Goal: Task Accomplishment & Management: Contribute content

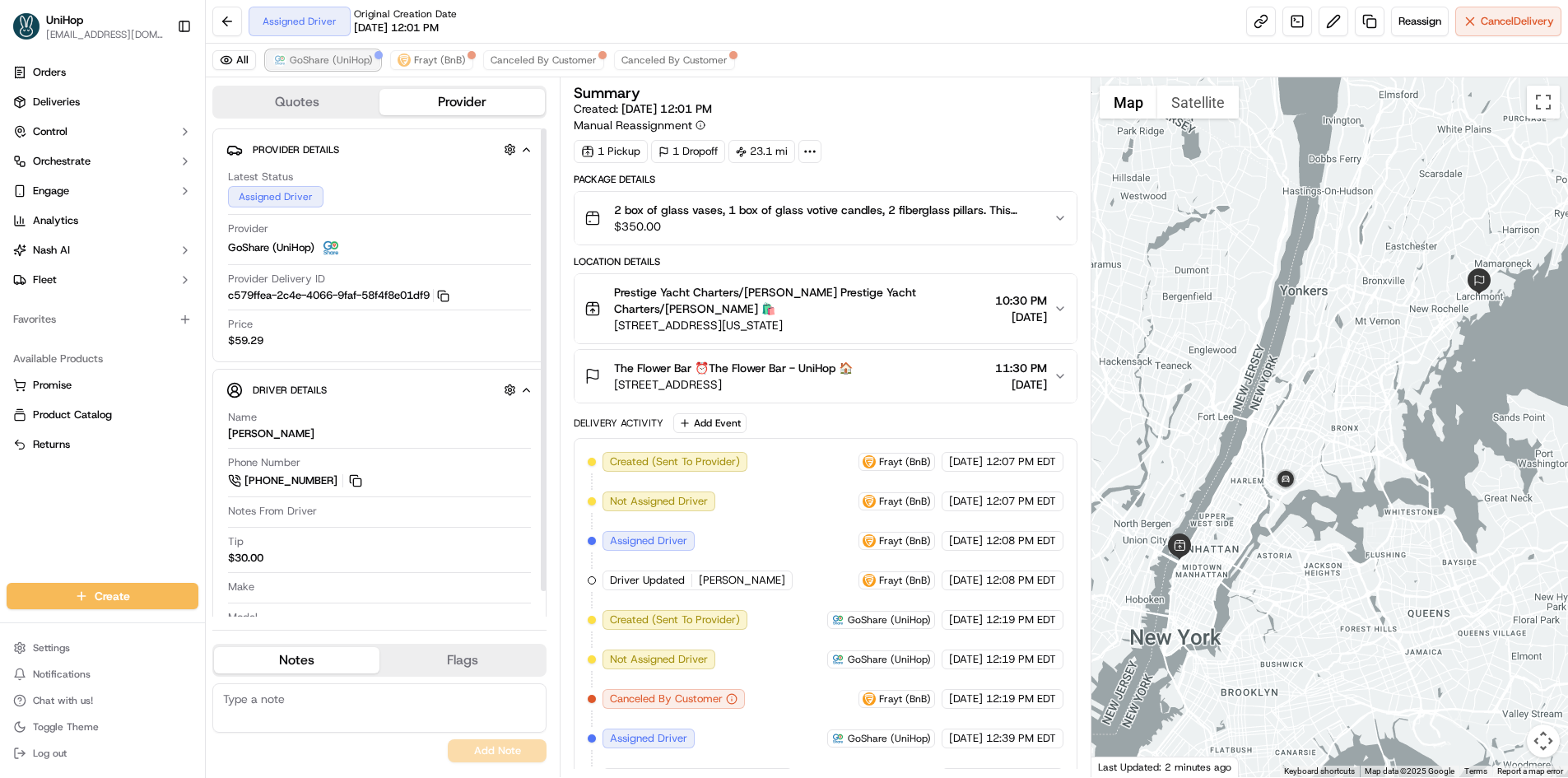
click at [348, 61] on span "GoShare (UniHop)" at bounding box center [331, 60] width 83 height 13
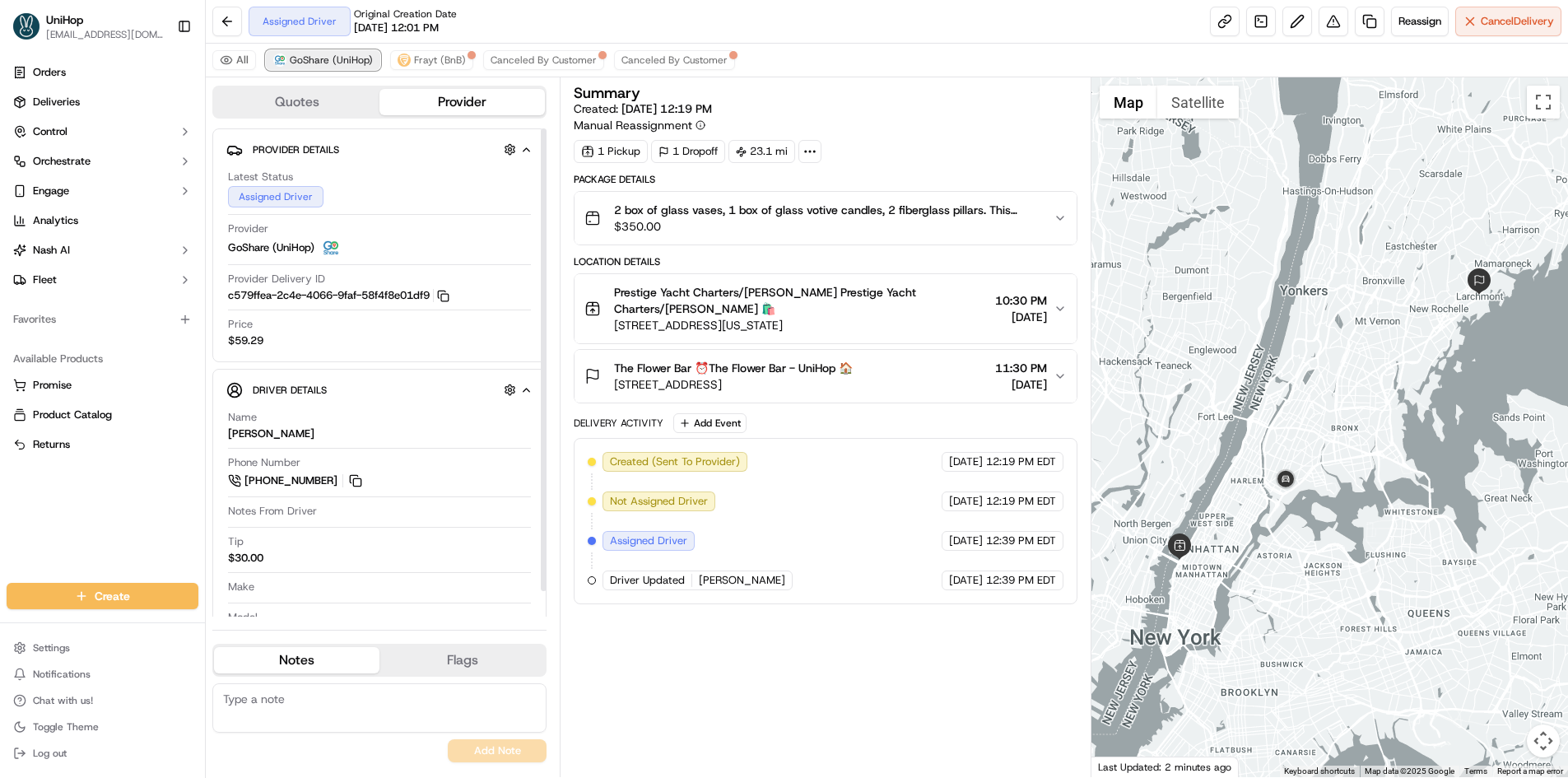
click at [348, 61] on span "GoShare (UniHop)" at bounding box center [331, 60] width 83 height 13
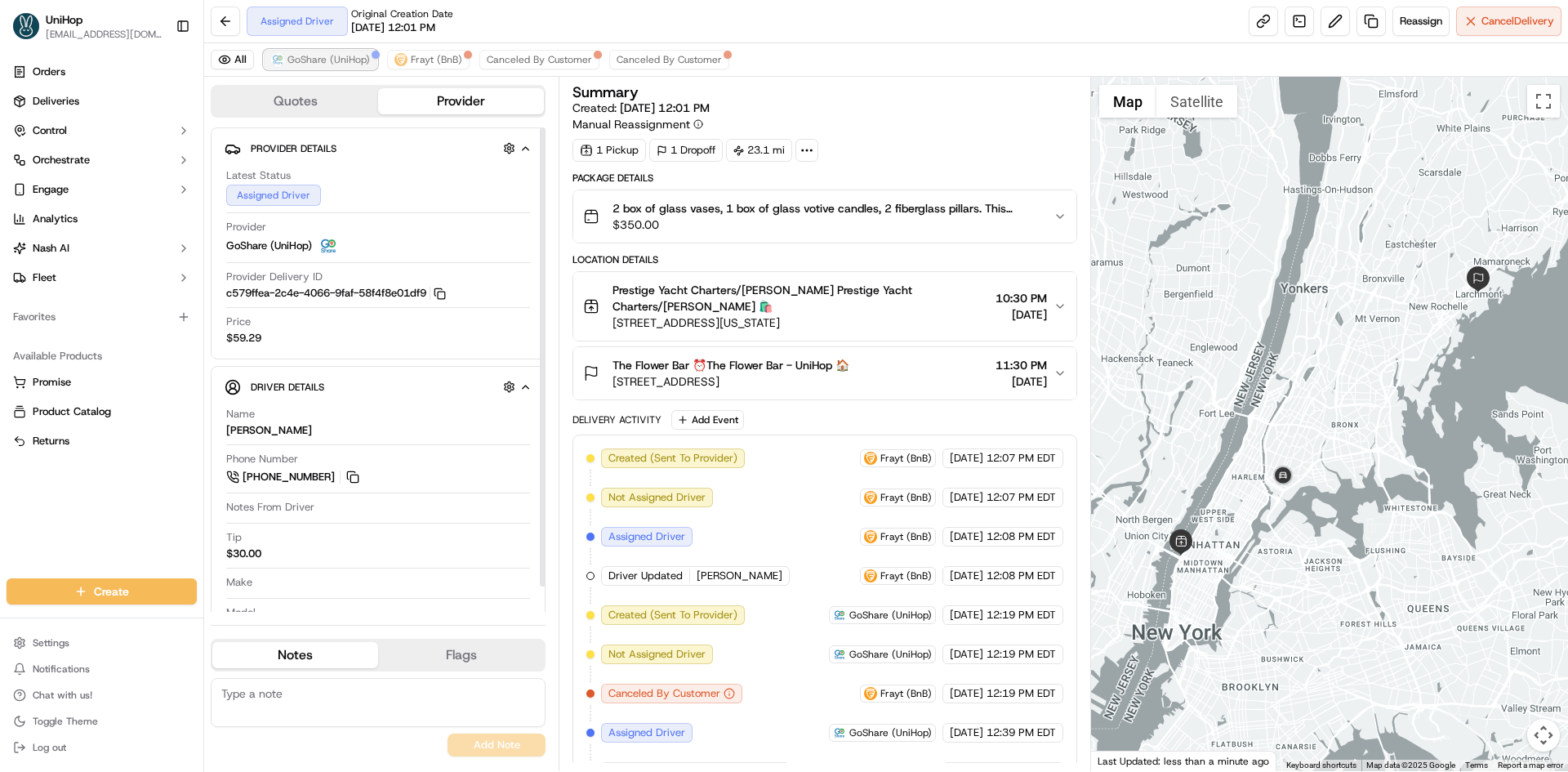
click at [330, 54] on span "GoShare (UniHop)" at bounding box center [328, 60] width 82 height 13
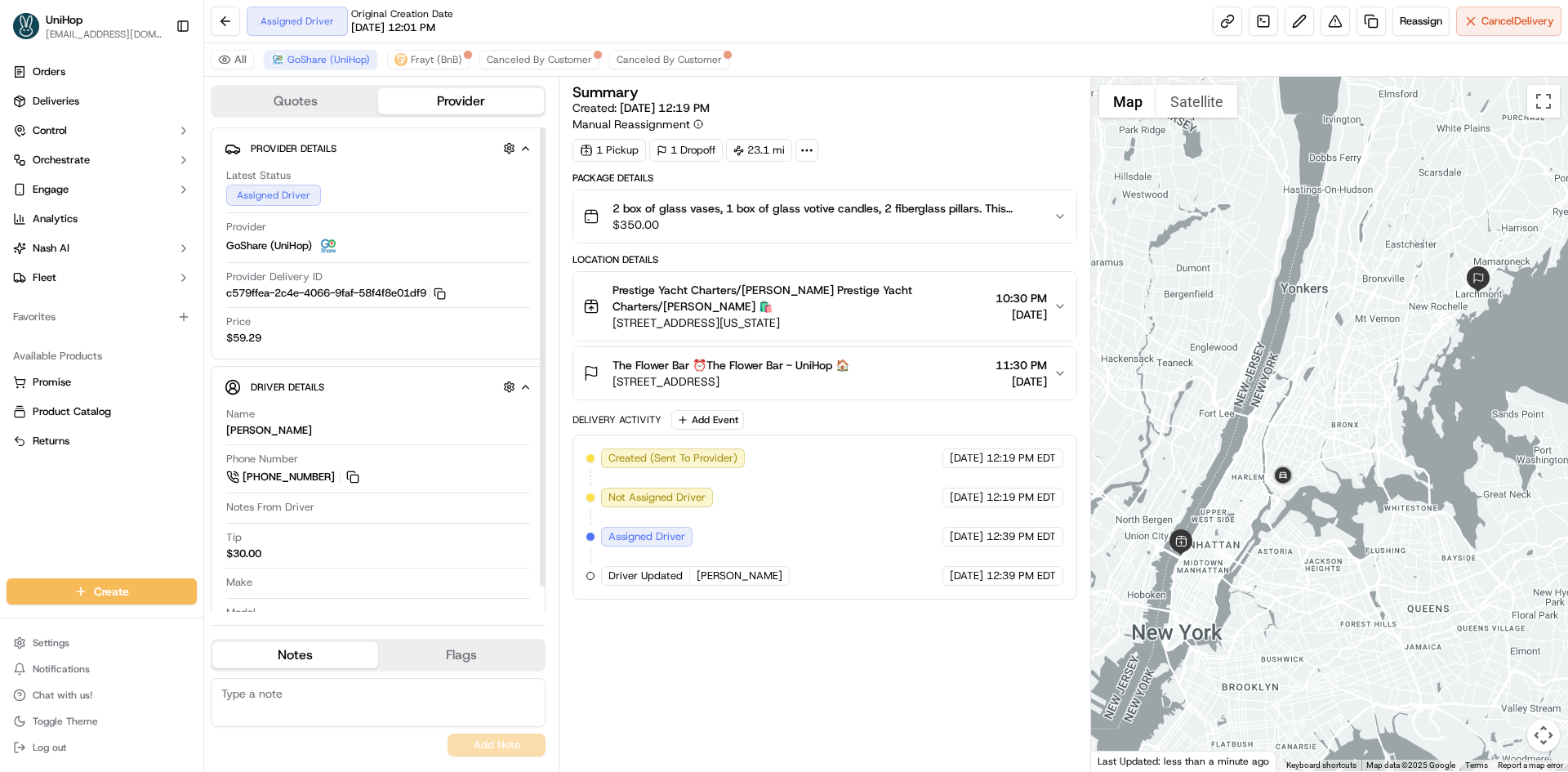
click at [835, 319] on span "12th Ave, New York, NY 10036, USA" at bounding box center [800, 323] width 375 height 16
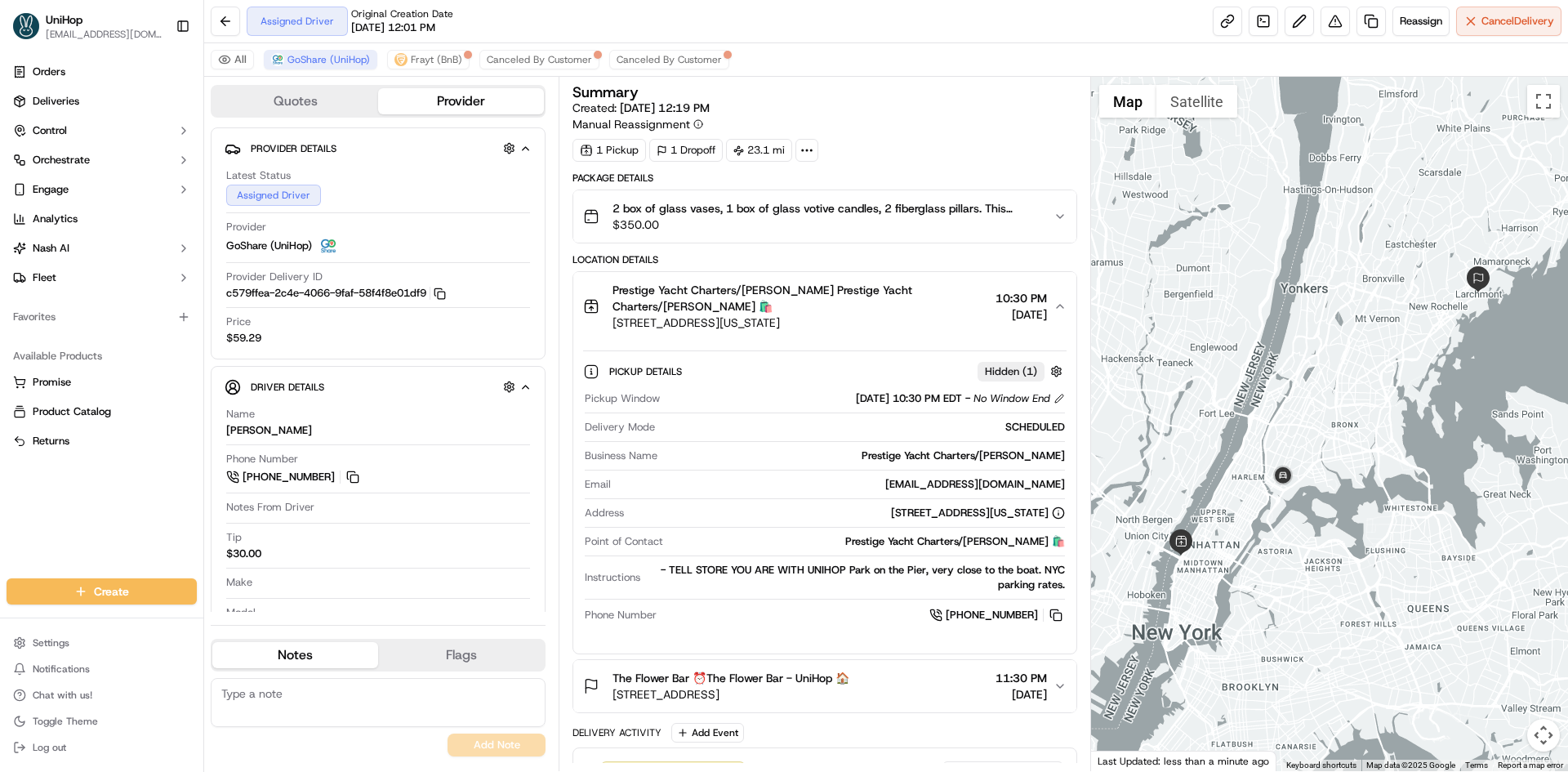
click at [834, 315] on span "12th Ave, New York, NY 10036, USA" at bounding box center [800, 323] width 375 height 16
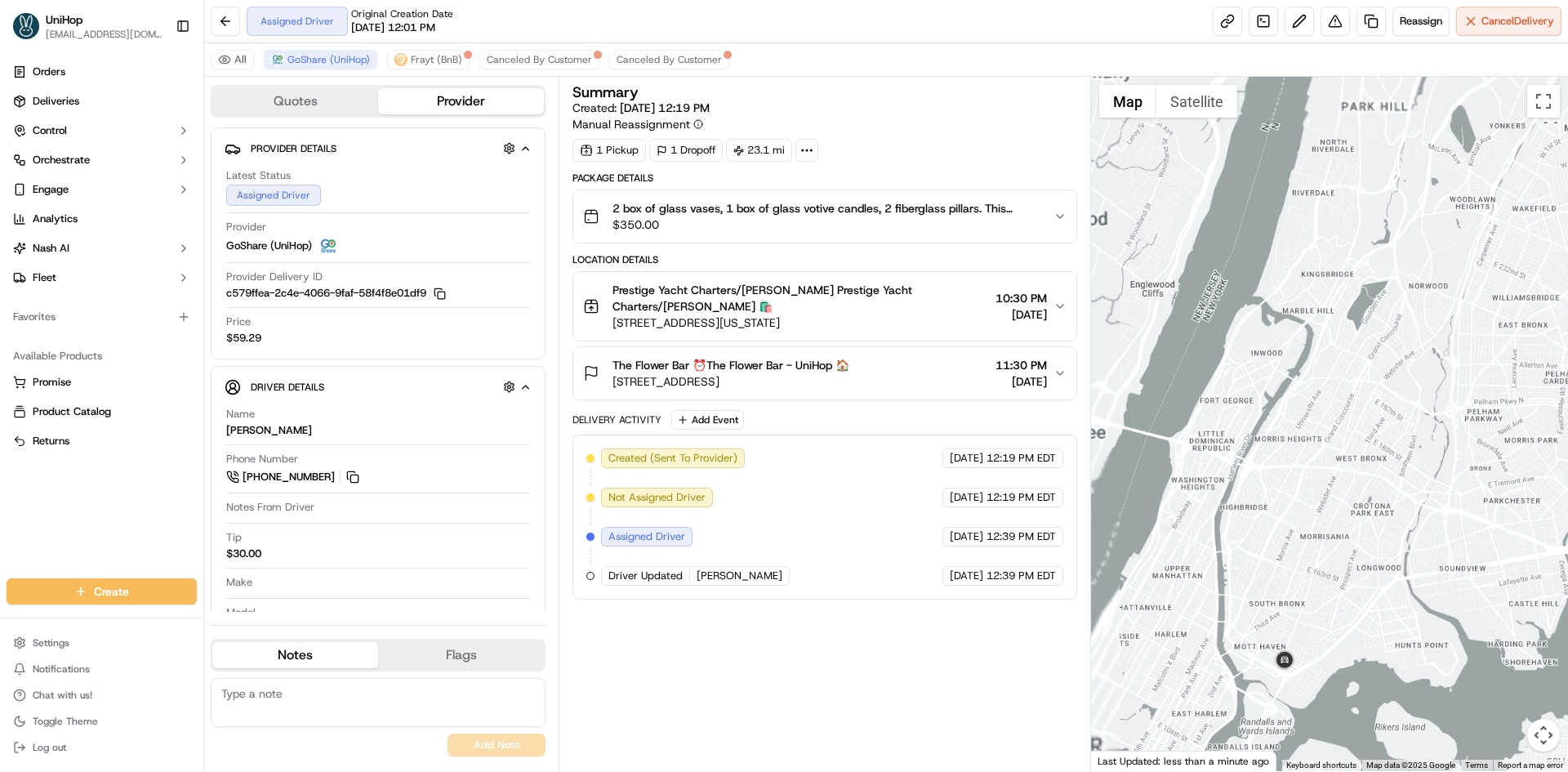
drag, startPoint x: 1355, startPoint y: 443, endPoint x: 1364, endPoint y: 418, distance: 26.6
click at [1364, 424] on div at bounding box center [1330, 424] width 478 height 694
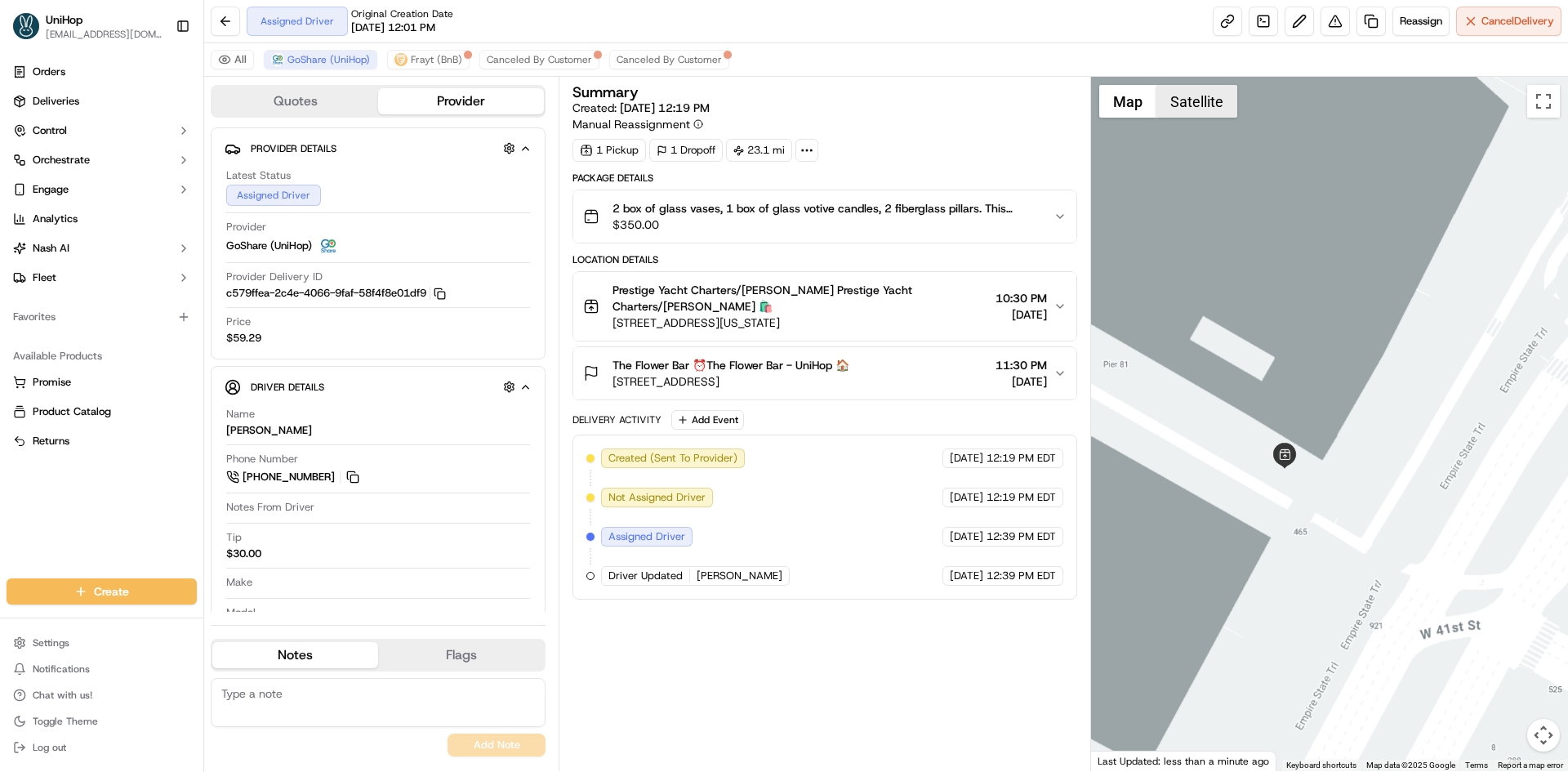
click at [1189, 105] on button "Satellite" at bounding box center [1196, 101] width 81 height 33
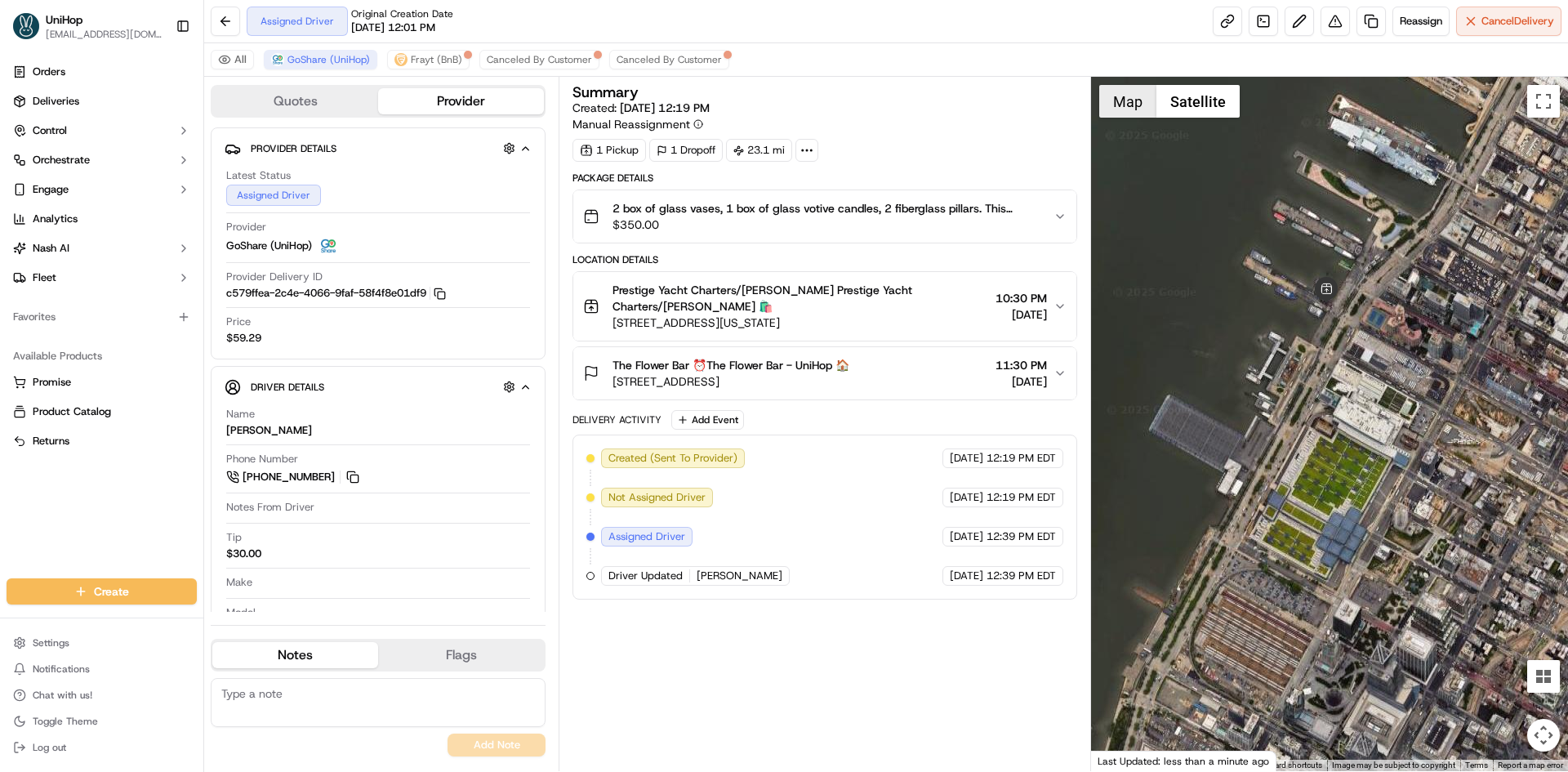
click at [1124, 117] on button "Map" at bounding box center [1127, 101] width 57 height 33
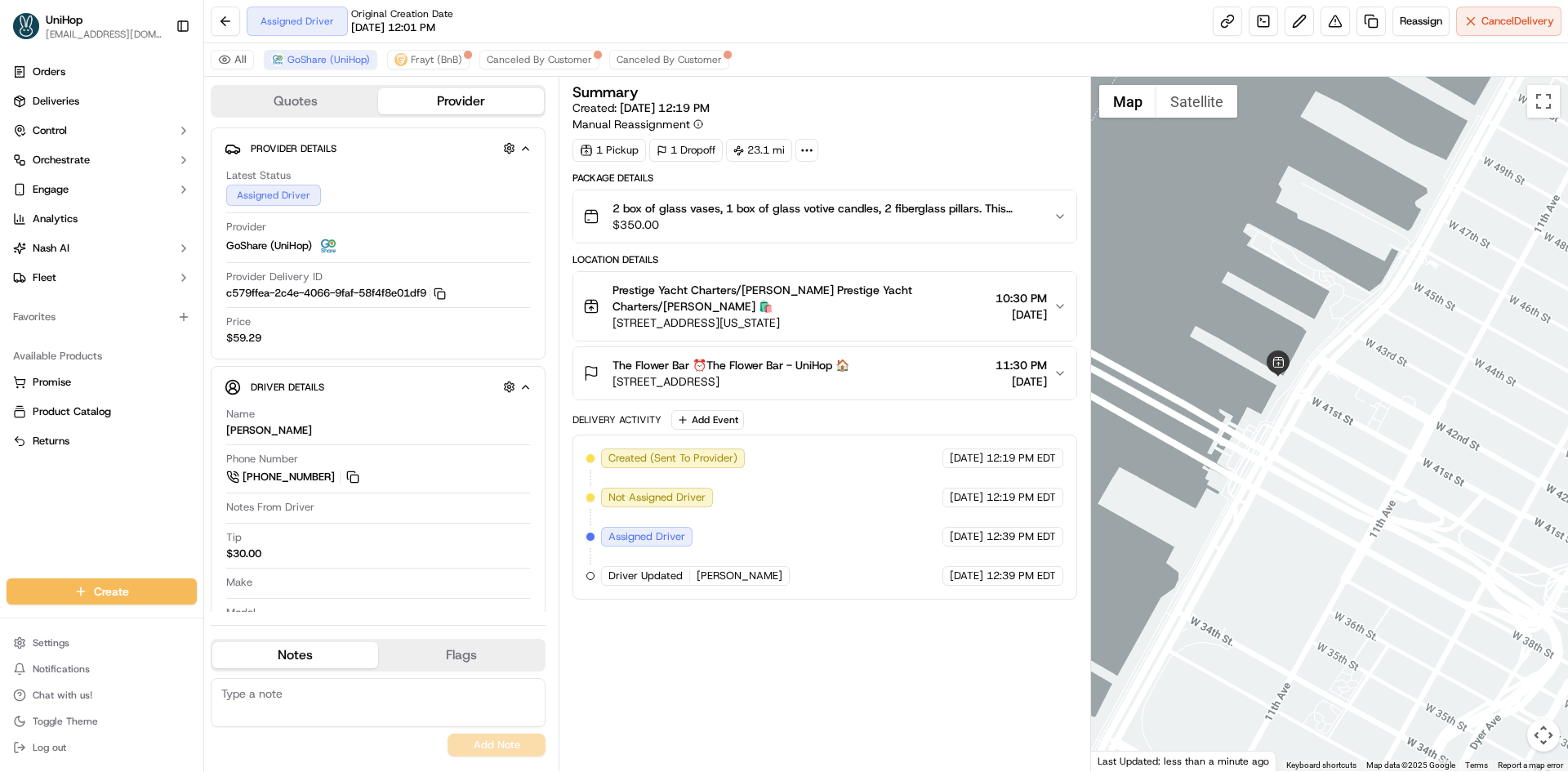
drag, startPoint x: 1313, startPoint y: 217, endPoint x: 1267, endPoint y: 292, distance: 88.0
click at [1267, 292] on div at bounding box center [1330, 424] width 478 height 694
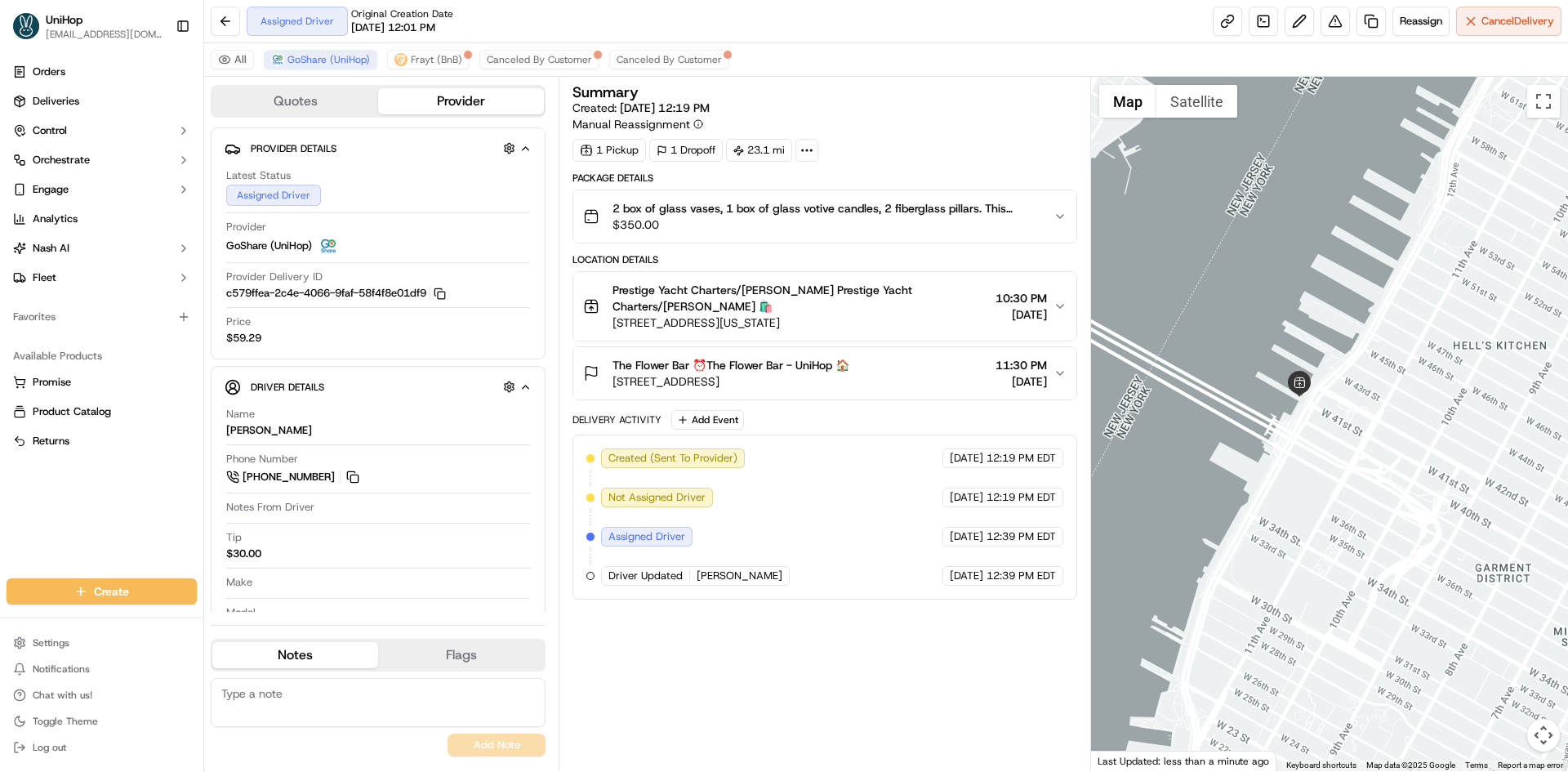
drag, startPoint x: 1401, startPoint y: 428, endPoint x: 1392, endPoint y: 511, distance: 83.5
click at [1392, 508] on div at bounding box center [1330, 424] width 478 height 694
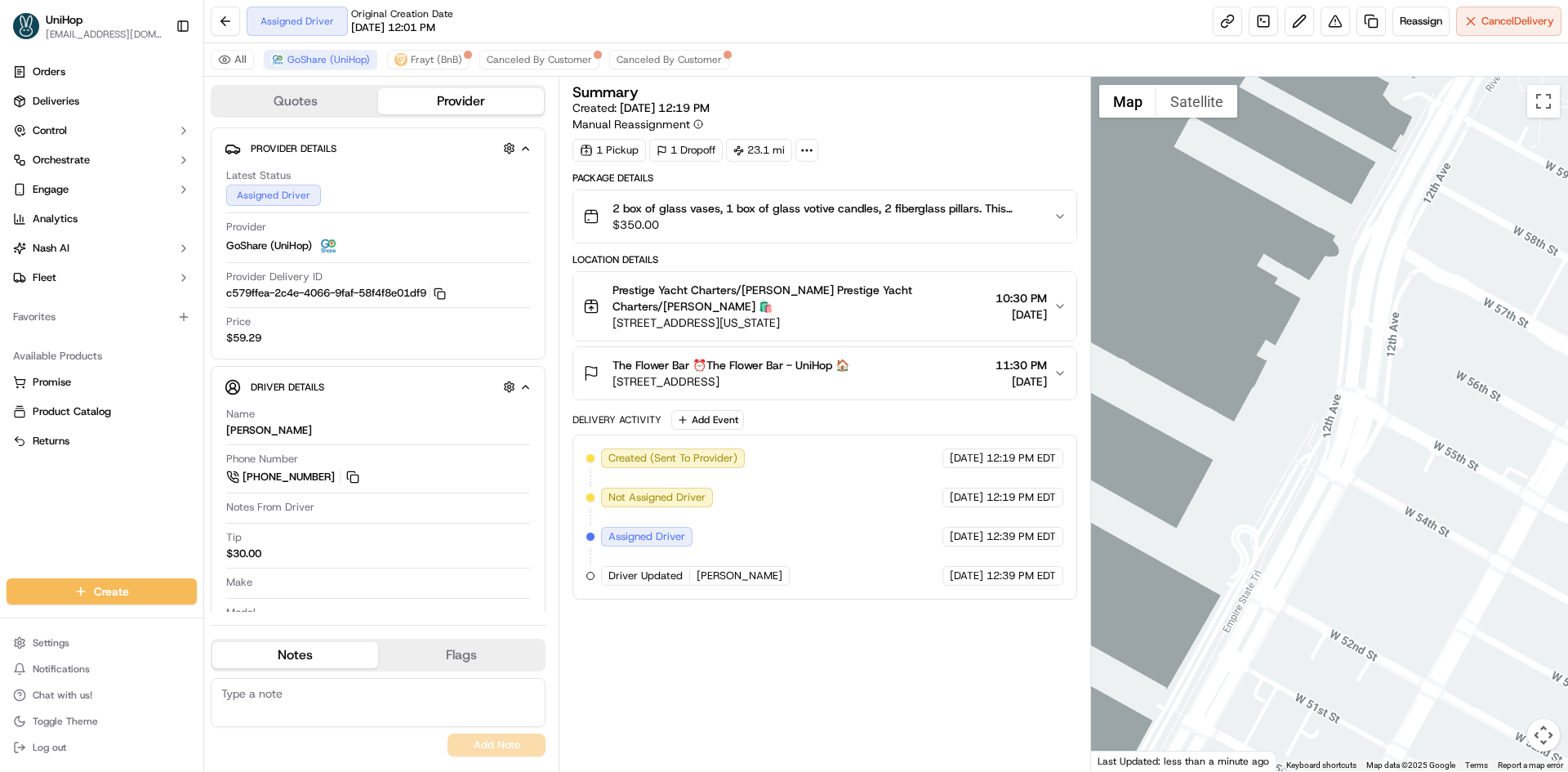
drag, startPoint x: 1322, startPoint y: 558, endPoint x: 1359, endPoint y: 495, distance: 73.1
click at [1341, 525] on div at bounding box center [1330, 424] width 478 height 694
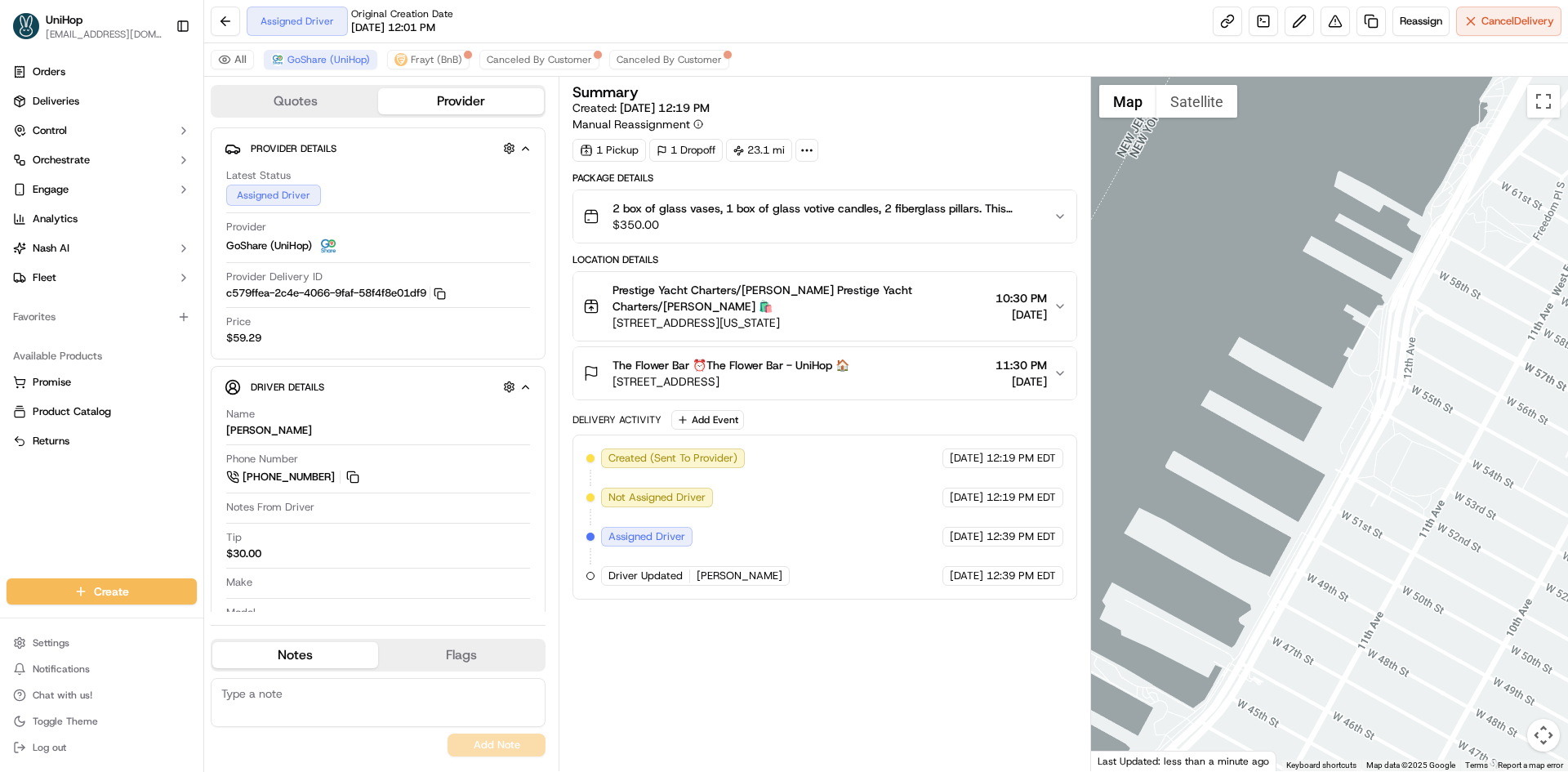
drag, startPoint x: 1297, startPoint y: 598, endPoint x: 1349, endPoint y: 524, distance: 90.4
click at [1345, 534] on div at bounding box center [1330, 424] width 478 height 694
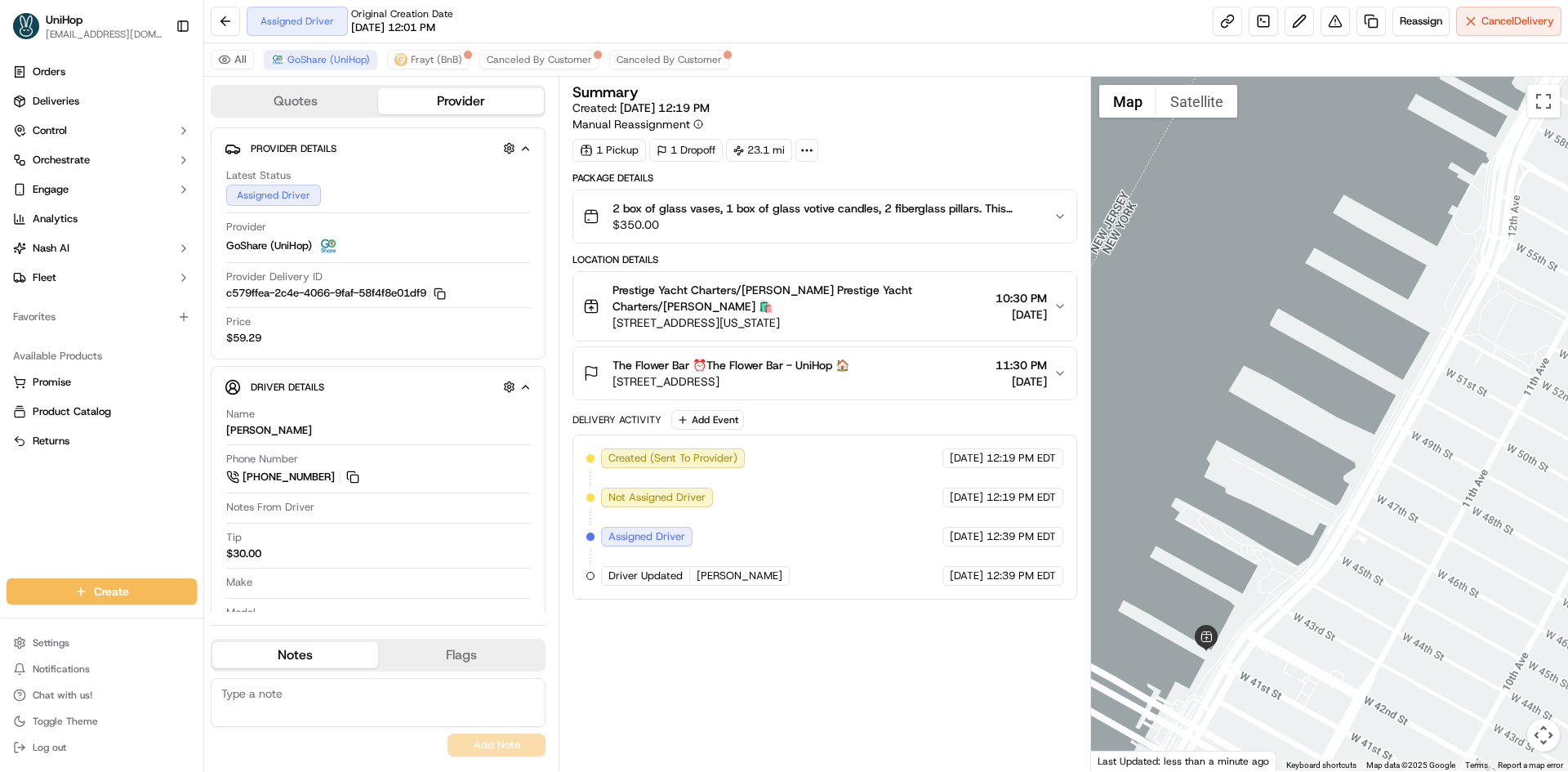
drag, startPoint x: 820, startPoint y: 320, endPoint x: 610, endPoint y: 327, distance: 210.1
click at [610, 327] on div "Prestige Yacht Charters/Mike Masterson Prestige Yacht Charters/Mike Masterson 🛍…" at bounding box center [786, 306] width 405 height 49
drag, startPoint x: 614, startPoint y: 289, endPoint x: 734, endPoint y: 292, distance: 120.0
click at [734, 292] on span "Prestige Yacht Charters/Mike Masterson Prestige Yacht Charters/Mike Masterson 🛍️" at bounding box center [800, 298] width 375 height 33
copy span "Prestige Yacht Charters"
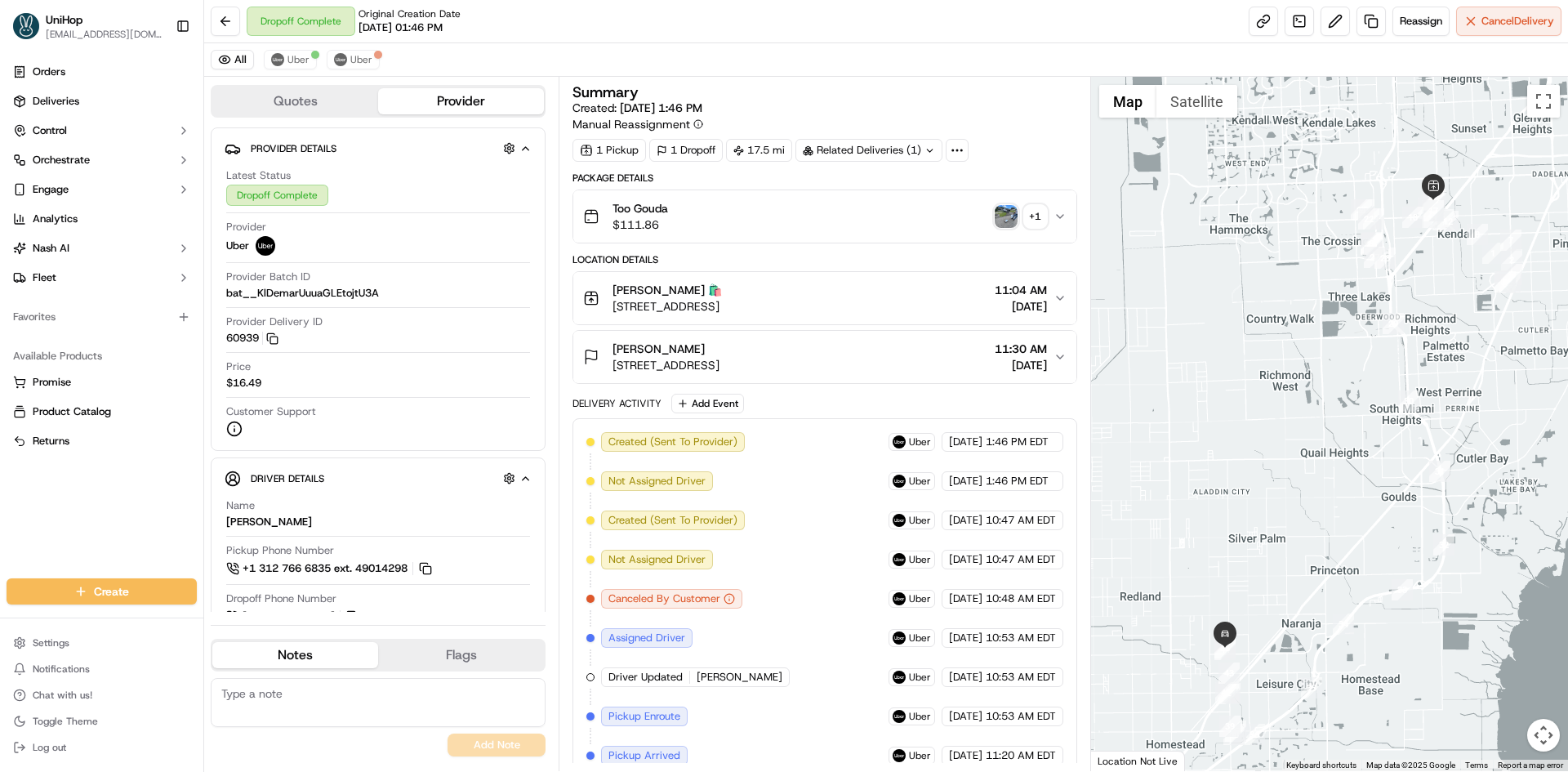
click at [1, 501] on div "Orders Deliveries Control Orchestrate Engage Analytics Nash AI Fleet Favorites …" at bounding box center [101, 309] width 204 height 513
drag, startPoint x: 310, startPoint y: 656, endPoint x: 316, endPoint y: 641, distance: 16.2
click at [310, 654] on button "Notes" at bounding box center [295, 654] width 166 height 26
click at [927, 347] on div "[PERSON_NAME] [STREET_ADDRESS] 11:30 AM [DATE]" at bounding box center [818, 357] width 470 height 33
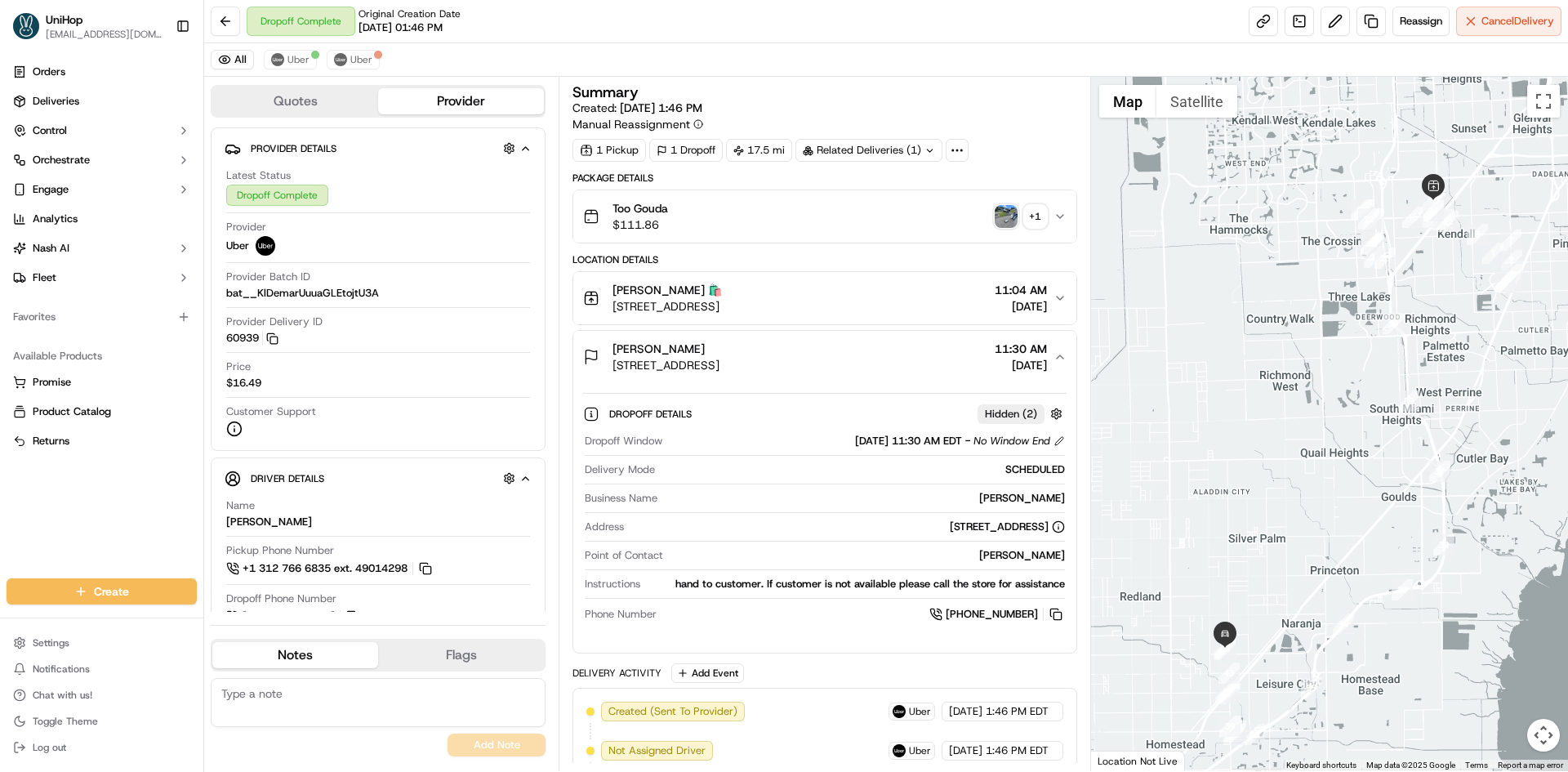
click at [908, 348] on div "[PERSON_NAME] [STREET_ADDRESS] 11:30 AM [DATE]" at bounding box center [818, 357] width 470 height 33
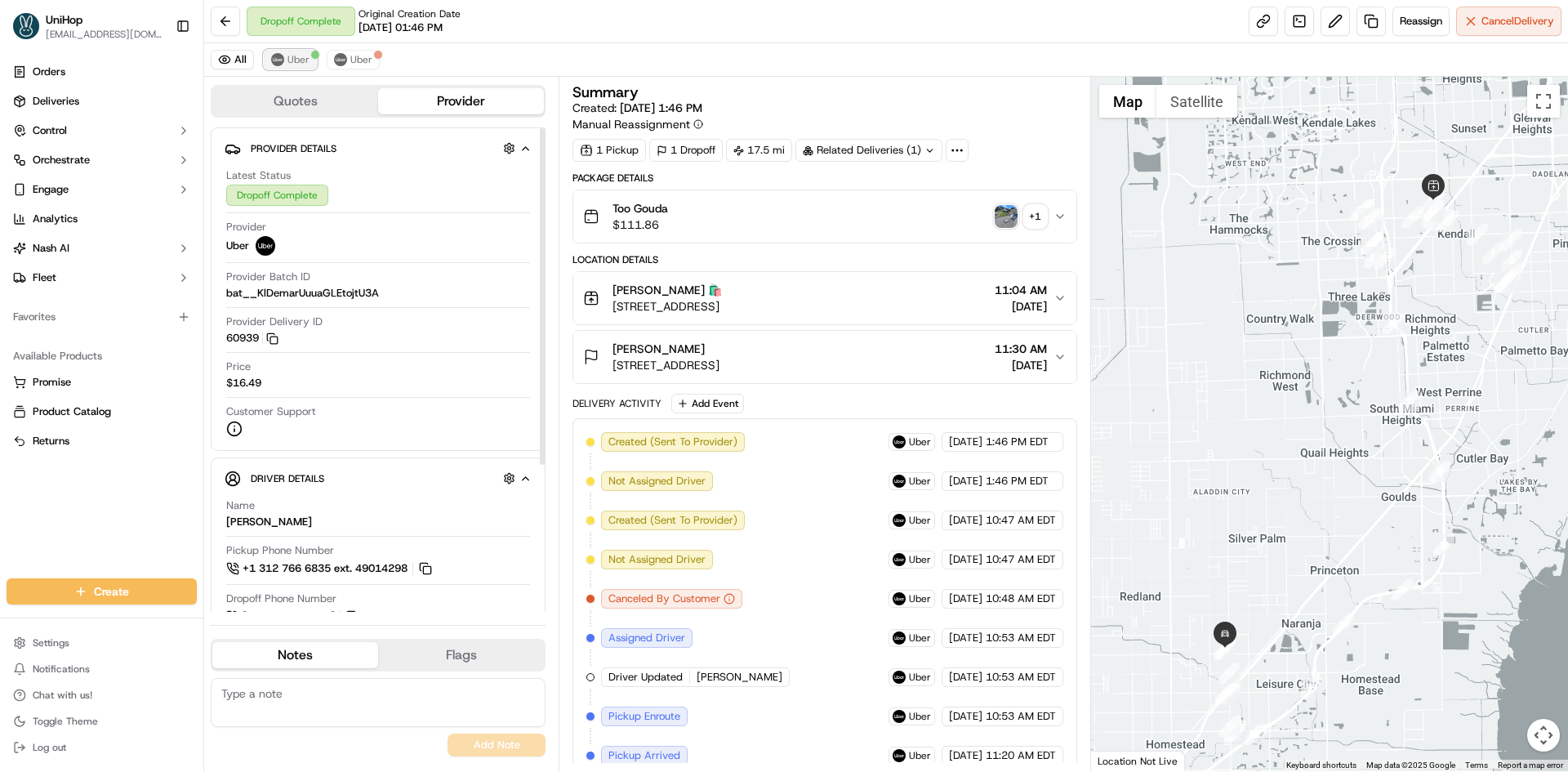
click at [294, 54] on span "Uber" at bounding box center [299, 60] width 22 height 13
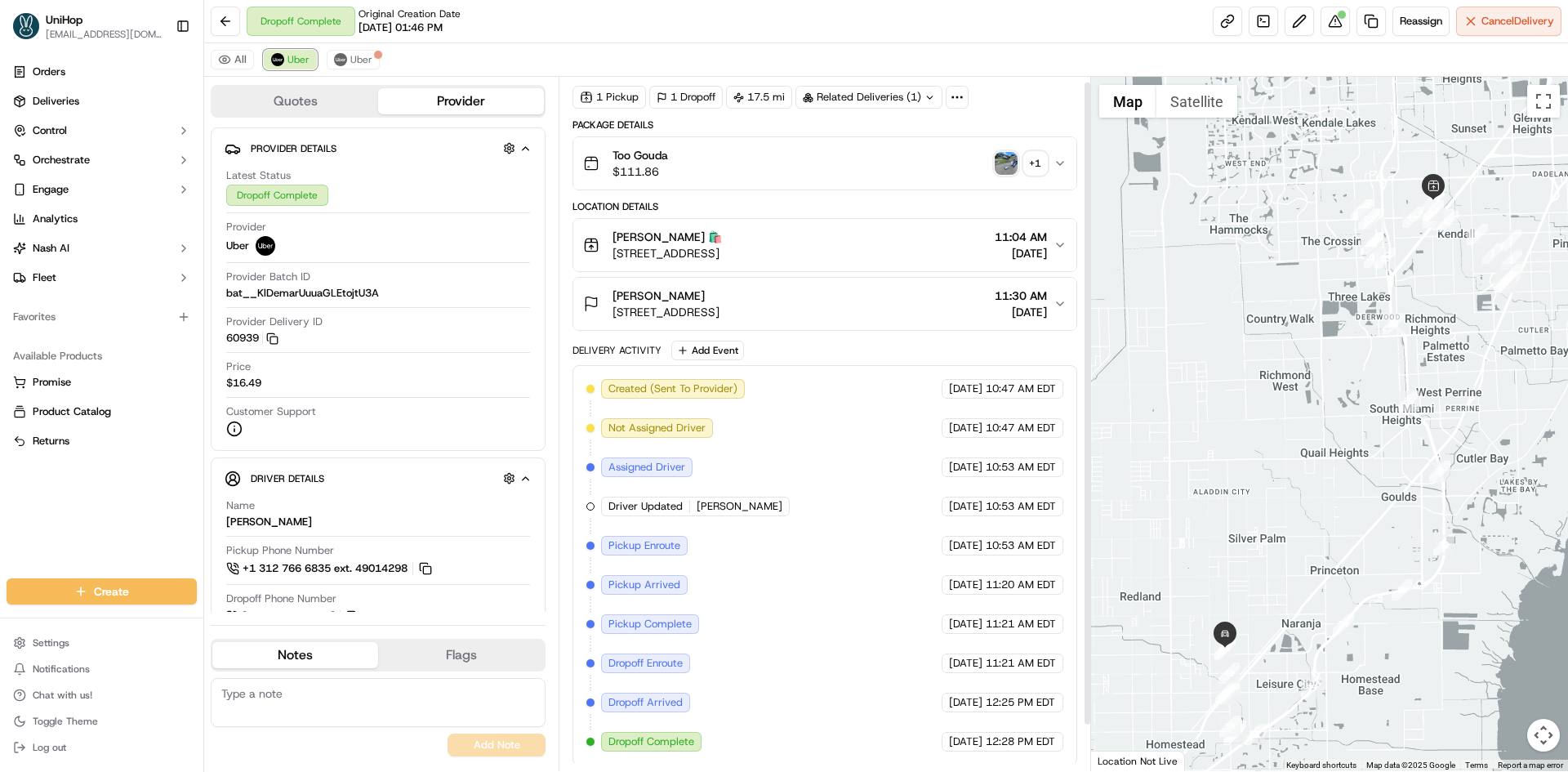
scroll to position [55, 0]
click at [6, 500] on div "Orders Deliveries Control Orchestrate Engage Analytics [PERSON_NAME] Fleet Favo…" at bounding box center [101, 309] width 204 height 513
drag, startPoint x: 909, startPoint y: 310, endPoint x: 608, endPoint y: 312, distance: 301.0
click at [608, 312] on div "Scott Gratton 27705 SW 163rd Ave, Homestead, FL 33031, USA 11:30 AM Sep 20 2025" at bounding box center [818, 301] width 470 height 33
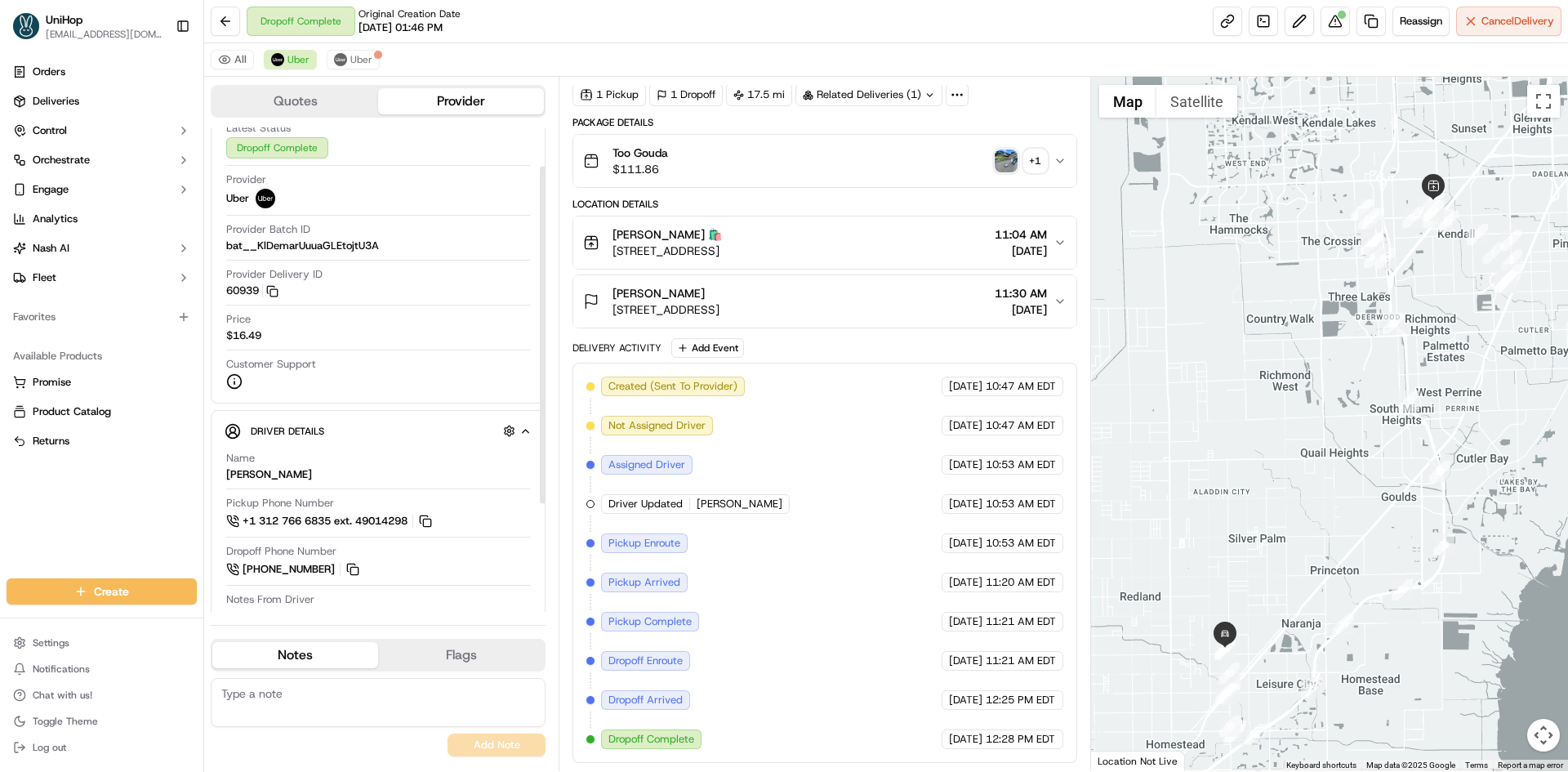
scroll to position [211, 0]
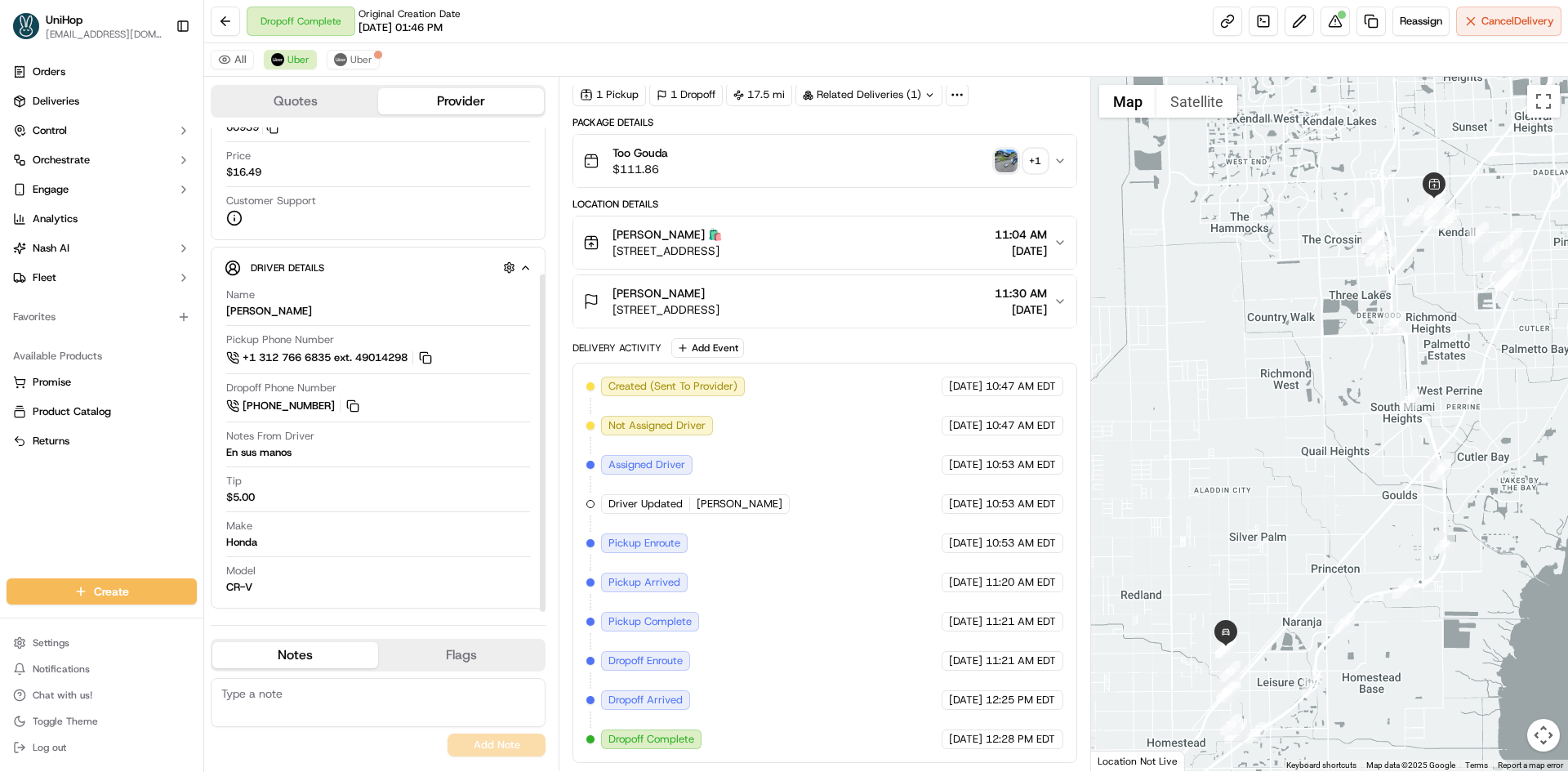
click at [1131, 541] on div at bounding box center [1330, 424] width 478 height 694
drag, startPoint x: 1212, startPoint y: 619, endPoint x: 1224, endPoint y: 575, distance: 45.6
click at [1224, 577] on div at bounding box center [1330, 424] width 478 height 694
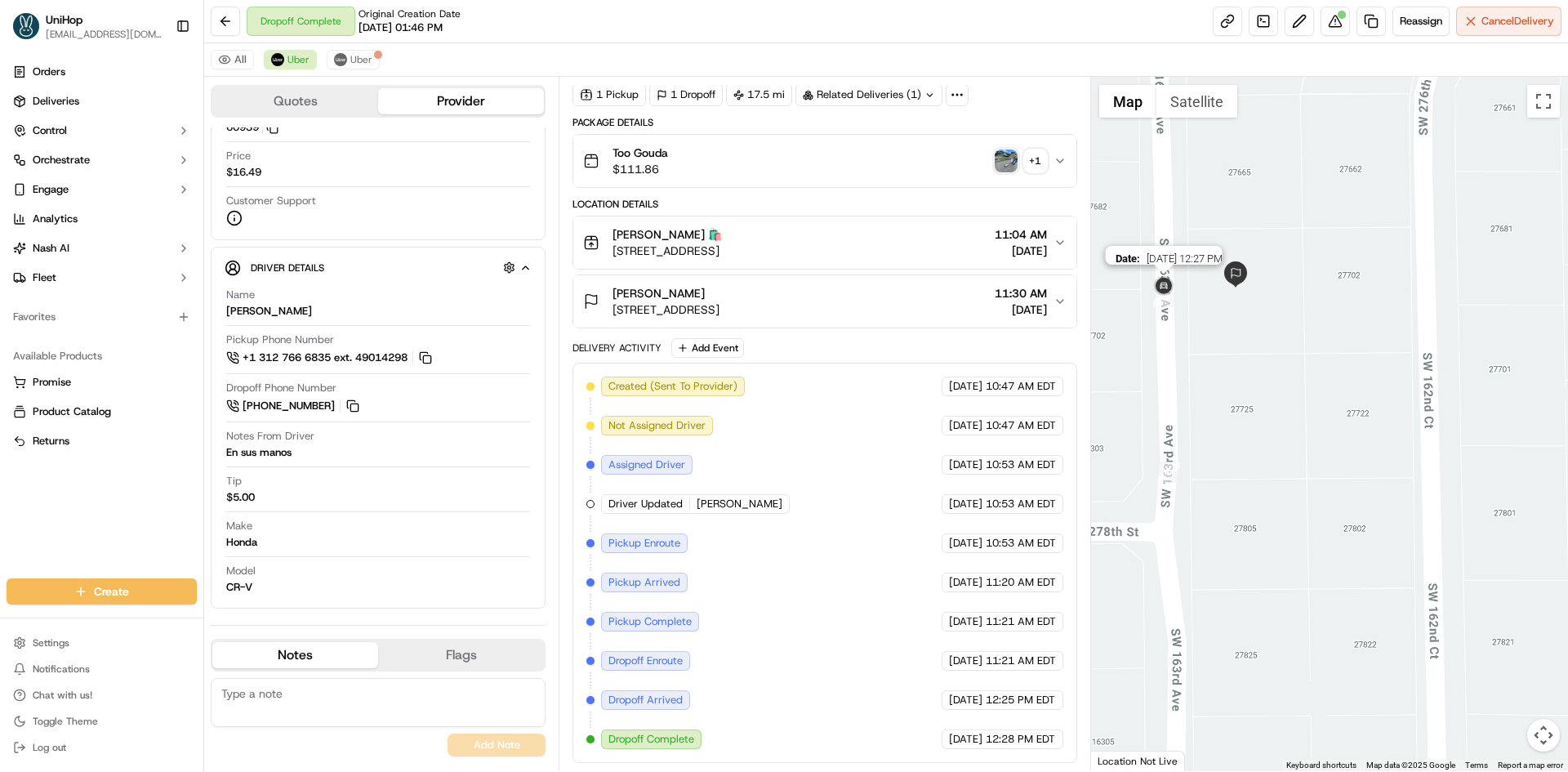
drag, startPoint x: 1117, startPoint y: 274, endPoint x: 1195, endPoint y: 298, distance: 81.6
click at [1177, 294] on img at bounding box center [1164, 286] width 26 height 26
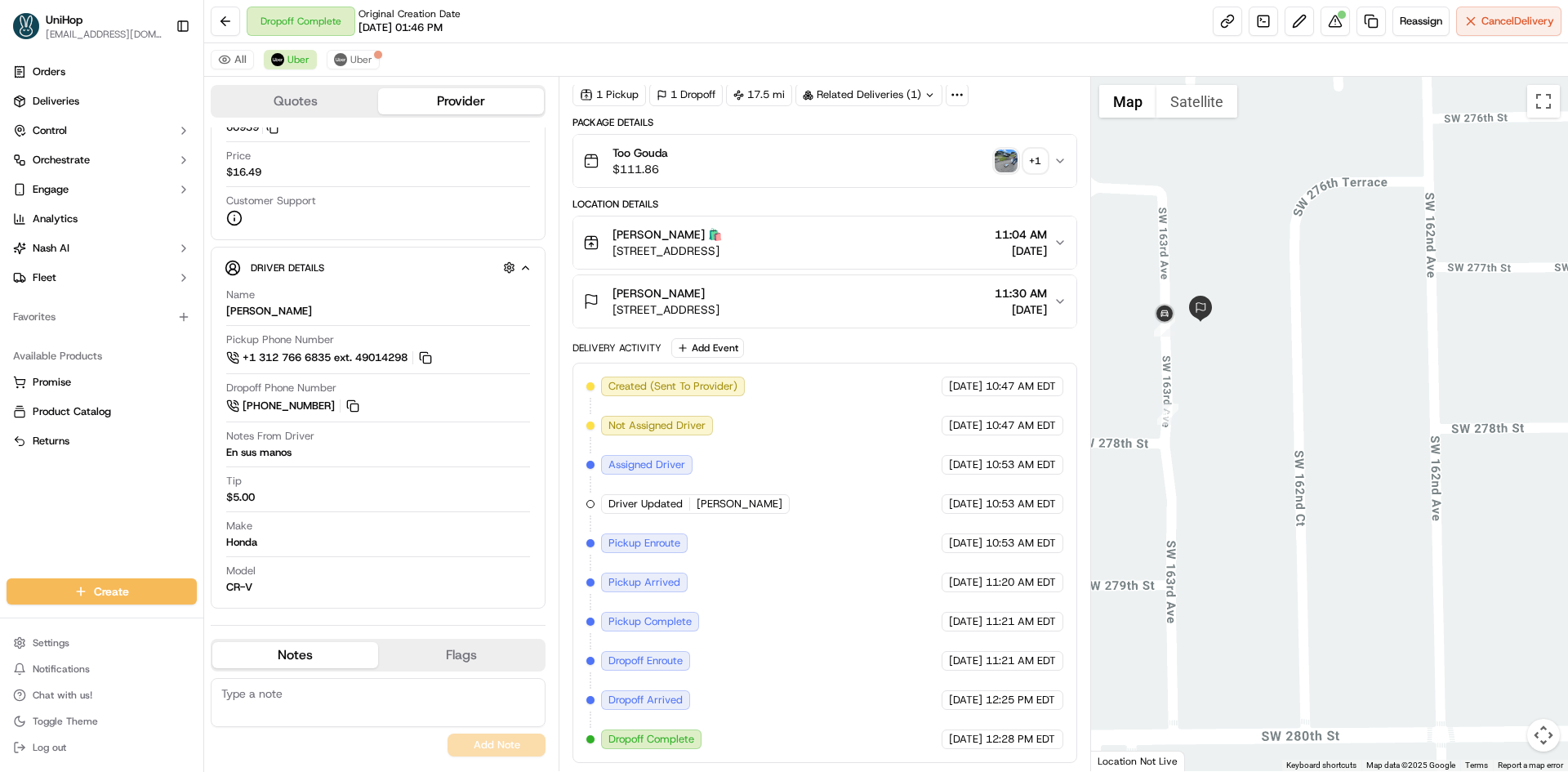
click at [964, 327] on button "Scott Gratton 27705 SW 163rd Ave, Homestead, FL 33031, USA 11:30 AM Sep 20 2025" at bounding box center [824, 301] width 502 height 52
click at [927, 297] on div "Scott Gratton 27705 SW 163rd Ave, Homestead, FL 33031, USA 11:30 AM Sep 20 2025" at bounding box center [818, 301] width 470 height 33
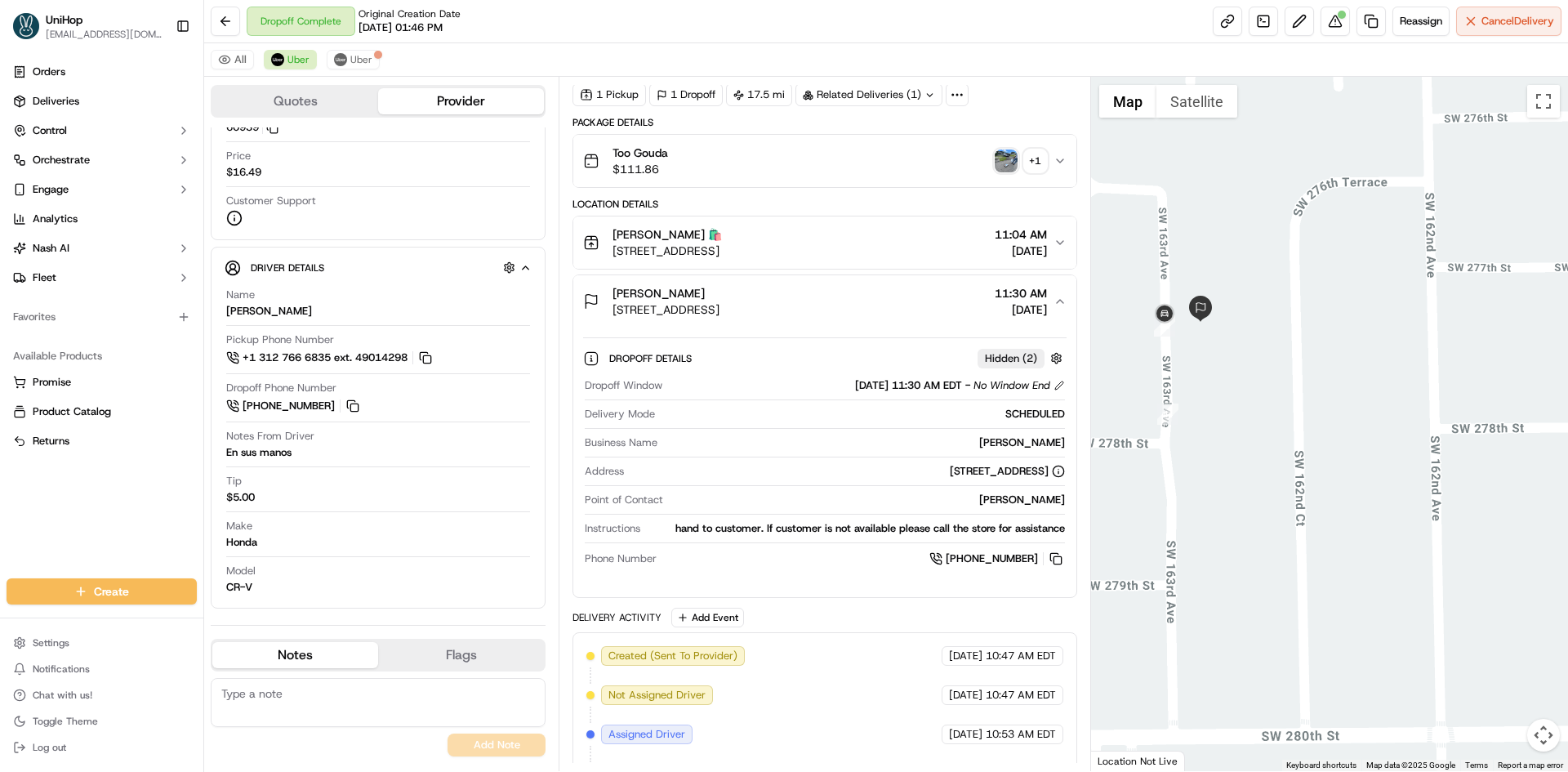
click at [927, 297] on div "Scott Gratton 27705 SW 163rd Ave, Homestead, FL 33031, USA 11:30 AM Sep 20 2025" at bounding box center [818, 301] width 470 height 33
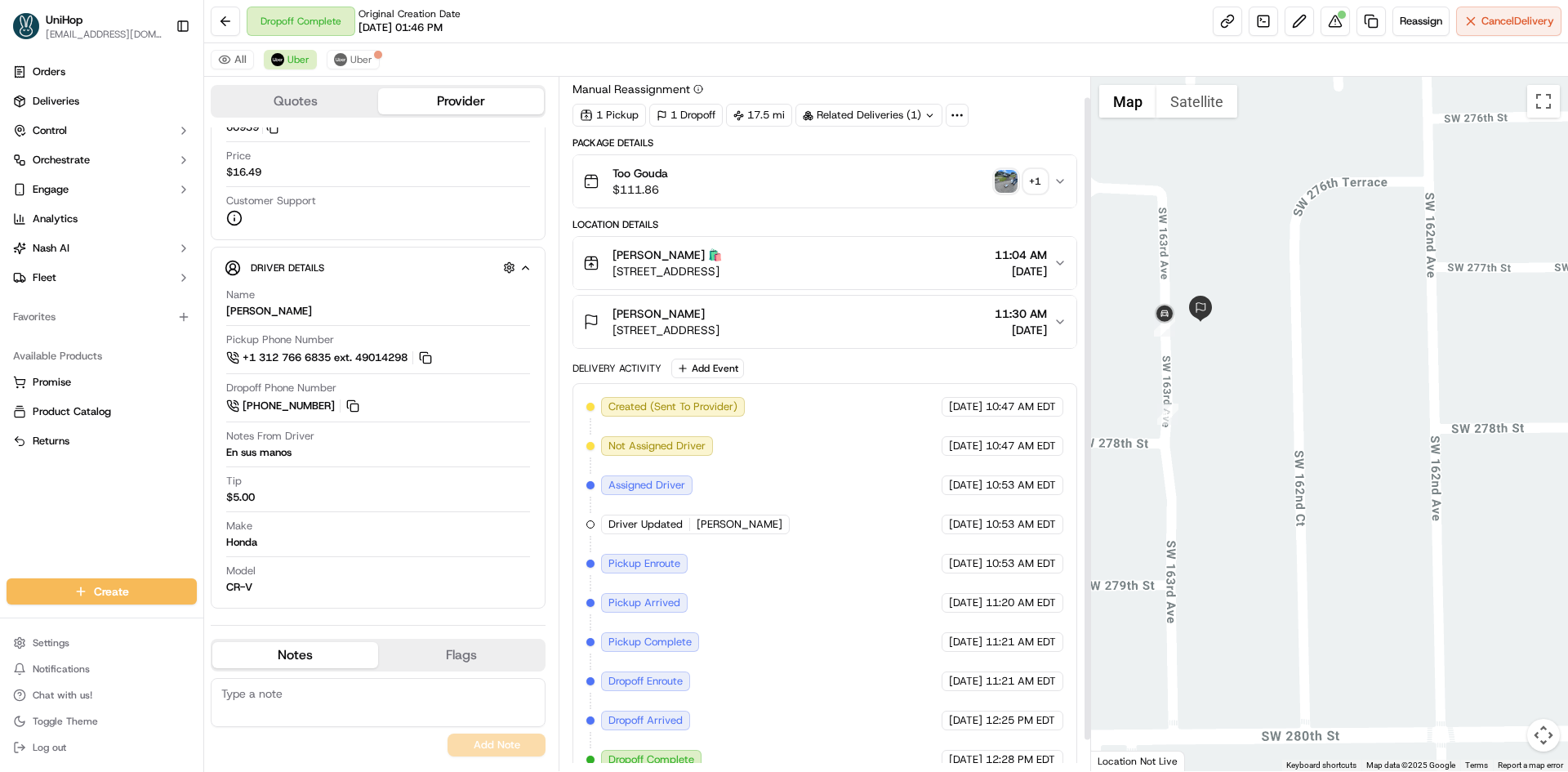
scroll to position [0, 0]
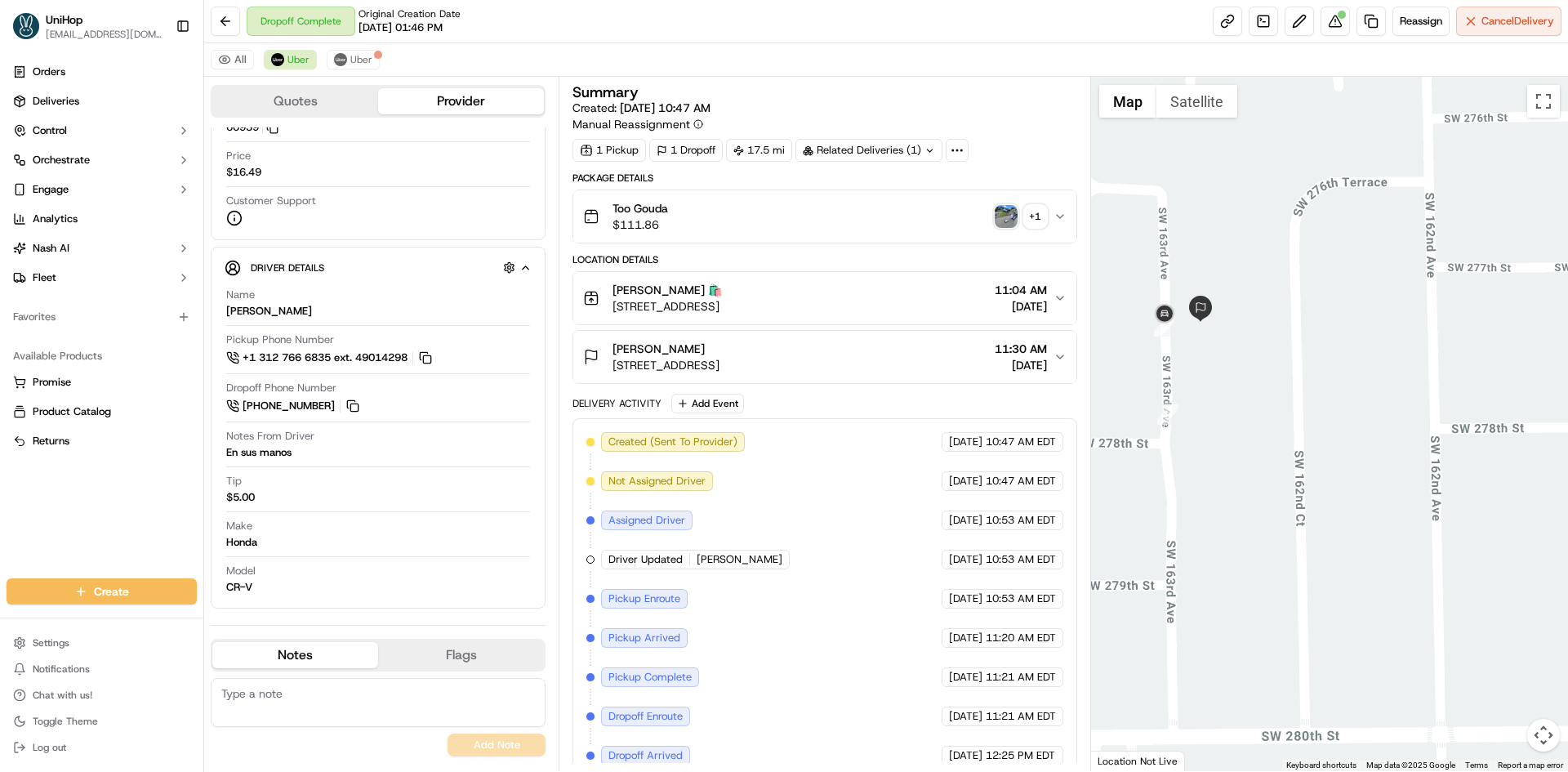
click at [22, 521] on div "Orders Deliveries Control Orchestrate Engage Analytics Nash AI Fleet Favorites …" at bounding box center [101, 309] width 204 height 513
click at [749, 221] on div "Too Gouda $111.86 + 1" at bounding box center [818, 216] width 470 height 33
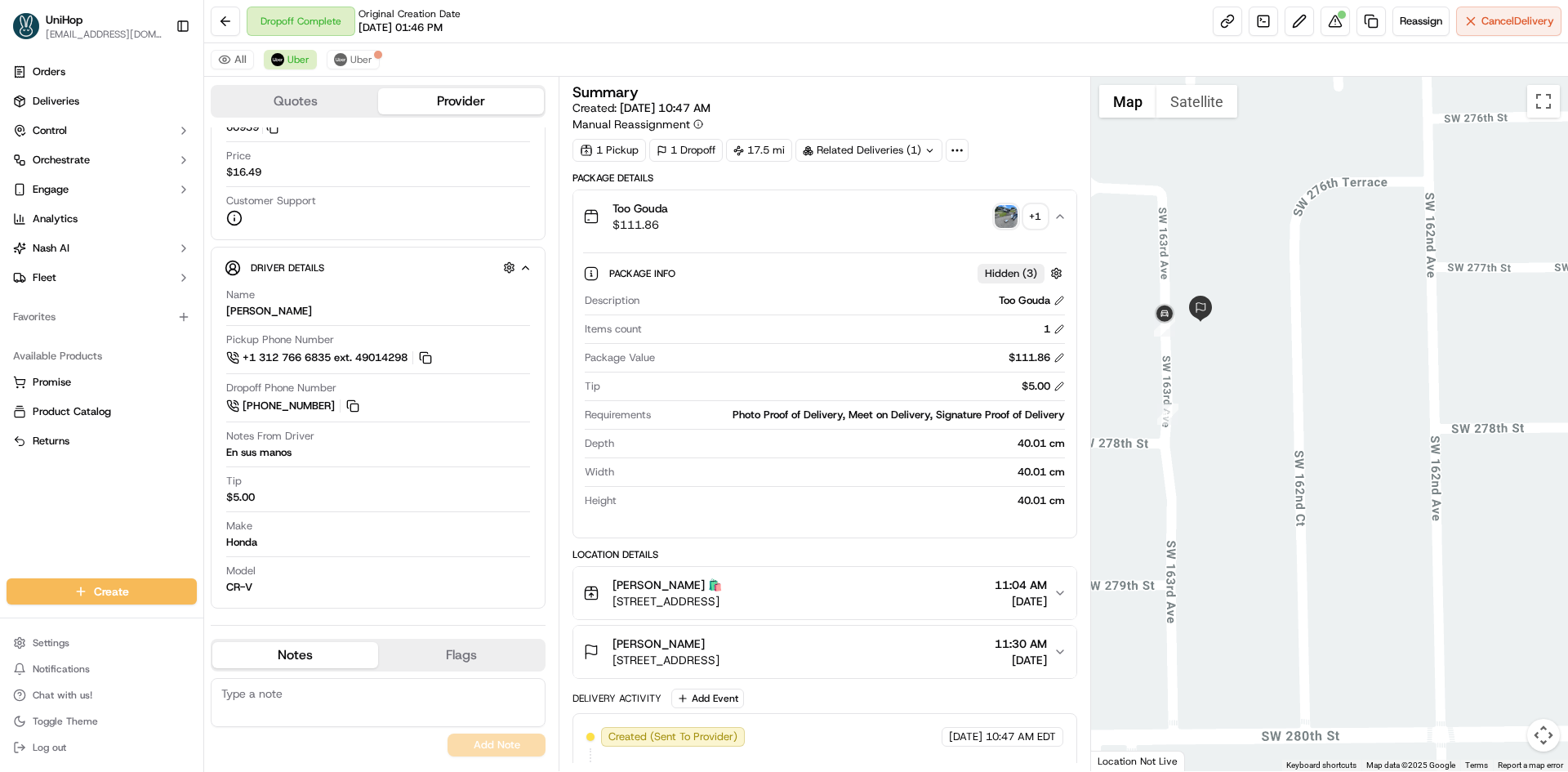
click at [749, 221] on div "Too Gouda $111.86 + 1" at bounding box center [818, 216] width 470 height 33
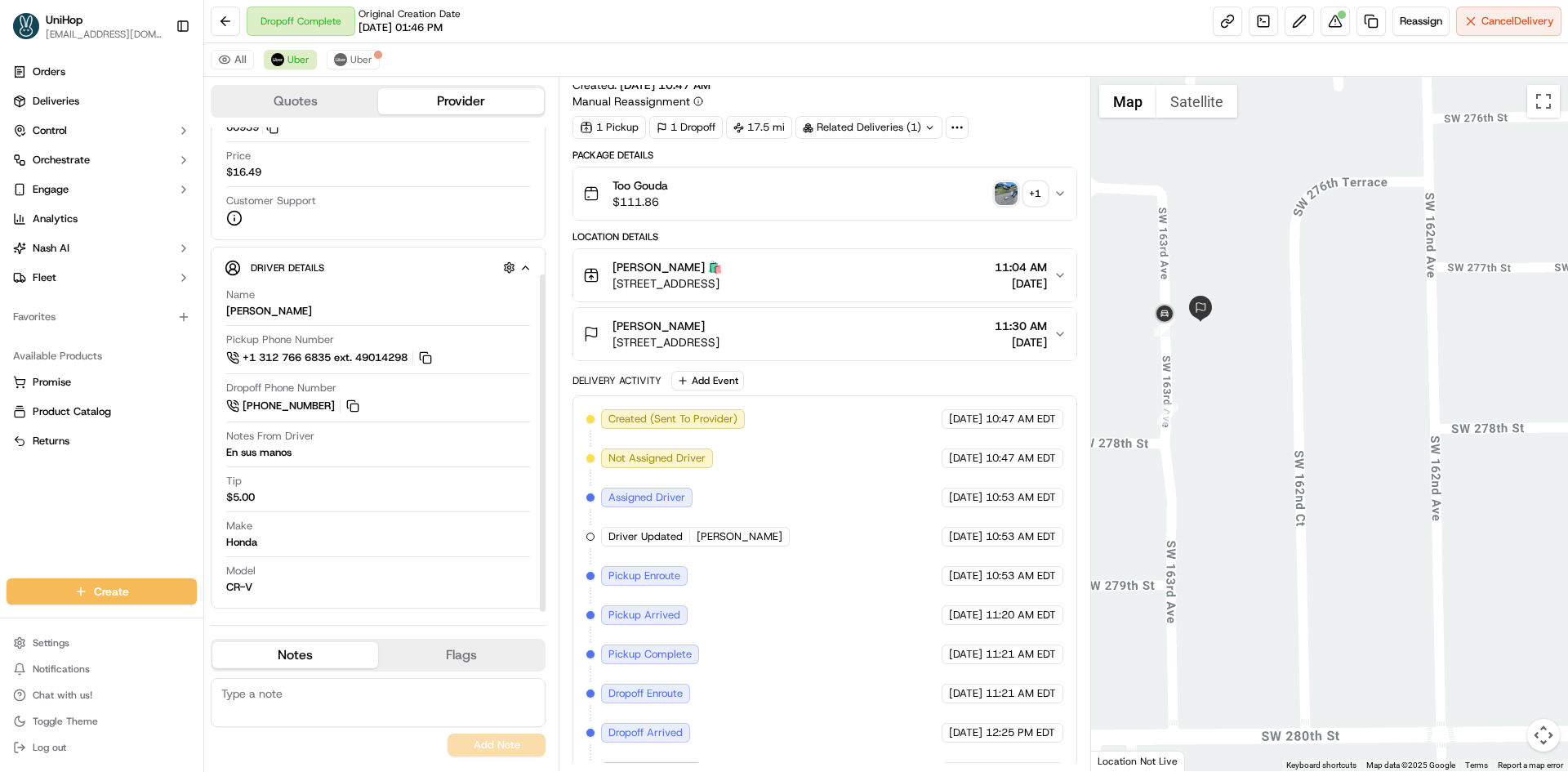
scroll to position [55, 0]
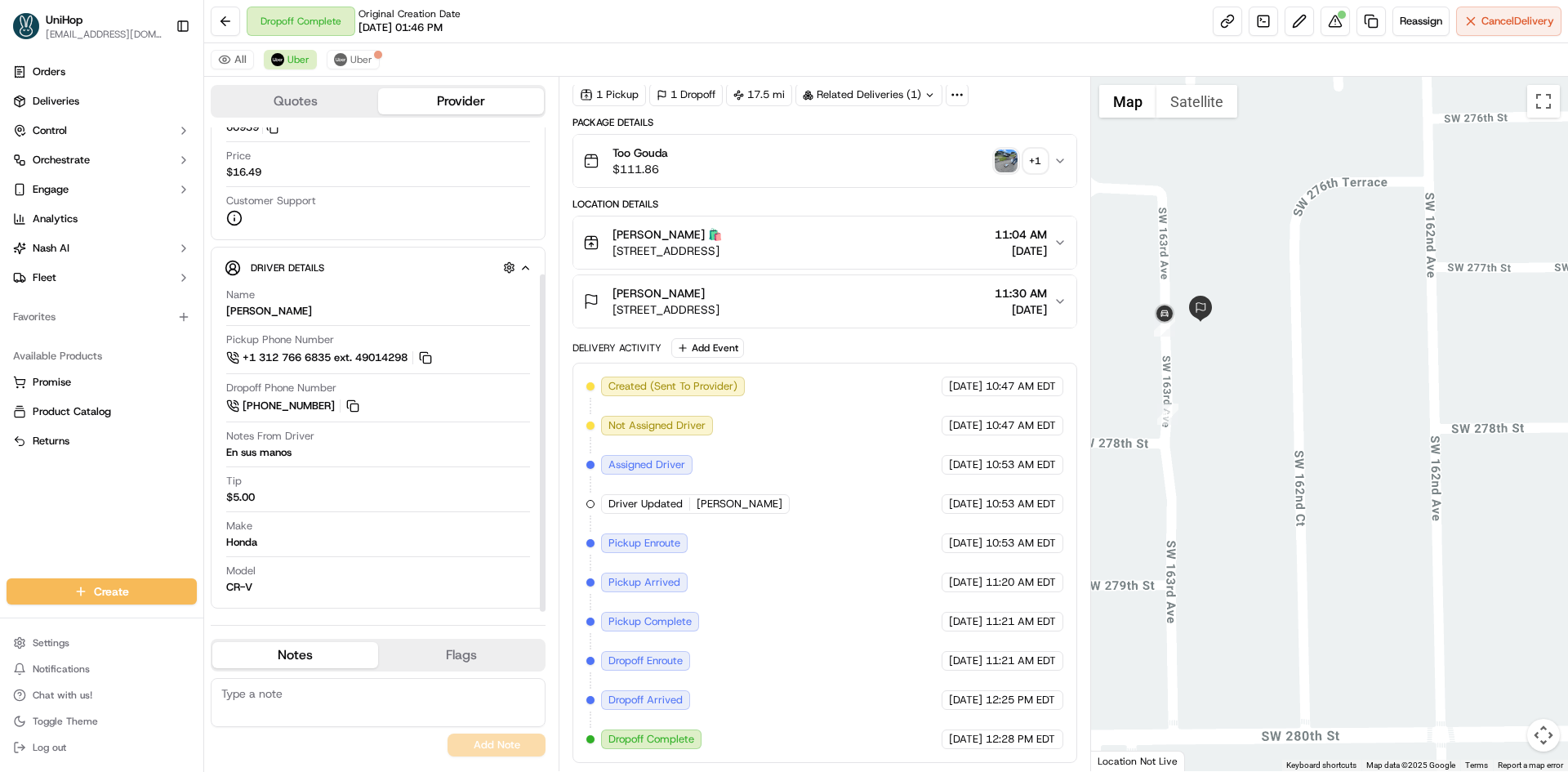
click at [1011, 162] on img "button" at bounding box center [1005, 160] width 23 height 23
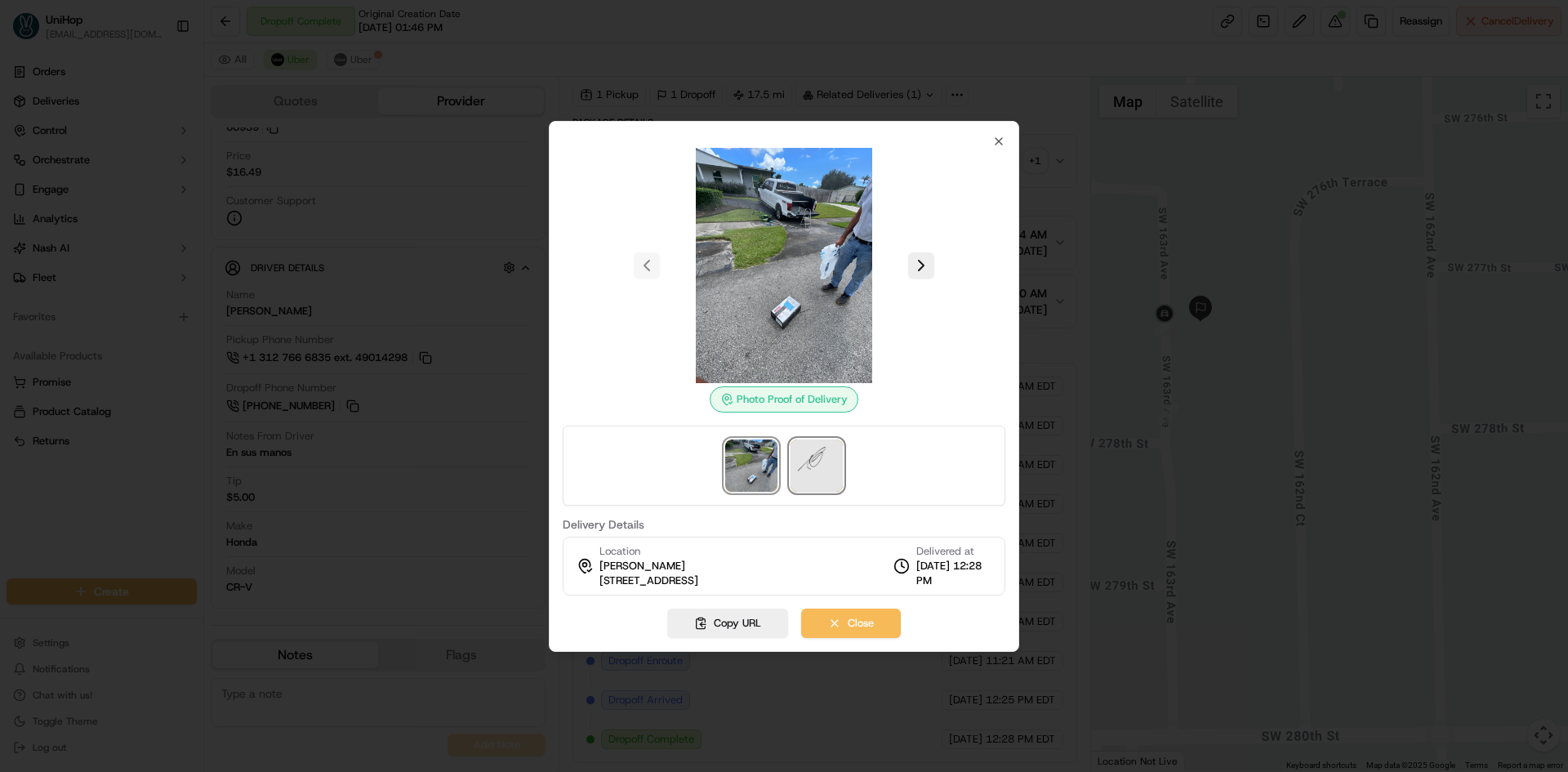
click at [812, 453] on img at bounding box center [817, 466] width 52 height 52
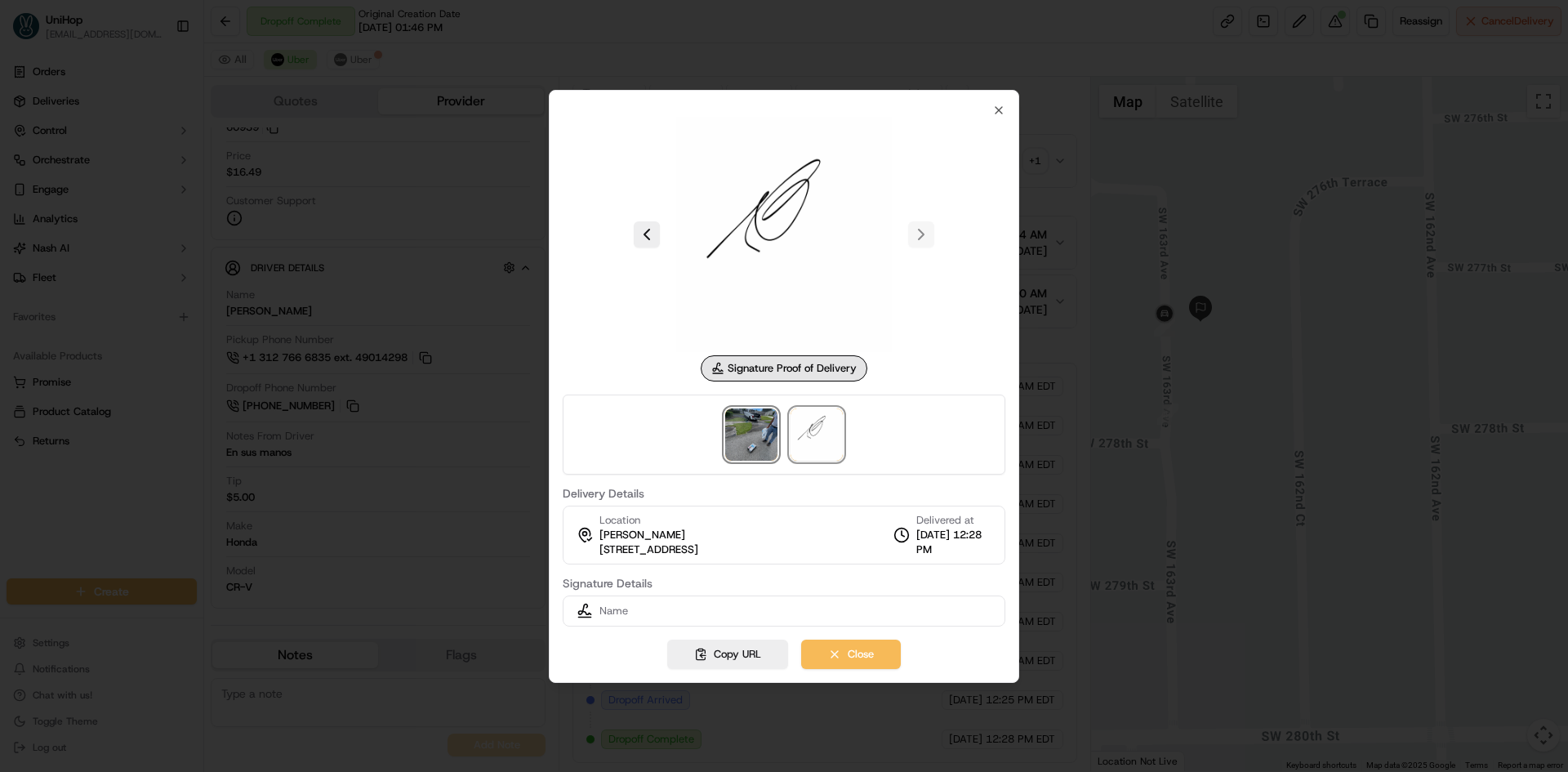
click at [762, 441] on img at bounding box center [752, 434] width 52 height 52
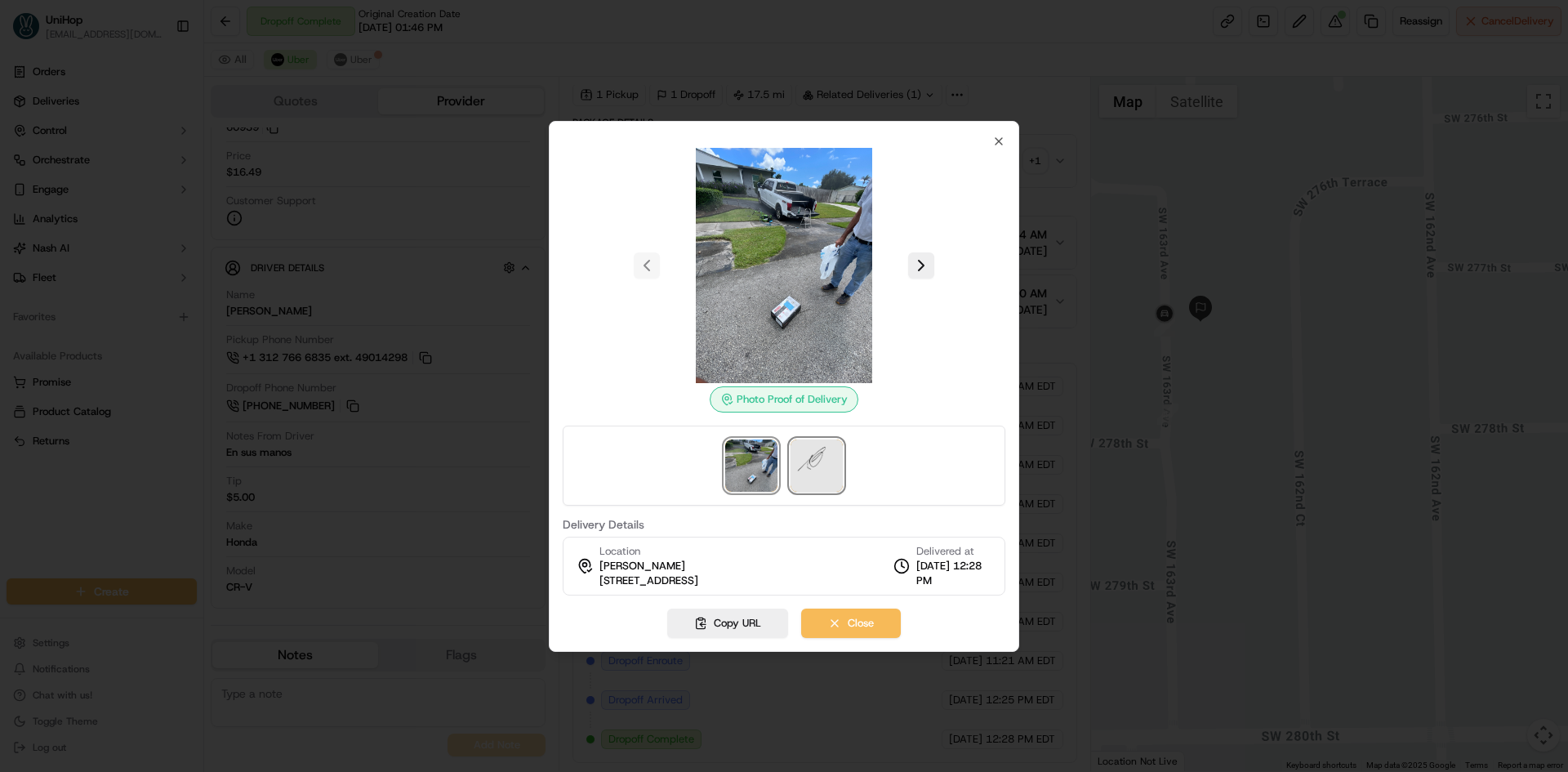
click at [826, 453] on img at bounding box center [817, 466] width 52 height 52
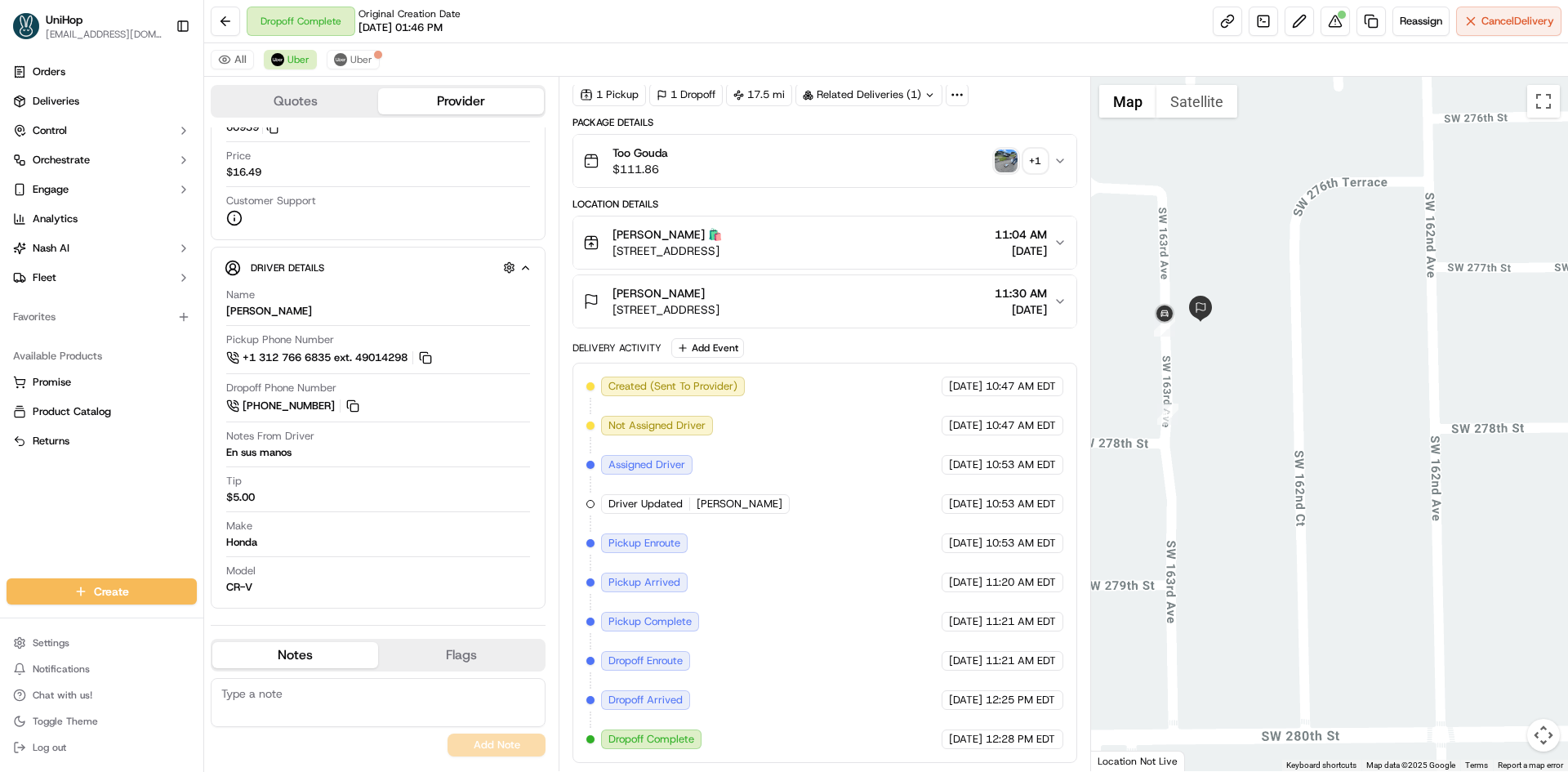
click at [893, 172] on div "Too Gouda $111.86 + 1" at bounding box center [818, 161] width 470 height 33
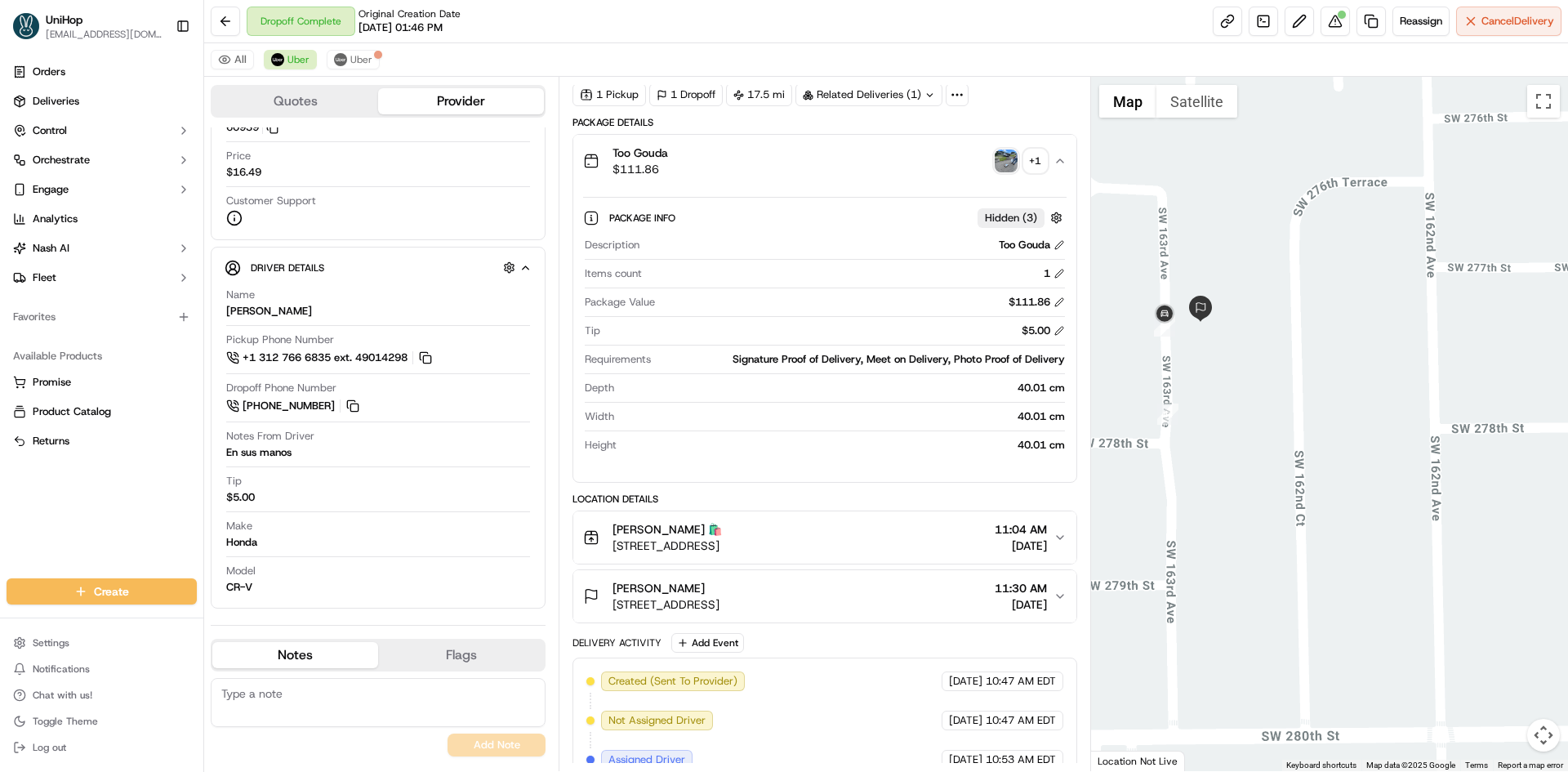
click at [893, 172] on div "Too Gouda $111.86 + 1" at bounding box center [818, 161] width 470 height 33
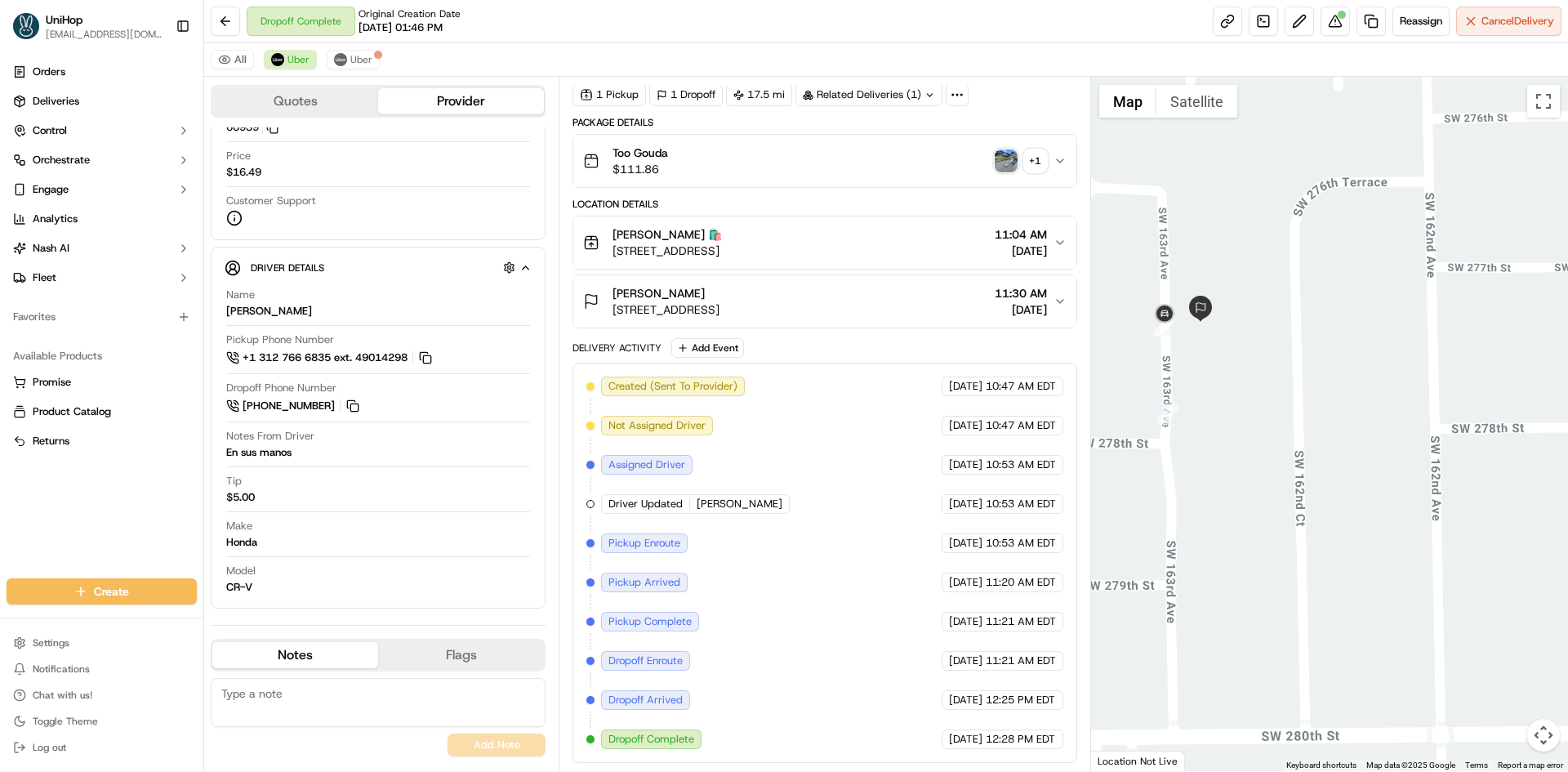
click at [9, 498] on div "Orders Deliveries Control Orchestrate Engage Analytics Nash AI Fleet Favorites …" at bounding box center [101, 309] width 204 height 513
click at [934, 318] on button "Scott Gratton 27705 SW 163rd Ave, Homestead, FL 33031, USA 11:30 AM Sep 20 2025" at bounding box center [824, 301] width 502 height 52
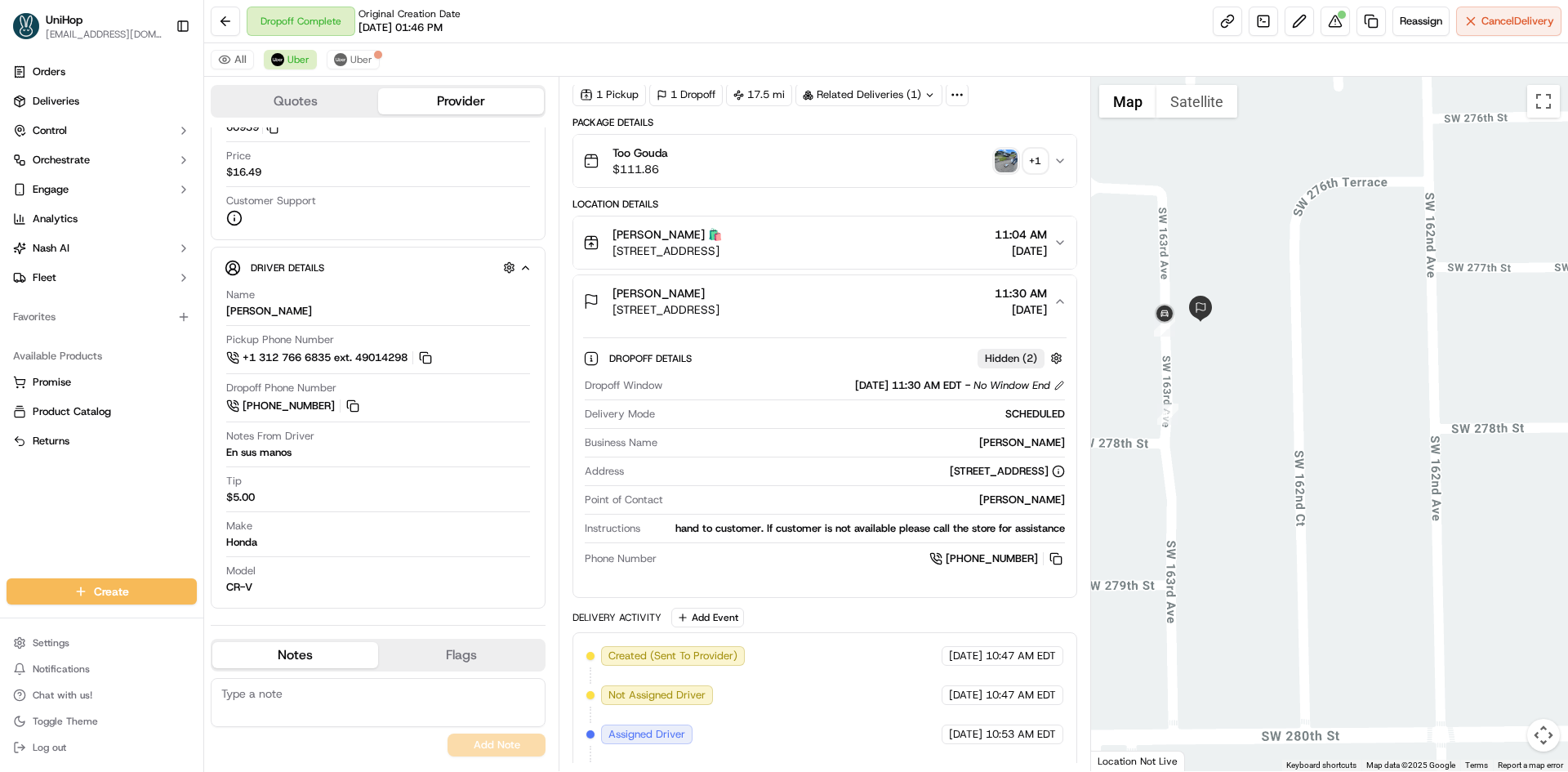
click at [934, 314] on div "Scott Gratton 27705 SW 163rd Ave, Homestead, FL 33031, USA 11:30 AM Sep 20 2025" at bounding box center [818, 301] width 470 height 33
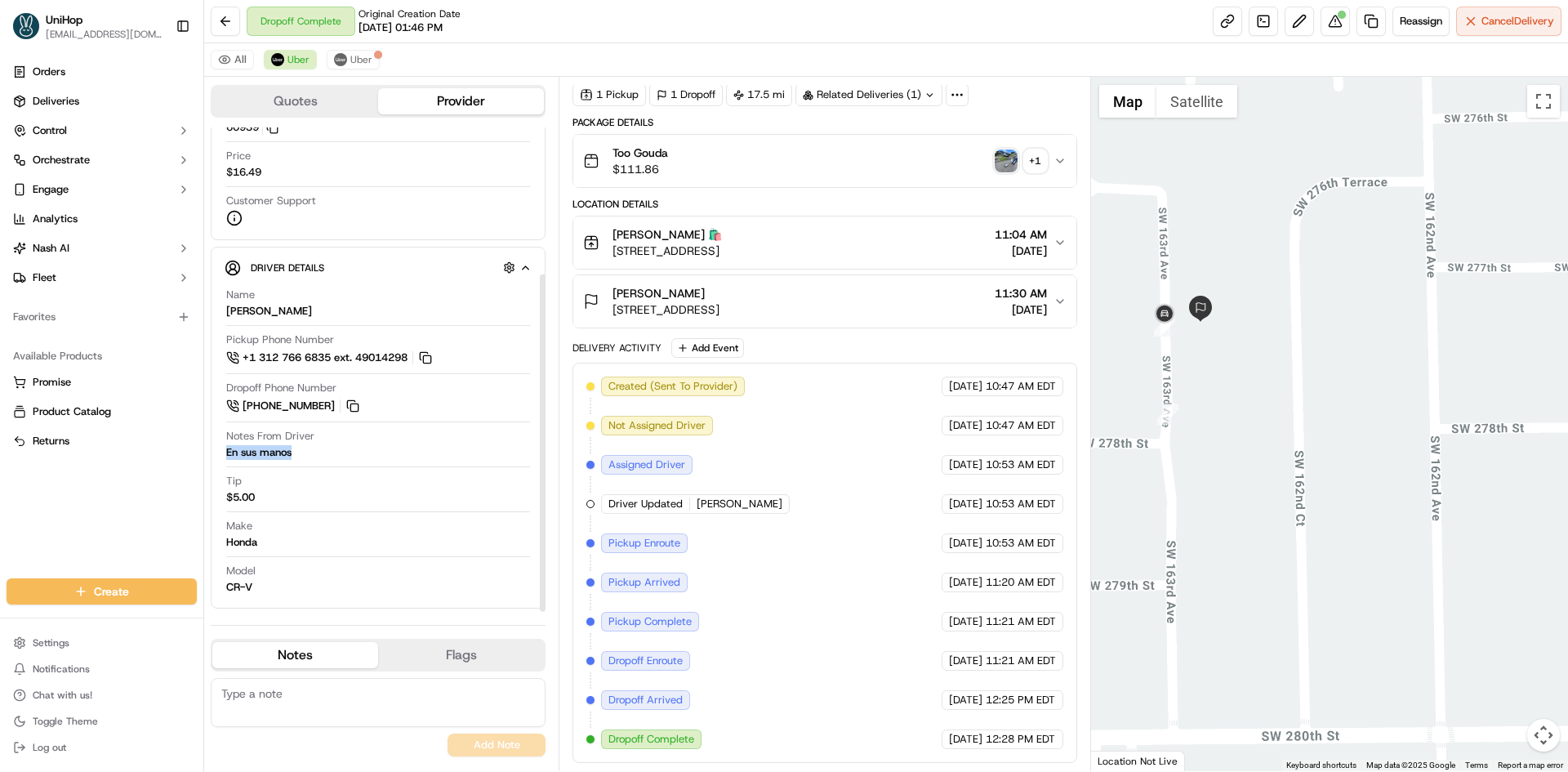
drag, startPoint x: 299, startPoint y: 457, endPoint x: 220, endPoint y: 457, distance: 79.0
click at [220, 457] on div "Driver Details Hidden ( 7 ) Name Jorge B. Pickup Phone Number +1 312 766 6835 e…" at bounding box center [378, 428] width 335 height 362
copy div "En sus manos"
click at [1008, 166] on img "button" at bounding box center [1005, 160] width 23 height 23
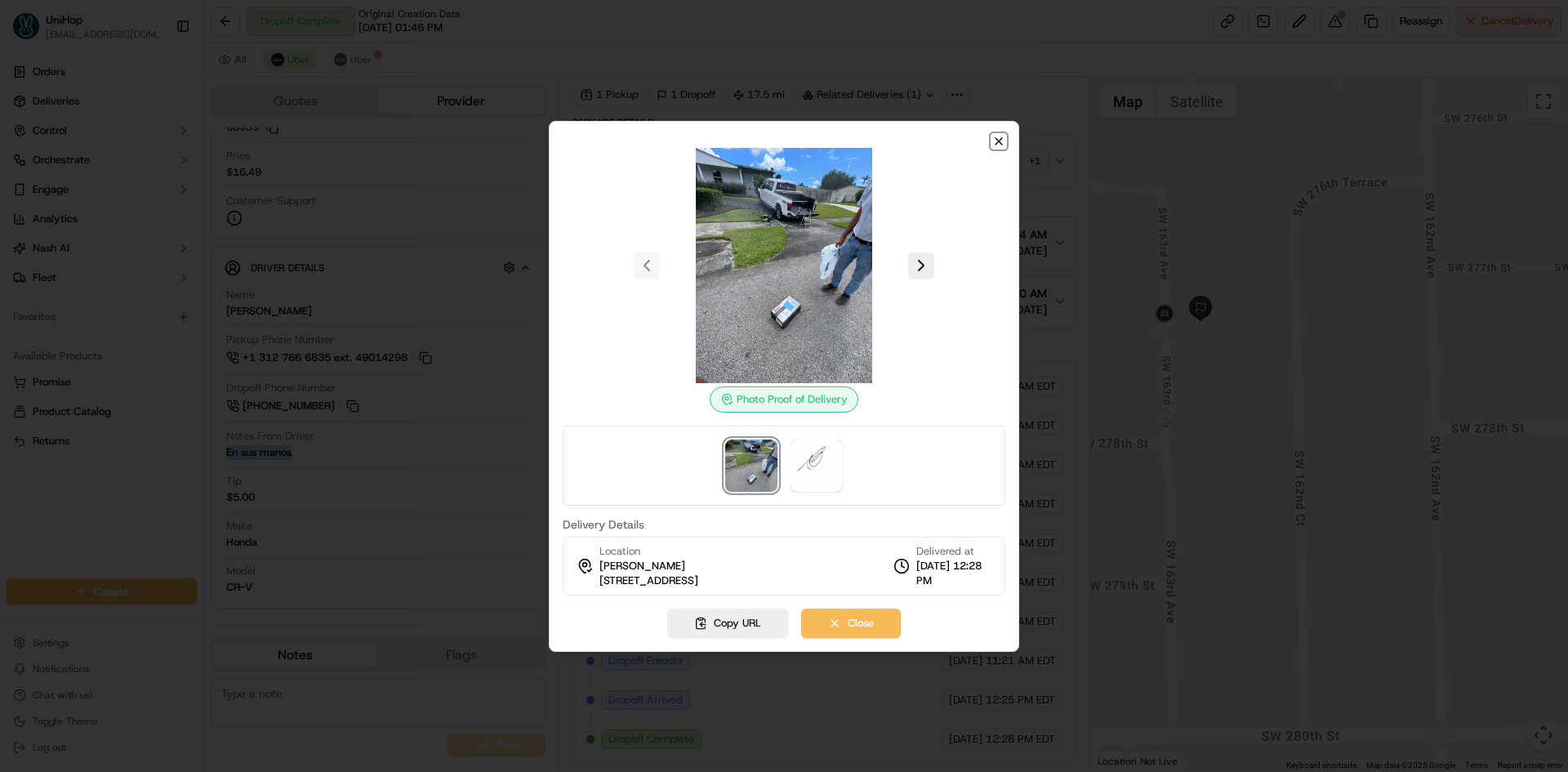
click at [997, 142] on icon "button" at bounding box center [998, 141] width 6 height 6
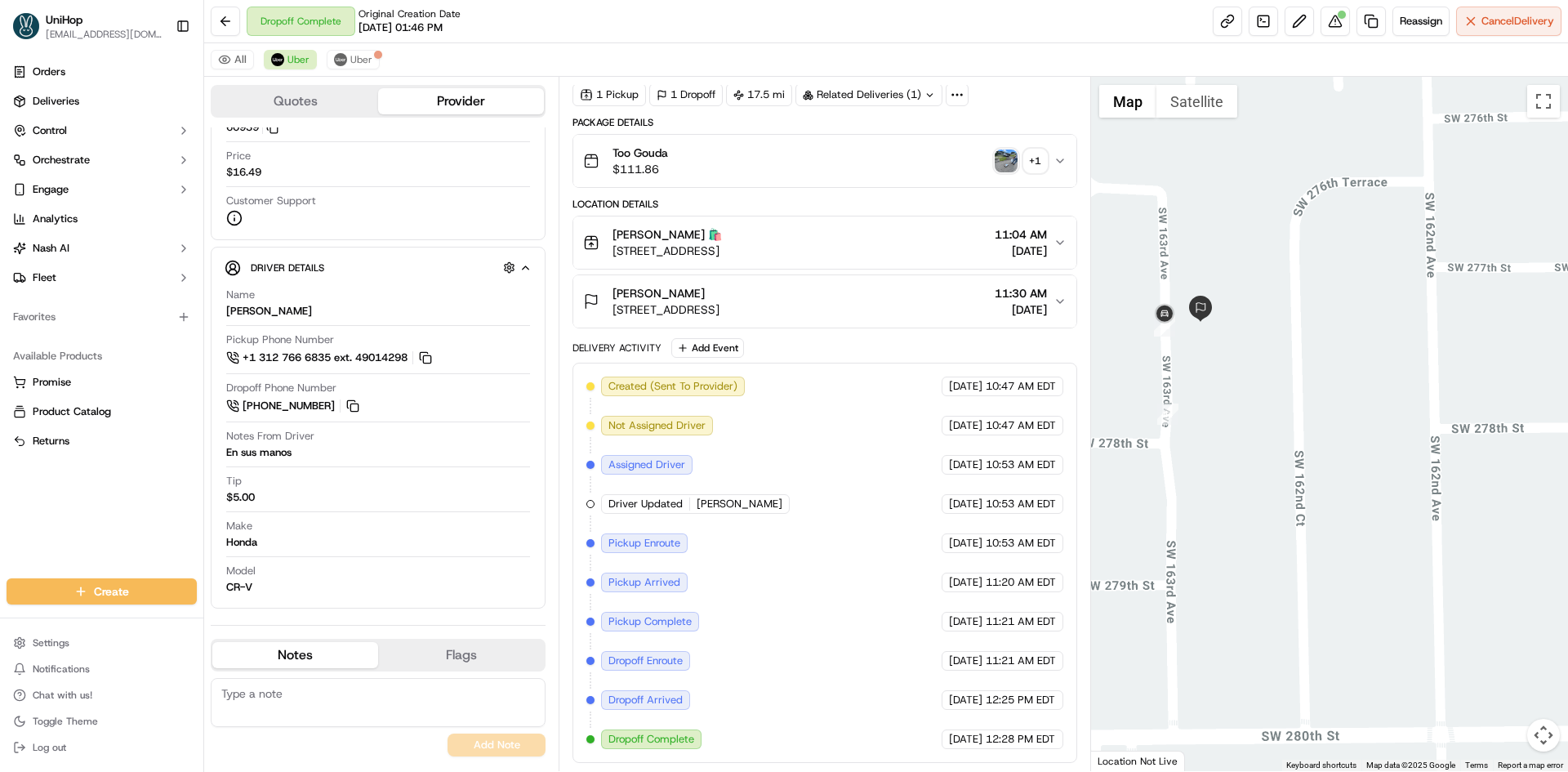
click at [8, 517] on div "Orders Deliveries Control Orchestrate Engage Analytics Nash AI Fleet Favorites …" at bounding box center [101, 309] width 204 height 513
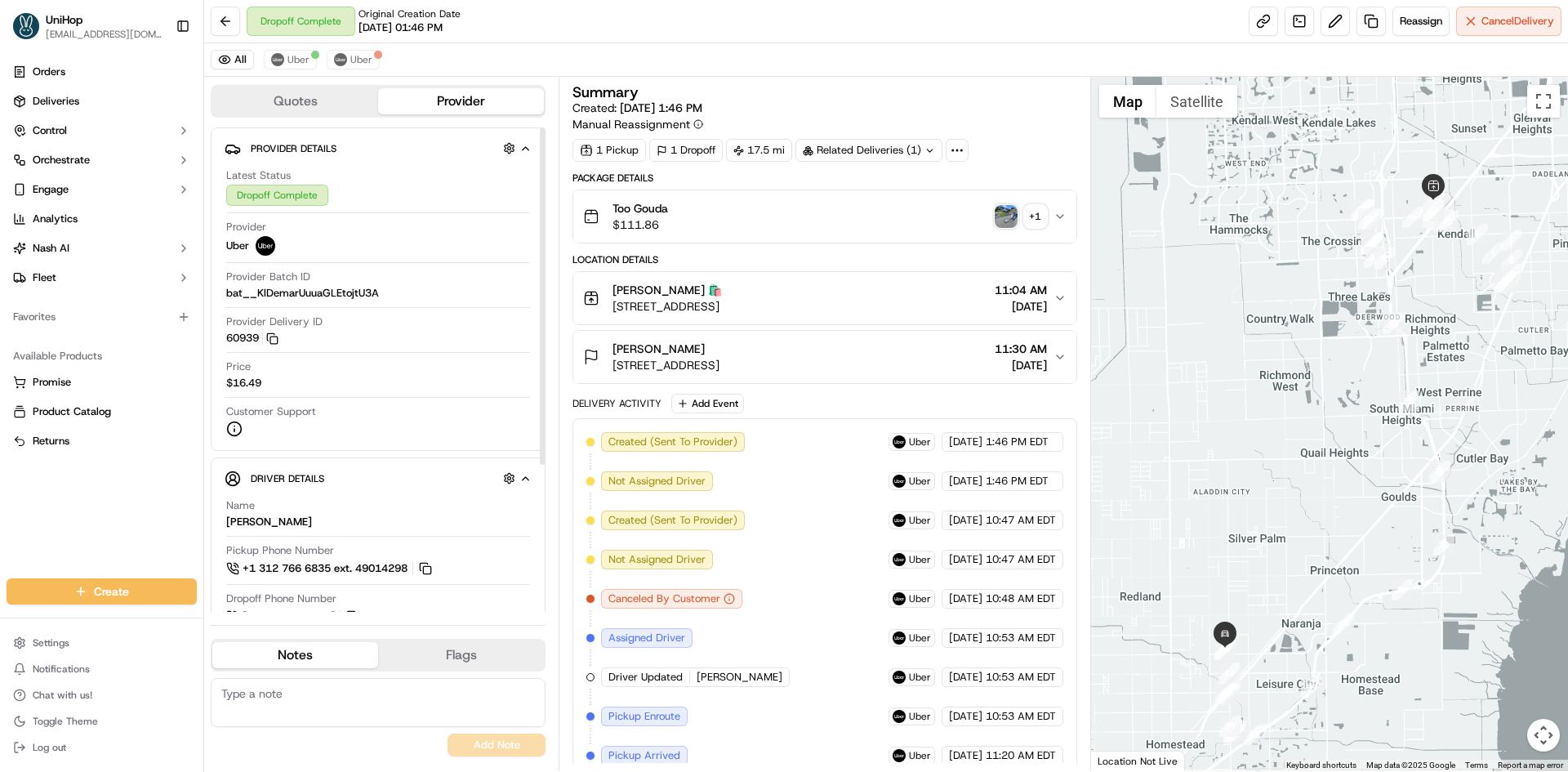
click at [315, 651] on button "Notes" at bounding box center [295, 654] width 166 height 26
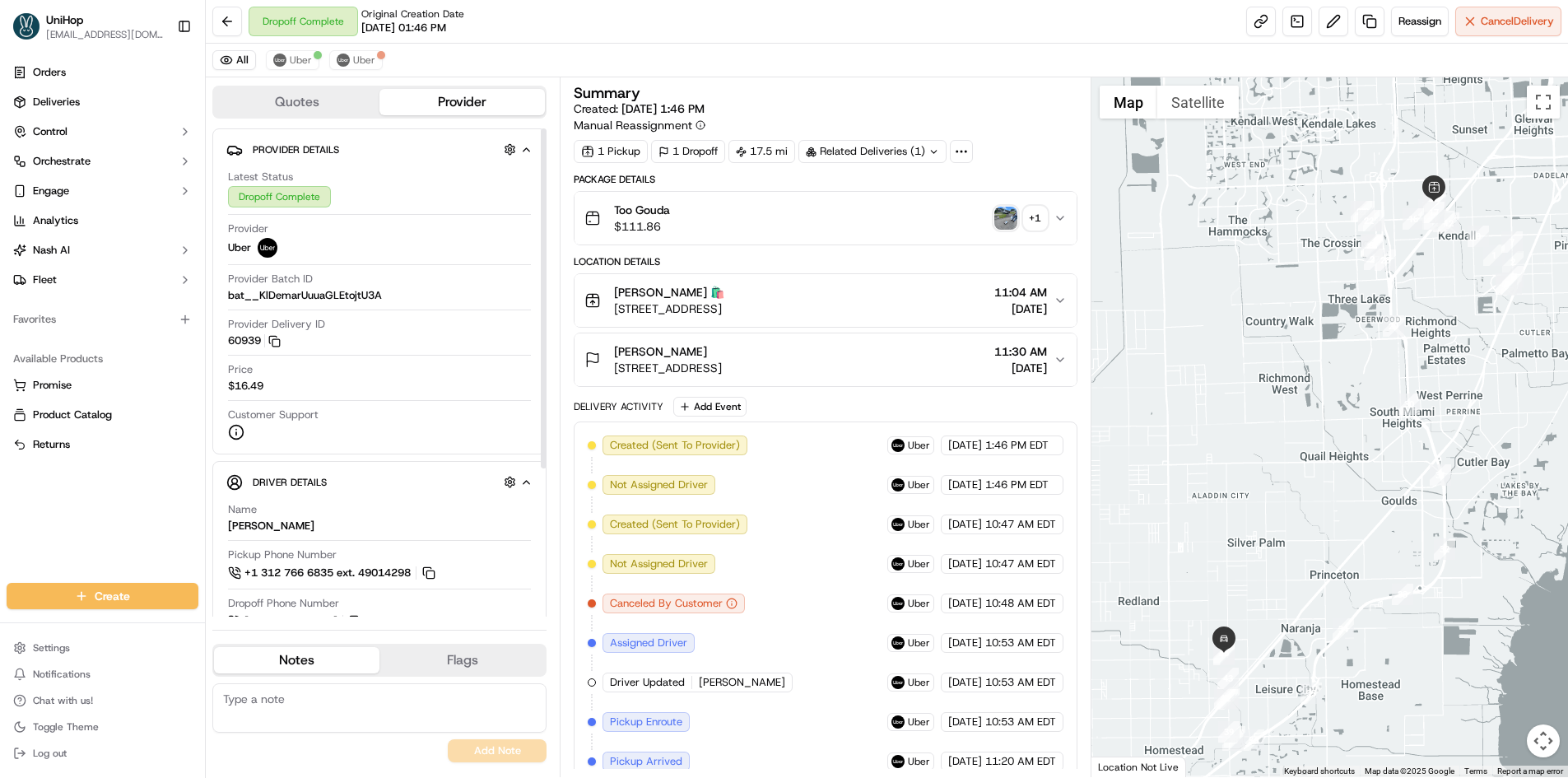
click at [311, 74] on div "All Uber Uber" at bounding box center [887, 60] width 1362 height 34
click at [304, 61] on span "Uber" at bounding box center [301, 60] width 22 height 13
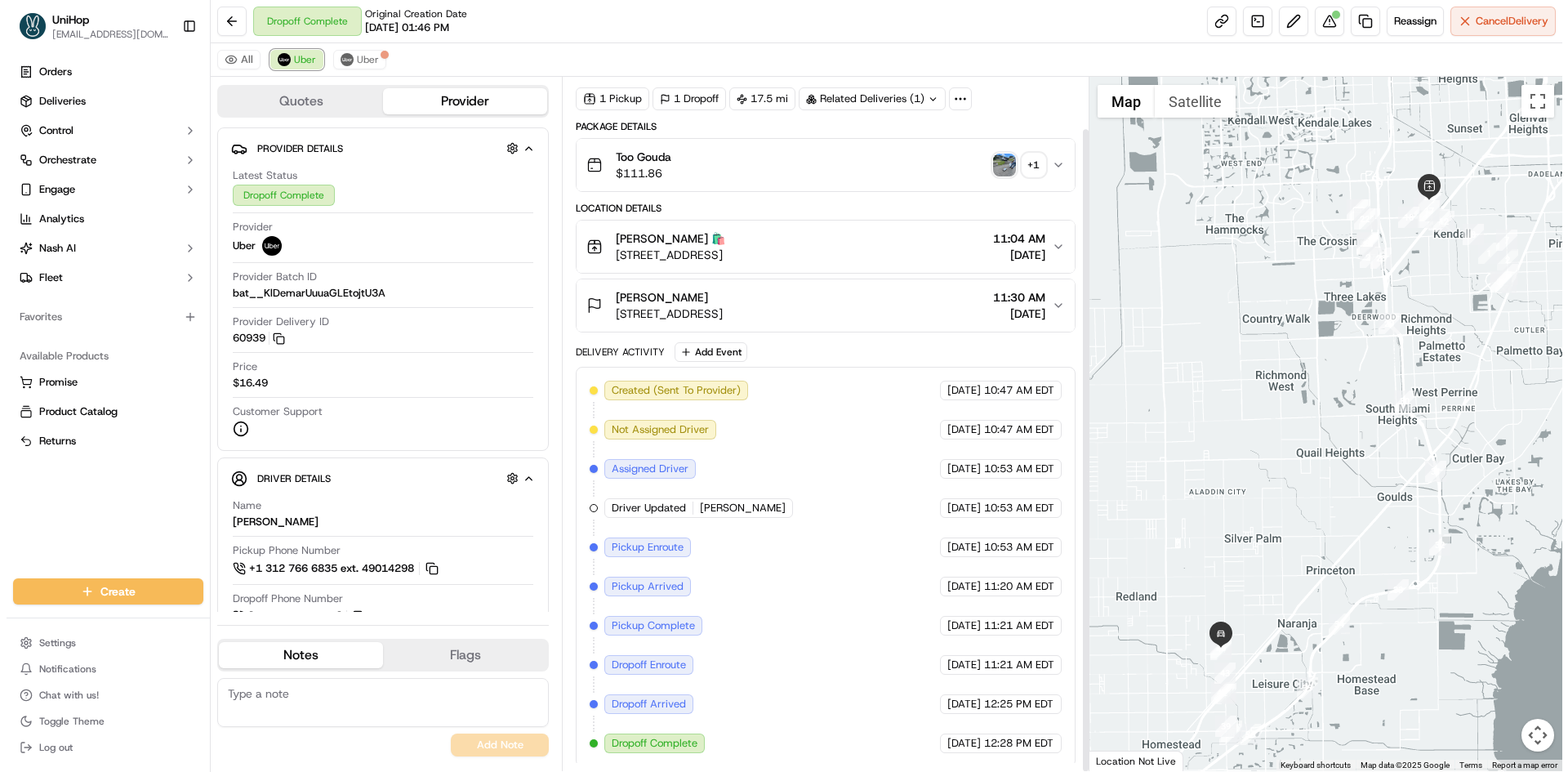
scroll to position [55, 0]
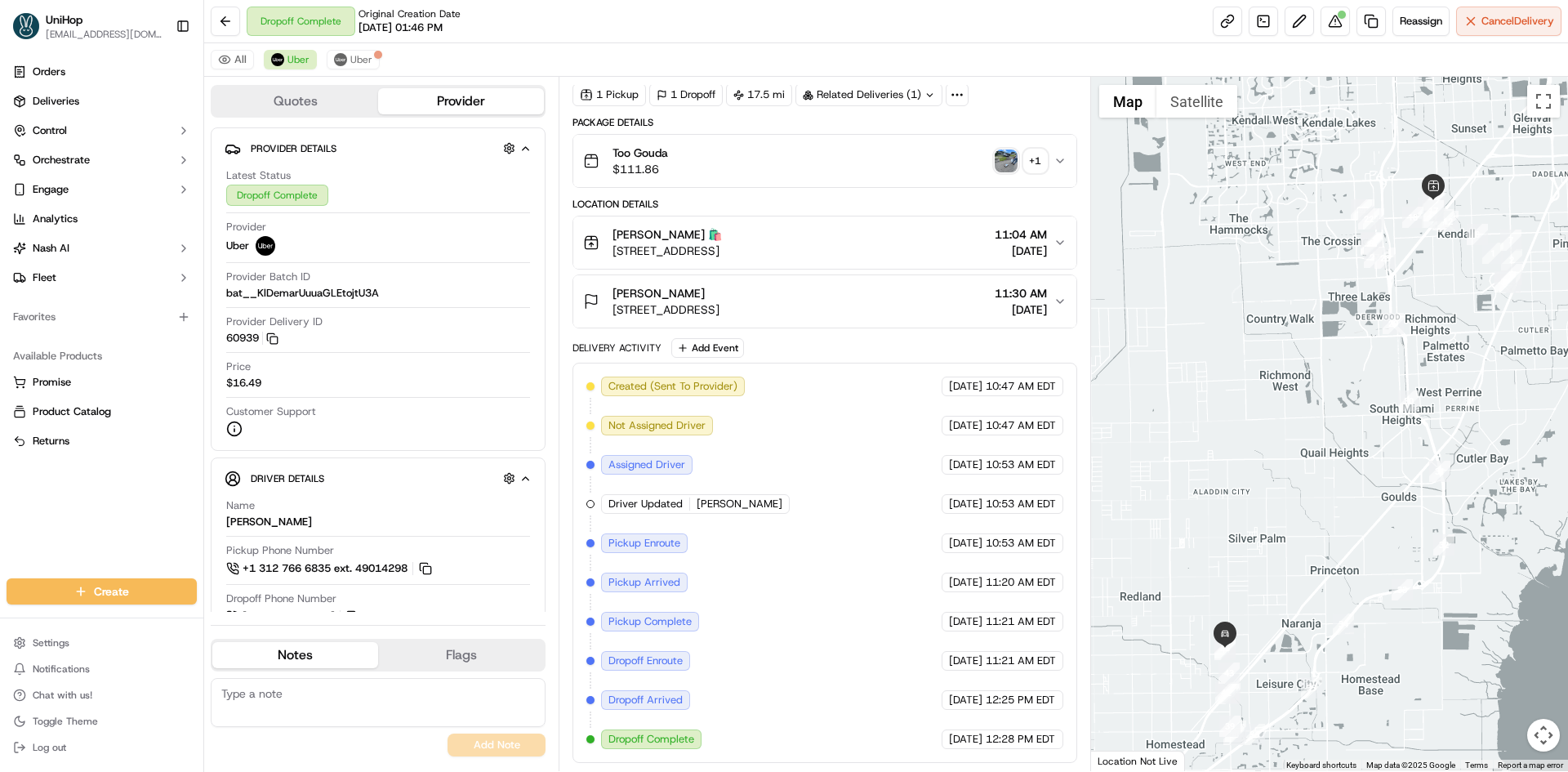
click at [29, 518] on div "Orders Deliveries Control Orchestrate Engage Analytics Nash AI Fleet Favorites …" at bounding box center [101, 309] width 204 height 513
click at [42, 523] on div "Orders Deliveries Control Orchestrate Engage Analytics Nash AI Fleet Favorites …" at bounding box center [101, 309] width 204 height 513
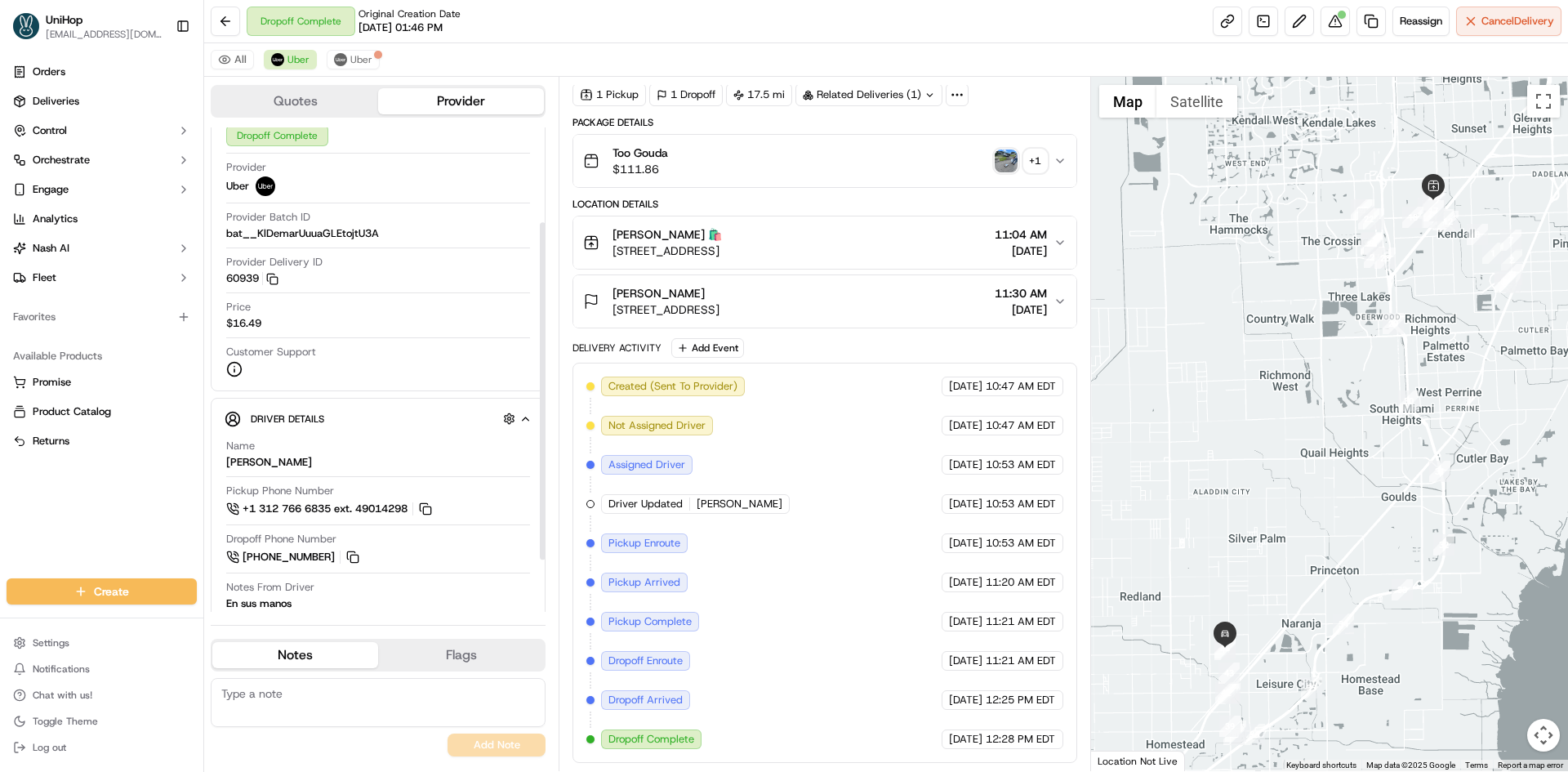
scroll to position [47, 0]
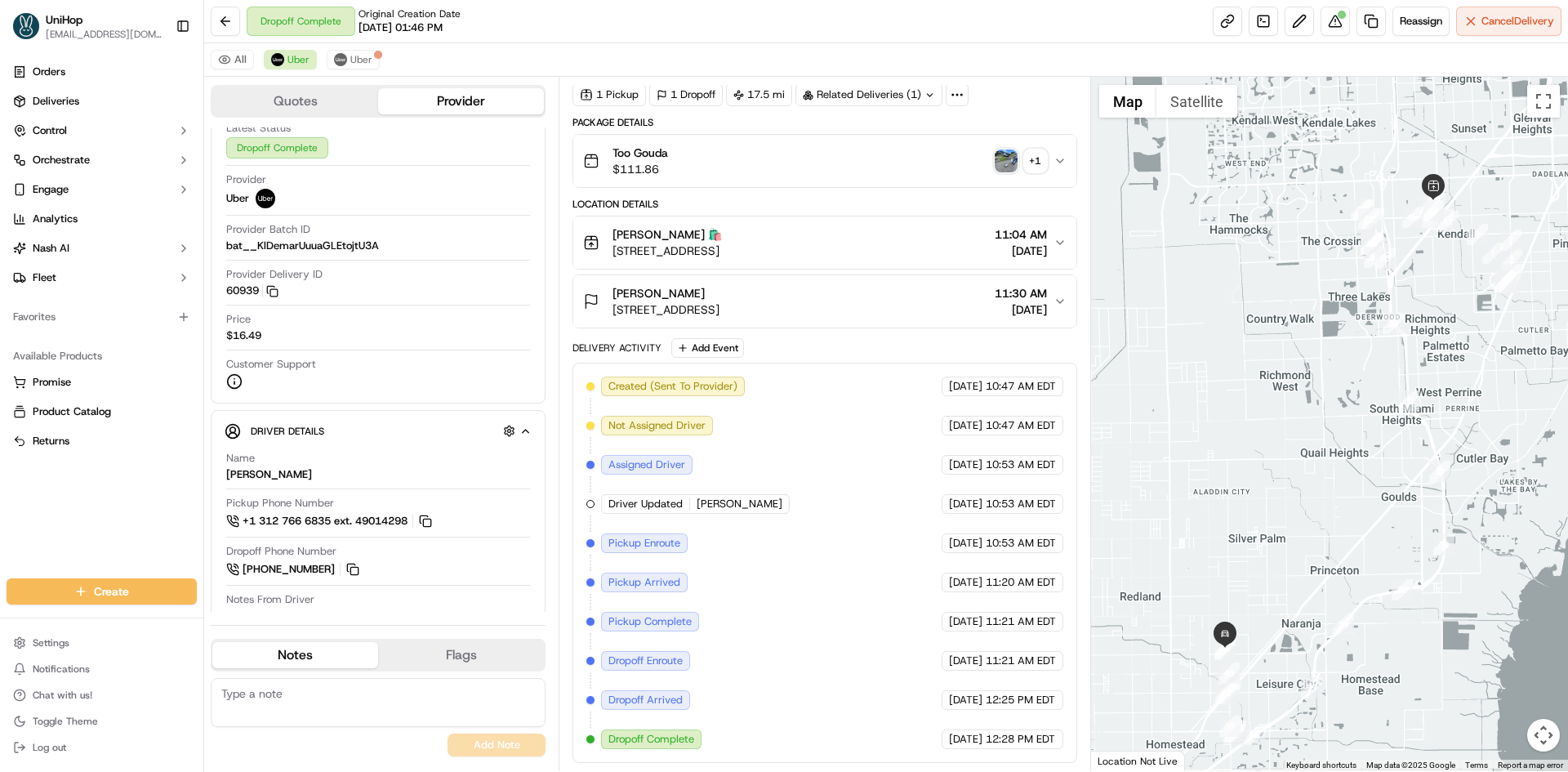
click at [945, 297] on div "Scott Gratton 27705 SW 163rd Ave, Homestead, FL 33031, USA 11:30 AM Sep 20 2025" at bounding box center [818, 301] width 470 height 33
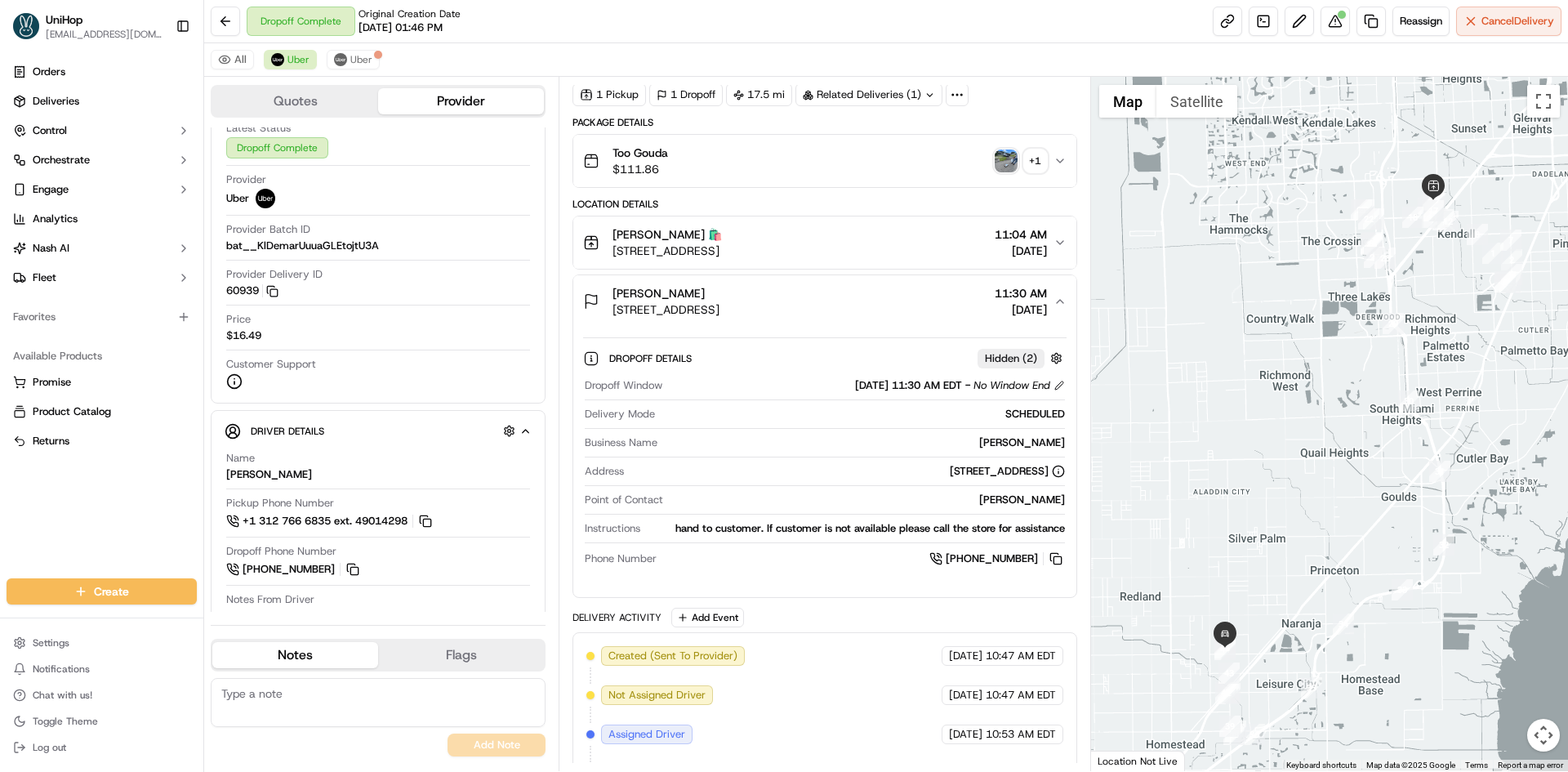
click at [945, 297] on div "Scott Gratton 27705 SW 163rd Ave, Homestead, FL 33031, USA 11:30 AM Sep 20 2025" at bounding box center [818, 301] width 470 height 33
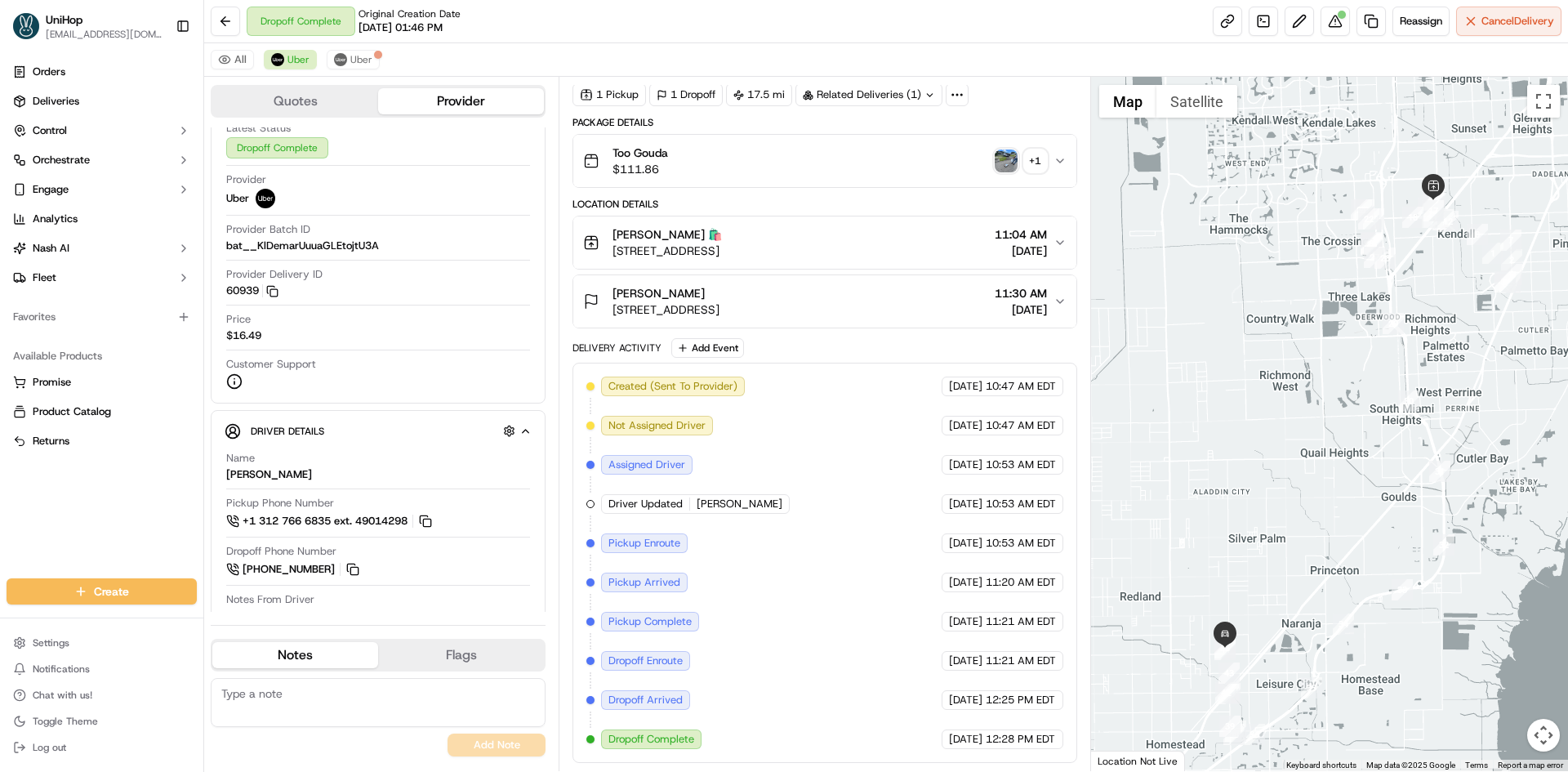
click at [1, 539] on div "Orders Deliveries Control Orchestrate Engage Analytics Nash AI Fleet Favorites …" at bounding box center [101, 309] width 204 height 513
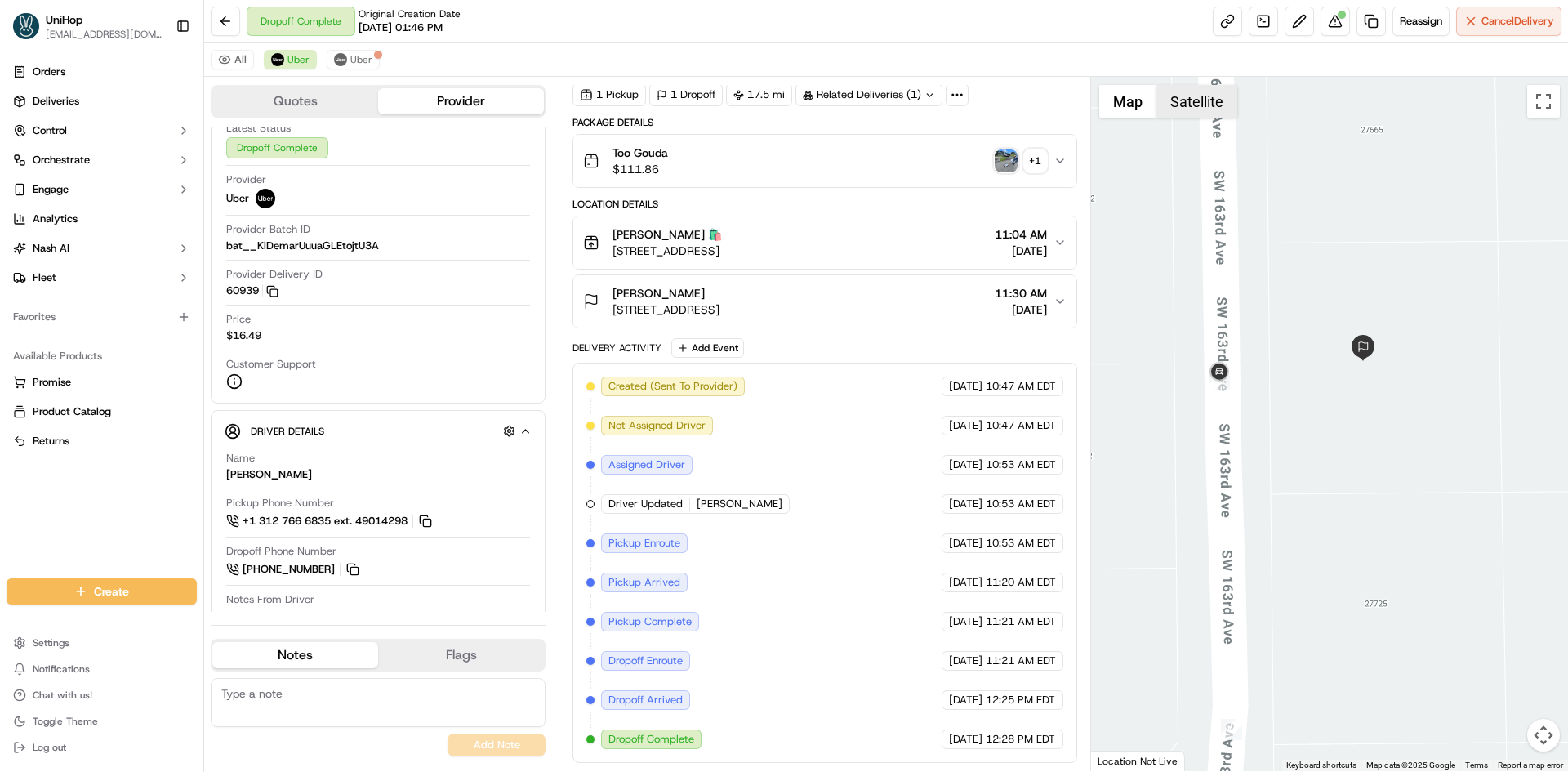
click at [1200, 101] on button "Satellite" at bounding box center [1196, 101] width 81 height 33
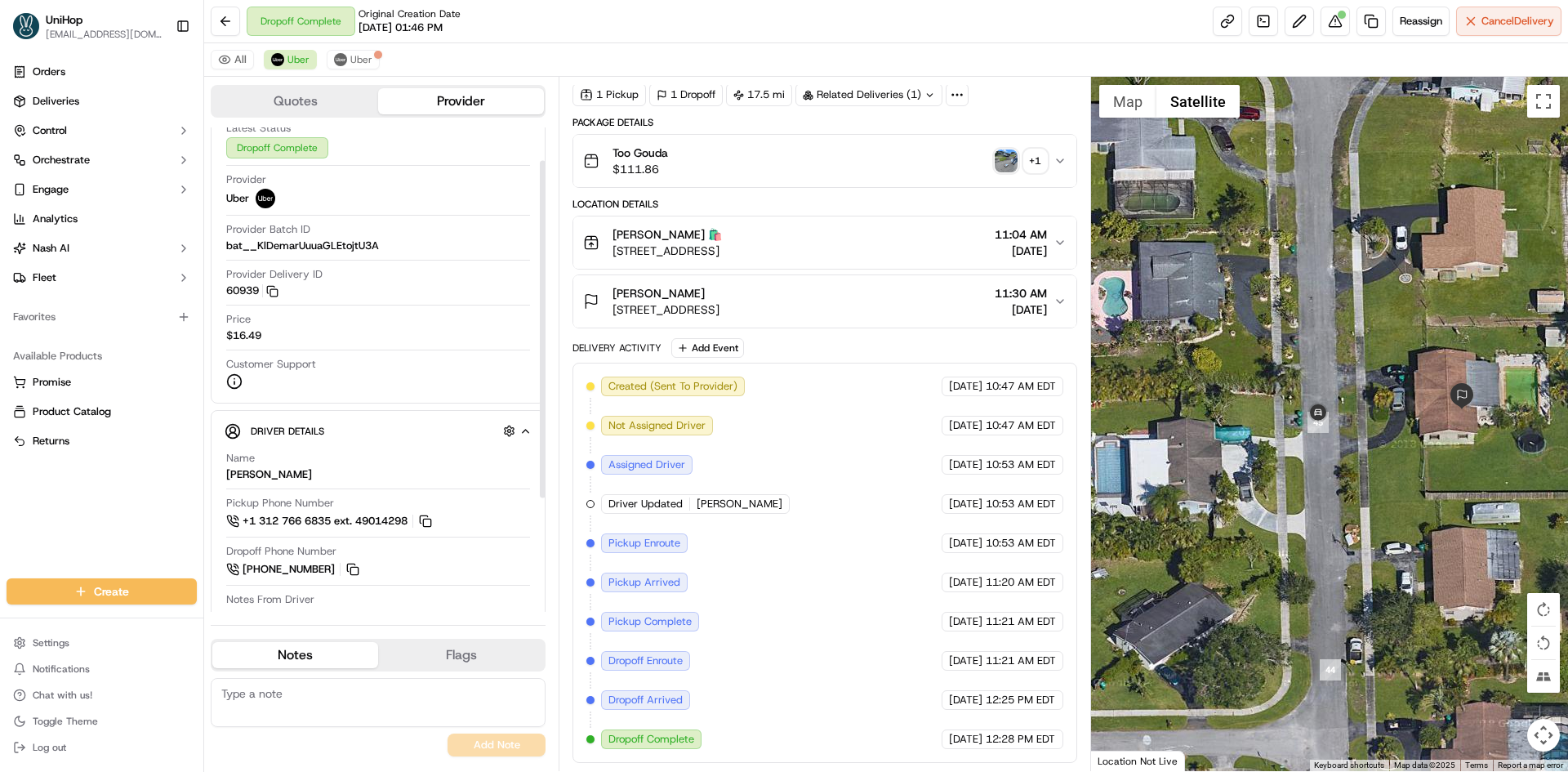
click at [799, 319] on button "Scott Gratton 27705 SW 163rd Ave, Homestead, FL 33031, USA 11:30 AM Sep 20 2025" at bounding box center [824, 301] width 502 height 52
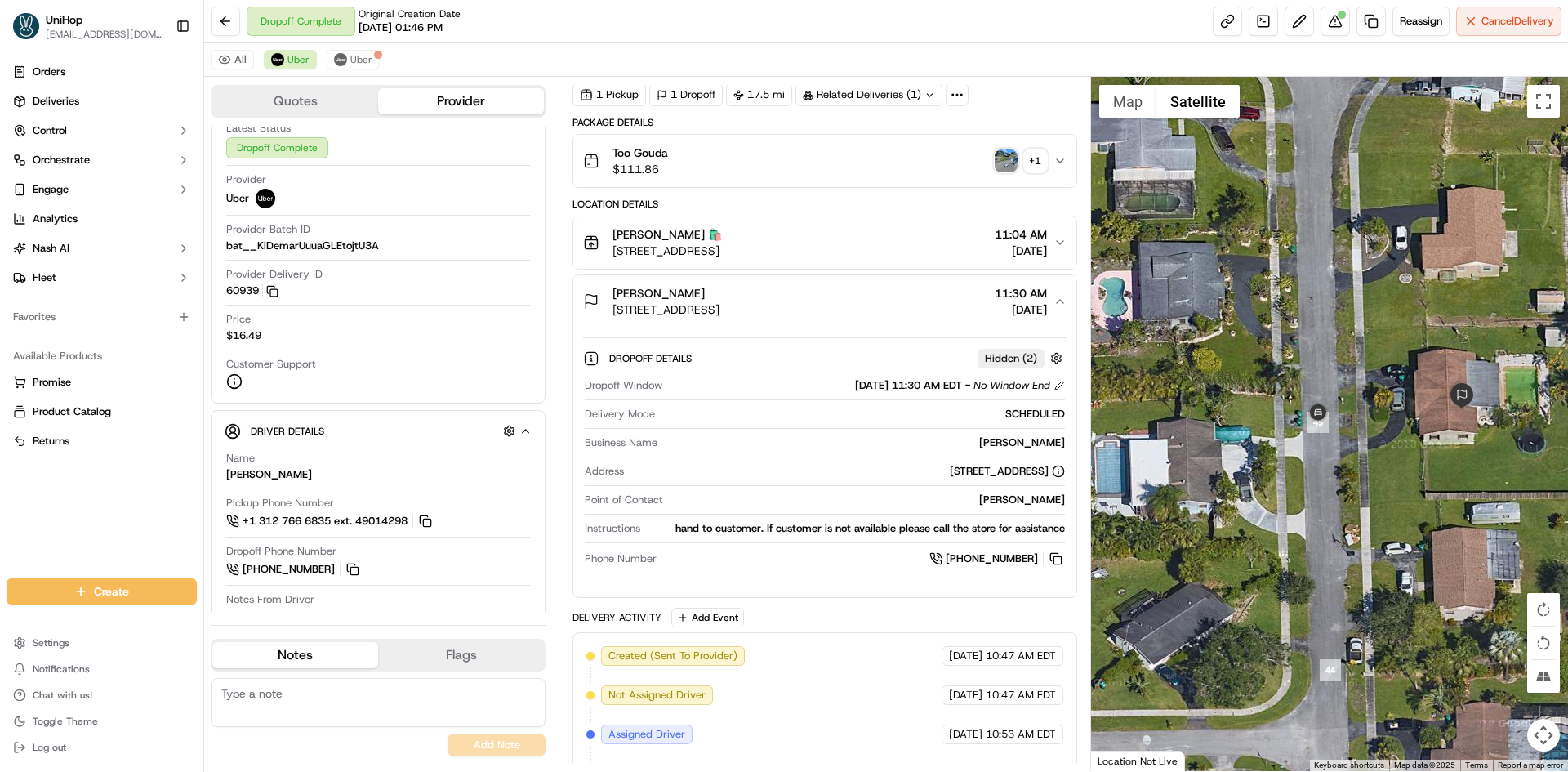
click at [719, 307] on span "27705 SW 163rd Ave, Homestead, FL 33031, USA" at bounding box center [666, 310] width 107 height 16
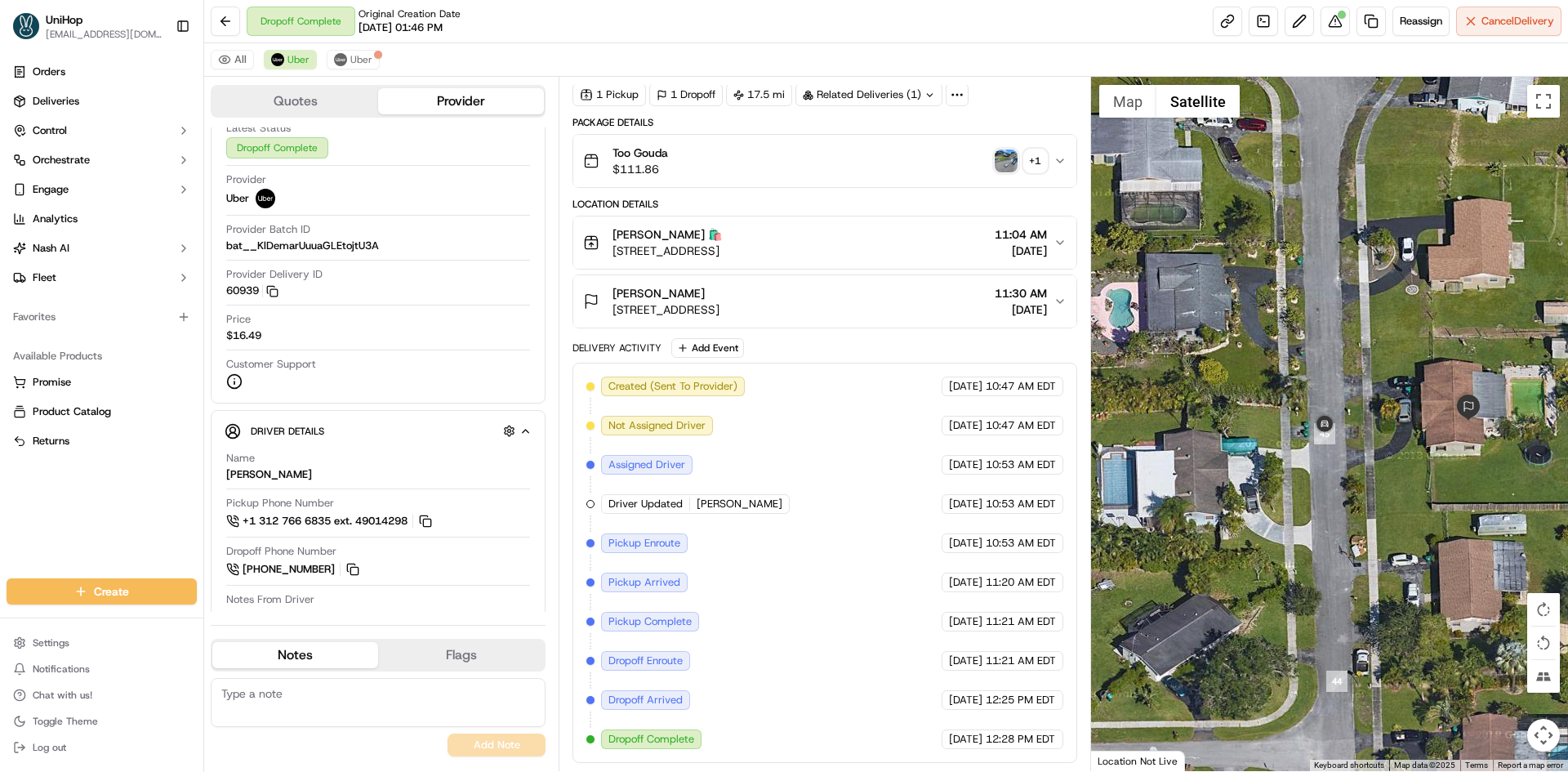
drag, startPoint x: 1233, startPoint y: 365, endPoint x: 1252, endPoint y: 388, distance: 29.8
click at [1251, 392] on div at bounding box center [1330, 424] width 478 height 694
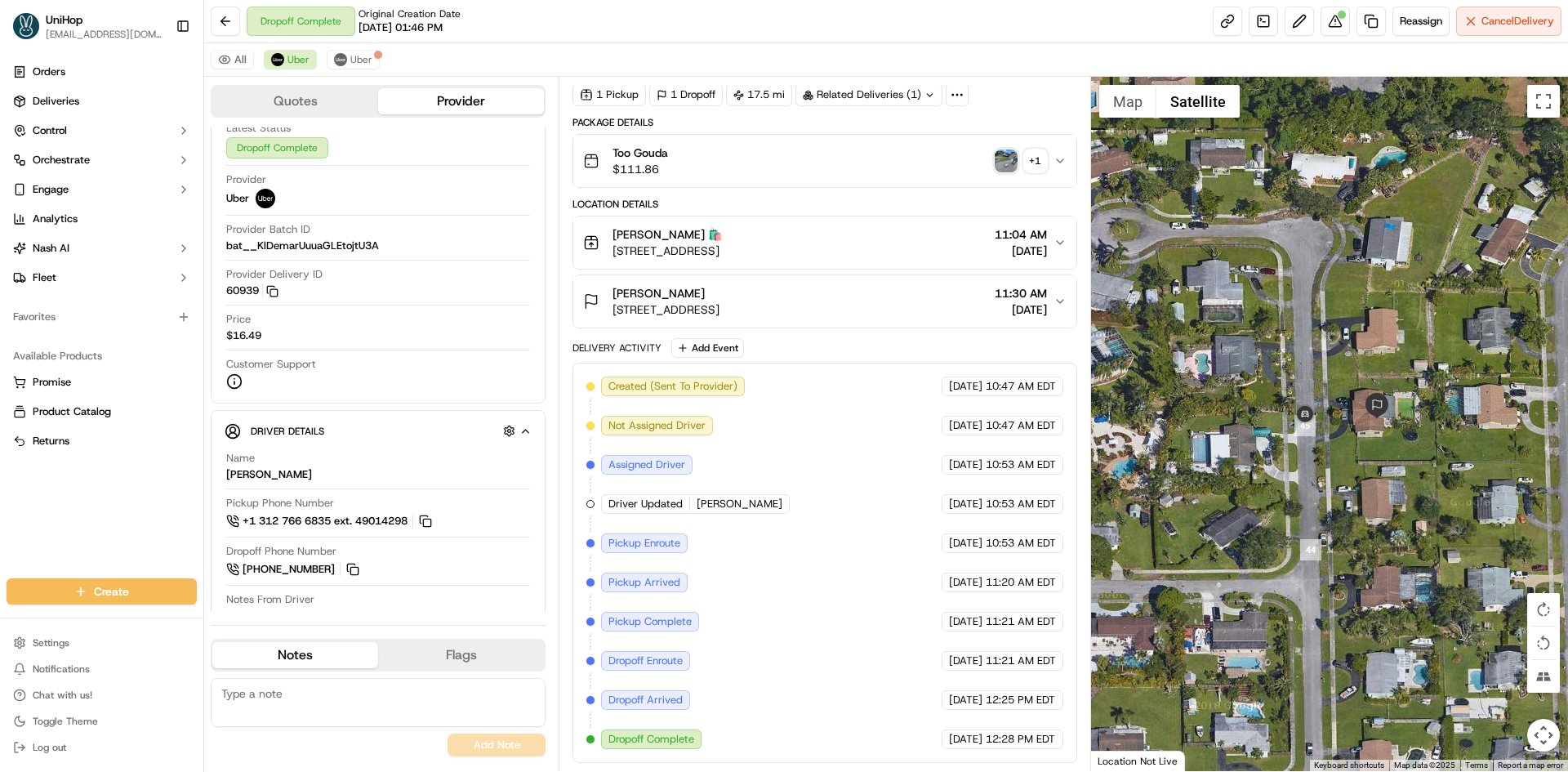
drag, startPoint x: 1265, startPoint y: 345, endPoint x: 1288, endPoint y: 389, distance: 49.6
click at [1288, 396] on div at bounding box center [1330, 424] width 478 height 694
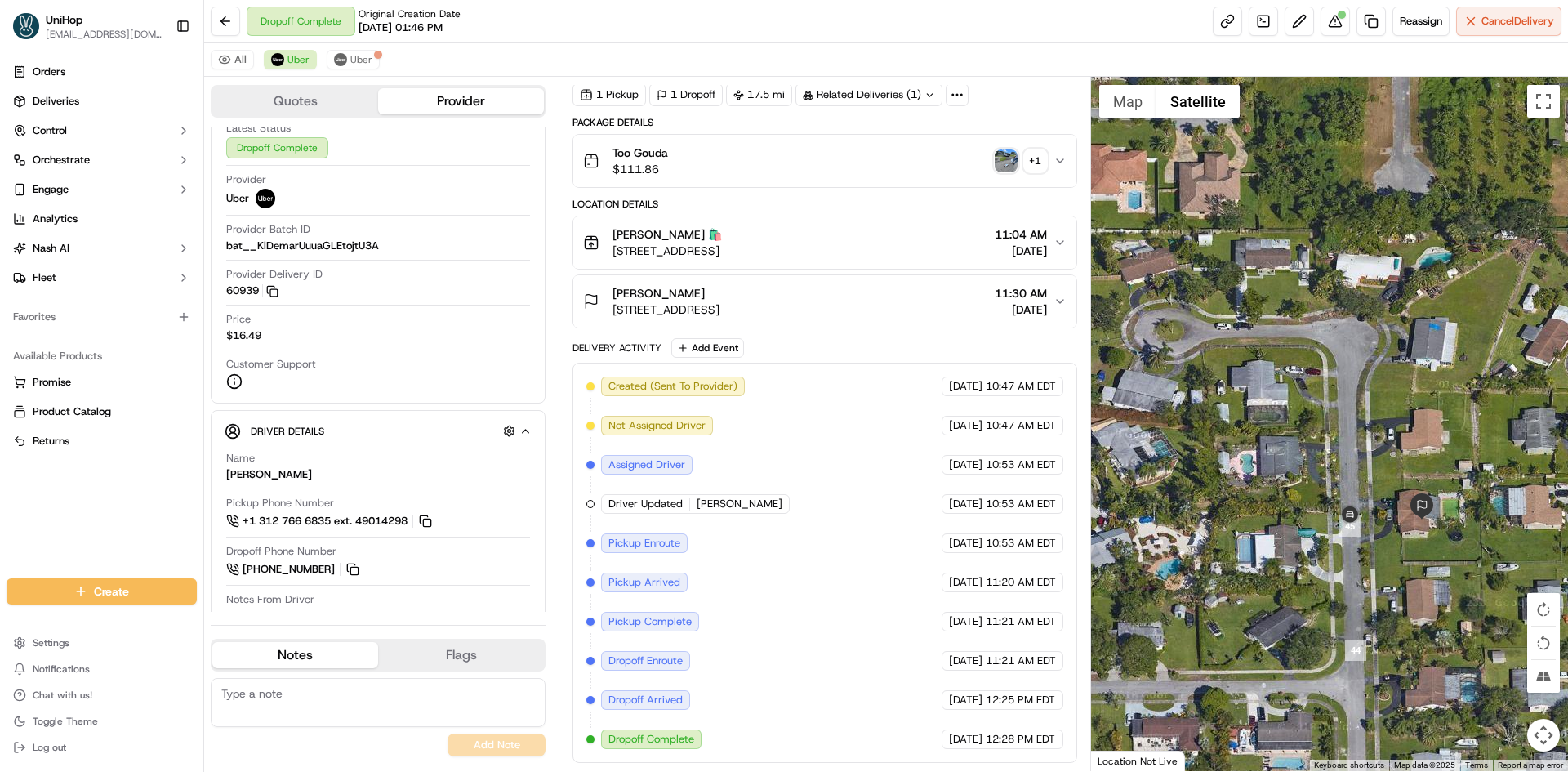
drag, startPoint x: 1297, startPoint y: 374, endPoint x: 1288, endPoint y: 348, distance: 27.5
click at [1295, 370] on div at bounding box center [1330, 424] width 478 height 694
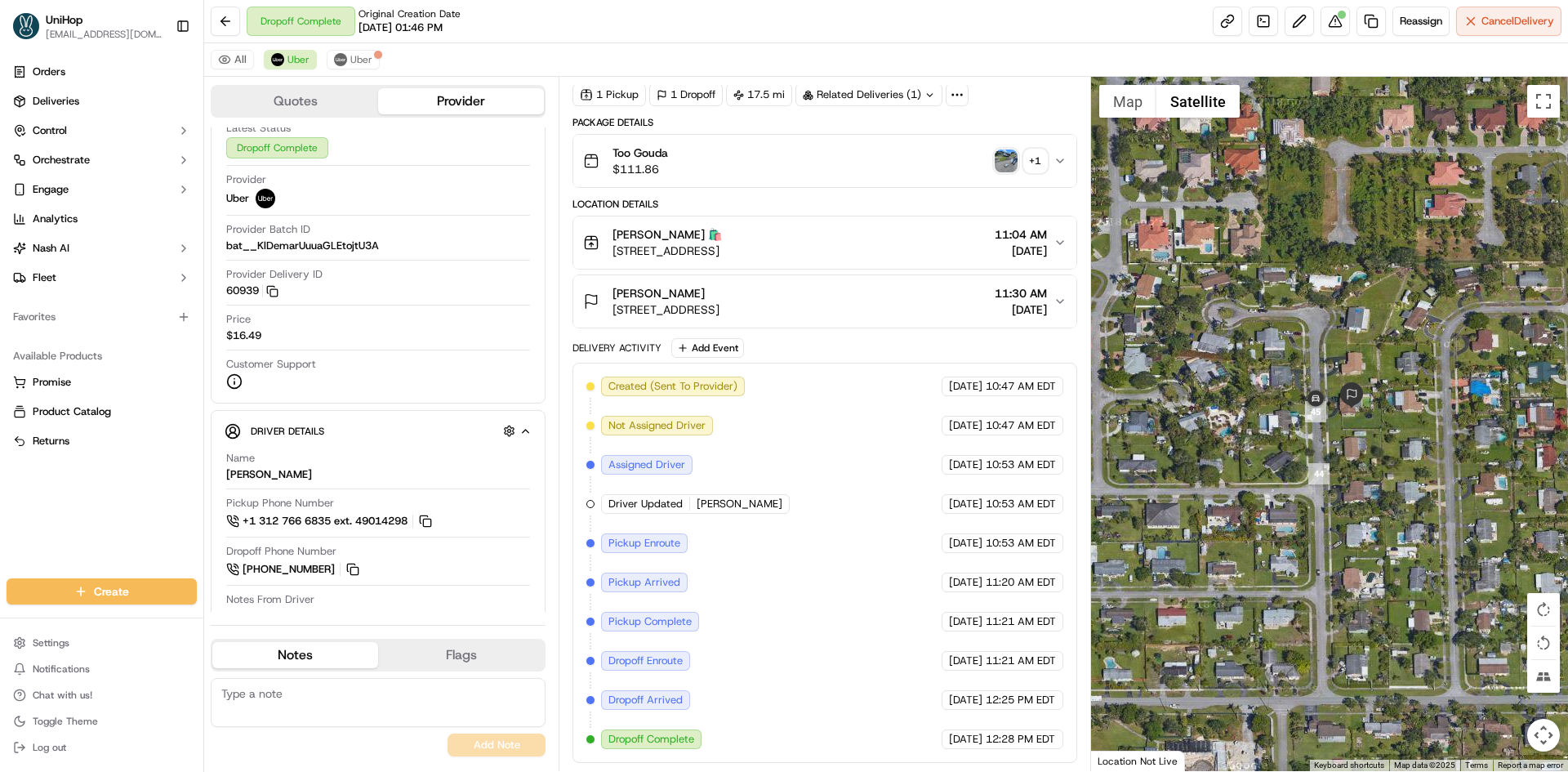
click at [1297, 328] on div at bounding box center [1330, 424] width 478 height 694
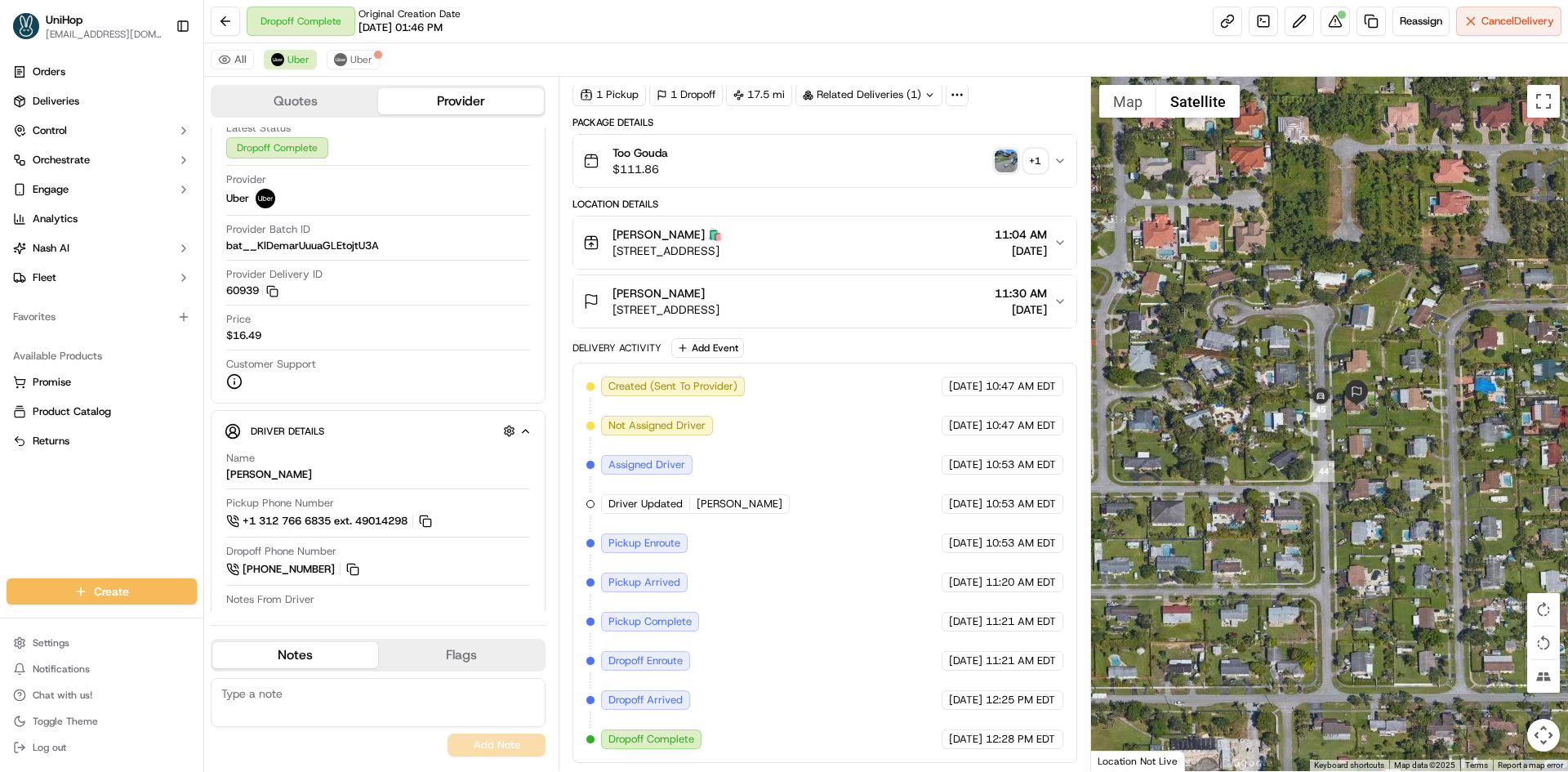
click at [1308, 329] on div at bounding box center [1330, 424] width 478 height 694
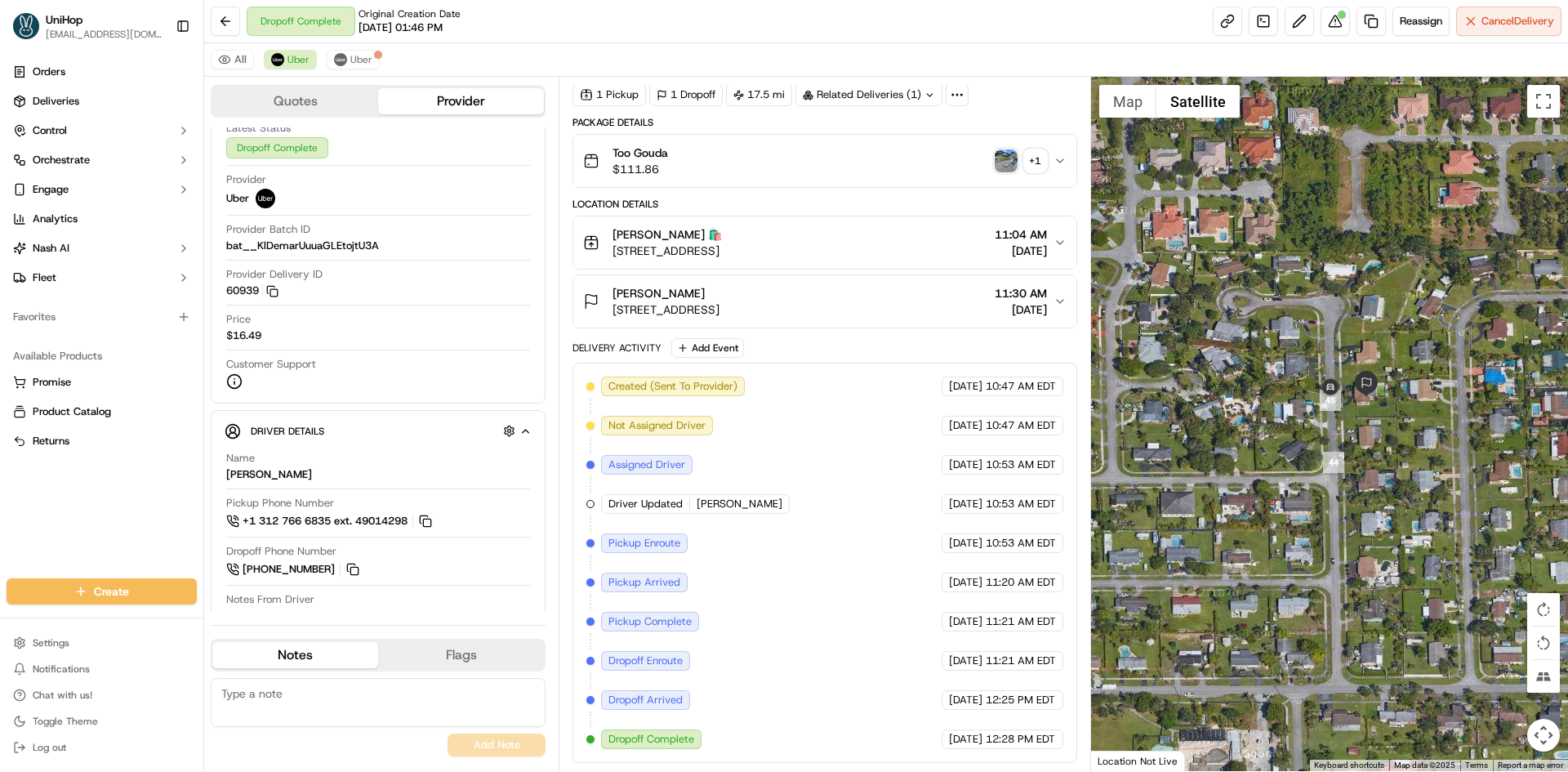
click at [1285, 311] on div at bounding box center [1330, 424] width 478 height 694
click at [927, 296] on div "Scott Gratton 27705 SW 163rd Ave, Homestead, FL 33031, USA 11:30 AM Sep 20 2025" at bounding box center [818, 301] width 470 height 33
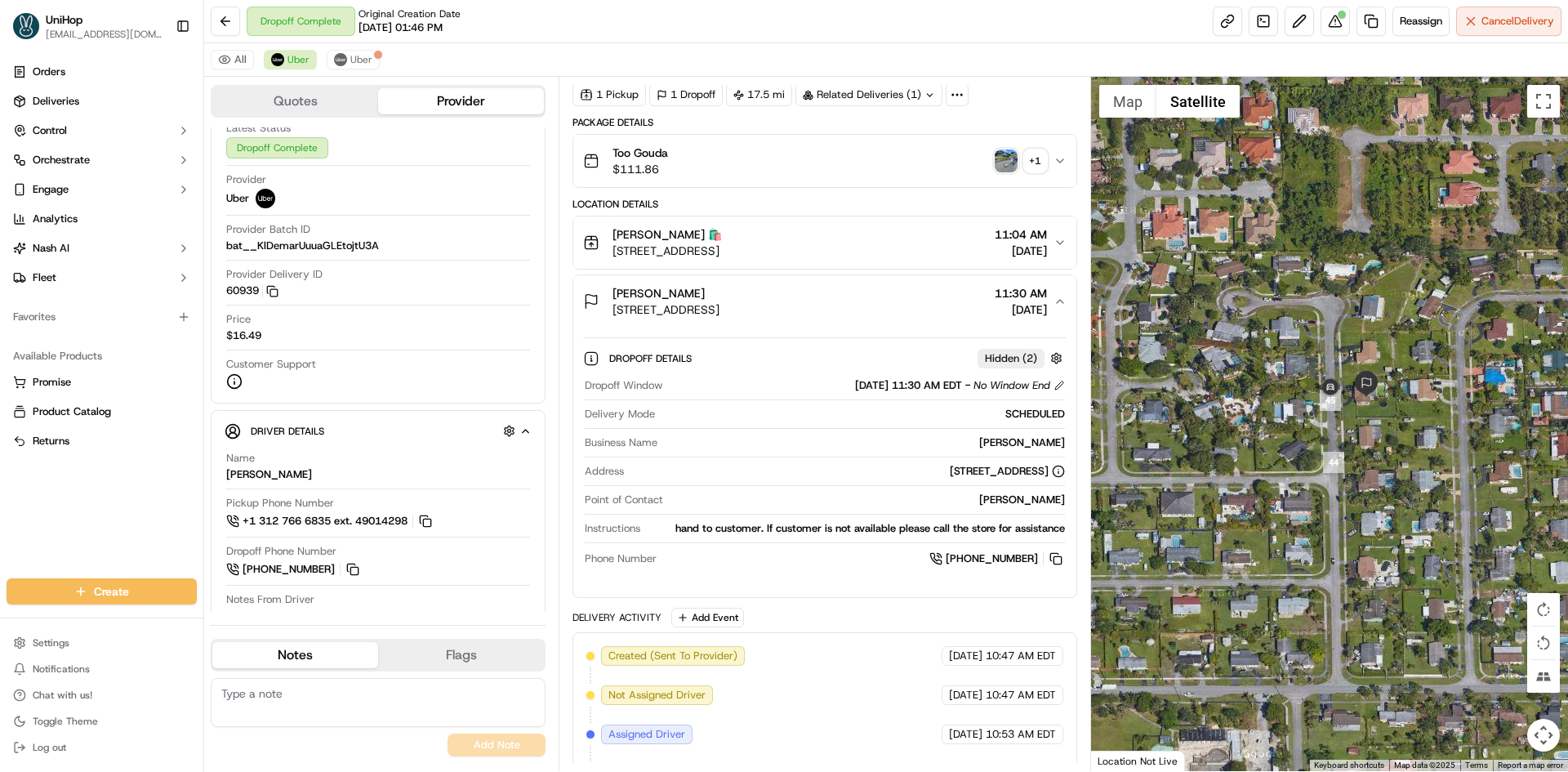
click at [927, 296] on div "Scott Gratton 27705 SW 163rd Ave, Homestead, FL 33031, USA 11:30 AM Sep 20 2025" at bounding box center [818, 301] width 470 height 33
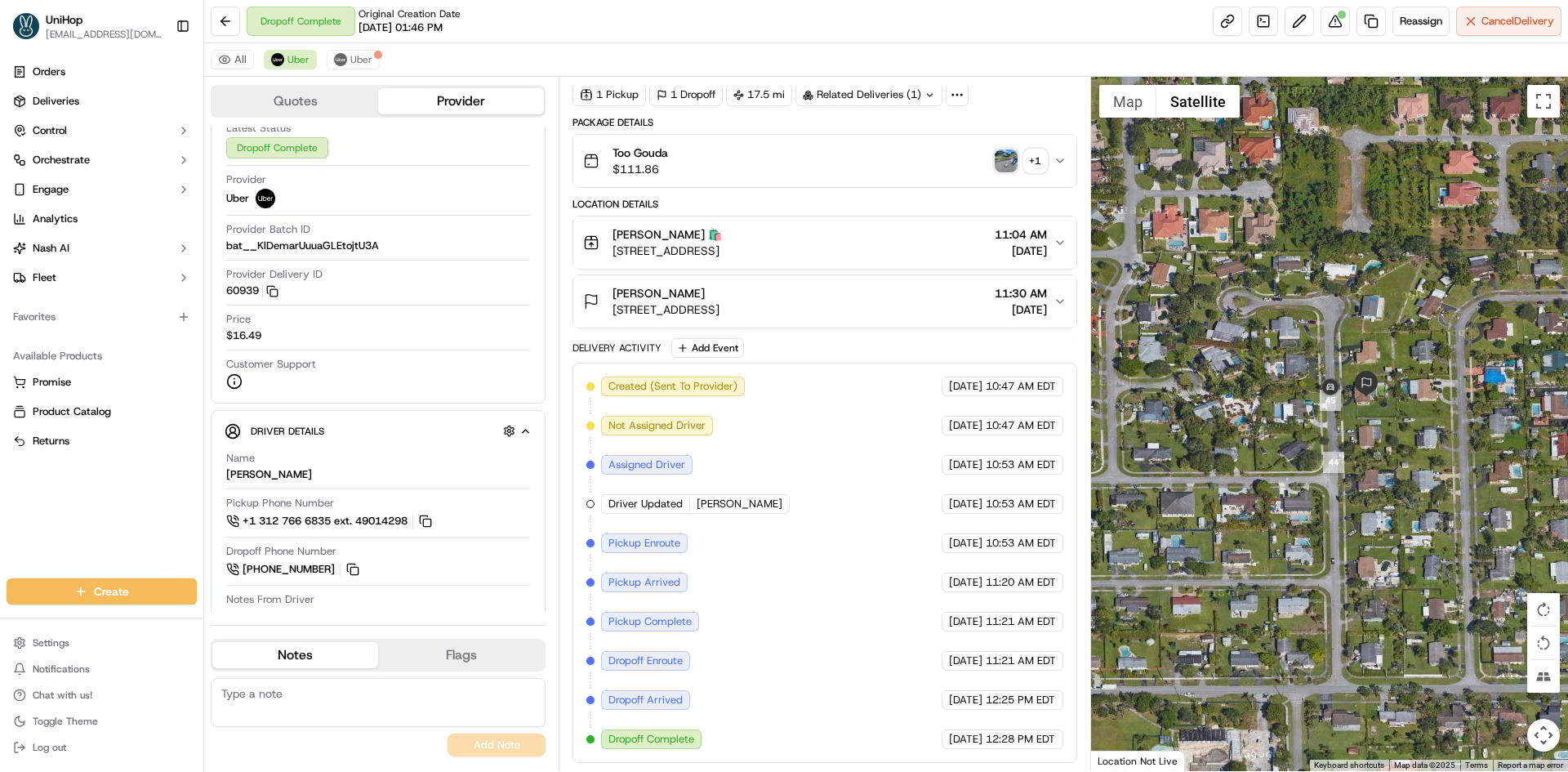
click at [909, 242] on div "Beatriz Bee 🛍️ 9651 SW 106th Ct, Miami, FL 33176, US 11:04 AM Sep 20 2025" at bounding box center [818, 243] width 470 height 33
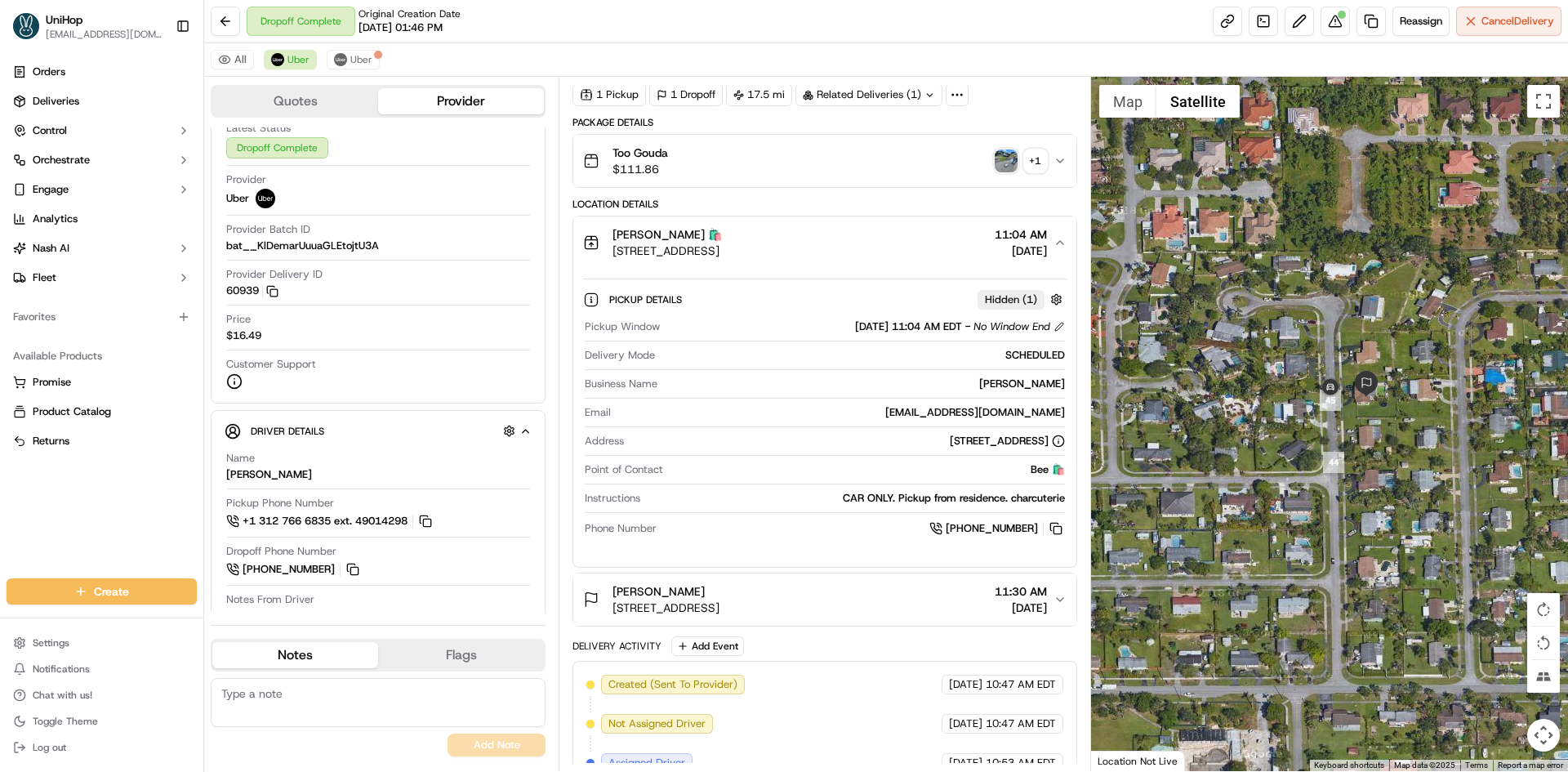
click at [909, 242] on div "Beatriz Bee 🛍️ 9651 SW 106th Ct, Miami, FL 33176, US 11:04 AM Sep 20 2025" at bounding box center [818, 243] width 470 height 33
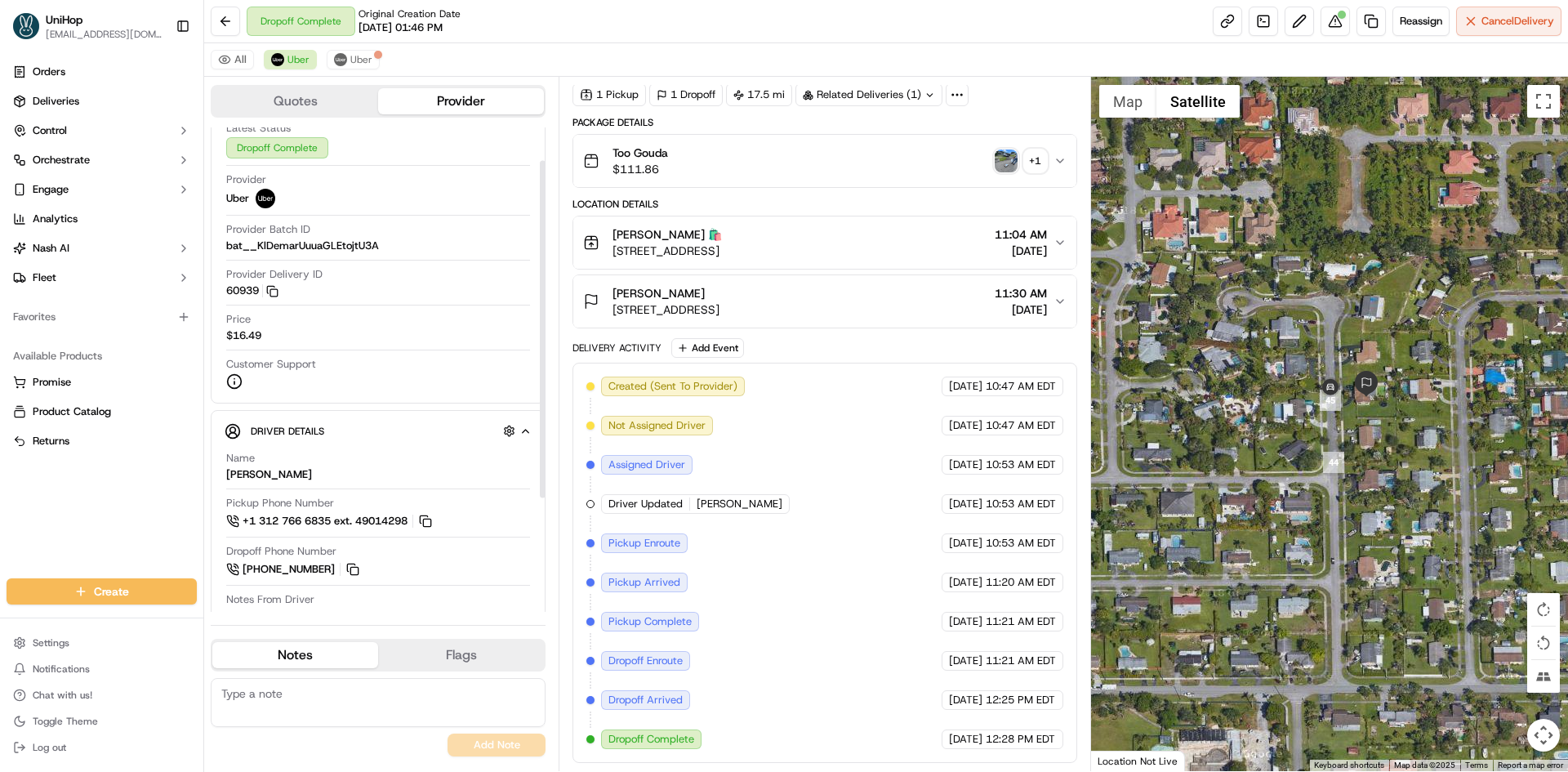
click at [371, 703] on textarea at bounding box center [378, 702] width 335 height 49
type textarea "refunded and dd is blacklisted"
drag, startPoint x: 525, startPoint y: 749, endPoint x: 85, endPoint y: 511, distance: 500.2
click at [85, 511] on div "UniHop dispatch+b@unihop.app Toggle Sidebar Orders Deliveries Control Orchestra…" at bounding box center [784, 386] width 1568 height 772
click at [84, 510] on div "Orders Deliveries Control Orchestrate Engage Analytics [PERSON_NAME] Fleet Favo…" at bounding box center [101, 309] width 204 height 513
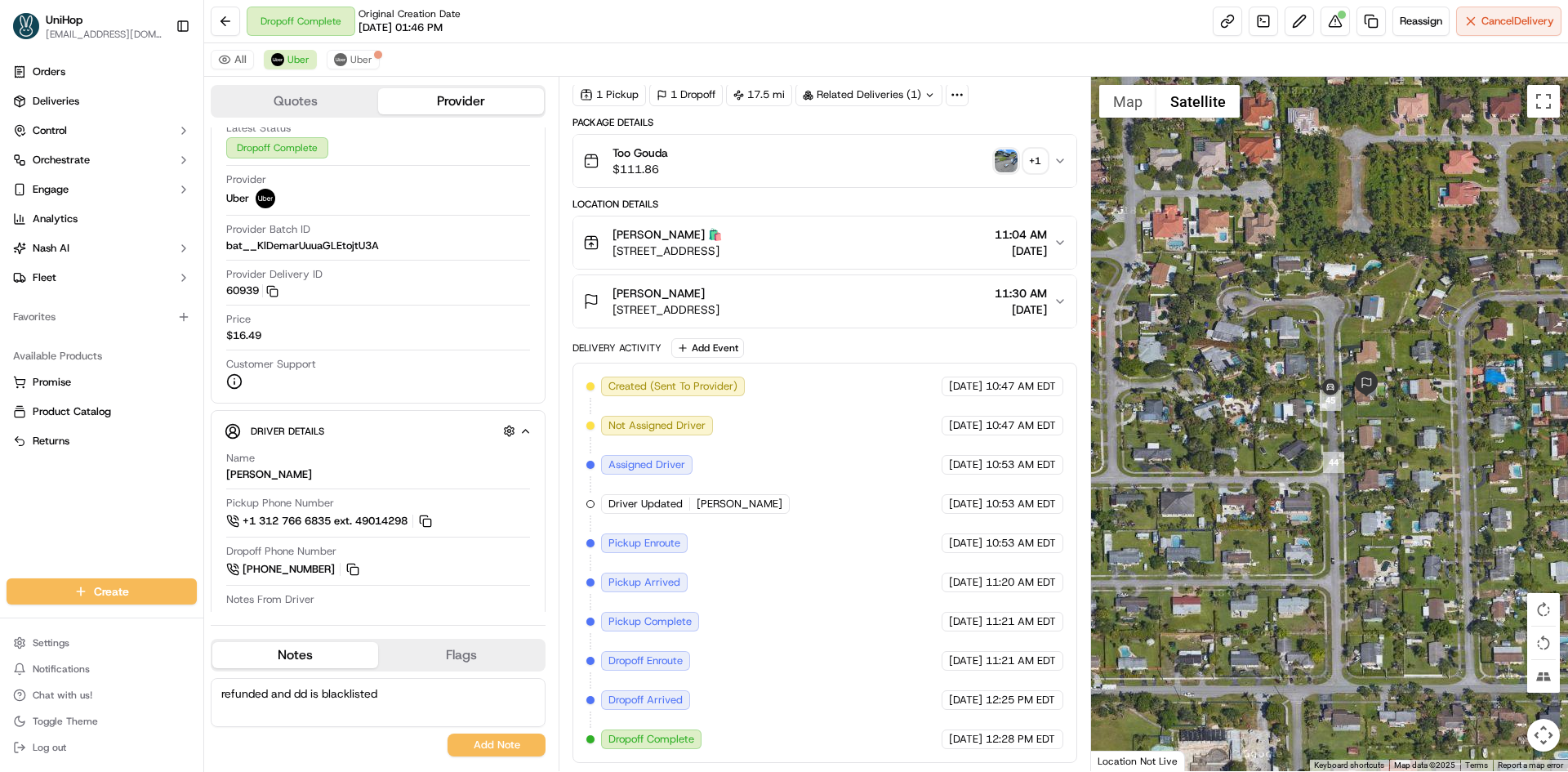
drag, startPoint x: 0, startPoint y: 510, endPoint x: 10, endPoint y: 475, distance: 36.4
click at [0, 510] on div "Orders Deliveries Control Orchestrate Engage Analytics [PERSON_NAME] Fleet Favo…" at bounding box center [101, 309] width 204 height 513
click at [464, 741] on button "Add Note" at bounding box center [497, 745] width 98 height 23
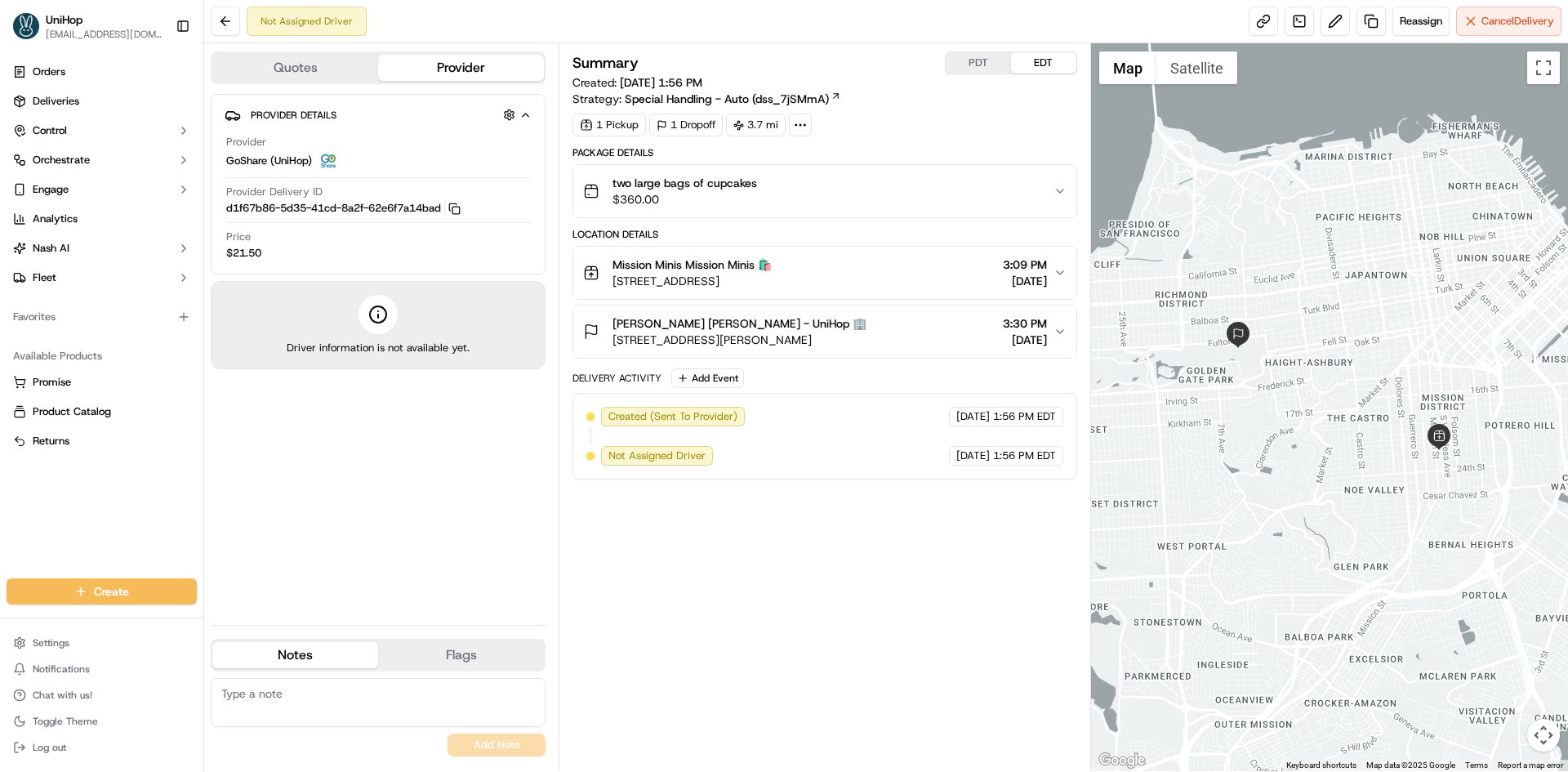
drag, startPoint x: 606, startPoint y: 281, endPoint x: 795, endPoint y: 281, distance: 189.0
click at [772, 281] on div "Mission Minis Mission Minis 🛍️ [STREET_ADDRESS]" at bounding box center [678, 272] width 189 height 33
drag, startPoint x: 503, startPoint y: 430, endPoint x: 548, endPoint y: 349, distance: 92.7
click at [503, 428] on div "Provider Details Hidden ( 4 ) Provider GoShare (UniHop) Provider Delivery ID d1…" at bounding box center [378, 353] width 335 height 518
drag, startPoint x: 623, startPoint y: 281, endPoint x: 864, endPoint y: 281, distance: 241.0
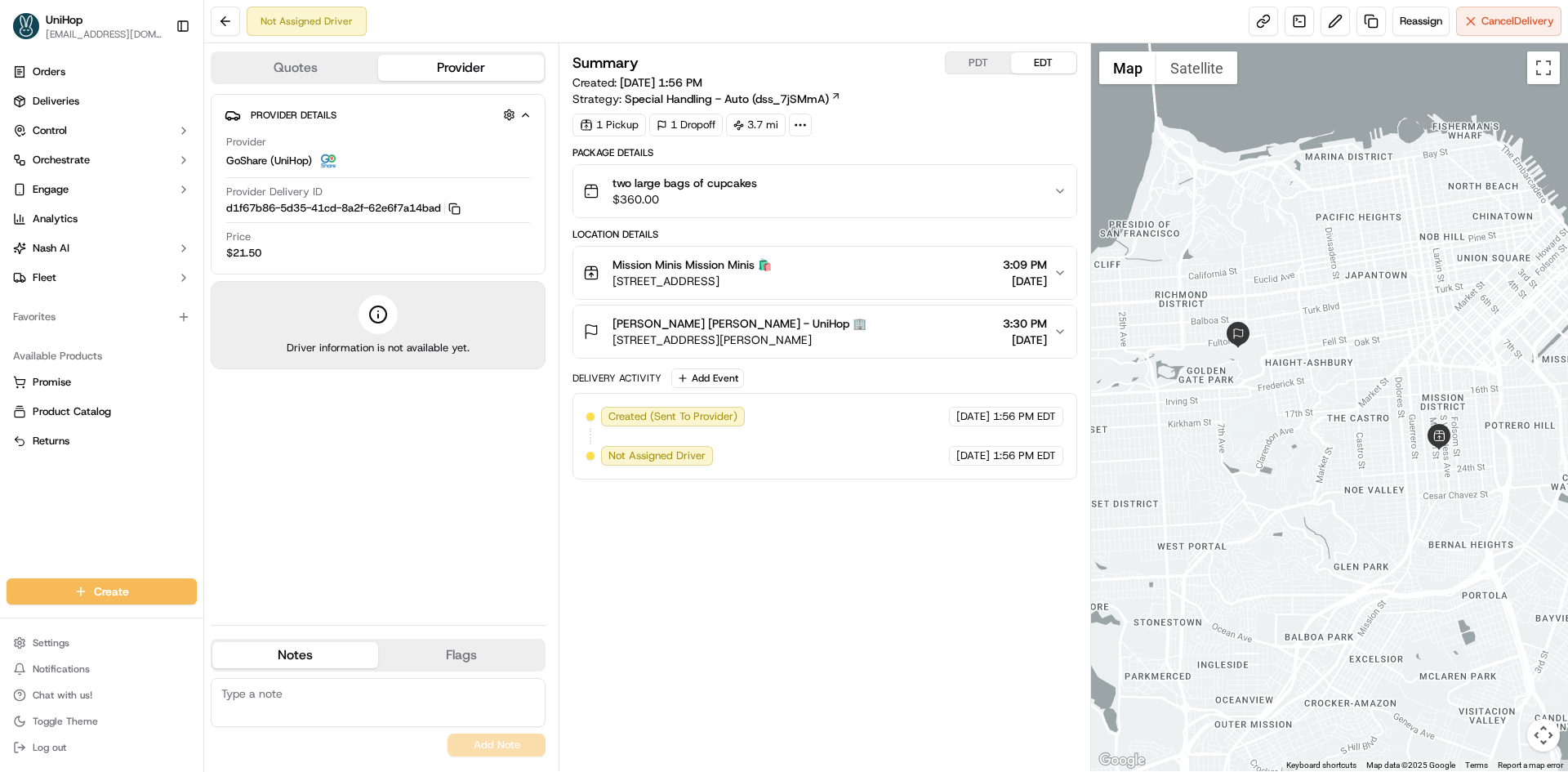
click at [864, 281] on div "Mission Minis Mission Minis 🛍️ [STREET_ADDRESS] 3:09 PM [DATE]" at bounding box center [818, 272] width 470 height 33
copy span "[STREET_ADDRESS]"
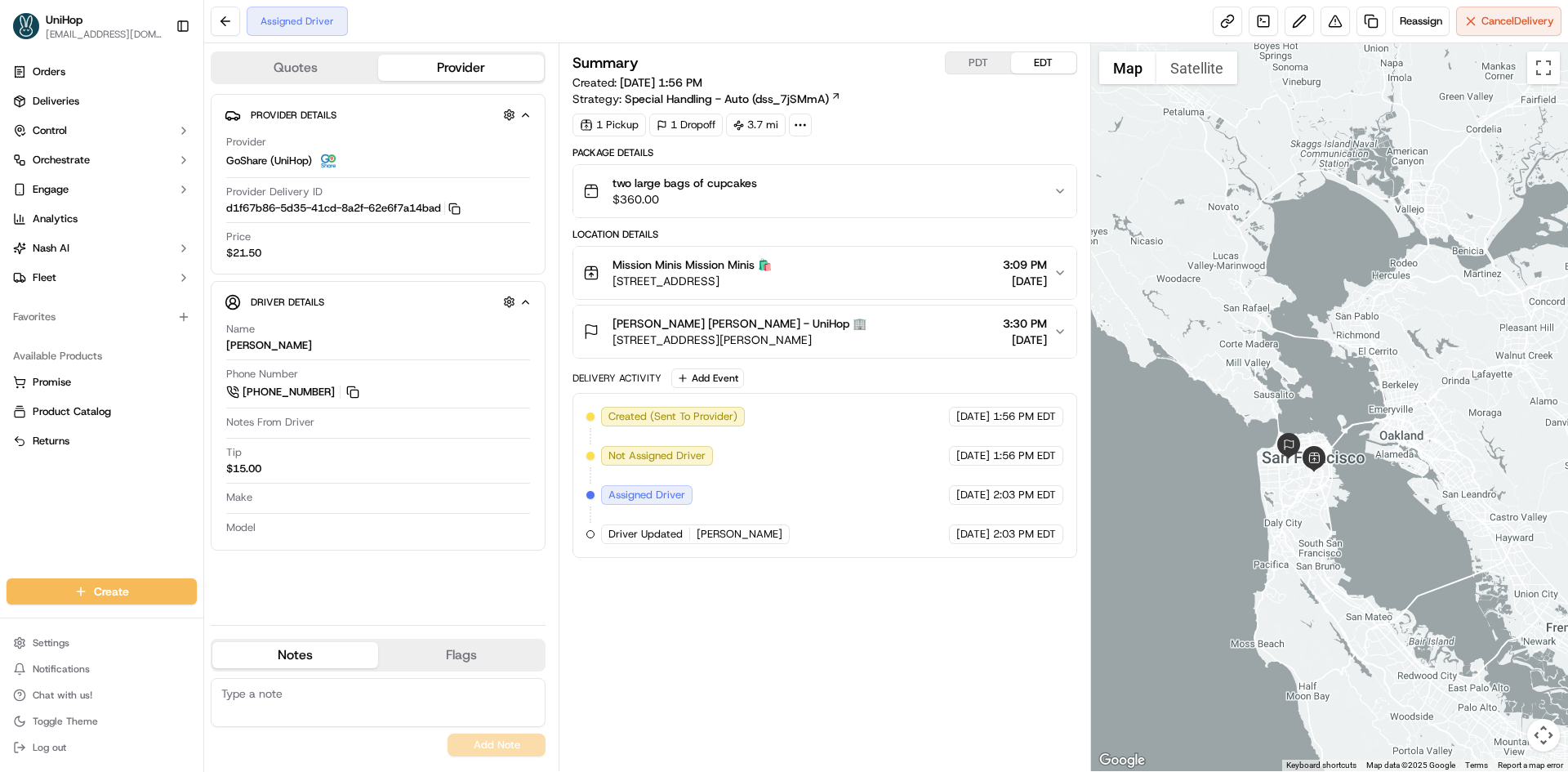
drag, startPoint x: 1341, startPoint y: 260, endPoint x: 1343, endPoint y: 308, distance: 48.0
click at [1343, 308] on div at bounding box center [1330, 407] width 478 height 728
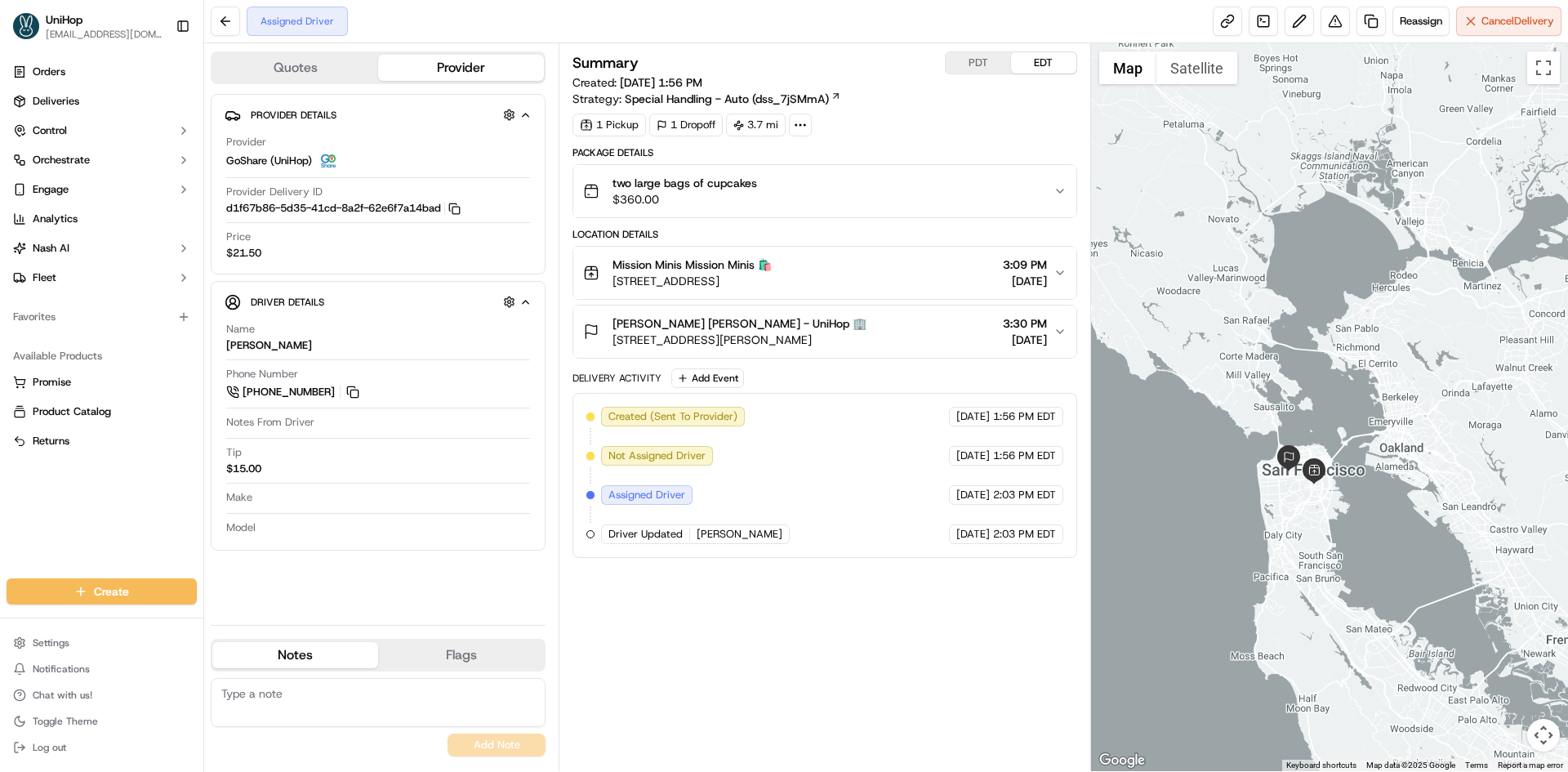
drag, startPoint x: 1311, startPoint y: 303, endPoint x: 1311, endPoint y: 326, distance: 23.0
click at [1311, 326] on div at bounding box center [1330, 407] width 478 height 728
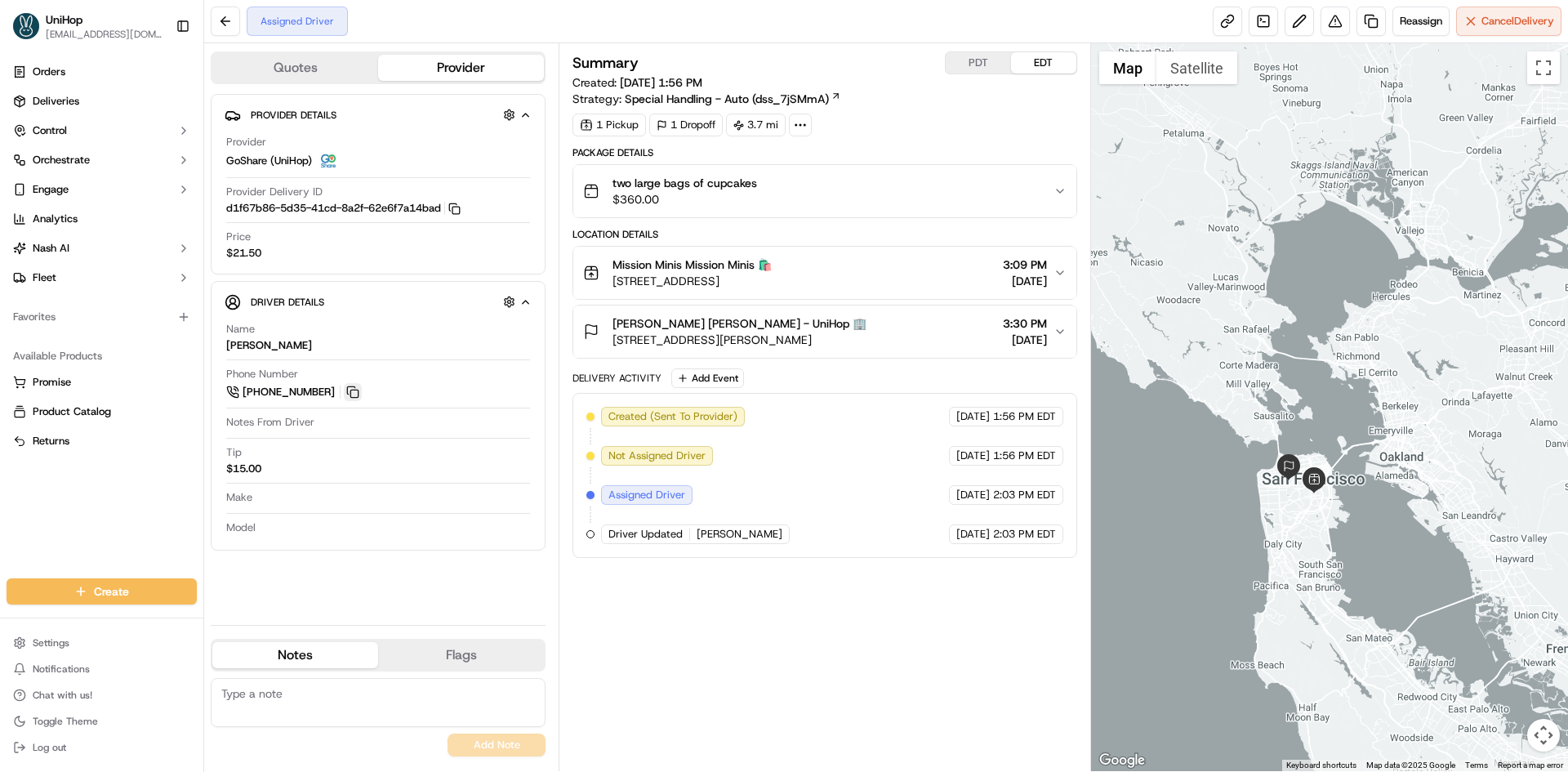
click at [352, 392] on button at bounding box center [353, 392] width 18 height 18
click at [844, 642] on div "Summary PDT EDT Created: [DATE] 1:56 PM Strategy: Special Handling - Auto (dss_…" at bounding box center [824, 407] width 504 height 711
click at [985, 56] on button "PDT" at bounding box center [978, 62] width 65 height 21
click at [1009, 60] on button "PDT" at bounding box center [978, 62] width 65 height 21
click at [1025, 62] on button "EDT" at bounding box center [1043, 62] width 65 height 21
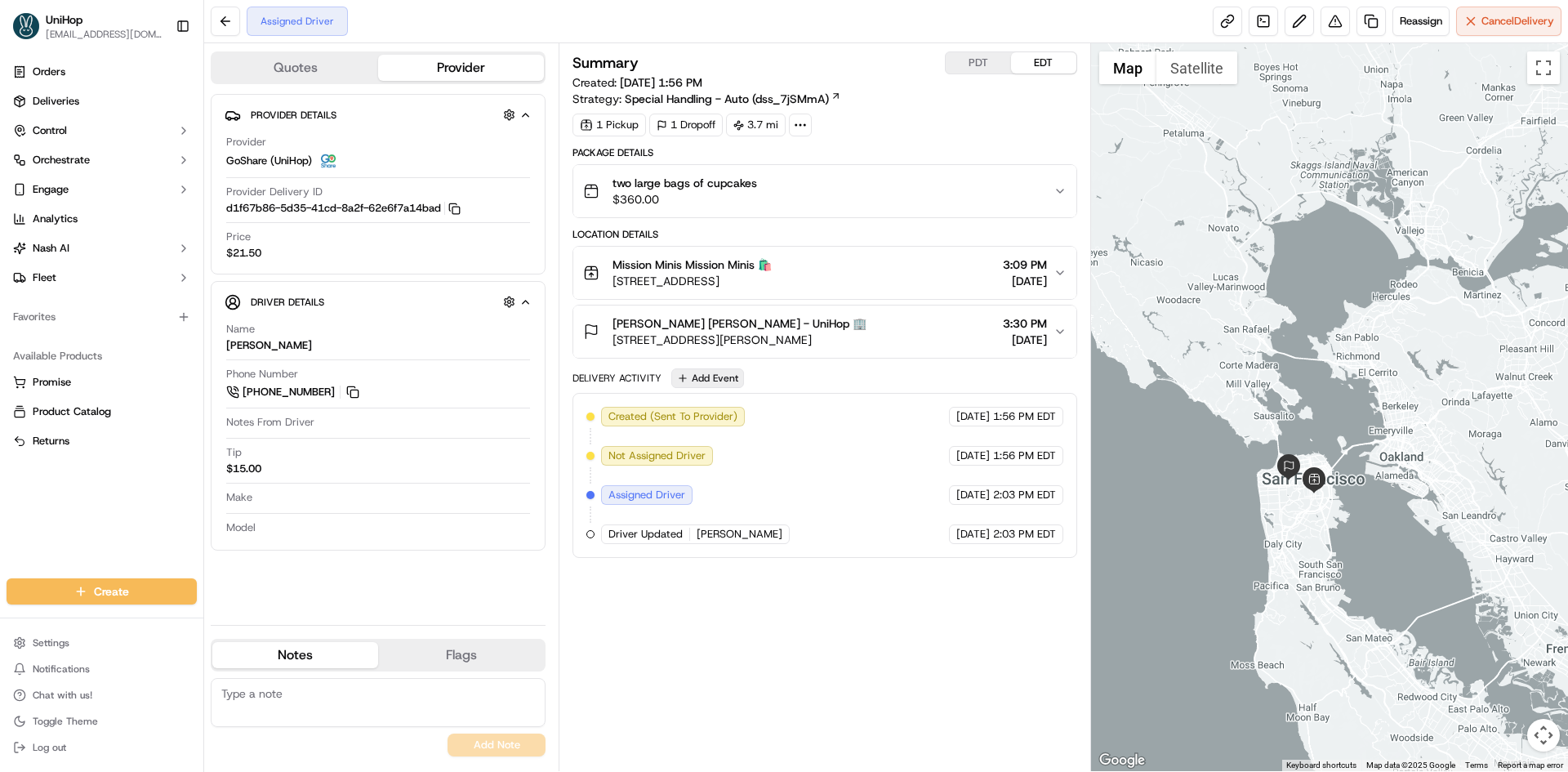
click at [696, 382] on button "Add Event" at bounding box center [708, 378] width 72 height 20
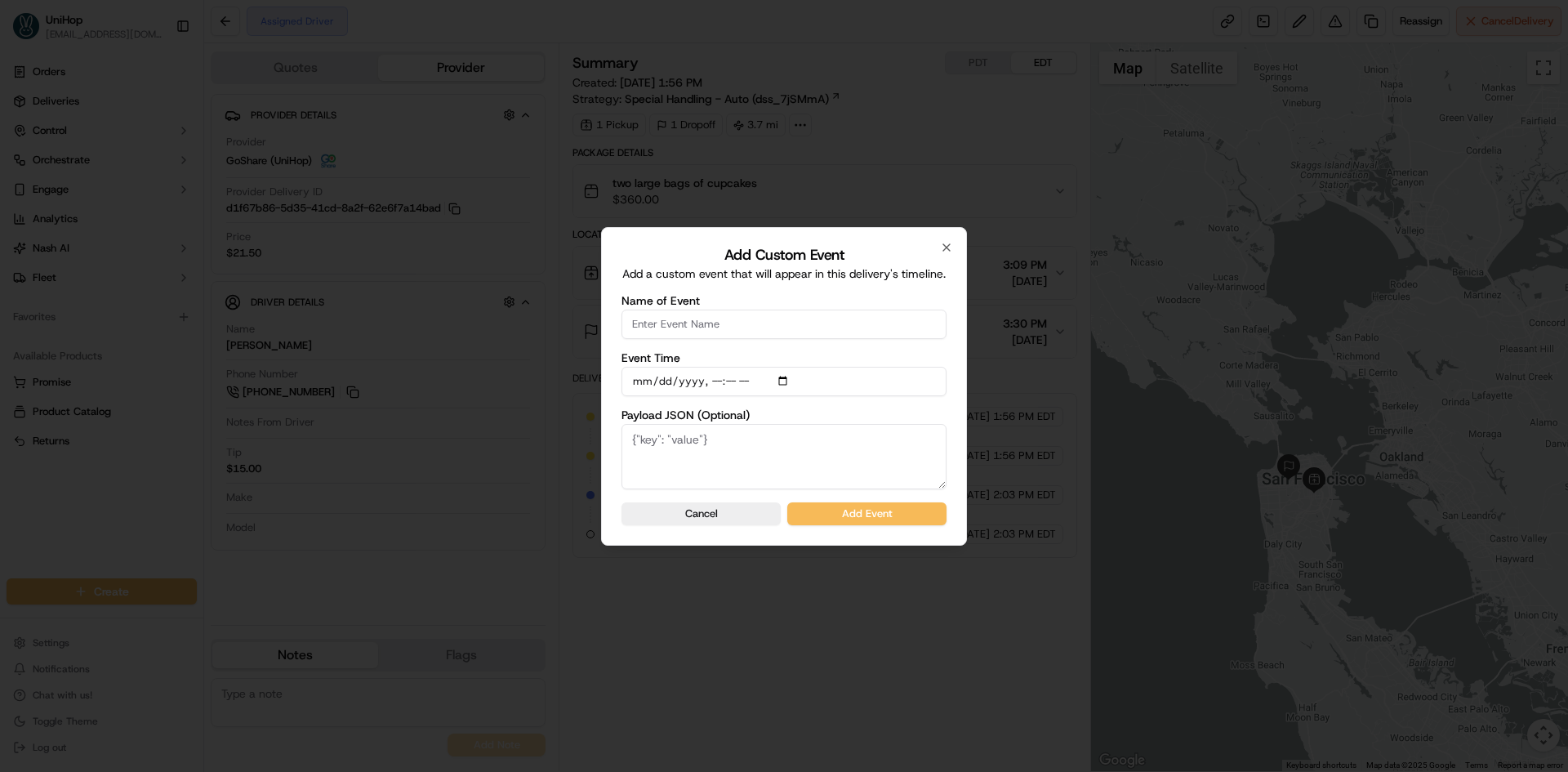
click at [712, 330] on input "Name of Event" at bounding box center [784, 324] width 325 height 29
type input "Driver Confirmed"
click at [787, 376] on input "Event Time" at bounding box center [784, 381] width 325 height 29
type input "2025-09-20T14:07"
click at [955, 403] on div "Add Custom Event Add a custom event that will appear in this delivery's timelin…" at bounding box center [784, 386] width 366 height 319
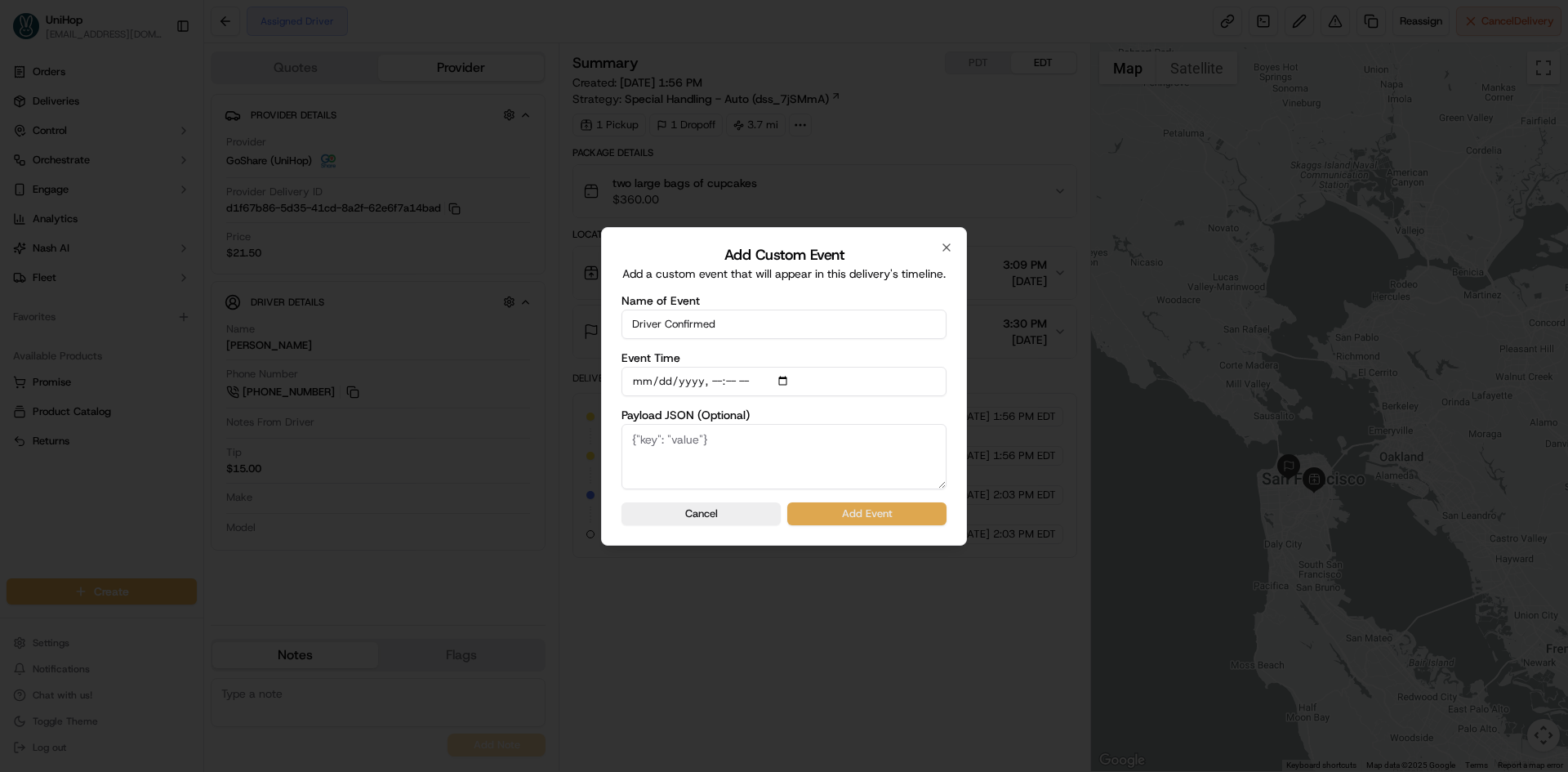
click at [887, 516] on button "Add Event" at bounding box center [867, 513] width 159 height 23
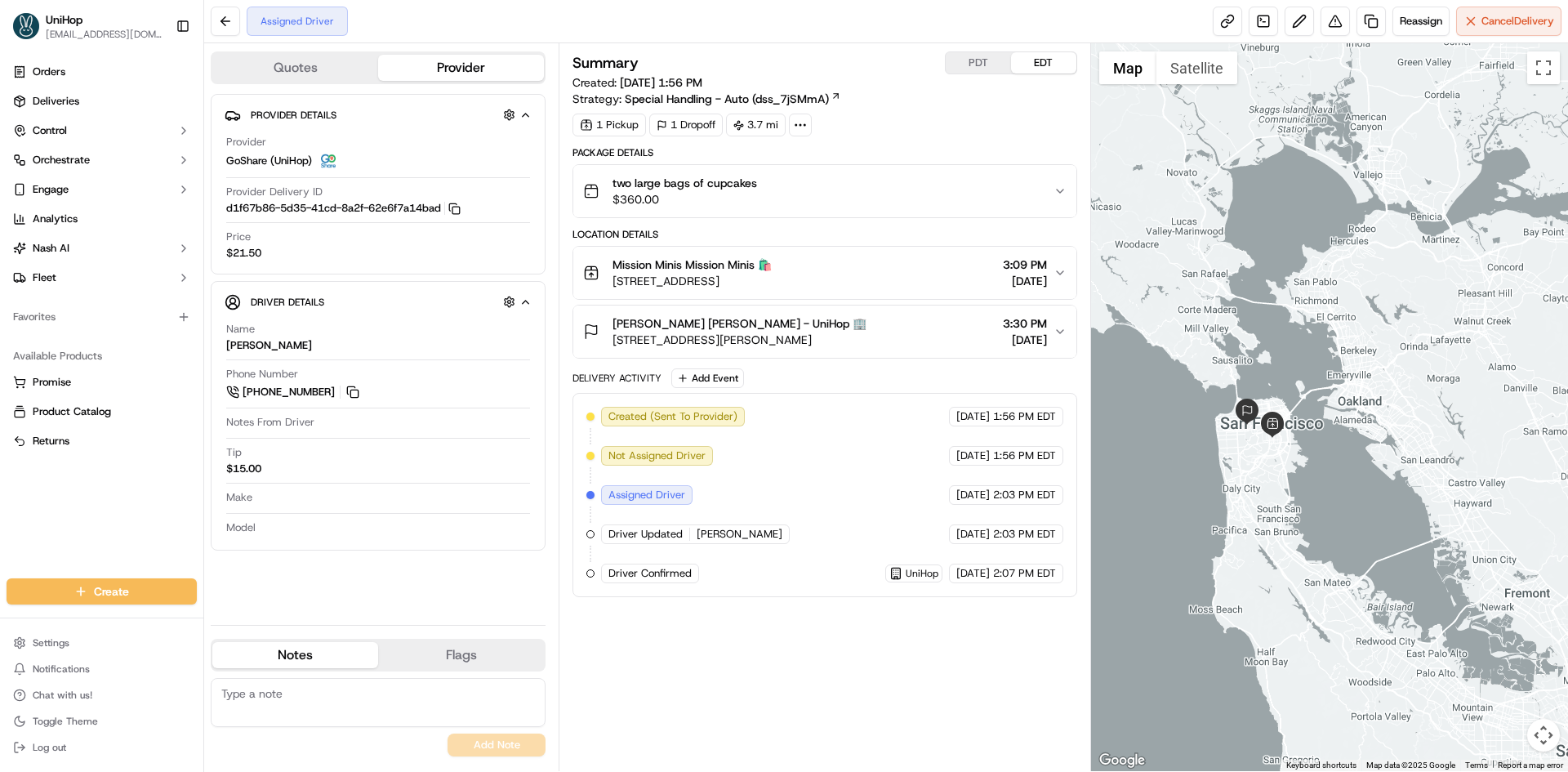
drag, startPoint x: 1324, startPoint y: 584, endPoint x: 1282, endPoint y: 526, distance: 71.6
click at [1282, 526] on div at bounding box center [1330, 407] width 478 height 728
click at [874, 307] on button "Sarah T. Sarah T. - UniHop 🏢 100 John F Kennedy Dr, San Francisco, CA 94118, US…" at bounding box center [824, 332] width 502 height 52
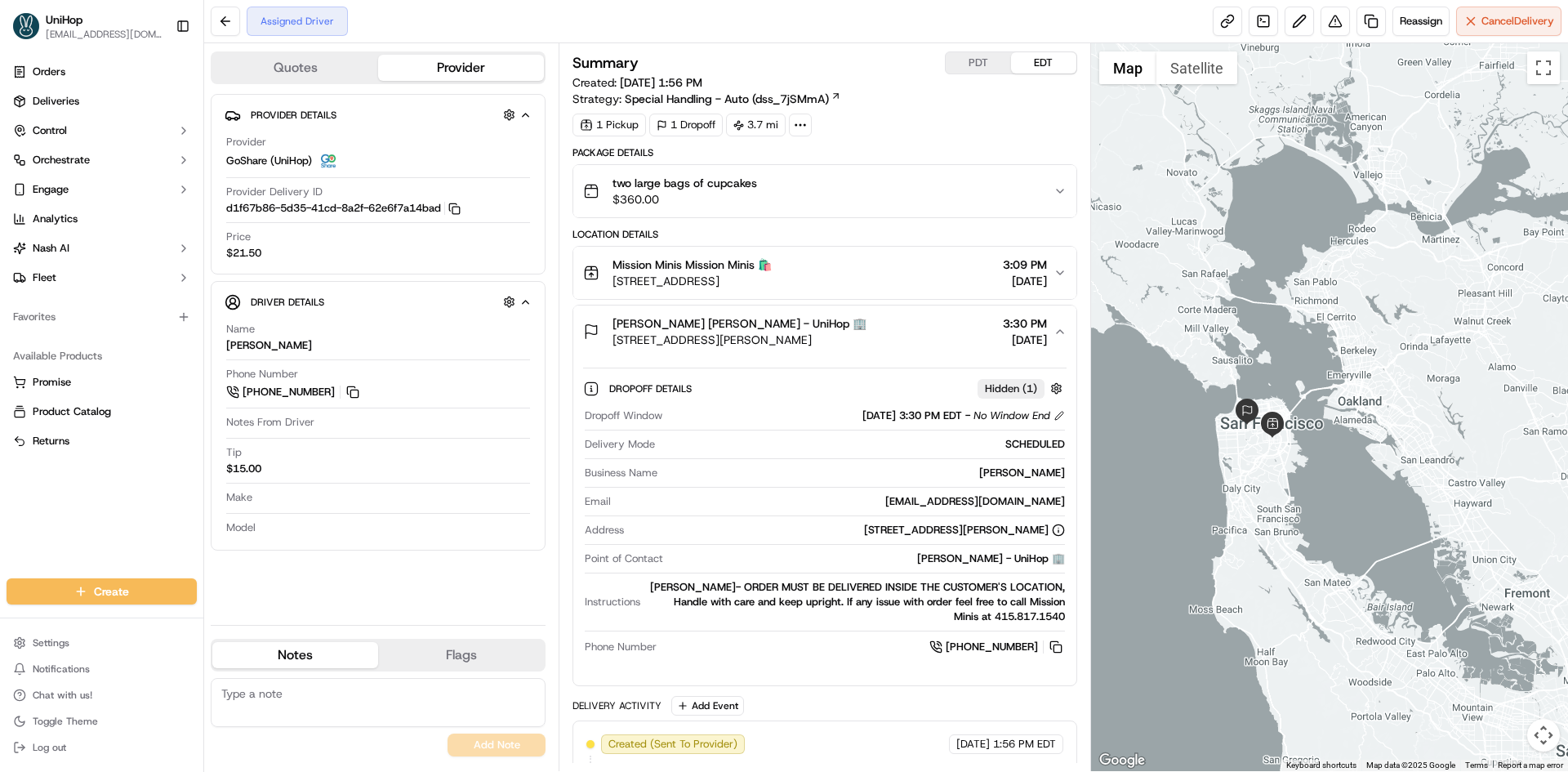
click at [877, 308] on button "Sarah T. Sarah T. - UniHop 🏢 100 John F Kennedy Dr, San Francisco, CA 94118, US…" at bounding box center [824, 332] width 502 height 52
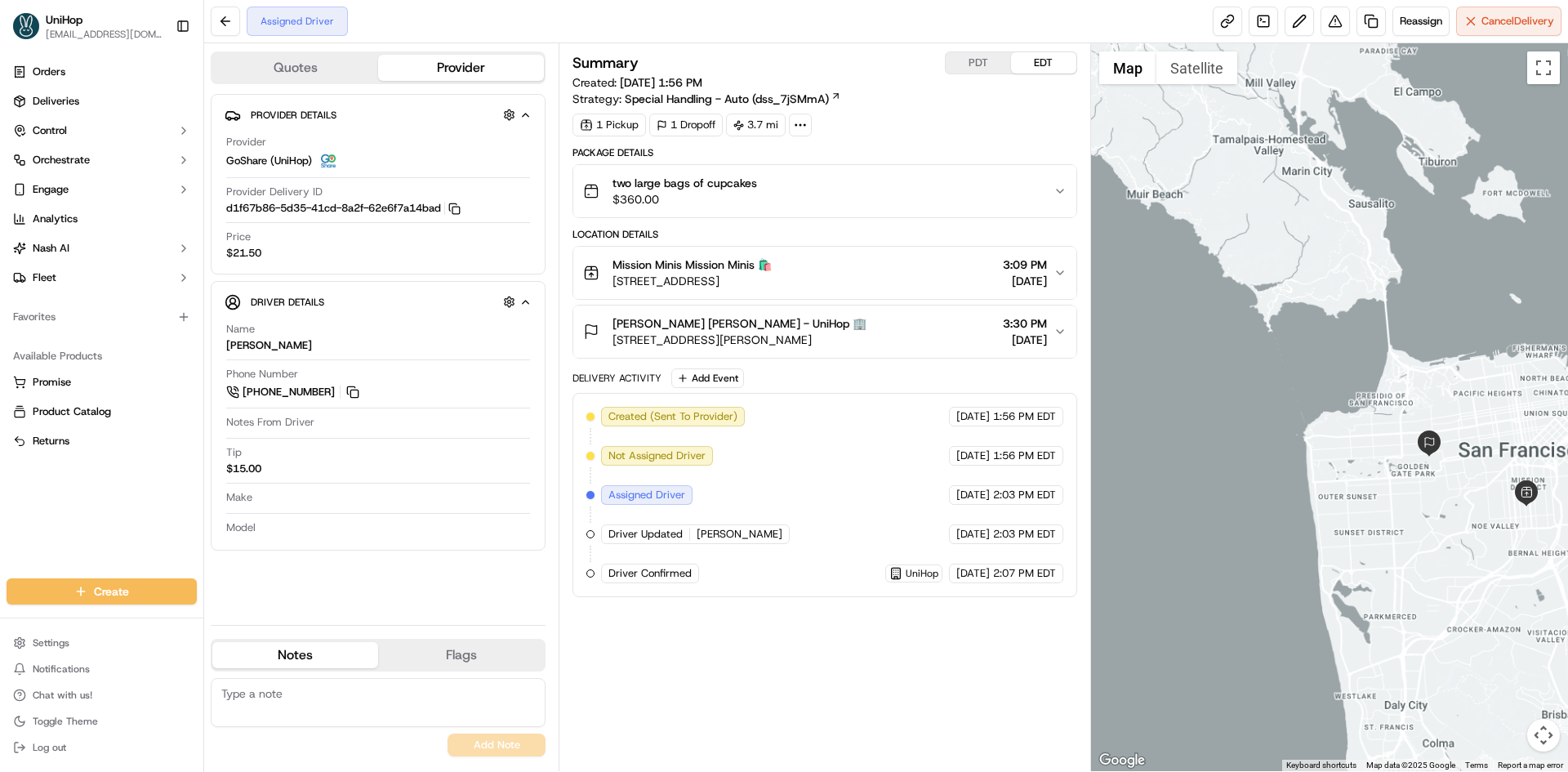
drag, startPoint x: 1347, startPoint y: 477, endPoint x: 1308, endPoint y: 453, distance: 45.8
click at [1308, 453] on div at bounding box center [1330, 407] width 478 height 728
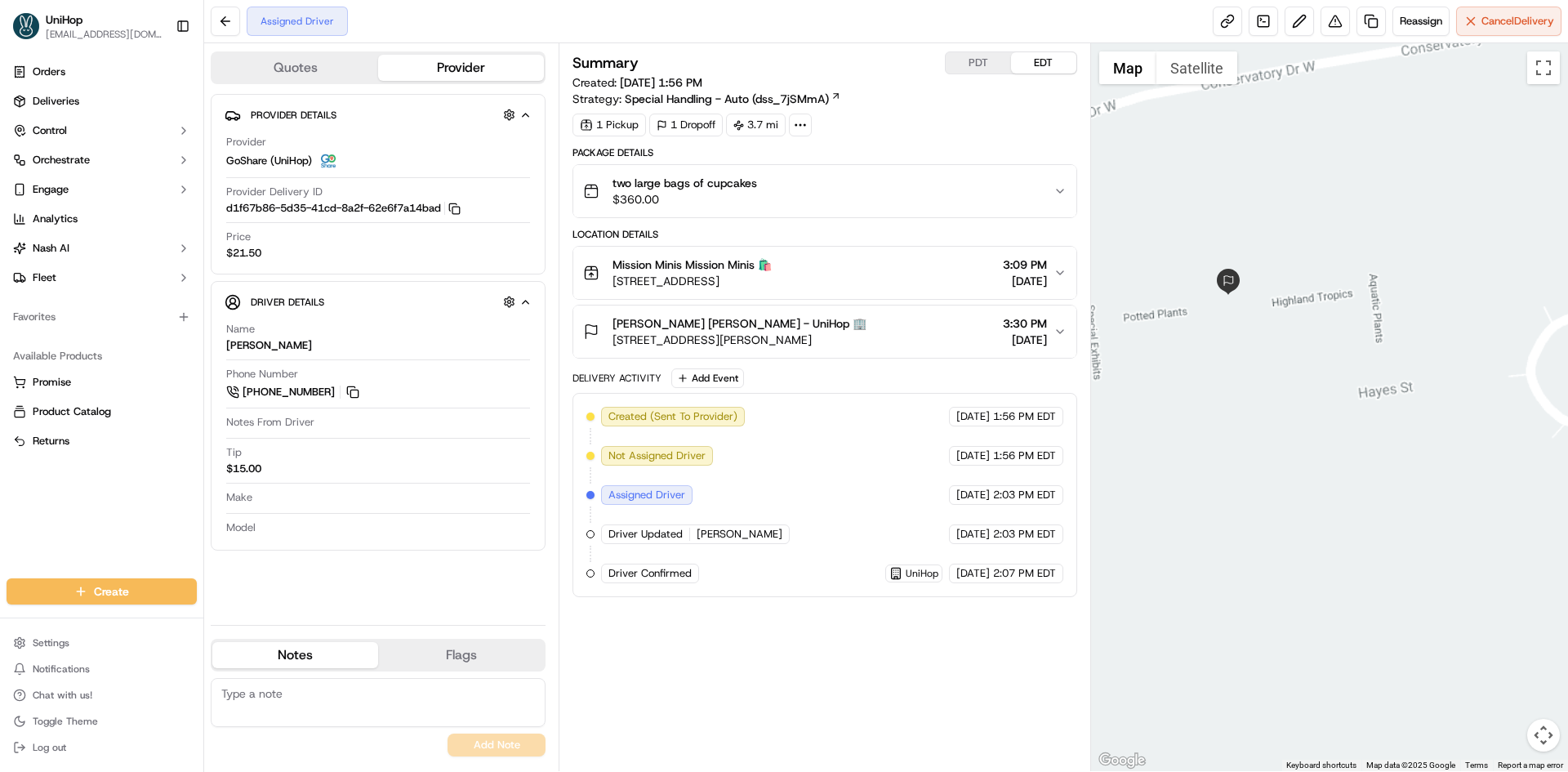
click at [1254, 420] on div at bounding box center [1330, 407] width 478 height 728
click at [1182, 73] on button "Satellite" at bounding box center [1196, 68] width 81 height 33
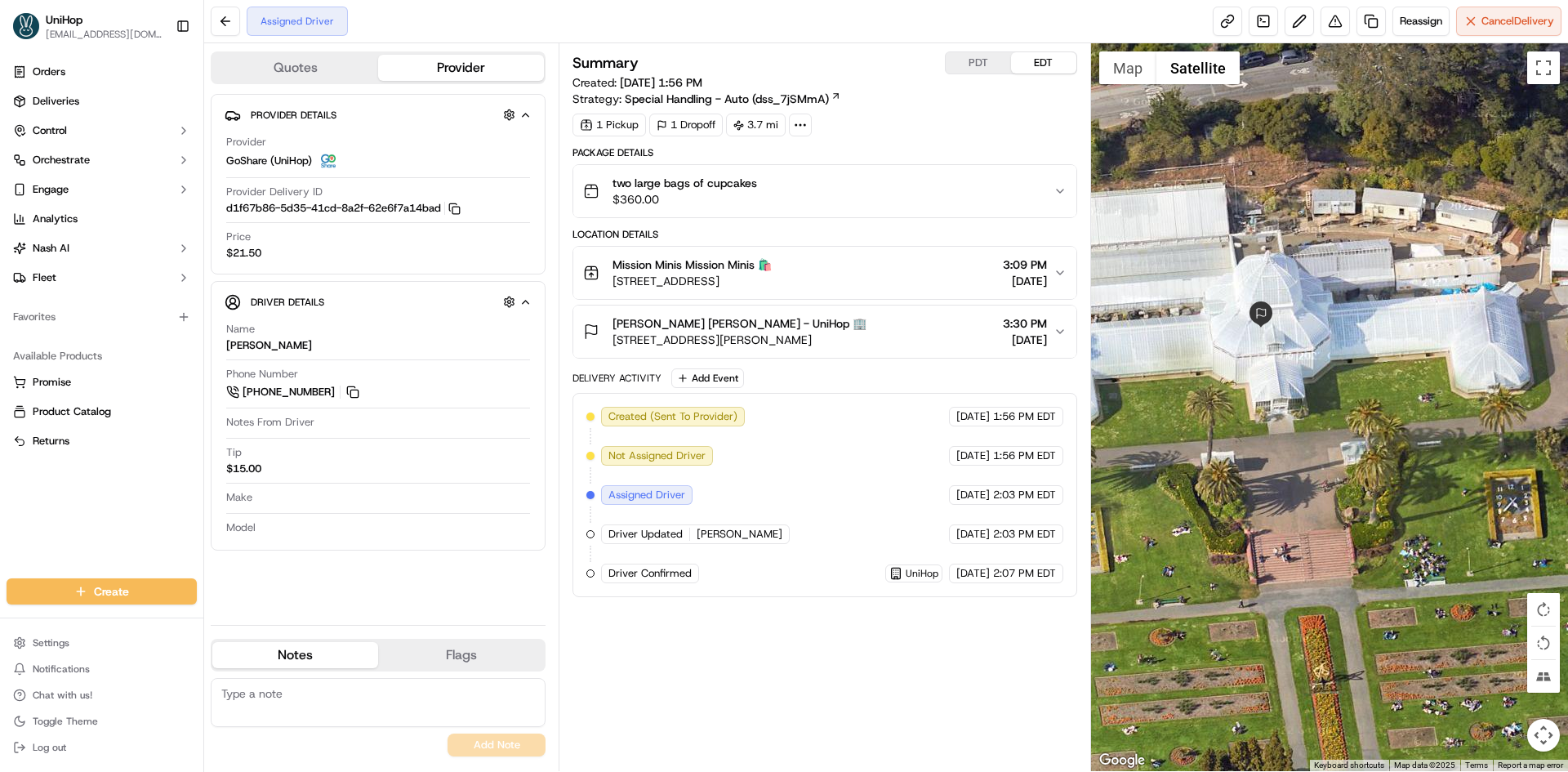
drag, startPoint x: 1305, startPoint y: 479, endPoint x: 1291, endPoint y: 331, distance: 148.7
click at [1293, 357] on div at bounding box center [1330, 407] width 478 height 728
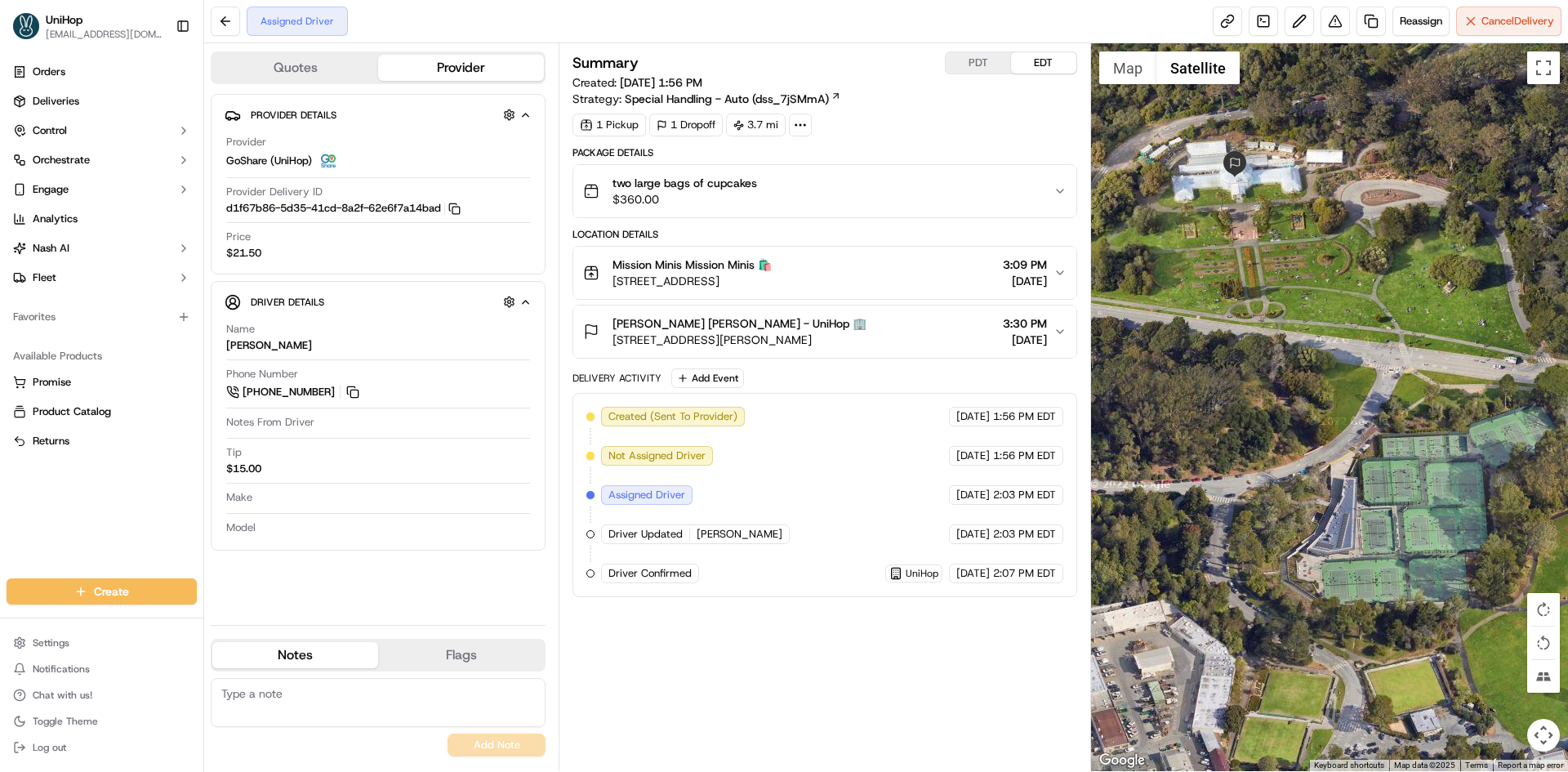
drag, startPoint x: 1338, startPoint y: 321, endPoint x: 1335, endPoint y: 309, distance: 12.4
click at [1335, 310] on div at bounding box center [1330, 407] width 478 height 728
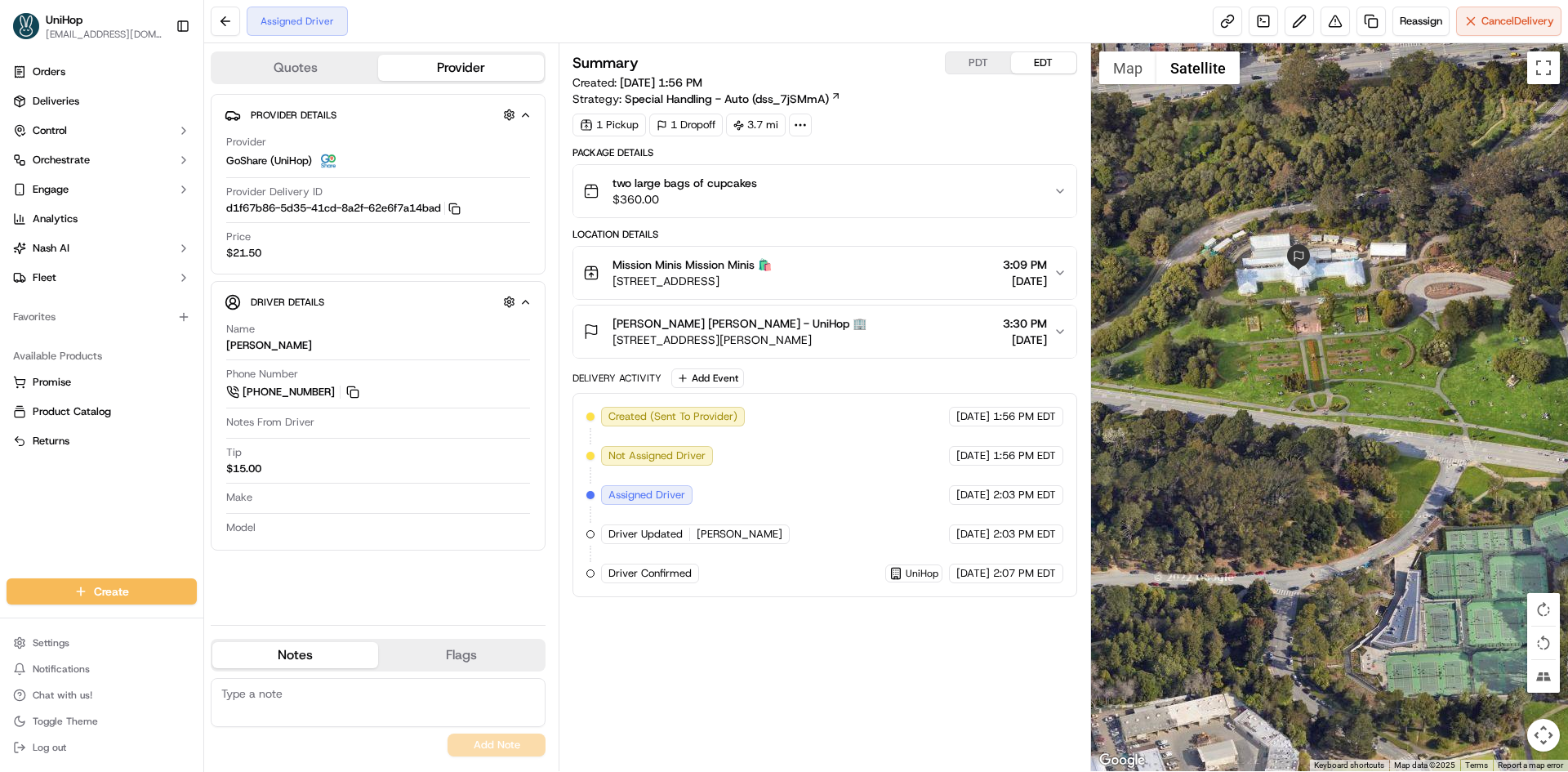
drag, startPoint x: 1328, startPoint y: 306, endPoint x: 1394, endPoint y: 411, distance: 124.0
click at [1394, 411] on div at bounding box center [1330, 407] width 478 height 728
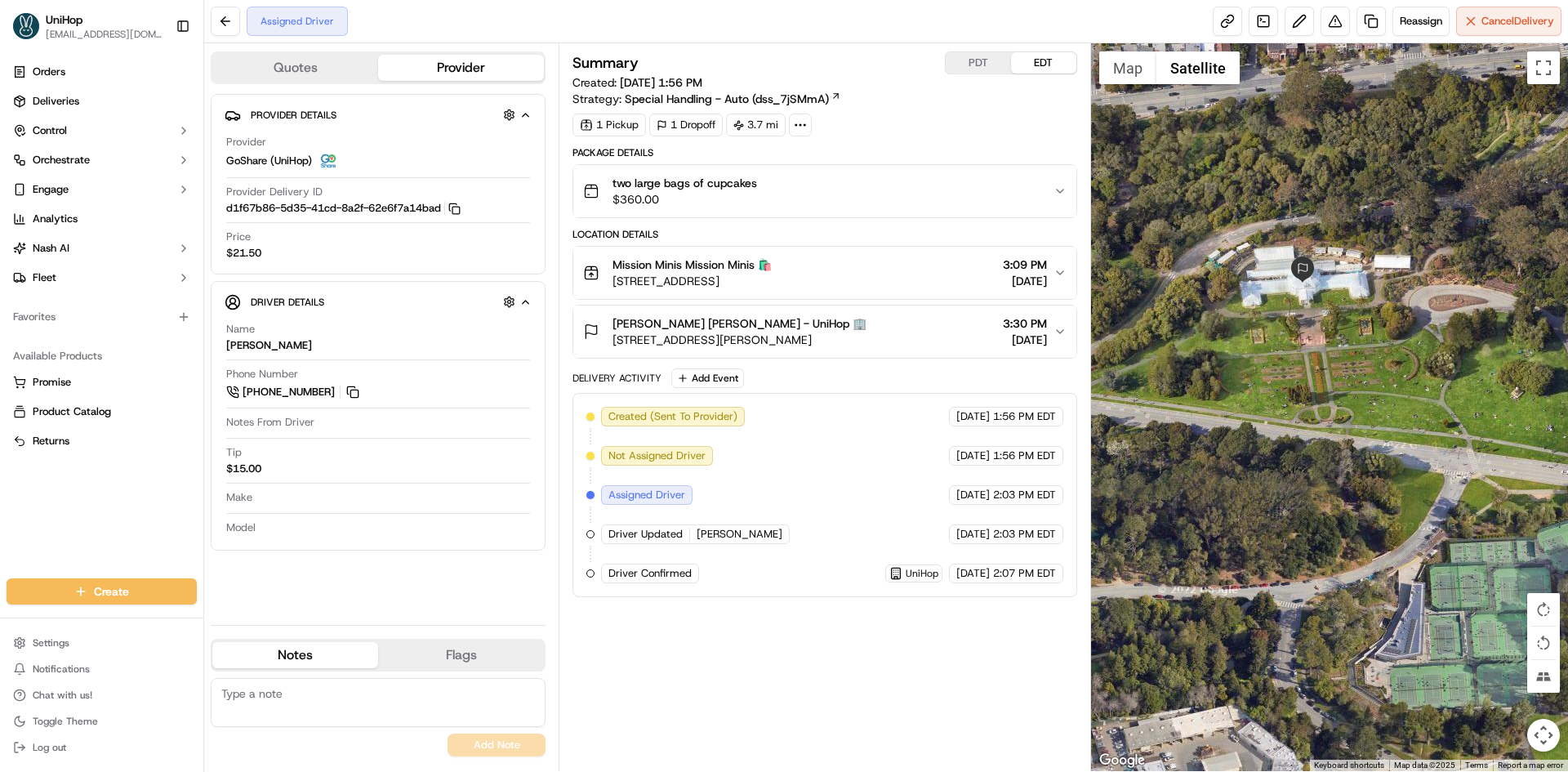
click at [884, 272] on div "Mission Minis Mission Minis 🛍️ 3168 22nd St, San Francisco, CA 94110, USA 3:09 …" at bounding box center [818, 272] width 470 height 33
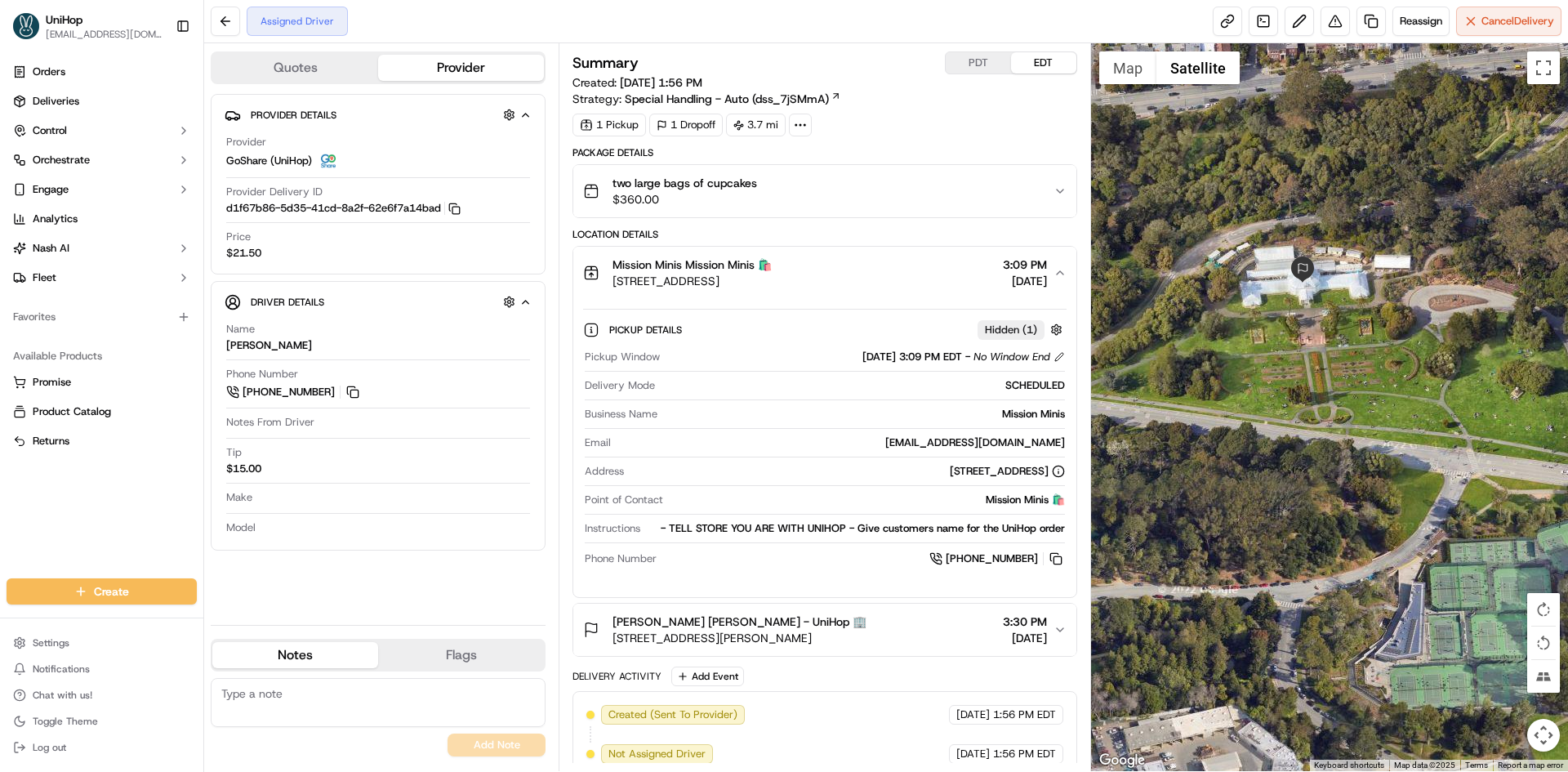
click at [885, 272] on div "Mission Minis Mission Minis 🛍️ 3168 22nd St, San Francisco, CA 94110, USA 3:09 …" at bounding box center [818, 272] width 470 height 33
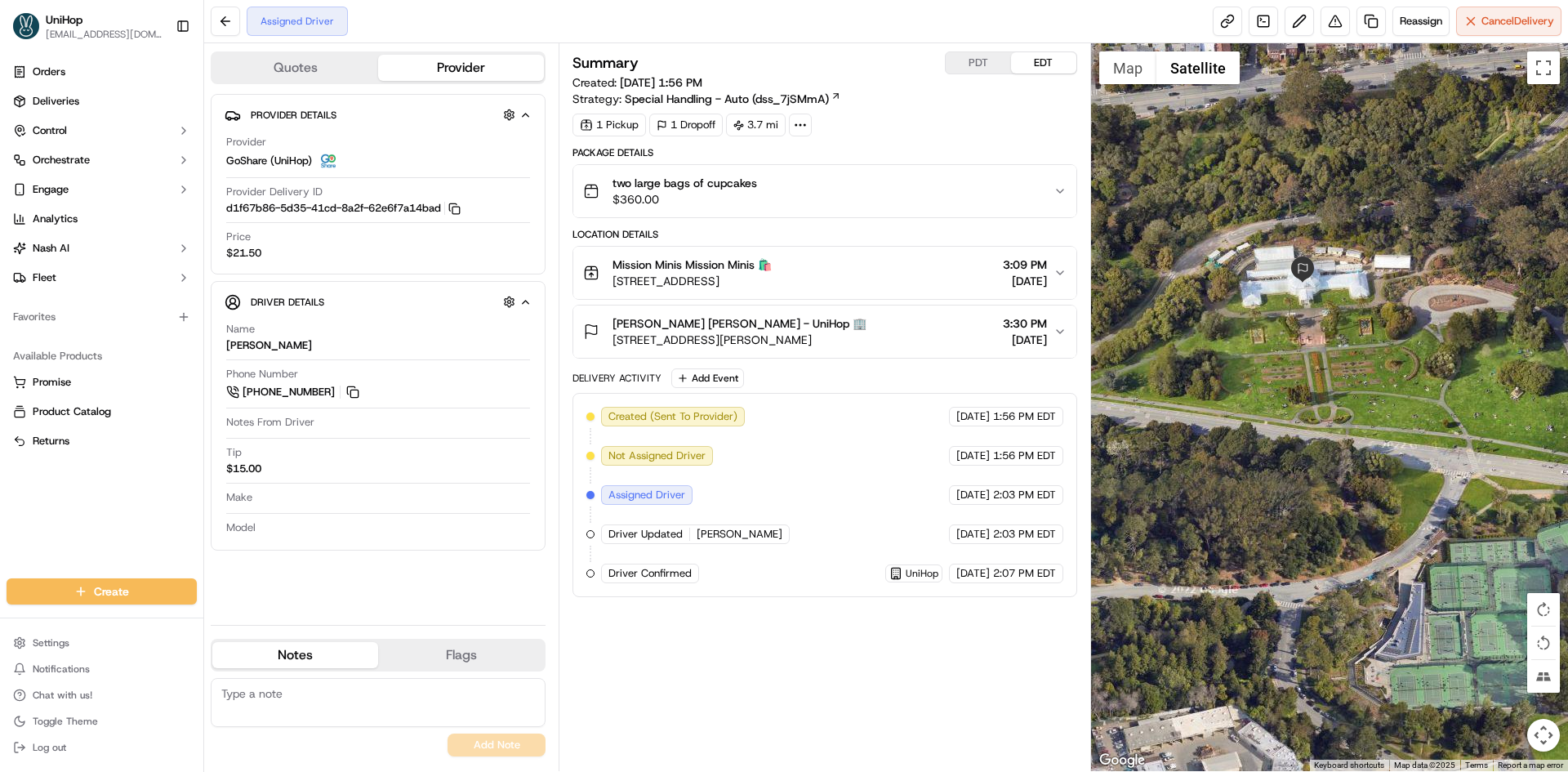
click at [905, 309] on button "Sarah T. Sarah T. - UniHop 🏢 100 John F Kennedy Dr, San Francisco, CA 94118, US…" at bounding box center [824, 332] width 502 height 52
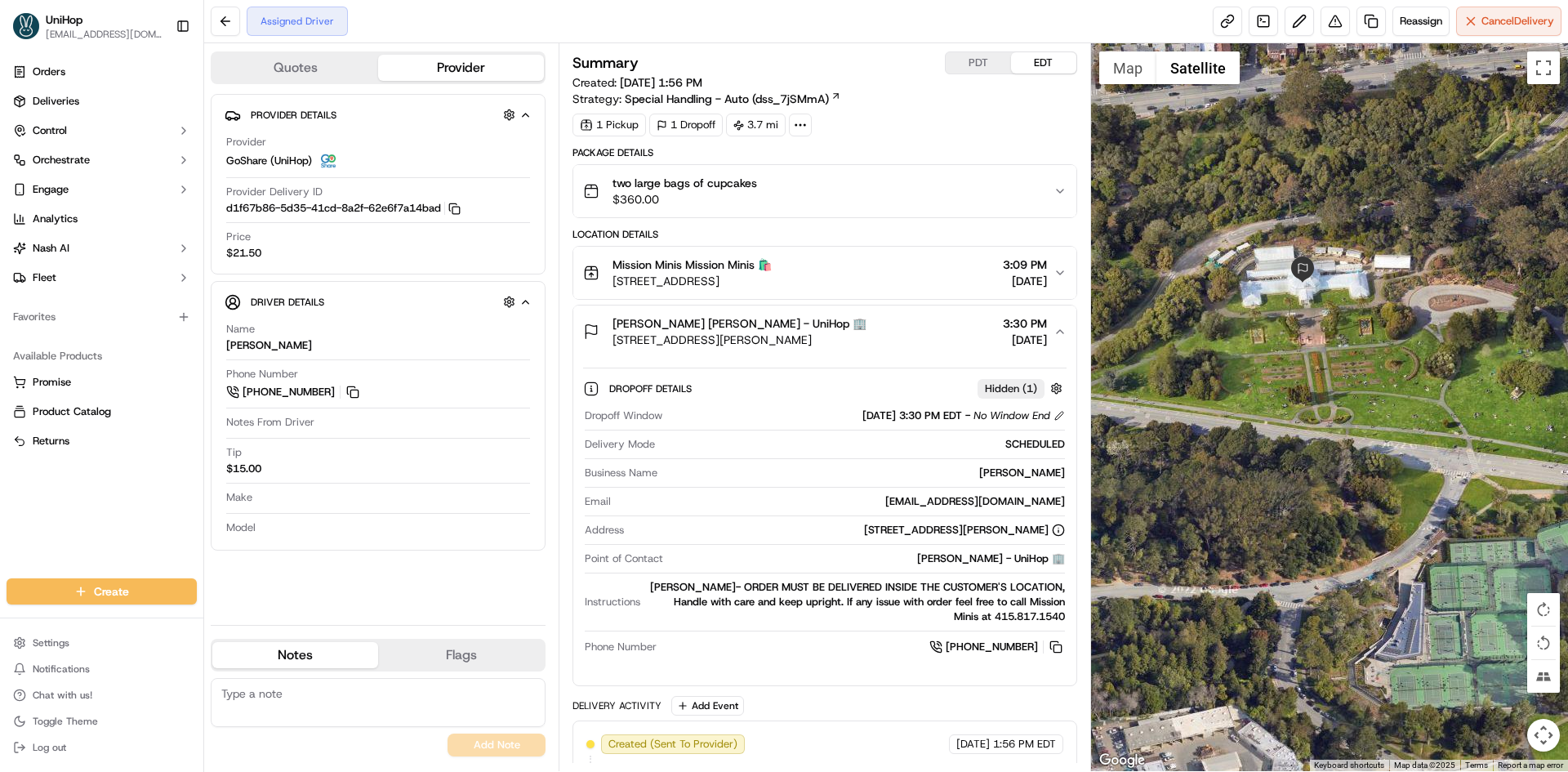
click at [905, 309] on button "Sarah T. Sarah T. - UniHop 🏢 100 John F Kennedy Dr, San Francisco, CA 94118, US…" at bounding box center [824, 332] width 502 height 52
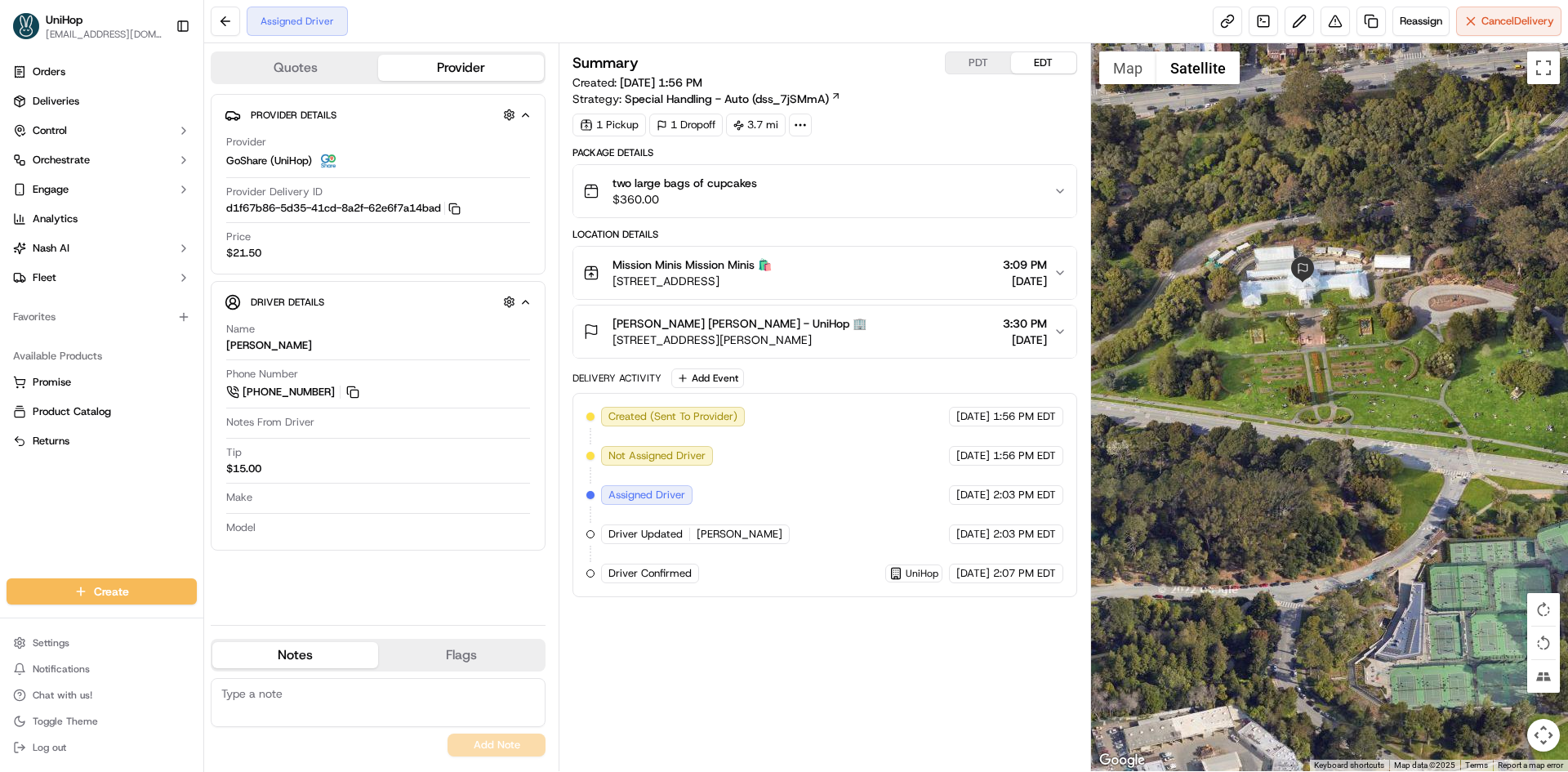
drag, startPoint x: 898, startPoint y: 338, endPoint x: 607, endPoint y: 343, distance: 291.0
click at [607, 343] on div "Sarah T. Sarah T. - UniHop 🏢 100 John F Kennedy Dr, San Francisco, CA 94118, US…" at bounding box center [818, 331] width 470 height 33
click at [867, 323] on div "Sarah T. Sarah T. - UniHop 🏢" at bounding box center [739, 323] width 254 height 16
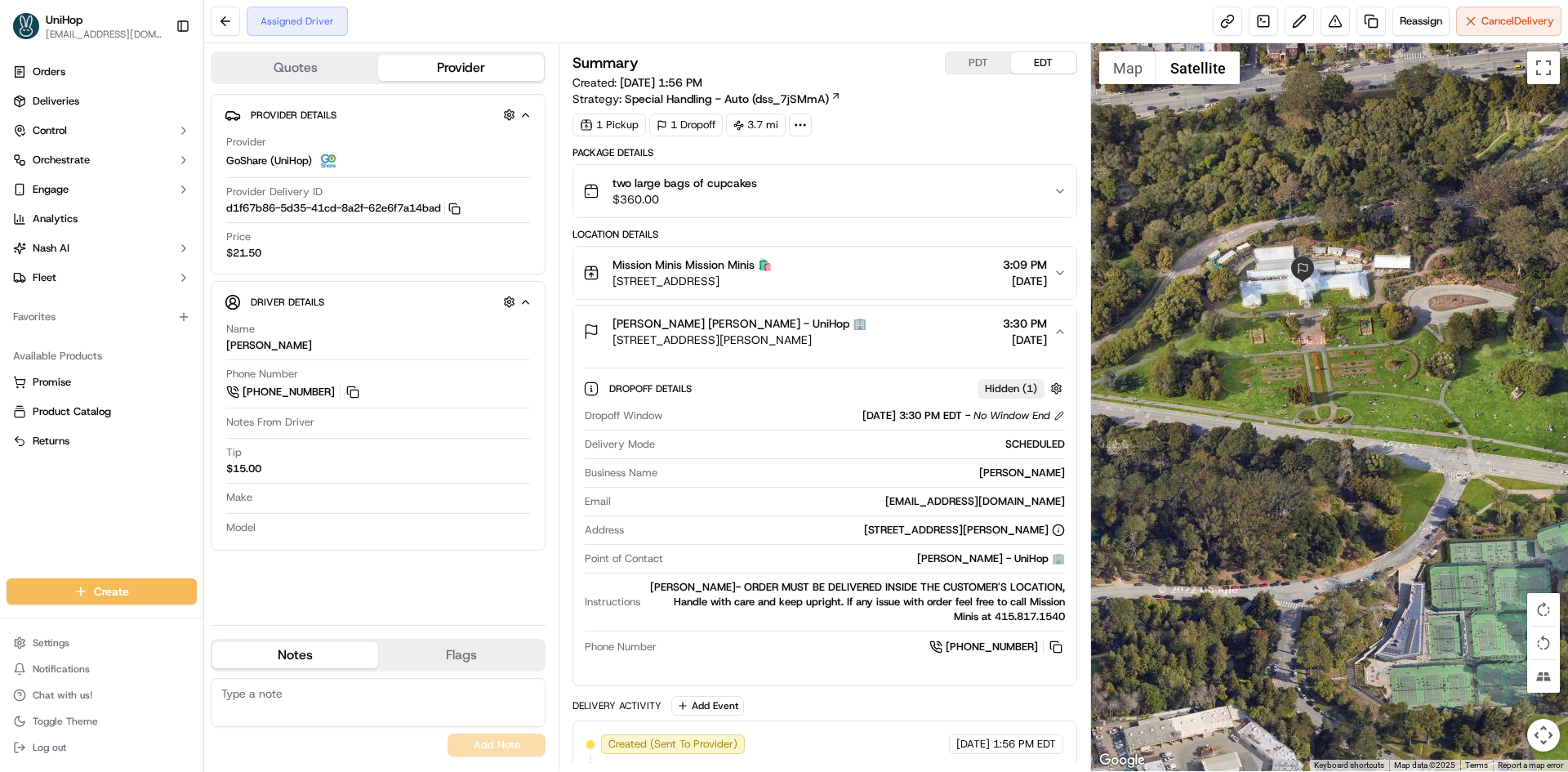
click at [867, 323] on div "Sarah T. Sarah T. - UniHop 🏢" at bounding box center [739, 323] width 254 height 16
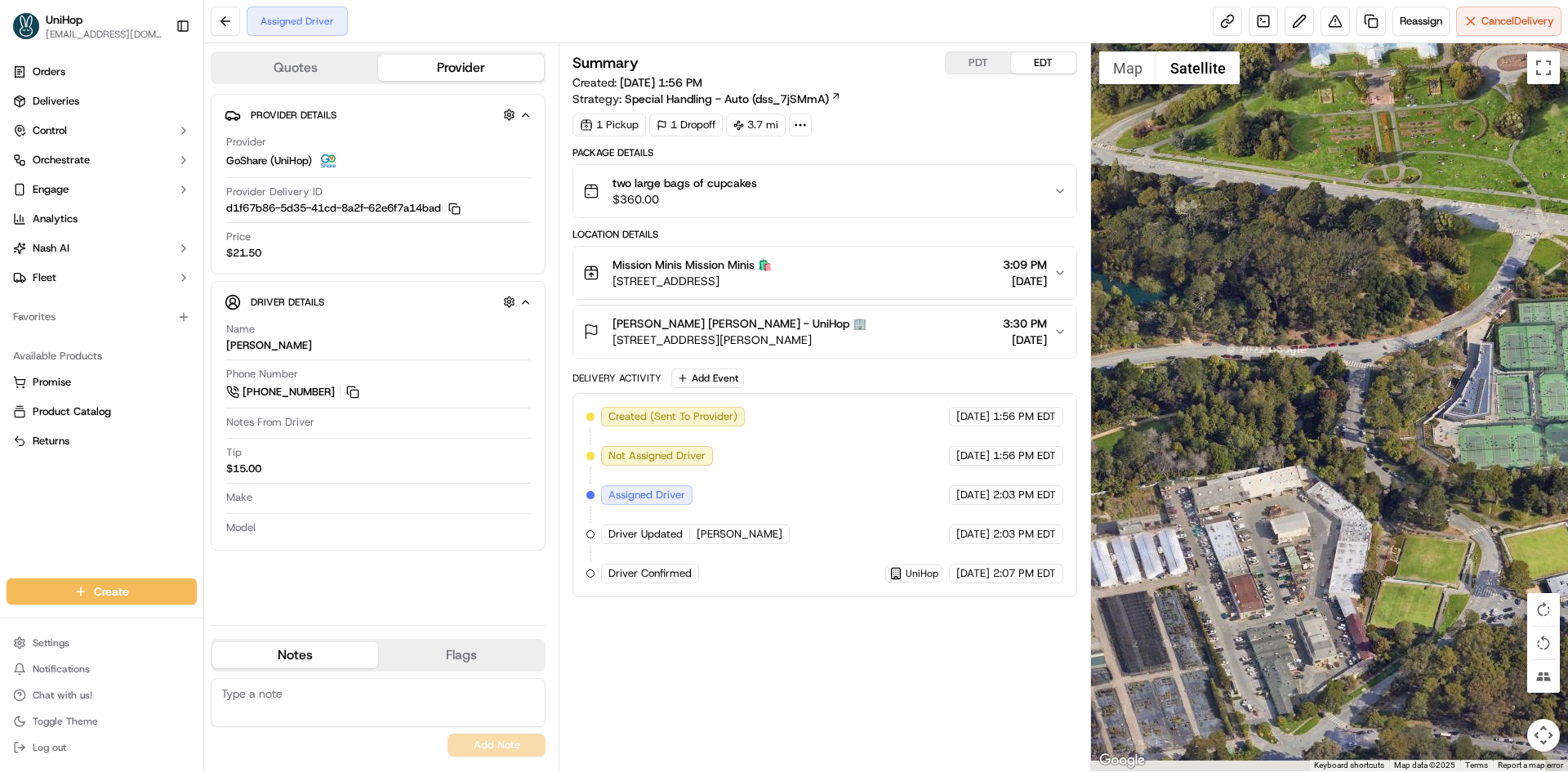
drag, startPoint x: 1433, startPoint y: 426, endPoint x: 1432, endPoint y: 251, distance: 175.0
click at [1497, 249] on div at bounding box center [1330, 407] width 478 height 728
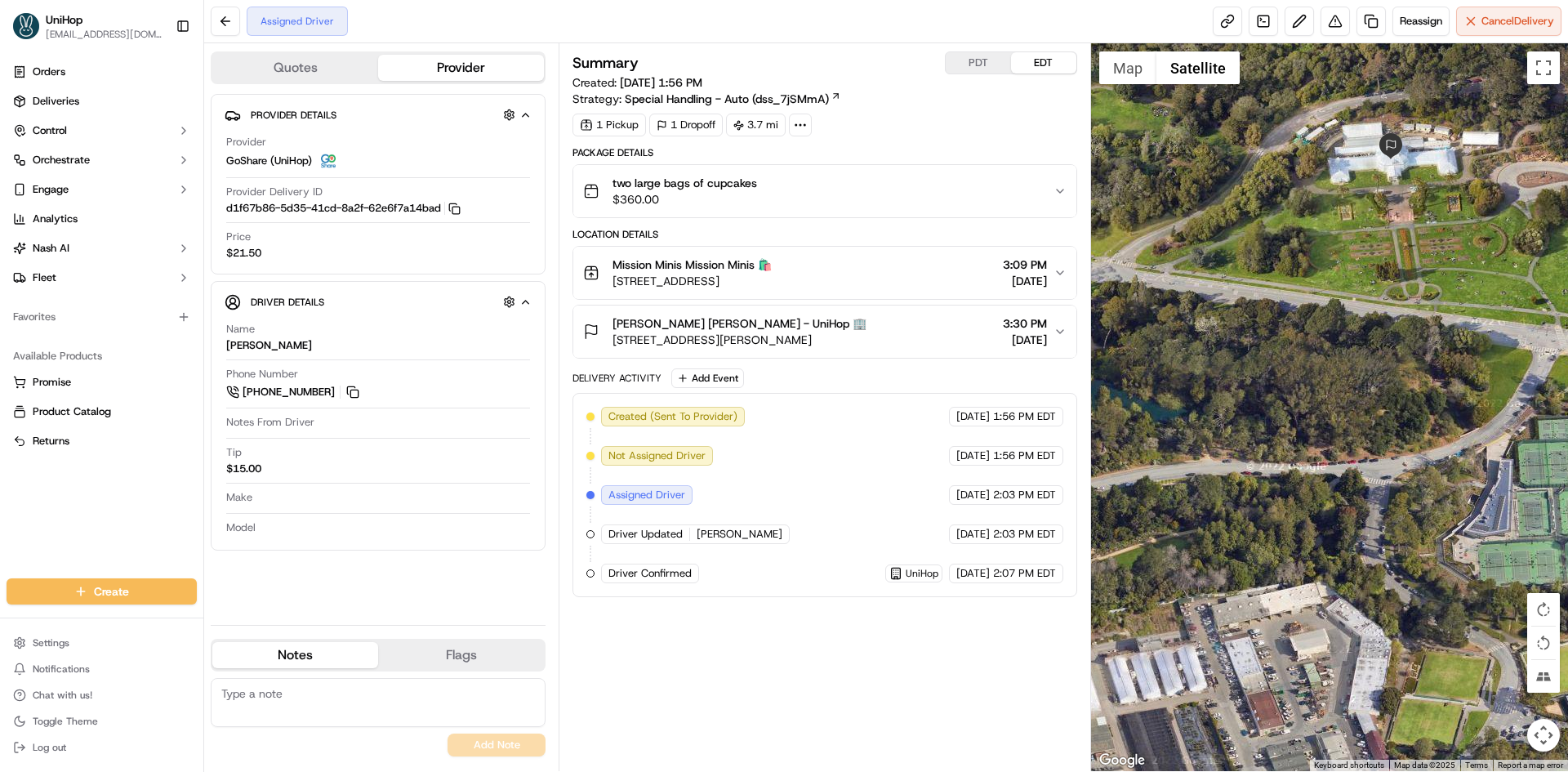
drag, startPoint x: 1404, startPoint y: 283, endPoint x: 1405, endPoint y: 383, distance: 100.0
click at [1419, 406] on div at bounding box center [1330, 407] width 478 height 728
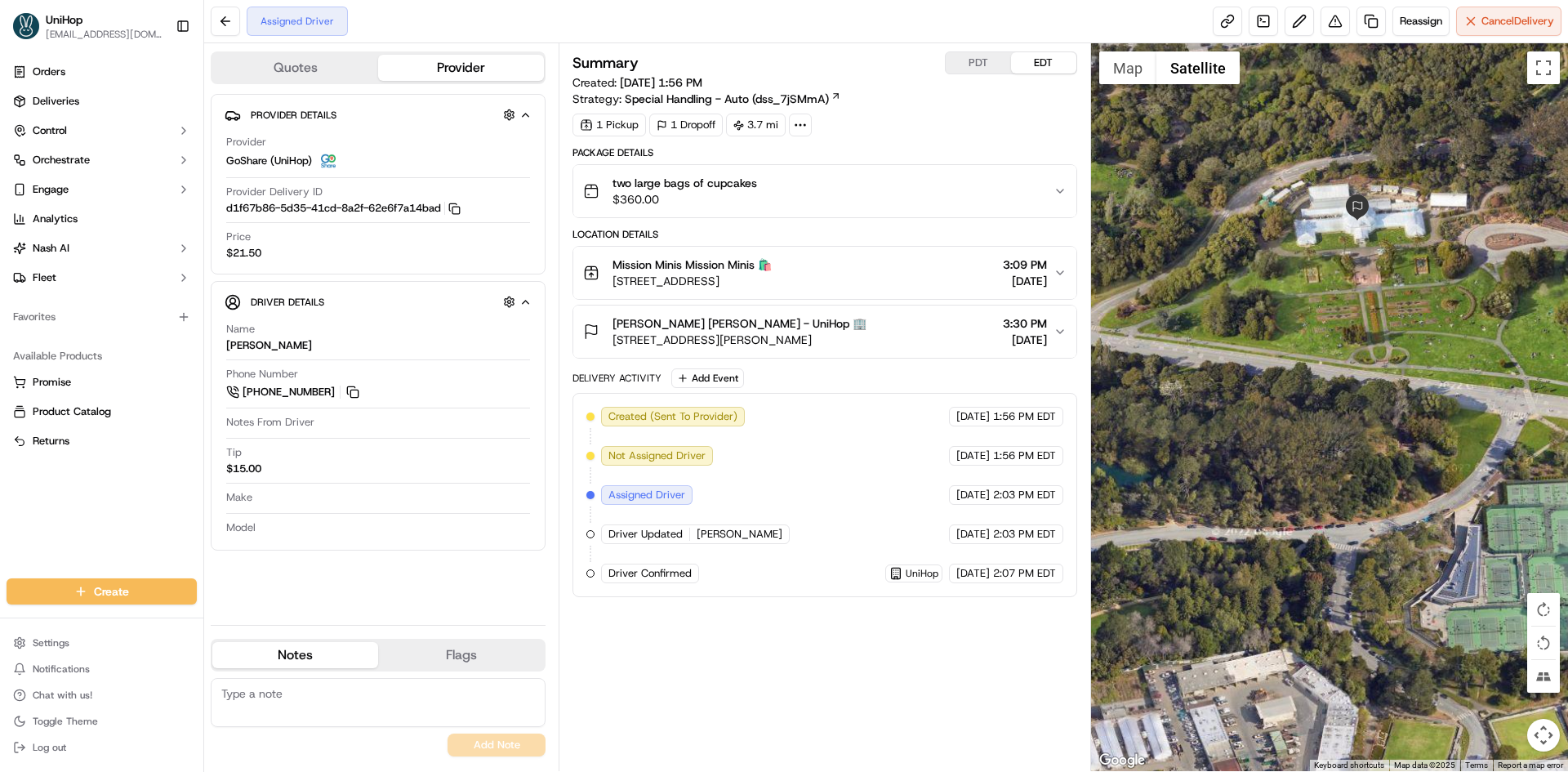
drag, startPoint x: 1425, startPoint y: 272, endPoint x: 1311, endPoint y: 319, distance: 123.3
click at [1312, 319] on div at bounding box center [1330, 407] width 478 height 728
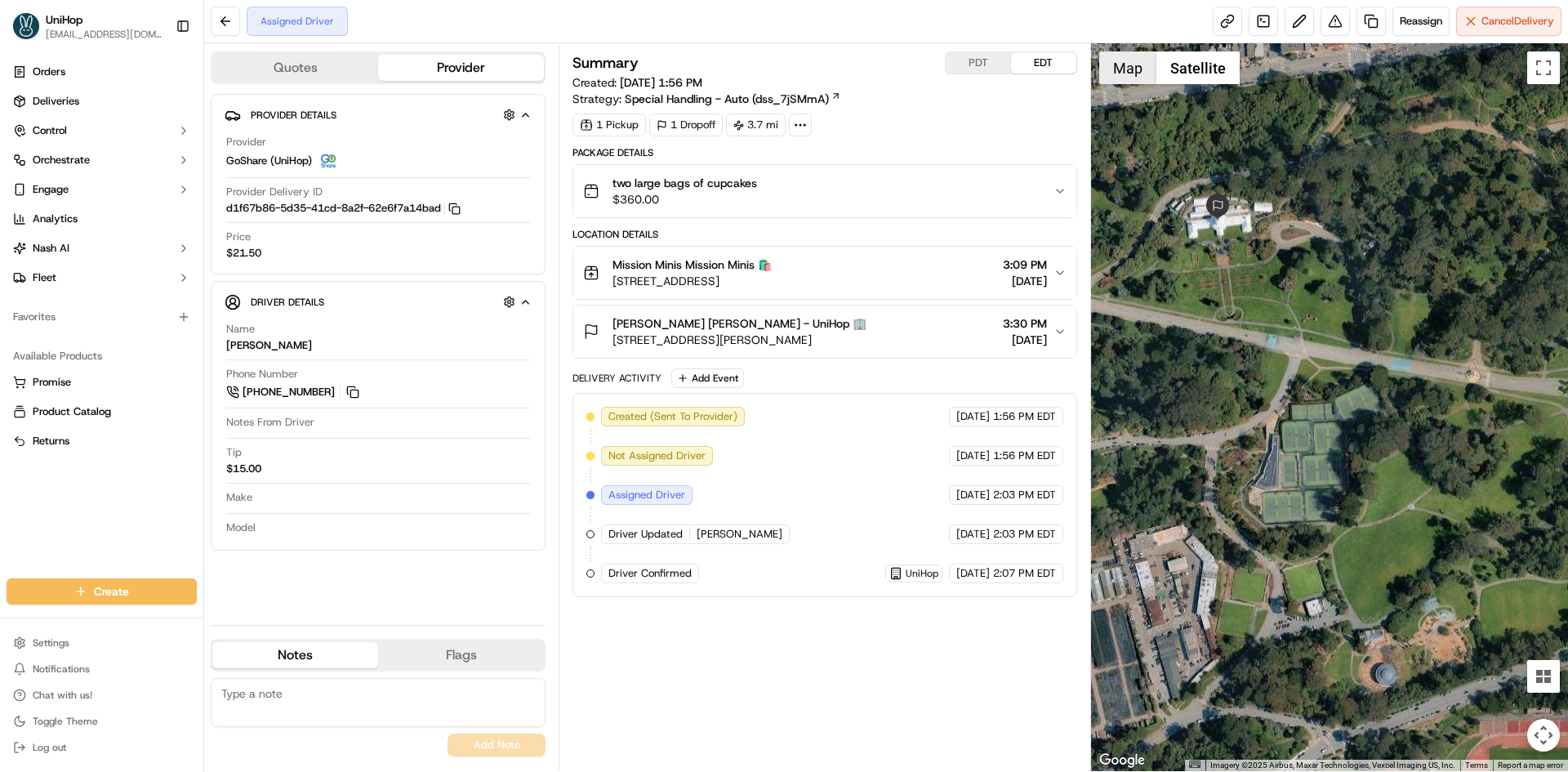
click at [1136, 71] on button "Map" at bounding box center [1127, 68] width 57 height 33
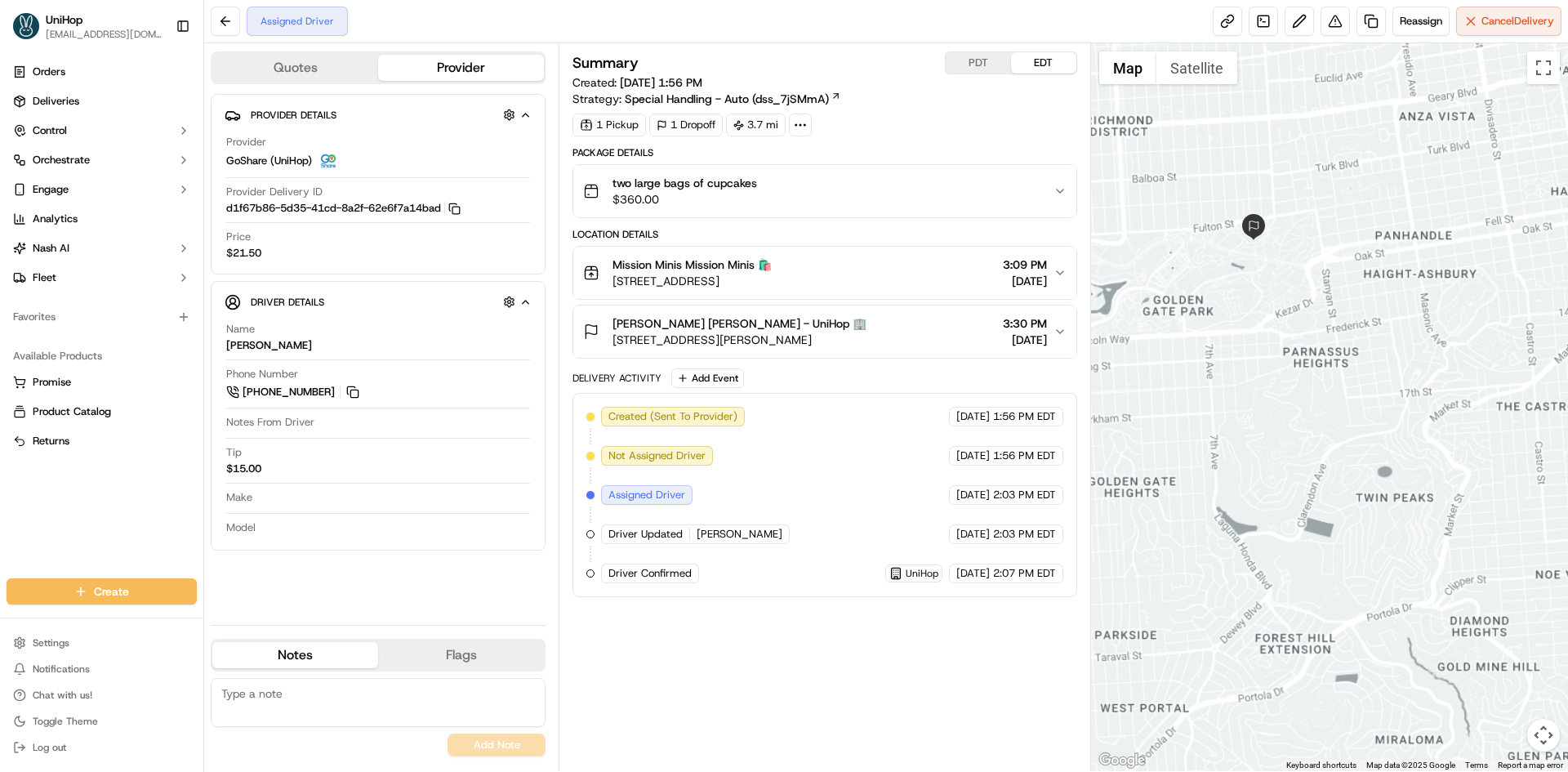
drag, startPoint x: 1292, startPoint y: 224, endPoint x: 1262, endPoint y: 498, distance: 275.6
click at [1285, 283] on div at bounding box center [1330, 407] width 478 height 728
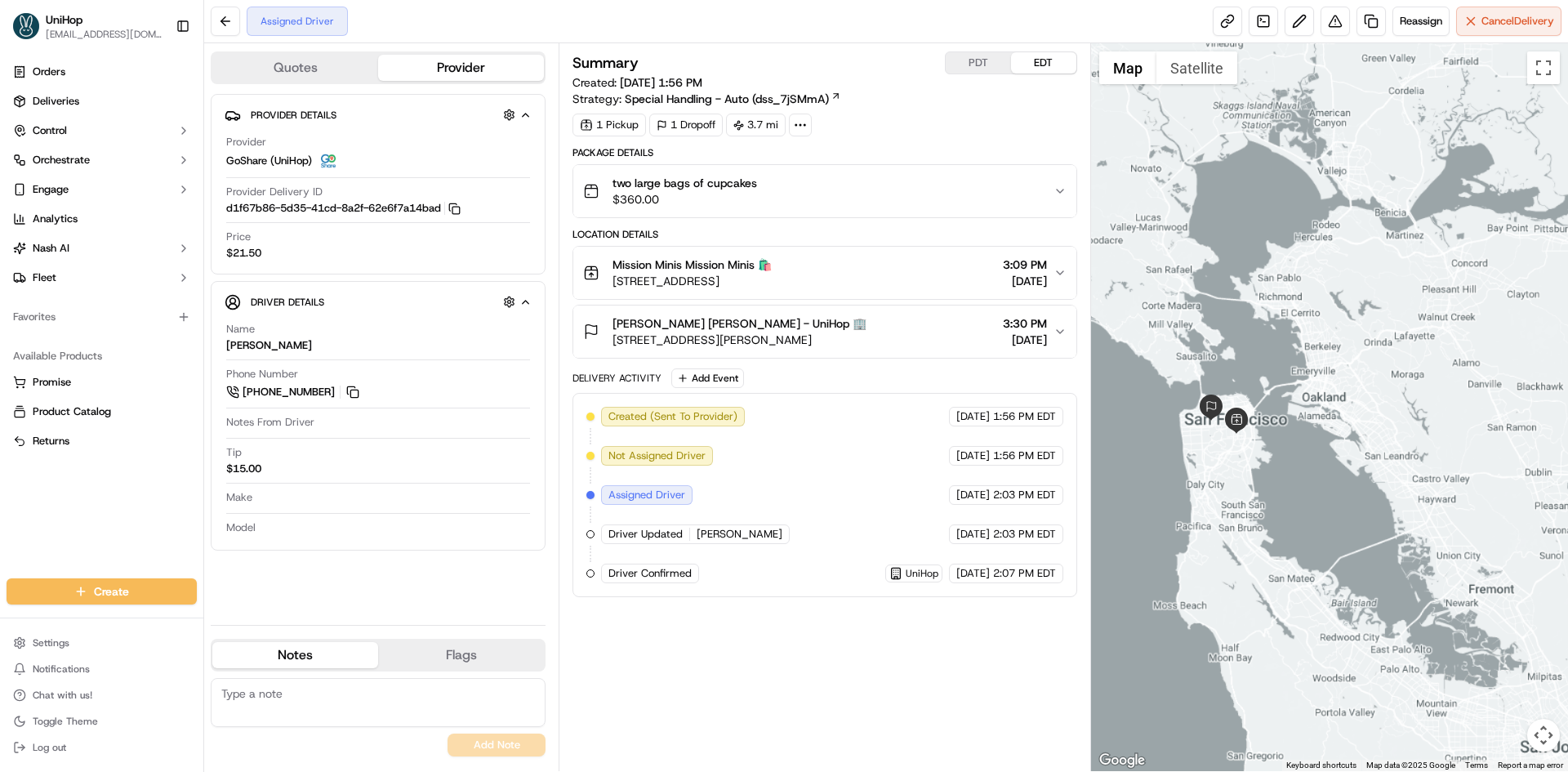
drag, startPoint x: 1338, startPoint y: 355, endPoint x: 1314, endPoint y: 349, distance: 24.7
click at [1314, 349] on div at bounding box center [1330, 407] width 478 height 728
drag, startPoint x: 928, startPoint y: 335, endPoint x: 615, endPoint y: 343, distance: 313.1
click at [615, 343] on div "Sarah T. Sarah T. - UniHop 🏢 100 John F Kennedy Dr, San Francisco, CA 94118, US…" at bounding box center [818, 331] width 470 height 33
click at [423, 567] on div "Provider Details Hidden ( 4 ) Provider GoShare (UniHop) Provider Delivery ID d1…" at bounding box center [378, 353] width 335 height 518
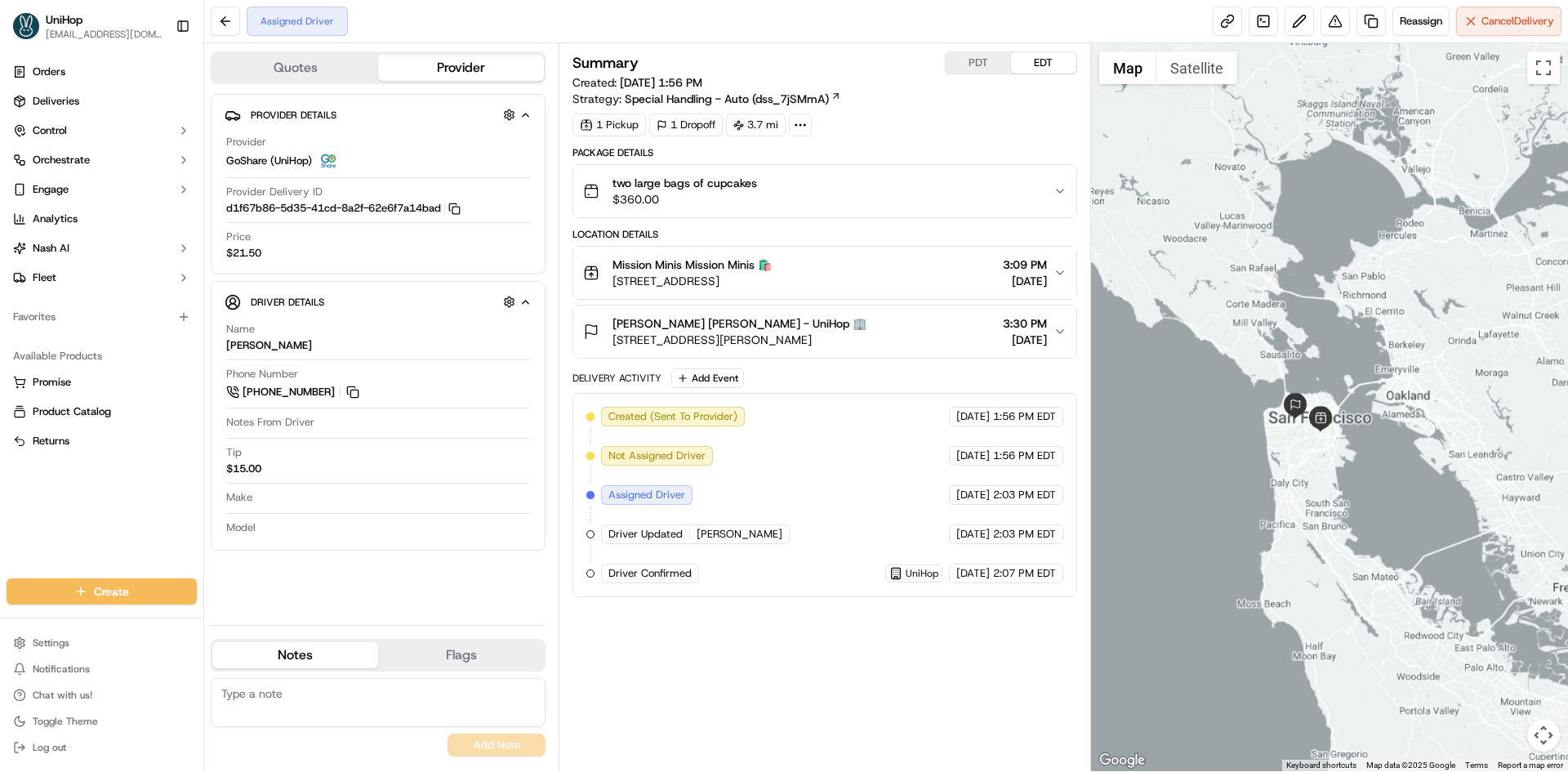
drag, startPoint x: 1235, startPoint y: 507, endPoint x: 1322, endPoint y: 505, distance: 87.0
click at [1322, 505] on div at bounding box center [1330, 407] width 478 height 728
click at [357, 396] on button at bounding box center [353, 392] width 18 height 18
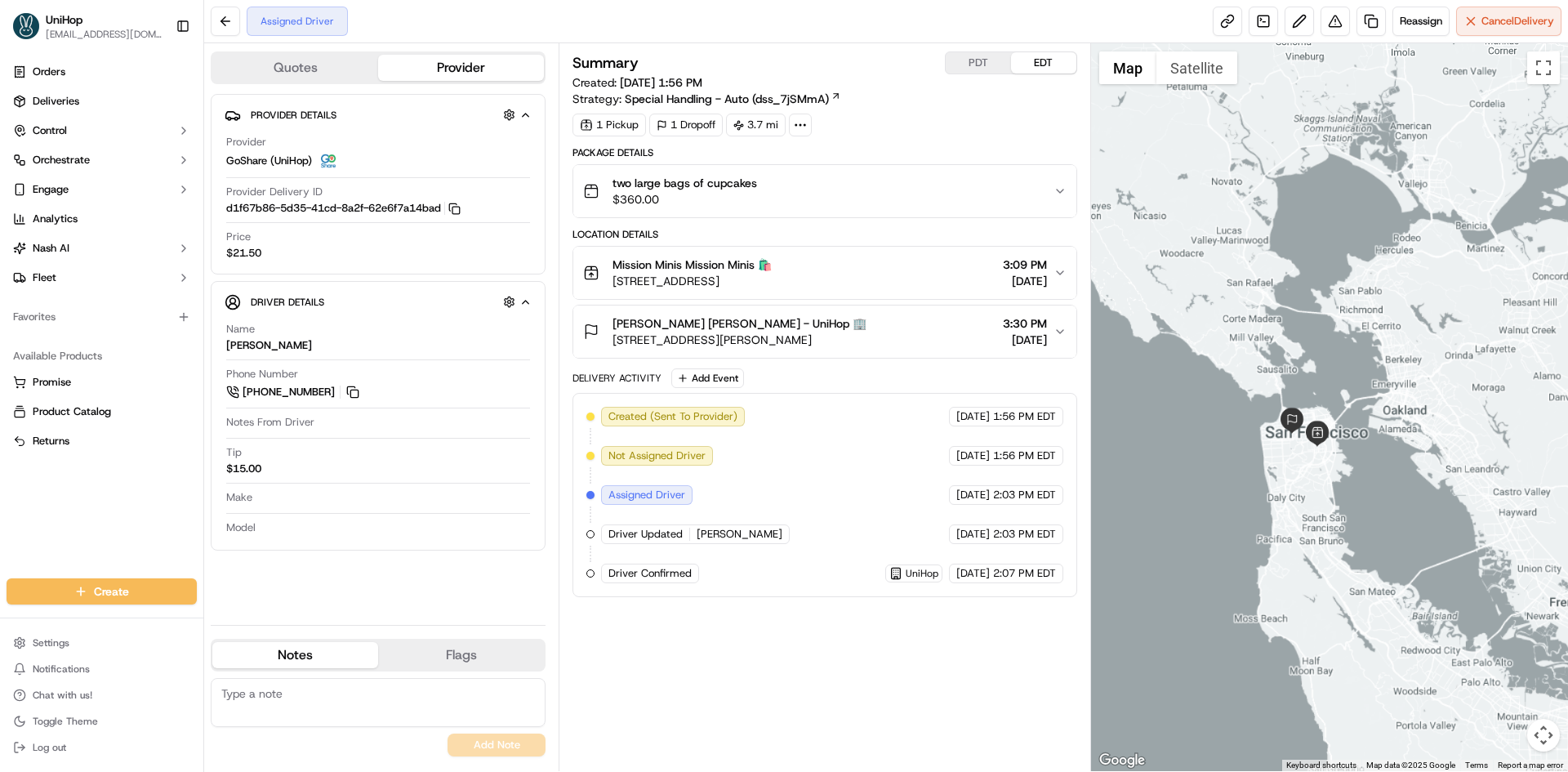
drag, startPoint x: 1261, startPoint y: 208, endPoint x: 678, endPoint y: 39, distance: 607.0
click at [1257, 224] on div at bounding box center [1330, 407] width 478 height 728
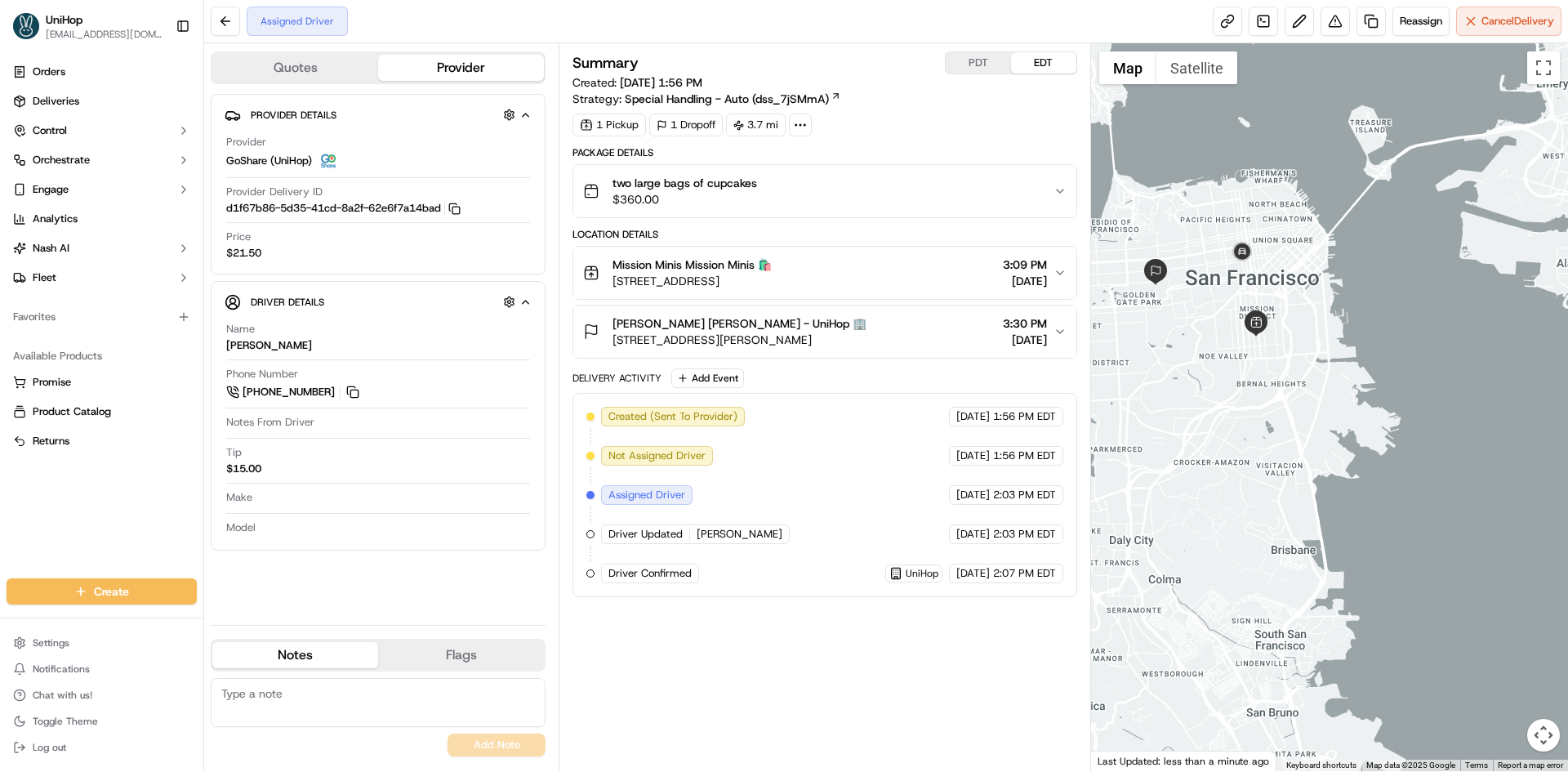
drag, startPoint x: 1269, startPoint y: 406, endPoint x: 1307, endPoint y: 445, distance: 54.5
click at [1307, 445] on div at bounding box center [1330, 407] width 478 height 728
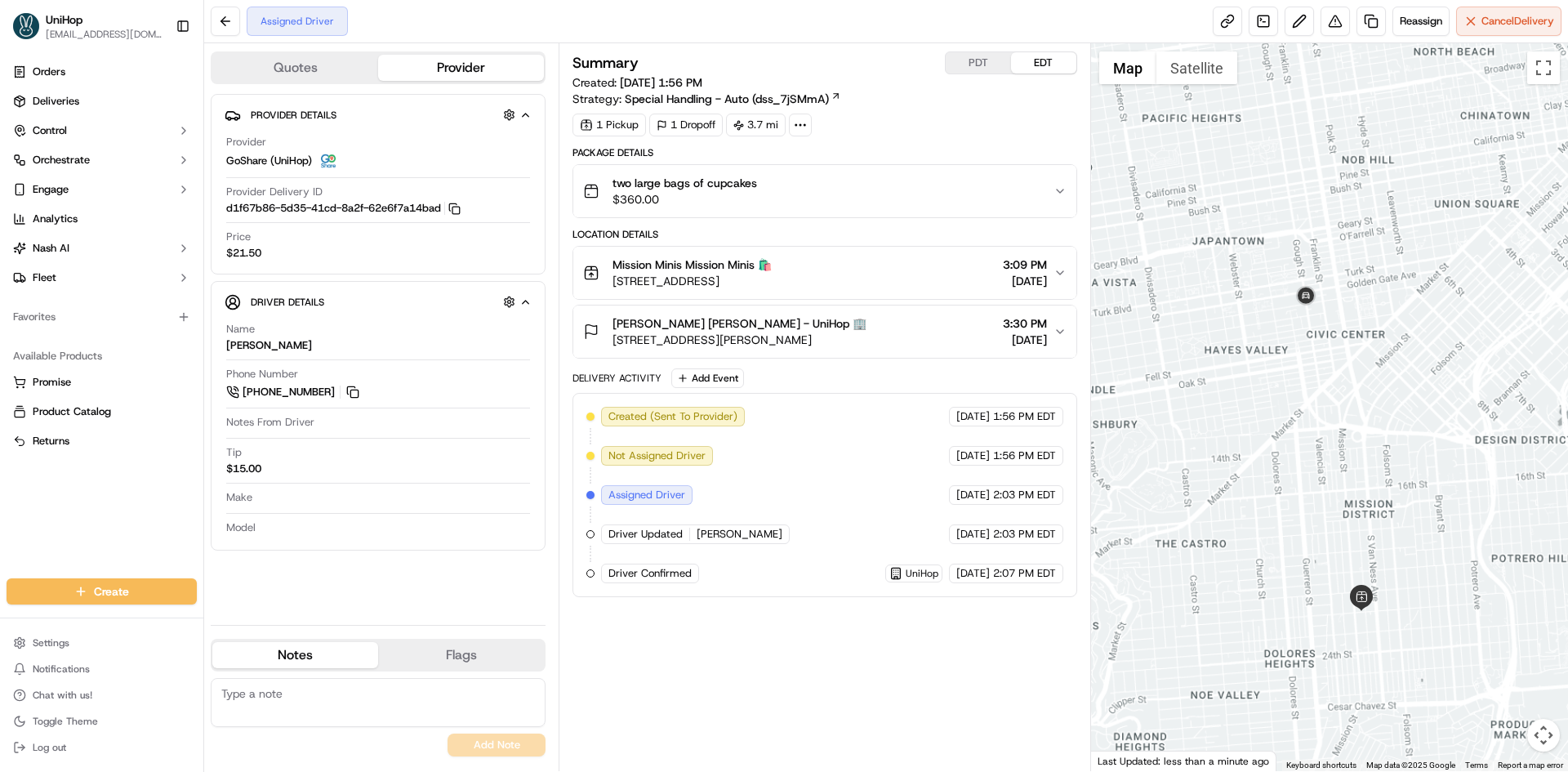
drag, startPoint x: 1332, startPoint y: 373, endPoint x: 1374, endPoint y: 327, distance: 62.3
click at [1370, 333] on div at bounding box center [1330, 407] width 478 height 728
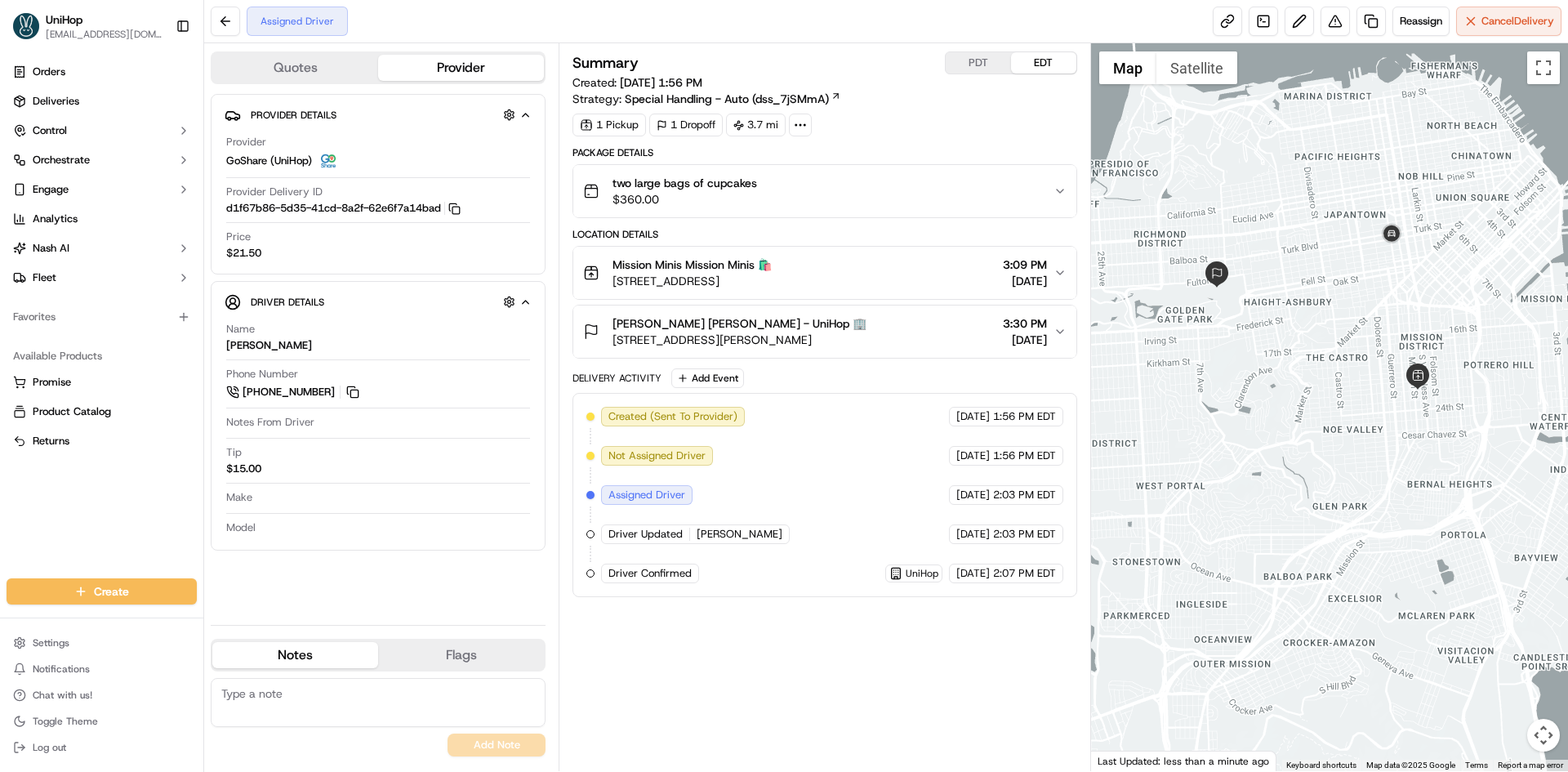
click at [958, 270] on div "Mission Minis Mission Minis 🛍️ 3168 22nd St, San Francisco, CA 94110, USA 3:09 …" at bounding box center [818, 272] width 470 height 33
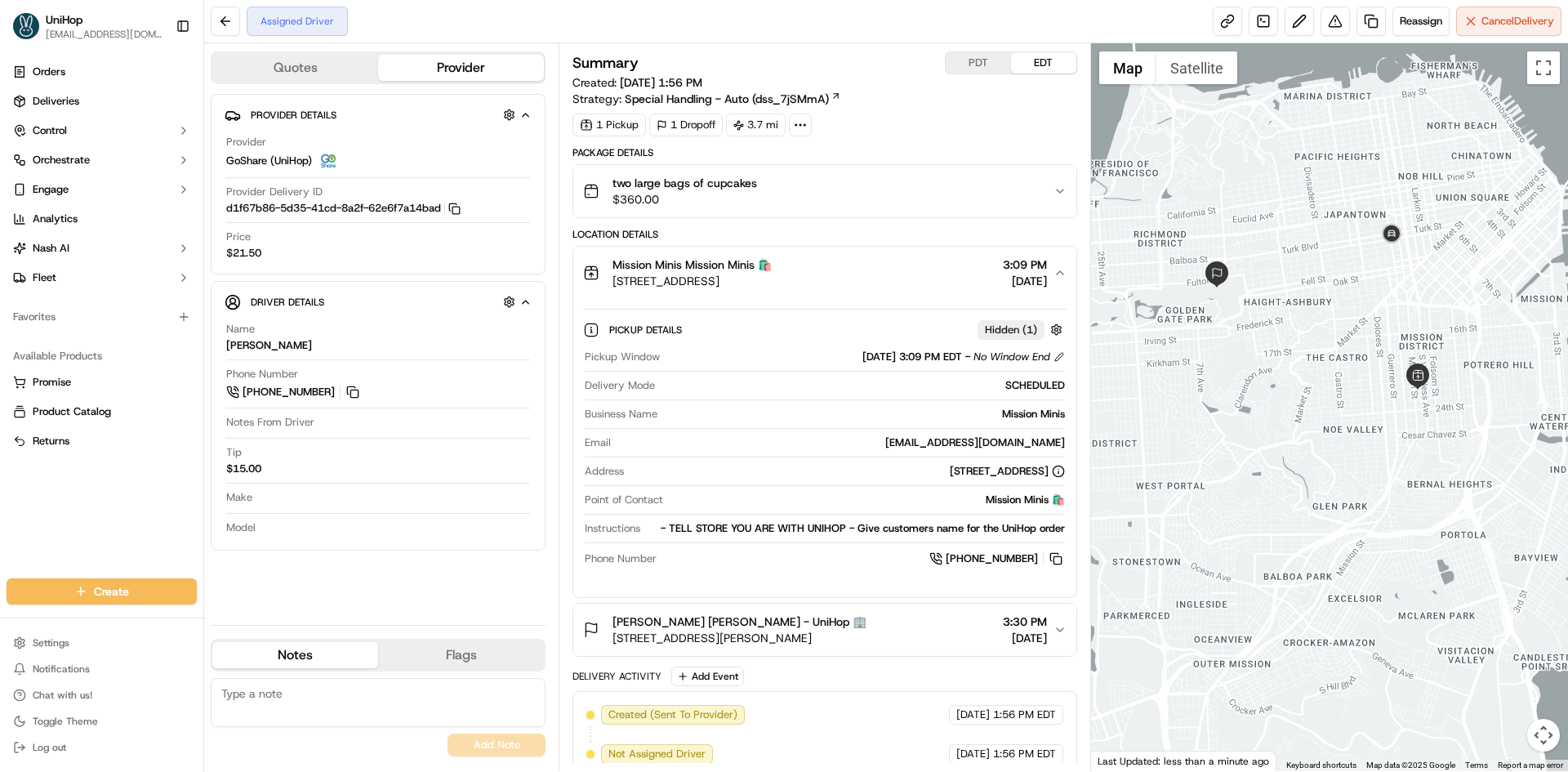
click at [951, 272] on div "Mission Minis Mission Minis 🛍️ 3168 22nd St, San Francisco, CA 94110, USA 3:09 …" at bounding box center [818, 272] width 470 height 33
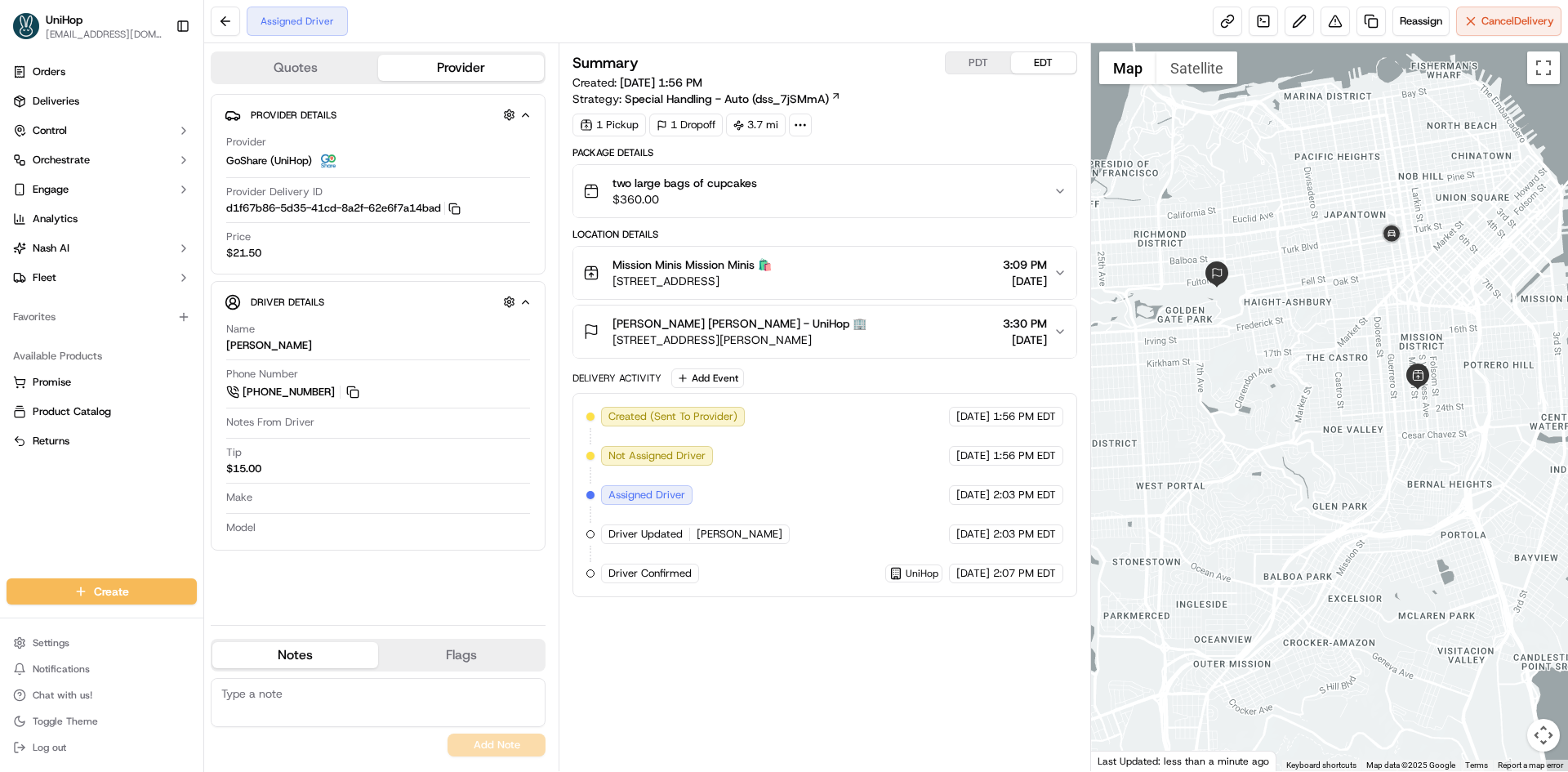
click at [867, 335] on span "100 John F Kennedy Dr, San Francisco, CA 94118, USA" at bounding box center [739, 339] width 254 height 16
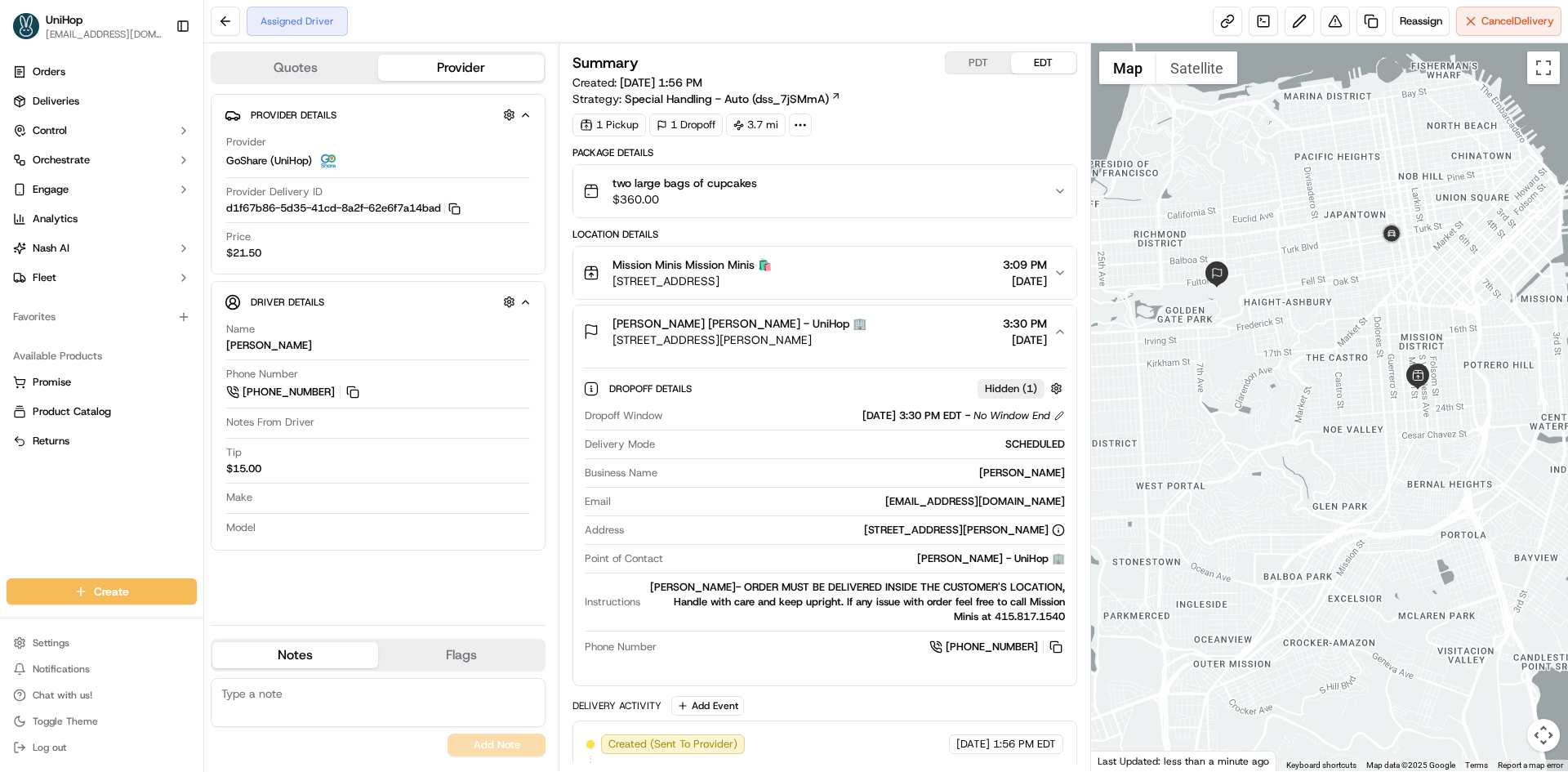
click at [867, 335] on span "100 John F Kennedy Dr, San Francisco, CA 94118, USA" at bounding box center [739, 339] width 254 height 16
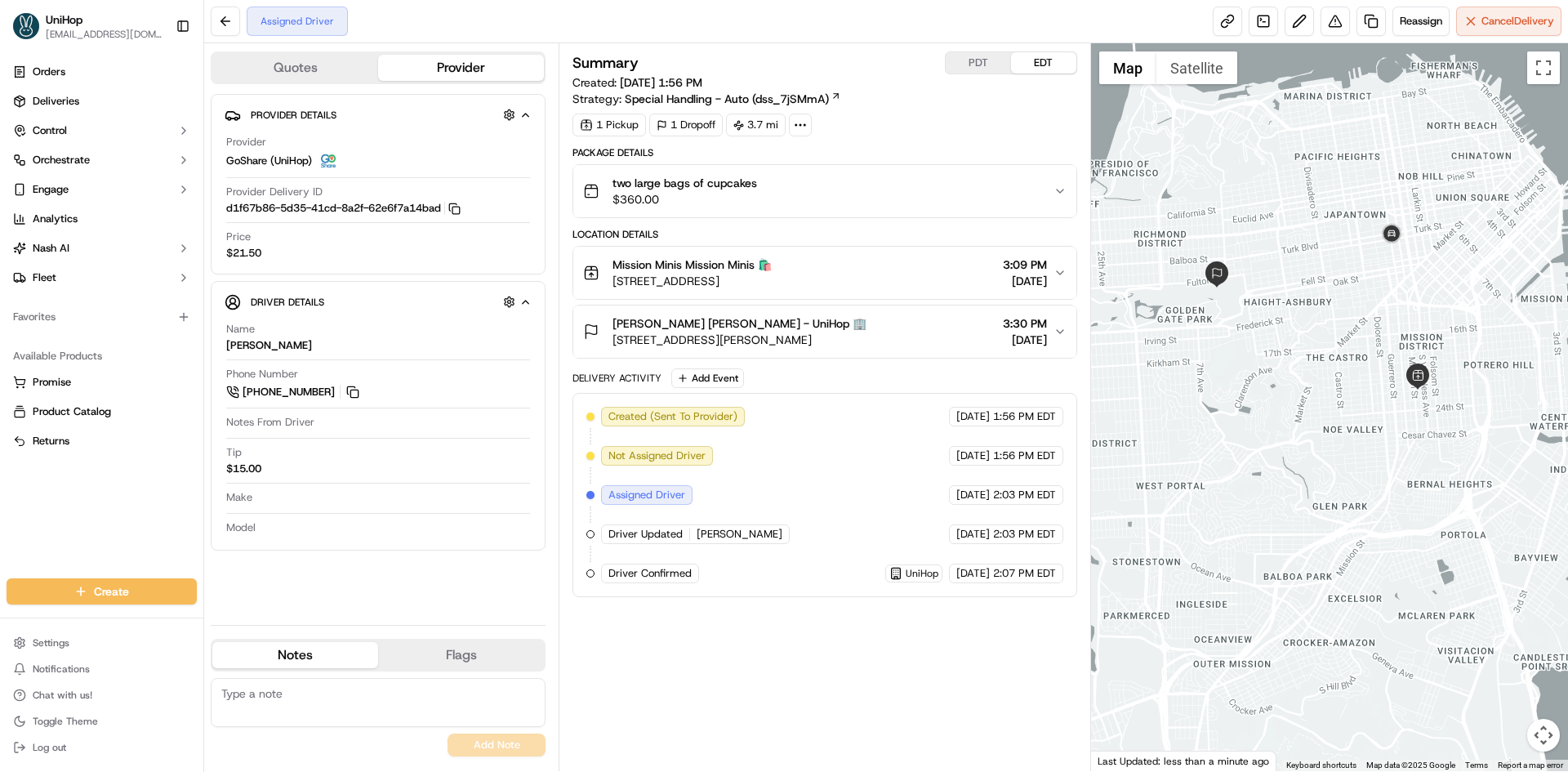
click at [947, 342] on div "Sarah T. Sarah T. - UniHop 🏢 100 John F Kennedy Dr, San Francisco, CA 94118, US…" at bounding box center [818, 331] width 470 height 33
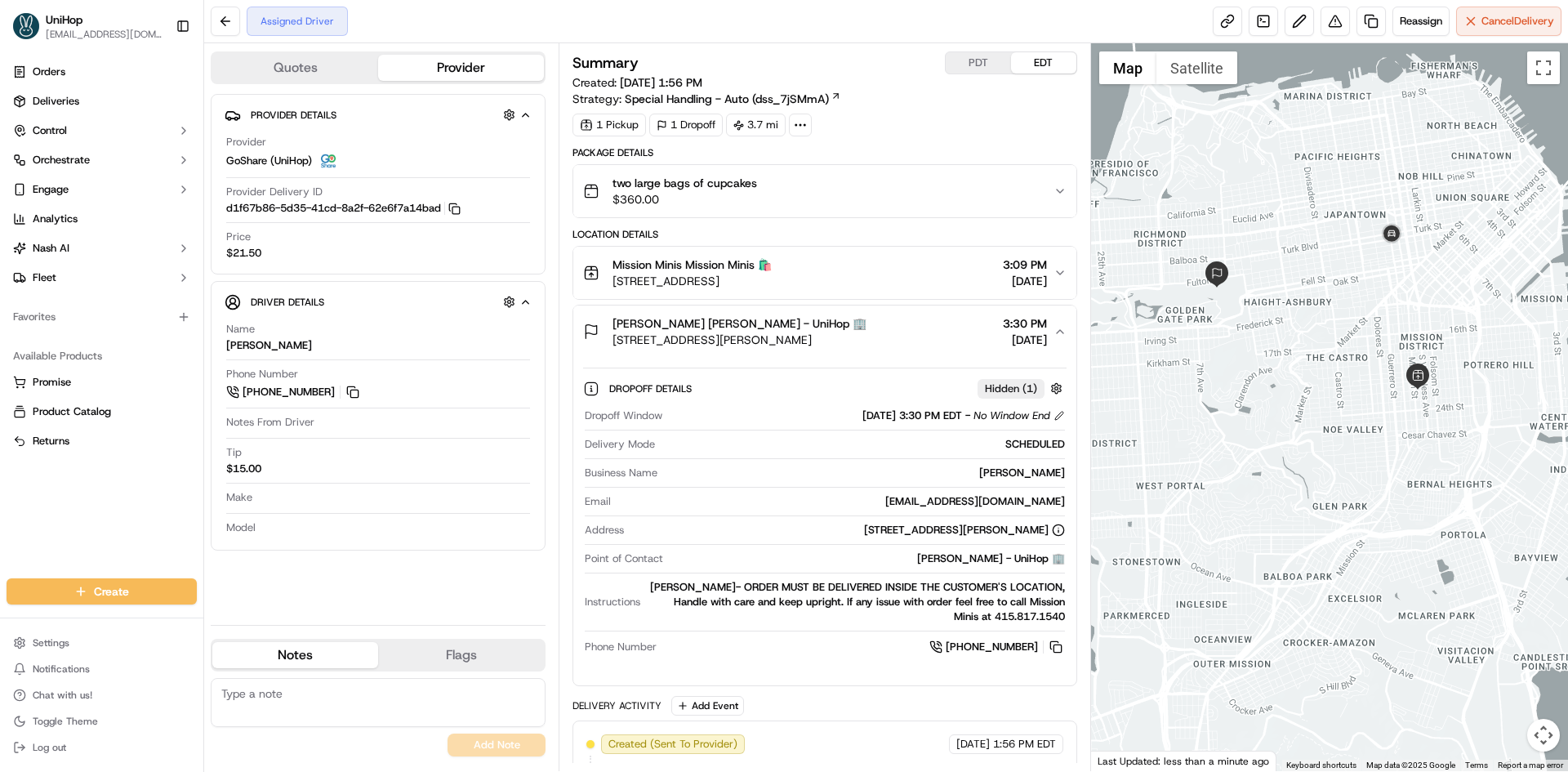
click at [936, 285] on div "Mission Minis Mission Minis 🛍️ 3168 22nd St, San Francisco, CA 94110, USA 3:09 …" at bounding box center [818, 272] width 470 height 33
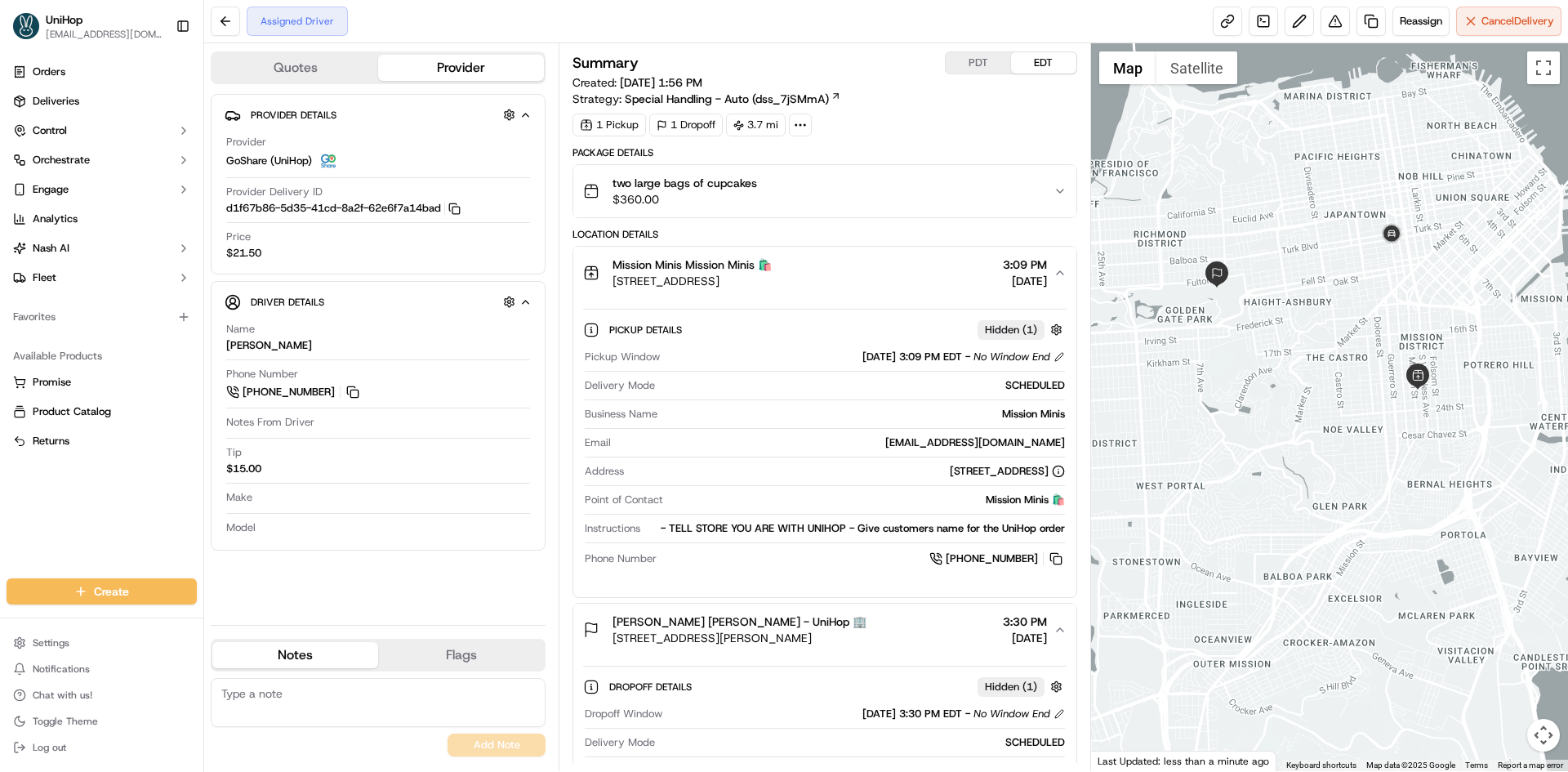
click at [936, 281] on div "Mission Minis Mission Minis 🛍️ 3168 22nd St, San Francisco, CA 94110, USA 3:09 …" at bounding box center [818, 272] width 470 height 33
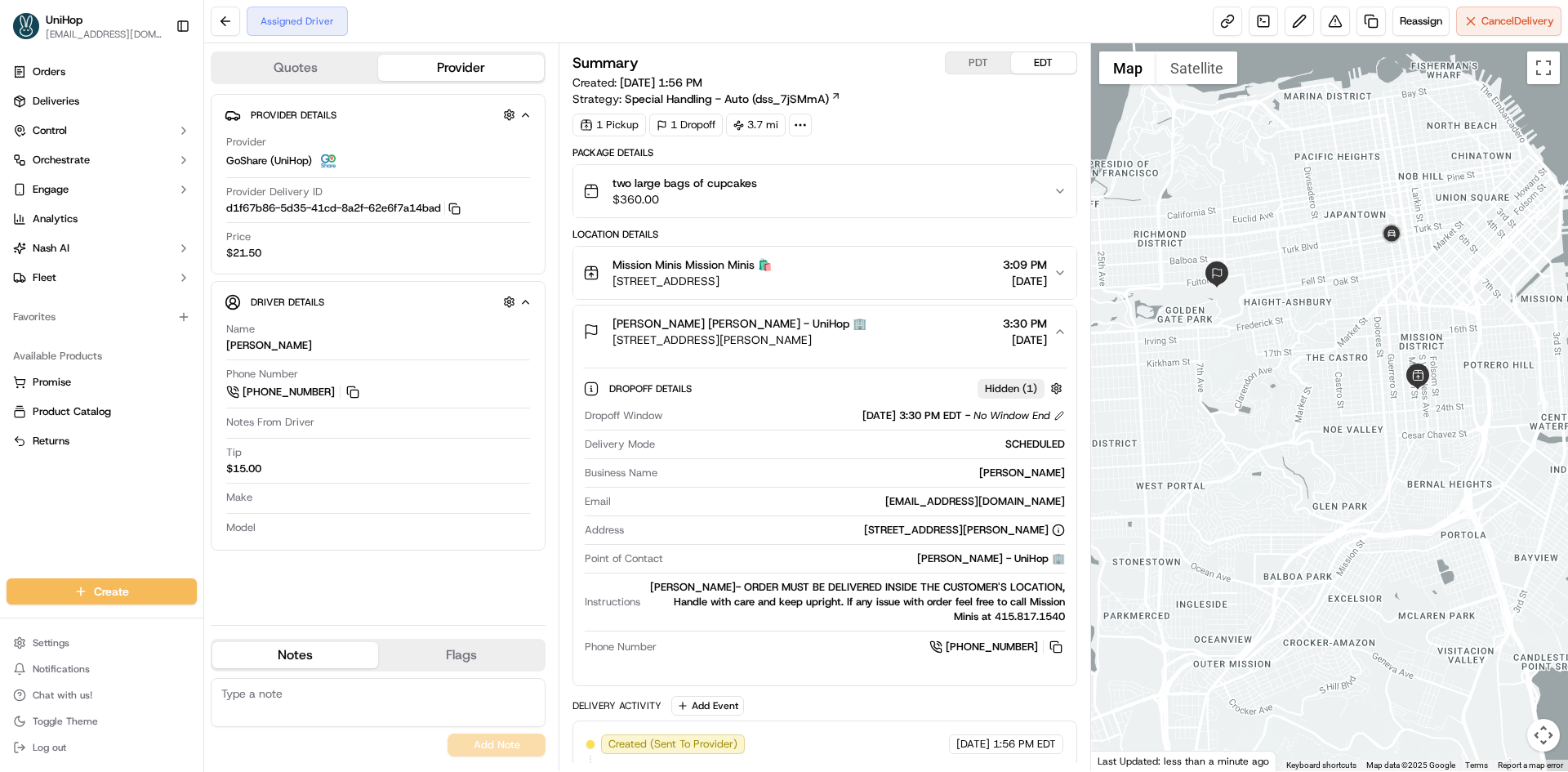
click at [961, 364] on div "Dropoff Details Hidden ( 1 ) Dropoff Window Sep 20 2025 3:30 PM EDT - No Window…" at bounding box center [824, 515] width 502 height 315
click at [954, 351] on button "Sarah T. Sarah T. - UniHop 🏢 100 John F Kennedy Dr, San Francisco, CA 94118, US…" at bounding box center [824, 332] width 502 height 52
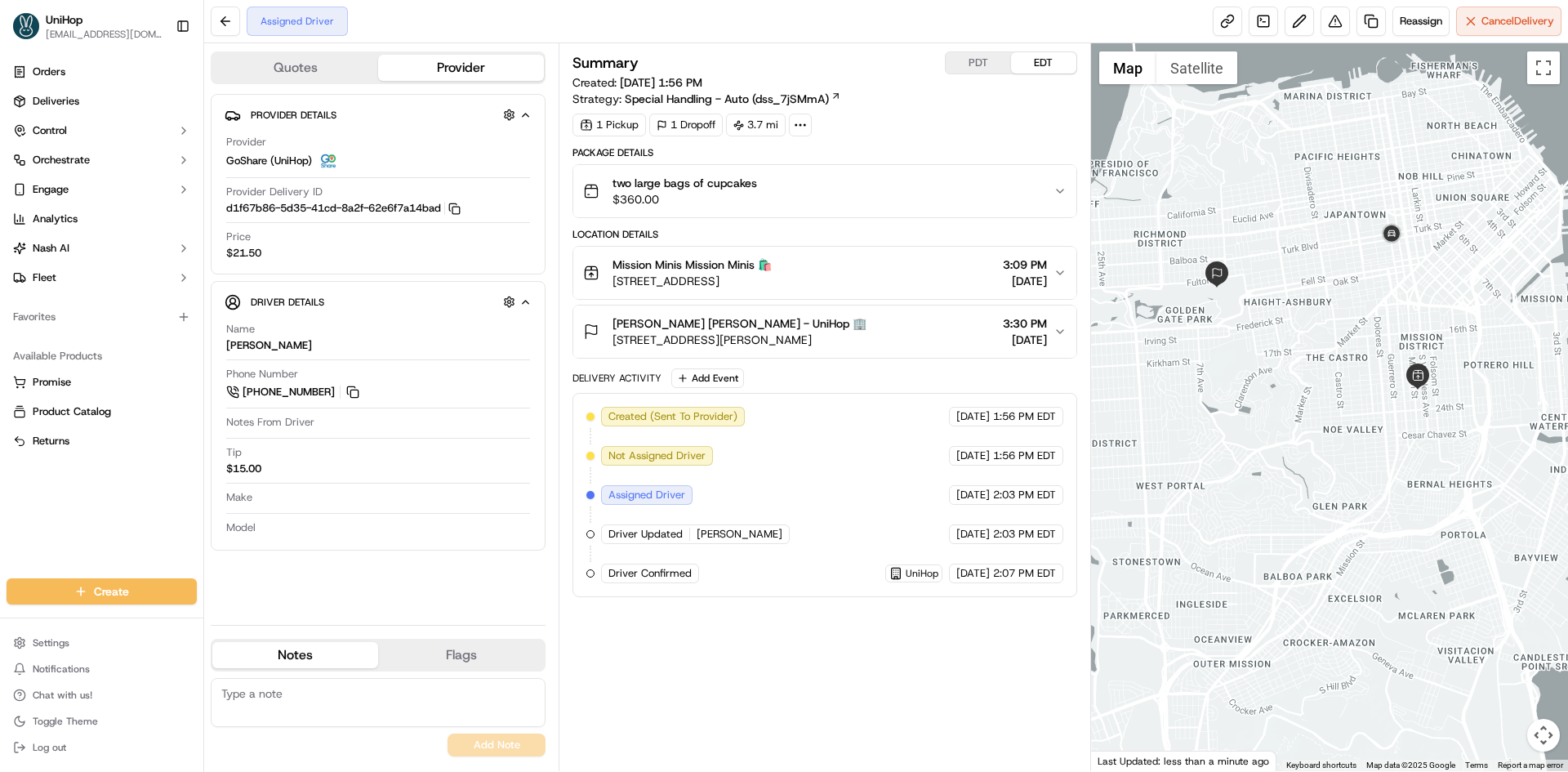
click at [953, 348] on div "Sarah T. Sarah T. - UniHop 🏢 100 John F Kennedy Dr, San Francisco, CA 94118, US…" at bounding box center [818, 331] width 470 height 33
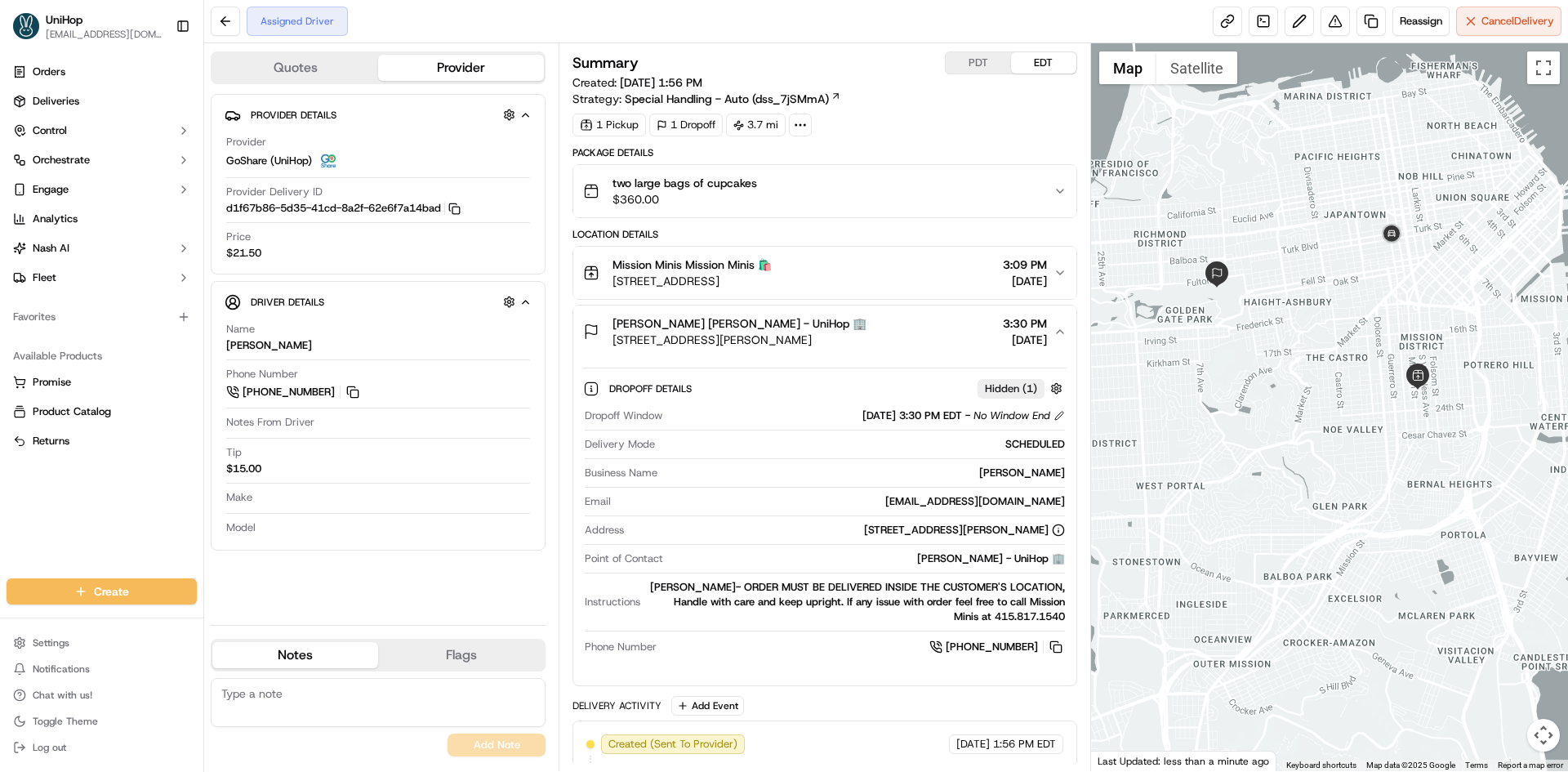
click at [943, 338] on div "Sarah T. Sarah T. - UniHop 🏢 100 John F Kennedy Dr, San Francisco, CA 94118, US…" at bounding box center [818, 331] width 470 height 33
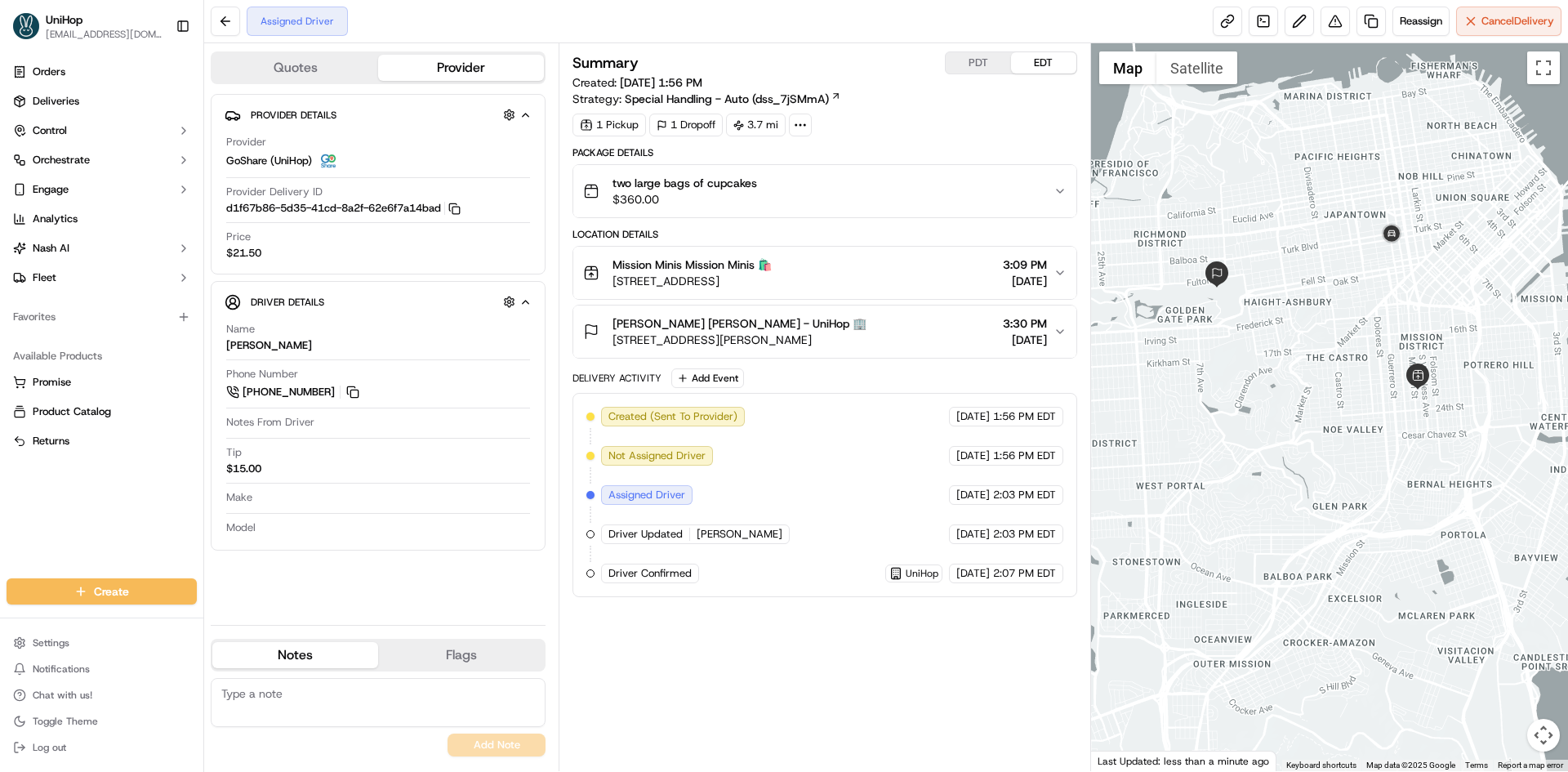
click at [354, 567] on div "Provider Details Hidden ( 4 ) Provider GoShare (UniHop) Provider Delivery ID d1…" at bounding box center [378, 353] width 335 height 518
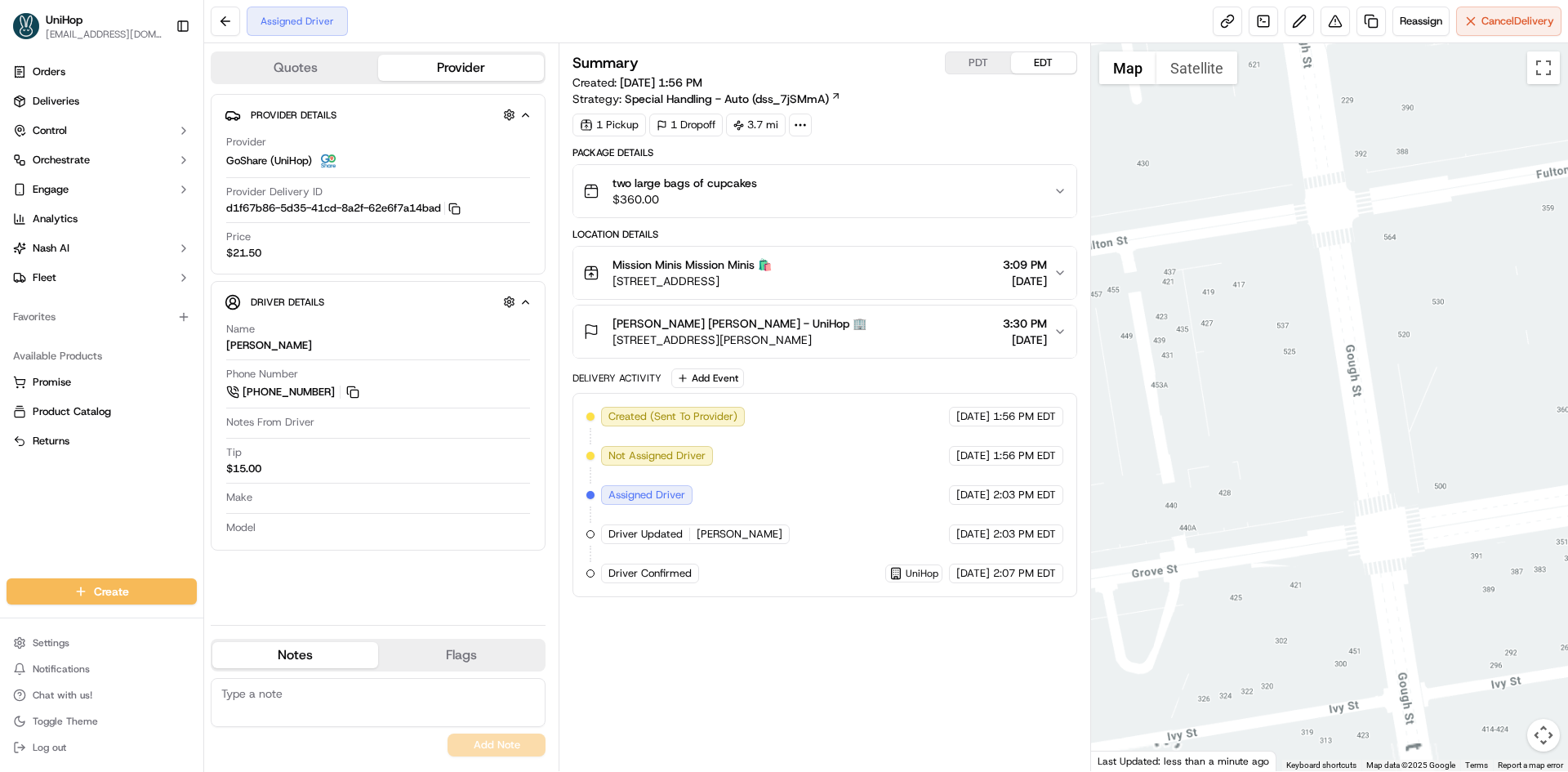
drag, startPoint x: 1303, startPoint y: 185, endPoint x: 1316, endPoint y: 253, distance: 69.2
click at [1315, 256] on div at bounding box center [1330, 407] width 478 height 728
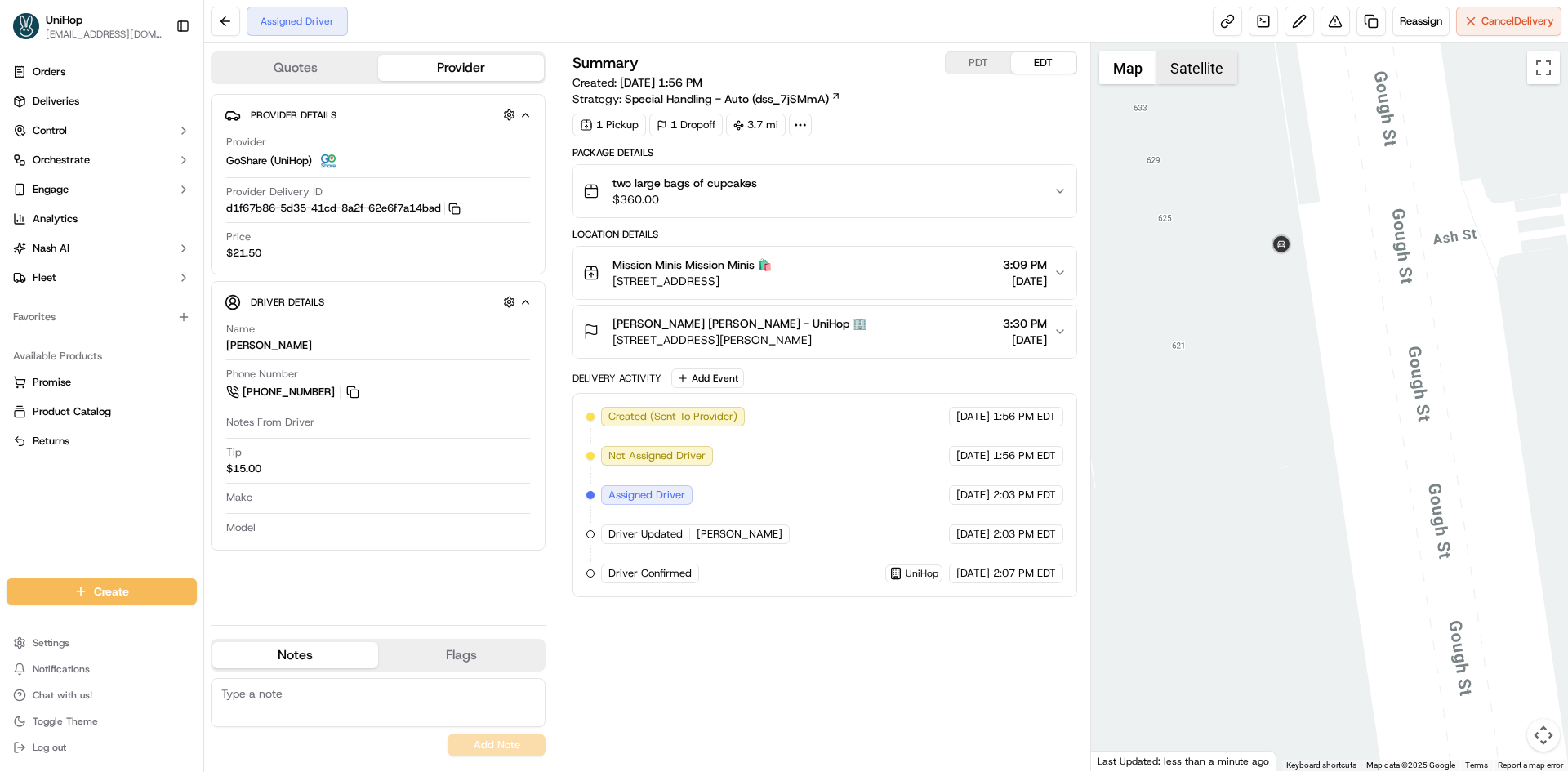
click at [1164, 61] on button "Satellite" at bounding box center [1196, 68] width 81 height 33
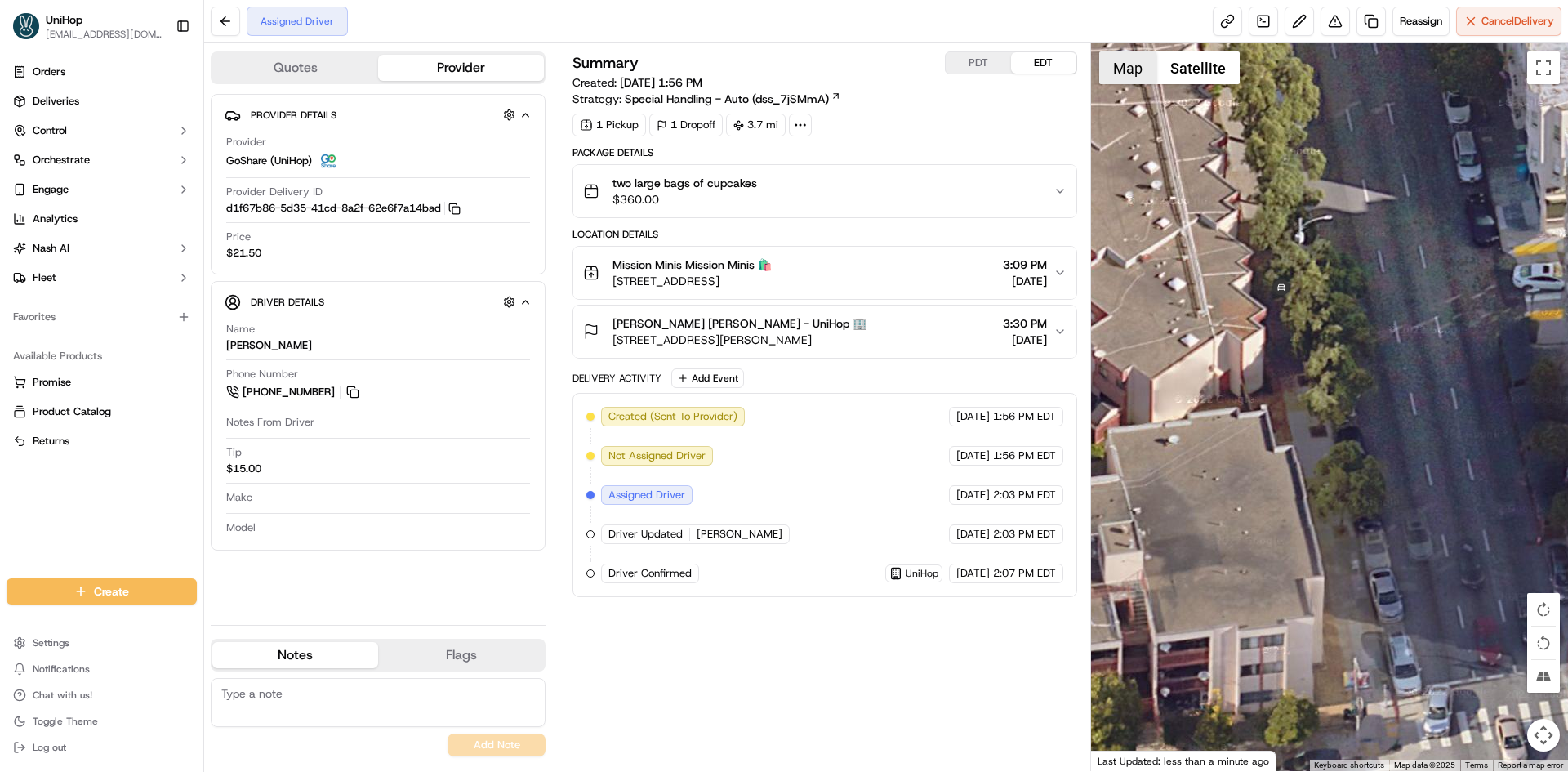
click at [1142, 71] on button "Map" at bounding box center [1127, 68] width 57 height 33
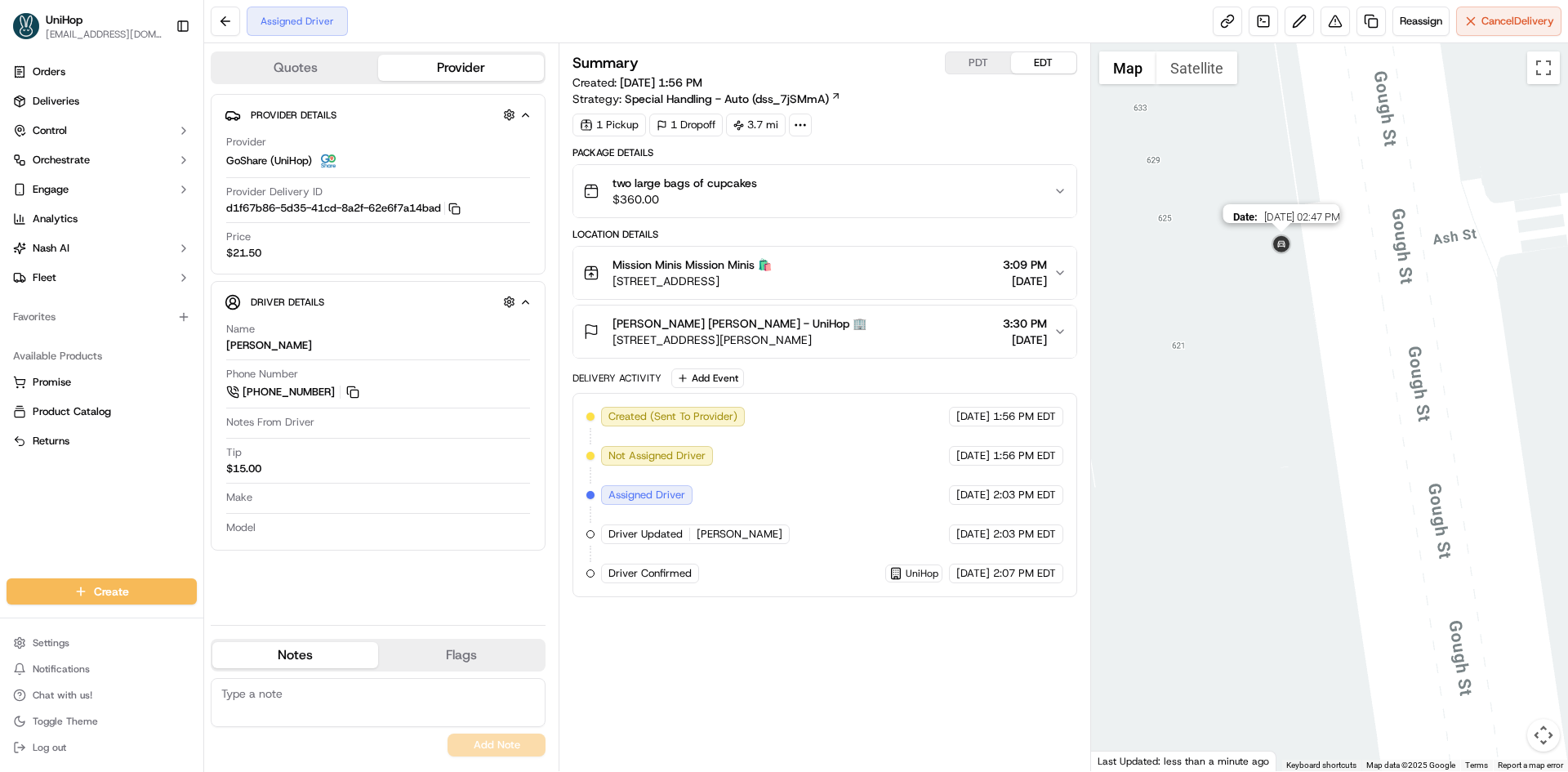
click at [1274, 247] on img at bounding box center [1281, 244] width 26 height 26
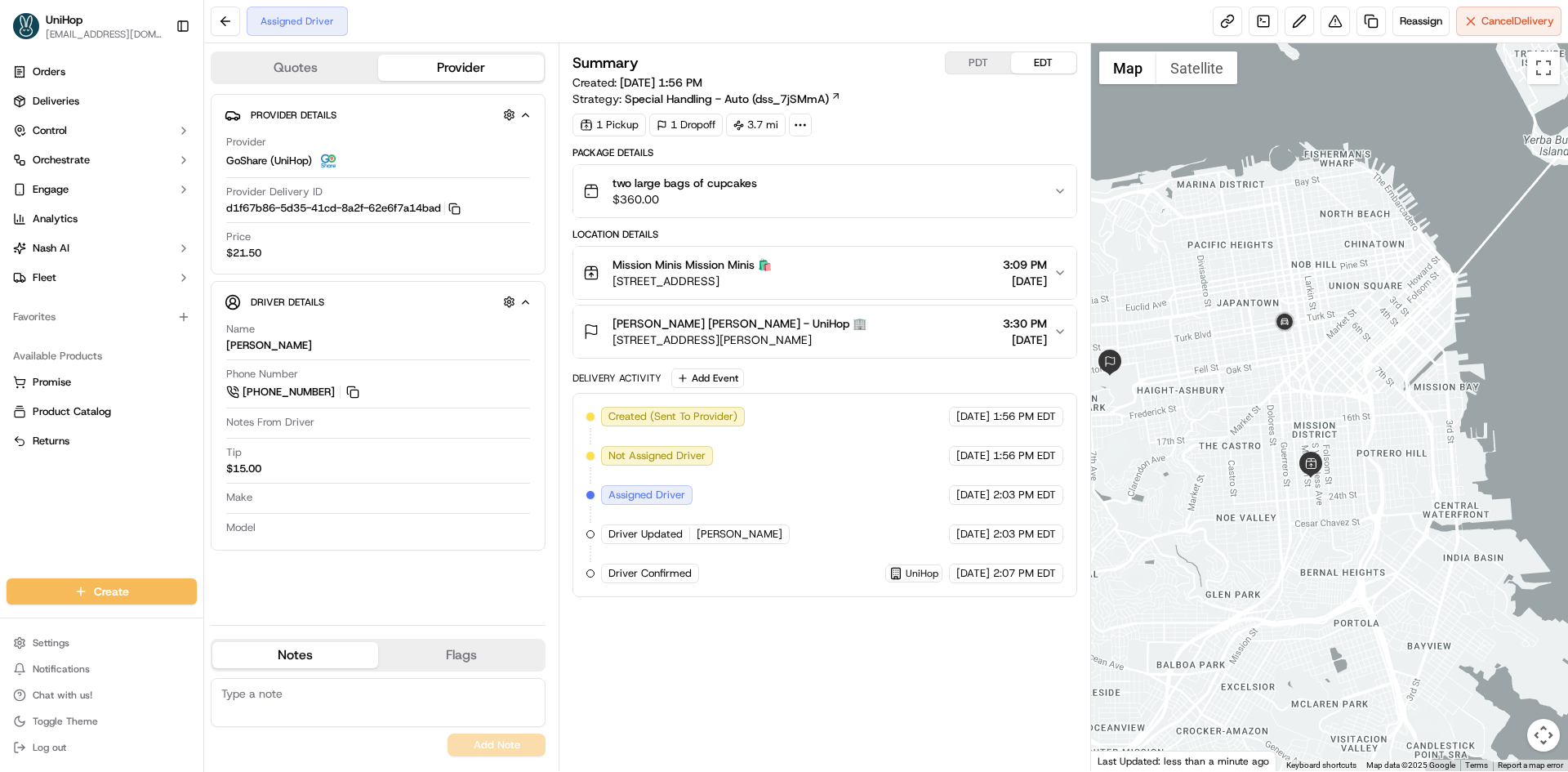
click at [1334, 348] on div at bounding box center [1330, 407] width 478 height 728
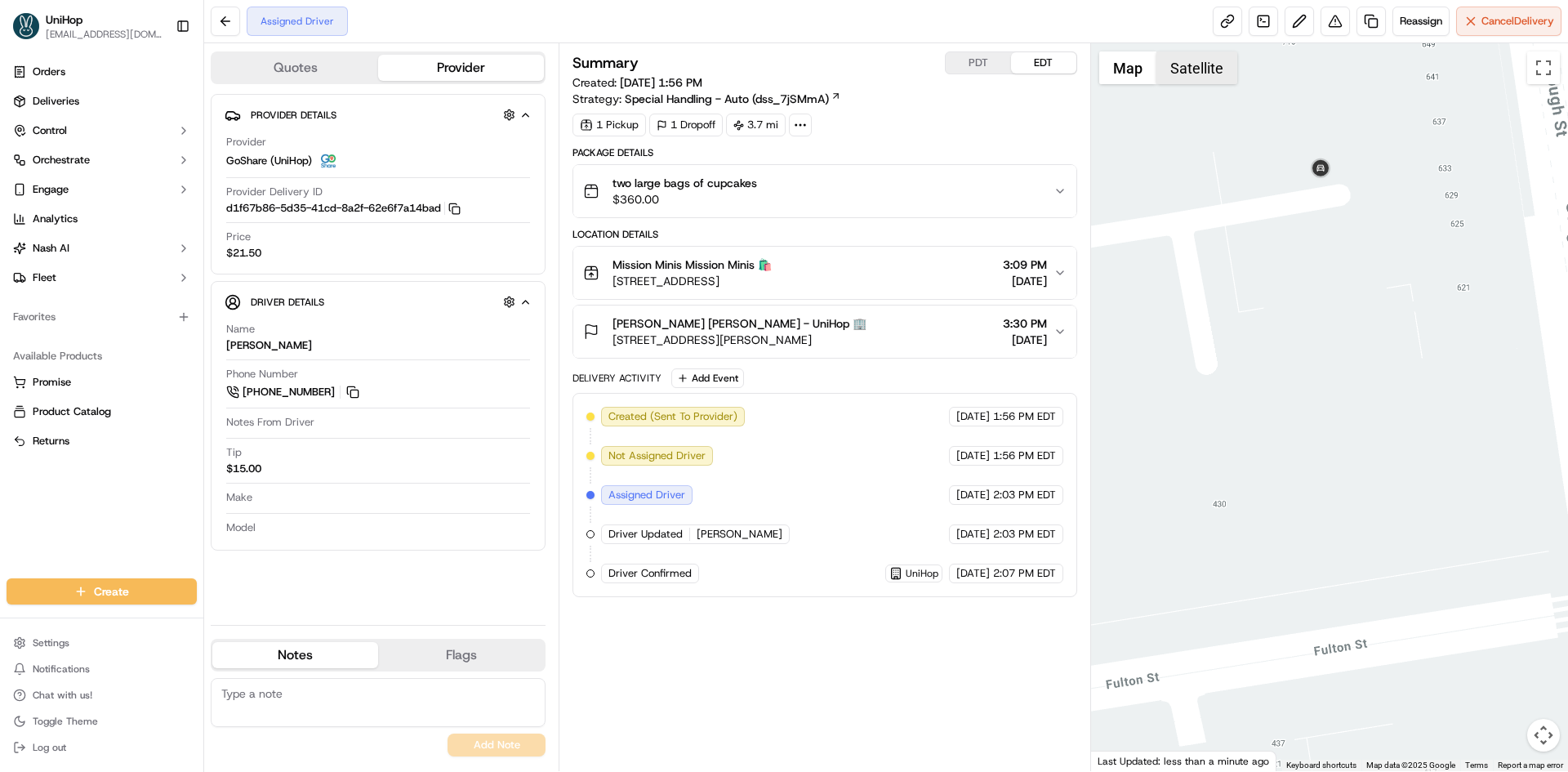
click at [1217, 66] on button "Satellite" at bounding box center [1196, 68] width 81 height 33
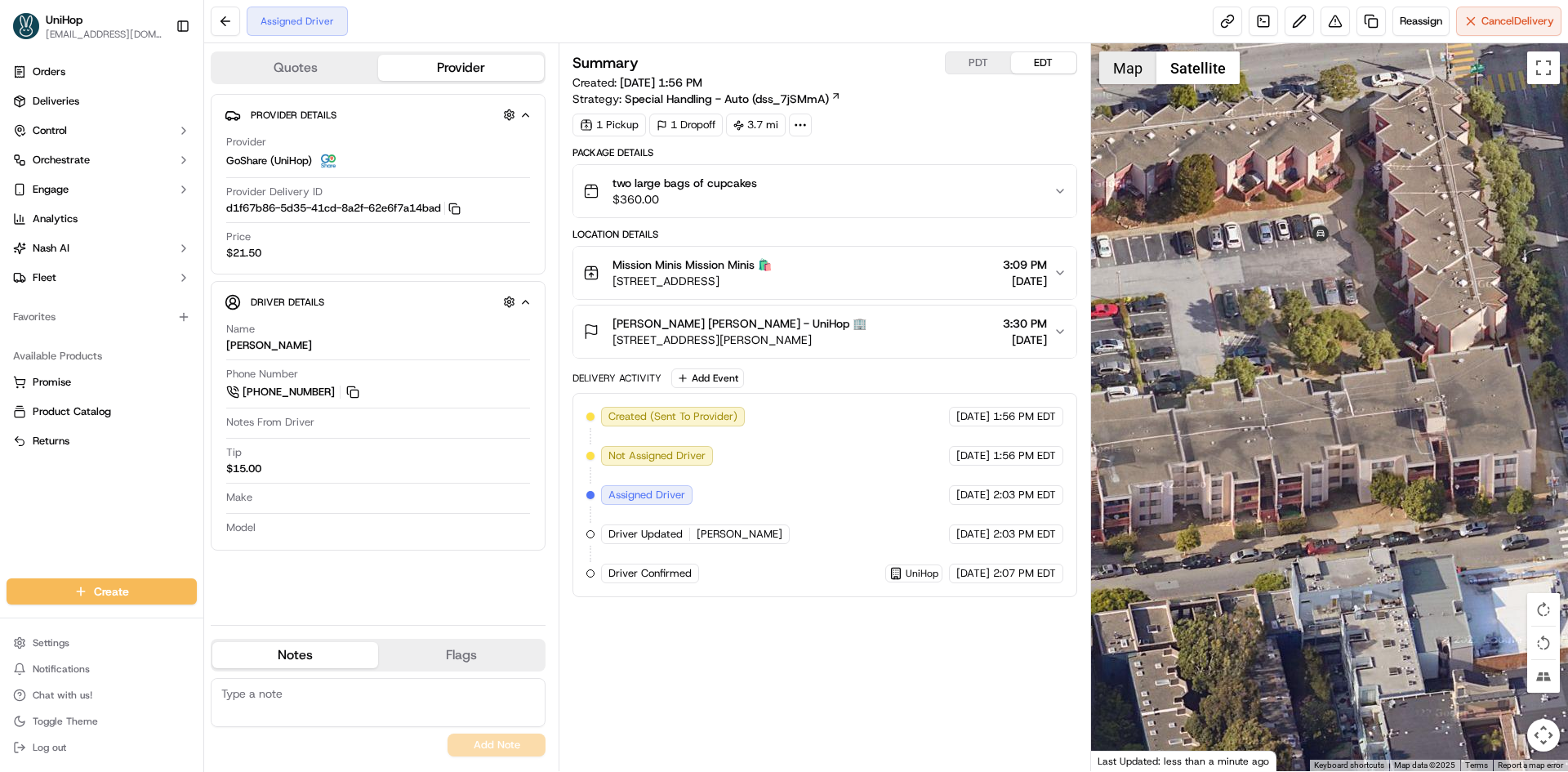
click at [1148, 73] on button "Map" at bounding box center [1127, 68] width 57 height 33
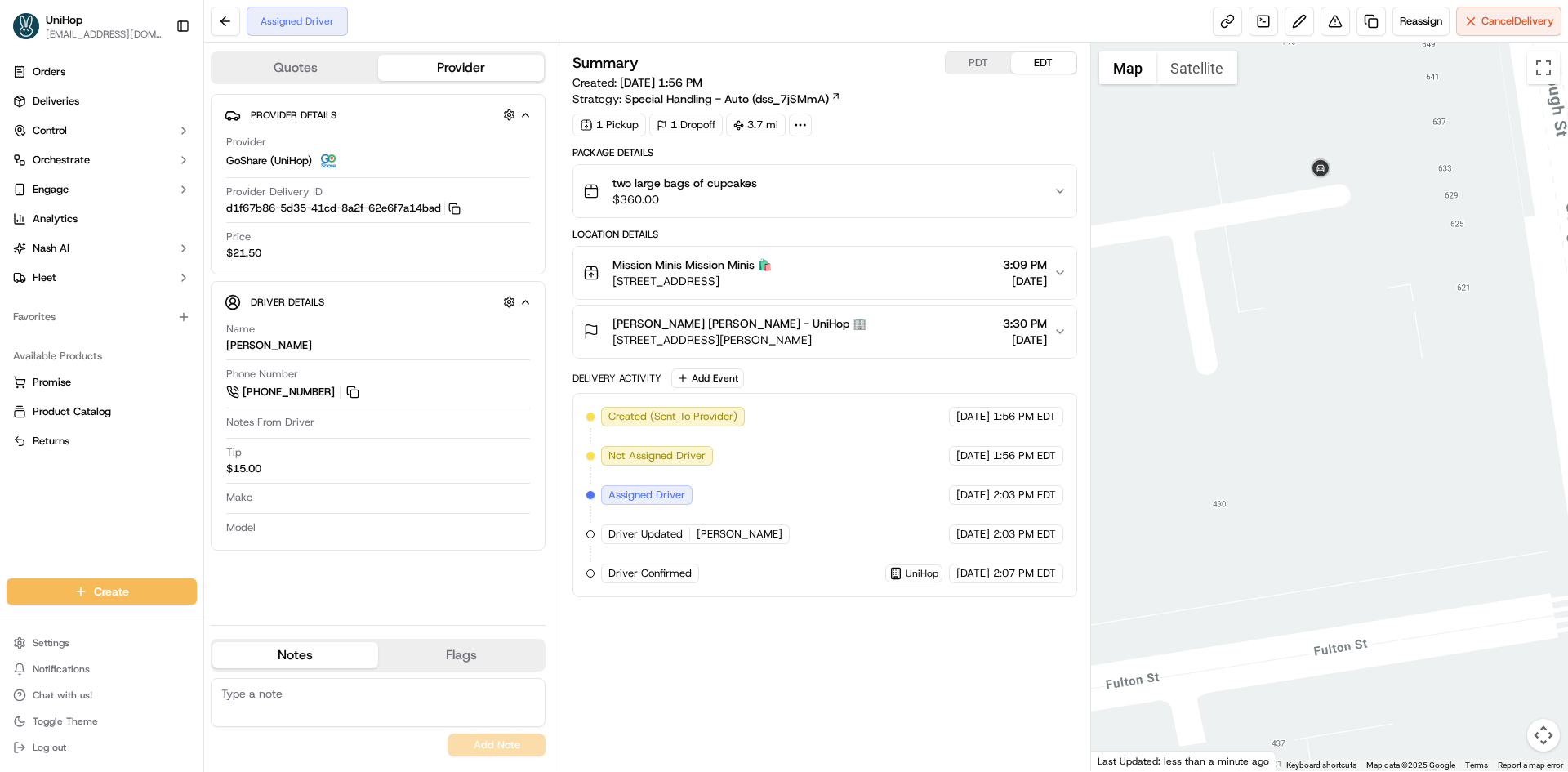
click at [1409, 323] on div at bounding box center [1330, 407] width 478 height 728
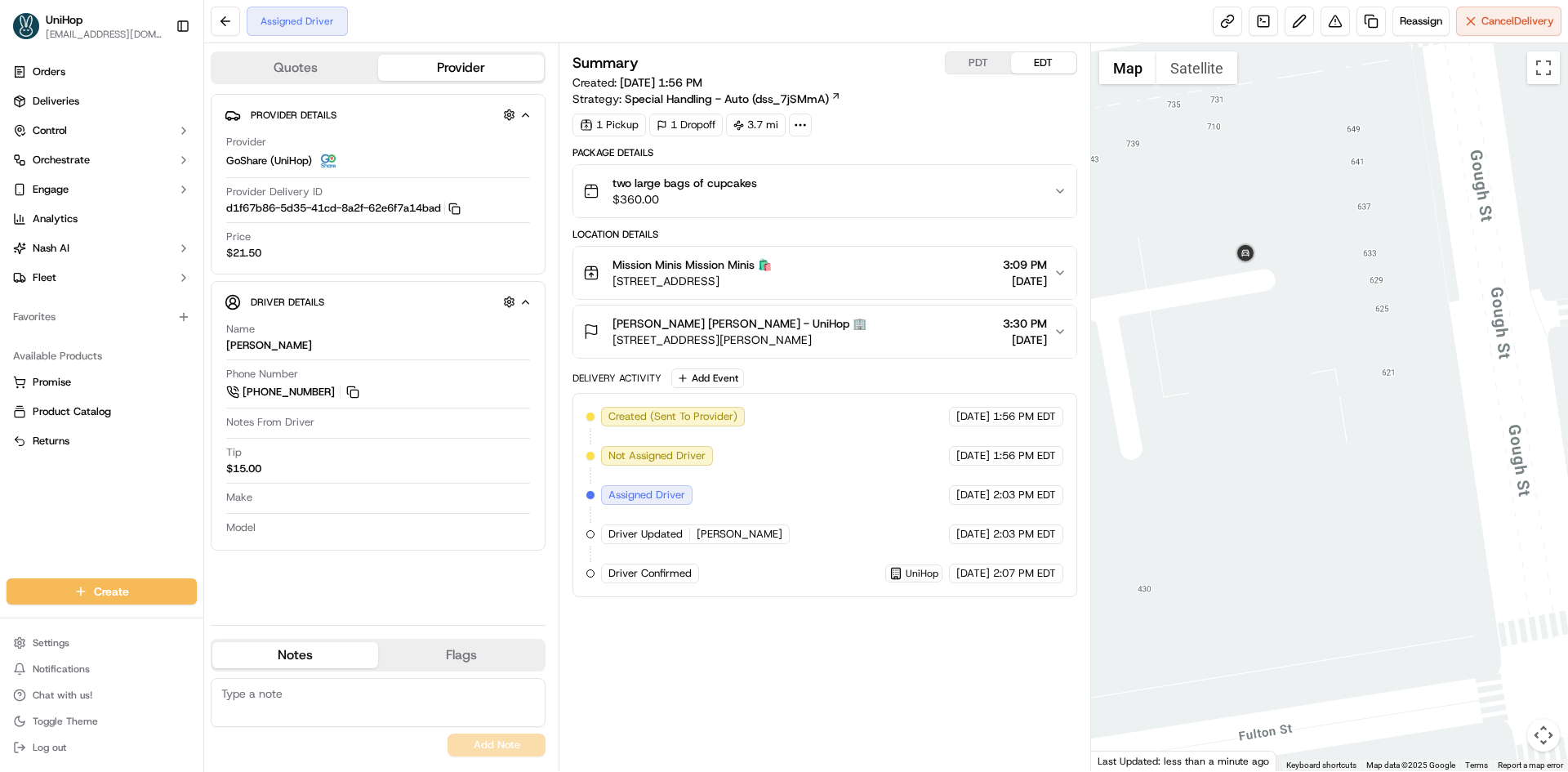
drag, startPoint x: 870, startPoint y: 282, endPoint x: 611, endPoint y: 282, distance: 259.0
click at [611, 282] on div "Mission Minis Mission Minis 🛍️ 3168 22nd St, San Francisco, CA 94110, USA 3:09 …" at bounding box center [818, 272] width 470 height 33
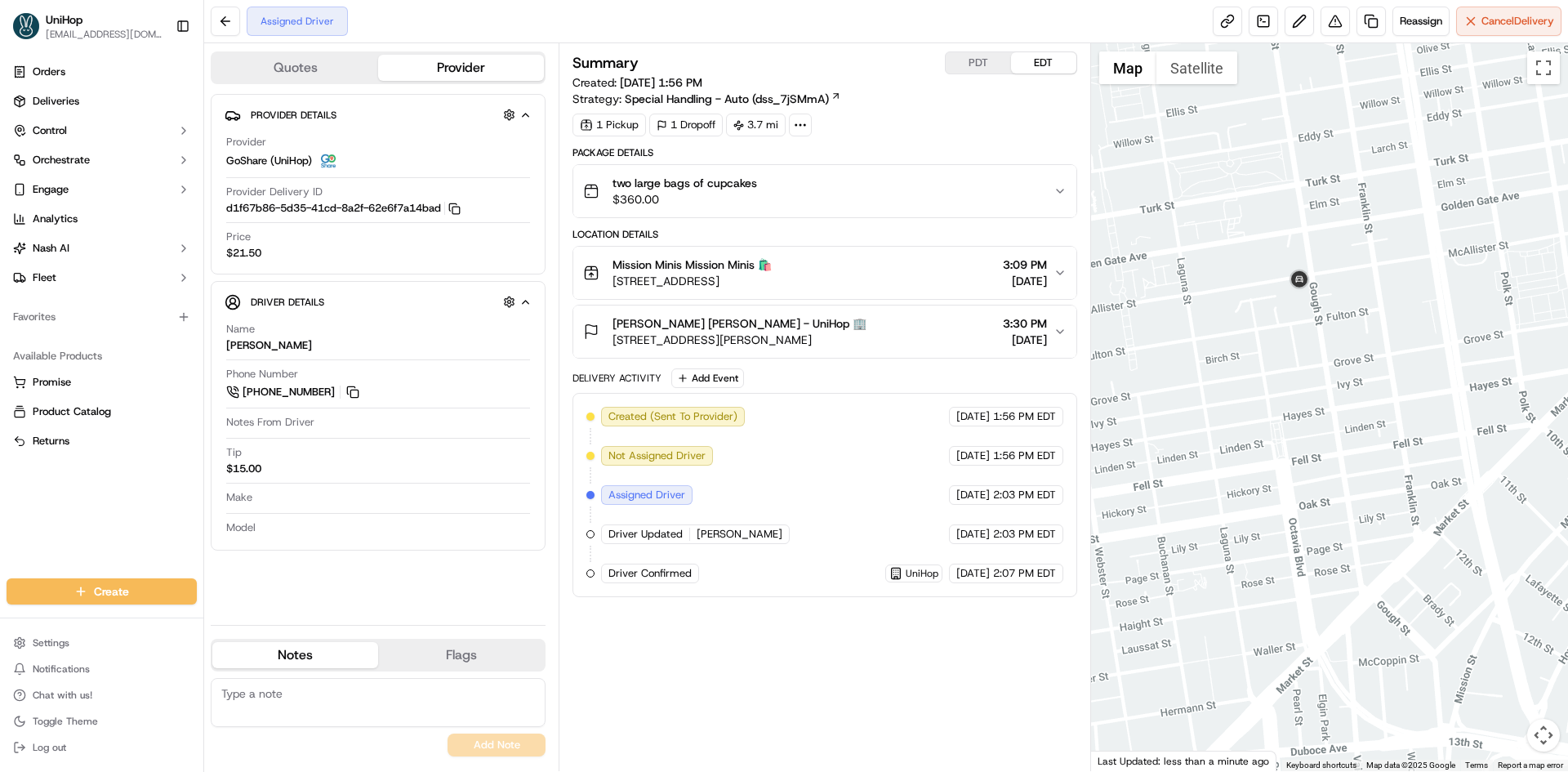
click at [1338, 293] on div at bounding box center [1330, 407] width 478 height 728
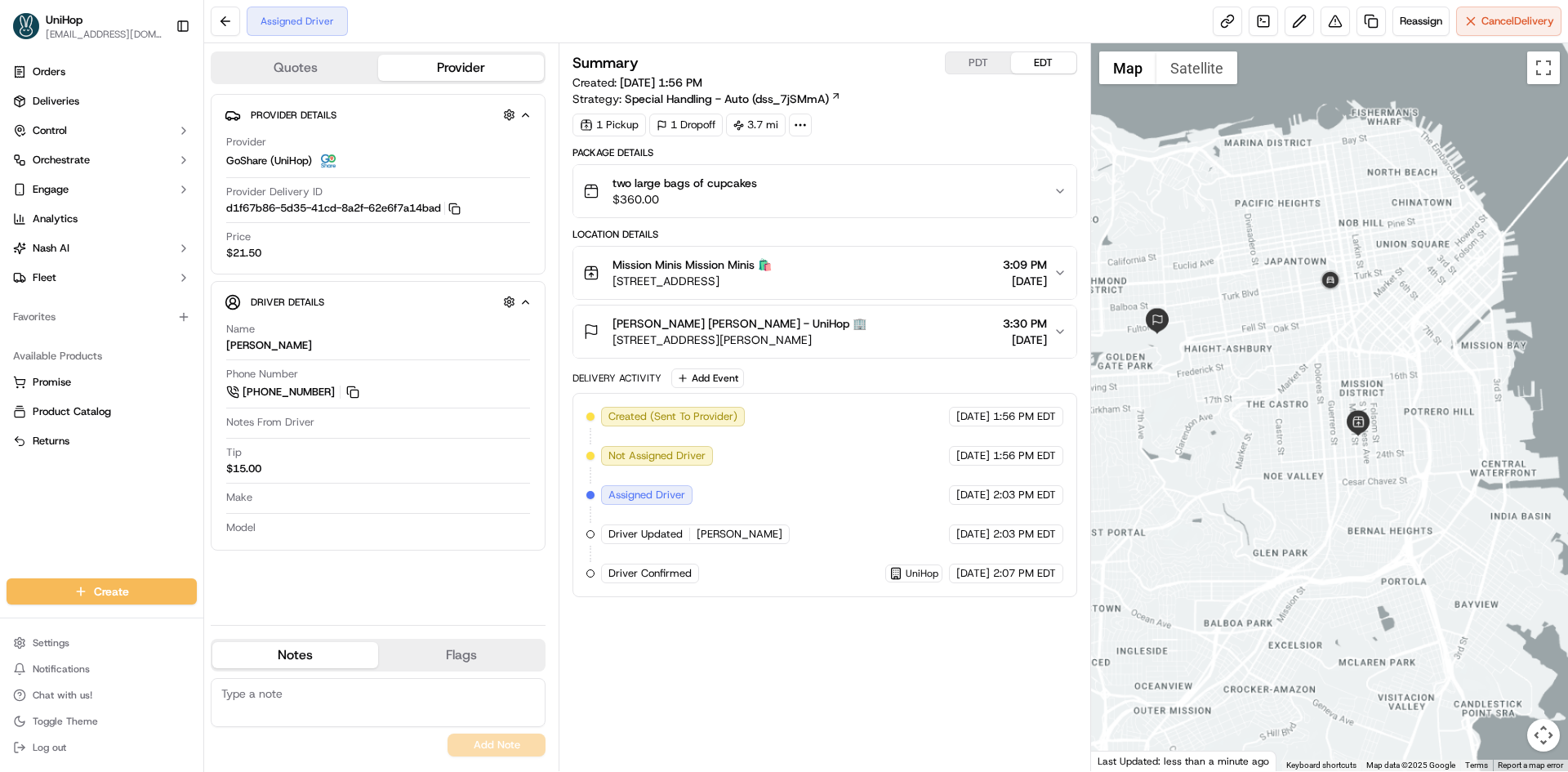
click at [858, 654] on div "Summary PDT EDT Created: Sep 20 2025 1:56 PM Strategy: Special Handling - Auto …" at bounding box center [824, 407] width 504 height 711
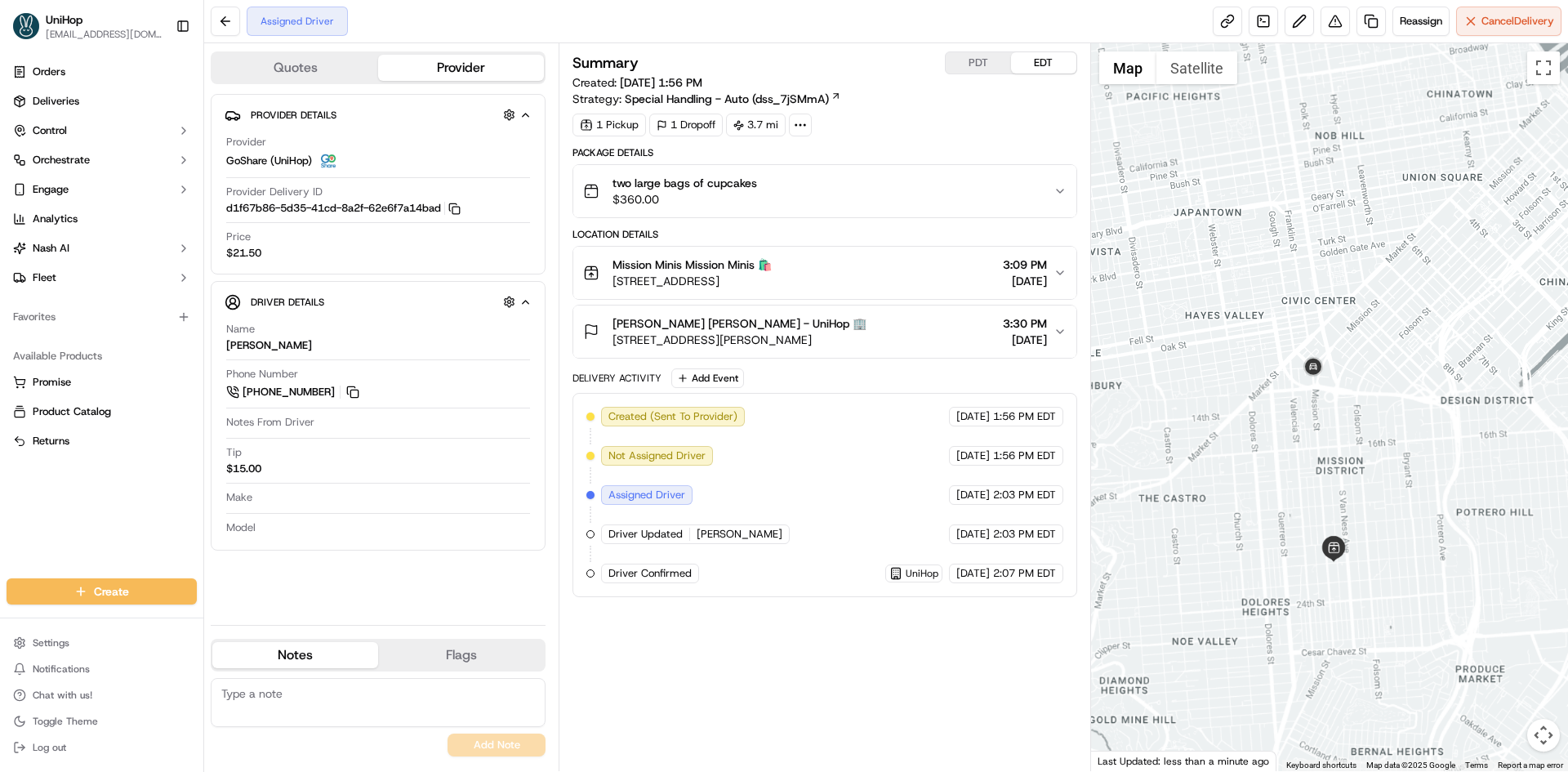
drag, startPoint x: 1305, startPoint y: 433, endPoint x: 1362, endPoint y: 411, distance: 61.1
click at [1364, 411] on div at bounding box center [1330, 407] width 478 height 728
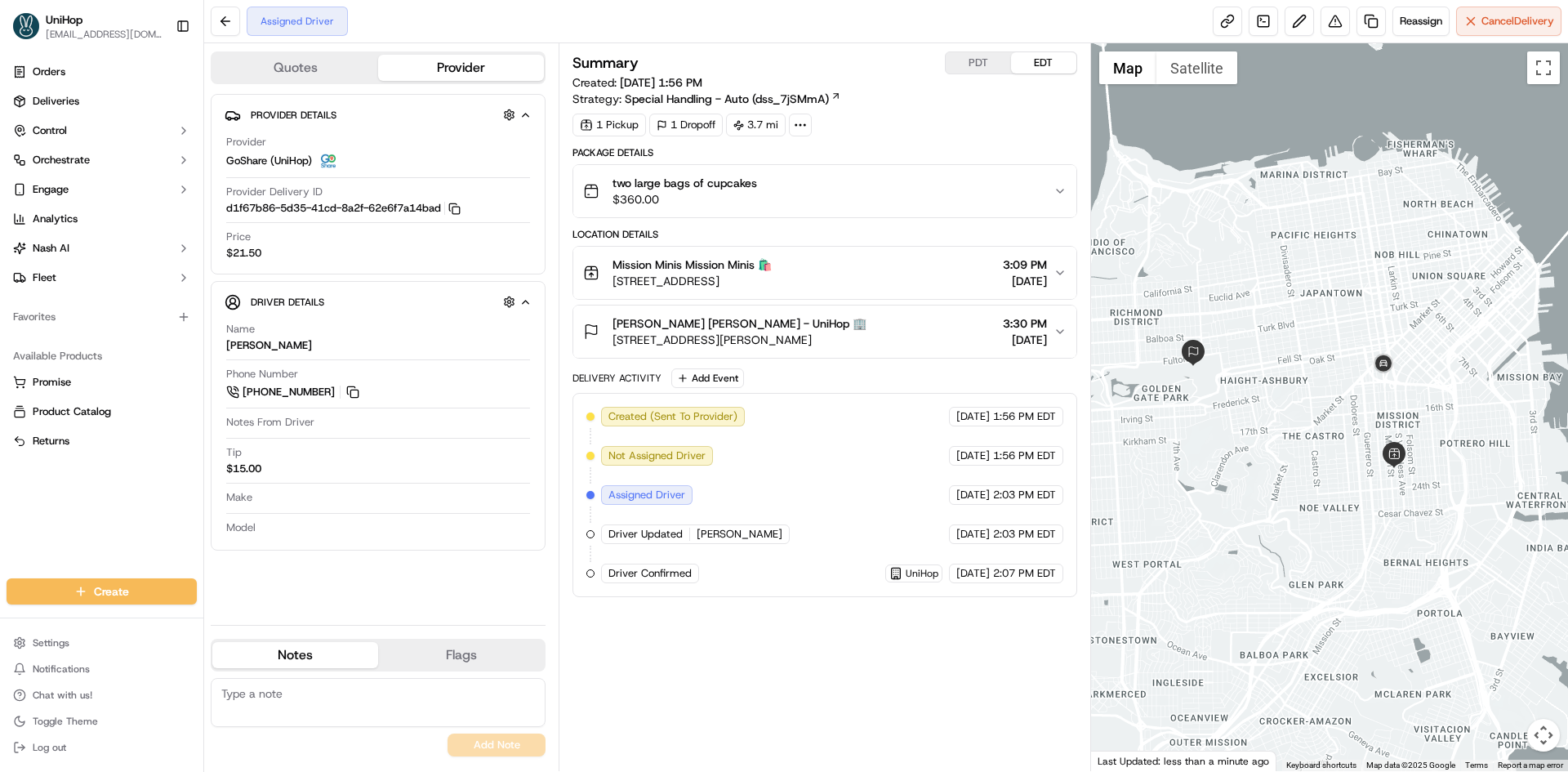
click at [928, 262] on div "Mission Minis Mission Minis 🛍️ 3168 22nd St, San Francisco, CA 94110, USA 3:09 …" at bounding box center [818, 272] width 470 height 33
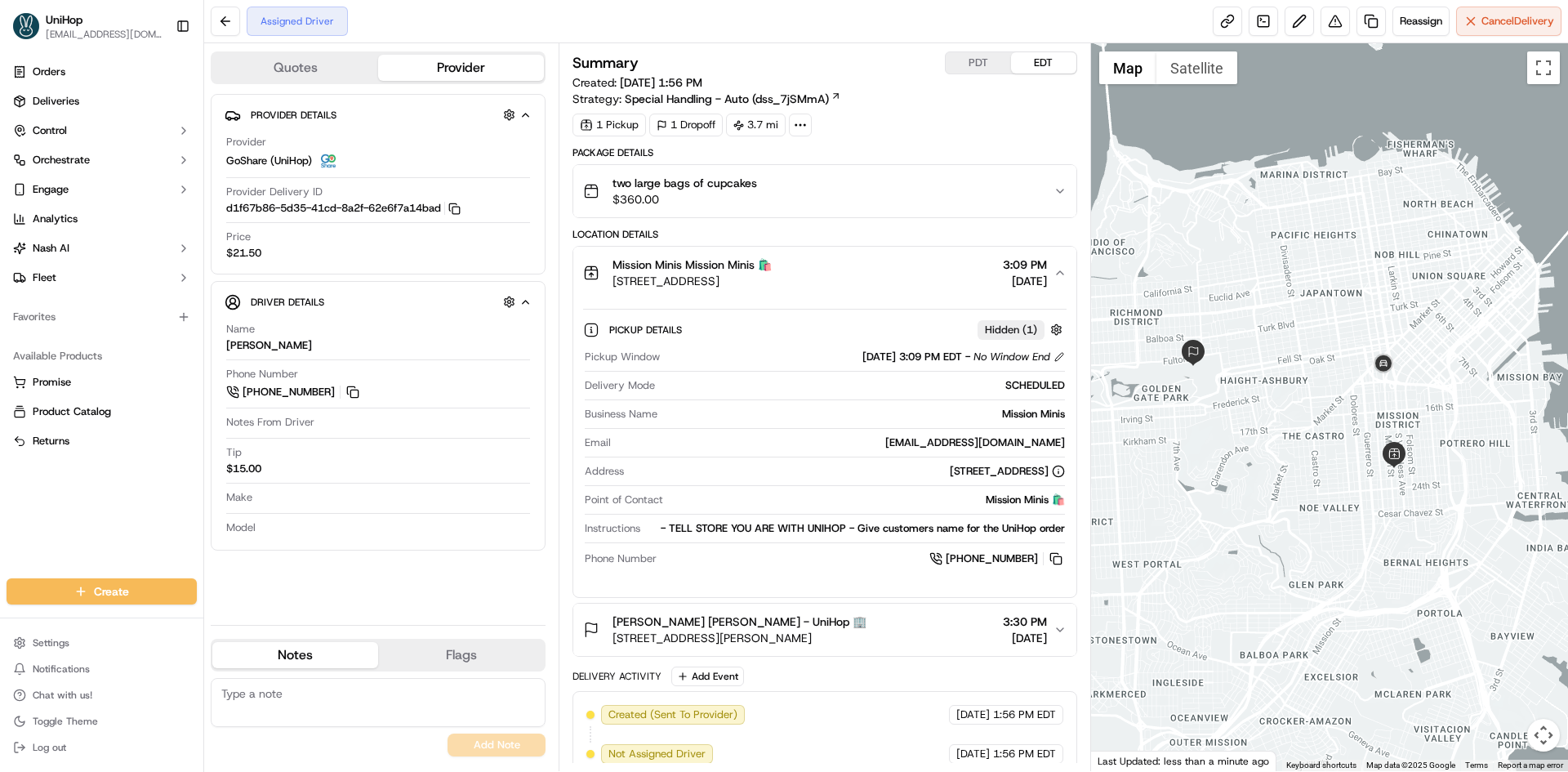
click at [772, 263] on div "Mission Minis Mission Minis 🛍️" at bounding box center [692, 264] width 159 height 16
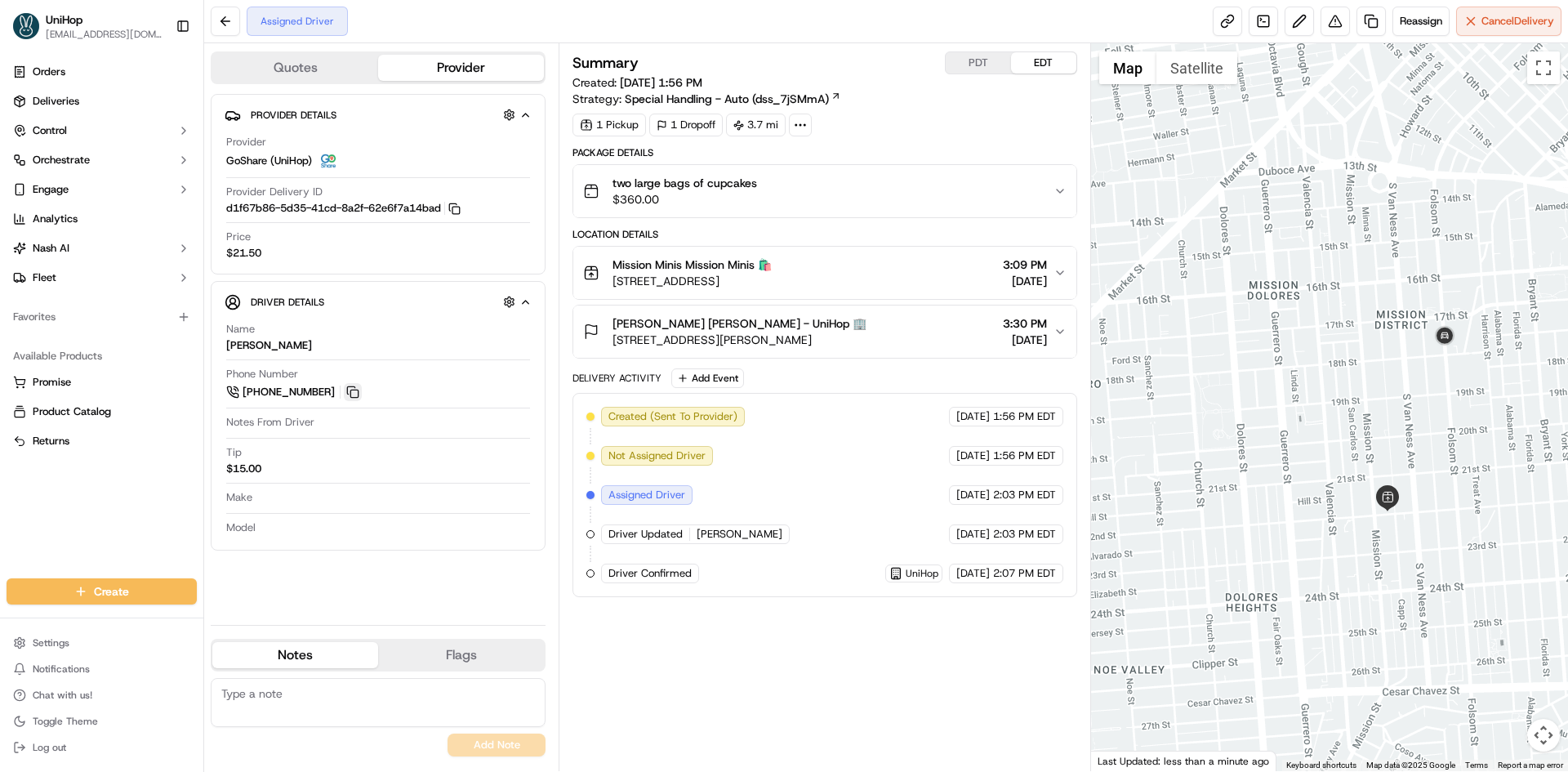
click at [355, 388] on button at bounding box center [353, 392] width 18 height 18
drag, startPoint x: 814, startPoint y: 261, endPoint x: 843, endPoint y: 297, distance: 46.2
click at [772, 261] on div "Mission Minis Mission Minis 🛍️" at bounding box center [692, 264] width 159 height 16
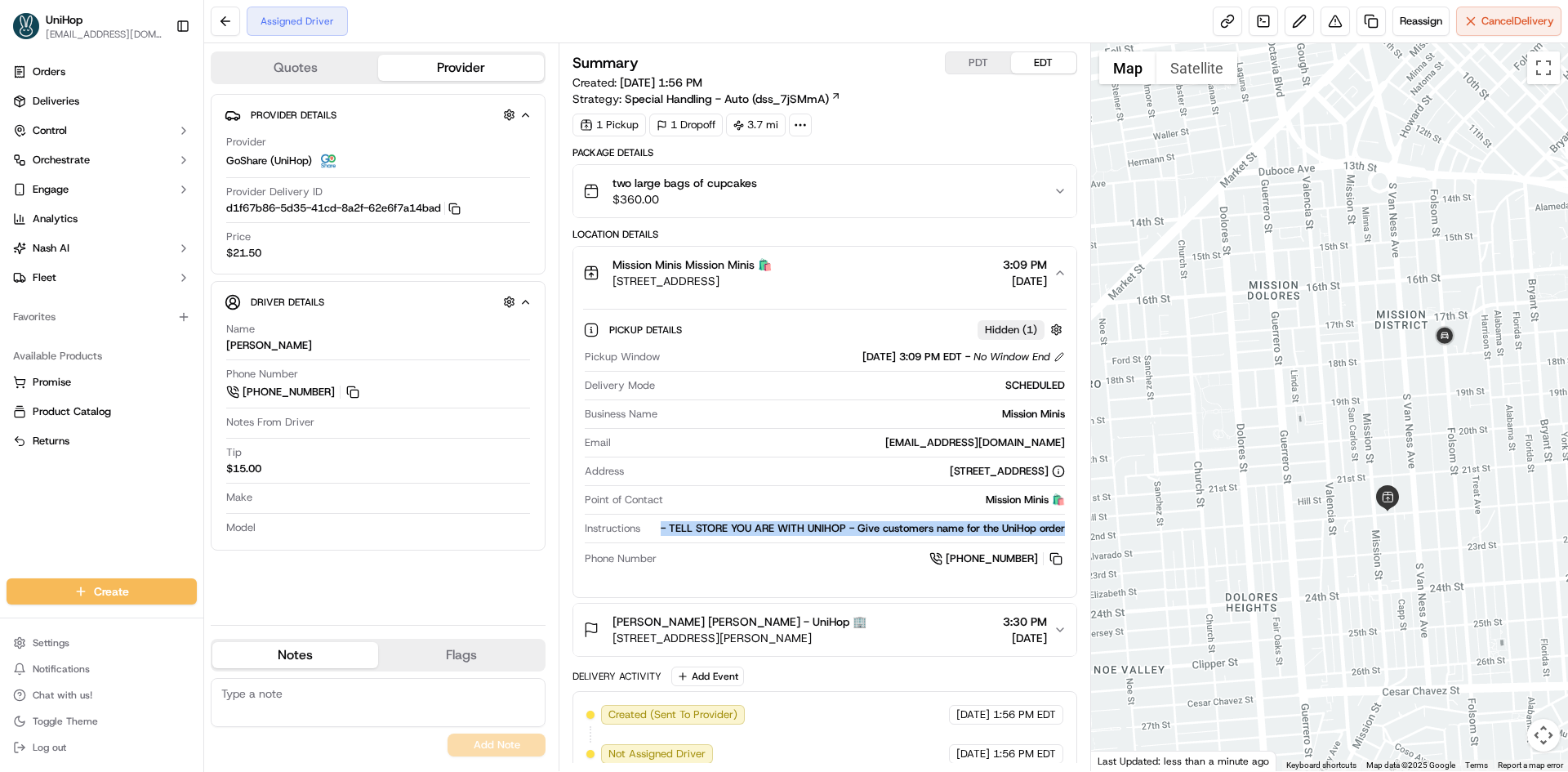
drag, startPoint x: 659, startPoint y: 525, endPoint x: 1066, endPoint y: 530, distance: 407.0
click at [1066, 530] on div "Pickup Window Sep 20 2025 3:09 PM EDT - No Window End Delivery Mode SCHEDULED B…" at bounding box center [824, 458] width 482 height 231
copy div "- TELL STORE YOU ARE WITH UNIHOP - Give customers name for the UniHop order"
click at [0, 533] on div "Orders Deliveries Control Orchestrate Engage Analytics [PERSON_NAME] Fleet Favo…" at bounding box center [101, 309] width 204 height 513
click at [882, 248] on button "Mission Minis Mission Minis 🛍️ 3168 22nd St, San Francisco, CA 94110, USA 3:09 …" at bounding box center [824, 273] width 502 height 52
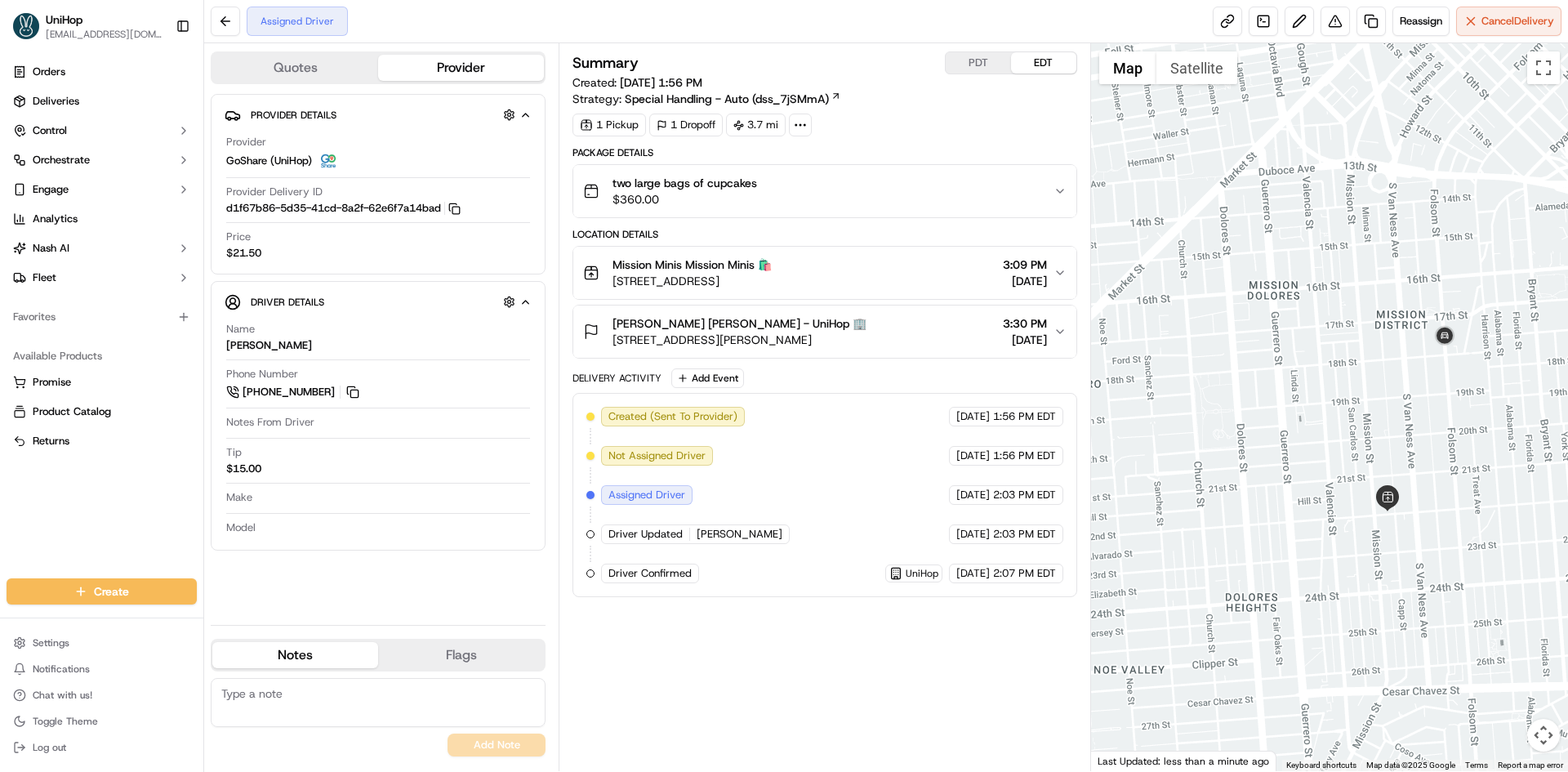
click at [1199, 291] on div at bounding box center [1330, 407] width 478 height 728
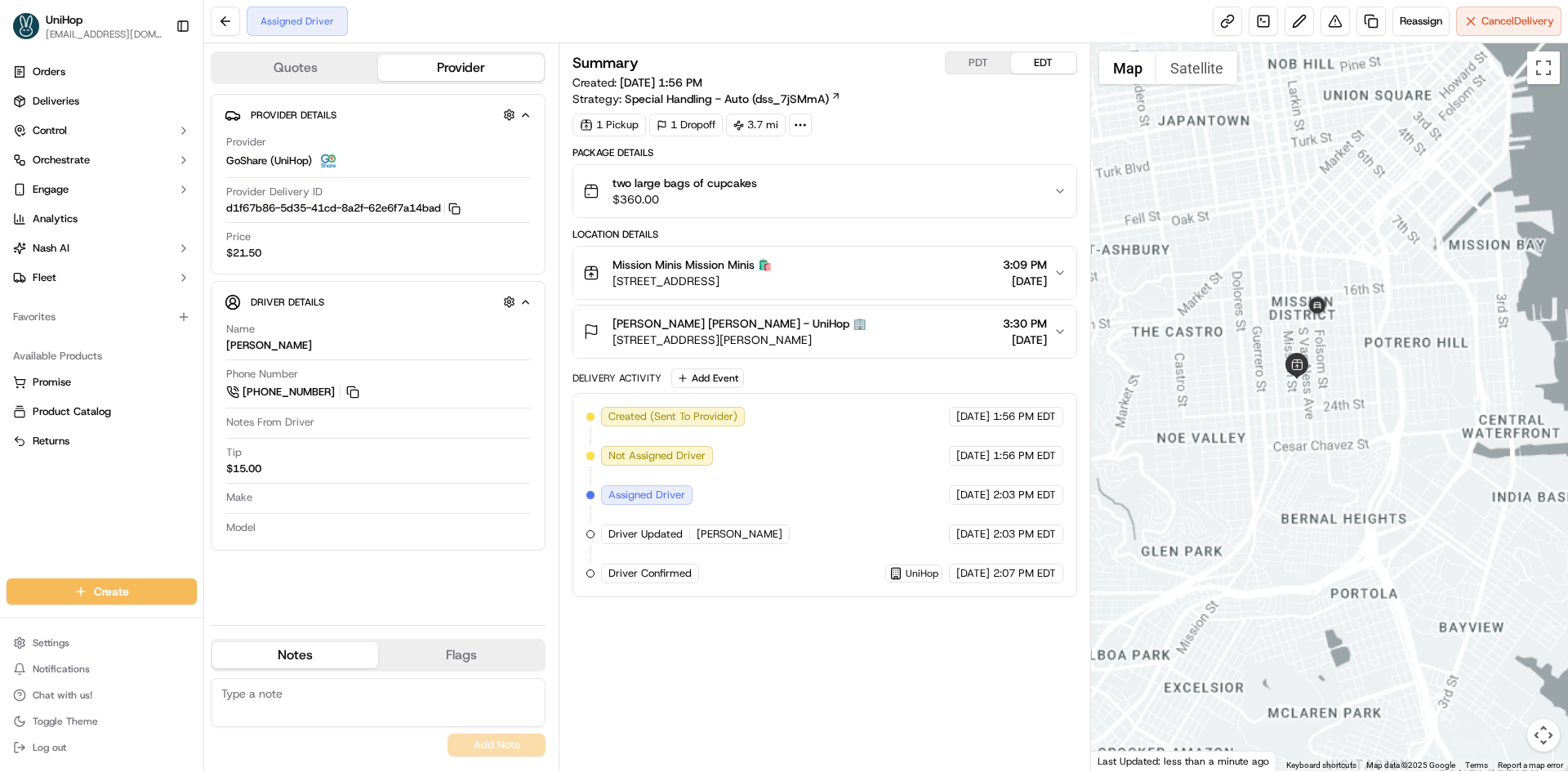
drag, startPoint x: 1148, startPoint y: 272, endPoint x: 1234, endPoint y: 323, distance: 100.0
click at [1232, 323] on div at bounding box center [1330, 407] width 478 height 728
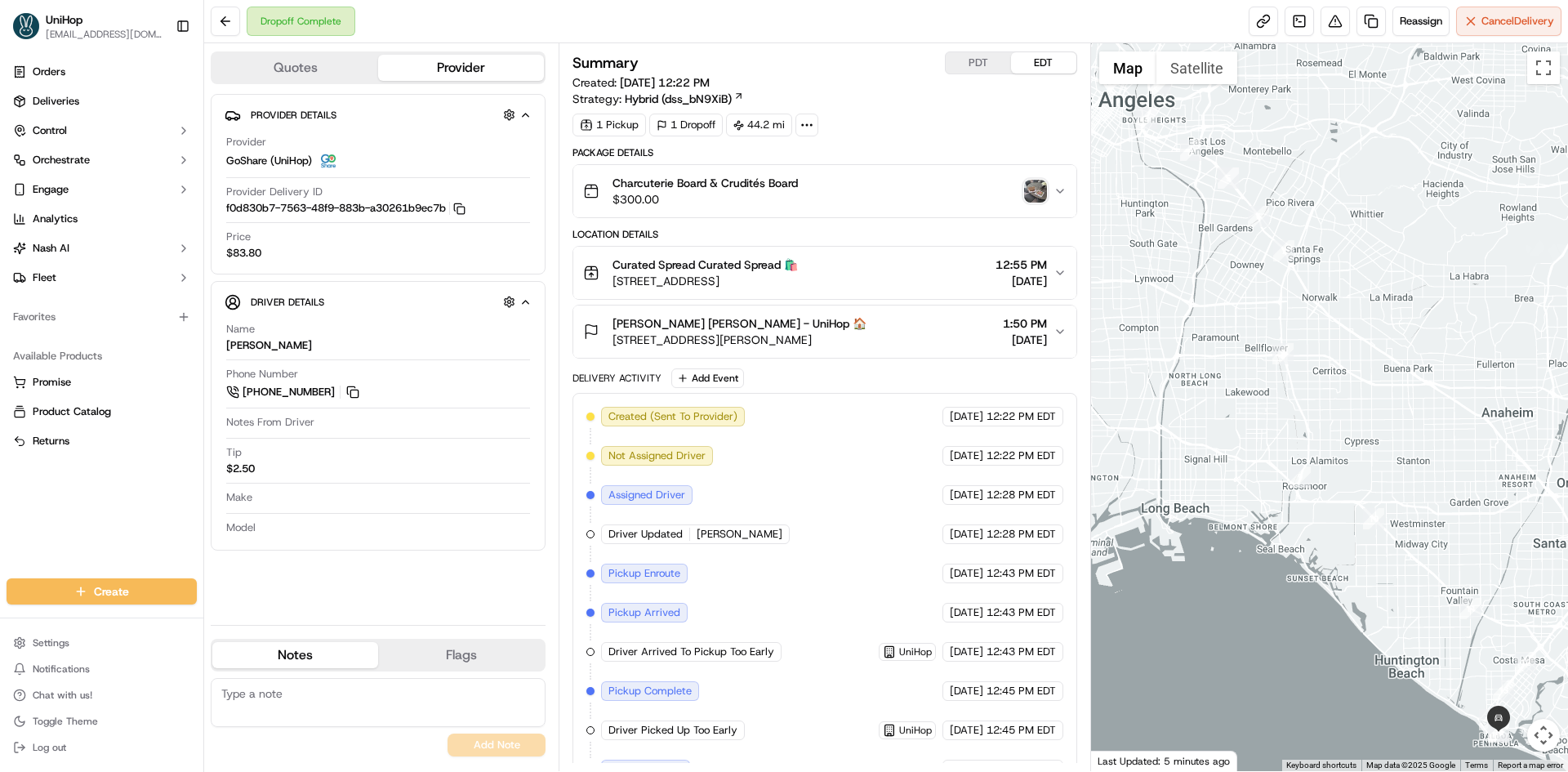
drag, startPoint x: 816, startPoint y: 340, endPoint x: 609, endPoint y: 343, distance: 207.0
click at [608, 346] on div "[PERSON_NAME] [PERSON_NAME] - UniHop 🏠 [STREET_ADDRESS][PERSON_NAME] 1:50 PM [D…" at bounding box center [818, 331] width 470 height 33
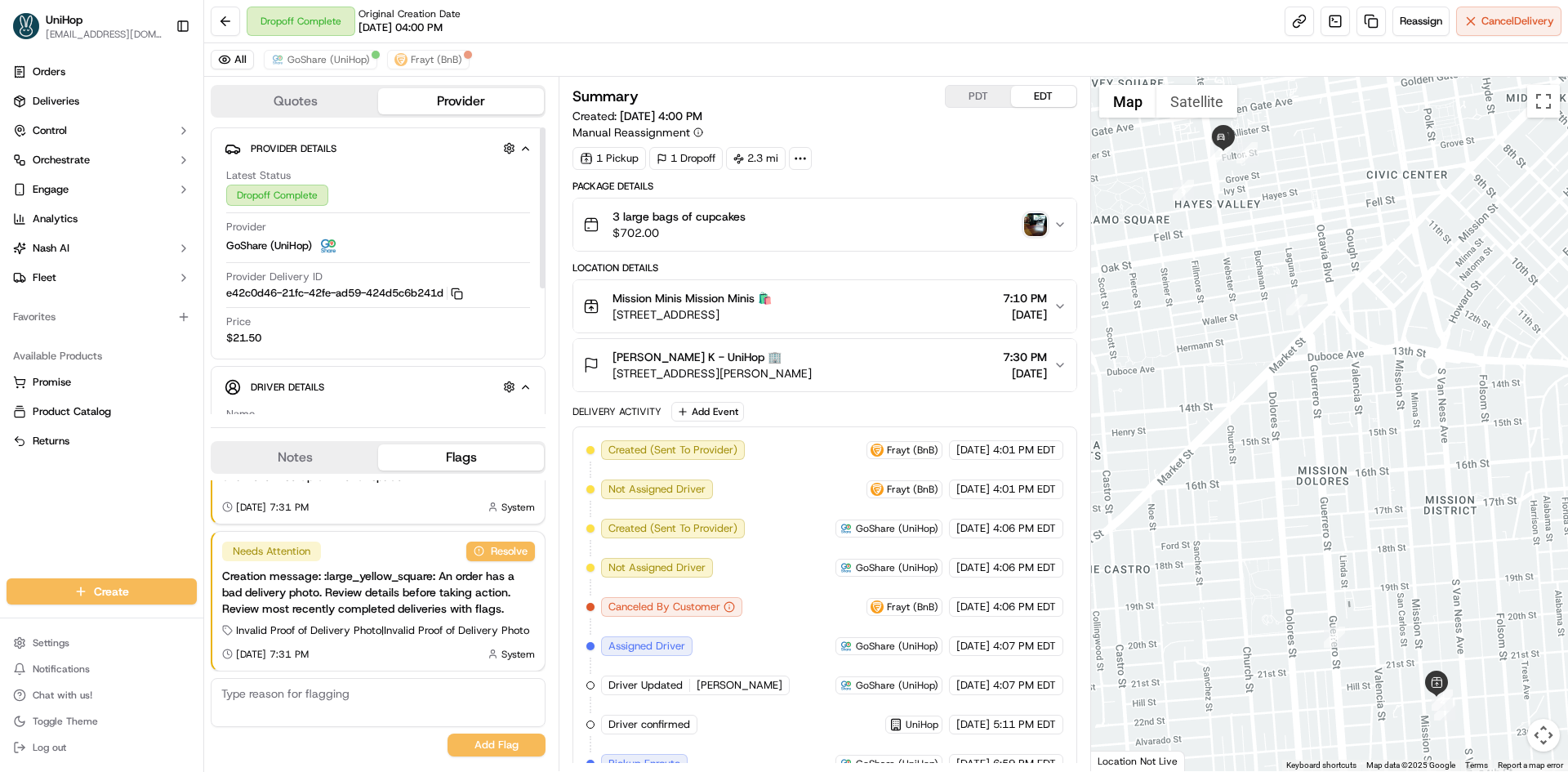
click at [301, 451] on button "Notes" at bounding box center [295, 457] width 166 height 26
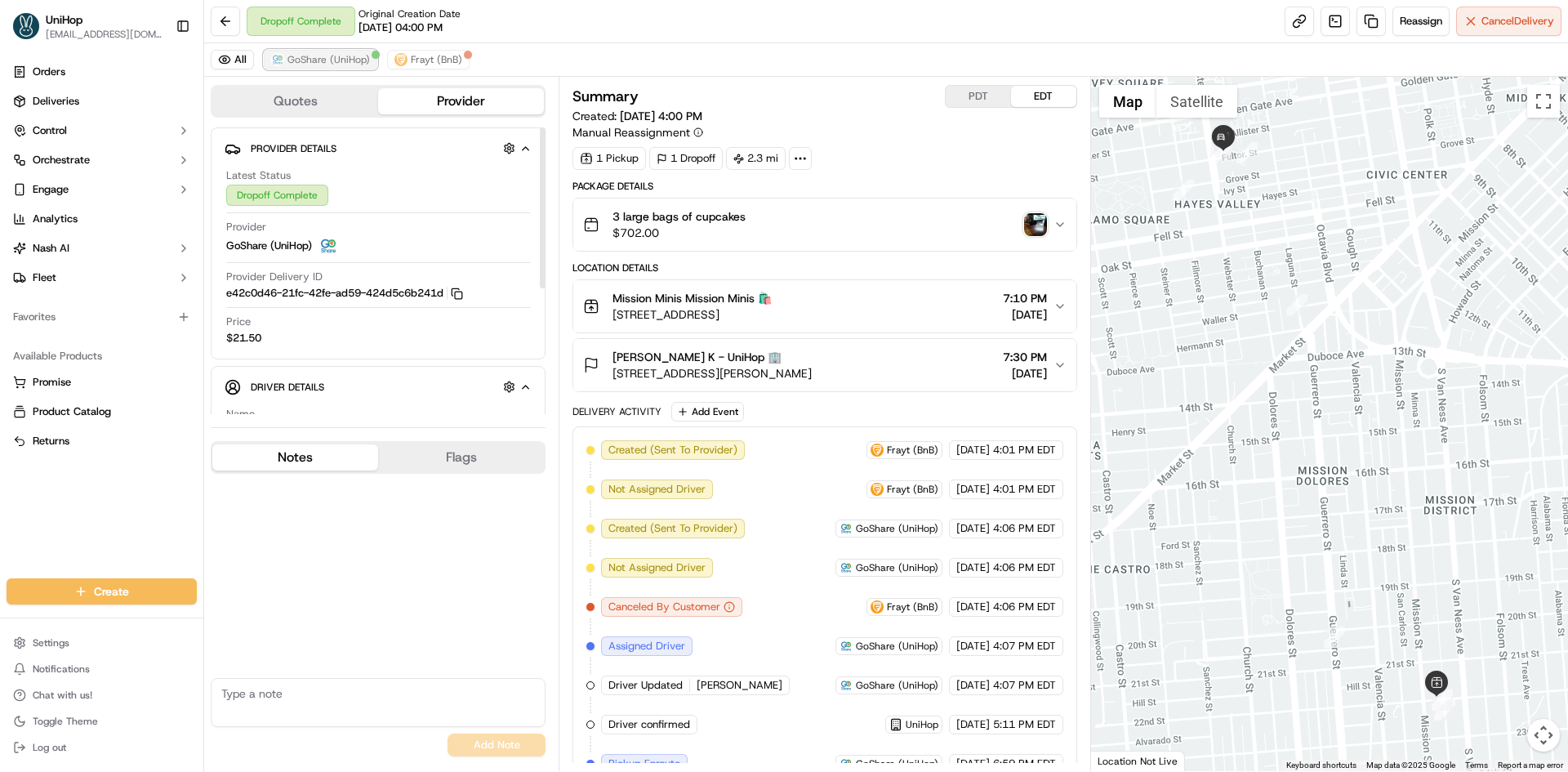
click at [306, 58] on span "GoShare (UniHop)" at bounding box center [328, 60] width 82 height 13
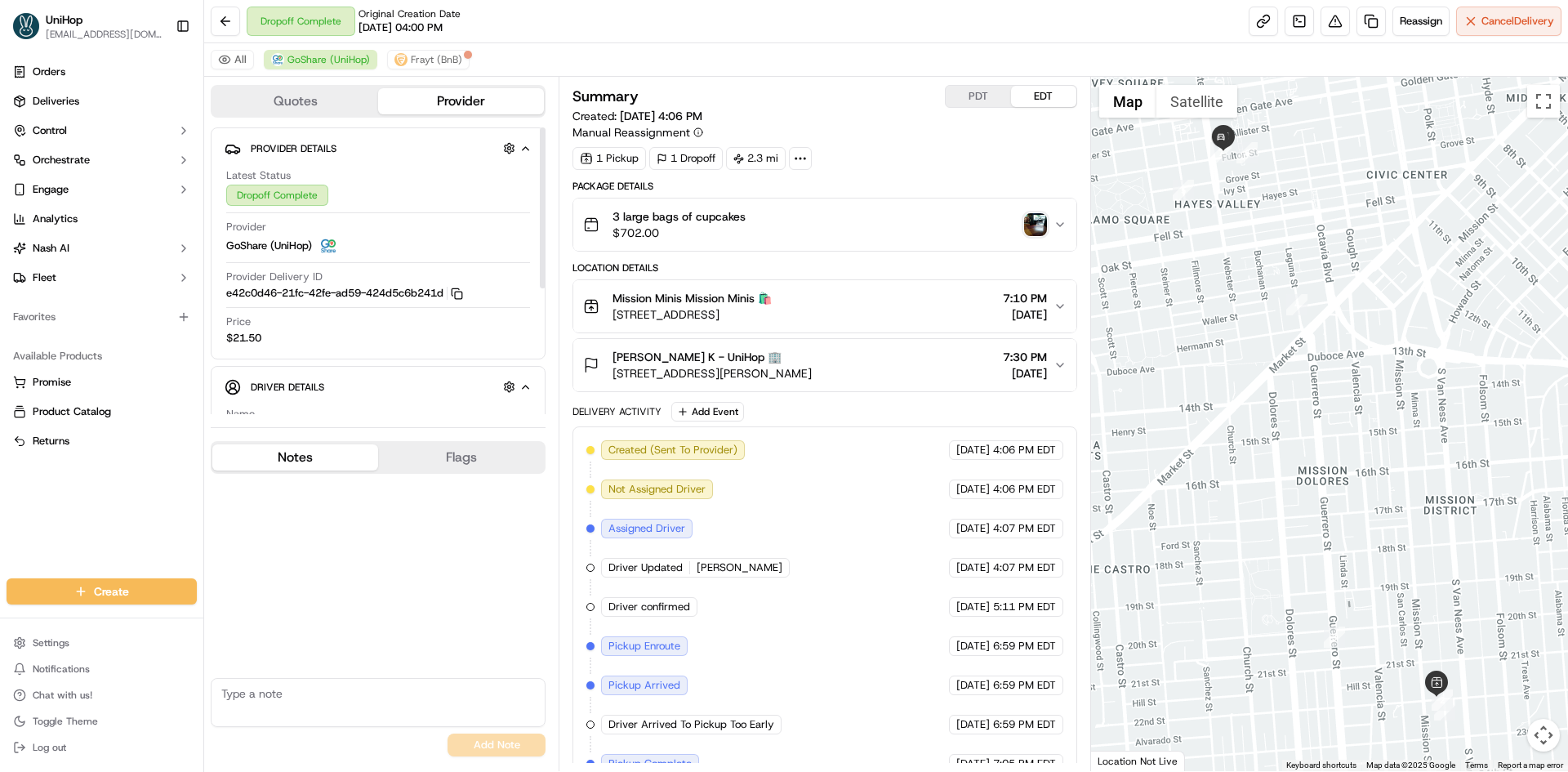
click at [327, 453] on button "Notes" at bounding box center [295, 457] width 166 height 26
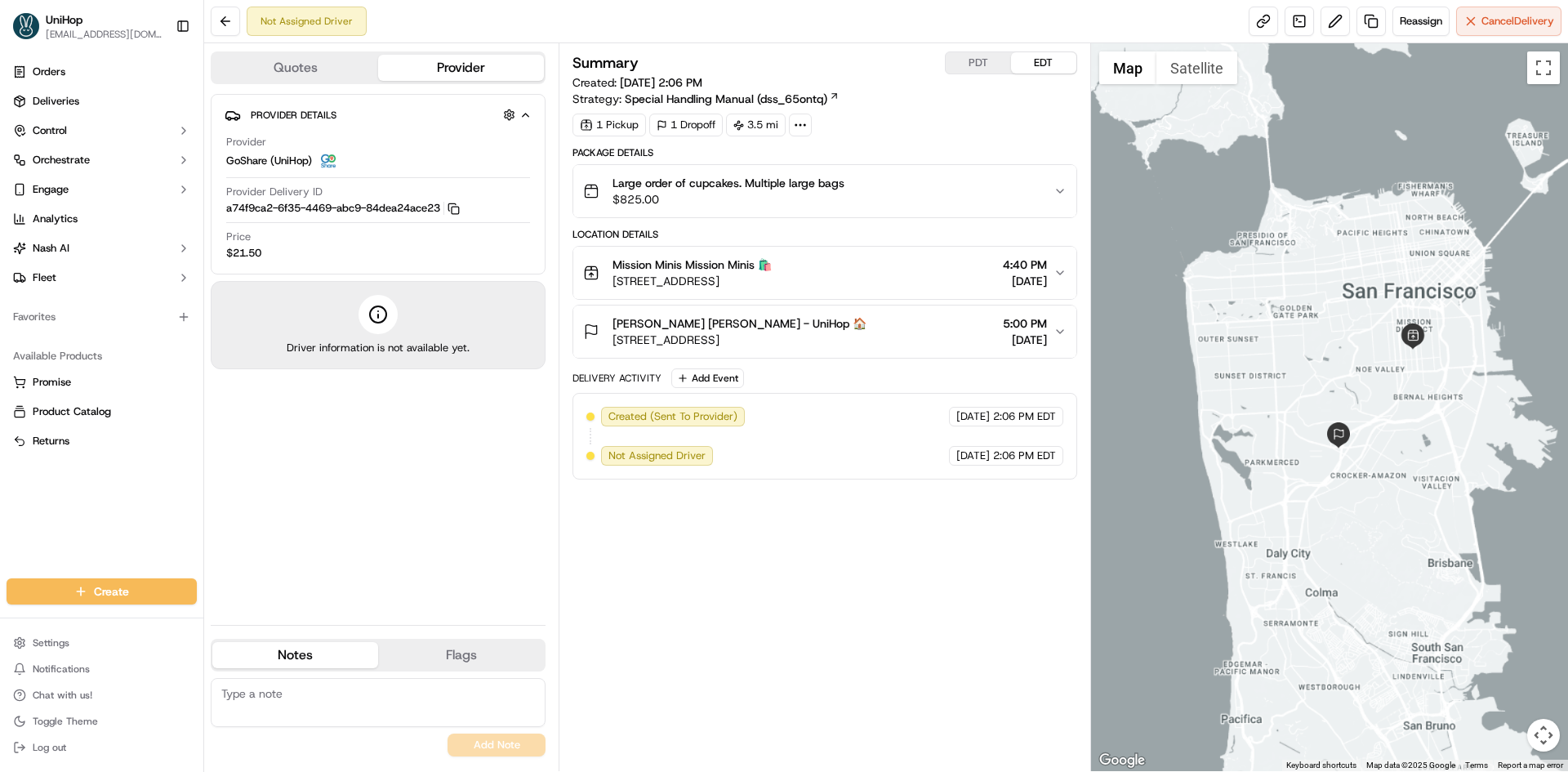
drag, startPoint x: 1370, startPoint y: 343, endPoint x: 1372, endPoint y: 358, distance: 15.1
click at [1373, 365] on div at bounding box center [1330, 407] width 478 height 728
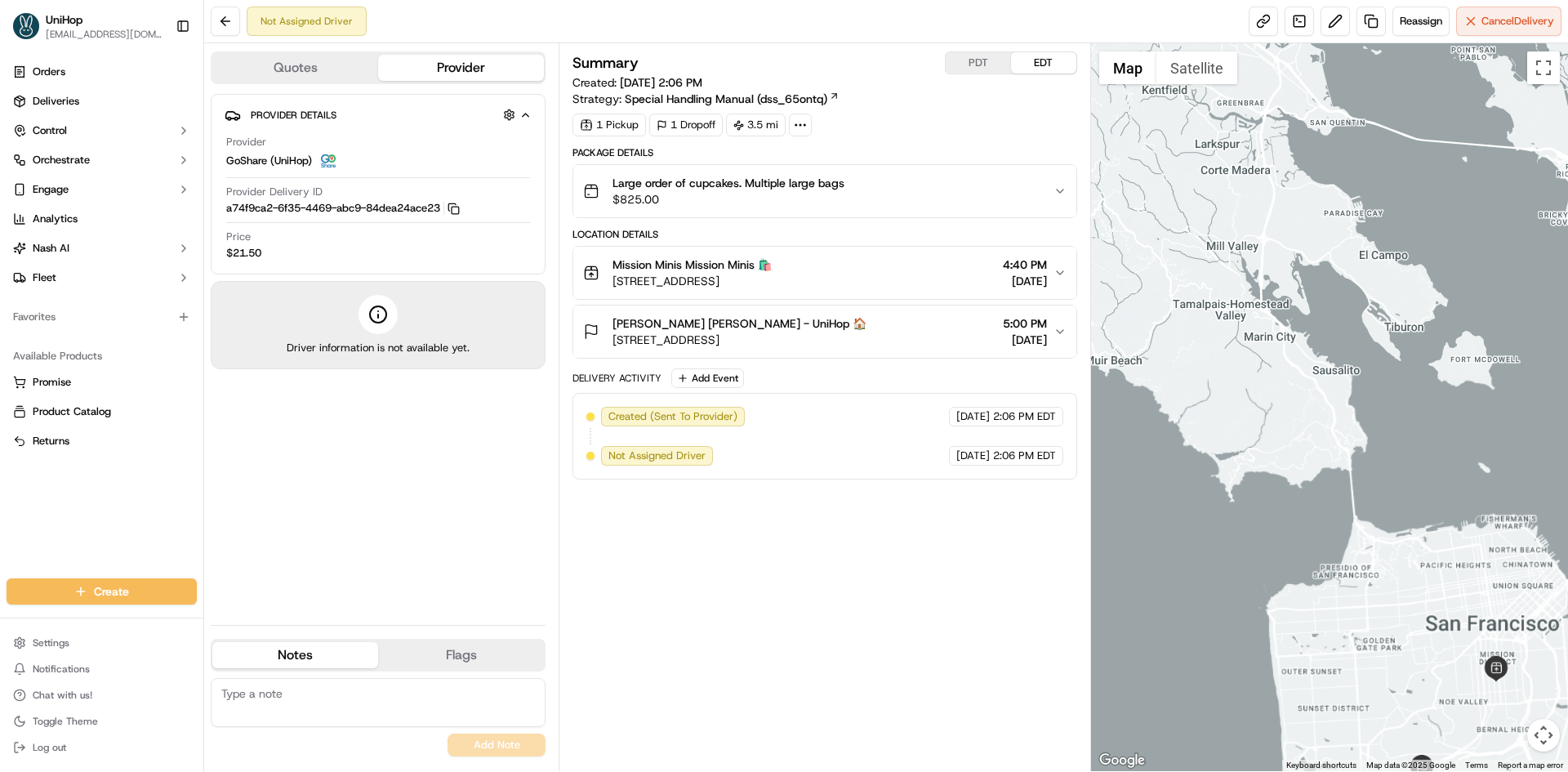
drag, startPoint x: 1451, startPoint y: 480, endPoint x: 1326, endPoint y: 289, distance: 228.3
click at [1368, 333] on div at bounding box center [1330, 407] width 478 height 728
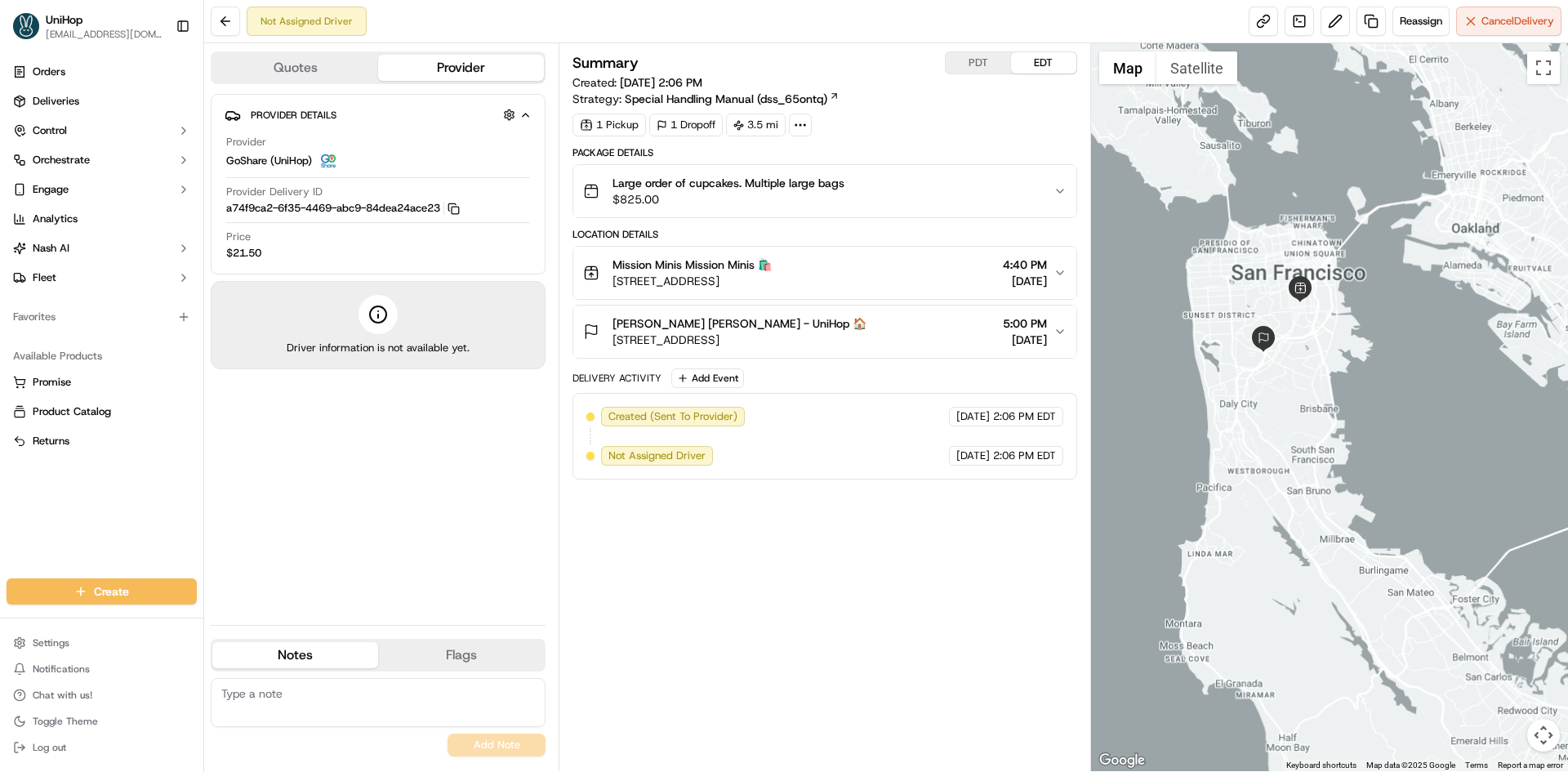
drag, startPoint x: 1359, startPoint y: 323, endPoint x: 1383, endPoint y: 363, distance: 46.6
click at [1380, 361] on div at bounding box center [1330, 407] width 478 height 728
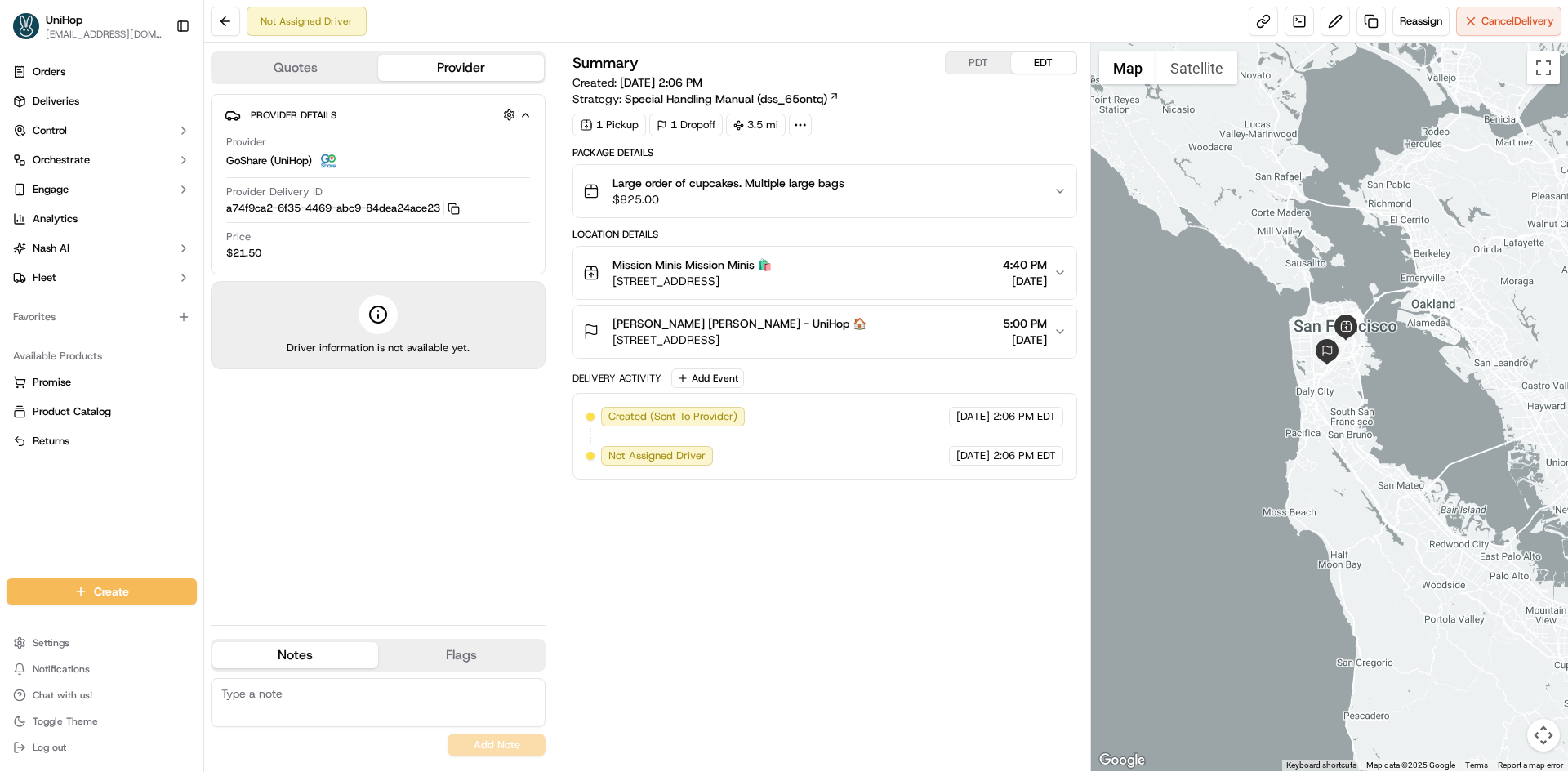
drag, startPoint x: 1429, startPoint y: 353, endPoint x: 1430, endPoint y: 386, distance: 33.0
click at [1430, 386] on div at bounding box center [1330, 407] width 478 height 728
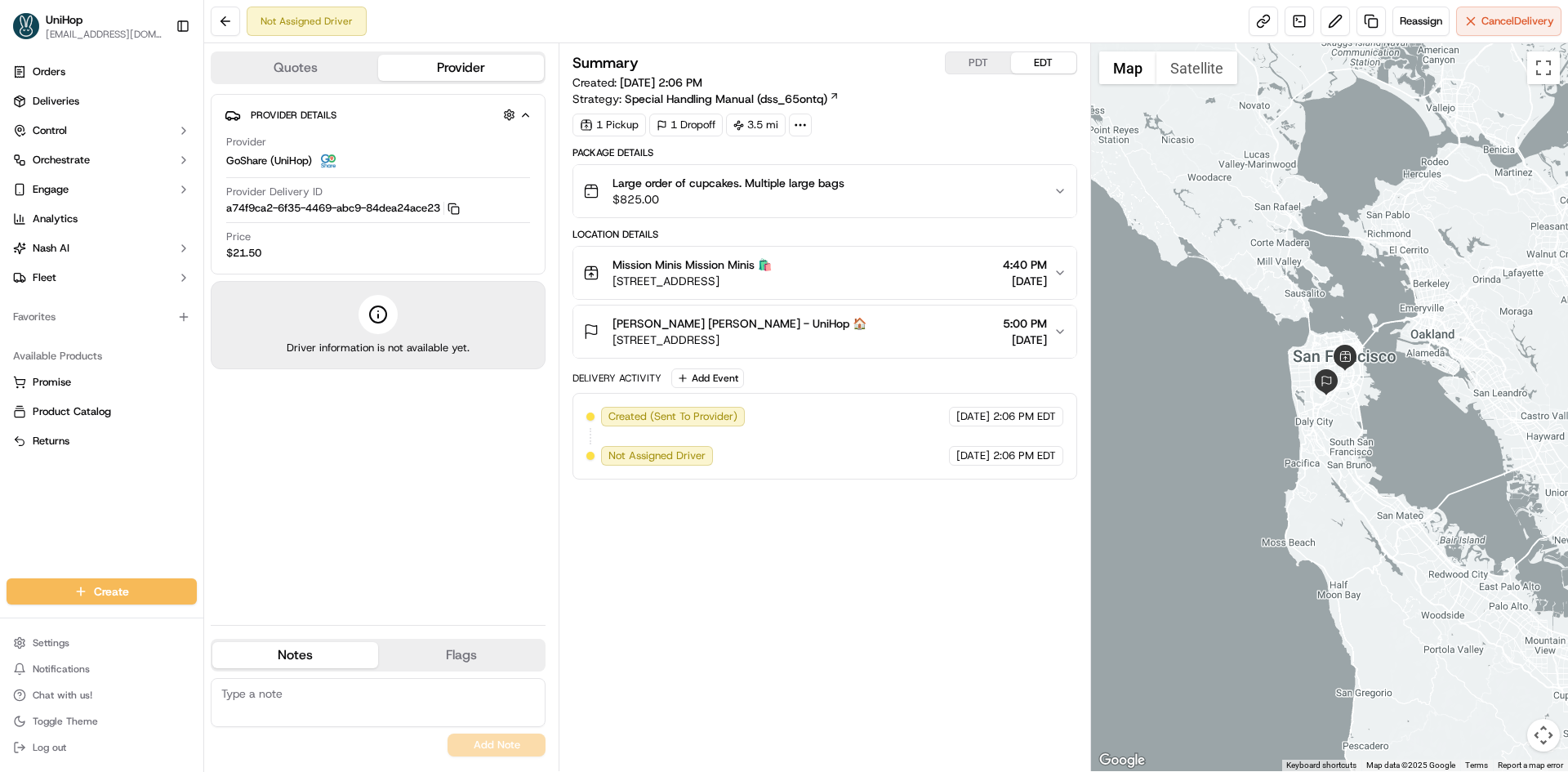
drag, startPoint x: 884, startPoint y: 340, endPoint x: 627, endPoint y: 347, distance: 257.1
click at [627, 347] on div "Michelle De Leon Michelle De Leon - UniHop 🏠 755 Ocean Ave, San Francisco, CA 9…" at bounding box center [818, 331] width 470 height 33
drag, startPoint x: 868, startPoint y: 279, endPoint x: 608, endPoint y: 284, distance: 260.0
click at [608, 284] on div "Mission Minis Mission Minis 🛍️ 3168 22nd St, San Francisco, CA 94110, USA 4:40 …" at bounding box center [818, 272] width 470 height 33
copy span "3168 22nd St, San Francisco, CA 94110, USA"
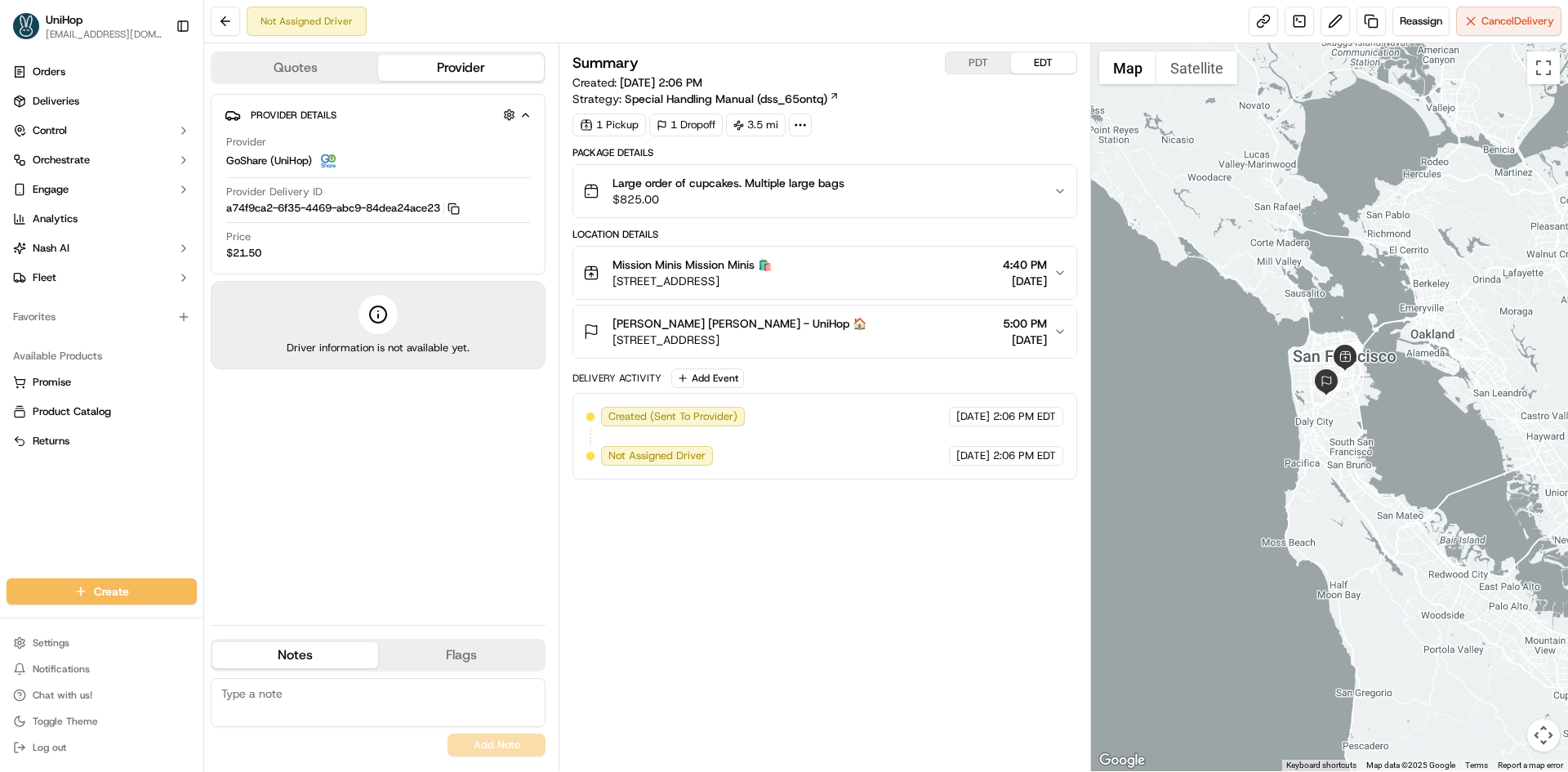
click at [888, 568] on div "Summary PDT EDT Created: Sep 20 2025 2:06 PM Strategy: Special Handling Manual …" at bounding box center [824, 407] width 504 height 711
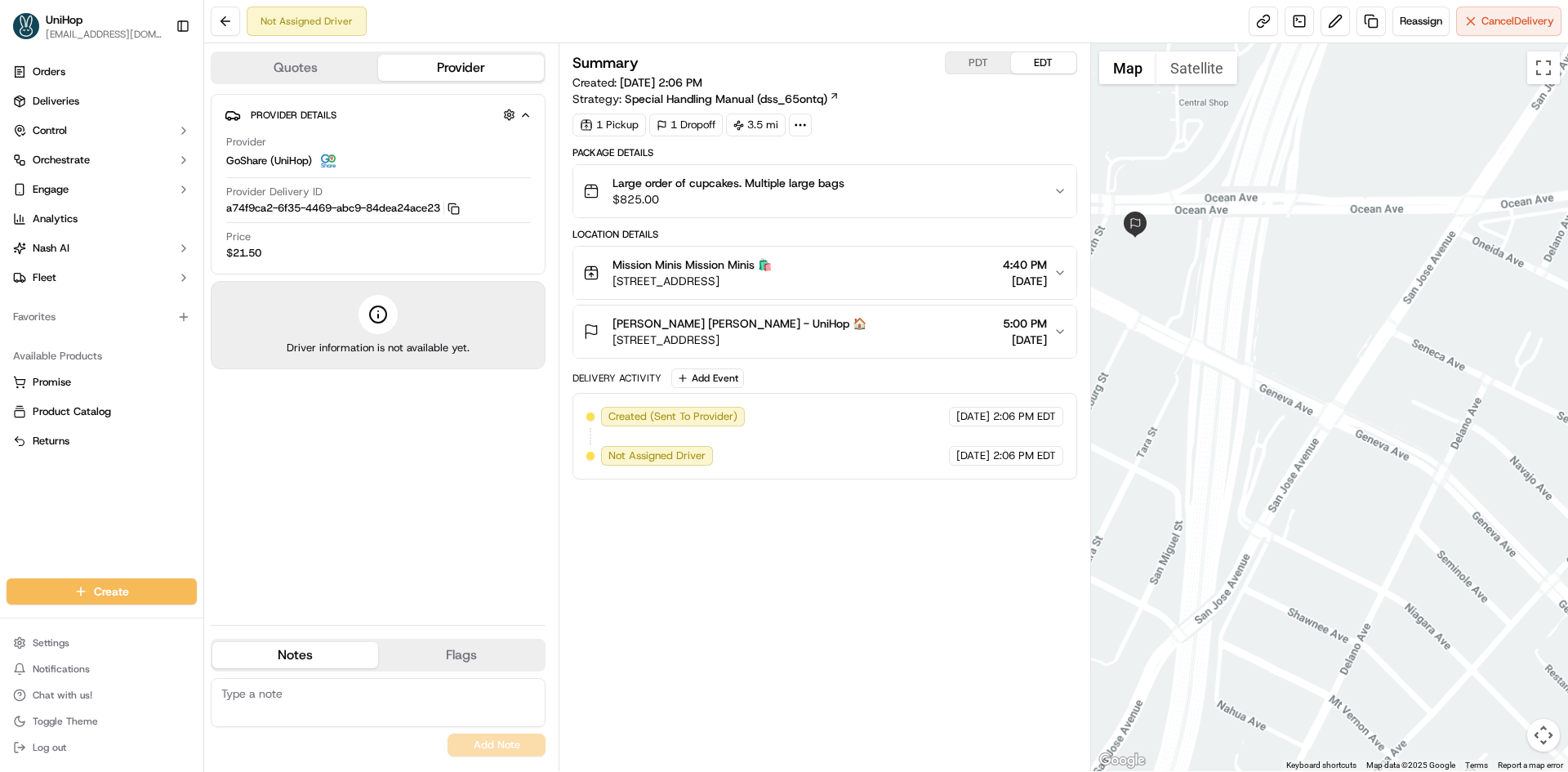
drag, startPoint x: 1223, startPoint y: 253, endPoint x: 1251, endPoint y: 357, distance: 107.7
click at [1272, 349] on div at bounding box center [1330, 407] width 478 height 728
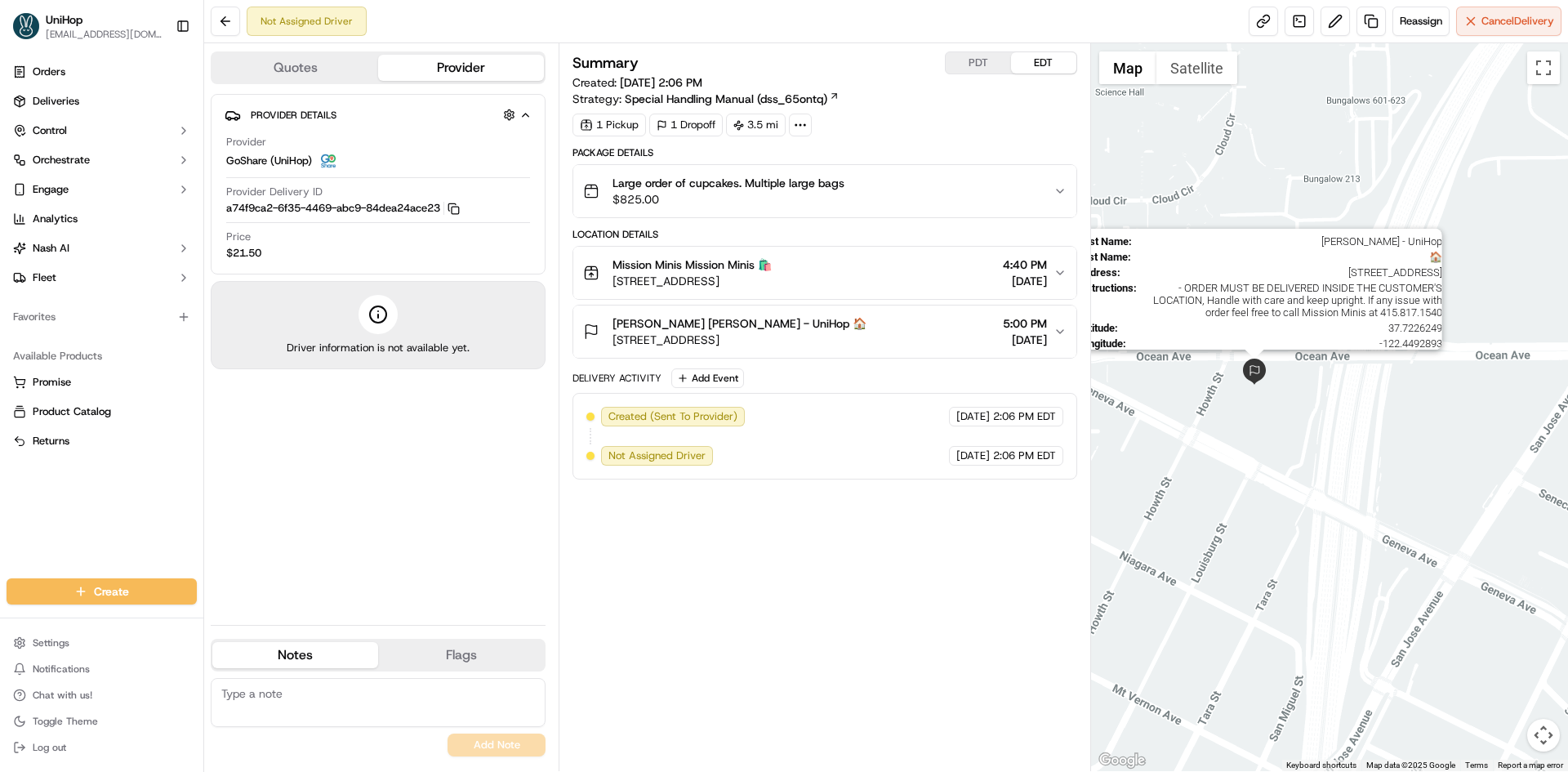
drag, startPoint x: 1179, startPoint y: 334, endPoint x: 1255, endPoint y: 384, distance: 91.0
click at [1255, 384] on img at bounding box center [1254, 371] width 26 height 26
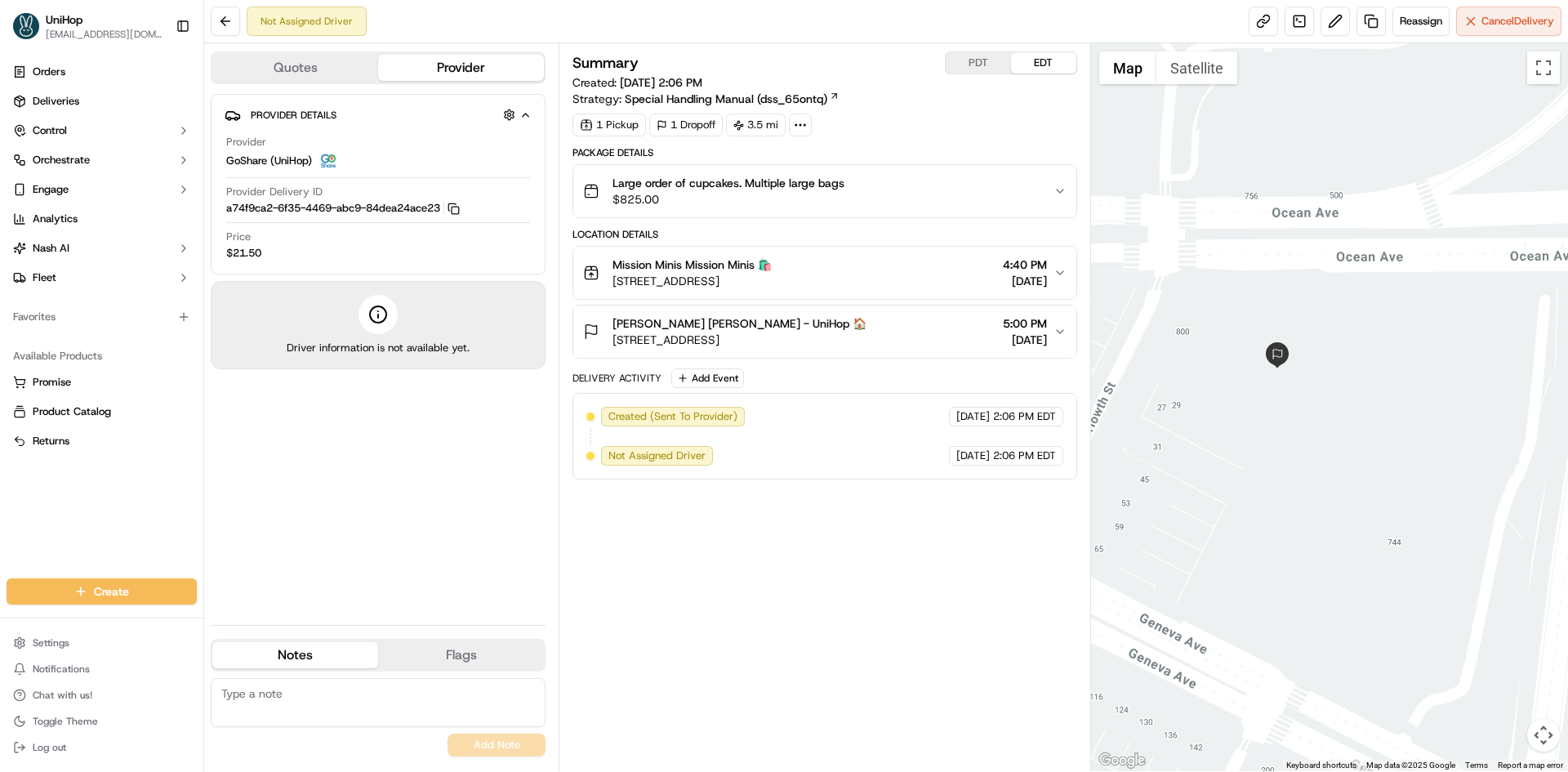
drag, startPoint x: 1250, startPoint y: 392, endPoint x: 1305, endPoint y: 396, distance: 55.1
click at [1305, 396] on div at bounding box center [1330, 407] width 478 height 728
click at [1179, 75] on button "Satellite" at bounding box center [1196, 68] width 81 height 33
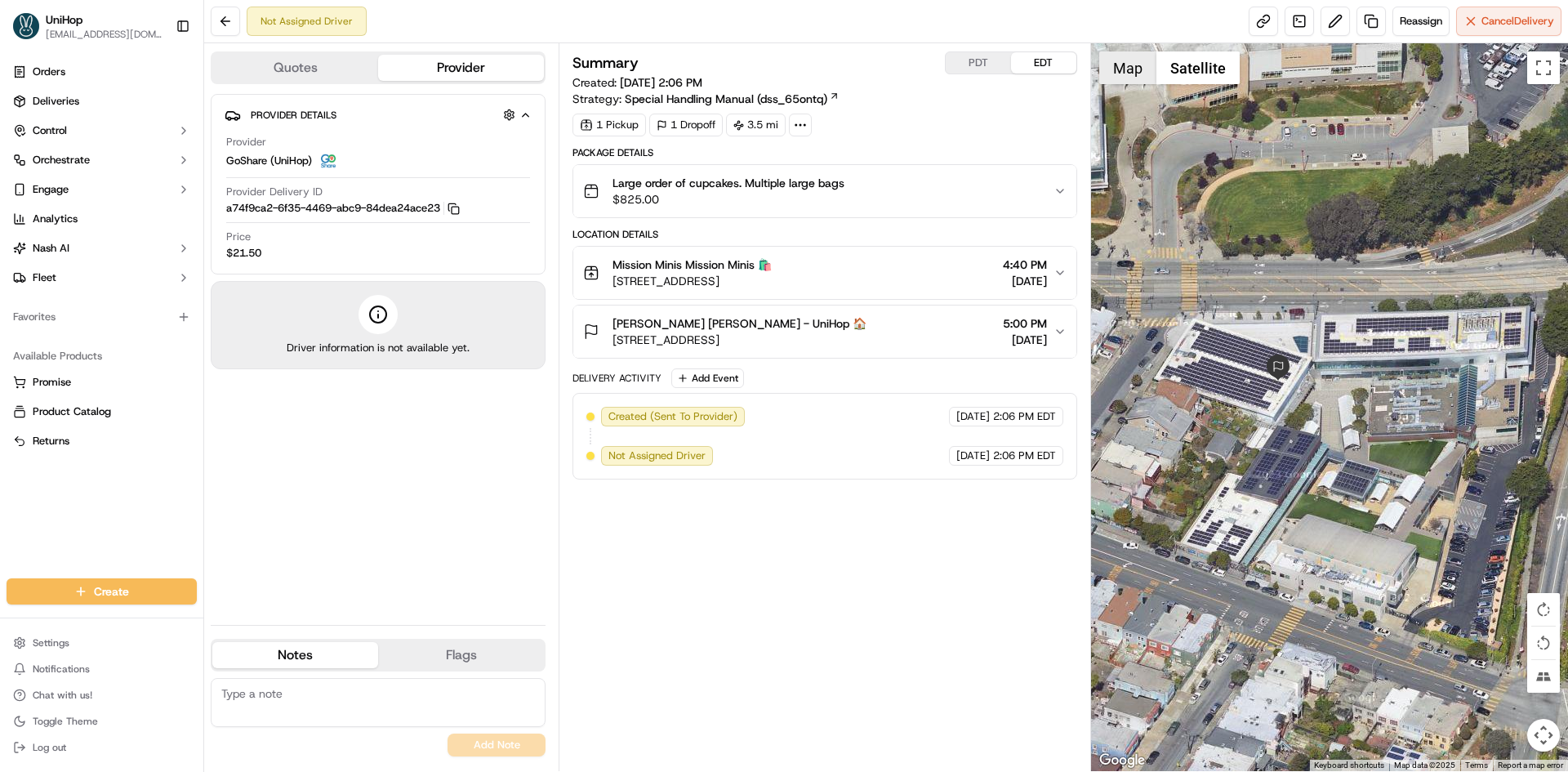
click at [1117, 63] on button "Map" at bounding box center [1127, 68] width 57 height 33
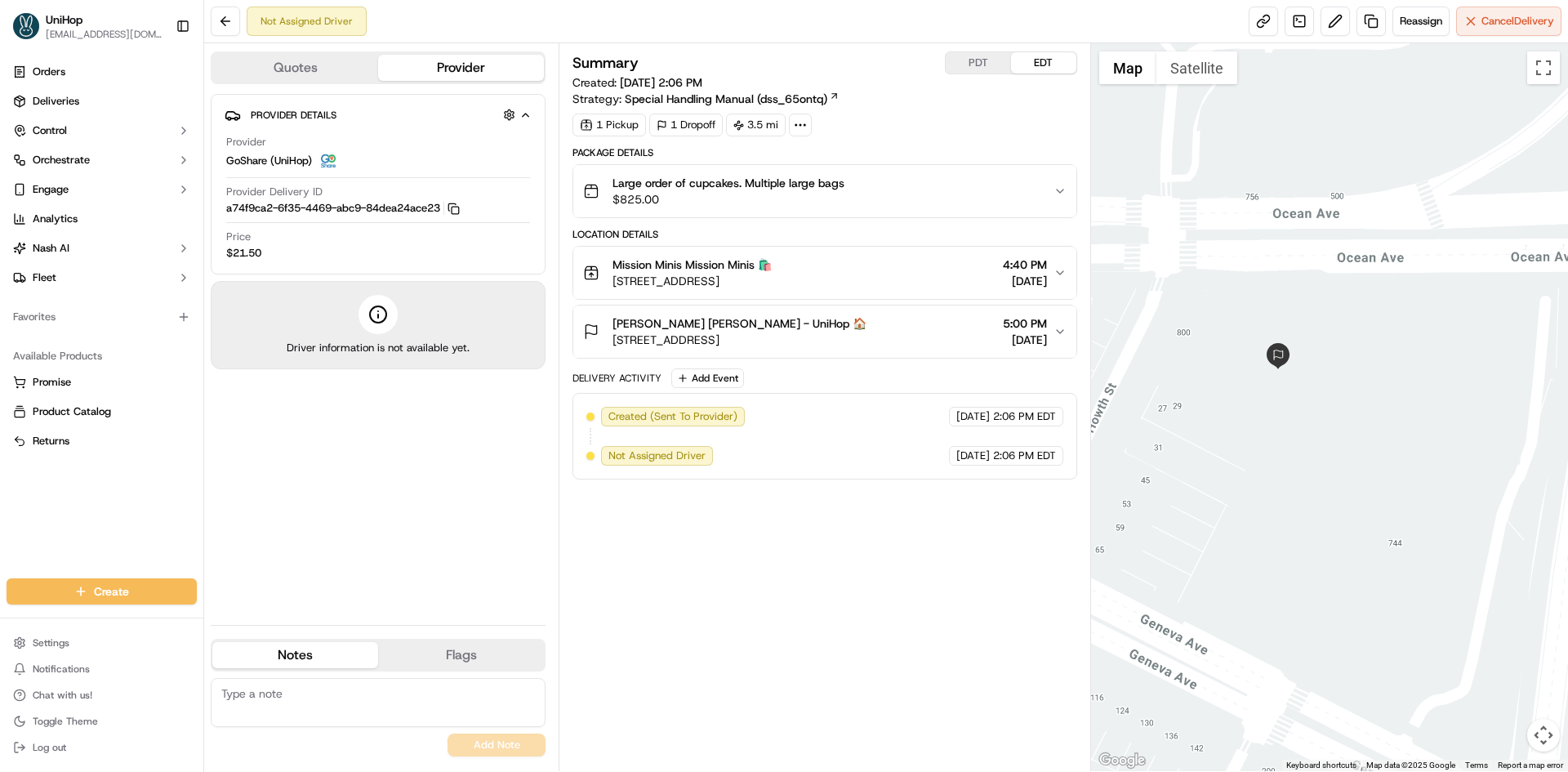
click at [947, 321] on div "Michelle De Leon Michelle De Leon - UniHop 🏠 755 Ocean Ave, San Francisco, CA 9…" at bounding box center [818, 331] width 470 height 33
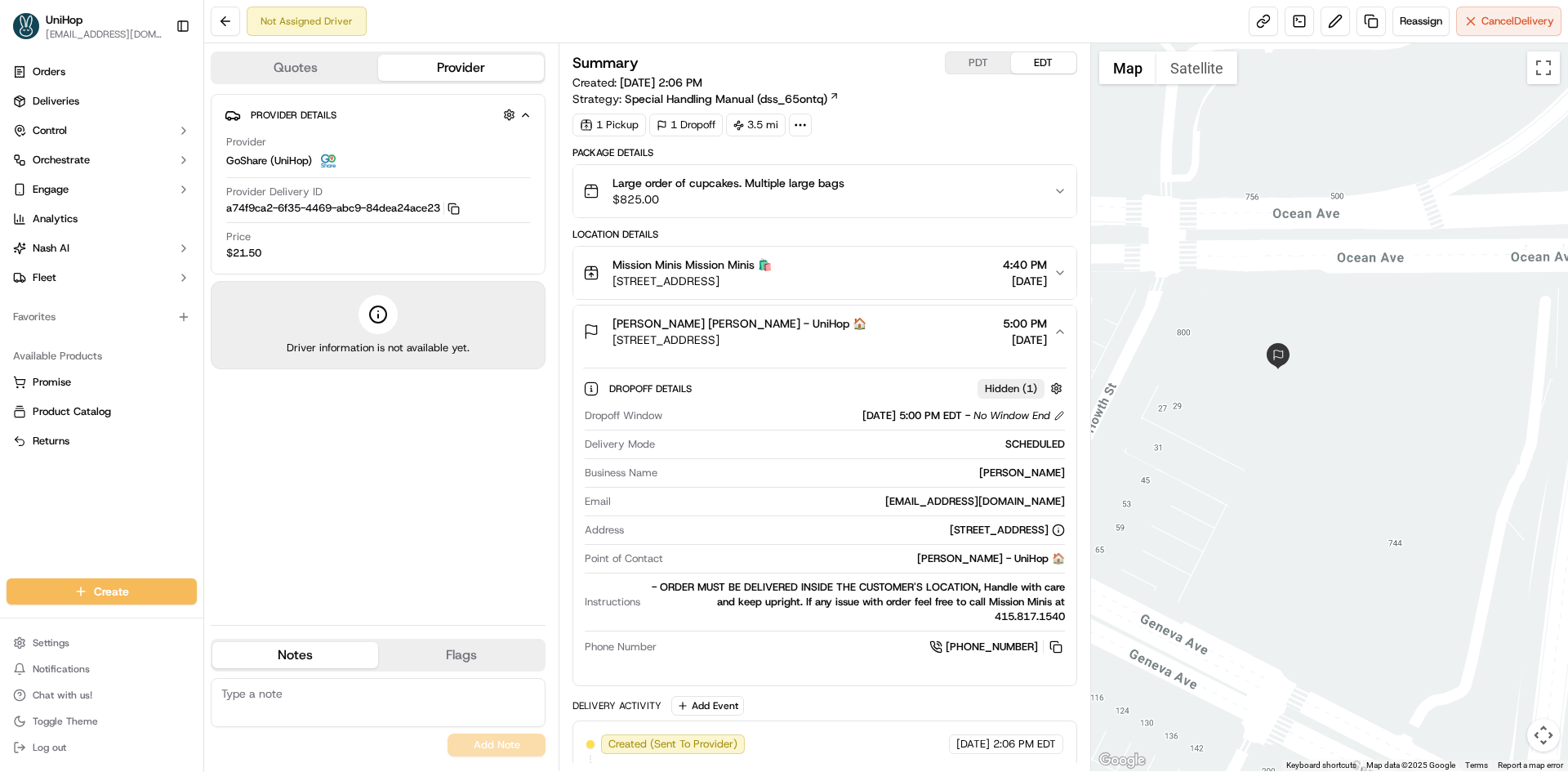
click at [948, 321] on div "Michelle De Leon Michelle De Leon - UniHop 🏠 755 Ocean Ave, San Francisco, CA 9…" at bounding box center [818, 331] width 470 height 33
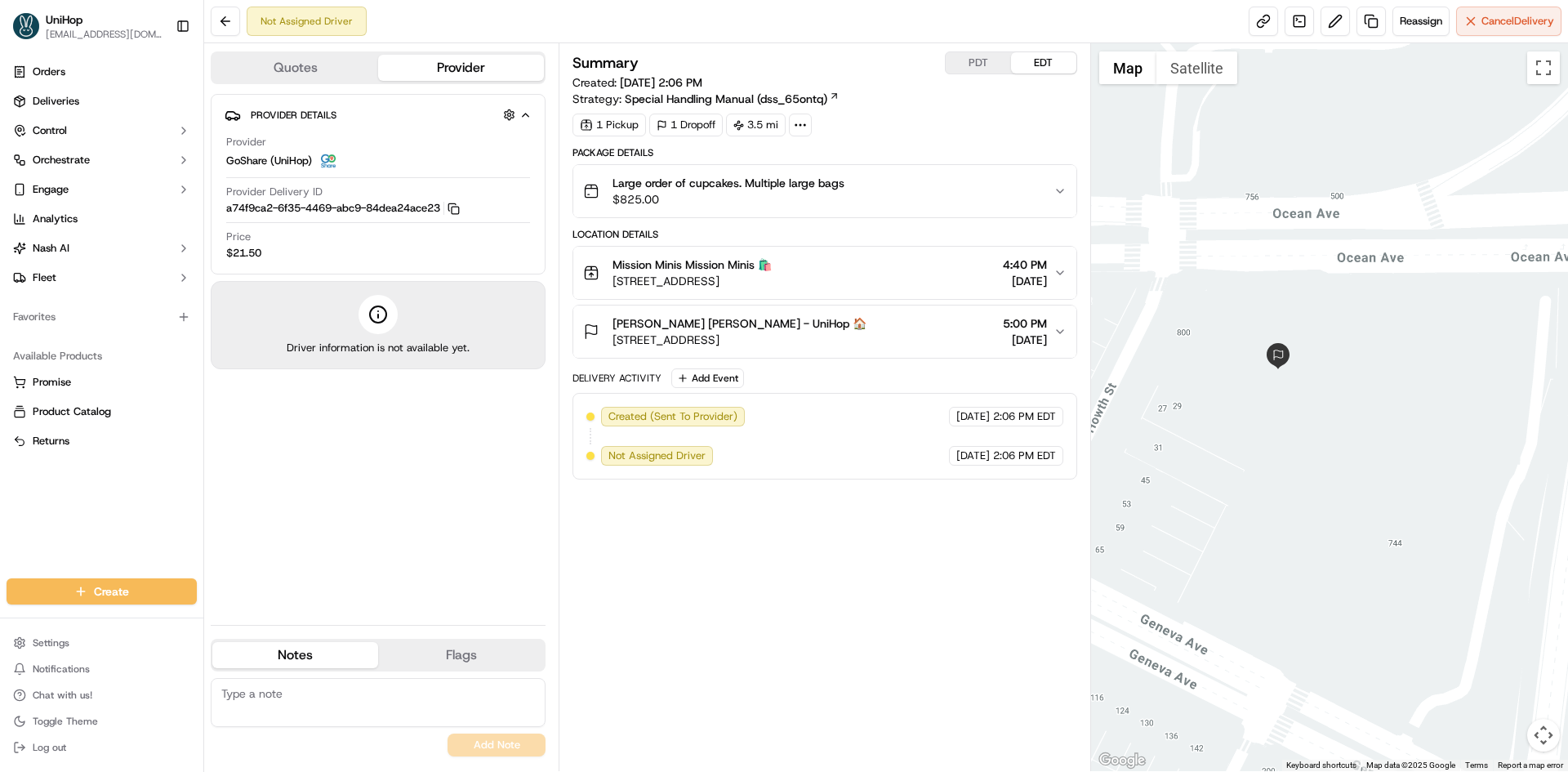
drag, startPoint x: 879, startPoint y: 591, endPoint x: 546, endPoint y: 653, distance: 338.7
click at [853, 596] on div "Summary PDT EDT Created: Sep 20 2025 2:06 PM Strategy: Special Handling Manual …" at bounding box center [824, 407] width 504 height 711
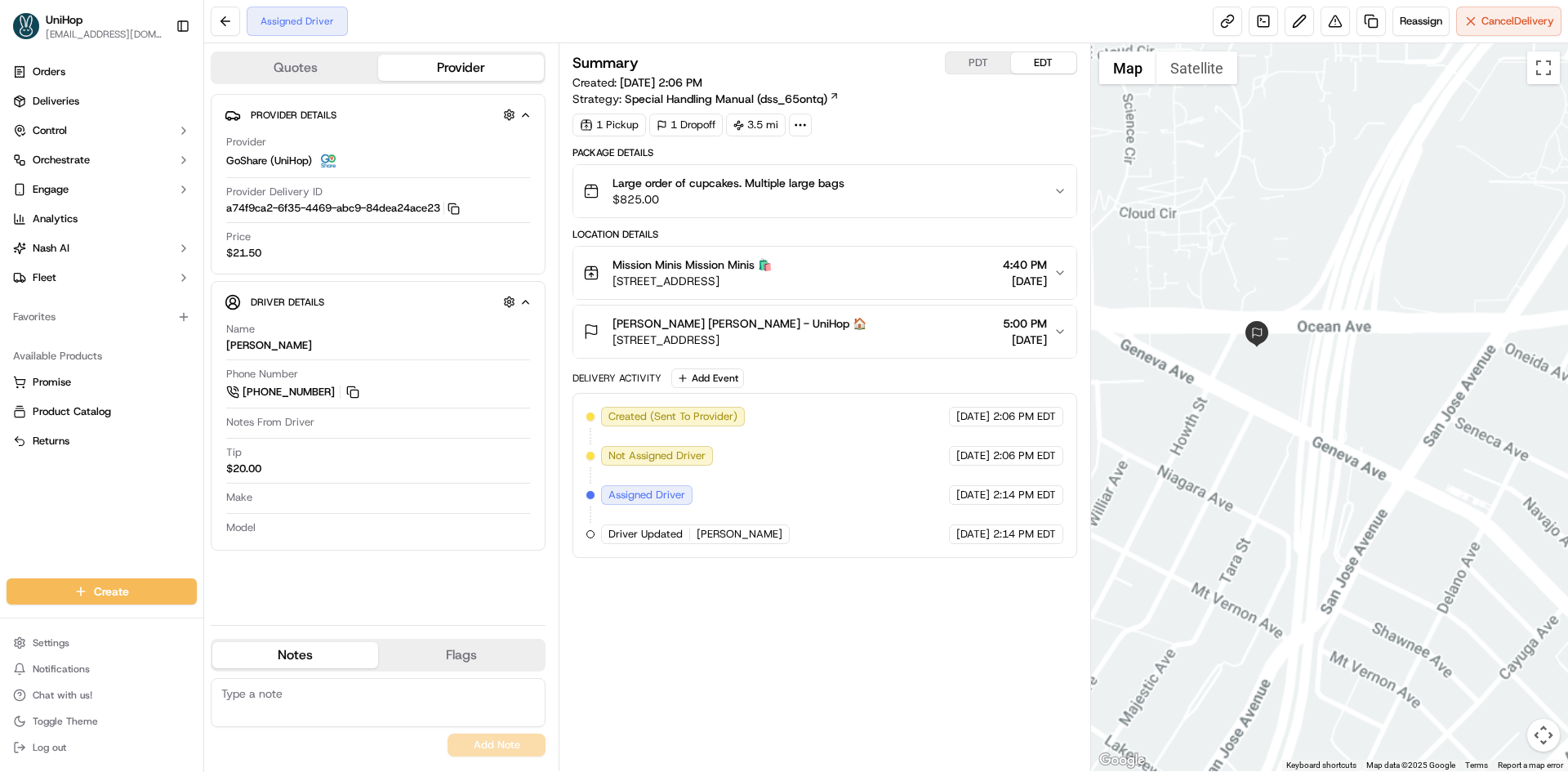
drag, startPoint x: 1421, startPoint y: 422, endPoint x: 1421, endPoint y: 444, distance: 22.0
click at [1421, 436] on div at bounding box center [1330, 407] width 478 height 728
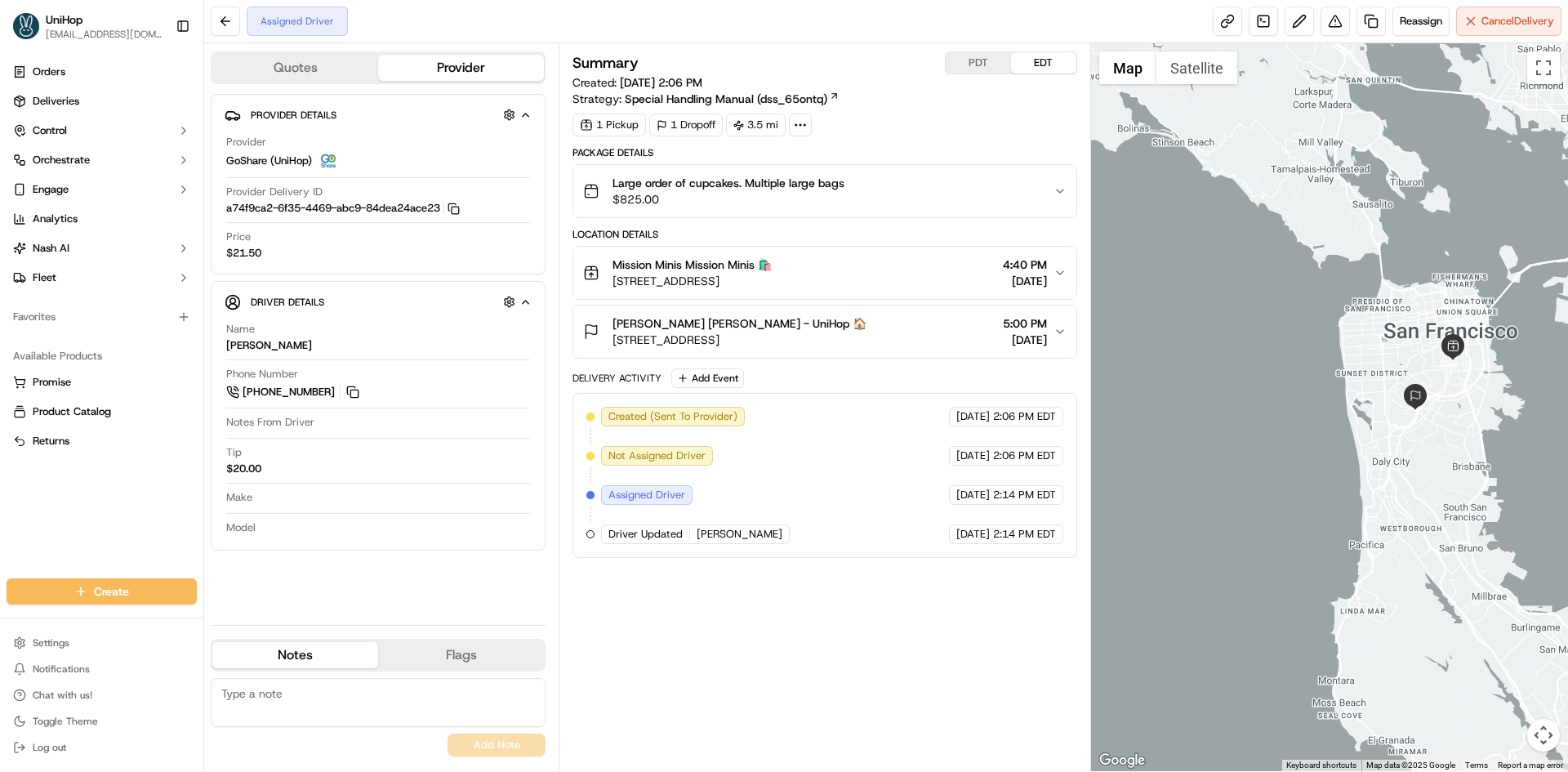
click at [1447, 466] on div at bounding box center [1330, 407] width 478 height 728
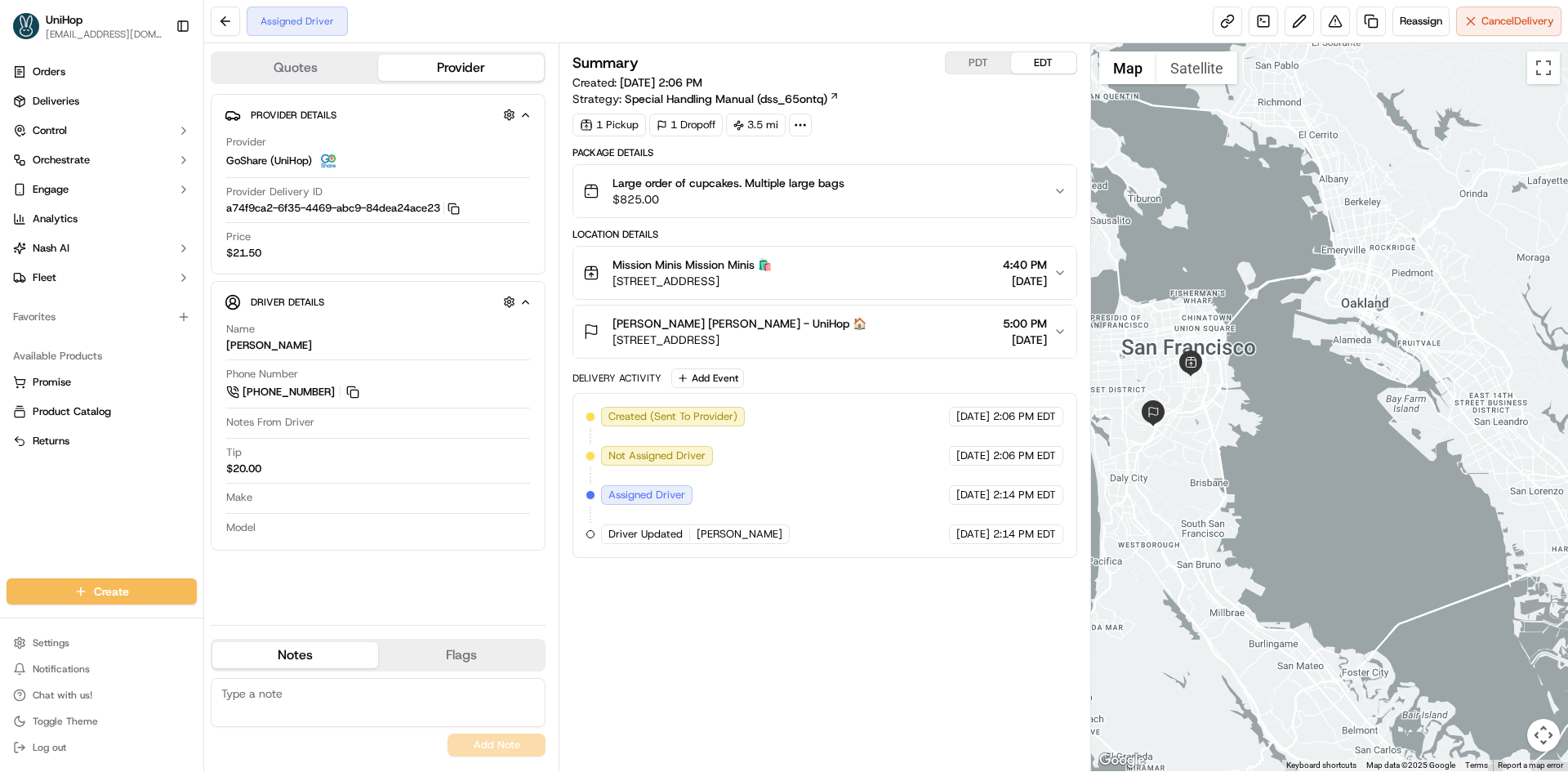
drag, startPoint x: 1476, startPoint y: 439, endPoint x: 1321, endPoint y: 448, distance: 155.3
click at [1321, 448] on div at bounding box center [1330, 407] width 478 height 728
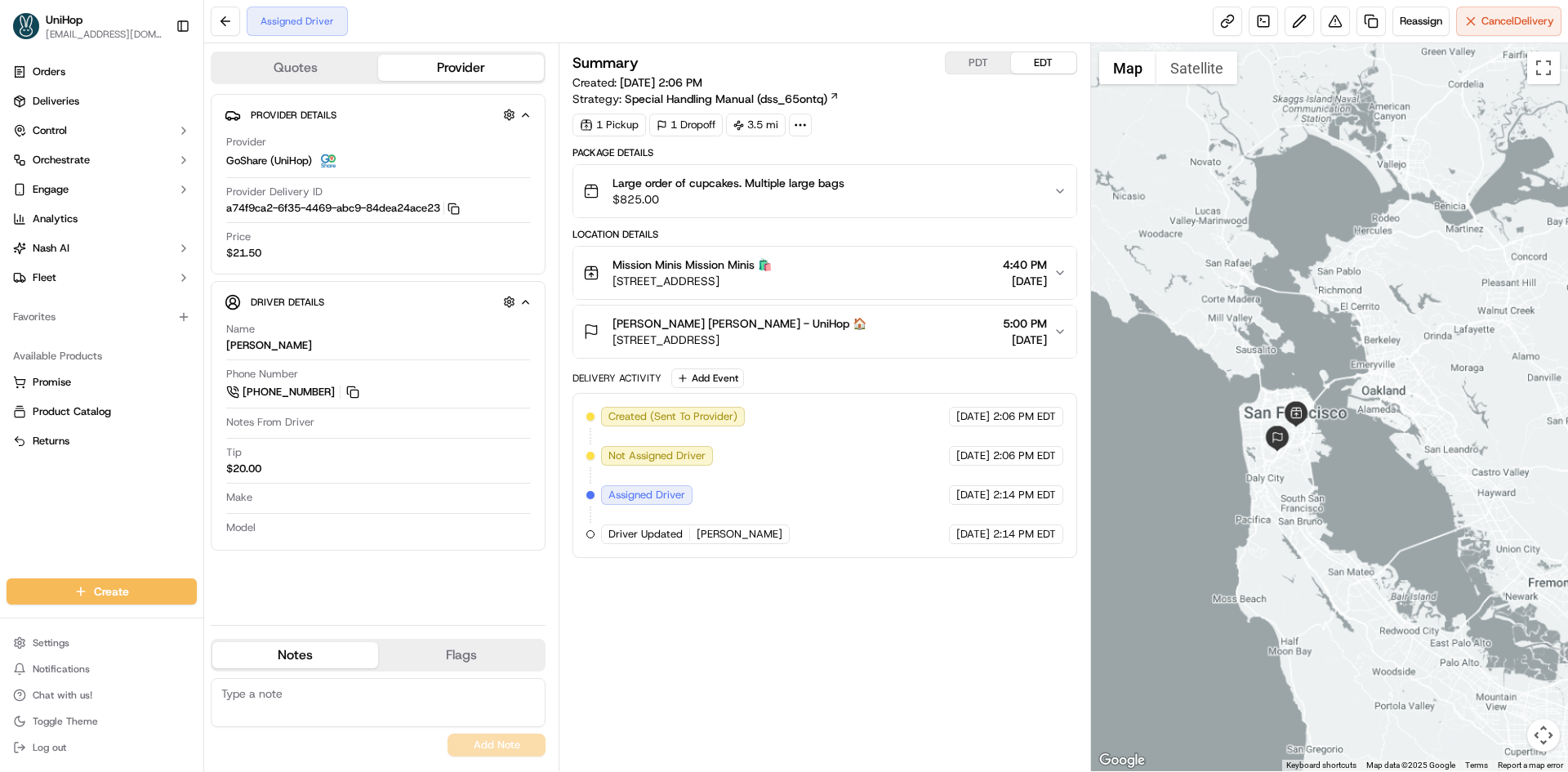
drag, startPoint x: 1391, startPoint y: 215, endPoint x: 1373, endPoint y: 365, distance: 151.1
click at [1397, 350] on div at bounding box center [1330, 407] width 478 height 728
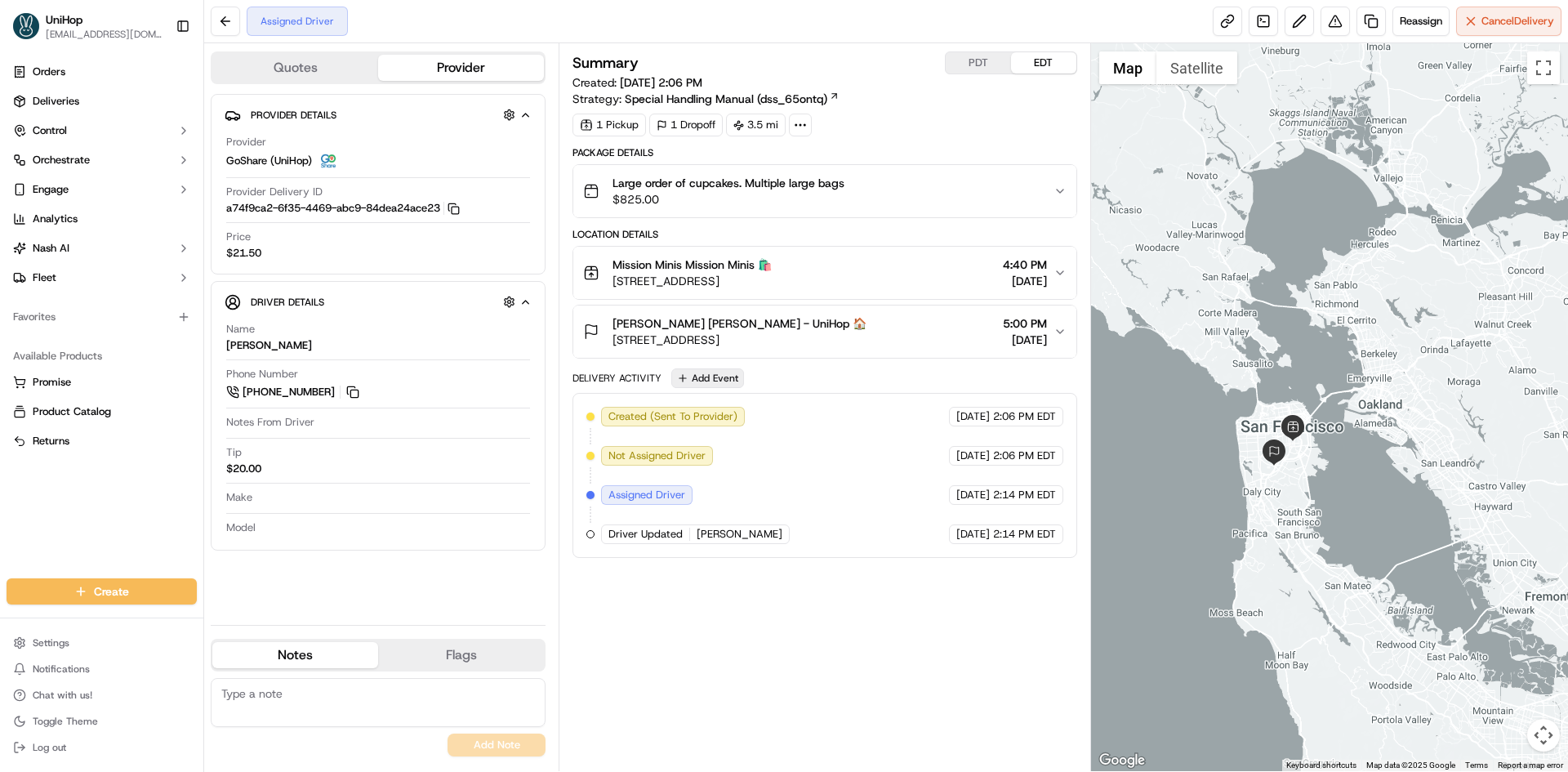
click at [733, 381] on button "Add Event" at bounding box center [708, 378] width 72 height 20
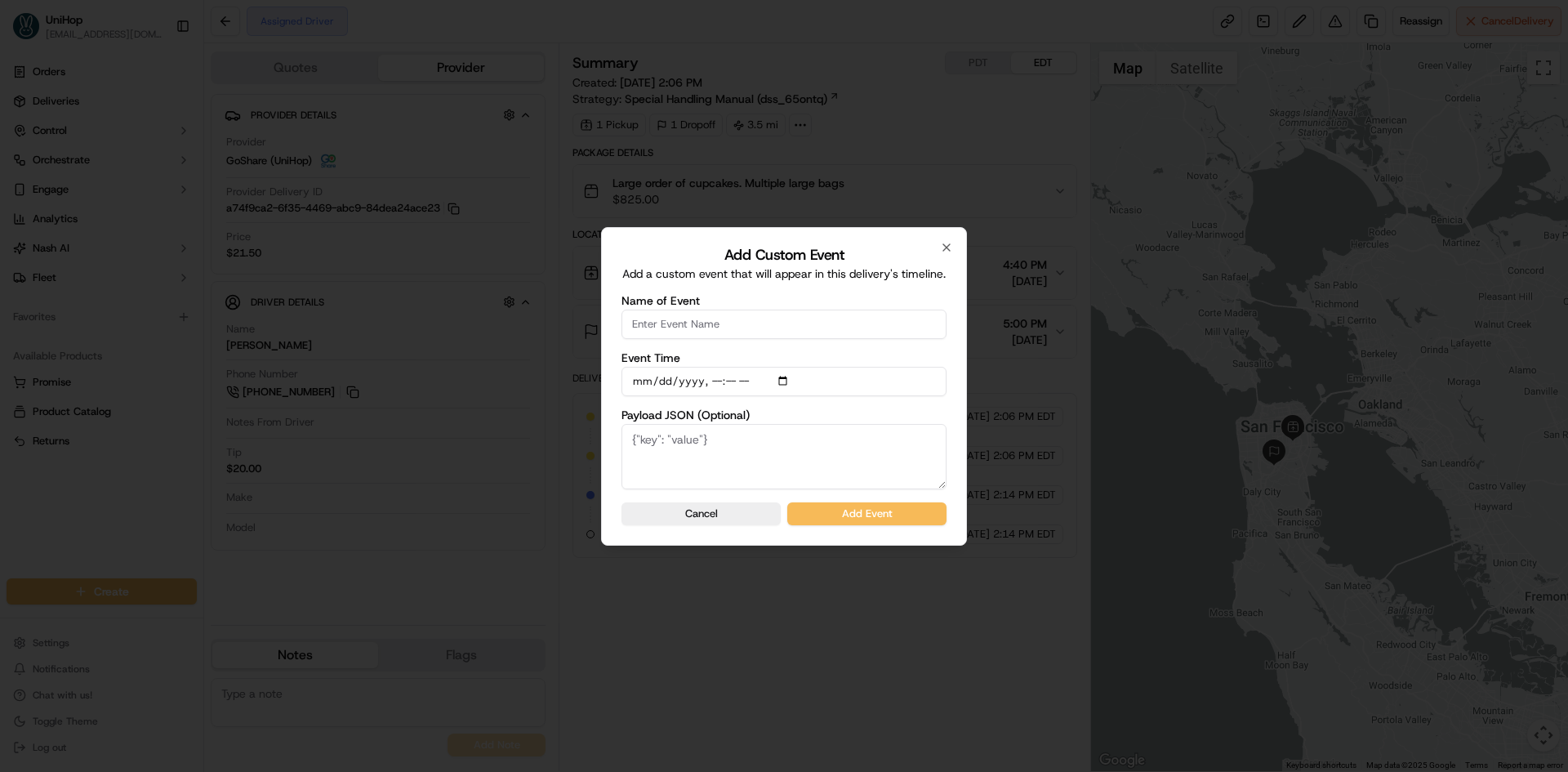
click at [744, 327] on input "Name of Event" at bounding box center [784, 324] width 325 height 29
type input "Driver Confirmed"
click at [789, 383] on input "Event Time" at bounding box center [784, 381] width 325 height 29
type input "2025-09-20T14:17"
click at [950, 412] on div "Add Custom Event Add a custom event that will appear in this delivery's timelin…" at bounding box center [784, 386] width 366 height 319
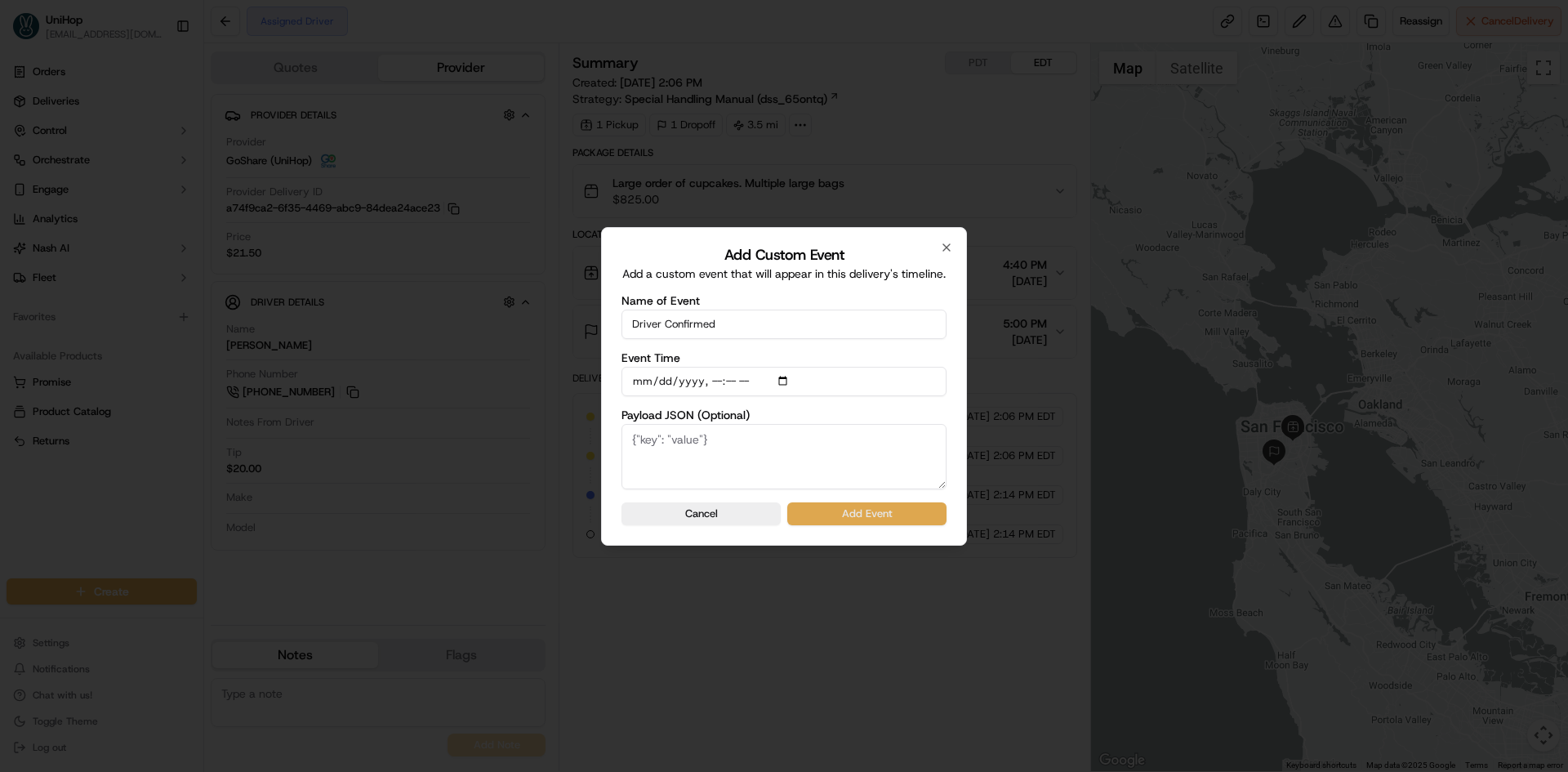
click at [900, 508] on button "Add Event" at bounding box center [867, 513] width 159 height 23
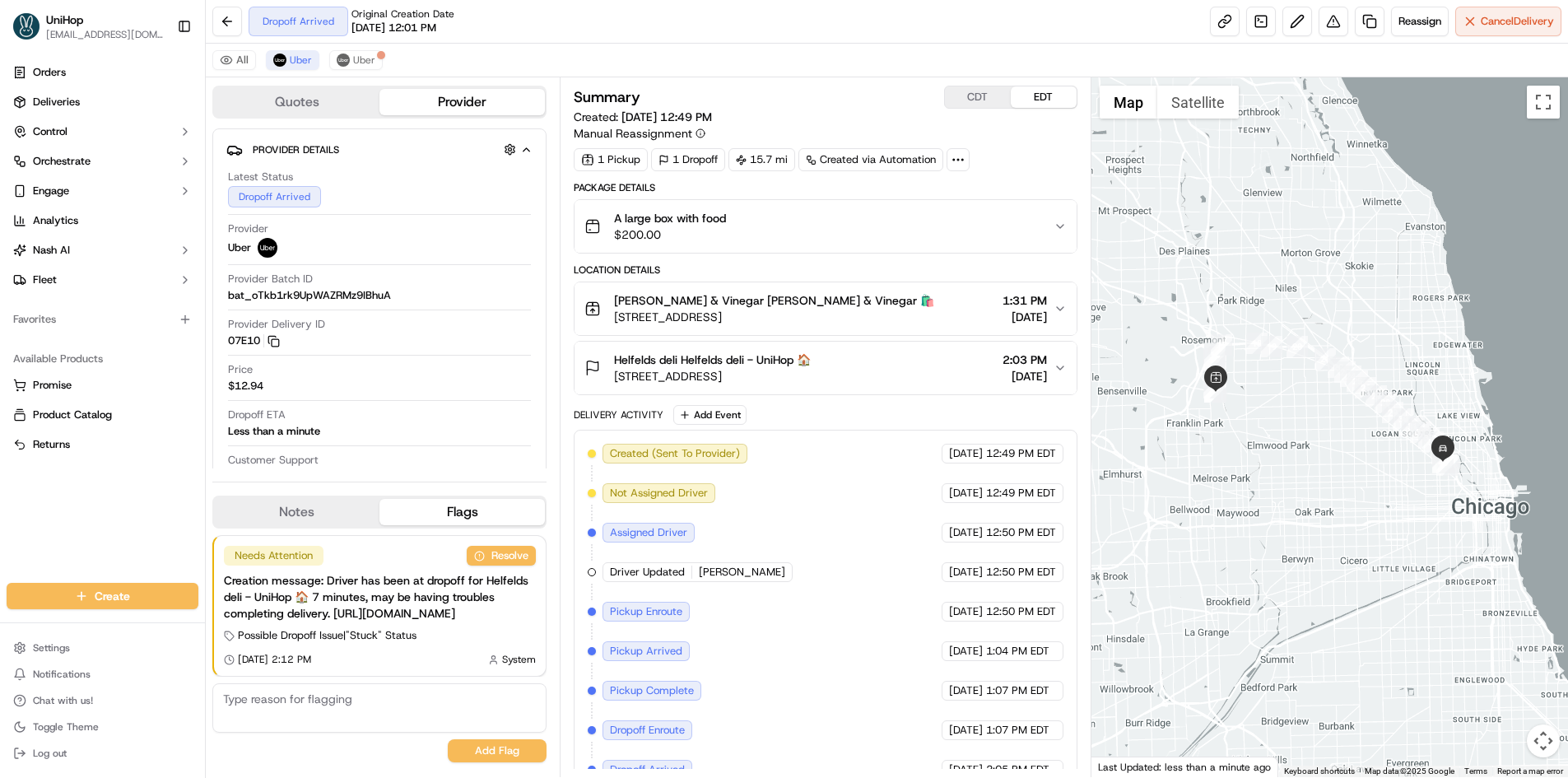
click at [828, 234] on div "A large box with food $200.00" at bounding box center [819, 226] width 469 height 33
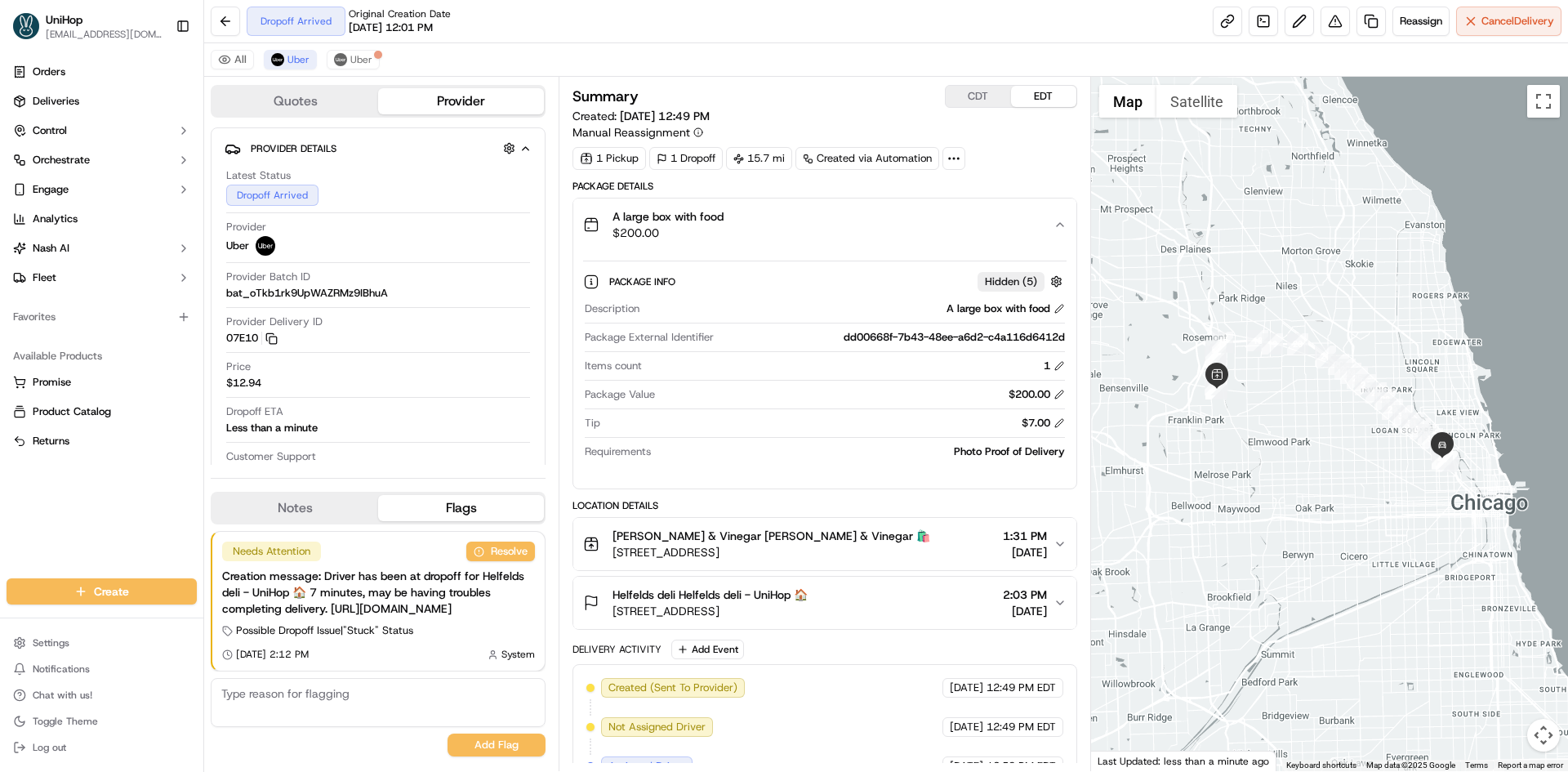
click at [822, 233] on div "A large box with food $200.00" at bounding box center [818, 224] width 470 height 33
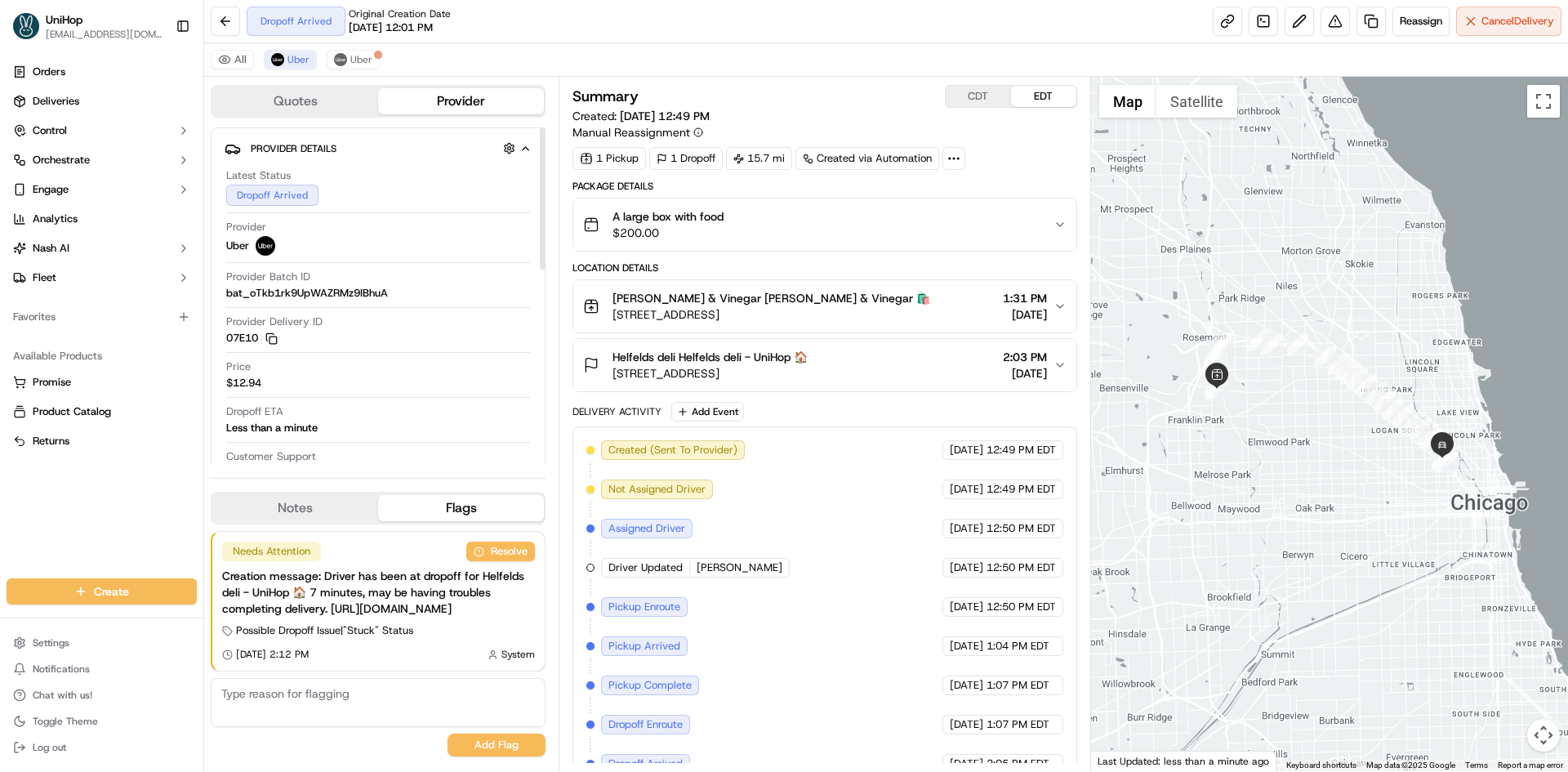
click at [296, 496] on button "Notes" at bounding box center [295, 508] width 166 height 26
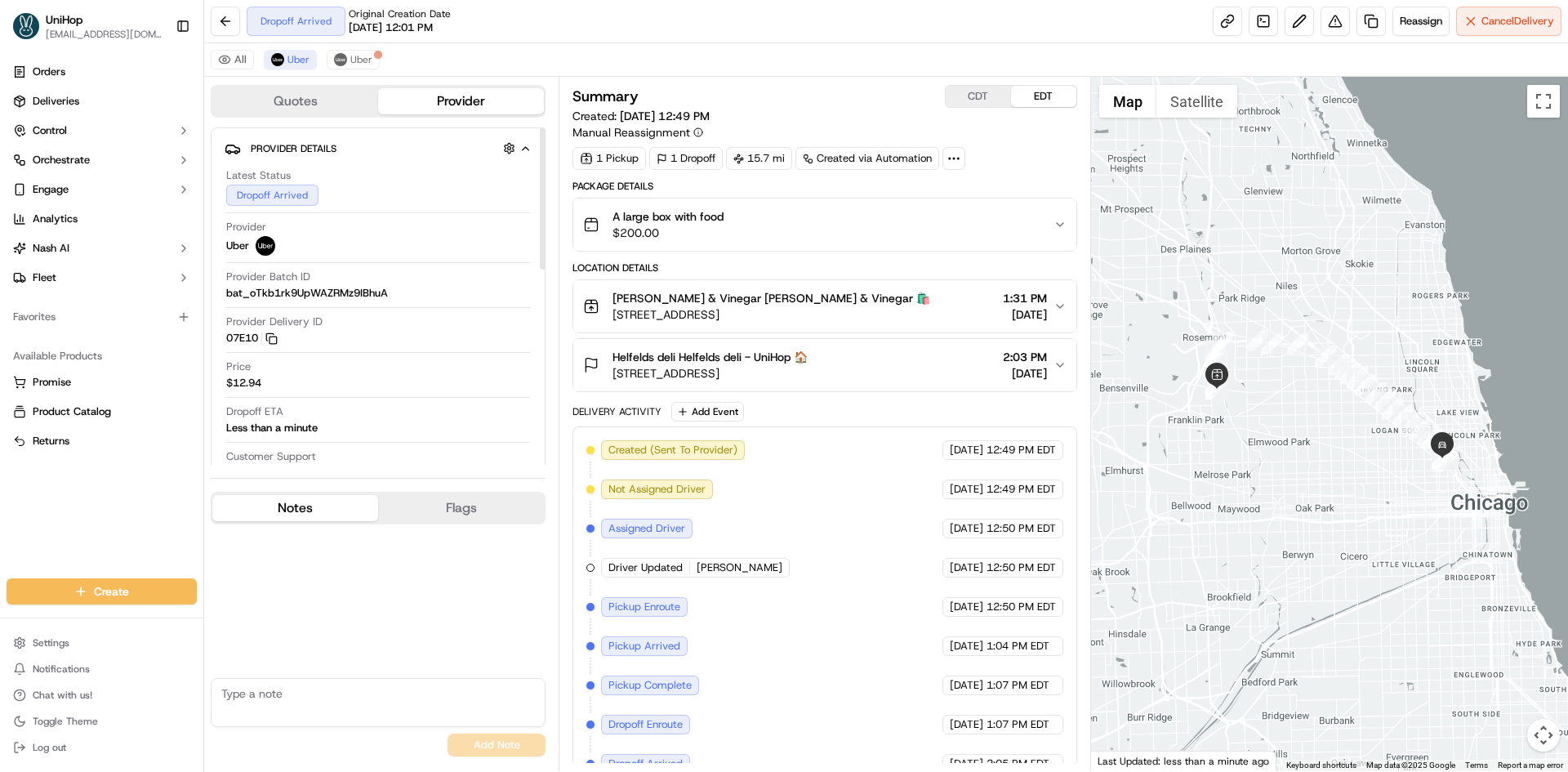
click at [898, 355] on div "Helfelds deli Helfelds deli - UniHop 🏠 [STREET_ADDRESS] 2:03 PM [DATE]" at bounding box center [818, 365] width 470 height 33
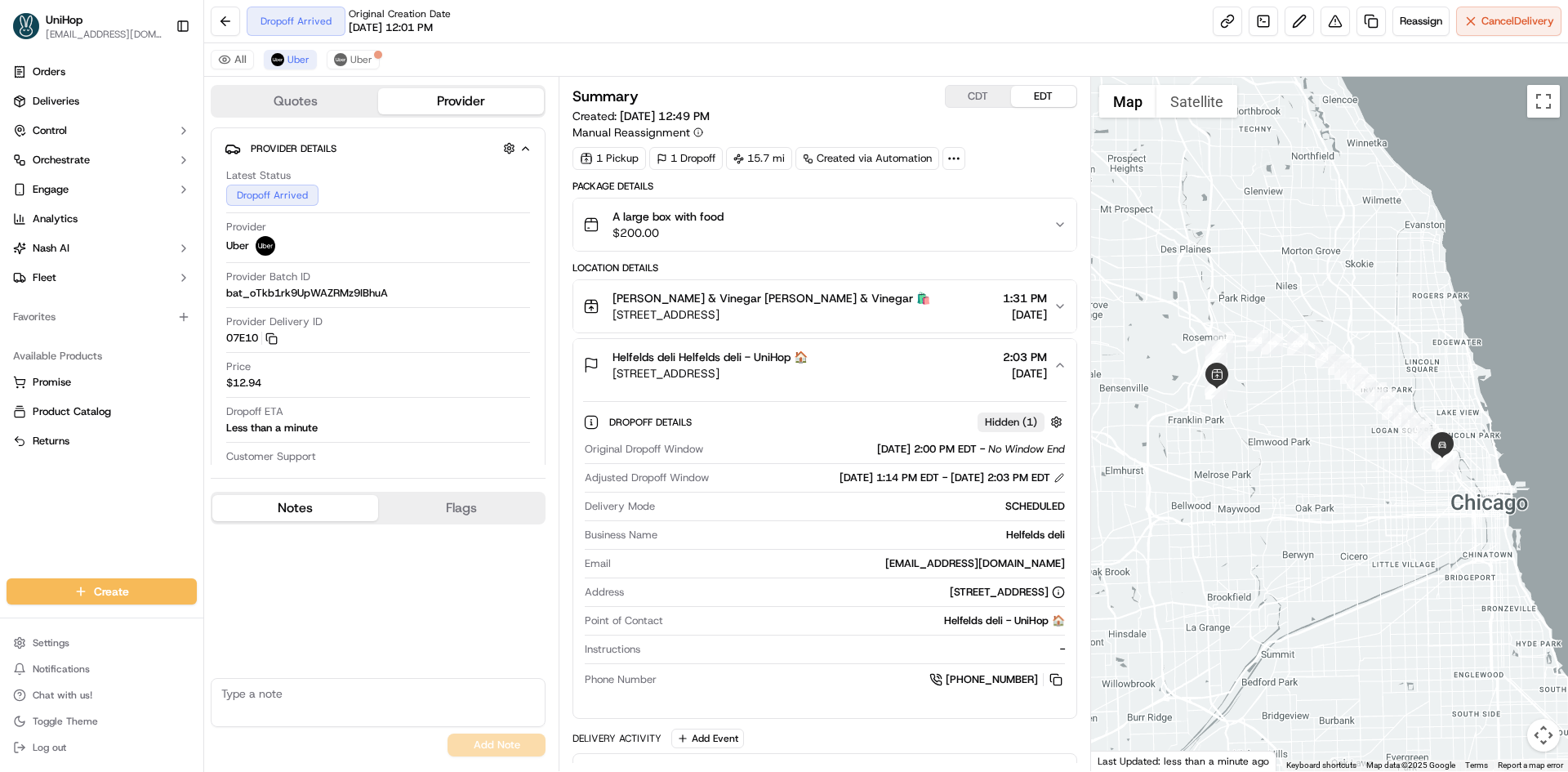
click at [905, 357] on div "Helfelds deli Helfelds deli - UniHop 🏠 [STREET_ADDRESS] 2:03 PM [DATE]" at bounding box center [818, 365] width 470 height 33
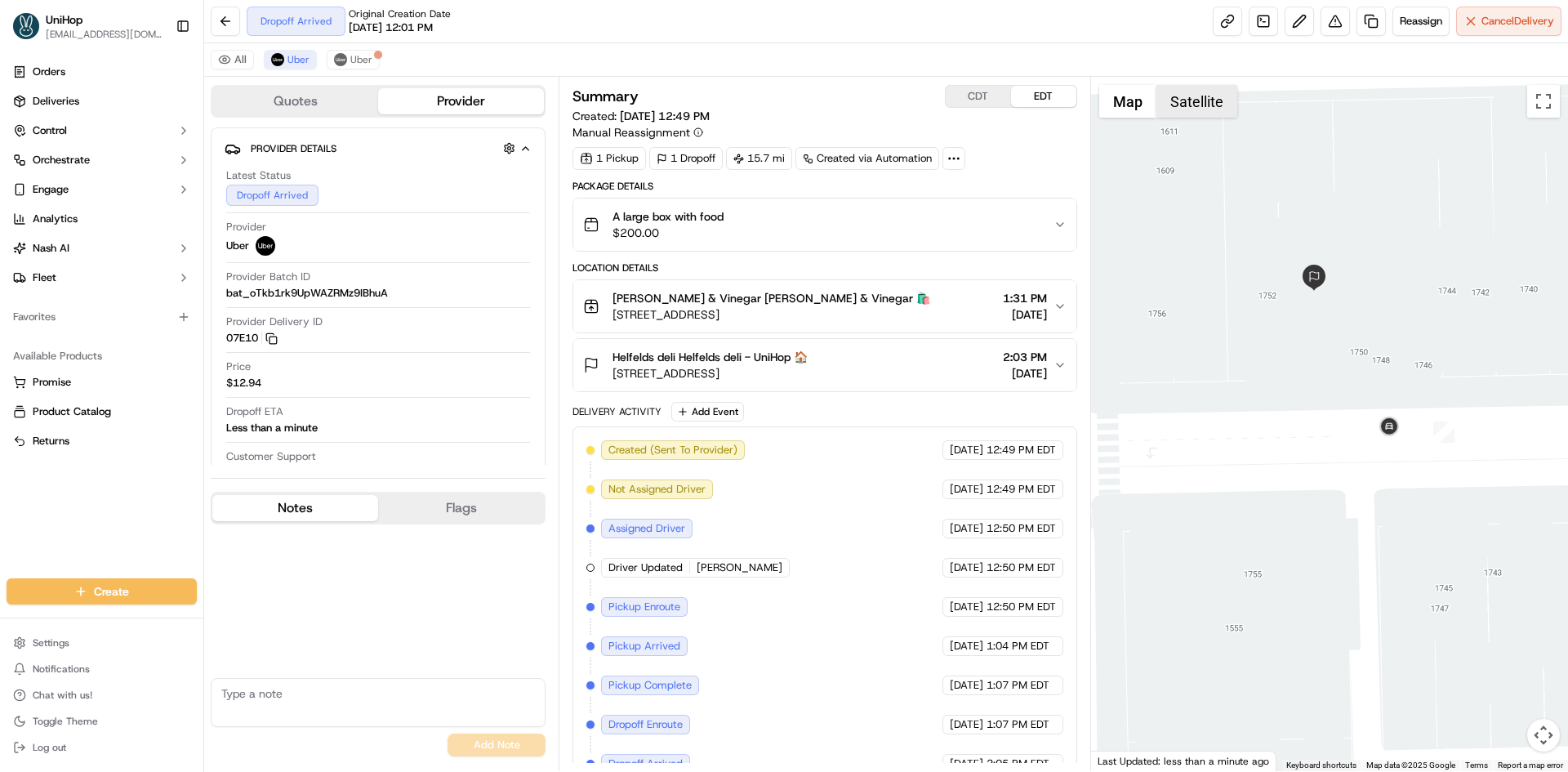
click at [1189, 87] on button "Satellite" at bounding box center [1196, 101] width 81 height 33
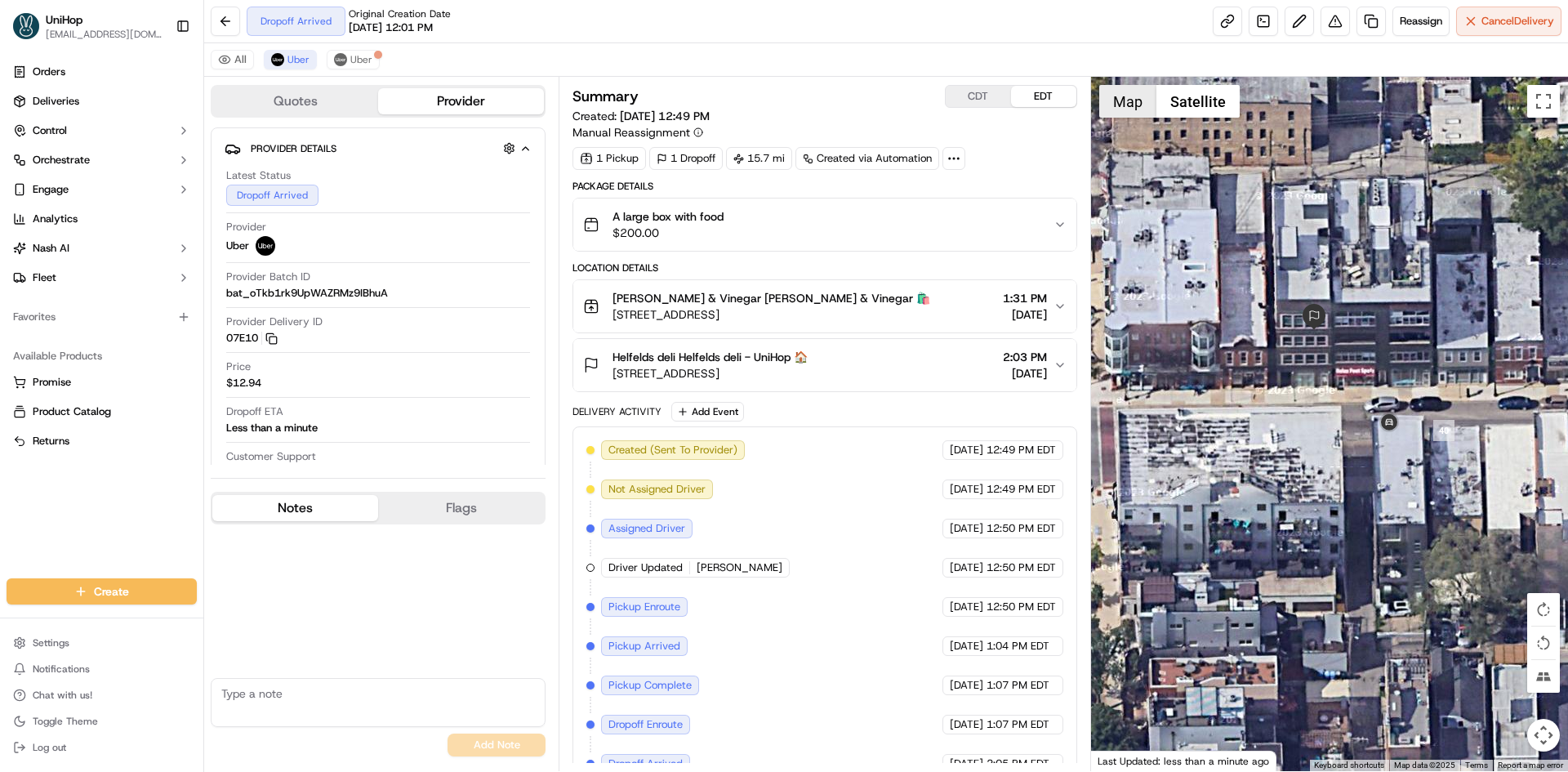
click at [1120, 102] on button "Map" at bounding box center [1127, 101] width 57 height 33
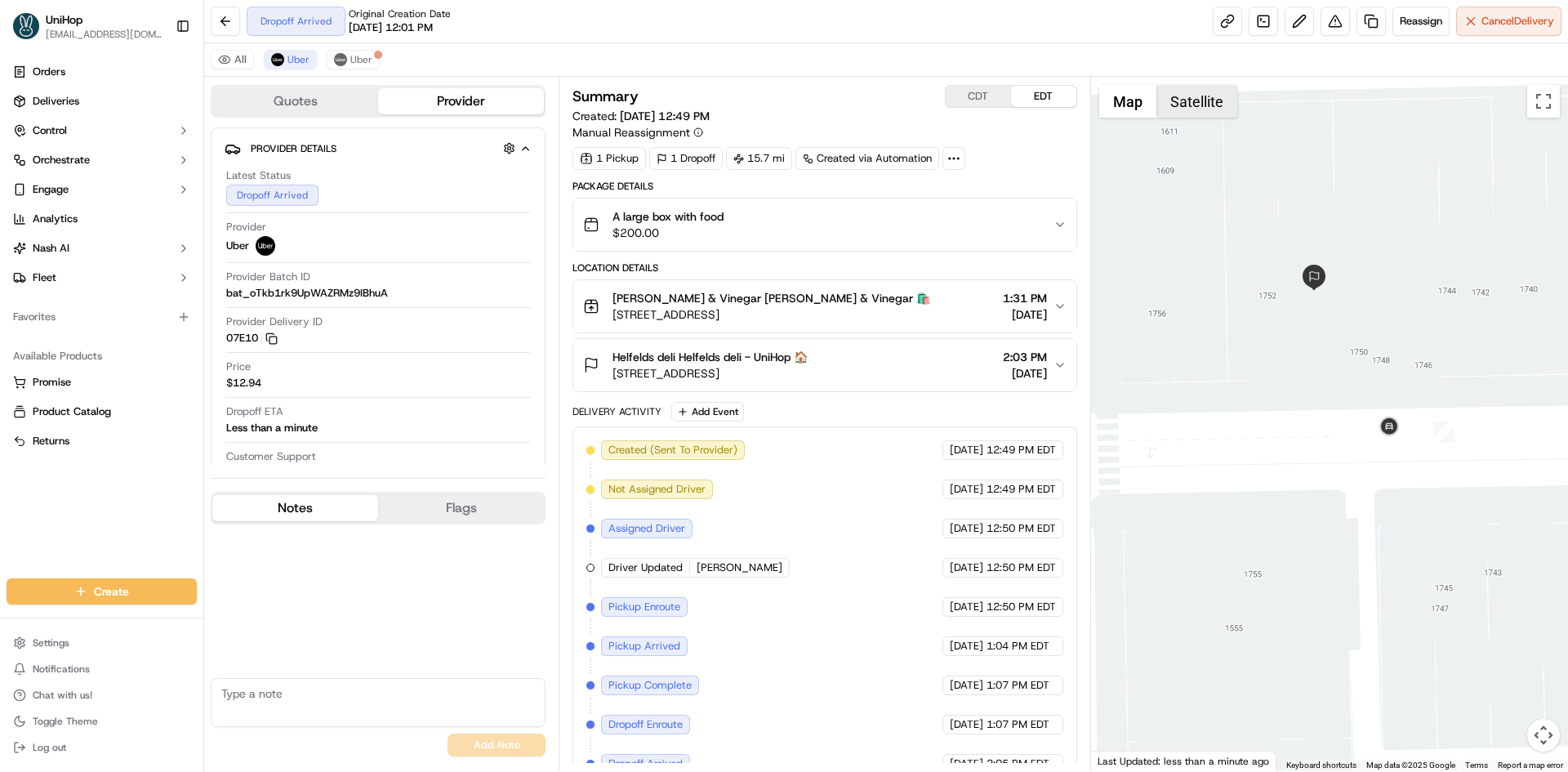
click at [1196, 97] on button "Satellite" at bounding box center [1196, 101] width 81 height 33
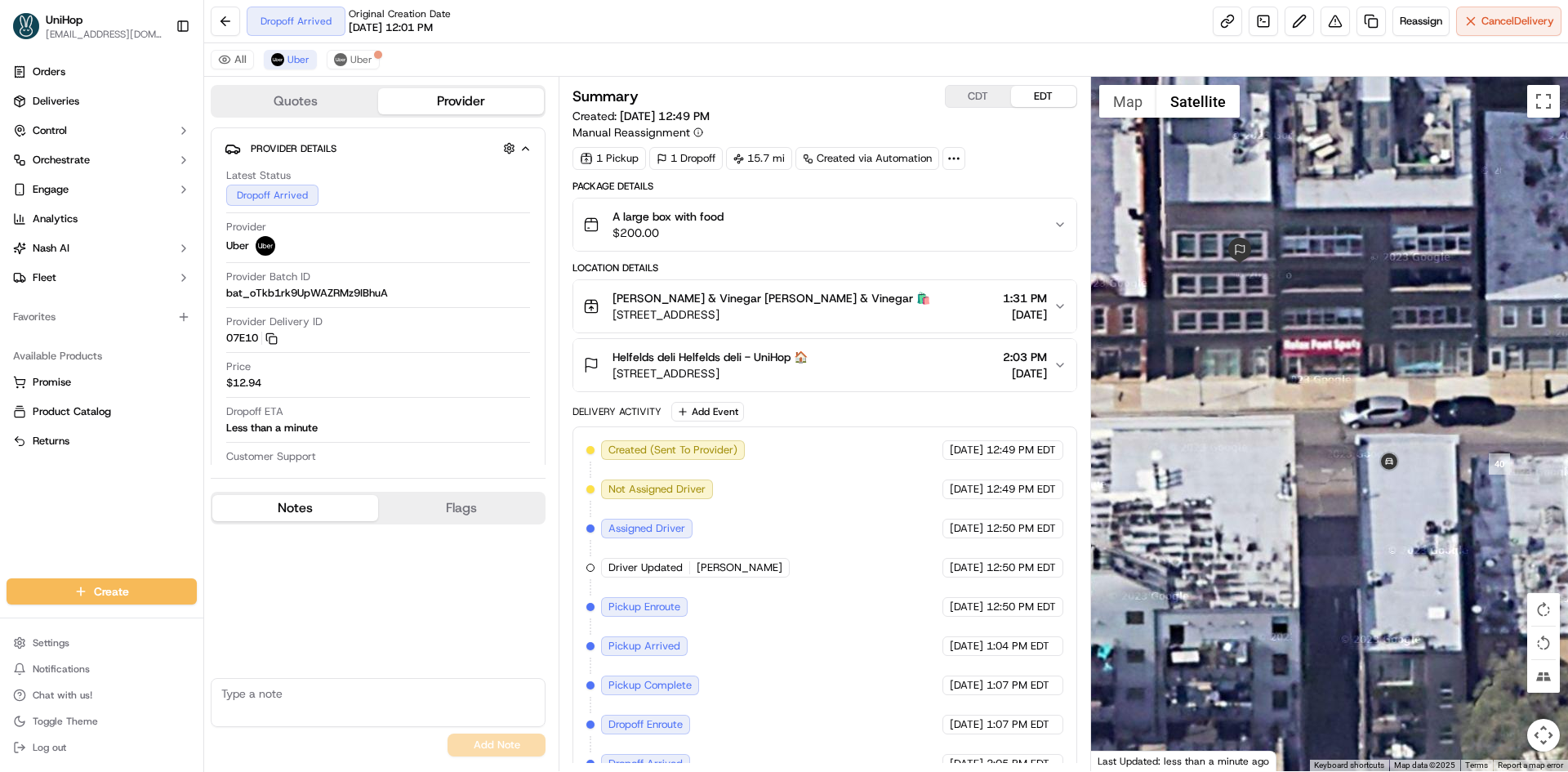
drag, startPoint x: 390, startPoint y: 606, endPoint x: 428, endPoint y: 572, distance: 51.0
click at [393, 604] on div "No results found Add Note" at bounding box center [378, 644] width 335 height 239
click at [990, 98] on button "CDT" at bounding box center [978, 96] width 65 height 21
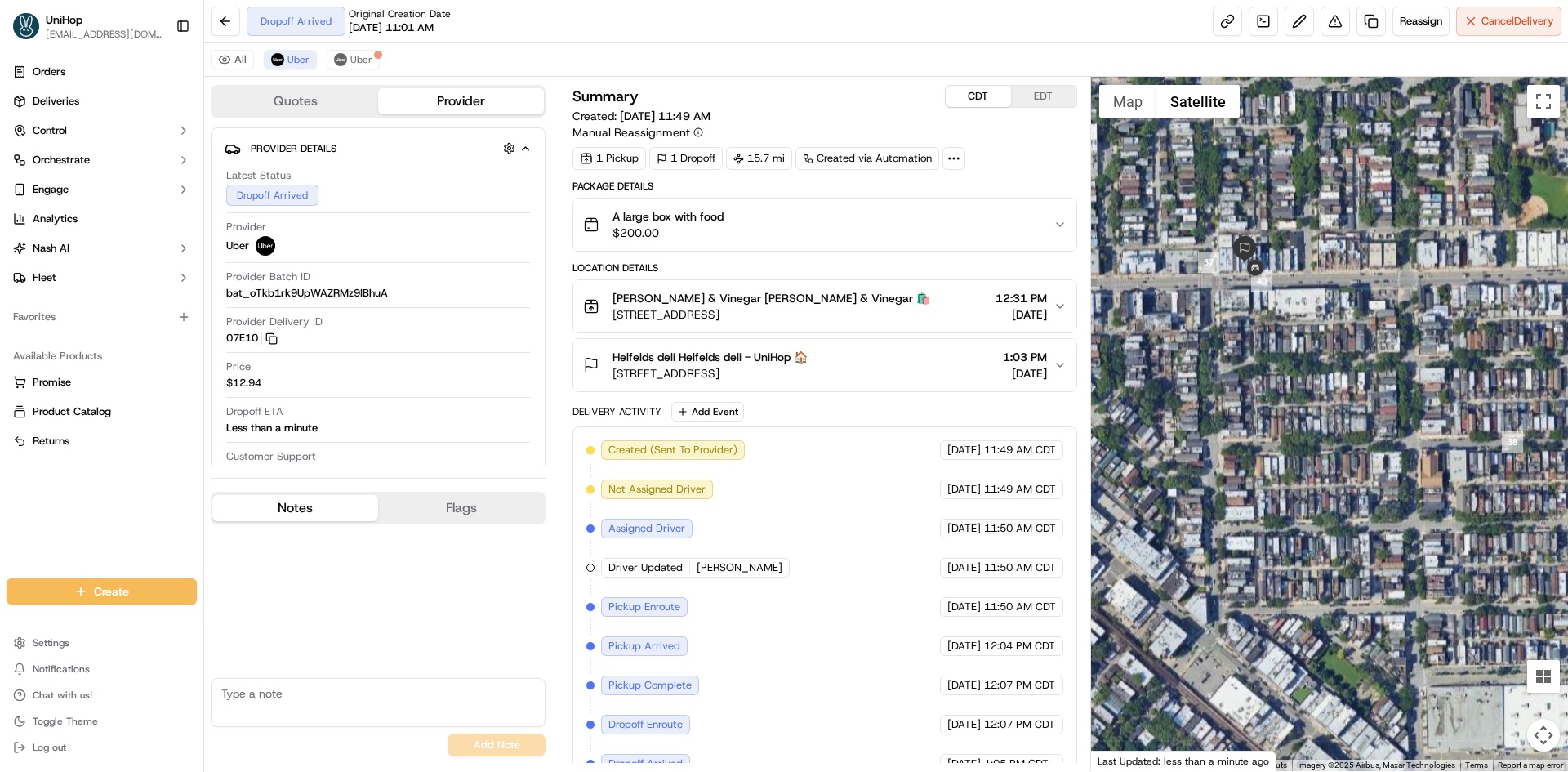
scroll to position [24, 0]
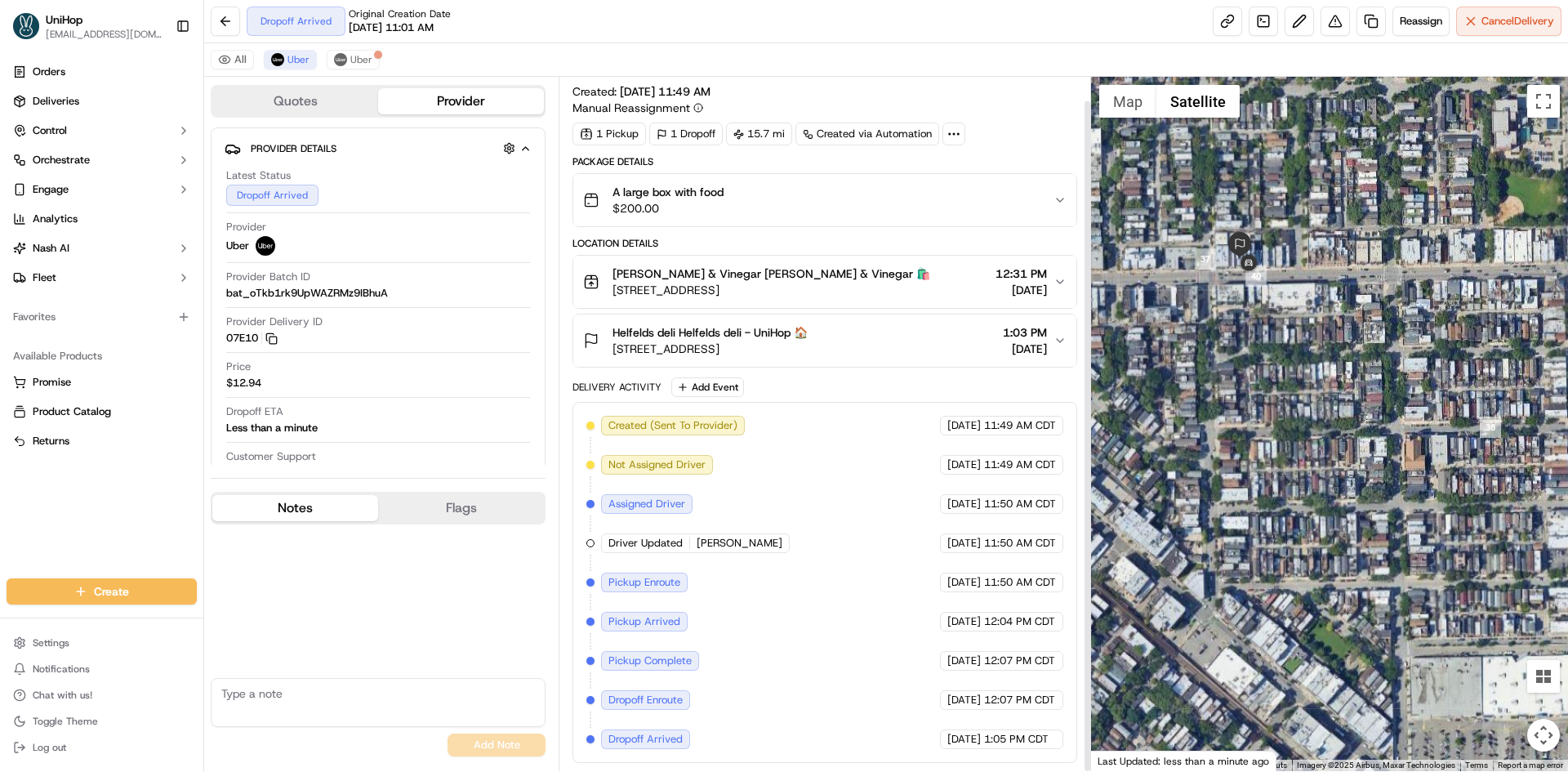
drag, startPoint x: 1263, startPoint y: 373, endPoint x: 1271, endPoint y: 394, distance: 22.5
click at [1271, 394] on div at bounding box center [1330, 424] width 478 height 694
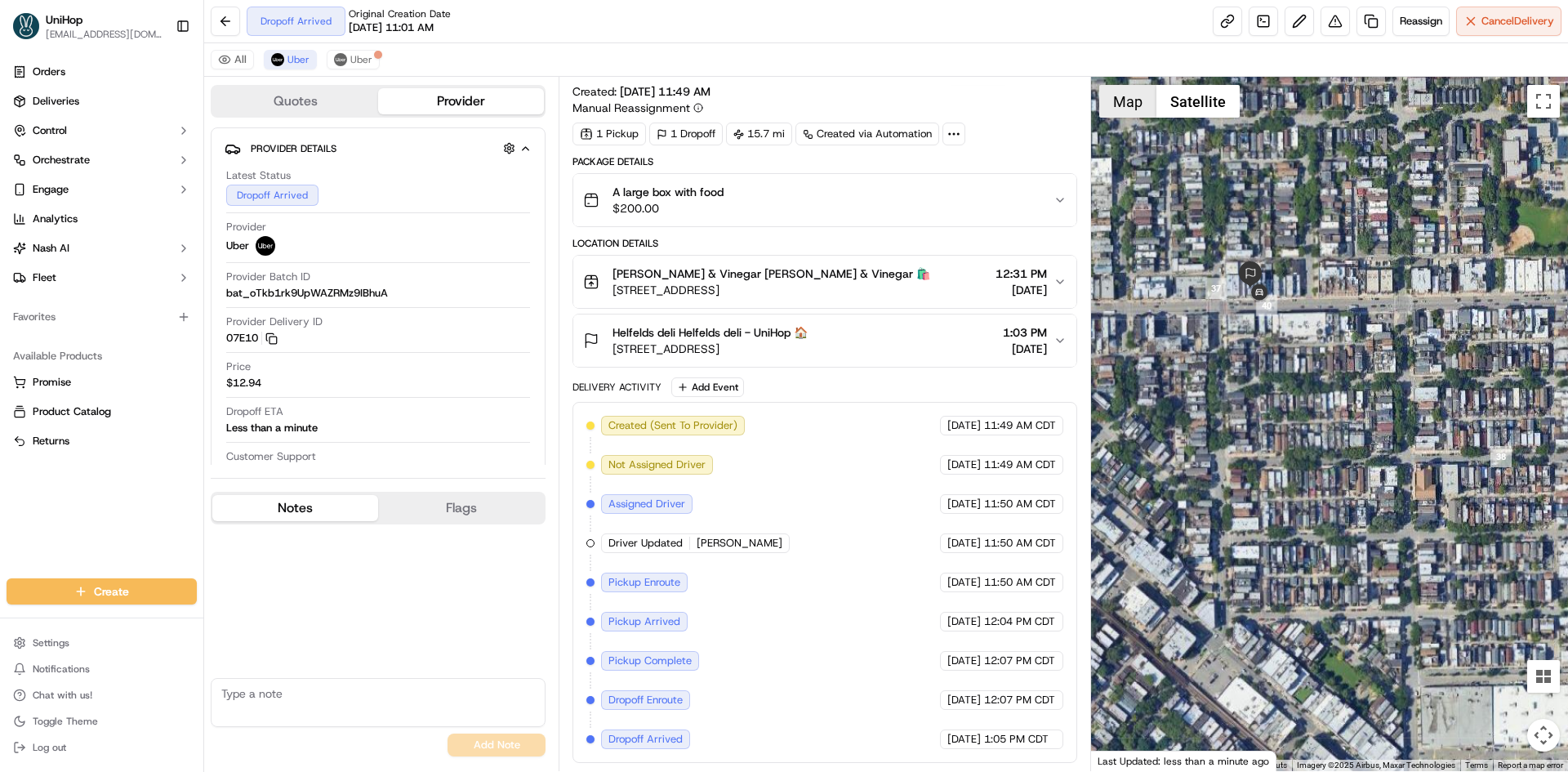
click at [1122, 110] on button "Map" at bounding box center [1127, 101] width 57 height 33
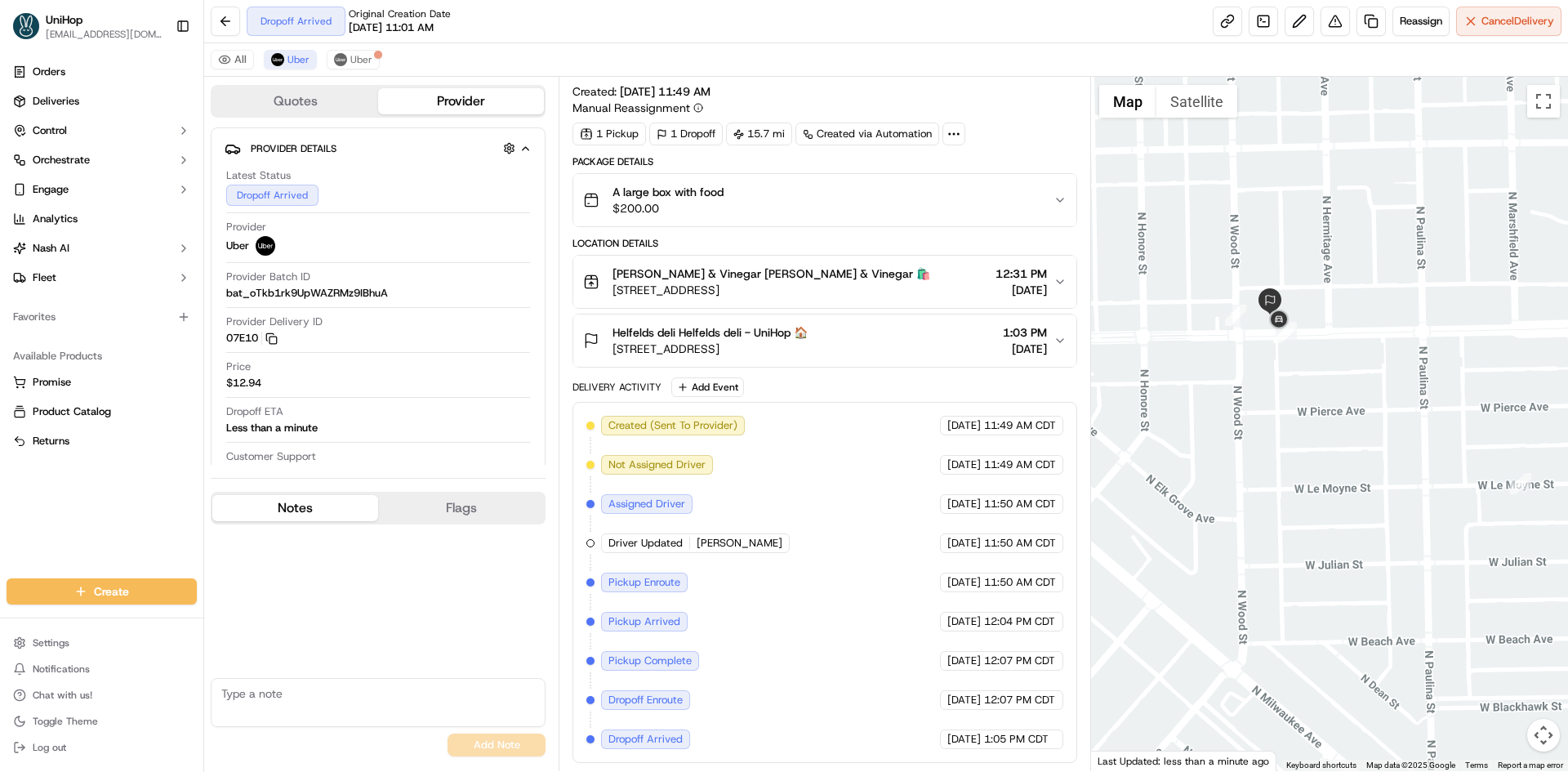
drag, startPoint x: 1222, startPoint y: 382, endPoint x: 1144, endPoint y: 416, distance: 85.1
click at [1227, 389] on div at bounding box center [1330, 424] width 478 height 694
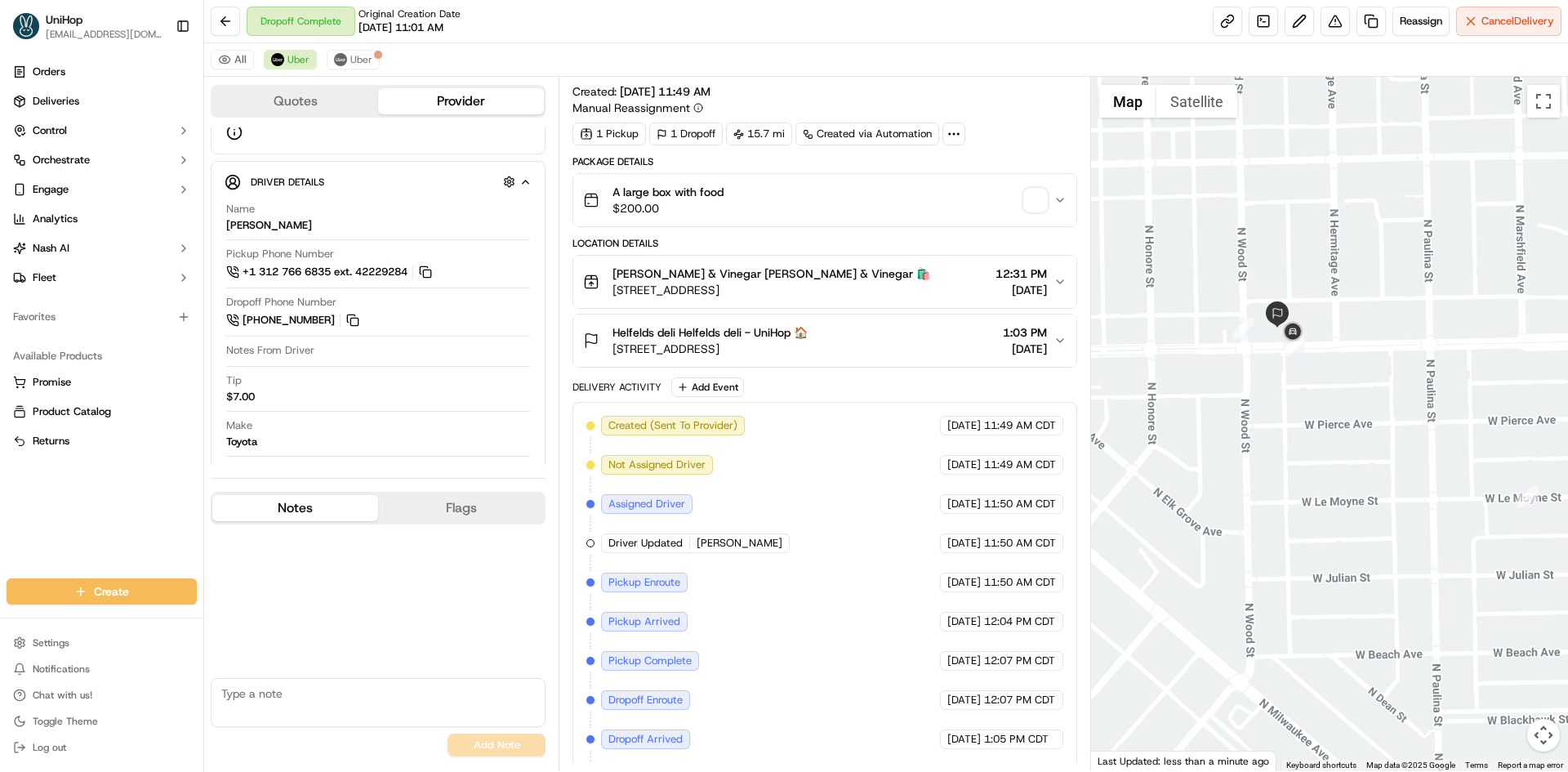
scroll to position [312, 0]
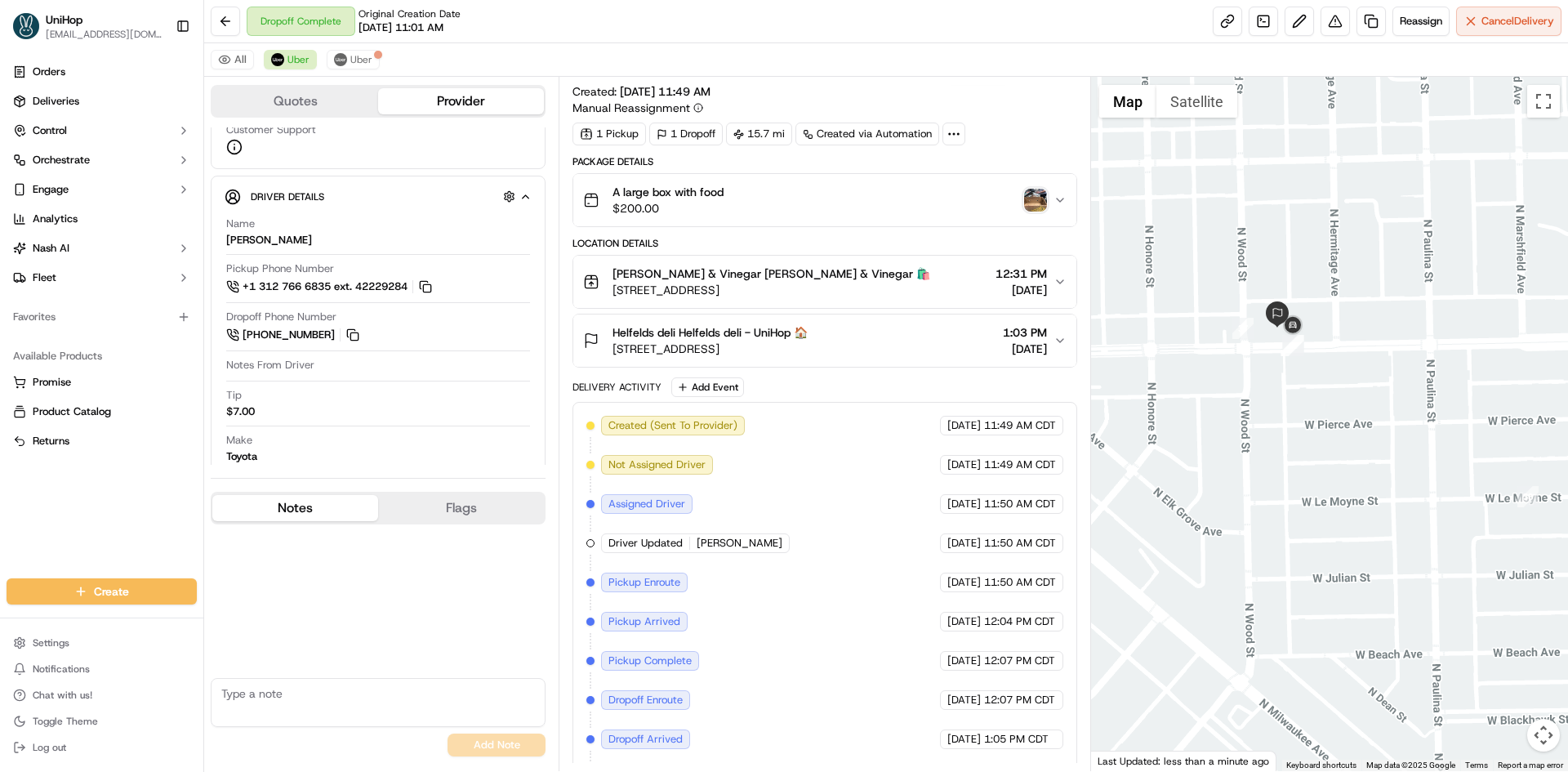
click at [1029, 196] on img "button" at bounding box center [1035, 200] width 23 height 23
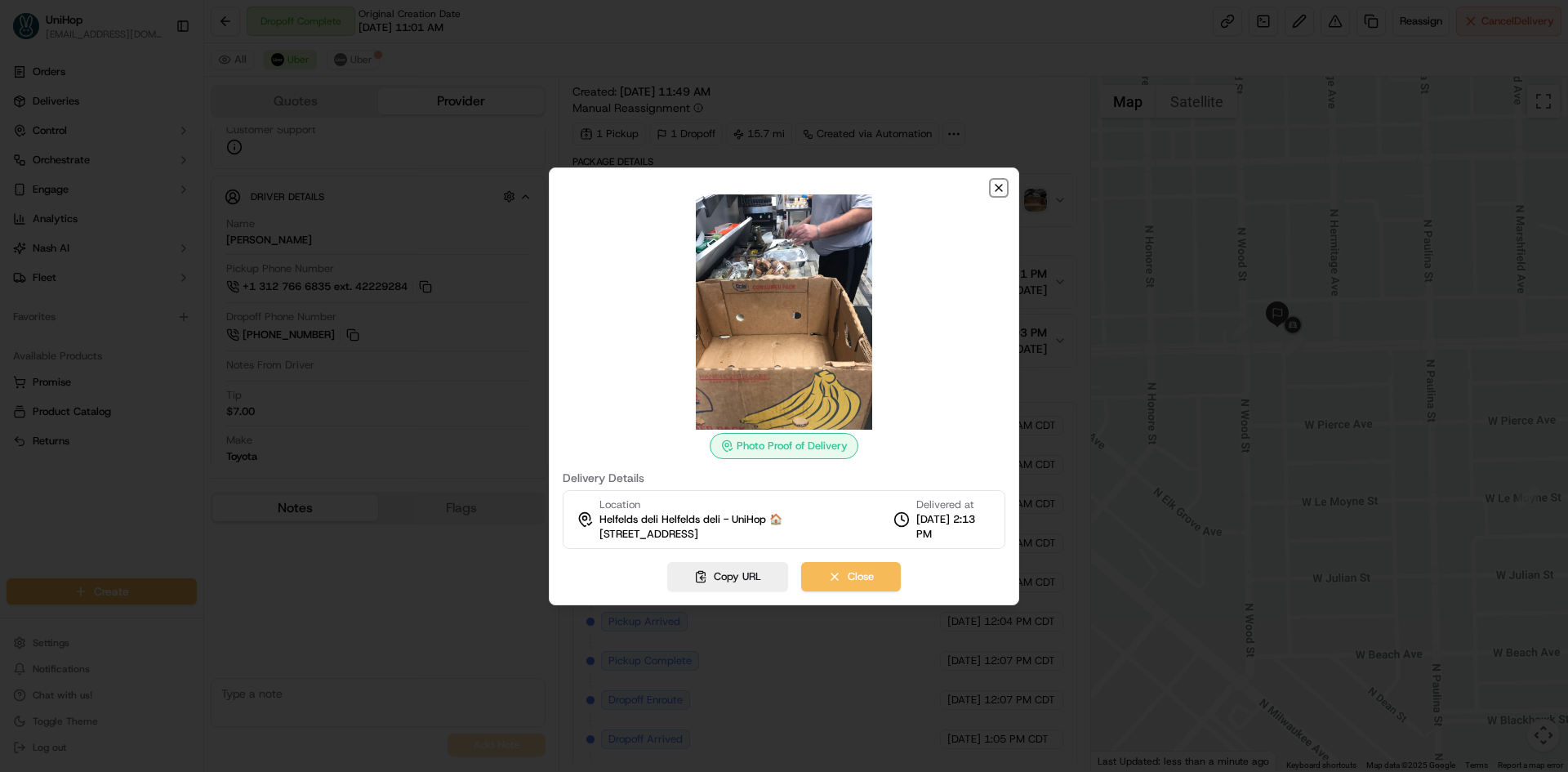
click at [996, 183] on icon "button" at bounding box center [999, 187] width 13 height 13
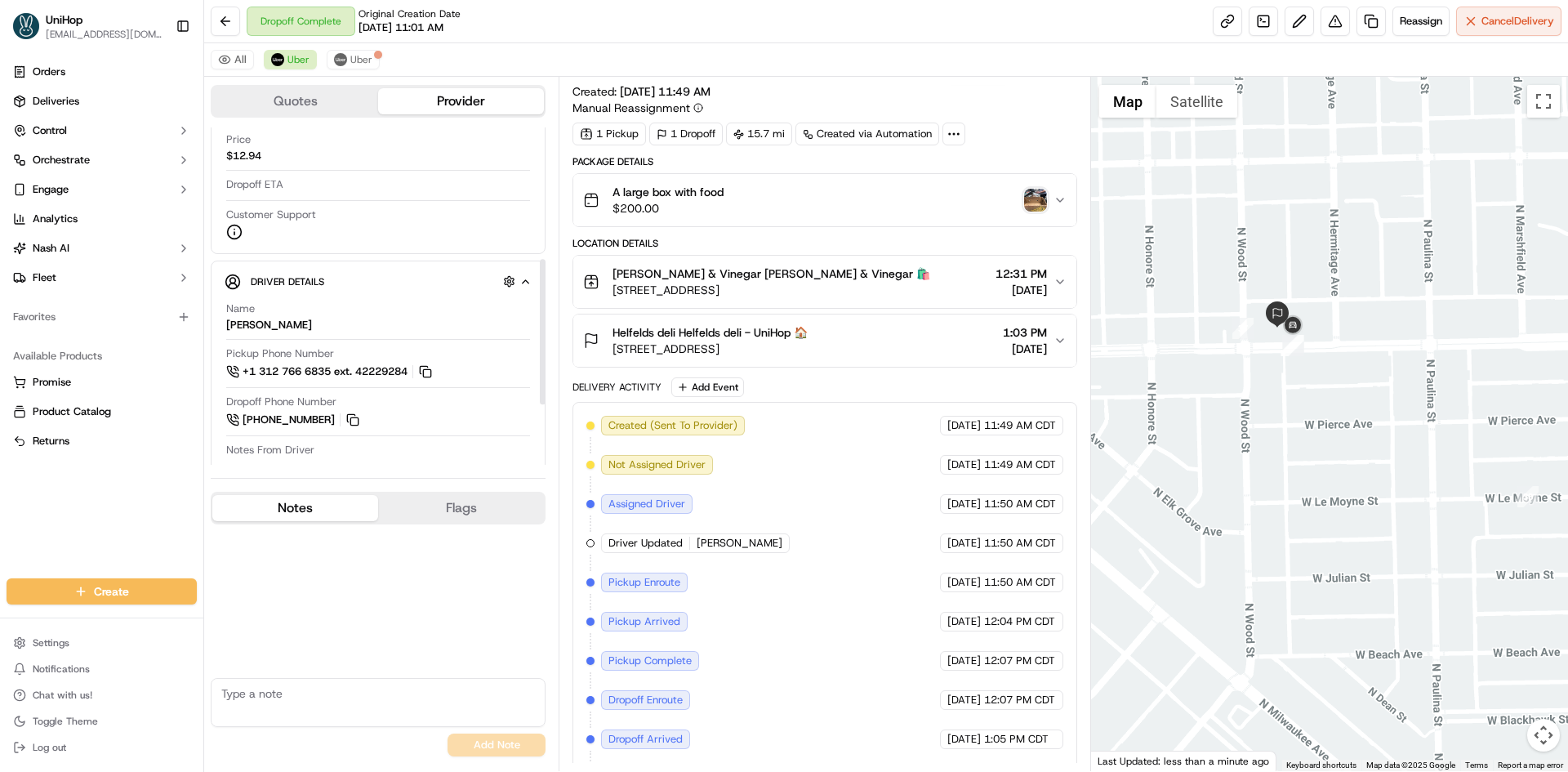
scroll to position [226, 0]
click at [1034, 191] on img "button" at bounding box center [1035, 200] width 23 height 23
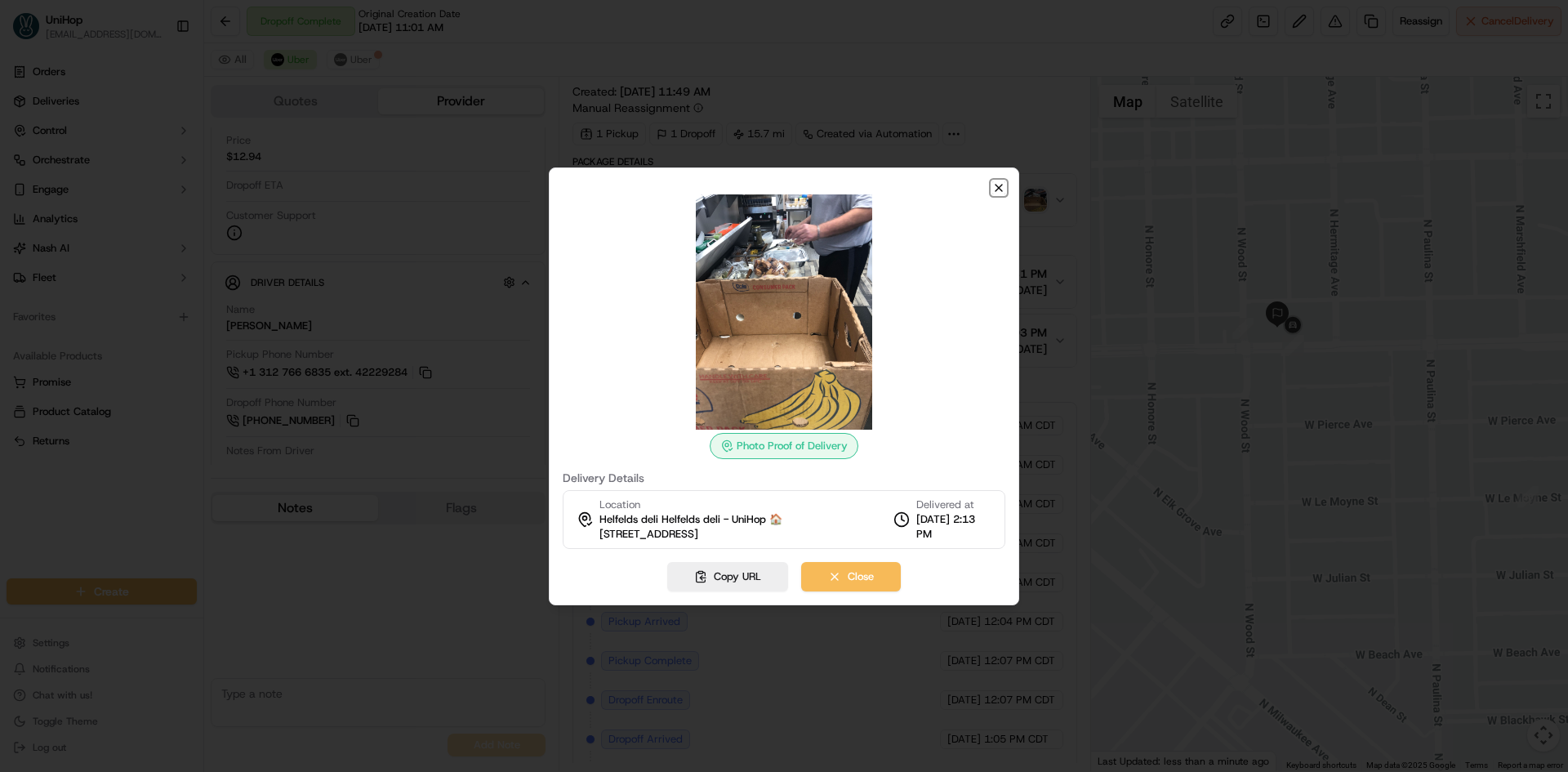
click at [1002, 187] on icon "button" at bounding box center [999, 187] width 13 height 13
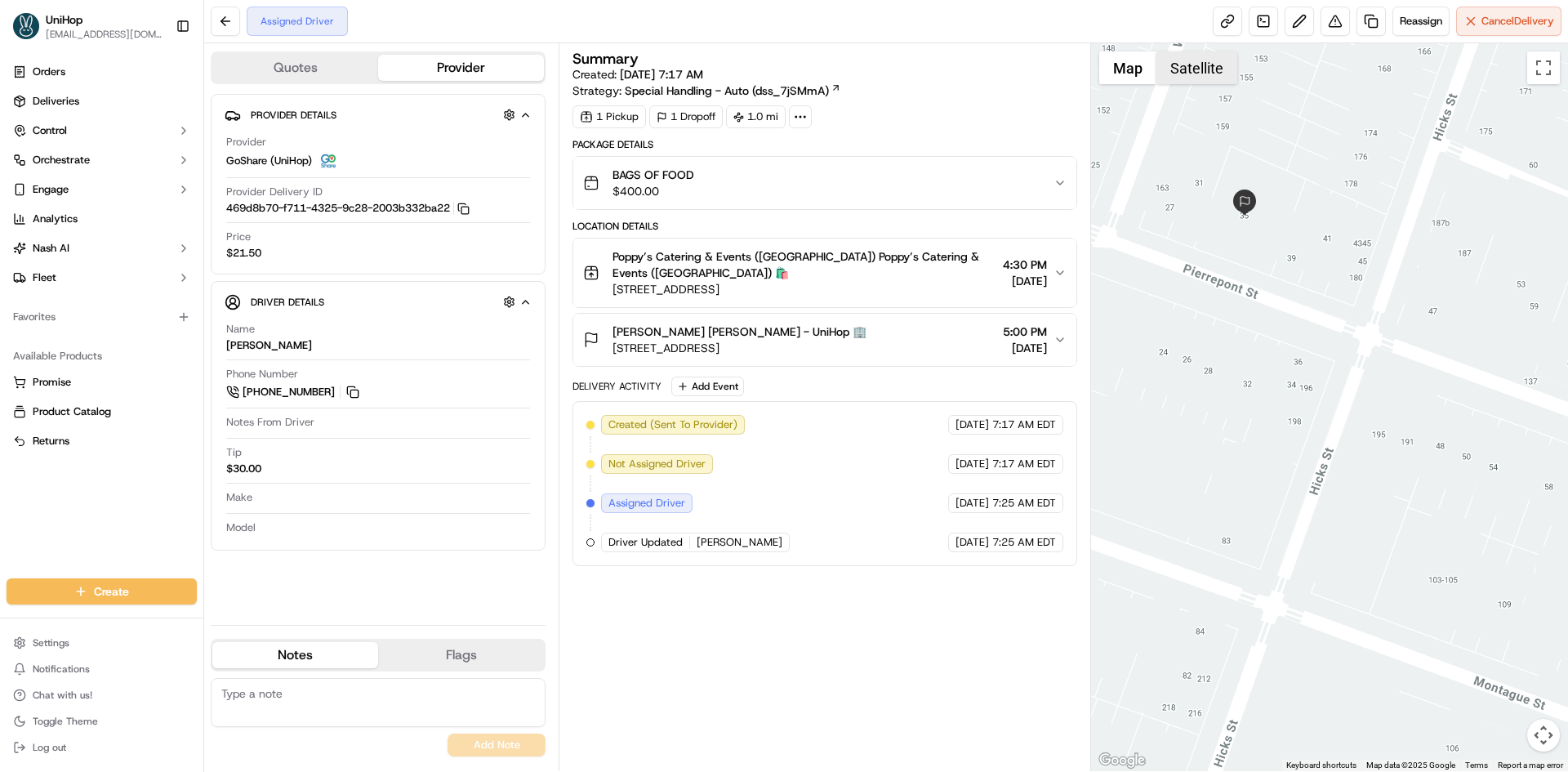
click at [1203, 61] on button "Satellite" at bounding box center [1196, 68] width 81 height 33
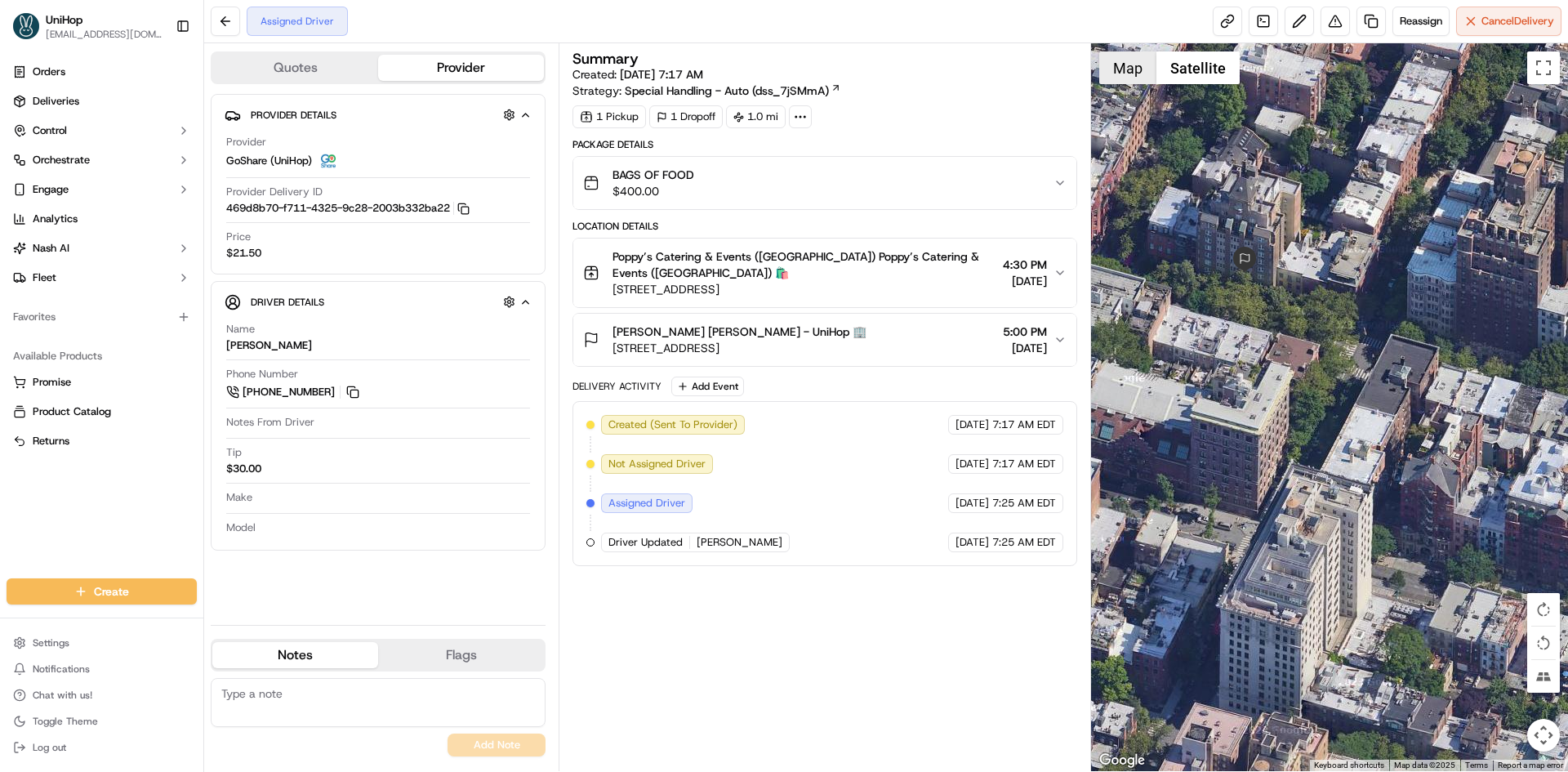
click at [1144, 71] on button "Map" at bounding box center [1127, 68] width 57 height 33
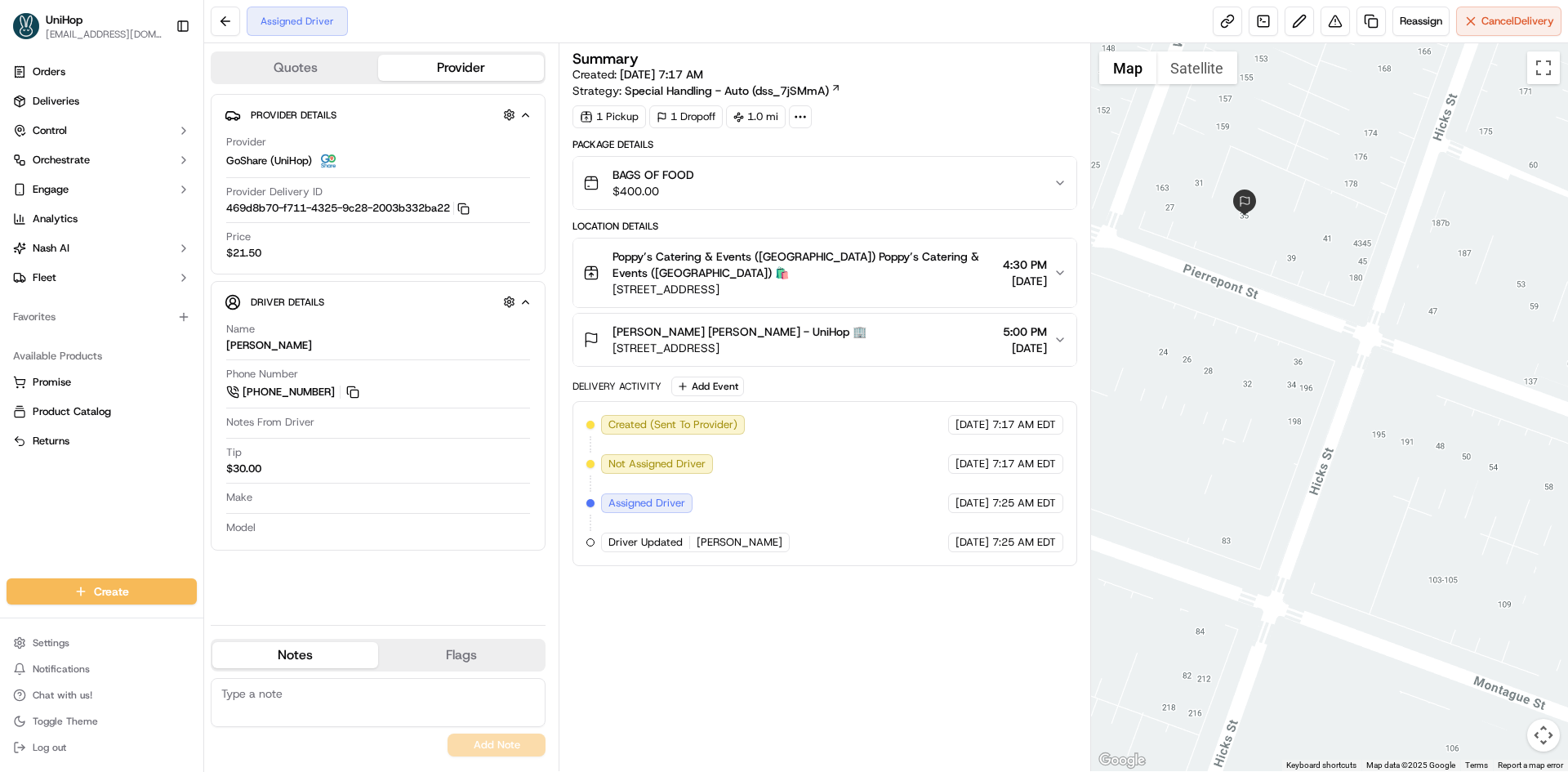
click at [829, 357] on button "[PERSON_NAME] [PERSON_NAME] - UniHop 🏢 [STREET_ADDRESS] 5:00 PM [DATE]" at bounding box center [824, 340] width 502 height 52
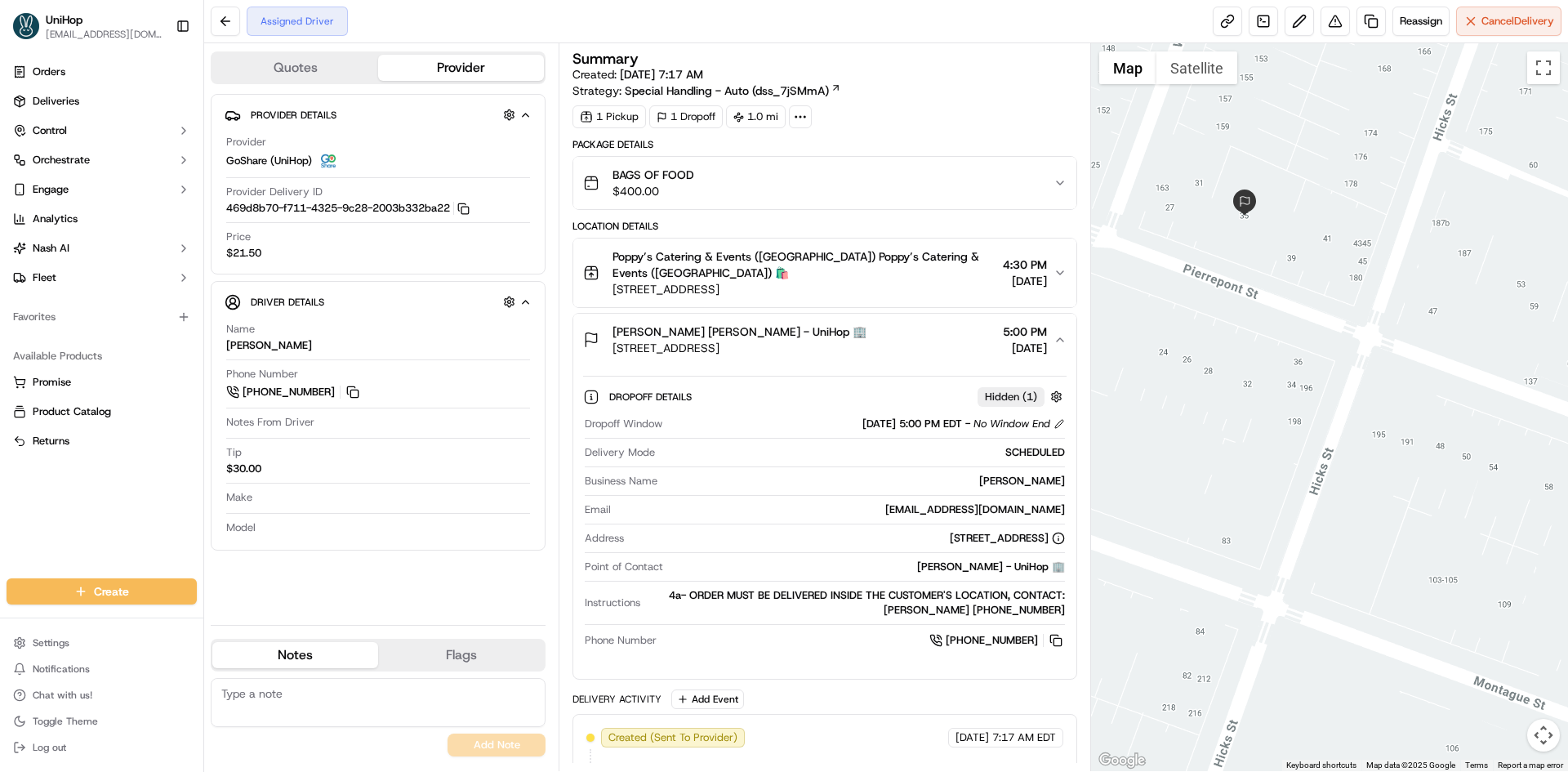
click at [842, 345] on span "[STREET_ADDRESS]" at bounding box center [739, 348] width 254 height 16
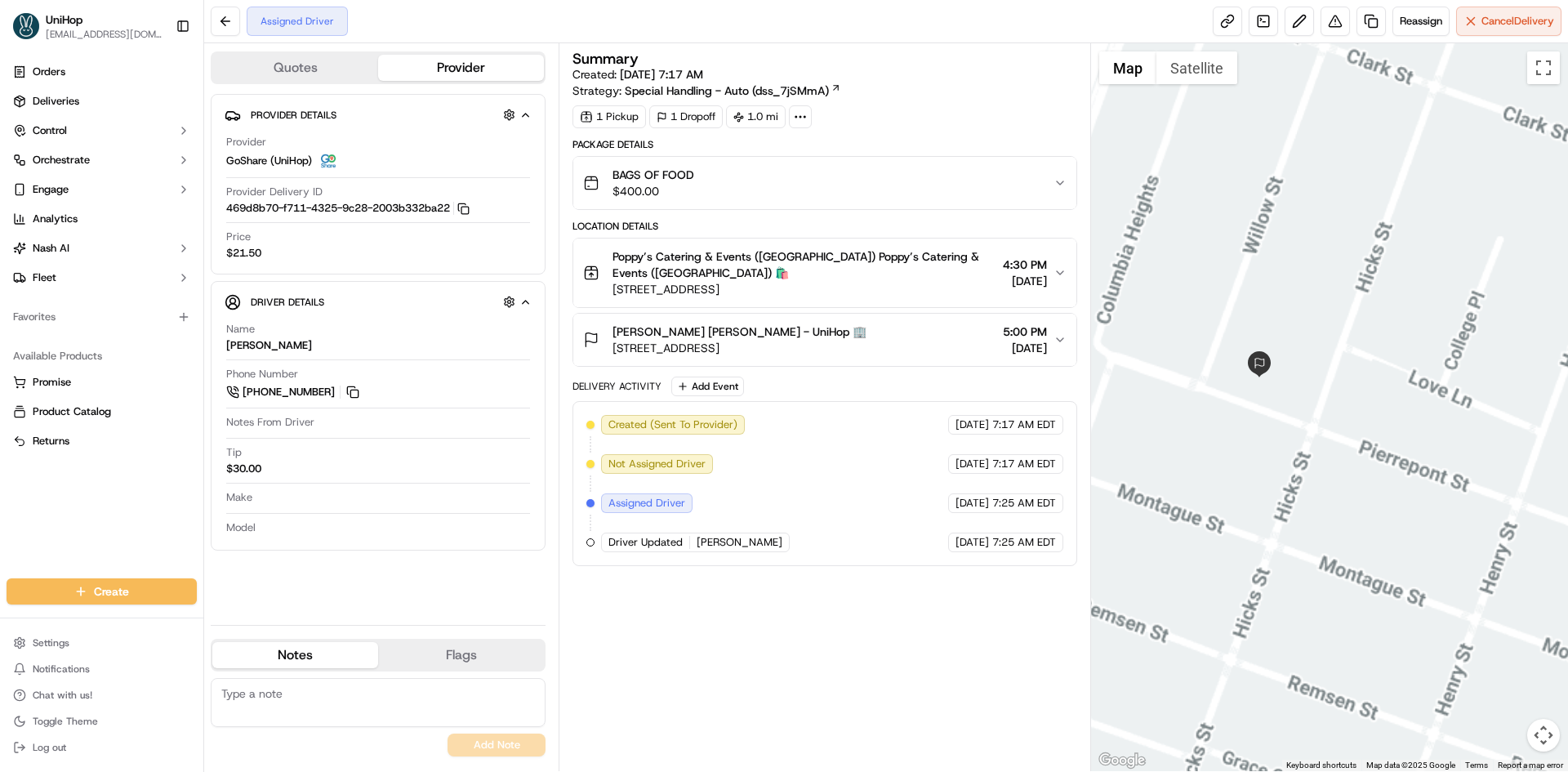
drag, startPoint x: 1234, startPoint y: 578, endPoint x: 1291, endPoint y: 550, distance: 63.5
click at [1274, 560] on div at bounding box center [1330, 407] width 478 height 728
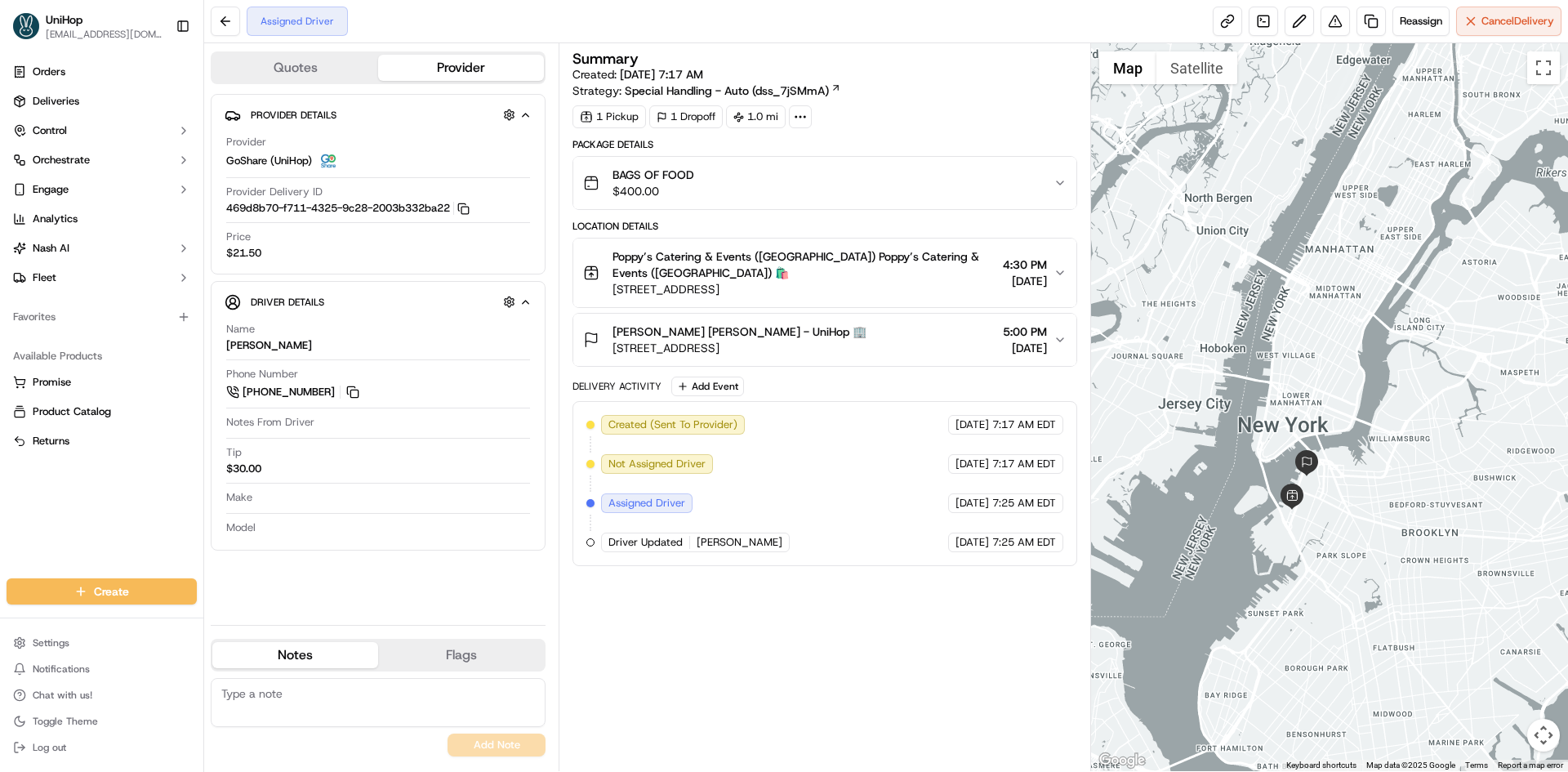
drag, startPoint x: 1406, startPoint y: 505, endPoint x: 1397, endPoint y: 428, distance: 77.5
click at [1396, 431] on div at bounding box center [1330, 407] width 478 height 728
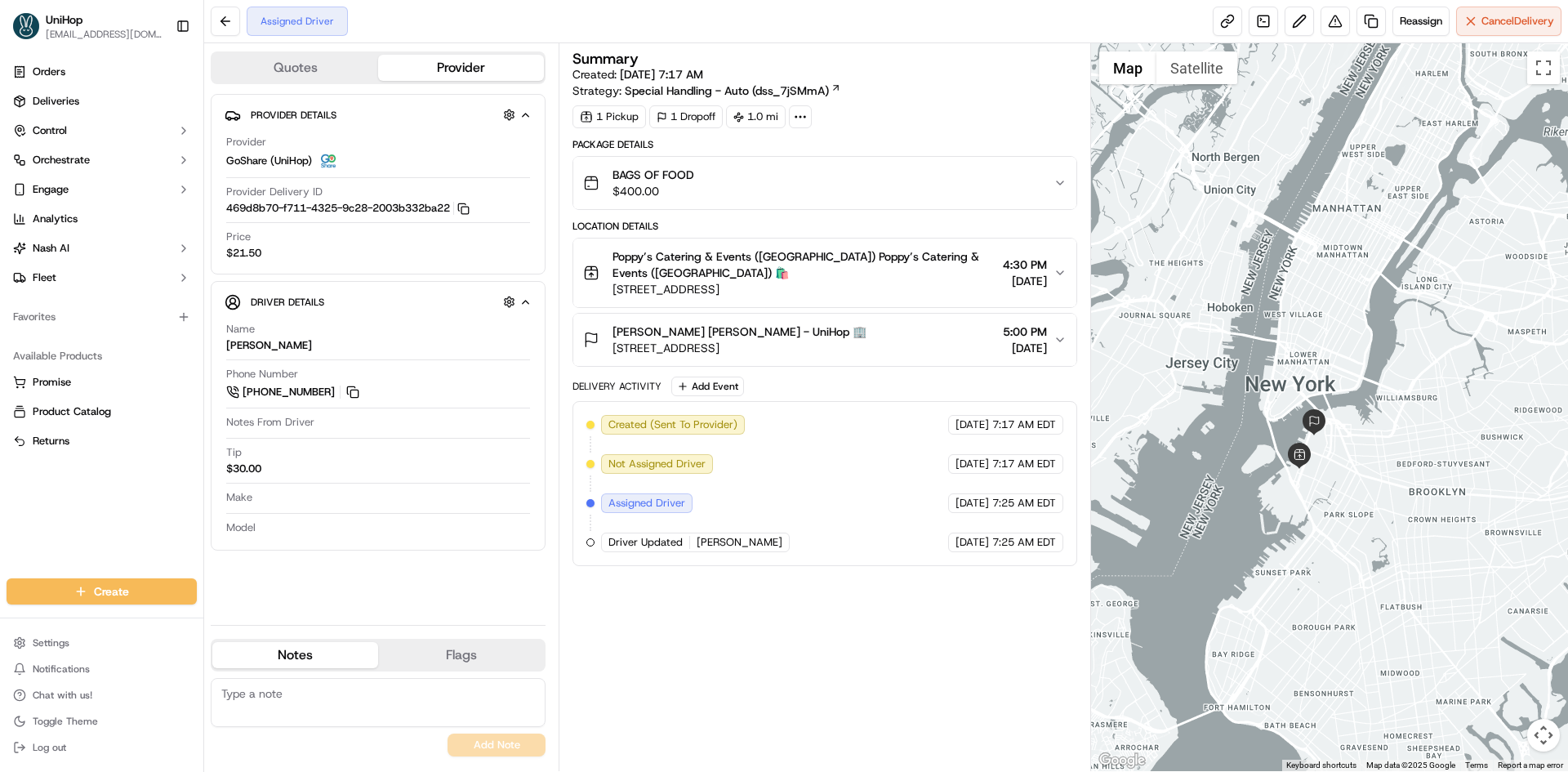
click at [928, 330] on div "Elizabeth Giamatti Elizabeth Giamatti - UniHop 🏢 35 Pierrepont St, Brooklyn, NY…" at bounding box center [818, 339] width 470 height 33
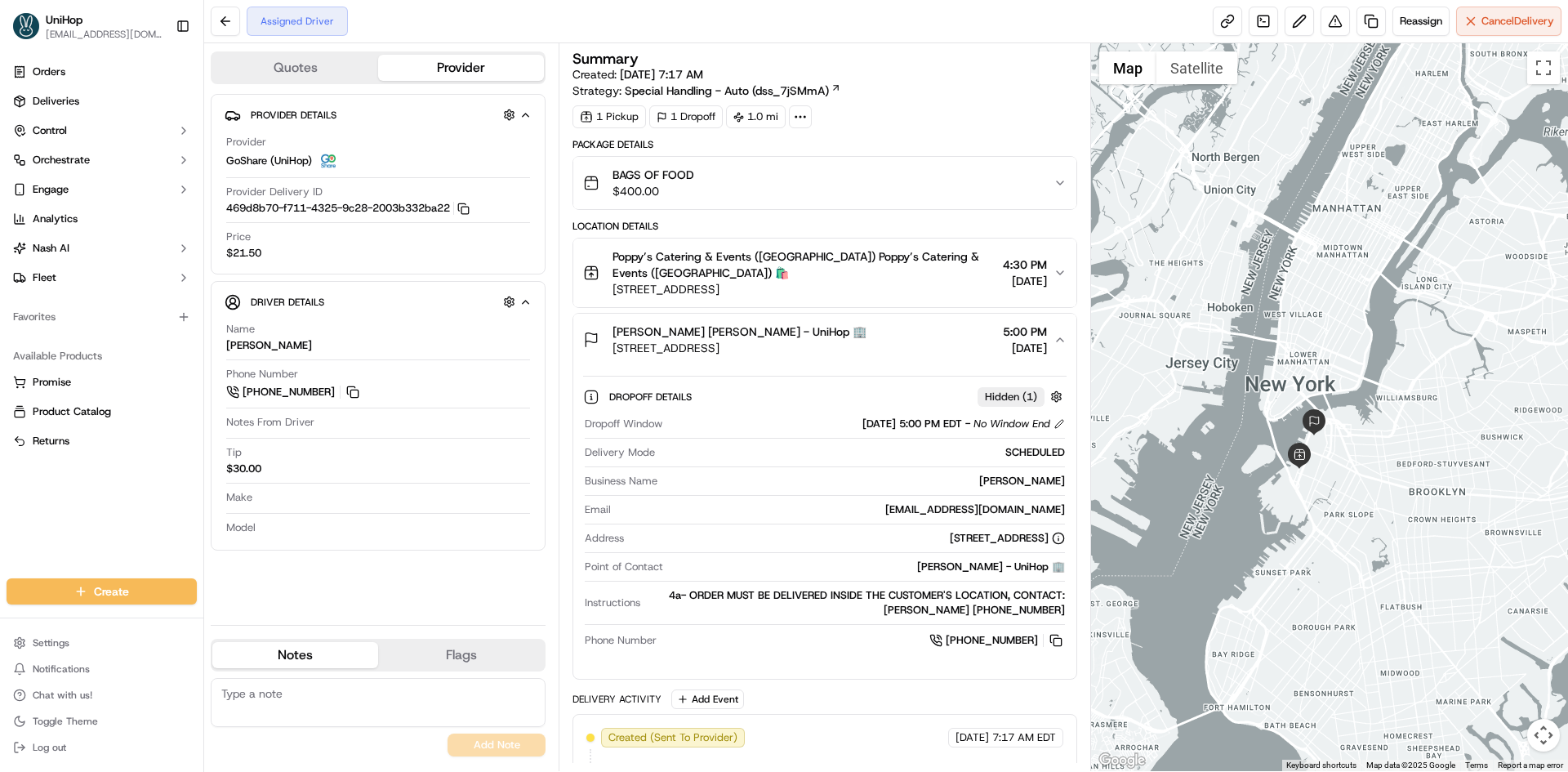
click at [928, 331] on div "Elizabeth Giamatti Elizabeth Giamatti - UniHop 🏢 35 Pierrepont St, Brooklyn, NY…" at bounding box center [818, 339] width 470 height 33
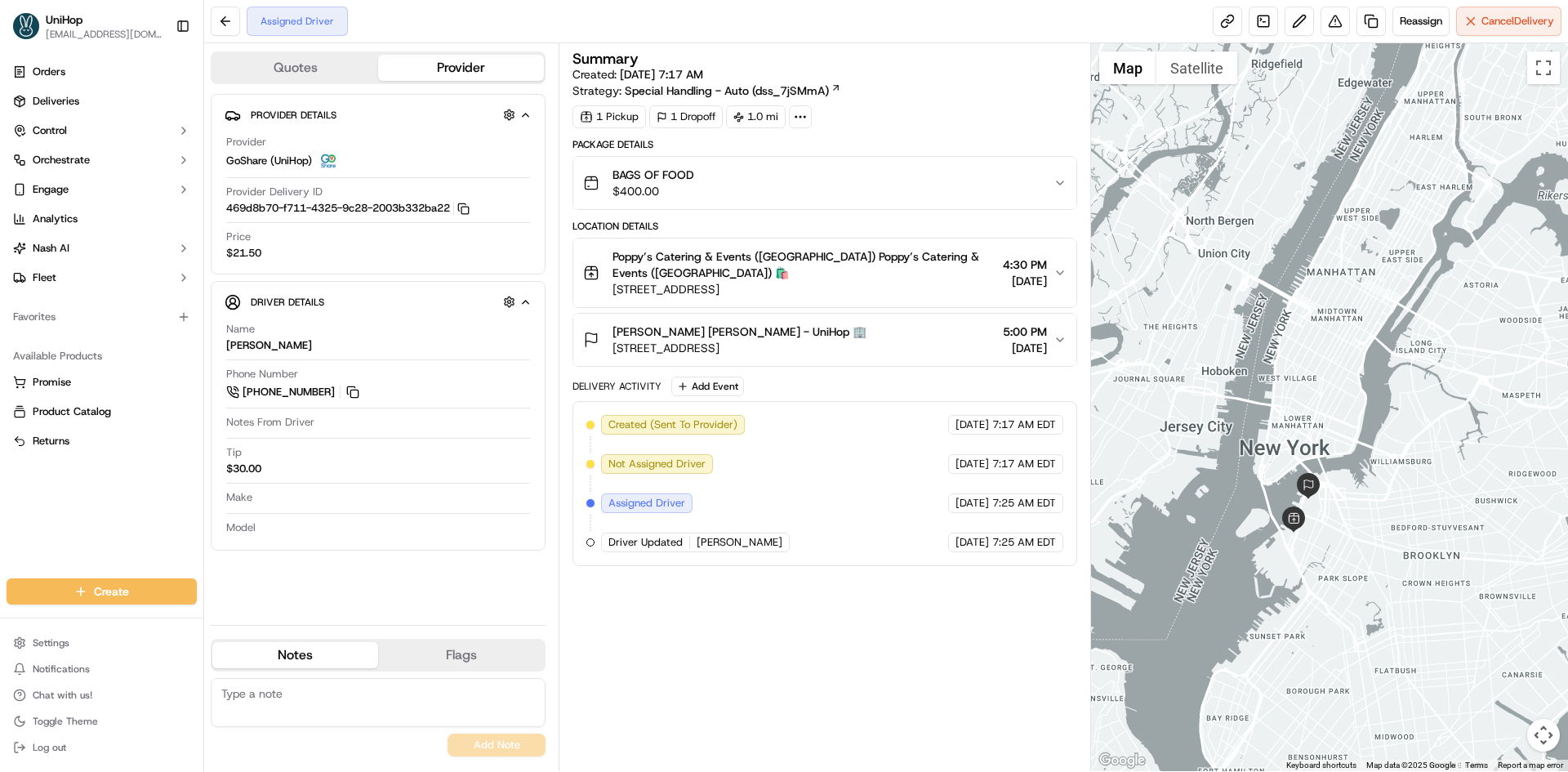
drag, startPoint x: 1336, startPoint y: 543, endPoint x: 1339, endPoint y: 573, distance: 30.1
click at [1339, 573] on div at bounding box center [1330, 407] width 478 height 728
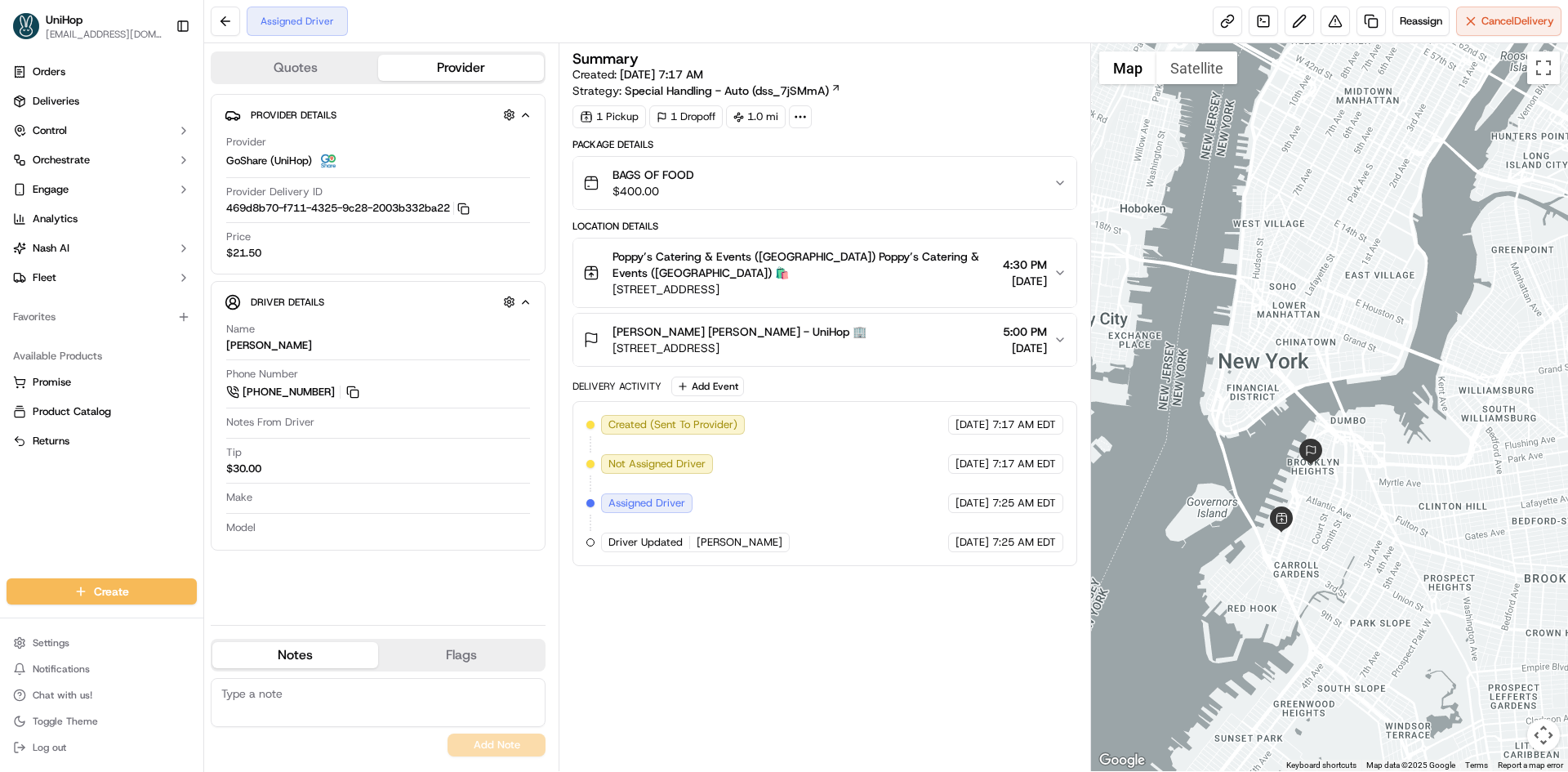
drag, startPoint x: 1318, startPoint y: 538, endPoint x: 1354, endPoint y: 567, distance: 46.2
click at [1353, 573] on div at bounding box center [1330, 407] width 478 height 728
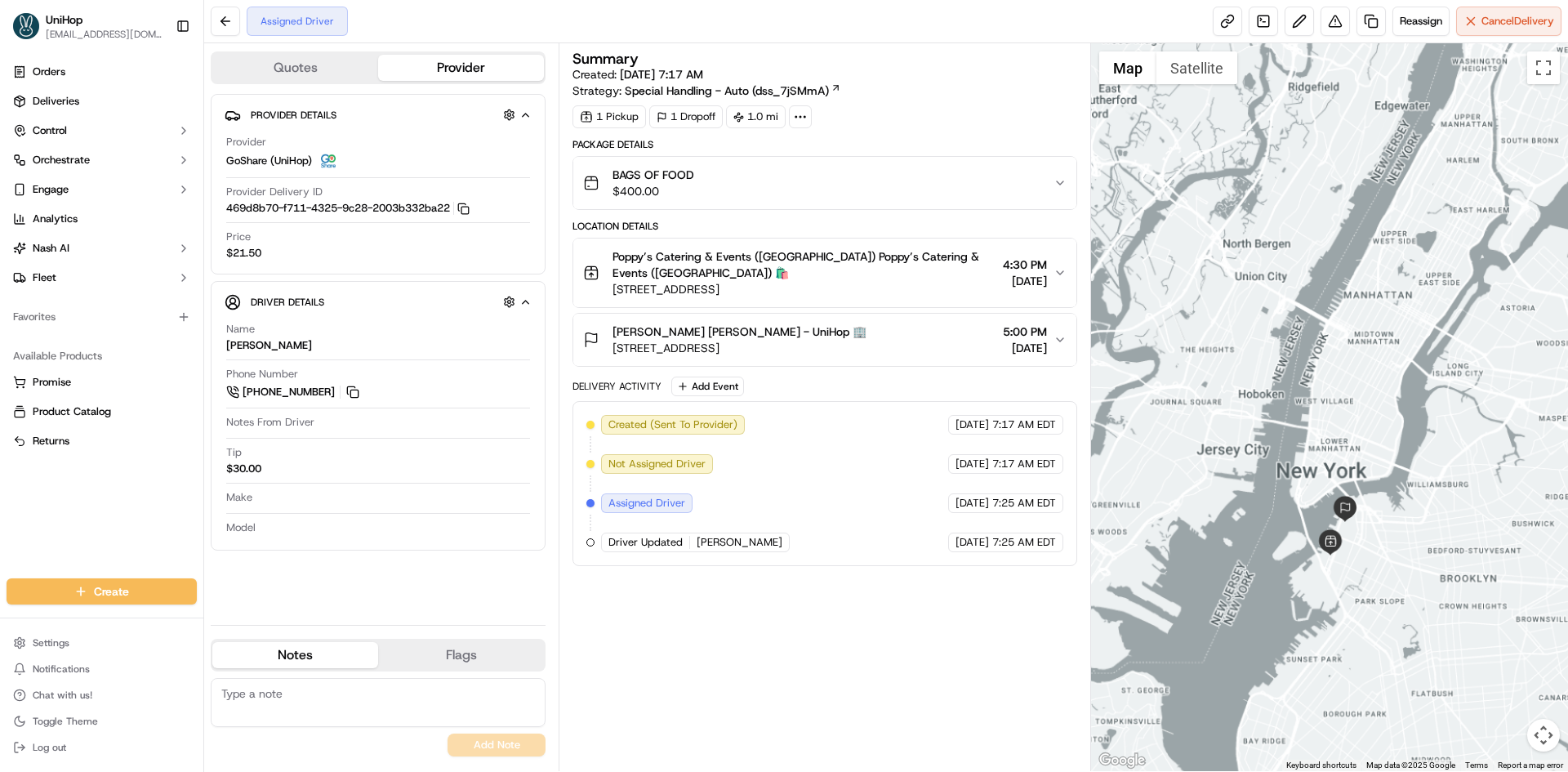
click at [1363, 546] on div at bounding box center [1330, 407] width 478 height 728
drag, startPoint x: 1373, startPoint y: 549, endPoint x: 1369, endPoint y: 563, distance: 14.6
click at [1369, 566] on div at bounding box center [1330, 407] width 478 height 728
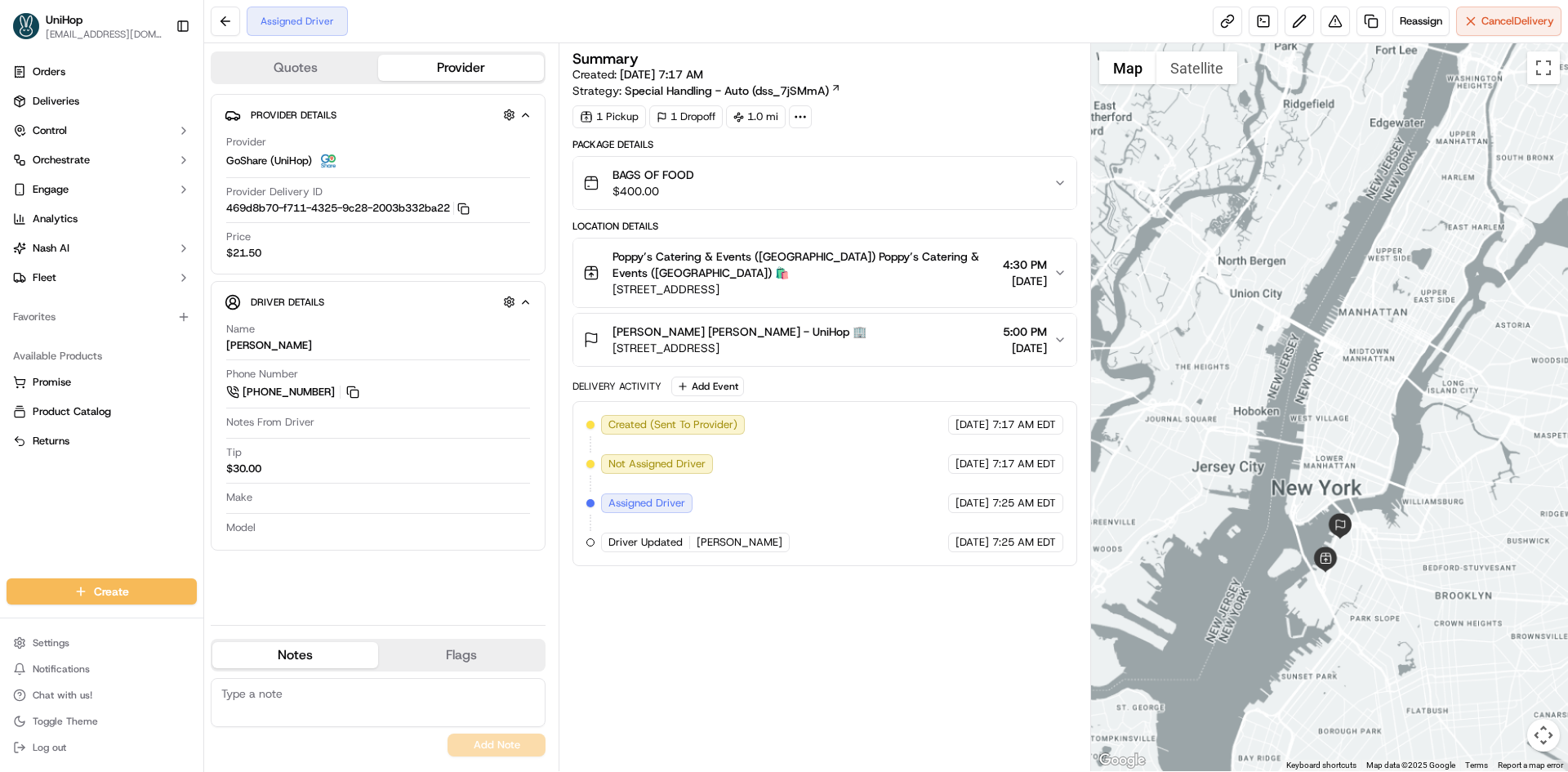
click at [1361, 558] on div at bounding box center [1330, 407] width 478 height 728
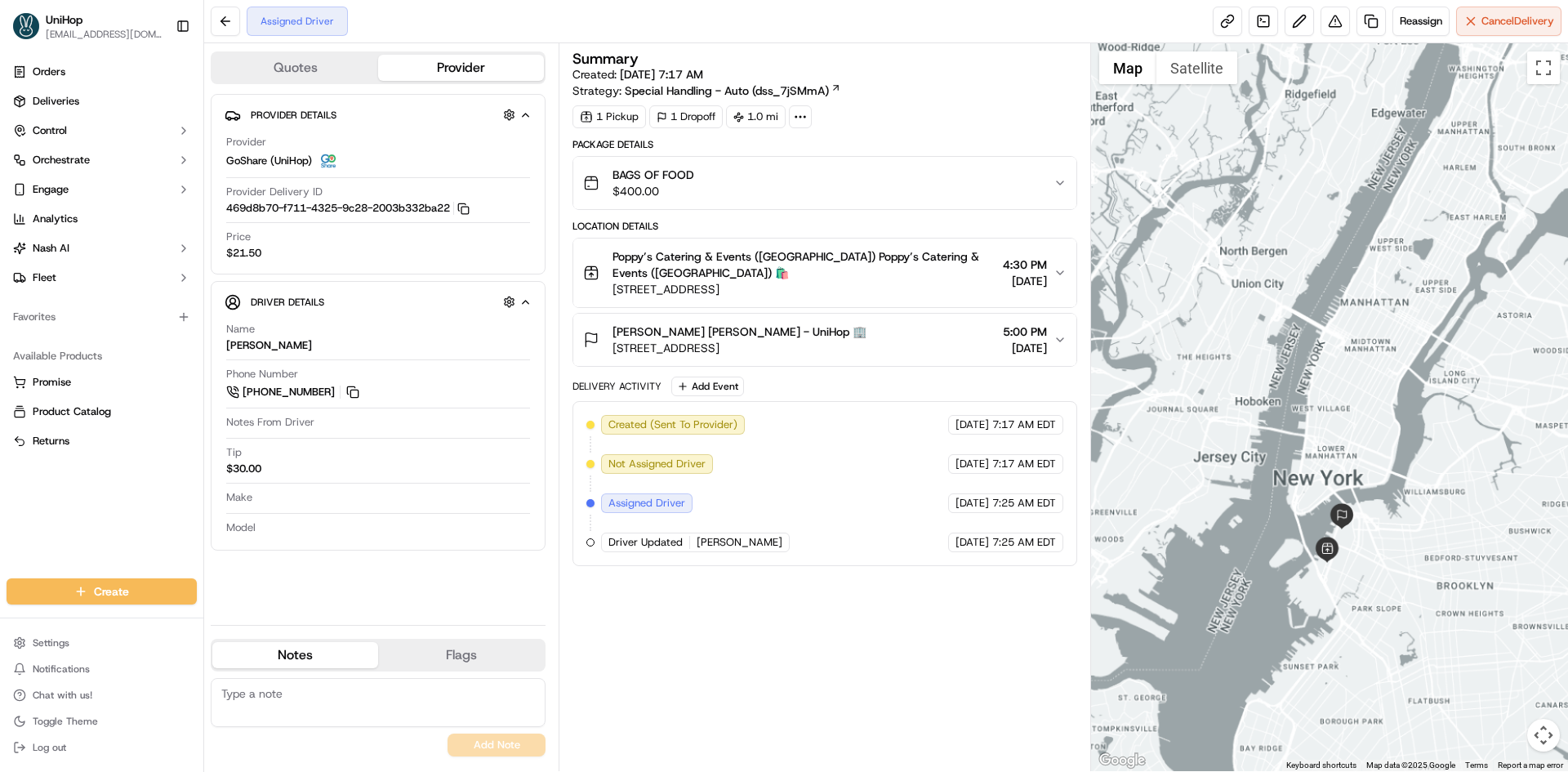
drag, startPoint x: 1366, startPoint y: 565, endPoint x: 1368, endPoint y: 557, distance: 8.2
click at [1368, 557] on div at bounding box center [1330, 407] width 478 height 728
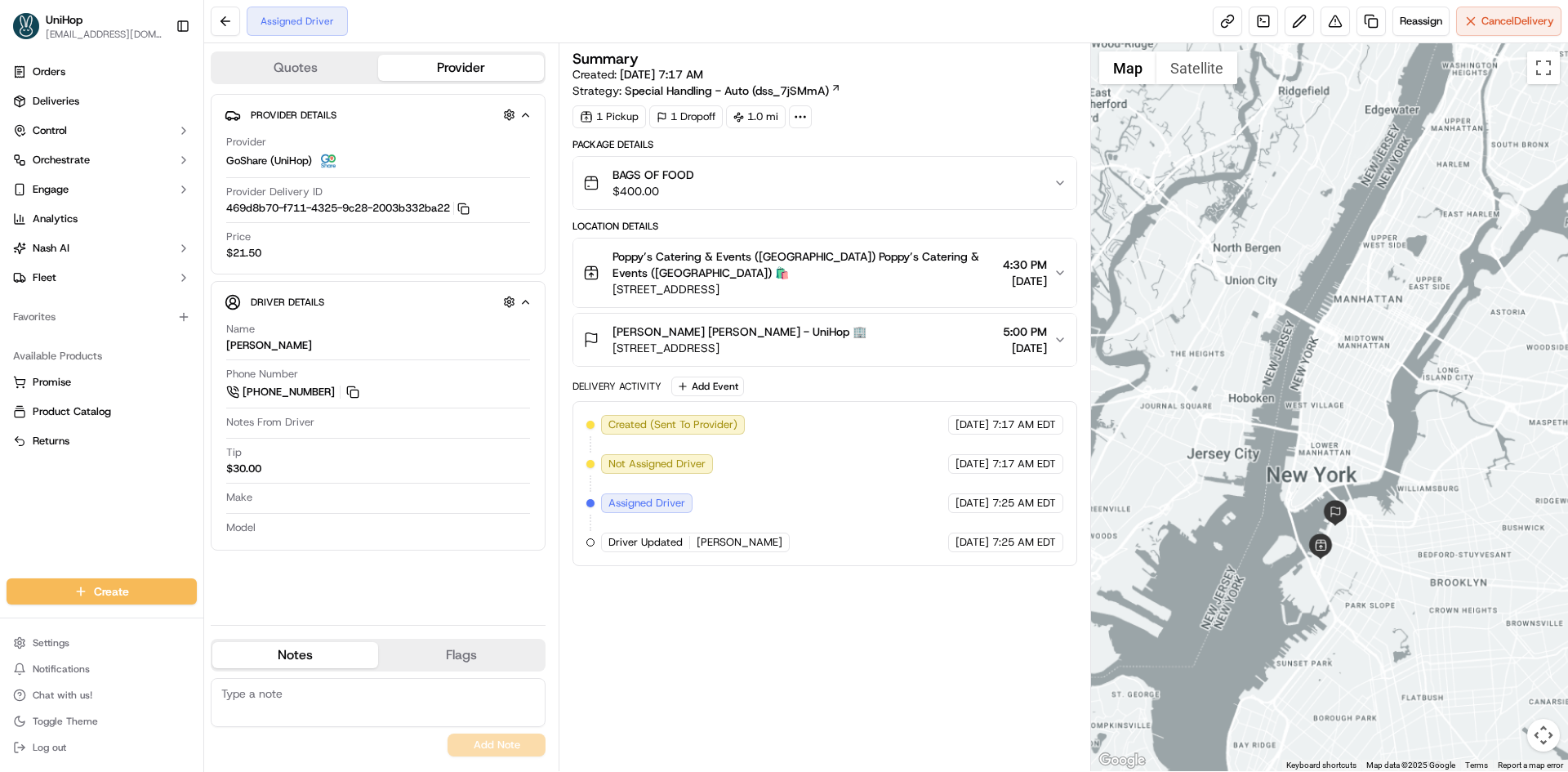
click at [1424, 400] on div at bounding box center [1330, 407] width 478 height 728
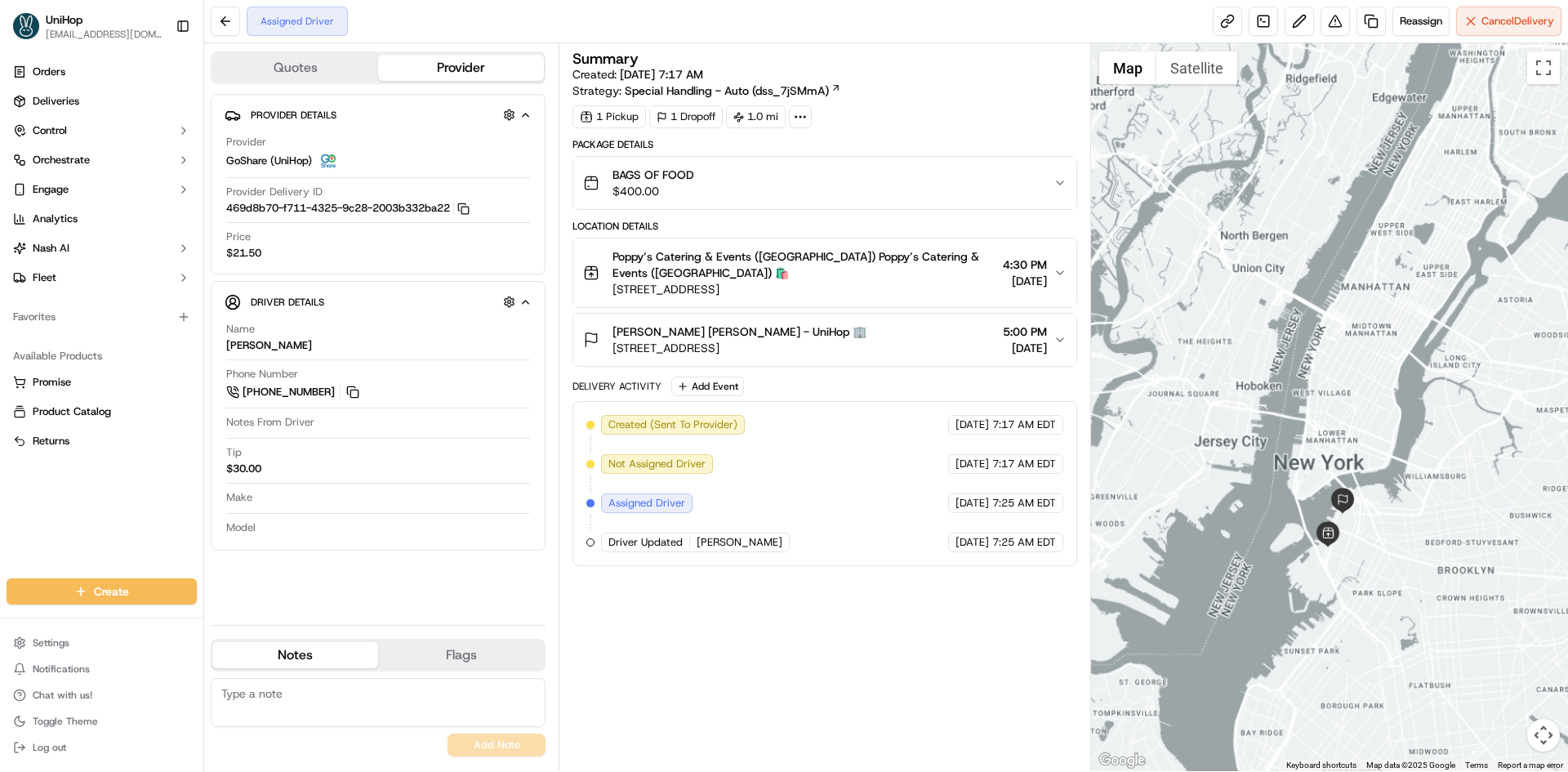
drag, startPoint x: 1399, startPoint y: 363, endPoint x: 1384, endPoint y: 333, distance: 33.5
click at [1406, 348] on div at bounding box center [1330, 407] width 478 height 728
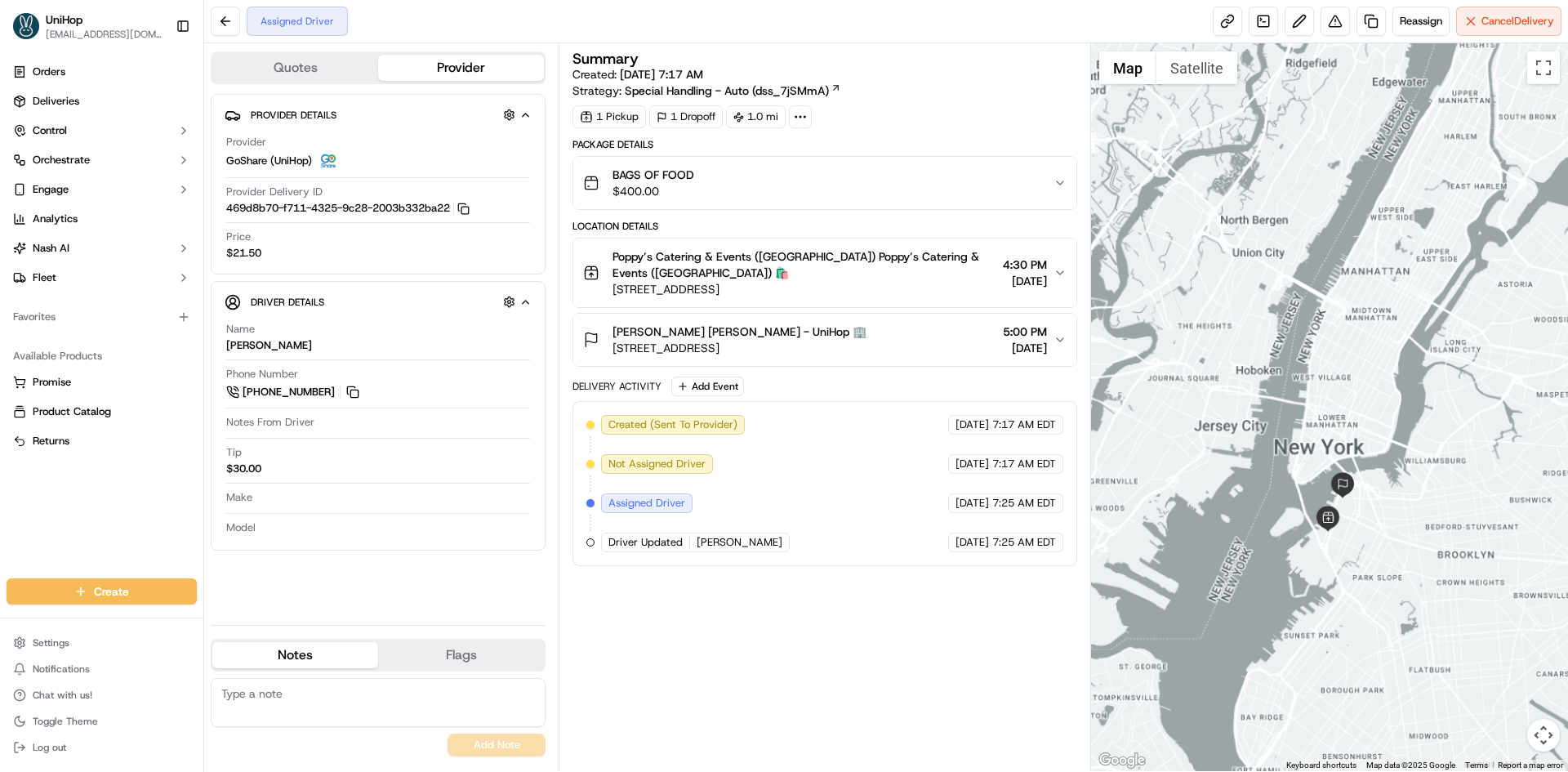
drag, startPoint x: 1391, startPoint y: 347, endPoint x: 1391, endPoint y: 330, distance: 17.0
click at [1391, 330] on div at bounding box center [1330, 407] width 478 height 728
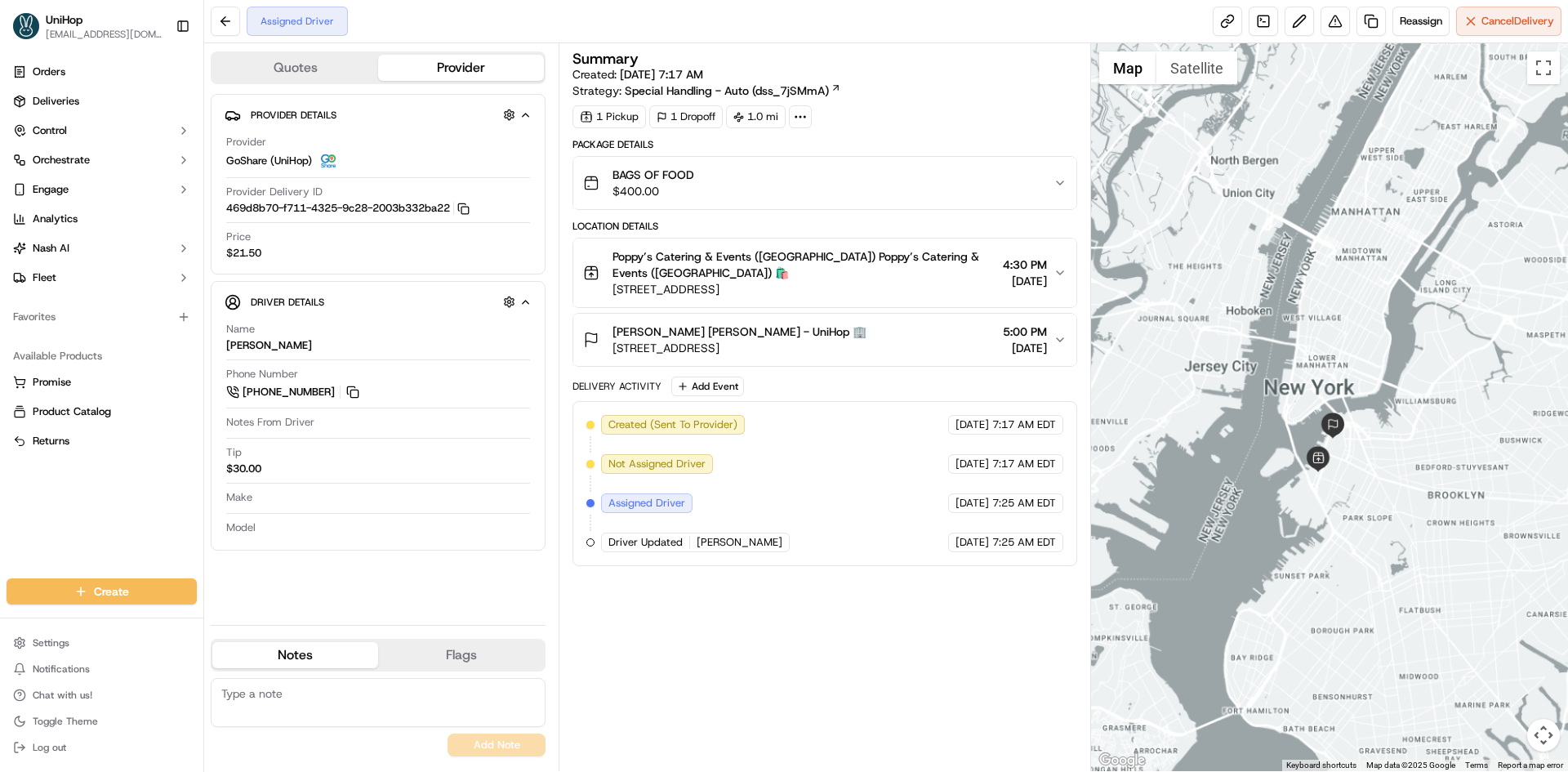
drag, startPoint x: 1365, startPoint y: 319, endPoint x: 1354, endPoint y: 275, distance: 45.4
click at [1354, 275] on div at bounding box center [1330, 407] width 478 height 728
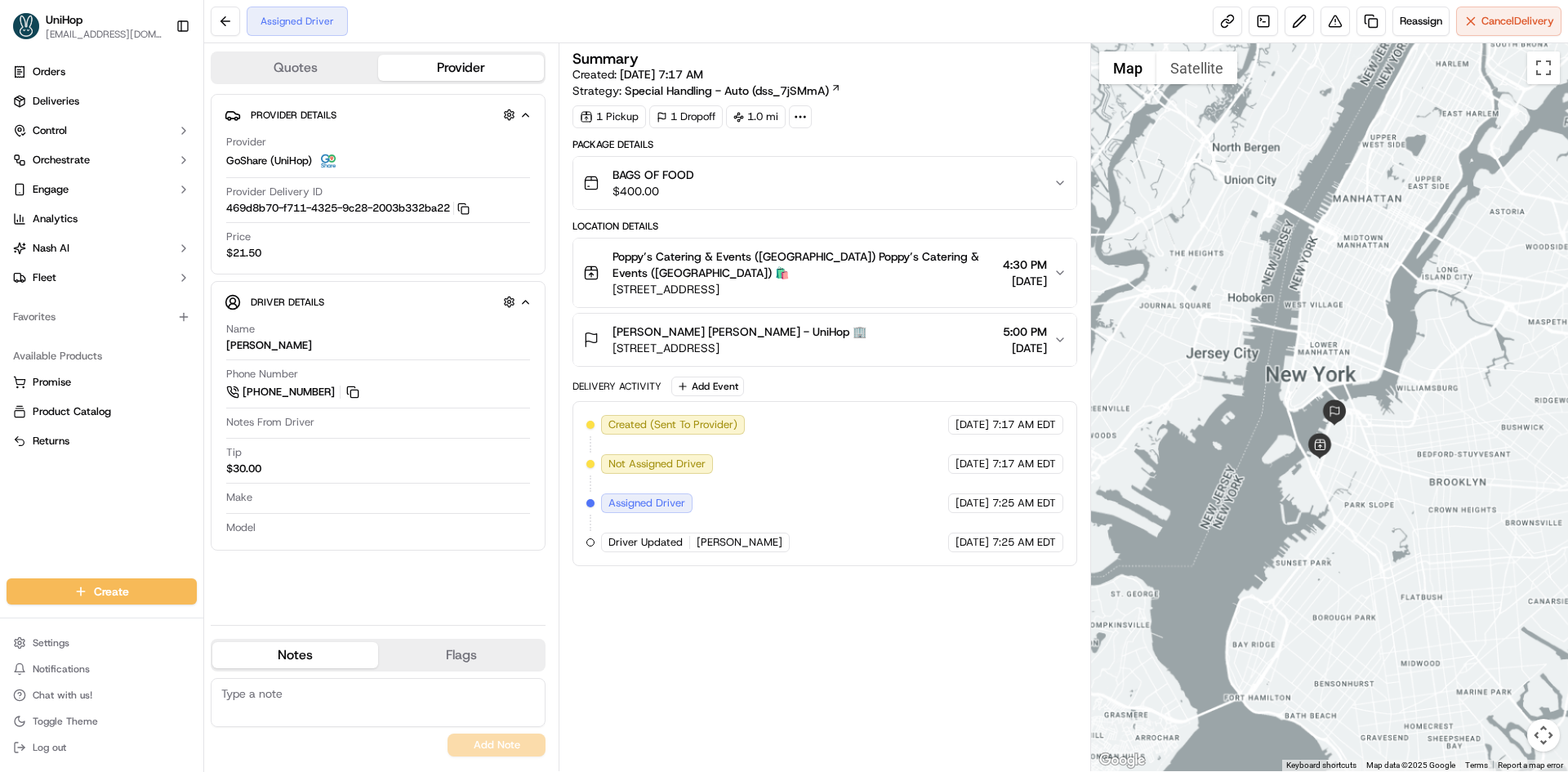
drag, startPoint x: 1377, startPoint y: 313, endPoint x: 1379, endPoint y: 301, distance: 12.2
click at [1379, 301] on div at bounding box center [1330, 407] width 478 height 728
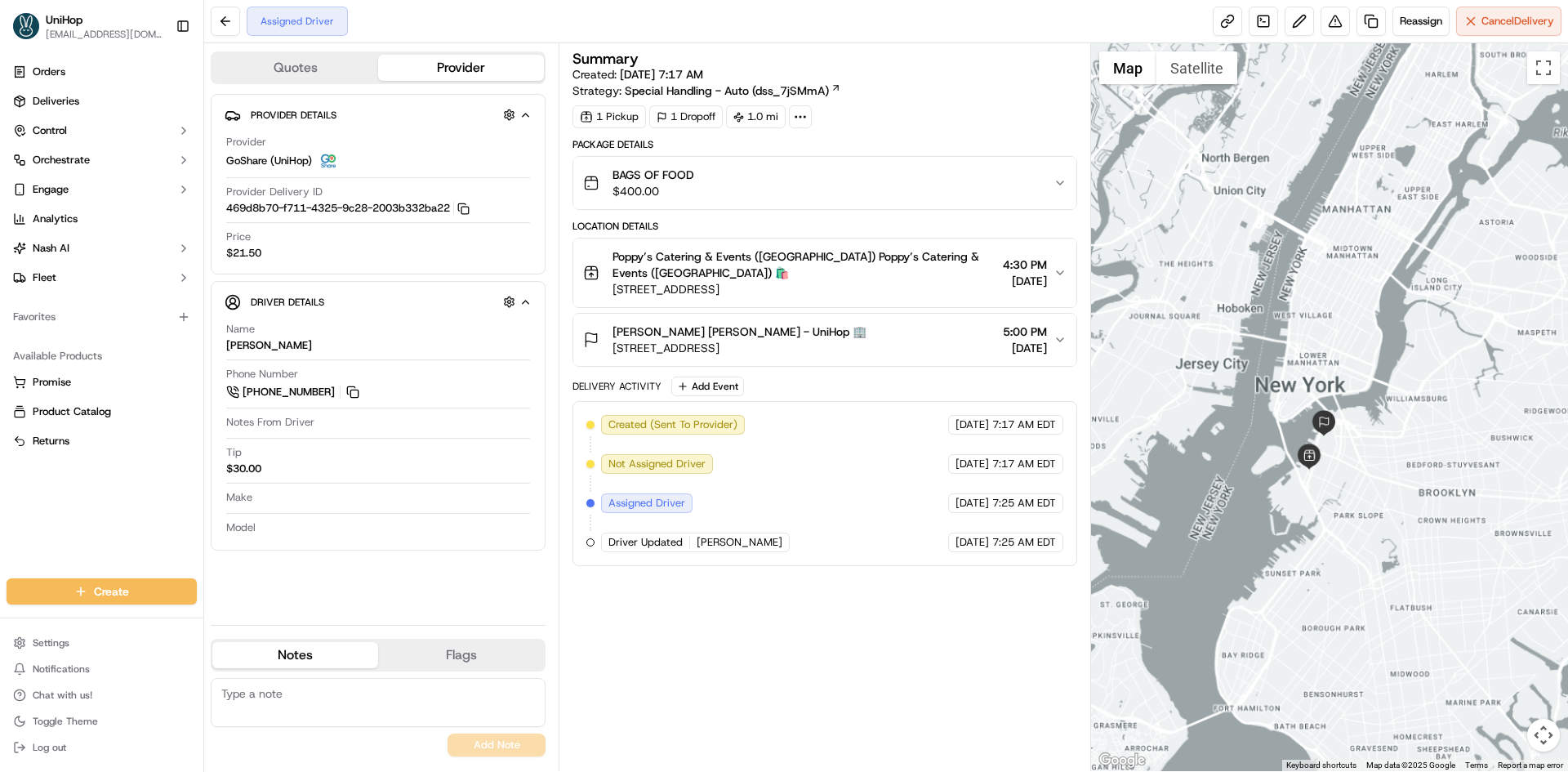
drag, startPoint x: 1346, startPoint y: 300, endPoint x: 1335, endPoint y: 310, distance: 14.9
click at [1335, 310] on div at bounding box center [1330, 407] width 478 height 728
click at [1338, 303] on div at bounding box center [1330, 407] width 478 height 728
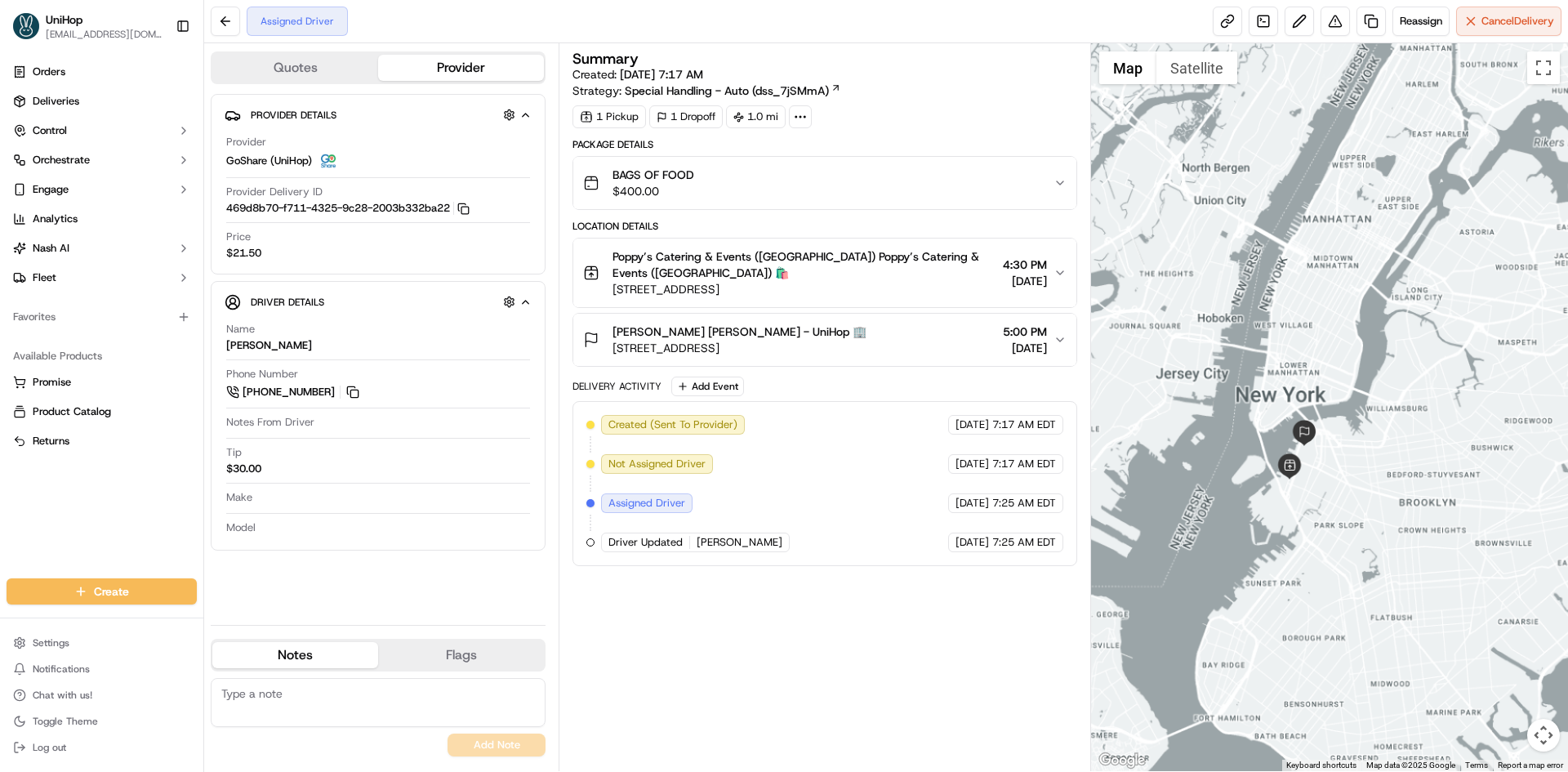
drag, startPoint x: 1298, startPoint y: 205, endPoint x: 1279, endPoint y: 214, distance: 21.0
click at [1279, 214] on div at bounding box center [1330, 407] width 478 height 728
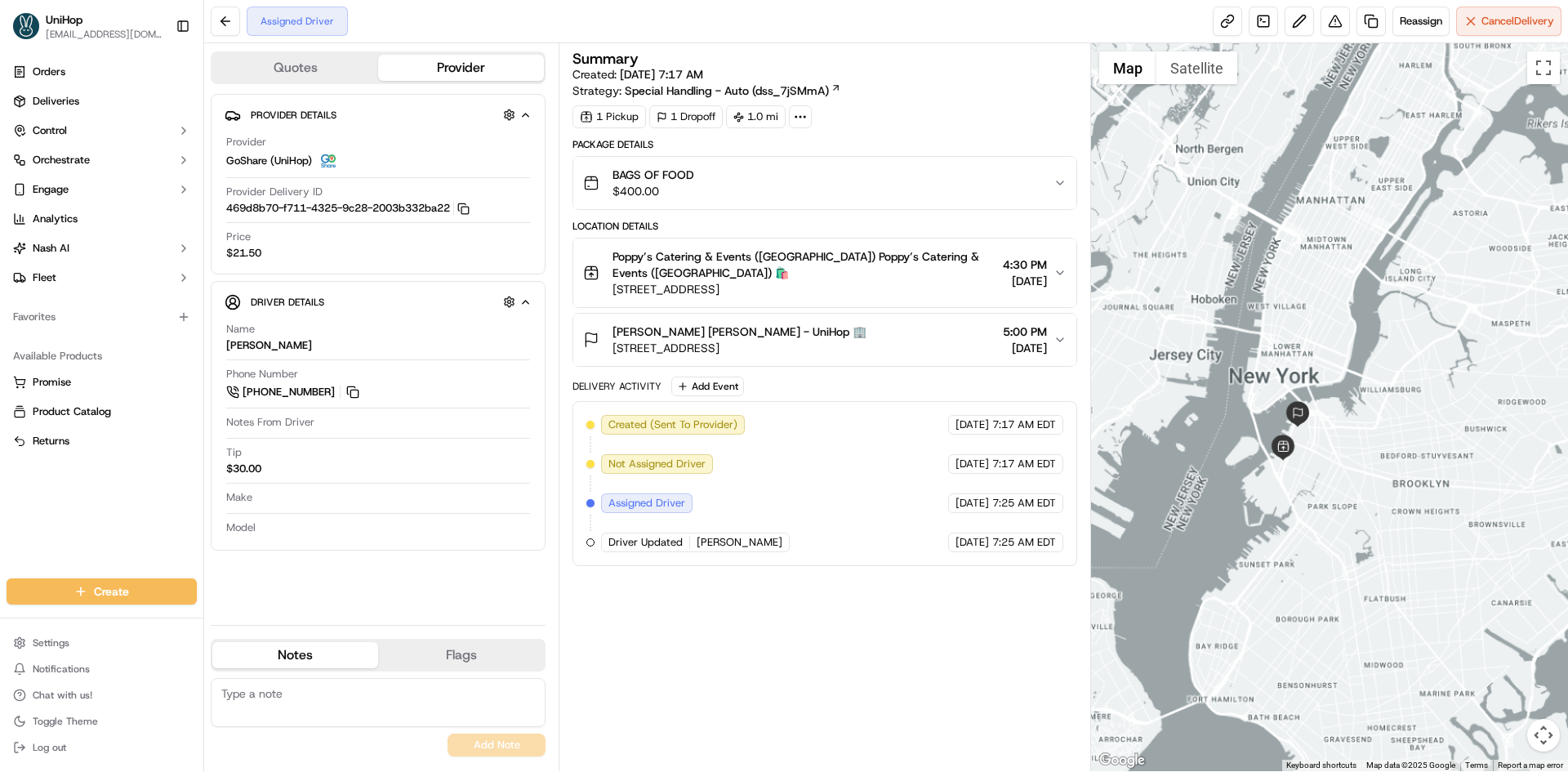
drag, startPoint x: 1306, startPoint y: 304, endPoint x: 1298, endPoint y: 282, distance: 23.4
click at [1298, 282] on div at bounding box center [1330, 407] width 478 height 728
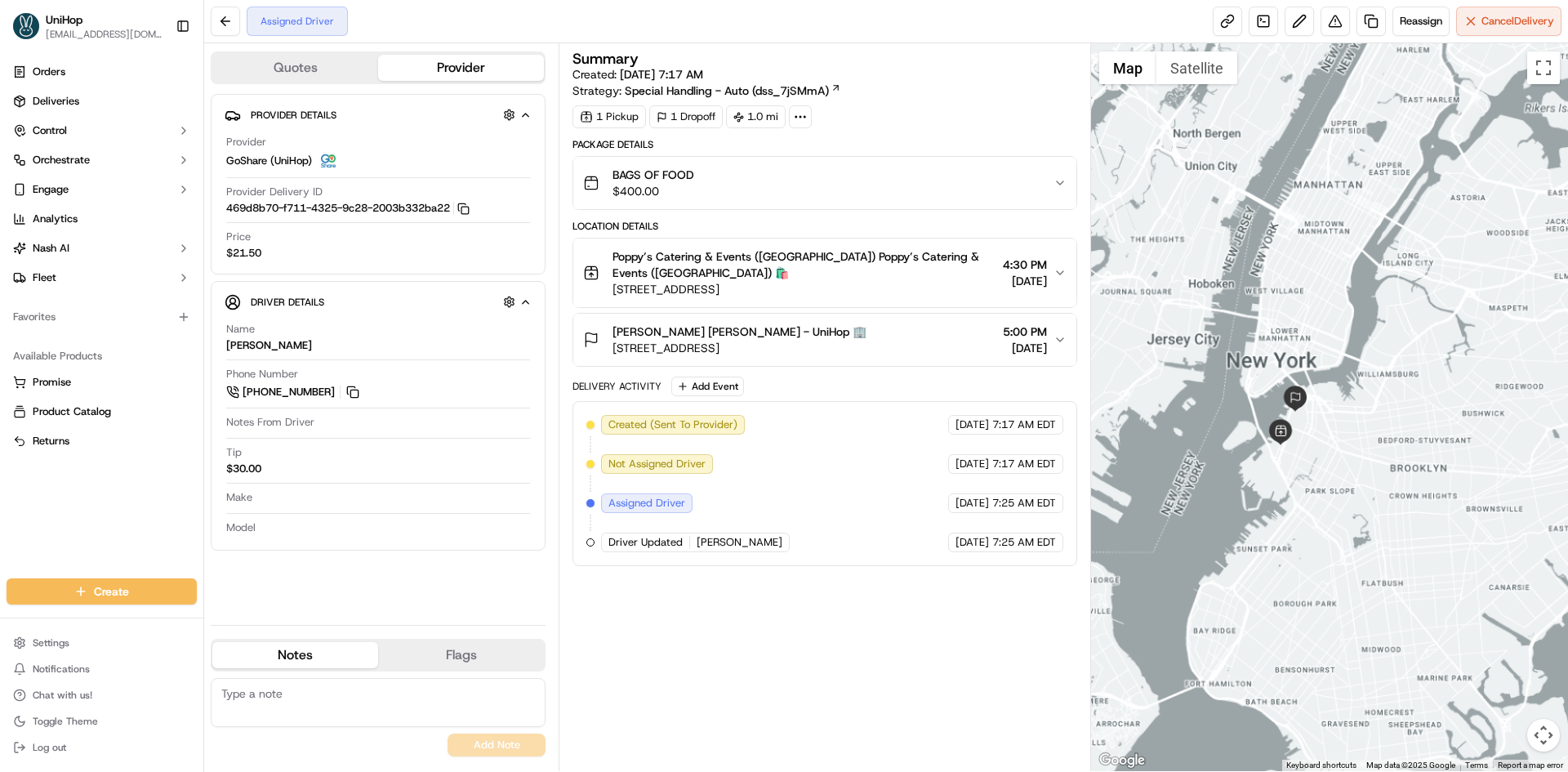
drag, startPoint x: 1302, startPoint y: 282, endPoint x: 1299, endPoint y: 269, distance: 13.3
click at [1299, 269] on div at bounding box center [1330, 407] width 478 height 728
click at [730, 382] on button "Add Event" at bounding box center [708, 386] width 72 height 20
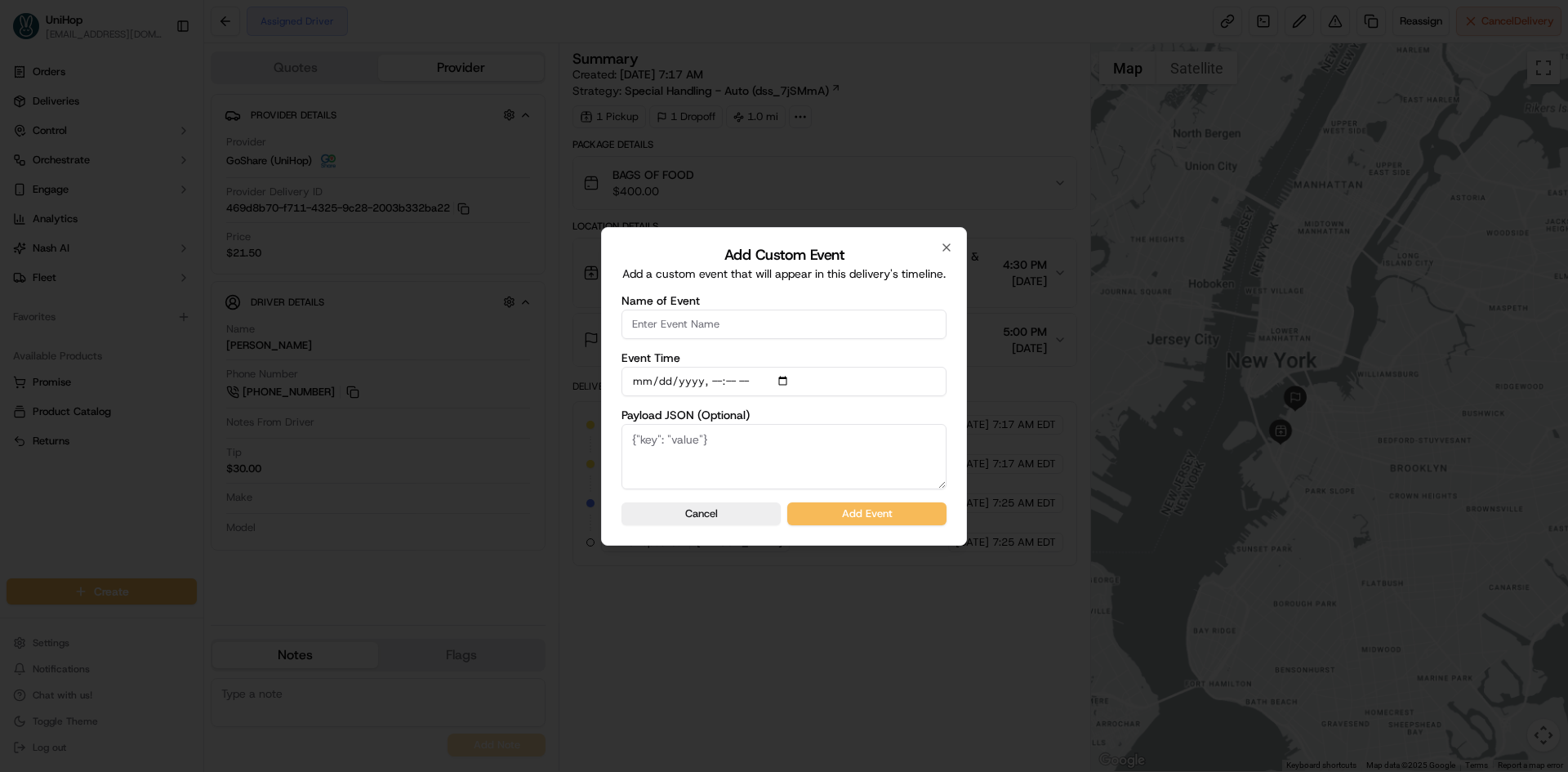
click at [734, 323] on input "Name of Event" at bounding box center [784, 324] width 325 height 29
type input "Driver Confirmed"
click at [792, 387] on input "Event Time" at bounding box center [784, 381] width 325 height 29
type input "2025-09-20T15:01"
click at [953, 414] on div "Add Custom Event Add a custom event that will appear in this delivery's timelin…" at bounding box center [784, 386] width 366 height 319
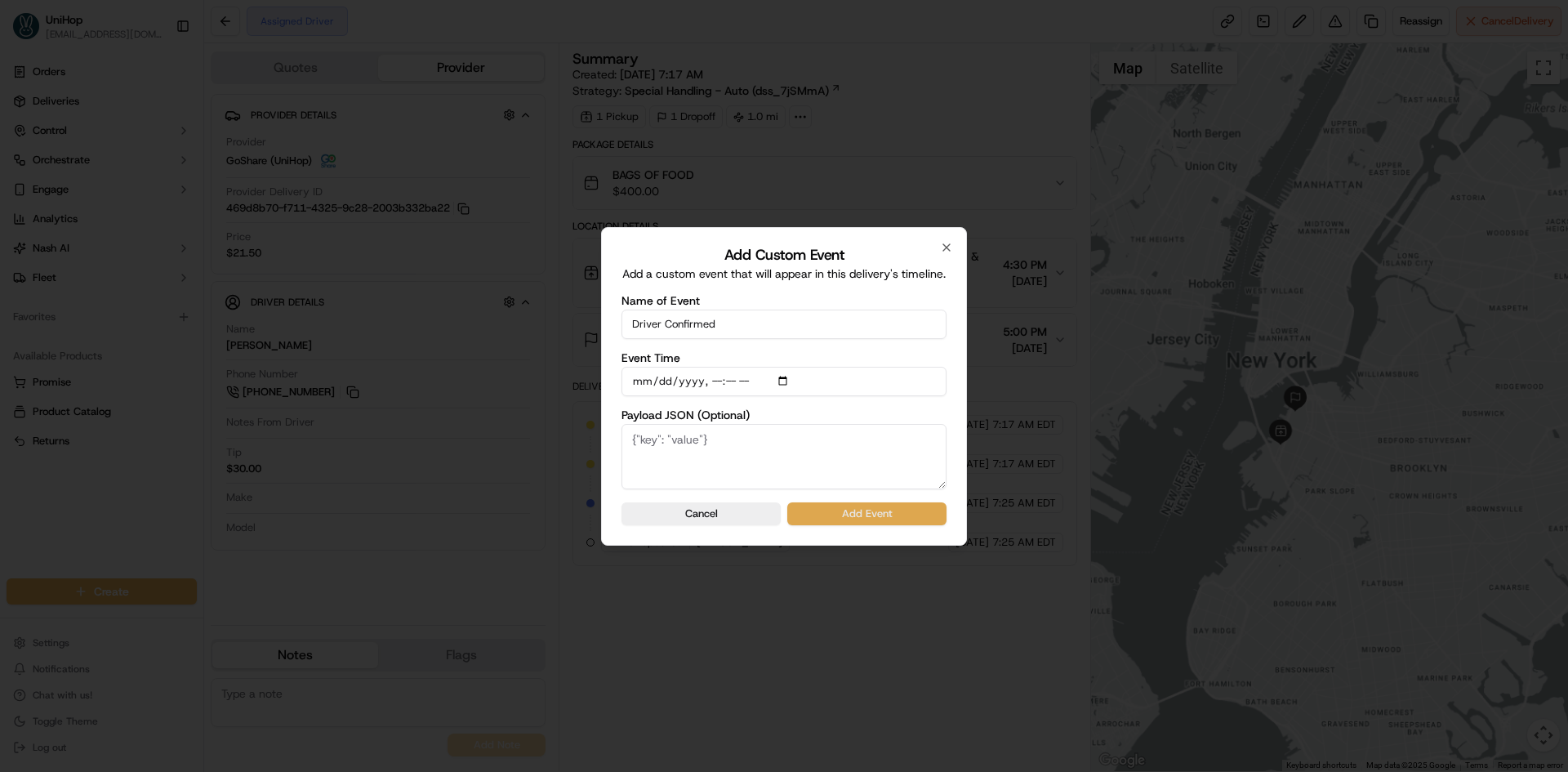
click at [901, 519] on button "Add Event" at bounding box center [867, 513] width 159 height 23
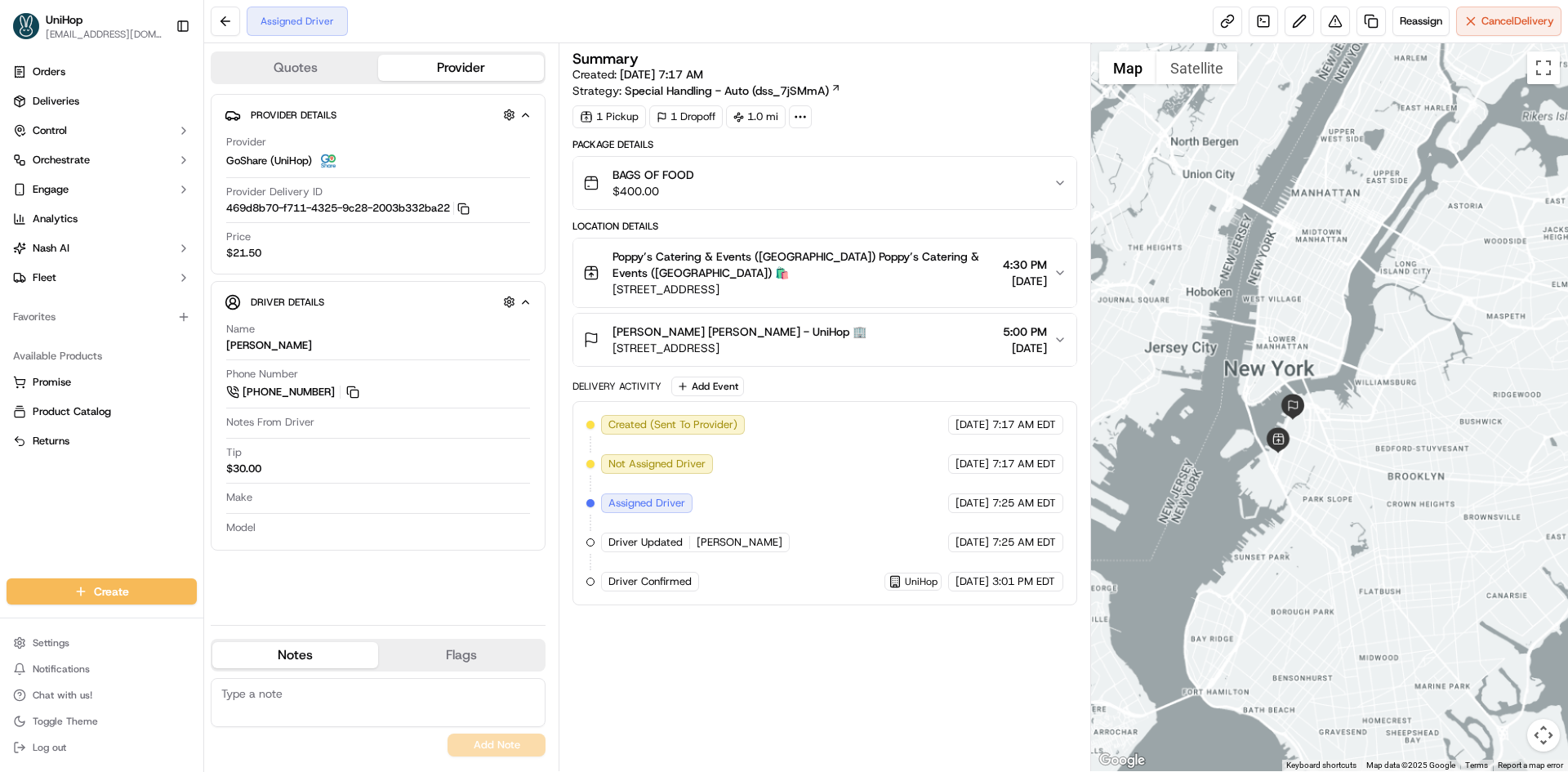
drag, startPoint x: 1250, startPoint y: 223, endPoint x: 1234, endPoint y: 220, distance: 16.3
click at [1246, 223] on div at bounding box center [1330, 407] width 478 height 728
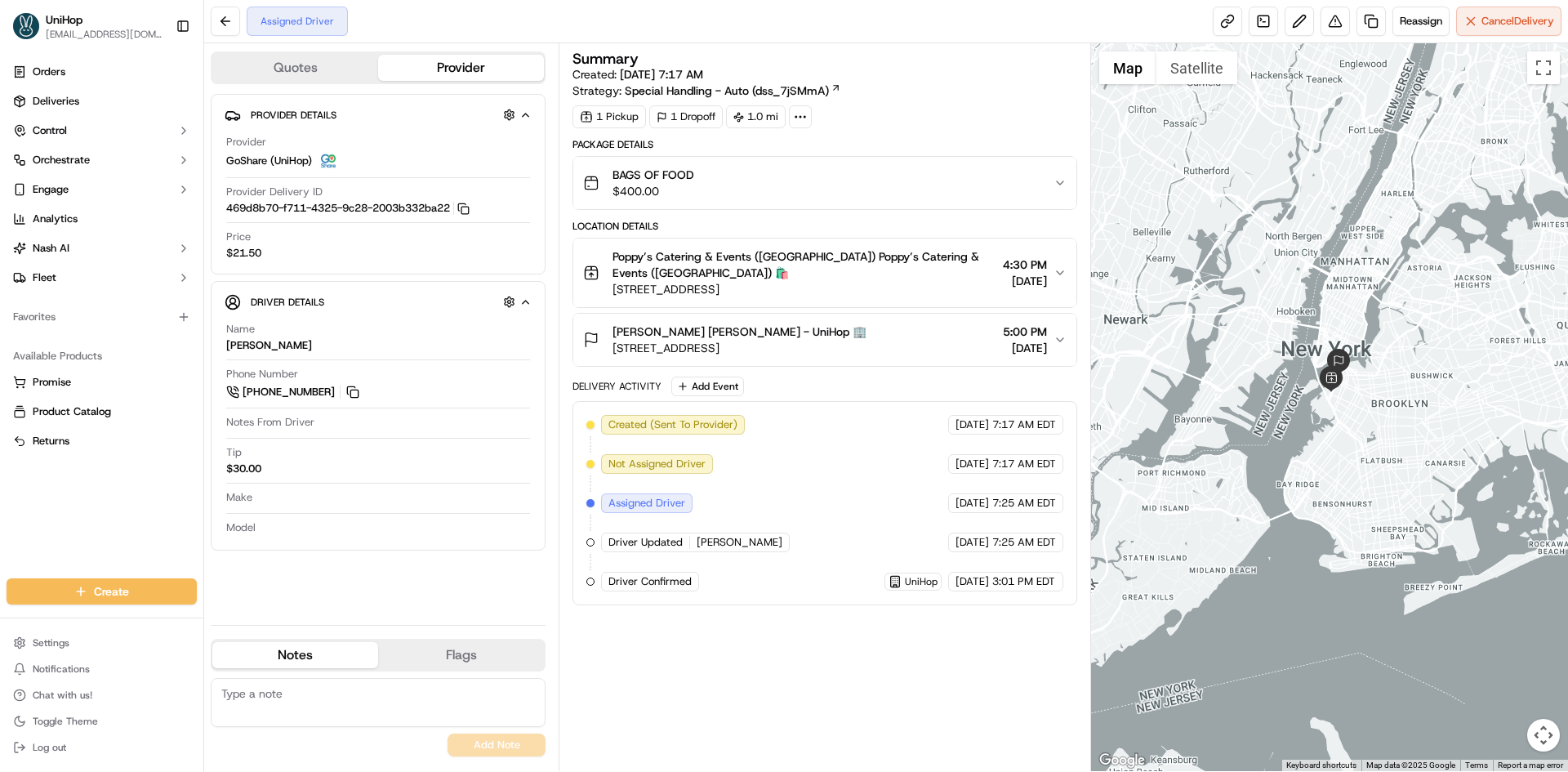
drag, startPoint x: 1367, startPoint y: 225, endPoint x: 1240, endPoint y: 176, distance: 136.1
click at [1364, 237] on div at bounding box center [1330, 407] width 478 height 728
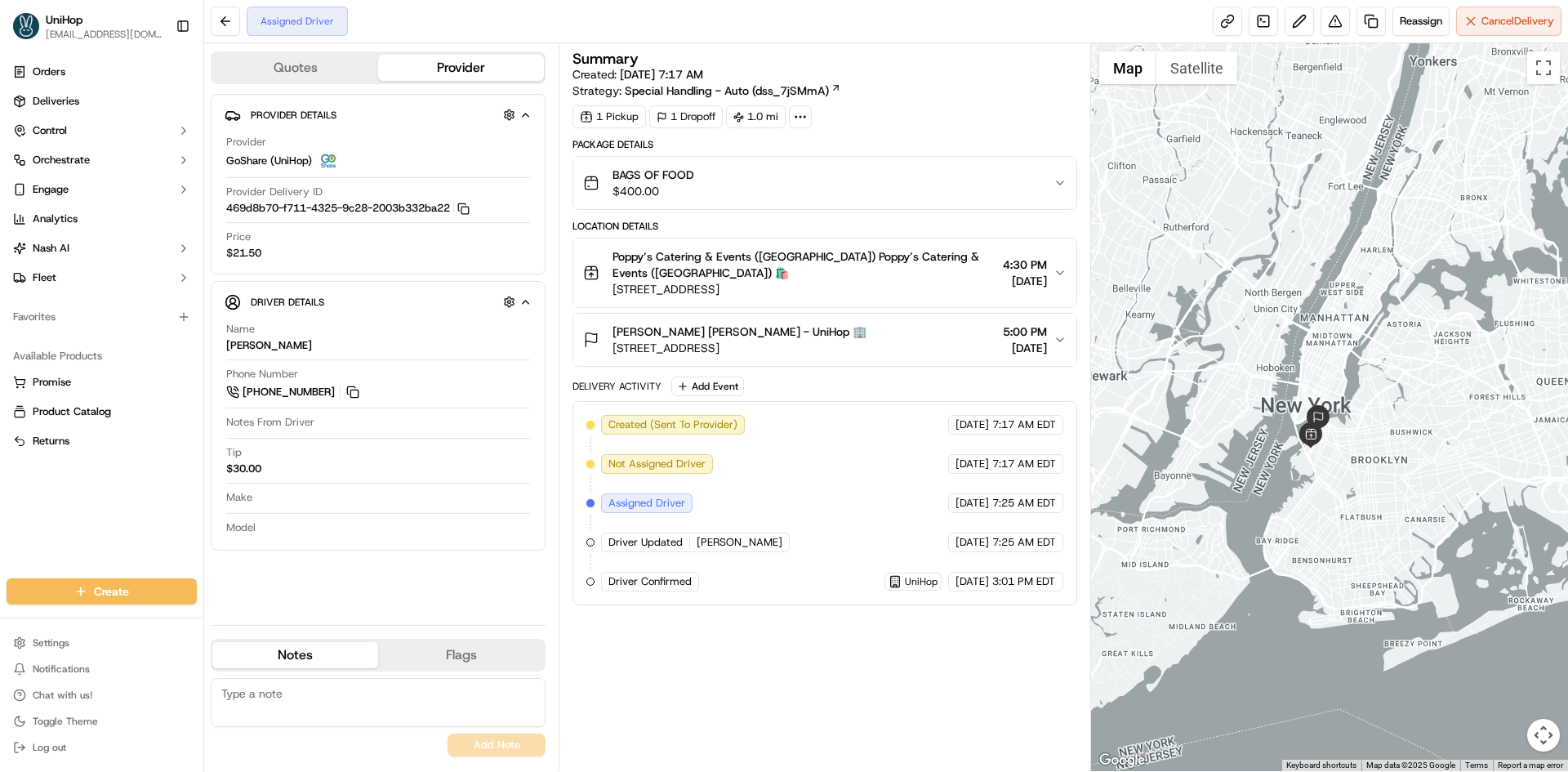
drag, startPoint x: 1302, startPoint y: 167, endPoint x: 991, endPoint y: 1, distance: 352.5
click at [1284, 212] on div at bounding box center [1330, 407] width 478 height 728
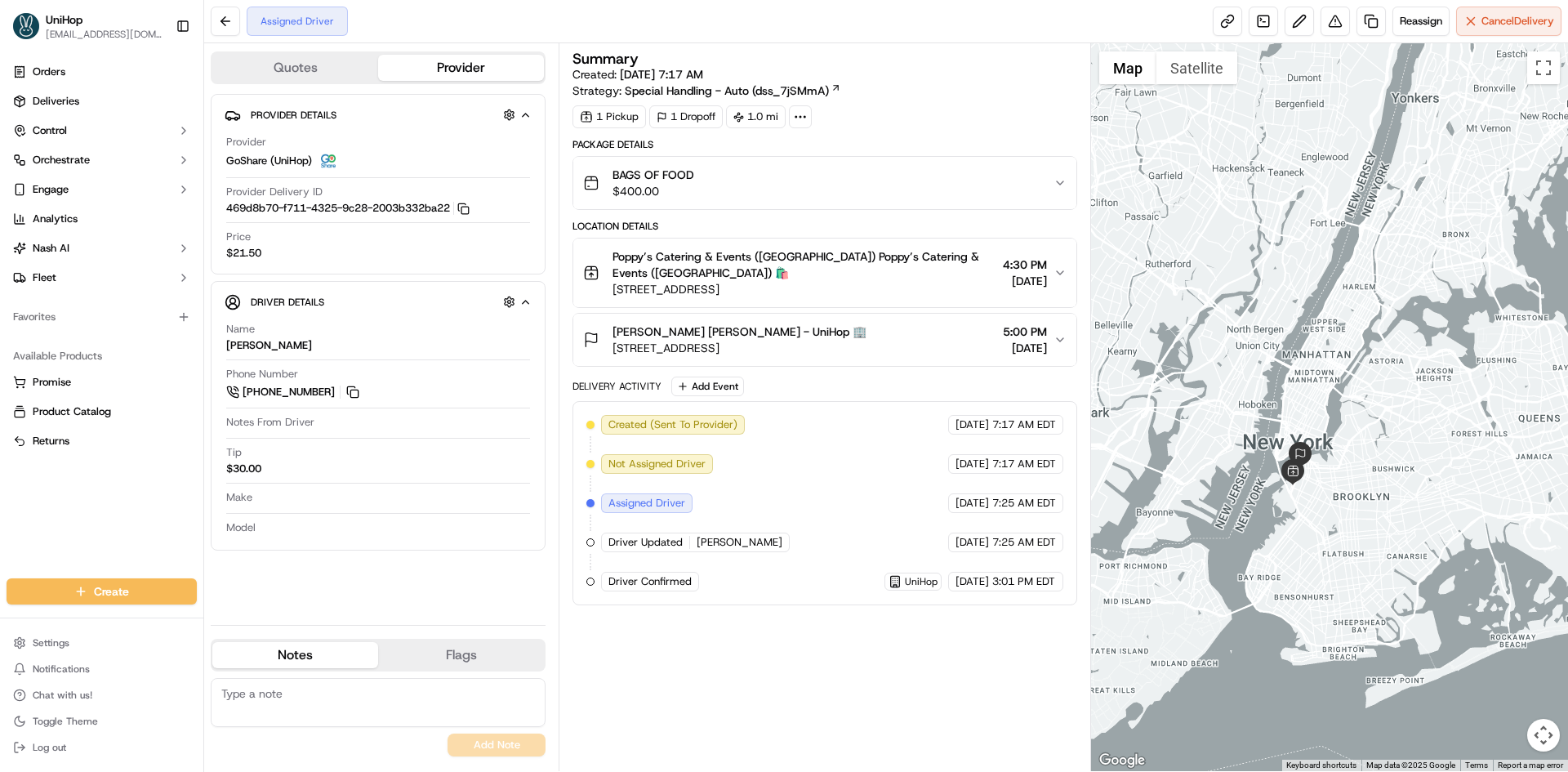
drag, startPoint x: 1430, startPoint y: 306, endPoint x: 1414, endPoint y: 340, distance: 37.6
click at [1414, 340] on div at bounding box center [1330, 407] width 478 height 728
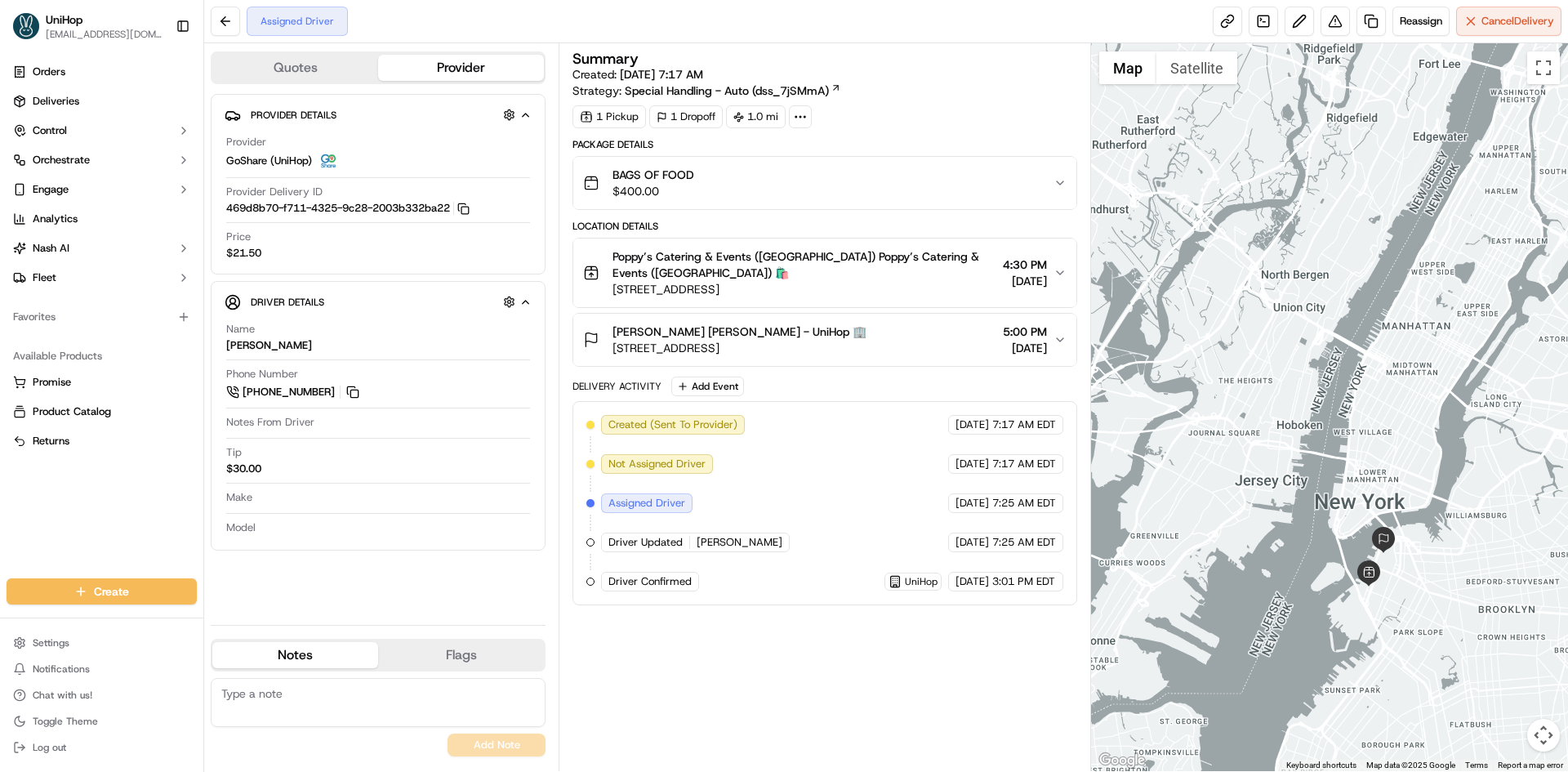
click at [1177, 361] on div at bounding box center [1330, 407] width 478 height 728
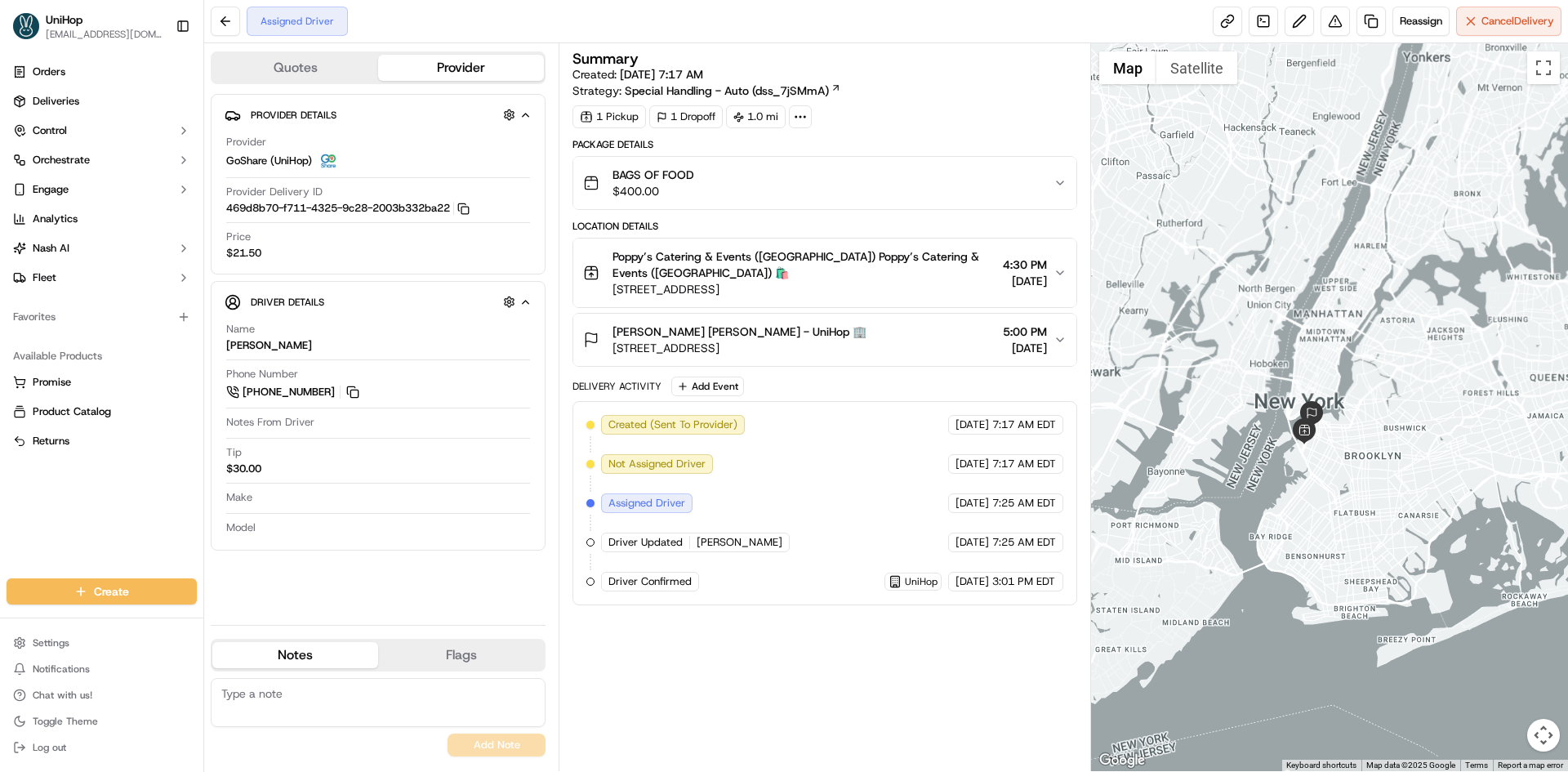
drag, startPoint x: 1260, startPoint y: 289, endPoint x: 1213, endPoint y: 269, distance: 51.1
click at [1221, 277] on div at bounding box center [1330, 407] width 478 height 728
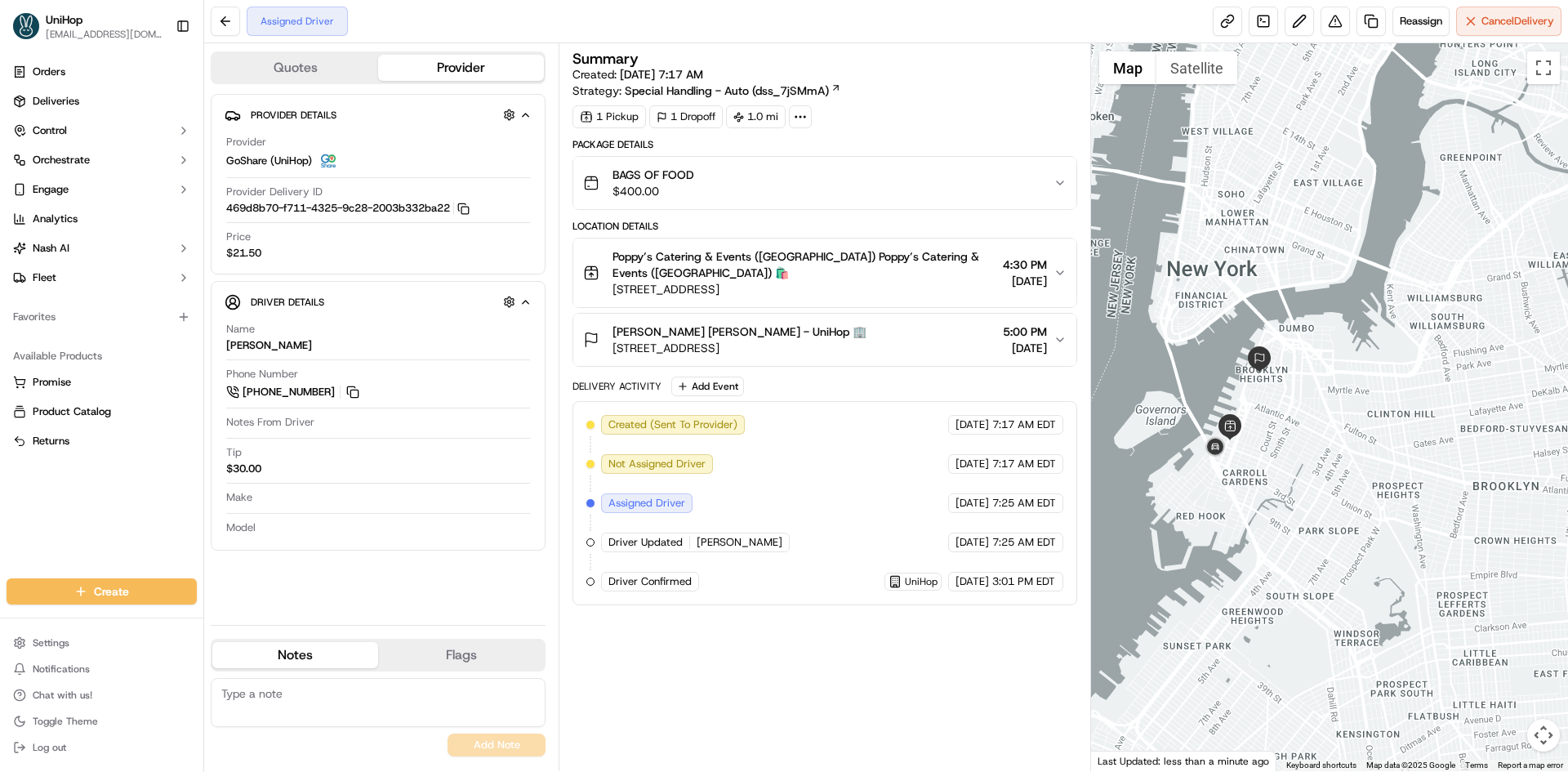
drag, startPoint x: 1397, startPoint y: 423, endPoint x: 1543, endPoint y: 399, distance: 148.0
click at [1543, 399] on div at bounding box center [1330, 407] width 478 height 728
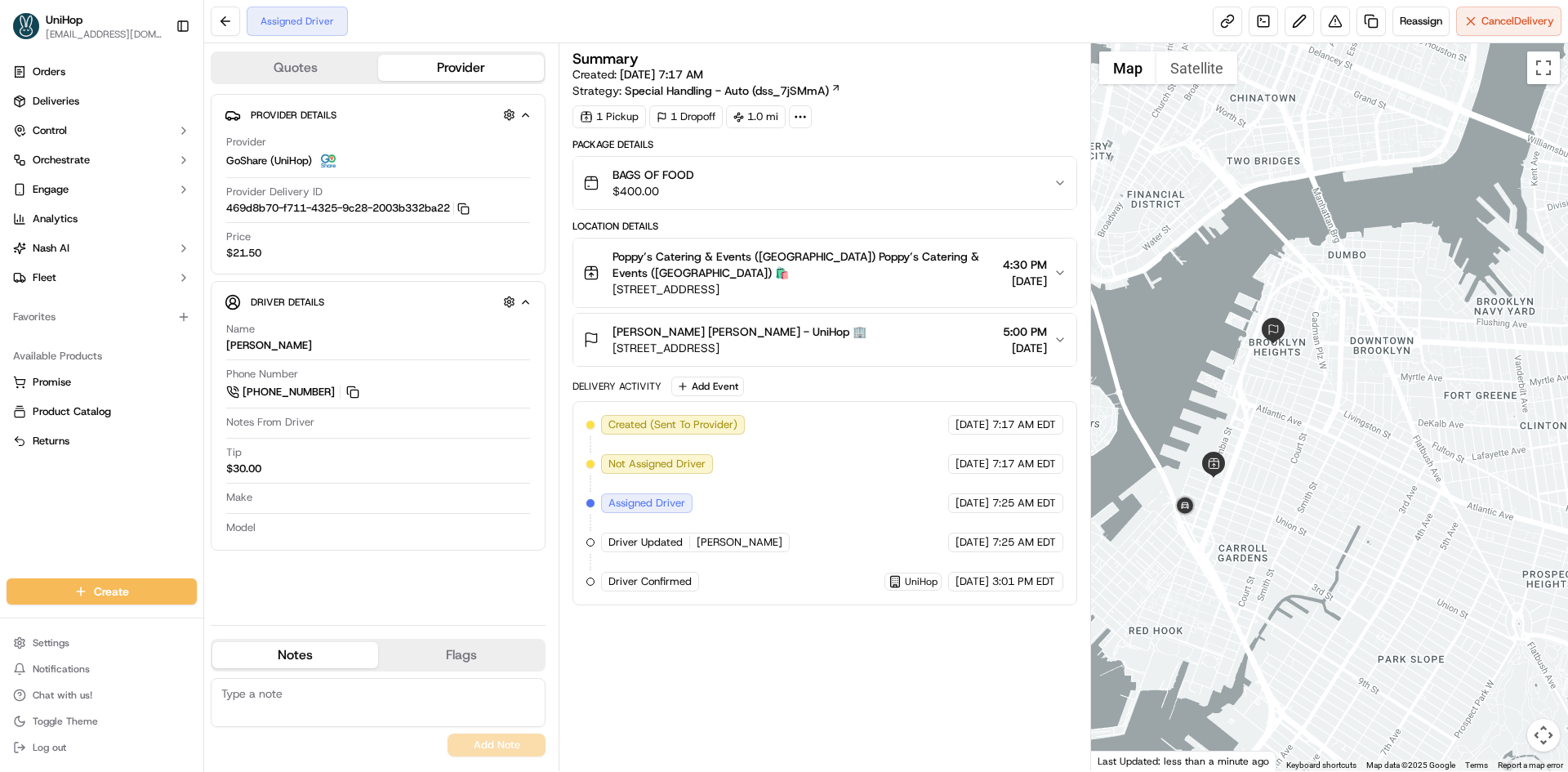
drag, startPoint x: 1290, startPoint y: 401, endPoint x: 1451, endPoint y: 390, distance: 161.4
click at [1451, 390] on div at bounding box center [1330, 407] width 478 height 728
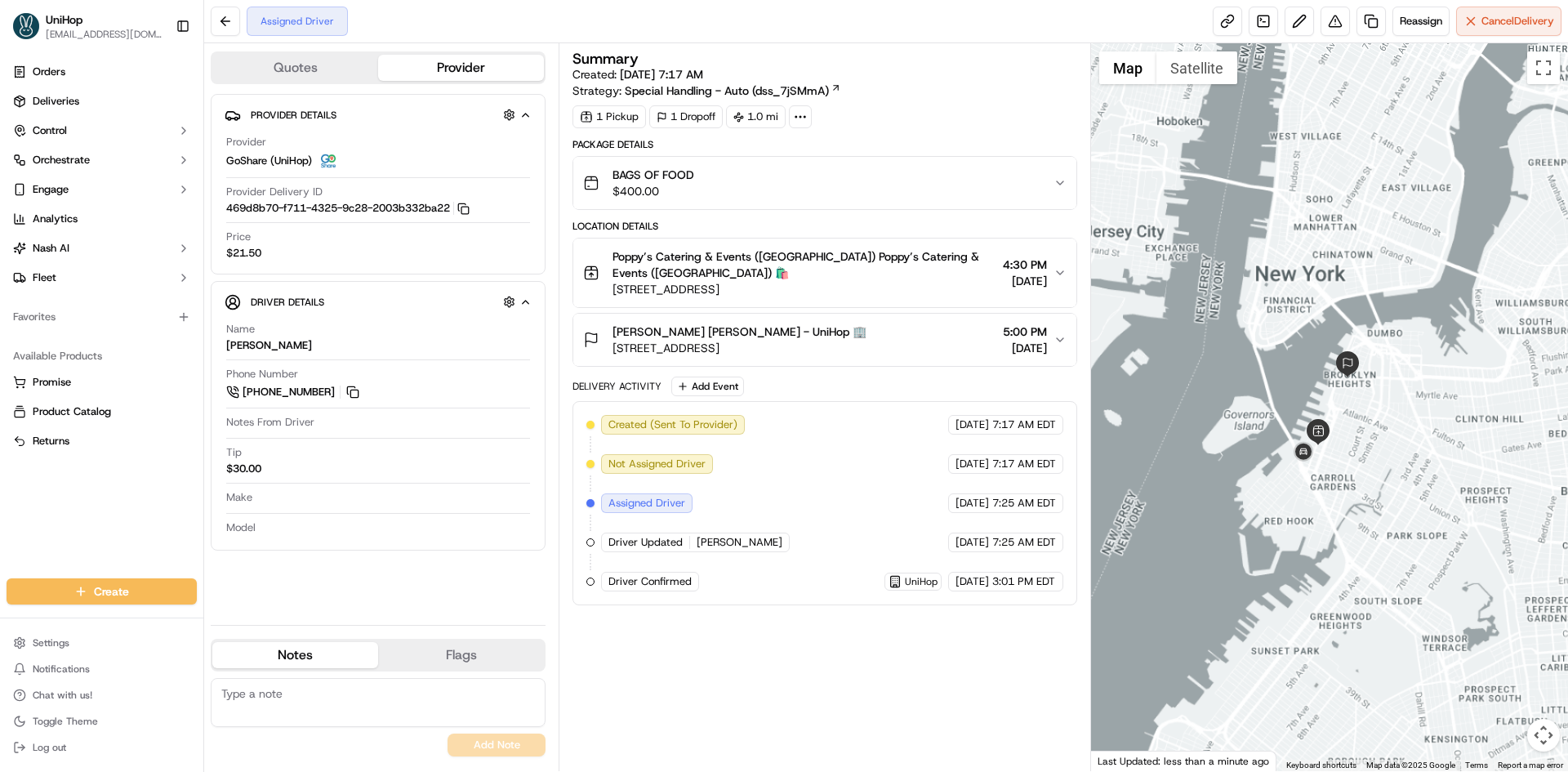
drag, startPoint x: 1387, startPoint y: 391, endPoint x: 1383, endPoint y: 412, distance: 21.4
click at [1383, 412] on div at bounding box center [1330, 407] width 478 height 728
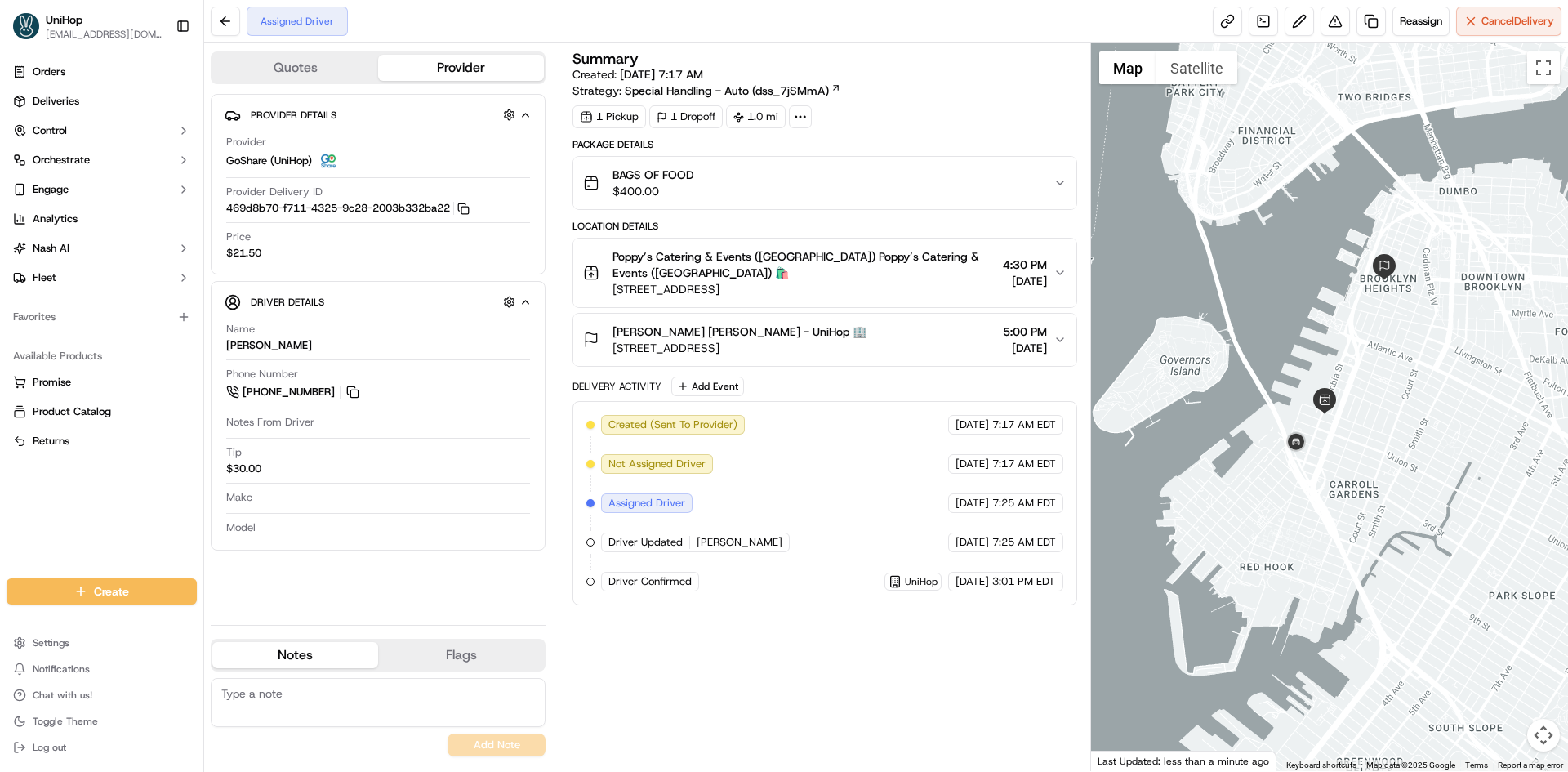
drag, startPoint x: 1402, startPoint y: 387, endPoint x: 1392, endPoint y: 408, distance: 23.3
click at [1392, 407] on div at bounding box center [1330, 407] width 478 height 728
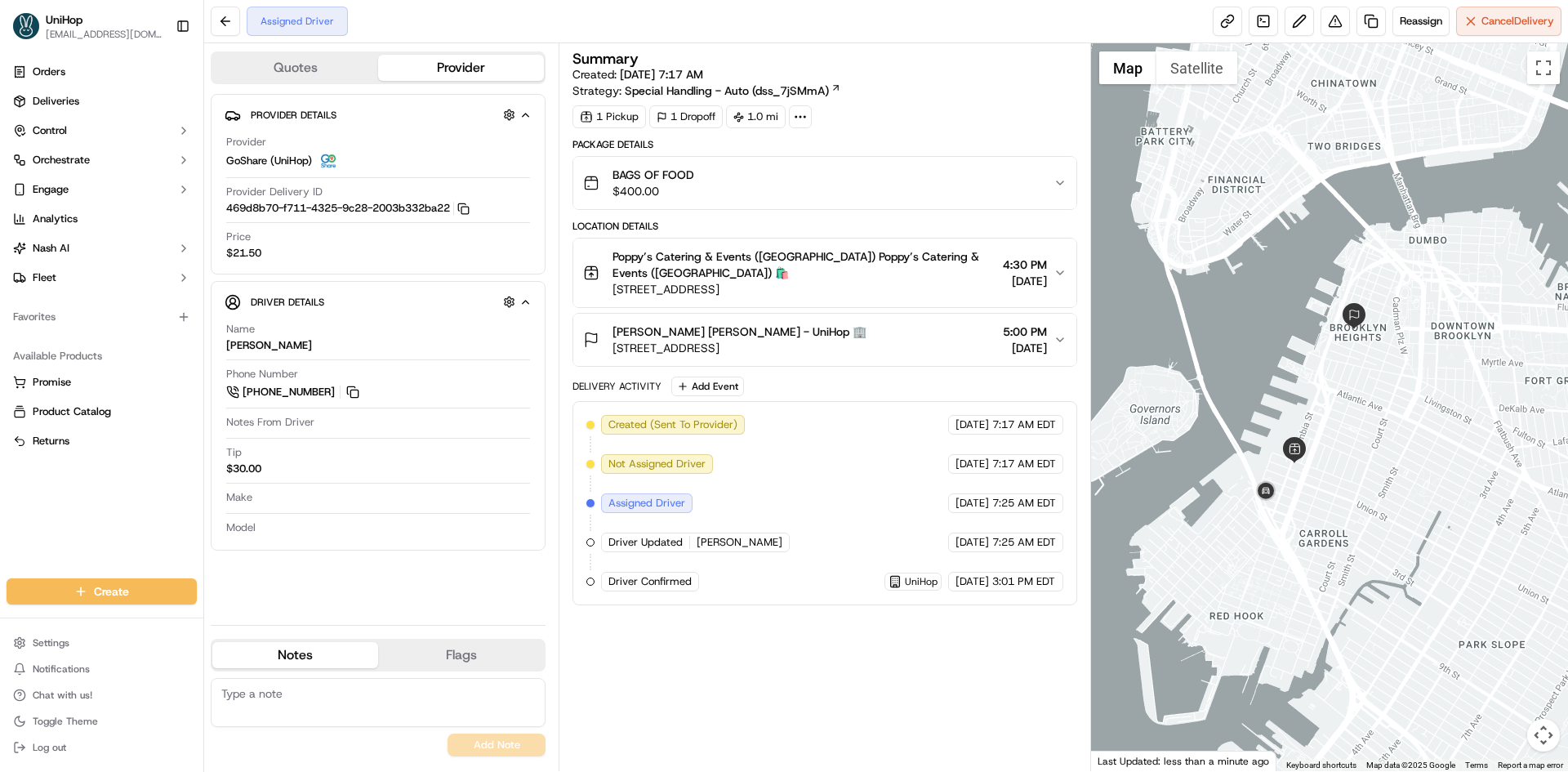
click at [1273, 290] on div at bounding box center [1330, 407] width 478 height 728
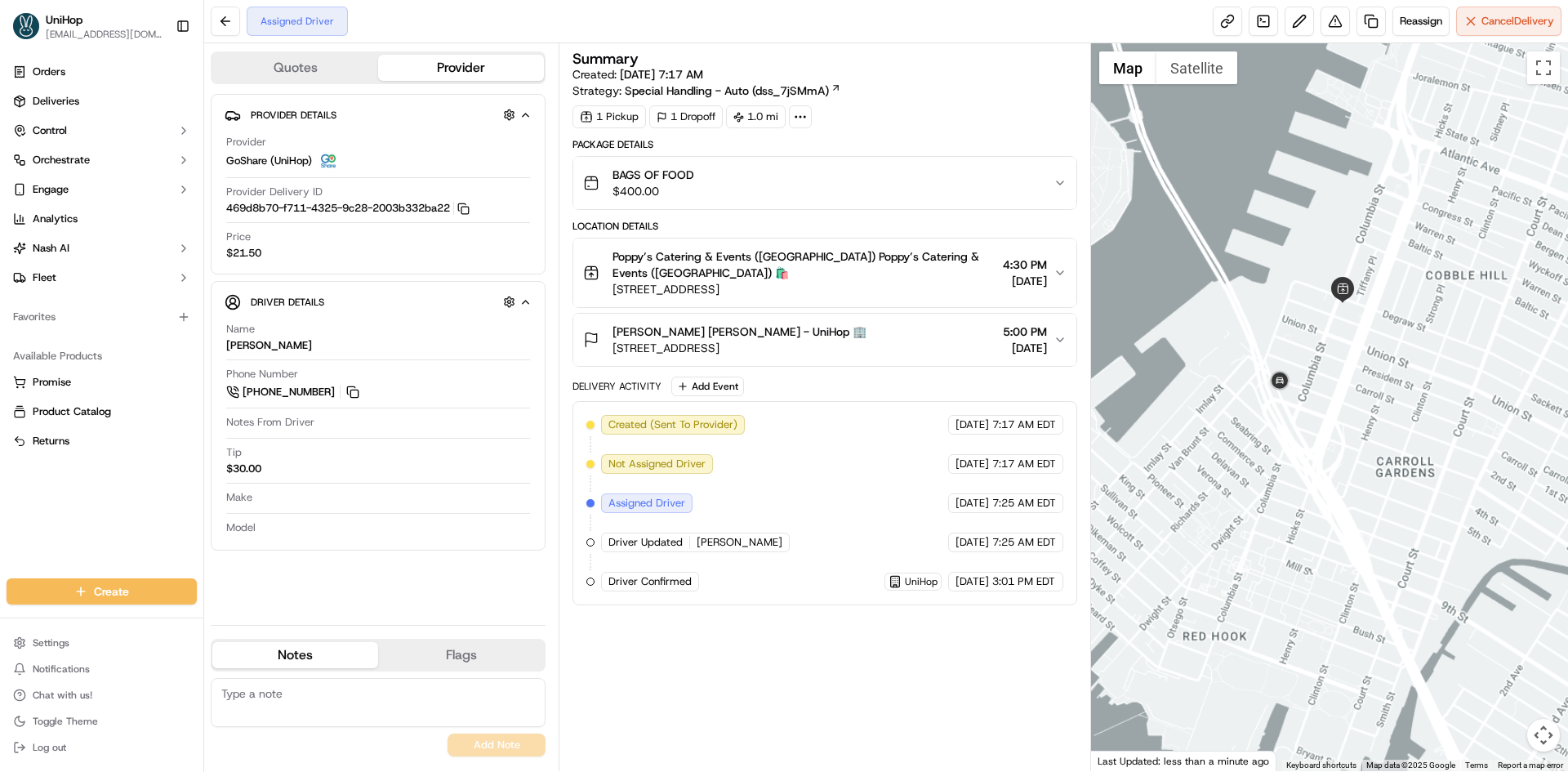
drag, startPoint x: 1383, startPoint y: 319, endPoint x: 1343, endPoint y: 388, distance: 79.8
click at [1344, 386] on div at bounding box center [1330, 407] width 478 height 728
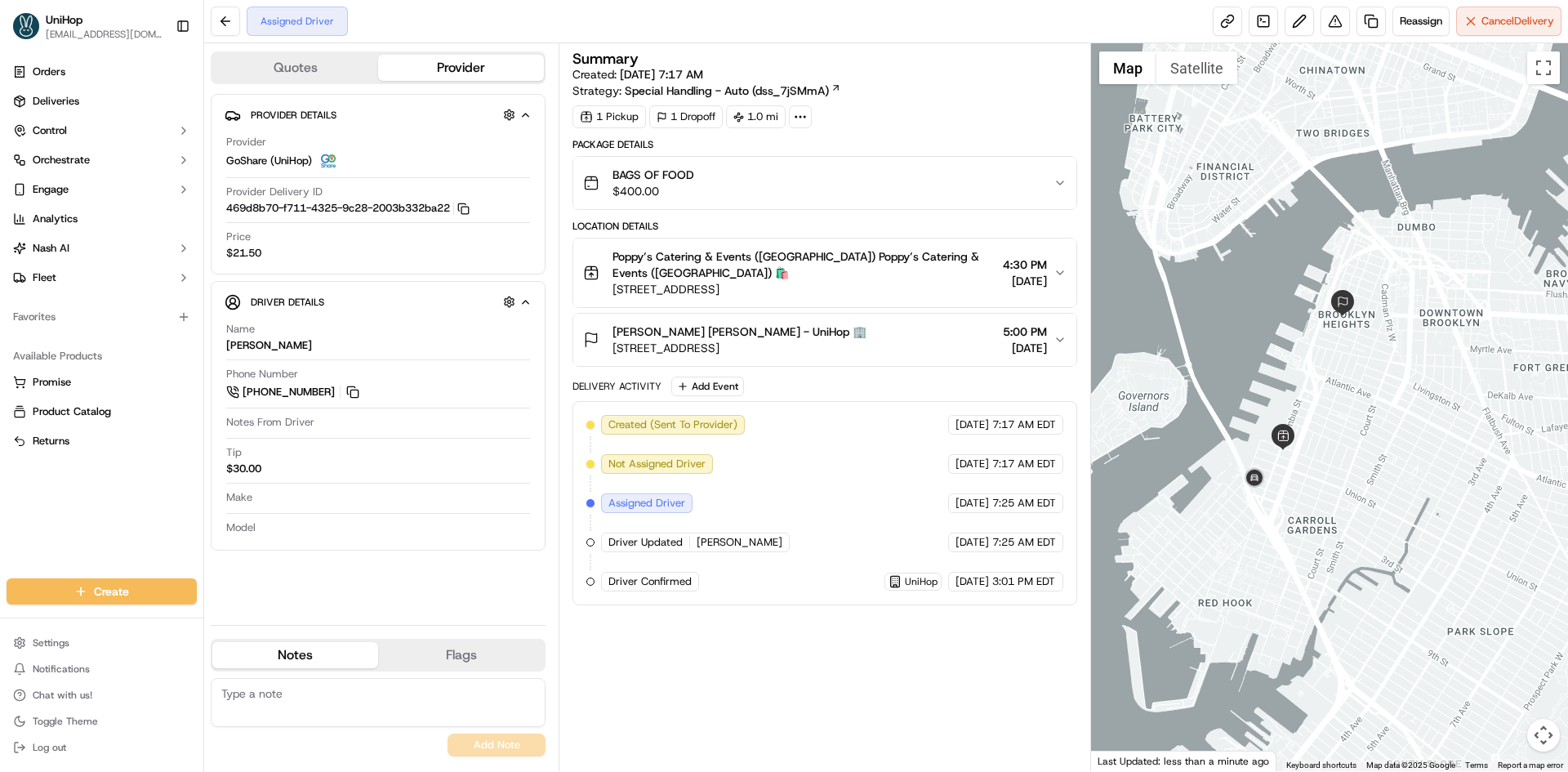
drag, startPoint x: 1360, startPoint y: 382, endPoint x: 918, endPoint y: 207, distance: 475.4
click at [1359, 382] on div at bounding box center [1330, 407] width 478 height 728
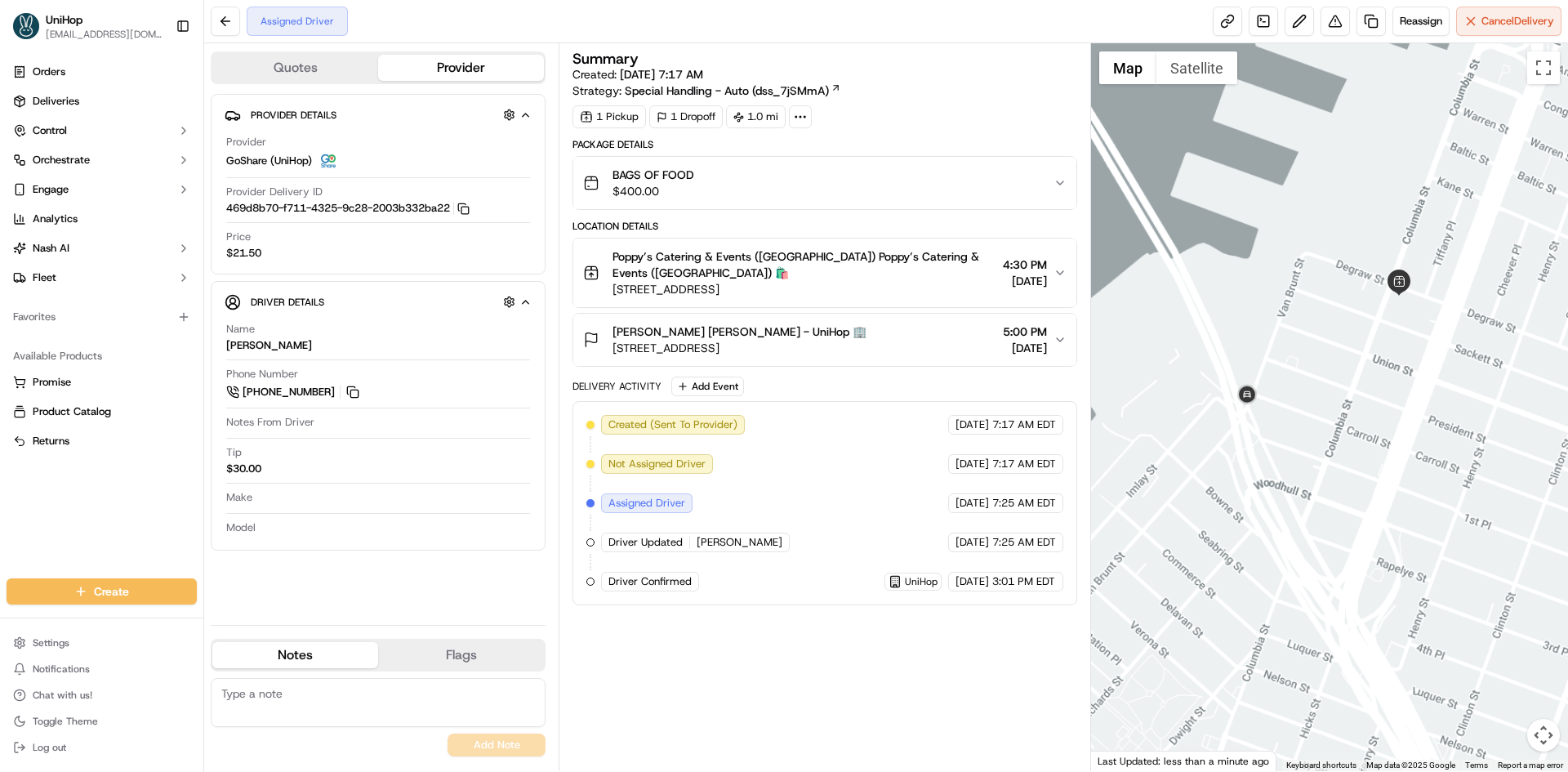
drag, startPoint x: 1321, startPoint y: 375, endPoint x: 1292, endPoint y: 463, distance: 92.7
click at [1295, 464] on div at bounding box center [1330, 407] width 478 height 728
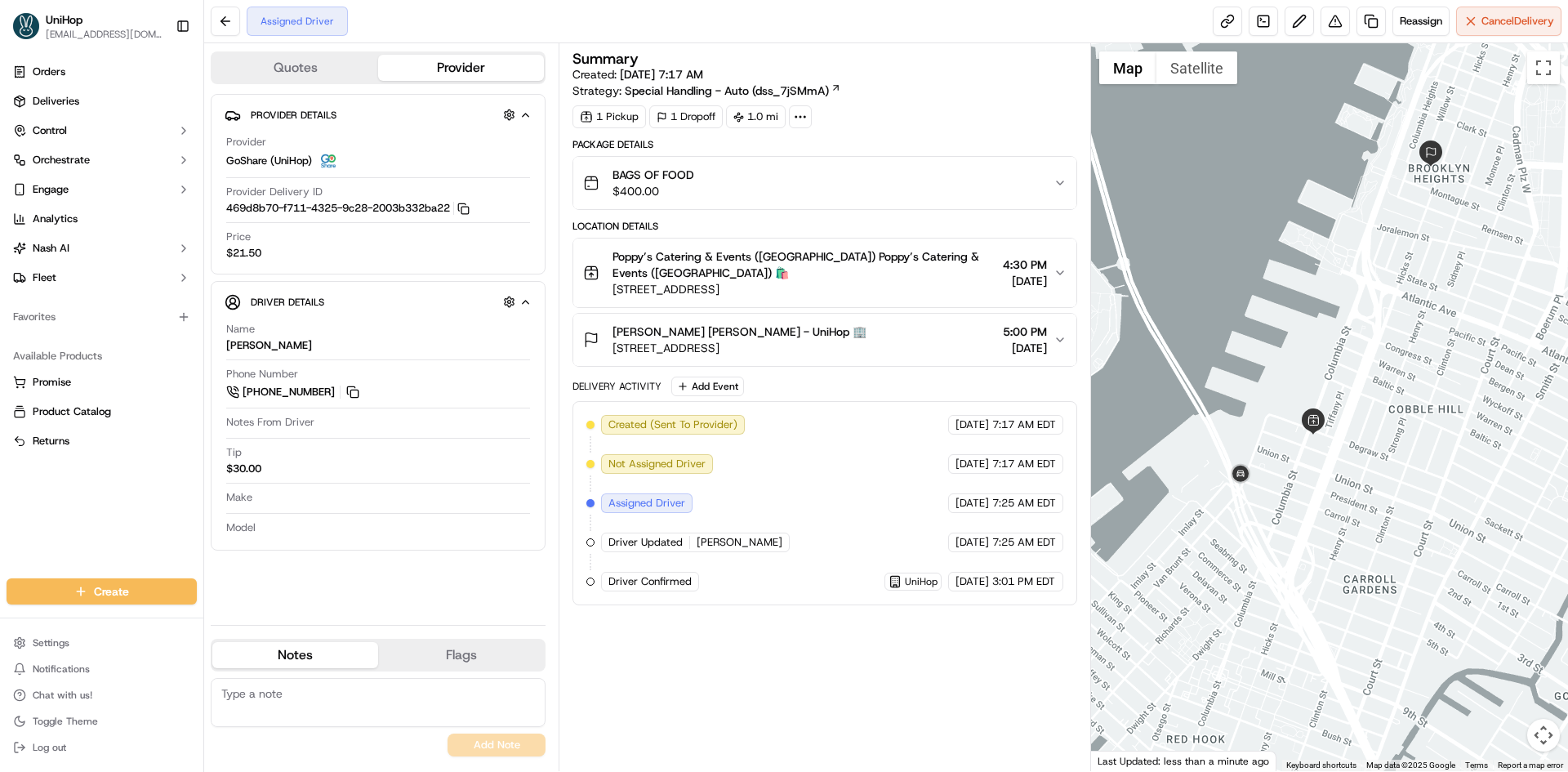
drag, startPoint x: 1312, startPoint y: 290, endPoint x: 1300, endPoint y: 328, distance: 39.8
click at [1300, 328] on div at bounding box center [1330, 407] width 478 height 728
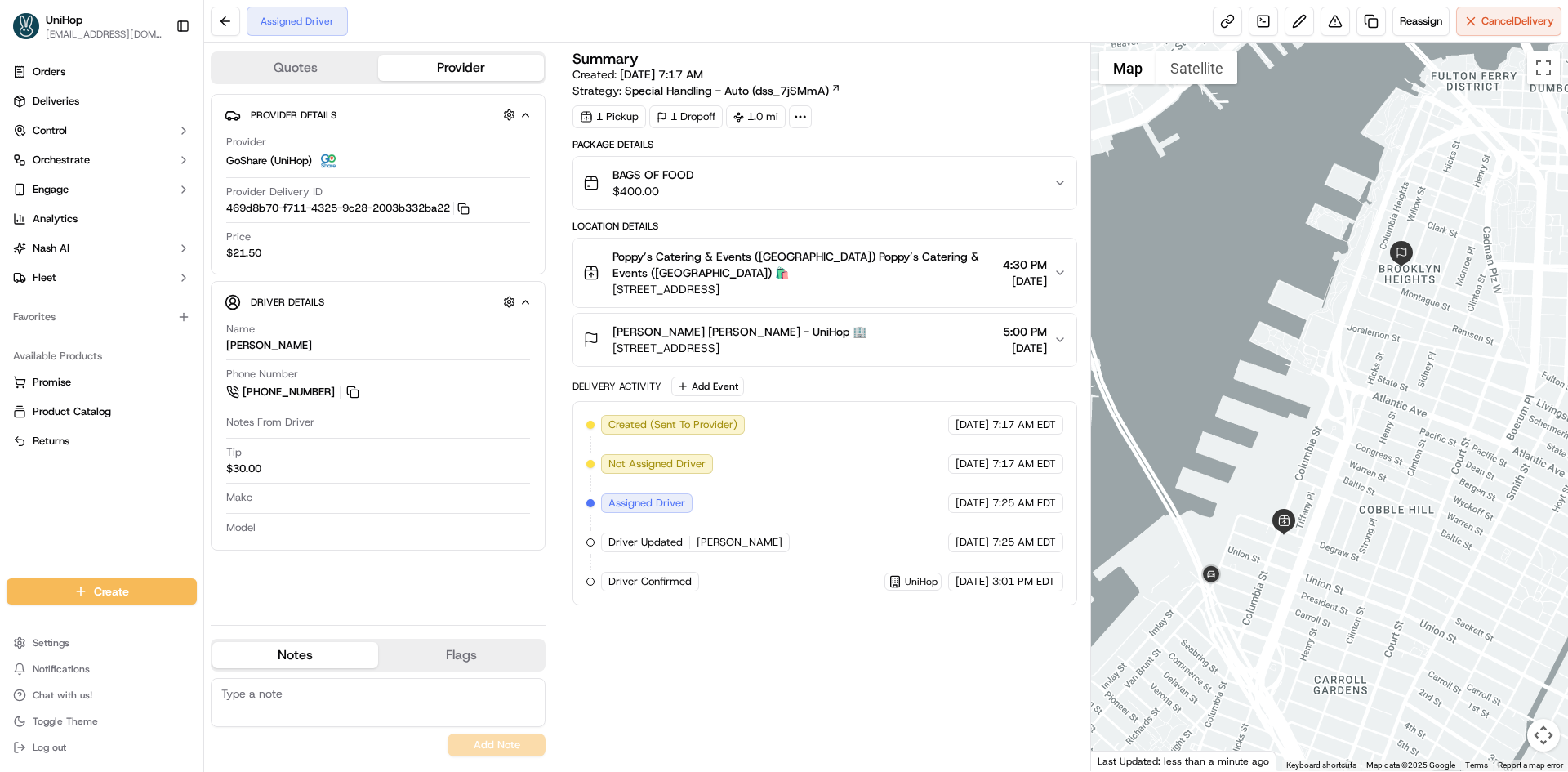
click at [755, 271] on span "Poppy’s Catering & Events (Columbia) Poppy’s Catering & Events (Columbia) 🛍️" at bounding box center [803, 264] width 383 height 33
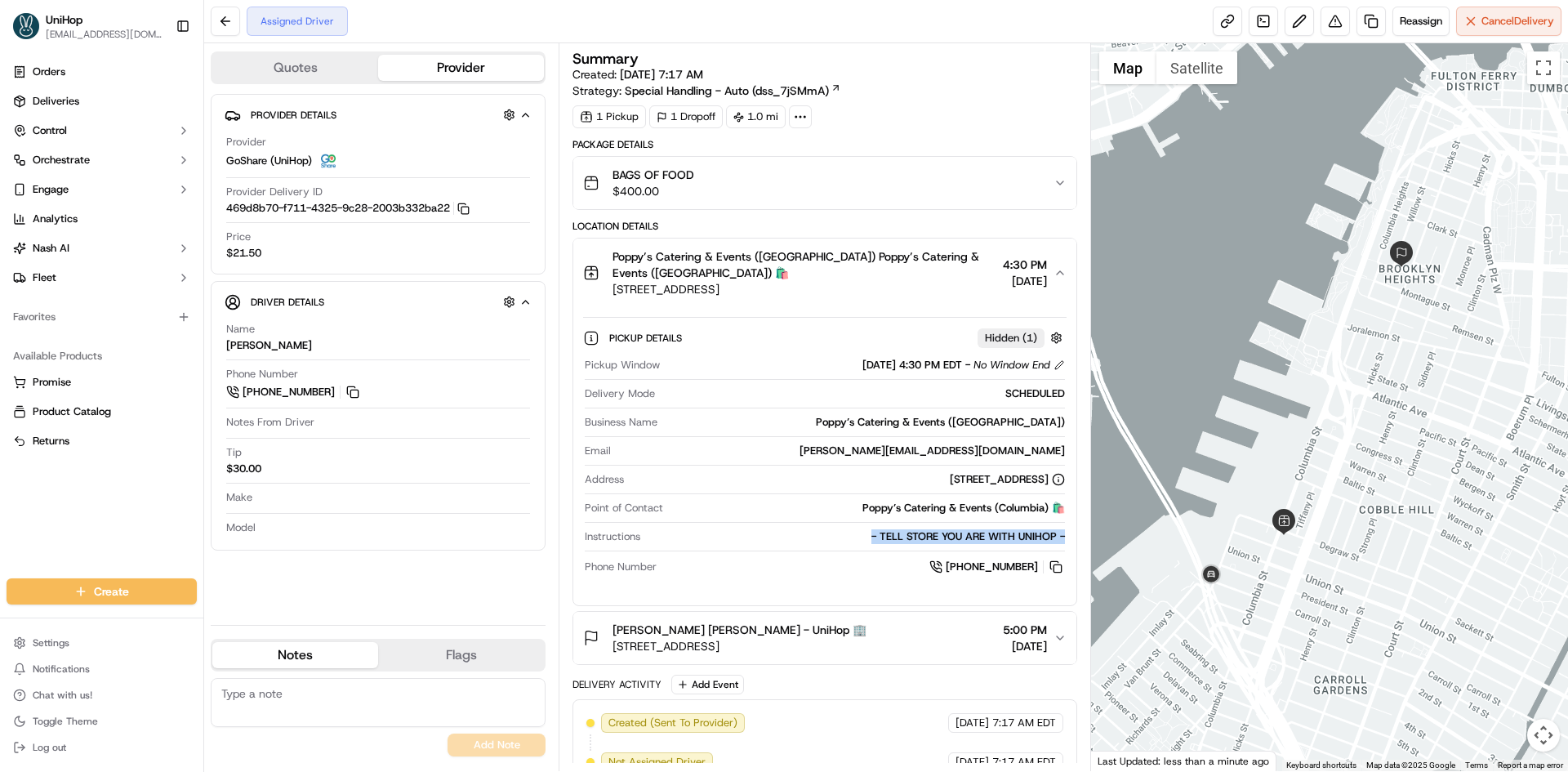
drag, startPoint x: 869, startPoint y: 533, endPoint x: 1069, endPoint y: 541, distance: 200.2
click at [1069, 541] on div "Pickup Details Hidden ( 1 ) Pickup Window Sep 20 2025 4:30 PM EDT - No Window E…" at bounding box center [824, 449] width 502 height 285
copy div "- TELL STORE YOU ARE WITH UNIHOP -"
click at [856, 292] on span "189 Columbia St, Brooklyn, NY 11231, USA" at bounding box center [803, 290] width 383 height 16
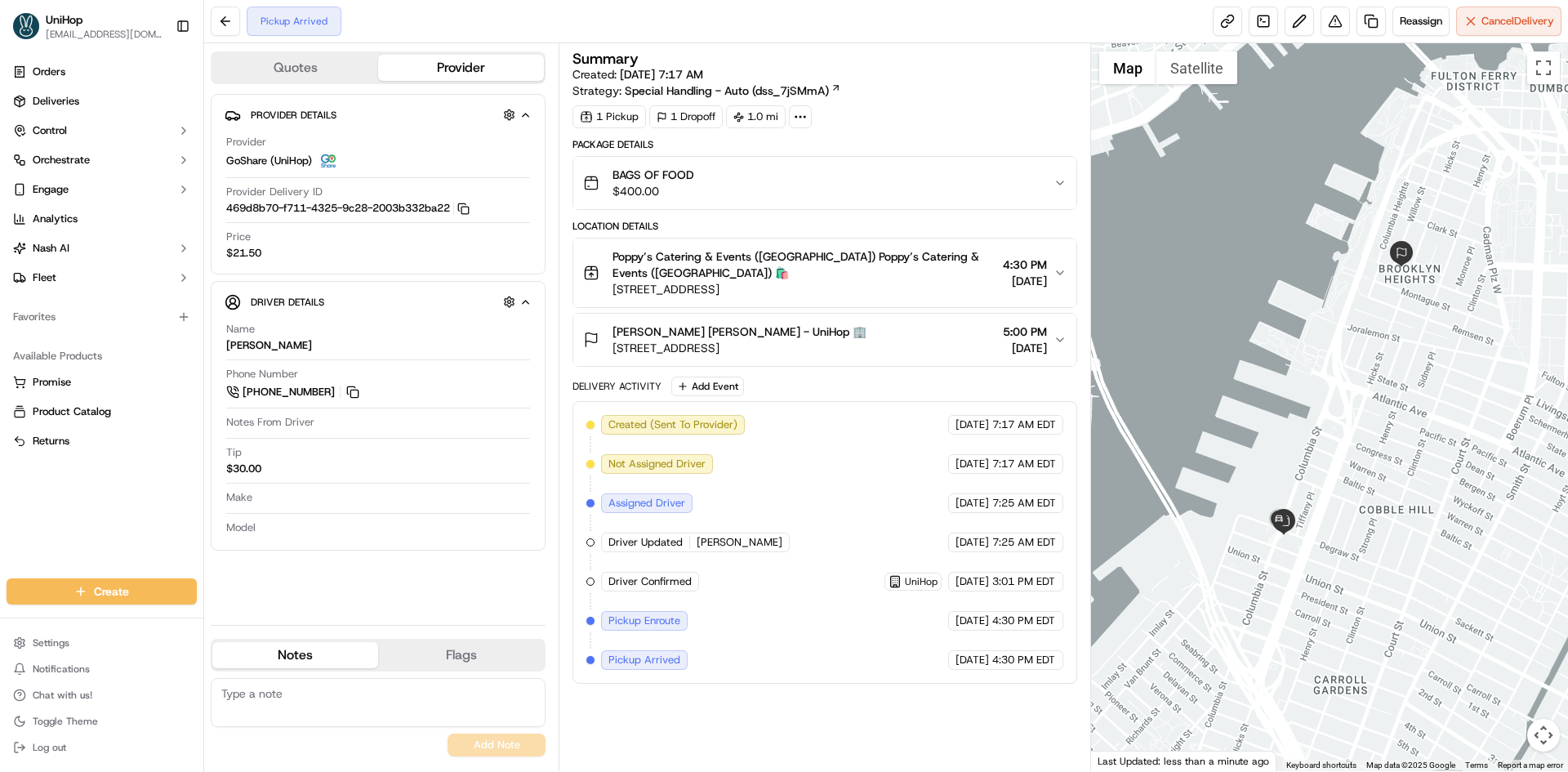
drag, startPoint x: 348, startPoint y: 388, endPoint x: 296, endPoint y: 291, distance: 110.1
click at [348, 388] on button at bounding box center [353, 392] width 18 height 18
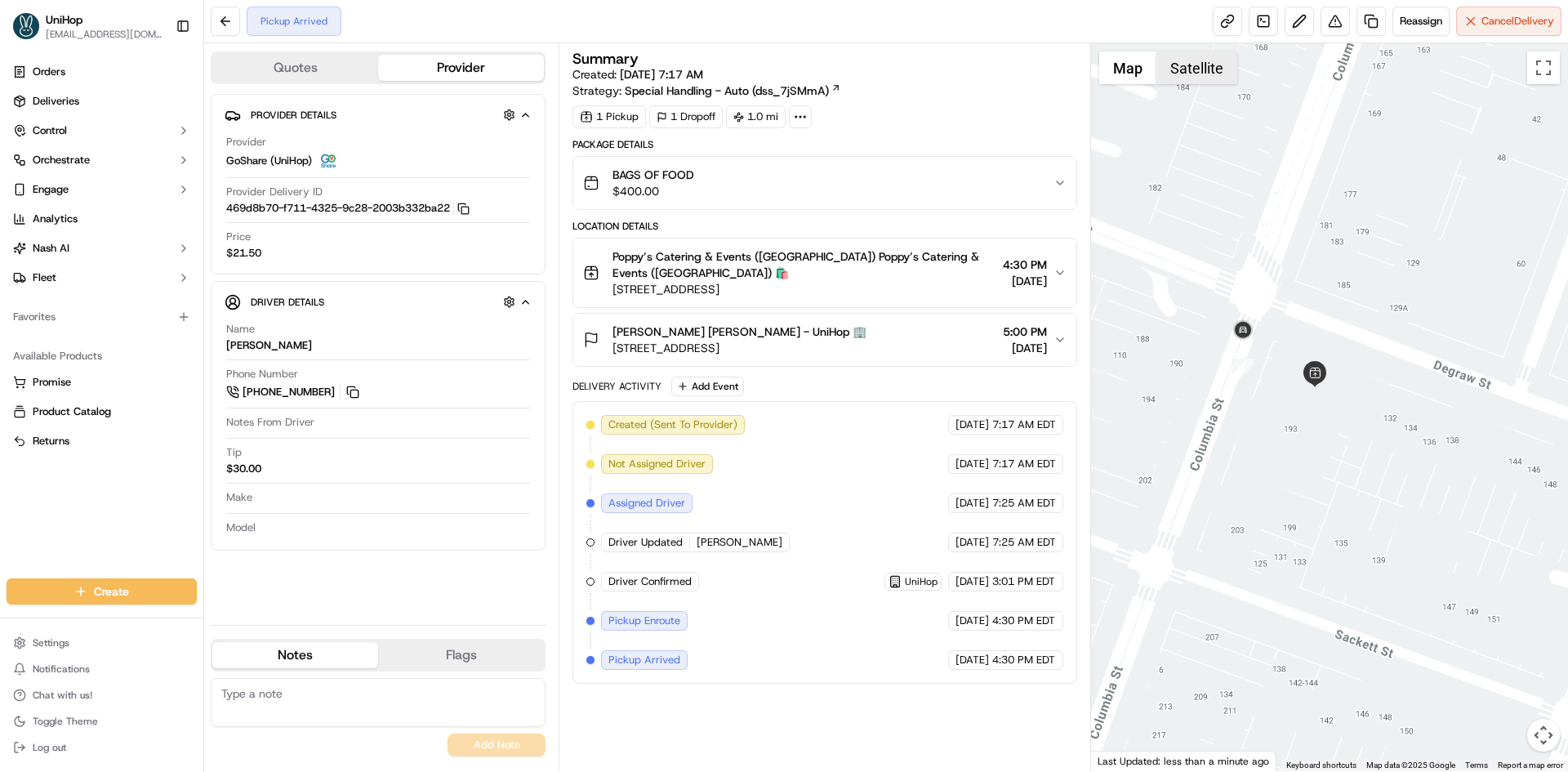
click at [1209, 72] on button "Satellite" at bounding box center [1196, 68] width 81 height 33
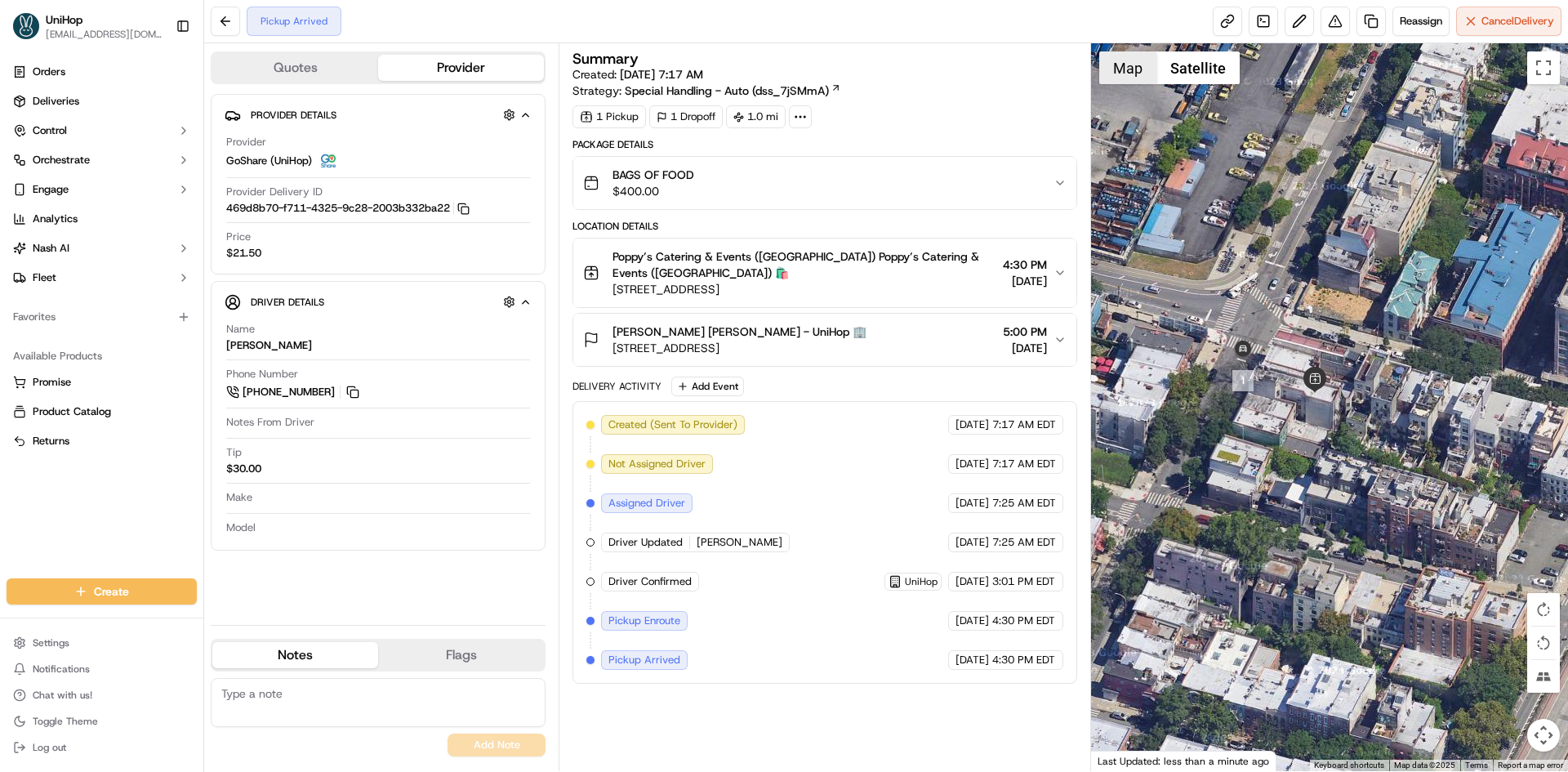
click at [1122, 77] on button "Map" at bounding box center [1127, 68] width 57 height 33
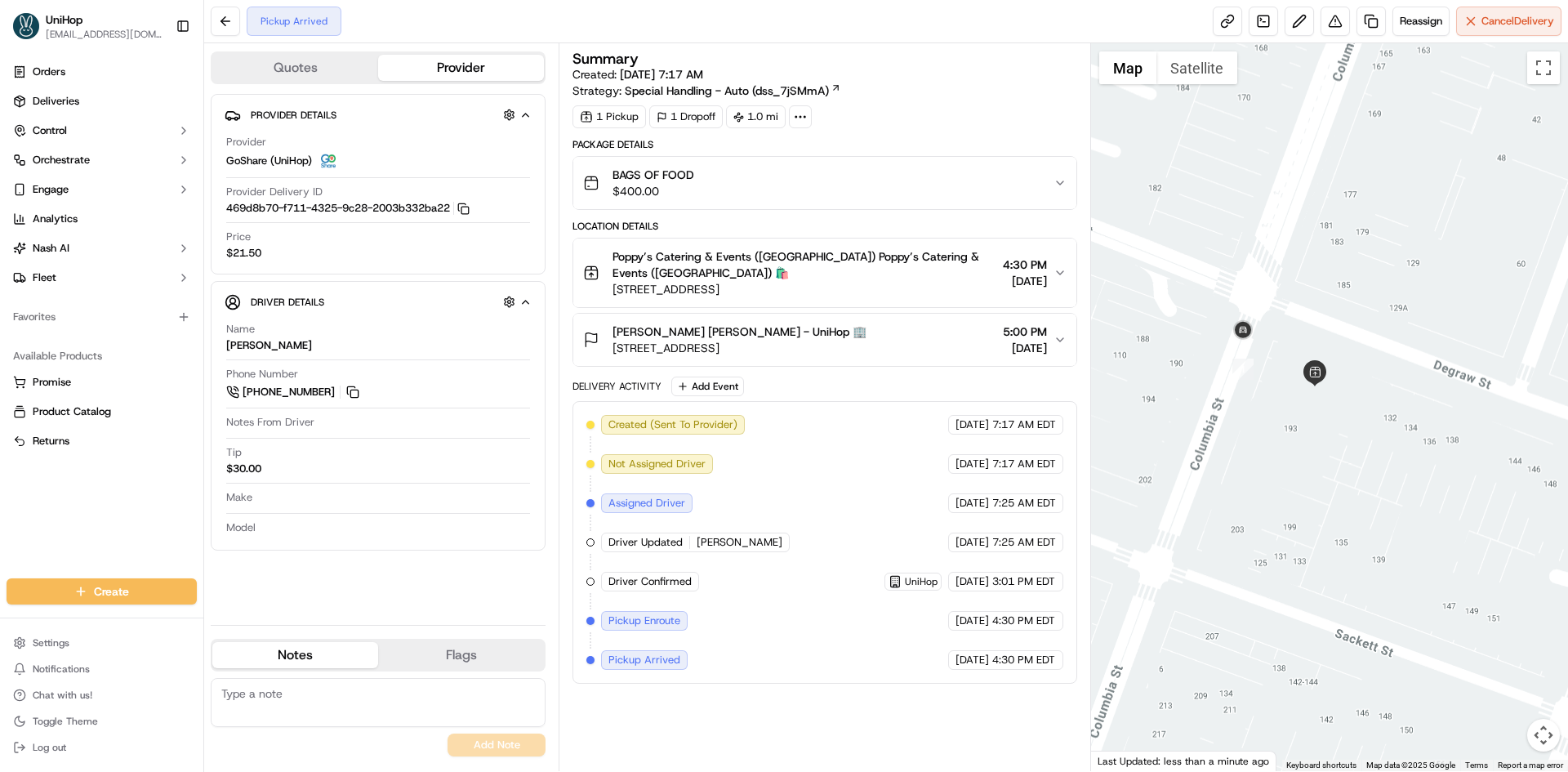
click at [1335, 243] on div at bounding box center [1330, 407] width 478 height 728
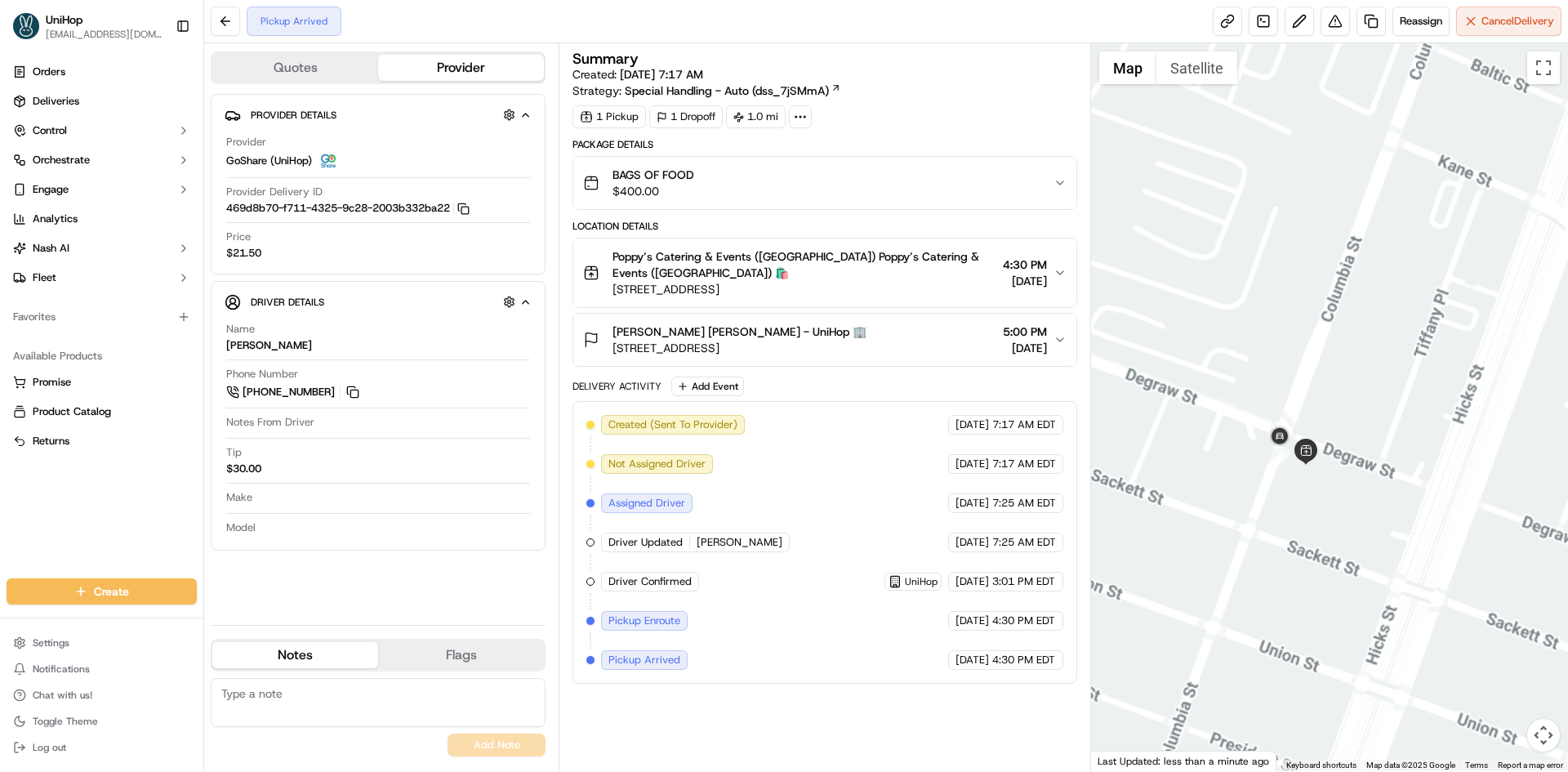
click at [1492, 308] on div at bounding box center [1330, 407] width 478 height 728
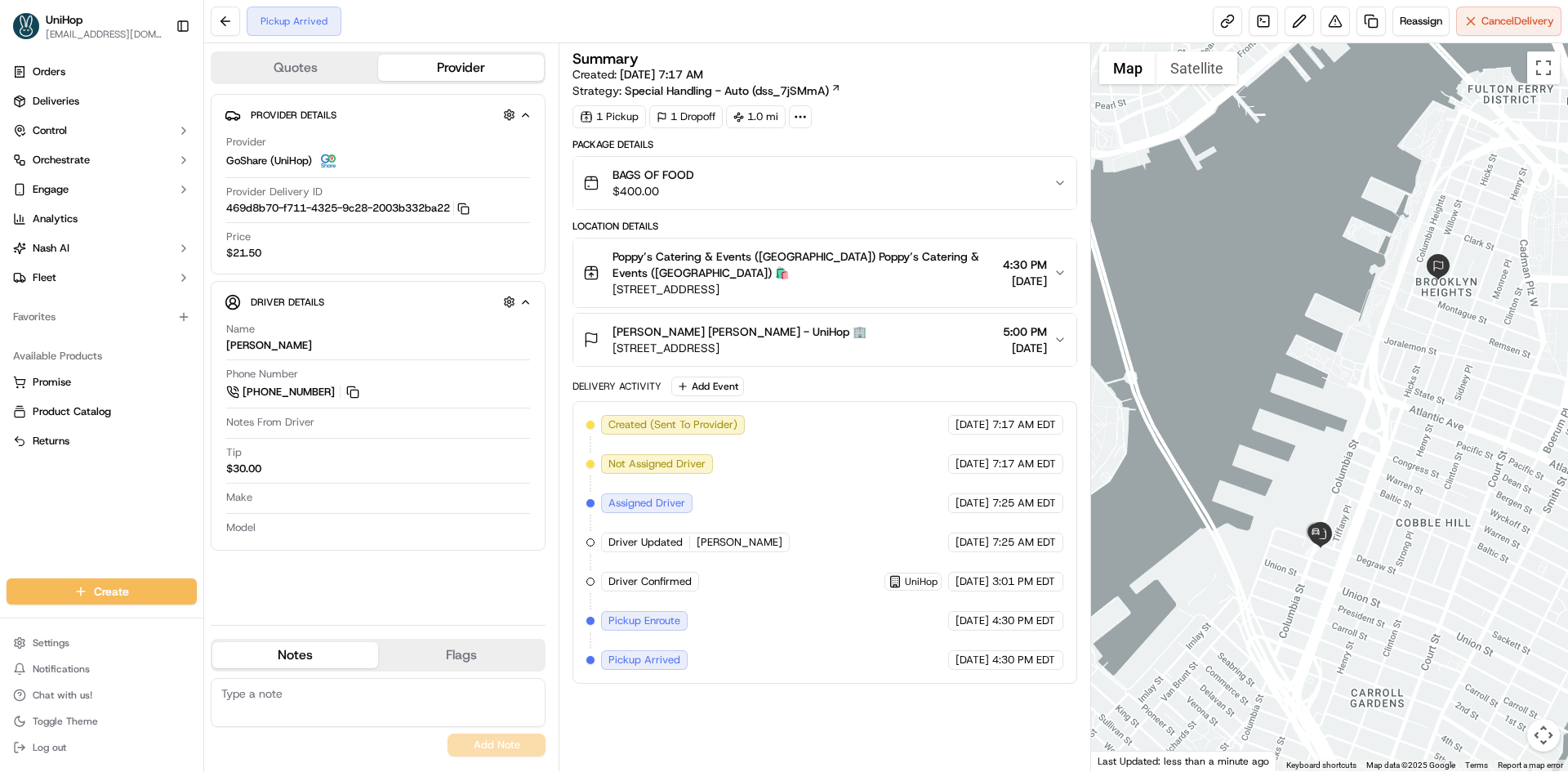
drag, startPoint x: 1291, startPoint y: 319, endPoint x: 1254, endPoint y: 384, distance: 74.8
click at [1254, 384] on div at bounding box center [1330, 407] width 478 height 728
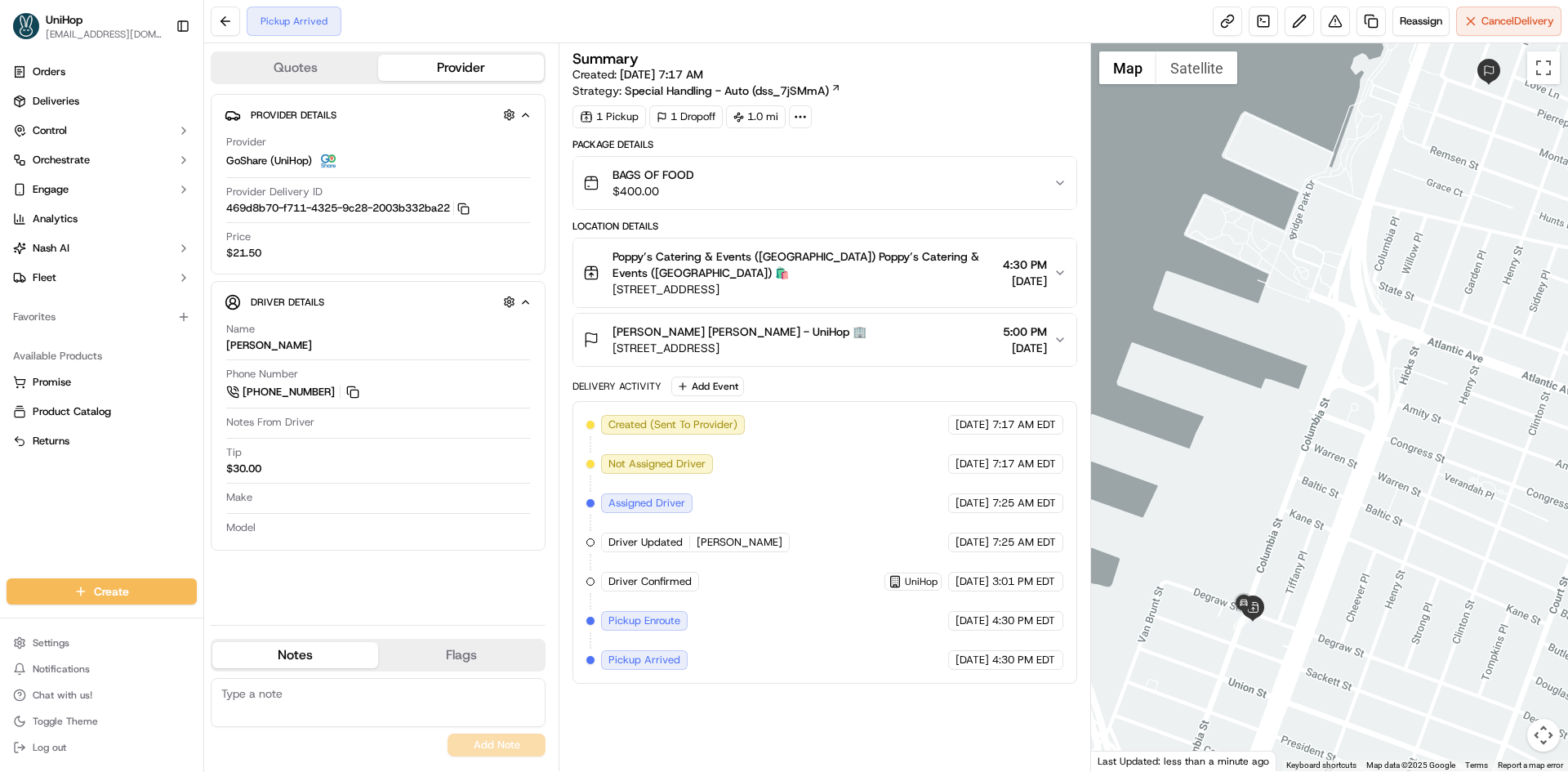
drag, startPoint x: 1362, startPoint y: 490, endPoint x: 1323, endPoint y: 525, distance: 52.4
click at [1323, 525] on div at bounding box center [1330, 407] width 478 height 728
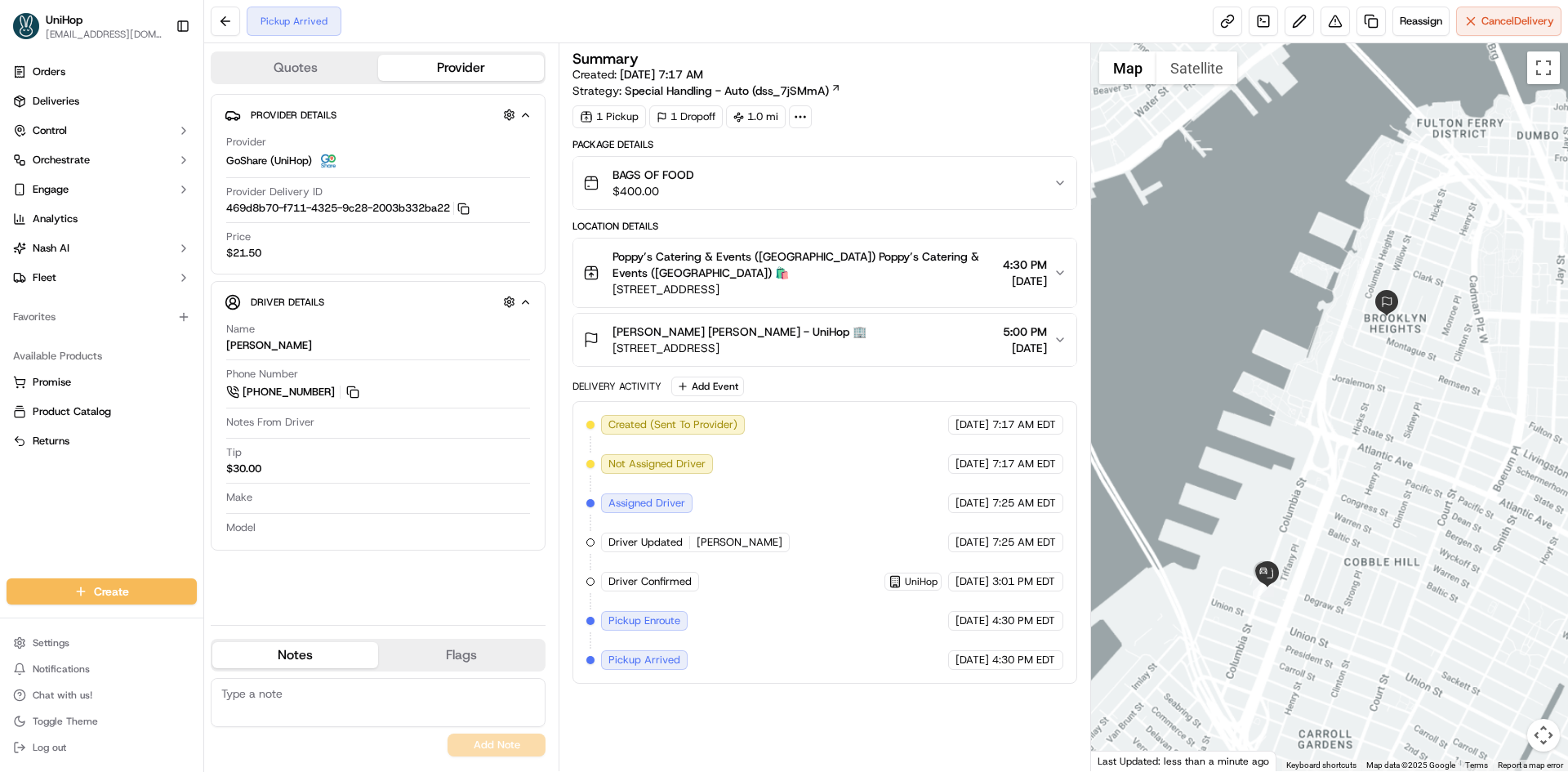
drag, startPoint x: 1320, startPoint y: 518, endPoint x: 1306, endPoint y: 526, distance: 16.1
click at [1306, 526] on div at bounding box center [1330, 407] width 478 height 728
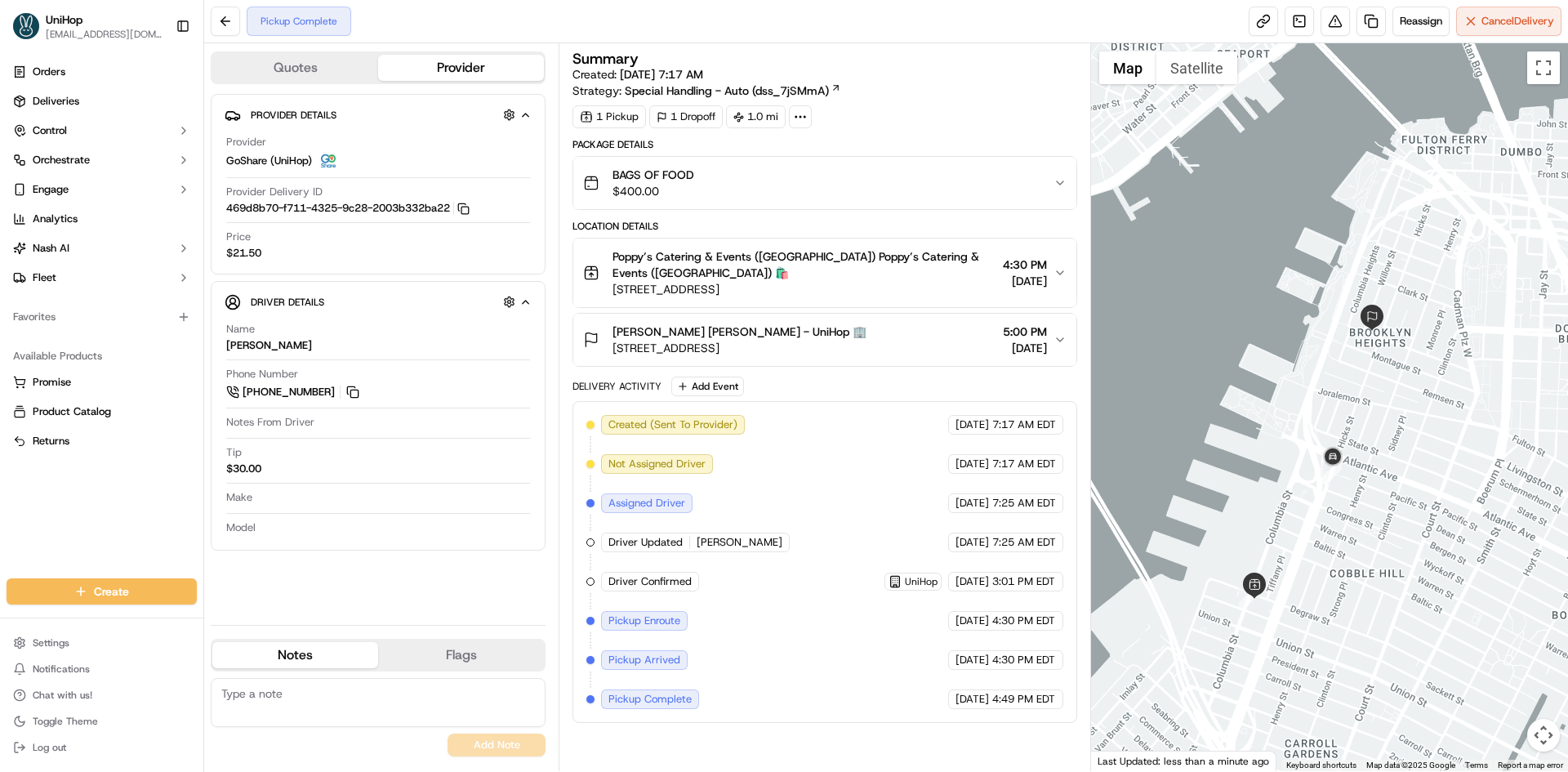
click at [1407, 396] on div at bounding box center [1330, 407] width 478 height 728
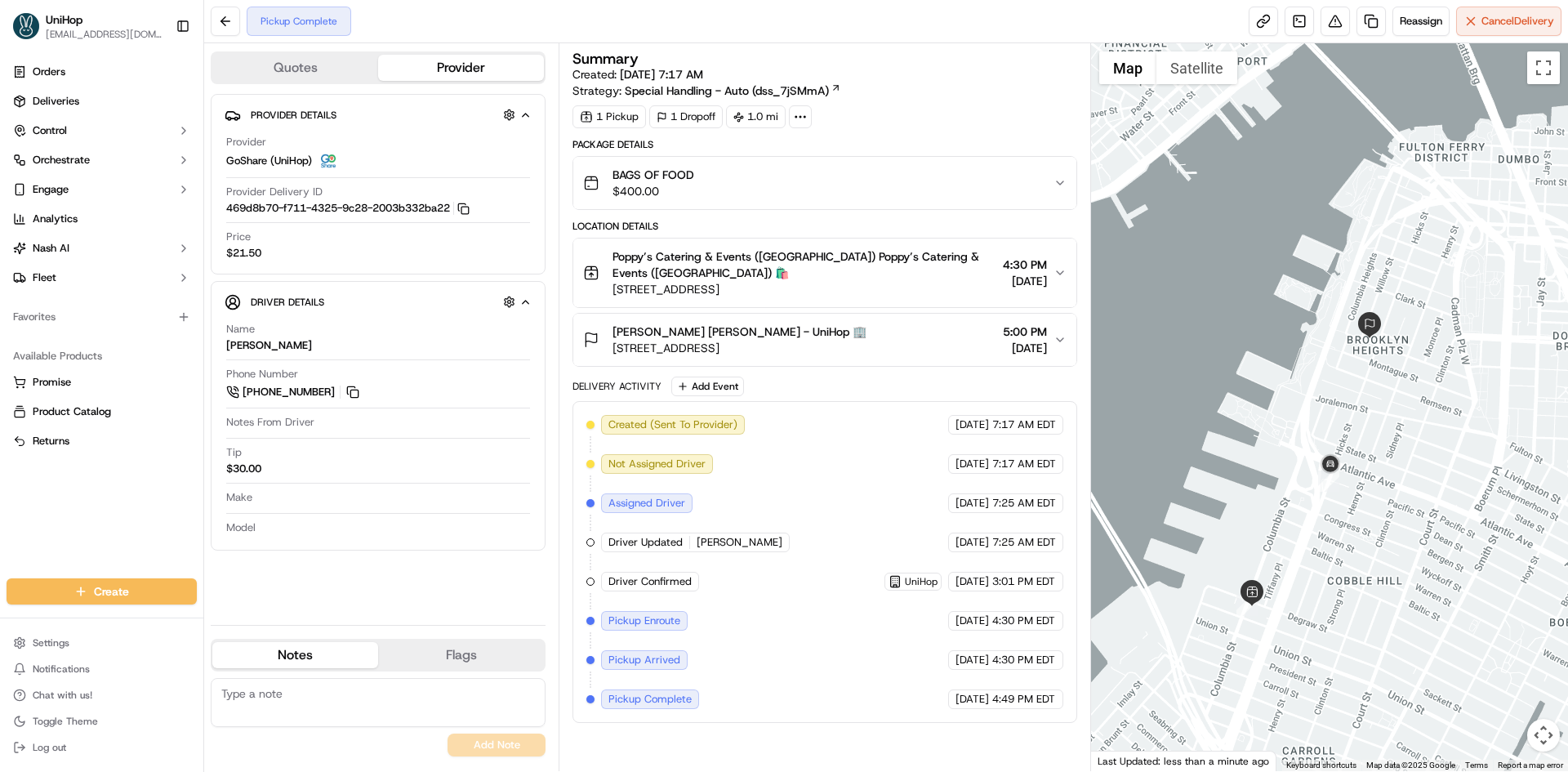
click at [1415, 403] on div at bounding box center [1330, 407] width 478 height 728
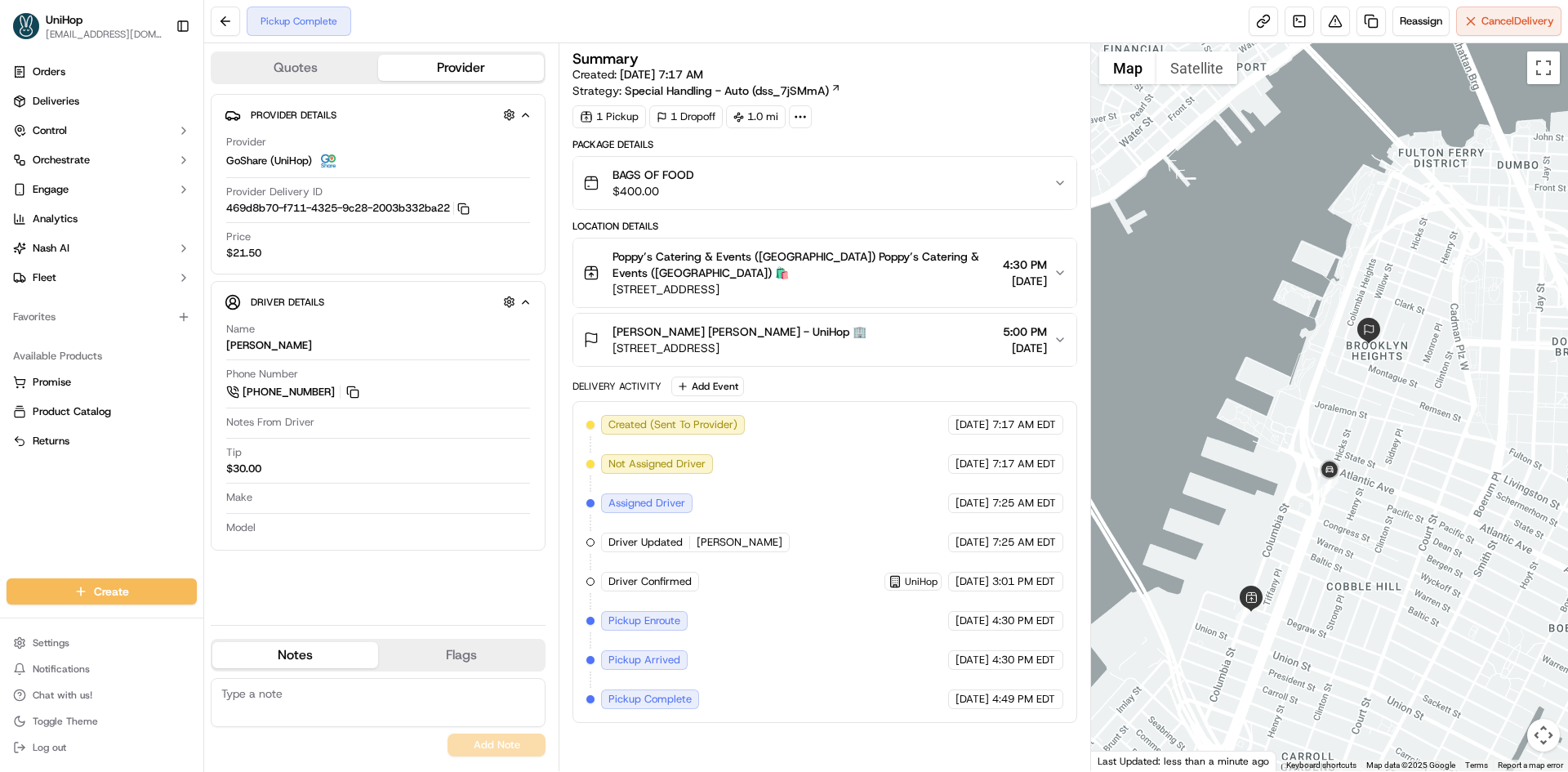
click at [795, 346] on span "35 Pierrepont St, Brooklyn, NY 11201, USA" at bounding box center [739, 348] width 254 height 16
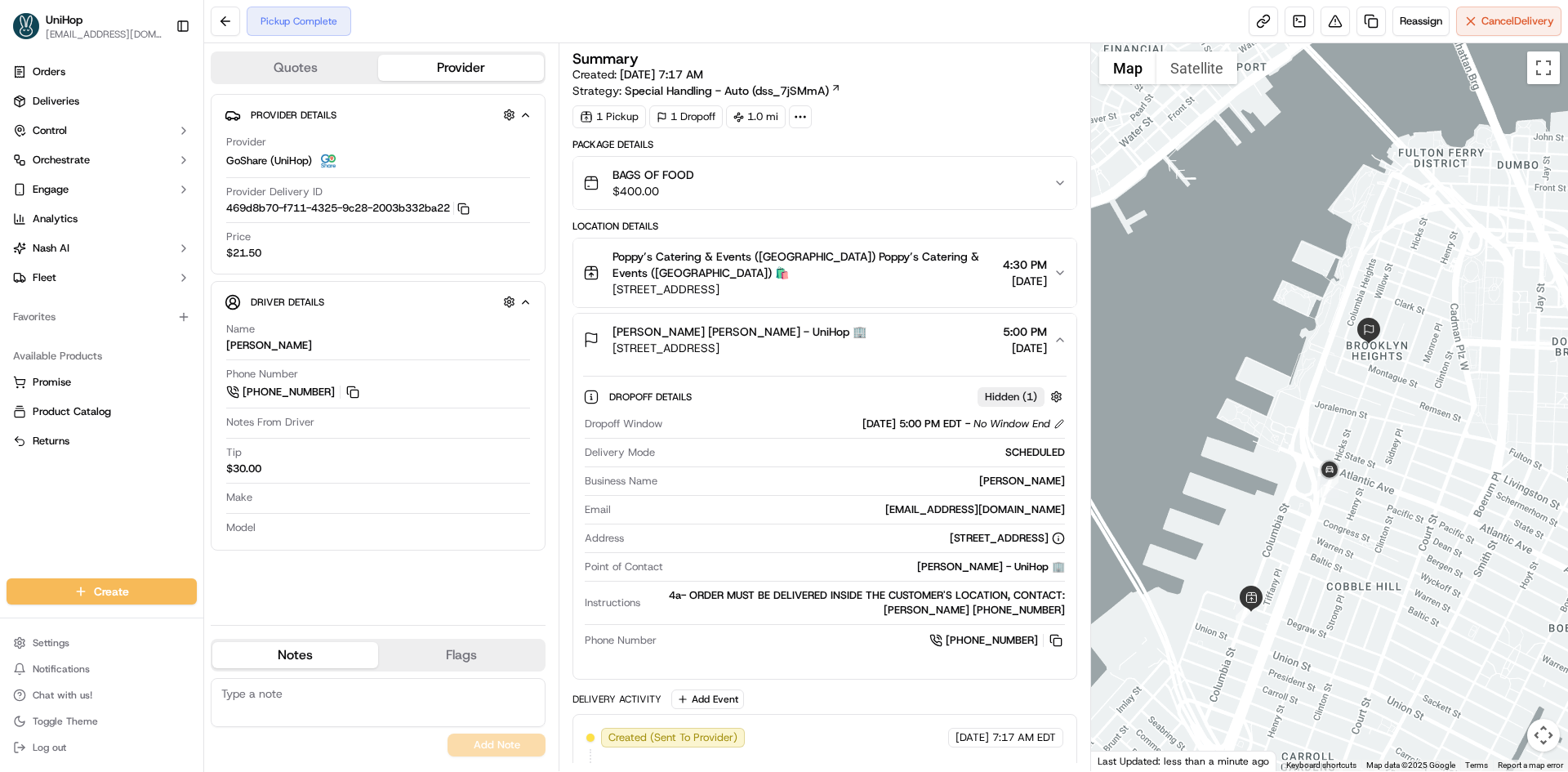
drag, startPoint x: 663, startPoint y: 592, endPoint x: 1065, endPoint y: 606, distance: 402.2
click at [1065, 606] on div "Dropoff Window Sep 20 2025 5:00 PM EDT - No Window End Delivery Mode SCHEDULED …" at bounding box center [824, 533] width 482 height 246
copy div "4a- ORDER MUST BE DELIVERED INSIDE THE CUSTOMER'S LOCATION, CONTACT: Elizabeth …"
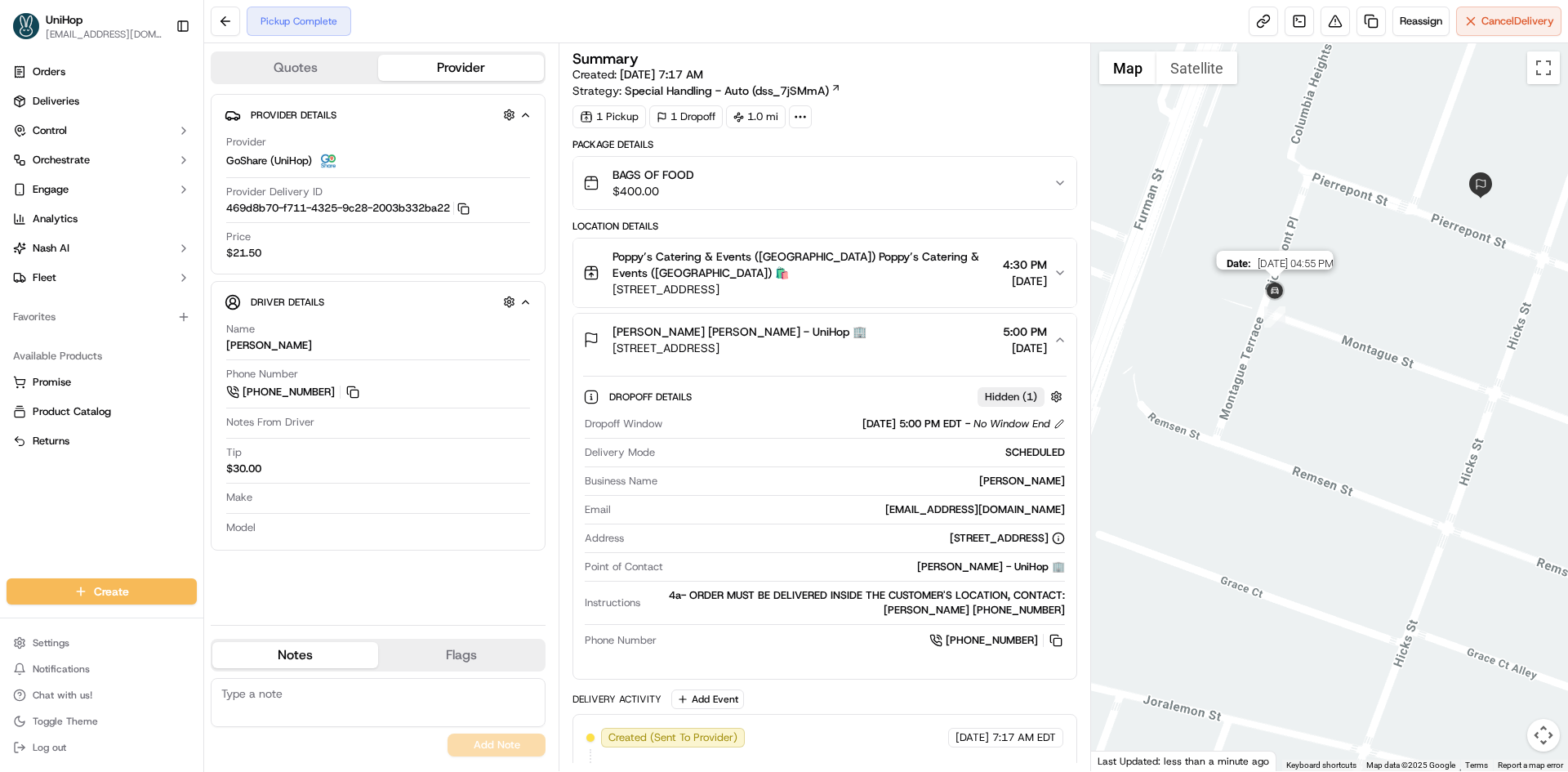
click at [1275, 281] on img at bounding box center [1275, 291] width 26 height 26
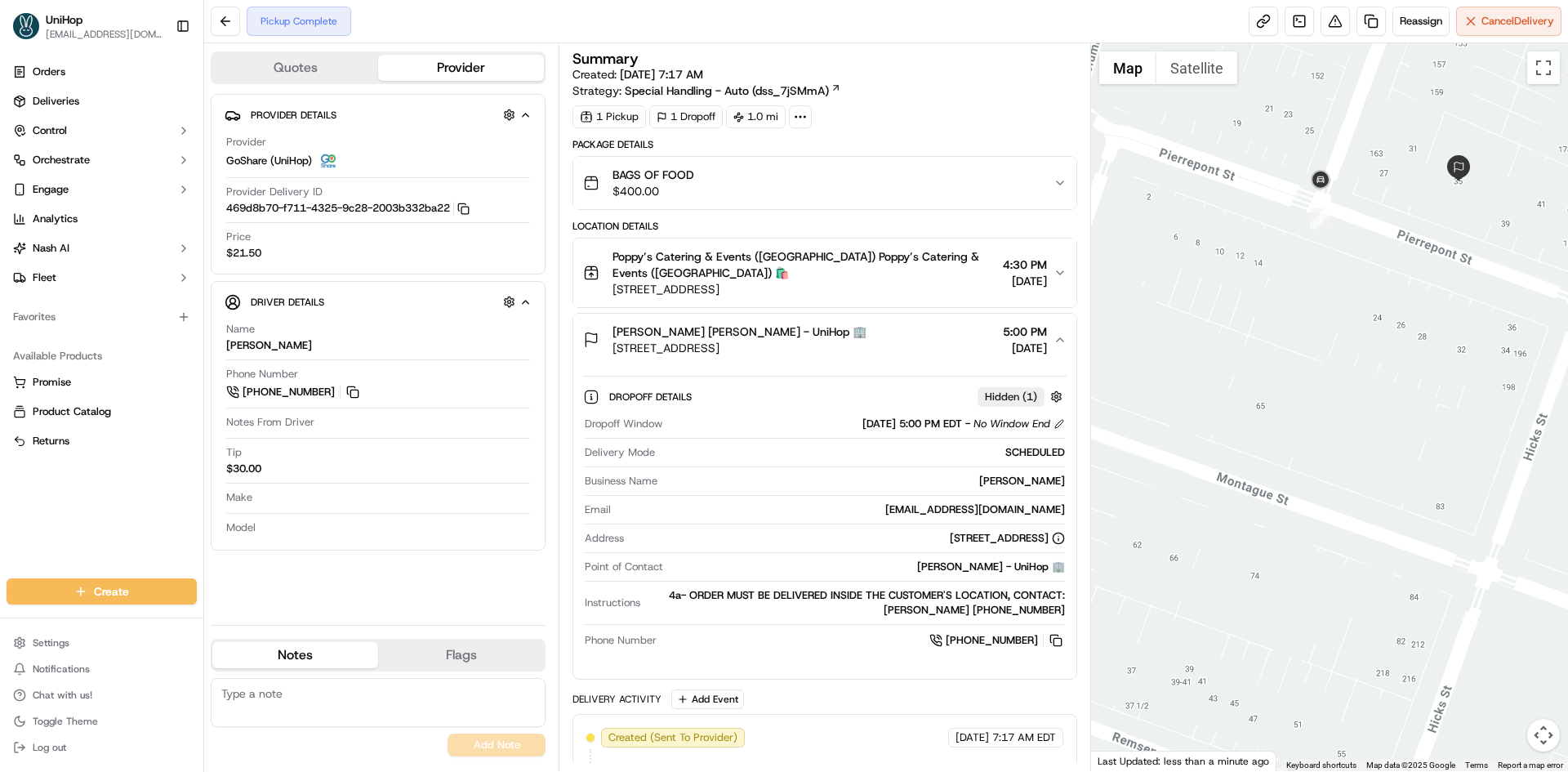
click at [898, 352] on div "Elizabeth Giamatti Elizabeth Giamatti - UniHop 🏢 35 Pierrepont St, Brooklyn, NY…" at bounding box center [818, 339] width 470 height 33
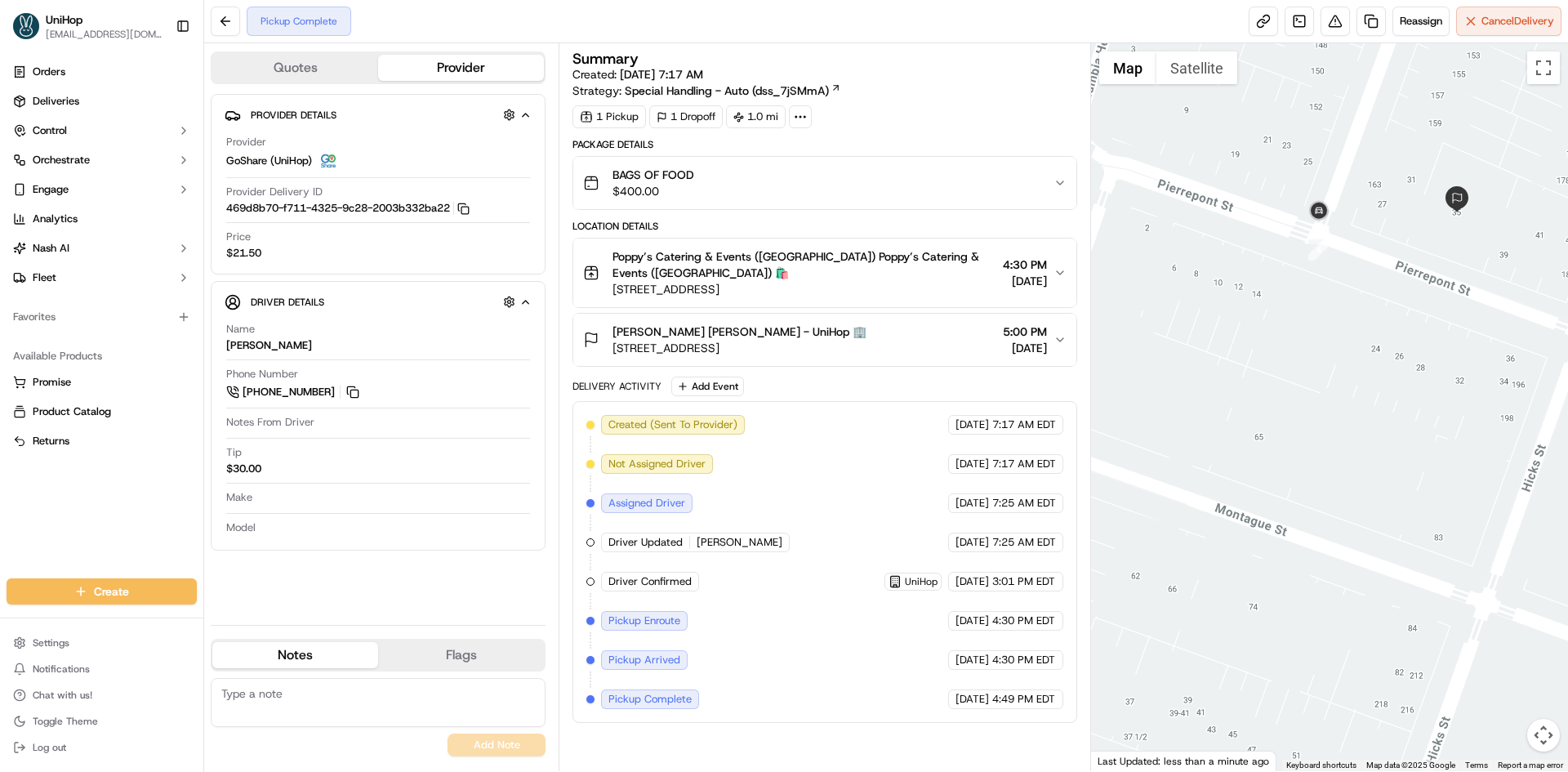
drag, startPoint x: 1366, startPoint y: 169, endPoint x: 1316, endPoint y: 176, distance: 50.5
click at [1364, 172] on div at bounding box center [1330, 407] width 478 height 728
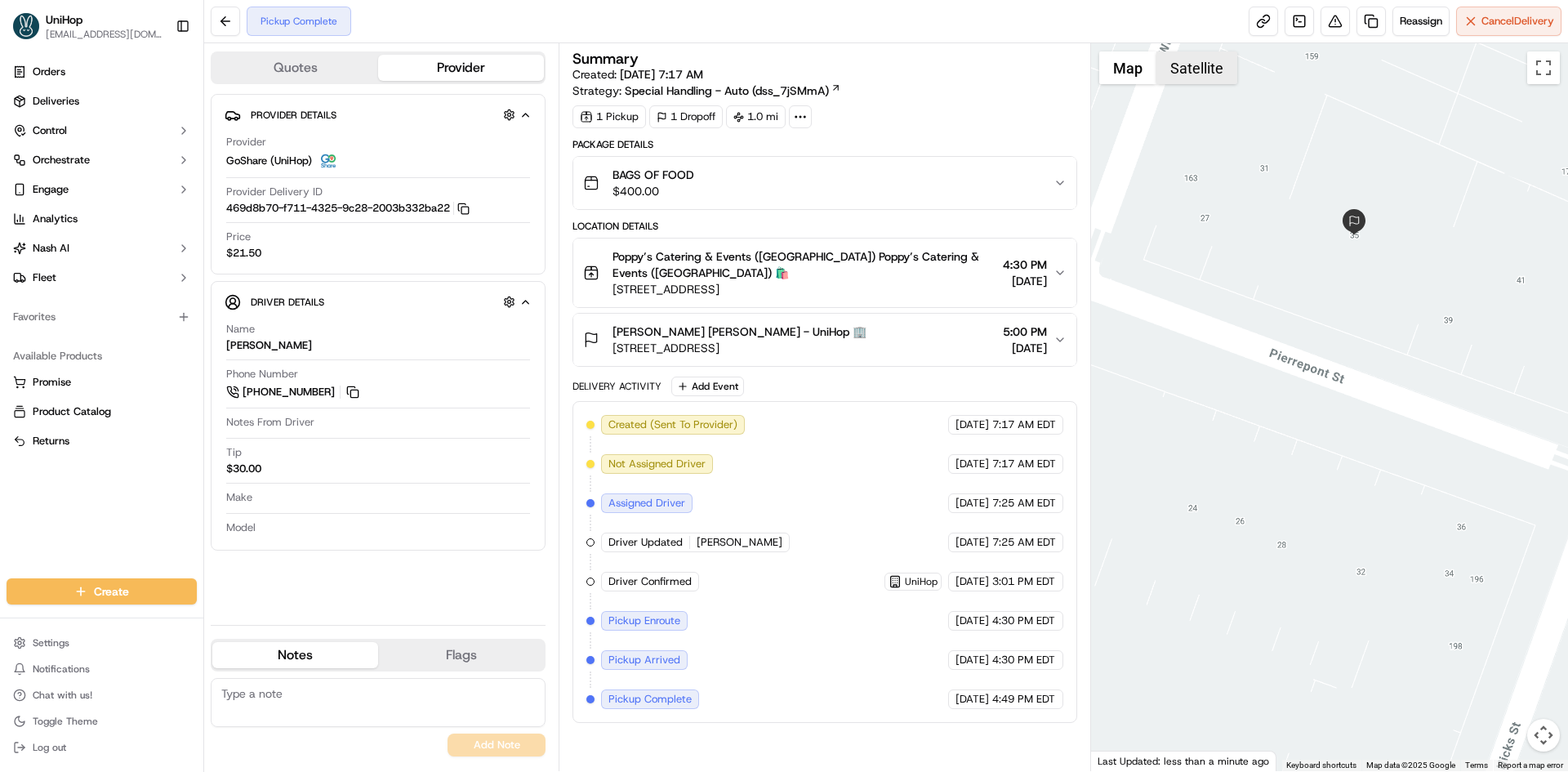
click at [1212, 64] on button "Satellite" at bounding box center [1196, 68] width 81 height 33
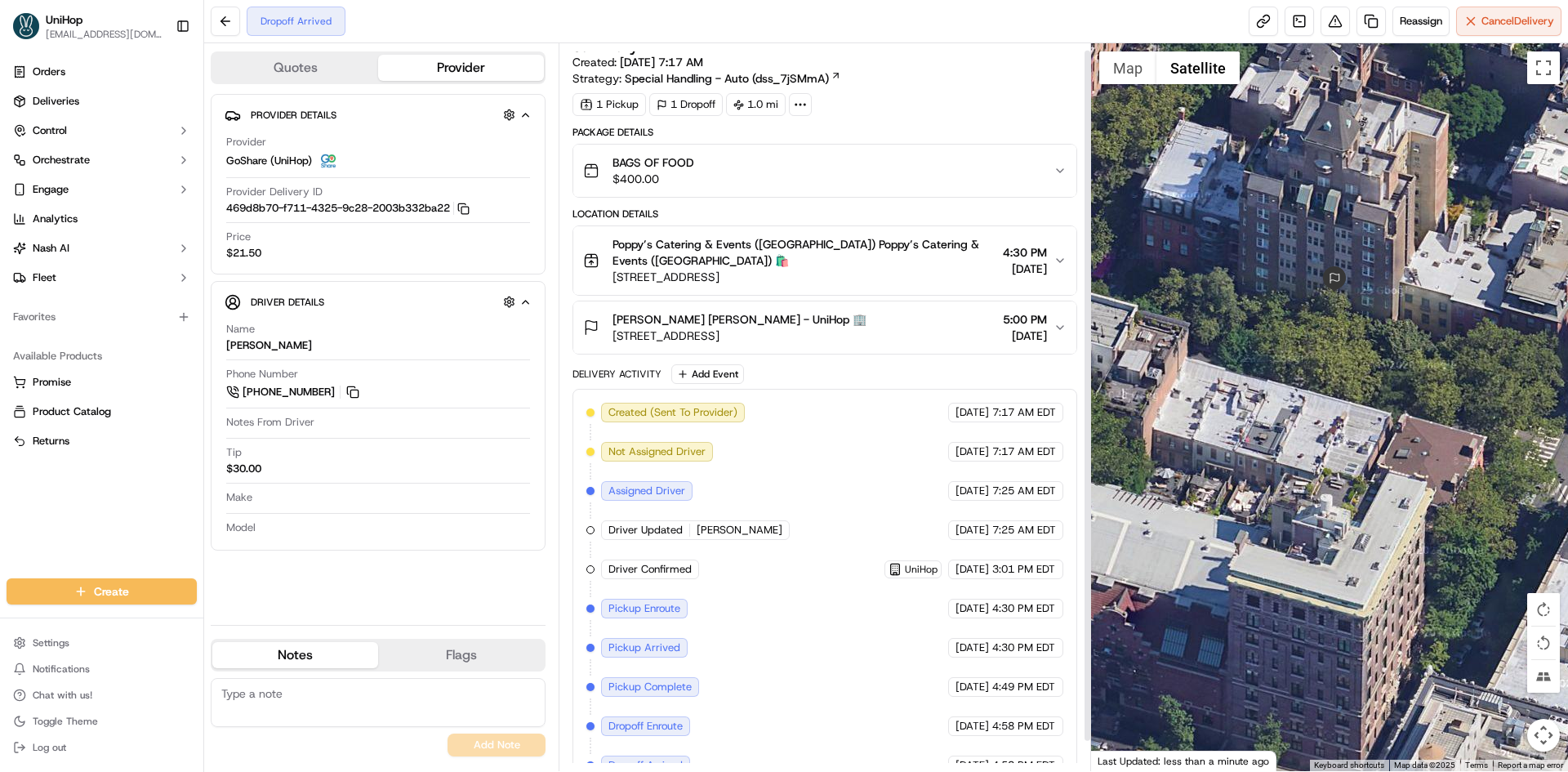
scroll to position [38, 0]
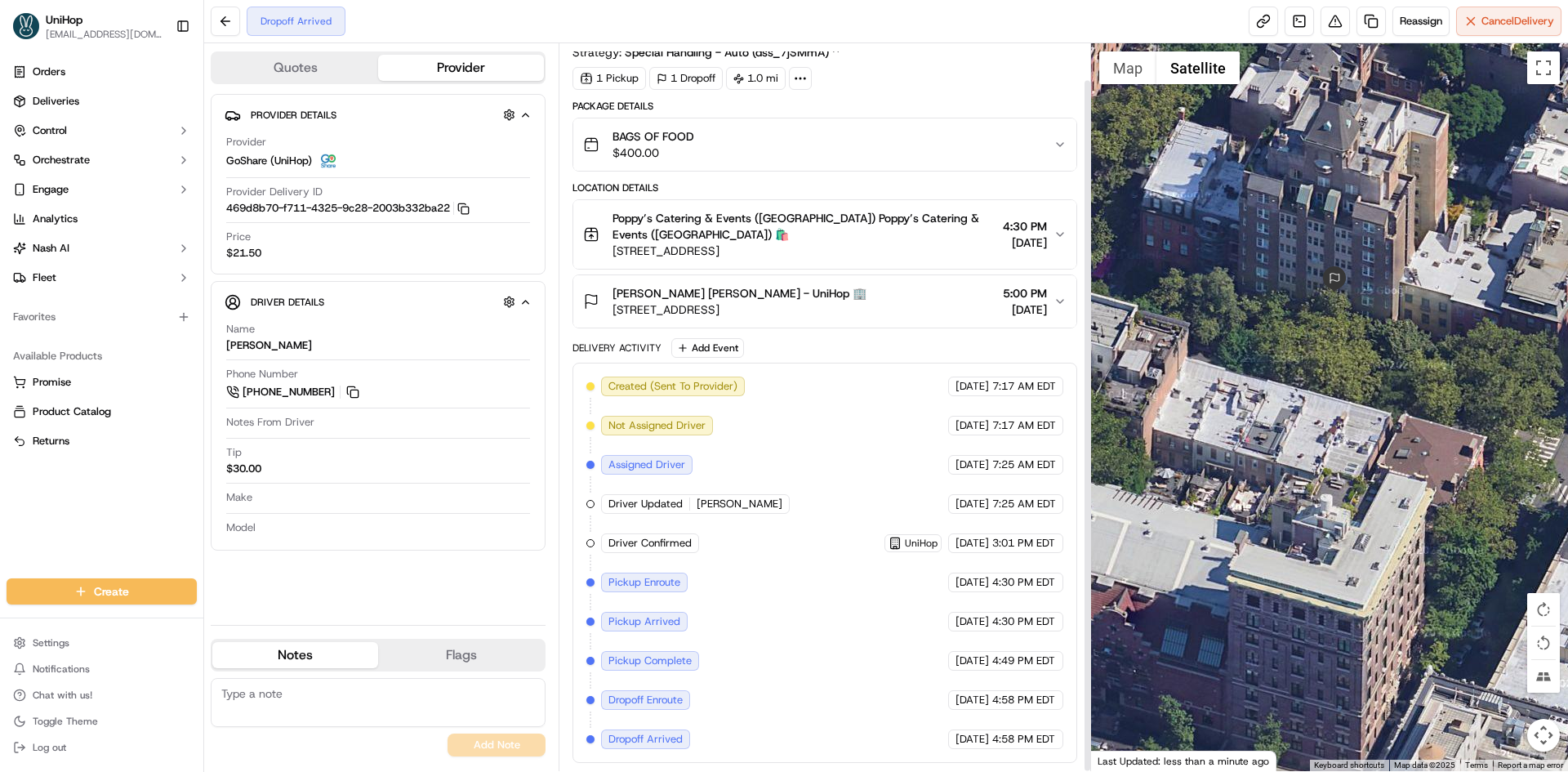
click at [1137, 83] on button "Map" at bounding box center [1127, 68] width 57 height 33
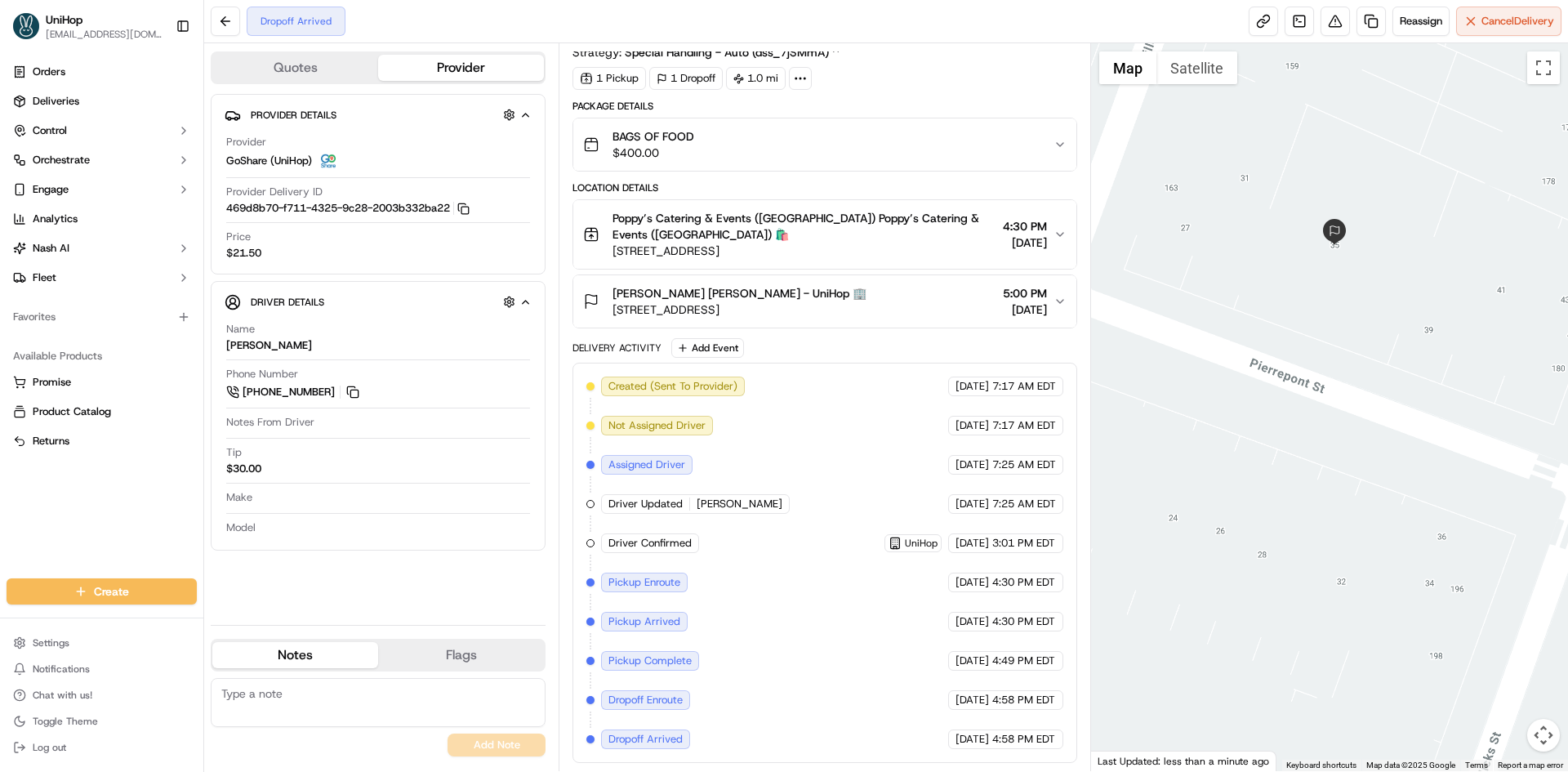
drag, startPoint x: 1247, startPoint y: 231, endPoint x: 1321, endPoint y: 251, distance: 76.7
click at [1278, 236] on div at bounding box center [1330, 407] width 478 height 728
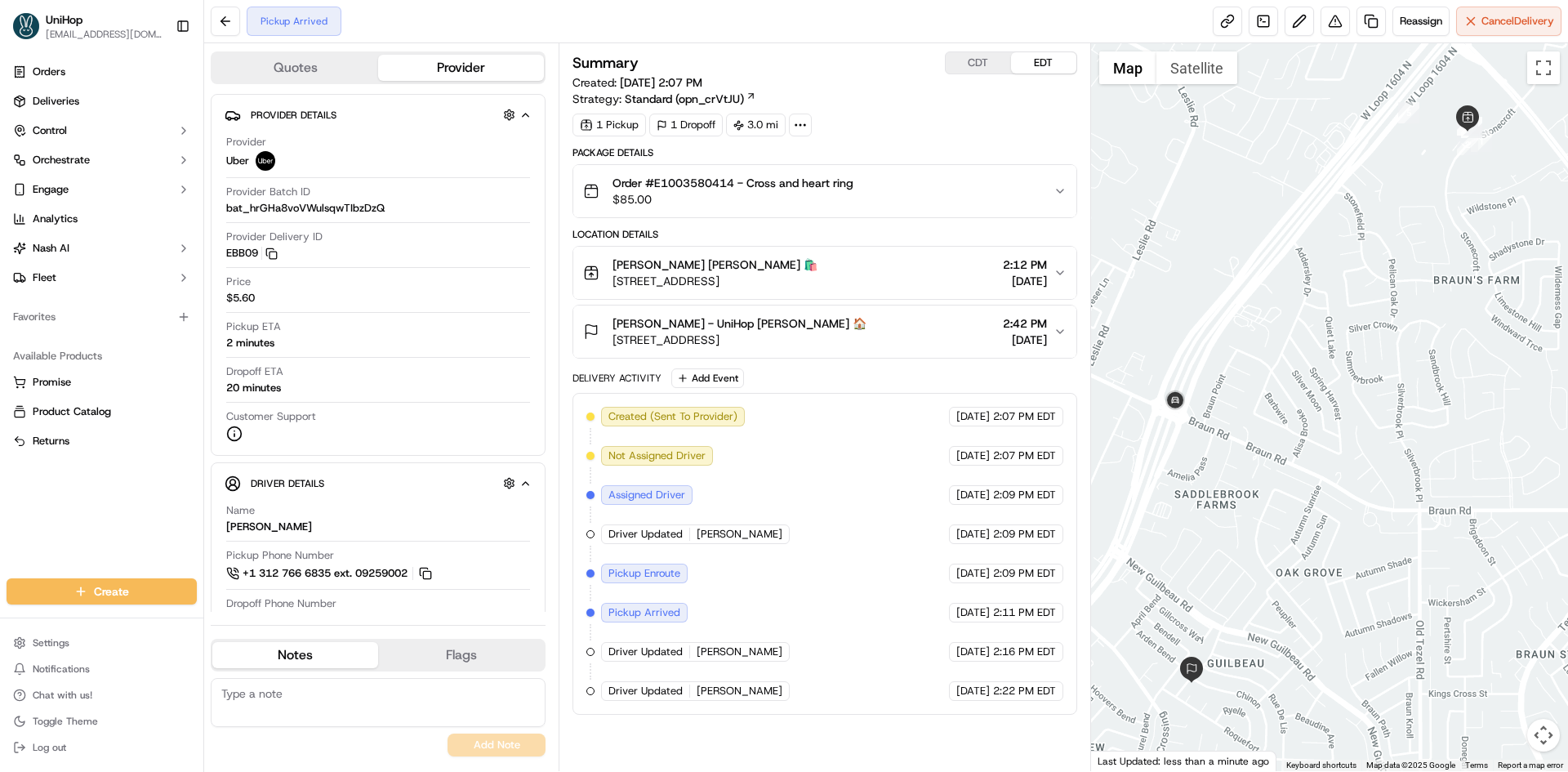
drag, startPoint x: 921, startPoint y: 280, endPoint x: 610, endPoint y: 291, distance: 311.2
click at [610, 291] on button "James Avery James Avery 🛍️ 11625 Bandera Rd Ste 102, San Antonio, TX 78250, USA…" at bounding box center [824, 273] width 502 height 52
drag, startPoint x: 608, startPoint y: 263, endPoint x: 679, endPoint y: 272, distance: 71.6
click at [679, 272] on div "James Avery James Avery 🛍️ 11625 Bandera Rd Ste 102, San Antonio, TX 78250, USA" at bounding box center [700, 272] width 234 height 33
copy span "[PERSON_NAME]"
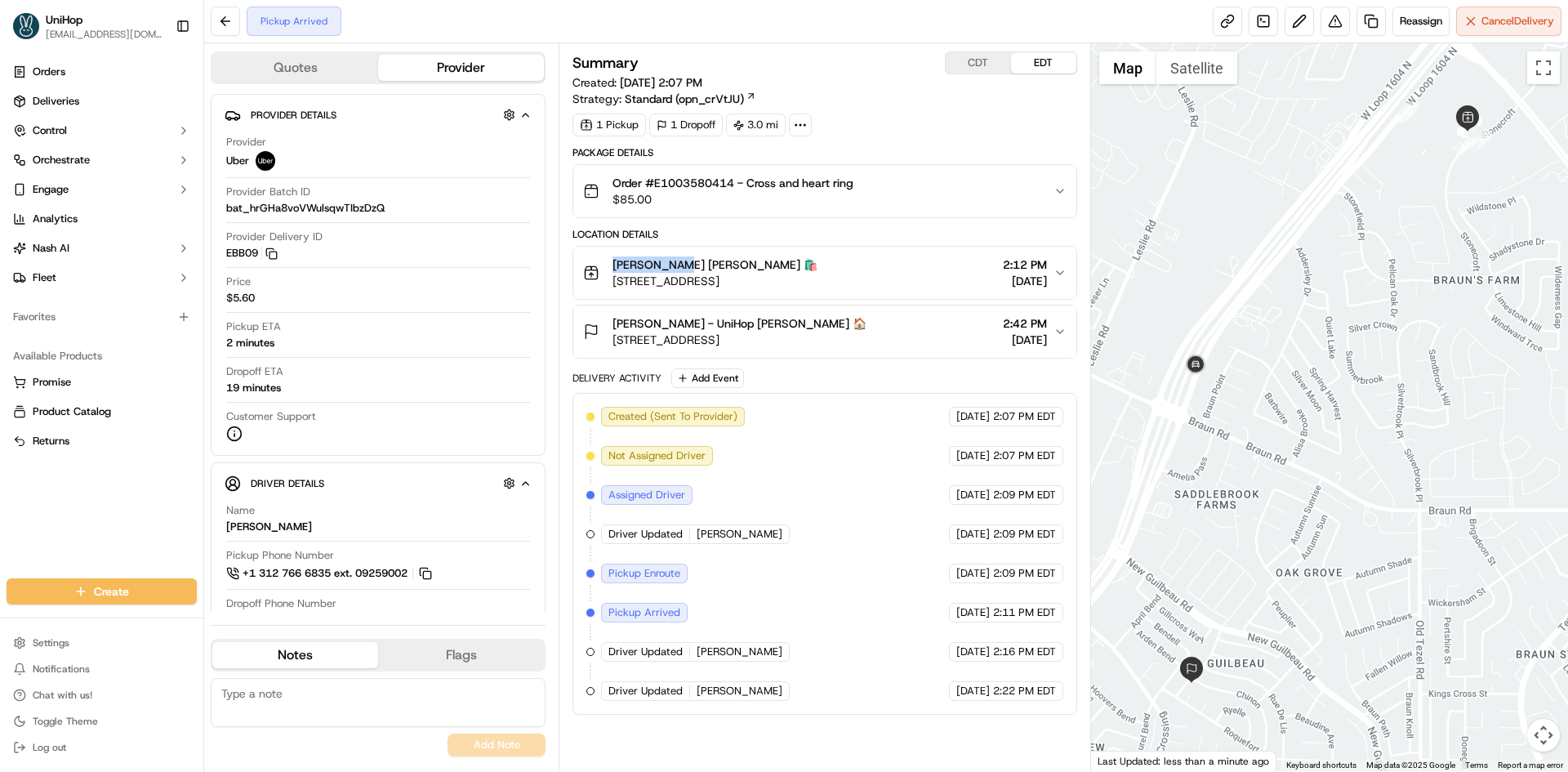
click at [849, 310] on button "[PERSON_NAME] - UniHop [PERSON_NAME] 🏠 [STREET_ADDRESS] 2:42 PM [DATE]" at bounding box center [824, 332] width 502 height 52
click at [809, 333] on span "[STREET_ADDRESS]" at bounding box center [739, 339] width 254 height 16
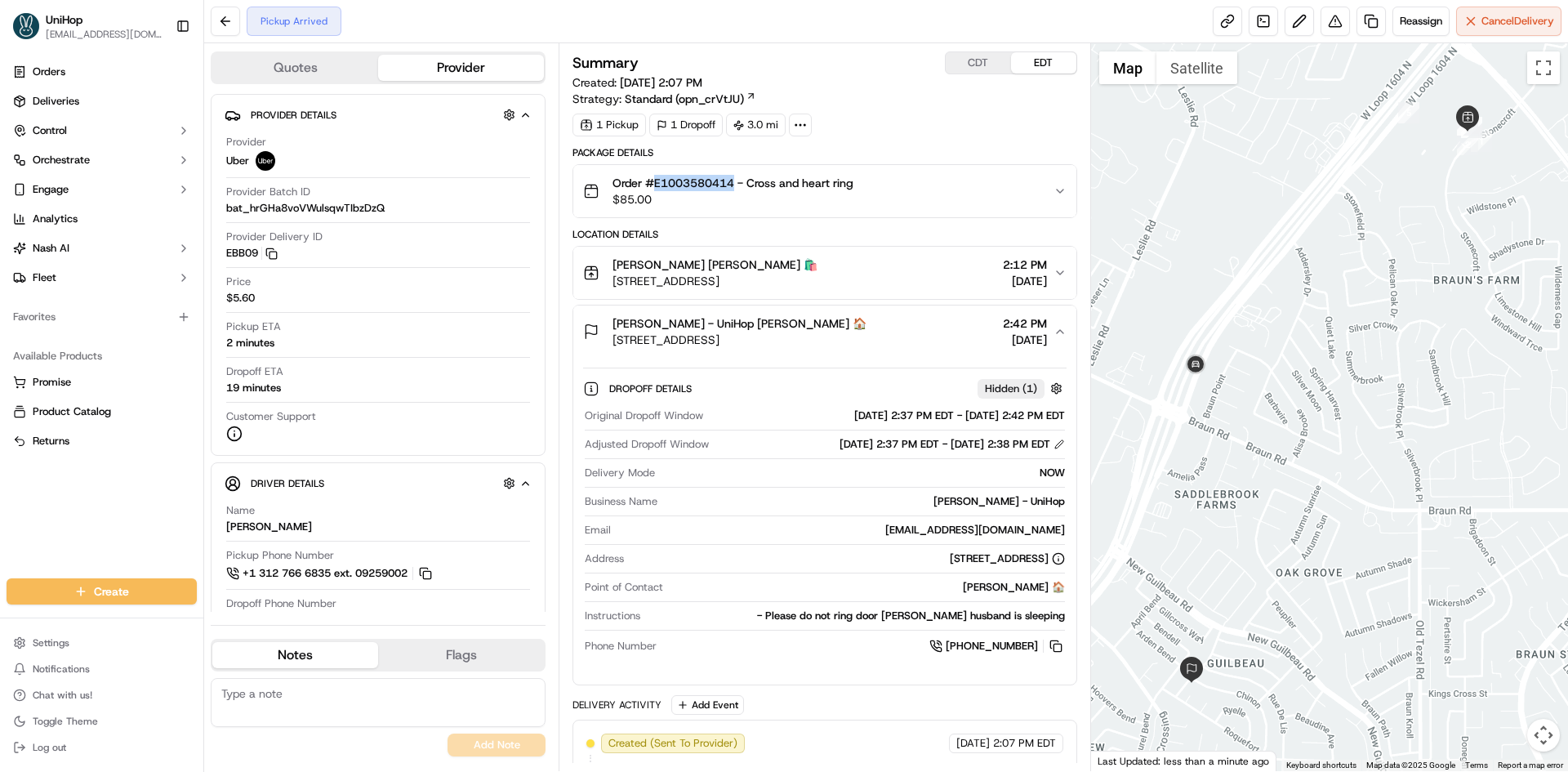
drag, startPoint x: 658, startPoint y: 187, endPoint x: 733, endPoint y: 186, distance: 75.0
click at [733, 186] on span "Order #E1003580414 - Cross and heart ring" at bounding box center [733, 183] width 241 height 16
copy span "E1003580414"
drag, startPoint x: 887, startPoint y: 314, endPoint x: 891, endPoint y: 322, distance: 8.9
click at [888, 315] on button "[PERSON_NAME] - UniHop [PERSON_NAME] 🏠 [STREET_ADDRESS] 2:42 PM [DATE]" at bounding box center [824, 332] width 502 height 52
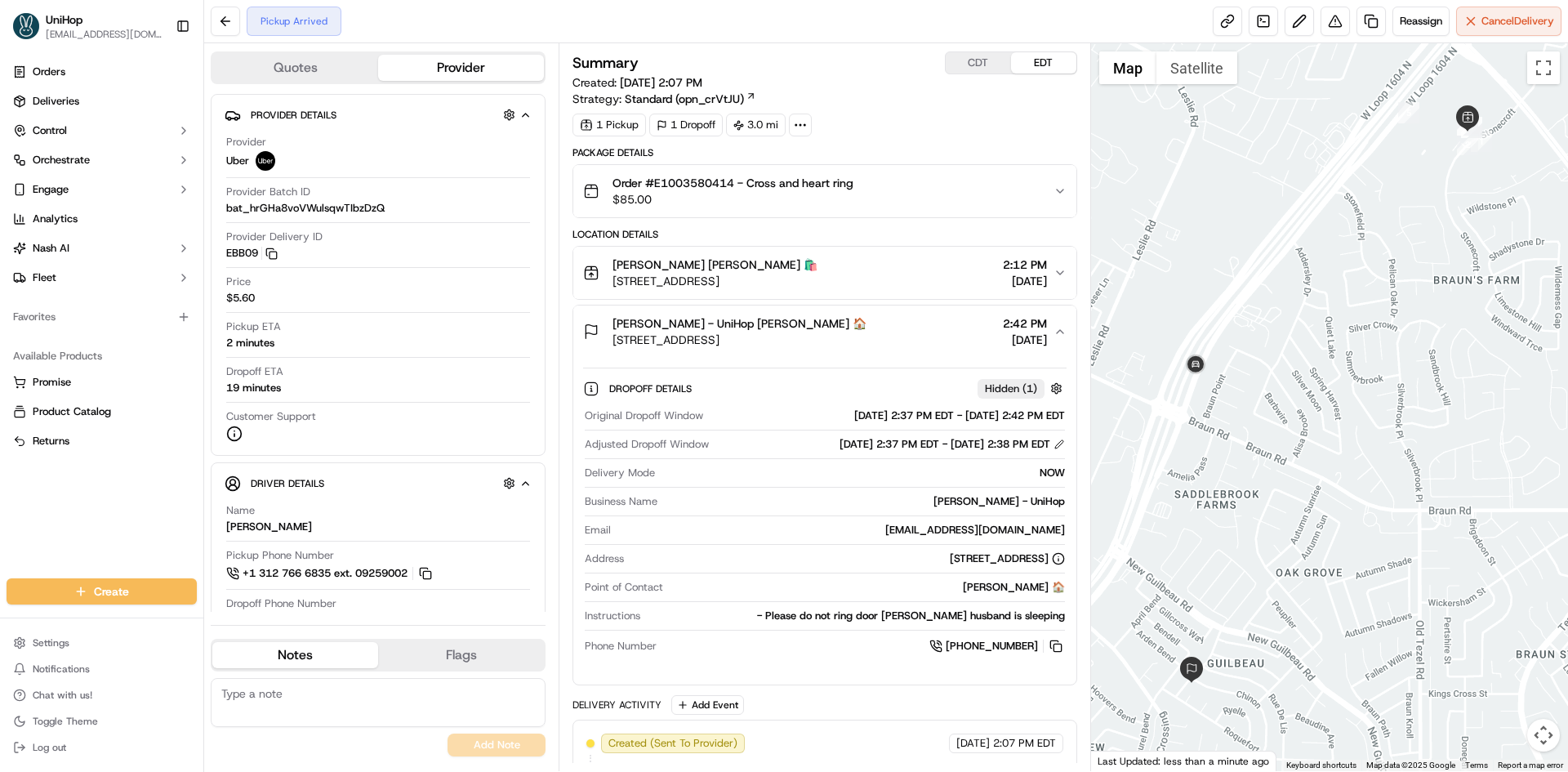
click at [908, 331] on div "[PERSON_NAME] - UniHop [PERSON_NAME] 🏠 [STREET_ADDRESS] 2:42 PM [DATE]" at bounding box center [818, 331] width 470 height 33
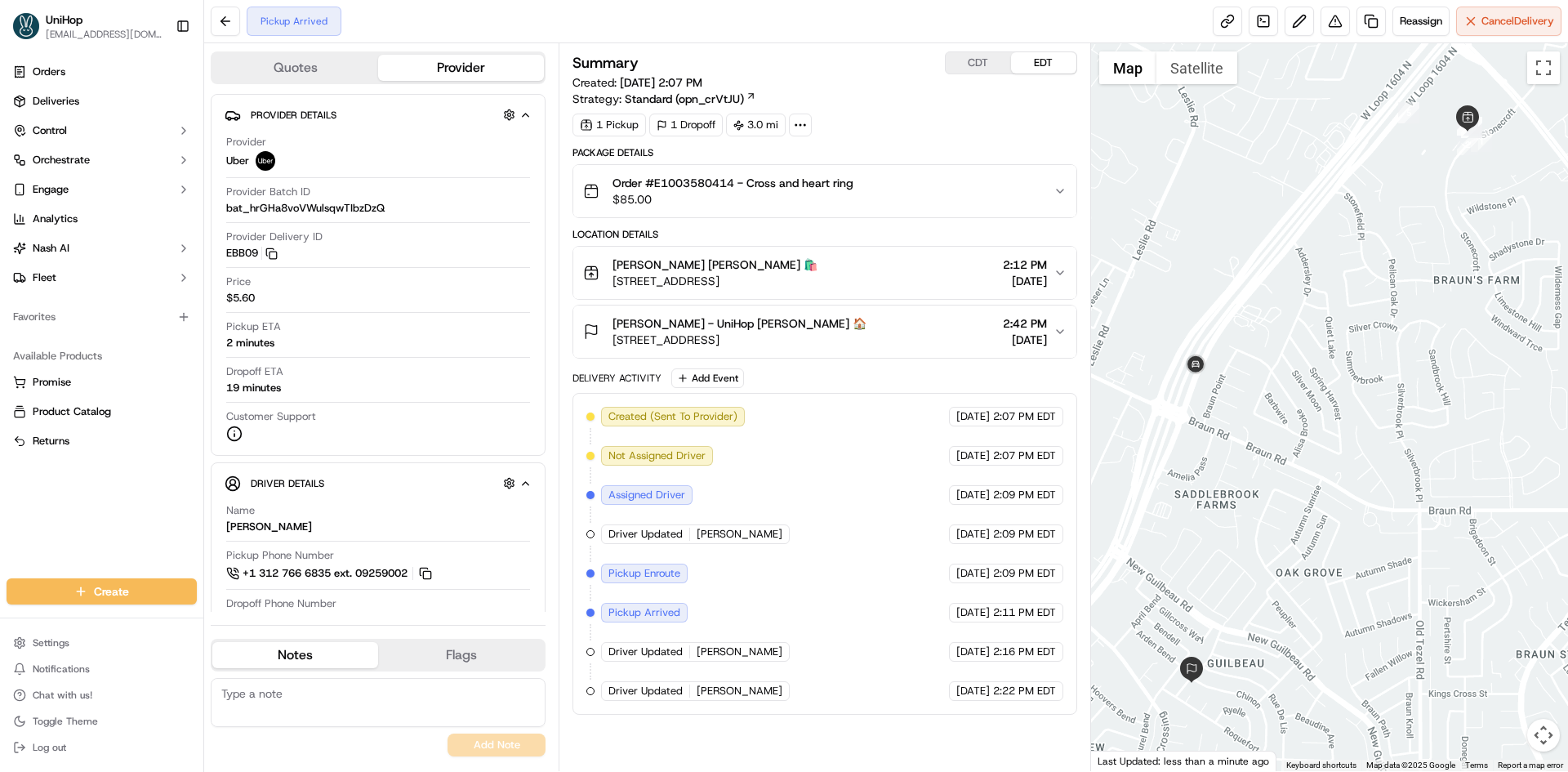
click at [926, 342] on div "[PERSON_NAME] - UniHop [PERSON_NAME] 🏠 [STREET_ADDRESS] 2:42 PM [DATE]" at bounding box center [818, 331] width 470 height 33
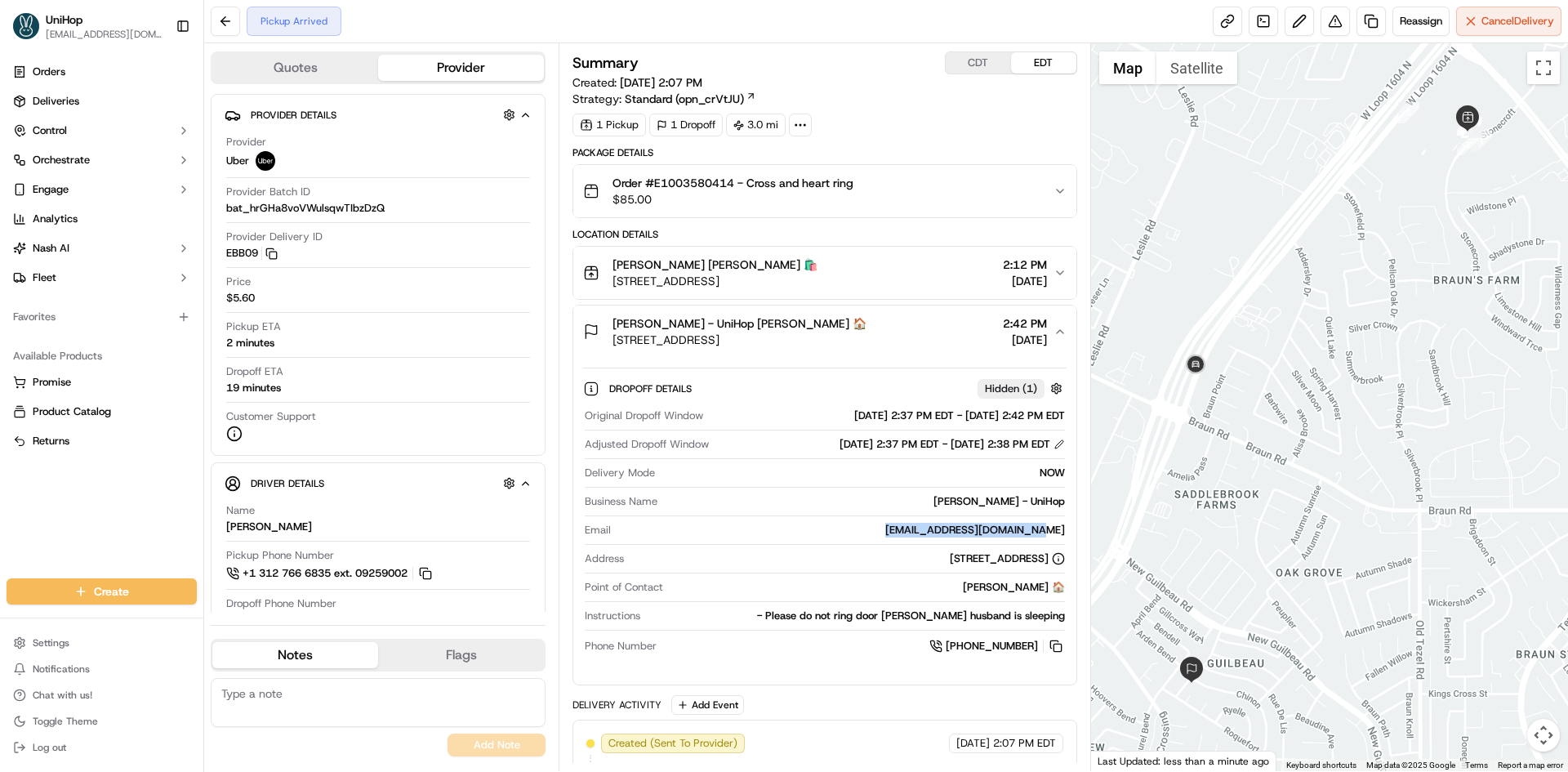
drag, startPoint x: 910, startPoint y: 532, endPoint x: 1063, endPoint y: 529, distance: 153.0
click at [1063, 529] on div "[EMAIL_ADDRESS][DOMAIN_NAME]" at bounding box center [841, 530] width 447 height 14
copy div "[EMAIL_ADDRESS][DOMAIN_NAME]"
drag, startPoint x: 817, startPoint y: 345, endPoint x: 851, endPoint y: 343, distance: 34.1
click at [851, 343] on span "[STREET_ADDRESS]" at bounding box center [739, 339] width 254 height 16
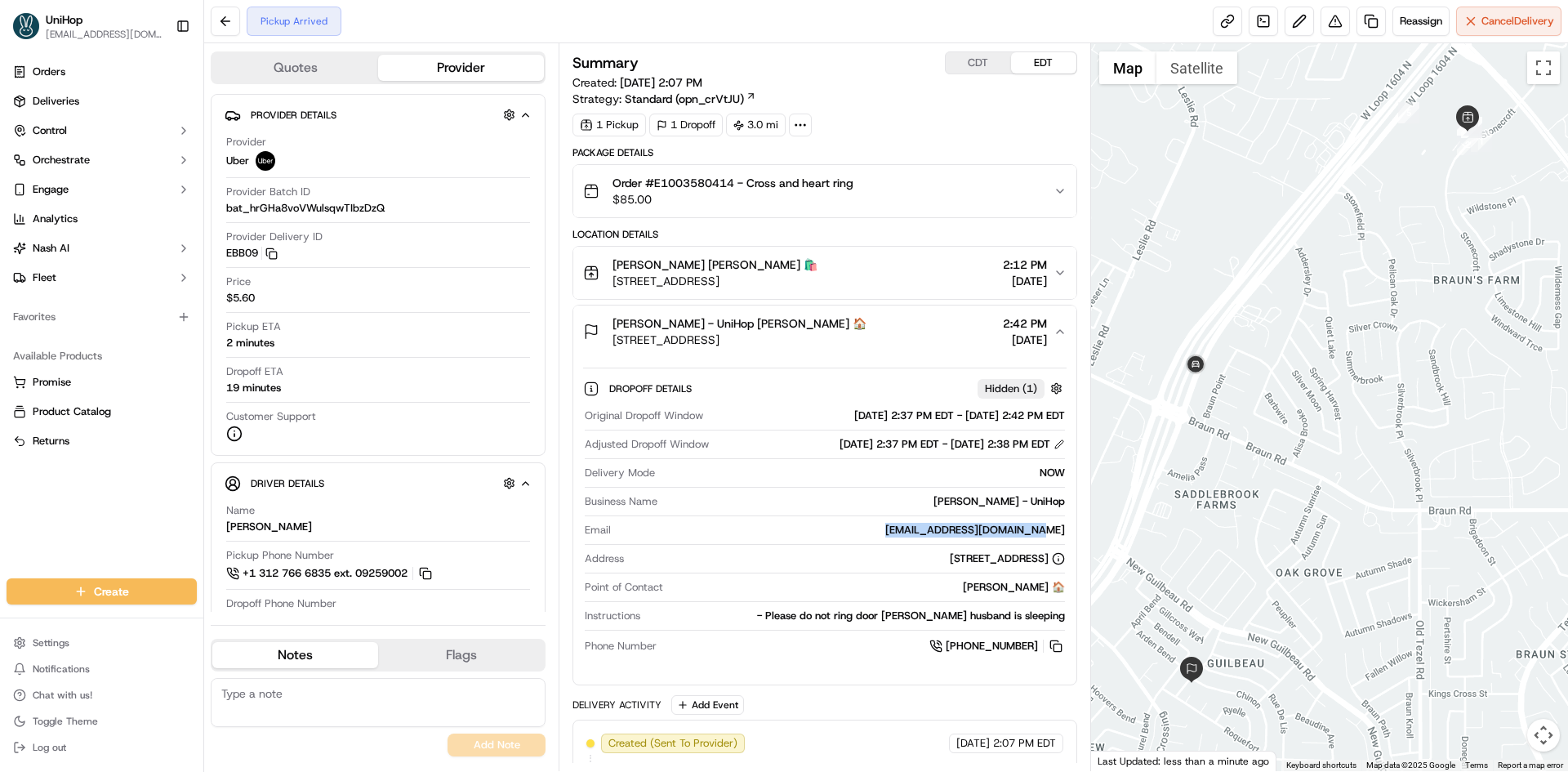
copy span "78250"
click at [929, 329] on div "Heather Riedlecker - UniHop Heather Riedlecker 🏠 9243 Chinon #6314, San Antonio…" at bounding box center [818, 331] width 470 height 33
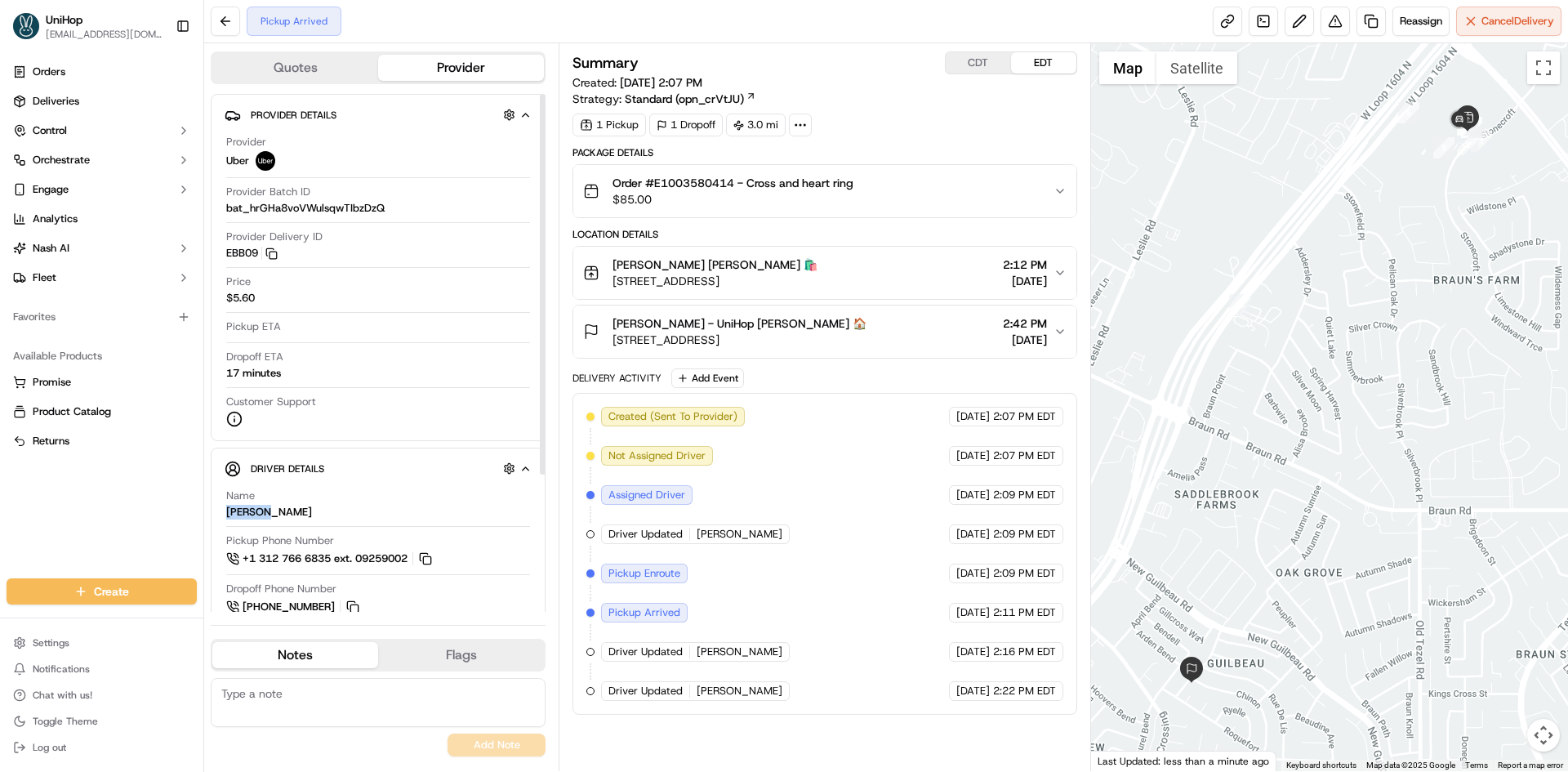
drag, startPoint x: 262, startPoint y: 510, endPoint x: 222, endPoint y: 510, distance: 40.0
click at [222, 510] on div "Driver Details Hidden ( 7 ) Name Marisol F. Pickup Phone Number +1 312 766 6835…" at bounding box center [378, 622] width 335 height 348
copy div "Marisol"
drag, startPoint x: 609, startPoint y: 264, endPoint x: 676, endPoint y: 264, distance: 67.0
click at [676, 264] on div "James Avery James Avery 🛍️ 11625 Bandera Rd Ste 102, San Antonio, TX 78250, USA" at bounding box center [700, 272] width 234 height 33
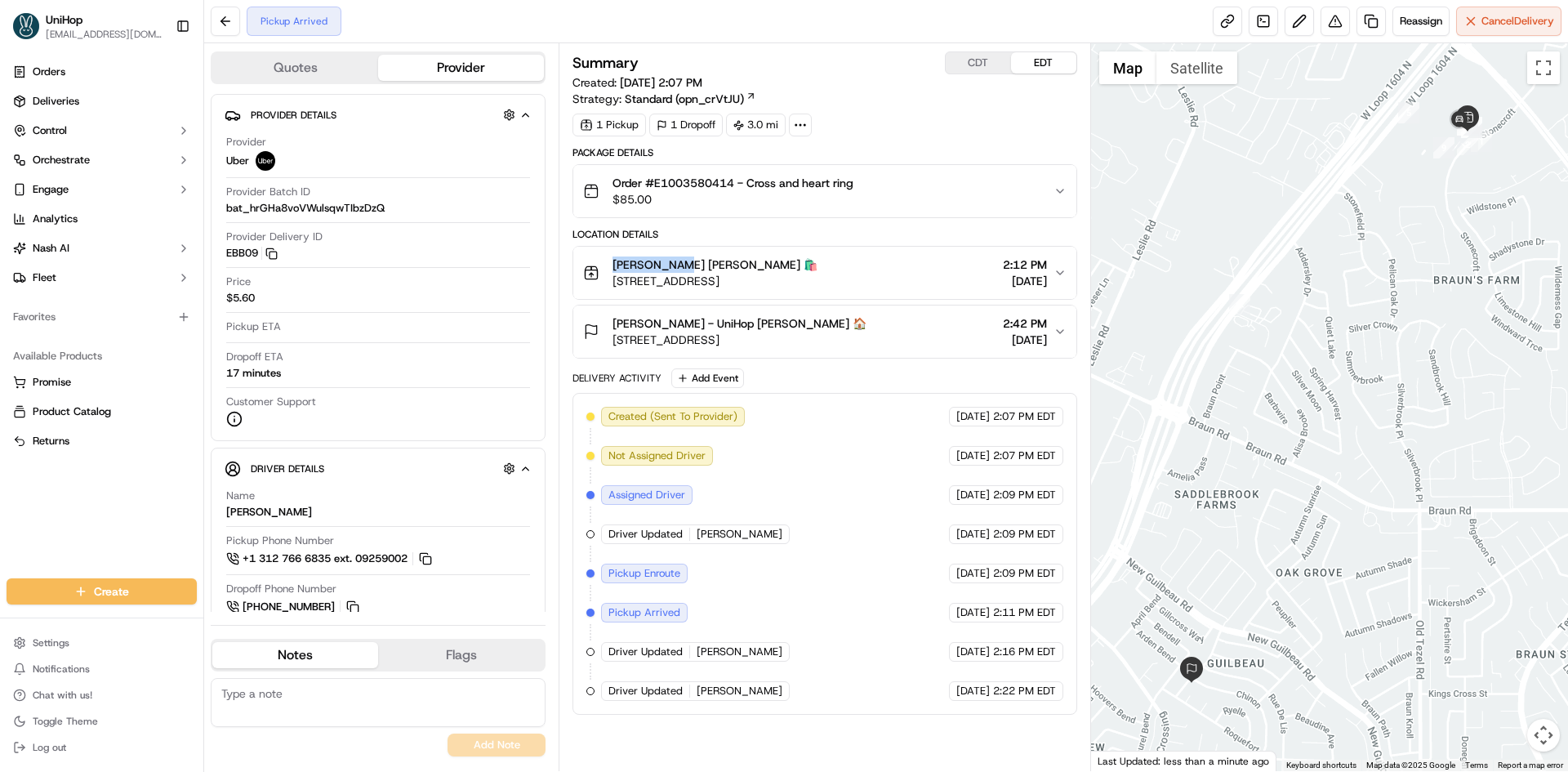
copy span "James Avery"
drag, startPoint x: 106, startPoint y: 501, endPoint x: 115, endPoint y: 409, distance: 92.4
click at [106, 500] on div "Orders Deliveries Control Orchestrate Engage Analytics Nash AI Fleet Favorites …" at bounding box center [101, 309] width 204 height 513
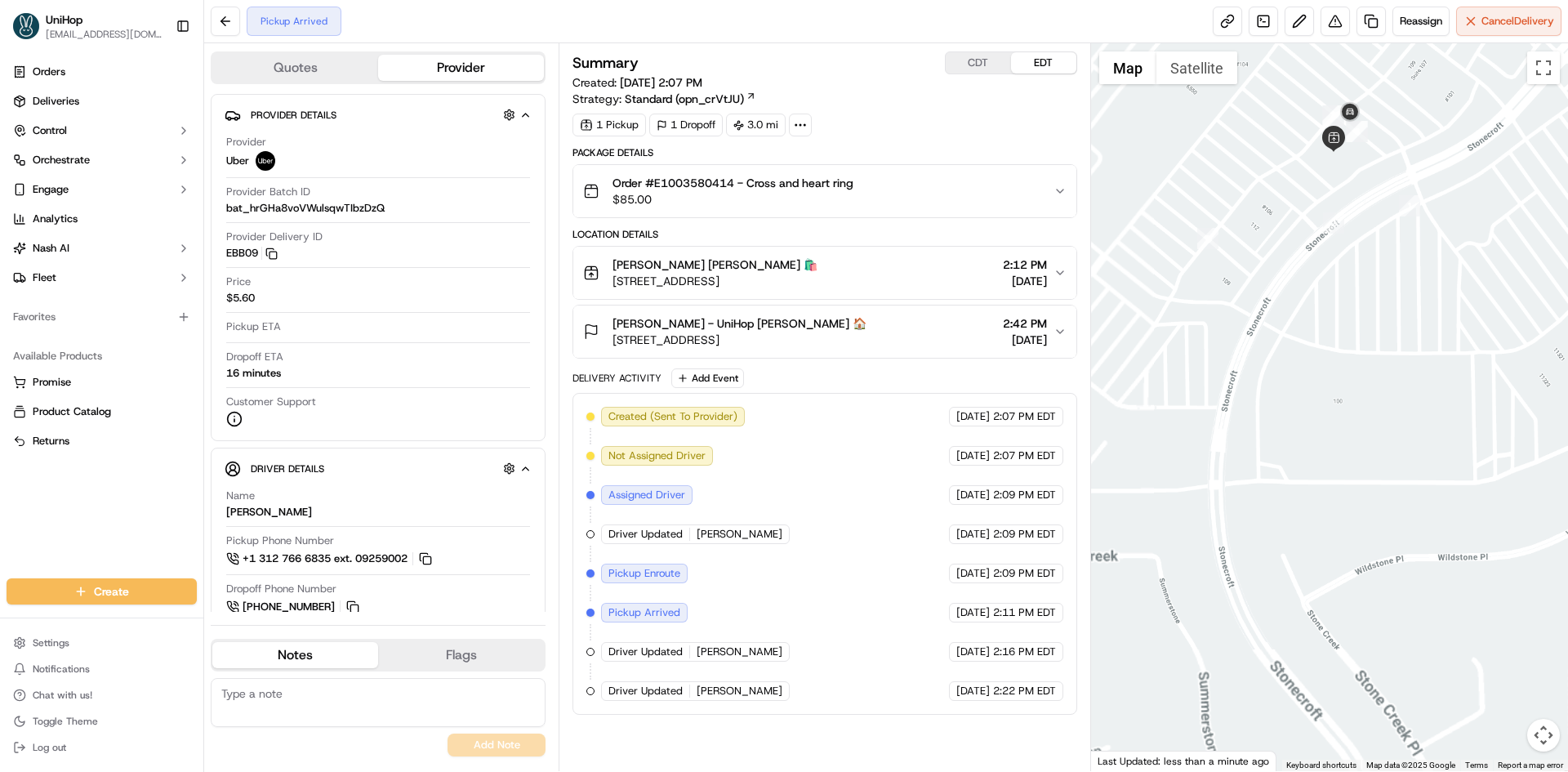
drag, startPoint x: 1384, startPoint y: 130, endPoint x: 1364, endPoint y: 224, distance: 96.1
click at [1367, 222] on div at bounding box center [1330, 407] width 478 height 728
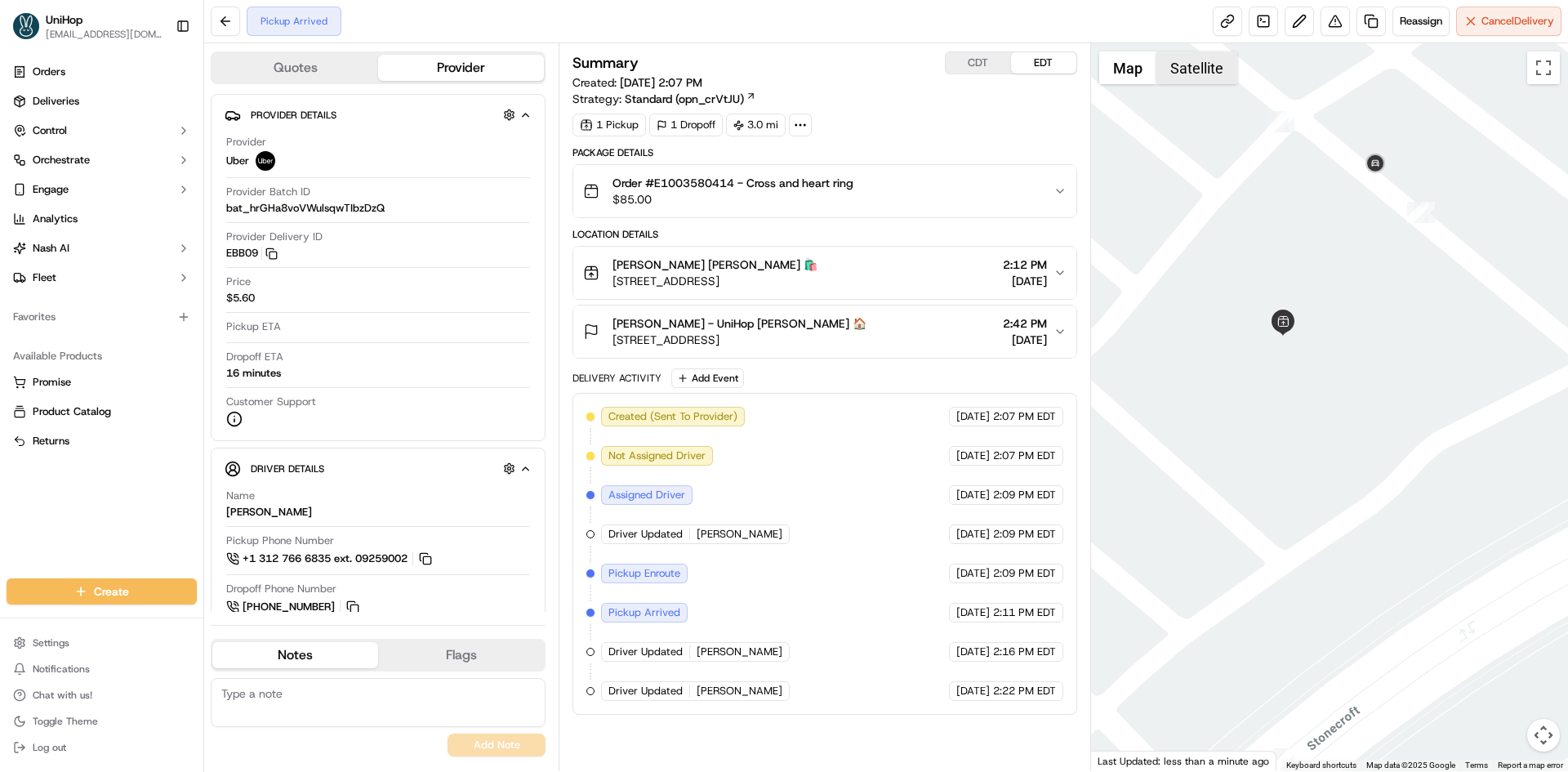
click at [1187, 70] on button "Satellite" at bounding box center [1196, 68] width 81 height 33
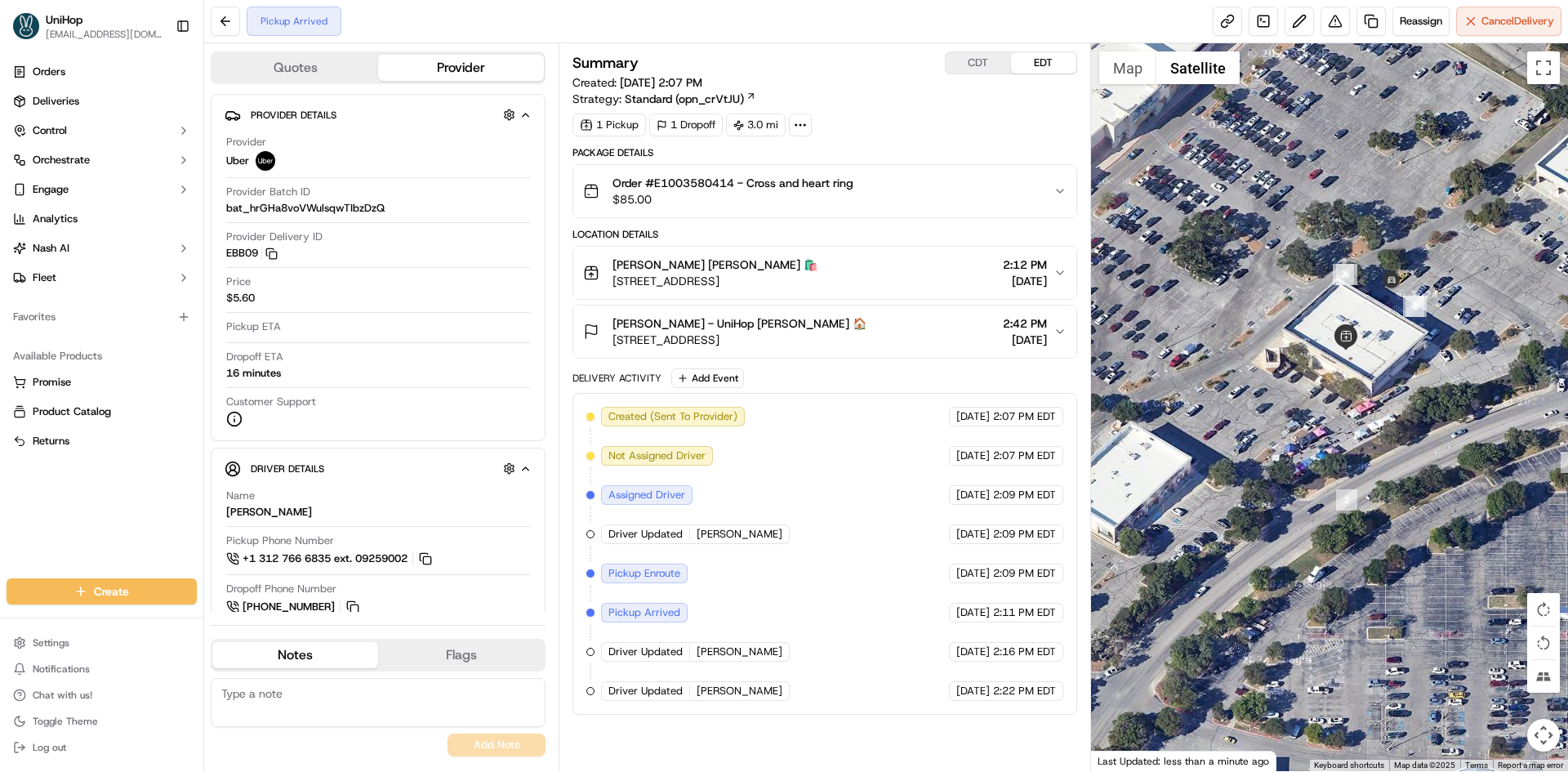
drag, startPoint x: 1317, startPoint y: 402, endPoint x: 1330, endPoint y: 380, distance: 25.6
click at [1330, 382] on div at bounding box center [1330, 407] width 478 height 728
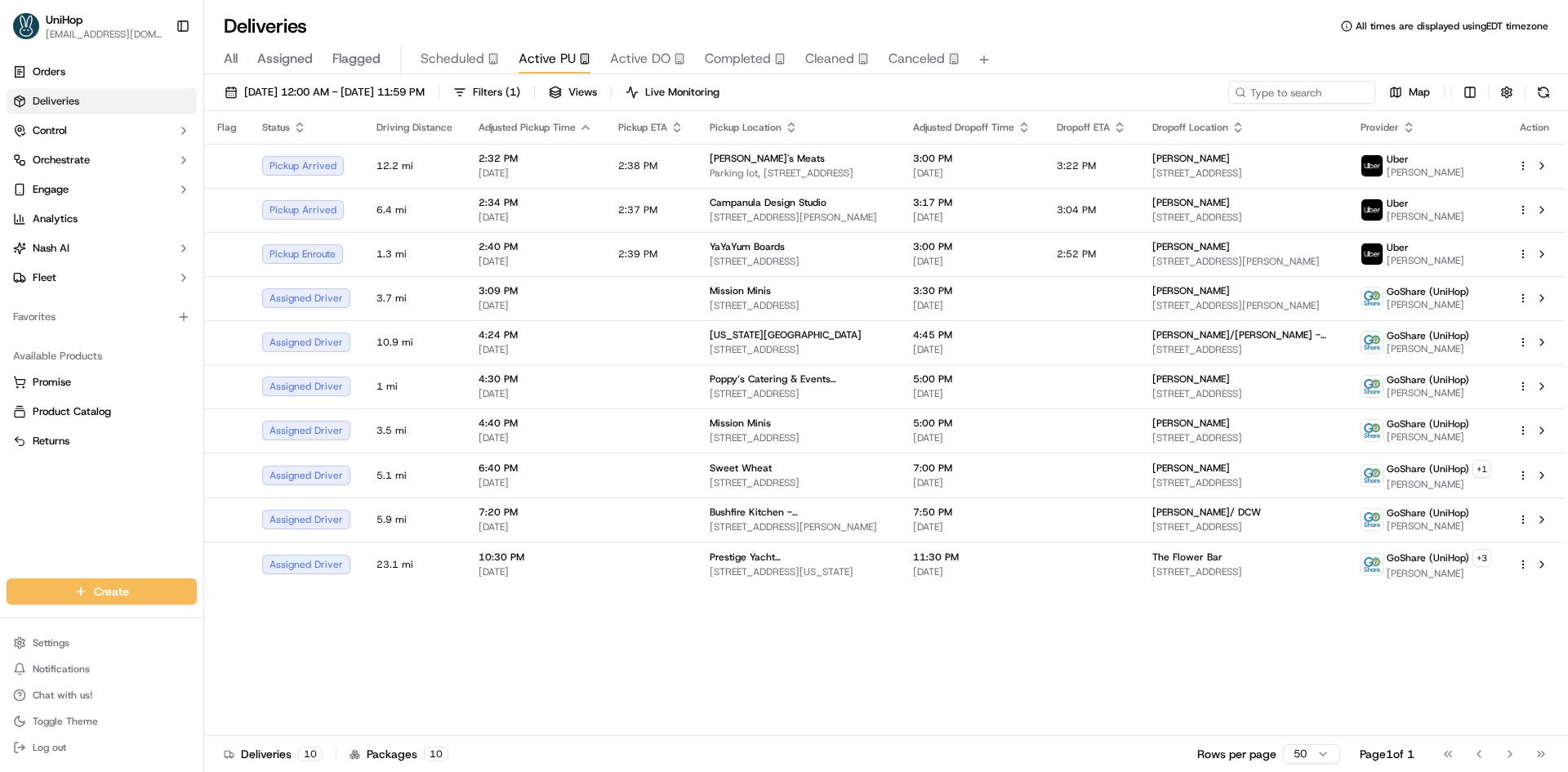
click at [0, 500] on div "Orders Deliveries Control Orchestrate Engage Analytics [PERSON_NAME] Fleet Favo…" at bounding box center [101, 309] width 204 height 513
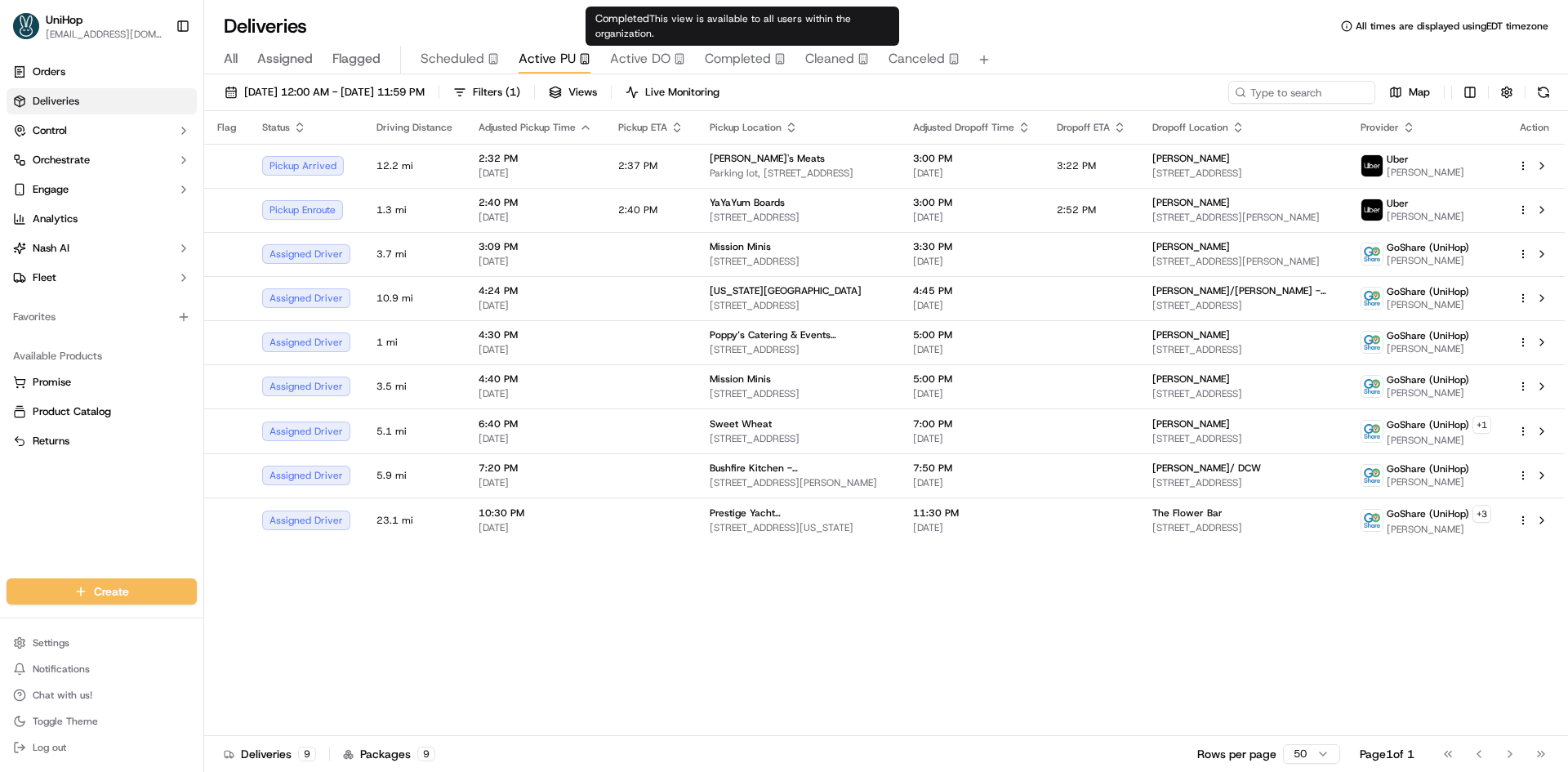
drag, startPoint x: 768, startPoint y: 62, endPoint x: 714, endPoint y: 63, distance: 54.0
click at [768, 62] on div "Completed" at bounding box center [745, 59] width 81 height 20
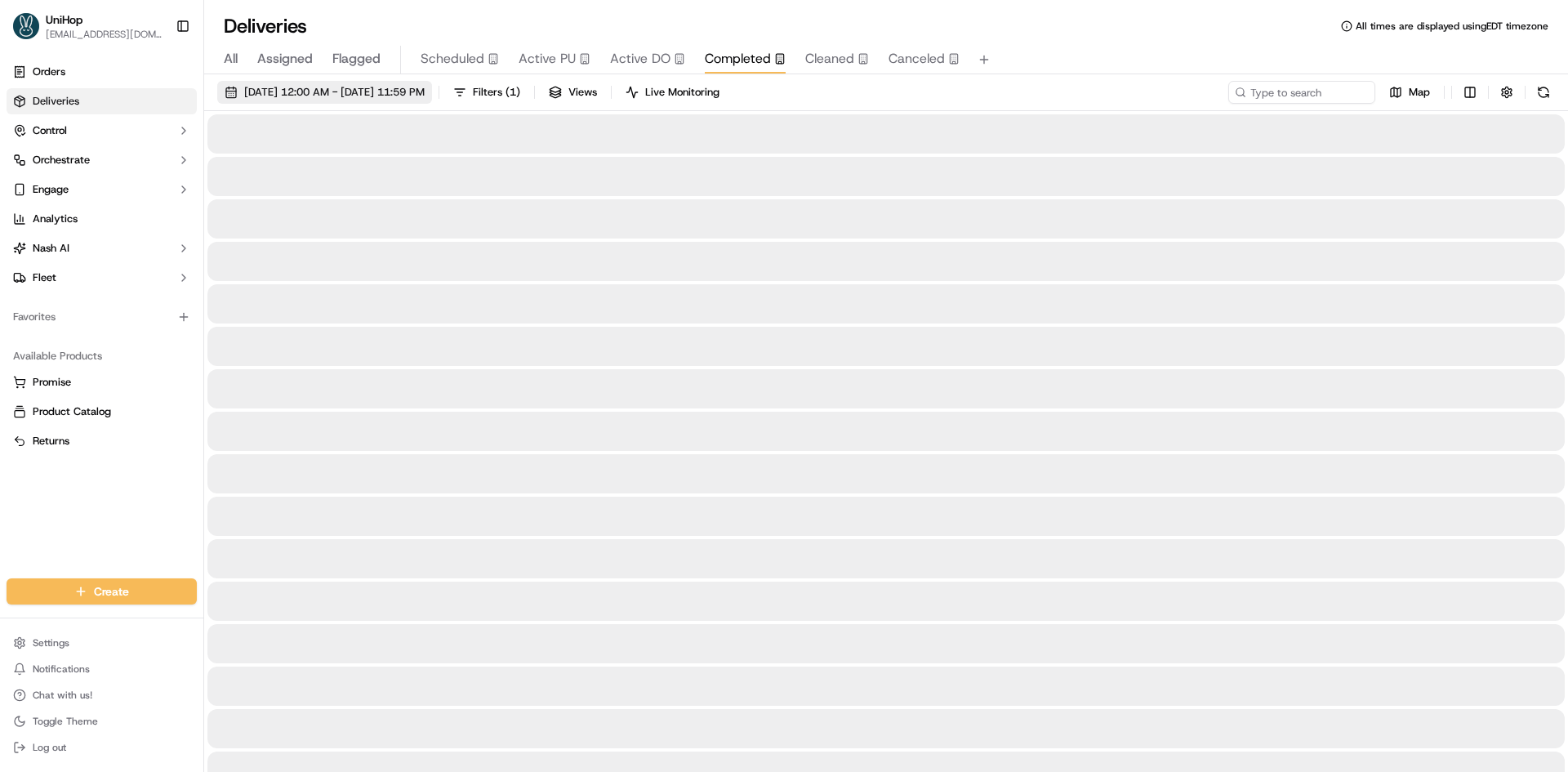
click at [424, 93] on span "[DATE] 12:00 AM - [DATE] 11:59 PM" at bounding box center [334, 92] width 180 height 14
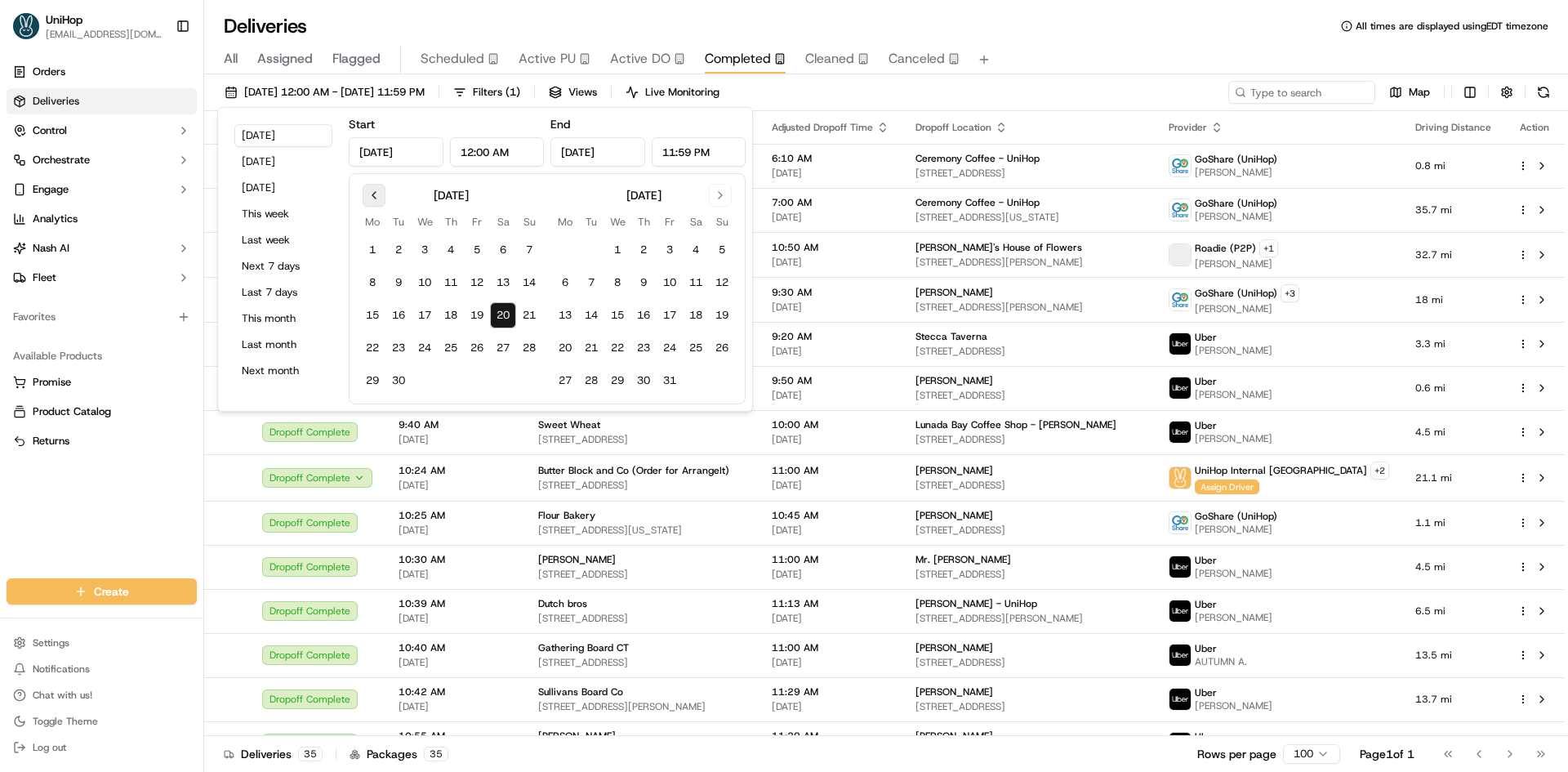
click at [375, 192] on button "Go to previous month" at bounding box center [374, 195] width 23 height 23
click at [521, 248] on button "1" at bounding box center [528, 250] width 26 height 26
type input "Jun 1, 2025"
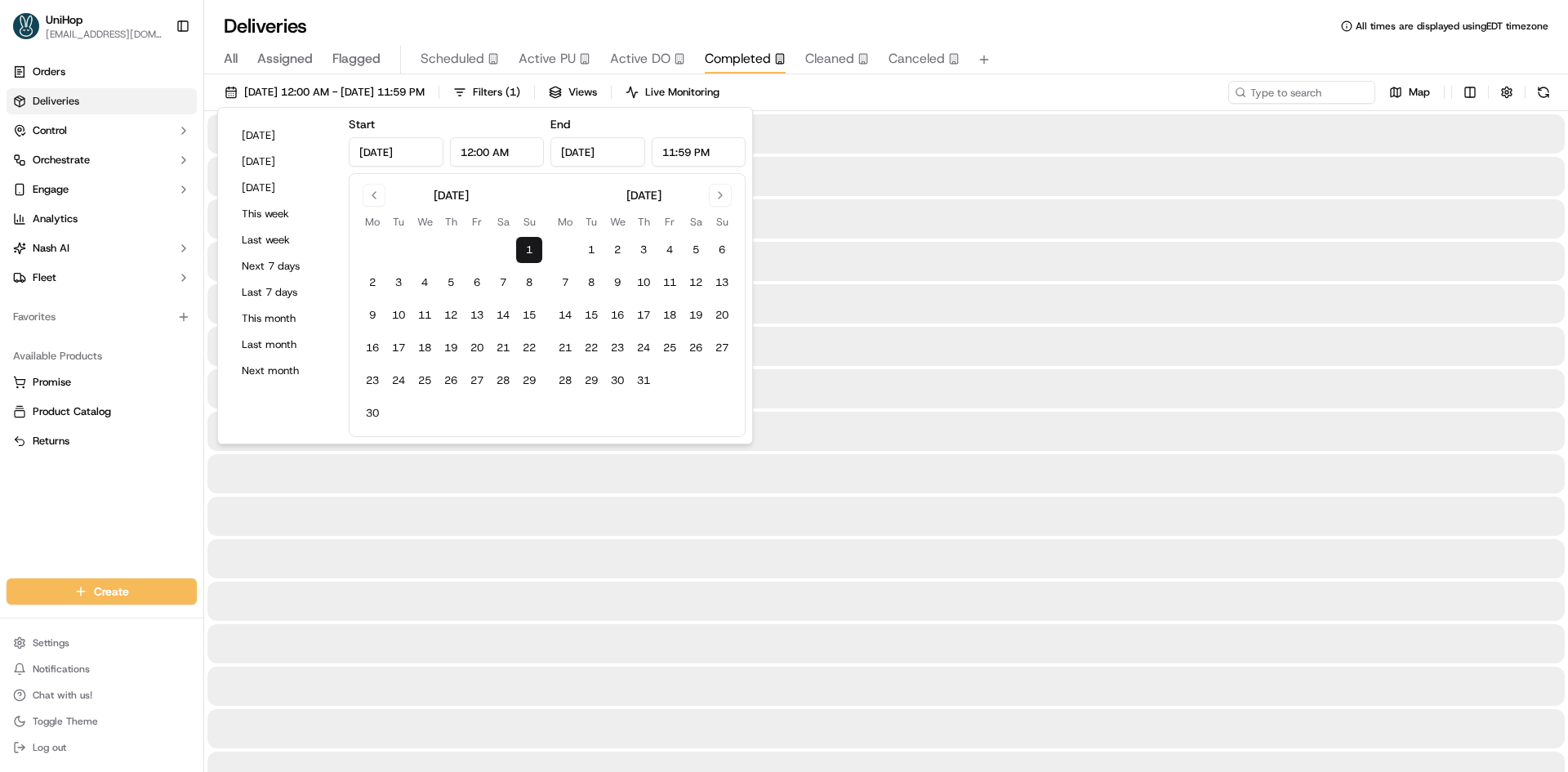
click at [617, 155] on input "Jun 1, 2025" at bounding box center [597, 152] width 95 height 29
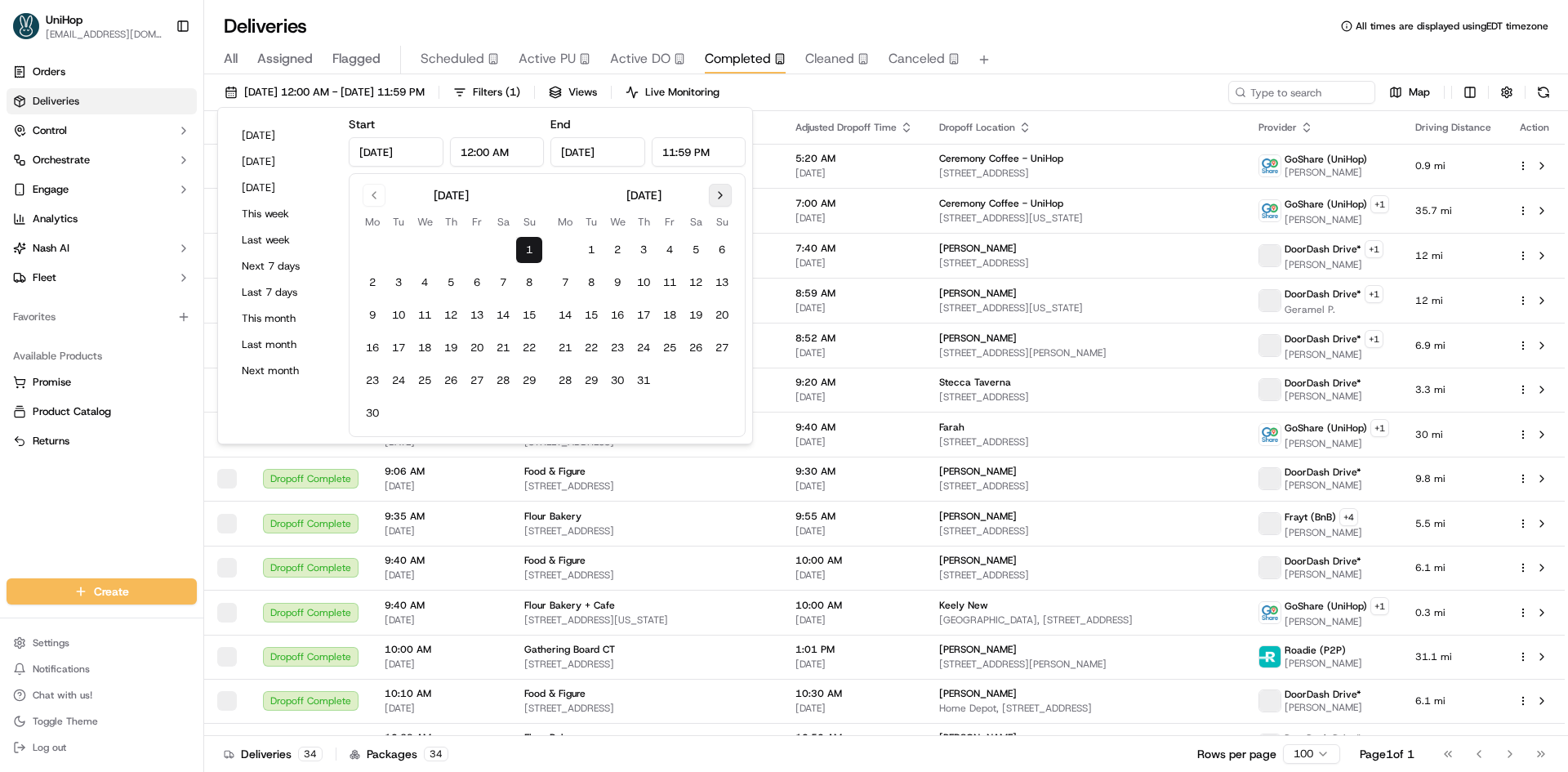
click at [726, 199] on button "Go to next month" at bounding box center [720, 195] width 23 height 23
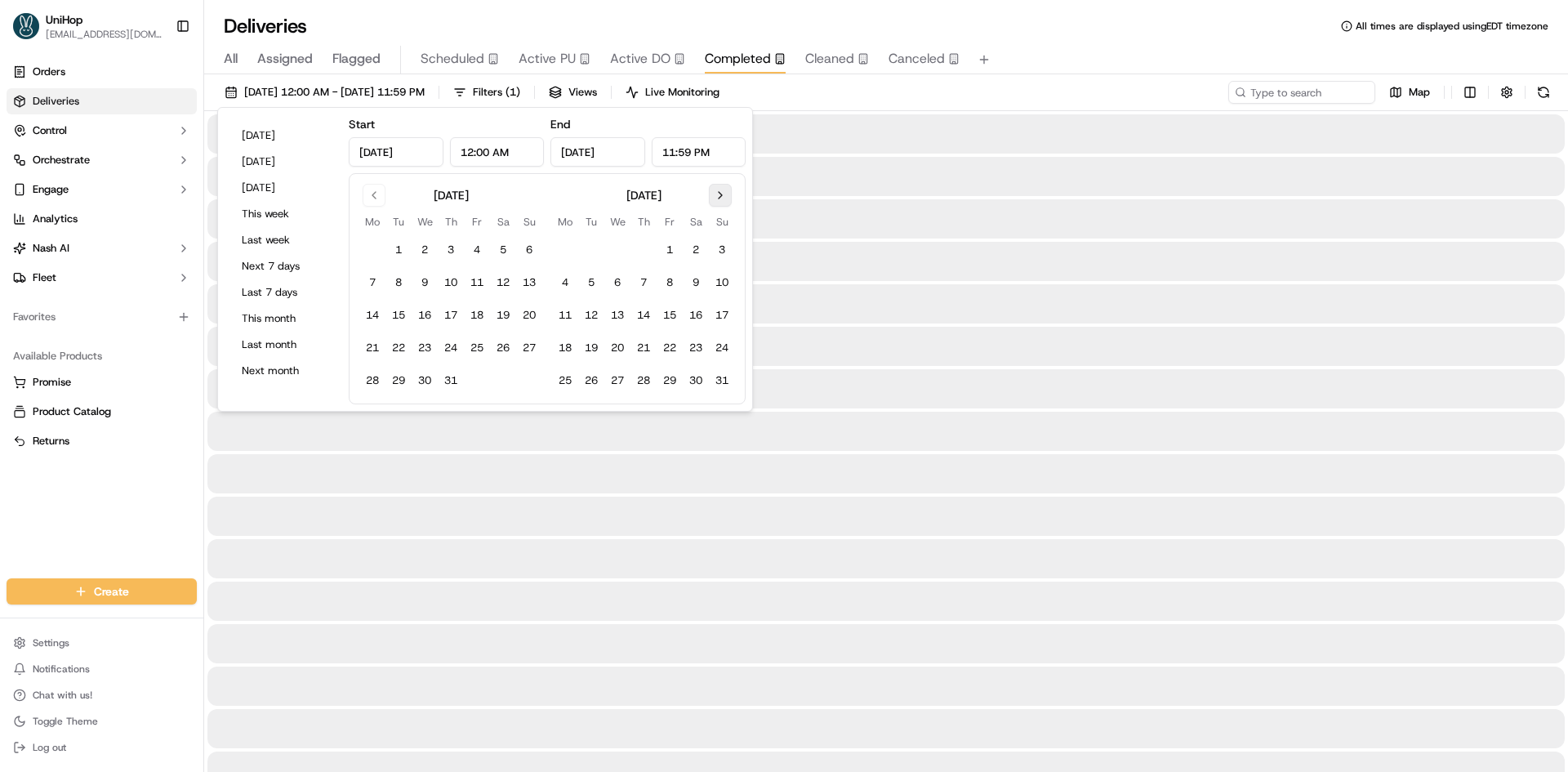
click at [726, 199] on button "Go to next month" at bounding box center [720, 195] width 23 height 23
click at [697, 312] on button "20" at bounding box center [696, 315] width 26 height 26
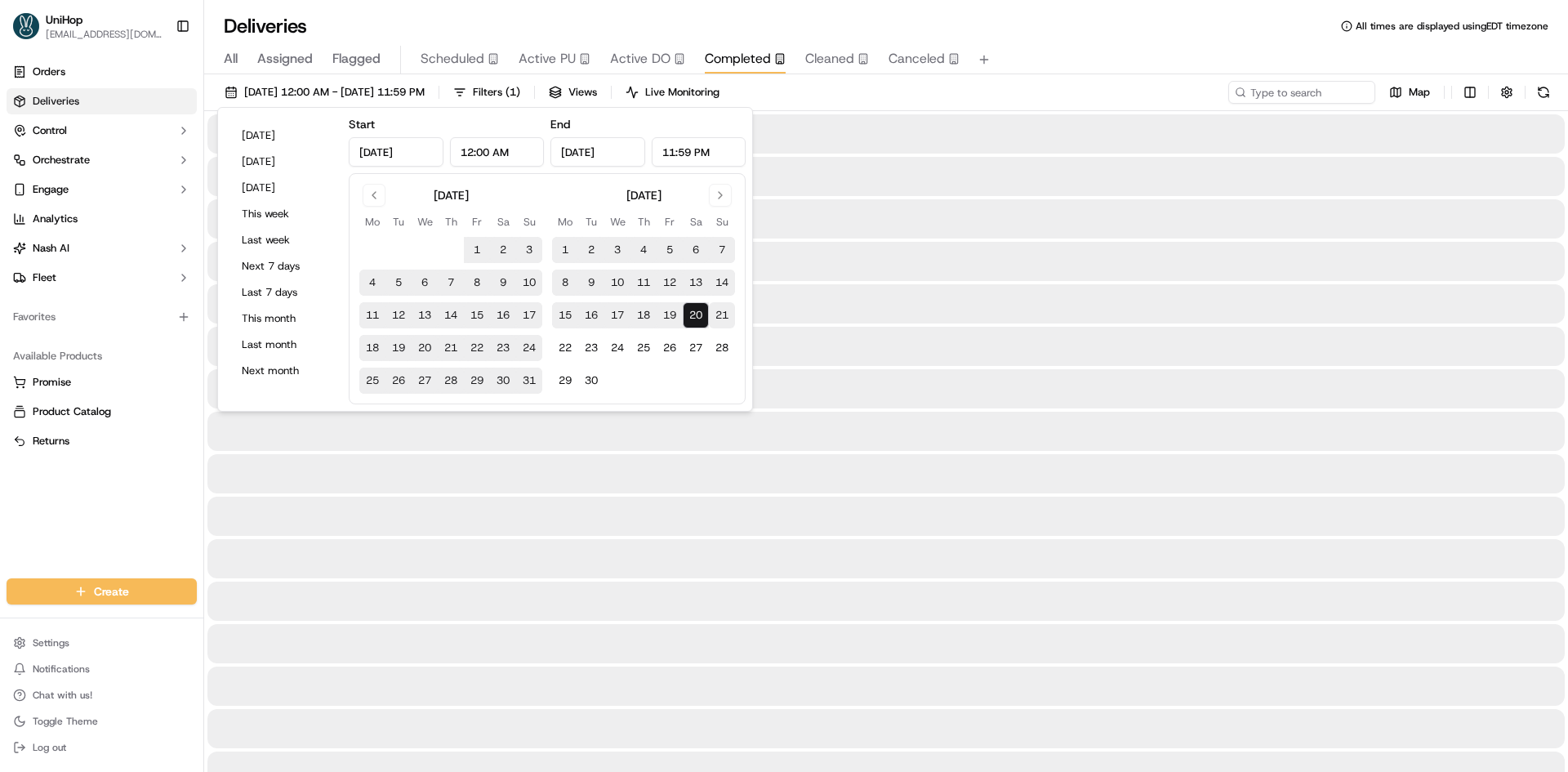
type input "Sep 20, 2025"
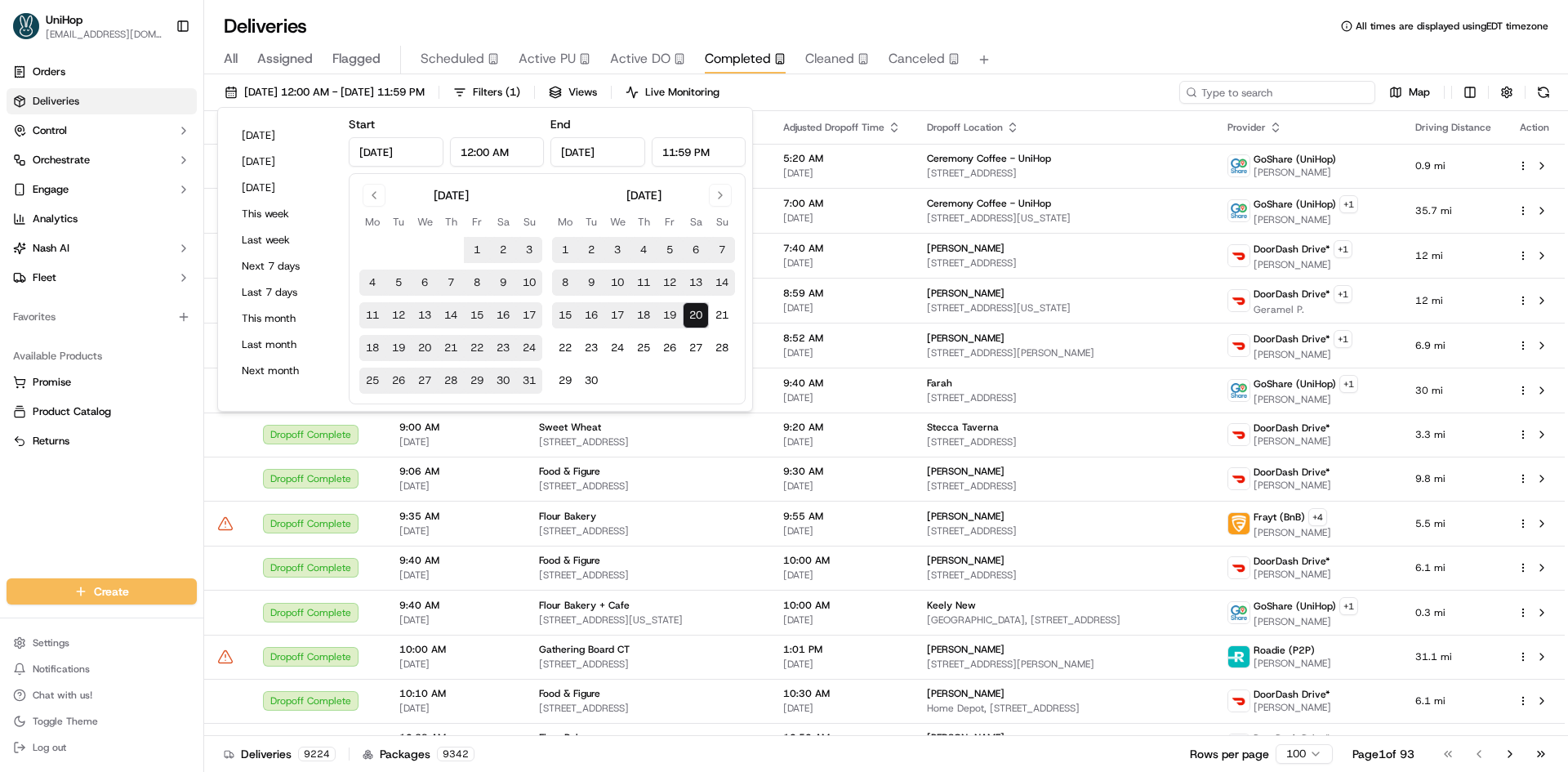
click at [1279, 86] on input at bounding box center [1277, 91] width 196 height 23
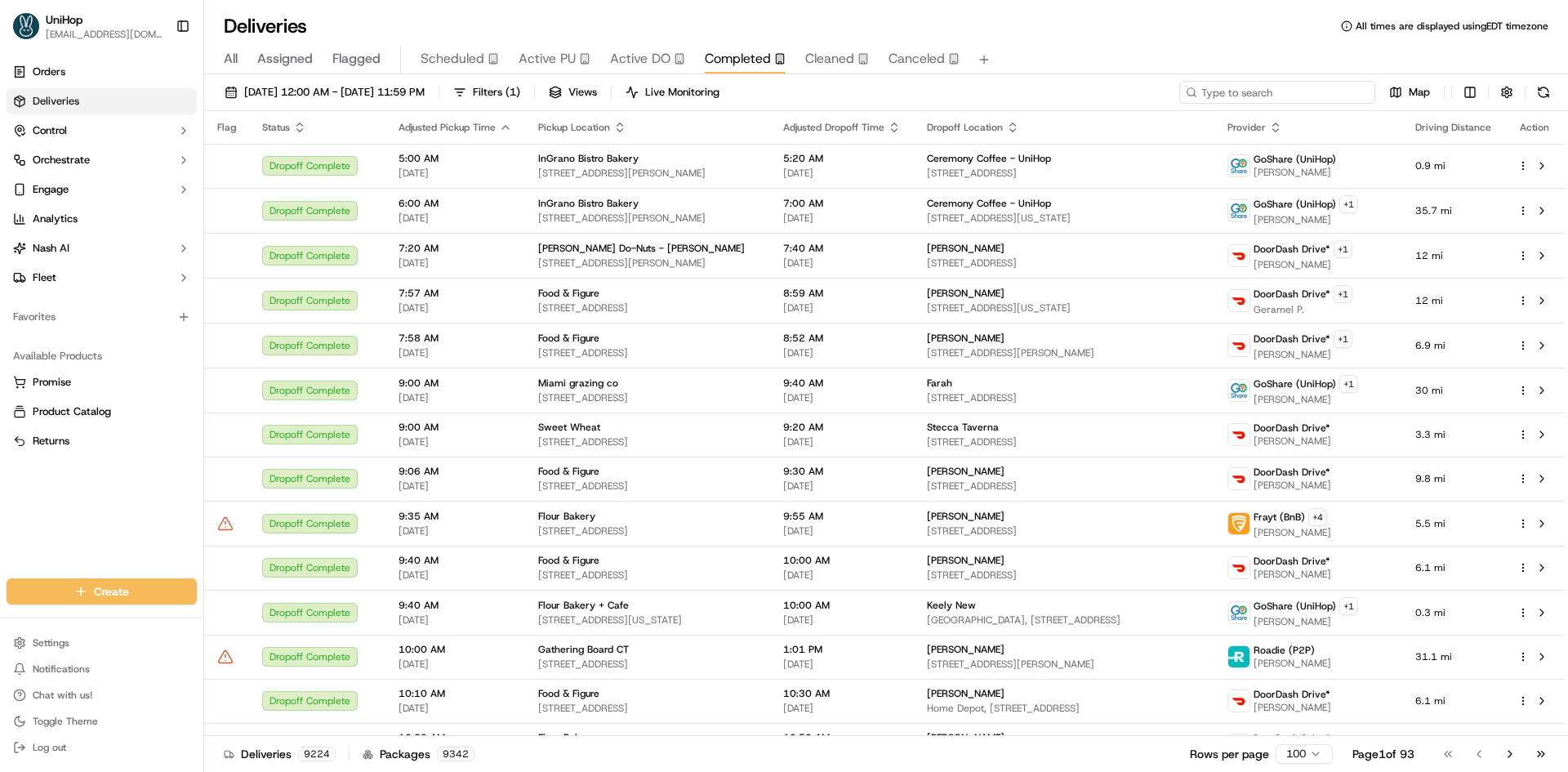
paste input "James Avery"
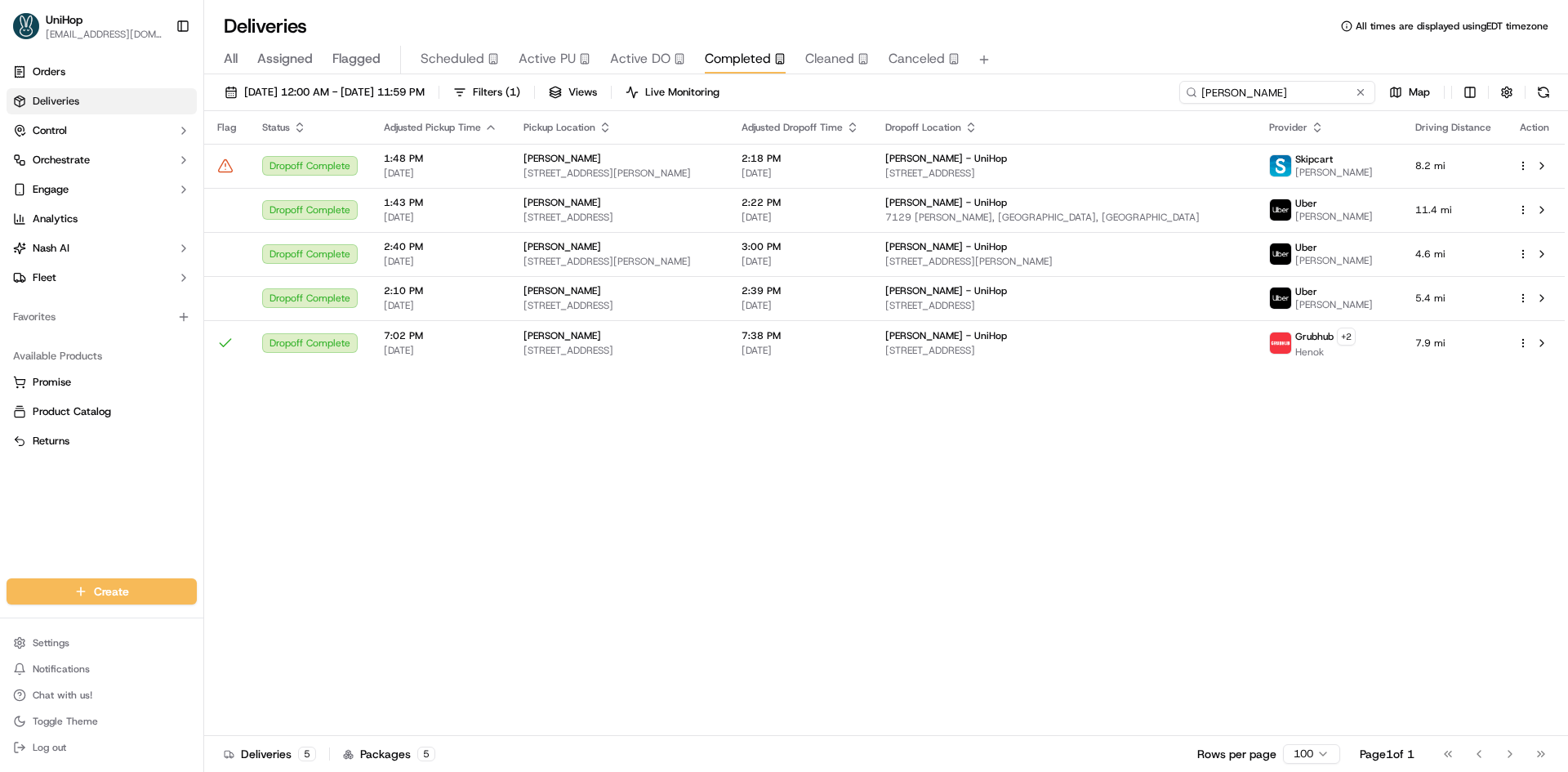
type input "James Avery"
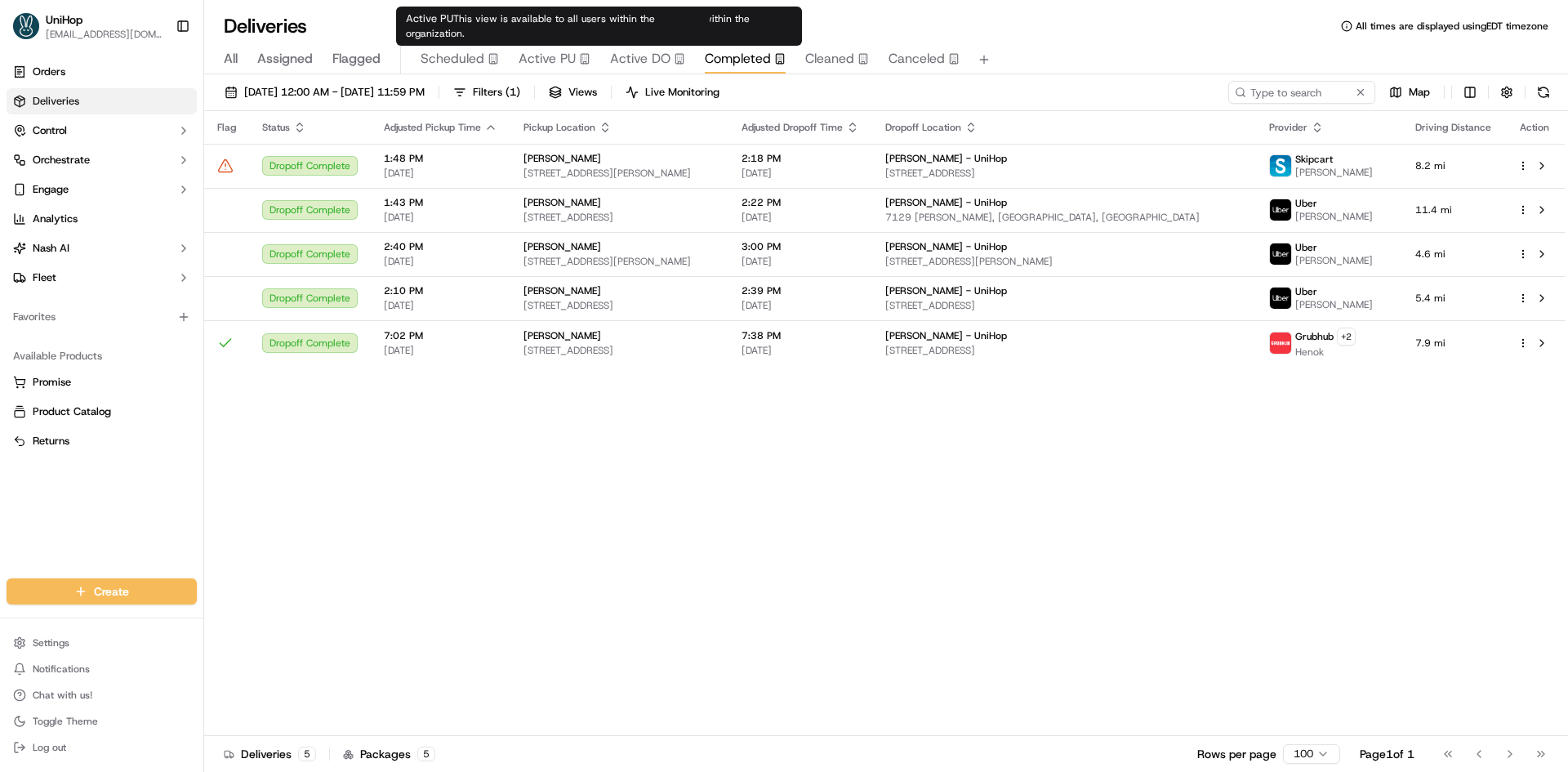
drag, startPoint x: 556, startPoint y: 54, endPoint x: 543, endPoint y: 52, distance: 13.2
click at [552, 54] on span "Active PU" at bounding box center [546, 59] width 57 height 20
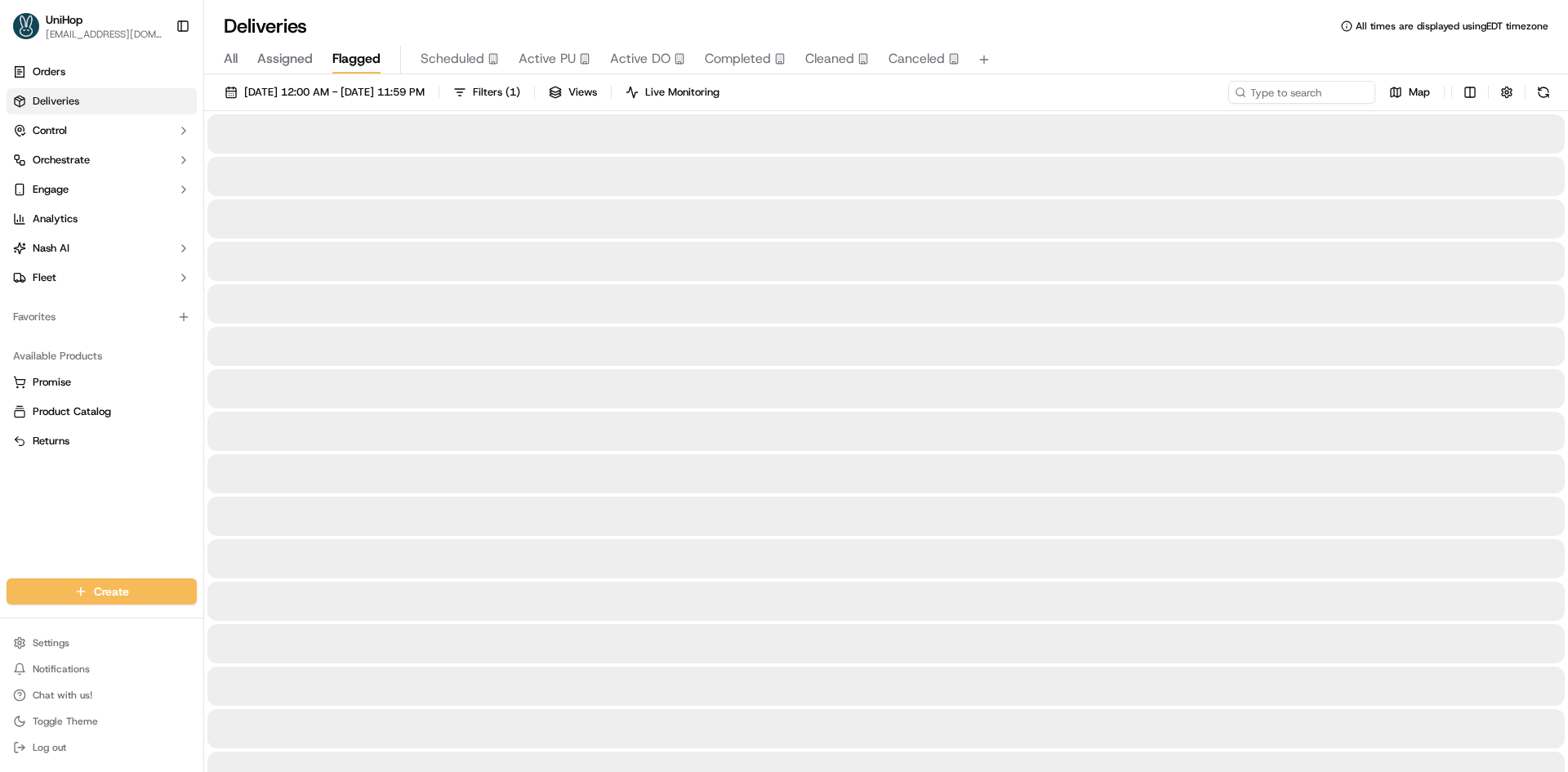
click at [341, 54] on span "Flagged" at bounding box center [356, 59] width 48 height 20
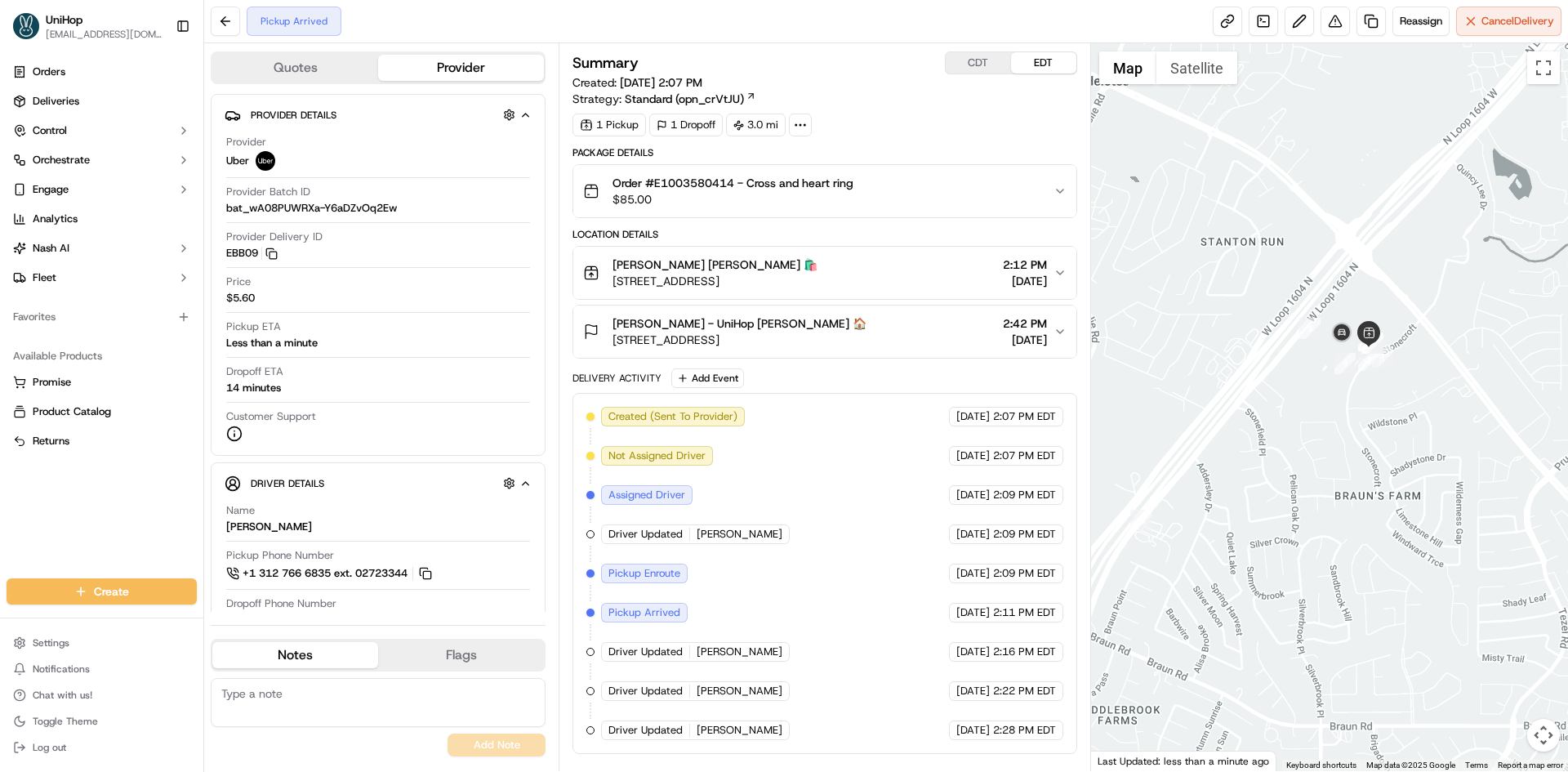
drag, startPoint x: 1279, startPoint y: 166, endPoint x: 1180, endPoint y: 382, distance: 237.6
click at [1180, 382] on div at bounding box center [1330, 407] width 478 height 728
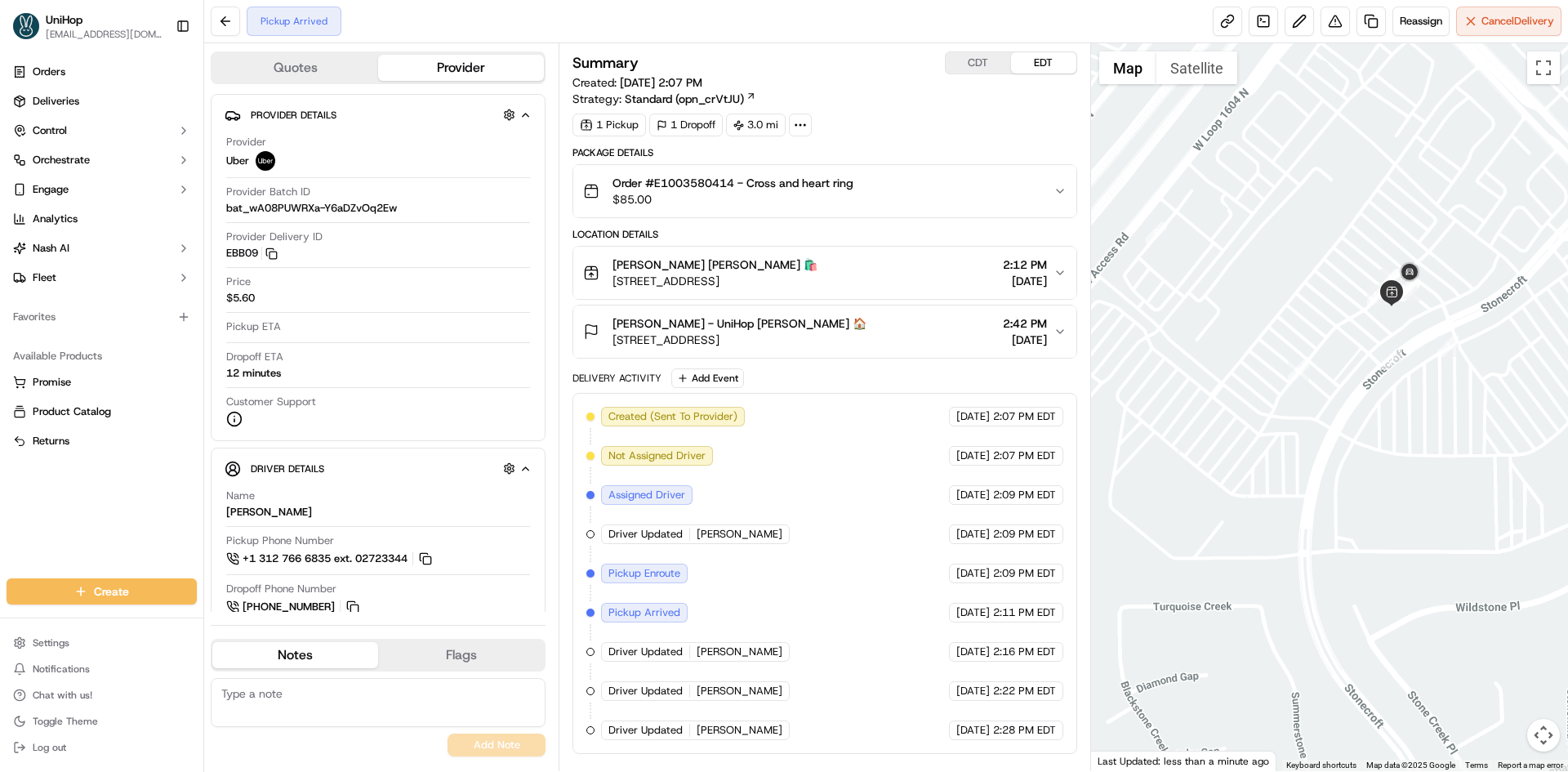
click at [827, 347] on span "[STREET_ADDRESS]" at bounding box center [739, 339] width 254 height 16
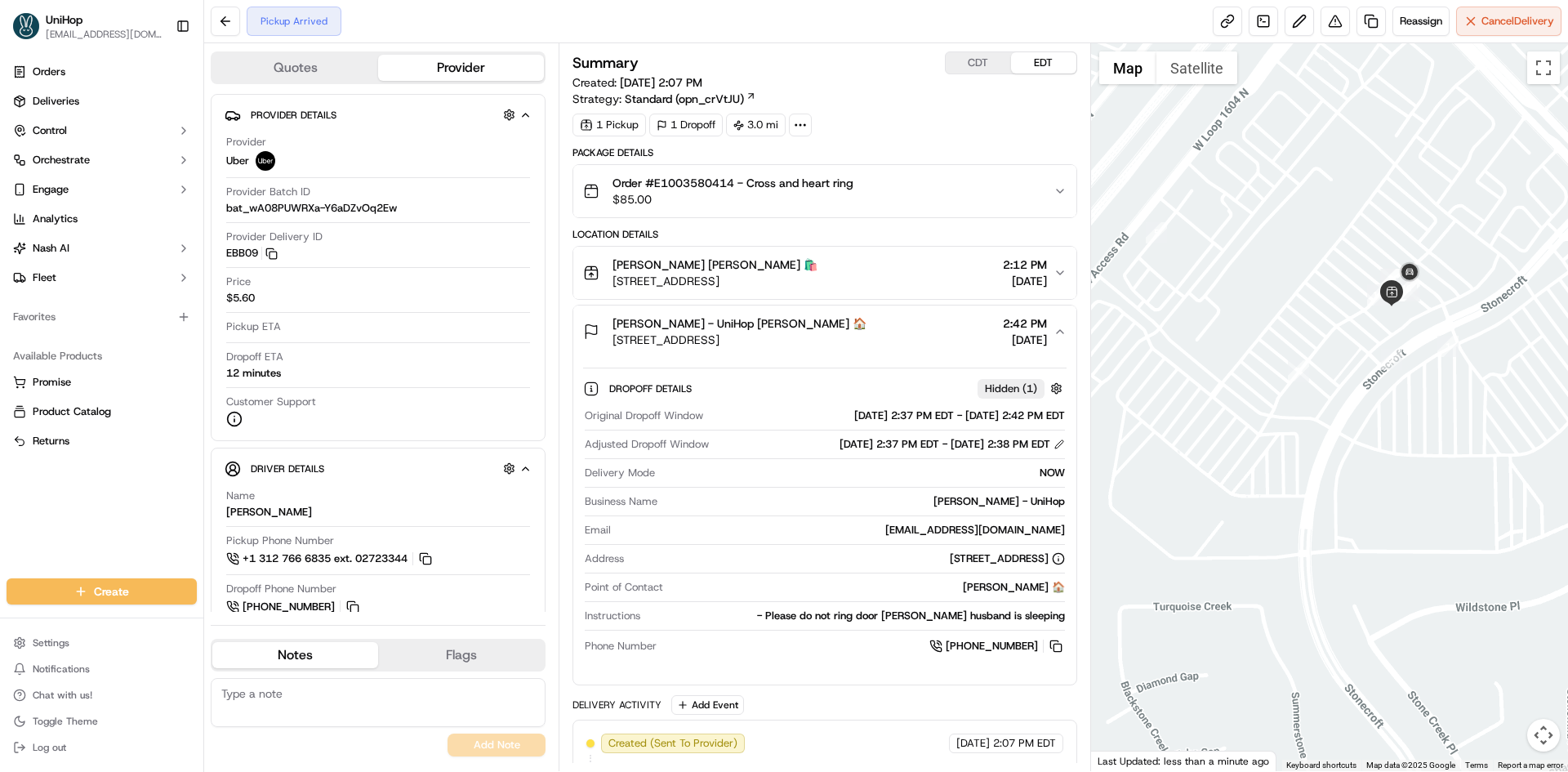
click at [827, 347] on span "[STREET_ADDRESS]" at bounding box center [739, 339] width 254 height 16
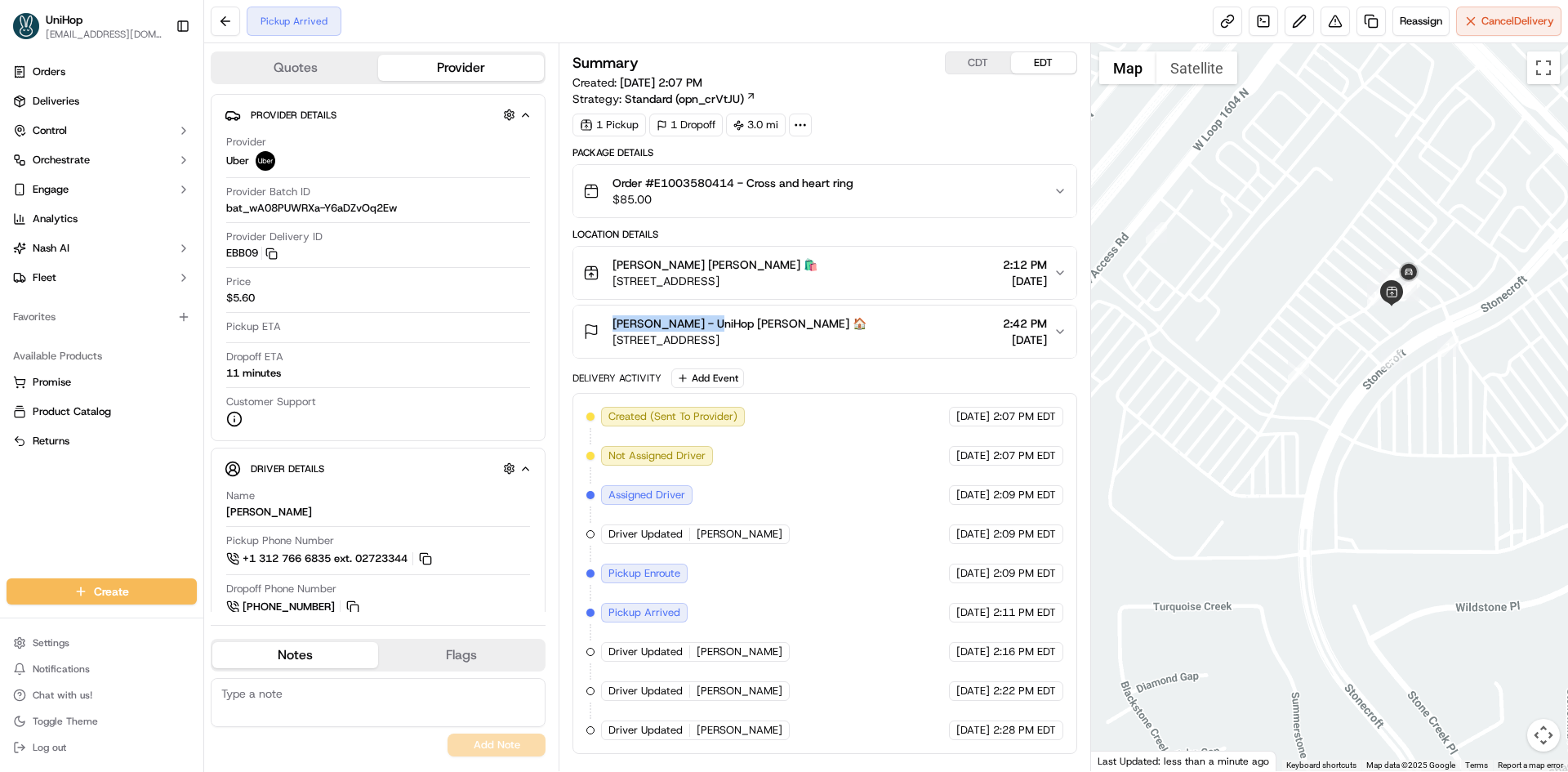
drag, startPoint x: 603, startPoint y: 319, endPoint x: 647, endPoint y: 351, distance: 54.4
click at [709, 329] on div "[PERSON_NAME] - UniHop [PERSON_NAME] 🏠 [STREET_ADDRESS]" at bounding box center [725, 331] width 283 height 33
copy span "[PERSON_NAME]"
click at [60, 490] on div "Orders Deliveries Control Orchestrate Engage Analytics [PERSON_NAME] Fleet Favo…" at bounding box center [101, 309] width 204 height 513
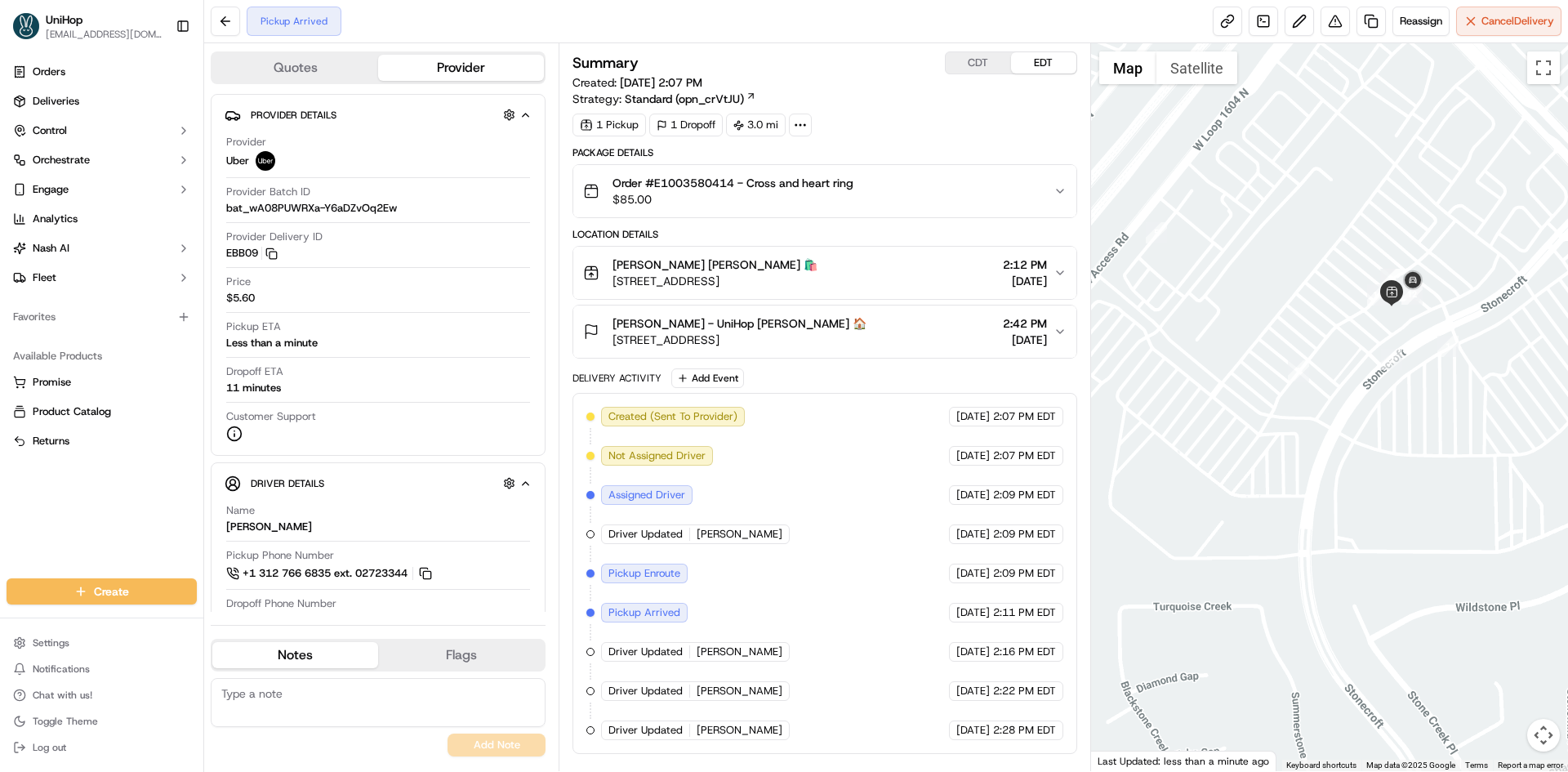
click at [0, 500] on div "Orders Deliveries Control Orchestrate Engage Analytics [PERSON_NAME] Fleet Favo…" at bounding box center [101, 309] width 204 height 513
drag, startPoint x: 0, startPoint y: 533, endPoint x: 12, endPoint y: 535, distance: 12.2
click at [0, 533] on div "Orders Deliveries Control Orchestrate Engage Analytics [PERSON_NAME] Fleet Favo…" at bounding box center [101, 309] width 204 height 513
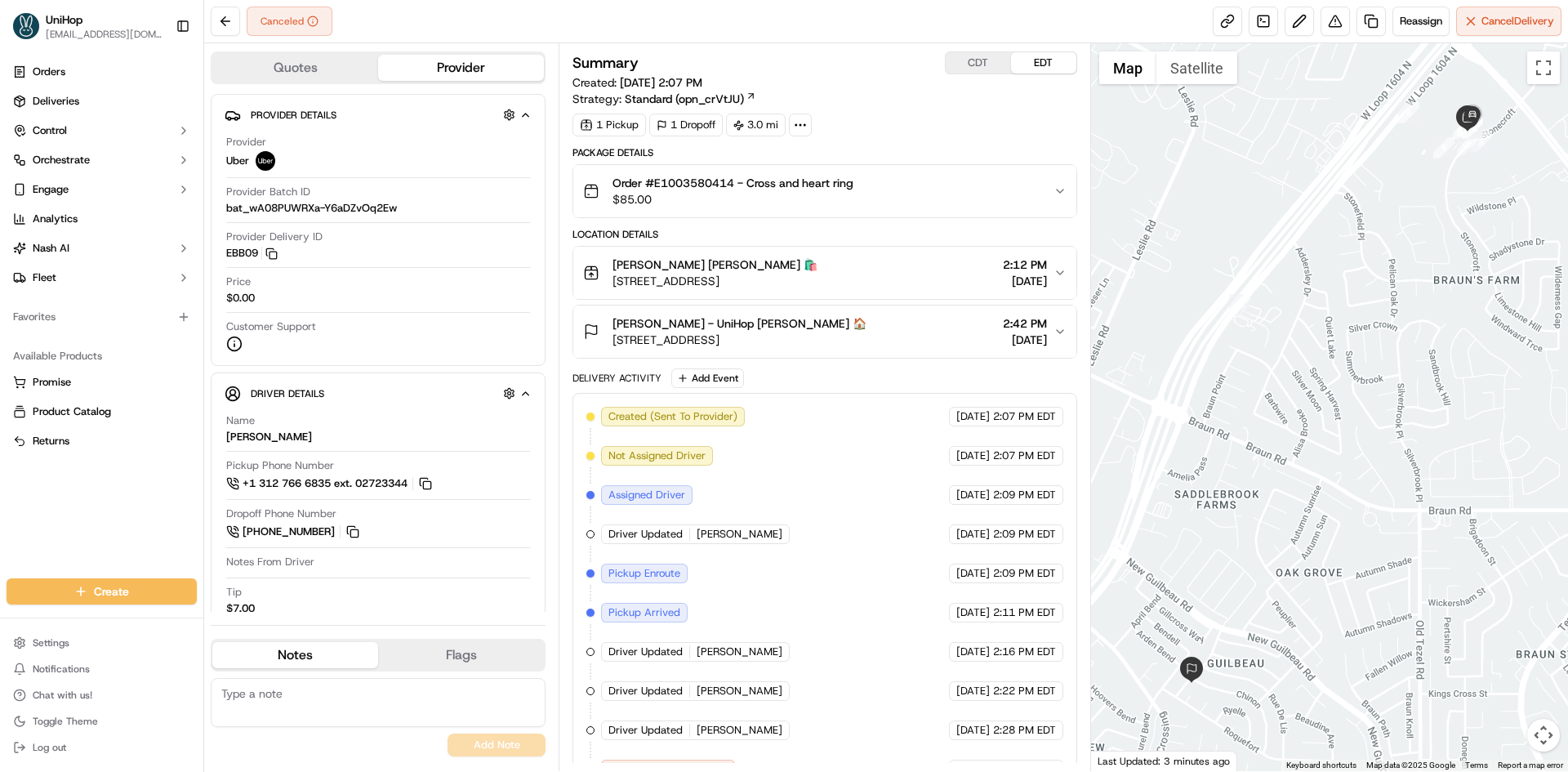
scroll to position [30, 0]
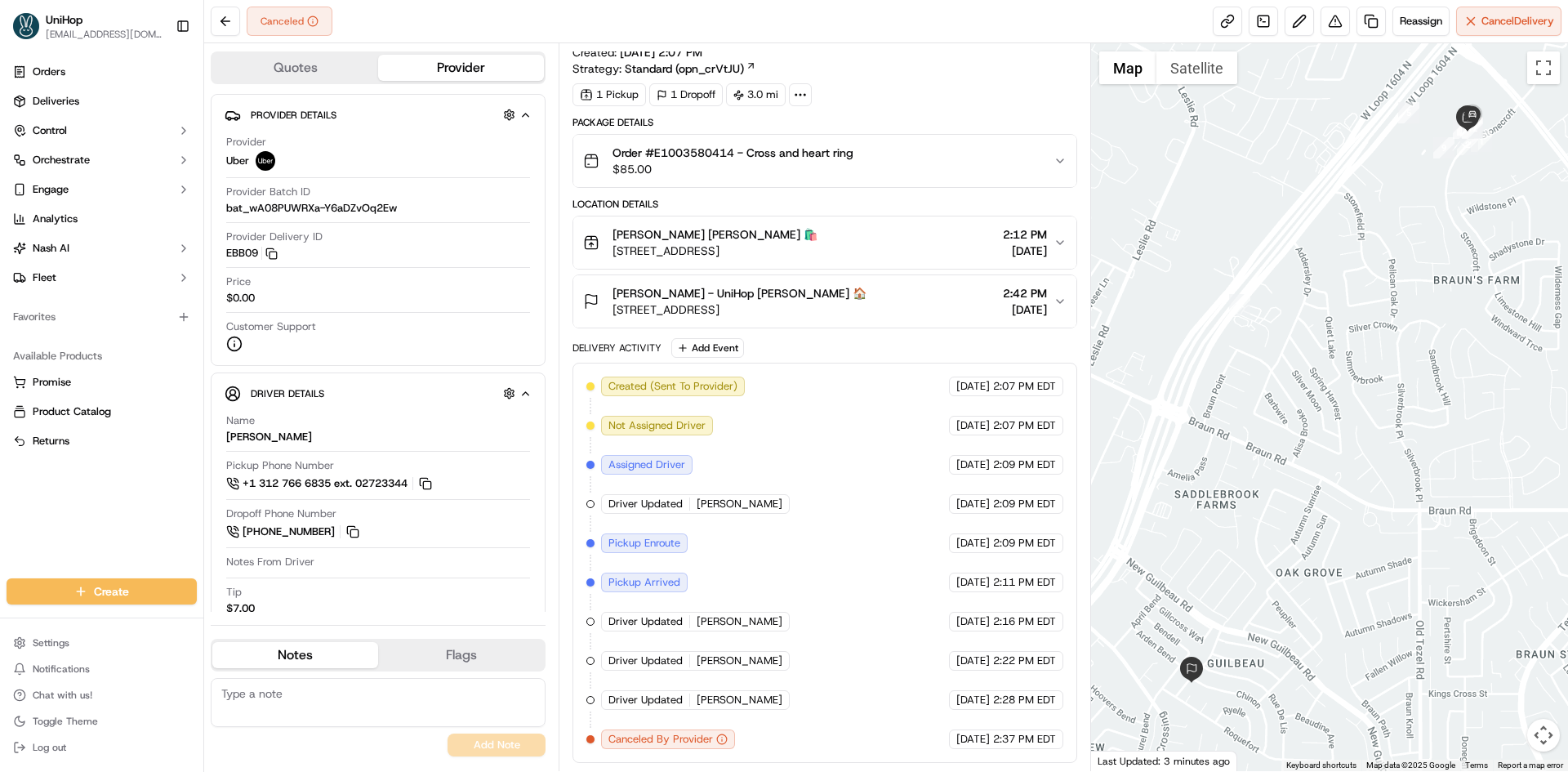
click at [5, 557] on div "Orders Deliveries Control Orchestrate Engage Analytics [PERSON_NAME] Fleet Favo…" at bounding box center [101, 309] width 204 height 513
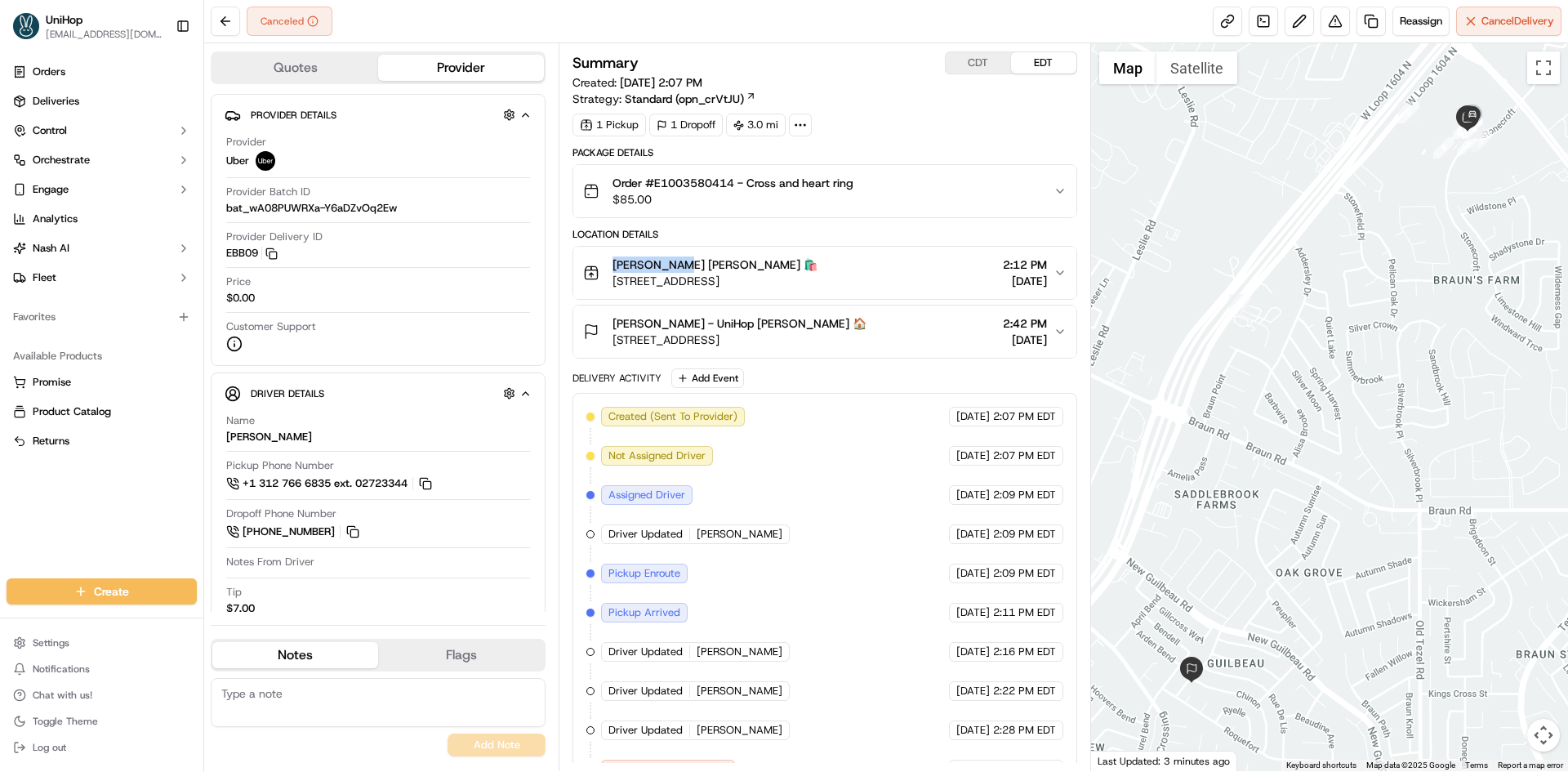
drag, startPoint x: 678, startPoint y: 267, endPoint x: 614, endPoint y: 267, distance: 64.0
click at [614, 267] on span "[PERSON_NAME] [PERSON_NAME] 🛍️" at bounding box center [715, 264] width 205 height 16
copy span "[PERSON_NAME]"
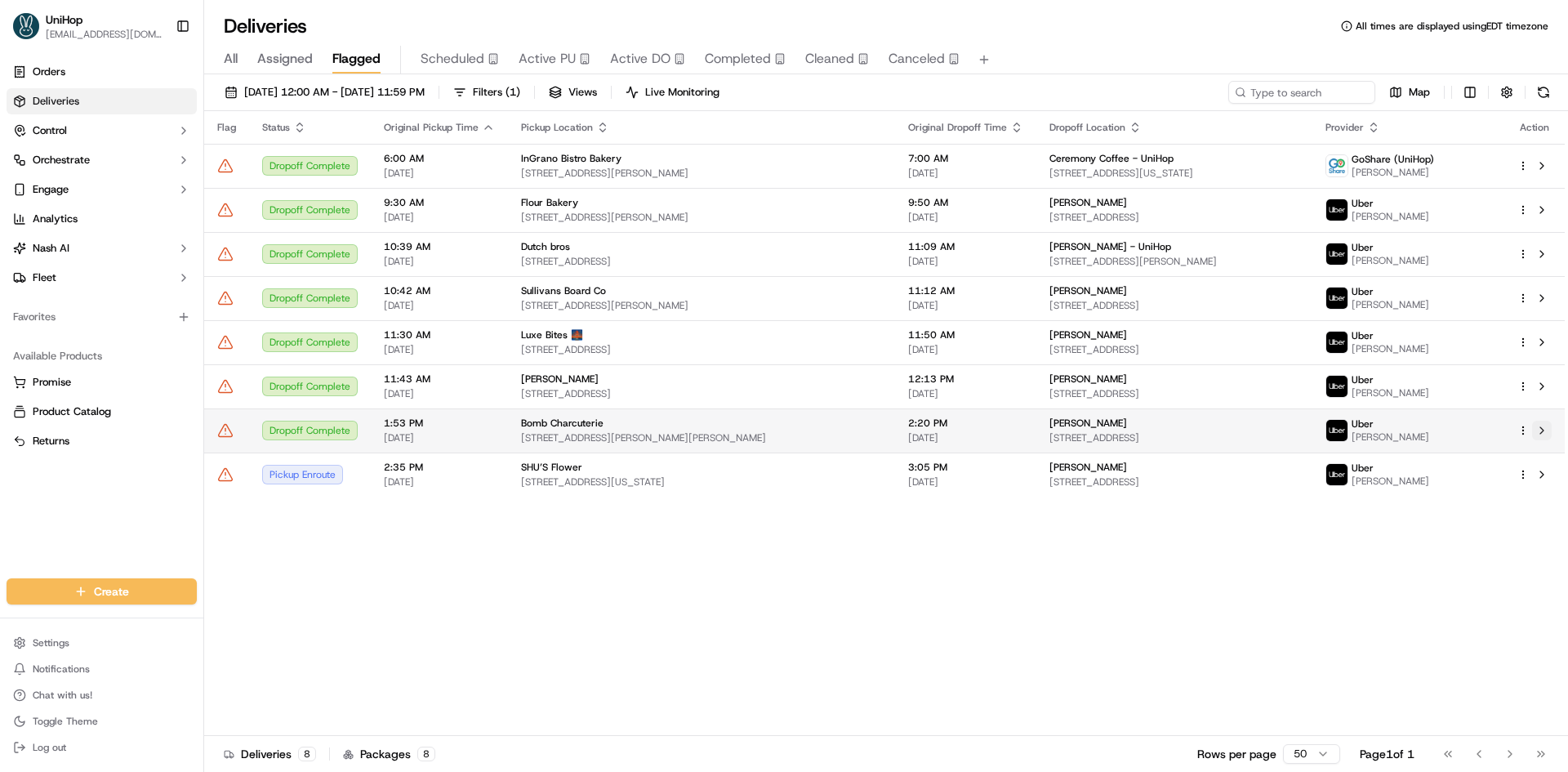
click at [1544, 434] on button at bounding box center [1542, 431] width 20 height 20
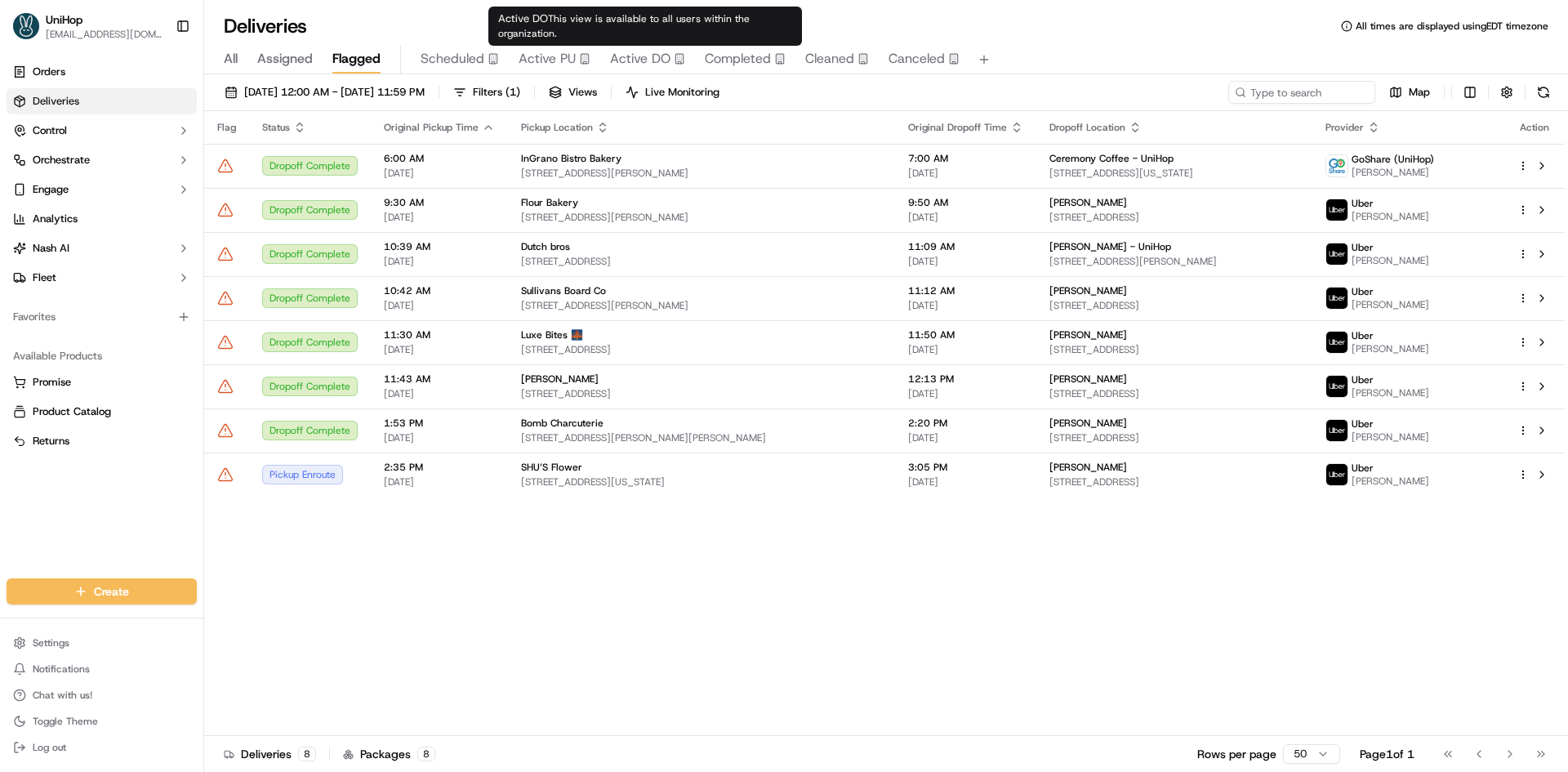
click at [543, 61] on span "Active PU" at bounding box center [546, 59] width 57 height 20
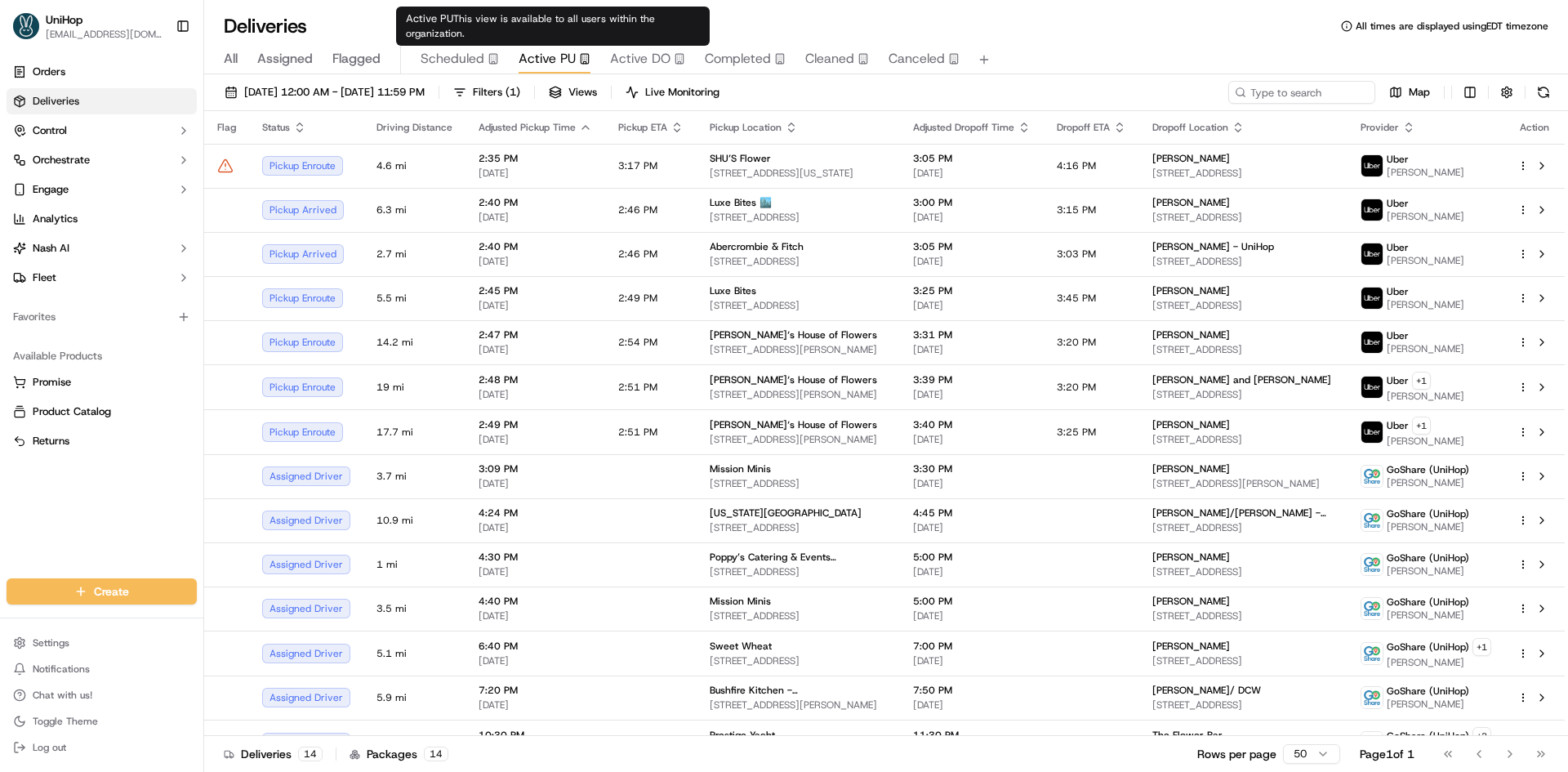
click at [543, 54] on span "Active PU" at bounding box center [546, 59] width 57 height 20
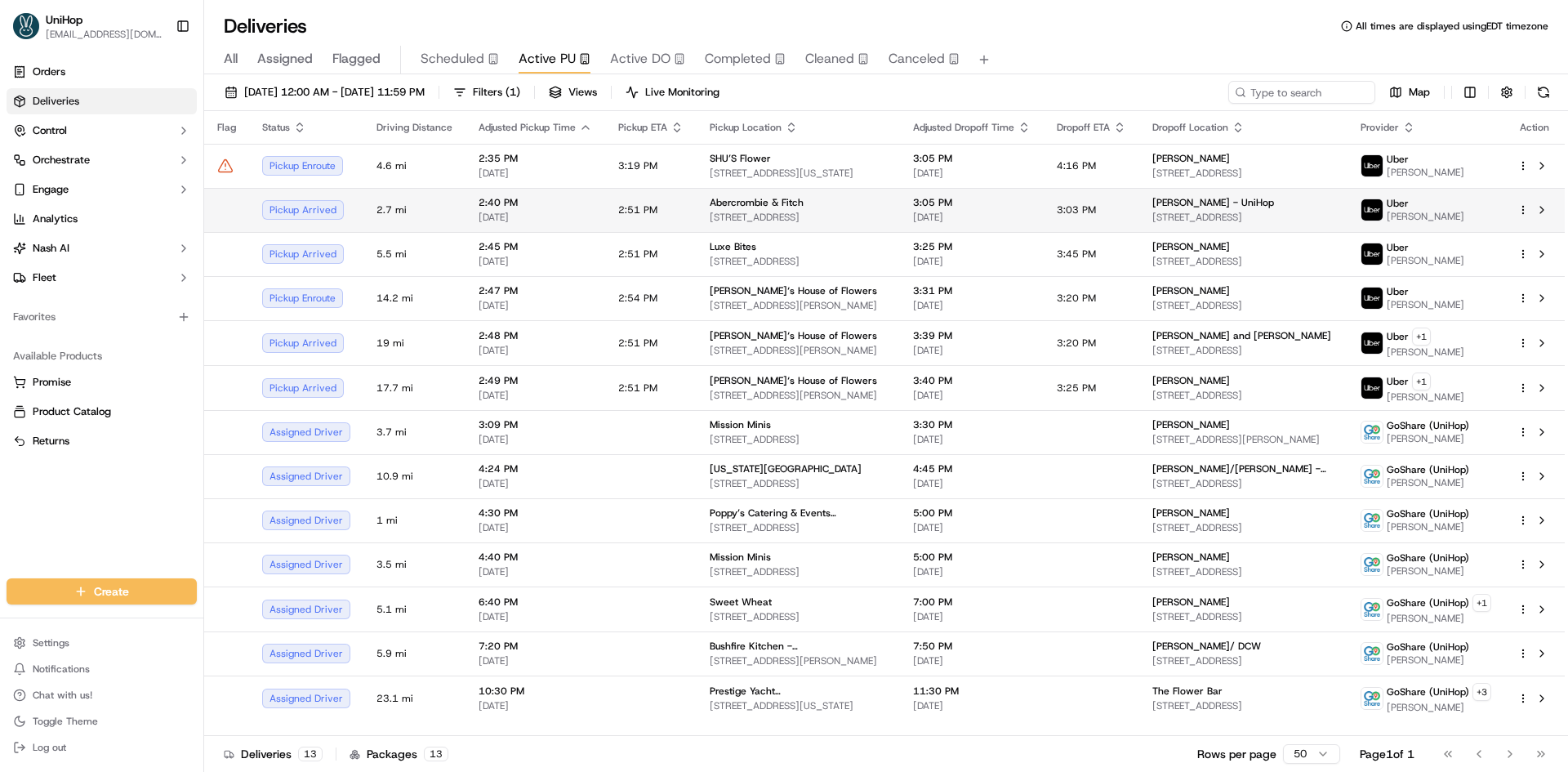
click at [804, 192] on td "Abercrombie & Fitch [STREET_ADDRESS]" at bounding box center [798, 210] width 204 height 44
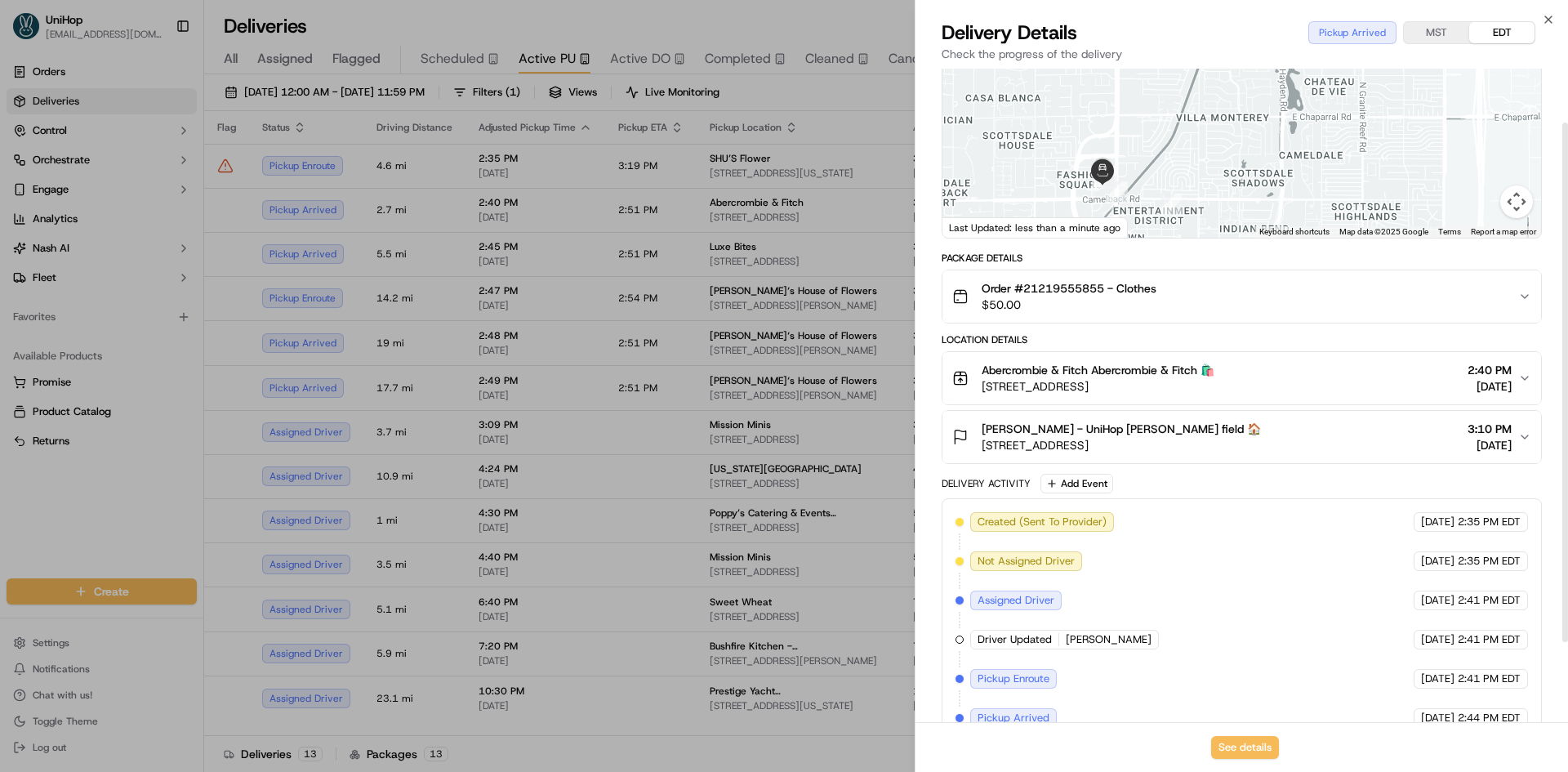
scroll to position [168, 0]
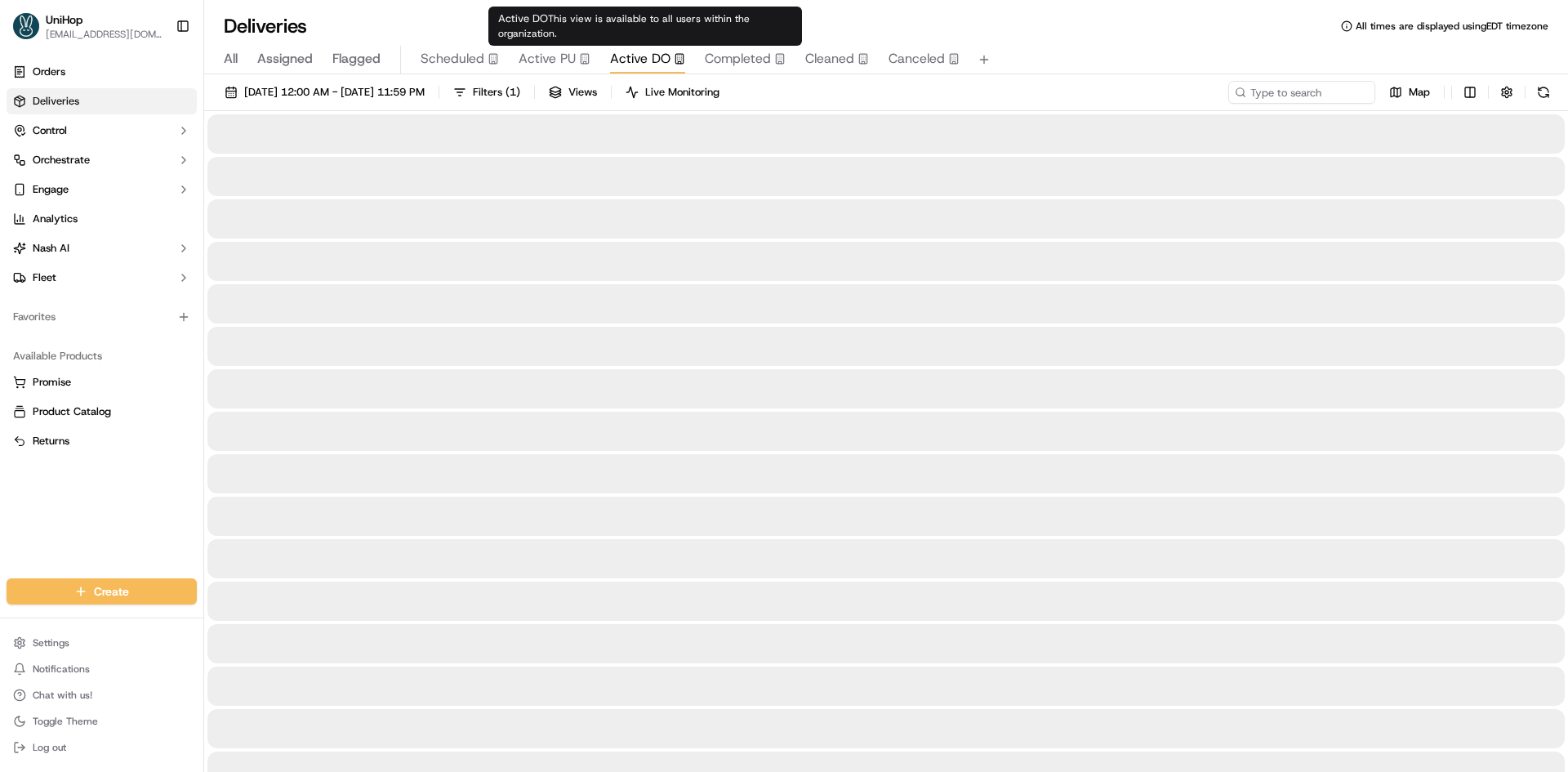
click at [623, 53] on span "Active DO" at bounding box center [640, 59] width 61 height 20
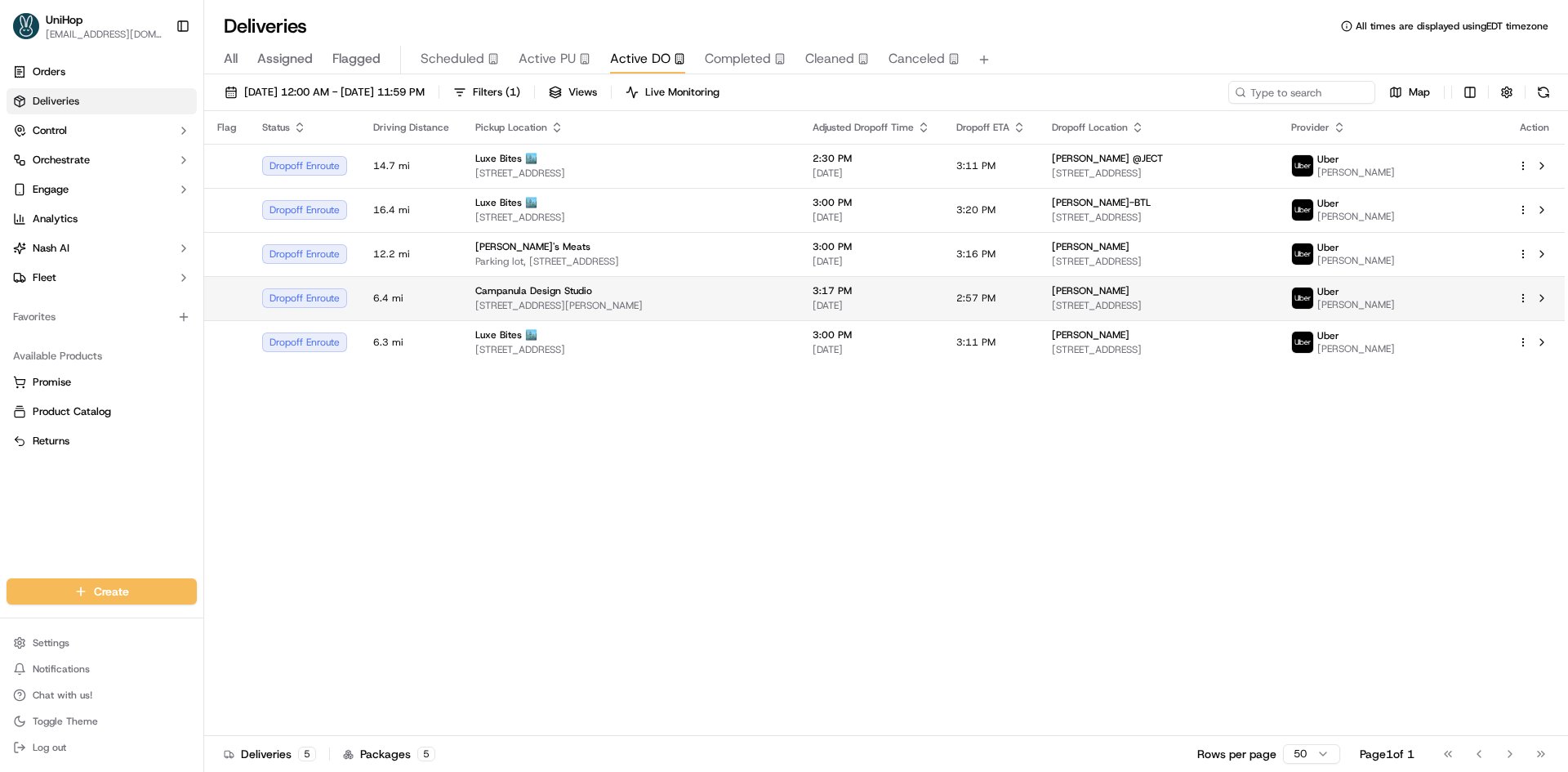
click at [680, 296] on div "Campanula Design Studio" at bounding box center [631, 291] width 311 height 13
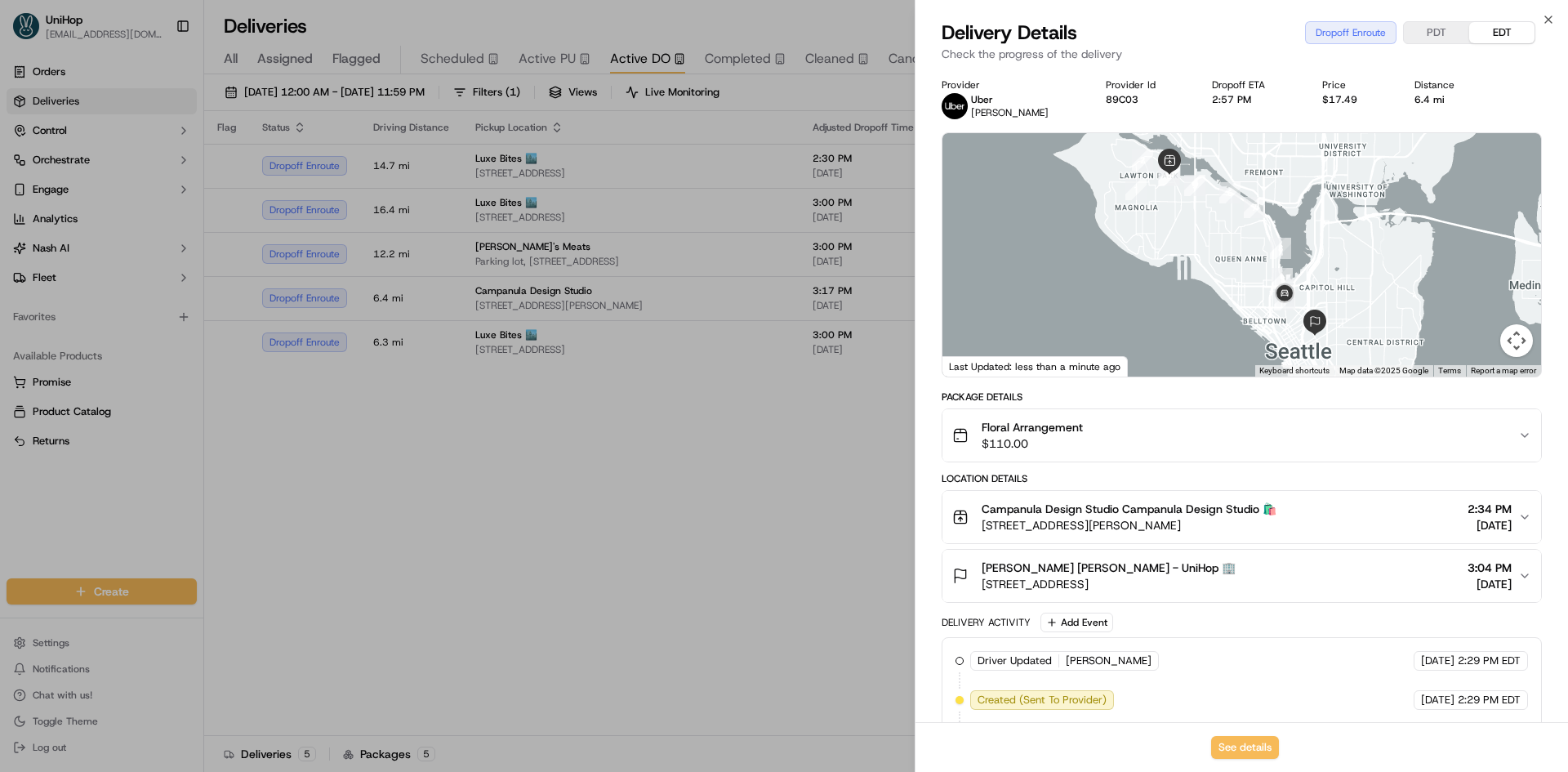
click at [1261, 566] on div "[PERSON_NAME] [PERSON_NAME] - UniHop 🏢 [STREET_ADDRESS] 3:04 PM [DATE]" at bounding box center [1236, 576] width 566 height 33
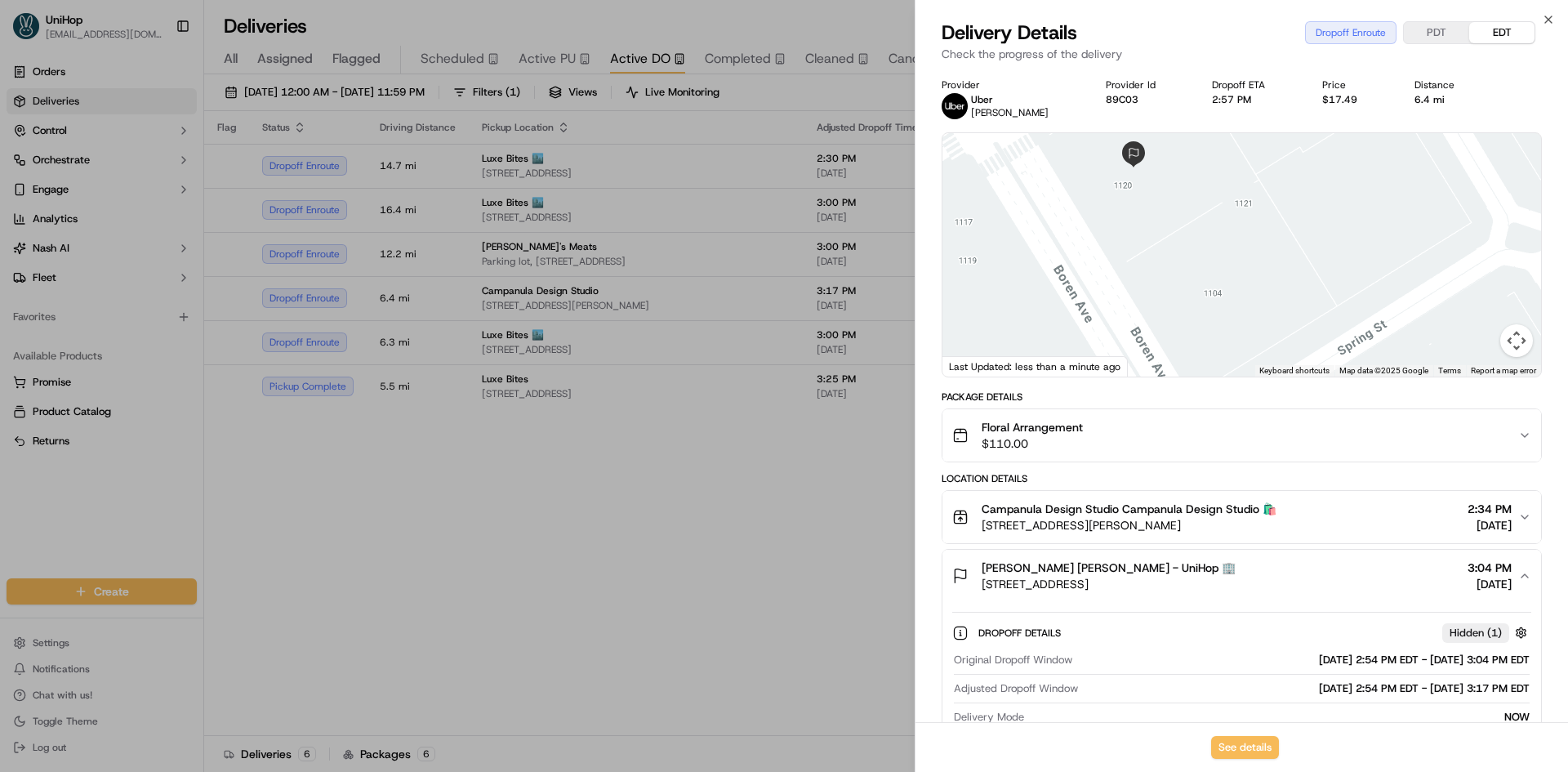
drag, startPoint x: 1148, startPoint y: 198, endPoint x: 1174, endPoint y: 272, distance: 78.4
click at [1161, 214] on div at bounding box center [1242, 254] width 599 height 243
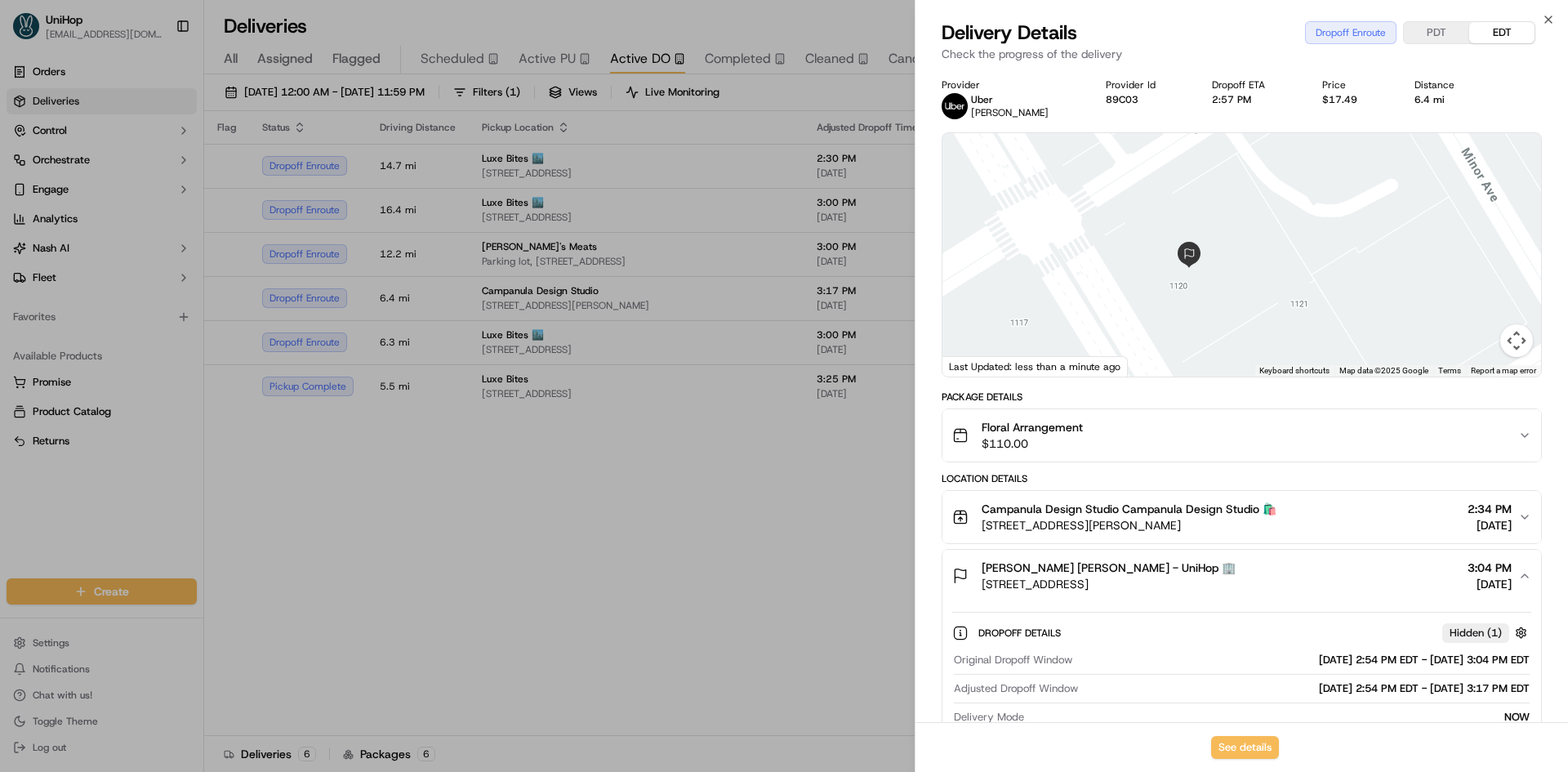
drag, startPoint x: 1161, startPoint y: 235, endPoint x: 1214, endPoint y: 338, distance: 115.8
click at [1214, 338] on div at bounding box center [1242, 254] width 599 height 243
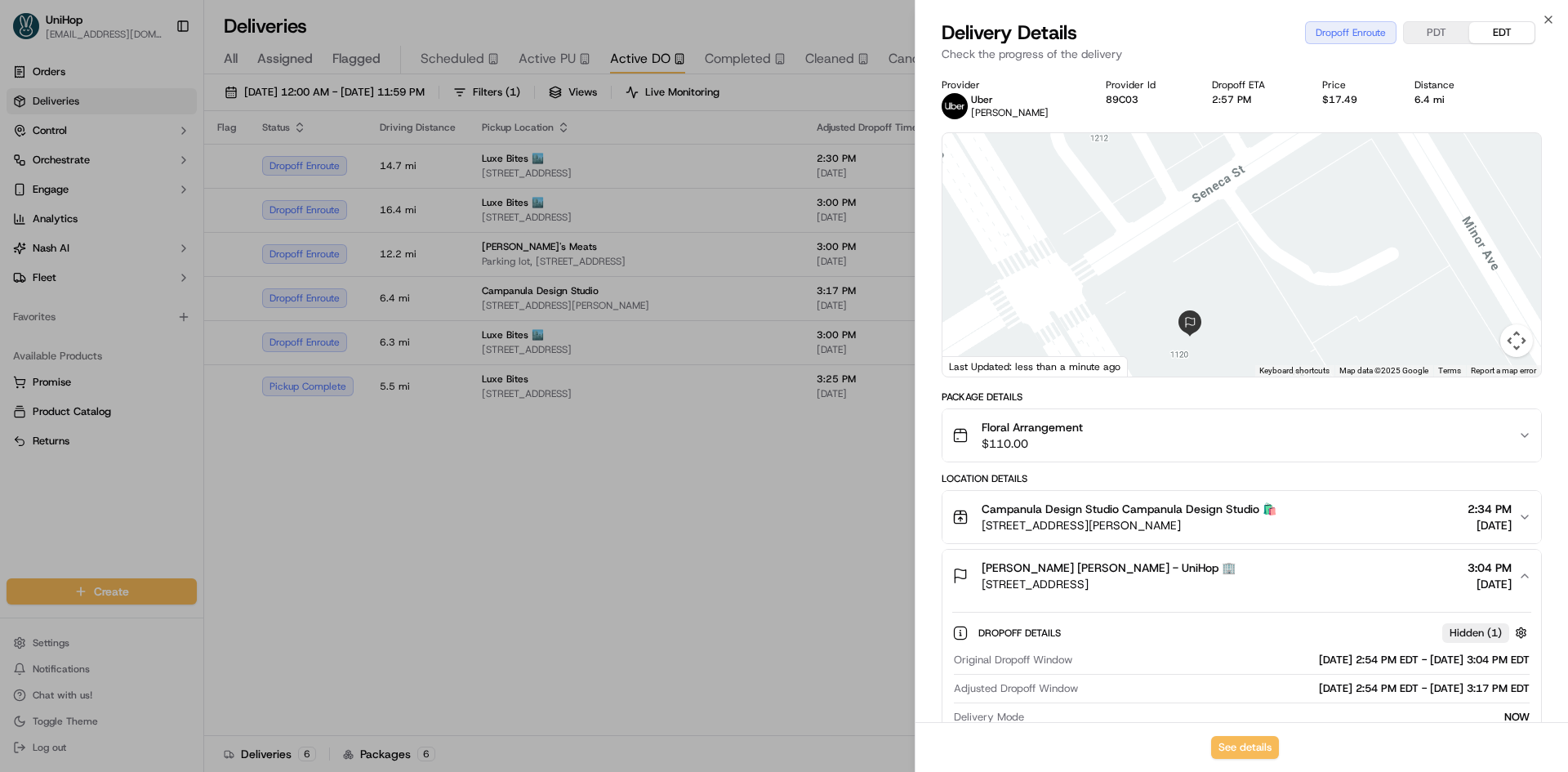
click at [1220, 291] on div at bounding box center [1242, 254] width 599 height 243
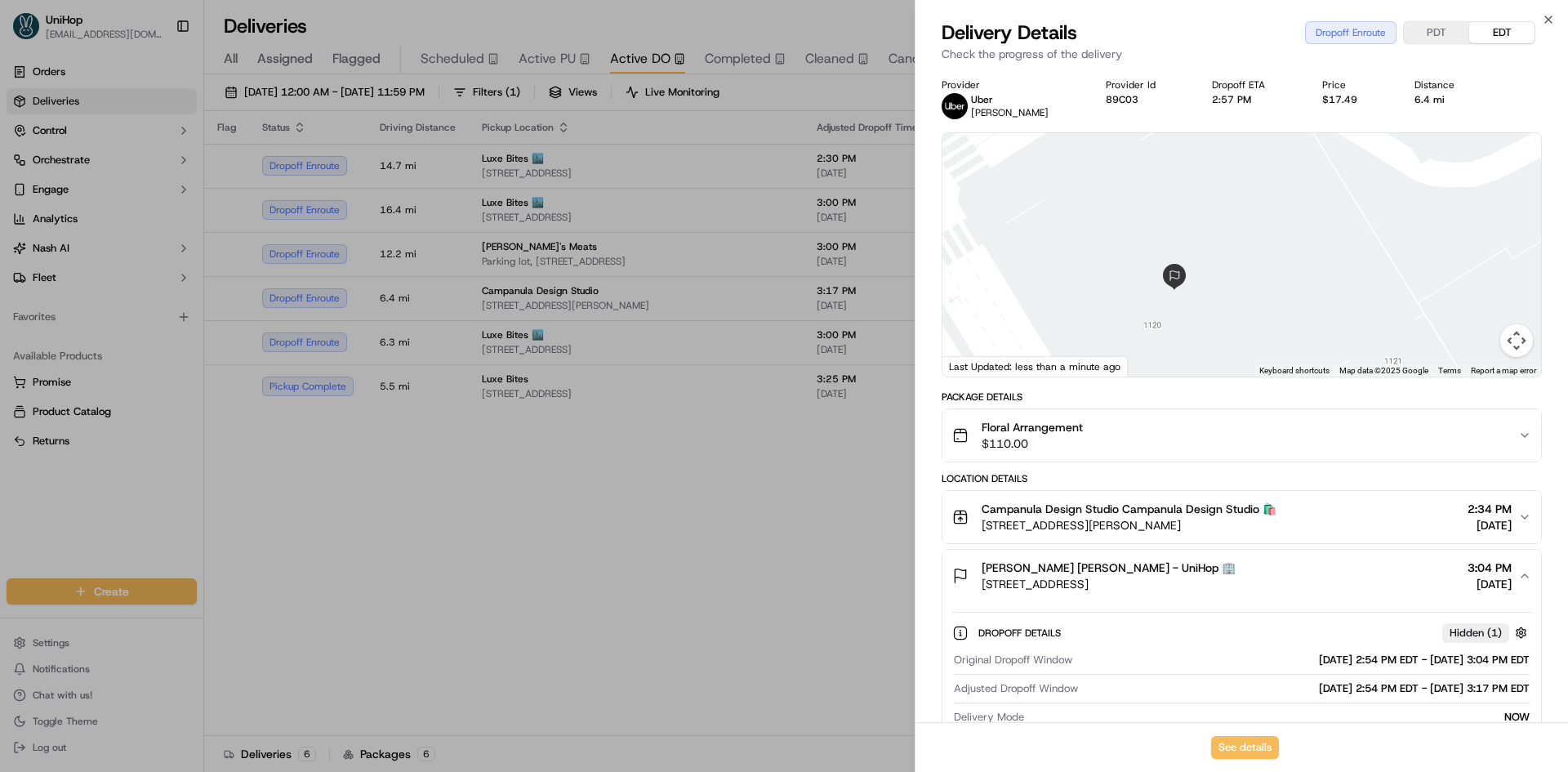
drag, startPoint x: 1211, startPoint y: 291, endPoint x: 1212, endPoint y: 276, distance: 15.0
click at [1212, 276] on div at bounding box center [1242, 254] width 599 height 243
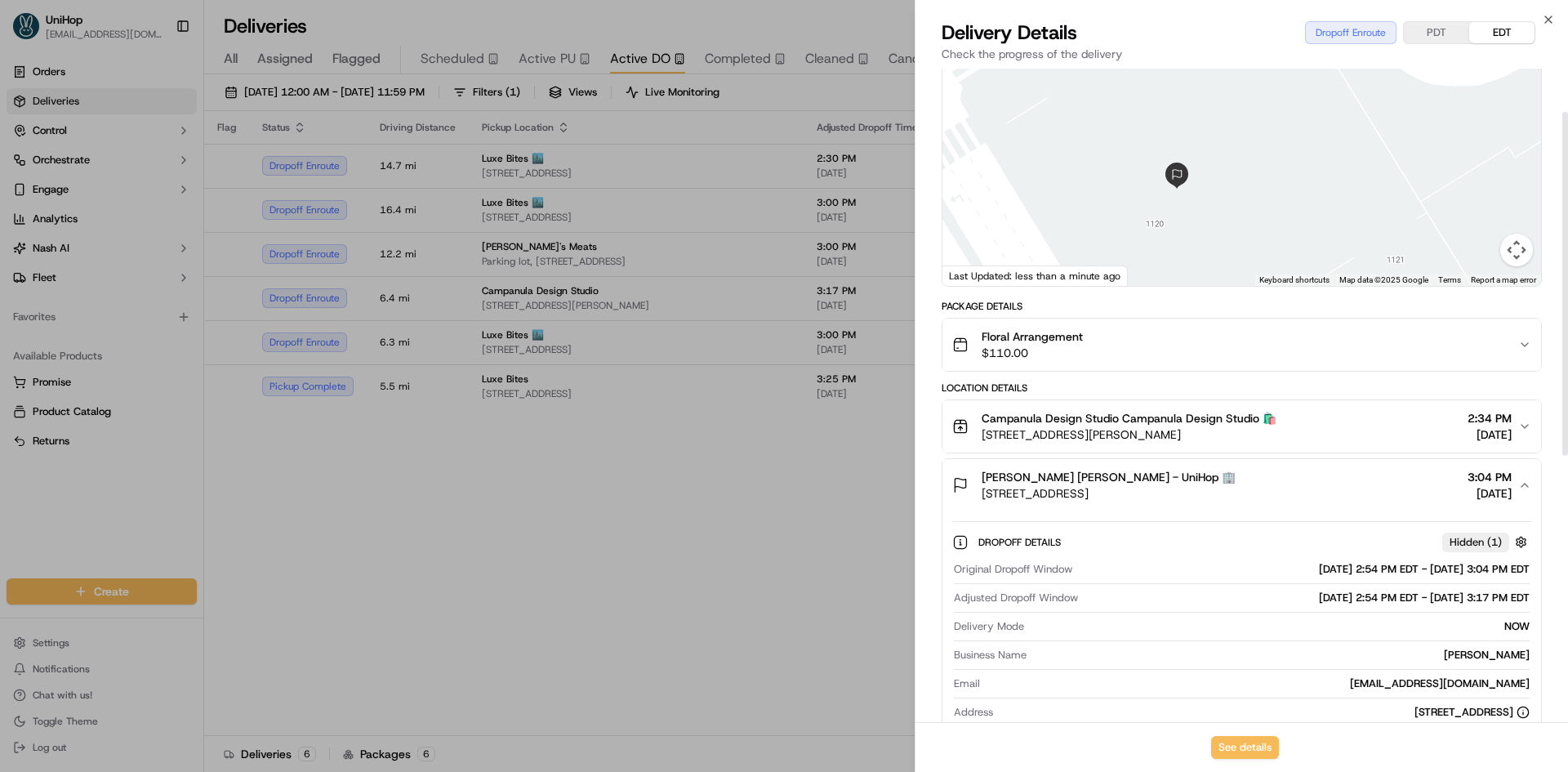
scroll to position [81, 0]
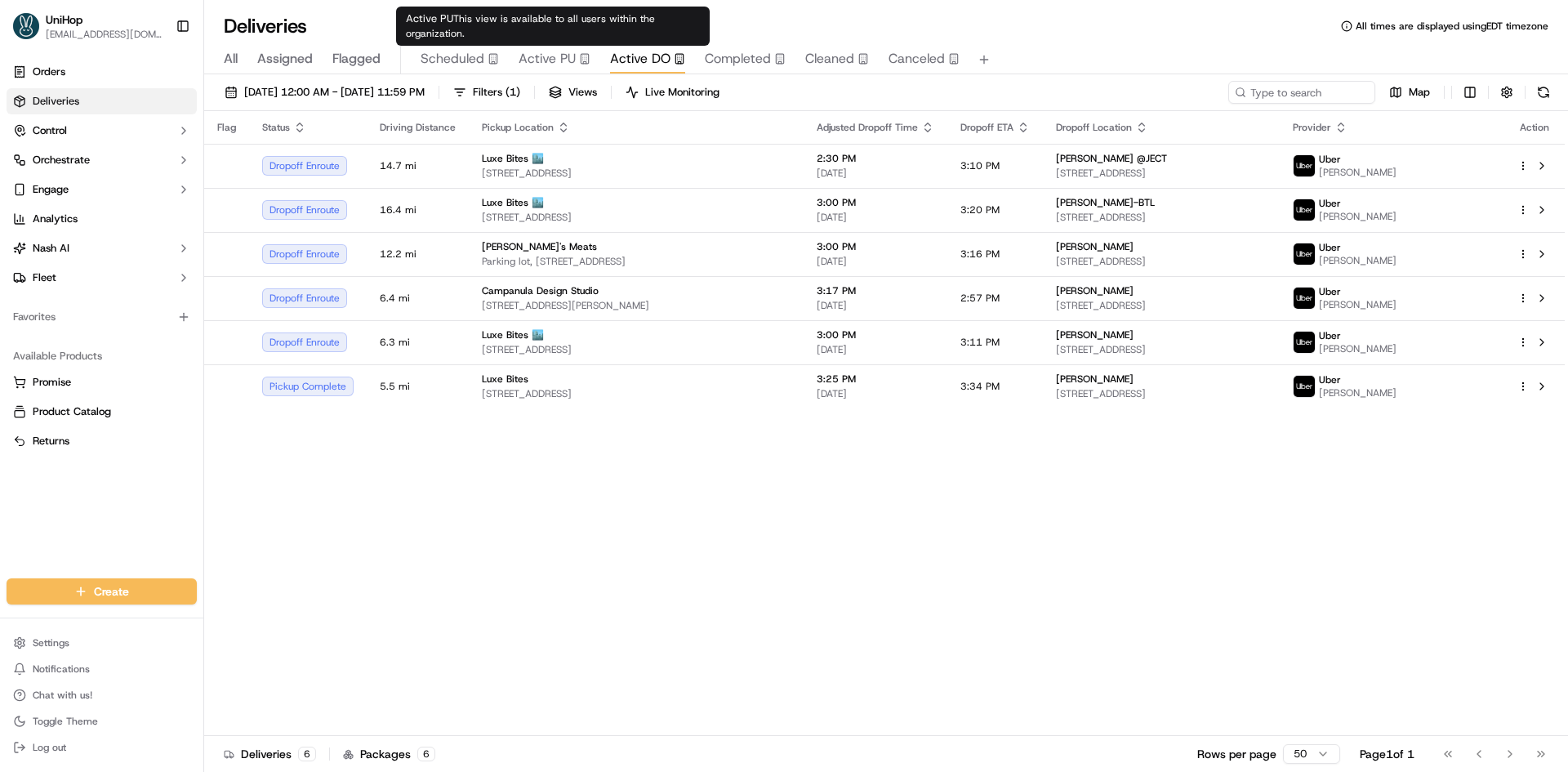
click at [525, 52] on span "Active PU" at bounding box center [546, 59] width 57 height 20
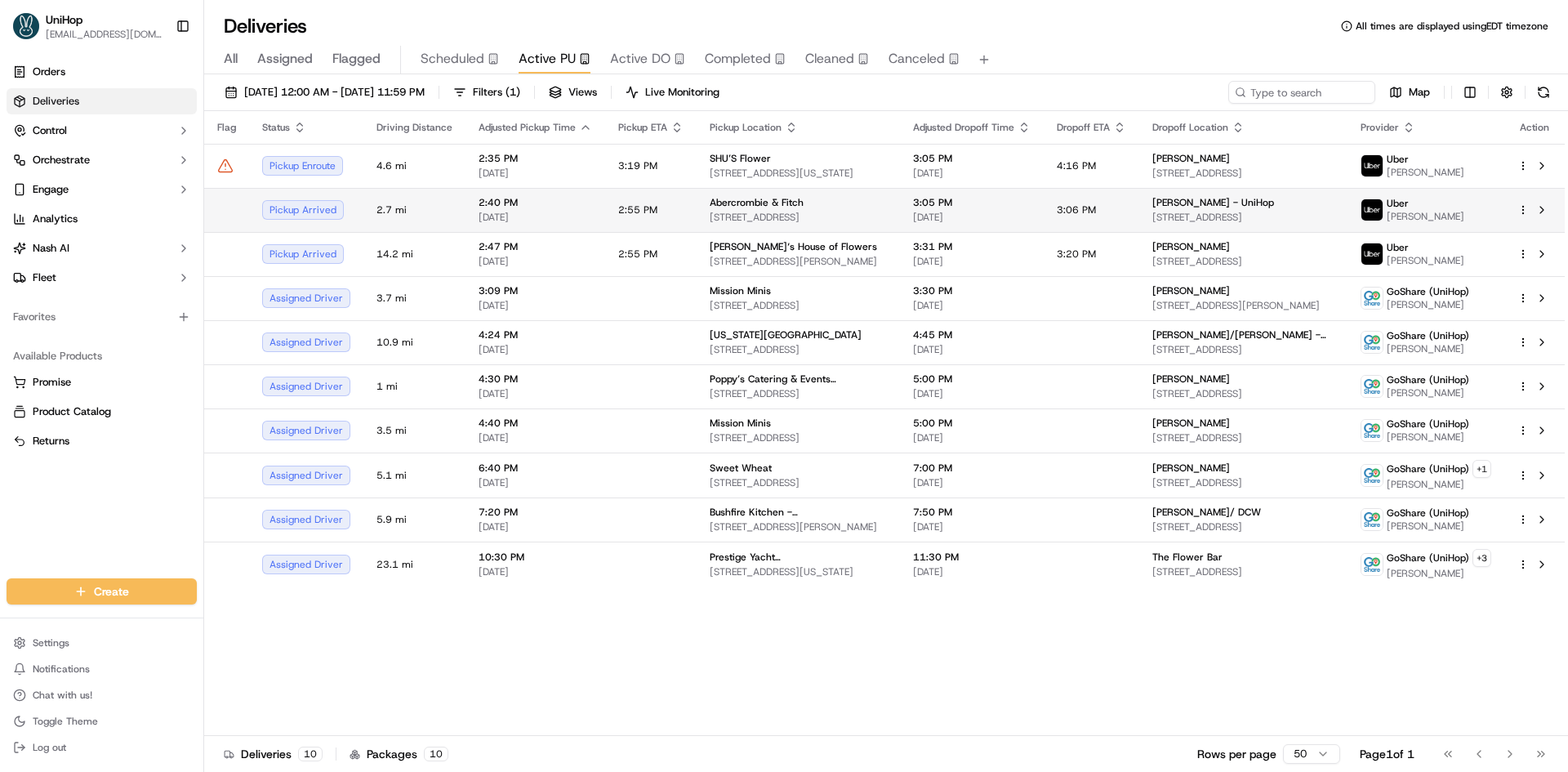
click at [751, 213] on span "7014 E Camelback Rd, Scottsdale, AZ 85251, USA" at bounding box center [798, 217] width 177 height 13
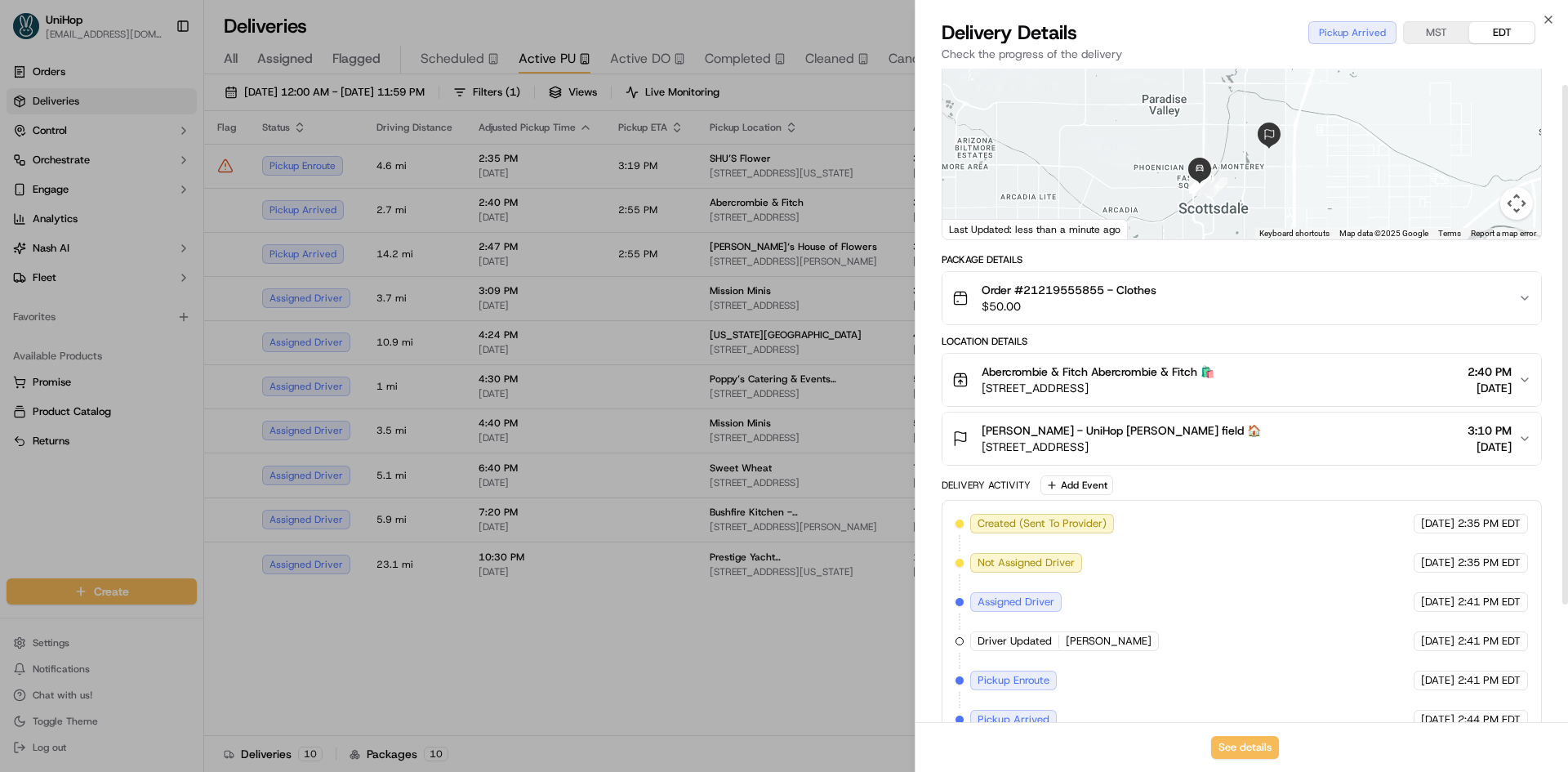
scroll to position [168, 0]
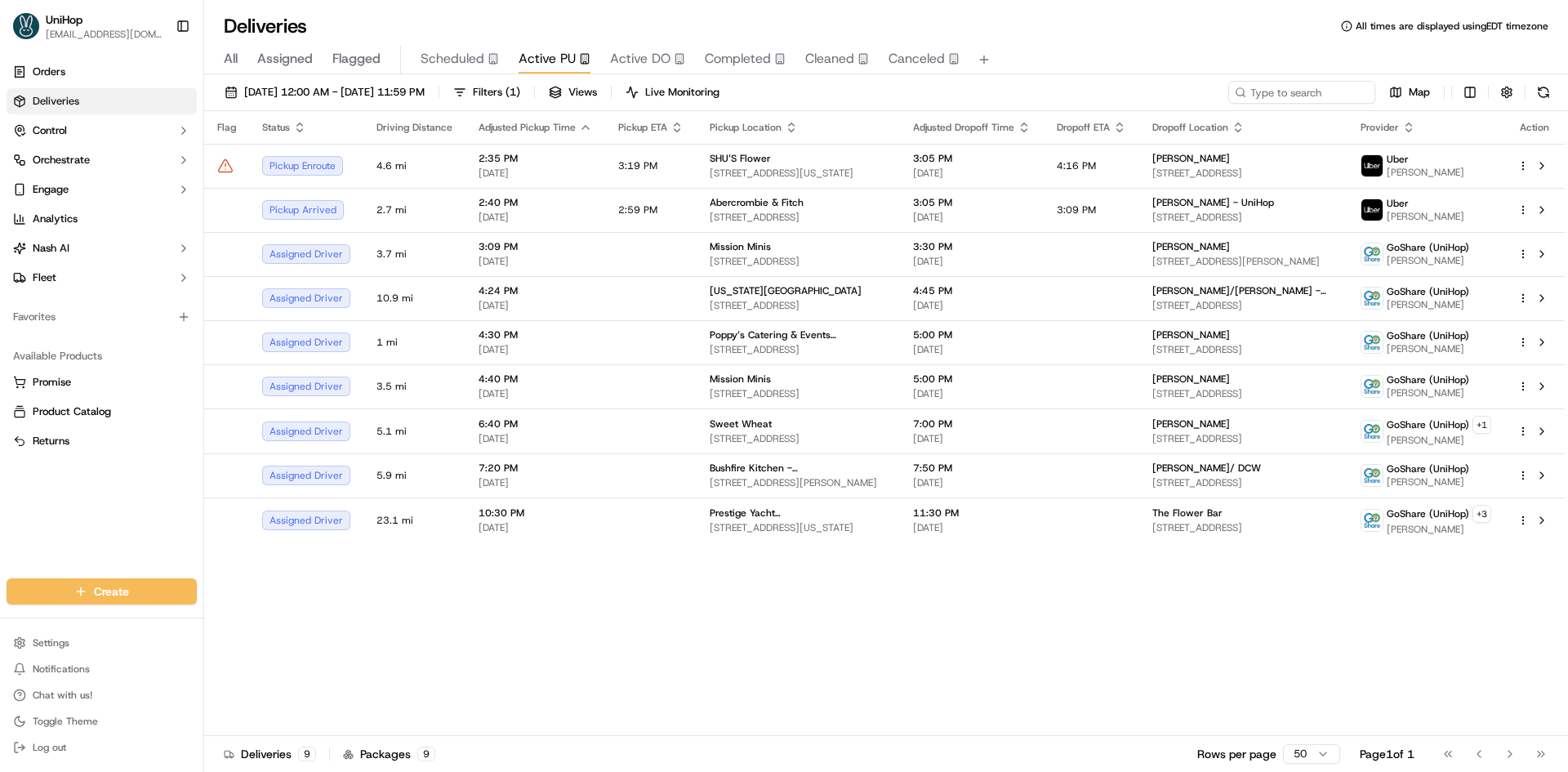
click at [613, 586] on div "Flag Status Driving Distance Adjusted Pickup Time Pickup ETA Pickup Location Ad…" at bounding box center [885, 424] width 1361 height 625
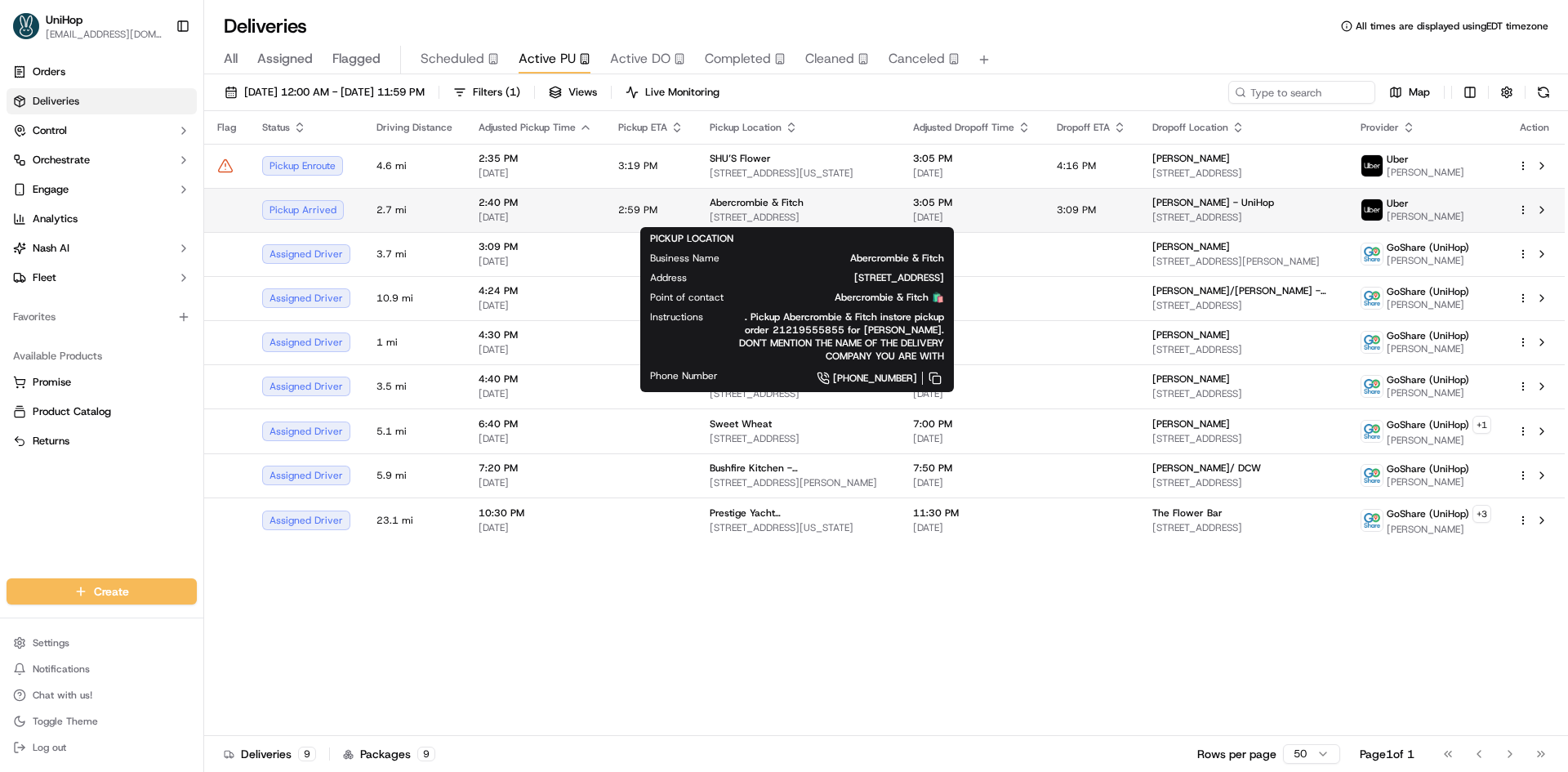
click at [850, 210] on div "Abercrombie & Fitch 7014 E Camelback Rd, Scottsdale, AZ 85251, USA" at bounding box center [798, 210] width 177 height 28
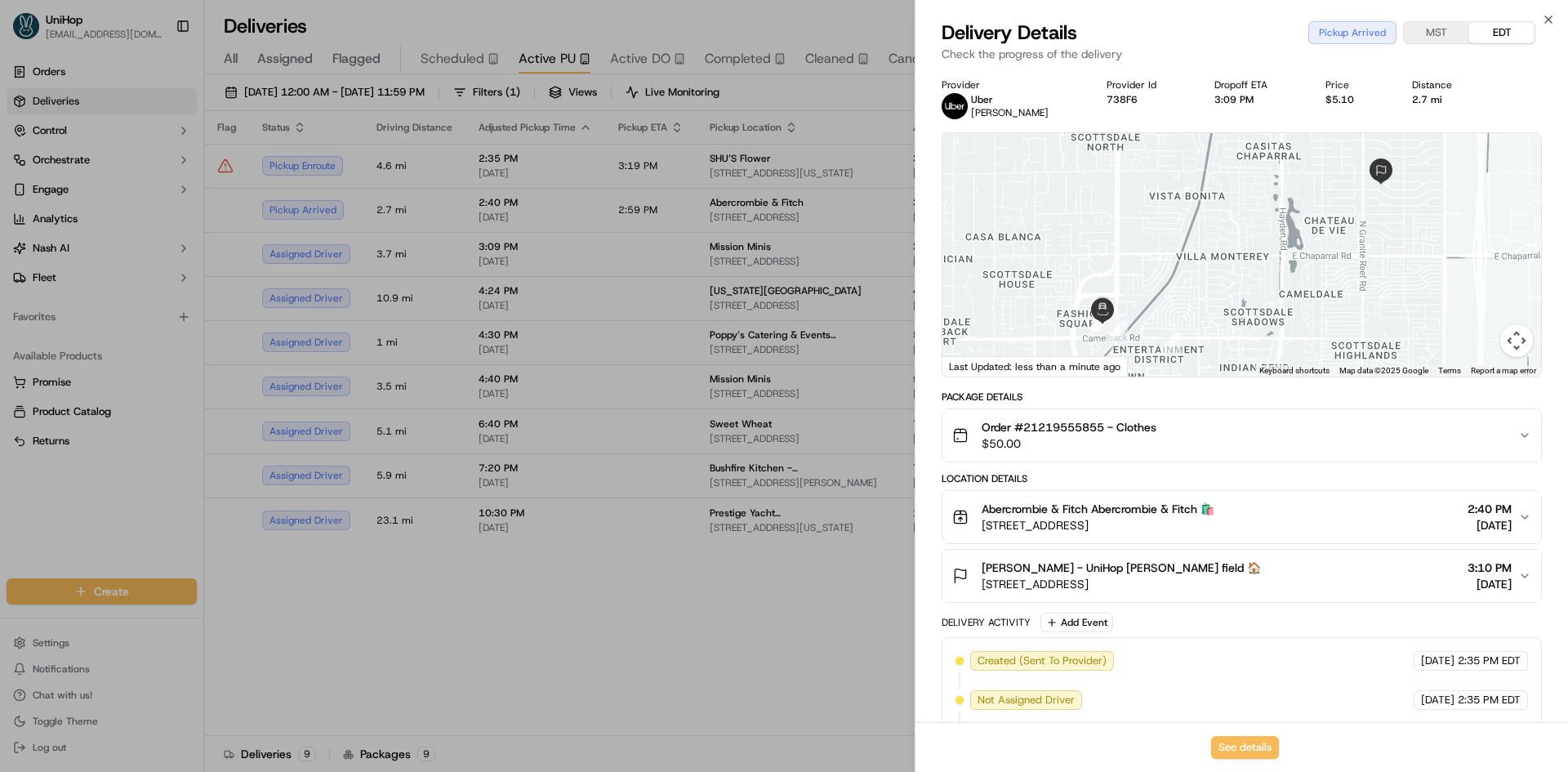
drag, startPoint x: 1258, startPoint y: 529, endPoint x: 984, endPoint y: 529, distance: 274.0
click at [984, 529] on div "Abercrombie & Fitch Abercrombie & Fitch 🛍️ 7014 E Camelback Rd, Scottsdale, AZ …" at bounding box center [1236, 517] width 566 height 33
drag, startPoint x: 984, startPoint y: 529, endPoint x: 357, endPoint y: 215, distance: 701.2
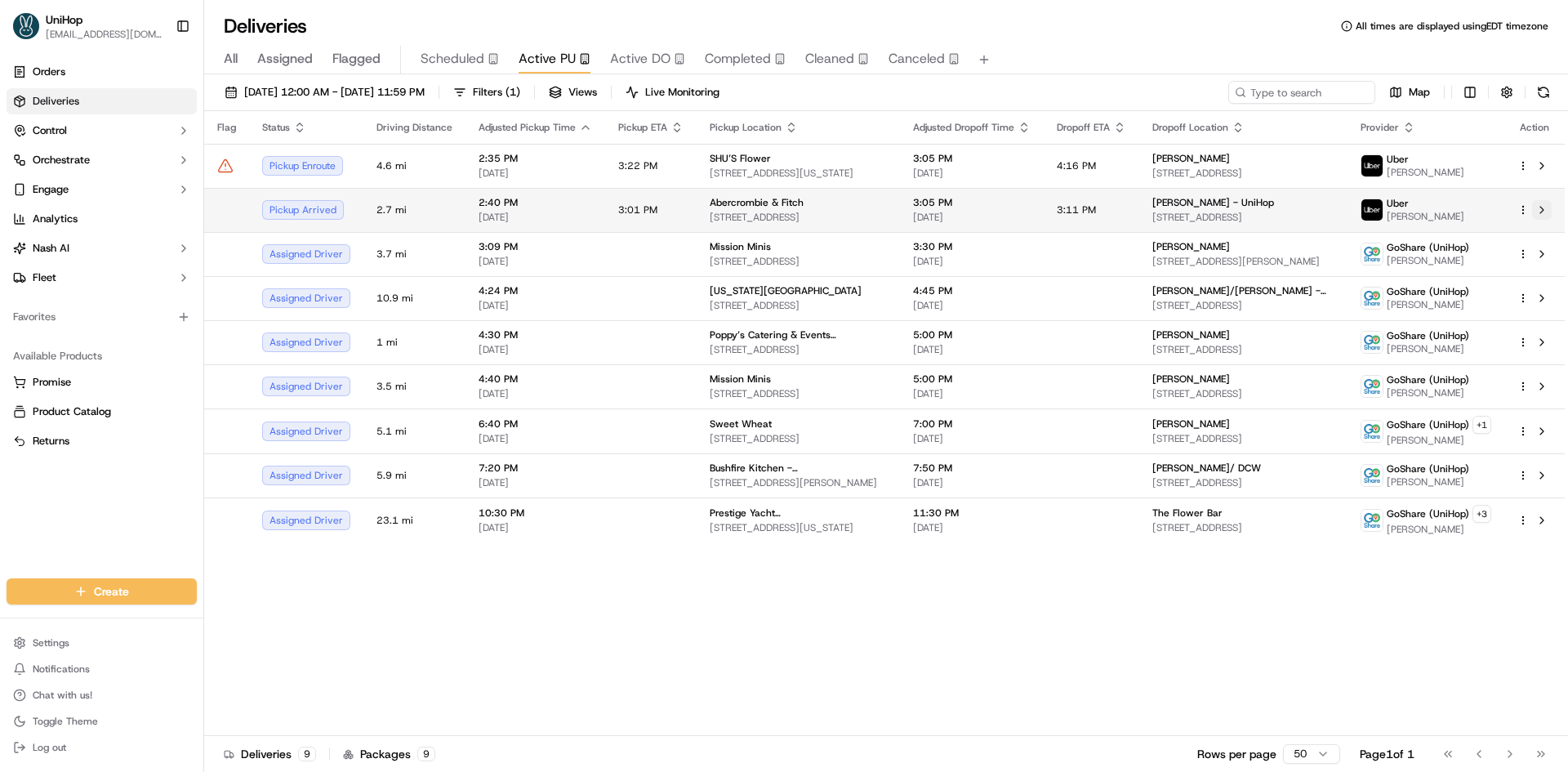
click at [1545, 212] on button at bounding box center [1542, 210] width 20 height 20
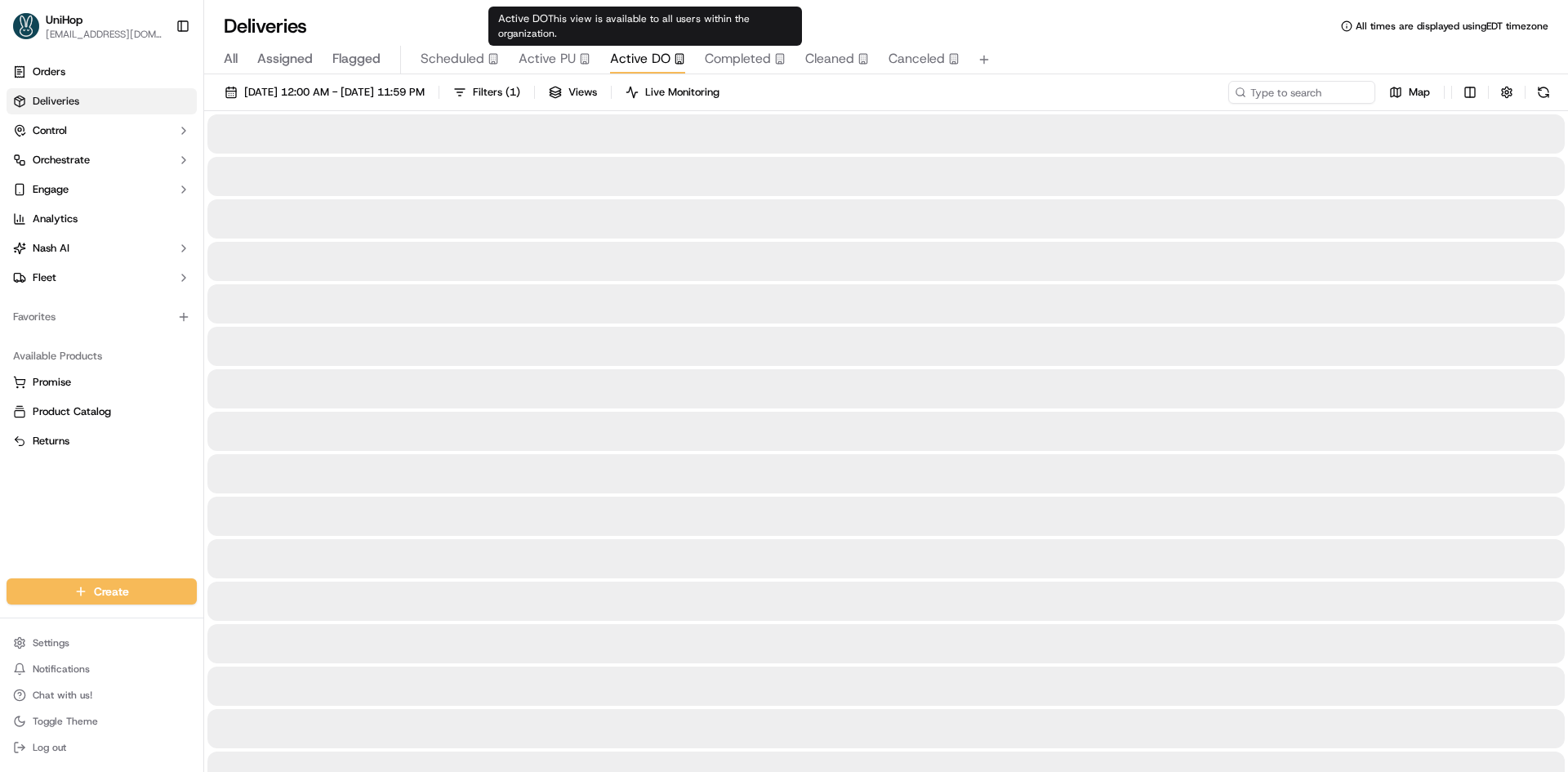
click at [651, 61] on span "Active DO" at bounding box center [640, 59] width 61 height 20
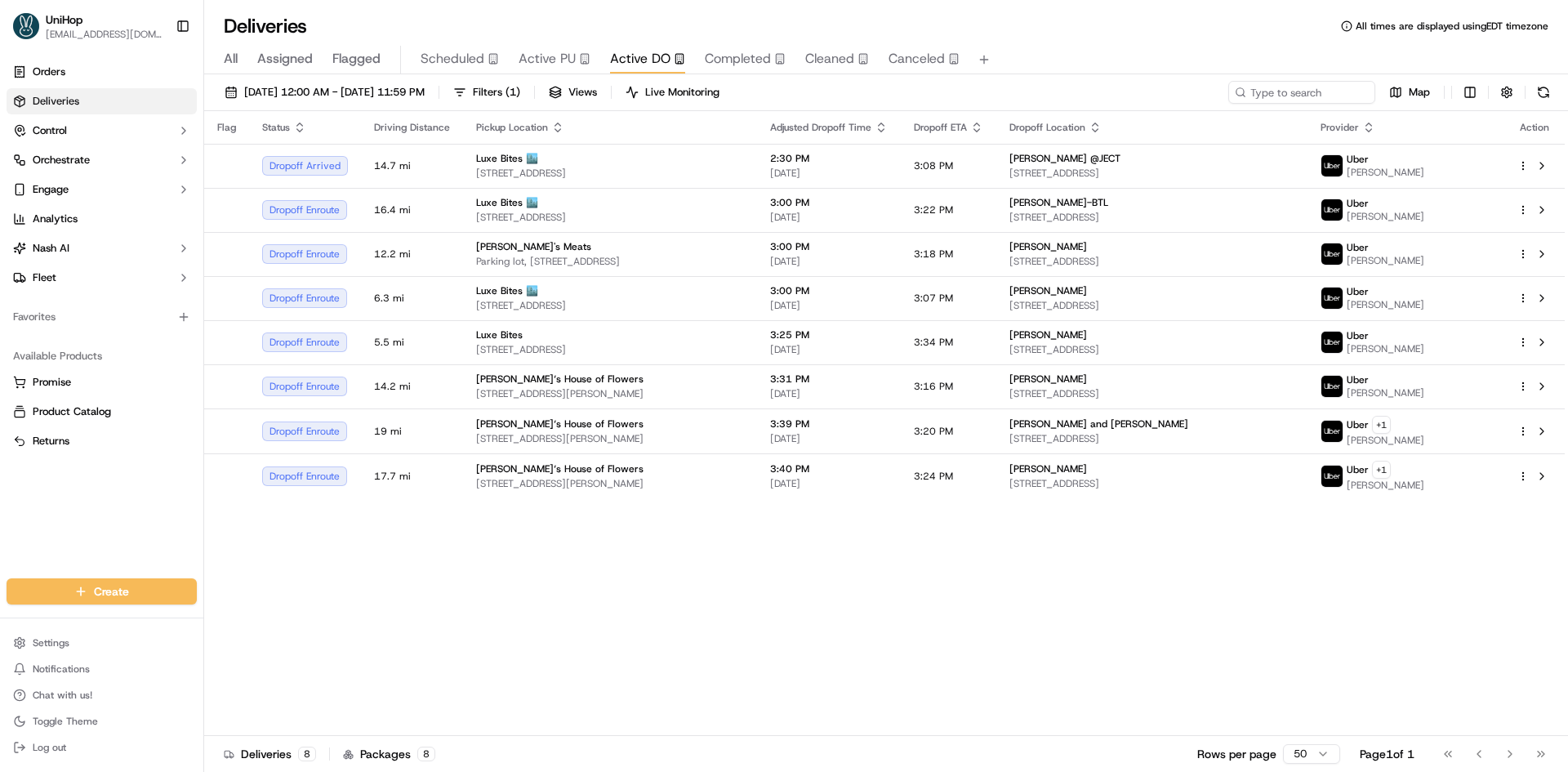
click at [514, 62] on div "All Assigned Flagged Scheduled Active PU Active DO Completed Cleaned Canceled" at bounding box center [886, 61] width 1364 height 29
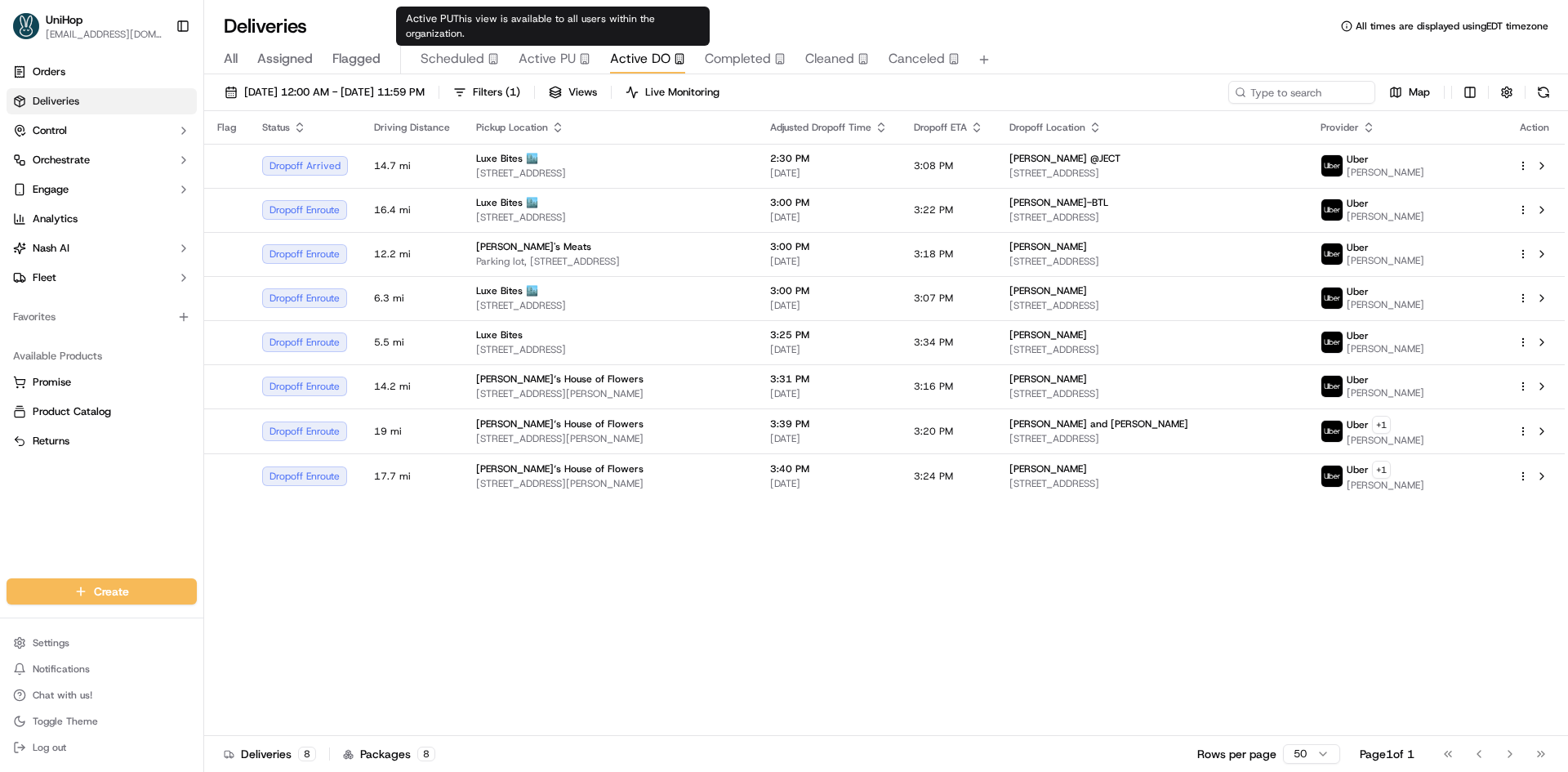
click at [523, 60] on span "Active PU" at bounding box center [546, 59] width 57 height 20
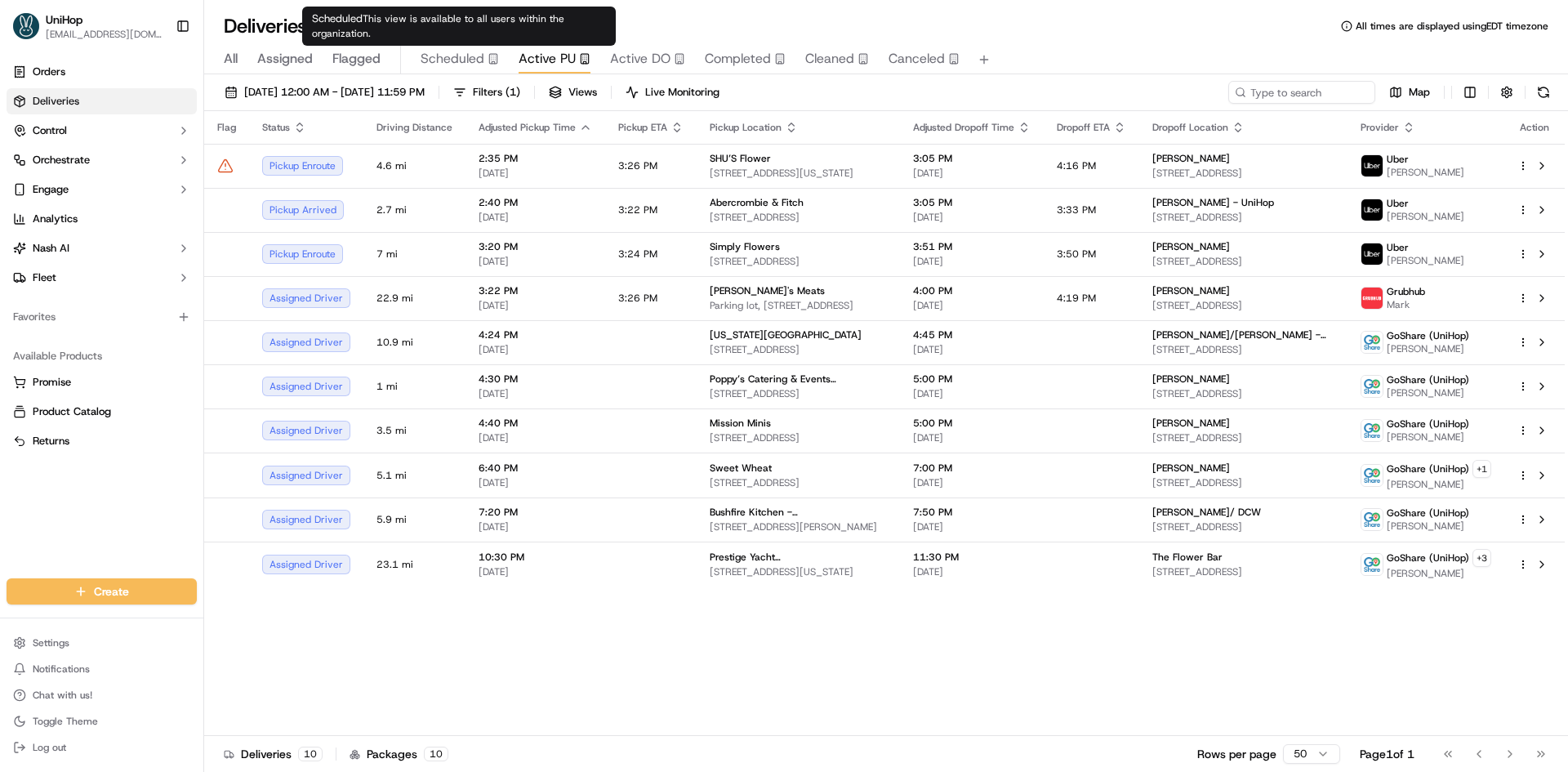
click at [365, 62] on span "Flagged" at bounding box center [356, 59] width 48 height 20
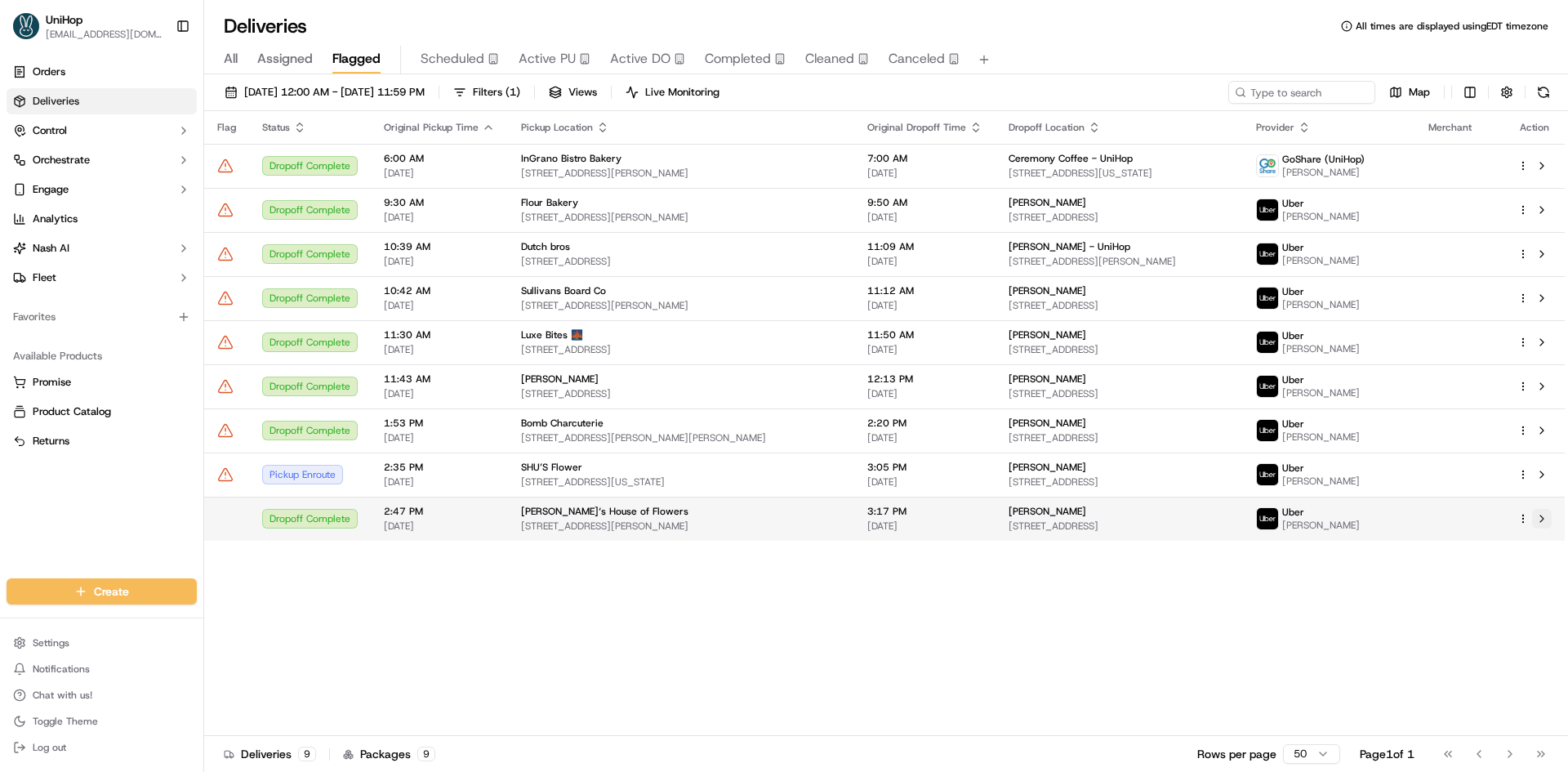
click at [1545, 522] on button at bounding box center [1542, 519] width 20 height 20
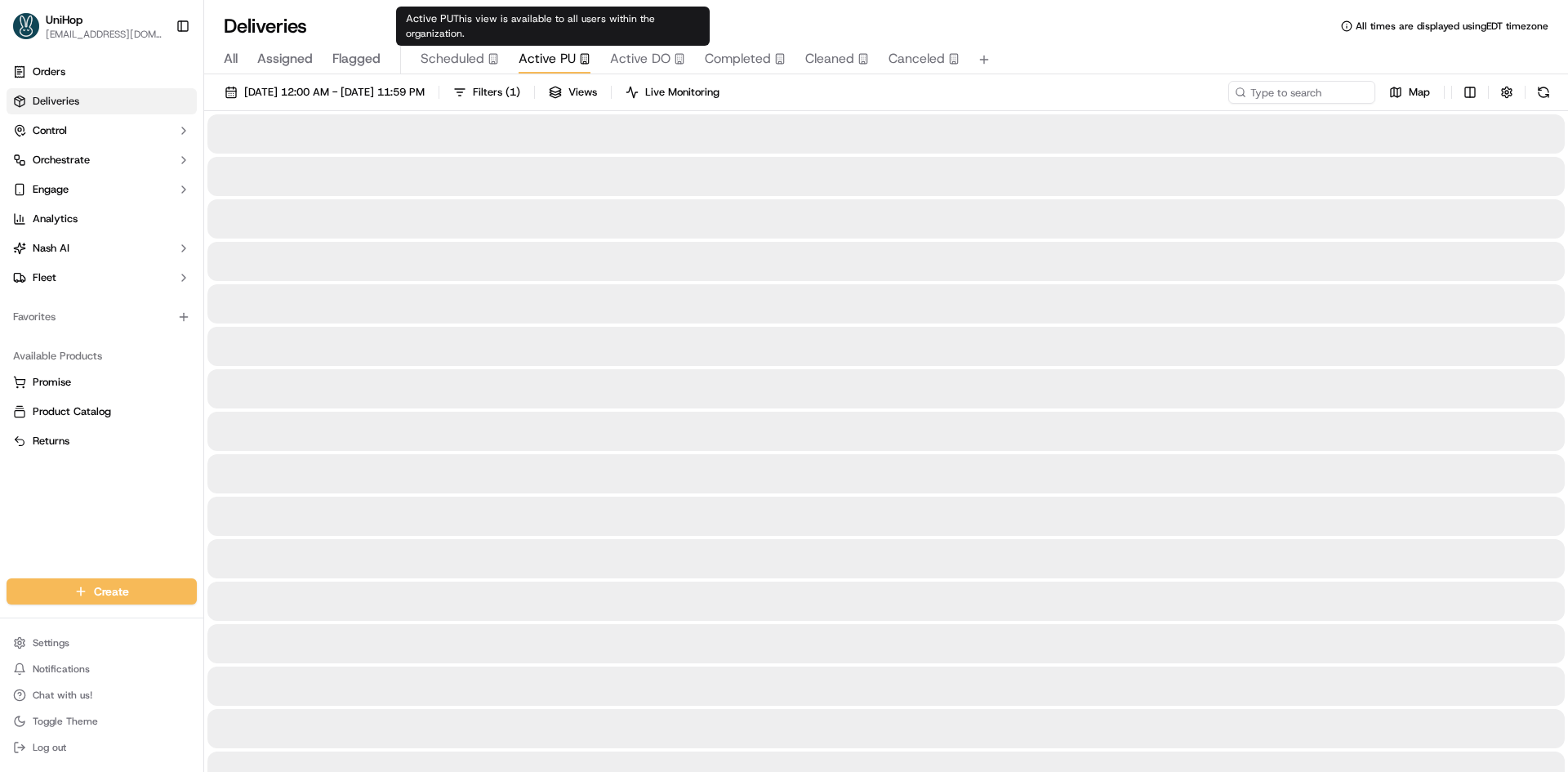
click at [561, 47] on button "Active PU" at bounding box center [554, 60] width 71 height 28
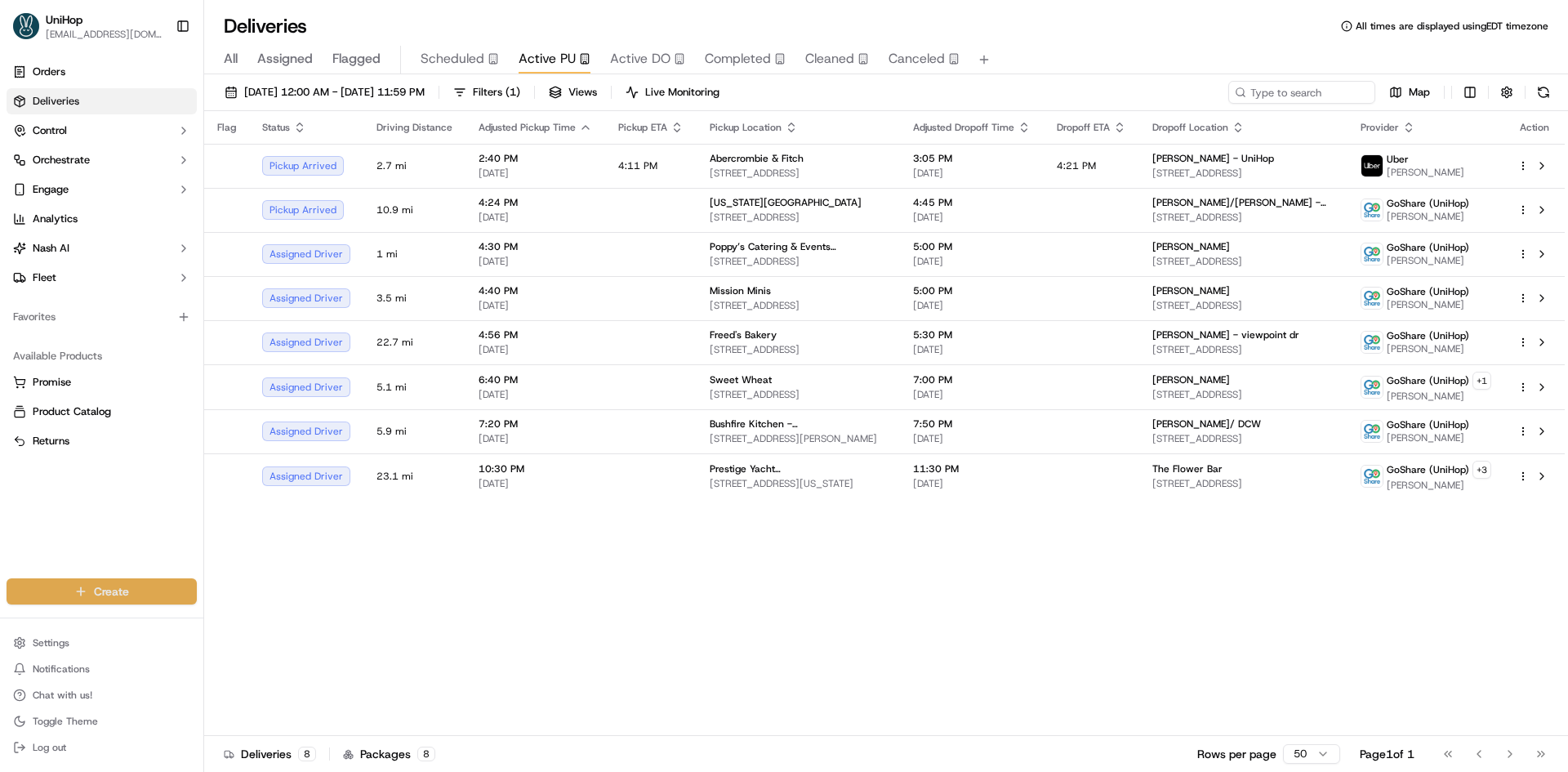
click at [94, 592] on html "UniHop dispatch+b@unihop.app Toggle Sidebar Orders Deliveries Control Orchestra…" at bounding box center [784, 386] width 1568 height 772
click at [240, 620] on link "Delivery" at bounding box center [295, 622] width 182 height 29
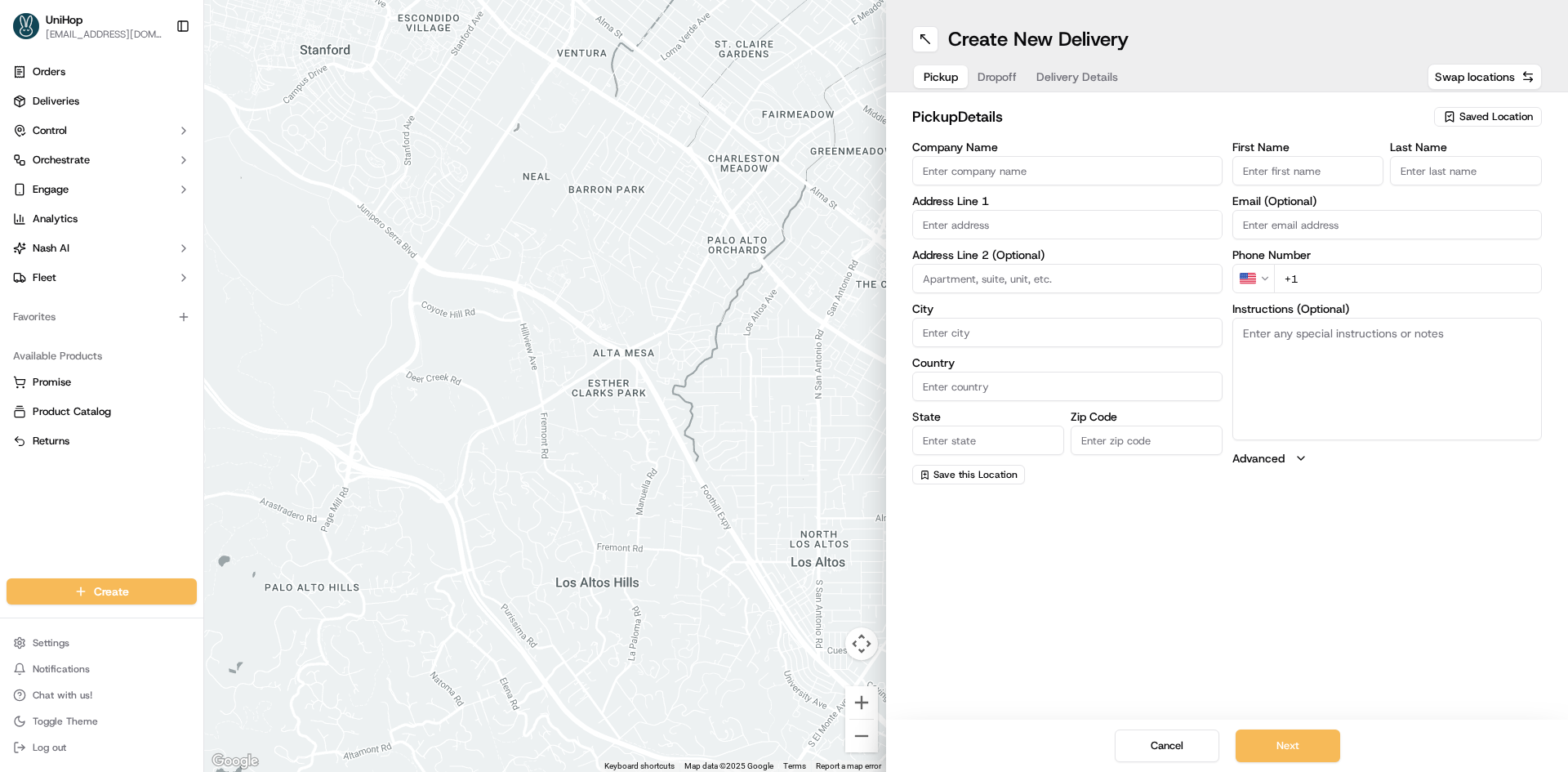
click at [1457, 119] on div "Saved Location" at bounding box center [1487, 117] width 108 height 20
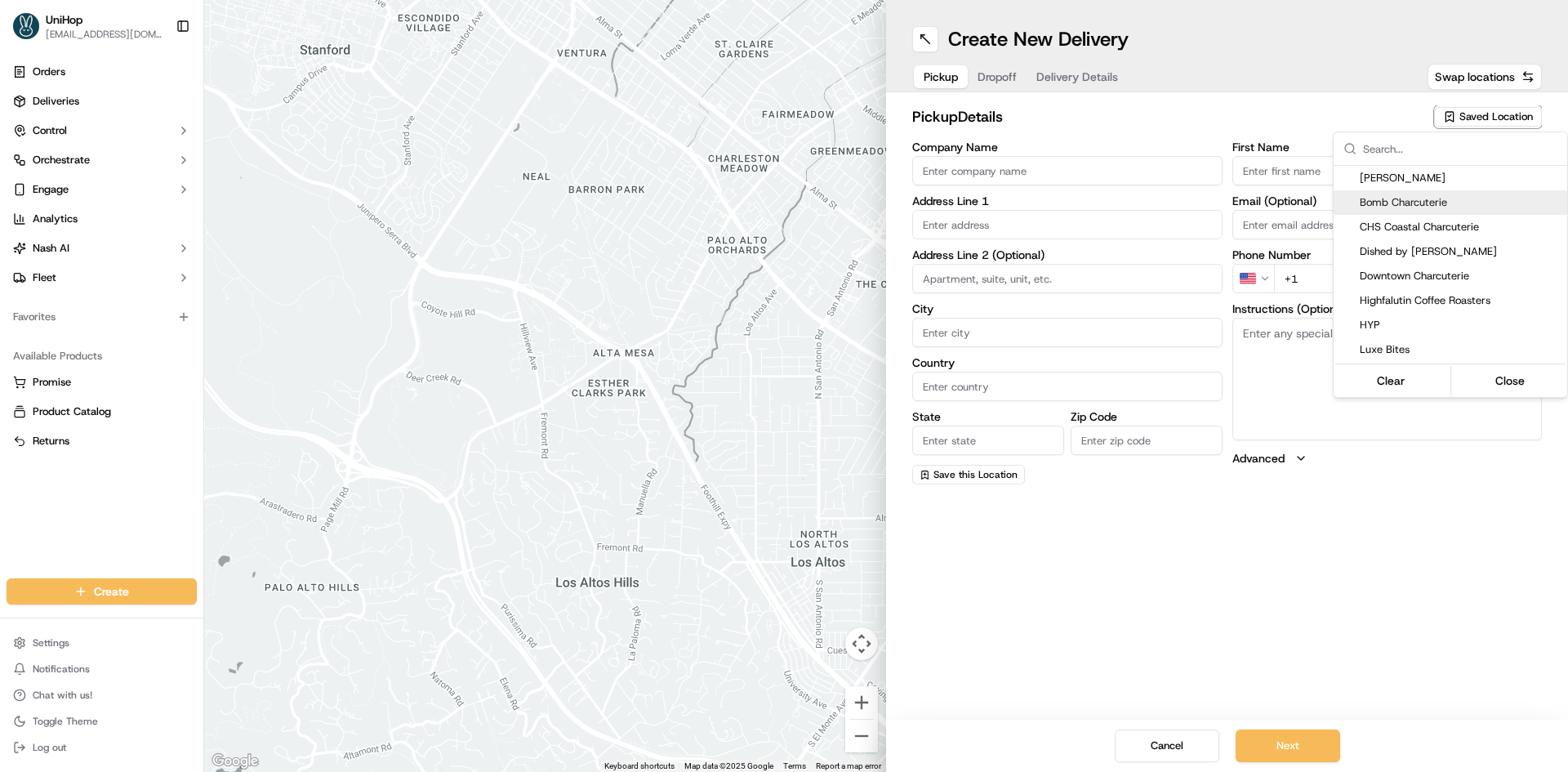
click at [1421, 193] on div "Bomb Charcuterie" at bounding box center [1450, 202] width 233 height 24
type input "Bomb Charcuterie"
type input "919 Kincaid Ave"
type input "Sumner"
type input "US"
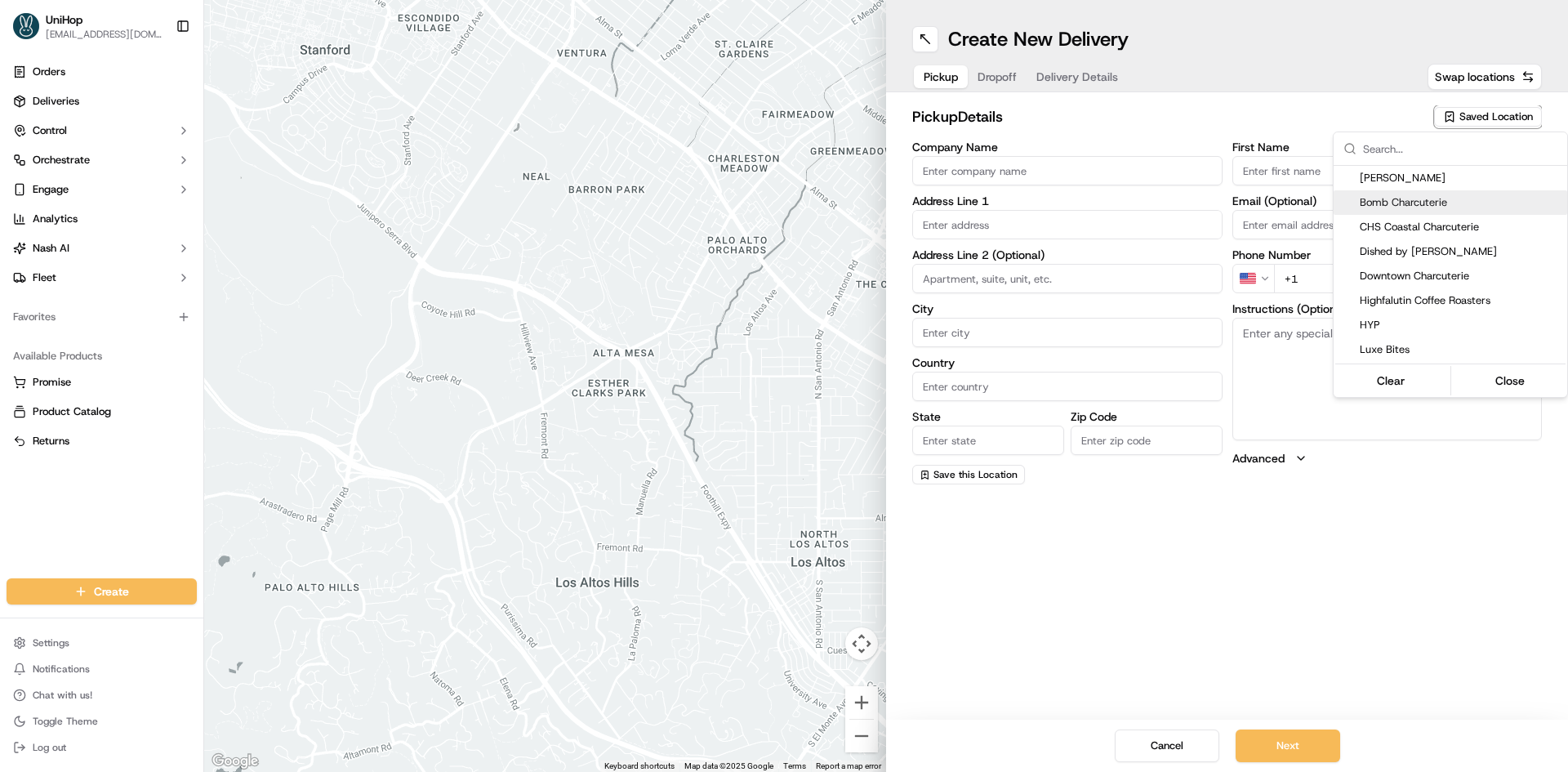
type input "WA"
type input "98390"
type input "Bomb Charcuterie"
type input "🛍️"
type input "bombcharcuterie@gmail.com"
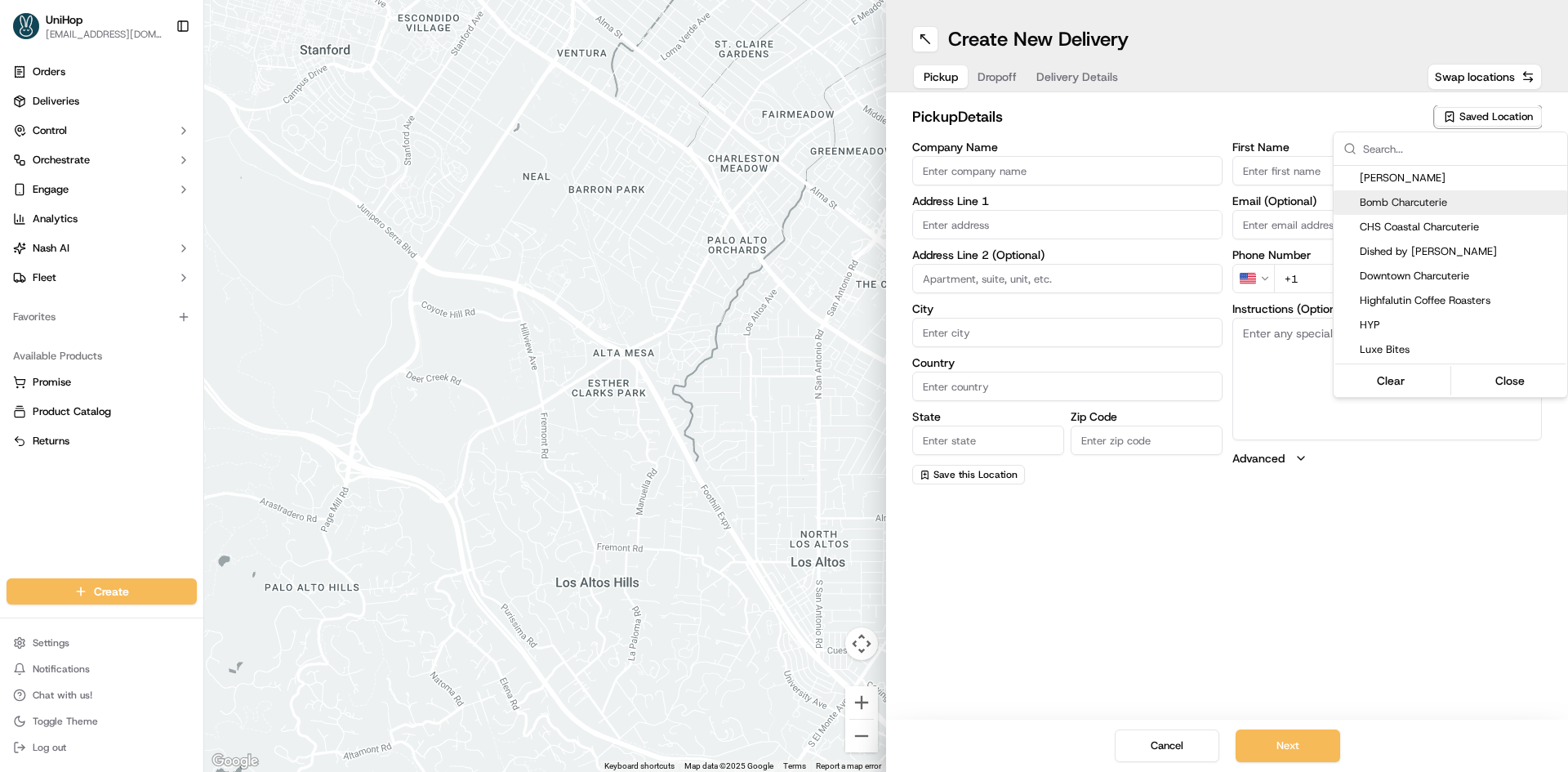
type input "+1 253 343 2666"
type textarea "Give customer name for UniHop order"
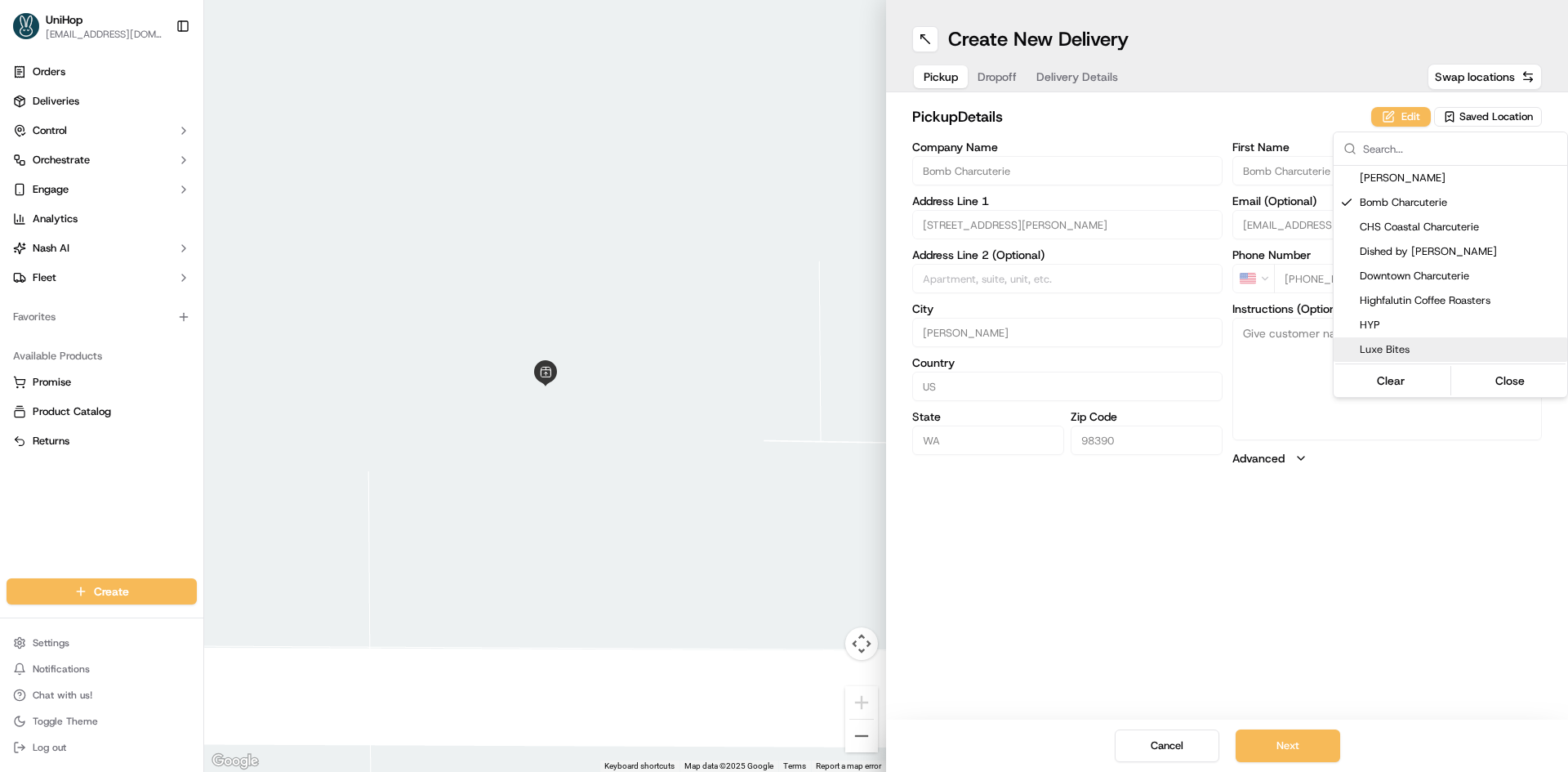
click at [1330, 573] on html "UniHop dispatch+b@unihop.app Toggle Sidebar Orders Deliveries Control Orchestra…" at bounding box center [784, 386] width 1568 height 772
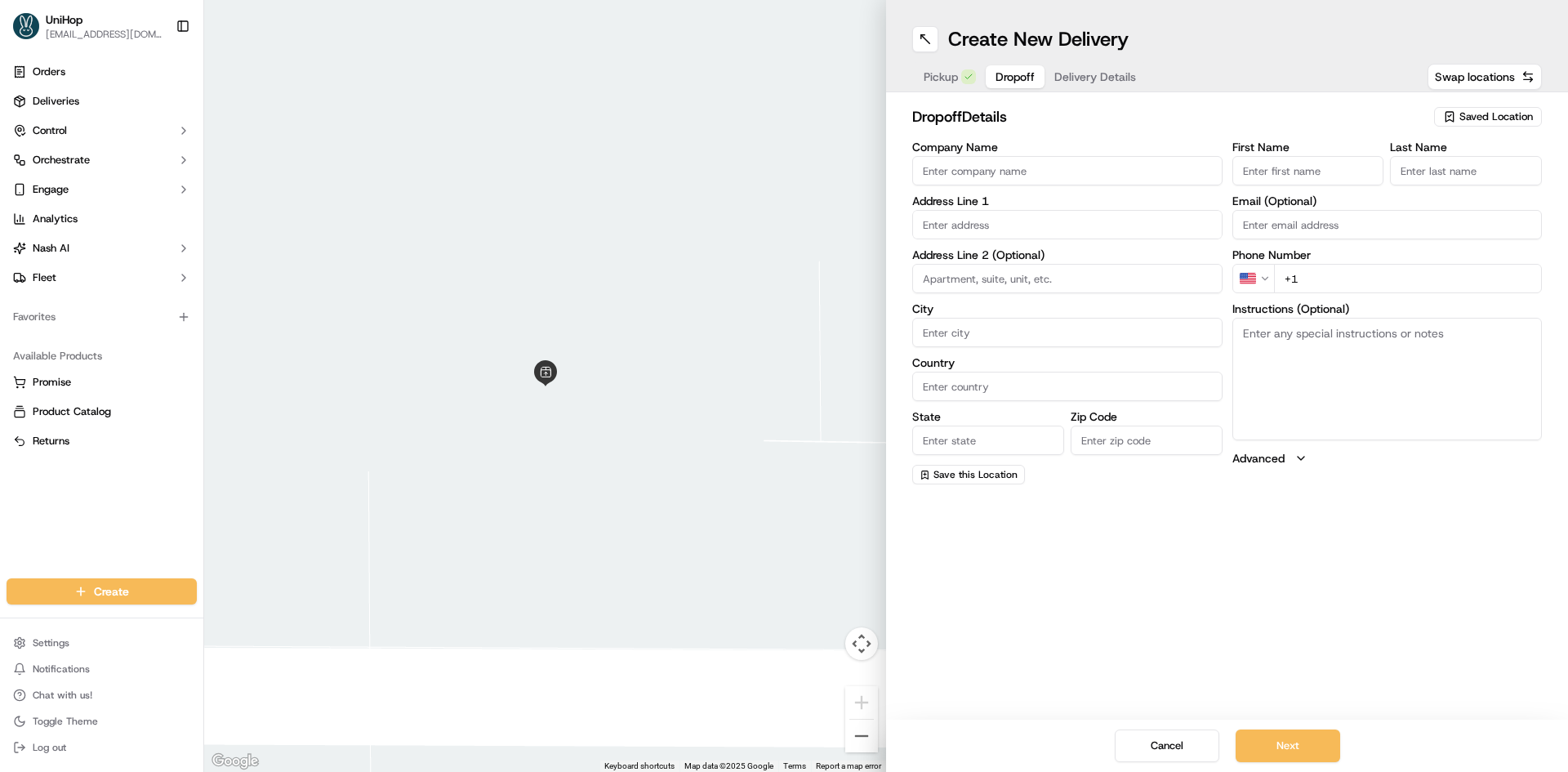
click at [998, 76] on span "Dropoff" at bounding box center [1014, 77] width 39 height 16
click at [1297, 384] on textarea "Instructions (Optional)" at bounding box center [1387, 378] width 310 height 122
paste textarea "hand to customer. If a customer is not available please call the store for assi…"
type textarea "hand to customer. If a customer is not available please call the store for assi…"
click at [1067, 174] on input "Company Name" at bounding box center [1067, 170] width 310 height 29
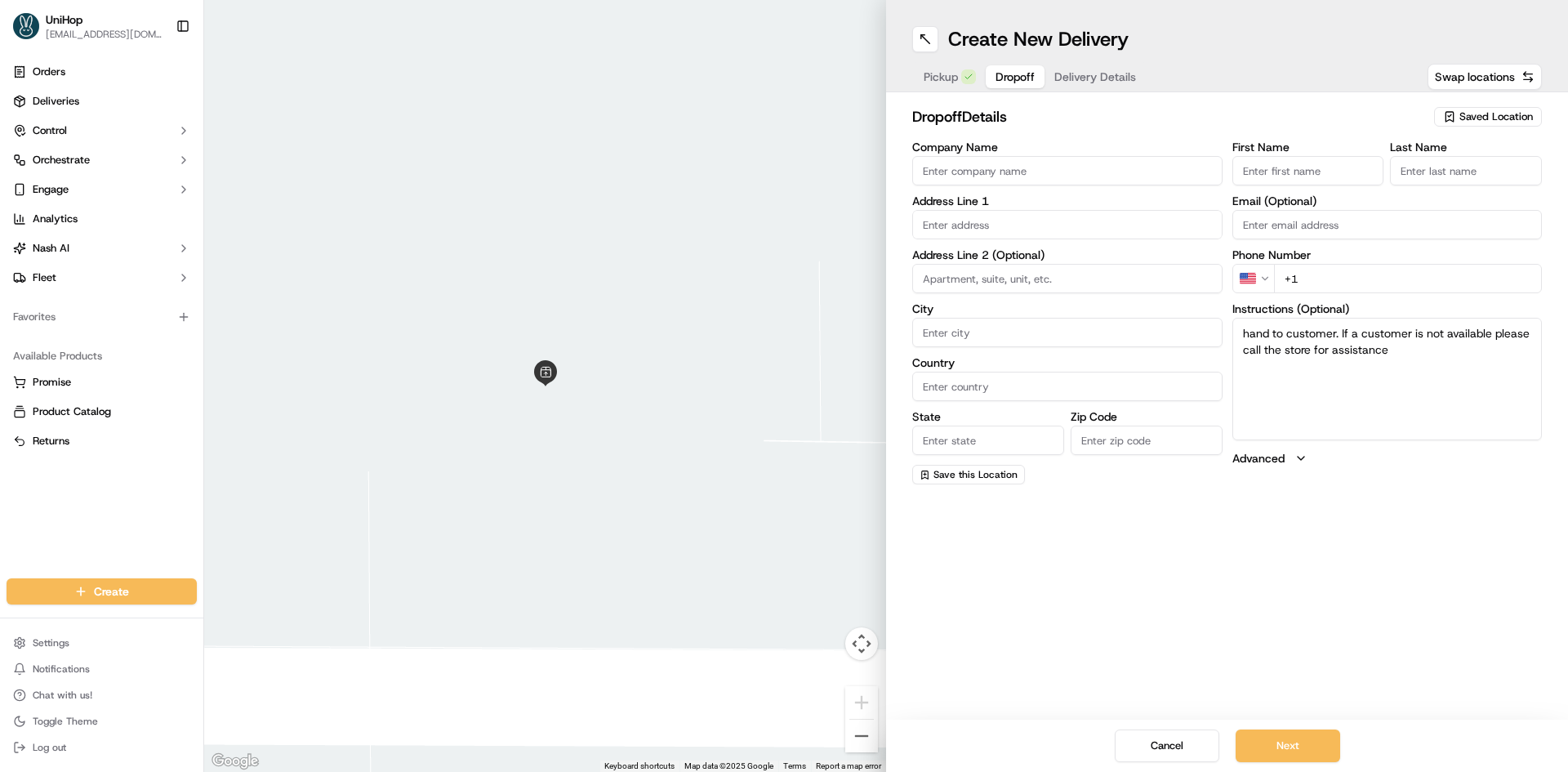
paste input "Maribeth Nguyen"
drag, startPoint x: 966, startPoint y: 171, endPoint x: 919, endPoint y: 172, distance: 47.0
click at [919, 172] on input "Maribeth Nguyen" at bounding box center [1067, 170] width 310 height 29
type input "Maribeth Nguyen"
click at [1250, 172] on input "First Name" at bounding box center [1308, 170] width 152 height 29
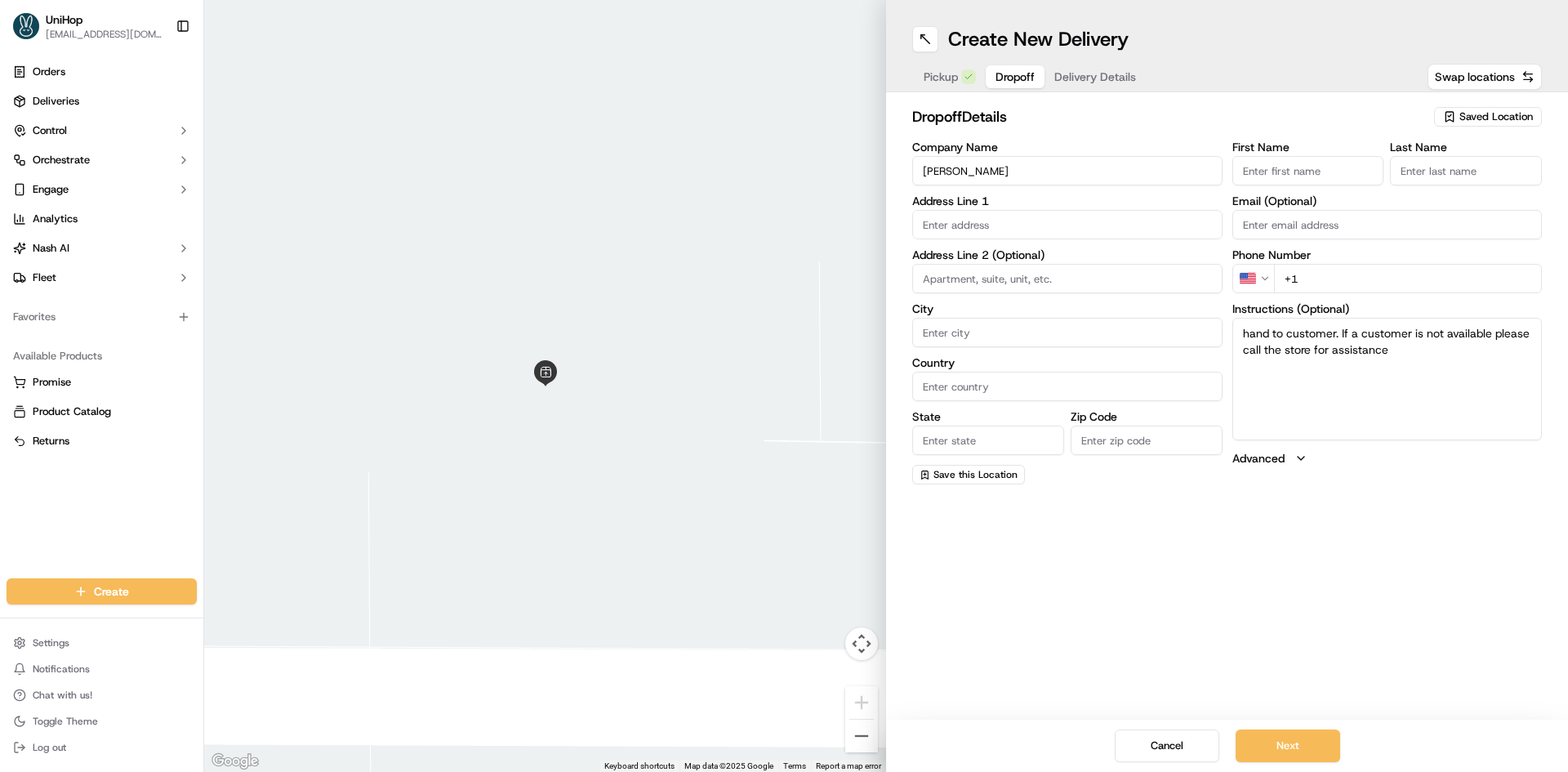
paste input "Maribeth"
type input "Maribeth"
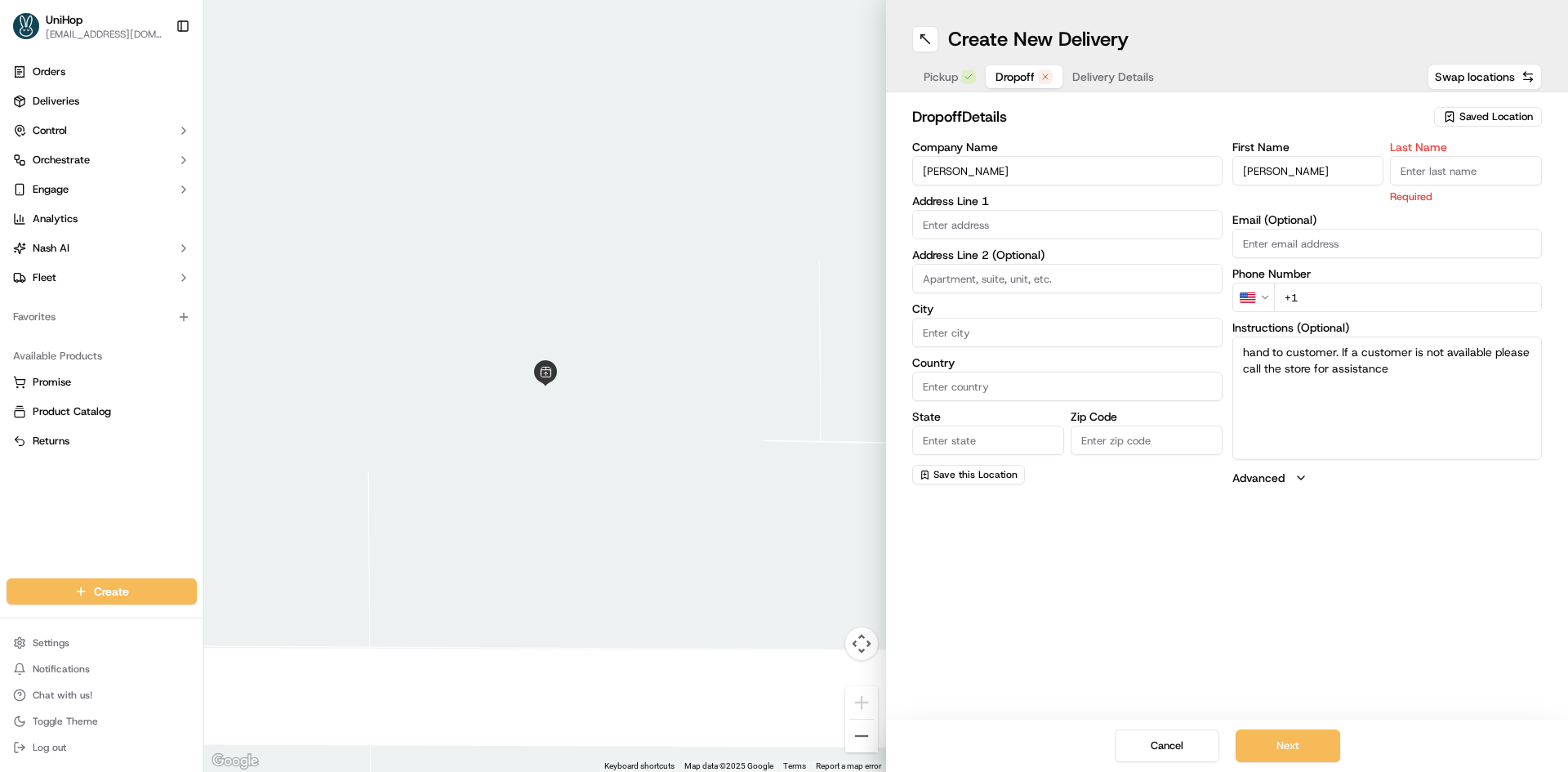
drag, startPoint x: 983, startPoint y: 167, endPoint x: 1250, endPoint y: 168, distance: 267.0
click at [974, 168] on input "Maribeth Nguyen" at bounding box center [1067, 170] width 310 height 29
click at [1473, 172] on input "Last Name" at bounding box center [1466, 170] width 152 height 29
paste input "guyen"
click at [1399, 166] on input "guyen" at bounding box center [1466, 170] width 152 height 29
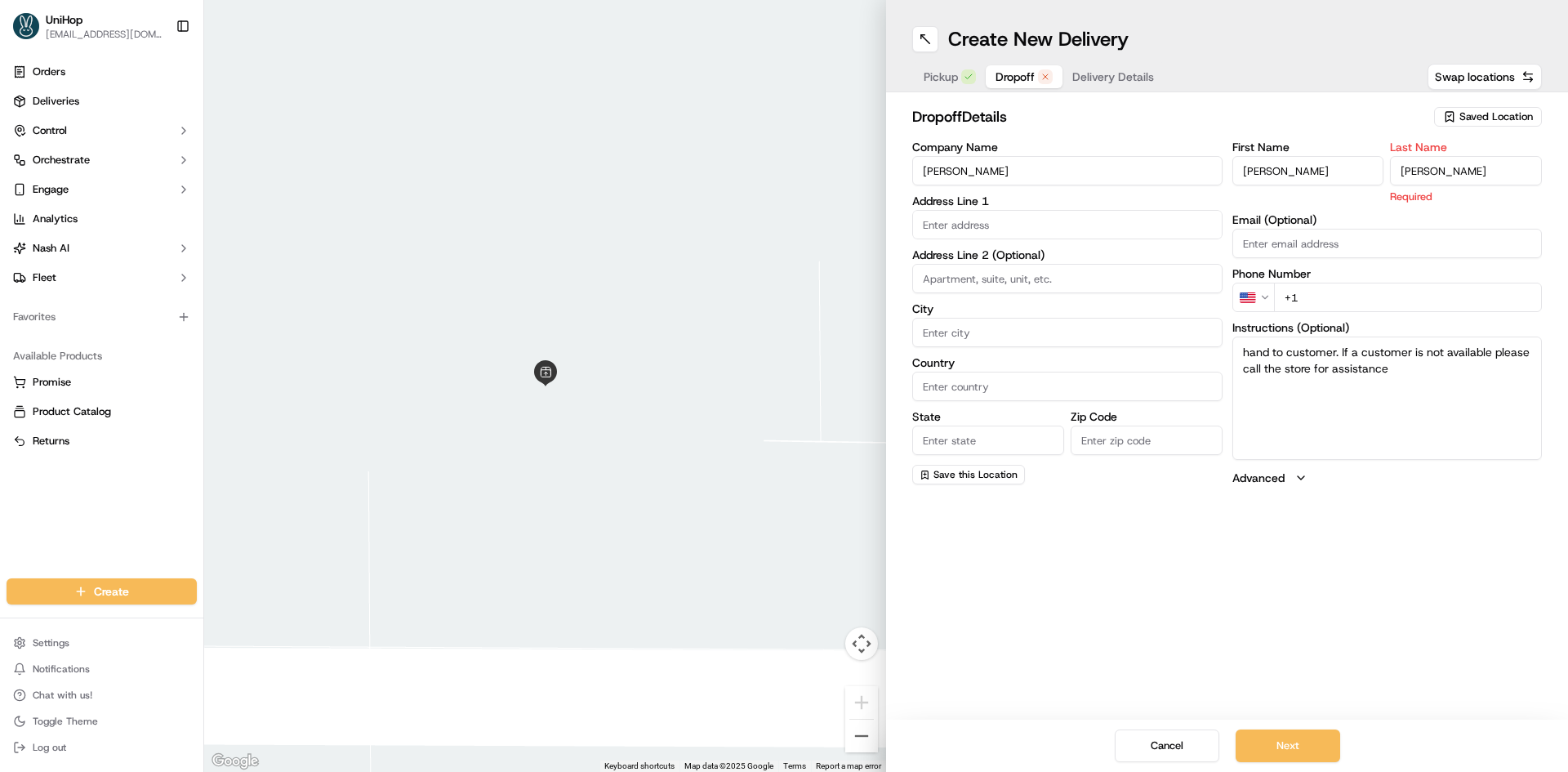
type input "Nguyen"
click at [1424, 571] on div "Create New Delivery Pickup Dropoff Delivery Details Swap locations dropoff Deta…" at bounding box center [1227, 386] width 682 height 772
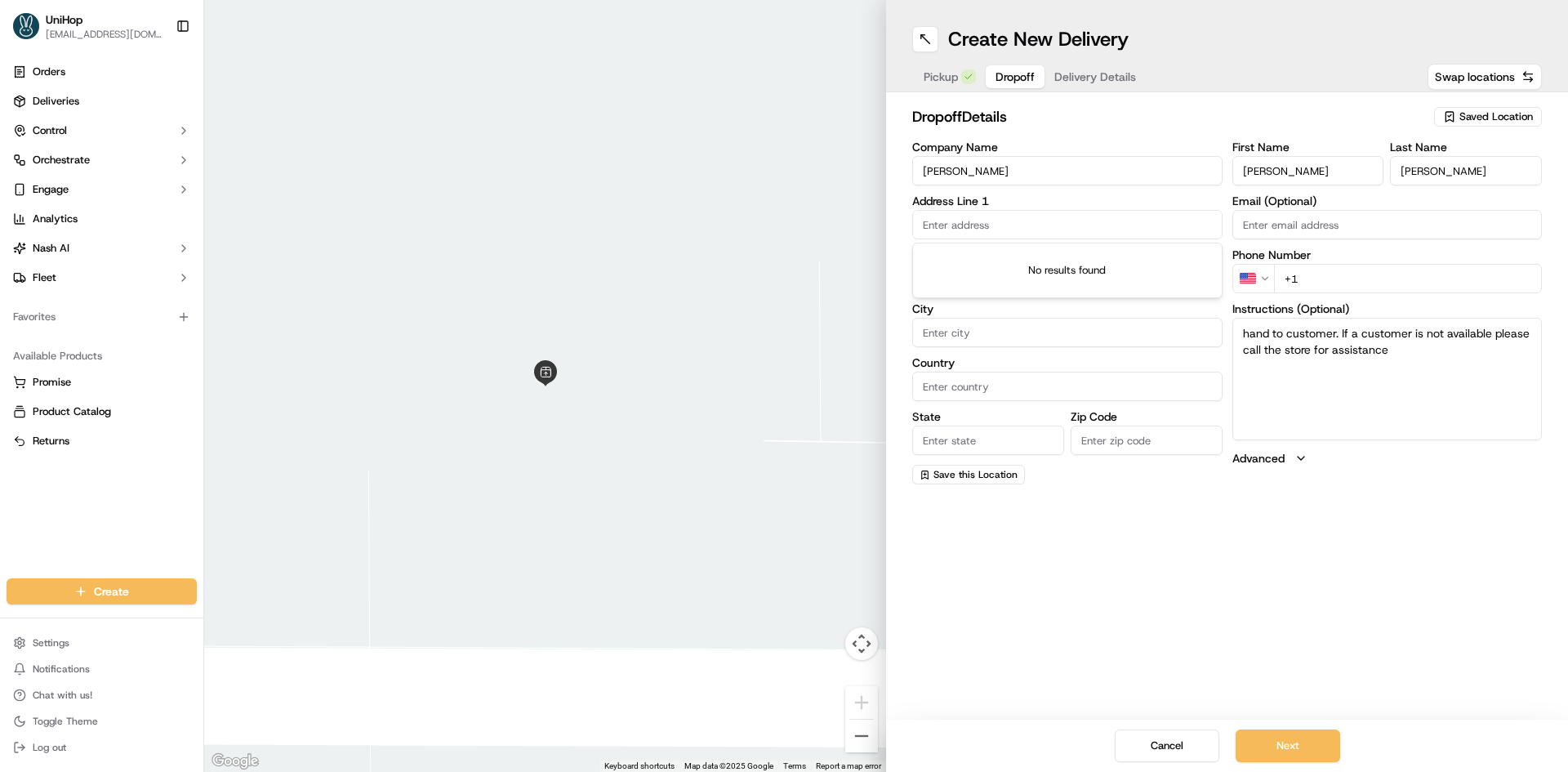
click at [1060, 221] on input "text" at bounding box center [1067, 224] width 310 height 29
paste input "110 Boren Avenue North, Level Hotel Seattle, WA 98109"
click at [1034, 269] on div "110 Boren Avenue North, Seattle, WA" at bounding box center [1068, 259] width 302 height 24
type input "110 Boren Ave N, Seattle, WA 98109, USA"
type input "Seattle"
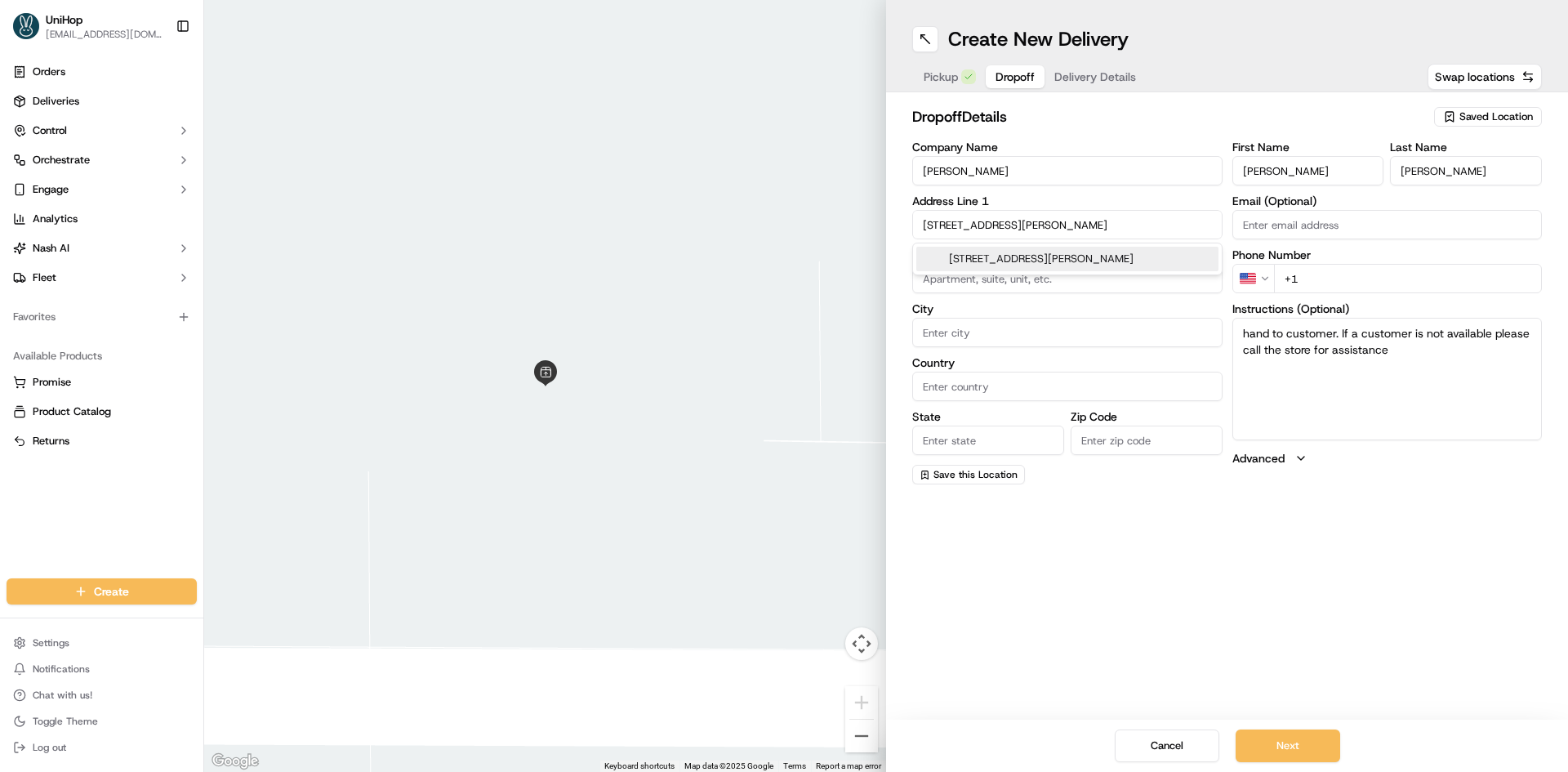
type input "United States"
type input "WA"
type input "98109"
type input "110 Boren Avenue North"
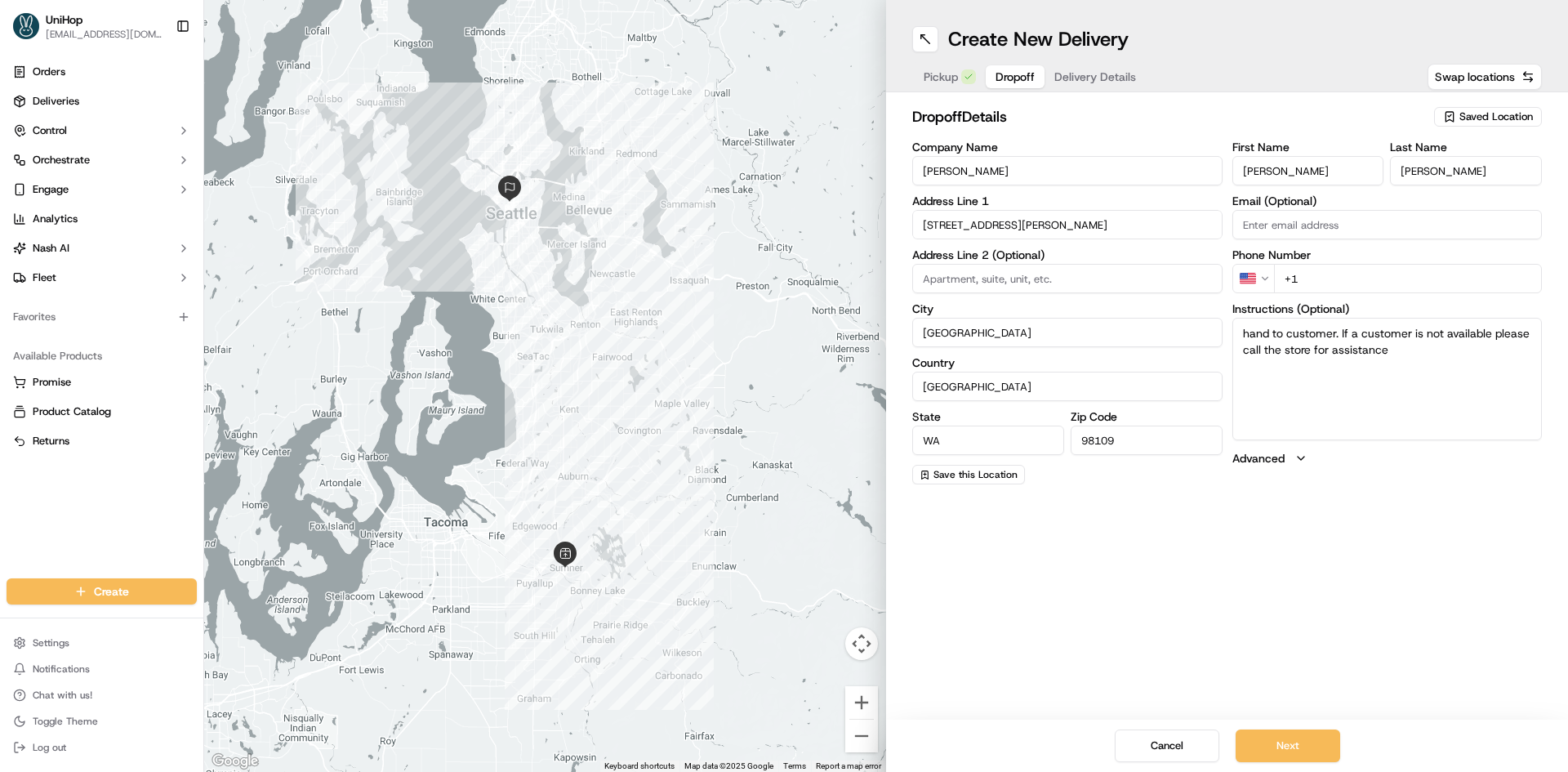
click at [1018, 285] on input at bounding box center [1067, 279] width 310 height 29
paste input "Level Hotel"
type input "Level Hotel"
click at [1011, 553] on div "Create New Delivery Pickup Dropoff Delivery Details Swap locations dropoff Deta…" at bounding box center [1227, 386] width 682 height 772
click at [1336, 272] on input "+1" at bounding box center [1408, 279] width 269 height 29
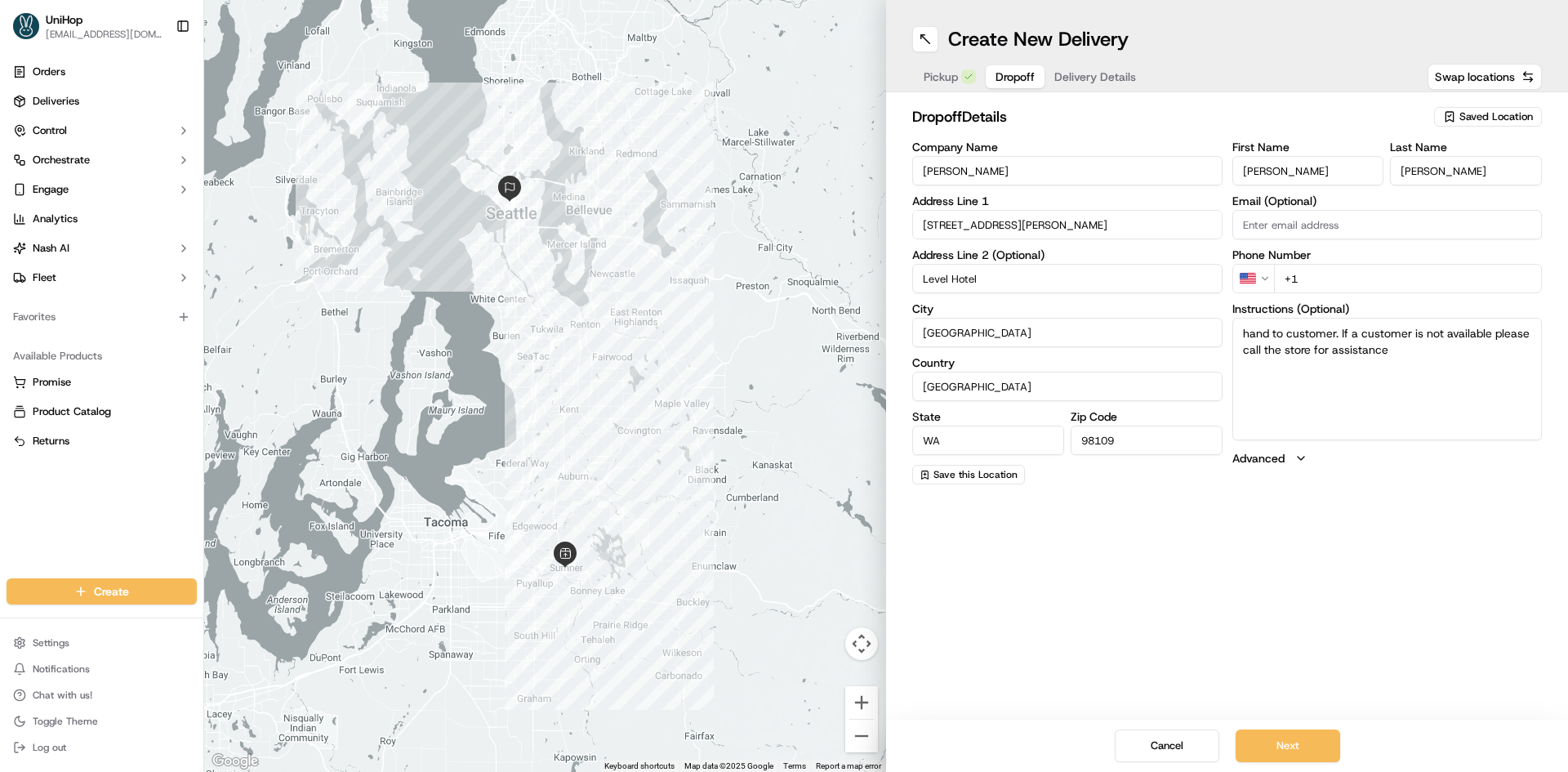
paste input "650 580 9037"
type input "+1 650 580 9037"
click at [1095, 77] on span "Delivery Details" at bounding box center [1095, 77] width 81 height 16
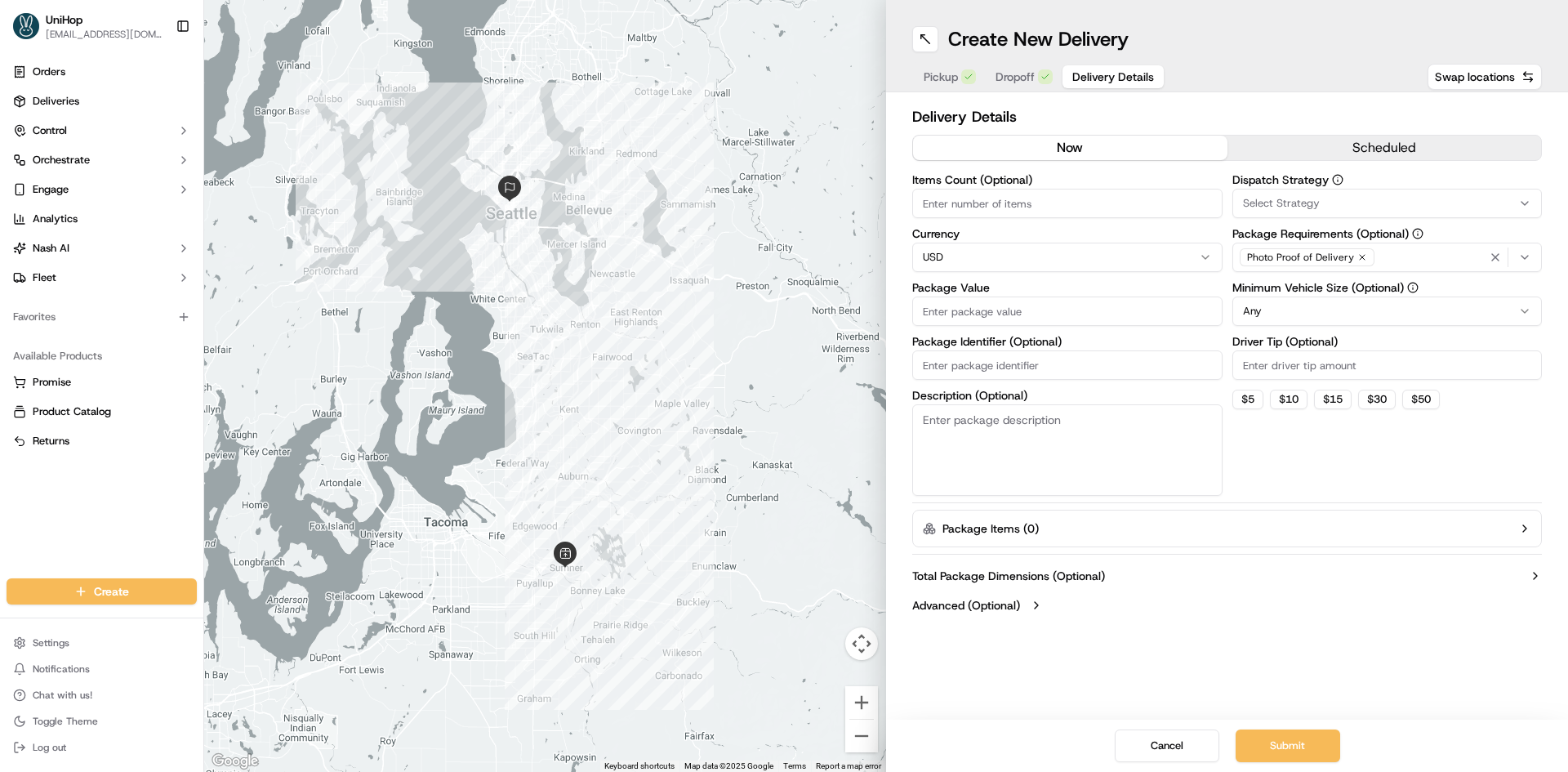
click at [1321, 144] on button "scheduled" at bounding box center [1385, 148] width 315 height 24
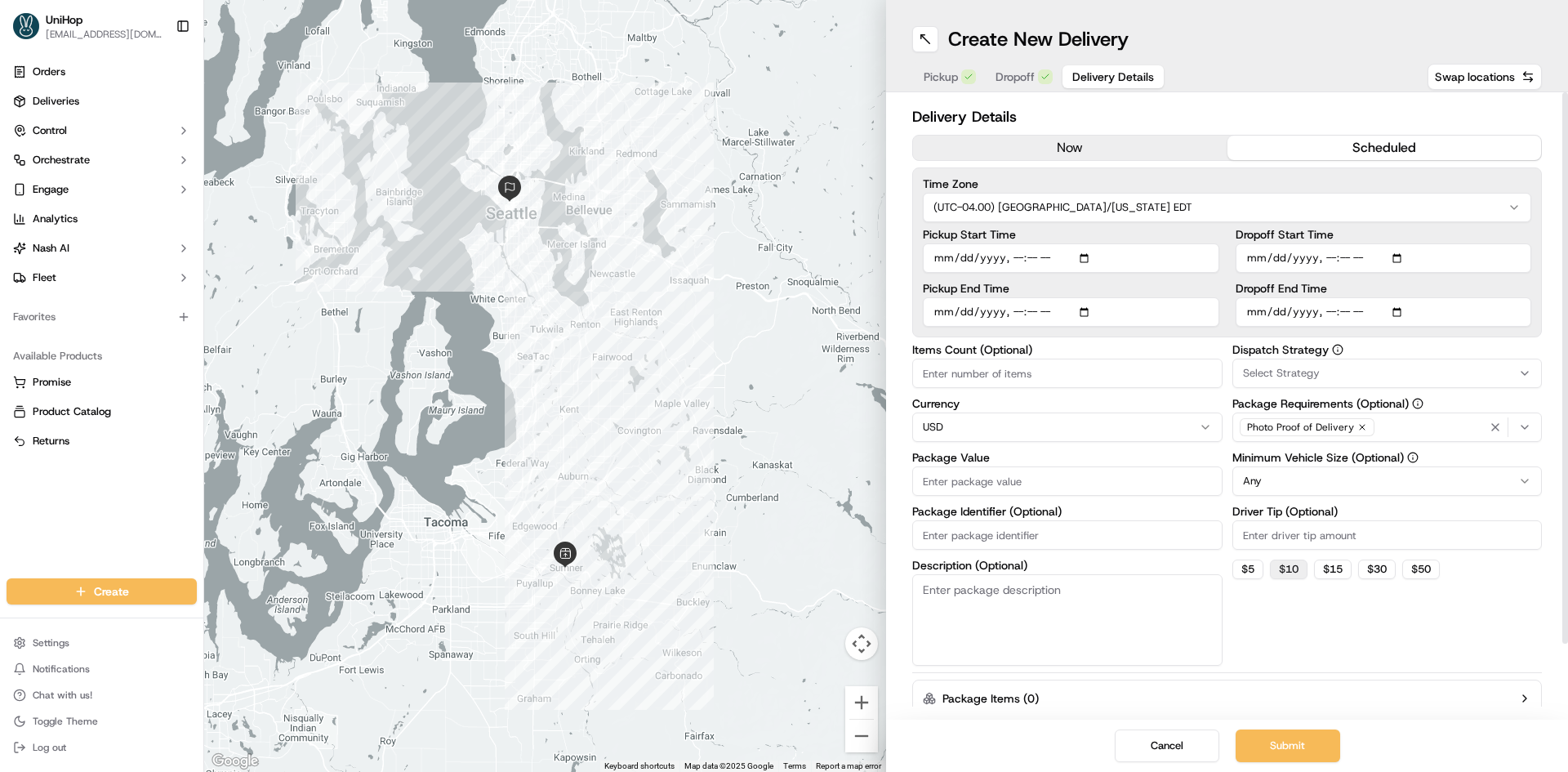
click at [1297, 567] on button "$ 10" at bounding box center [1289, 569] width 38 height 20
type input "10"
click at [1354, 630] on div "Dispatch Strategy Select Strategy Package Requirements (Optional) Photo Proof o…" at bounding box center [1387, 505] width 310 height 322
click at [1350, 487] on html "UniHop dispatch+b@unihop.app Toggle Sidebar Orders Deliveries Control Orchestra…" at bounding box center [784, 386] width 1568 height 772
click at [1343, 634] on div "Dispatch Strategy Select Strategy Package Requirements (Optional) Photo Proof o…" at bounding box center [1387, 505] width 310 height 322
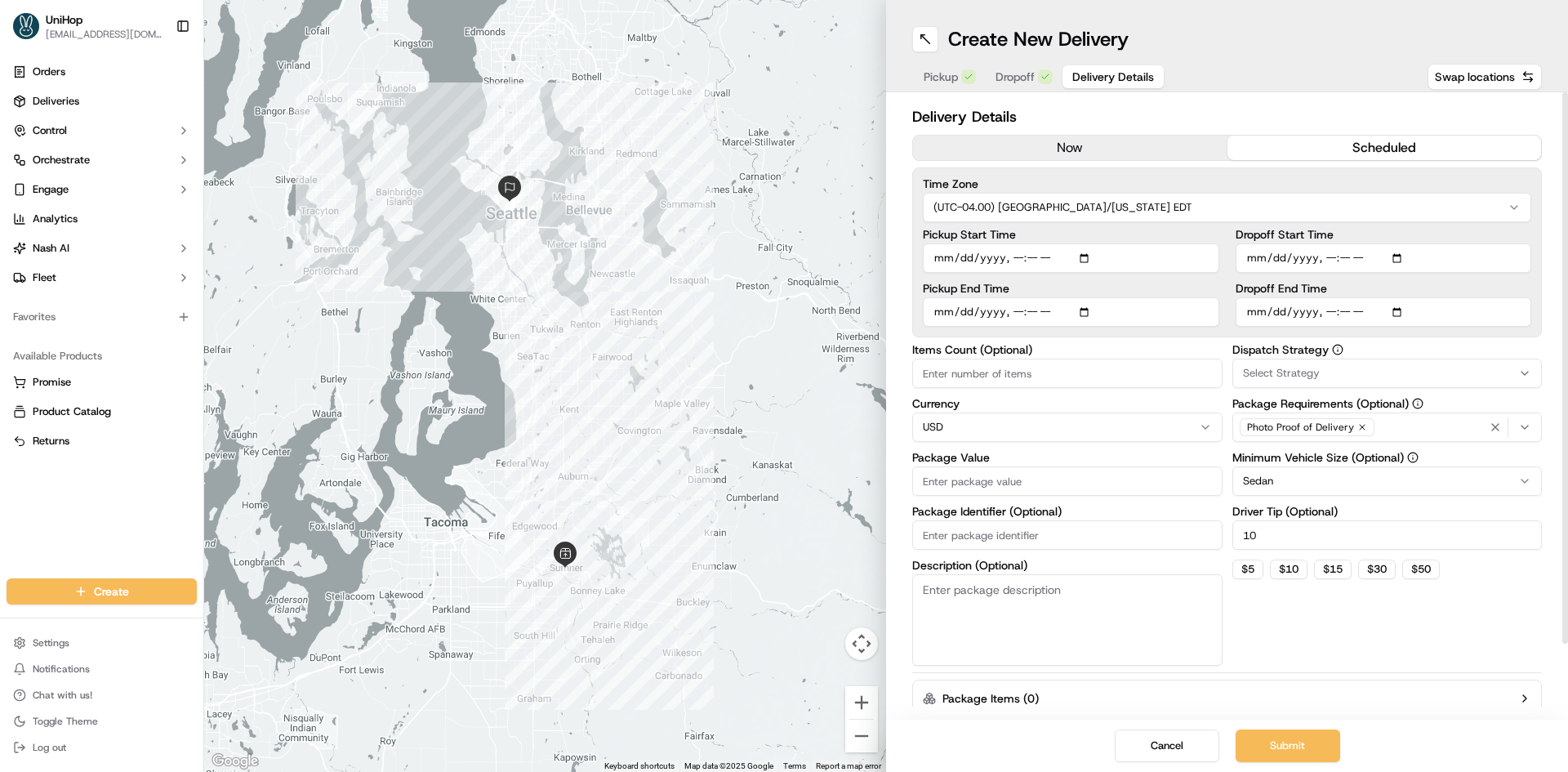
click at [1396, 255] on input "Dropoff Start Time" at bounding box center [1384, 258] width 297 height 29
type input "2025-09-26T11:35"
click at [1477, 611] on div "Dispatch Strategy Select Strategy Package Requirements (Optional) Photo Proof o…" at bounding box center [1387, 505] width 310 height 322
click at [1524, 431] on icon "button" at bounding box center [1525, 427] width 13 height 13
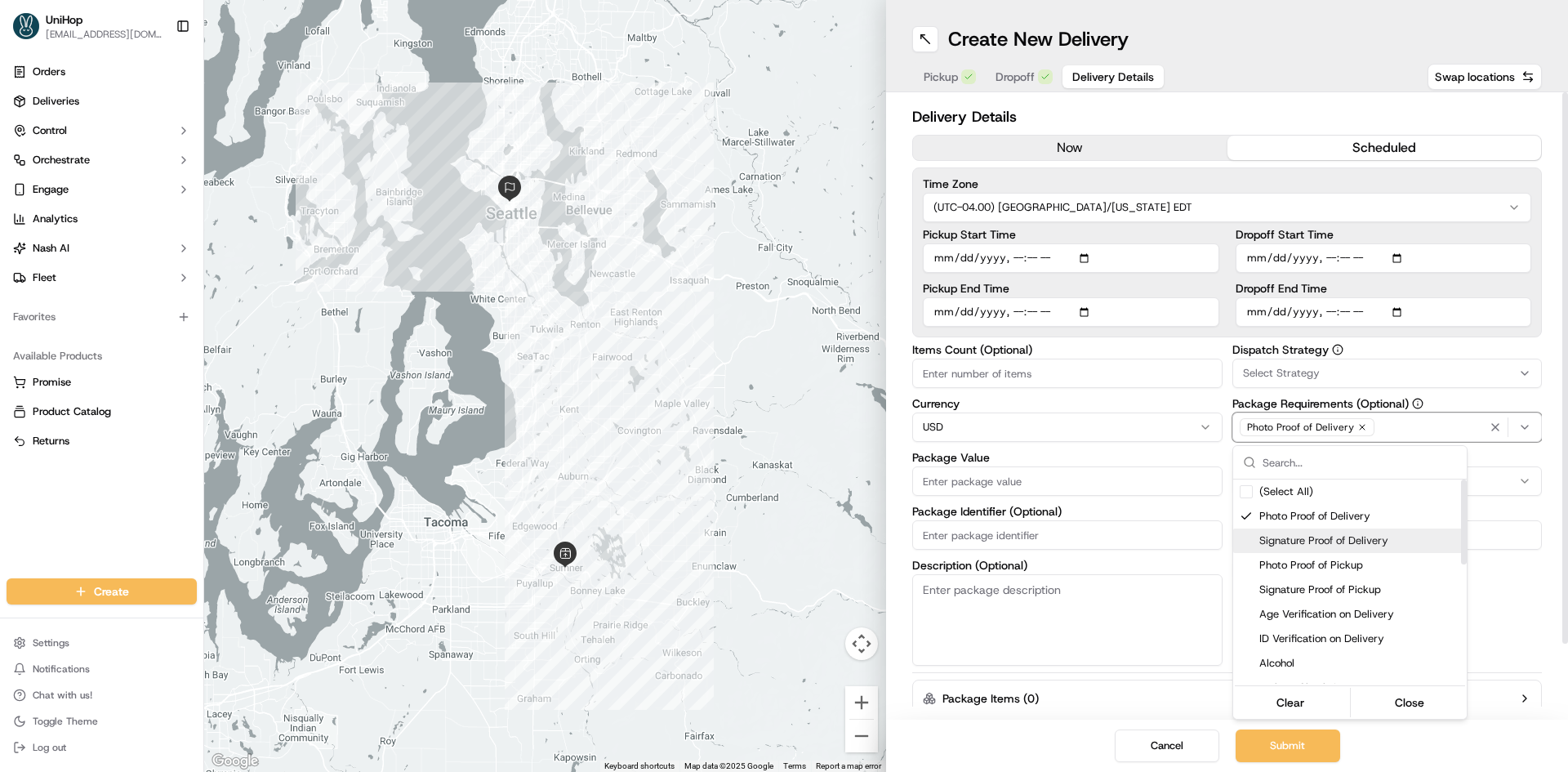
click at [1347, 534] on span "Signature Proof of Delivery" at bounding box center [1360, 540] width 201 height 14
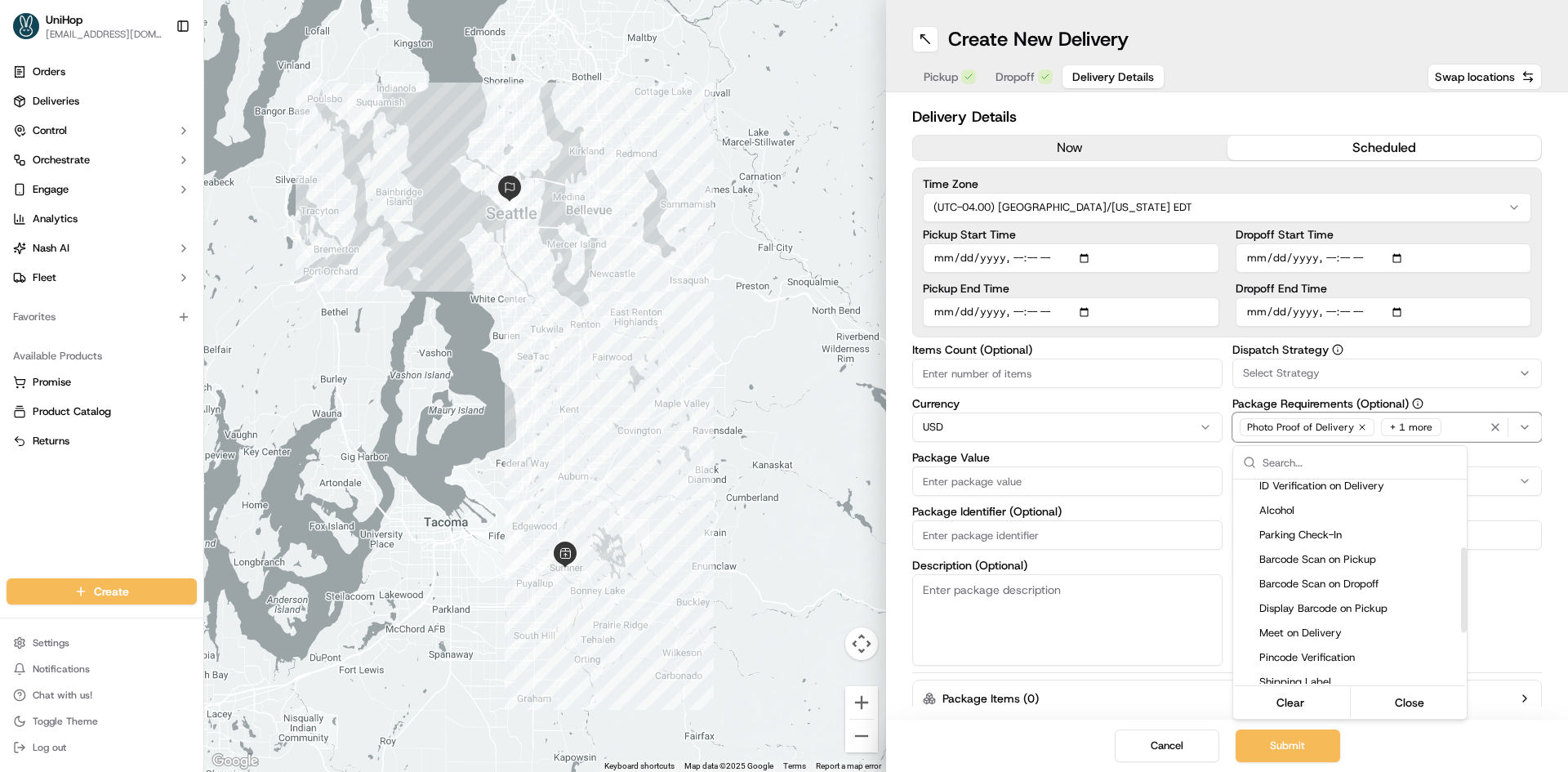
scroll to position [164, 0]
click at [1339, 615] on div "Meet on Delivery" at bounding box center [1350, 622] width 233 height 24
click at [1507, 615] on html "UniHop dispatch+b@unihop.app Toggle Sidebar Orders Deliveries Control Orchestra…" at bounding box center [784, 386] width 1568 height 772
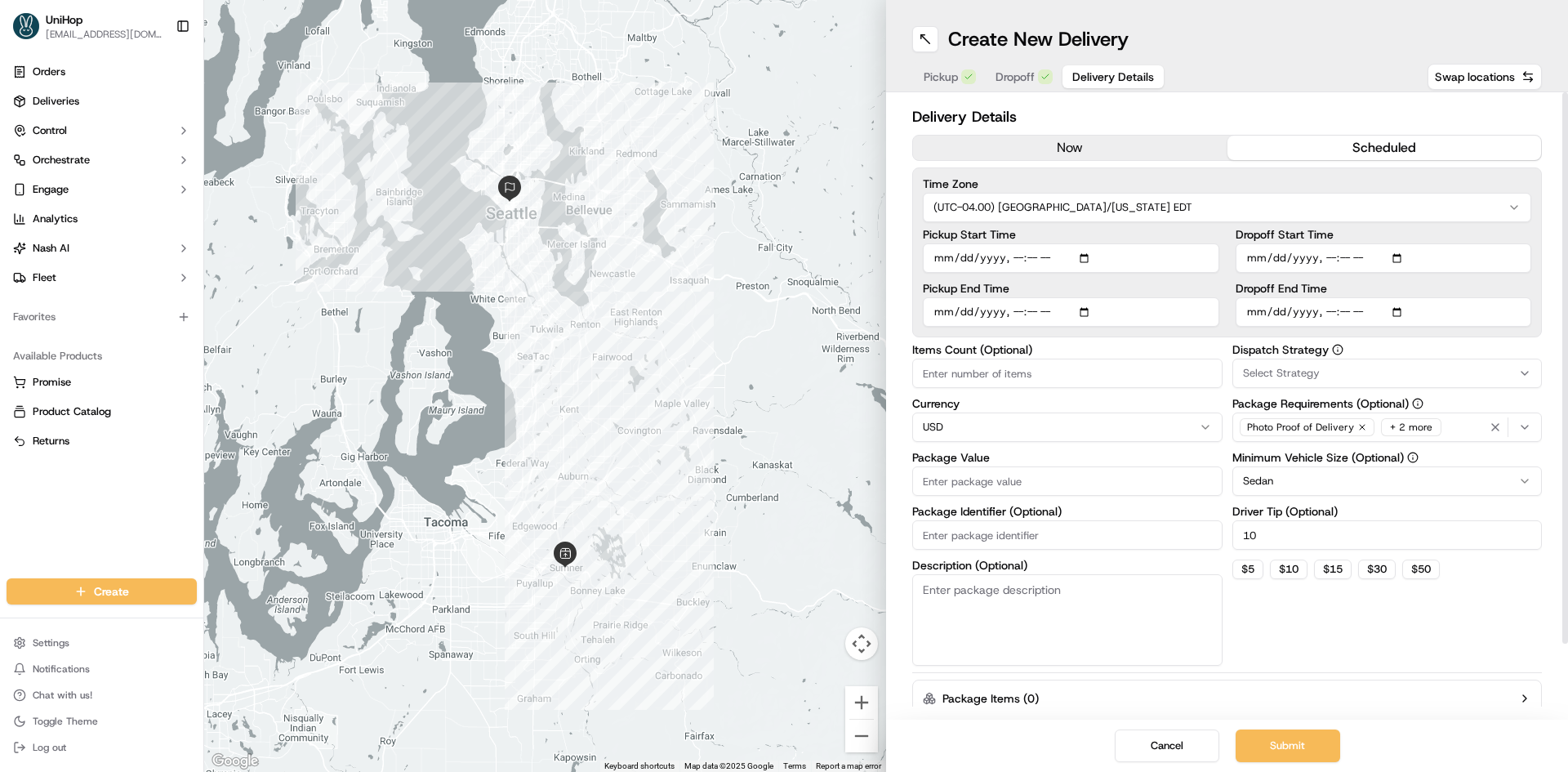
click at [1012, 472] on input "Package Value" at bounding box center [1067, 481] width 310 height 29
paste input "233.80"
type input "233.80"
click at [1005, 541] on input "Package Identifier (Optional)" at bounding box center [1067, 535] width 310 height 29
click at [1009, 596] on textarea "Description (Optional)" at bounding box center [1067, 620] width 310 height 91
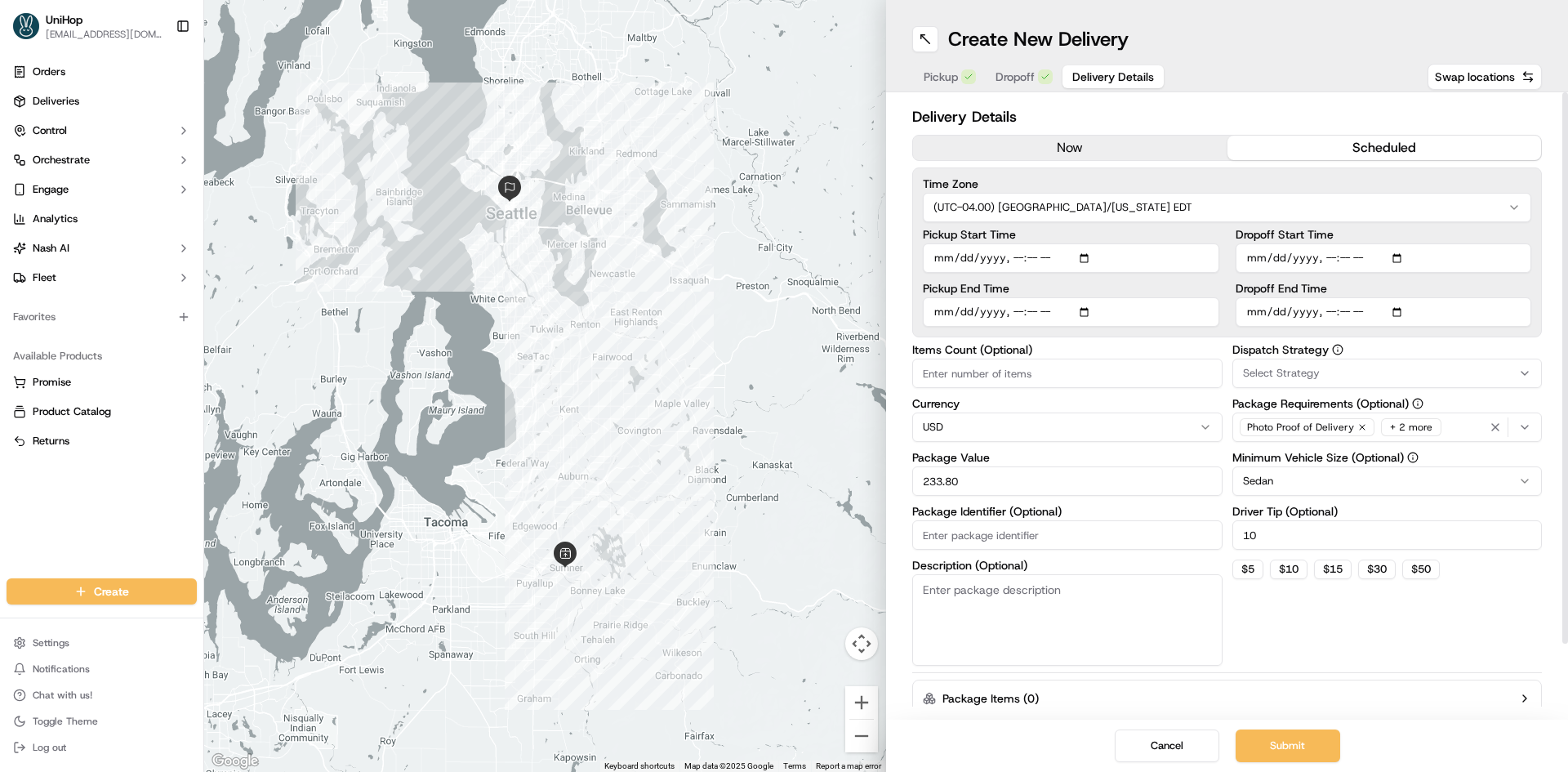
click at [1063, 599] on textarea "Description (Optional)" at bounding box center [1067, 620] width 310 height 91
paste textarea "Small Charcuterie Platter"
type textarea "Small Charcuterie Platter"
click at [1324, 635] on div "Dispatch Strategy Select Strategy Package Requirements (Optional) Photo Proof o…" at bounding box center [1387, 505] width 310 height 322
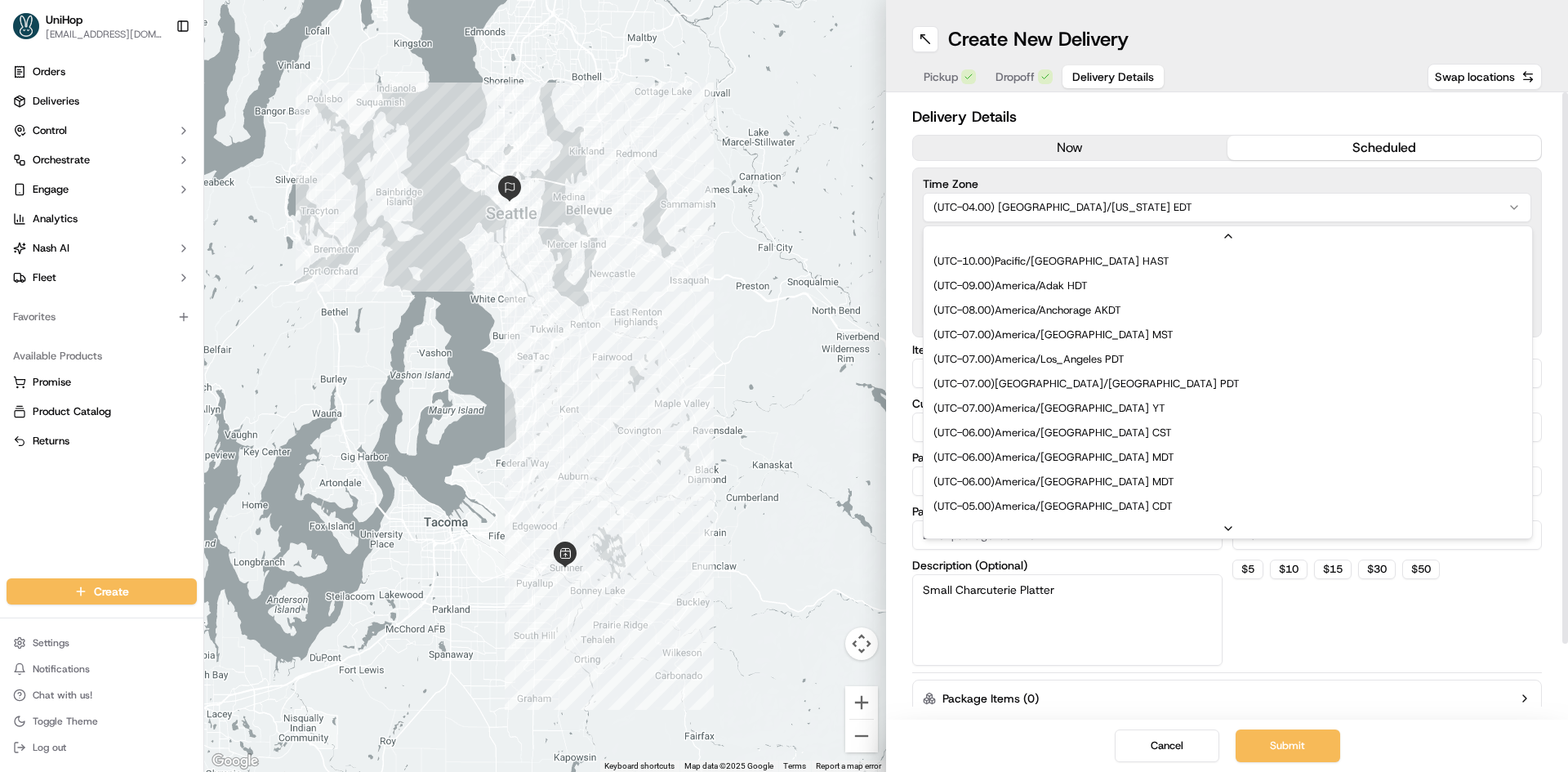
click at [1312, 201] on html "UniHop dispatch+b@unihop.app Toggle Sidebar Orders Deliveries Control Orchestra…" at bounding box center [784, 386] width 1568 height 772
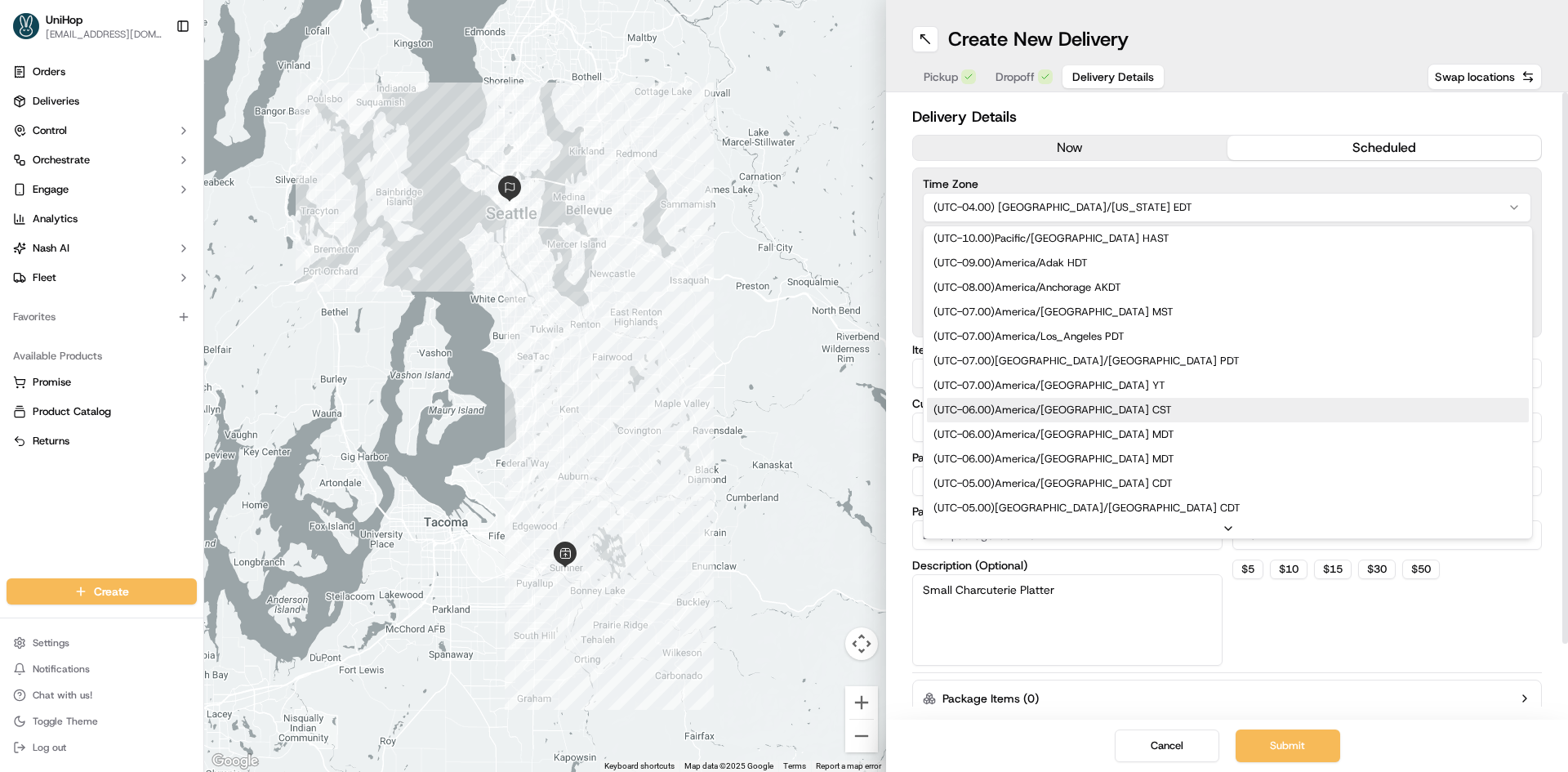
scroll to position [0, 0]
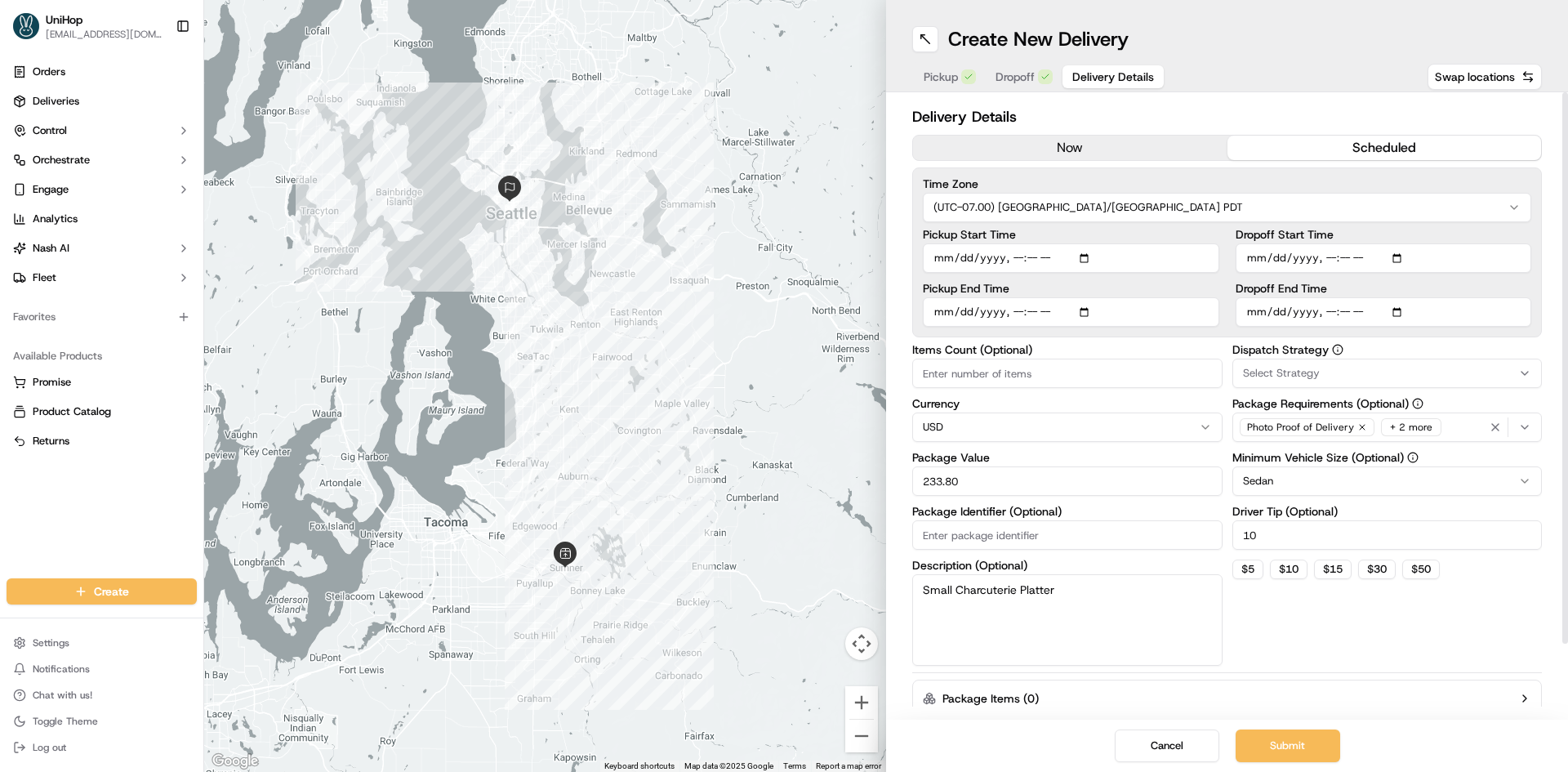
click at [1389, 643] on div "Dispatch Strategy Select Strategy Package Requirements (Optional) Photo Proof o…" at bounding box center [1387, 505] width 310 height 322
click at [1296, 650] on div "Dispatch Strategy Select Strategy Package Requirements (Optional) Photo Proof o…" at bounding box center [1387, 505] width 310 height 322
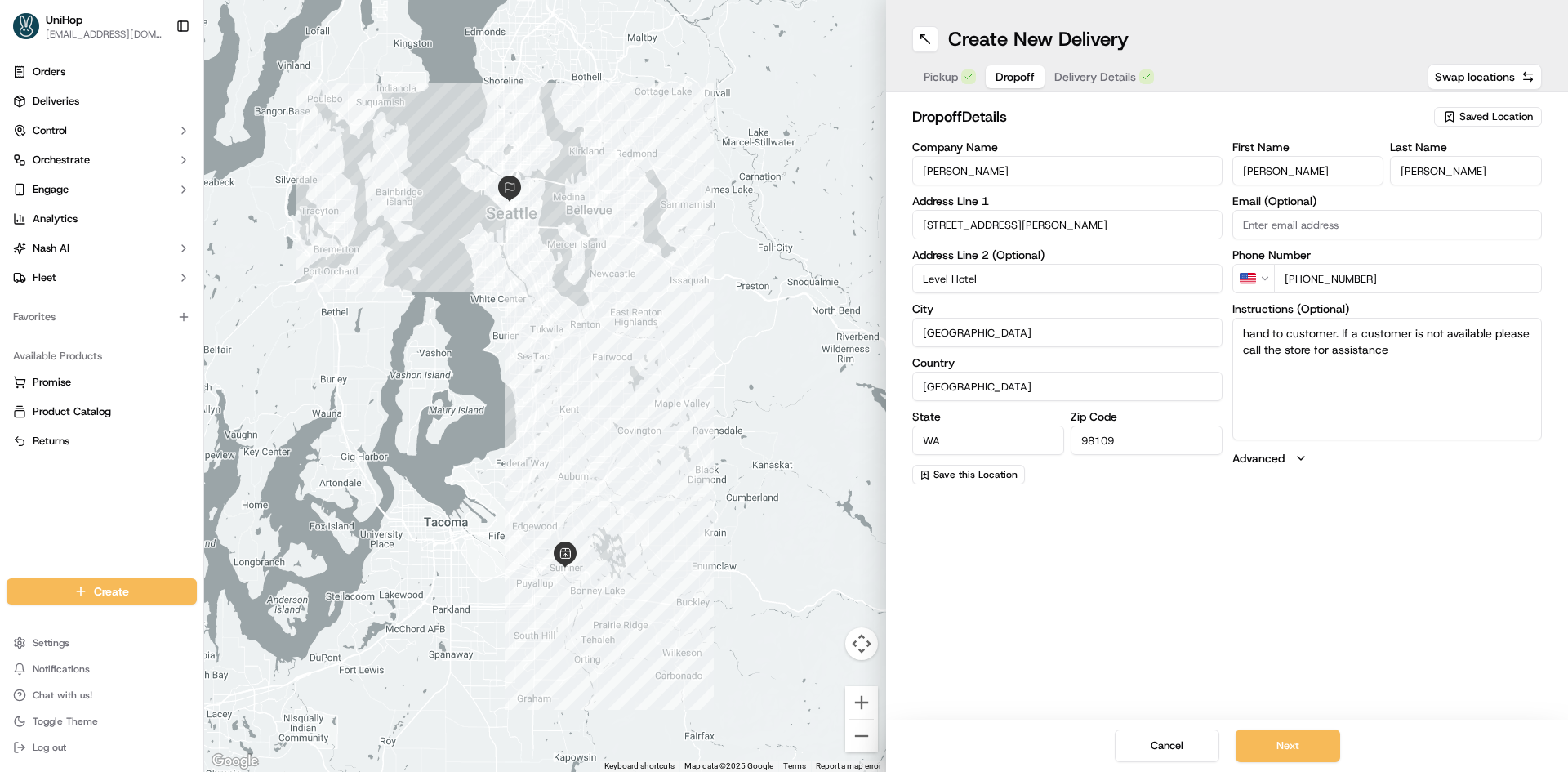
click at [1072, 76] on span "Delivery Details" at bounding box center [1095, 77] width 81 height 16
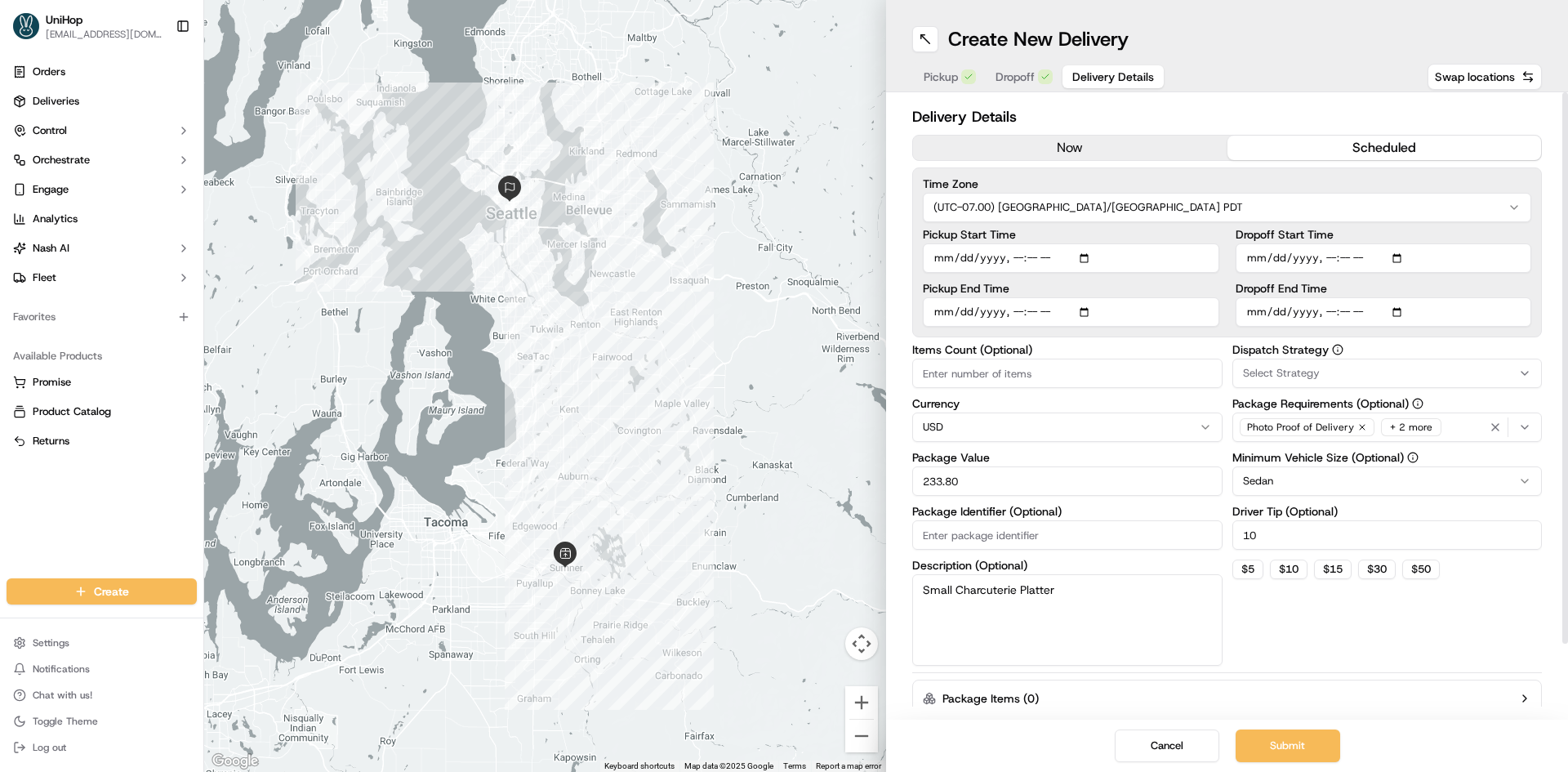
click at [1334, 645] on div "Dispatch Strategy Select Strategy Package Requirements (Optional) Photo Proof o…" at bounding box center [1387, 505] width 310 height 322
click at [1309, 742] on button "Submit" at bounding box center [1288, 746] width 105 height 33
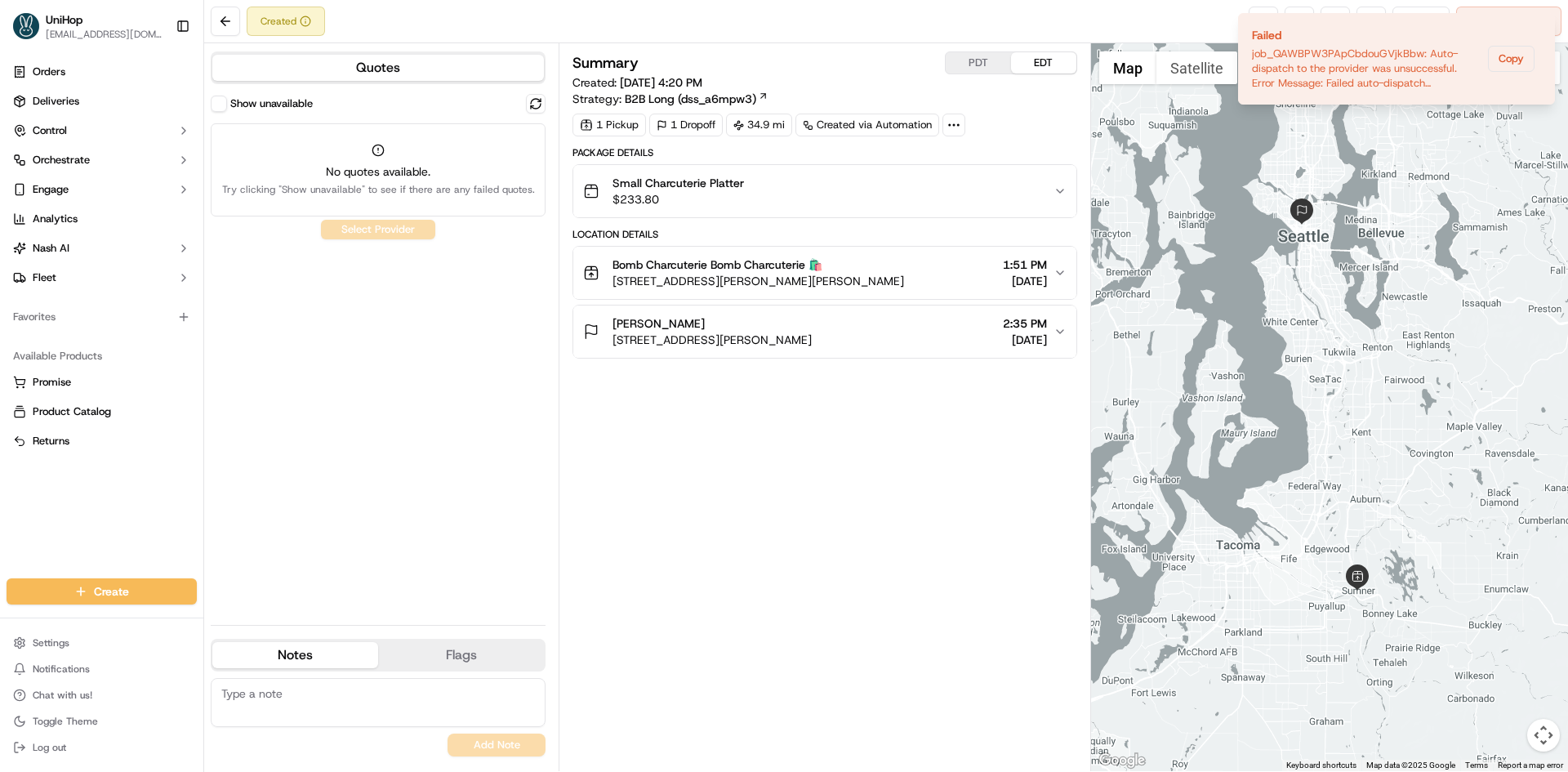
click at [669, 529] on div "Summary PDT EDT Created: Sep 20 2025 4:20 PM Strategy: B2B Long (dss_a6mpw3) 1 …" at bounding box center [824, 407] width 504 height 711
click at [980, 54] on button "PDT" at bounding box center [978, 62] width 65 height 21
click at [1022, 57] on button "EDT" at bounding box center [1043, 62] width 65 height 21
drag, startPoint x: 1540, startPoint y: 28, endPoint x: 1521, endPoint y: 33, distance: 19.6
click at [1540, 28] on icon "Notifications (F8)" at bounding box center [1541, 26] width 6 height 6
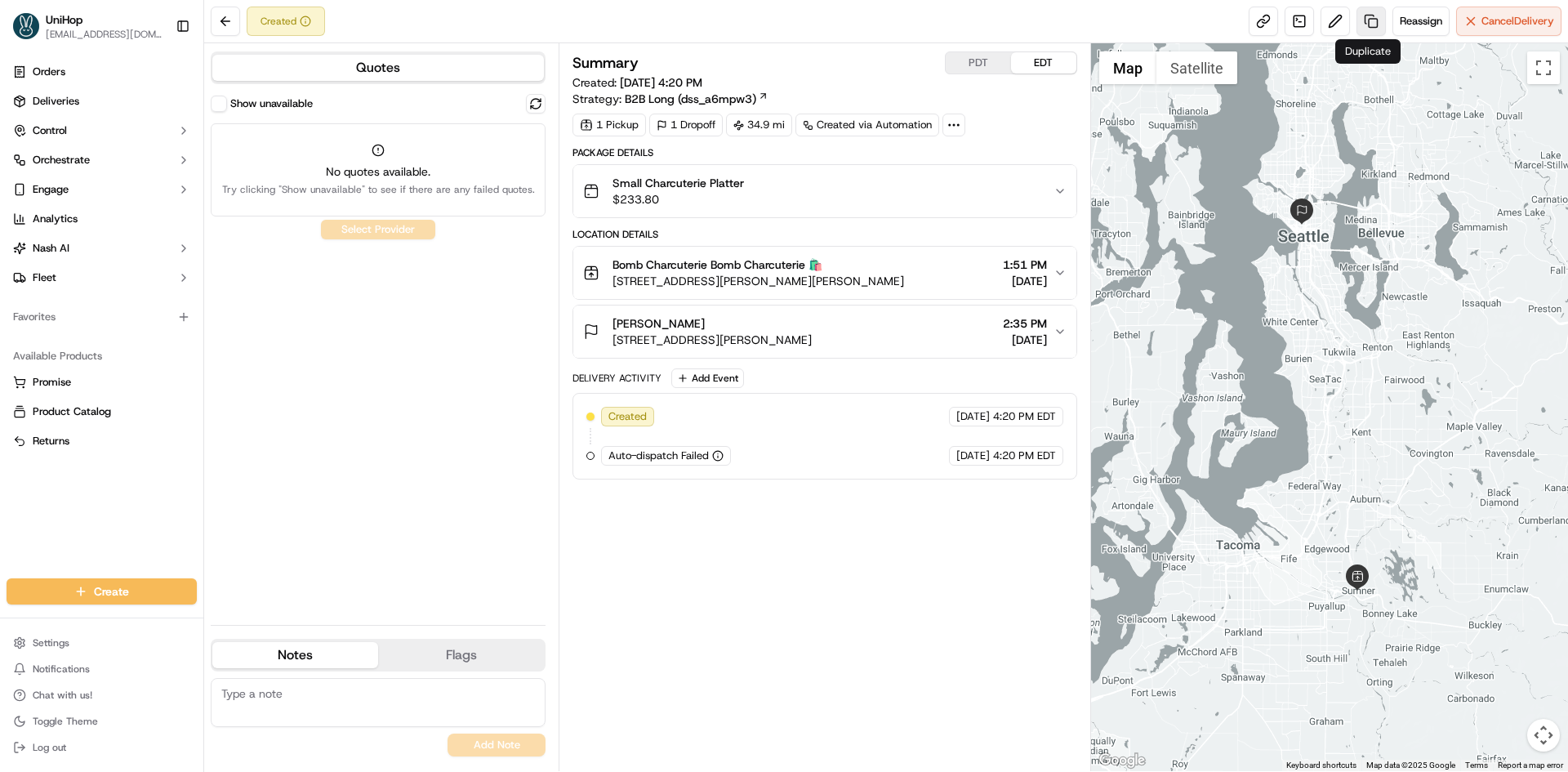
click at [1371, 26] on link at bounding box center [1371, 21] width 29 height 29
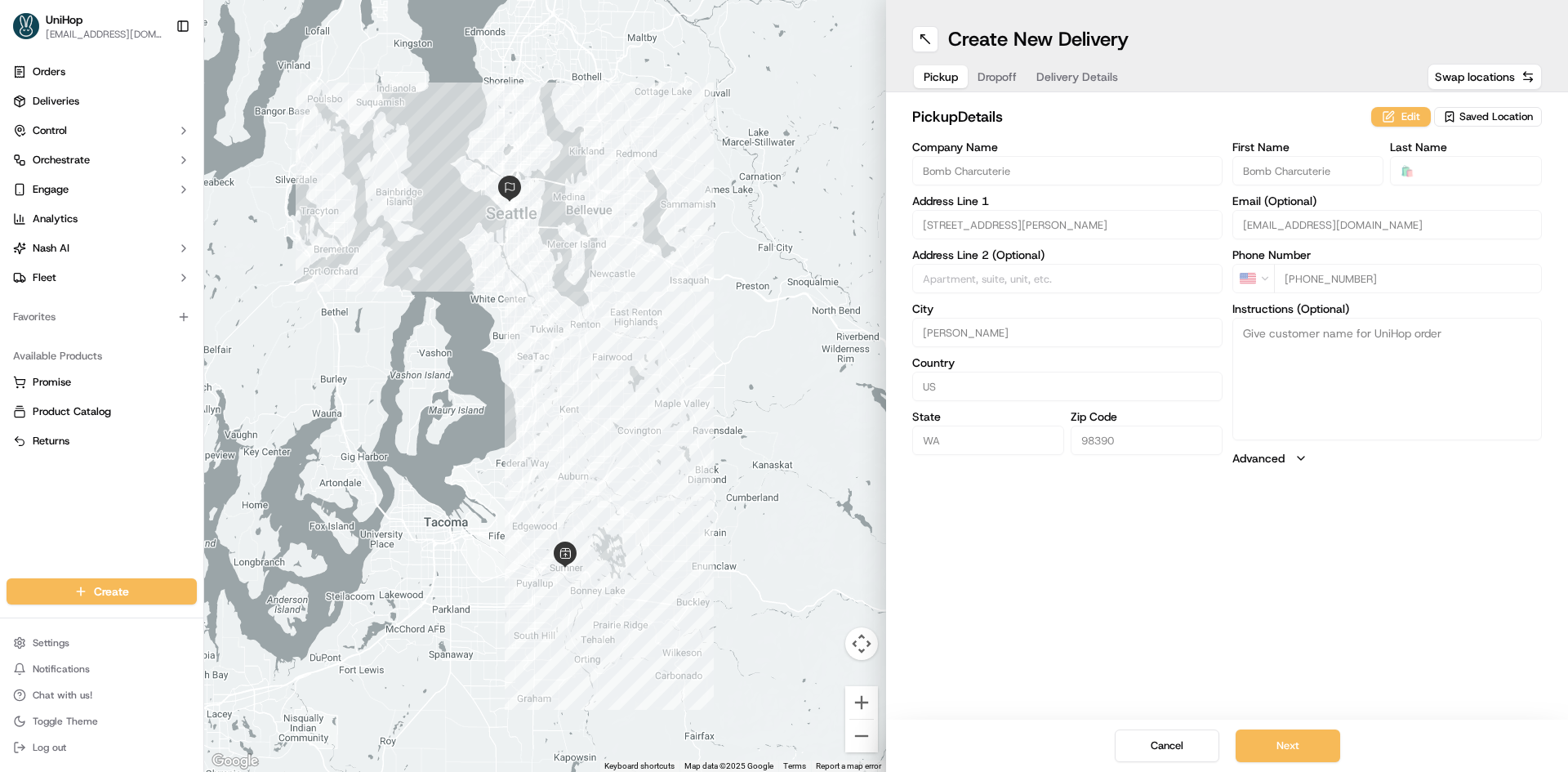
click at [1013, 77] on span "Dropoff" at bounding box center [996, 77] width 39 height 16
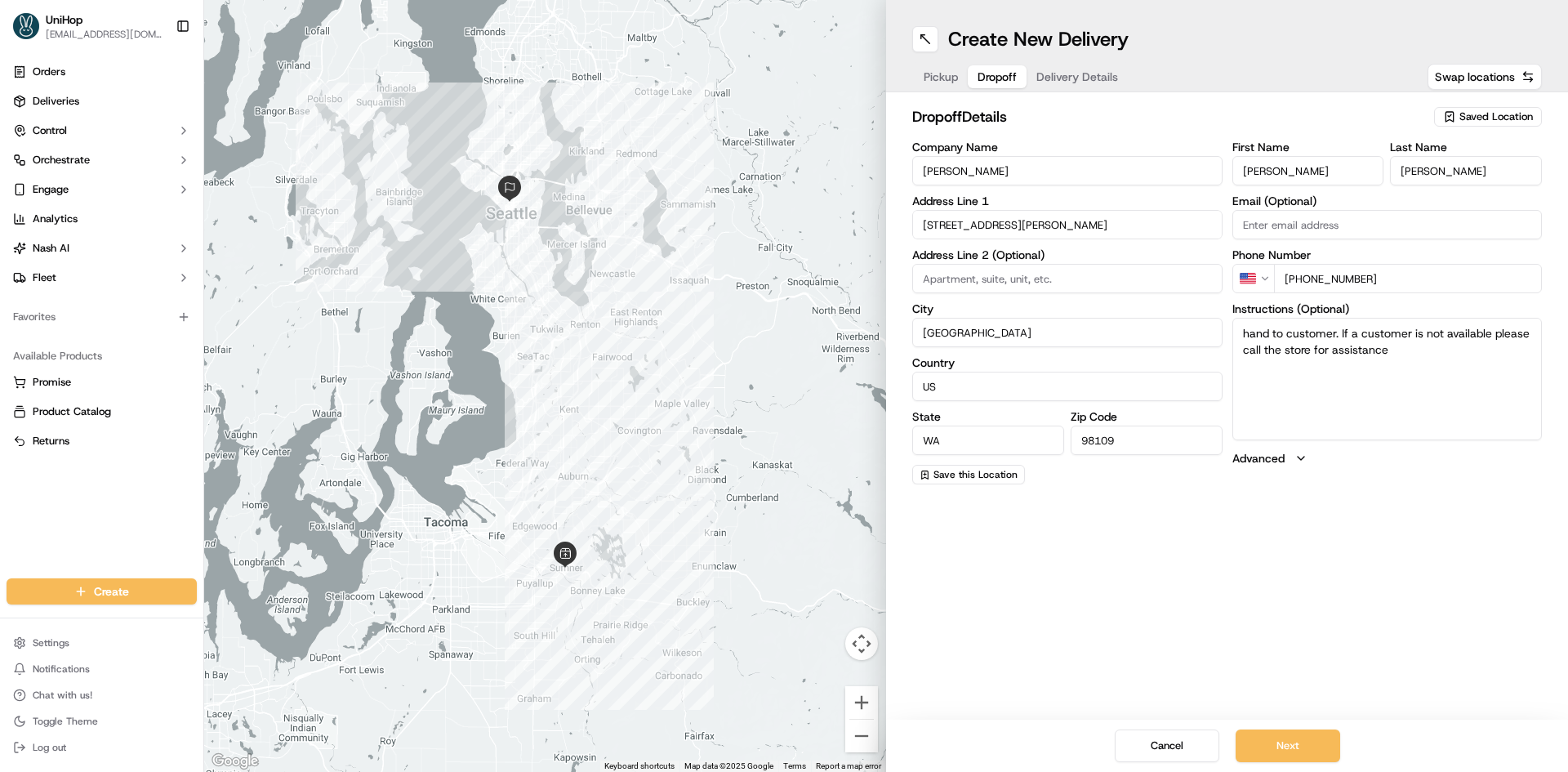
click at [1044, 76] on span "Delivery Details" at bounding box center [1077, 77] width 81 height 16
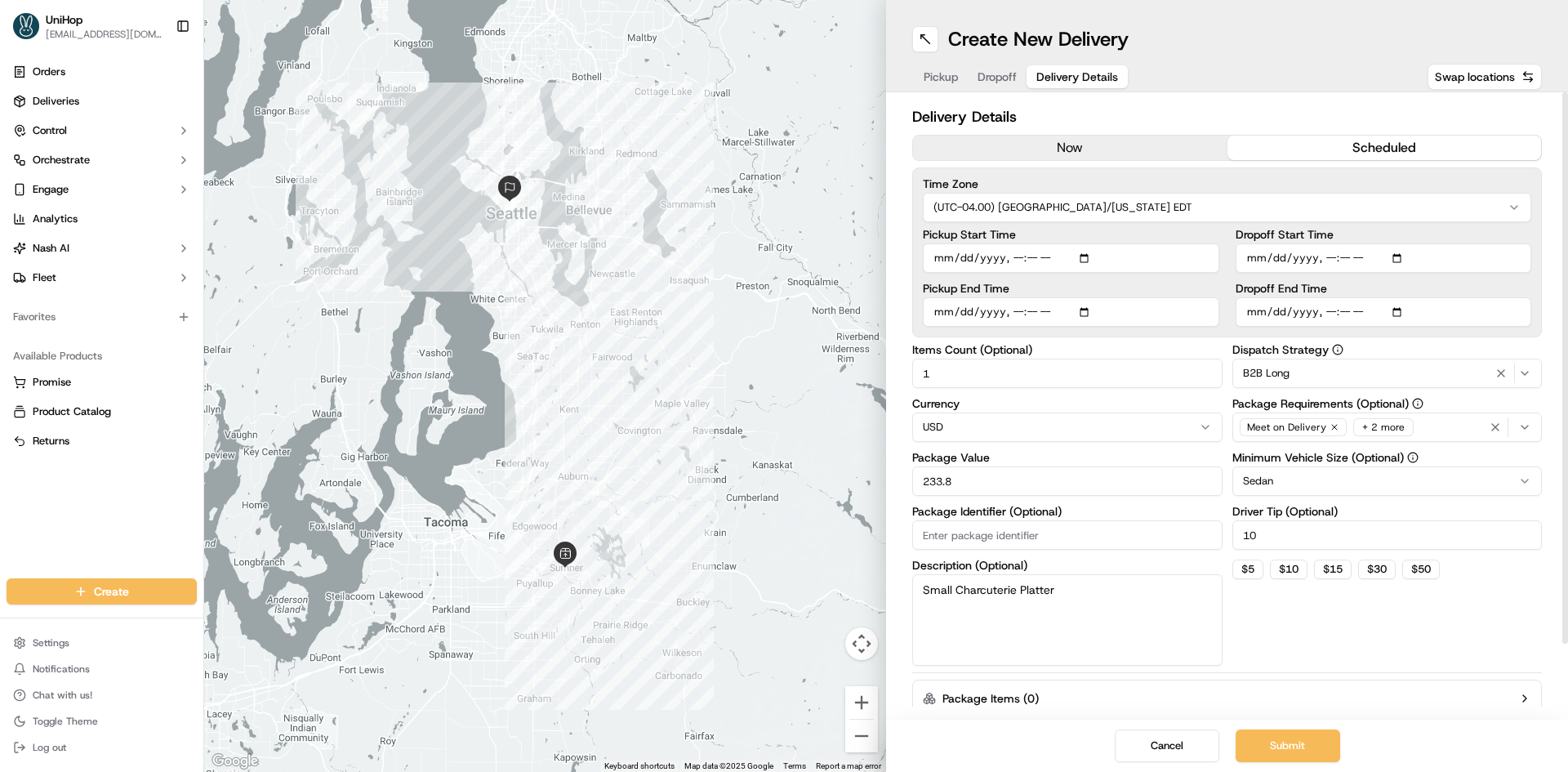
click at [1529, 374] on icon "button" at bounding box center [1525, 373] width 13 height 13
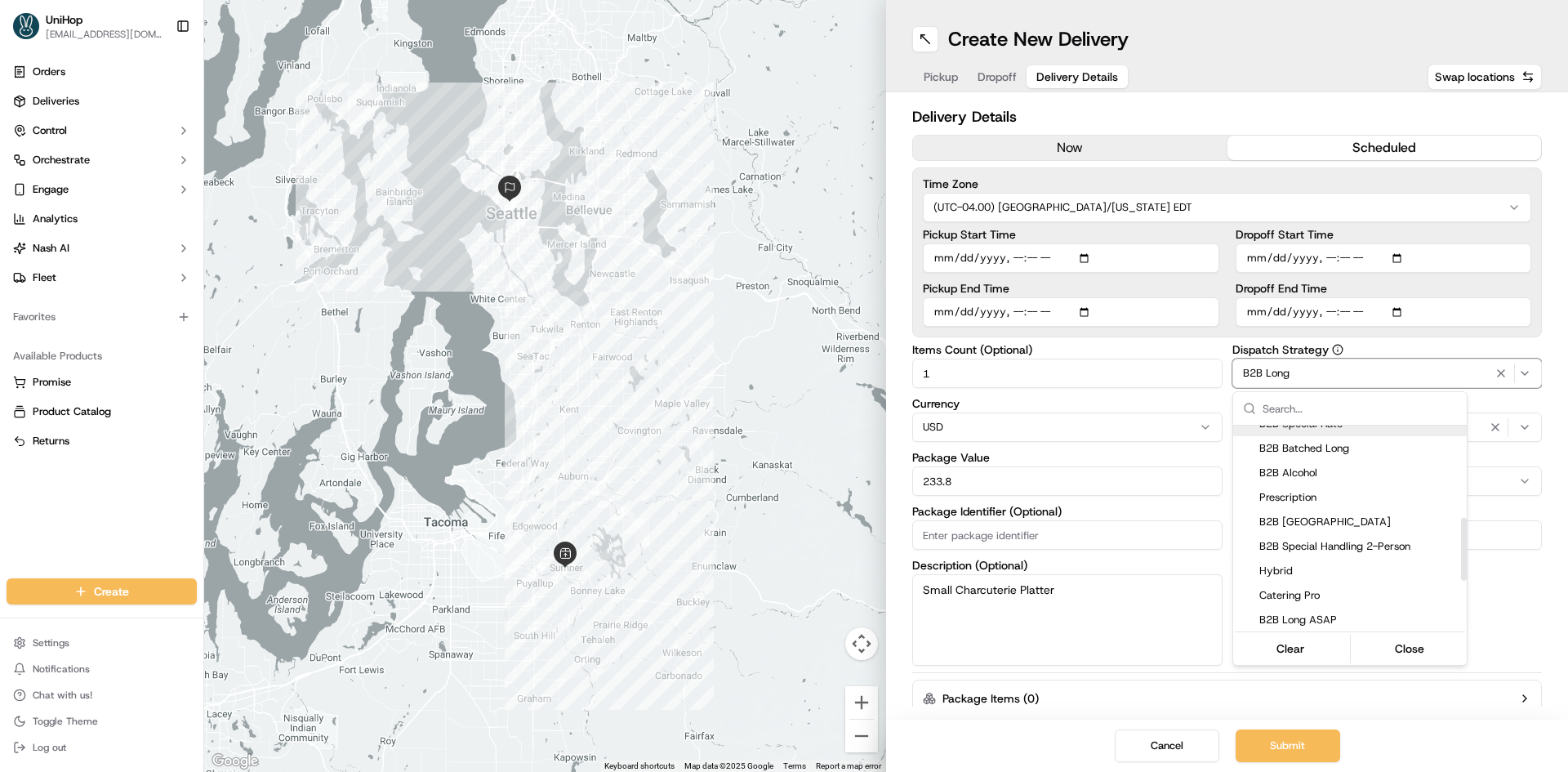
scroll to position [327, 0]
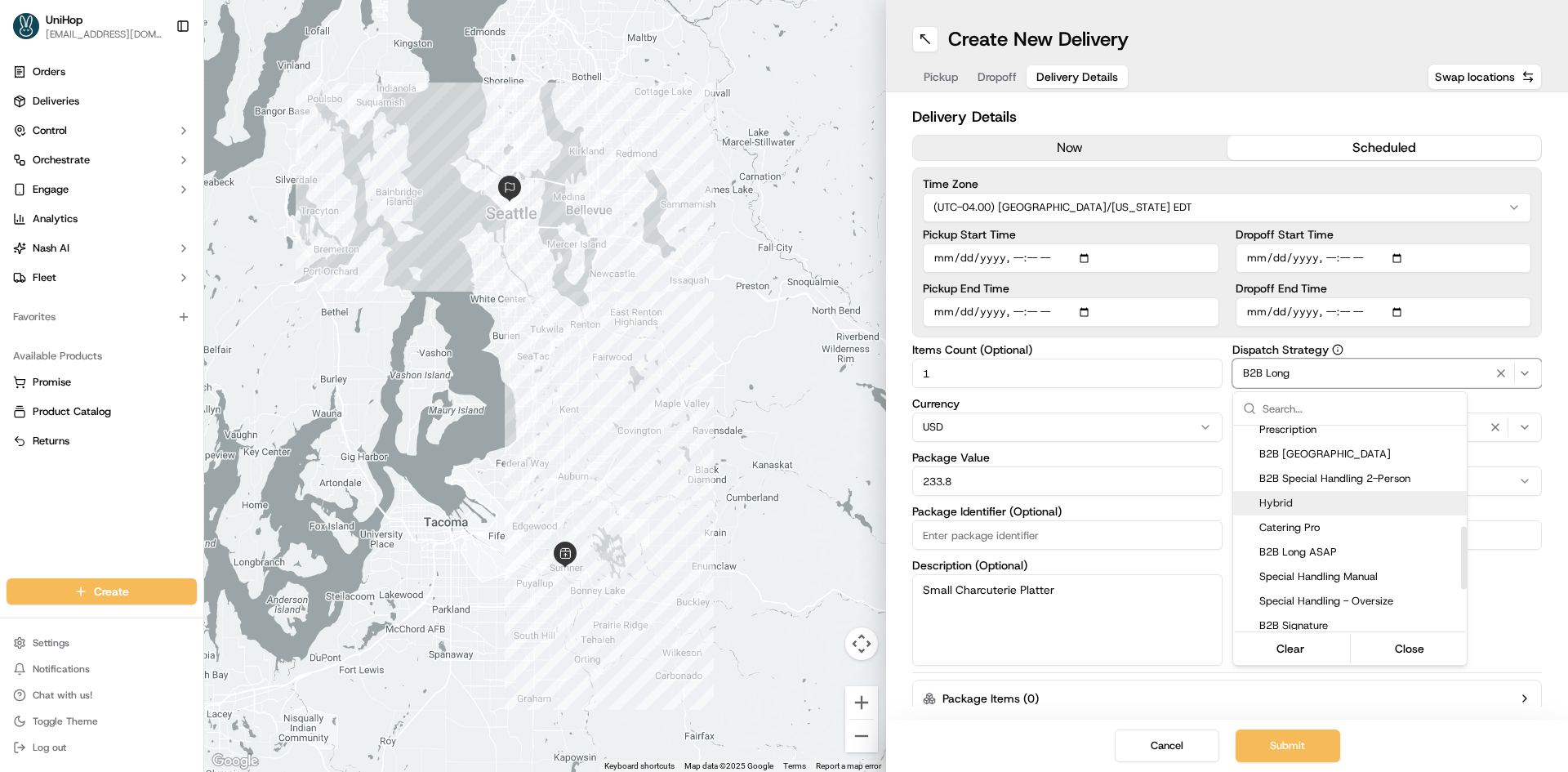
click at [1355, 504] on span "Hybrid" at bounding box center [1360, 503] width 201 height 14
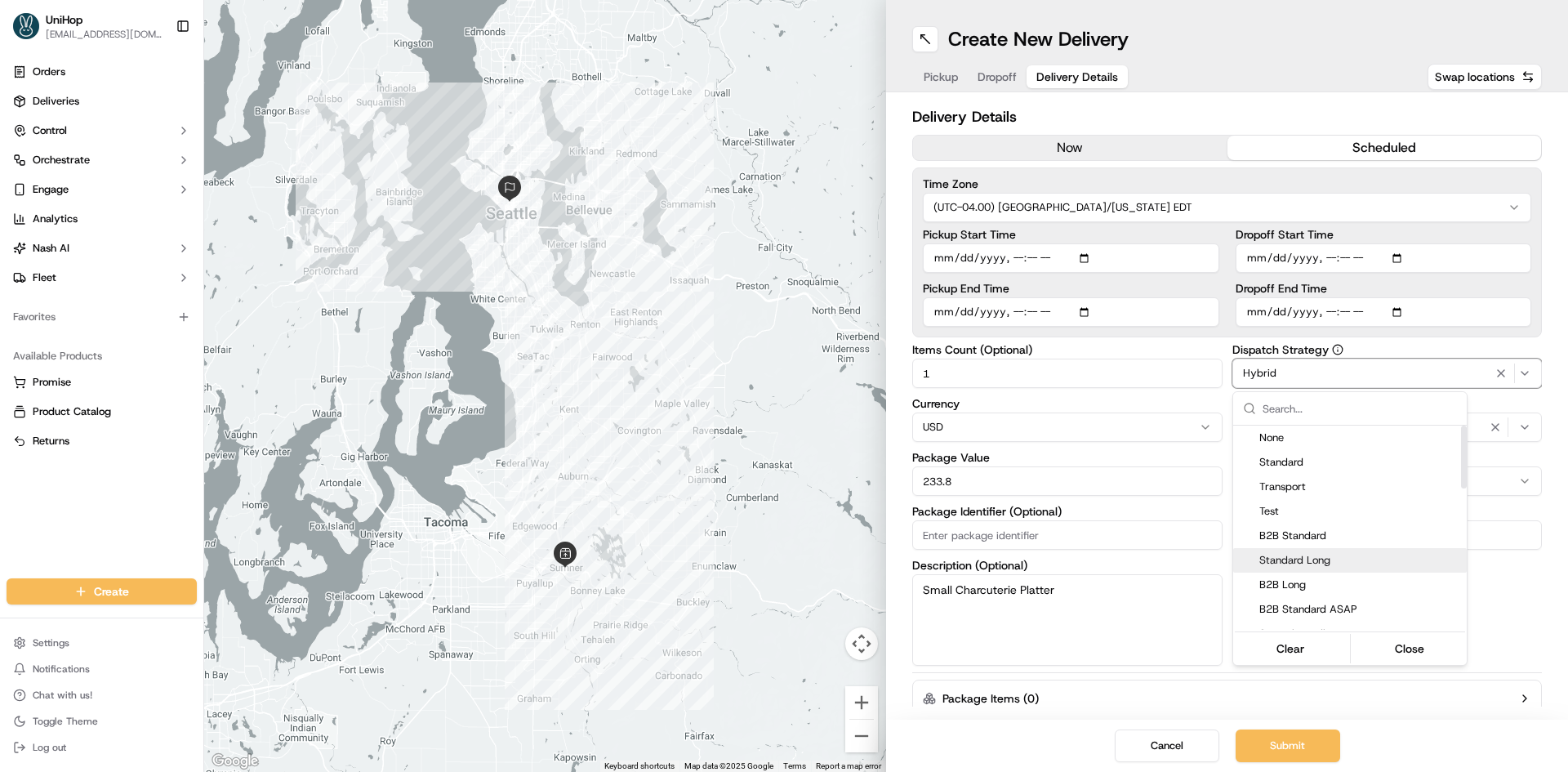
click at [1524, 582] on html "UniHop dispatch+b@unihop.app Toggle Sidebar Orders Deliveries Control Orchestra…" at bounding box center [784, 386] width 1568 height 772
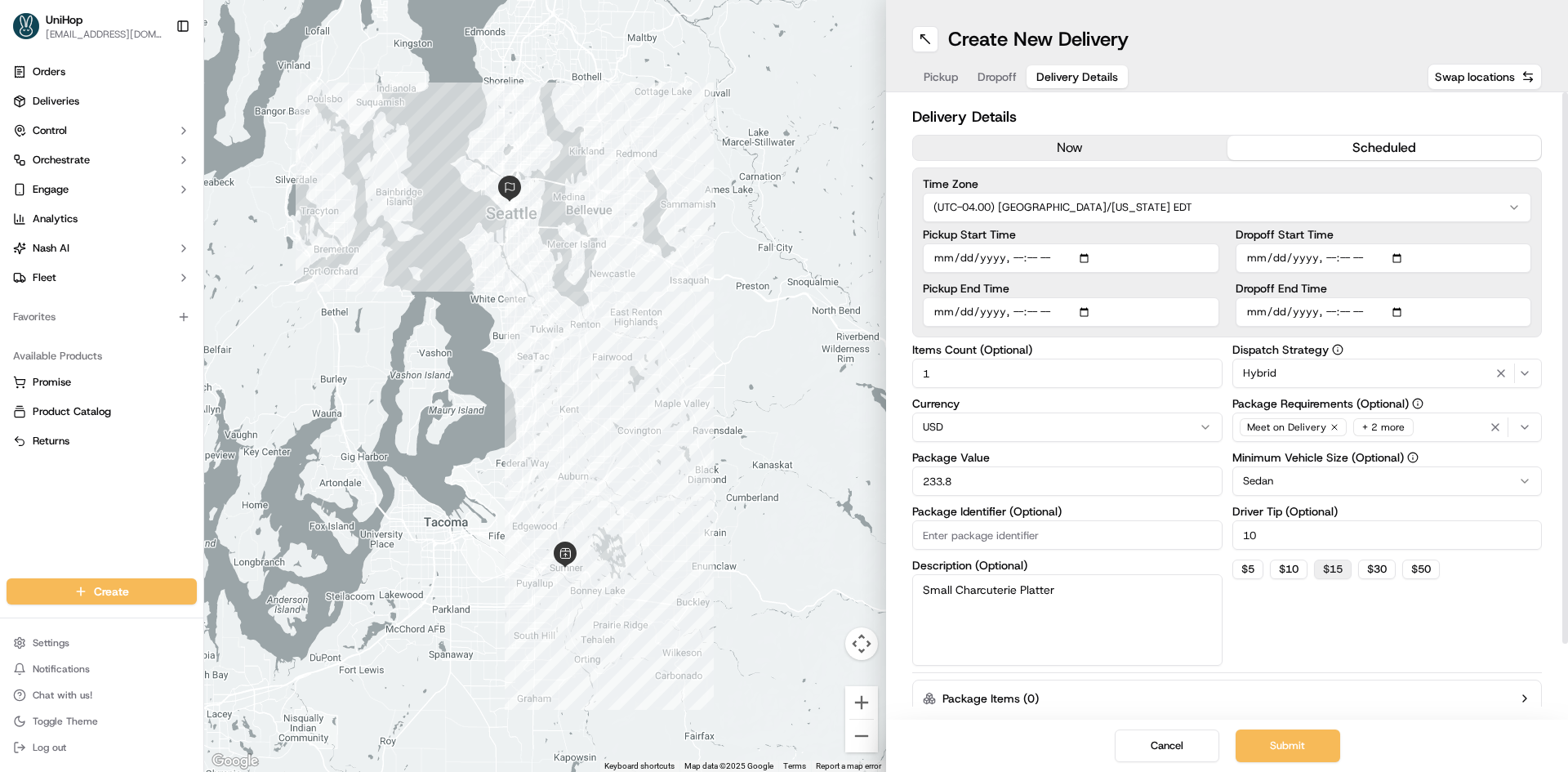
click at [1330, 559] on button "$ 15" at bounding box center [1333, 569] width 38 height 20
type input "15"
click at [1134, 743] on button "Cancel" at bounding box center [1167, 746] width 105 height 33
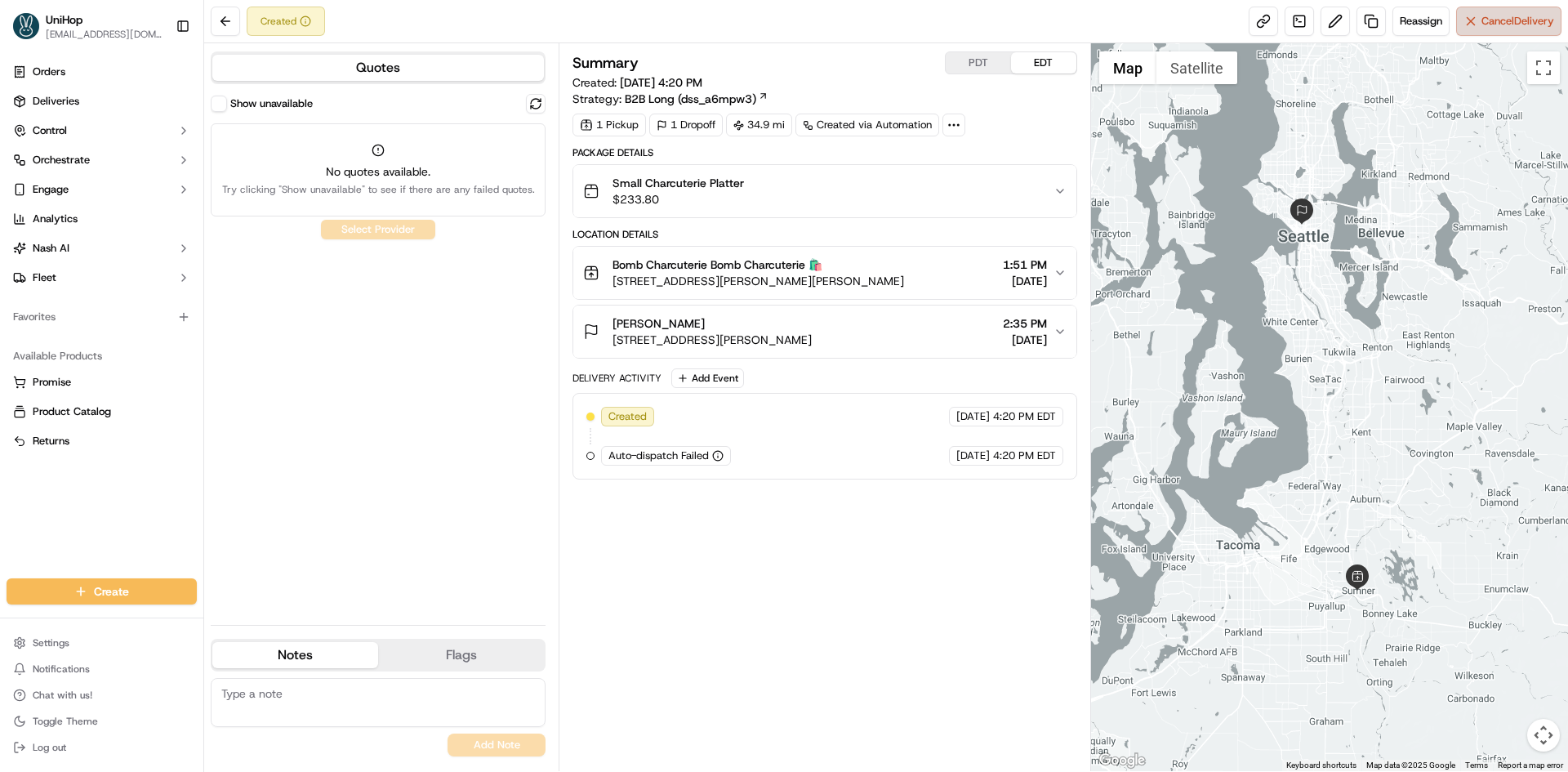
click at [1470, 16] on button "Cancel Delivery" at bounding box center [1508, 21] width 105 height 29
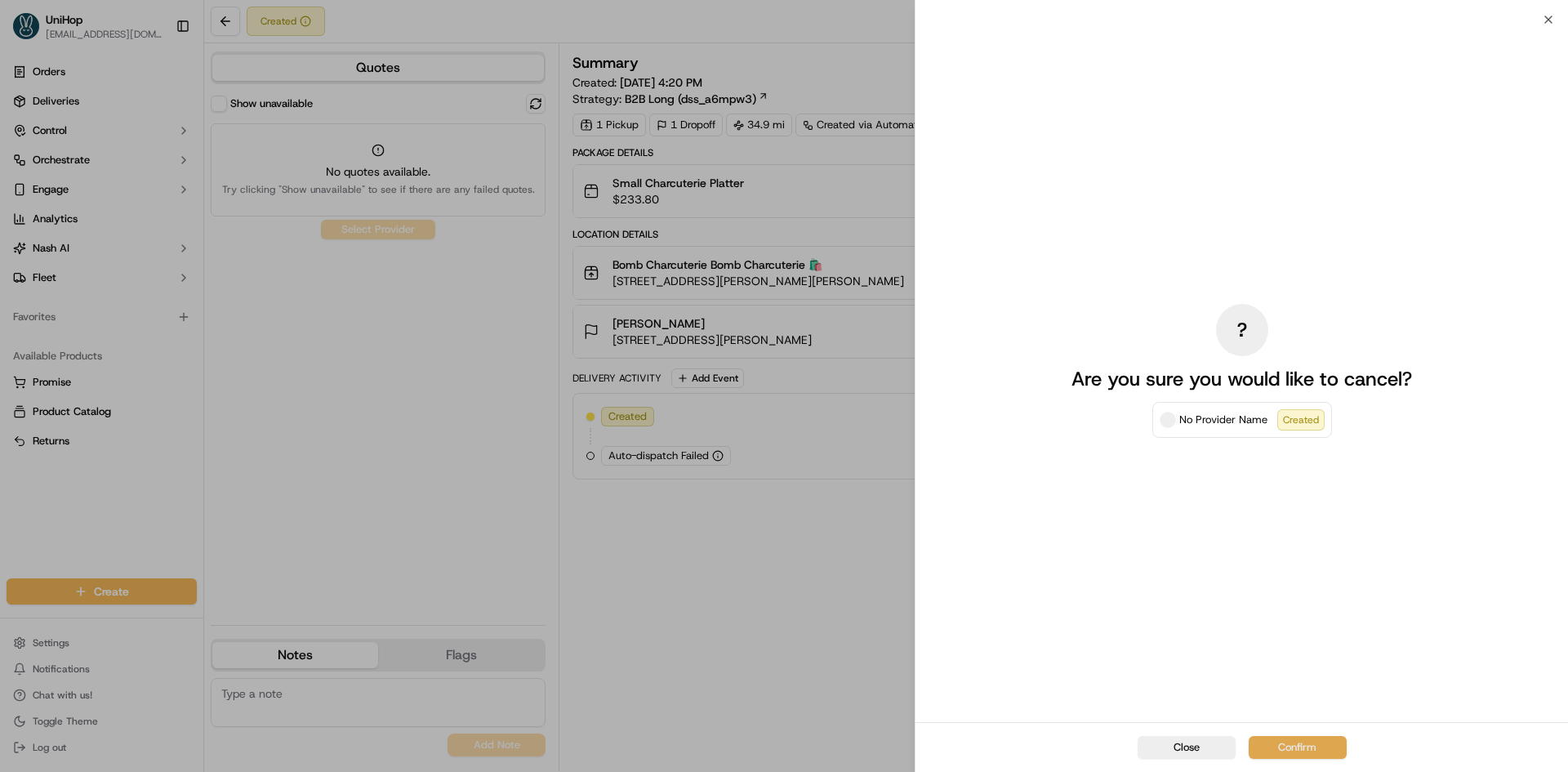
click at [1307, 743] on button "Confirm" at bounding box center [1297, 747] width 98 height 23
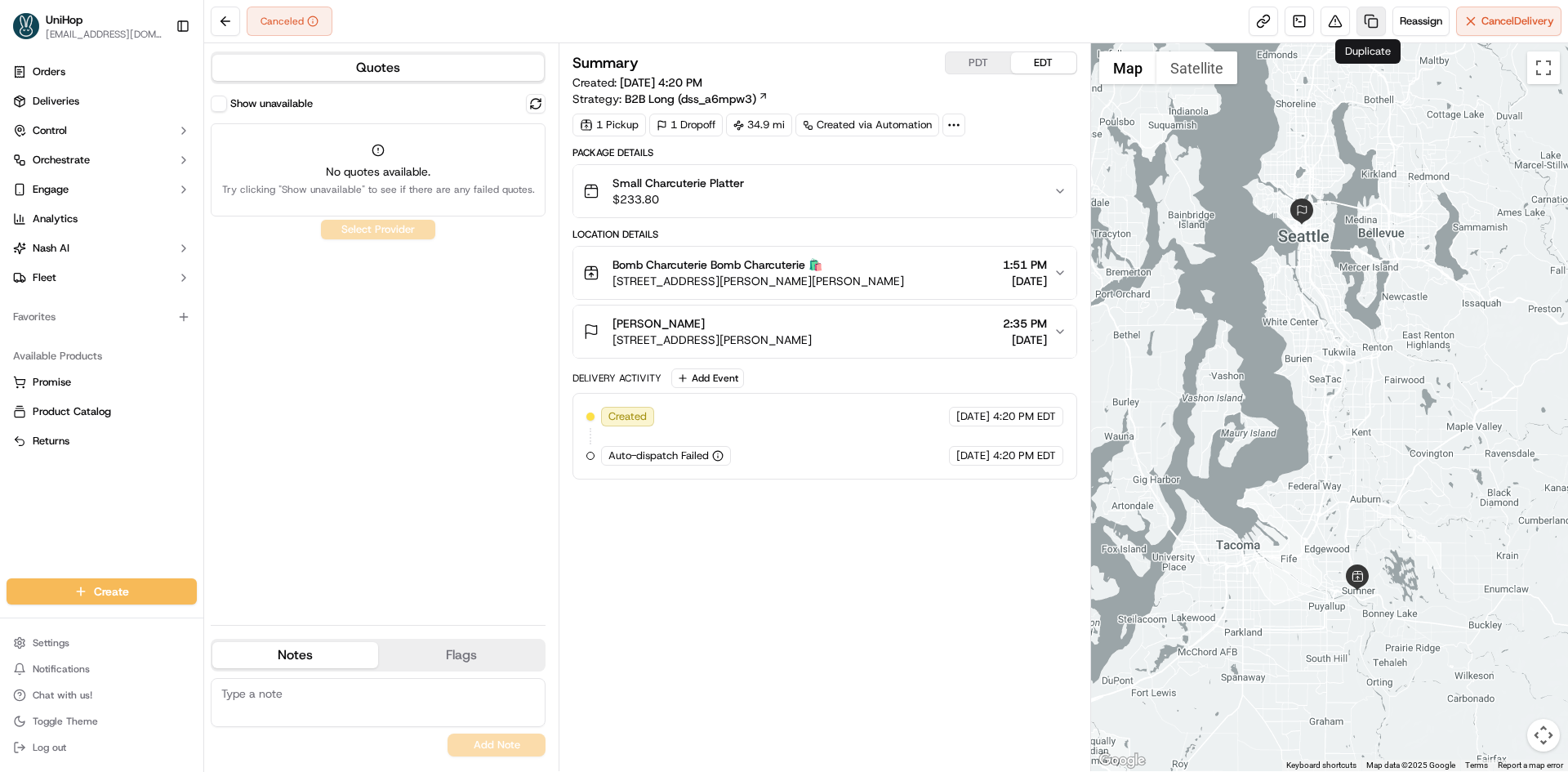
click at [1364, 26] on link at bounding box center [1371, 21] width 29 height 29
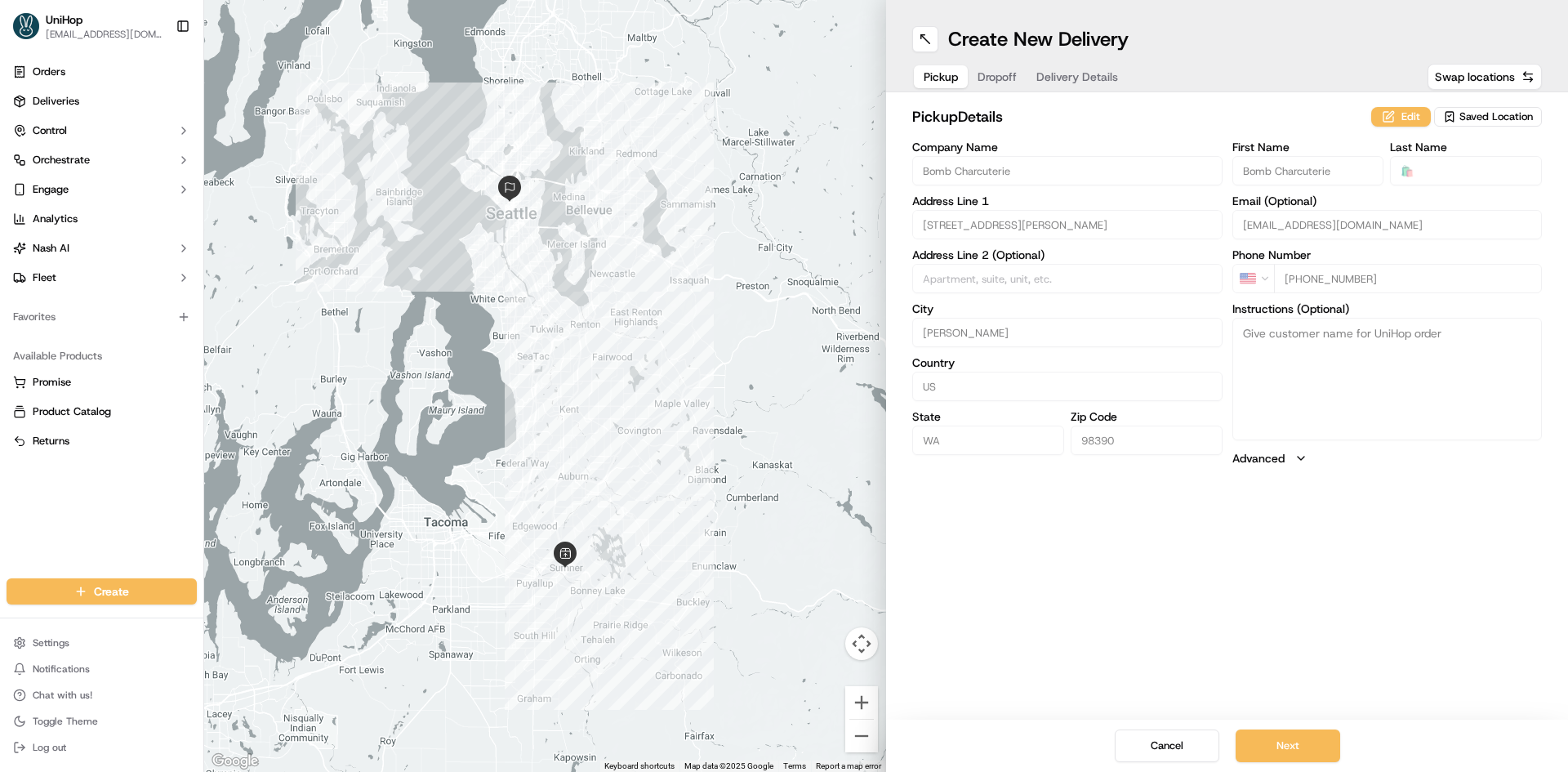
click at [1057, 73] on span "Delivery Details" at bounding box center [1077, 77] width 81 height 16
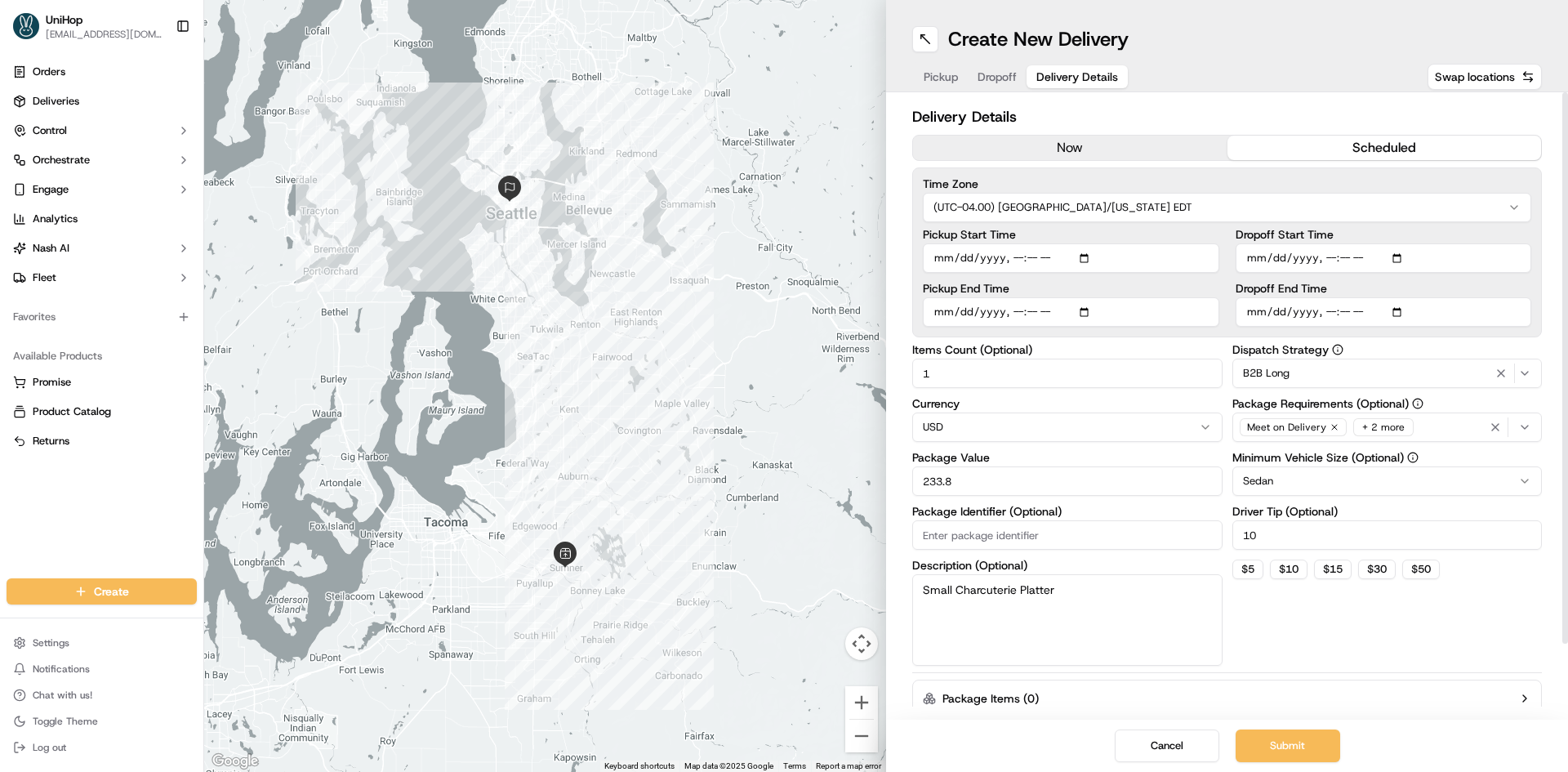
click at [1465, 372] on div "B2B Long" at bounding box center [1388, 374] width 302 height 20
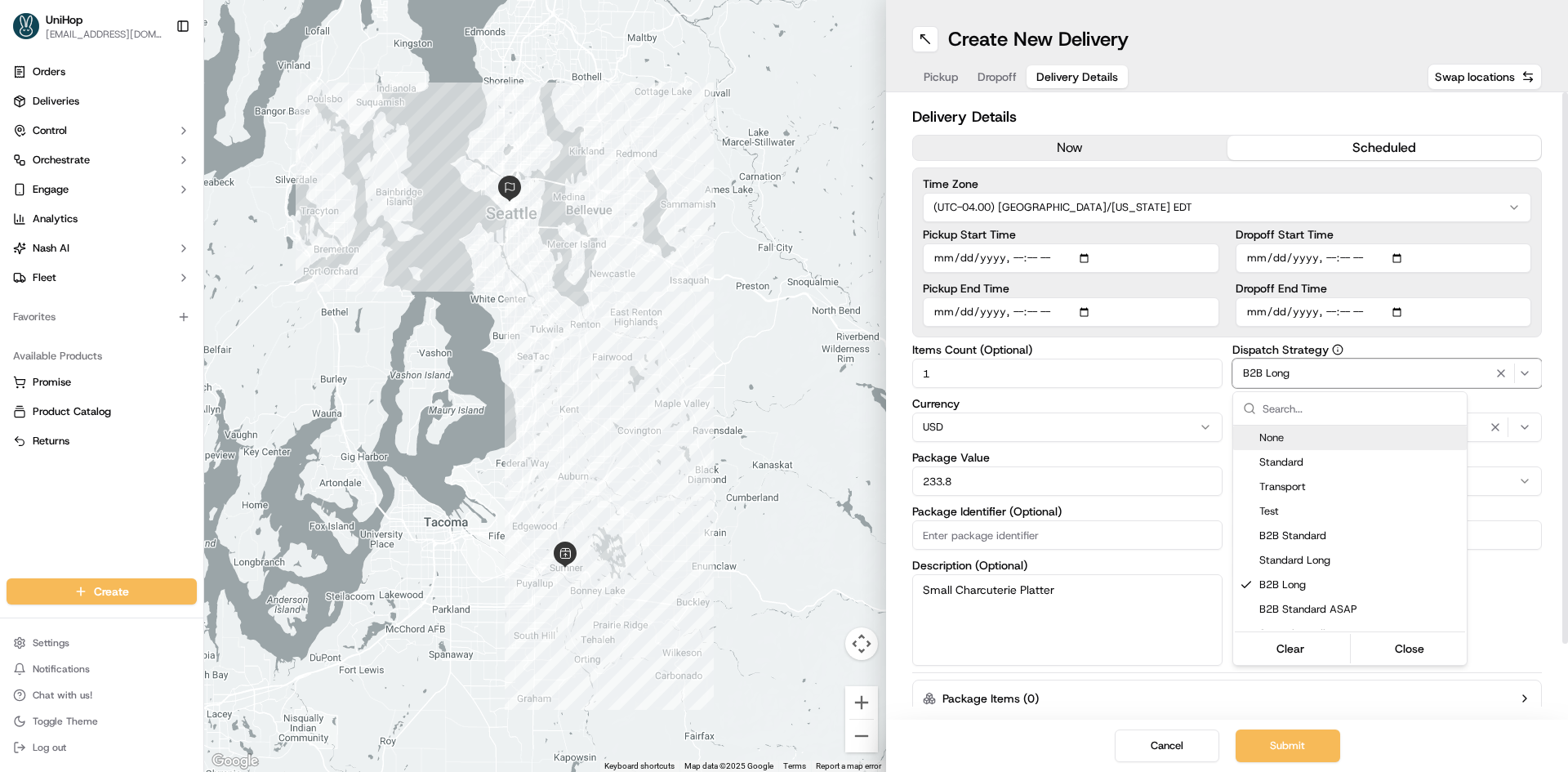
click at [1497, 373] on icon "button" at bounding box center [1501, 373] width 20 height 13
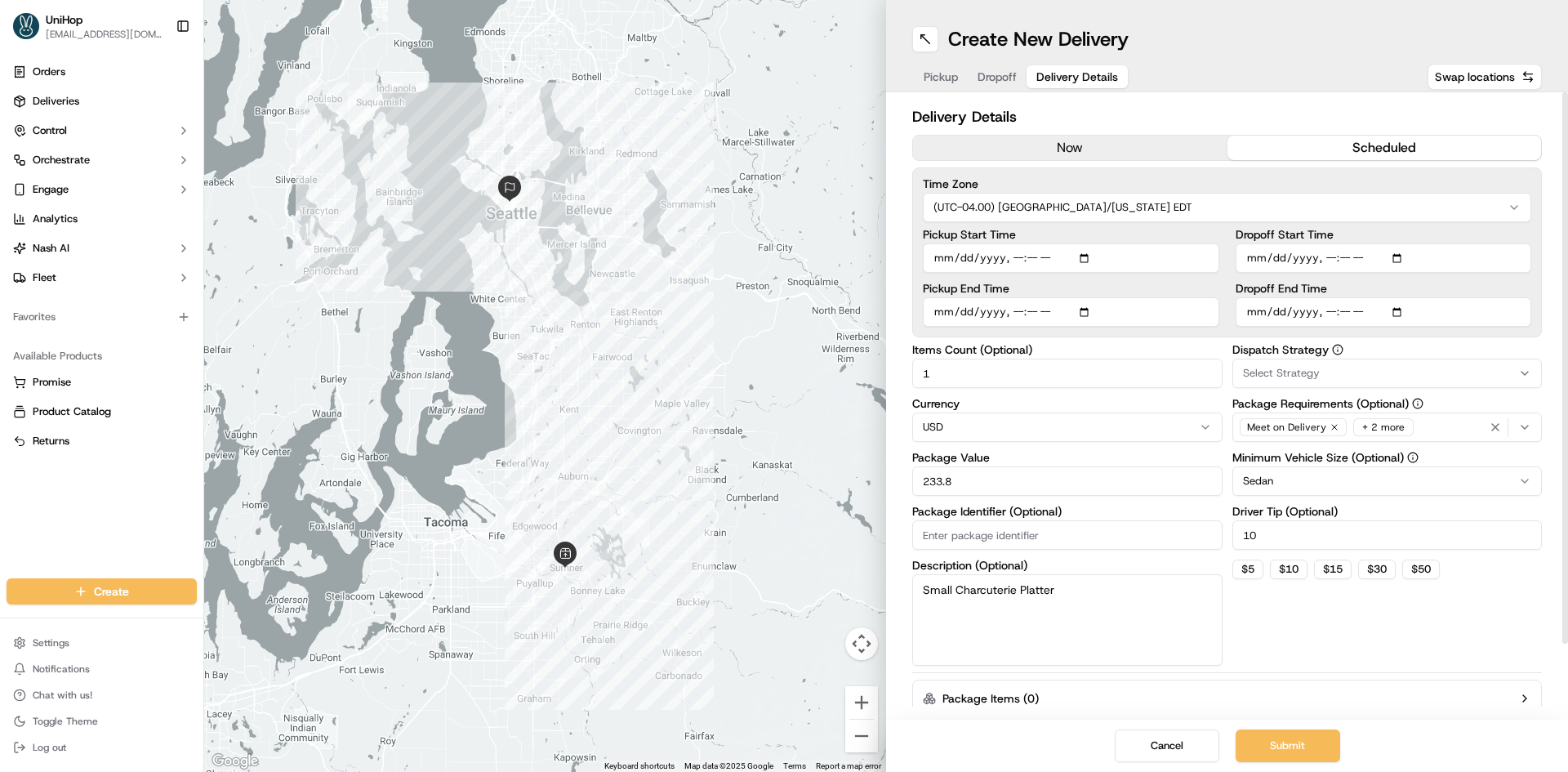
click at [1434, 373] on div "Select Strategy" at bounding box center [1388, 373] width 302 height 14
type input "hy"
click at [1372, 442] on span "Hybrid" at bounding box center [1360, 438] width 201 height 14
click at [1416, 634] on html "UniHop dispatch+b@unihop.app Toggle Sidebar Orders Deliveries Control Orchestra…" at bounding box center [784, 386] width 1568 height 772
click at [1334, 571] on button "$ 15" at bounding box center [1333, 569] width 38 height 20
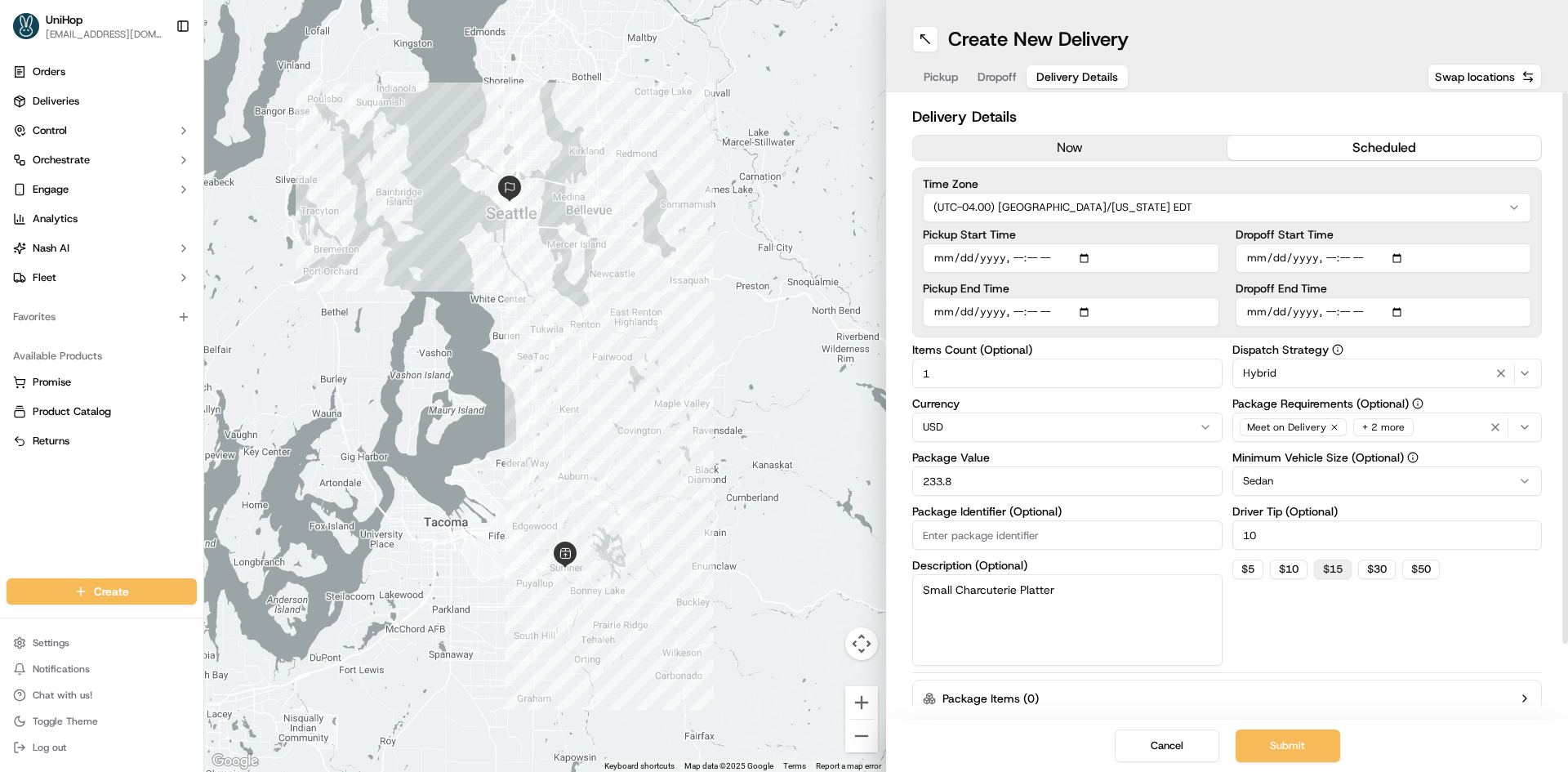
type input "15"
click at [1371, 643] on div "Dispatch Strategy Hybrid Package Requirements (Optional) Meet on Delivery + 2 m…" at bounding box center [1387, 505] width 310 height 322
click at [1332, 744] on button "Submit" at bounding box center [1288, 746] width 105 height 33
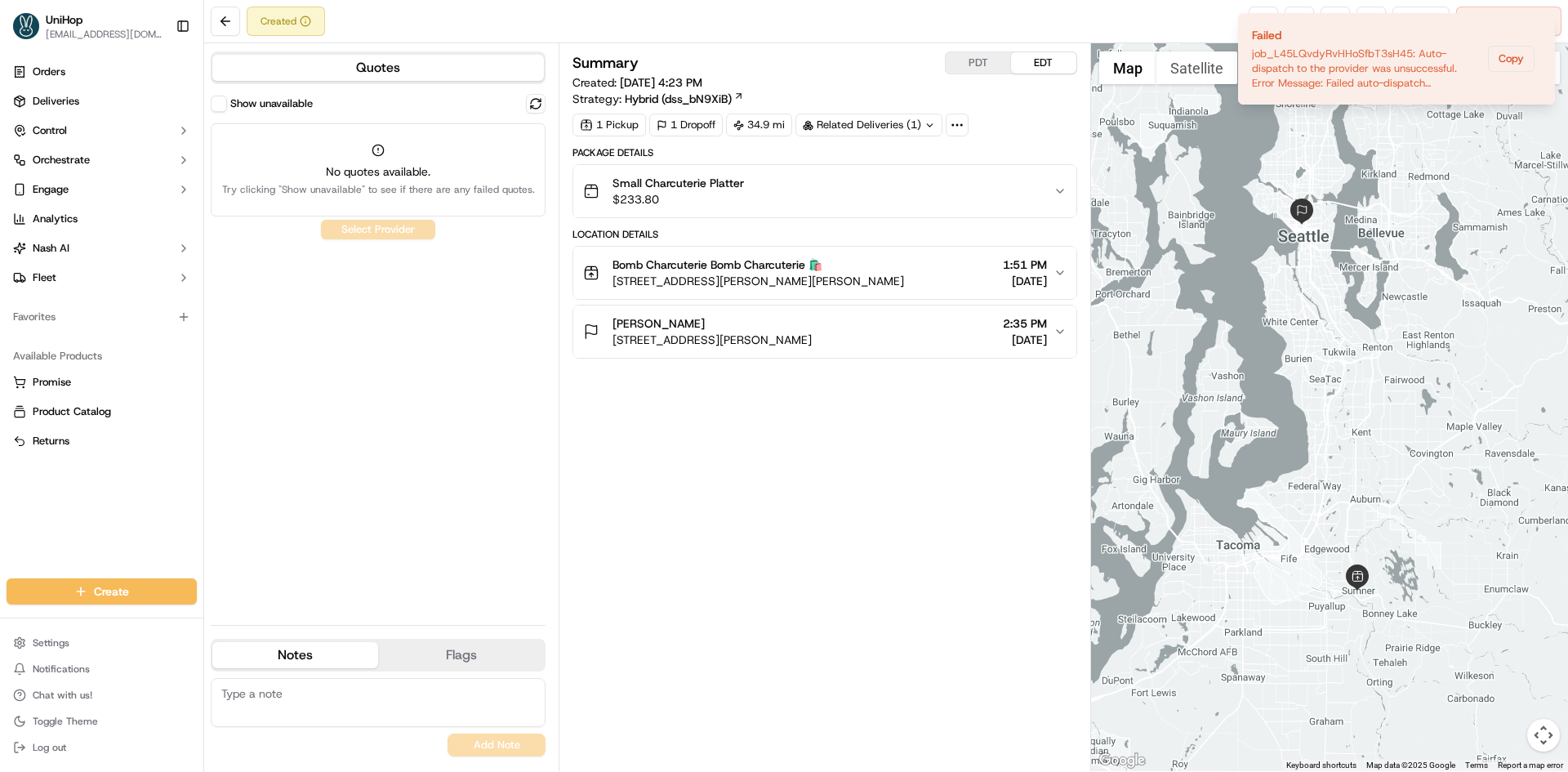
click at [915, 403] on div "Summary PDT EDT Created: Sep 20 2025 4:23 PM Strategy: Hybrid (dss_bN9XiB) 1 Pi…" at bounding box center [824, 407] width 504 height 711
click at [1540, 29] on icon "Notifications (F8)" at bounding box center [1541, 27] width 13 height 13
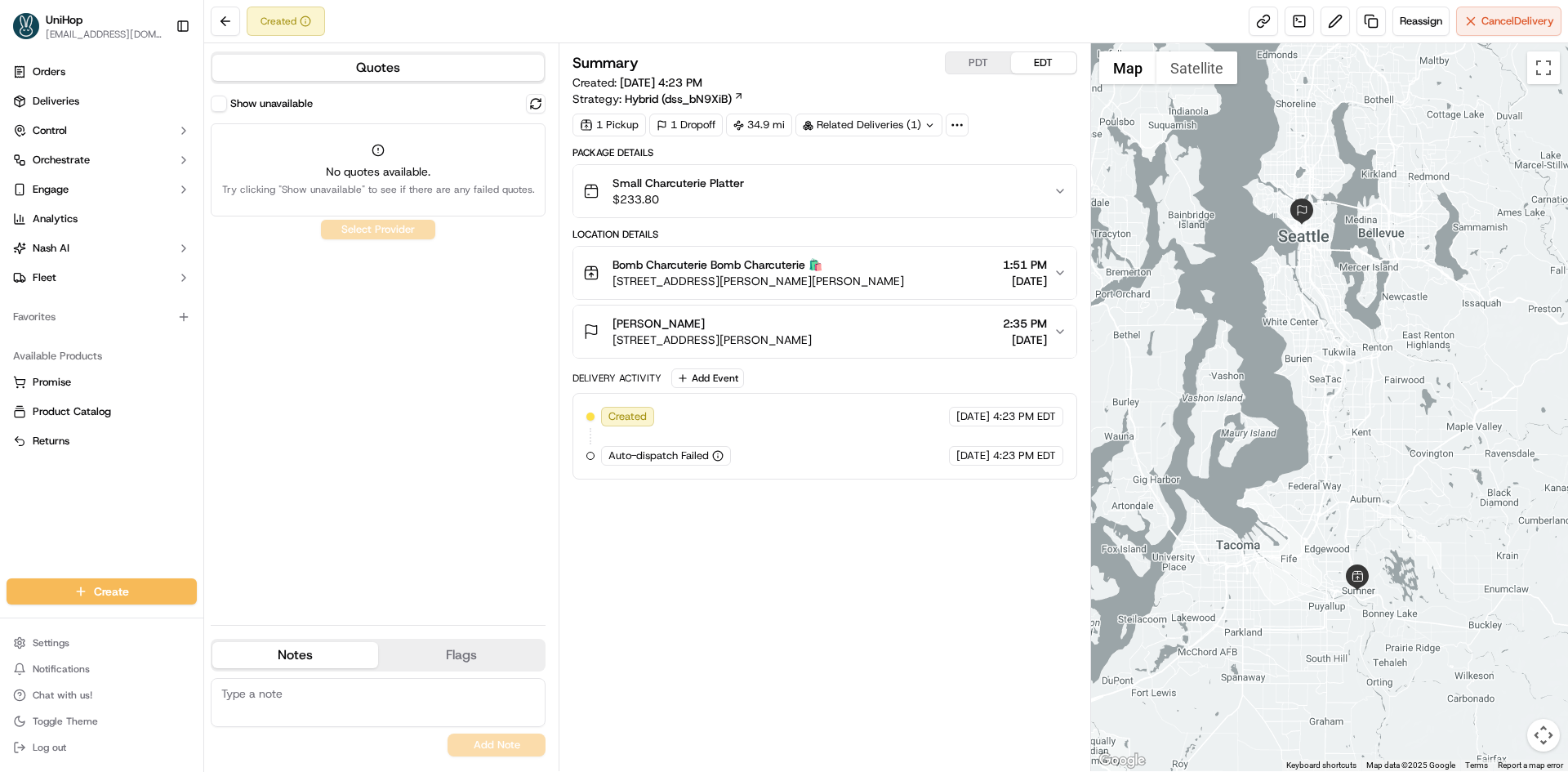
click at [911, 568] on div "Summary PDT EDT Created: Sep 20 2025 4:23 PM Strategy: Hybrid (dss_bN9XiB) 1 Pi…" at bounding box center [824, 407] width 504 height 711
click at [1500, 13] on button "Cancel Delivery" at bounding box center [1508, 21] width 105 height 29
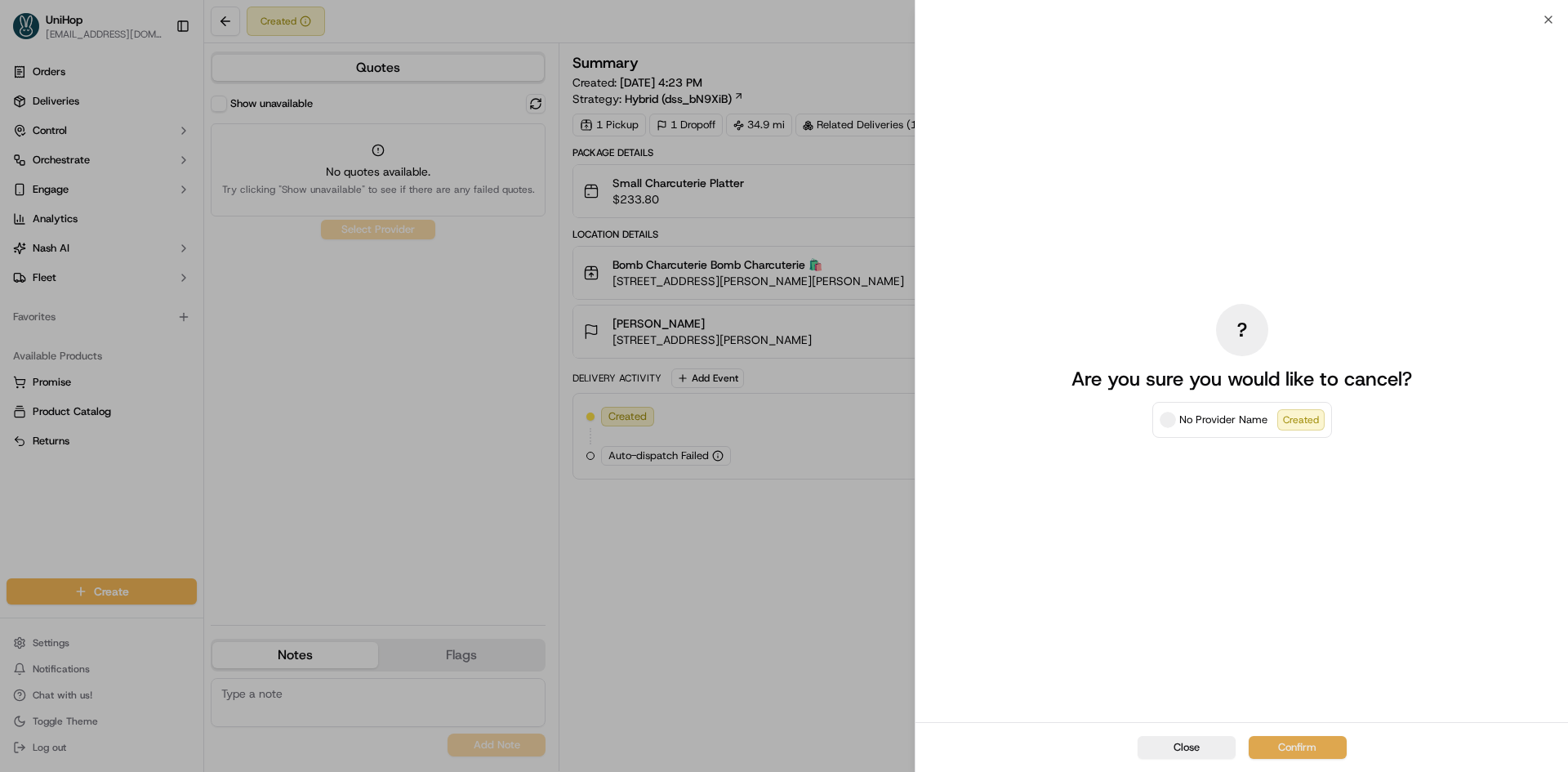
click at [1295, 748] on button "Confirm" at bounding box center [1297, 747] width 98 height 23
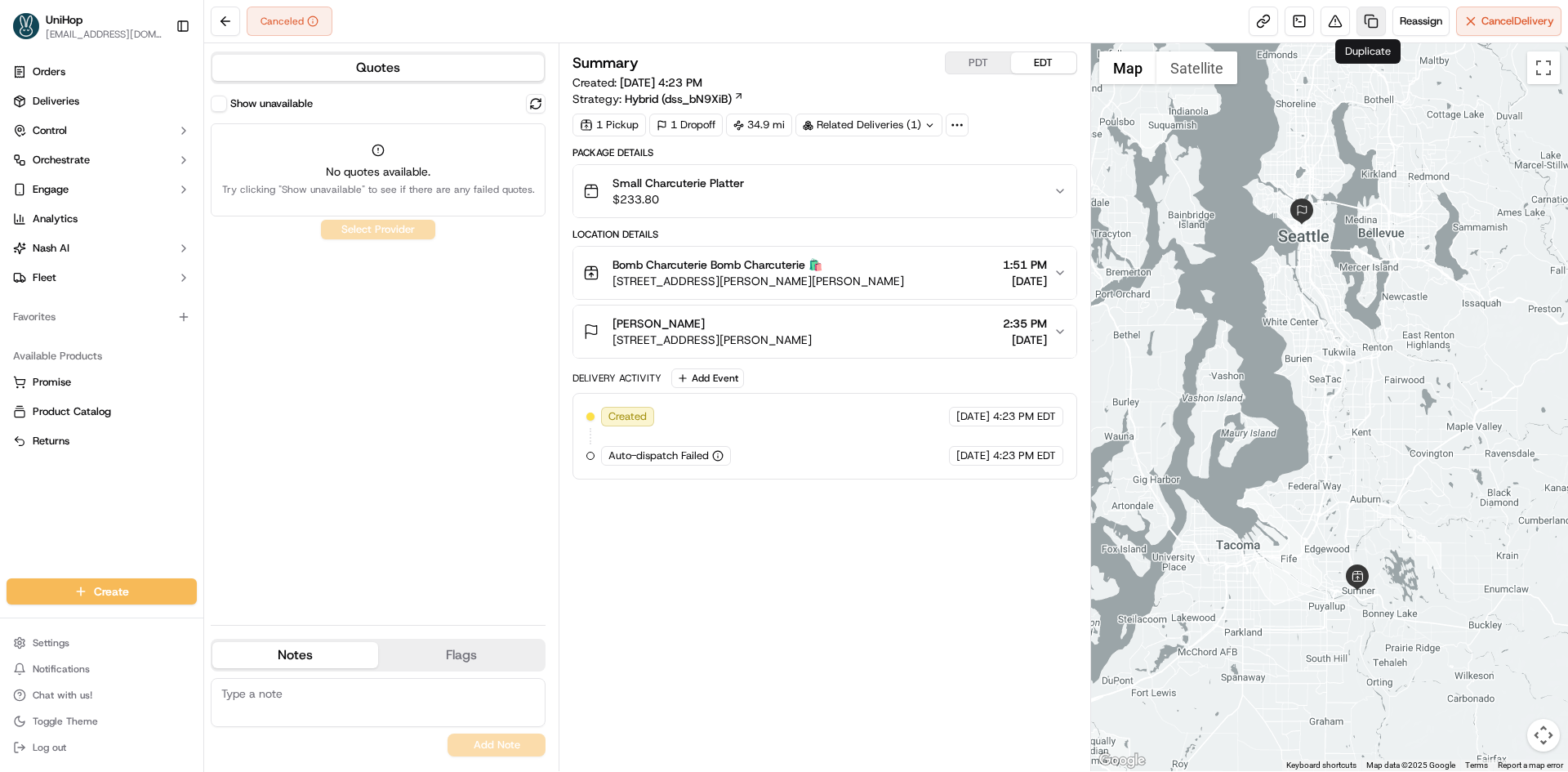
click at [1365, 31] on link at bounding box center [1371, 21] width 29 height 29
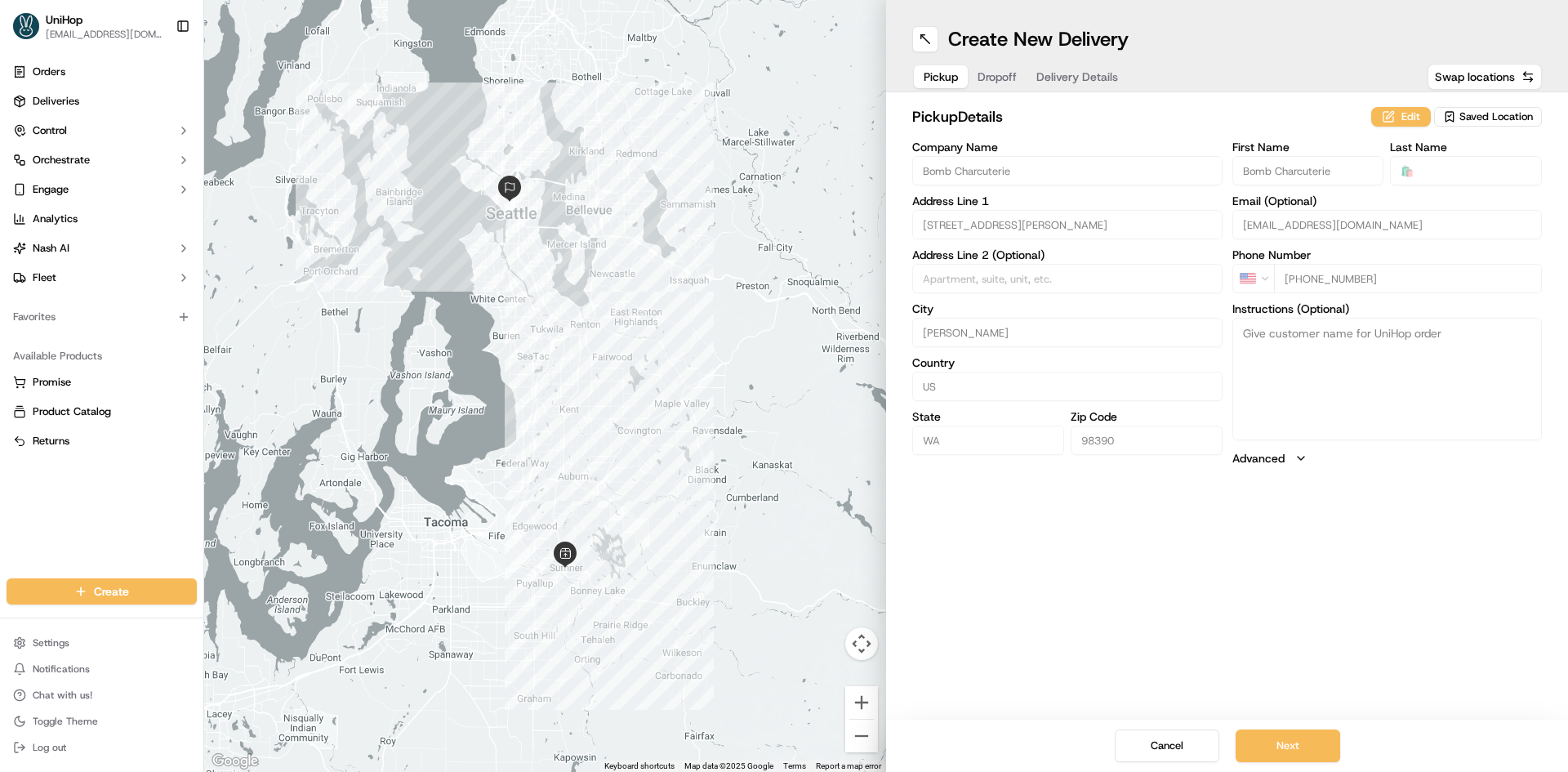
click at [1006, 88] on div "Pickup Dropoff Delivery Details" at bounding box center [1021, 77] width 217 height 29
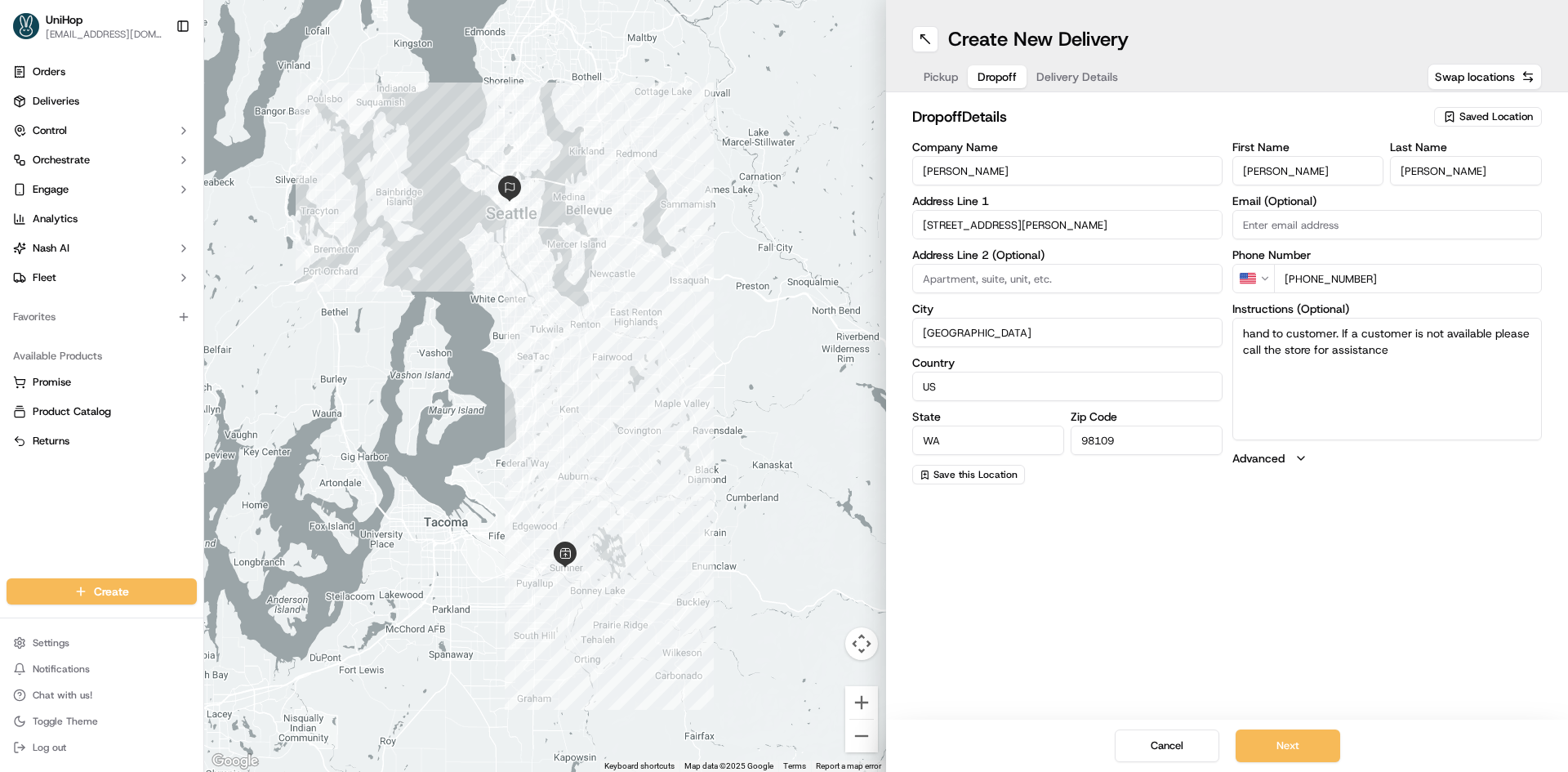
click at [1006, 86] on button "Dropoff" at bounding box center [997, 76] width 59 height 23
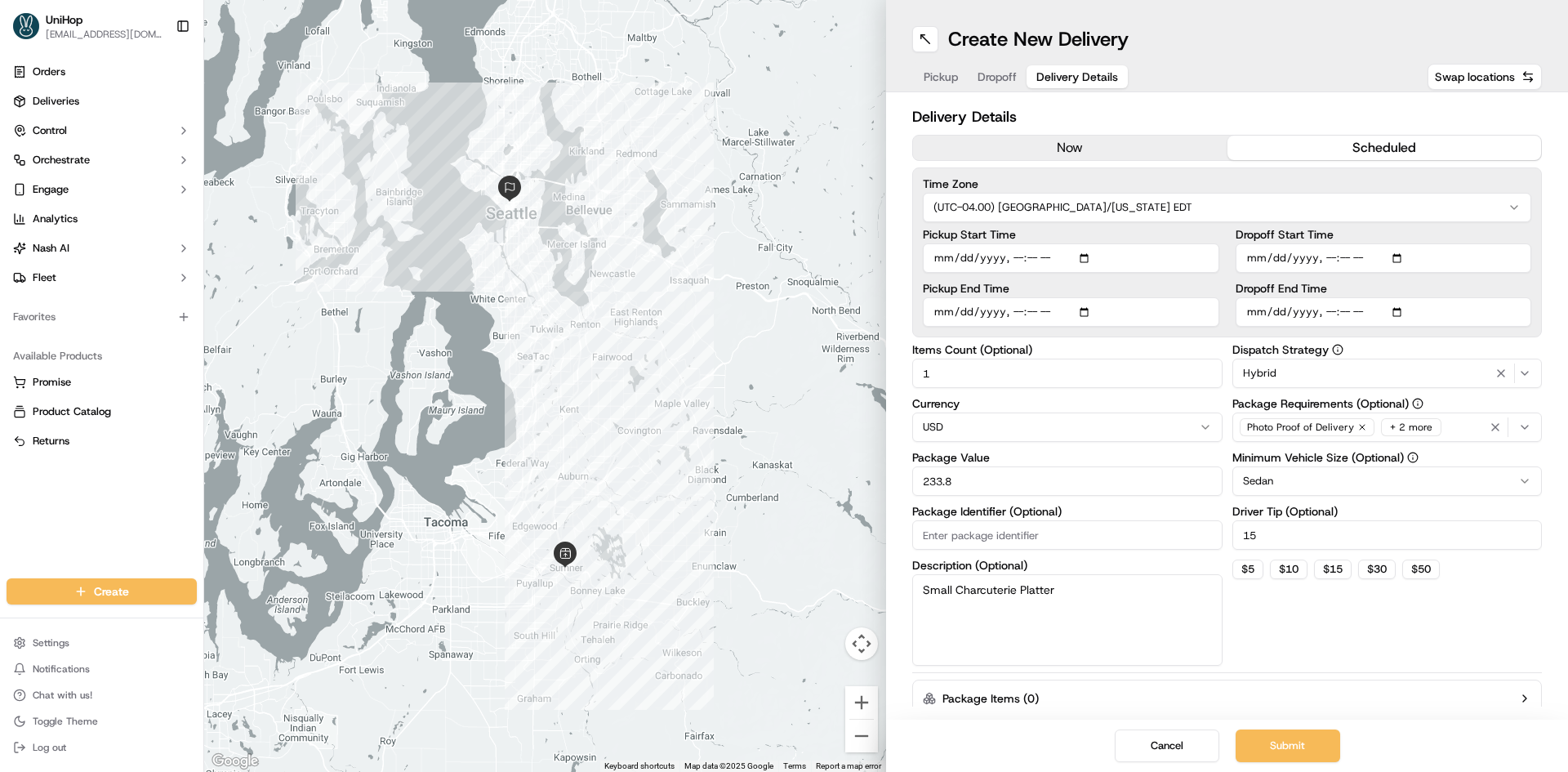
click at [1047, 81] on span "Delivery Details" at bounding box center [1077, 77] width 81 height 16
click at [1519, 432] on icon "button" at bounding box center [1525, 427] width 13 height 13
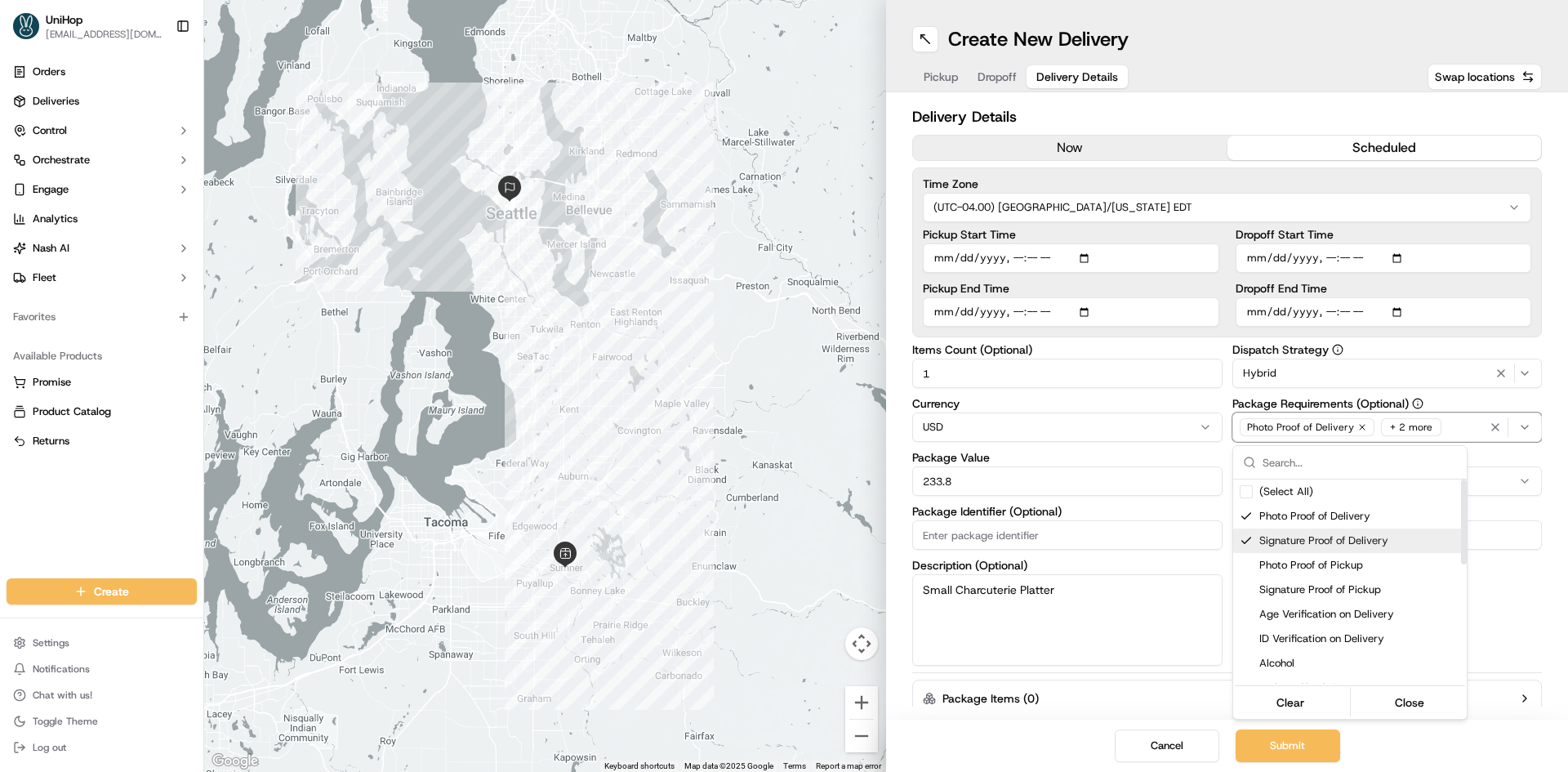
click at [1269, 543] on span "Signature Proof of Delivery" at bounding box center [1360, 540] width 201 height 14
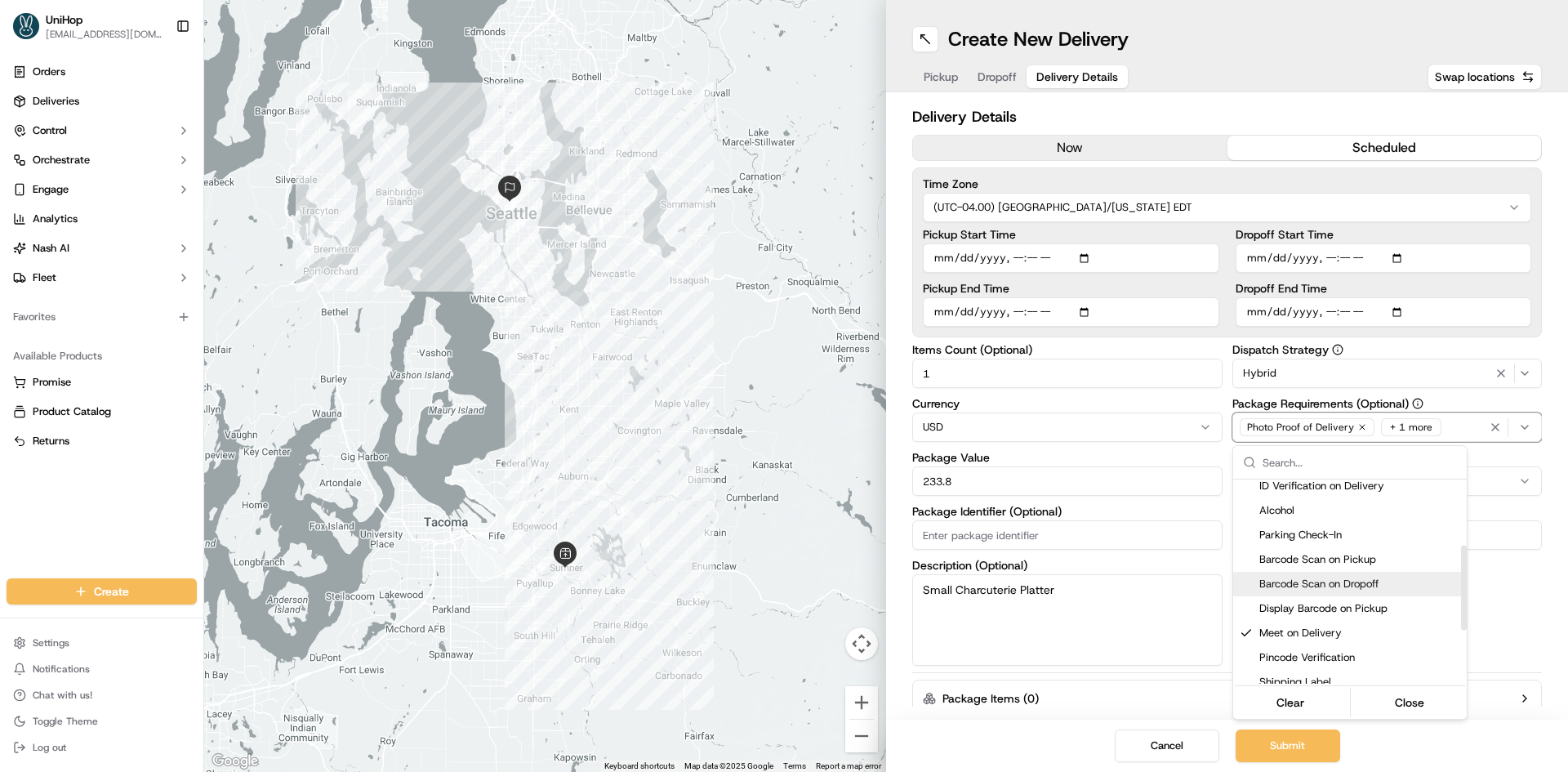
scroll to position [164, 0]
click at [1343, 616] on span "Meet on Delivery" at bounding box center [1360, 623] width 201 height 14
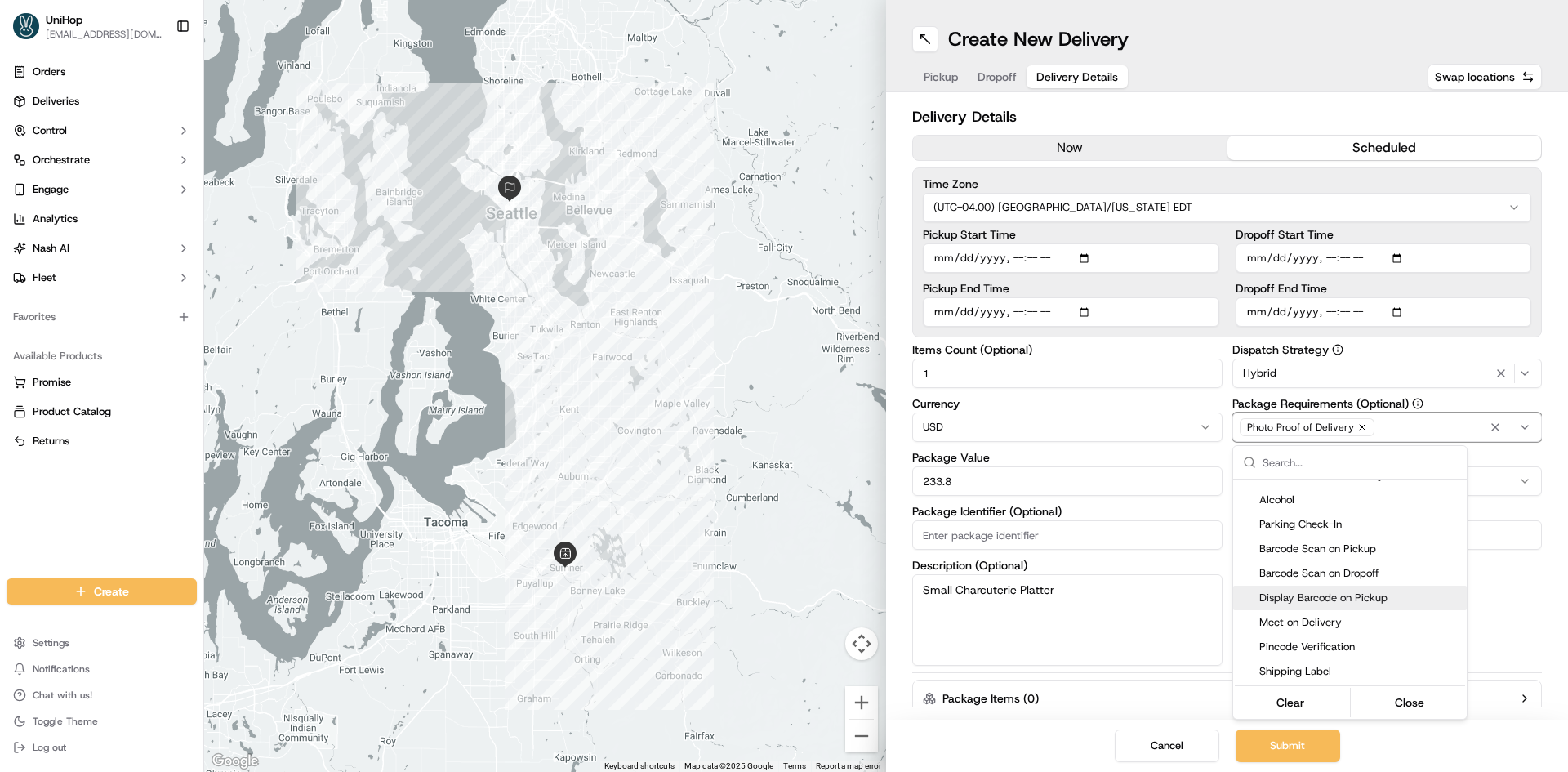
click at [1532, 621] on html "UniHop dispatch+b@unihop.app Toggle Sidebar Orders Deliveries Control Orchestra…" at bounding box center [784, 386] width 1568 height 772
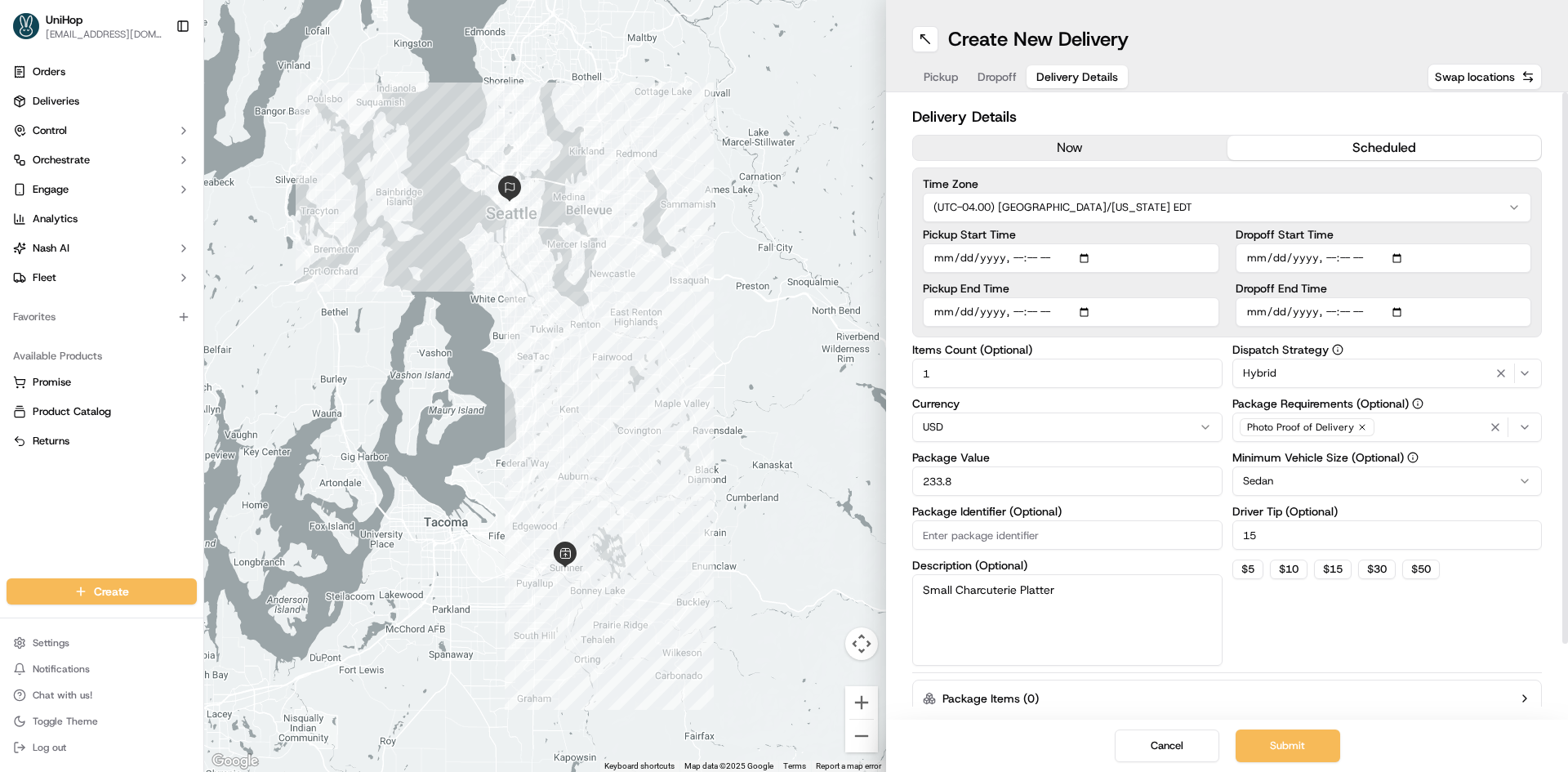
click at [1459, 639] on div "Dispatch Strategy Hybrid Package Requirements (Optional) Photo Proof of Deliver…" at bounding box center [1387, 505] width 310 height 322
drag, startPoint x: 1269, startPoint y: 538, endPoint x: 1243, endPoint y: 538, distance: 26.0
click at [1243, 538] on input "15" at bounding box center [1387, 535] width 310 height 29
type input "15"
click at [1355, 617] on div "Dispatch Strategy Hybrid Package Requirements (Optional) Photo Proof of Deliver…" at bounding box center [1387, 505] width 310 height 322
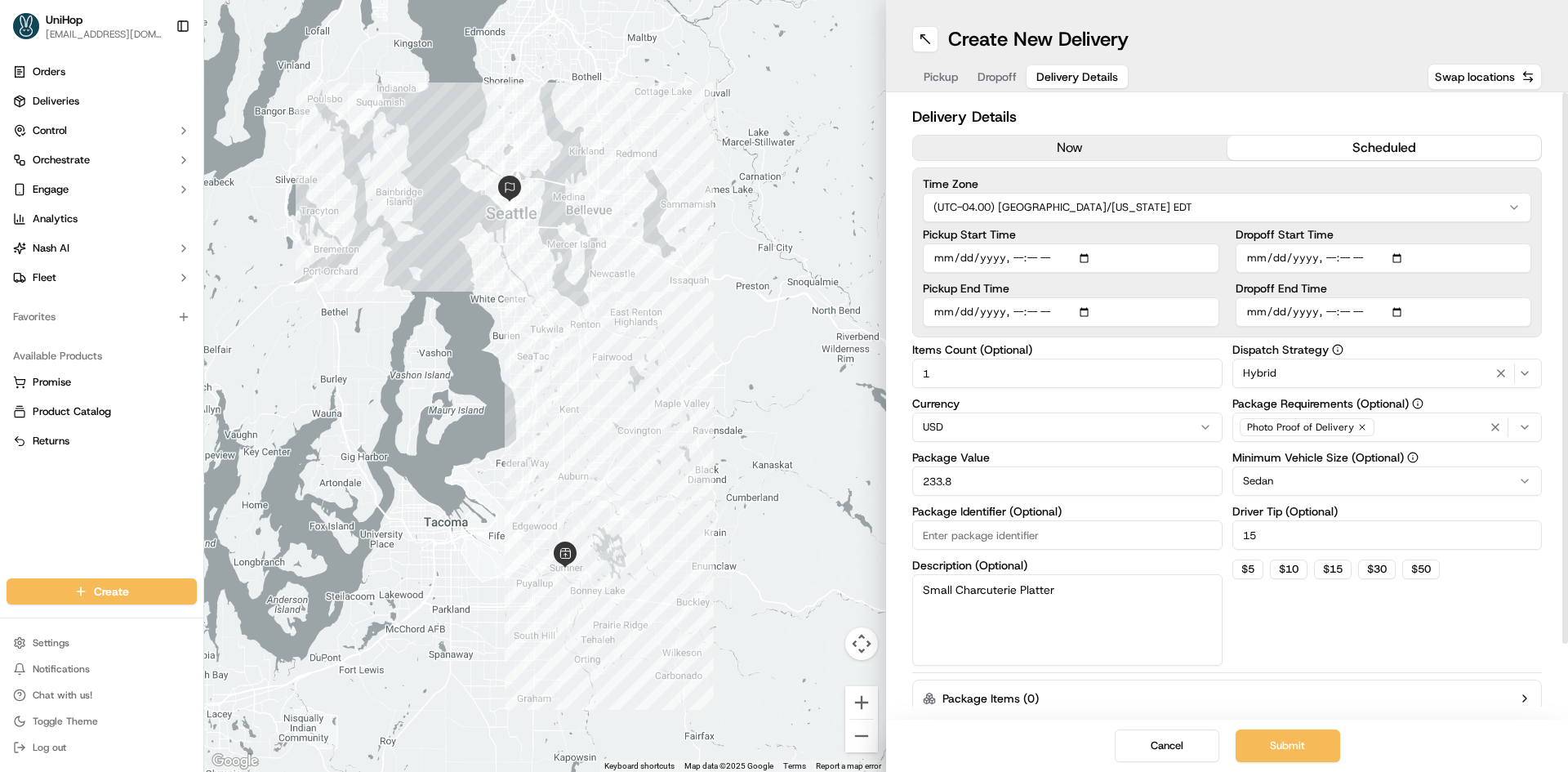
click at [1410, 644] on div "Dispatch Strategy Hybrid Package Requirements (Optional) Photo Proof of Deliver…" at bounding box center [1387, 505] width 310 height 322
click at [1339, 656] on div "Dispatch Strategy Hybrid Package Requirements (Optional) Photo Proof of Deliver…" at bounding box center [1387, 505] width 310 height 322
click at [1339, 648] on div "Dispatch Strategy Hybrid Package Requirements (Optional) Photo Proof of Deliver…" at bounding box center [1387, 505] width 310 height 322
click at [1317, 738] on button "Submit" at bounding box center [1288, 746] width 105 height 33
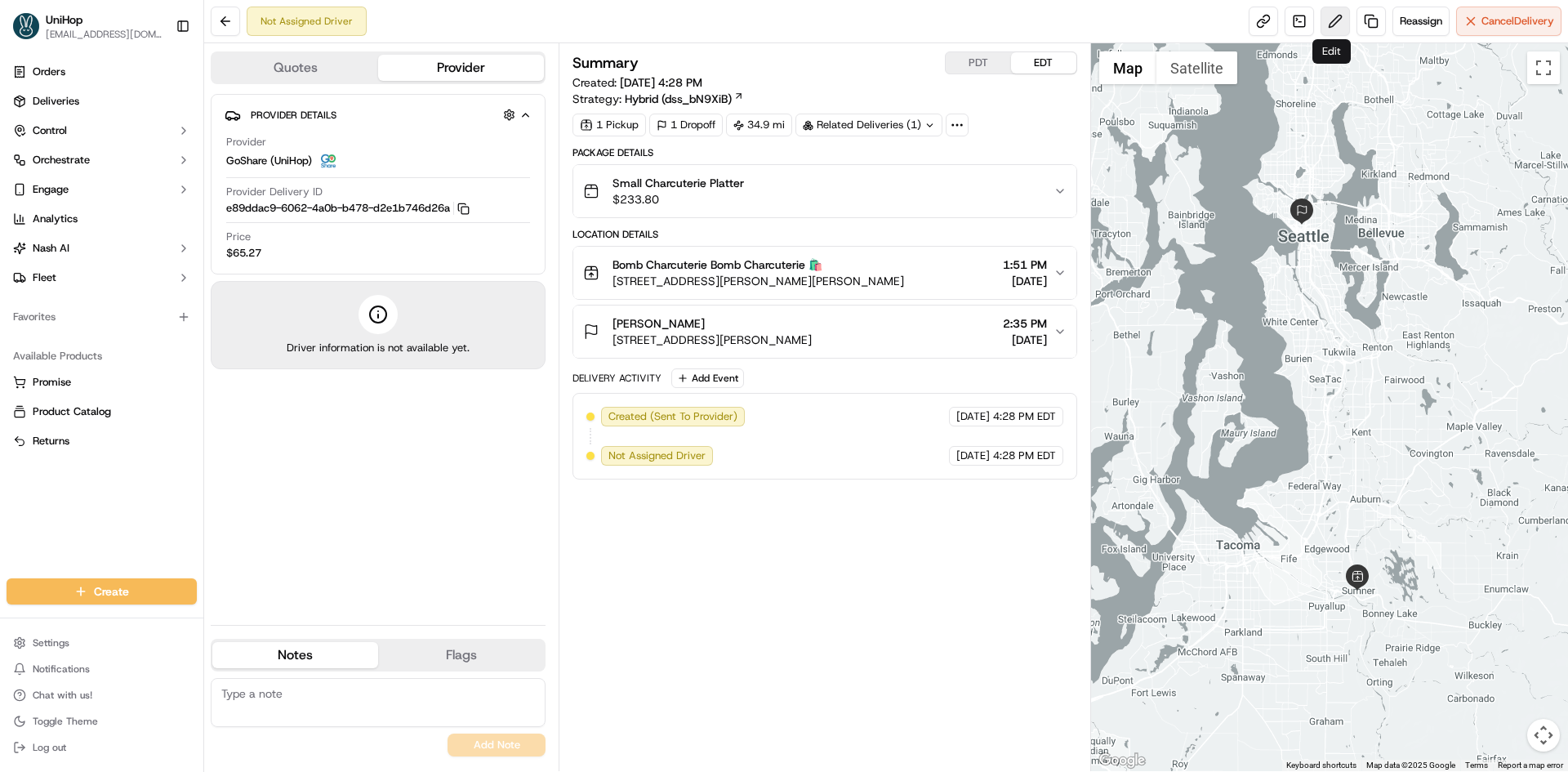
click at [1330, 33] on button at bounding box center [1335, 21] width 29 height 29
click at [671, 548] on div "Summary PDT EDT Created: Sep 20 2025 4:28 PM Strategy: Hybrid (dss_bN9XiB) 1 Pi…" at bounding box center [824, 407] width 504 height 711
click at [975, 600] on div "Summary PDT EDT Created: Sep 20 2025 4:28 PM Strategy: Hybrid (dss_bN9XiB) 1 Pi…" at bounding box center [824, 407] width 504 height 711
click at [961, 534] on div "Summary PDT EDT Created: Sep 20 2025 4:28 PM Strategy: Hybrid (dss_bN9XiB) 1 Pi…" at bounding box center [824, 407] width 504 height 711
click at [337, 701] on textarea at bounding box center [378, 702] width 335 height 49
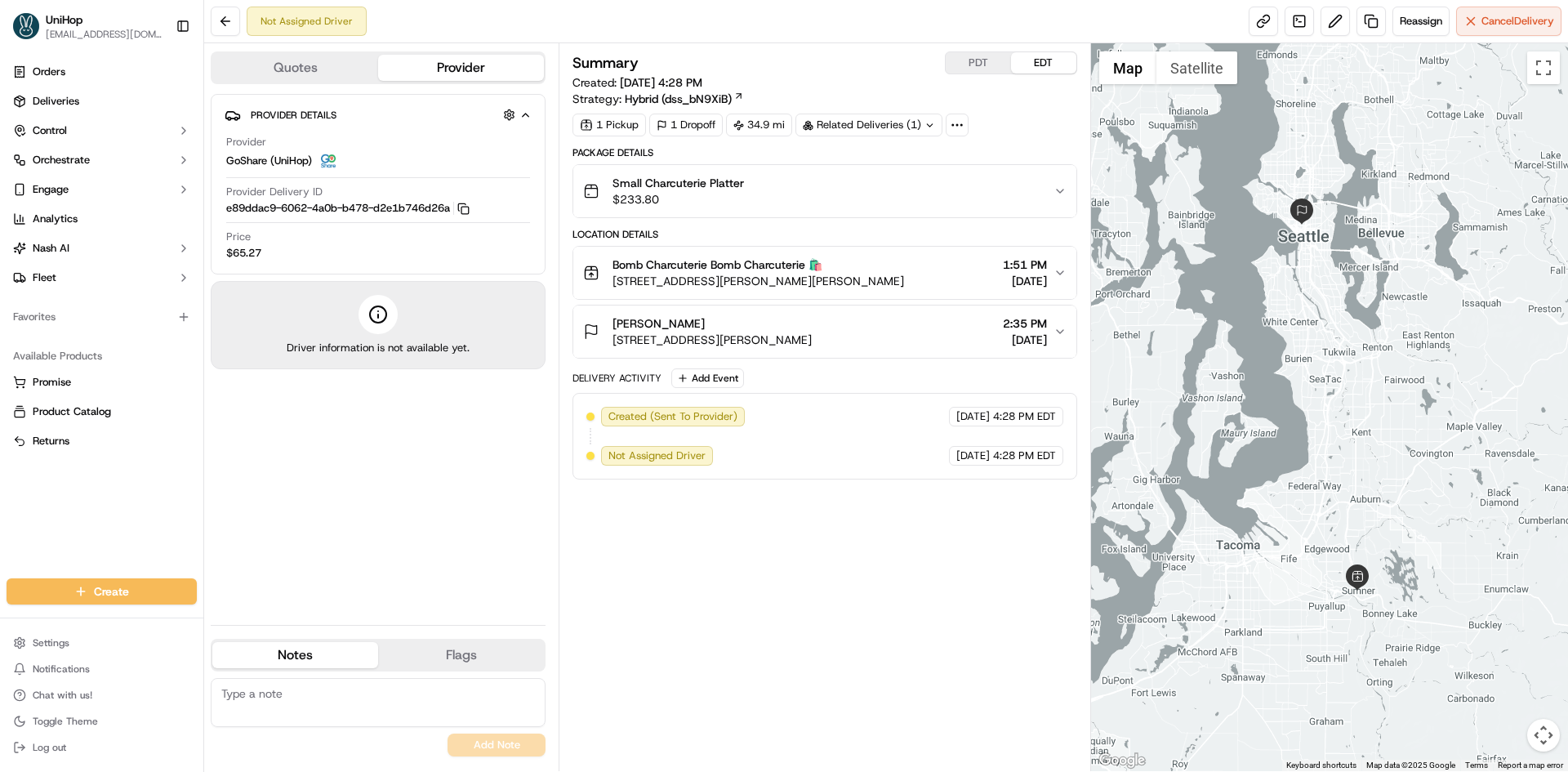
paste textarea "Delivery $75.00 Pierce County Sales Tax (9.4%) $18.52 Tip $18.30"
drag, startPoint x: 392, startPoint y: 698, endPoint x: 218, endPoint y: 701, distance: 174.0
click at [218, 701] on textarea "Delivery $75.00 Pierce County Sales Tax (9.4%) $18.52 Tip $18.30" at bounding box center [378, 702] width 335 height 49
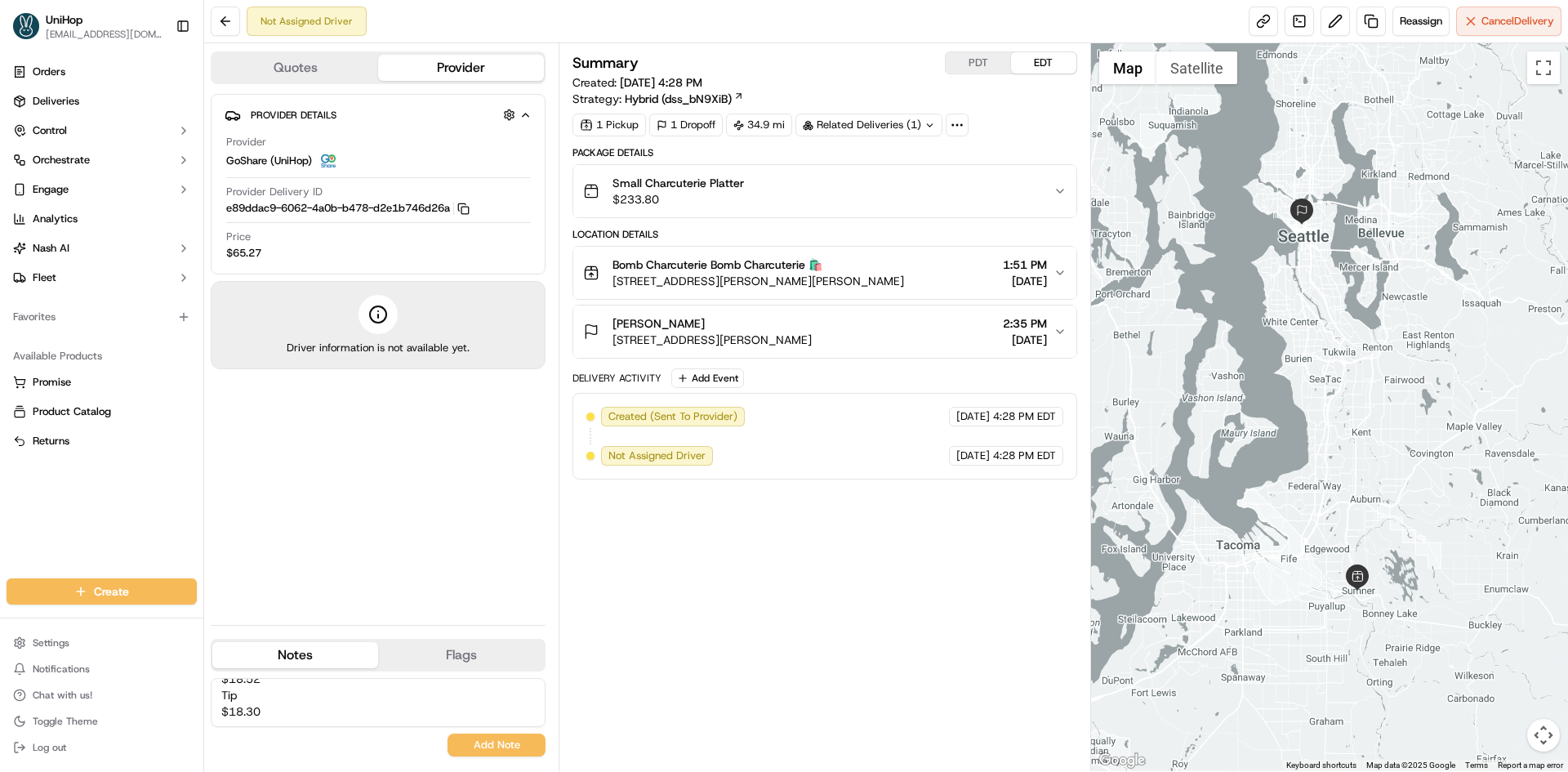
click at [306, 684] on textarea "Delivery $75.00 $18.52 Tip $18.30" at bounding box center [378, 702] width 335 height 49
drag, startPoint x: 268, startPoint y: 718, endPoint x: 223, endPoint y: 712, distance: 45.4
click at [223, 712] on textarea "Delivery $75.00 Tip $18.30" at bounding box center [378, 702] width 335 height 49
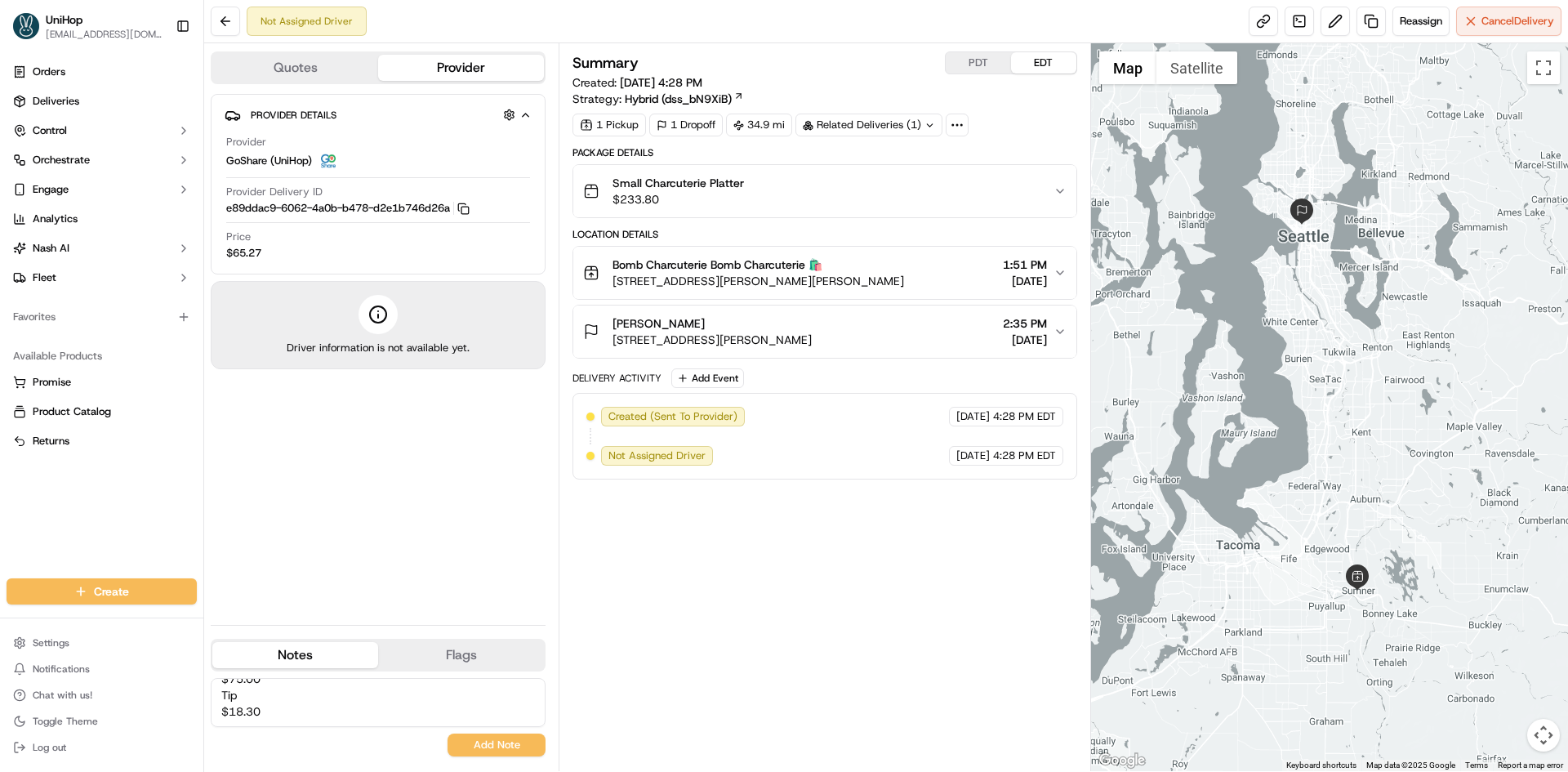
click at [264, 710] on textarea "Delivery $75.00 Tip $18.30" at bounding box center [378, 702] width 335 height 49
drag, startPoint x: 223, startPoint y: 698, endPoint x: 264, endPoint y: 710, distance: 42.7
click at [264, 712] on textarea "Delivery $75.00 Tip $18.30" at bounding box center [378, 702] width 335 height 49
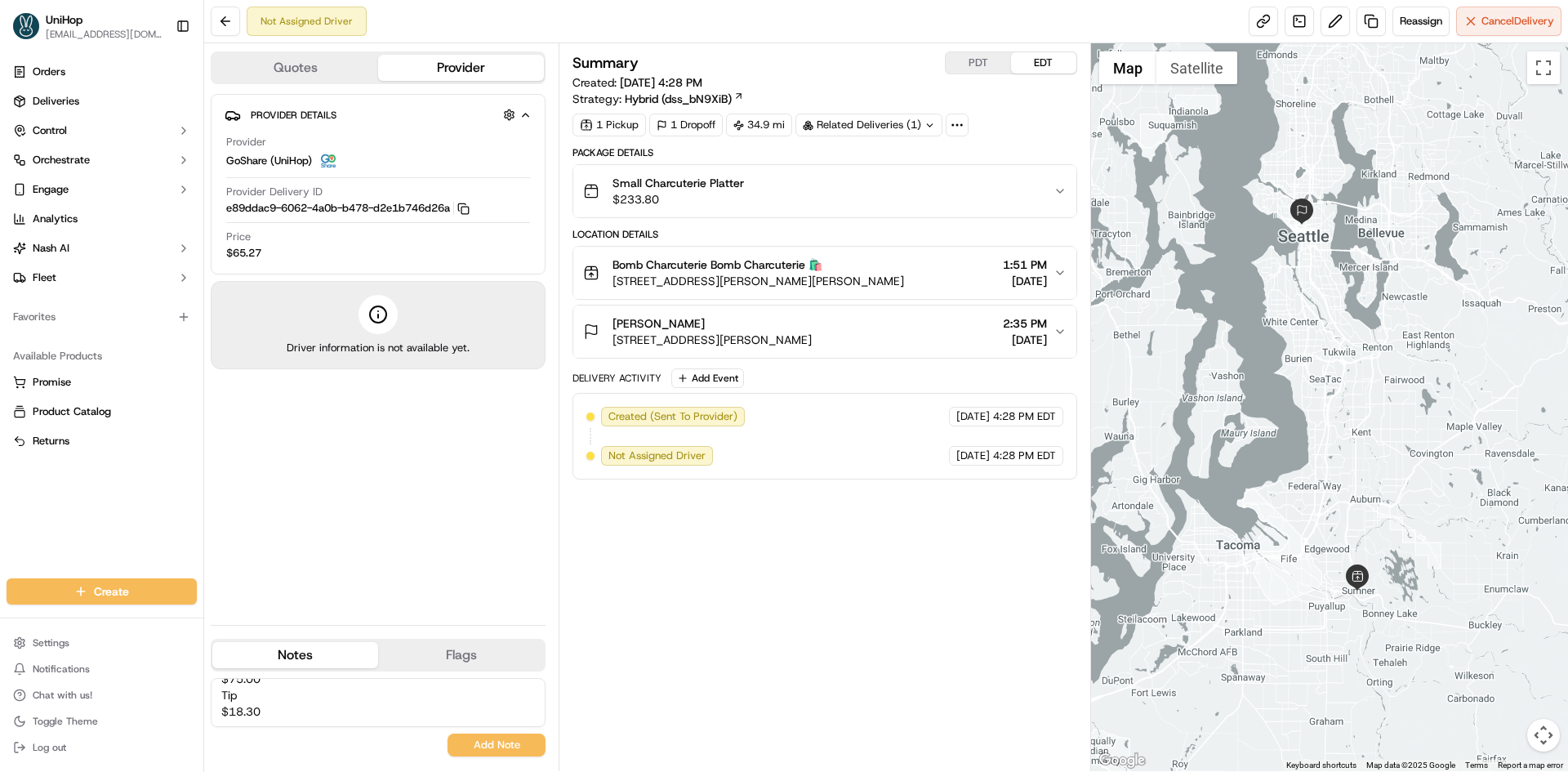
click at [269, 713] on textarea "Delivery $75.00 Tip $18.30" at bounding box center [378, 702] width 335 height 49
drag, startPoint x: 262, startPoint y: 710, endPoint x: 223, endPoint y: 701, distance: 40.0
click at [223, 701] on textarea "Delivery $75.00 Tip $18.30" at bounding box center [378, 702] width 335 height 49
type textarea "Delivery $75.00"
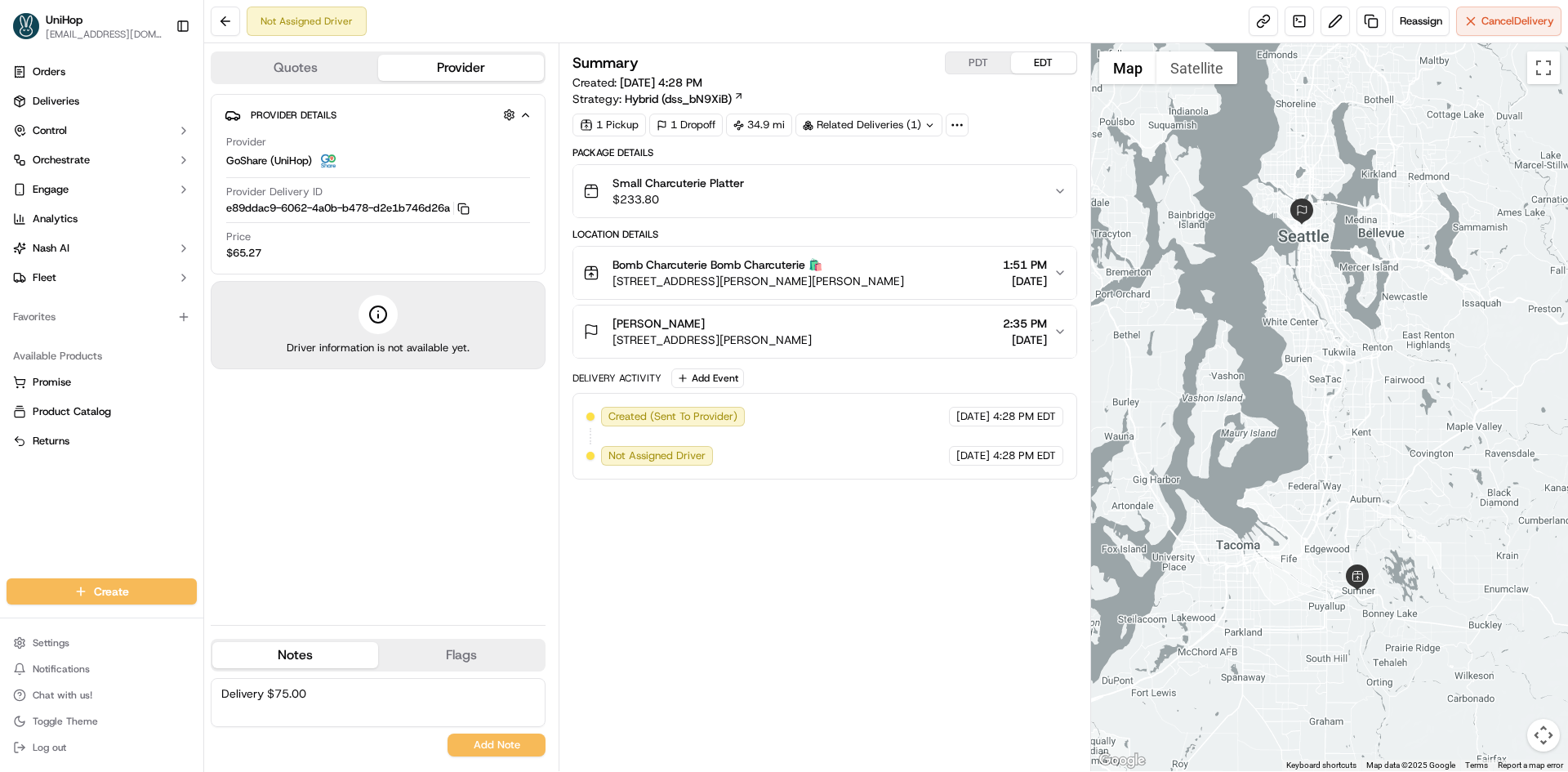
click at [499, 748] on button "Add Note" at bounding box center [497, 745] width 98 height 23
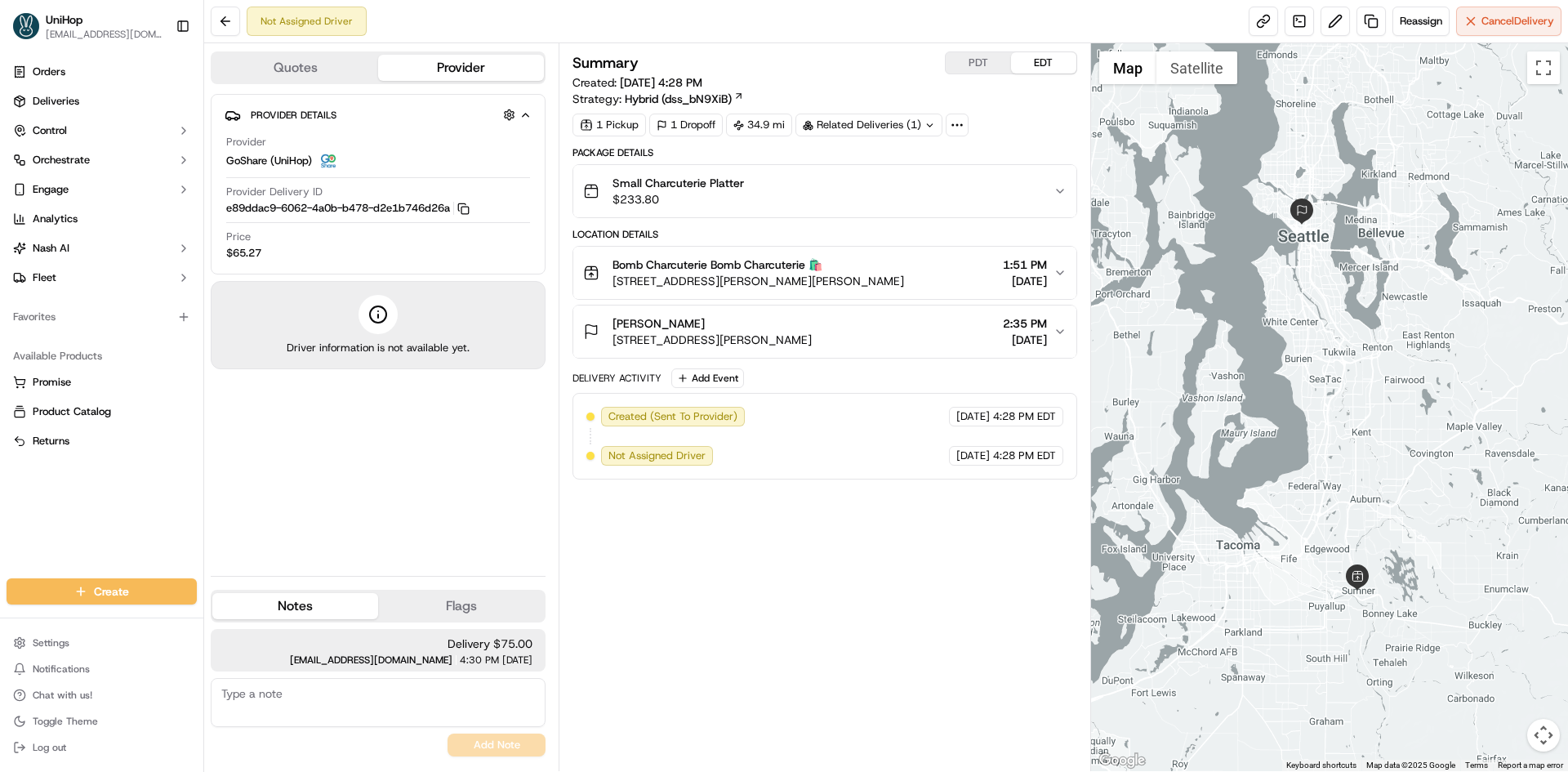
click at [432, 696] on textarea at bounding box center [378, 702] width 335 height 49
paste textarea "Tip $18.30"
drag, startPoint x: 223, startPoint y: 710, endPoint x: 345, endPoint y: 702, distance: 122.3
click at [224, 710] on textarea "Tip $18.30" at bounding box center [378, 702] width 335 height 49
type textarea "Tip $18.30"
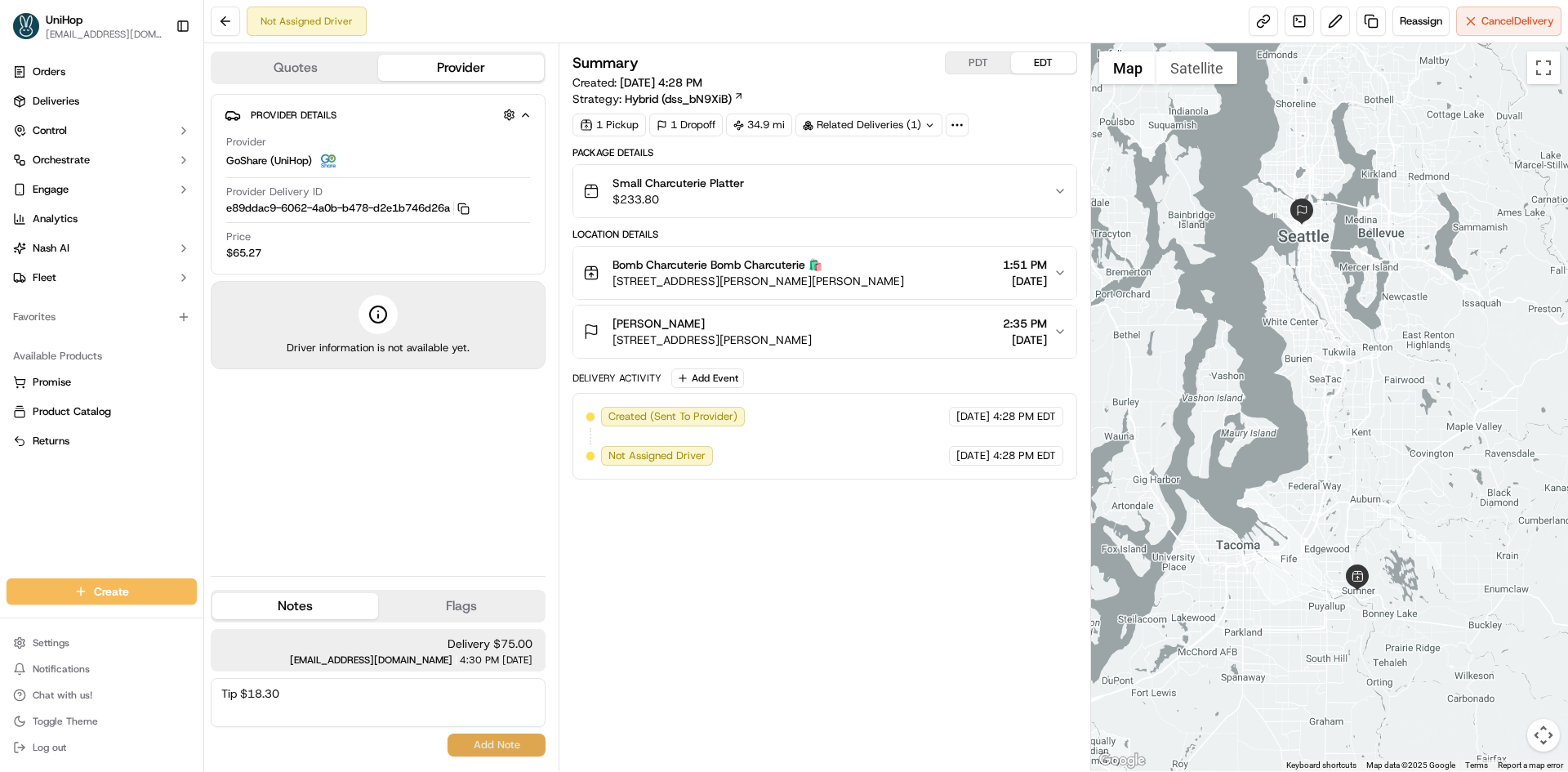
click at [487, 742] on button "Add Note" at bounding box center [497, 745] width 98 height 23
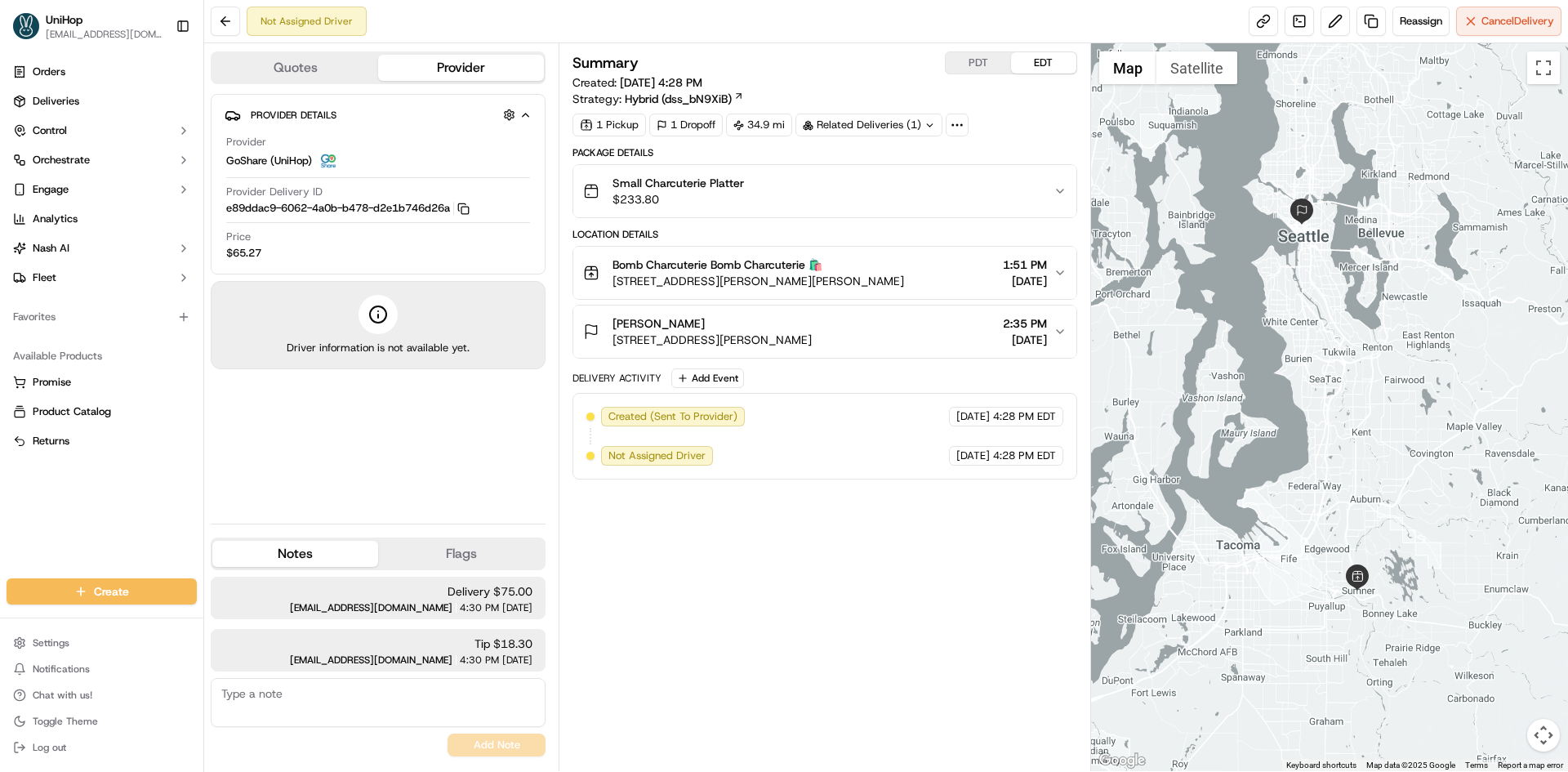
click at [422, 701] on textarea at bounding box center [378, 702] width 335 height 49
paste textarea "https://unihop.slack.com/files/U07RZHZQBE2/F09G7HVJWPP/order__1135428453_placed…"
type textarea "https://unihop.slack.com/files/U07RZHZQBE2/F09G7HVJWPP/order__1135428453_placed…"
click at [487, 739] on button "Add Note" at bounding box center [497, 745] width 98 height 23
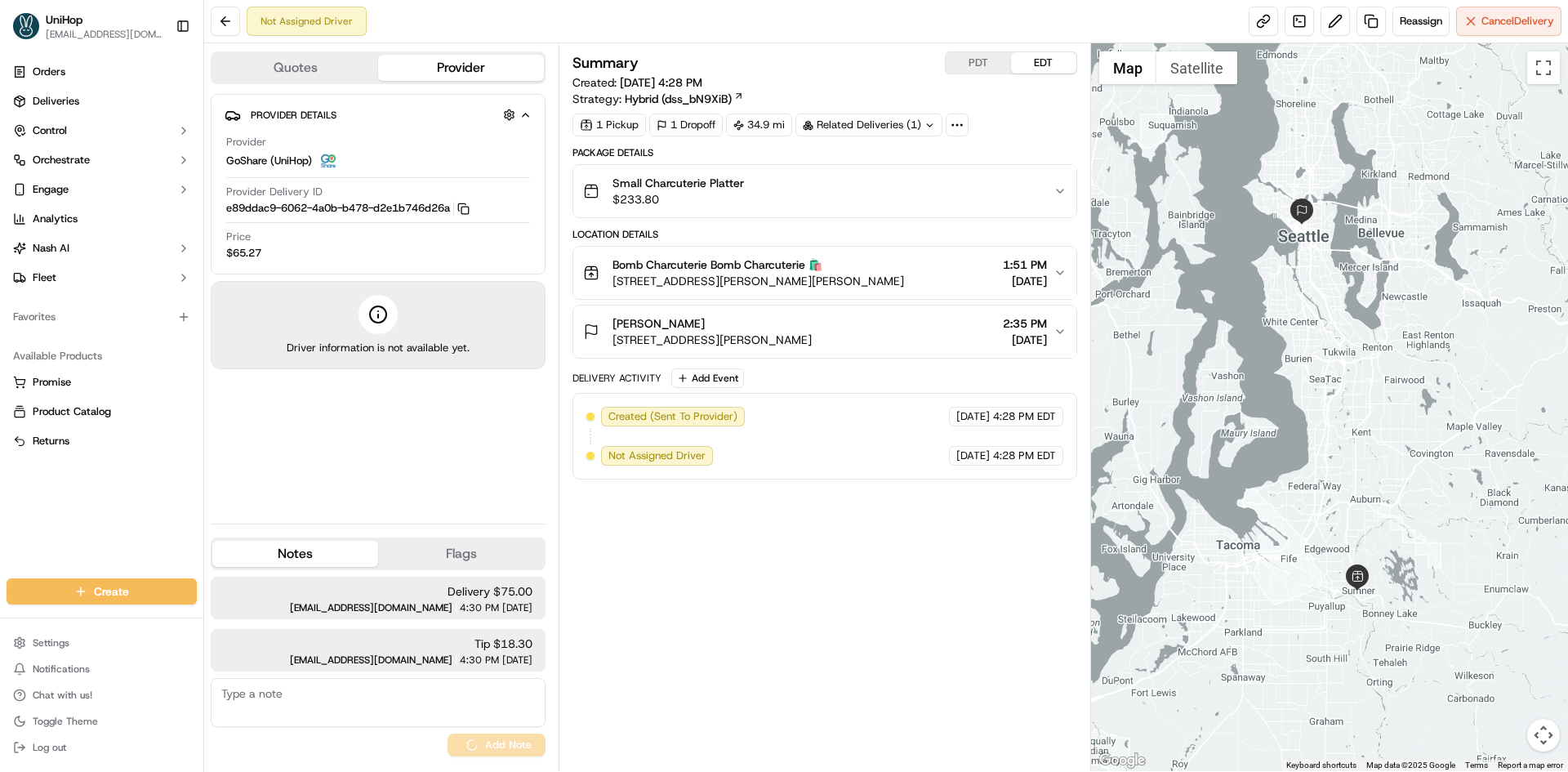
scroll to position [0, 0]
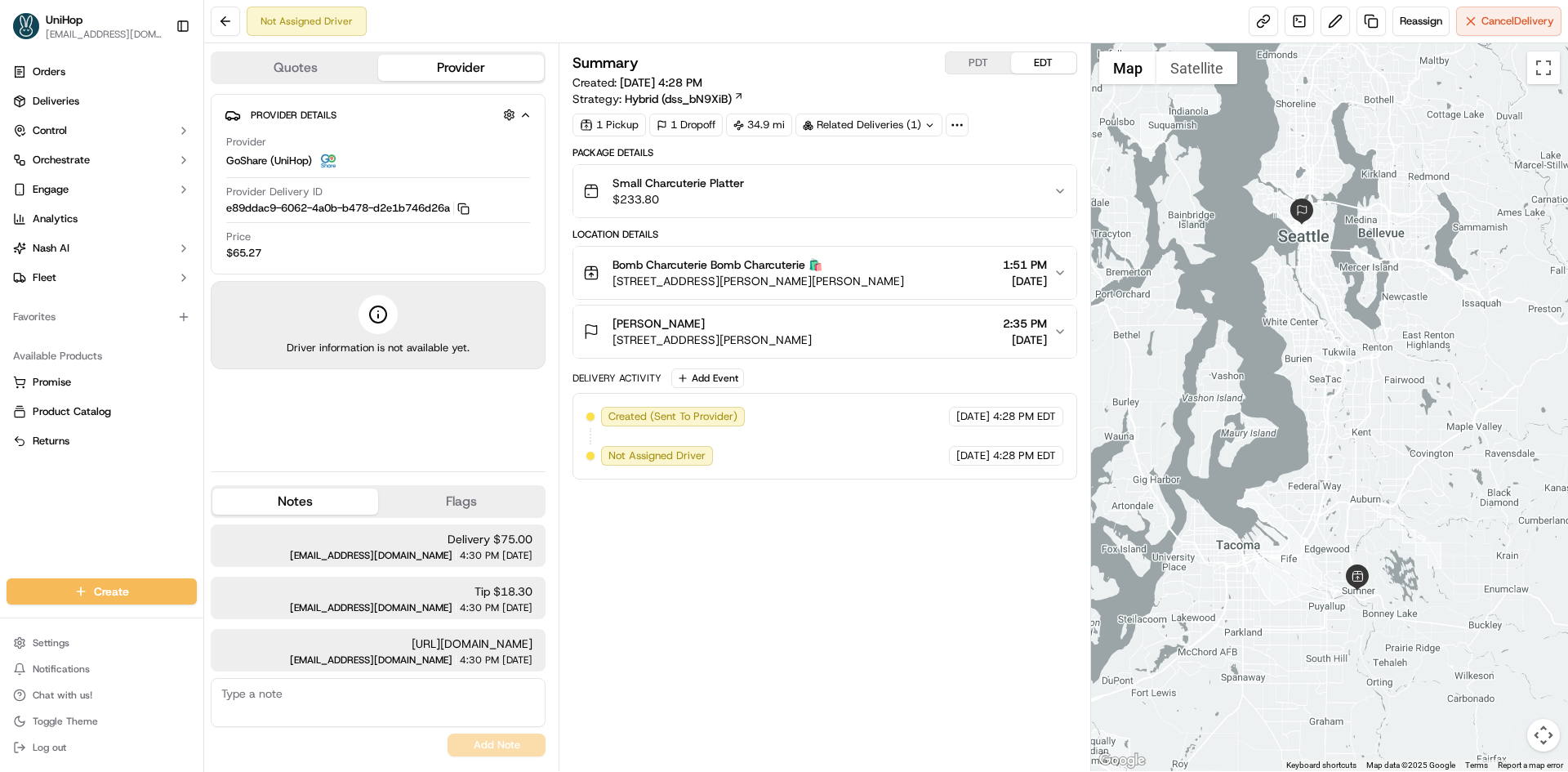
click at [967, 63] on button "PDT" at bounding box center [978, 62] width 65 height 21
click at [1016, 66] on button "EDT" at bounding box center [1043, 62] width 65 height 21
click at [974, 59] on button "PDT" at bounding box center [978, 62] width 65 height 21
click at [1026, 63] on button "EDT" at bounding box center [1043, 62] width 65 height 21
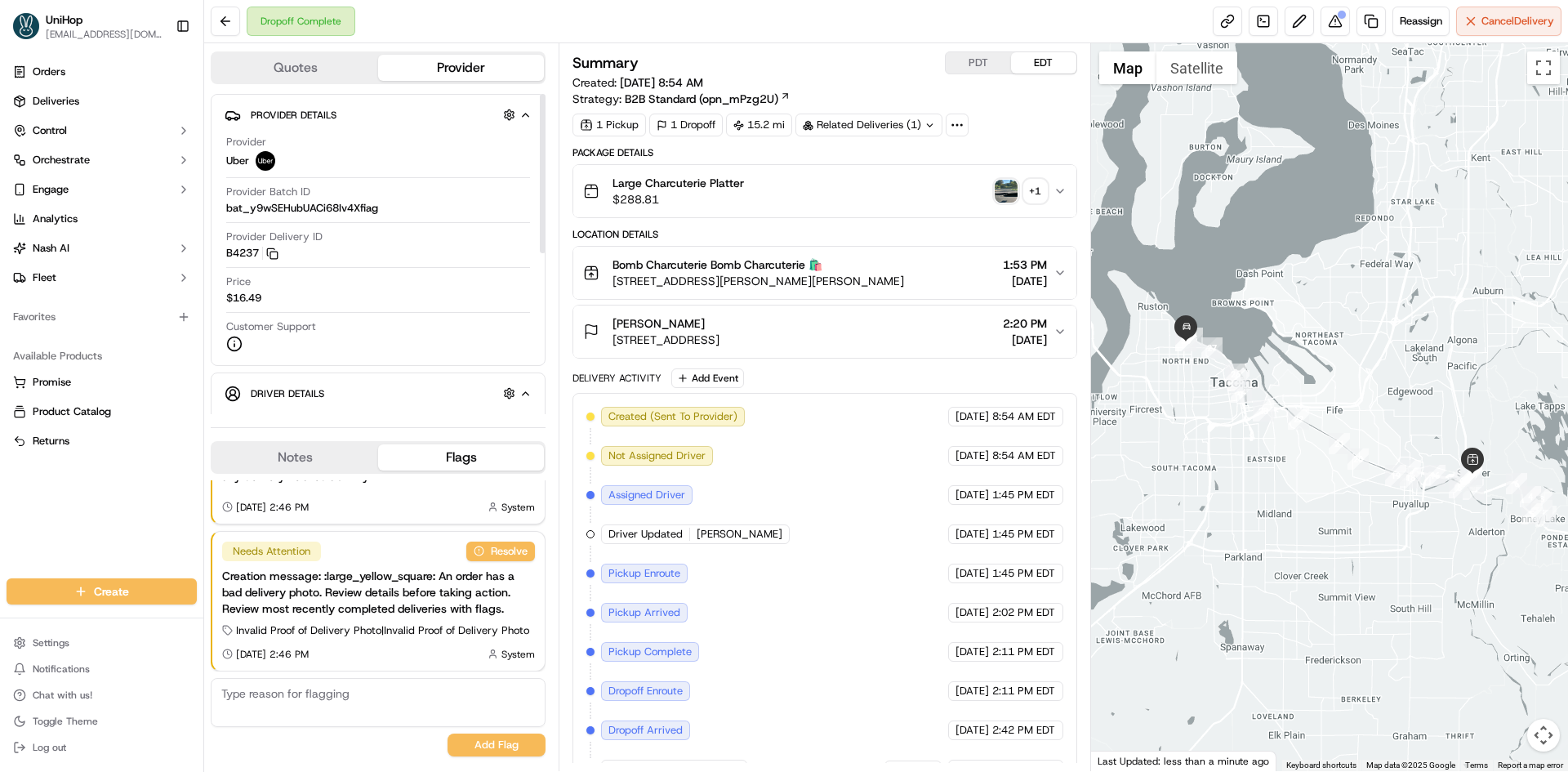
click at [290, 450] on button "Notes" at bounding box center [295, 457] width 166 height 26
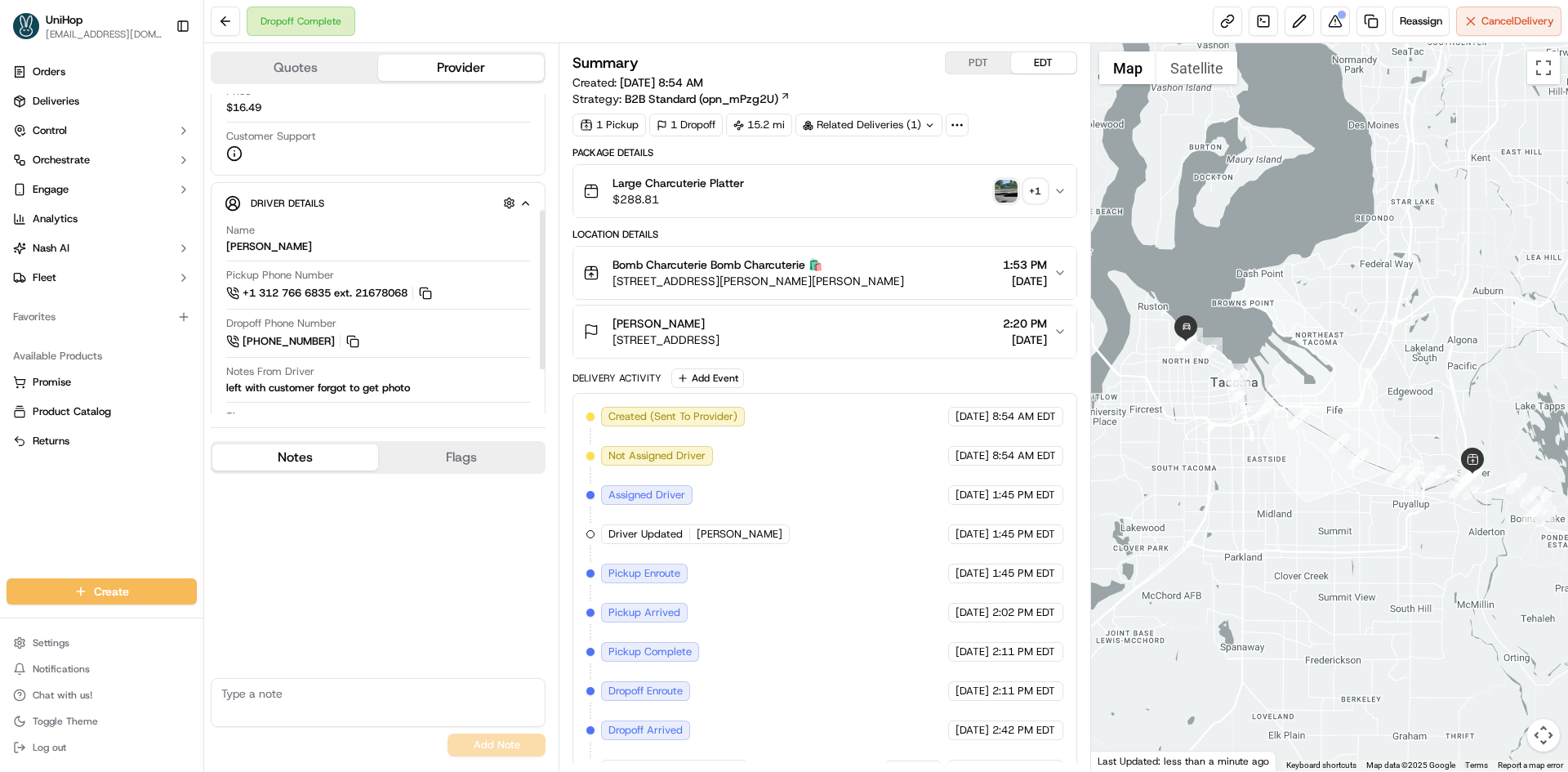
scroll to position [245, 0]
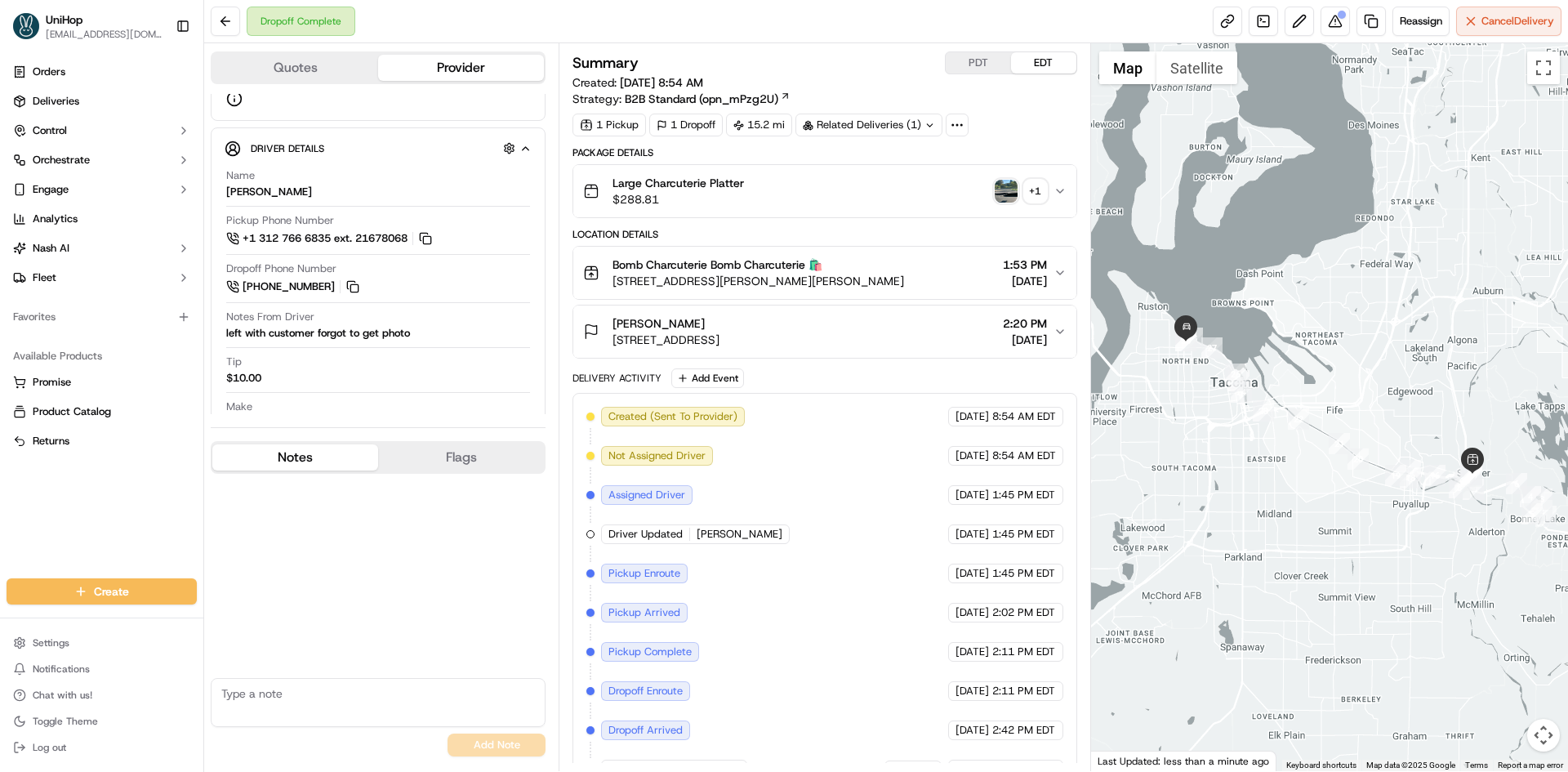
click at [0, 523] on div "Orders Deliveries Control Orchestrate Engage Analytics [PERSON_NAME] Fleet Favo…" at bounding box center [101, 309] width 204 height 513
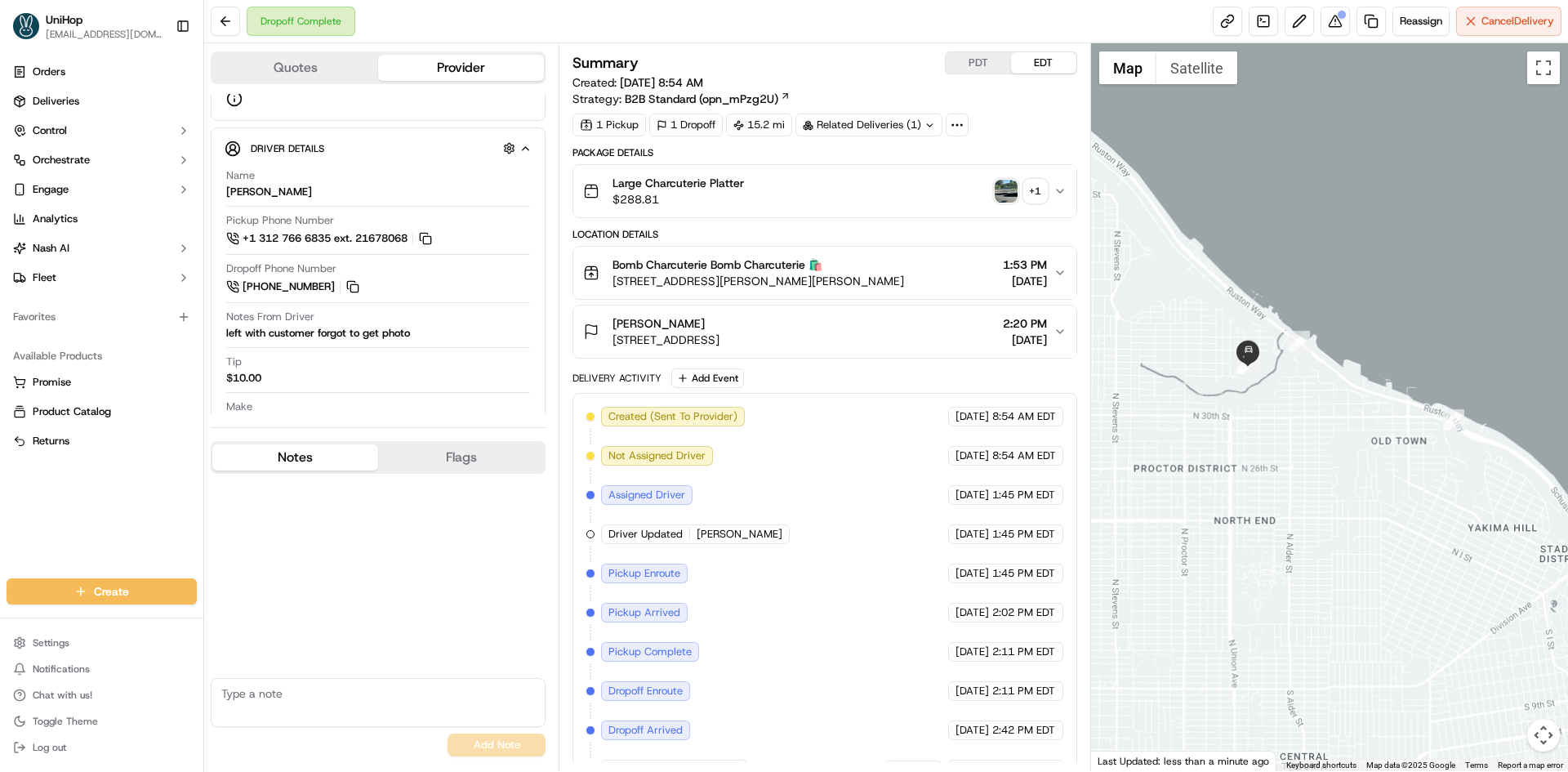
click at [907, 312] on button "[PERSON_NAME] Will [STREET_ADDRESS] 2:20 PM [DATE]" at bounding box center [824, 332] width 502 height 52
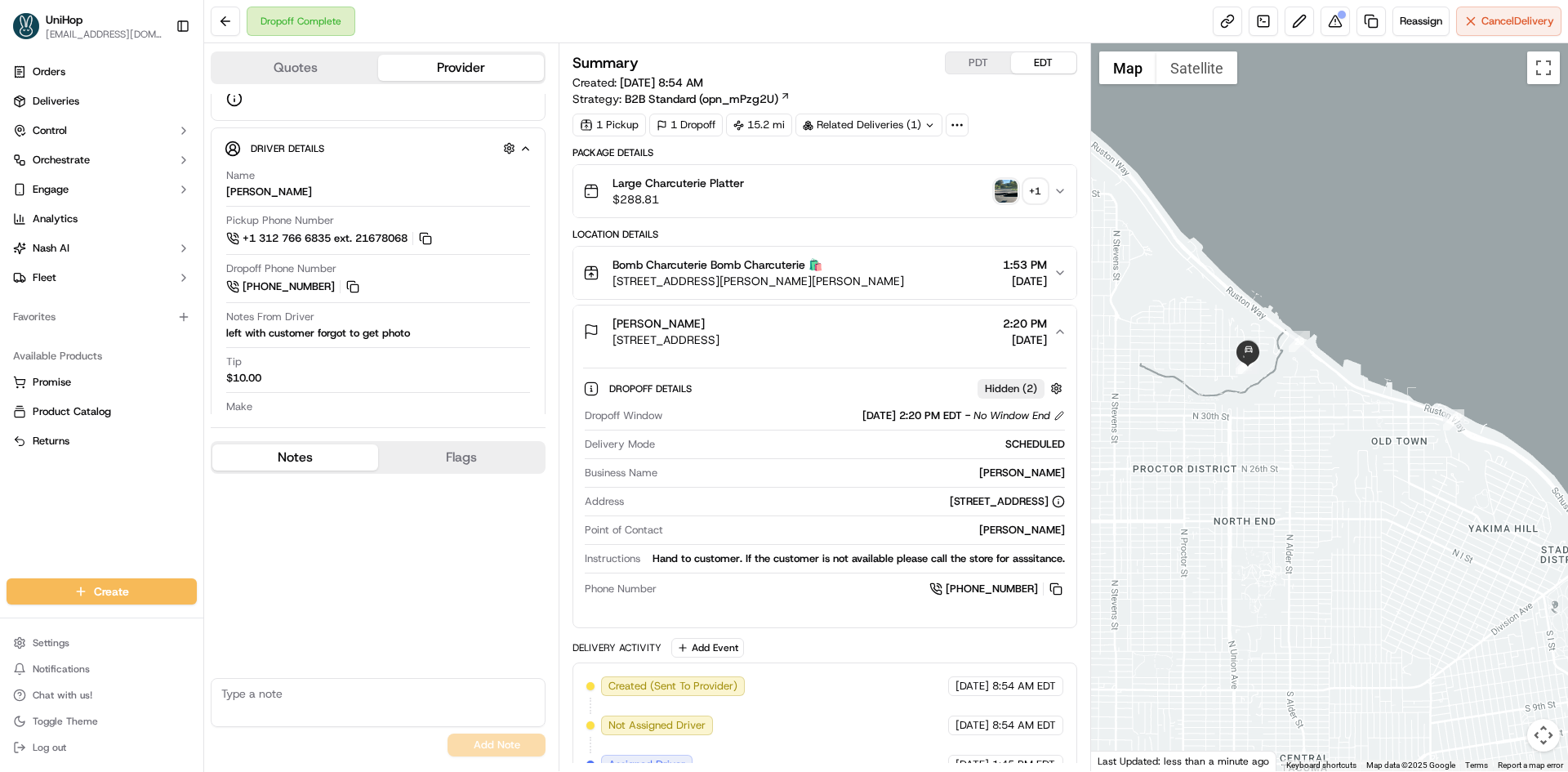
click at [909, 319] on div "Cassandra Will 3422 N 34th St, Tacoma, WA 98407, USA 2:20 PM Sep 20 2025" at bounding box center [818, 331] width 470 height 33
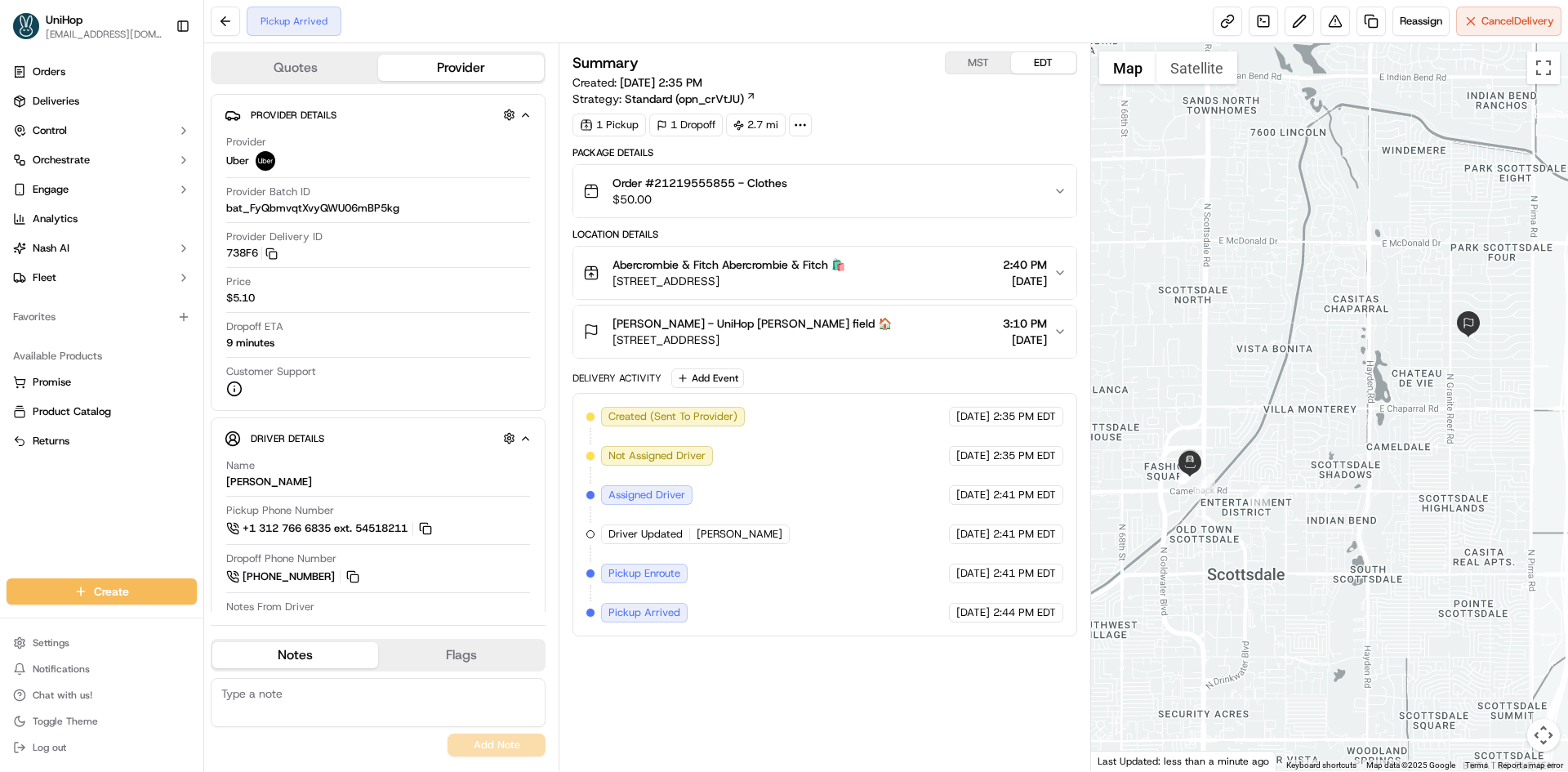
drag, startPoint x: 870, startPoint y: 287, endPoint x: 613, endPoint y: 284, distance: 257.0
click at [613, 284] on div "Abercrombie & Fitch Abercrombie & Fitch 🛍️ [STREET_ADDRESS] 2:40 PM [DATE]" at bounding box center [818, 272] width 470 height 33
drag, startPoint x: 614, startPoint y: 263, endPoint x: 717, endPoint y: 271, distance: 103.3
click at [717, 271] on span "Abercrombie & Fitch Abercrombie & Fitch 🛍️" at bounding box center [728, 264] width 233 height 16
copy span "Abercrombie & Fitc"
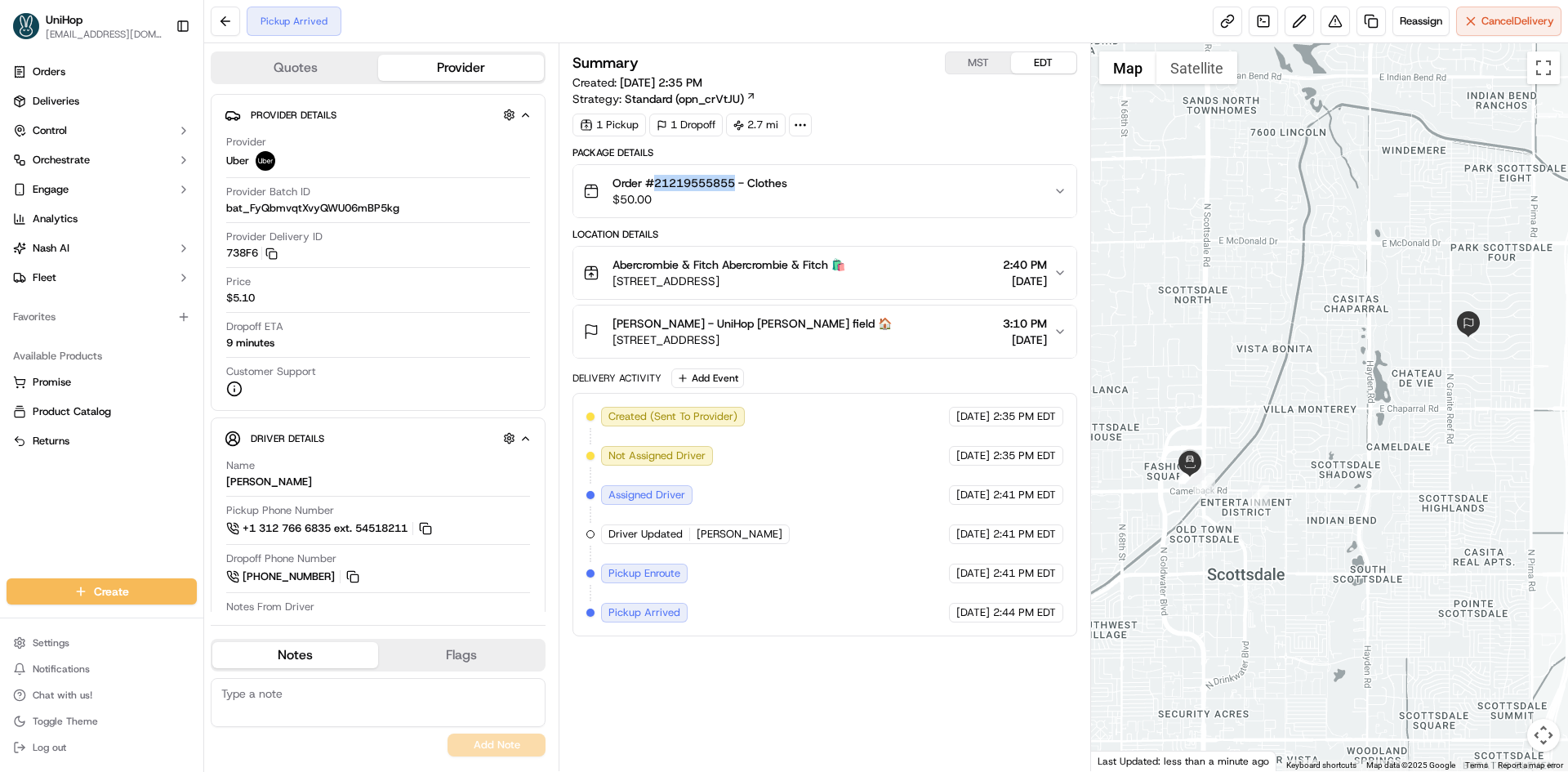
drag, startPoint x: 653, startPoint y: 186, endPoint x: 734, endPoint y: 188, distance: 81.0
click at [734, 188] on span "Order #21219555855 - Clothes" at bounding box center [699, 183] width 175 height 16
copy span "21219555855"
click at [828, 321] on div "Anna field - UniHop Anna field 🏠" at bounding box center [752, 323] width 280 height 16
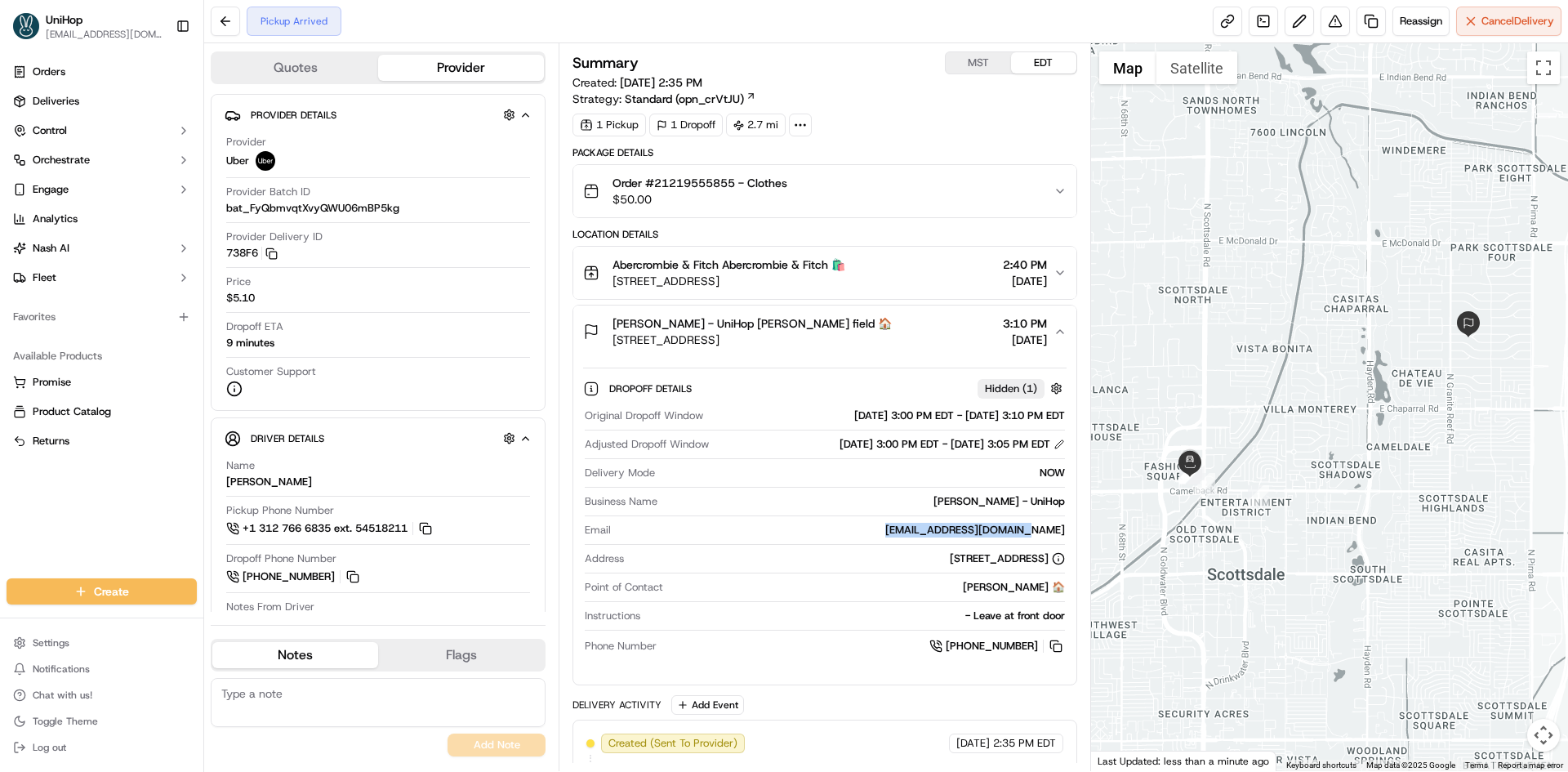
drag, startPoint x: 942, startPoint y: 530, endPoint x: 1063, endPoint y: 532, distance: 121.0
click at [1063, 532] on div "annafield2000@gmail.com" at bounding box center [841, 530] width 447 height 14
copy div "annafield2000@gmail.com"
click at [903, 348] on button "Anna field - UniHop Anna field 🏠 8449 E Sage Dr, Scottsdale, AZ 85250, USA 3:10…" at bounding box center [824, 332] width 502 height 52
click at [895, 347] on div "Anna field - UniHop Anna field 🏠 8449 E Sage Dr, Scottsdale, AZ 85250, USA 3:10…" at bounding box center [818, 331] width 470 height 33
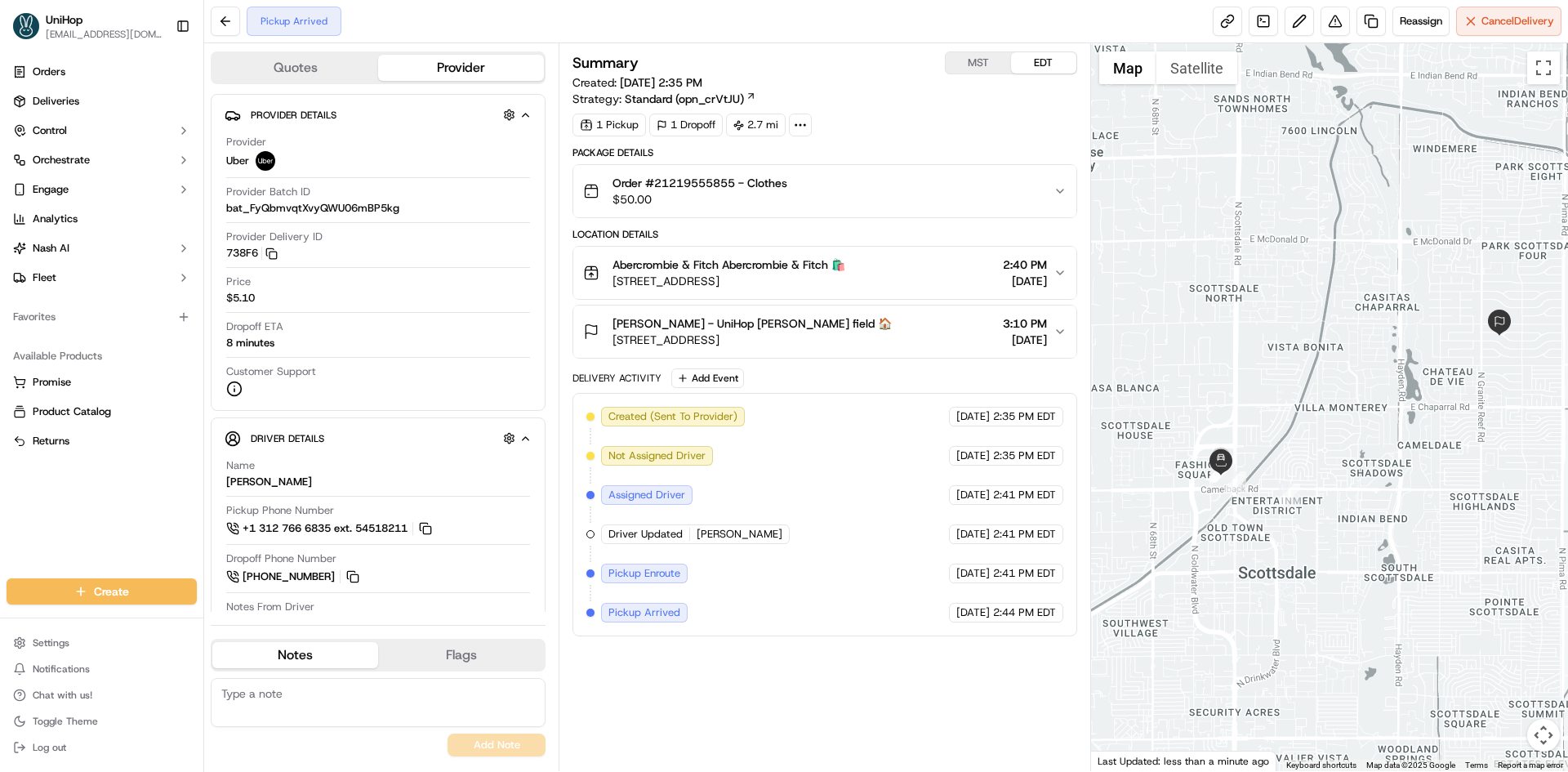
drag, startPoint x: 1193, startPoint y: 283, endPoint x: 1214, endPoint y: 281, distance: 21.1
click at [1214, 281] on div at bounding box center [1330, 407] width 478 height 728
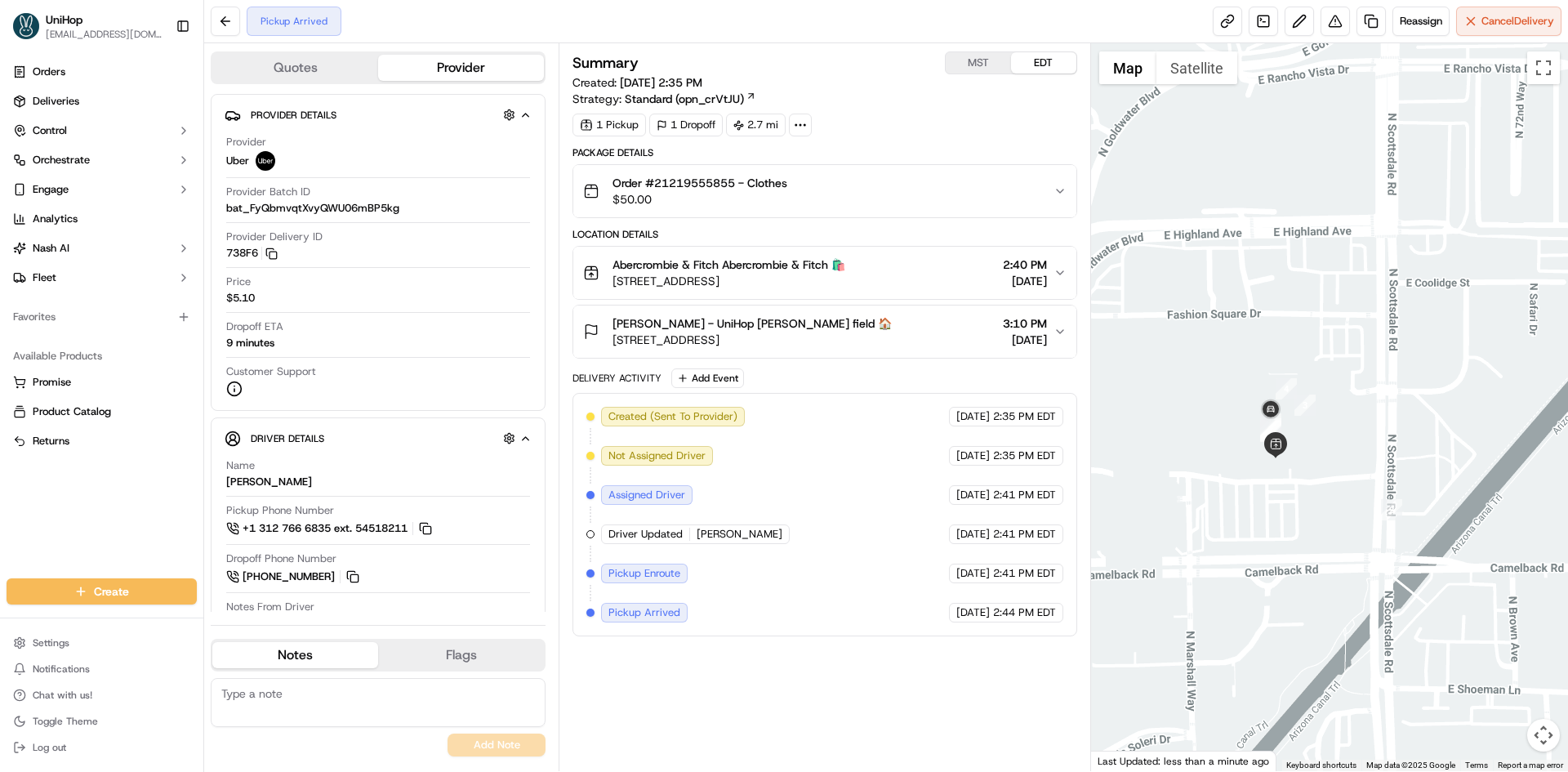
click at [988, 718] on div "Summary MST EDT Created: Sep 20 2025 2:35 PM Strategy: Standard (opn_crVtJU) 1 …" at bounding box center [824, 407] width 504 height 711
click at [895, 325] on div "Anna field - UniHop Anna field 🏠 8449 E Sage Dr, Scottsdale, AZ 85250, USA 3:10…" at bounding box center [818, 331] width 470 height 33
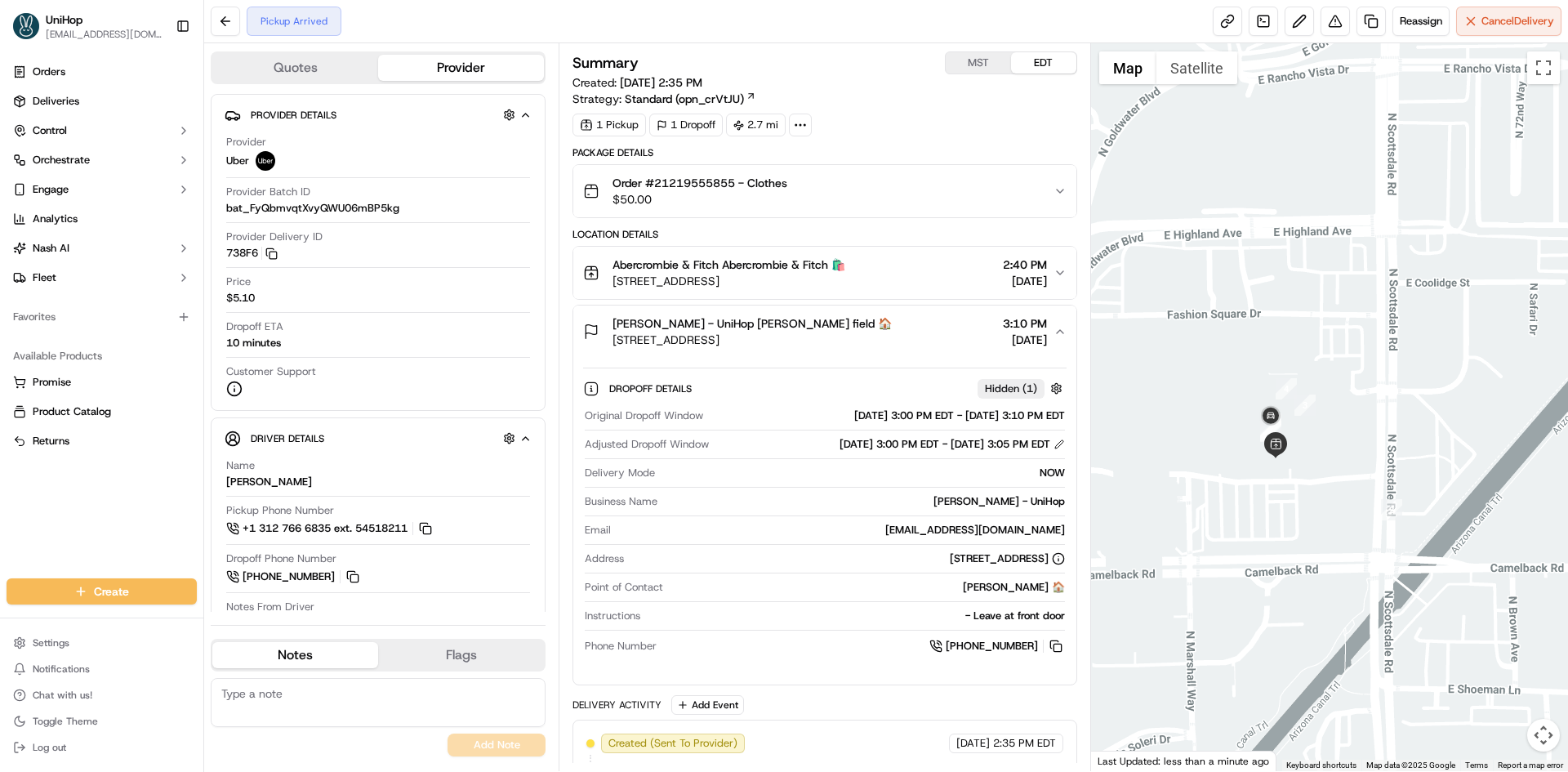
click at [898, 326] on div "Anna field - UniHop Anna field 🏠 8449 E Sage Dr, Scottsdale, AZ 85250, USA 3:10…" at bounding box center [818, 331] width 470 height 33
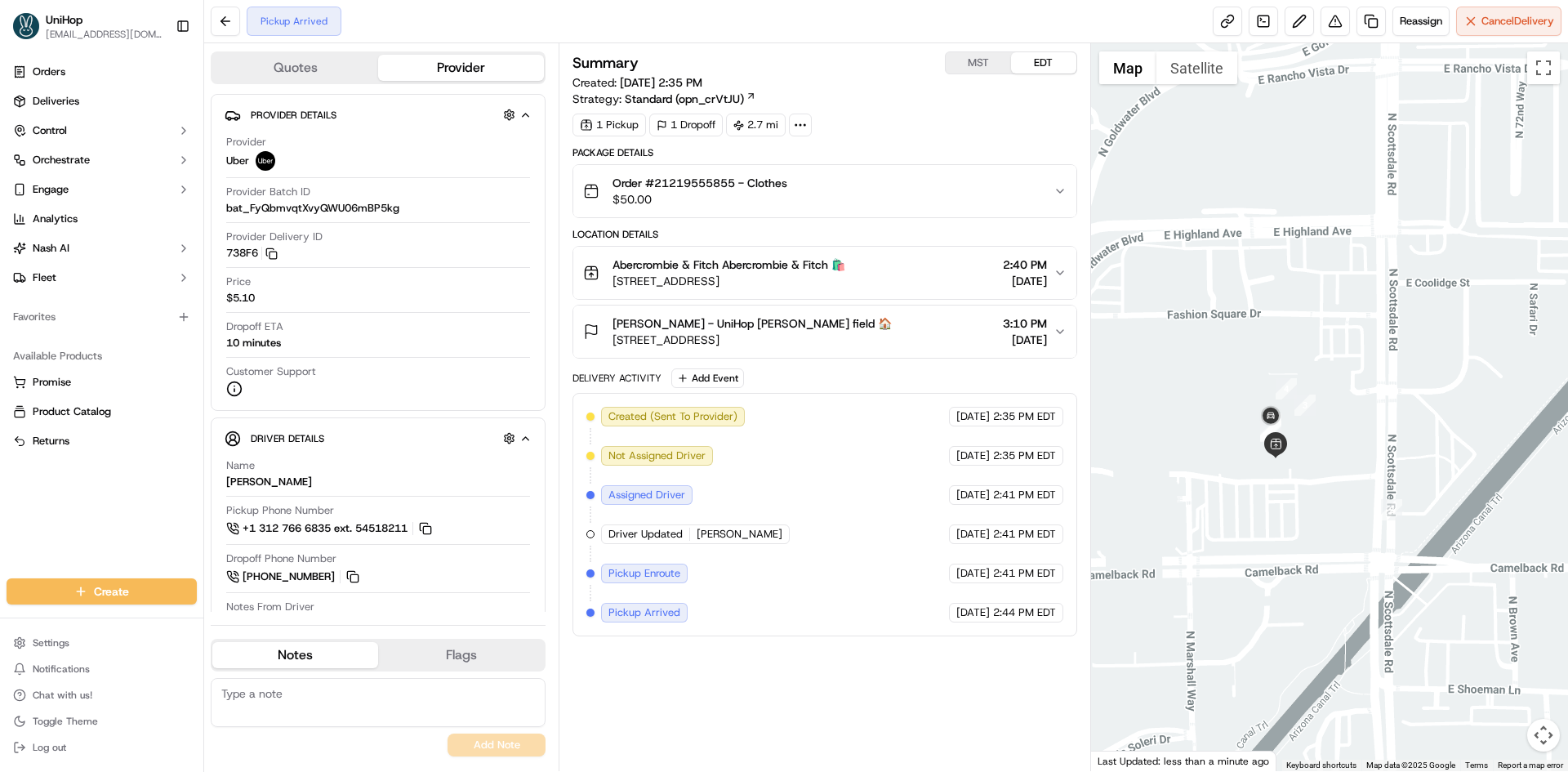
click at [847, 169] on button "Order #21219555855 - Clothes $50.00" at bounding box center [824, 191] width 502 height 52
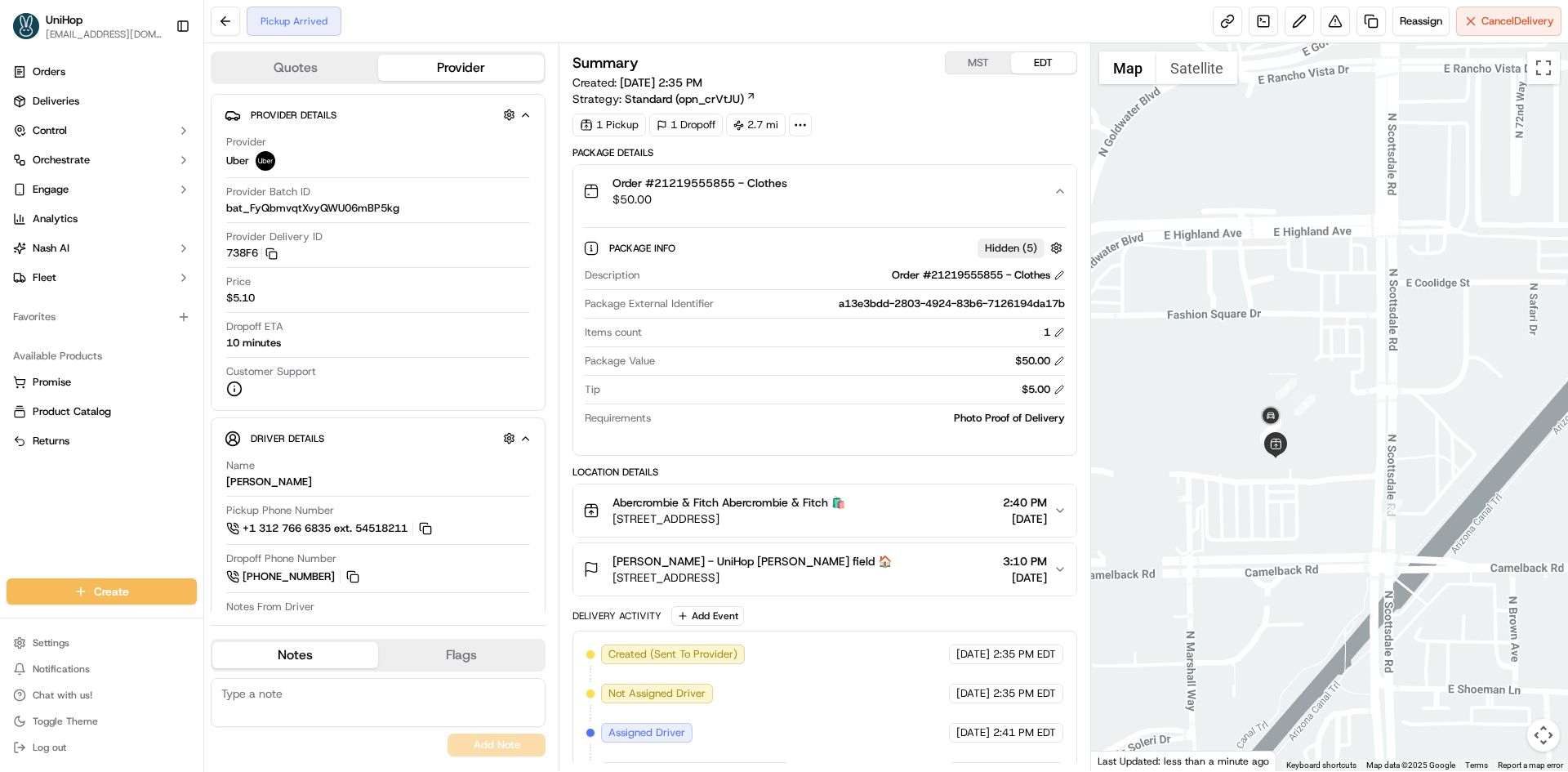
click at [847, 169] on button "Order #21219555855 - Clothes $50.00" at bounding box center [824, 191] width 502 height 52
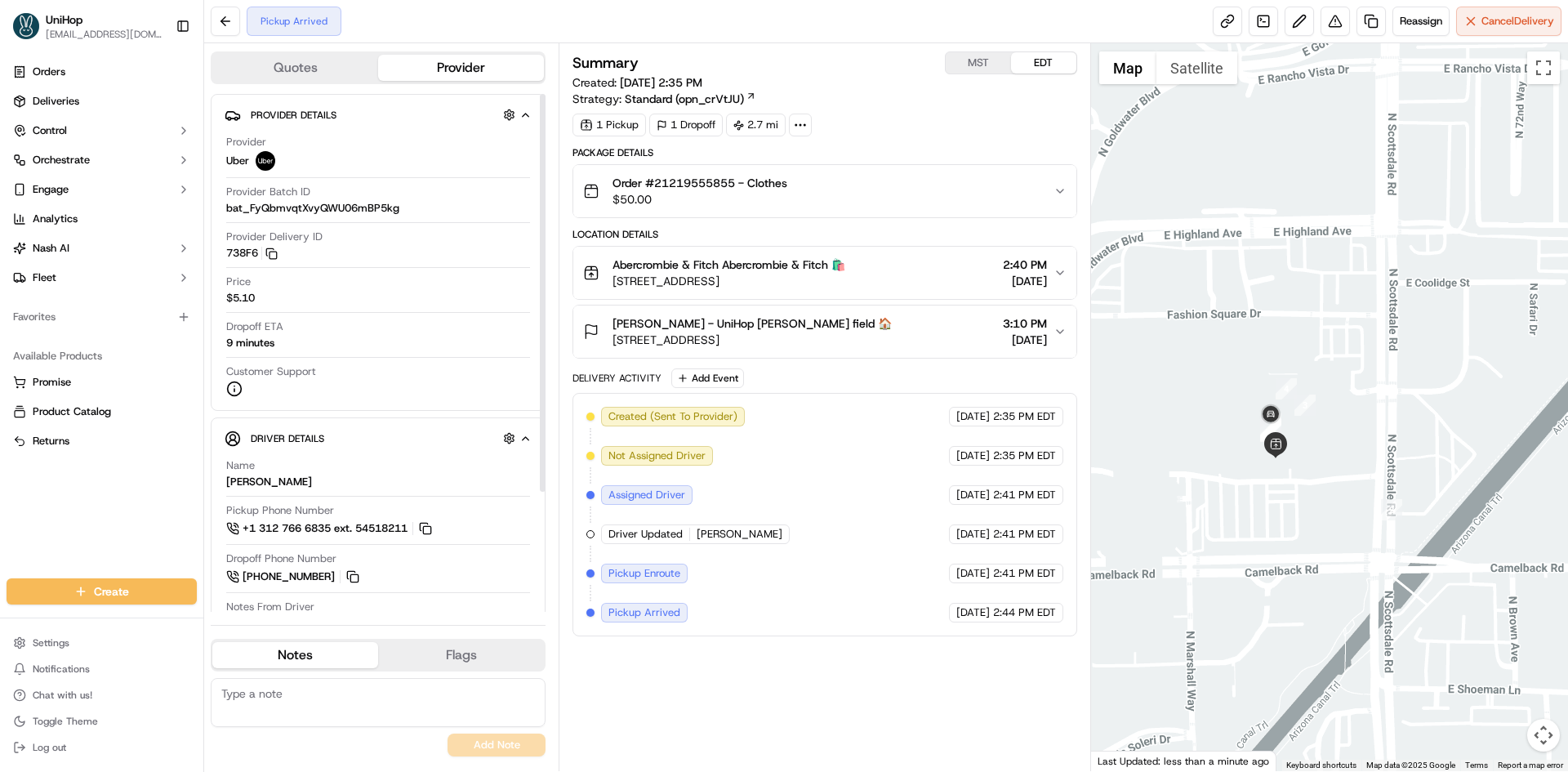
click at [893, 347] on div "Anna field - UniHop Anna field 🏠 8449 E Sage Dr, Scottsdale, AZ 85250, USA 3:10…" at bounding box center [818, 331] width 470 height 33
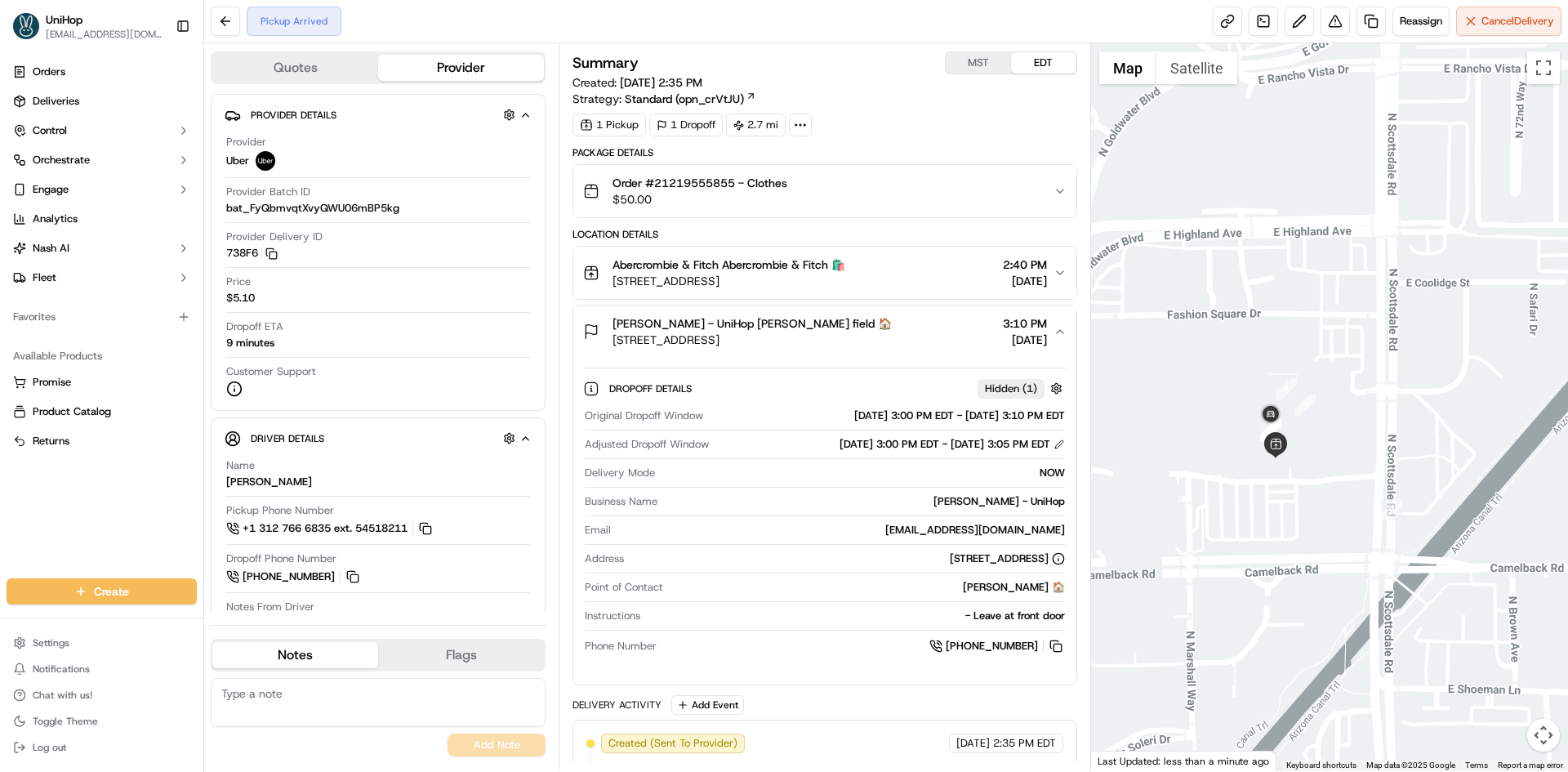
click at [898, 344] on div "Anna field - UniHop Anna field 🏠 8449 E Sage Dr, Scottsdale, AZ 85250, USA 3:10…" at bounding box center [818, 331] width 470 height 33
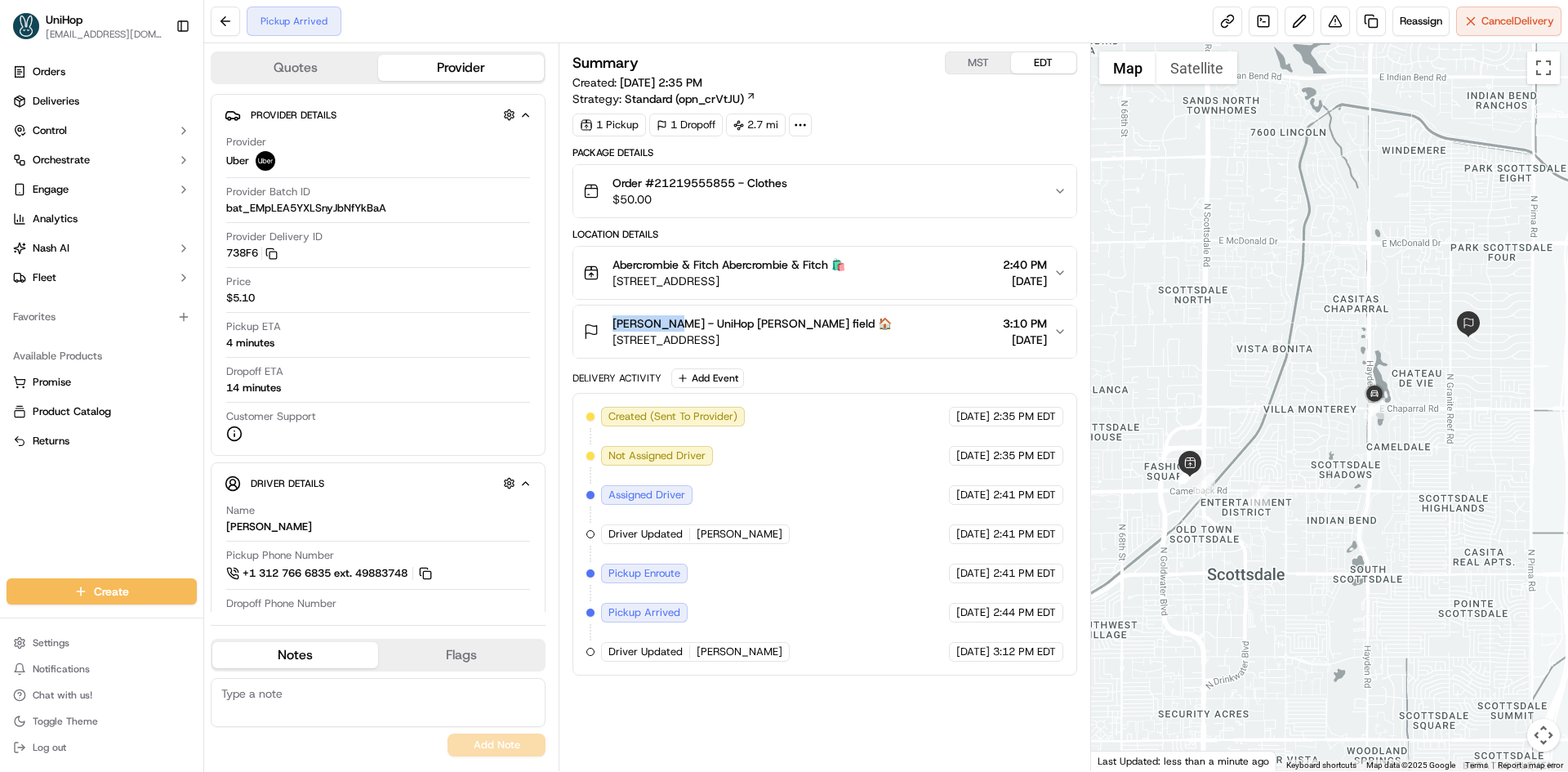
drag, startPoint x: 609, startPoint y: 323, endPoint x: 667, endPoint y: 329, distance: 58.3
click at [667, 329] on span "[PERSON_NAME] - UniHop [PERSON_NAME] field 🏠" at bounding box center [752, 323] width 280 height 16
copy span "[PERSON_NAME]"
drag, startPoint x: 649, startPoint y: 183, endPoint x: 736, endPoint y: 186, distance: 87.1
click at [736, 186] on span "Order #21219555855 - Clothes" at bounding box center [699, 183] width 175 height 16
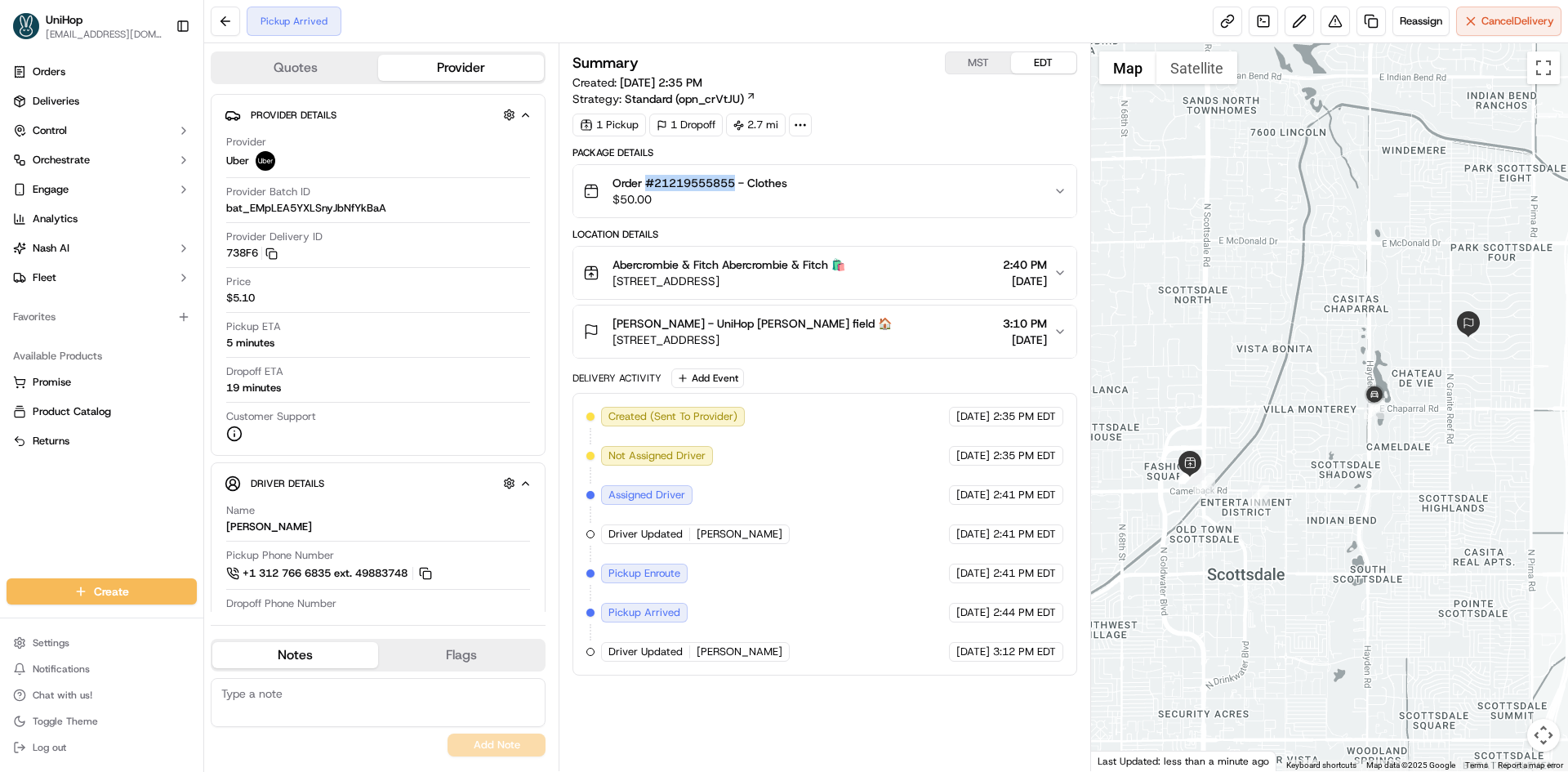
copy span "#21219555855"
click at [27, 529] on div "Orders Deliveries Control Orchestrate Engage Analytics [PERSON_NAME] Fleet Favo…" at bounding box center [101, 309] width 204 height 513
click at [895, 329] on div "[PERSON_NAME] - UniHop [PERSON_NAME] field 🏠 [STREET_ADDRESS] 3:10 PM [DATE]" at bounding box center [818, 331] width 470 height 33
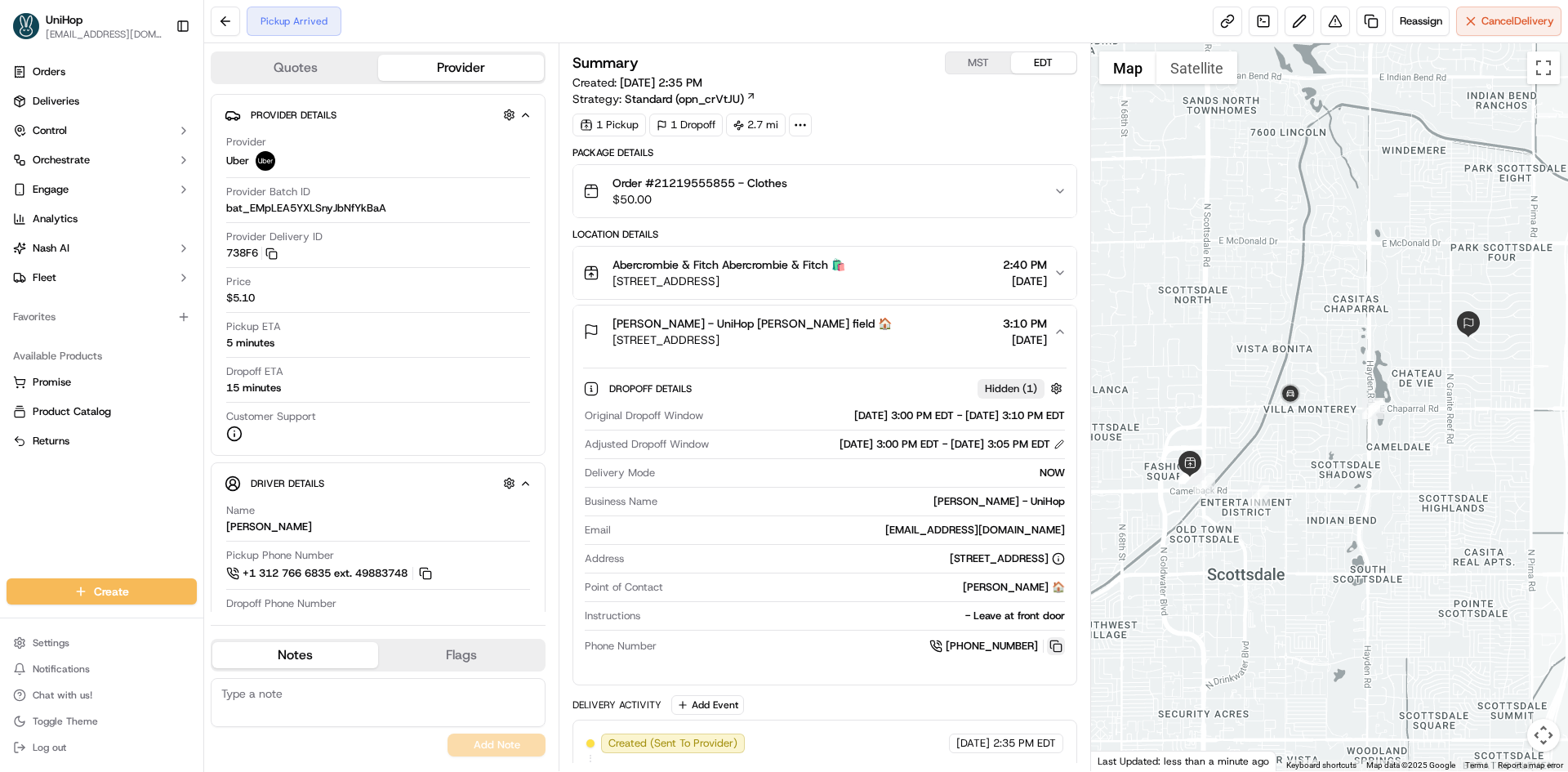
click at [1053, 644] on button at bounding box center [1056, 646] width 18 height 18
drag, startPoint x: 615, startPoint y: 263, endPoint x: 719, endPoint y: 271, distance: 104.3
click at [719, 271] on span "Abercrombie & Fitch Abercrombie & Fitch 🛍️" at bounding box center [728, 264] width 233 height 16
copy span "Abercrombie & Fitch"
click at [897, 314] on button "[PERSON_NAME] - UniHop [PERSON_NAME] field 🏠 [STREET_ADDRESS] 3:10 PM [DATE]" at bounding box center [824, 332] width 502 height 52
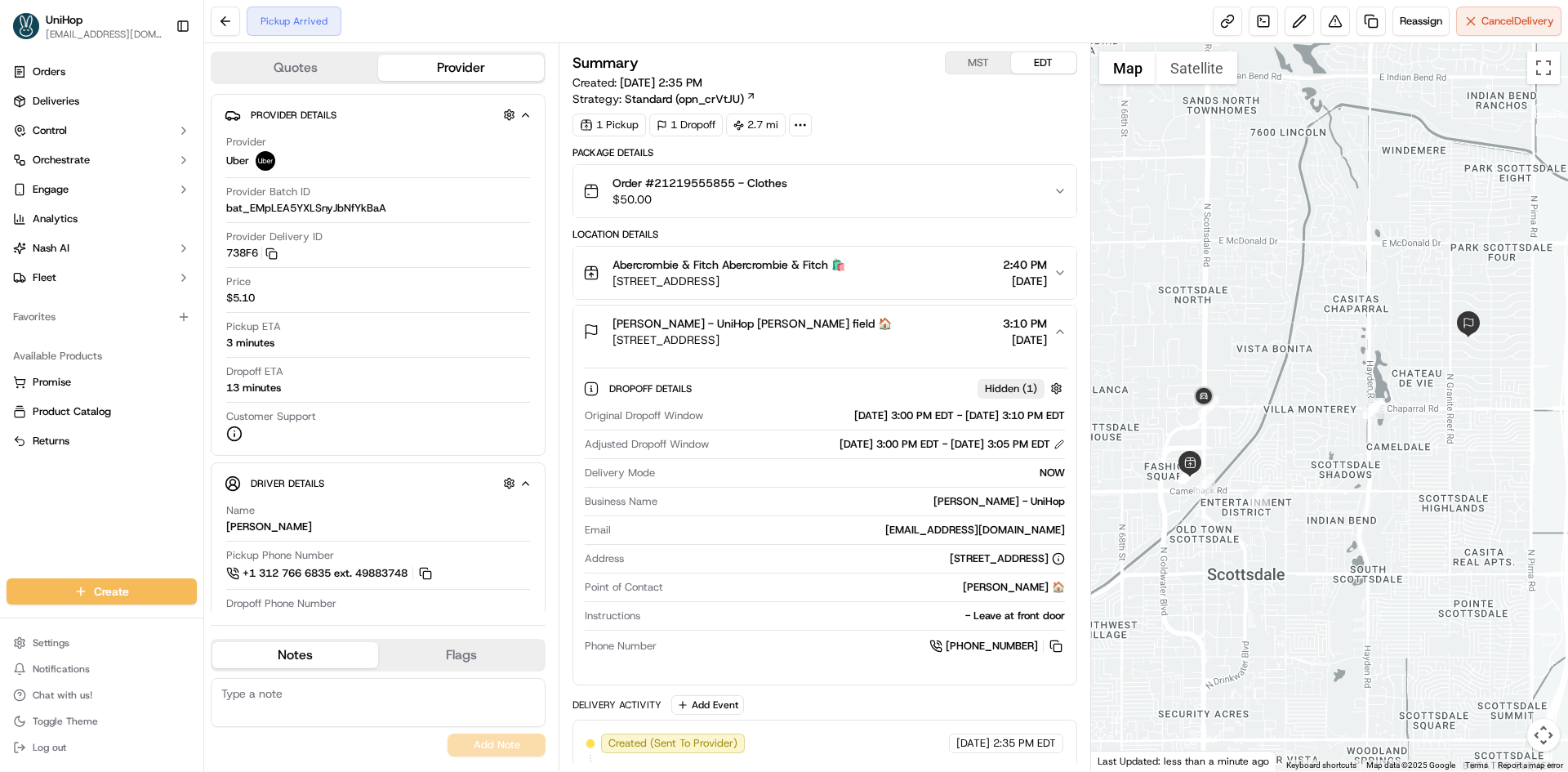
click at [900, 326] on div "[PERSON_NAME] - UniHop [PERSON_NAME] field 🏠 [STREET_ADDRESS] 3:10 PM [DATE]" at bounding box center [818, 331] width 470 height 33
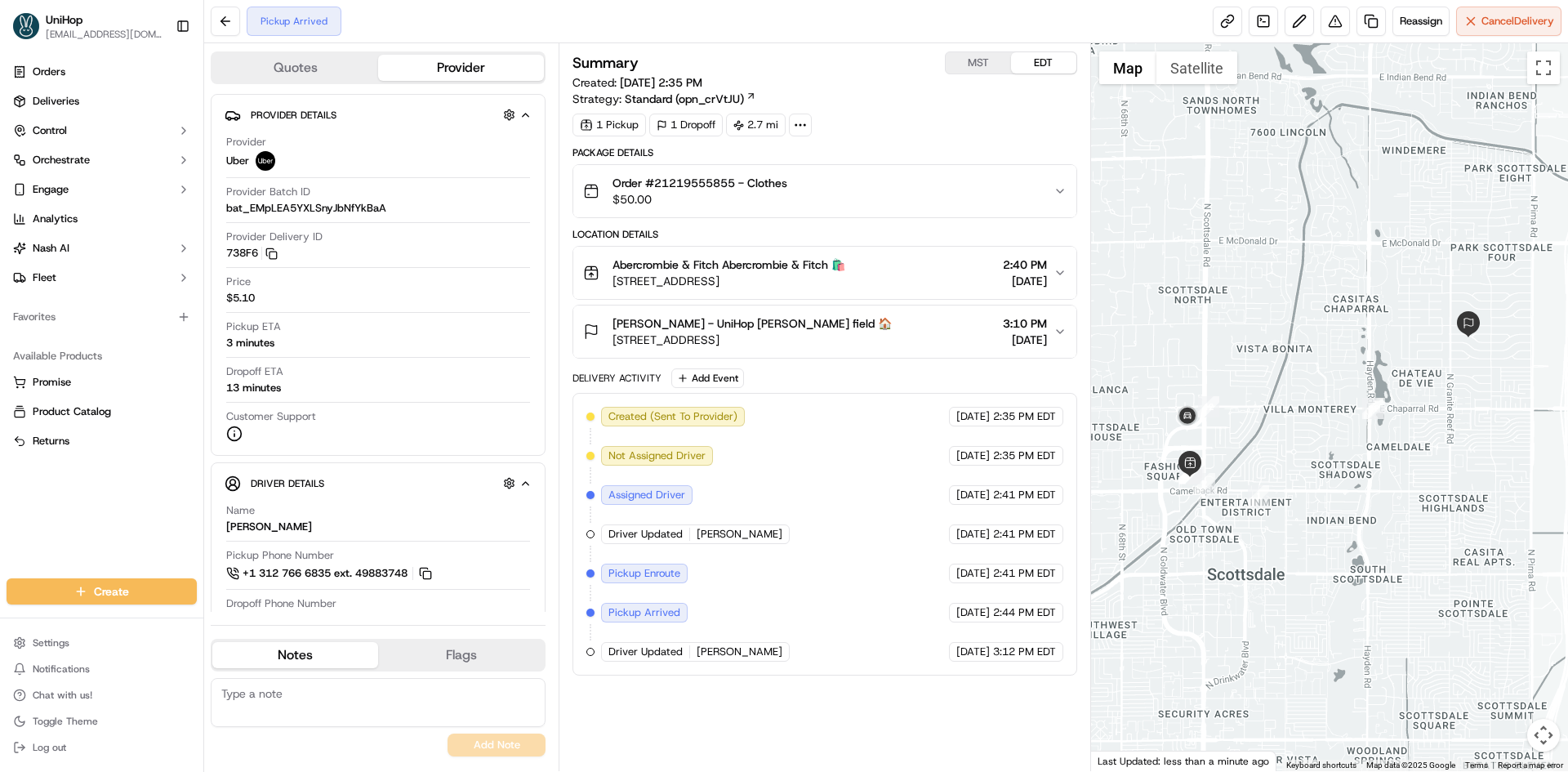
click at [984, 695] on div "Summary MST EDT Created: [DATE] 2:35 PM Strategy: Standard (opn_crVtJU) 1 Picku…" at bounding box center [824, 407] width 504 height 711
click at [13, 530] on div "Orders Deliveries Control Orchestrate Engage Analytics [PERSON_NAME] Fleet Favo…" at bounding box center [101, 309] width 204 height 513
drag, startPoint x: 608, startPoint y: 319, endPoint x: 660, endPoint y: 322, distance: 52.1
click at [661, 323] on div "[PERSON_NAME] - UniHop [PERSON_NAME] field 🏠 [STREET_ADDRESS]" at bounding box center [737, 331] width 309 height 33
copy span "[PERSON_NAME]"
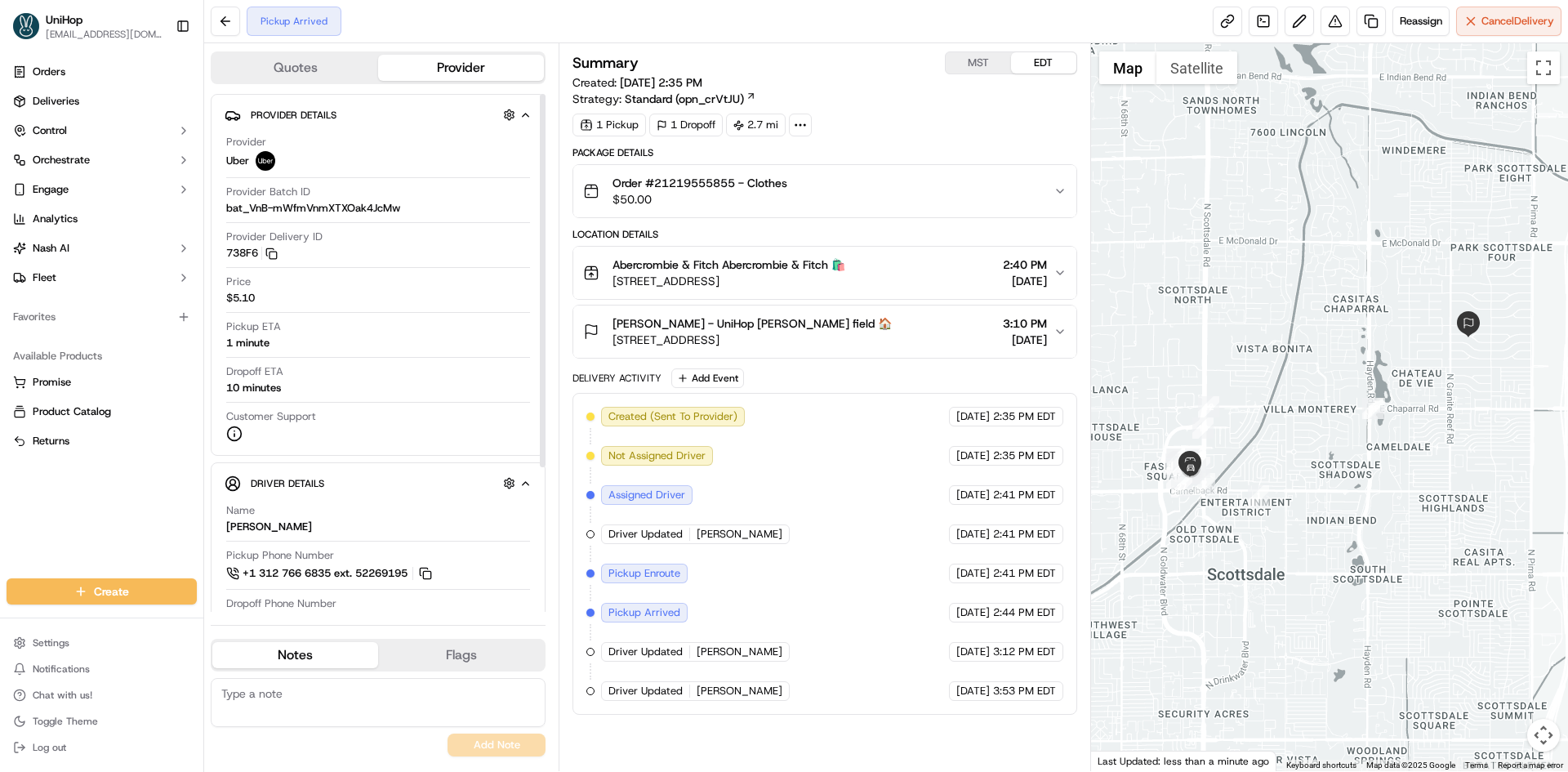
click at [128, 500] on div "Orders Deliveries Control Orchestrate Engage Analytics [PERSON_NAME] Fleet Favo…" at bounding box center [101, 309] width 204 height 513
click at [32, 525] on div "Orders Deliveries Control Orchestrate Engage Analytics [PERSON_NAME] Fleet Favo…" at bounding box center [101, 309] width 204 height 513
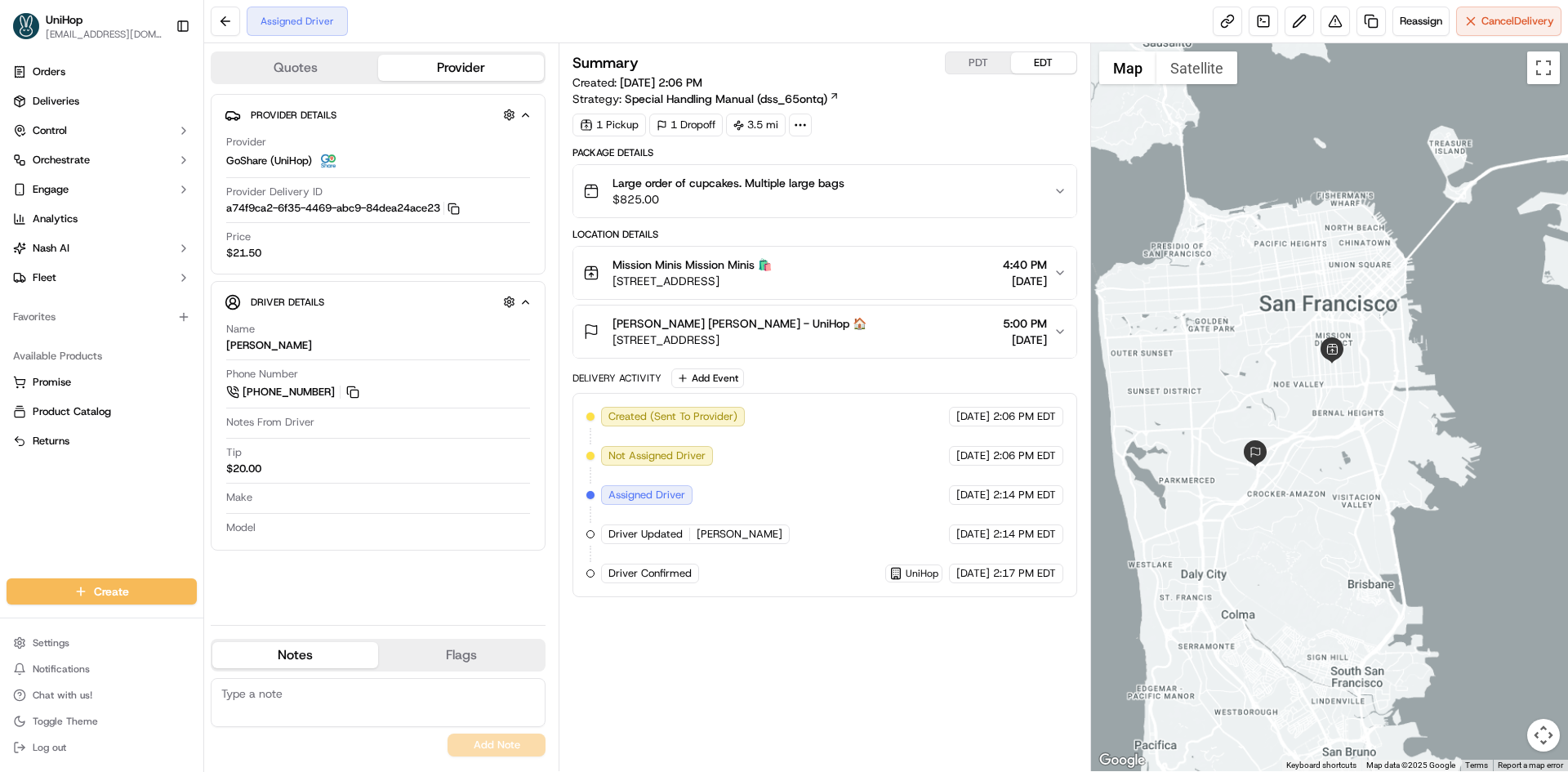
drag, startPoint x: 1282, startPoint y: 346, endPoint x: 1294, endPoint y: 383, distance: 38.9
click at [1291, 382] on div at bounding box center [1330, 407] width 478 height 728
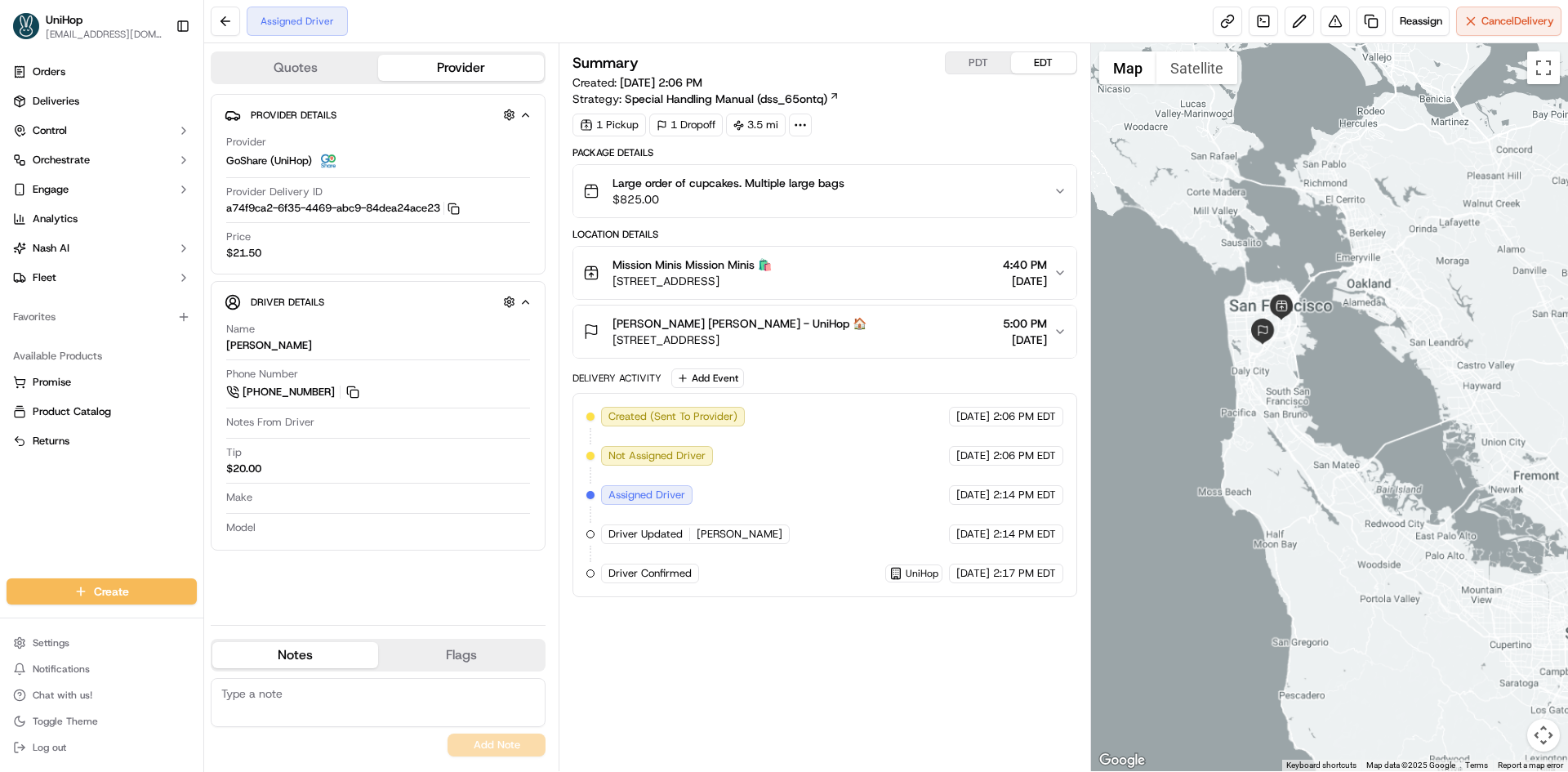
drag, startPoint x: 1251, startPoint y: 157, endPoint x: 1243, endPoint y: 168, distance: 13.6
click at [1243, 168] on div at bounding box center [1330, 407] width 478 height 728
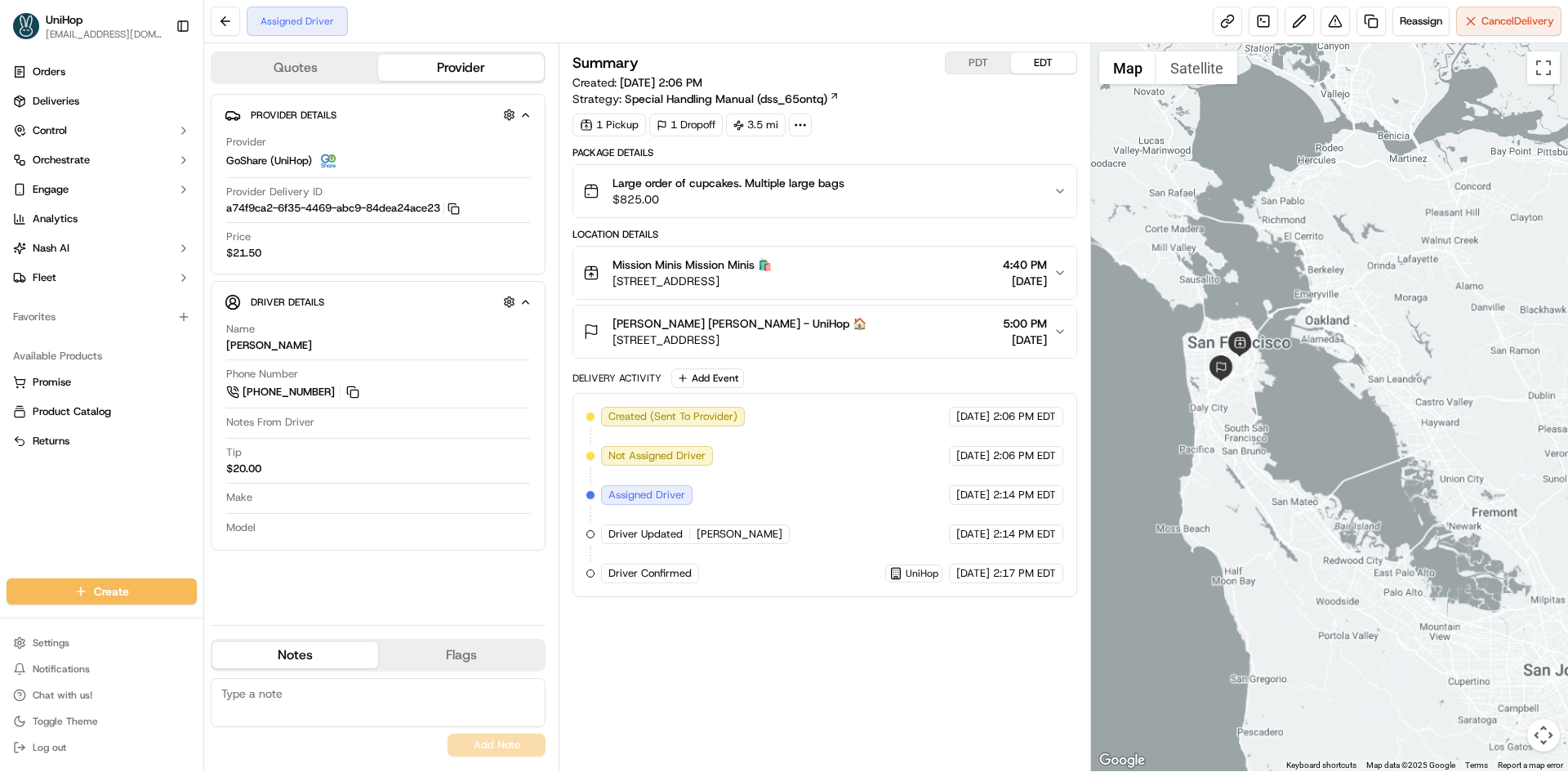
drag, startPoint x: 1230, startPoint y: 196, endPoint x: 1202, endPoint y: 224, distance: 39.6
click at [1202, 224] on div at bounding box center [1330, 407] width 478 height 728
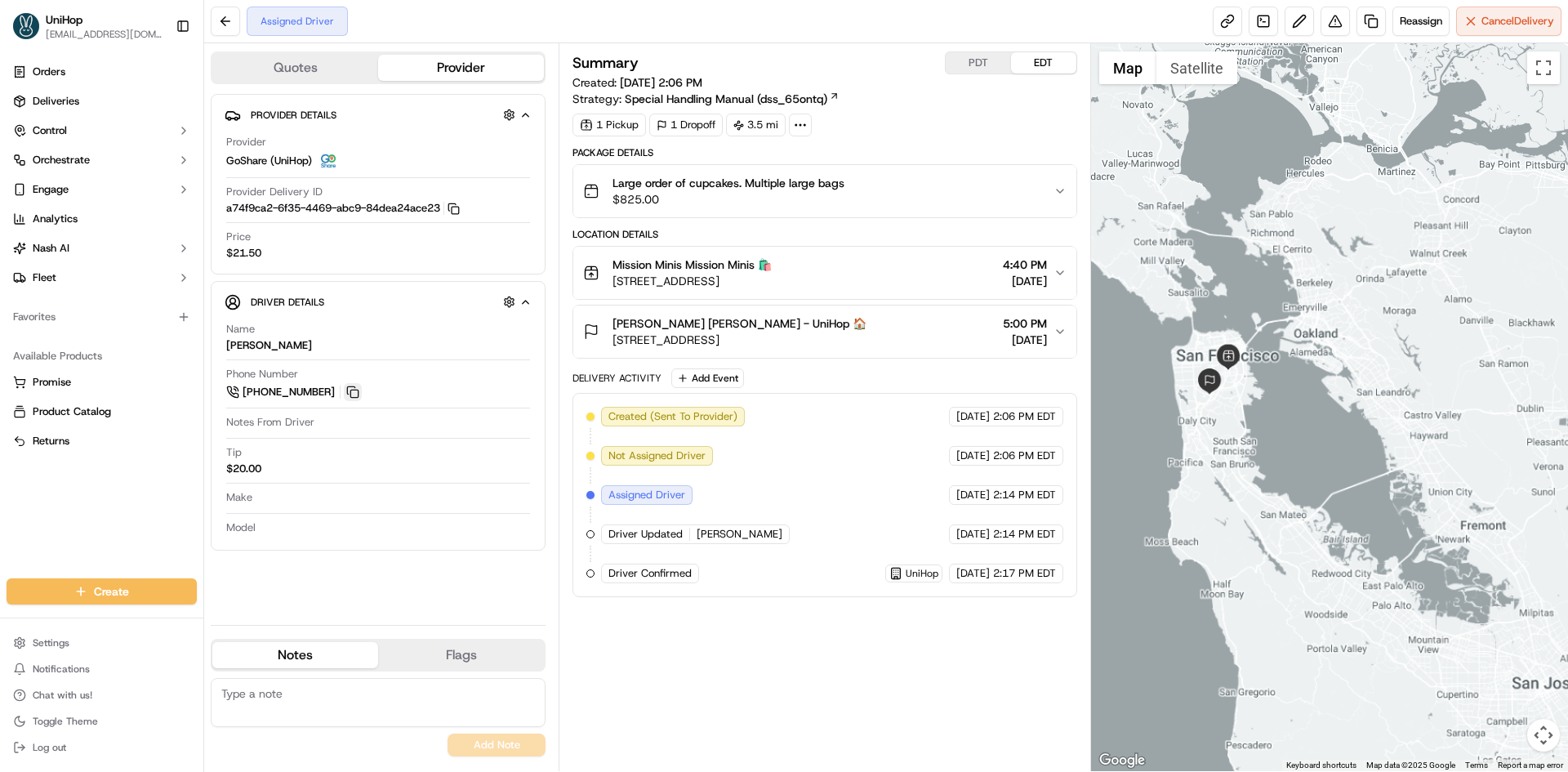
click at [355, 390] on button at bounding box center [353, 392] width 18 height 18
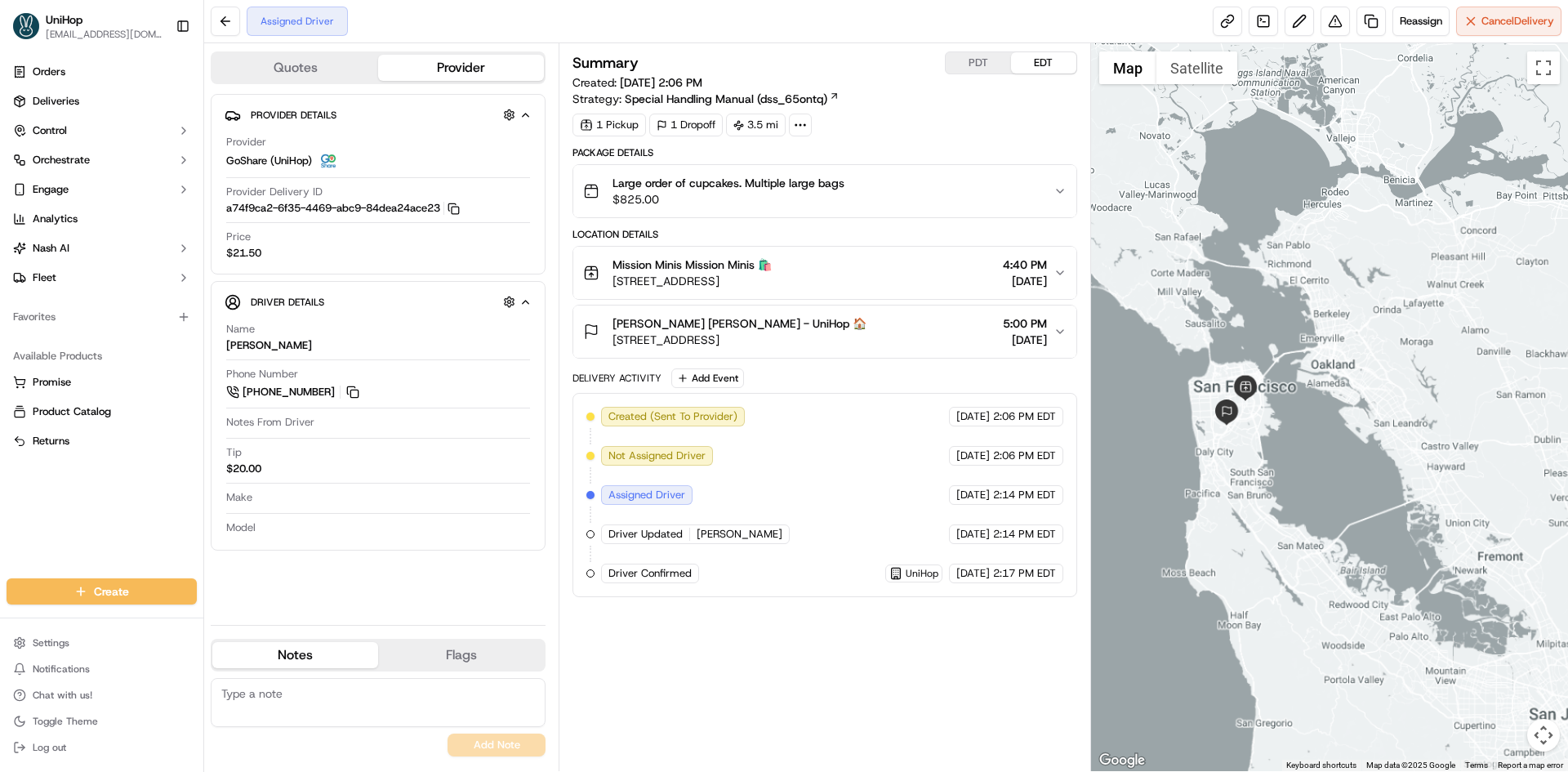
drag, startPoint x: 1177, startPoint y: 189, endPoint x: 1200, endPoint y: 235, distance: 51.4
click at [1200, 235] on div at bounding box center [1330, 407] width 478 height 728
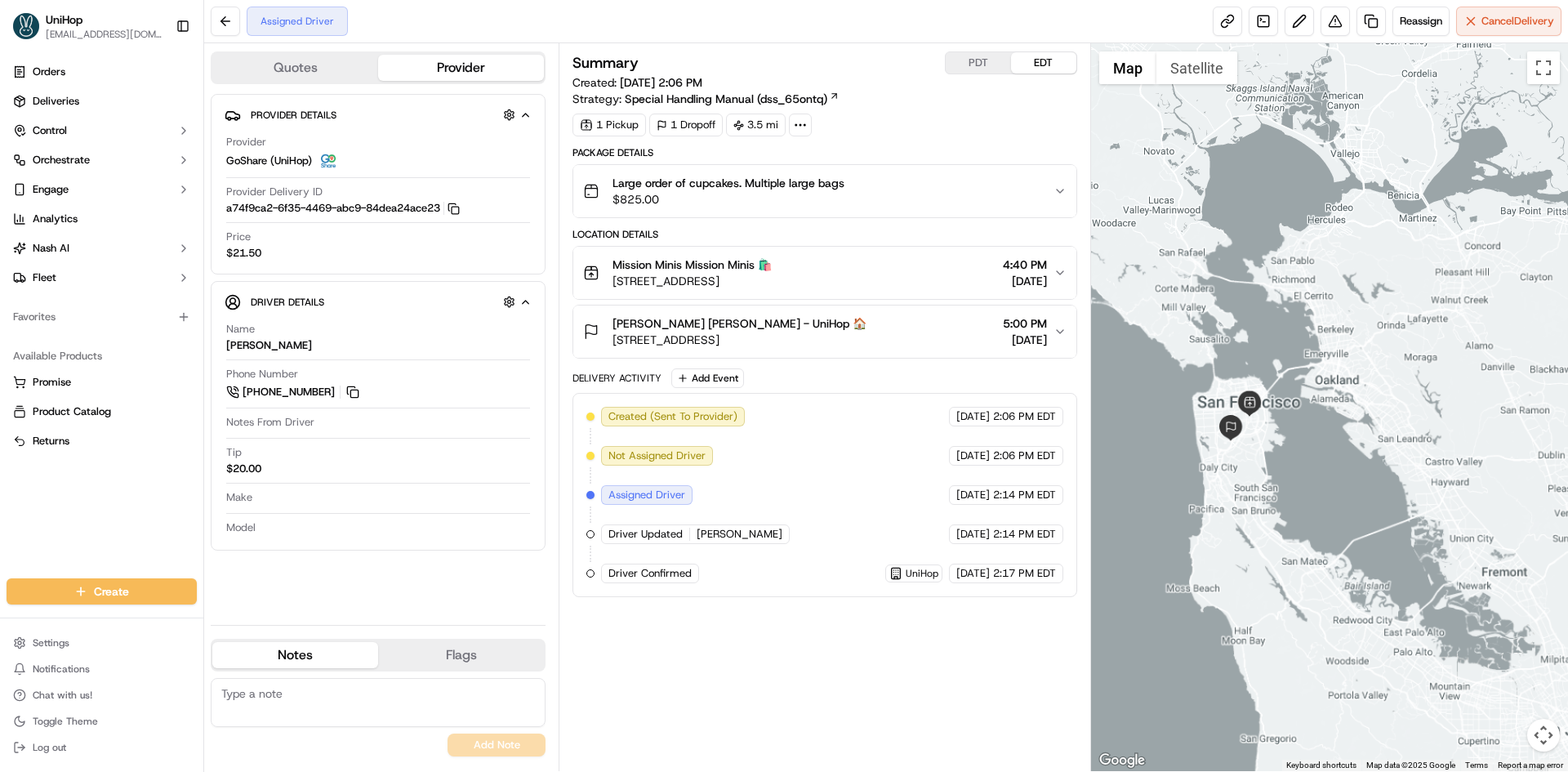
drag, startPoint x: 1273, startPoint y: 228, endPoint x: 1252, endPoint y: 229, distance: 21.0
click at [1267, 233] on div at bounding box center [1330, 407] width 478 height 728
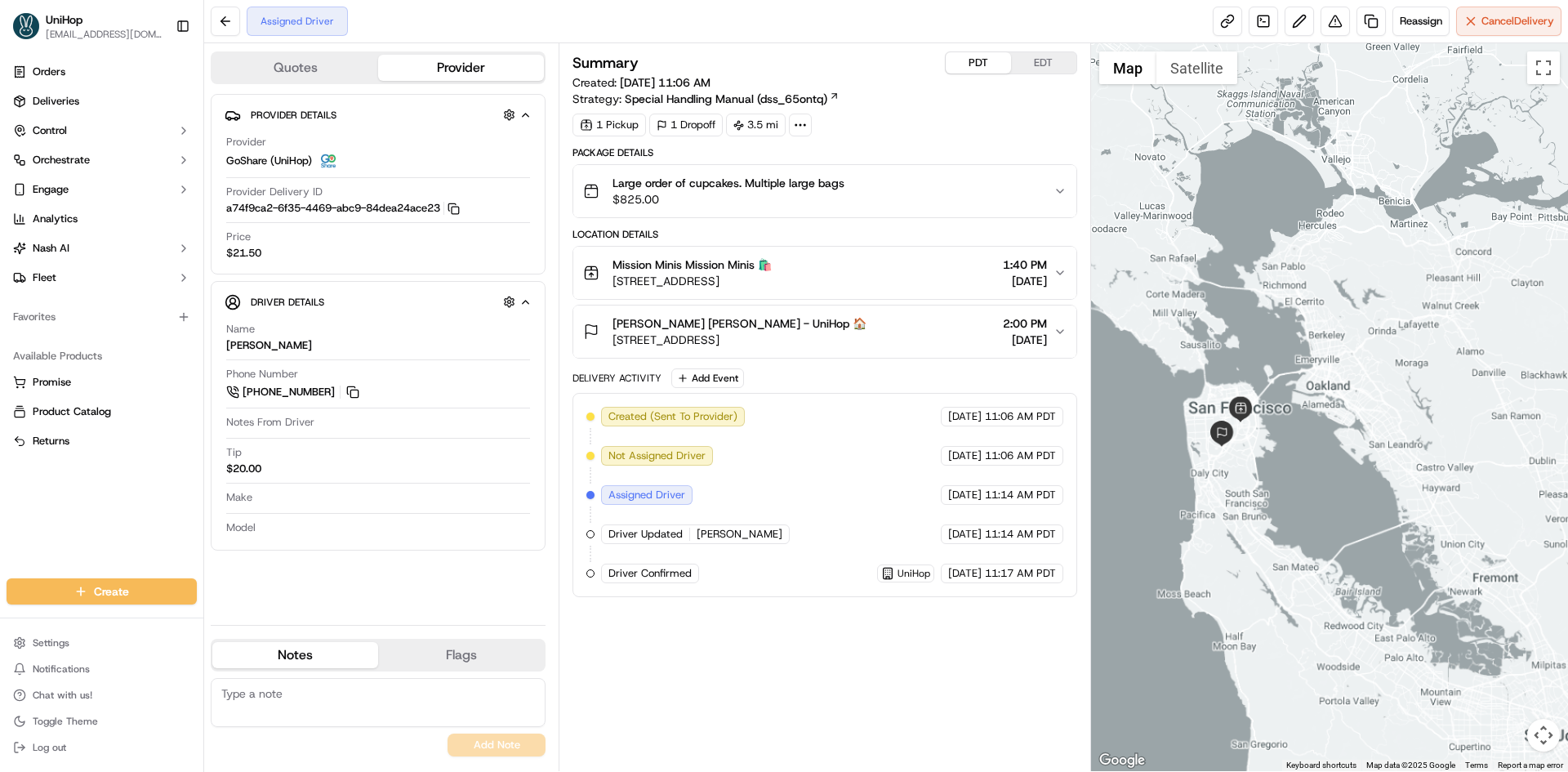
click at [960, 57] on button "PDT" at bounding box center [978, 62] width 65 height 21
click at [1053, 56] on button "EDT" at bounding box center [1043, 62] width 65 height 21
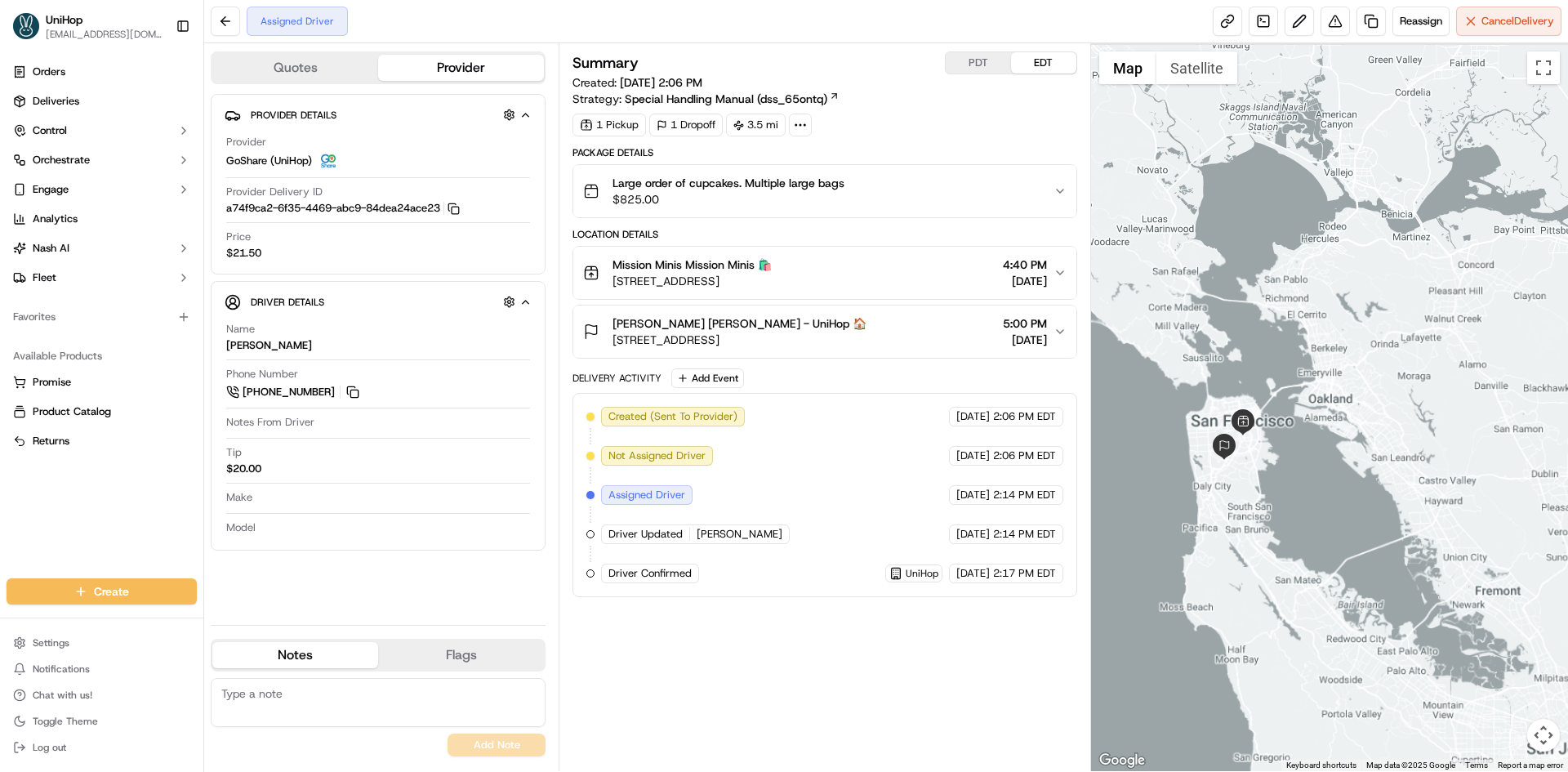
drag, startPoint x: 1336, startPoint y: 230, endPoint x: 1339, endPoint y: 245, distance: 15.3
click at [1339, 245] on div at bounding box center [1330, 407] width 478 height 728
click at [851, 660] on div "Summary PDT EDT Created: [DATE] 2:06 PM Strategy: Special Handling Manual (dss_…" at bounding box center [824, 407] width 504 height 711
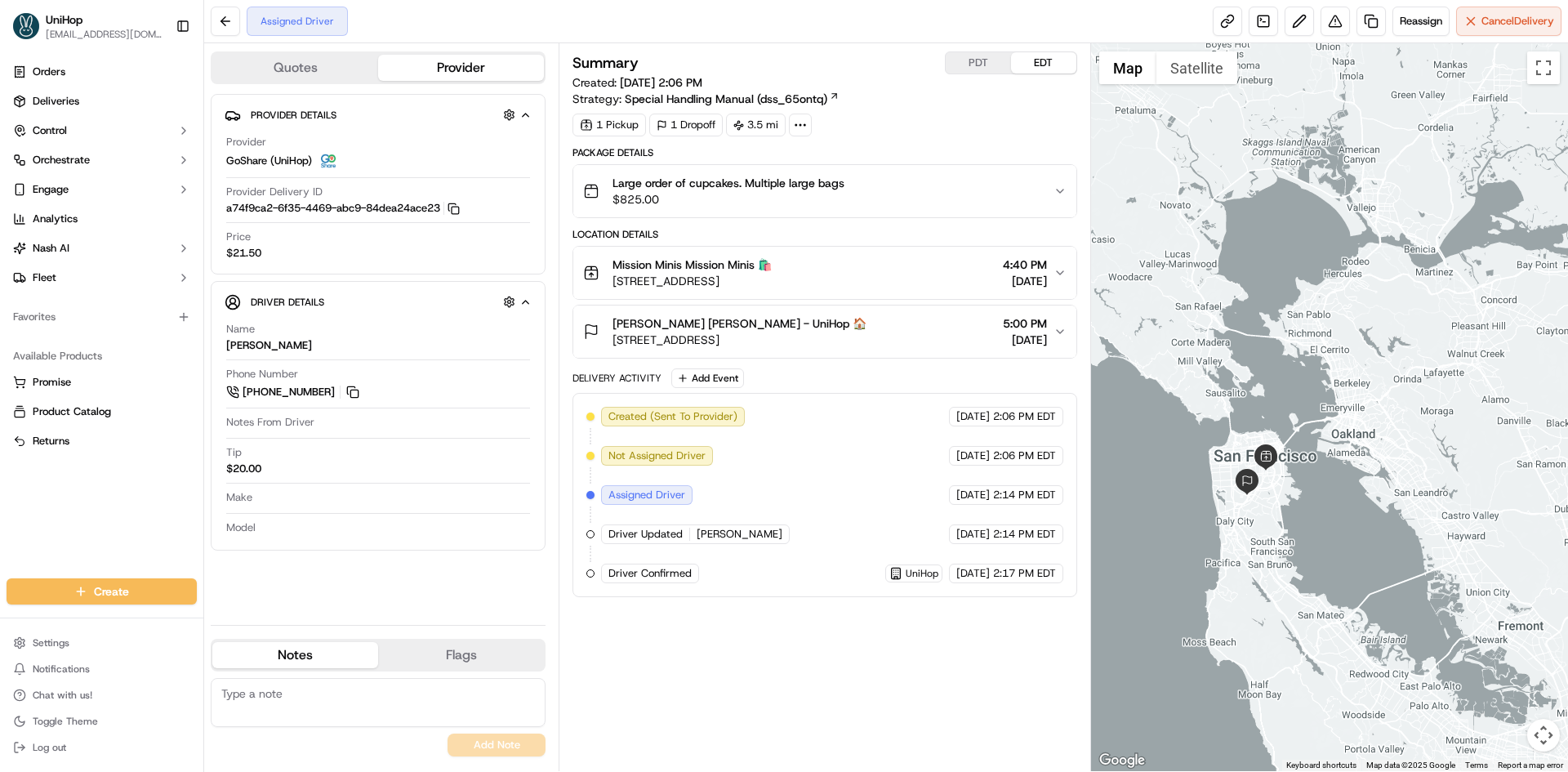
drag, startPoint x: 1204, startPoint y: 187, endPoint x: 1221, endPoint y: 214, distance: 31.9
click at [1221, 214] on div at bounding box center [1330, 407] width 478 height 728
click at [1231, 227] on div at bounding box center [1330, 407] width 478 height 728
click at [1227, 226] on div at bounding box center [1330, 407] width 478 height 728
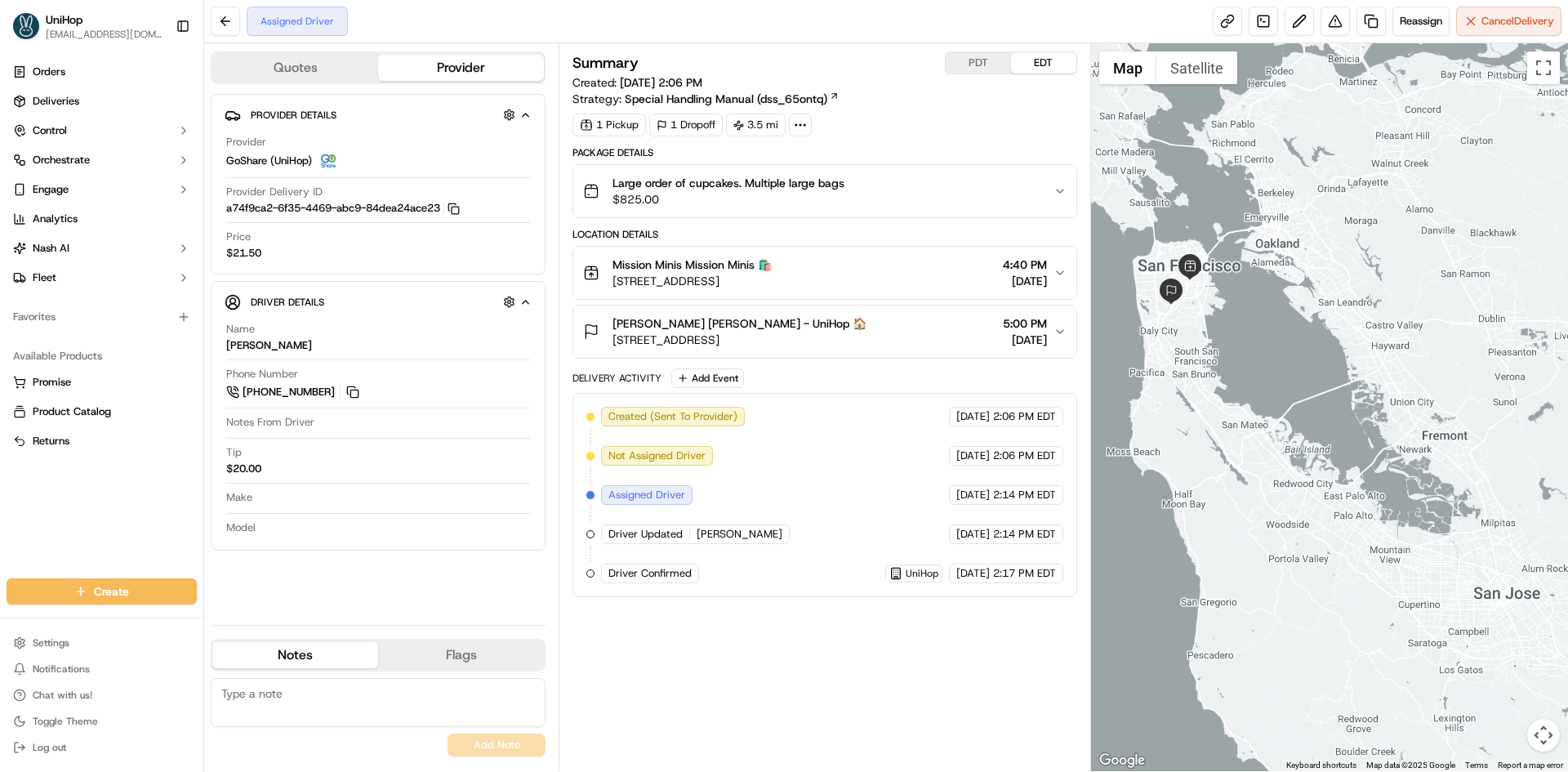
drag, startPoint x: 1356, startPoint y: 459, endPoint x: 1294, endPoint y: 286, distance: 183.8
click at [1293, 284] on div at bounding box center [1330, 407] width 478 height 728
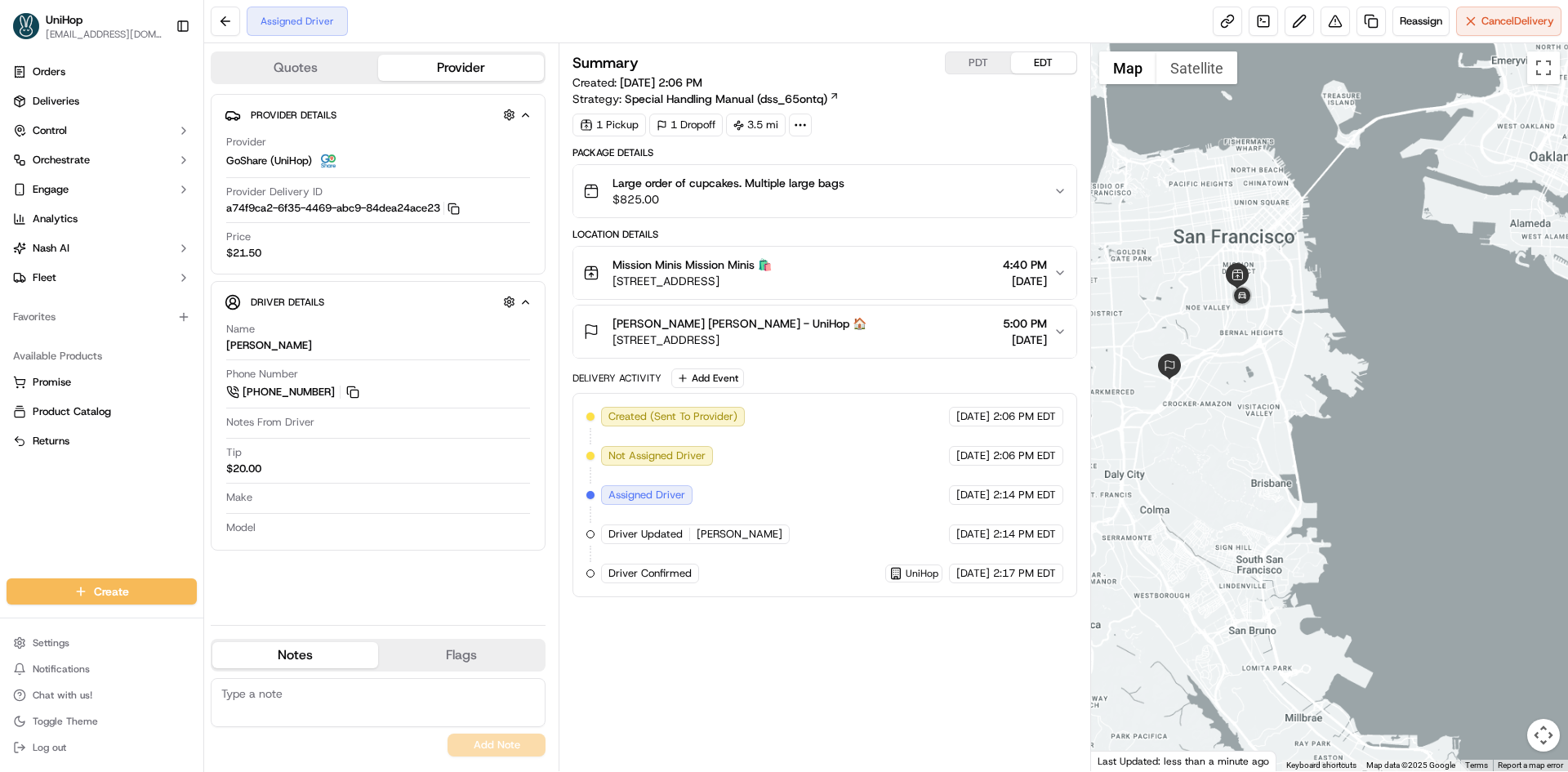
drag, startPoint x: 1195, startPoint y: 280, endPoint x: 1306, endPoint y: 304, distance: 113.6
click at [1299, 301] on div at bounding box center [1330, 407] width 478 height 728
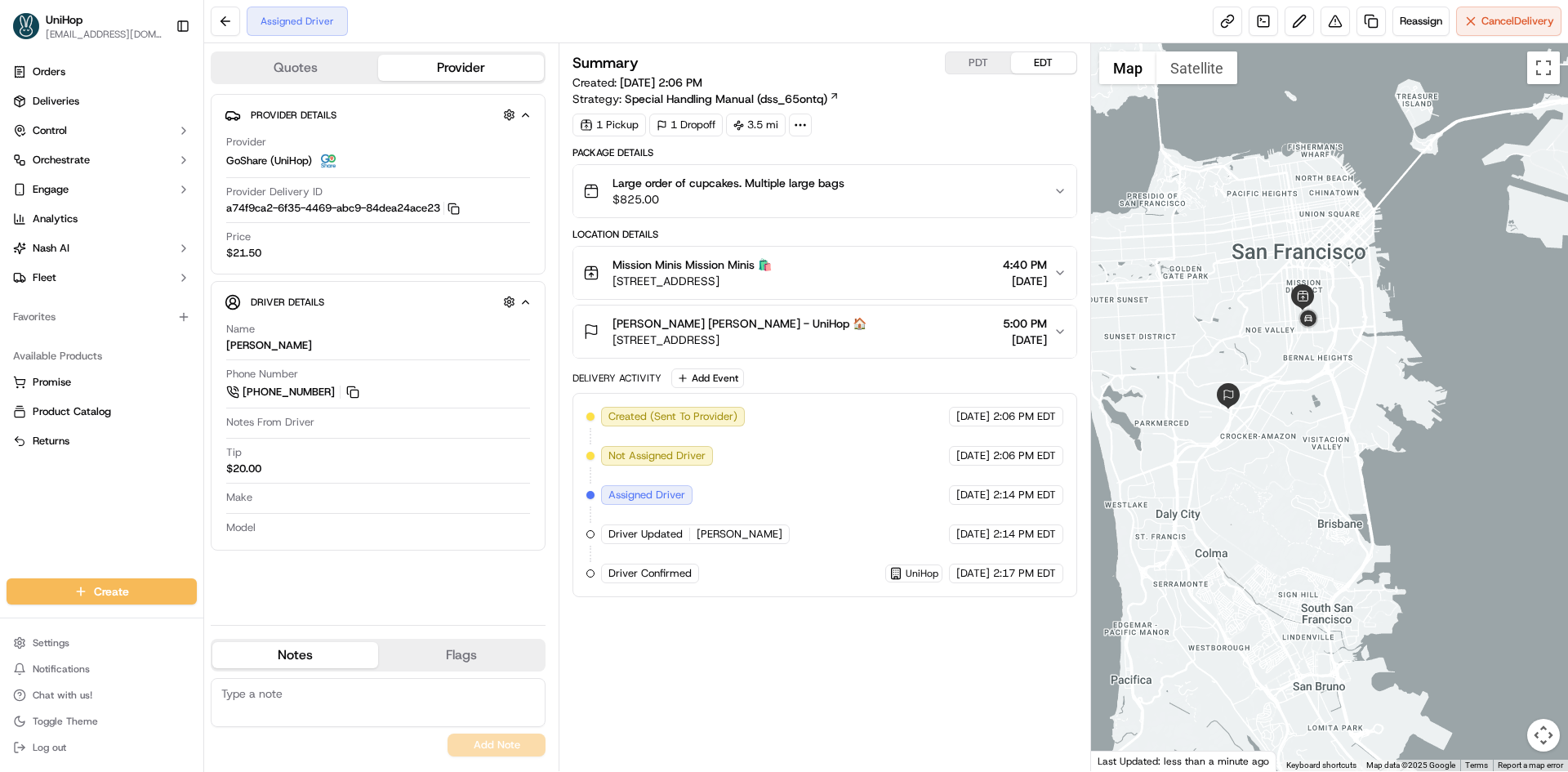
click at [1289, 390] on div at bounding box center [1330, 407] width 478 height 728
drag, startPoint x: 1270, startPoint y: 374, endPoint x: 1282, endPoint y: 377, distance: 12.4
click at [1282, 377] on div at bounding box center [1330, 407] width 478 height 728
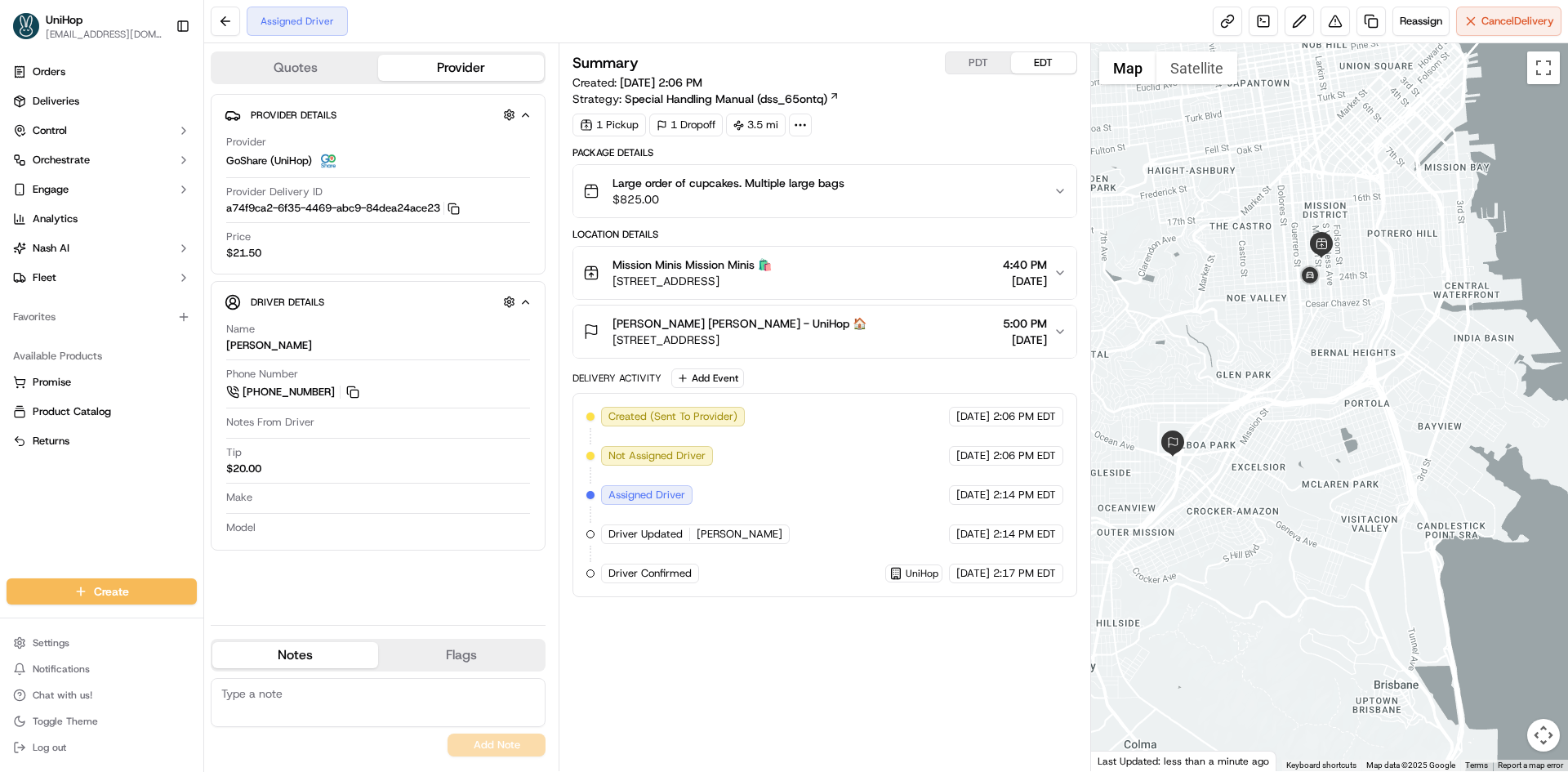
drag, startPoint x: 1237, startPoint y: 298, endPoint x: 1244, endPoint y: 338, distance: 40.6
click at [1244, 338] on div at bounding box center [1330, 407] width 478 height 728
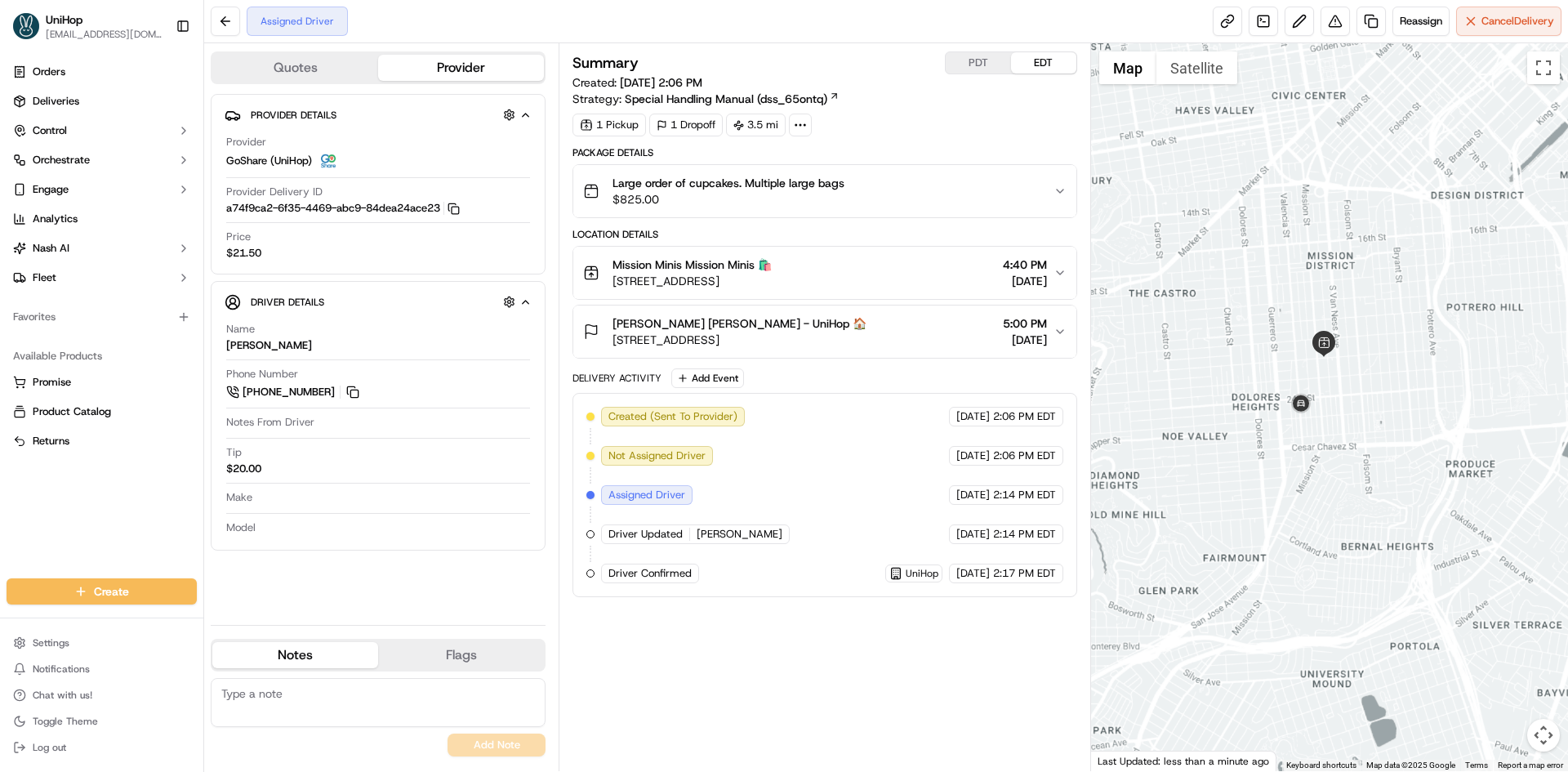
drag, startPoint x: 1258, startPoint y: 450, endPoint x: 1288, endPoint y: 446, distance: 30.3
click at [1270, 450] on div at bounding box center [1330, 407] width 478 height 728
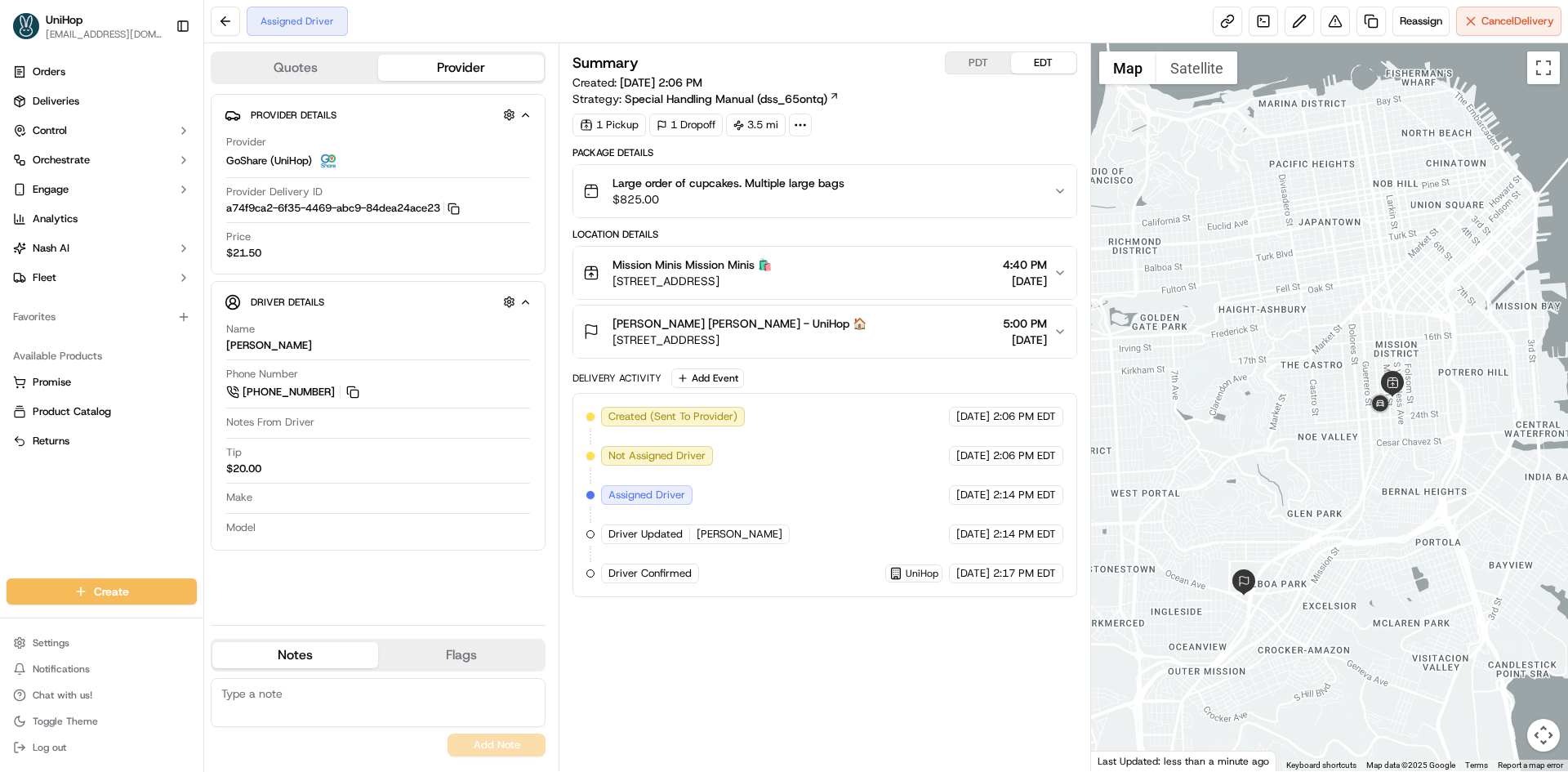
drag, startPoint x: 937, startPoint y: 701, endPoint x: 930, endPoint y: 669, distance: 32.8
click at [937, 701] on div "Summary PDT EDT Created: [DATE] 2:06 PM Strategy: Special Handling Manual (dss_…" at bounding box center [824, 407] width 504 height 711
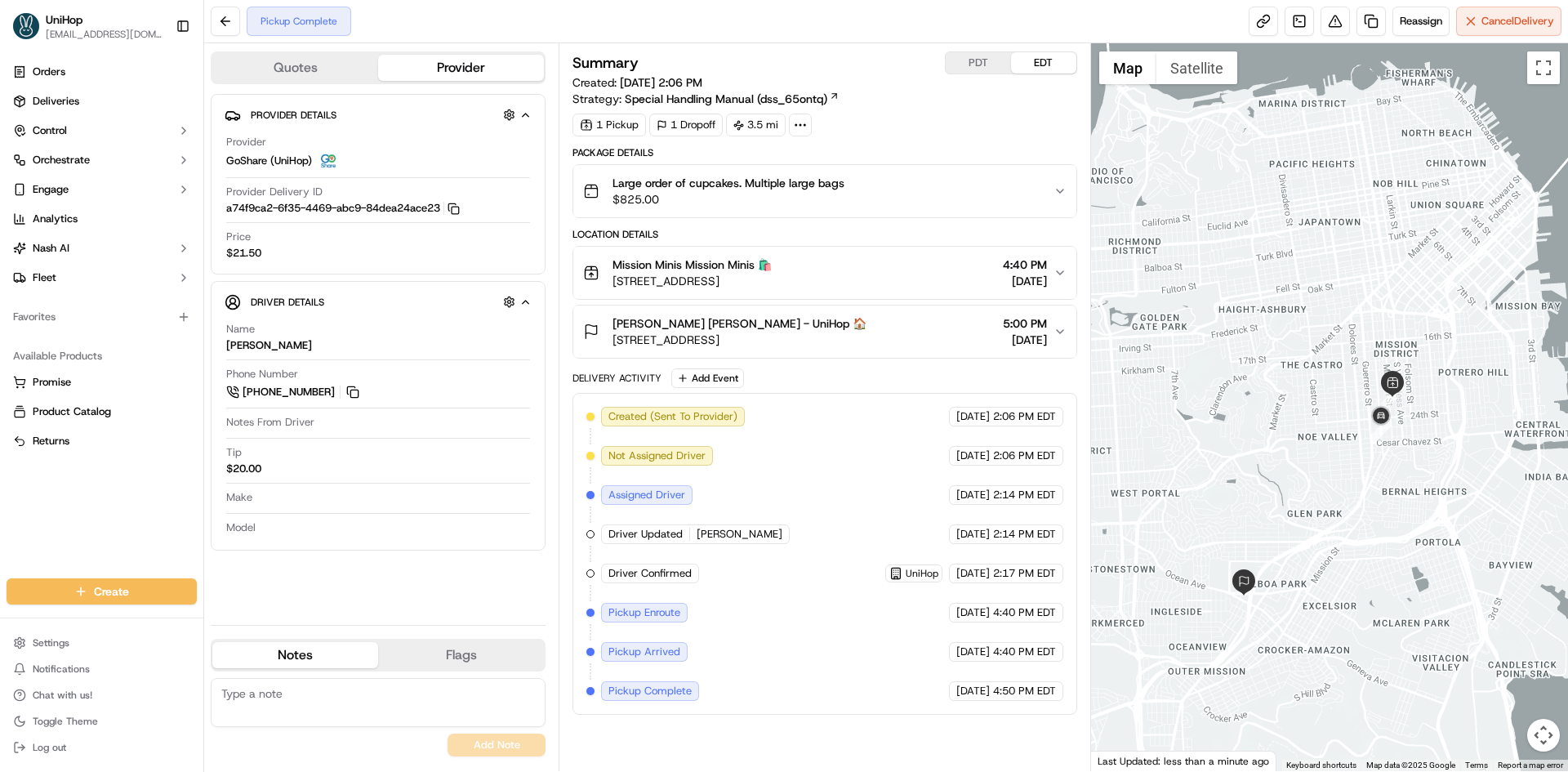
click at [885, 335] on div "[PERSON_NAME] [PERSON_NAME] - UniHop 🏠 [STREET_ADDRESS] 5:00 PM [DATE]" at bounding box center [818, 331] width 470 height 33
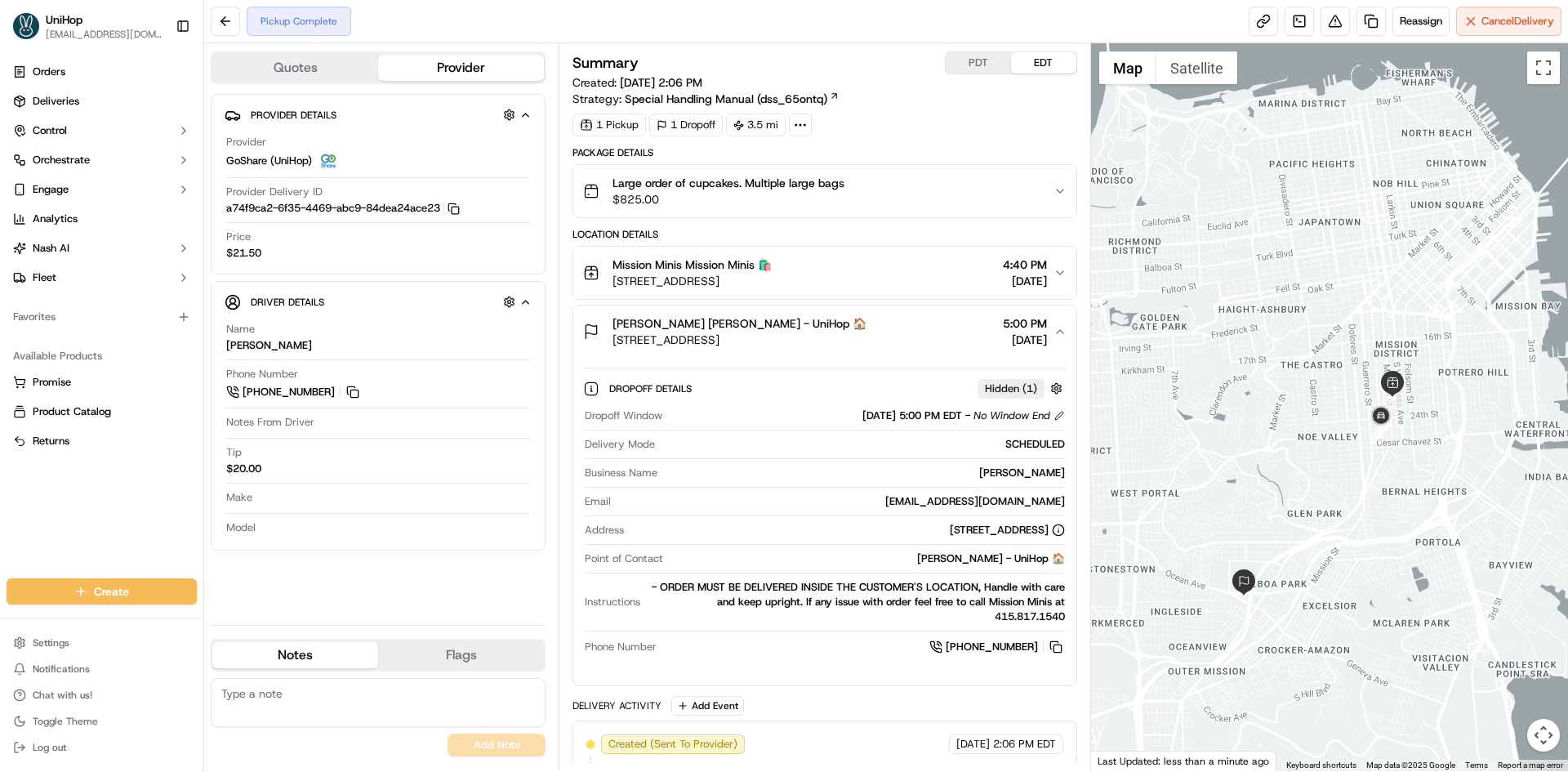
click at [863, 292] on button "Mission Minis Mission Minis 🛍️ [STREET_ADDRESS] 4:40 PM [DATE]" at bounding box center [824, 273] width 502 height 52
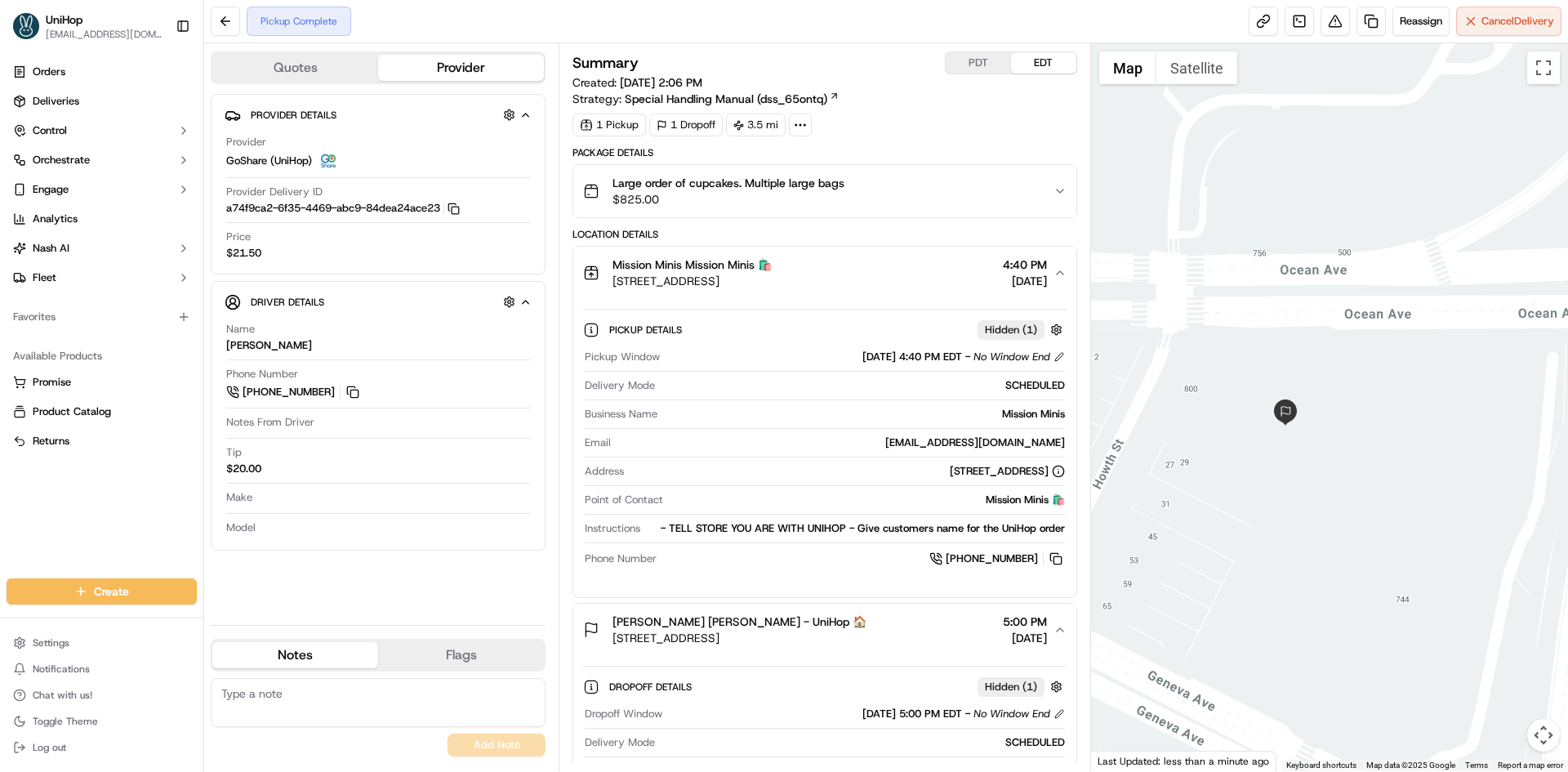
click at [1173, 84] on div at bounding box center [1330, 407] width 478 height 728
click at [1182, 80] on button "Satellite" at bounding box center [1196, 68] width 81 height 33
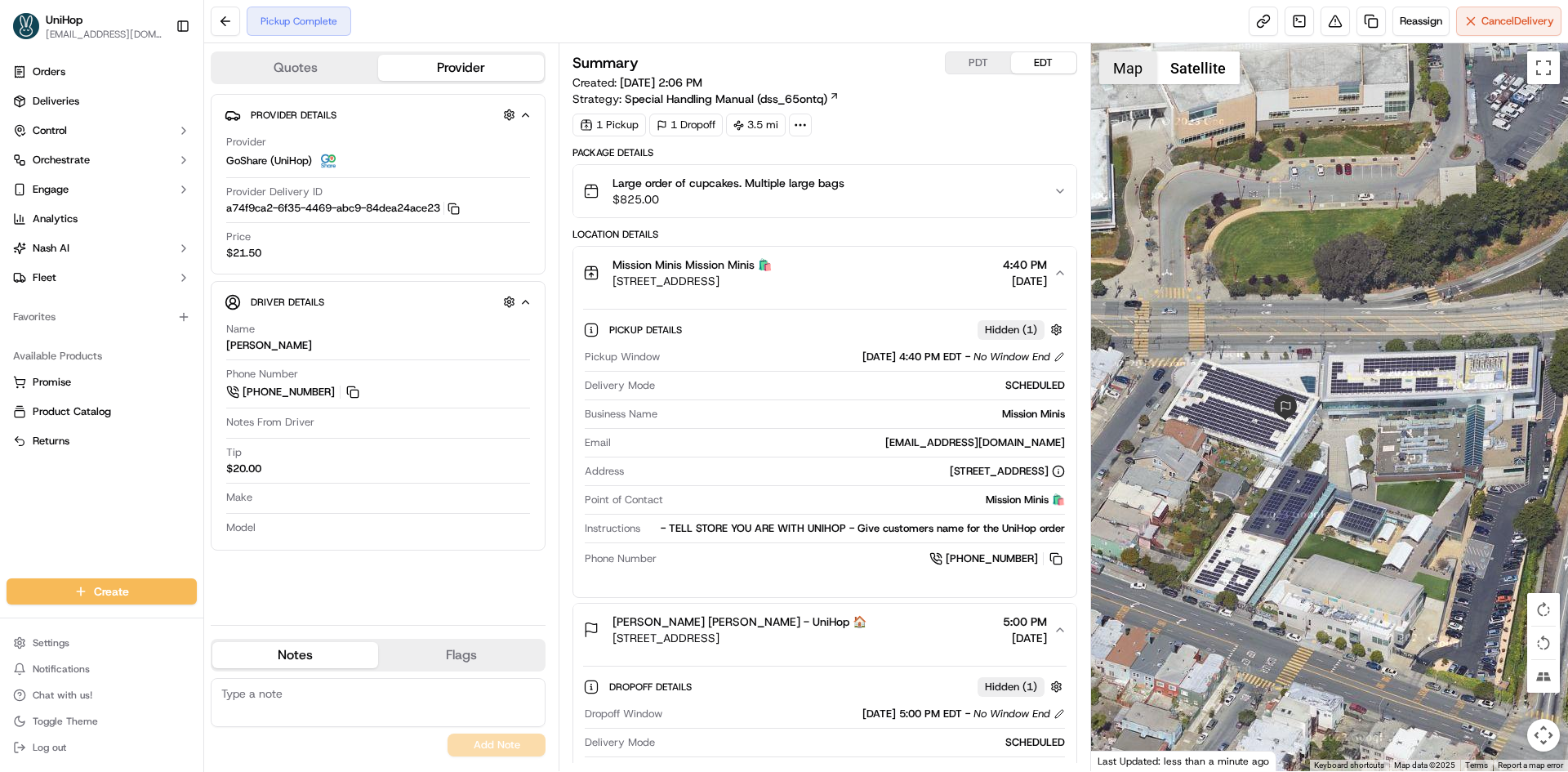
click at [1128, 80] on button "Map" at bounding box center [1127, 68] width 57 height 33
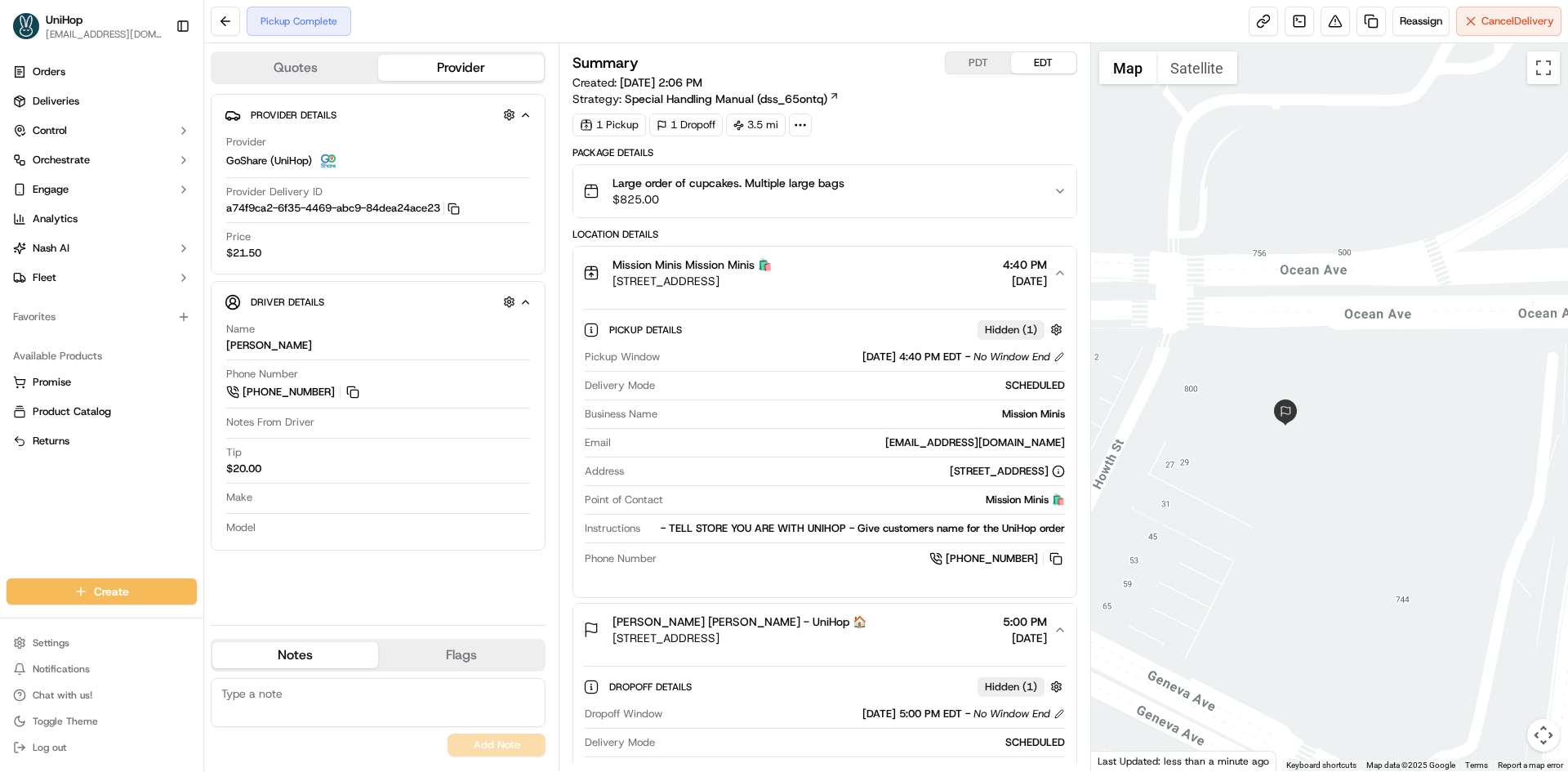
click at [923, 286] on div "Mission Minis Mission Minis 🛍️ 3168 22nd St, San Francisco, CA 94110, USA 4:40 …" at bounding box center [818, 272] width 470 height 33
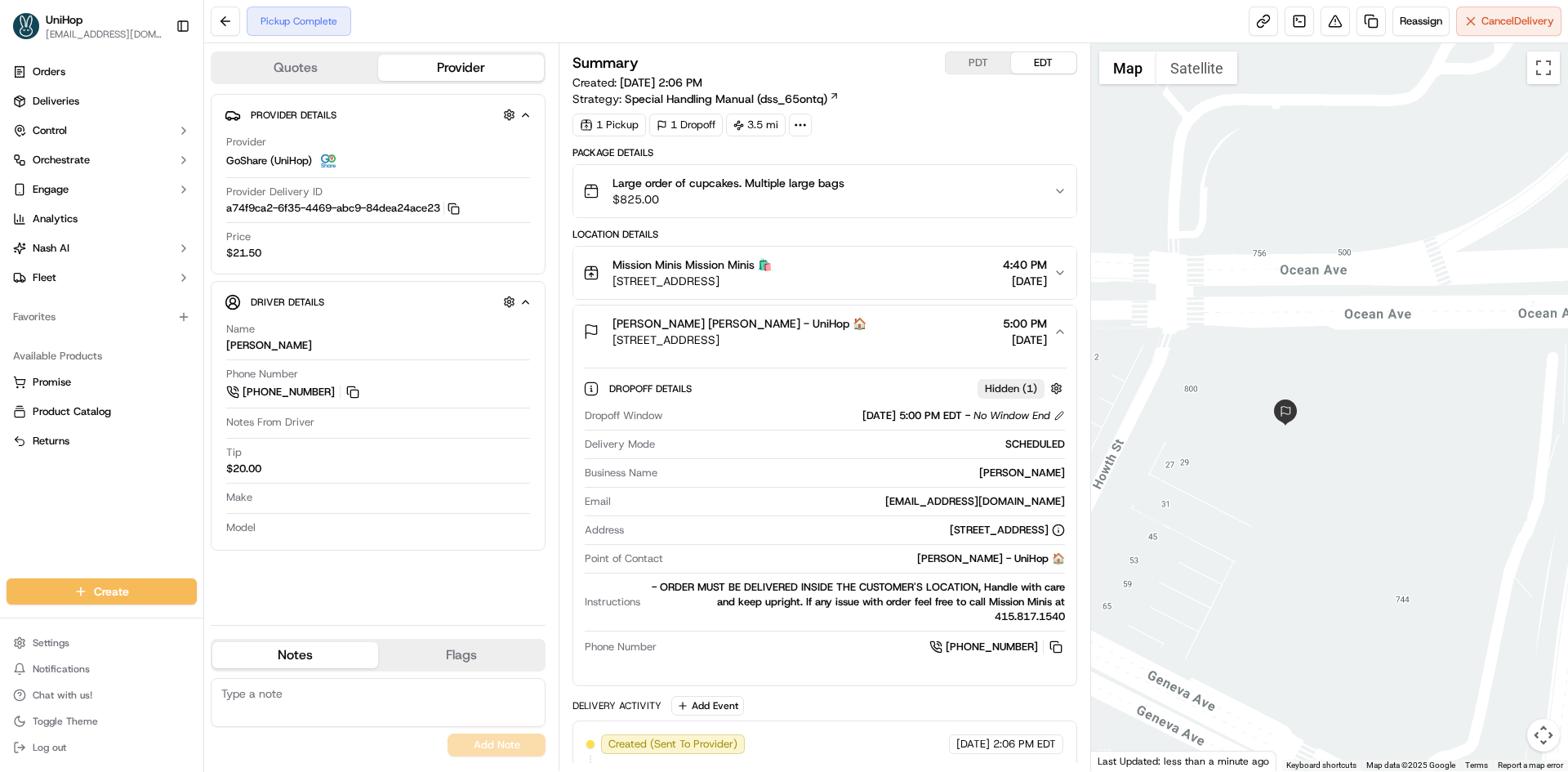
drag, startPoint x: 825, startPoint y: 347, endPoint x: 606, endPoint y: 348, distance: 219.0
click at [606, 348] on button "Michelle De Leon Michelle De Leon - UniHop 🏠 755 Ocean Ave, San Francisco, CA 9…" at bounding box center [824, 332] width 502 height 52
drag, startPoint x: 605, startPoint y: 323, endPoint x: 700, endPoint y: 329, distance: 95.2
click at [700, 329] on div "Michelle De Leon Michelle De Leon - UniHop 🏠 755 Ocean Ave, San Francisco, CA 9…" at bounding box center [725, 331] width 283 height 33
copy span "Michelle De Leon"
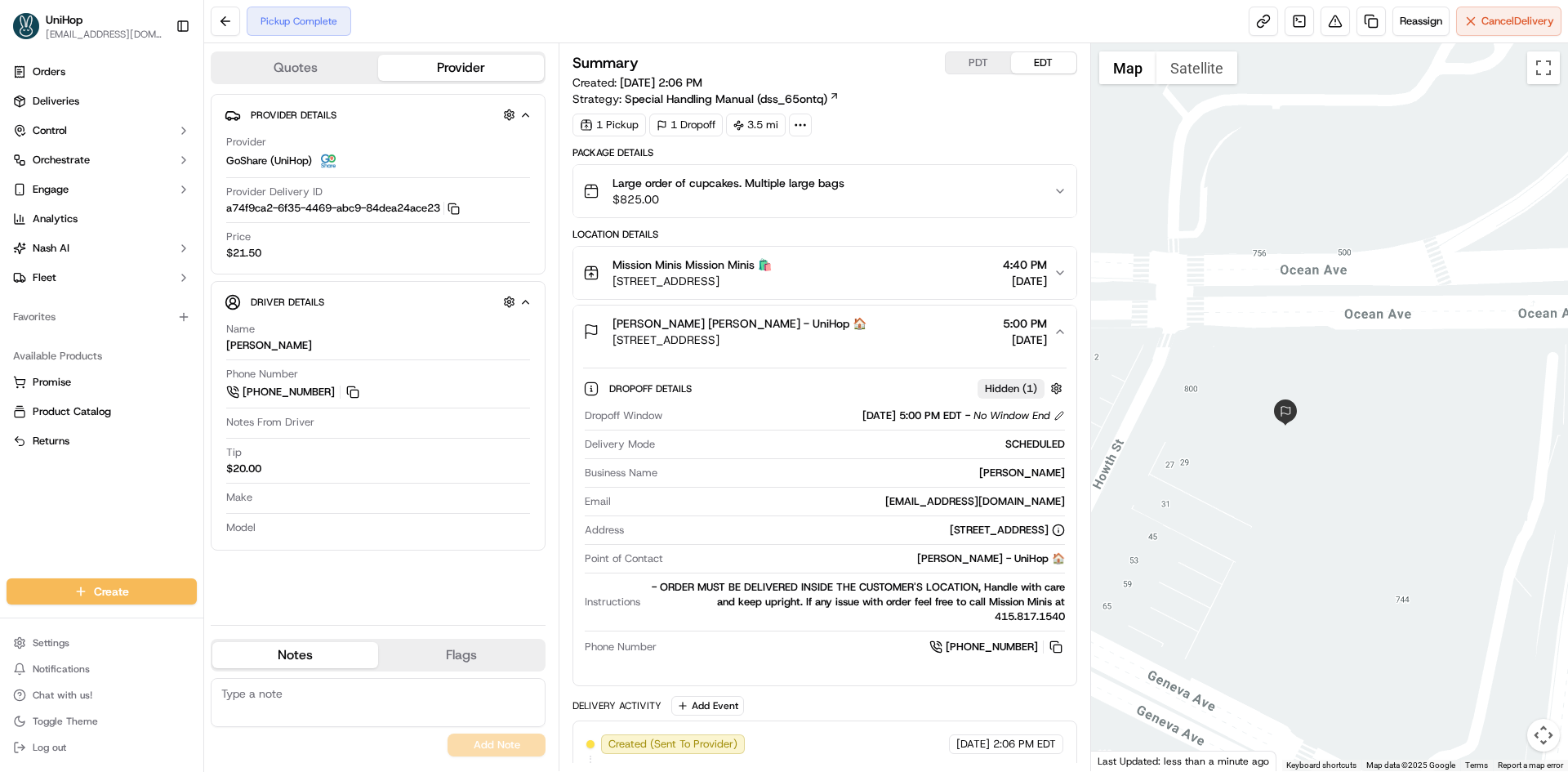
click at [926, 316] on div "Michelle De Leon Michelle De Leon - UniHop 🏠 755 Ocean Ave, San Francisco, CA 9…" at bounding box center [818, 331] width 470 height 33
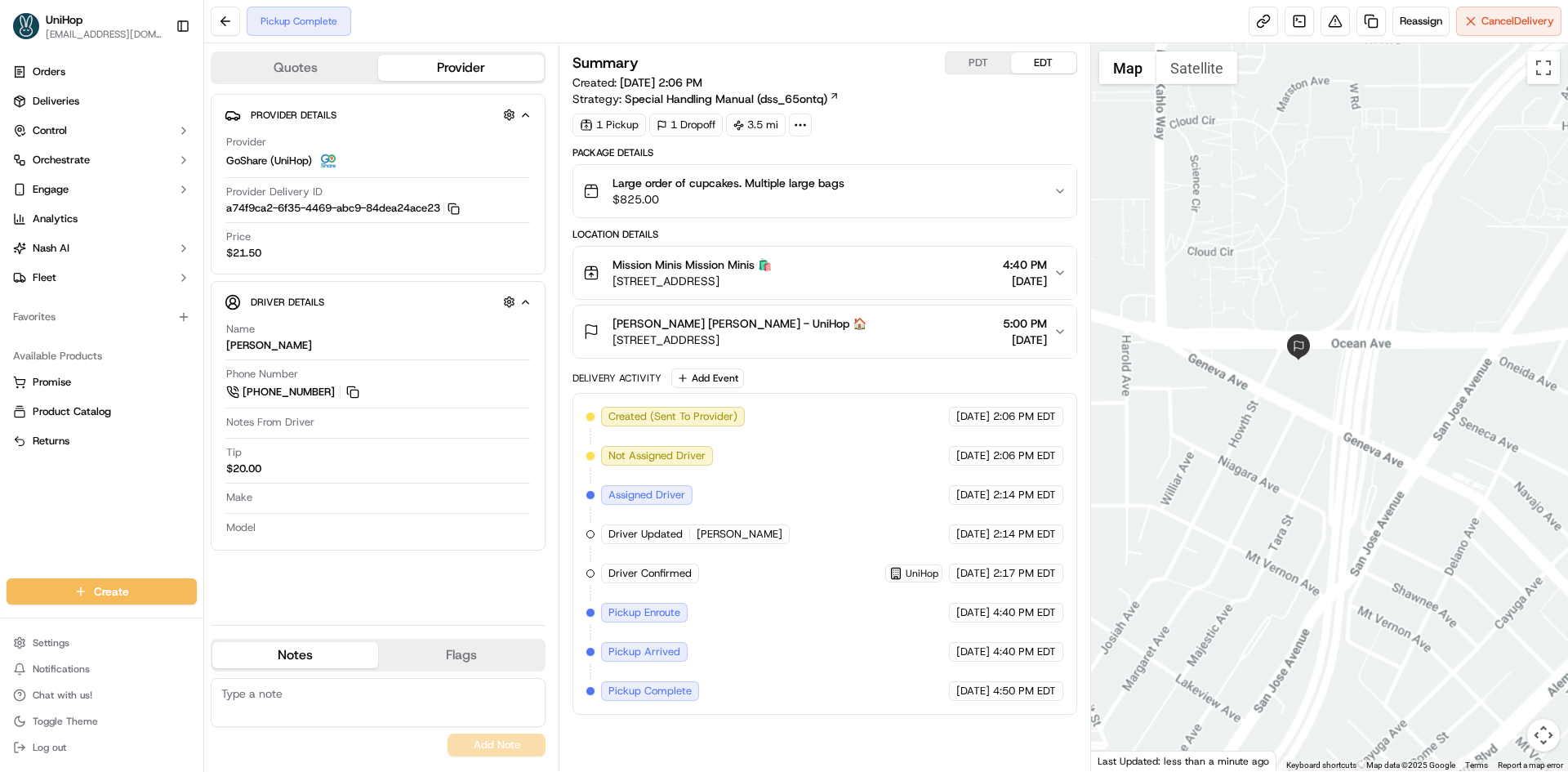
drag, startPoint x: 1545, startPoint y: 220, endPoint x: 1407, endPoint y: 460, distance: 276.8
click at [1474, 368] on div at bounding box center [1330, 407] width 478 height 728
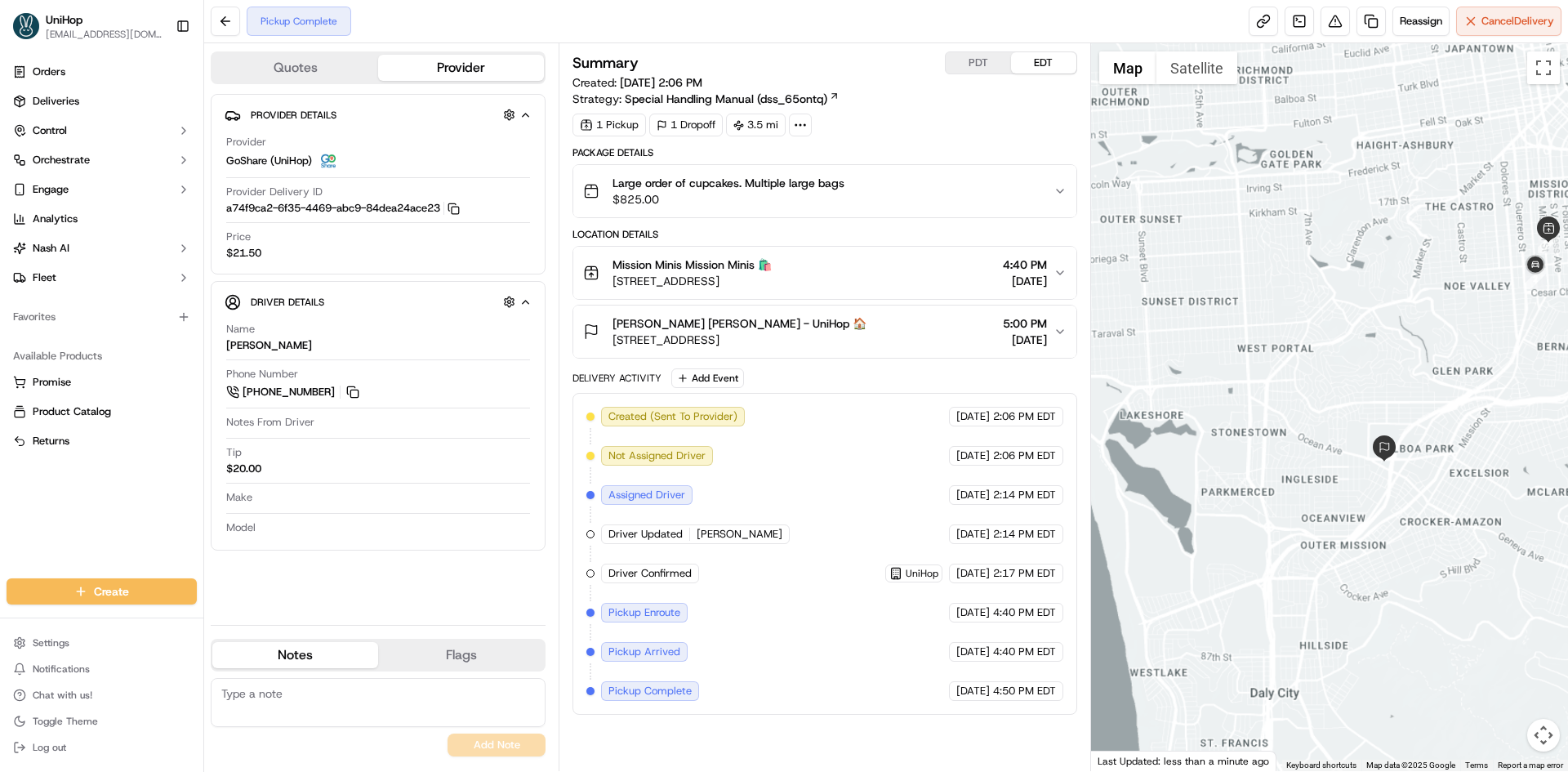
drag, startPoint x: 1446, startPoint y: 385, endPoint x: 1343, endPoint y: 364, distance: 105.1
click at [1345, 366] on div at bounding box center [1330, 407] width 478 height 728
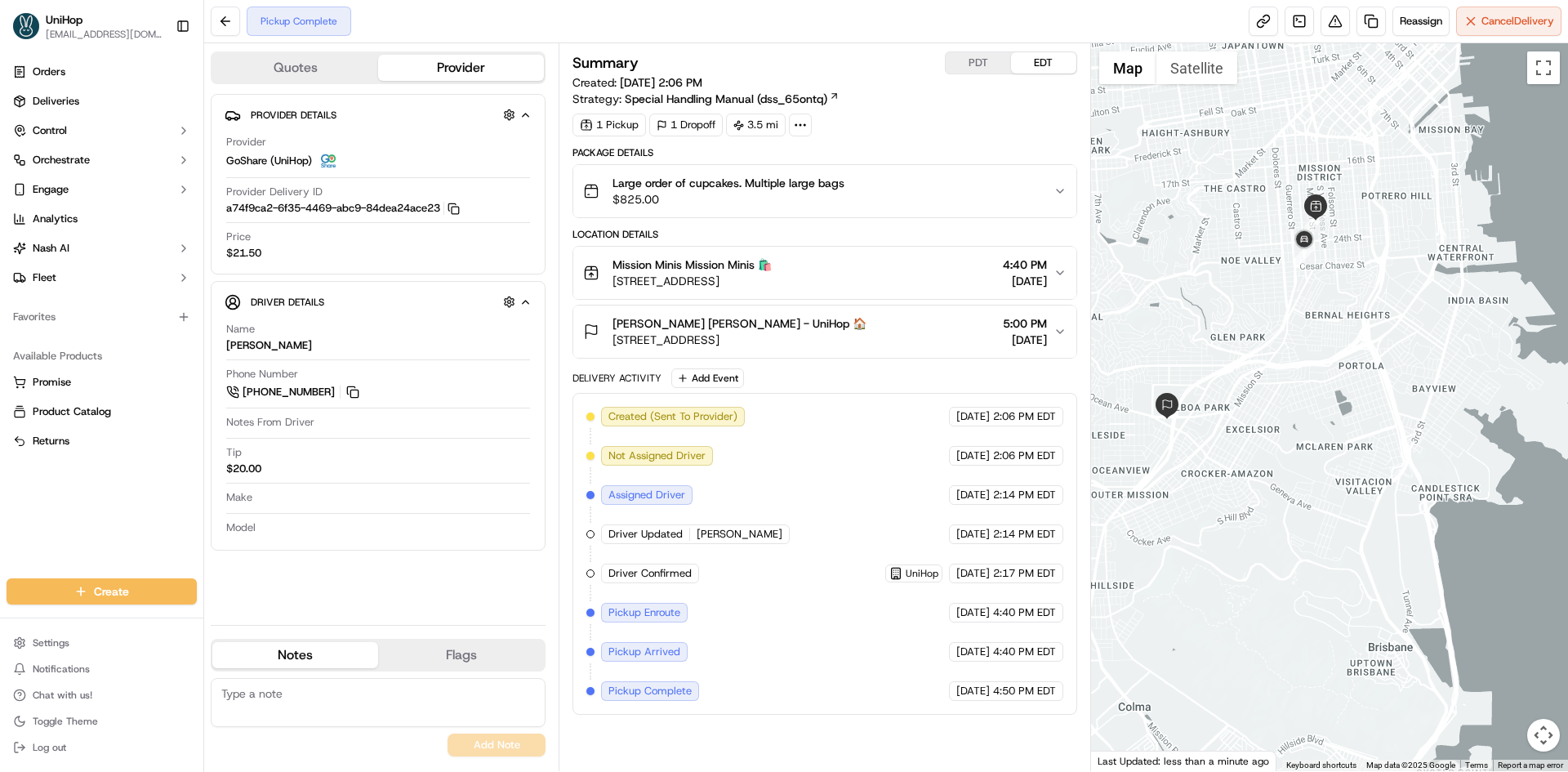
click at [1338, 360] on div at bounding box center [1330, 407] width 478 height 728
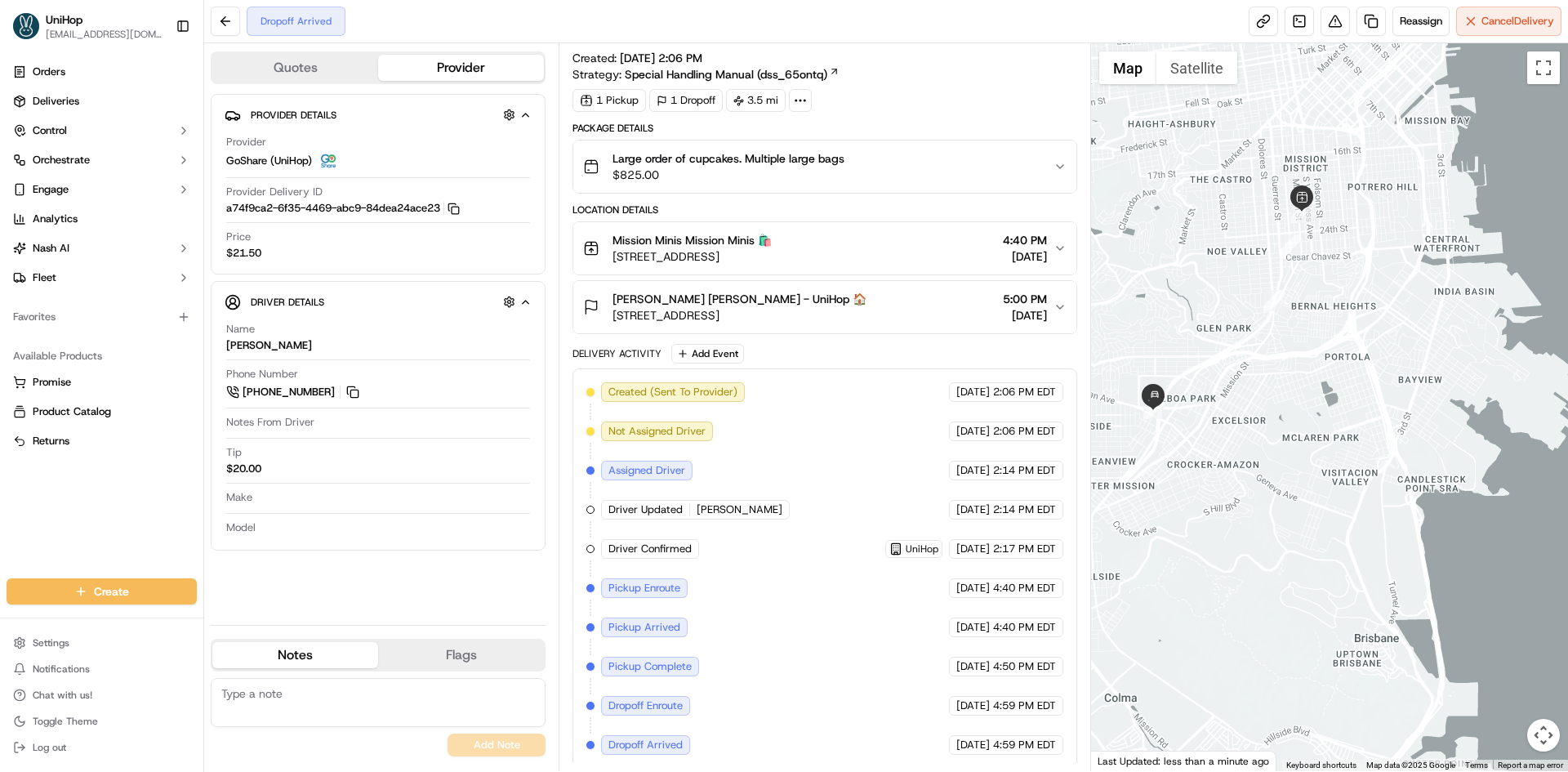
scroll to position [30, 0]
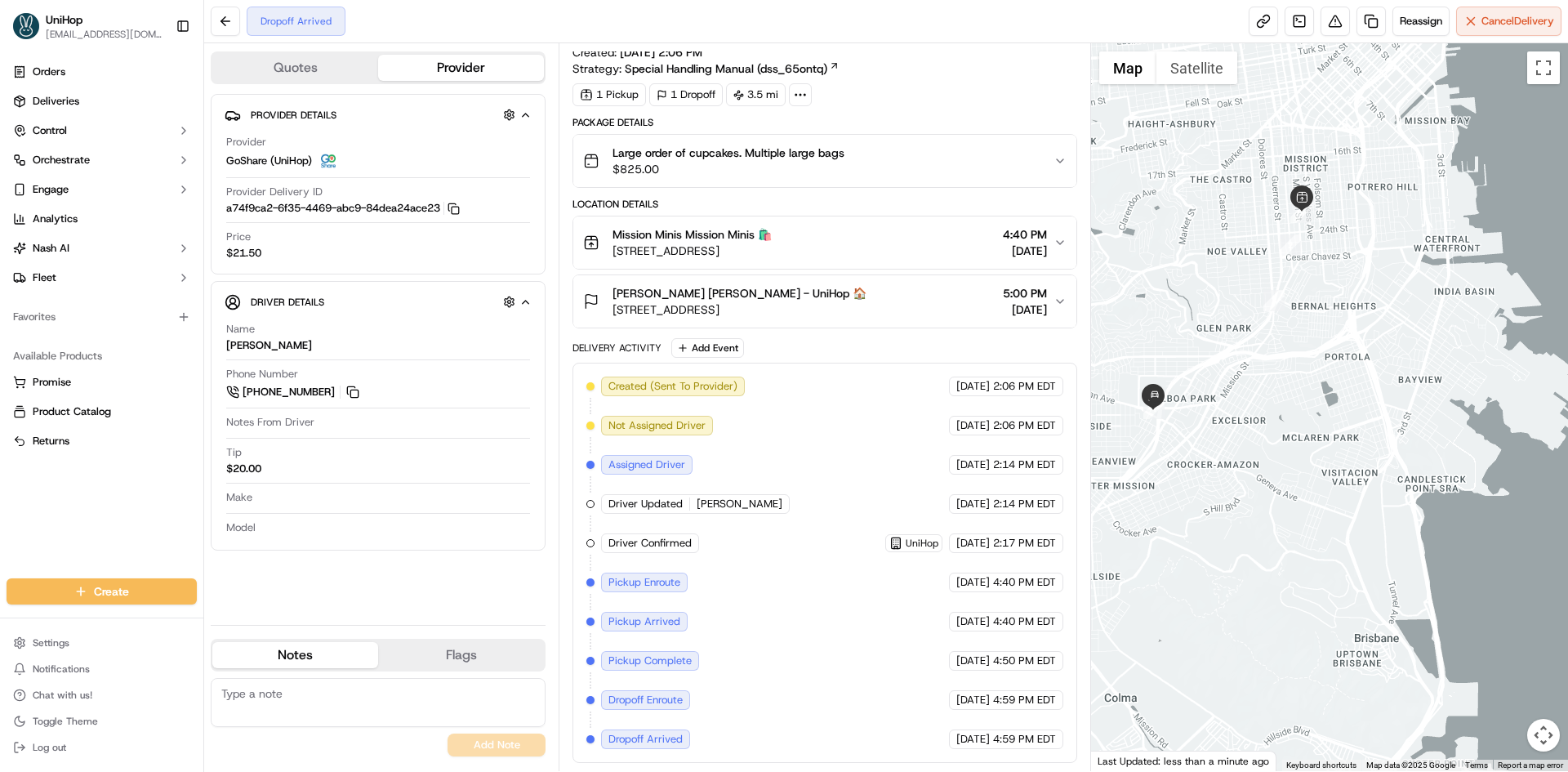
click at [882, 289] on div "Michelle De Leon Michelle De Leon - UniHop 🏠 755 Ocean Ave, San Francisco, CA 9…" at bounding box center [818, 301] width 470 height 33
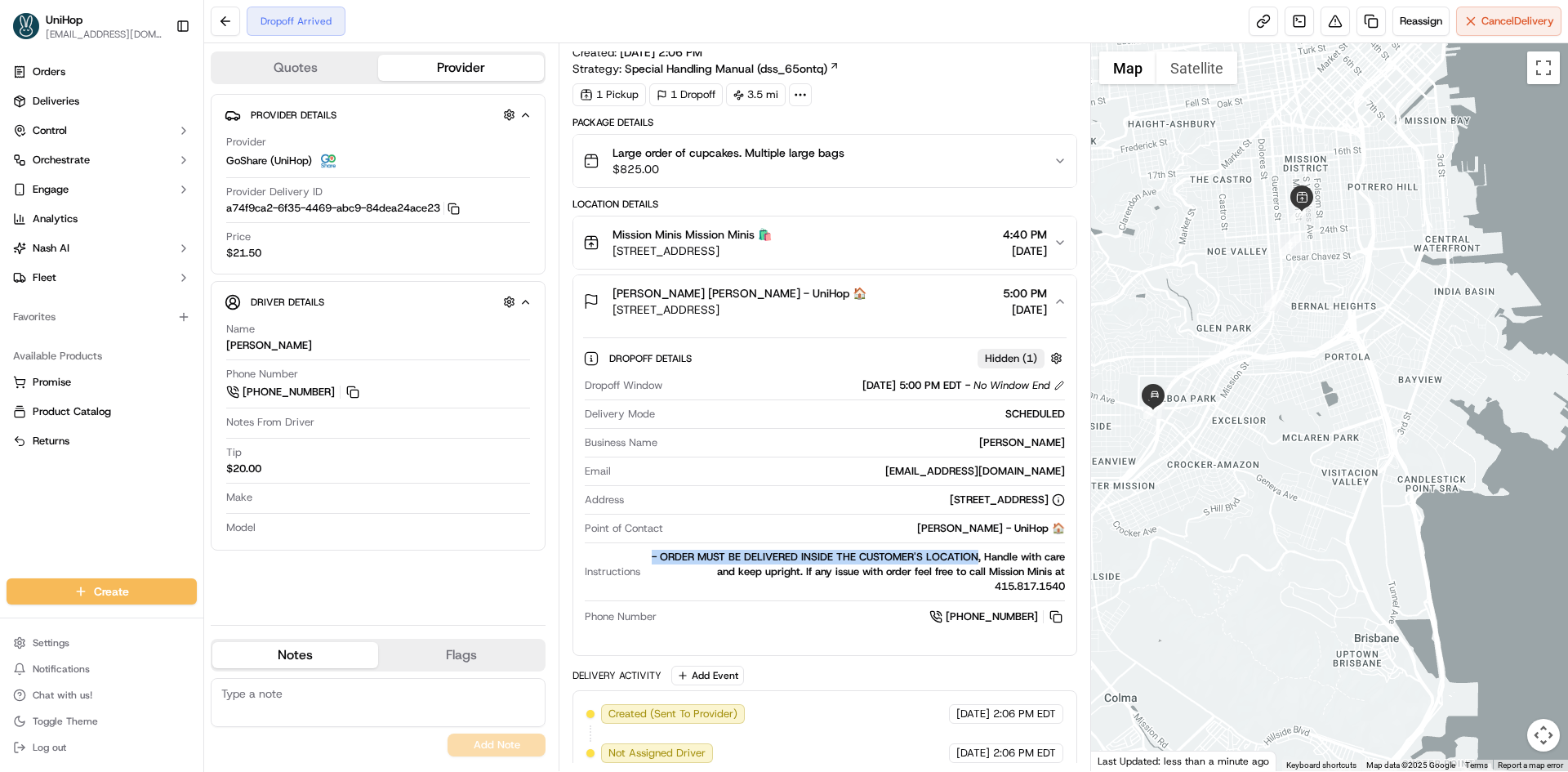
drag, startPoint x: 978, startPoint y: 558, endPoint x: 651, endPoint y: 560, distance: 327.0
click at [651, 560] on div "- ORDER MUST BE DELIVERED INSIDE THE CUSTOMER'S LOCATION, Handle with care and …" at bounding box center [855, 571] width 417 height 44
copy div "- ORDER MUST BE DELIVERED INSIDE THE CUSTOMER'S LOCATION"
click at [353, 392] on button at bounding box center [353, 392] width 18 height 18
copy div "- ORDER MUST BE DELIVERED INSIDE THE CUSTOMER'S LOCATION"
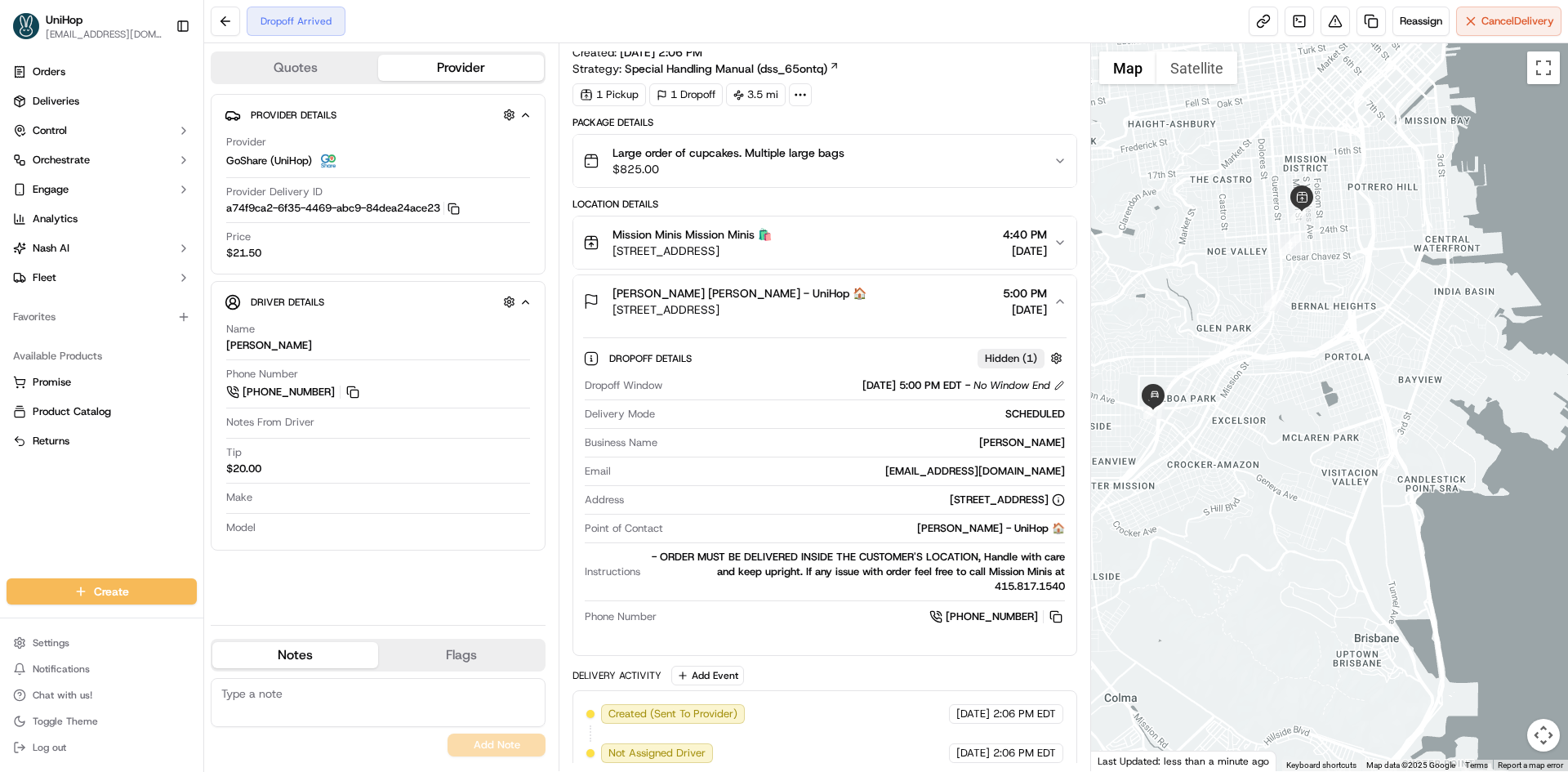
click at [925, 303] on div "Michelle De Leon Michelle De Leon - UniHop 🏠 755 Ocean Ave, San Francisco, CA 9…" at bounding box center [818, 301] width 470 height 33
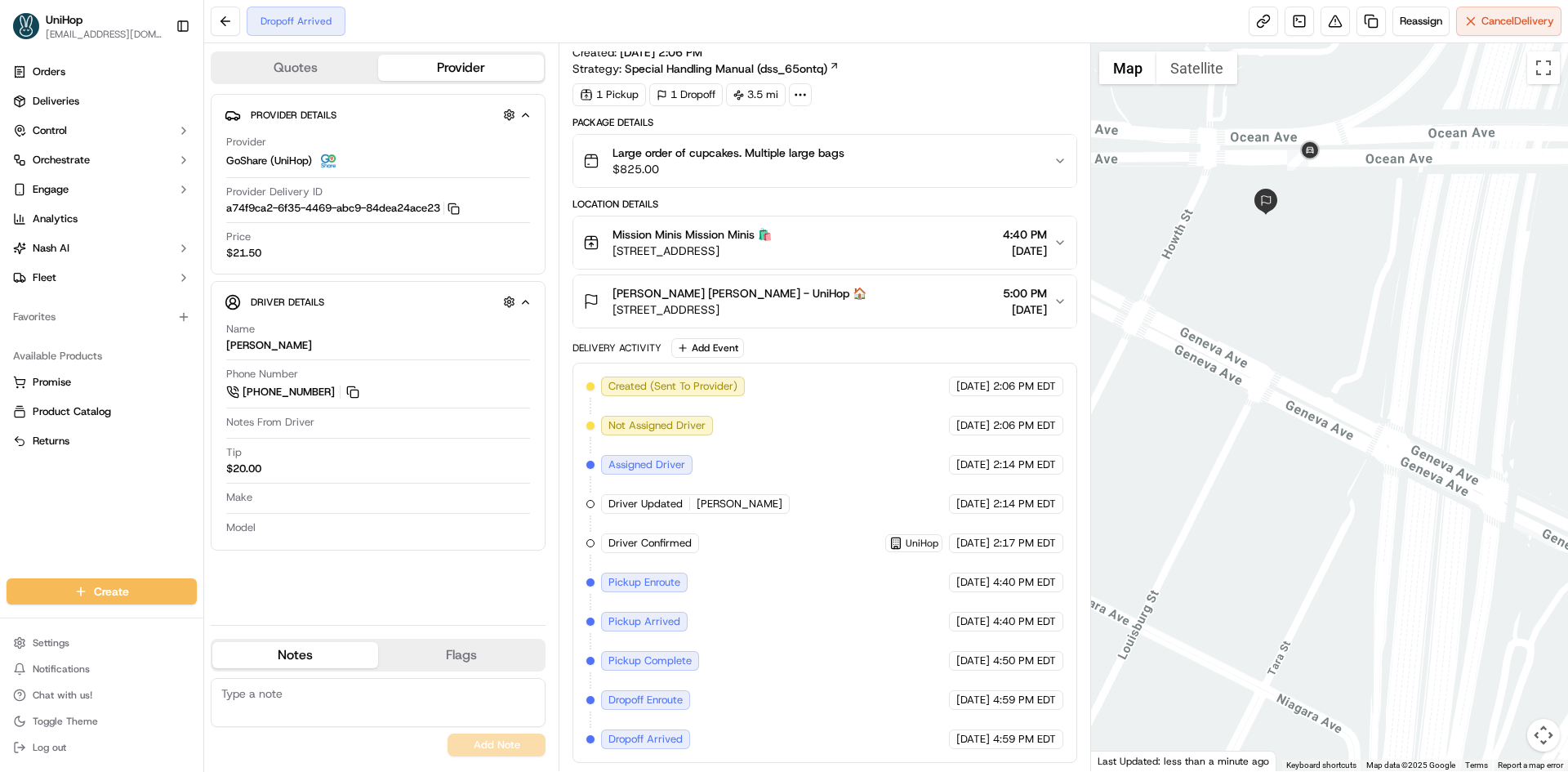
click at [1214, 87] on div at bounding box center [1330, 407] width 478 height 728
click at [1212, 79] on button "Satellite" at bounding box center [1196, 68] width 81 height 33
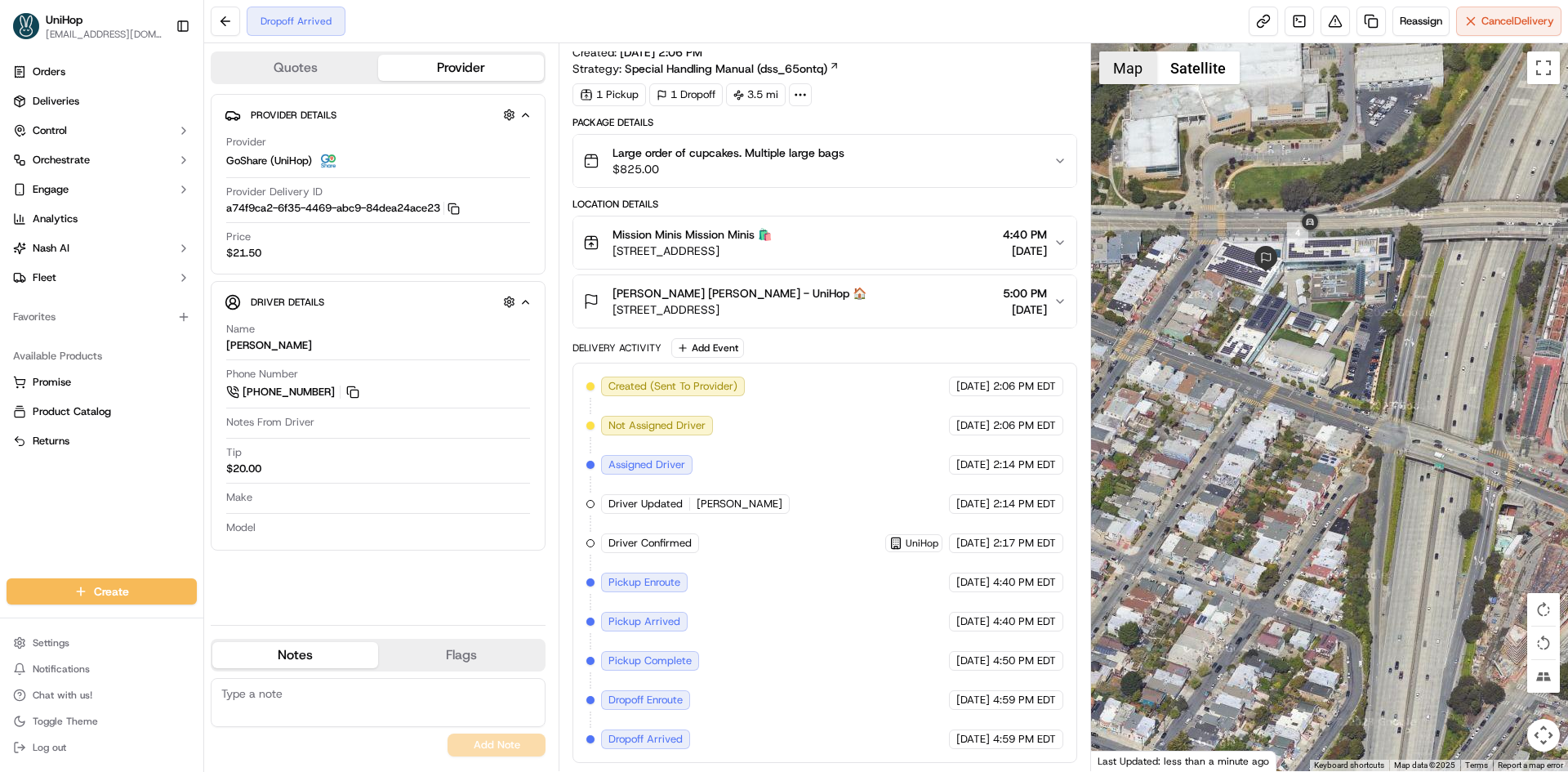
click at [1126, 82] on button "Map" at bounding box center [1127, 68] width 57 height 33
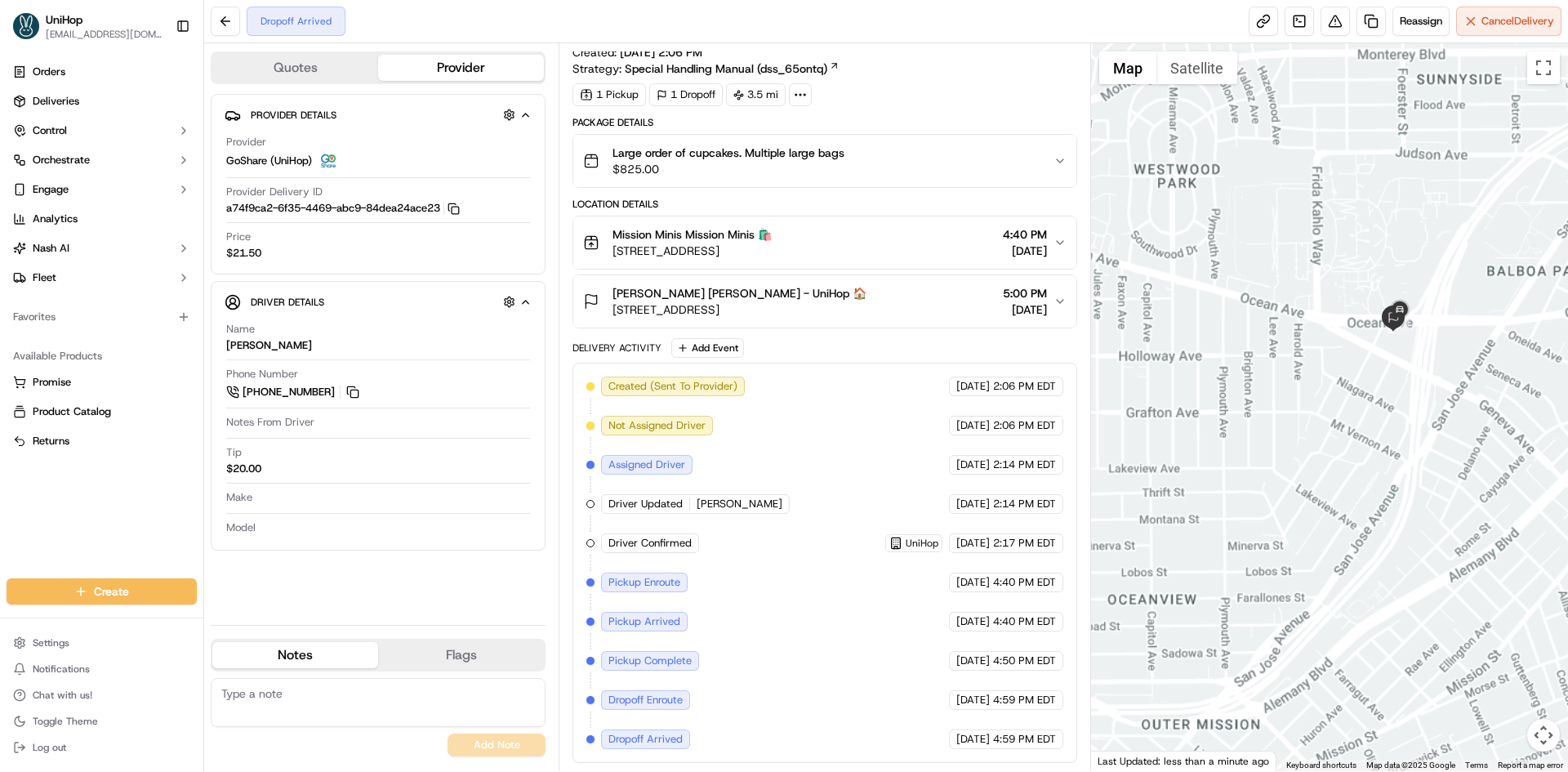
click at [1410, 397] on div at bounding box center [1330, 407] width 478 height 728
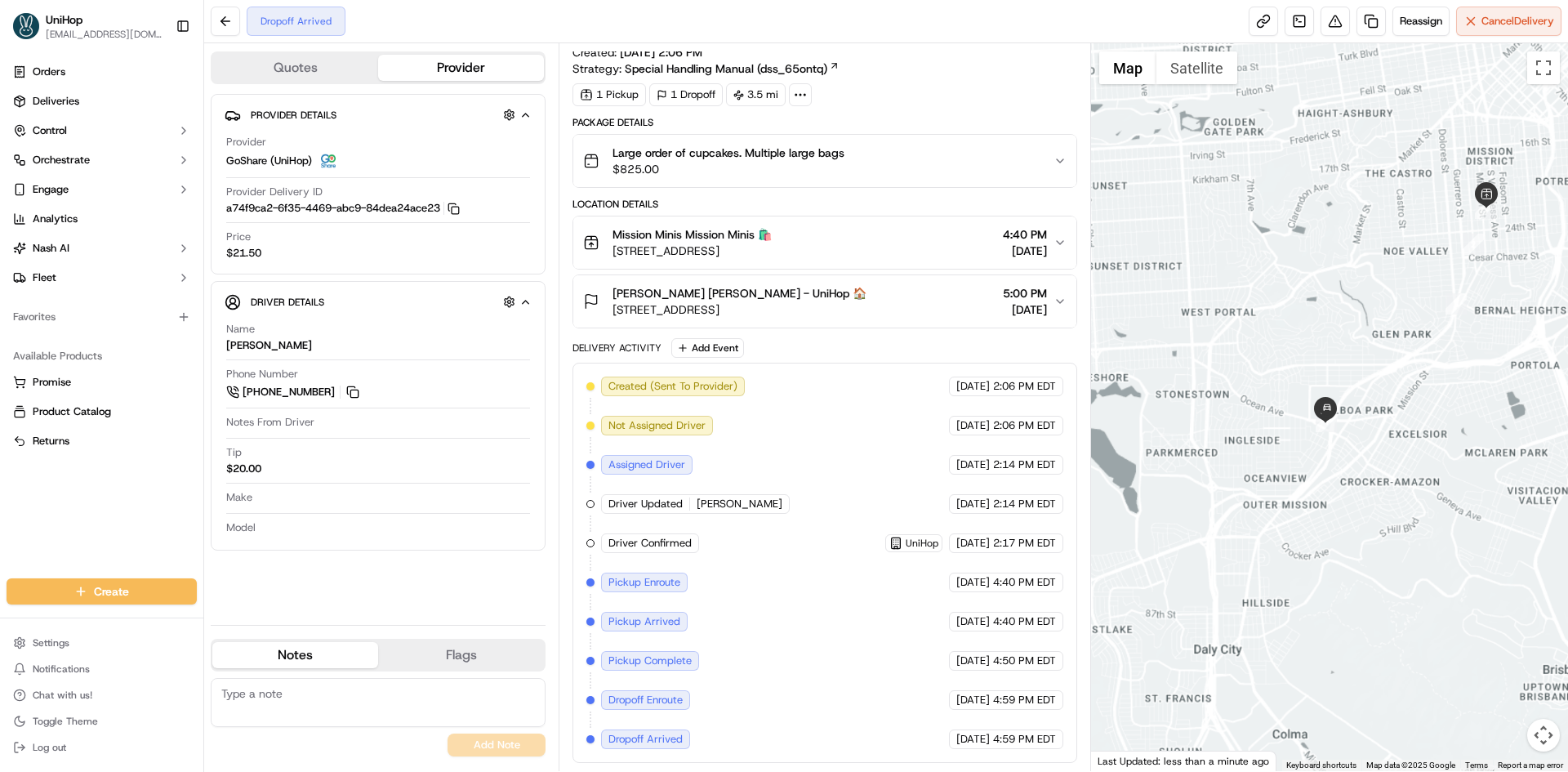
drag, startPoint x: 1440, startPoint y: 356, endPoint x: 1386, endPoint y: 357, distance: 54.0
click at [1392, 360] on div at bounding box center [1330, 407] width 478 height 728
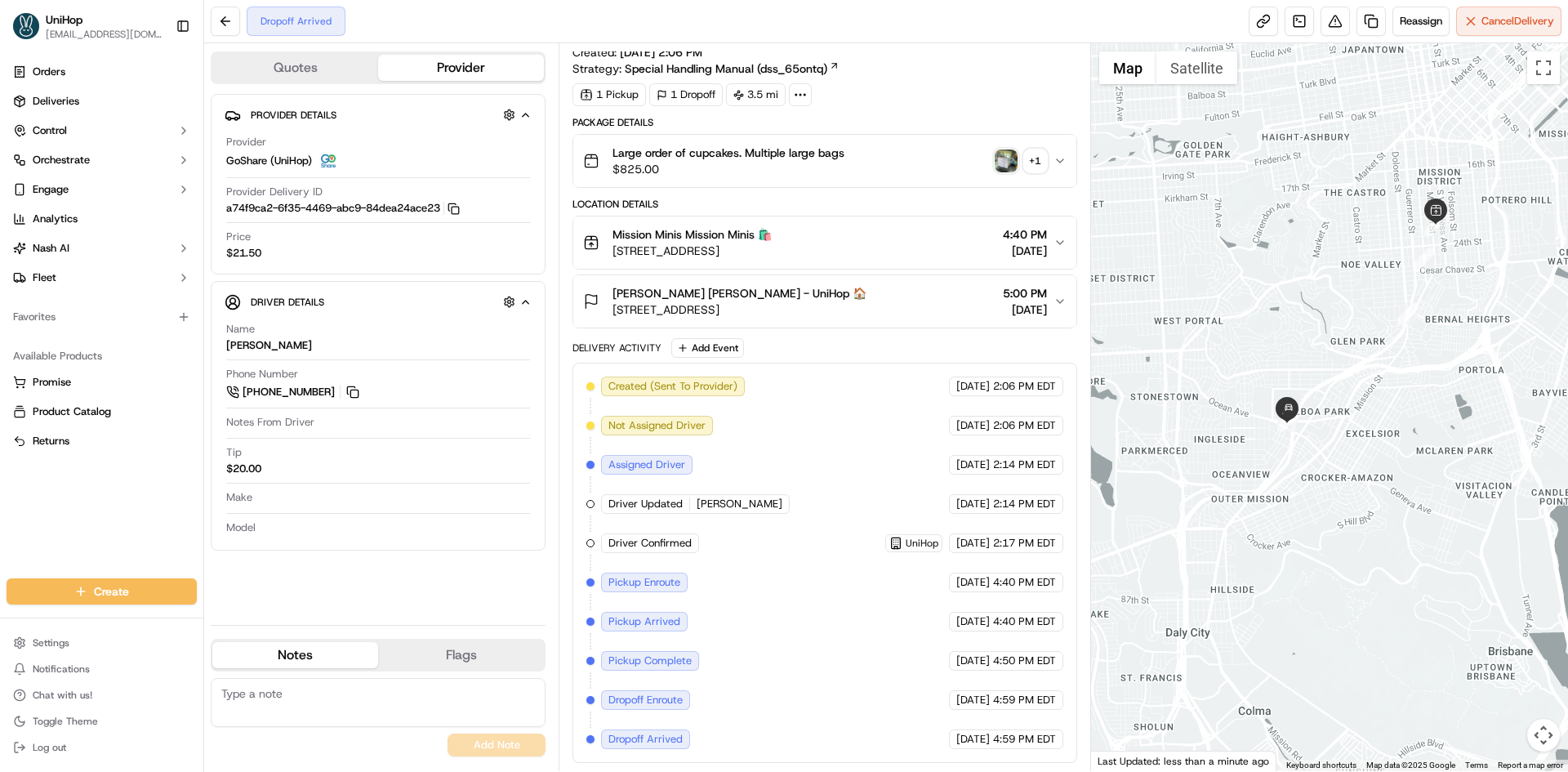
click at [1003, 153] on img "button" at bounding box center [1005, 160] width 23 height 23
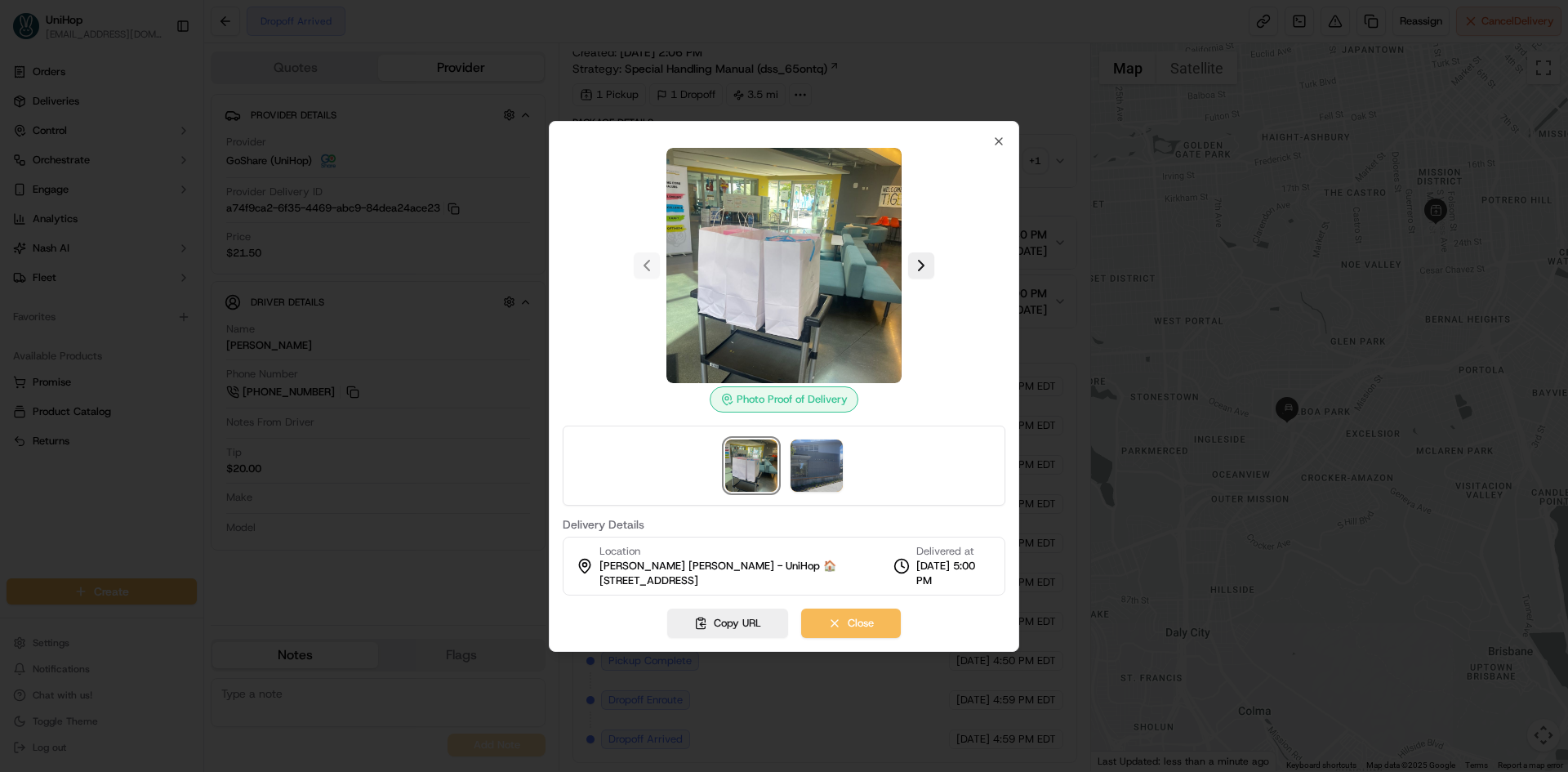
click at [759, 462] on img at bounding box center [752, 466] width 52 height 52
click at [813, 465] on img at bounding box center [817, 466] width 52 height 52
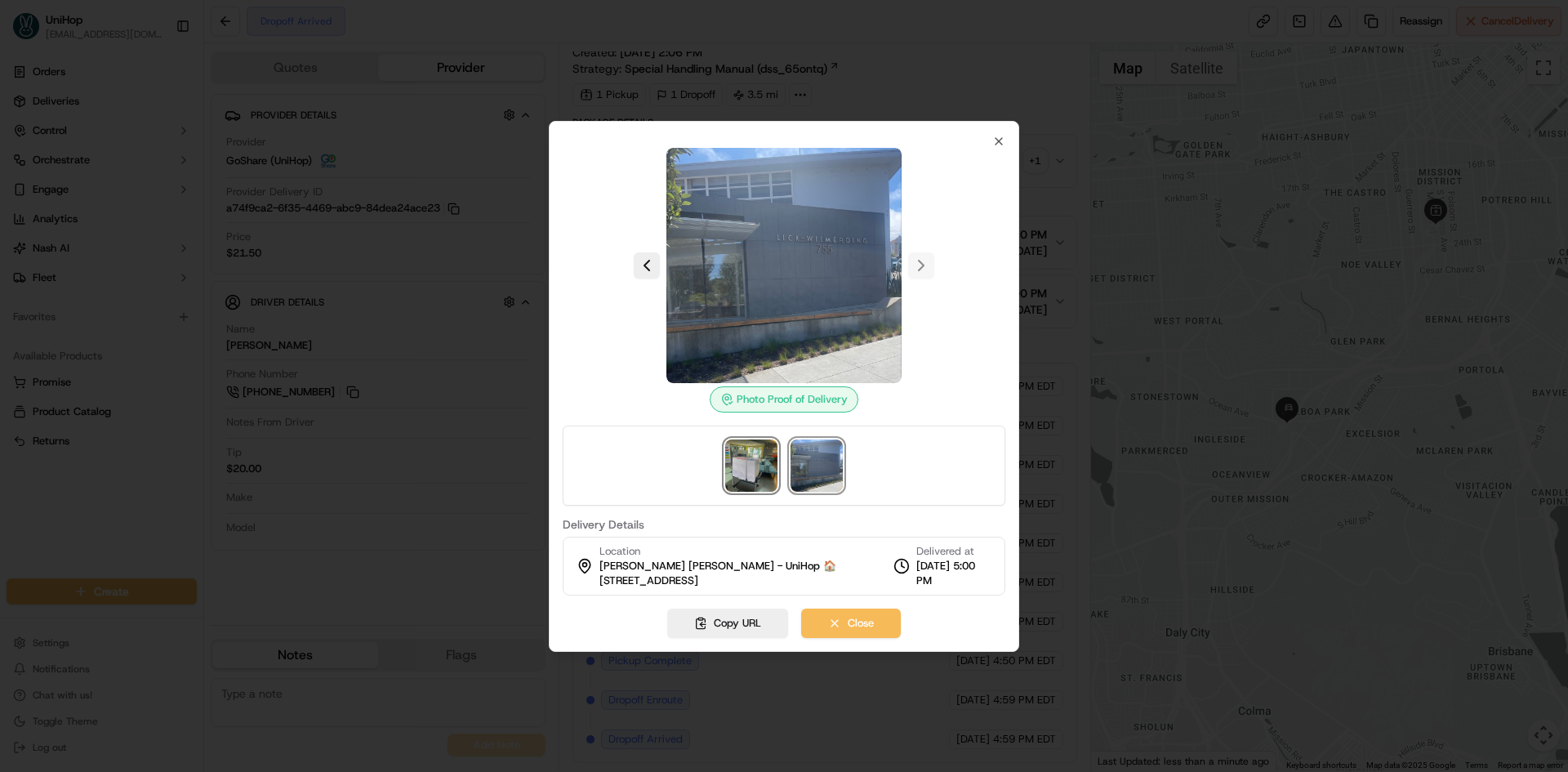
drag, startPoint x: 765, startPoint y: 462, endPoint x: 931, endPoint y: 295, distance: 235.5
click at [765, 462] on img at bounding box center [752, 466] width 52 height 52
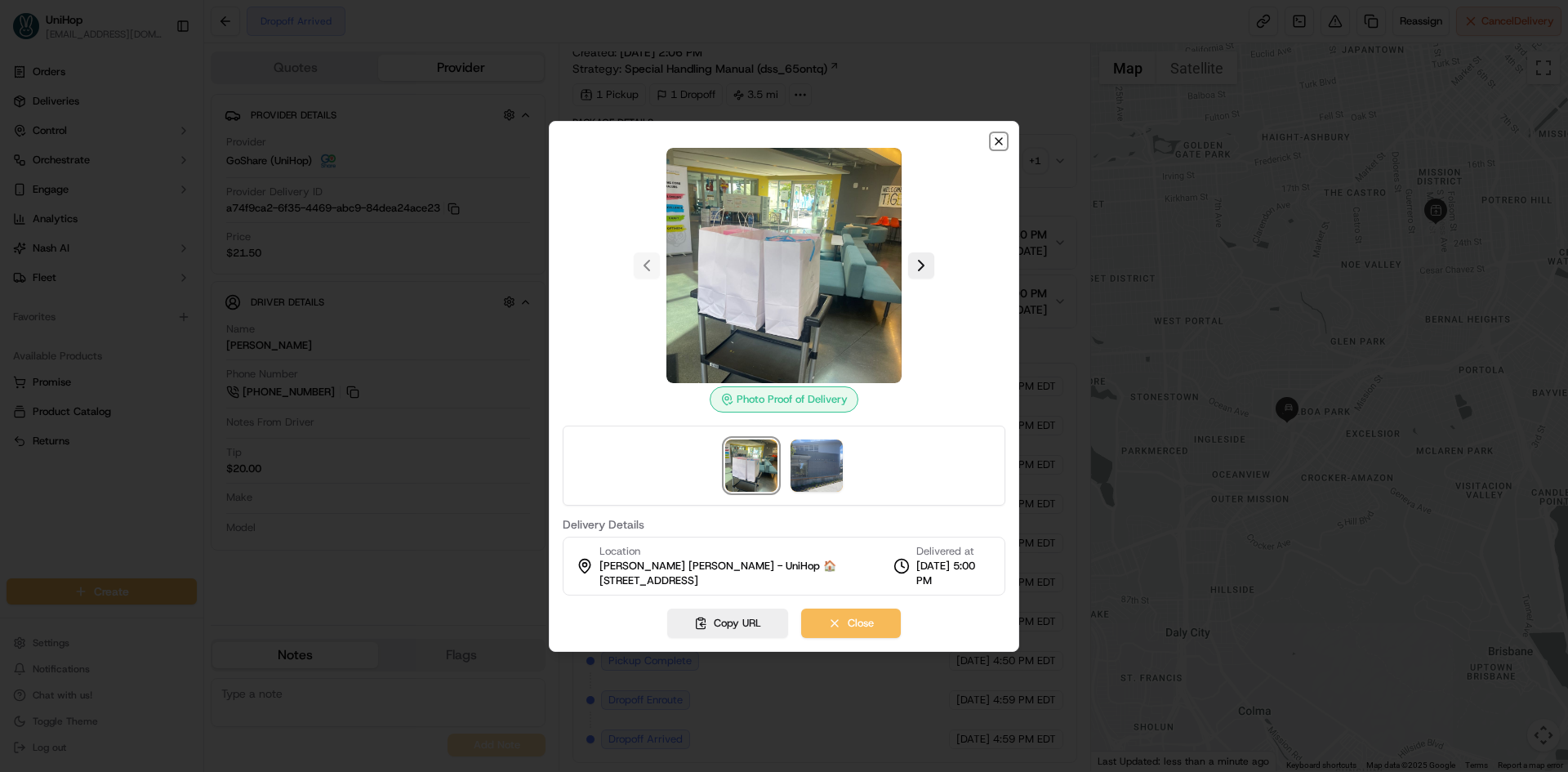
click at [995, 141] on icon "button" at bounding box center [999, 141] width 13 height 13
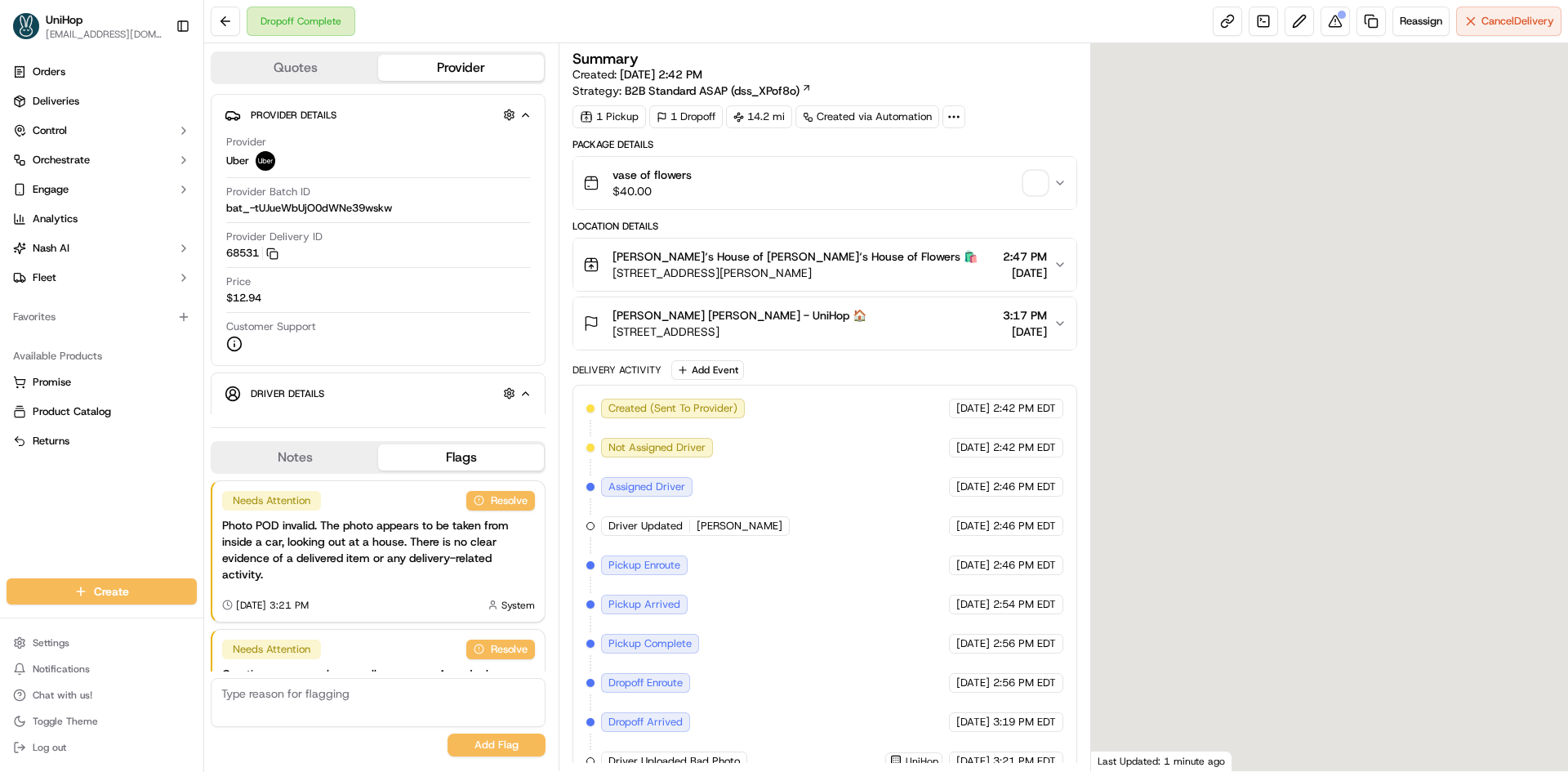
scroll to position [113, 0]
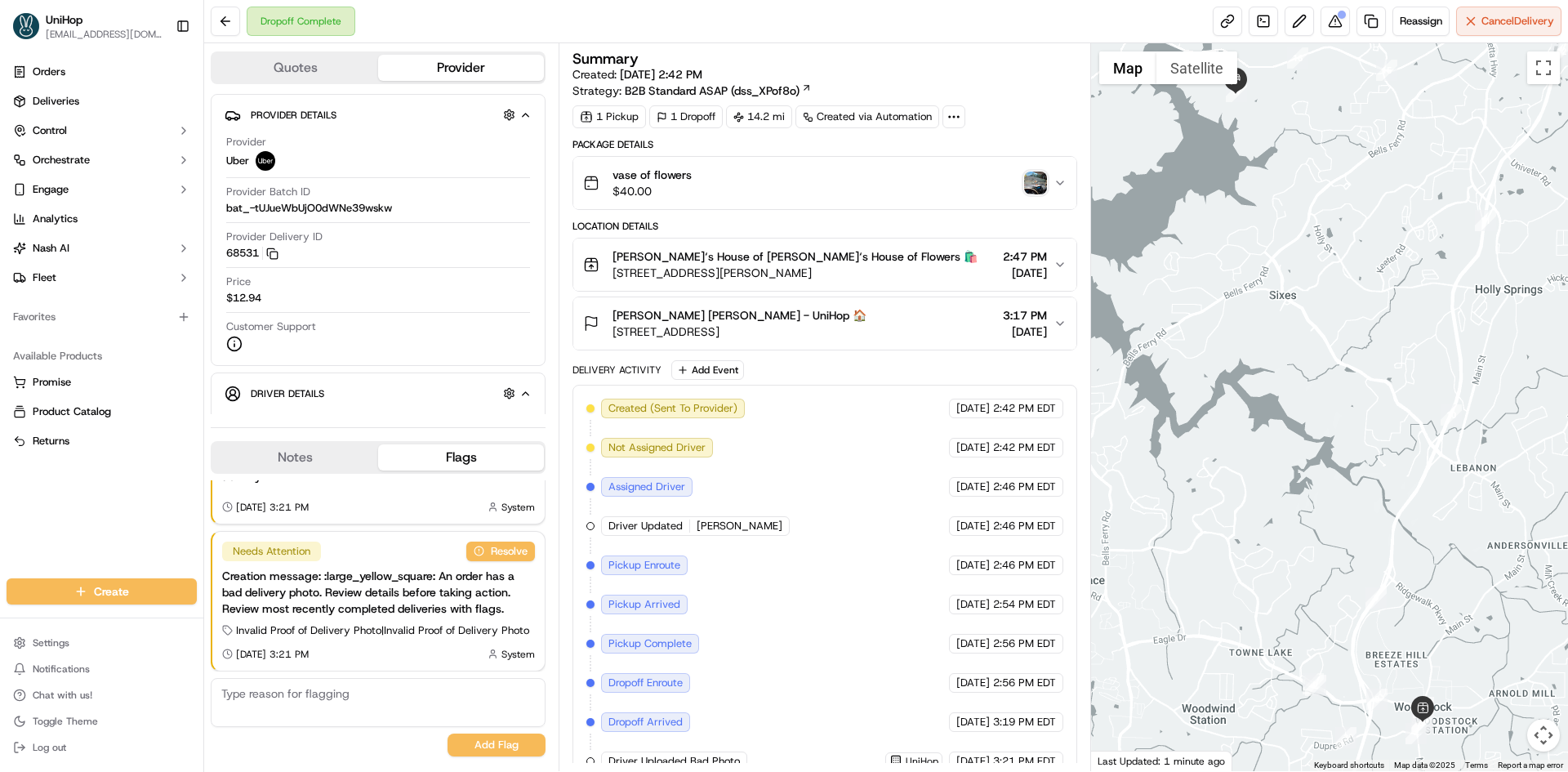
click at [34, 496] on div "Orders Deliveries Control Orchestrate Engage Analytics [PERSON_NAME] Fleet Favo…" at bounding box center [101, 309] width 204 height 513
click at [252, 463] on button "Notes" at bounding box center [295, 457] width 166 height 26
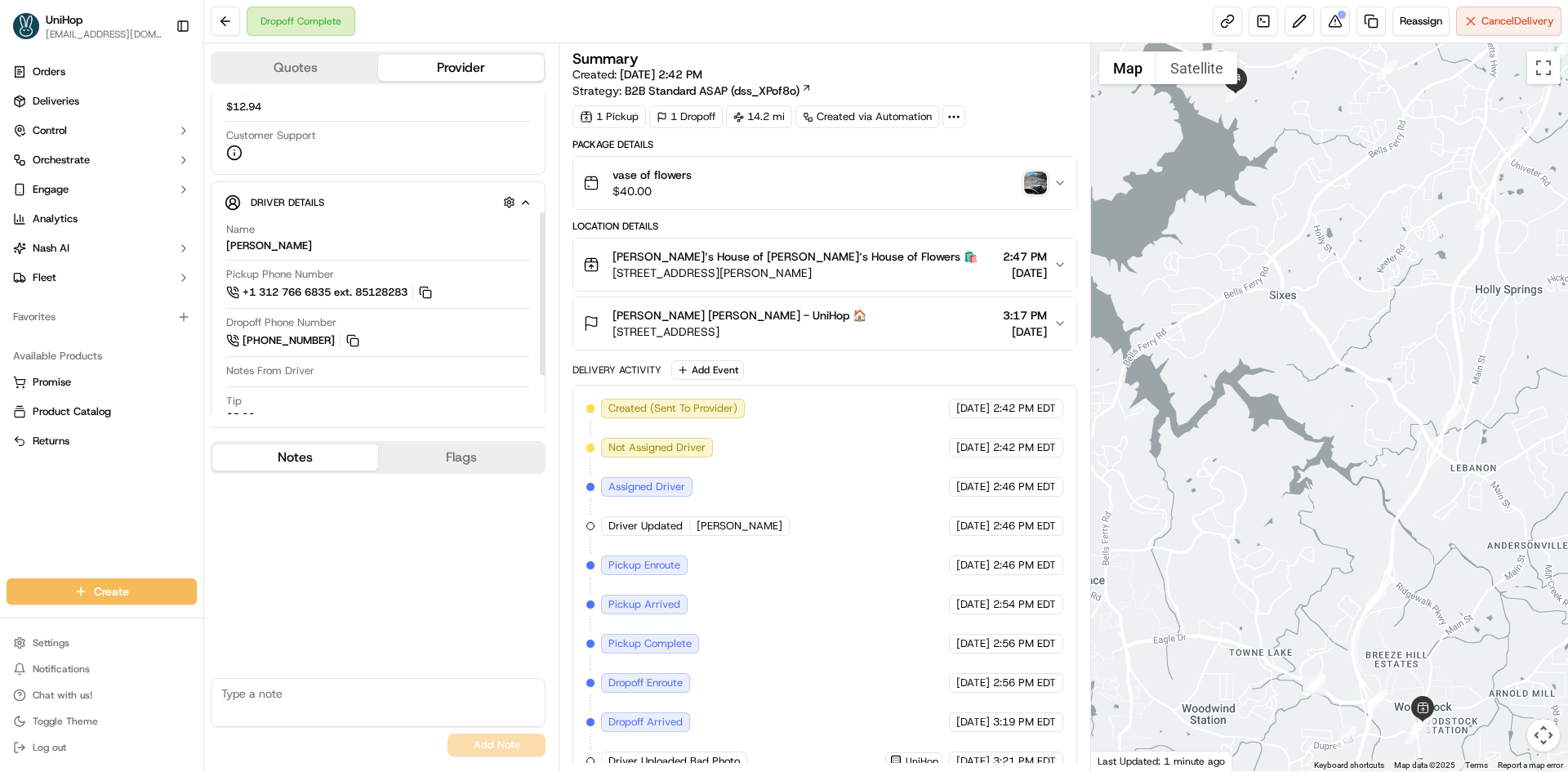
scroll to position [245, 0]
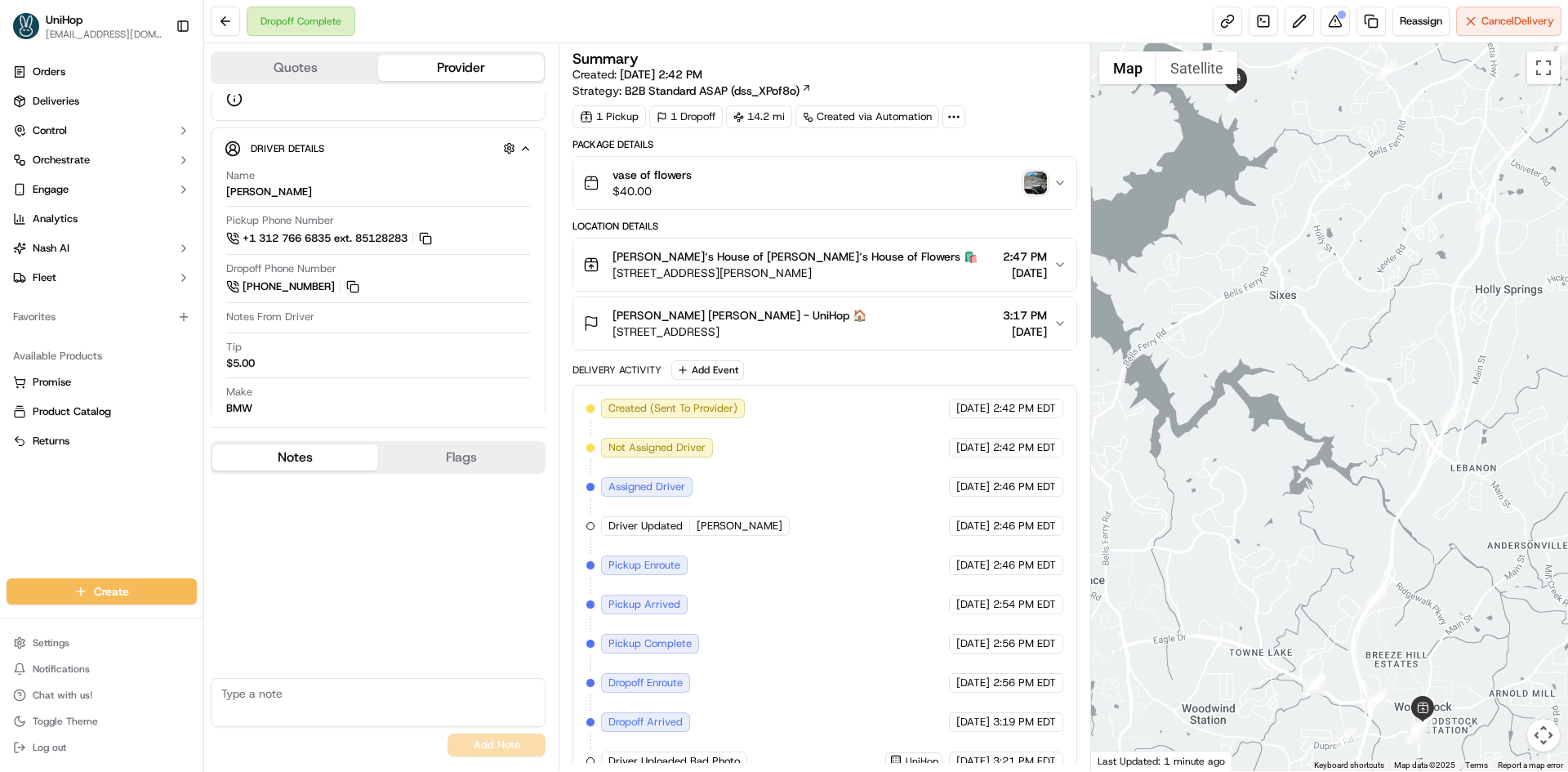
click at [1030, 176] on img "button" at bounding box center [1035, 183] width 23 height 23
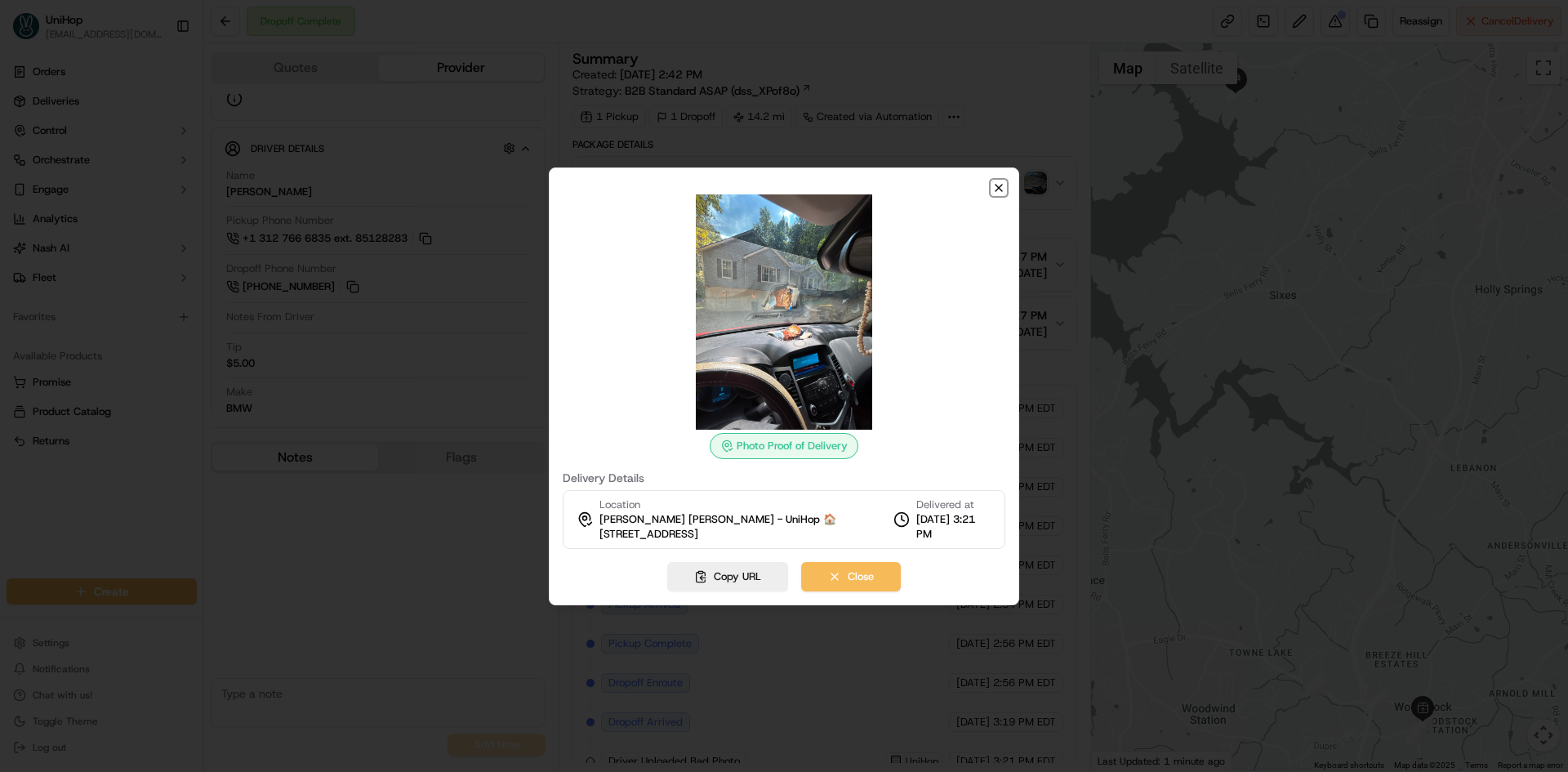
click at [1003, 186] on icon "button" at bounding box center [999, 187] width 13 height 13
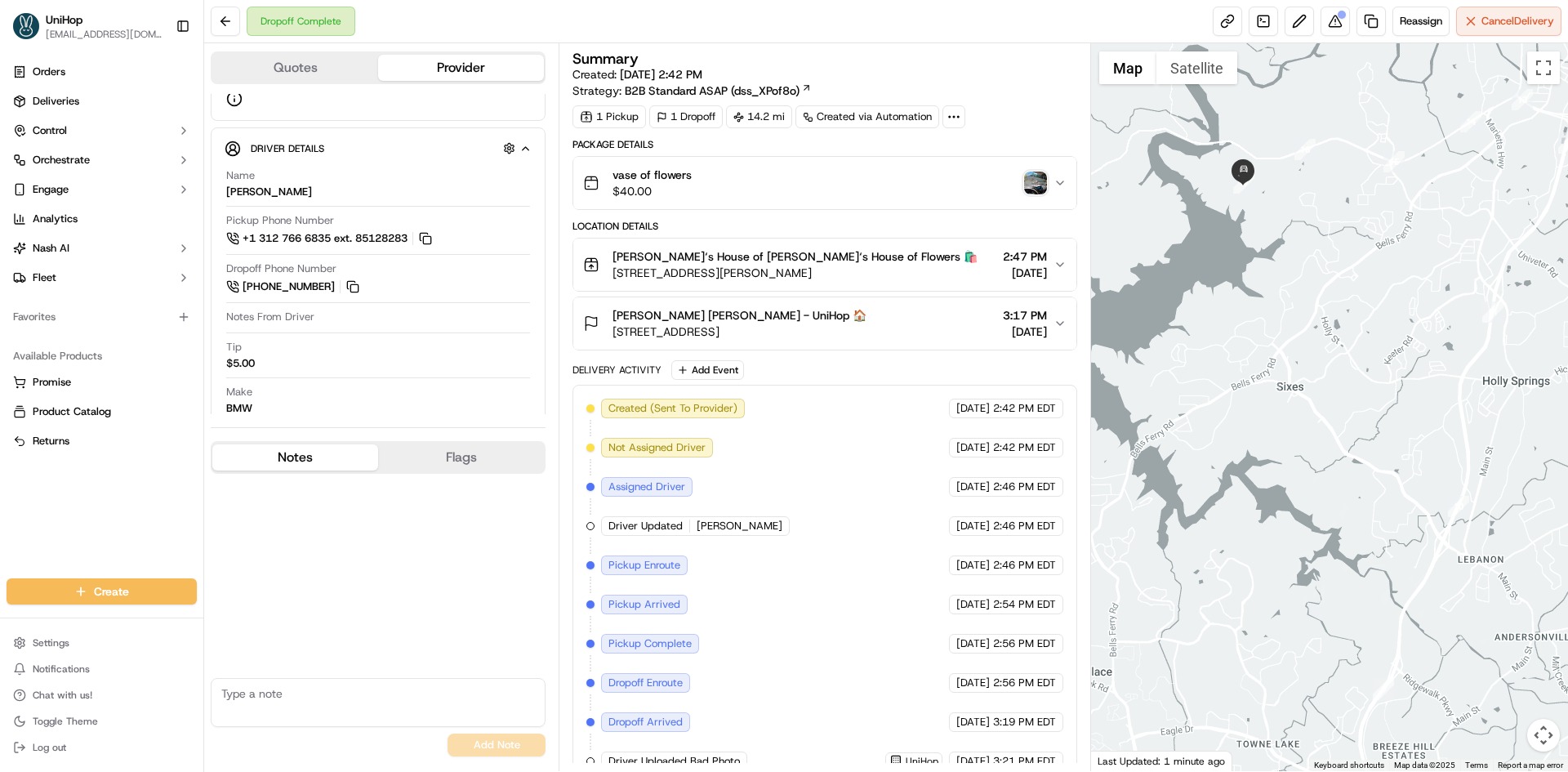
drag, startPoint x: 1336, startPoint y: 214, endPoint x: 1351, endPoint y: 317, distance: 104.1
click at [1351, 316] on div at bounding box center [1330, 407] width 478 height 728
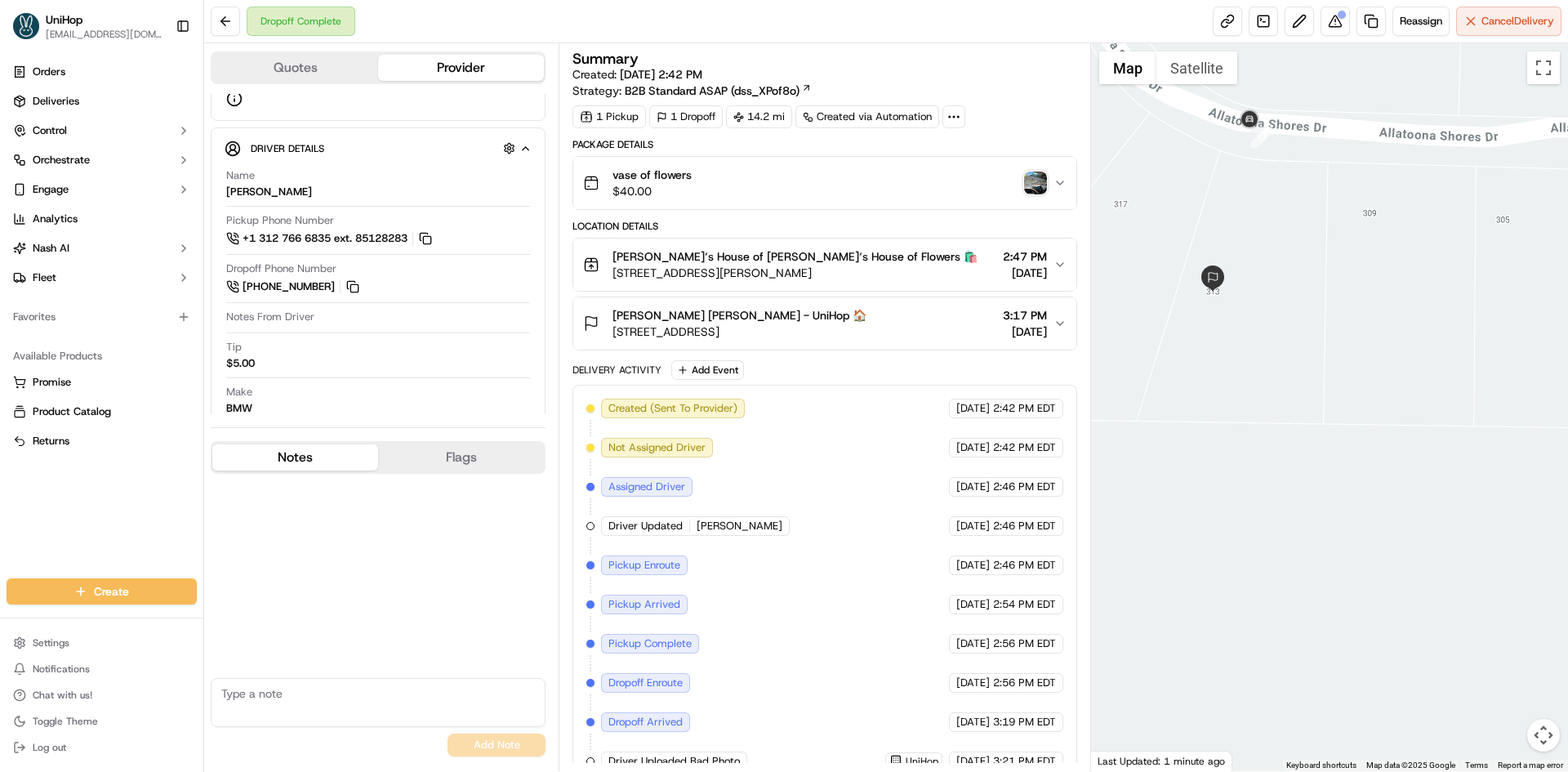
drag, startPoint x: 1259, startPoint y: 235, endPoint x: 1257, endPoint y: 260, distance: 25.1
click at [1257, 260] on div at bounding box center [1330, 407] width 478 height 728
click at [1179, 76] on button "Satellite" at bounding box center [1196, 68] width 81 height 33
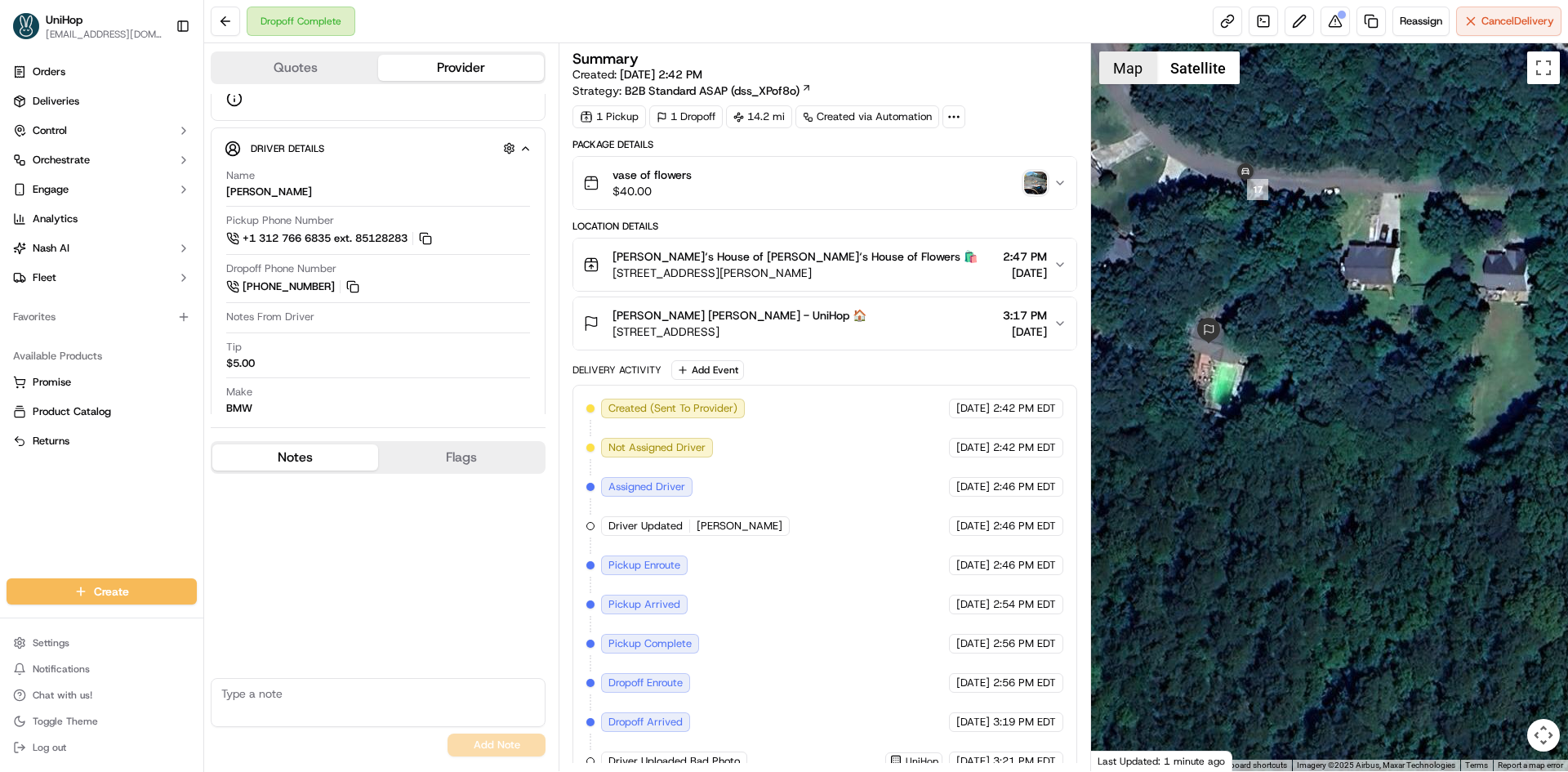
click at [1136, 78] on button "Map" at bounding box center [1127, 68] width 57 height 33
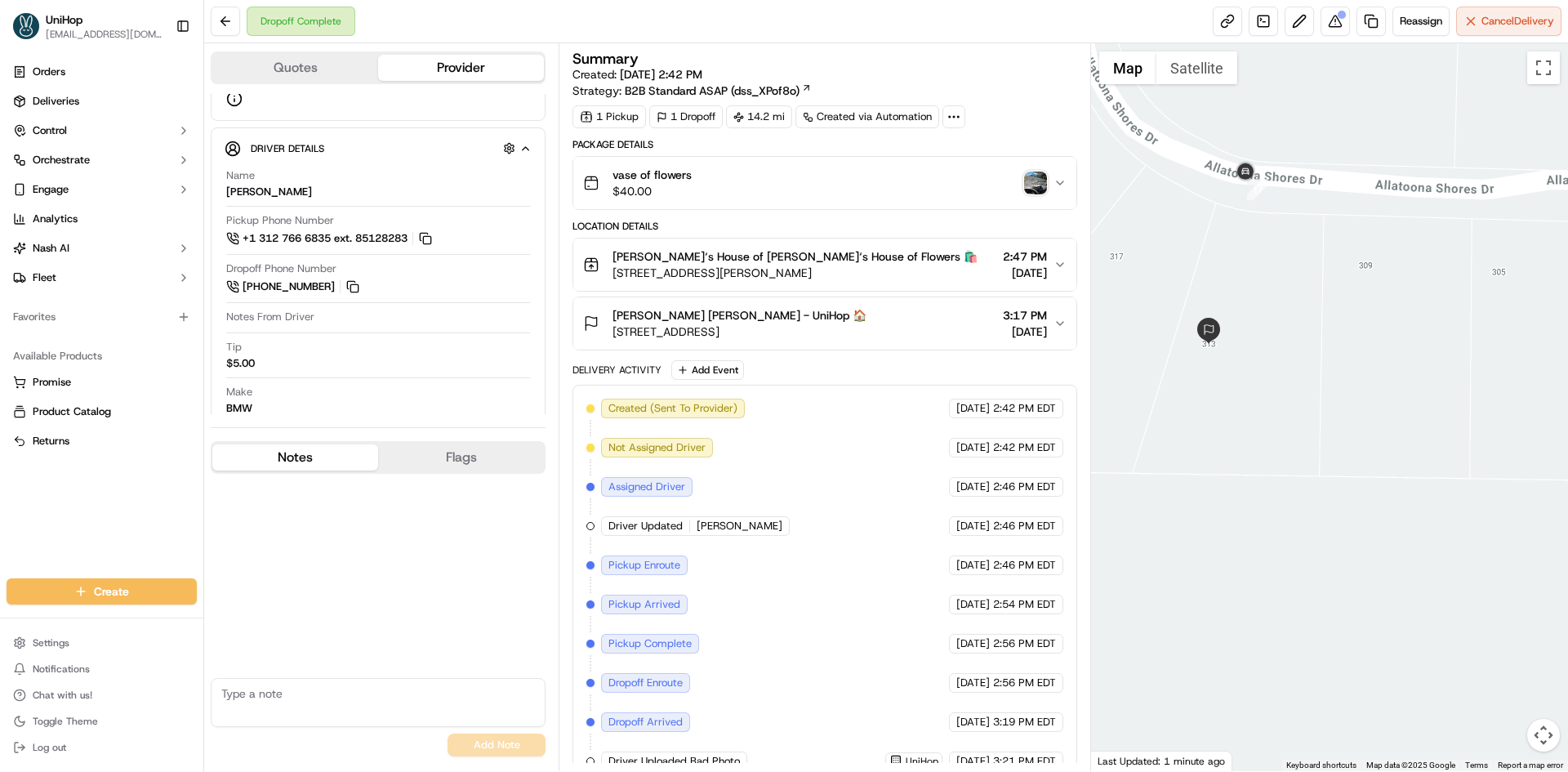
click at [1032, 184] on img "button" at bounding box center [1035, 183] width 23 height 23
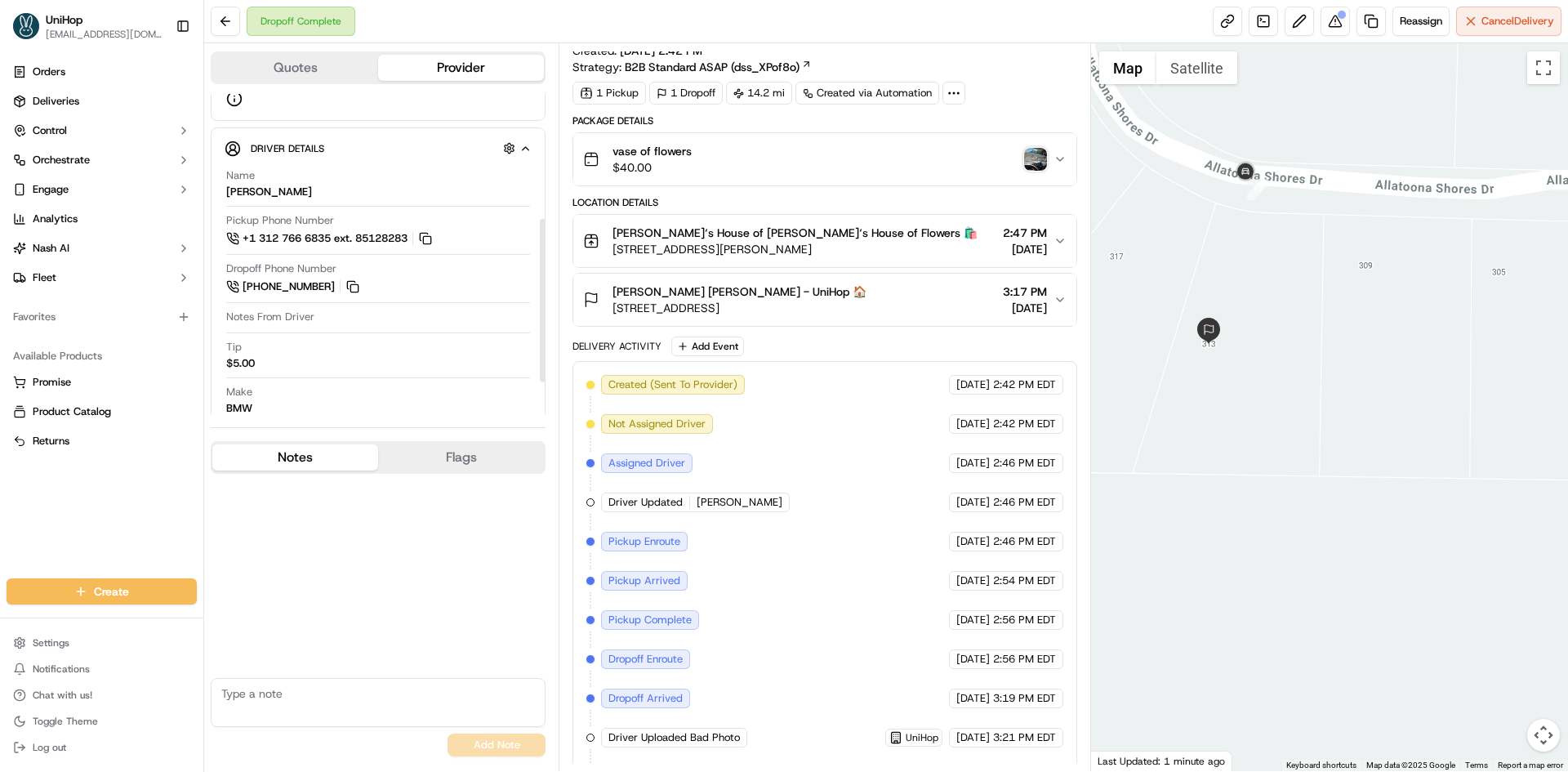
scroll to position [62, 0]
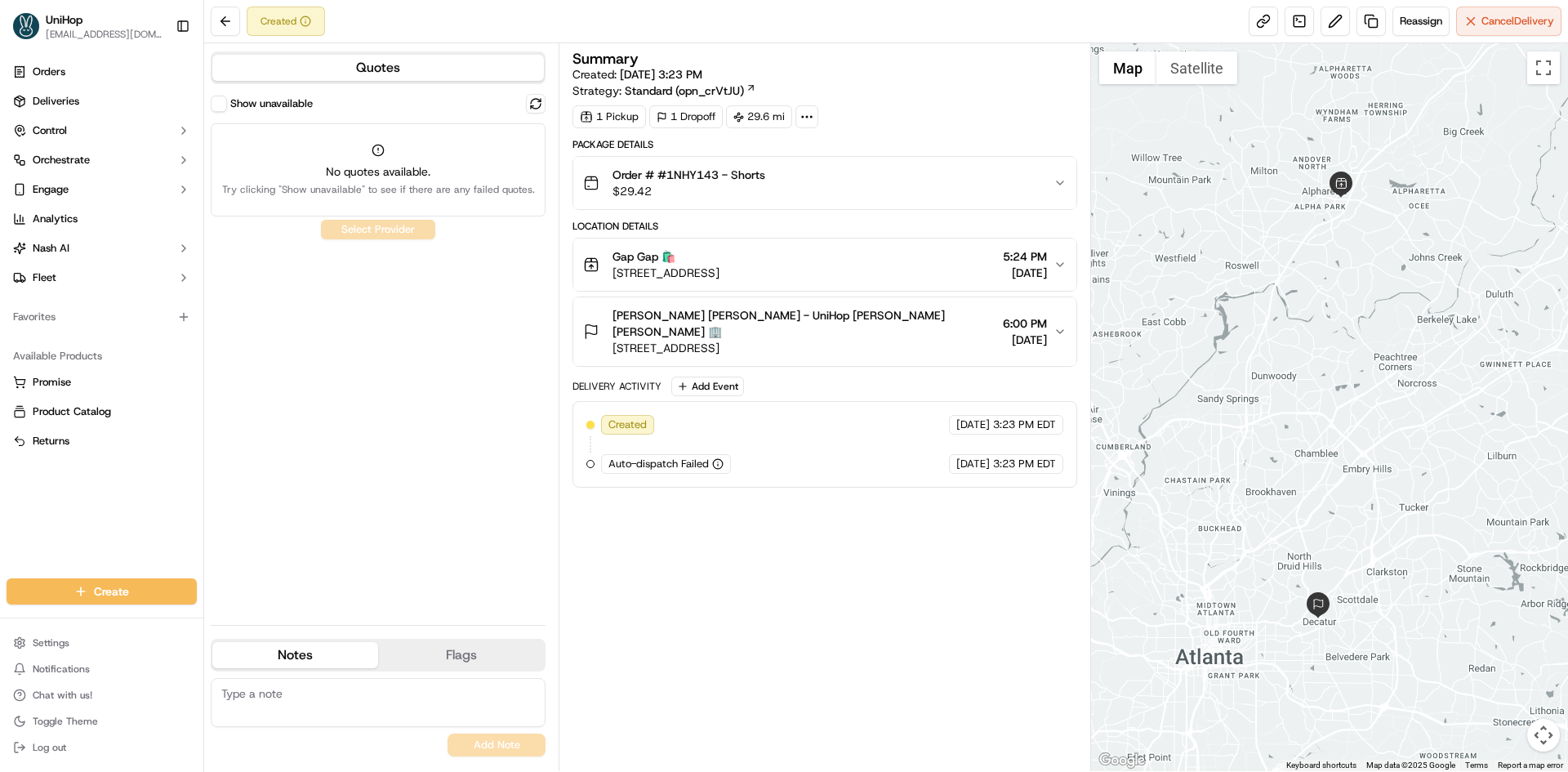
click at [1001, 635] on div "Summary Created: [DATE] 3:23 PM Strategy: Standard (opn_crVtJU) 1 Pickup 1 Drop…" at bounding box center [824, 407] width 504 height 711
drag, startPoint x: 625, startPoint y: 311, endPoint x: 671, endPoint y: 319, distance: 46.7
click at [671, 319] on div "[PERSON_NAME] [PERSON_NAME] - UniHop [PERSON_NAME] [PERSON_NAME] 🏢 [STREET_ADDR…" at bounding box center [790, 331] width 413 height 49
copy span "Sarah Sofia"
drag, startPoint x: 611, startPoint y: 256, endPoint x: 632, endPoint y: 260, distance: 21.4
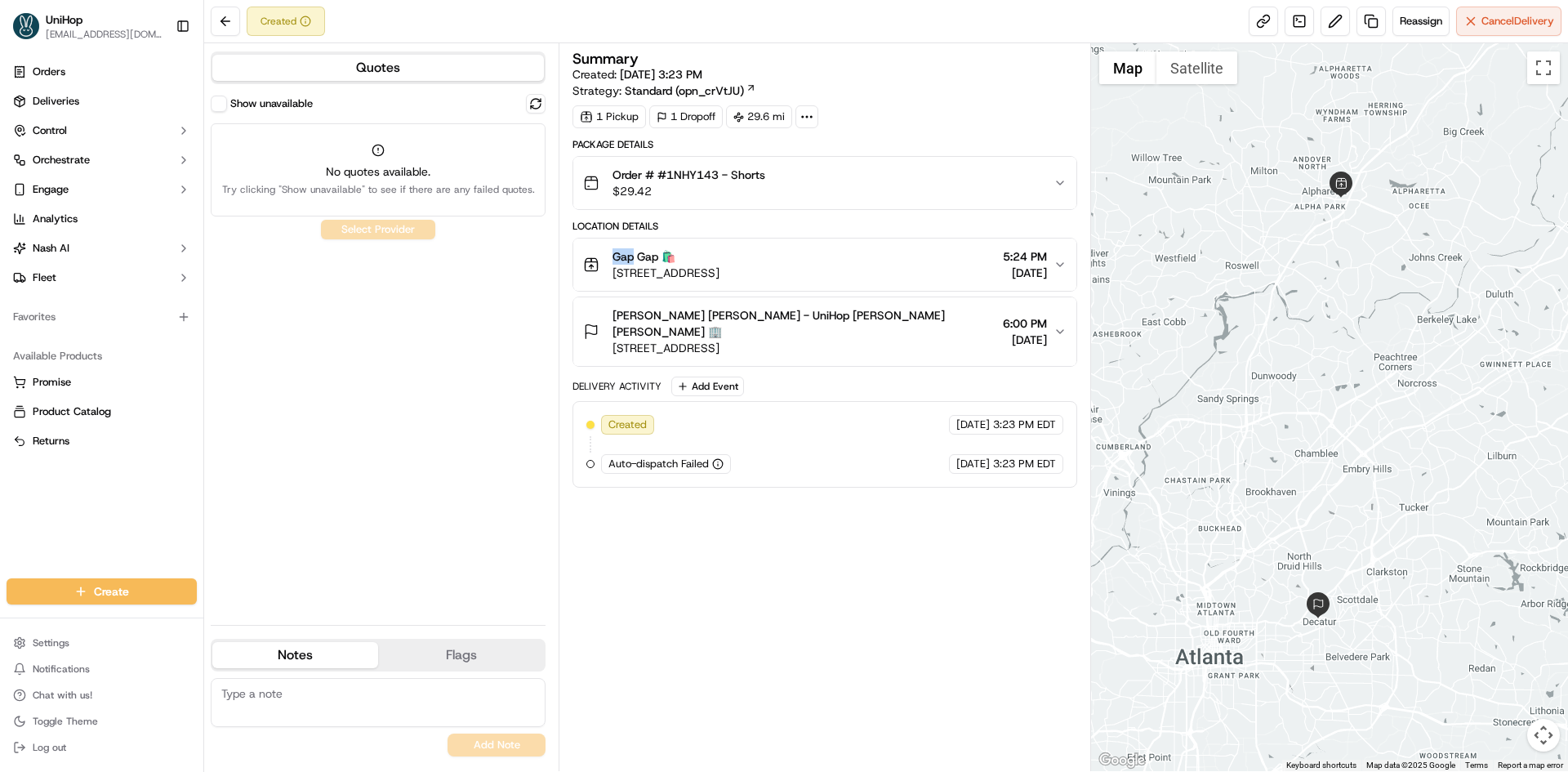
click at [632, 260] on div "Gap Gap 🛍️ 2150 Avalon Blvd, Alpharetta, GA 30009, USA" at bounding box center [651, 264] width 137 height 33
copy span "Gap"
click at [913, 334] on div "Sarah Sofia Rivera - UniHop Sarah Sofia Rivera 🏢 130 Clairemont Ave, Decatur, G…" at bounding box center [818, 331] width 470 height 49
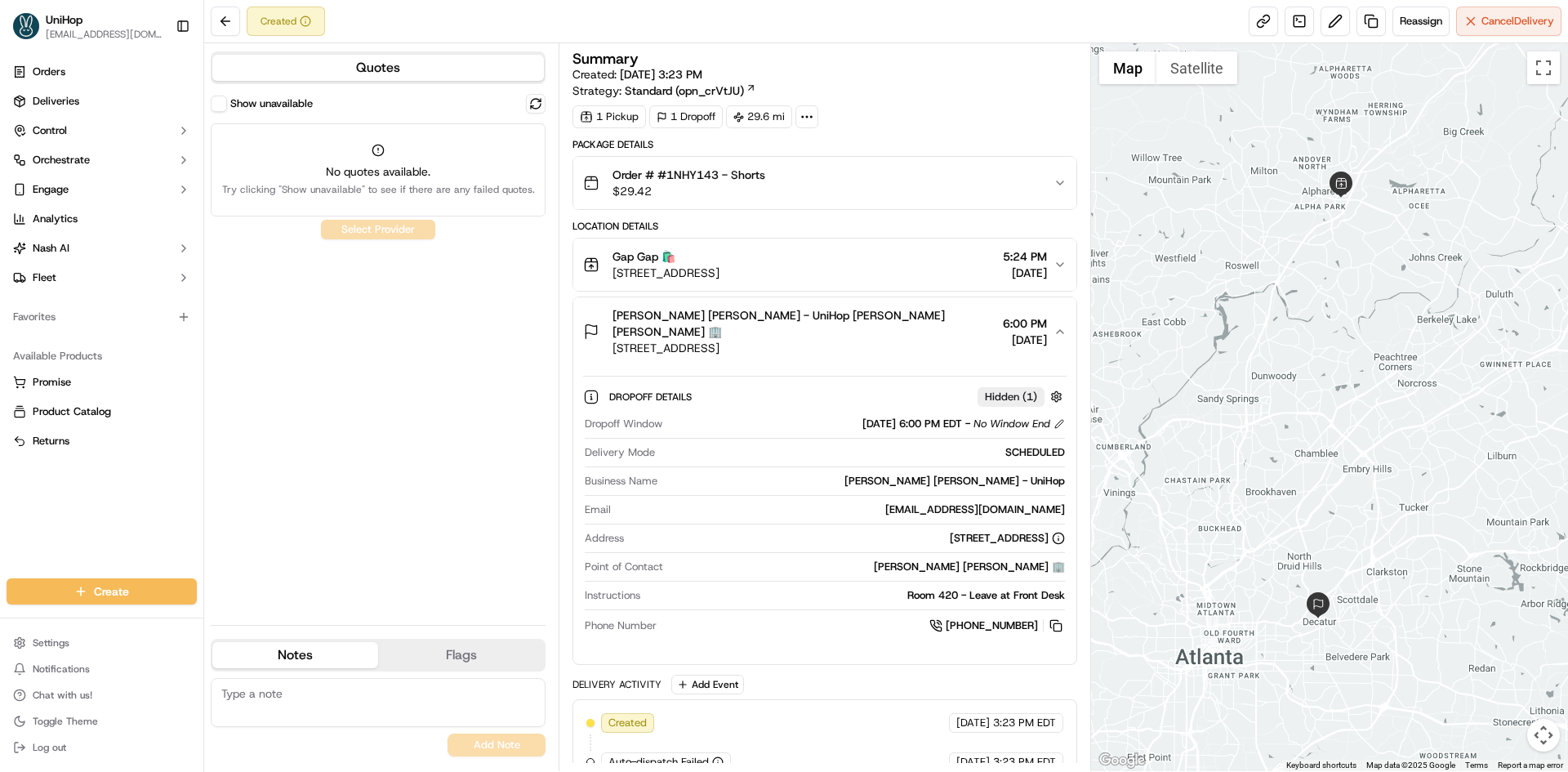
drag, startPoint x: 1060, startPoint y: 605, endPoint x: 977, endPoint y: 525, distance: 115.3
click at [1060, 617] on button at bounding box center [1056, 626] width 18 height 18
click at [923, 307] on div "Sarah Sofia Rivera - UniHop Sarah Sofia Rivera 🏢 130 Clairemont Ave, Decatur, G…" at bounding box center [818, 331] width 470 height 49
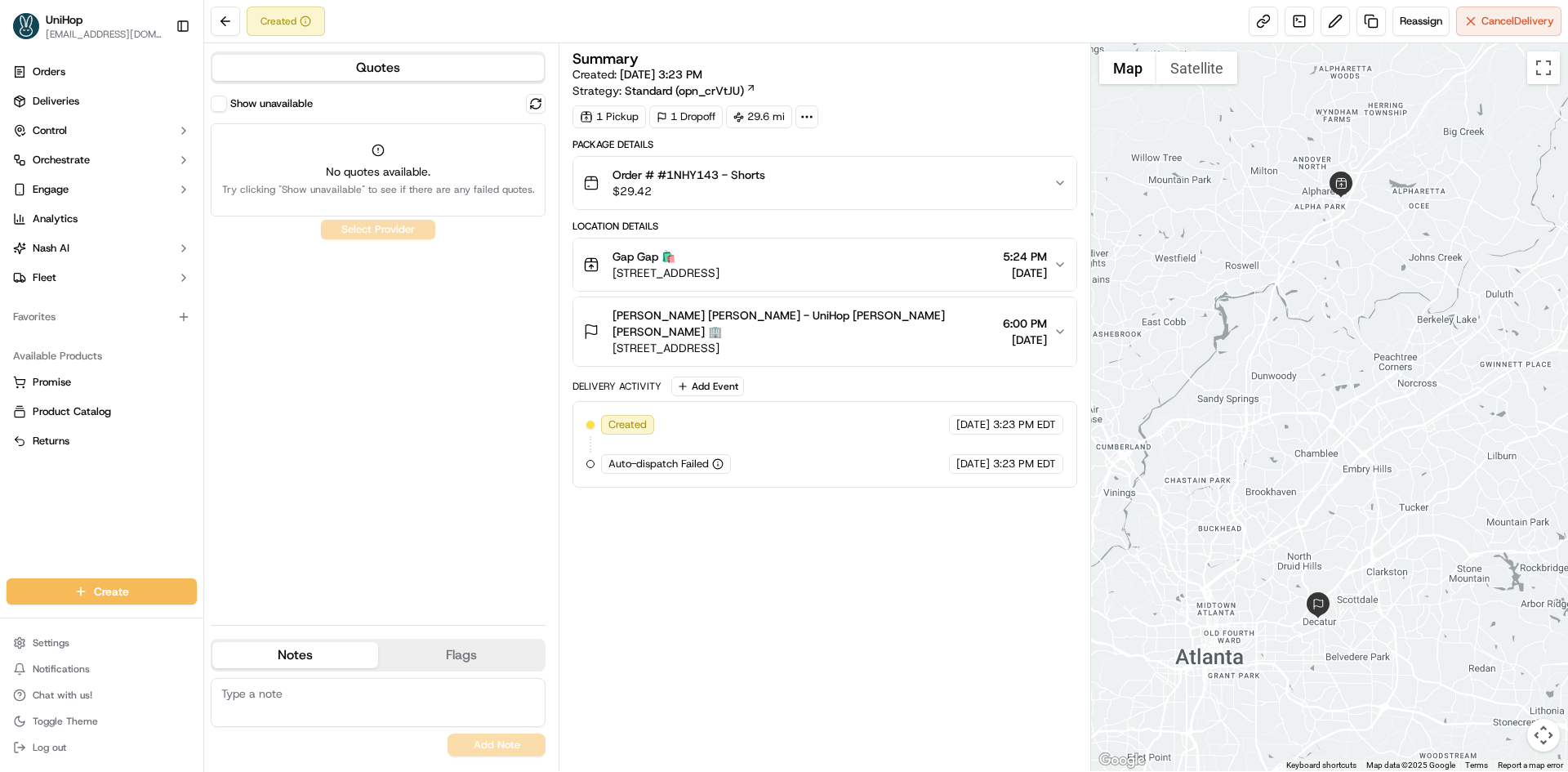
click at [925, 310] on div "Sarah Sofia Rivera - UniHop Sarah Sofia Rivera 🏢 130 Clairemont Ave, Decatur, G…" at bounding box center [818, 331] width 470 height 49
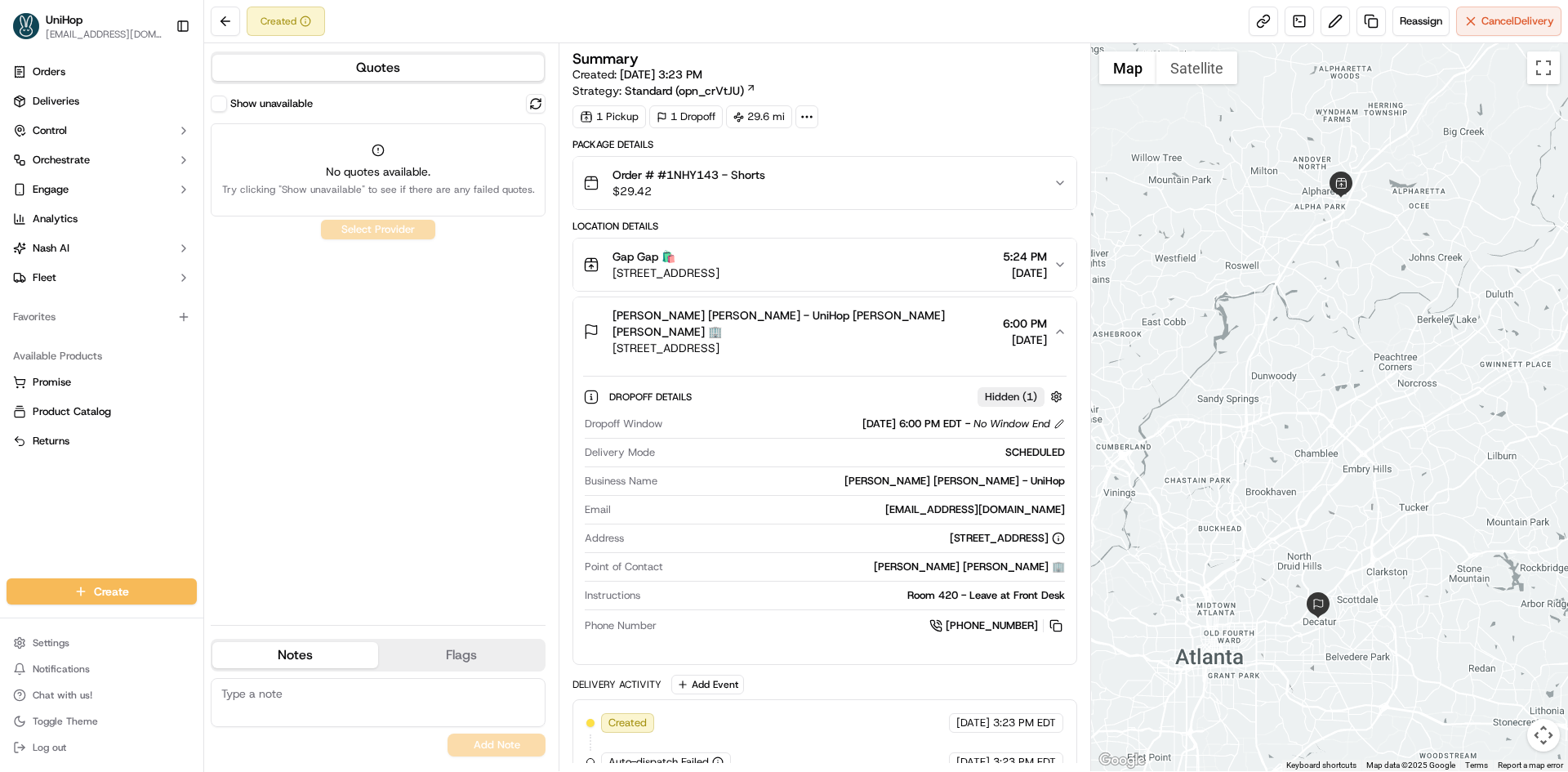
click at [925, 310] on div "Sarah Sofia Rivera - UniHop Sarah Sofia Rivera 🏢 130 Clairemont Ave, Decatur, G…" at bounding box center [818, 331] width 470 height 49
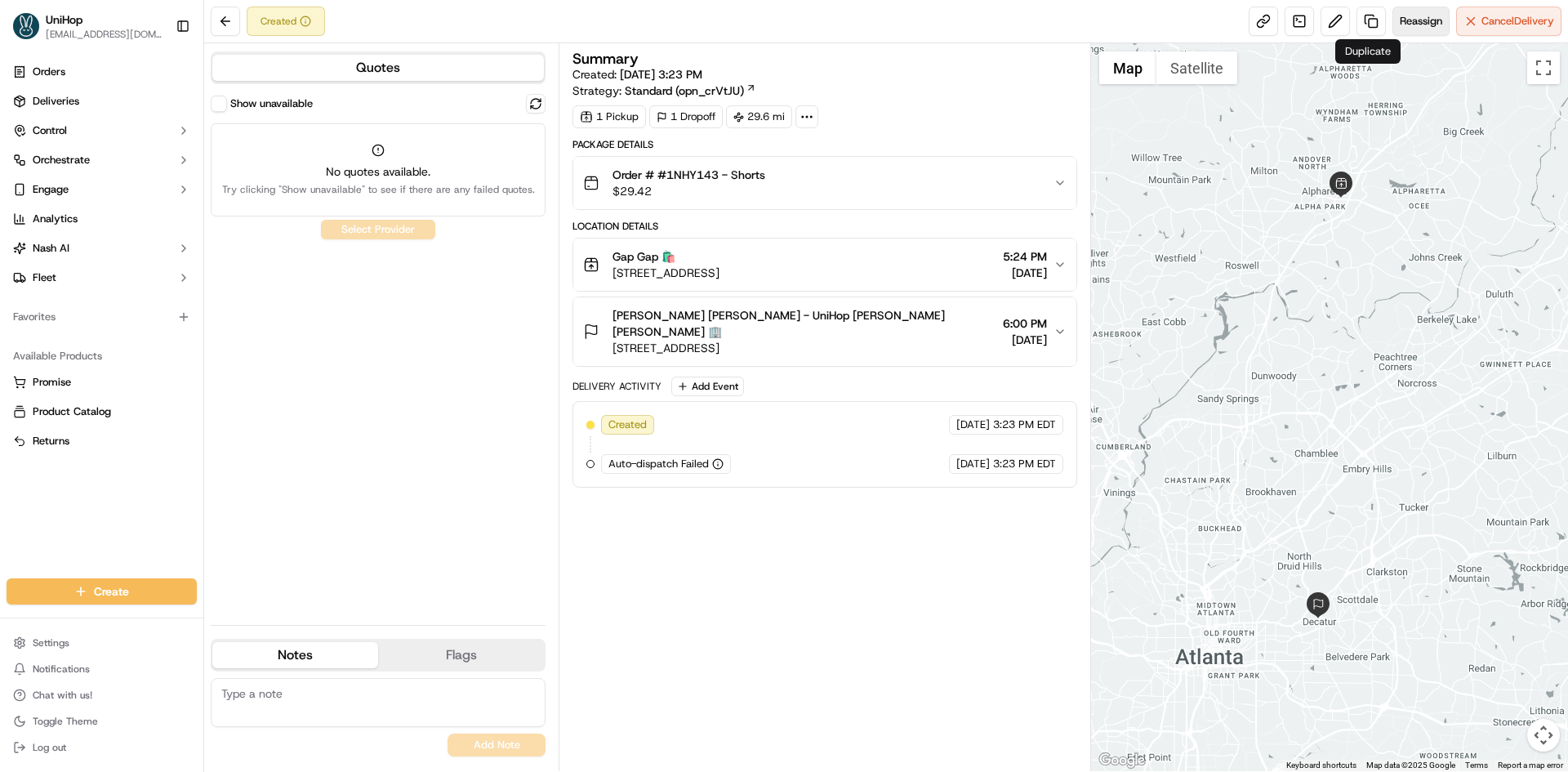
click at [1400, 25] on span "Reassign" at bounding box center [1421, 21] width 43 height 14
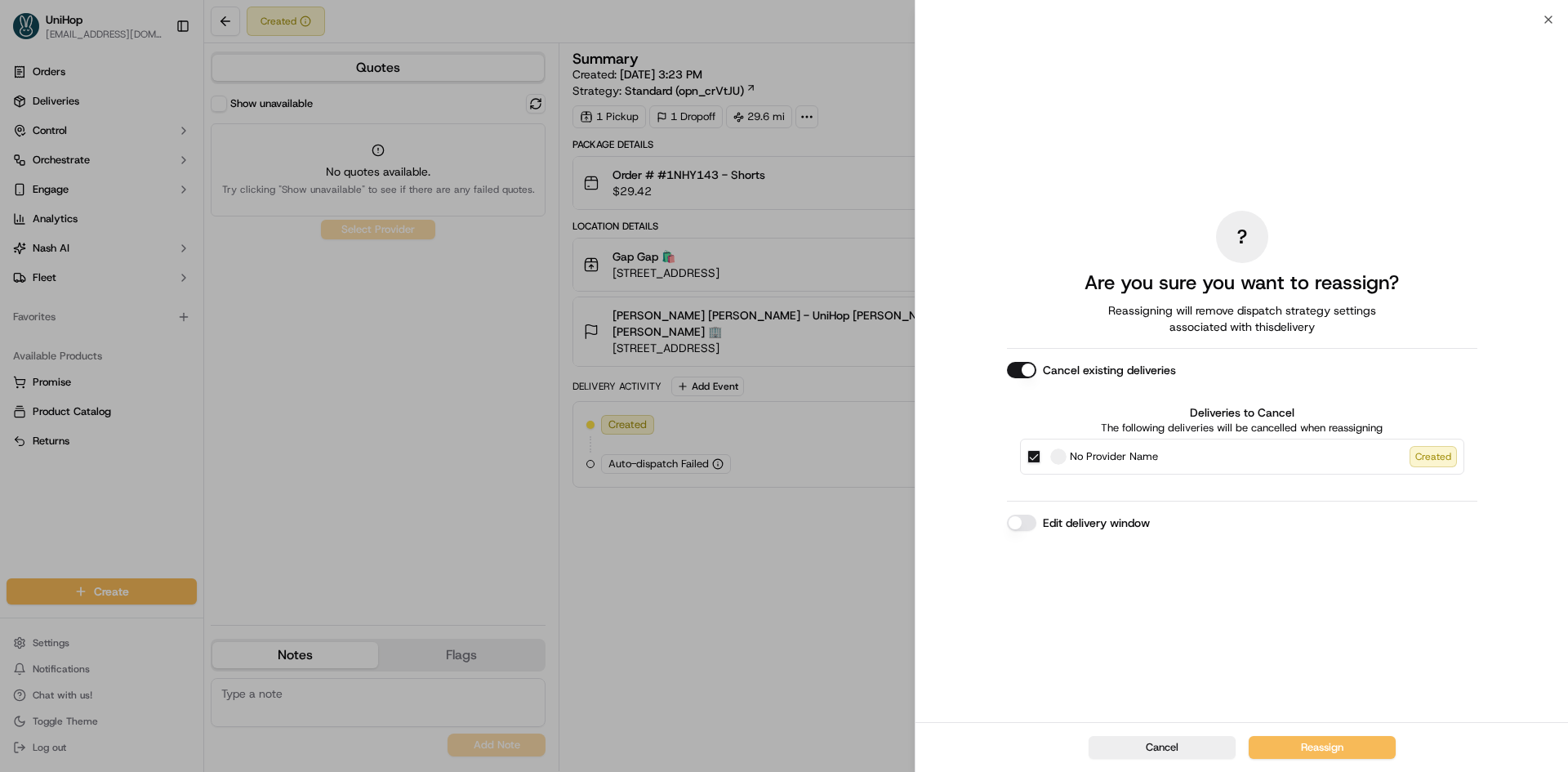
click at [1029, 452] on button "No Provider Name Created" at bounding box center [1034, 456] width 13 height 13
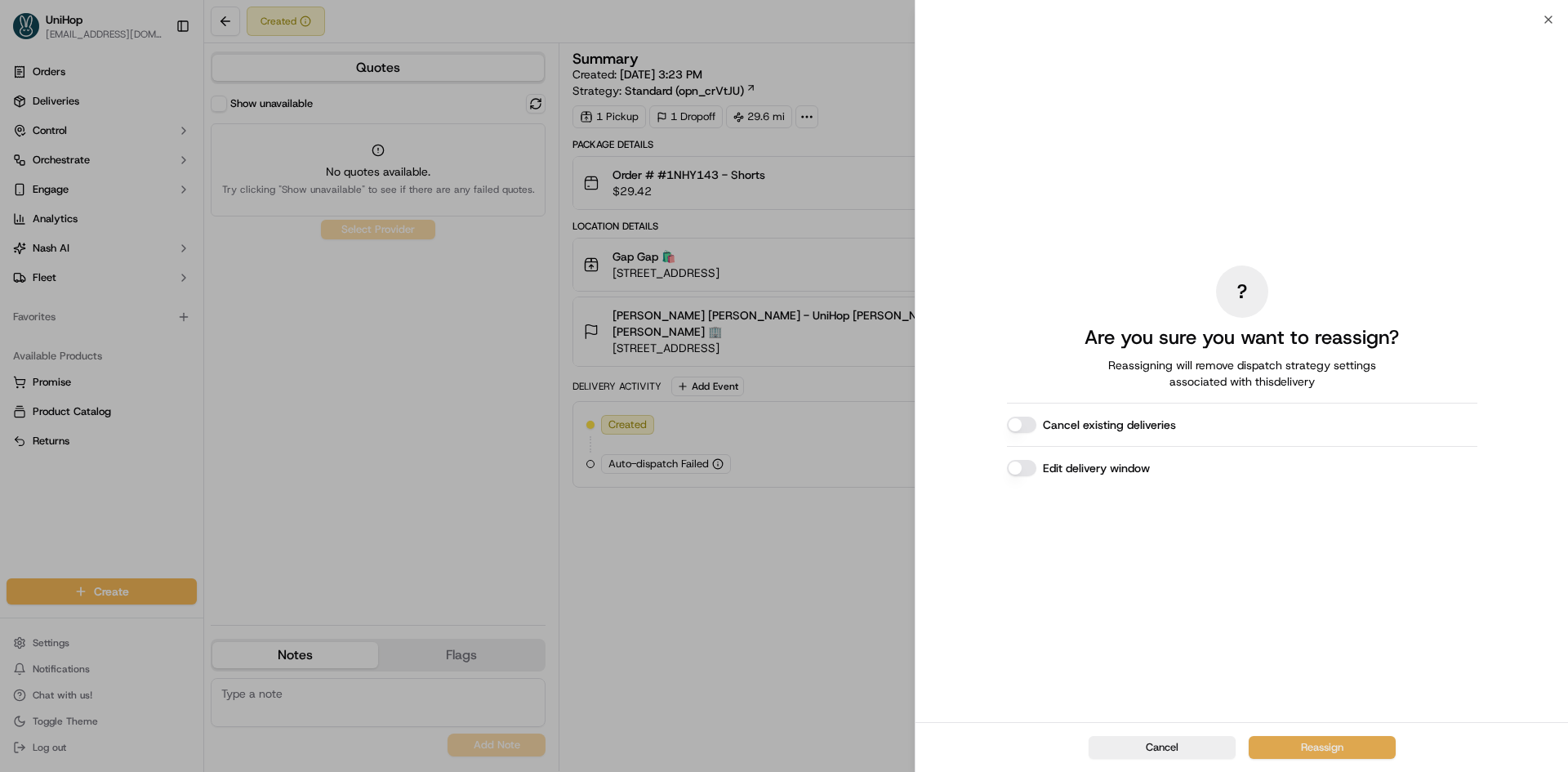
click at [1383, 751] on button "Reassign" at bounding box center [1322, 747] width 147 height 23
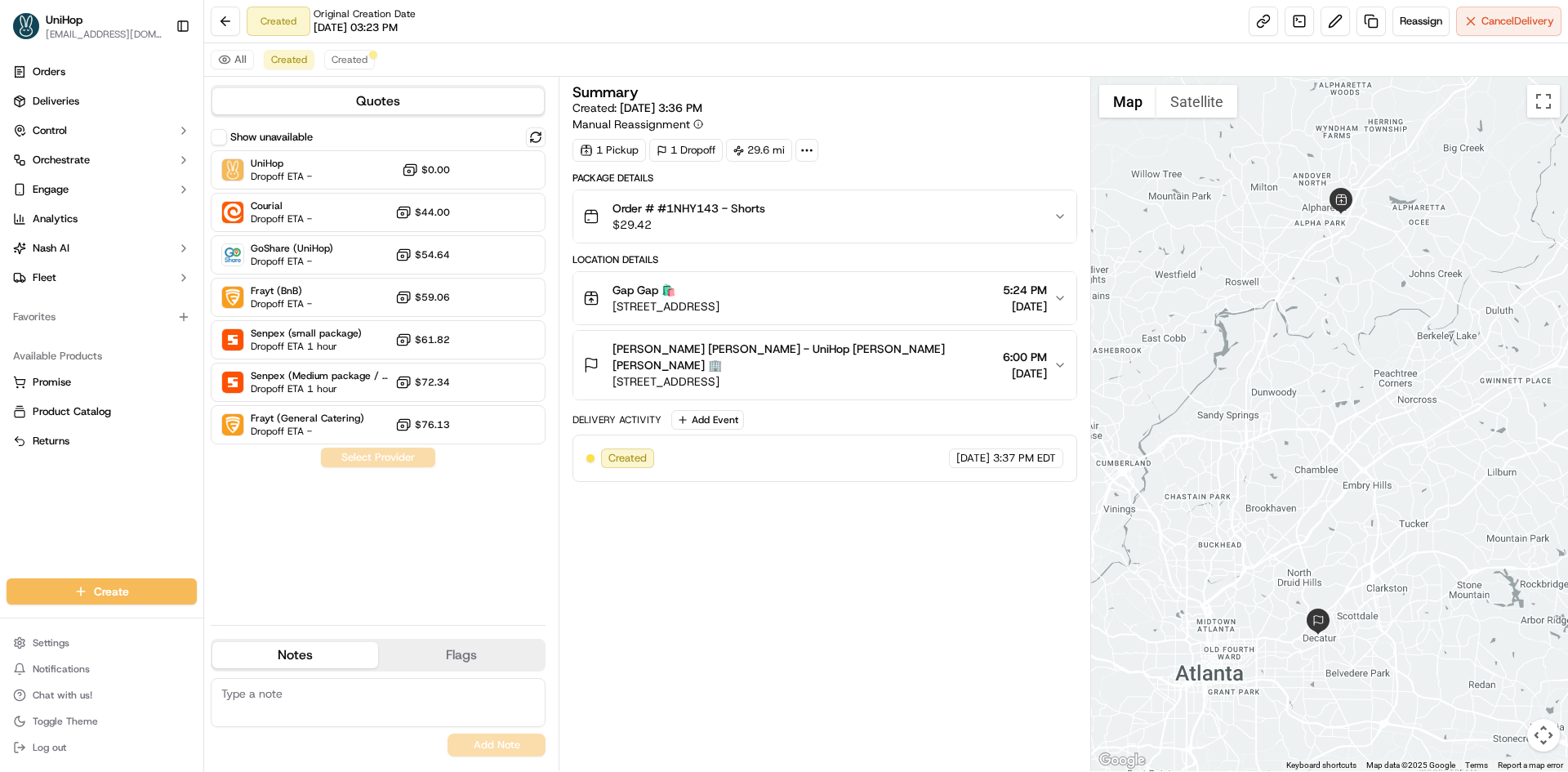
click at [47, 501] on div "Orders Deliveries Control Orchestrate Engage Analytics [PERSON_NAME] Fleet Favo…" at bounding box center [101, 309] width 204 height 513
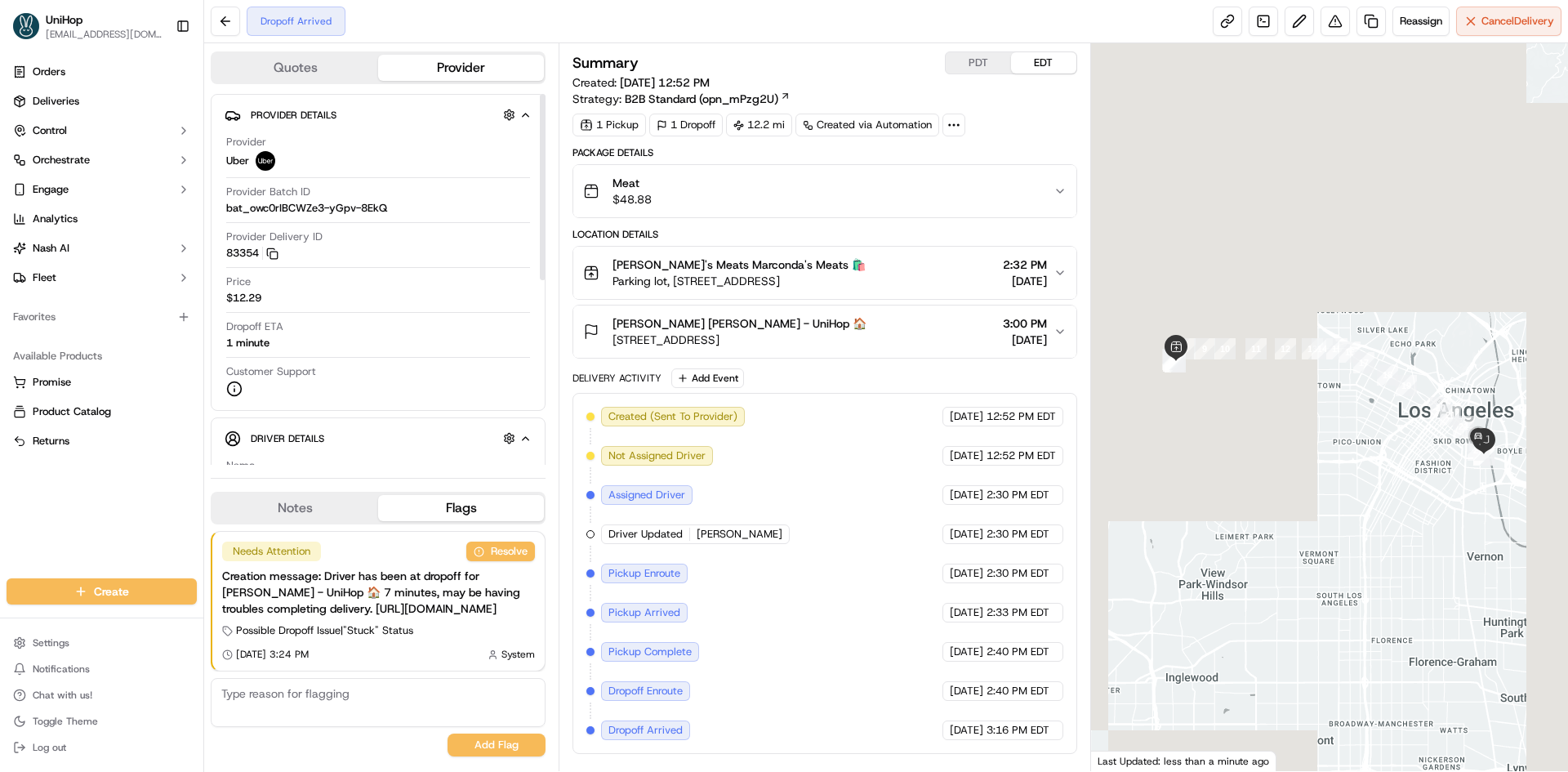
click at [298, 495] on button "Notes" at bounding box center [295, 508] width 166 height 26
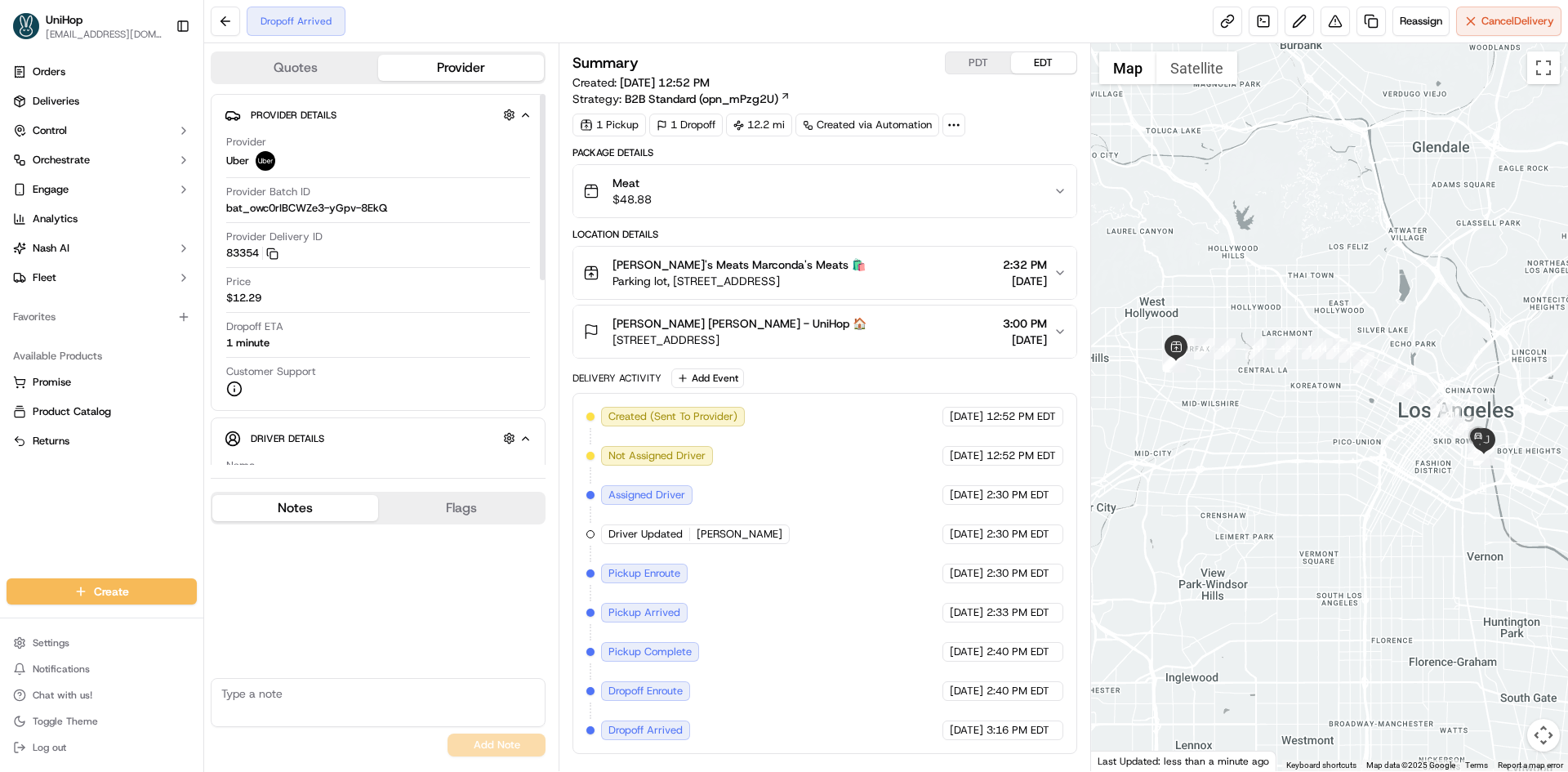
click at [744, 197] on div "Meat $48.88" at bounding box center [818, 191] width 470 height 33
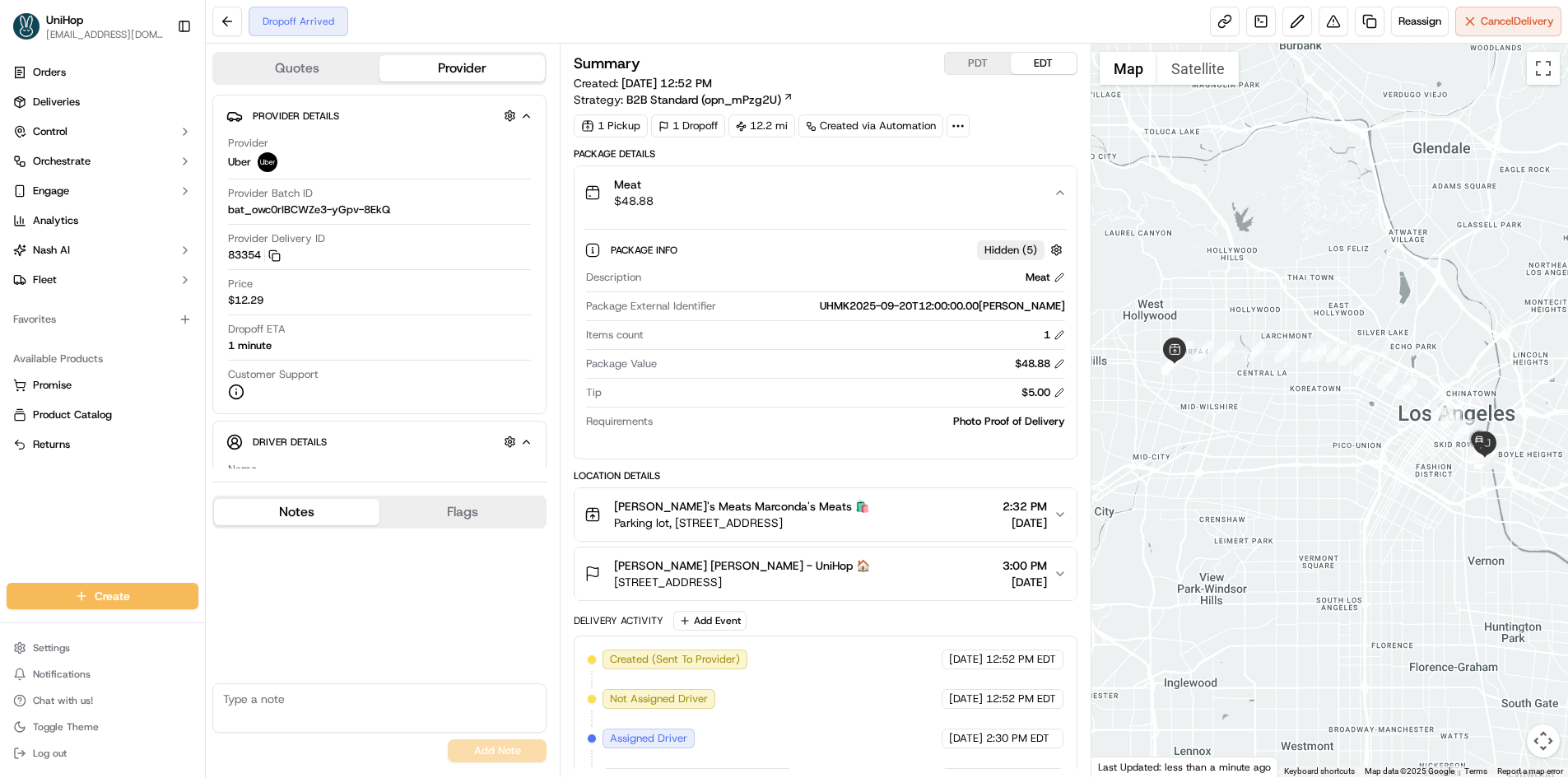
click at [751, 199] on div "Meat $48.88" at bounding box center [819, 192] width 469 height 33
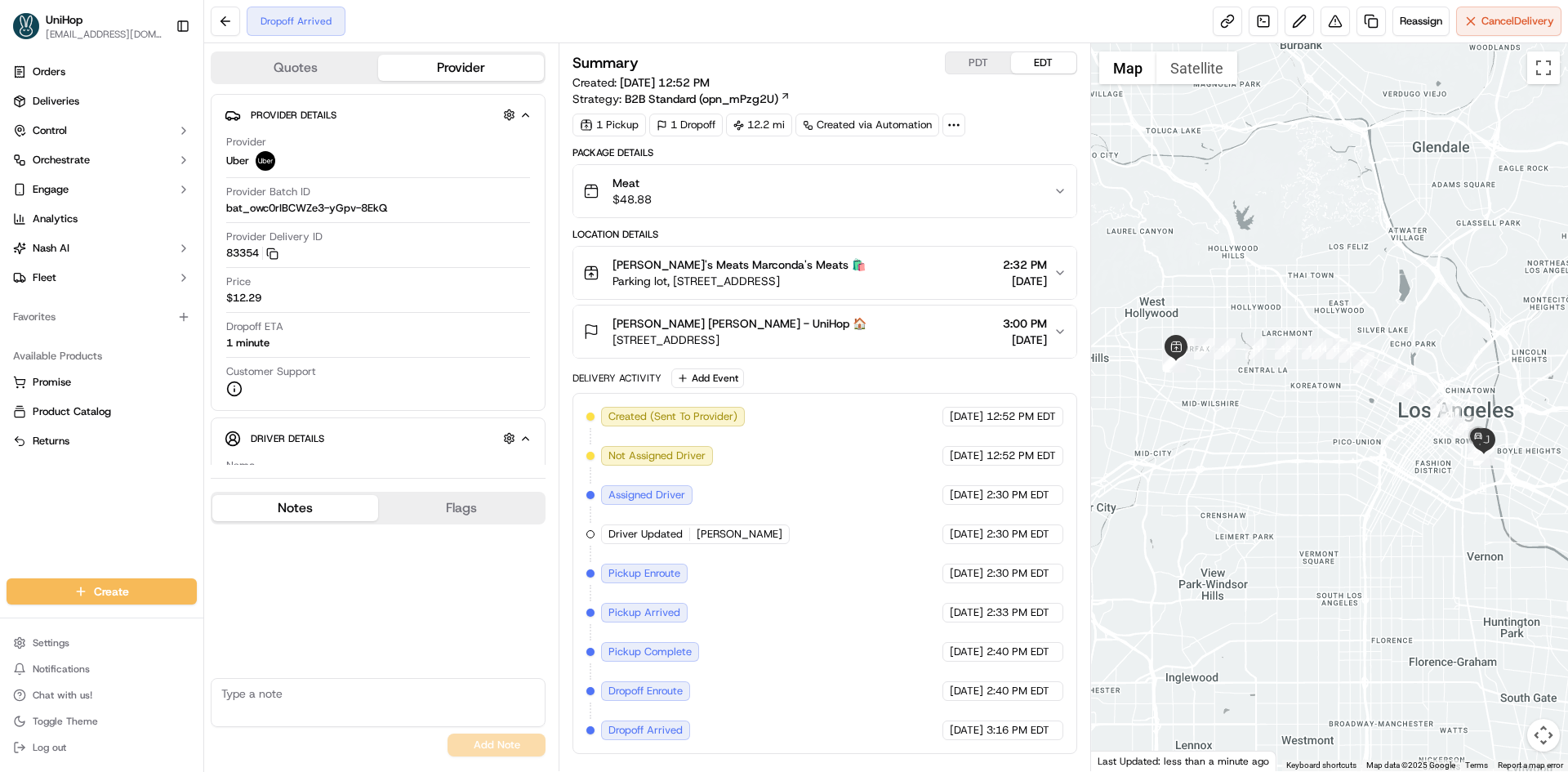
click at [867, 338] on span "[STREET_ADDRESS]" at bounding box center [739, 339] width 254 height 16
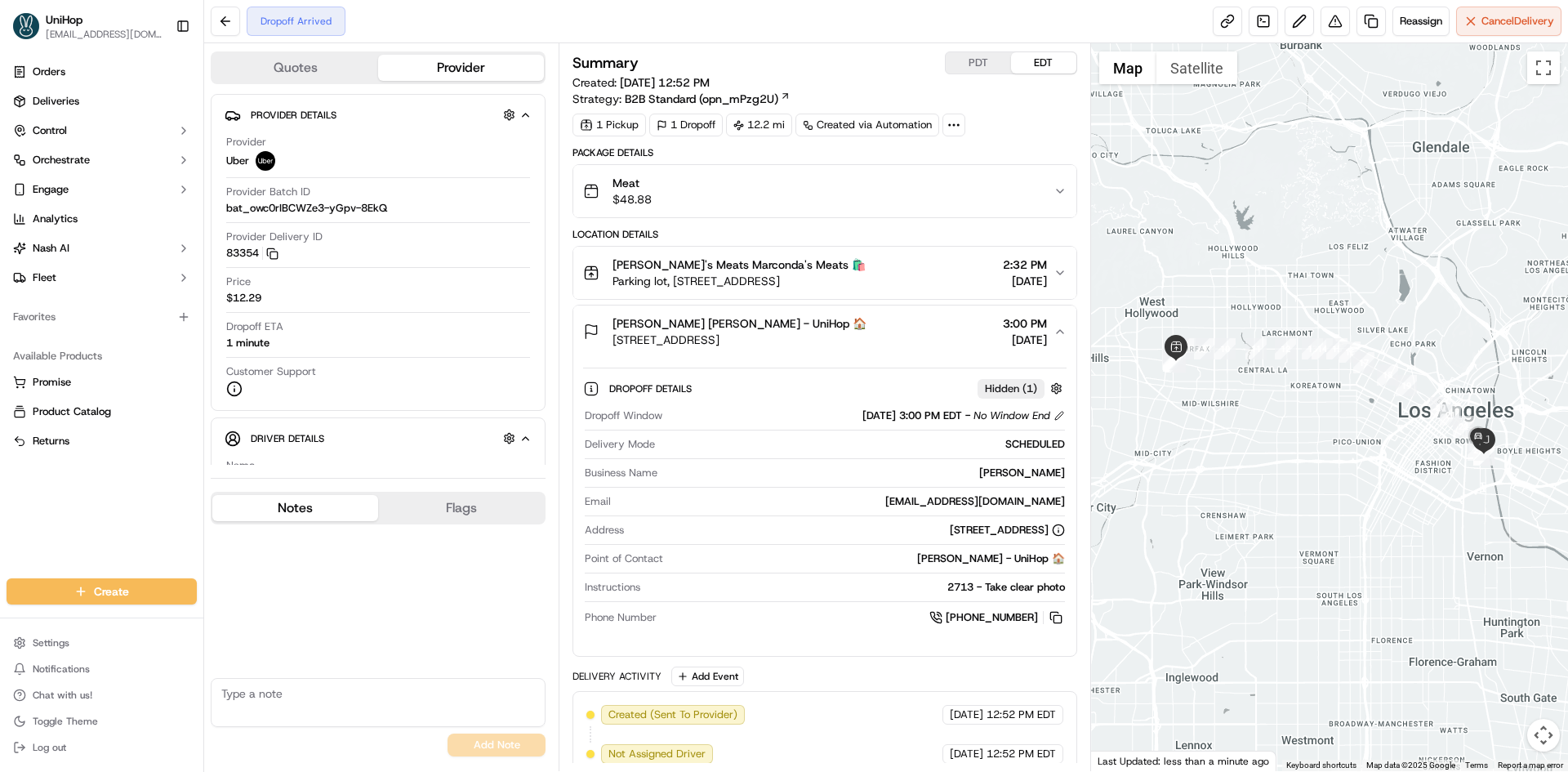
click at [938, 335] on div "[PERSON_NAME] [PERSON_NAME] - UniHop 🏠 [STREET_ADDRESS] 3:00 PM [DATE]" at bounding box center [818, 331] width 470 height 33
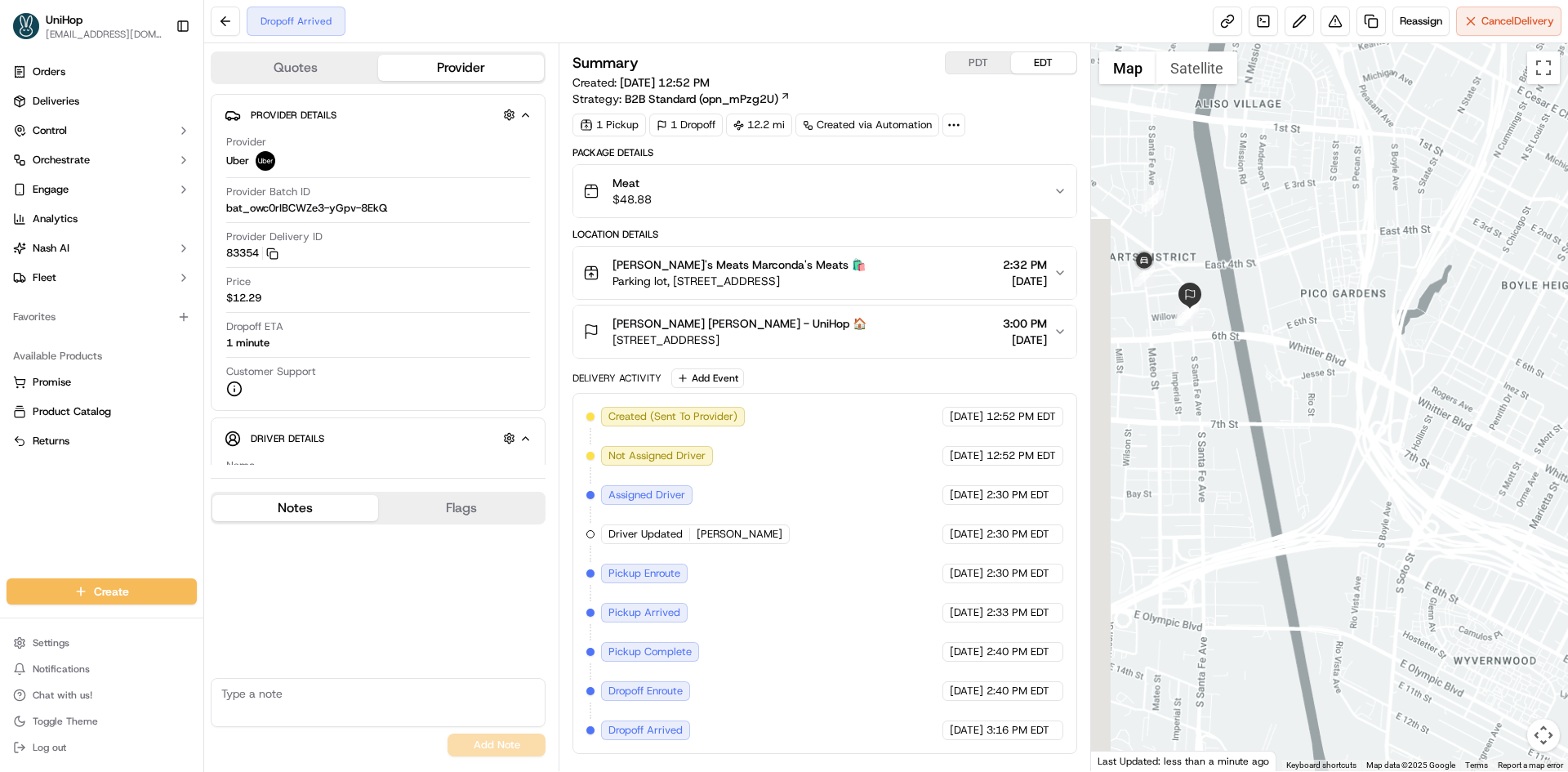
drag, startPoint x: 1425, startPoint y: 445, endPoint x: 1401, endPoint y: 429, distance: 28.8
click at [1441, 444] on div at bounding box center [1330, 407] width 478 height 728
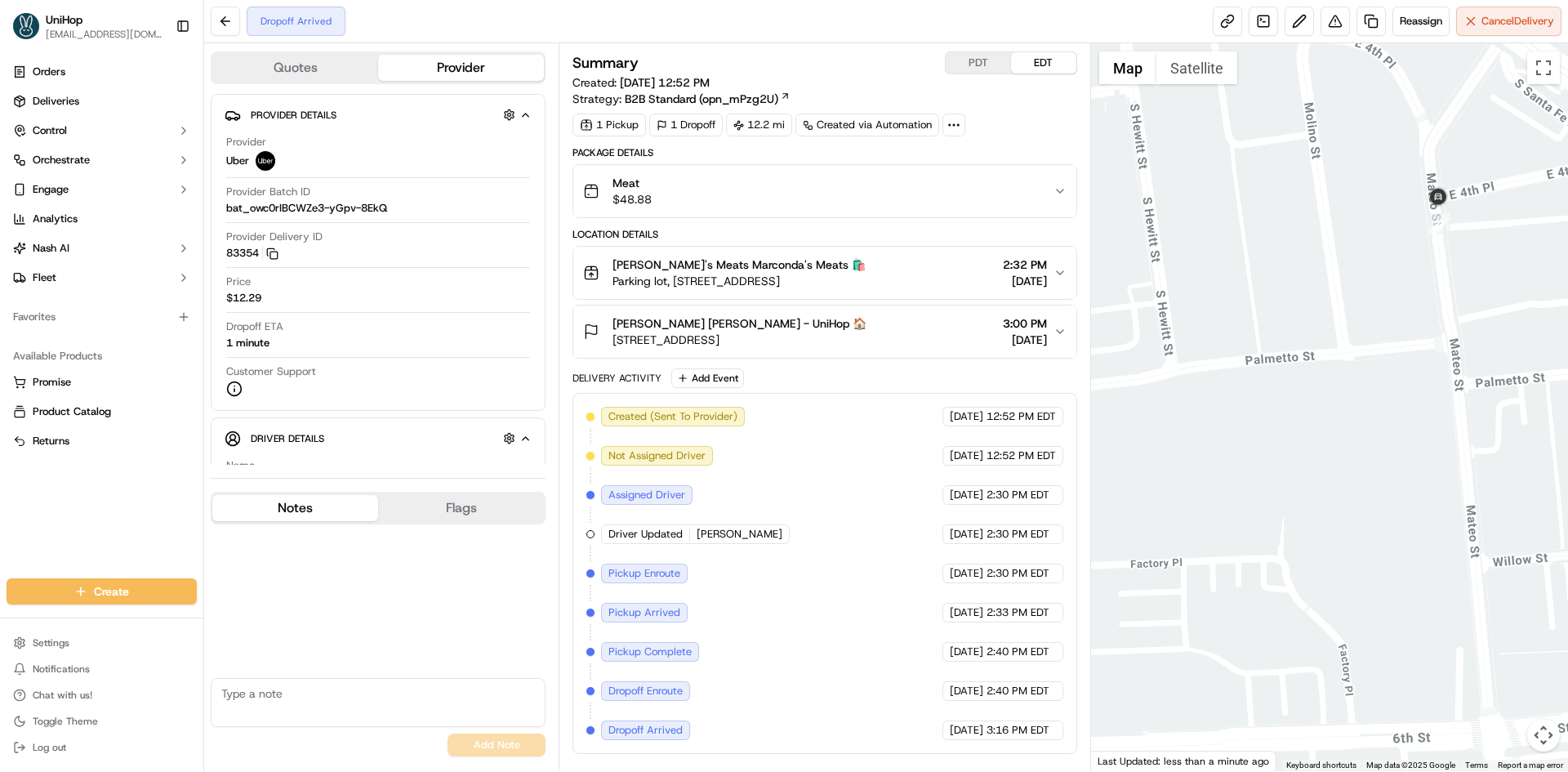
click at [855, 349] on button "[PERSON_NAME] [PERSON_NAME] - UniHop 🏠 [STREET_ADDRESS] 3:00 PM [DATE]" at bounding box center [824, 332] width 502 height 52
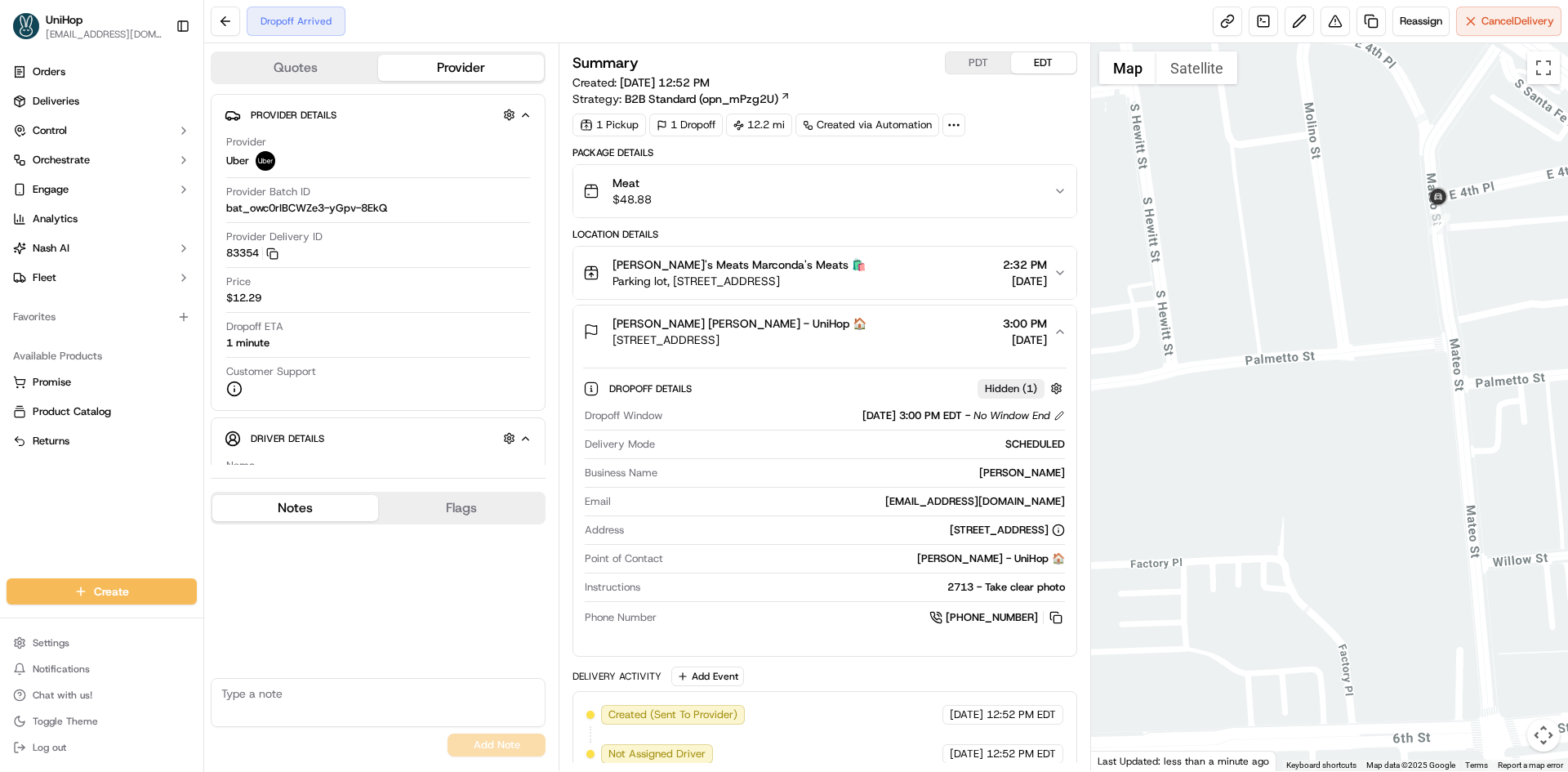
click at [863, 340] on span "[STREET_ADDRESS]" at bounding box center [739, 339] width 254 height 16
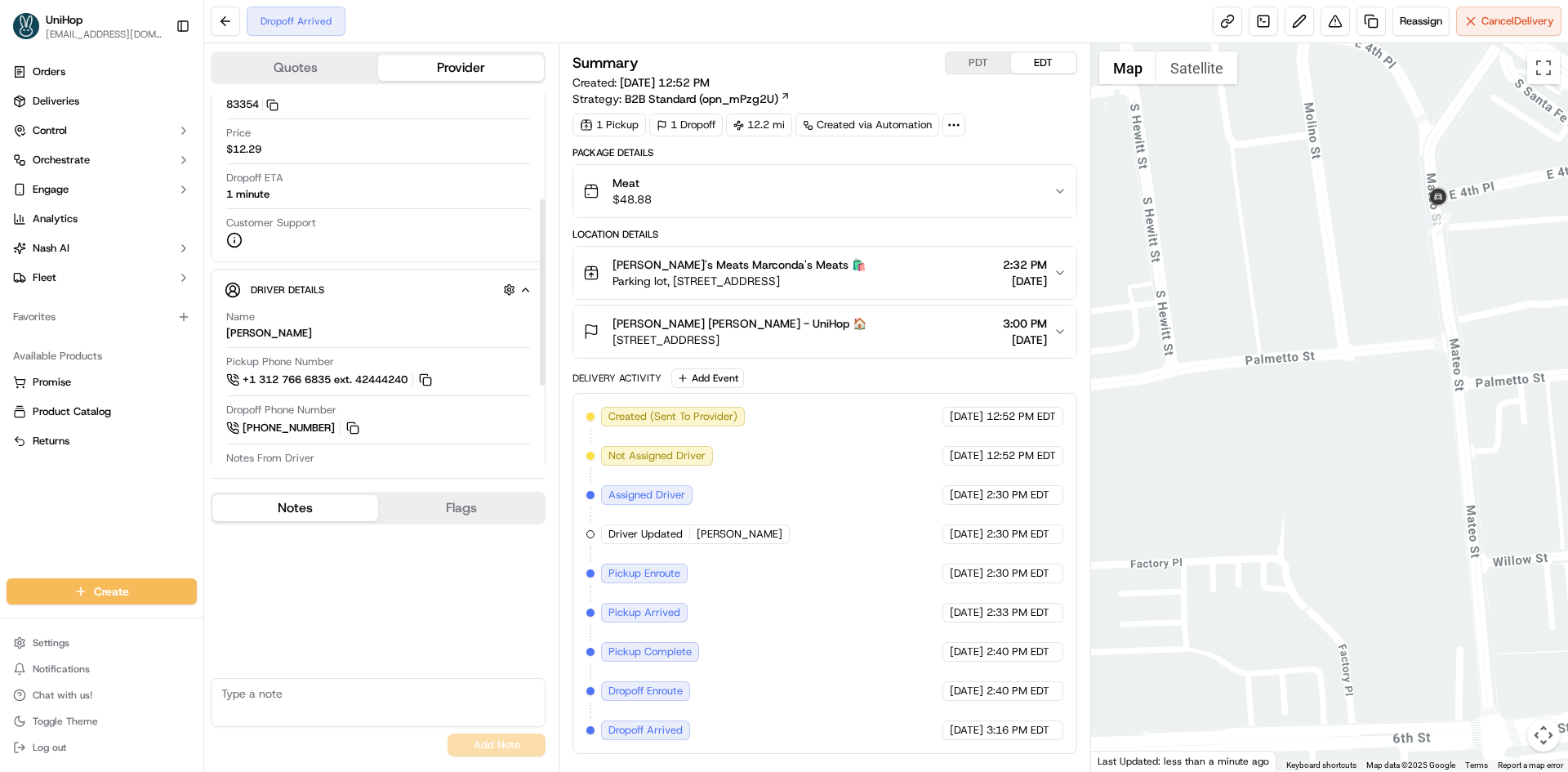
scroll to position [245, 0]
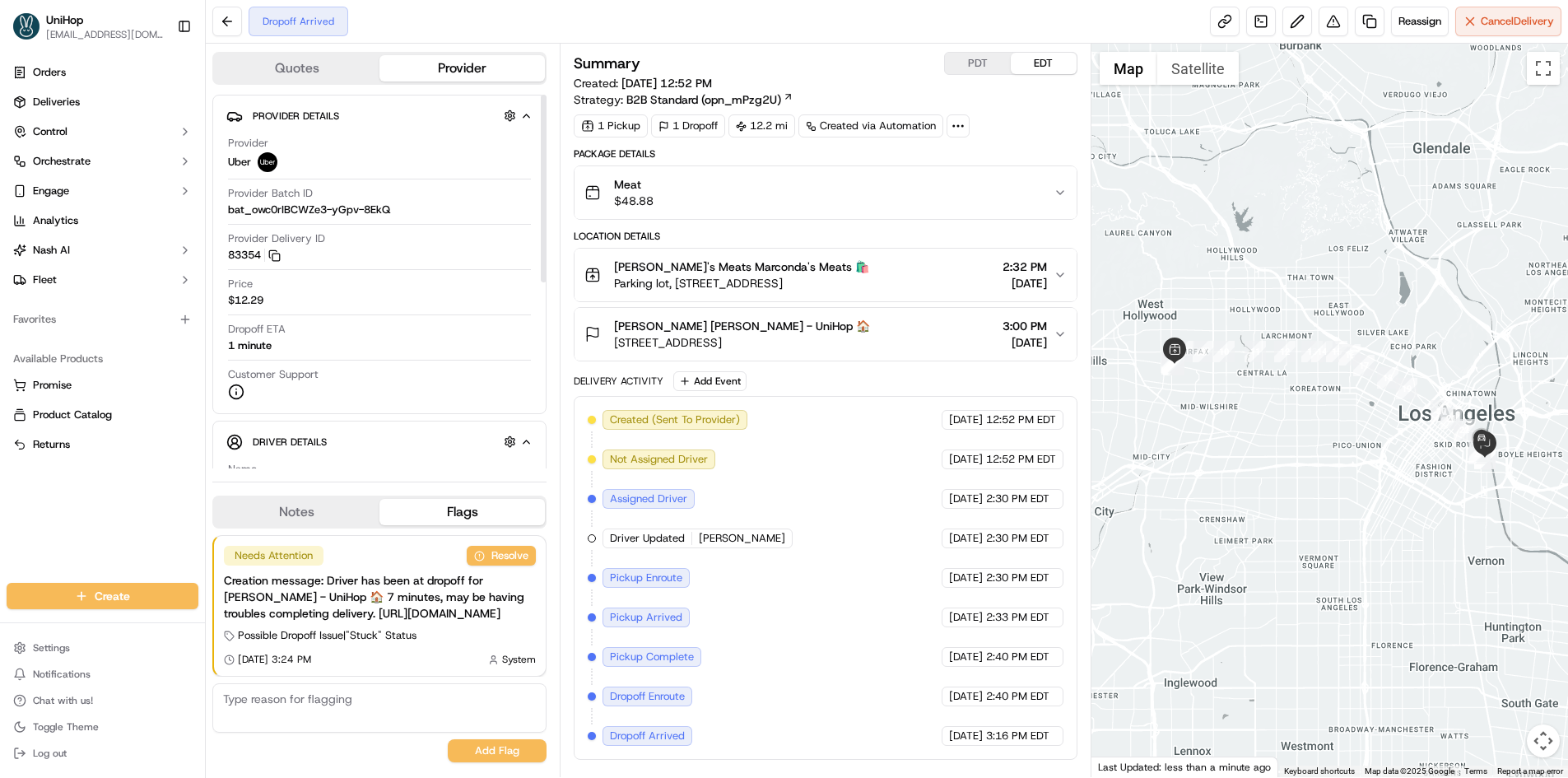
drag, startPoint x: 315, startPoint y: 486, endPoint x: 324, endPoint y: 477, distance: 12.7
click at [315, 499] on button "Notes" at bounding box center [296, 512] width 165 height 26
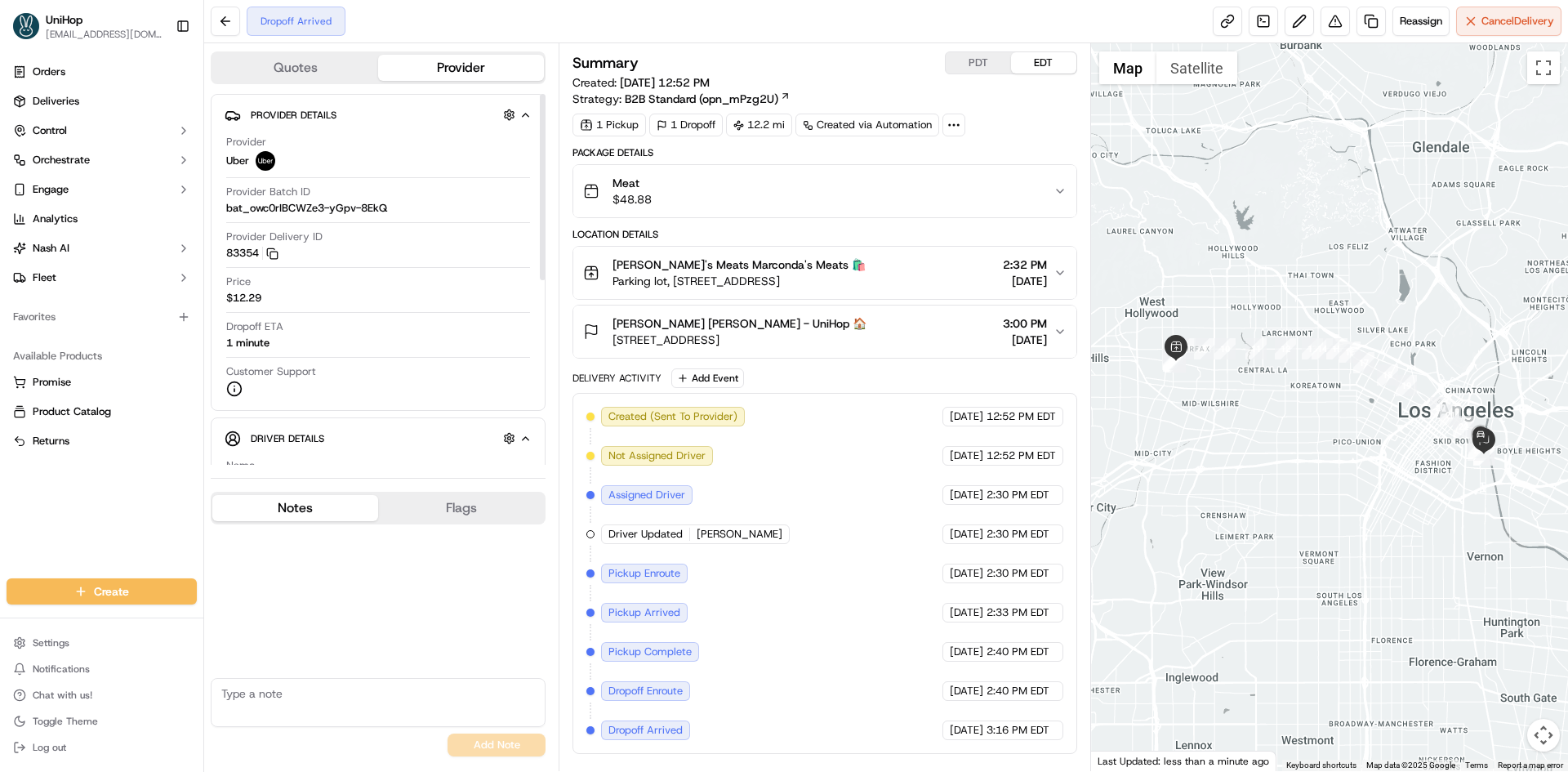
drag, startPoint x: 1423, startPoint y: 371, endPoint x: 1333, endPoint y: 379, distance: 90.4
click at [1333, 379] on div at bounding box center [1330, 407] width 478 height 728
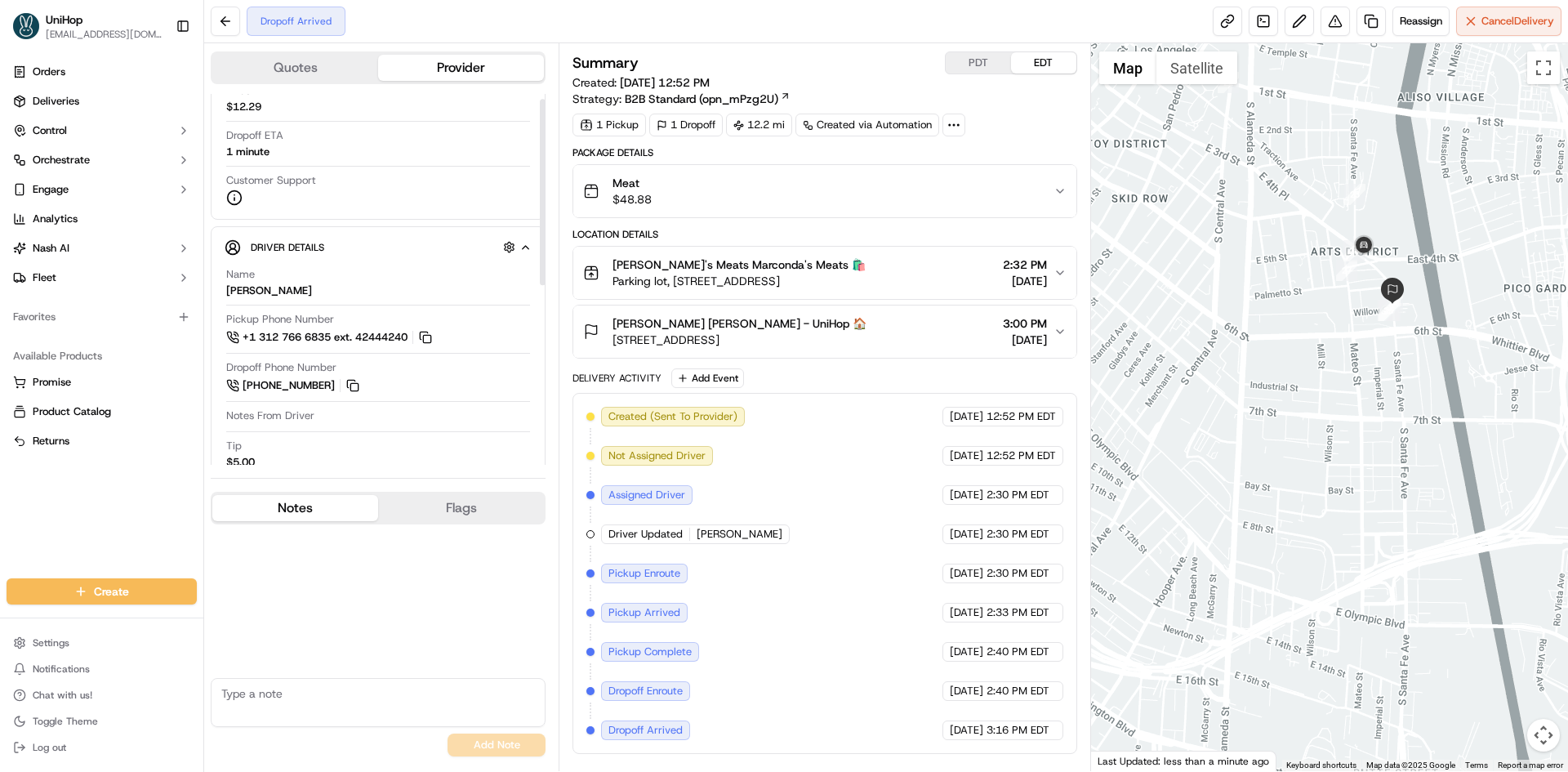
scroll to position [245, 0]
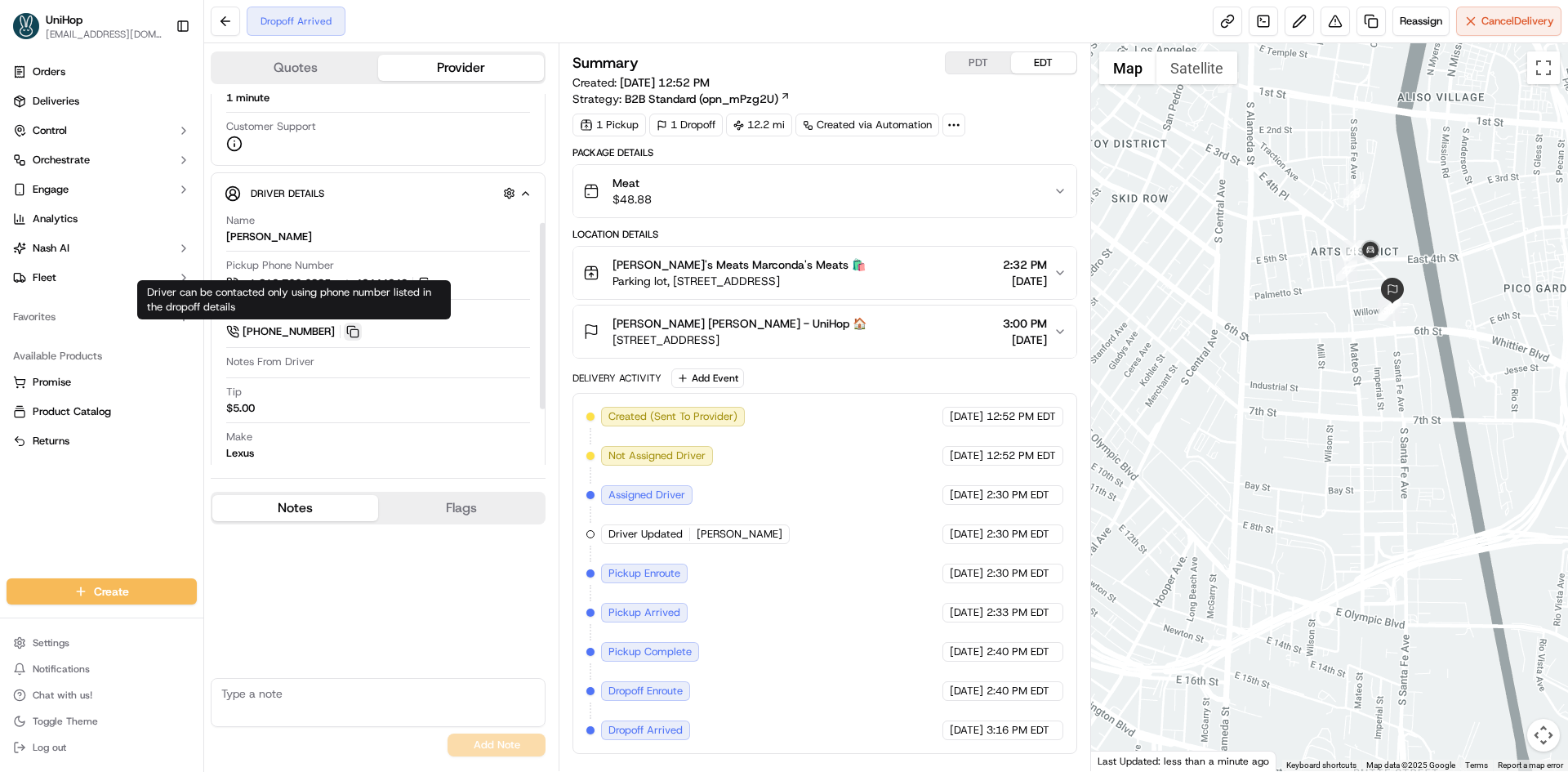
click at [353, 329] on button at bounding box center [353, 332] width 18 height 18
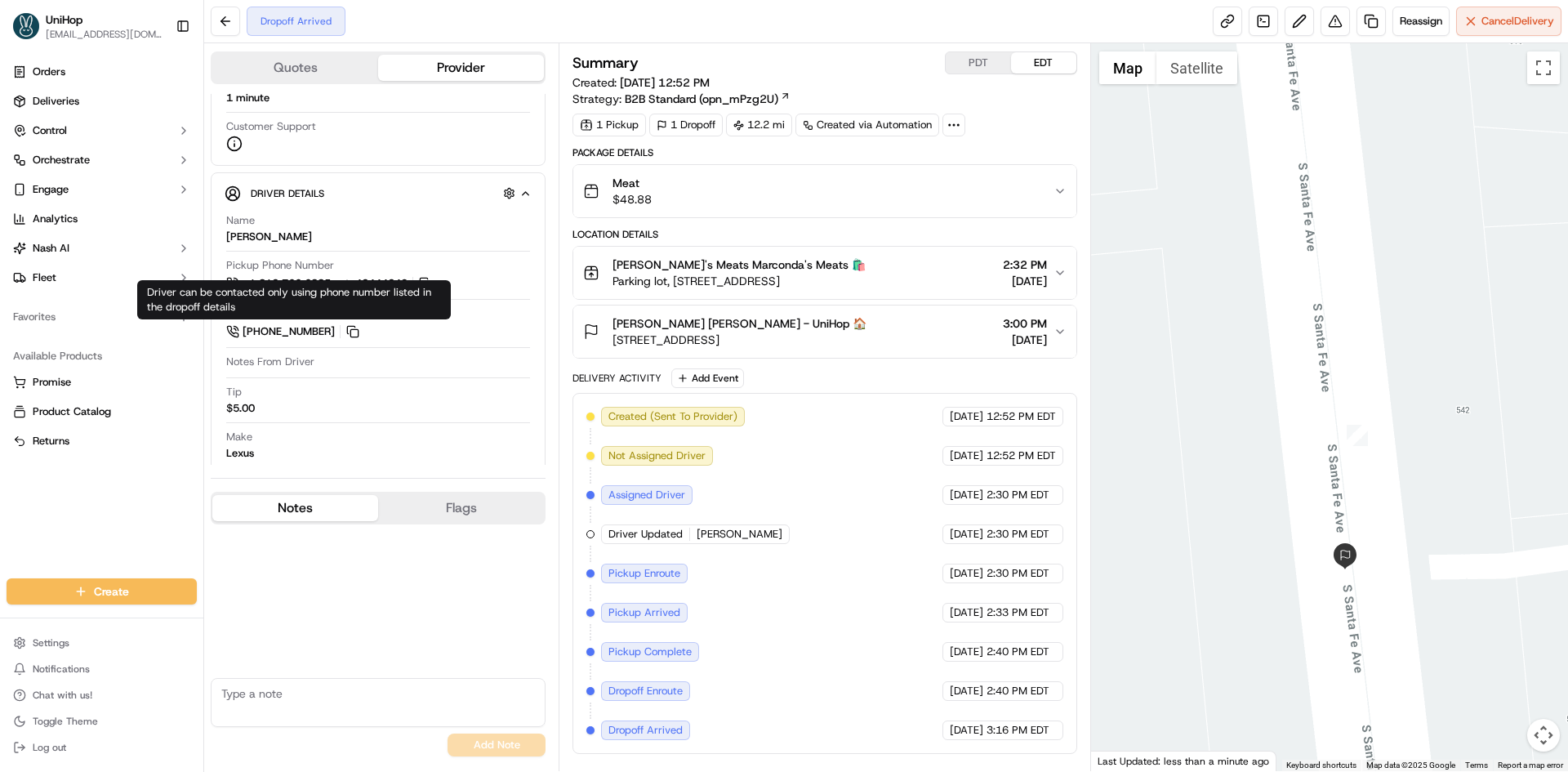
drag, startPoint x: 1347, startPoint y: 600, endPoint x: 1352, endPoint y: 455, distance: 145.1
click at [1352, 489] on div at bounding box center [1330, 407] width 478 height 728
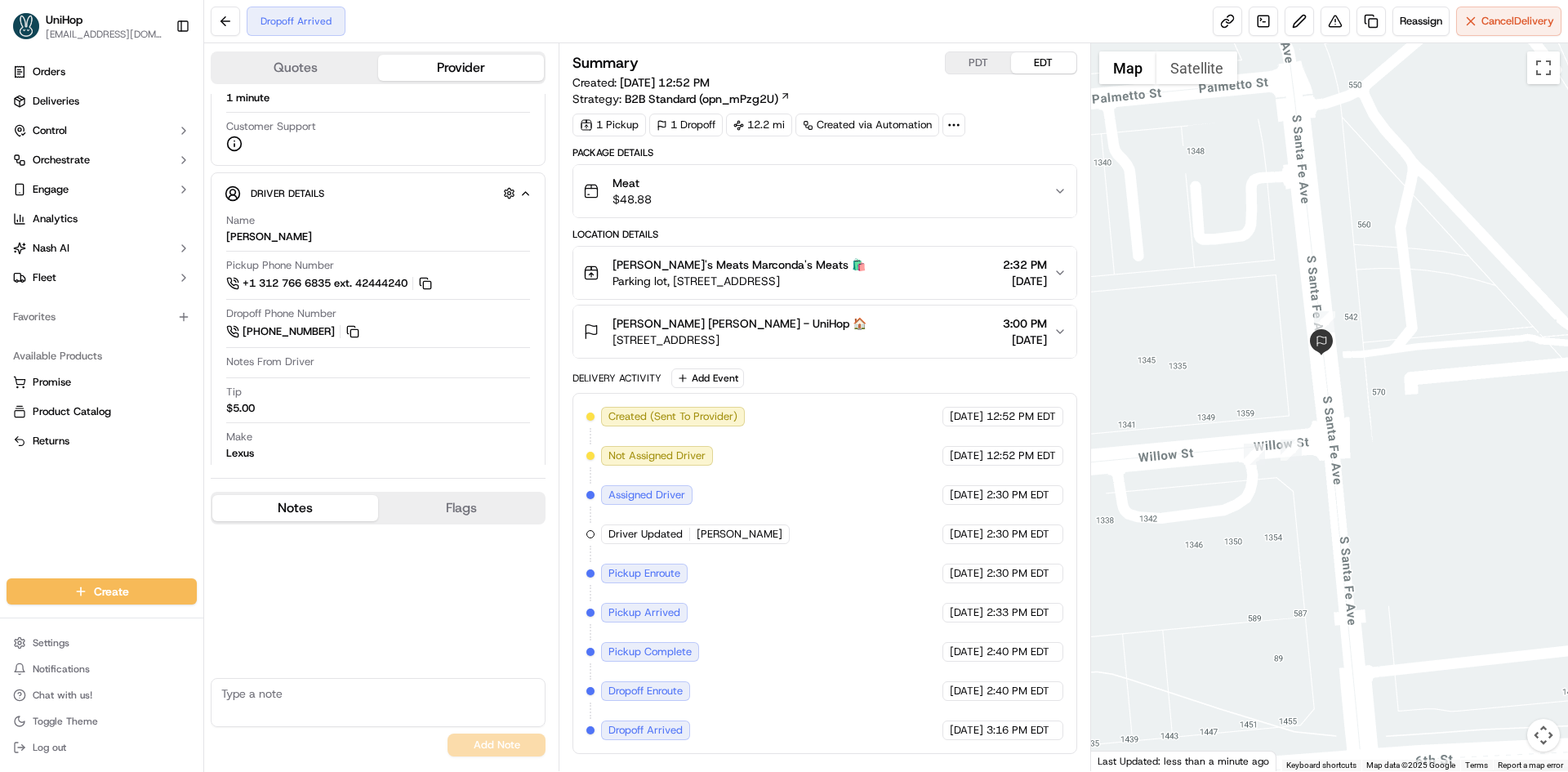
click at [971, 329] on div "[PERSON_NAME] [PERSON_NAME] - UniHop 🏠 [STREET_ADDRESS] 3:00 PM [DATE]" at bounding box center [818, 331] width 470 height 33
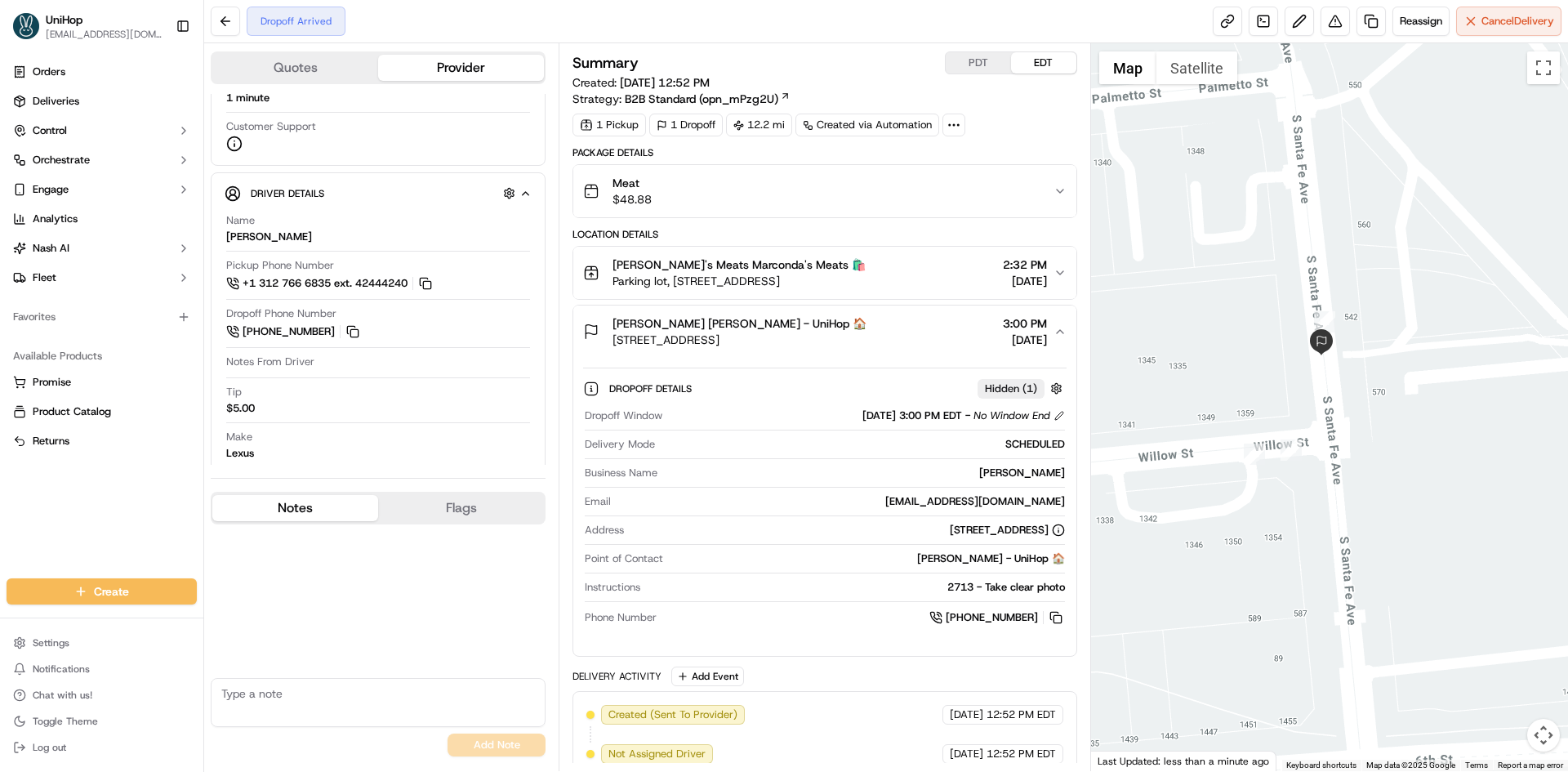
click at [961, 324] on div "[PERSON_NAME] [PERSON_NAME] - UniHop 🏠 [STREET_ADDRESS] 3:00 PM [DATE]" at bounding box center [818, 331] width 470 height 33
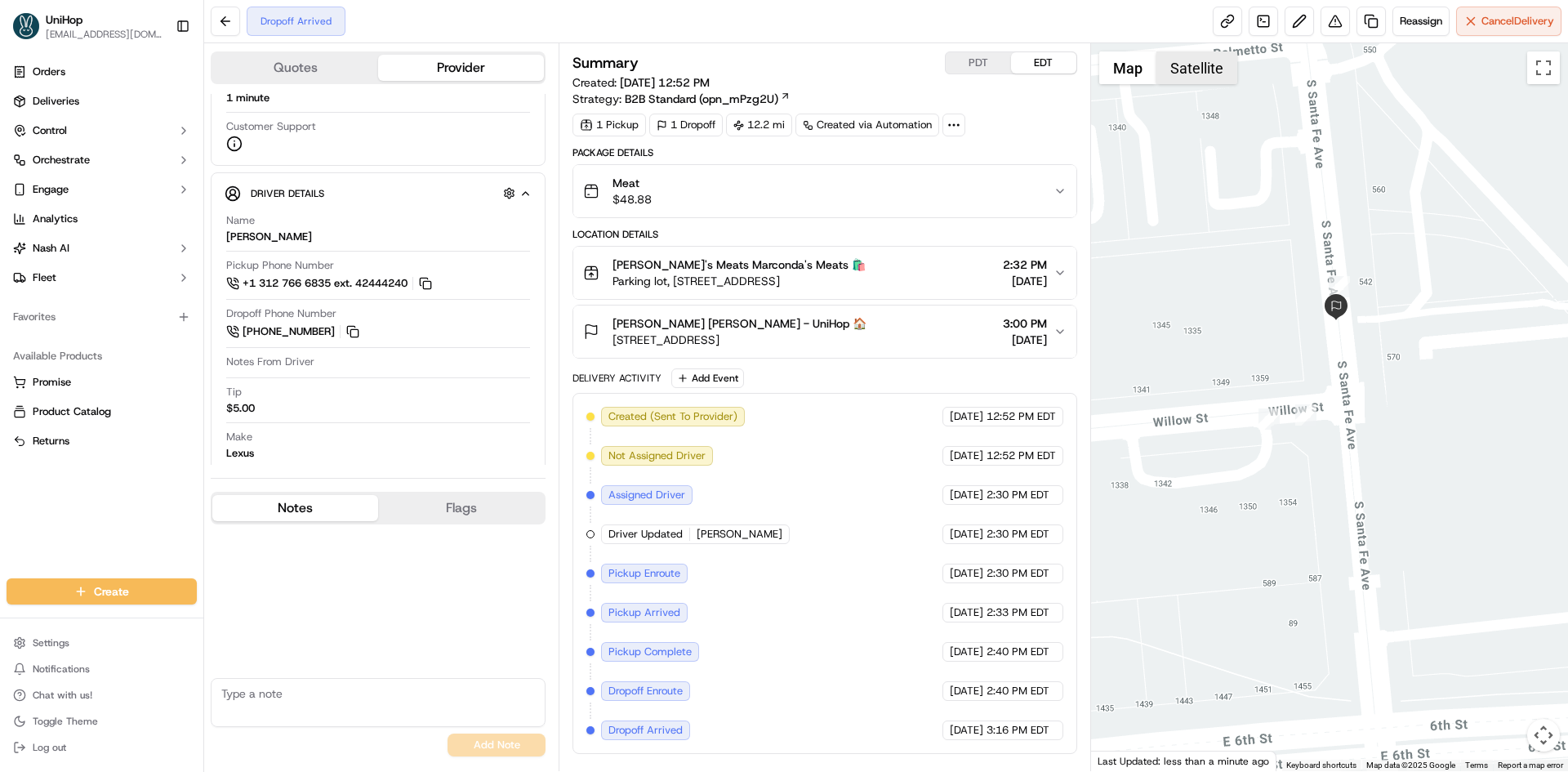
click at [1191, 70] on button "Satellite" at bounding box center [1196, 68] width 81 height 33
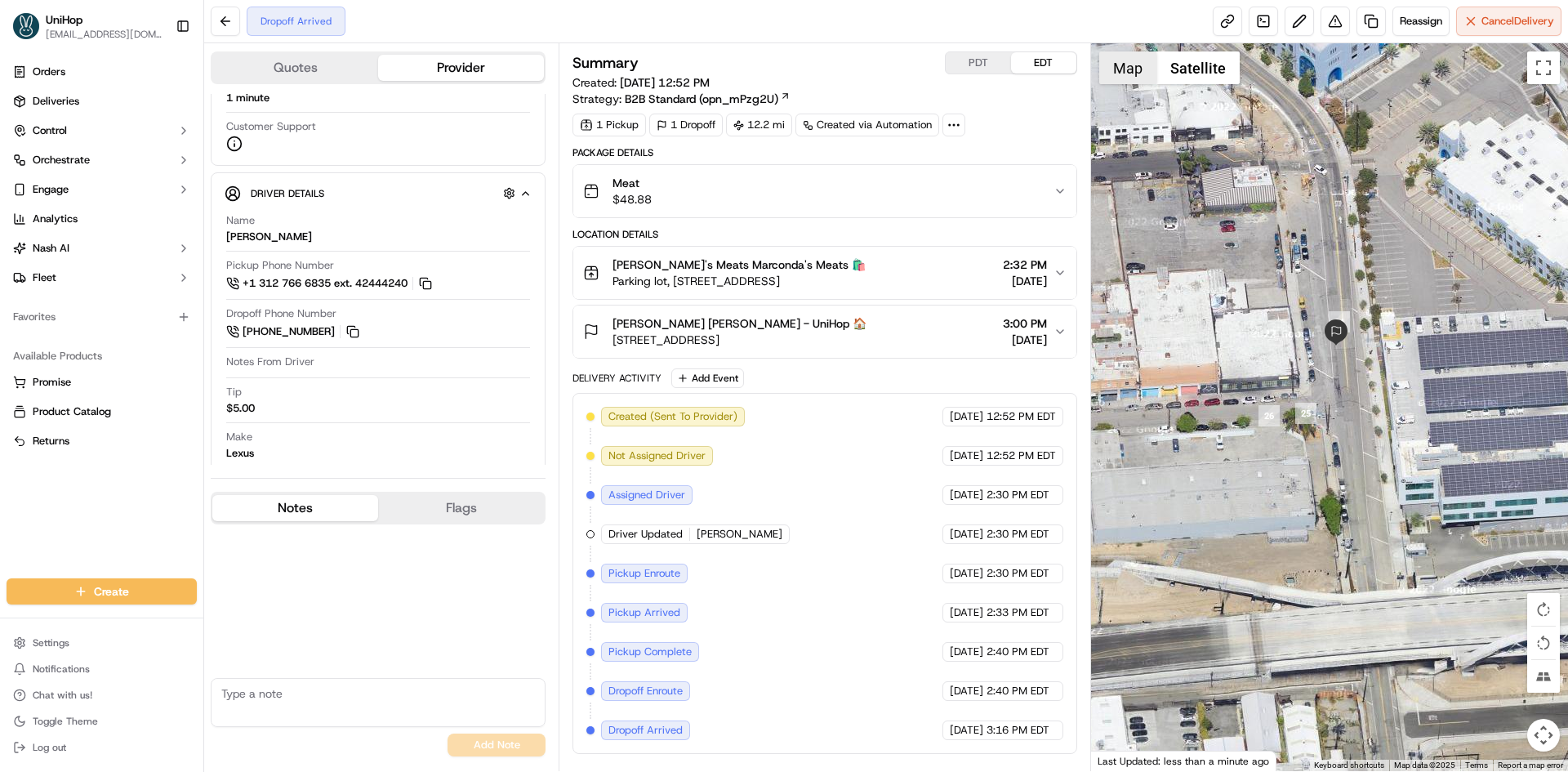
click at [1121, 78] on button "Map" at bounding box center [1127, 68] width 57 height 33
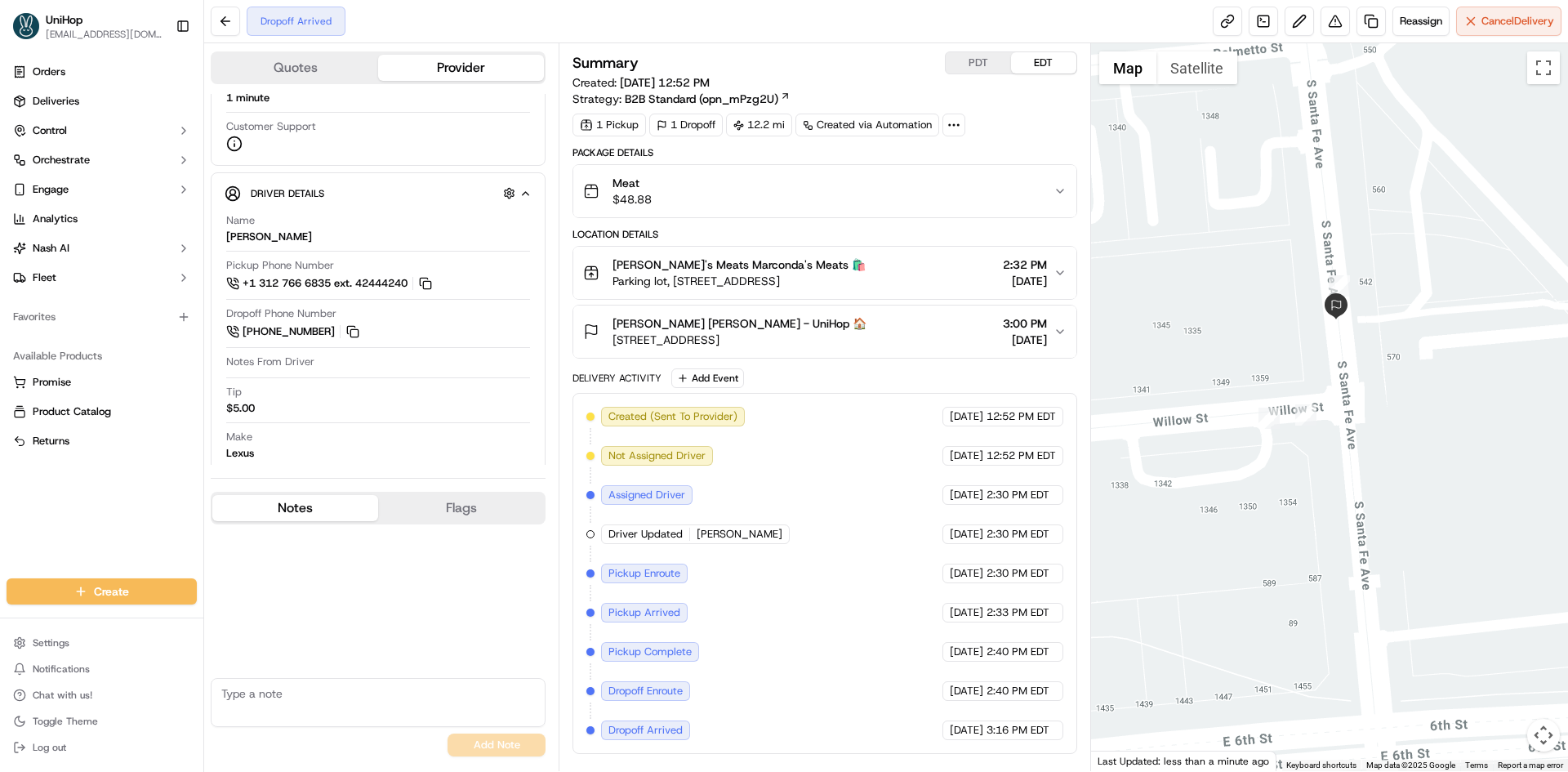
click at [1289, 365] on div at bounding box center [1330, 407] width 478 height 728
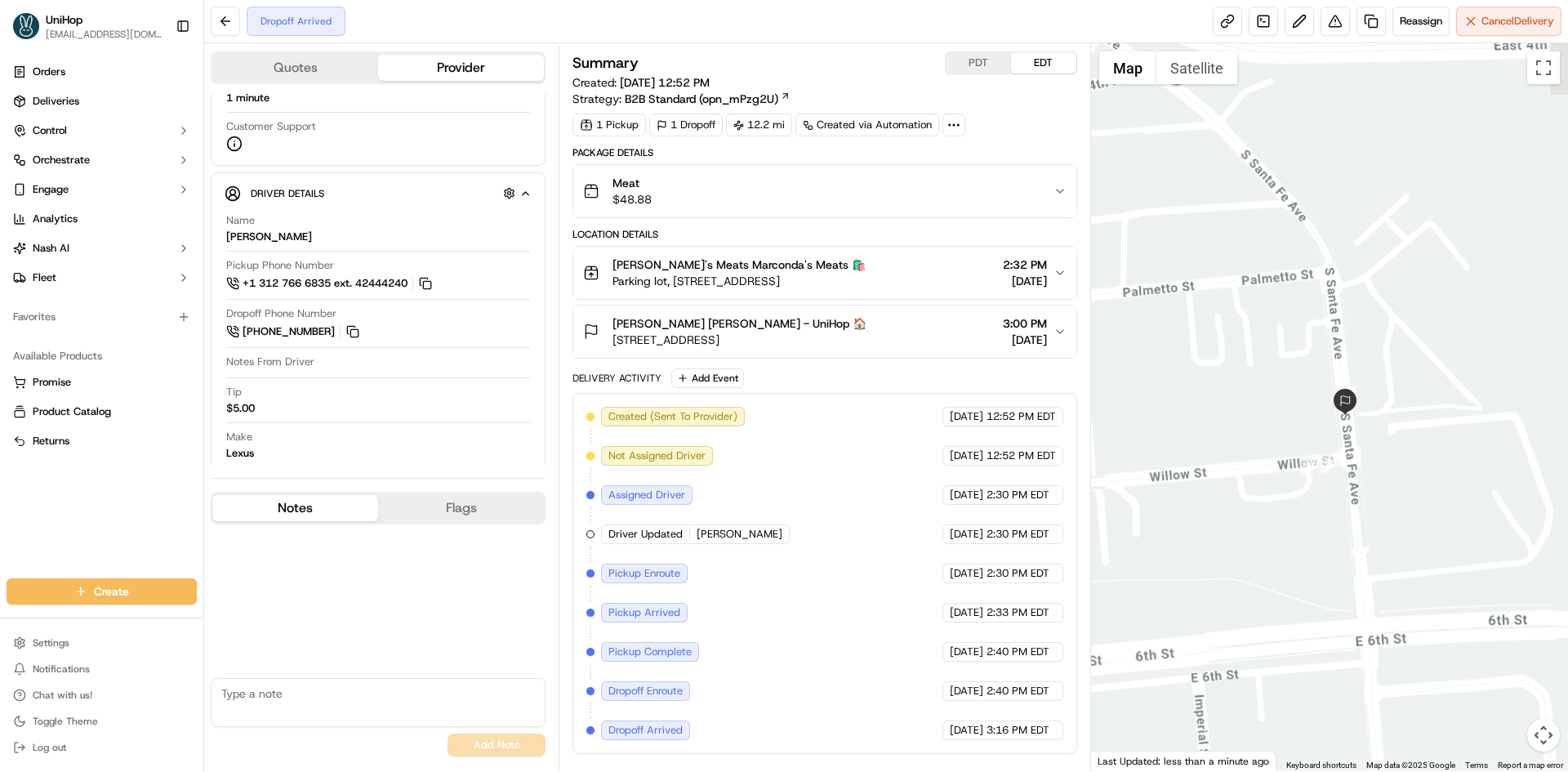
drag, startPoint x: 1271, startPoint y: 309, endPoint x: 1299, endPoint y: 407, distance: 101.9
click at [1299, 406] on div at bounding box center [1330, 407] width 478 height 728
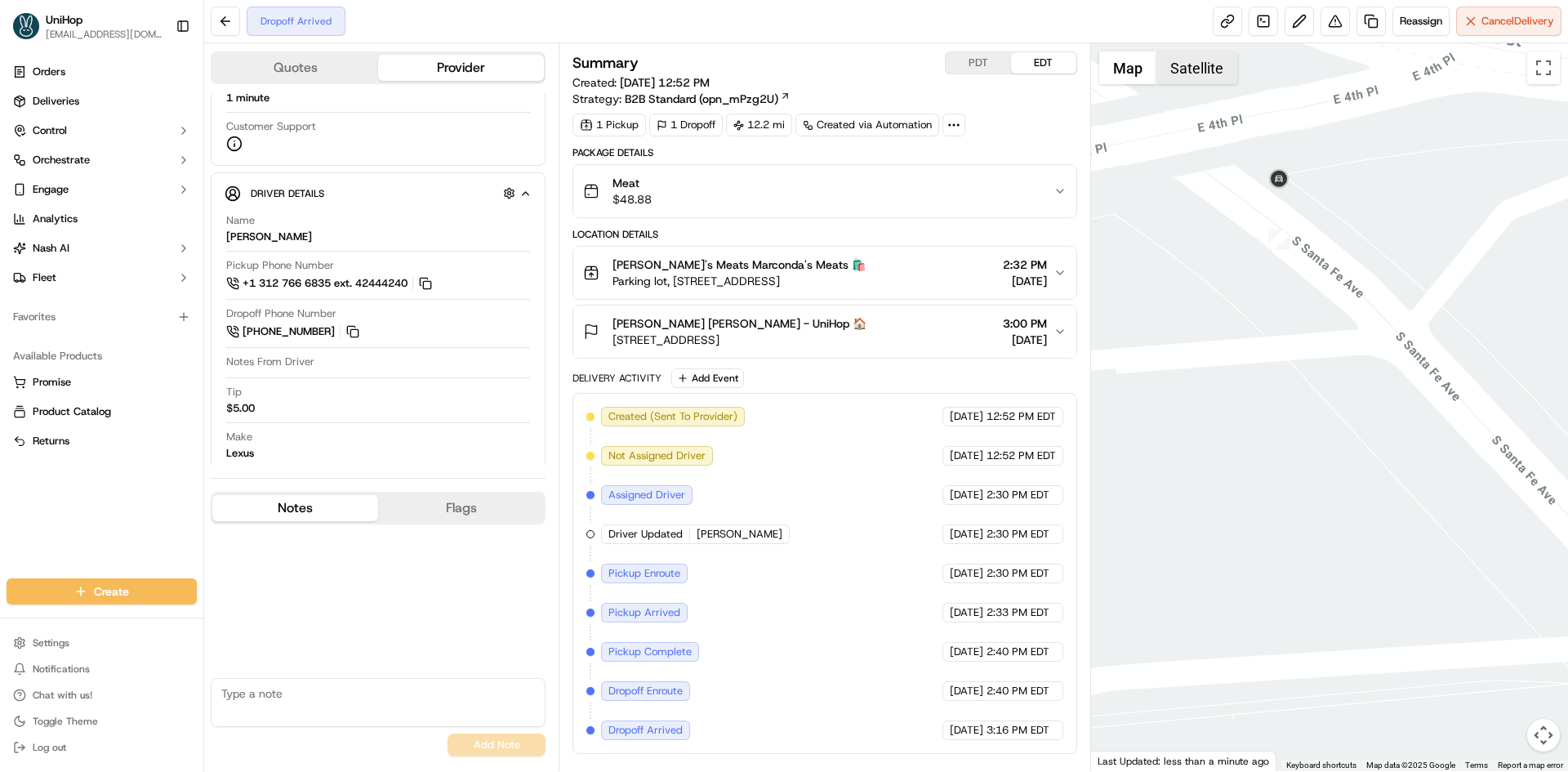
click at [1197, 58] on button "Satellite" at bounding box center [1196, 68] width 81 height 33
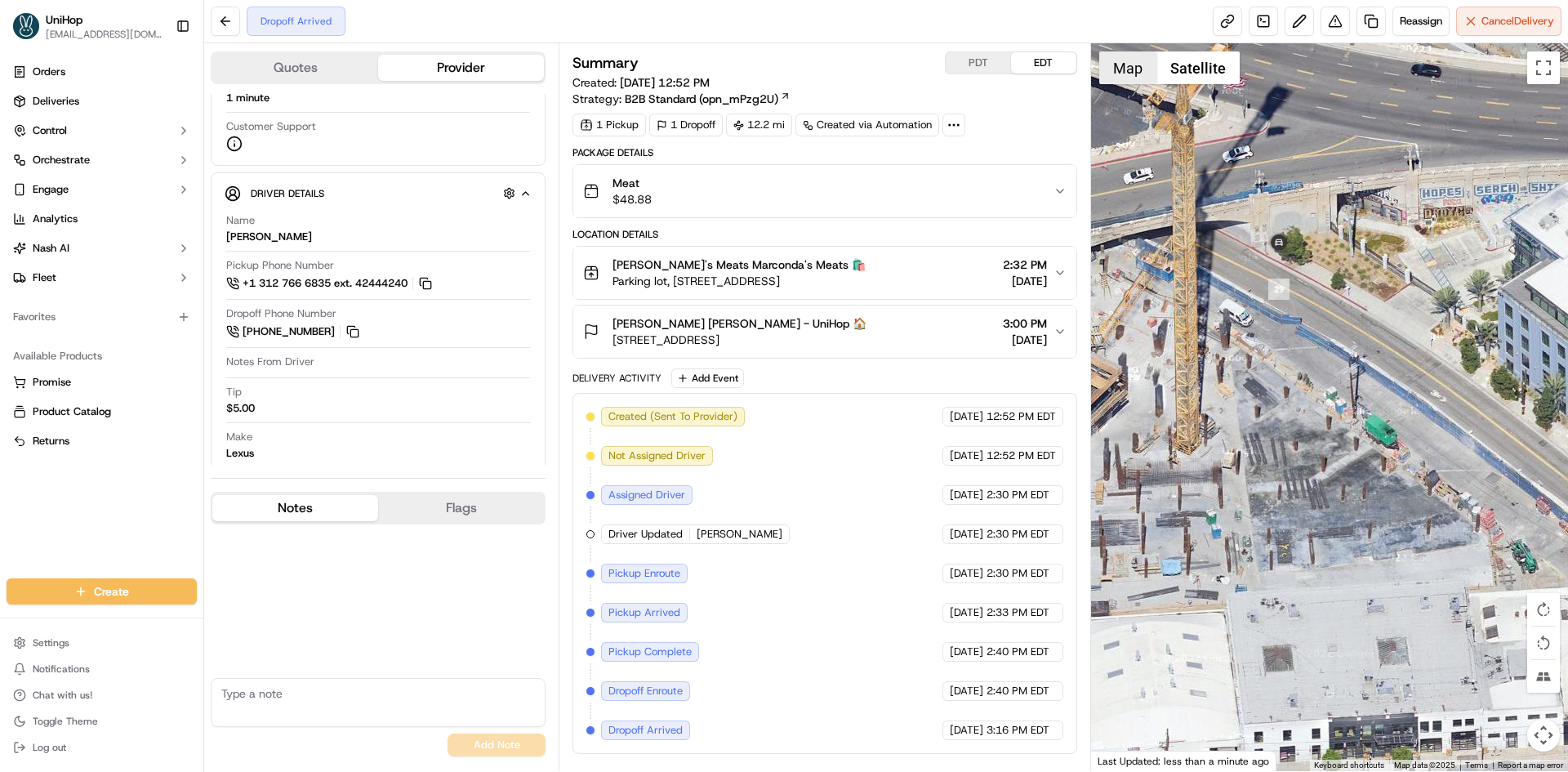
drag, startPoint x: 1119, startPoint y: 70, endPoint x: 1234, endPoint y: 239, distance: 204.4
click at [1120, 75] on button "Map" at bounding box center [1127, 68] width 57 height 33
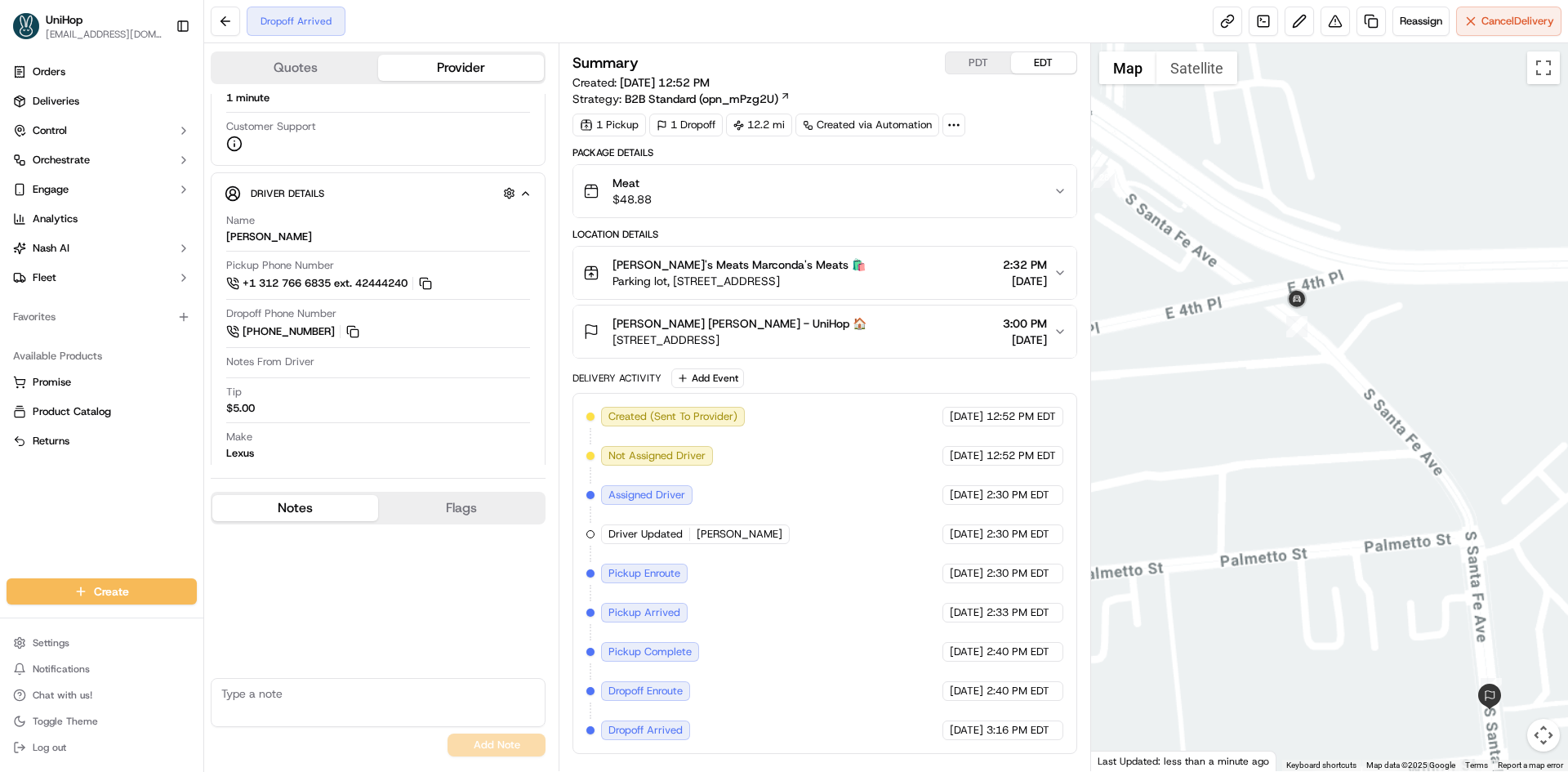
drag, startPoint x: 1325, startPoint y: 511, endPoint x: 1391, endPoint y: 462, distance: 82.2
click at [1392, 490] on div at bounding box center [1330, 407] width 478 height 728
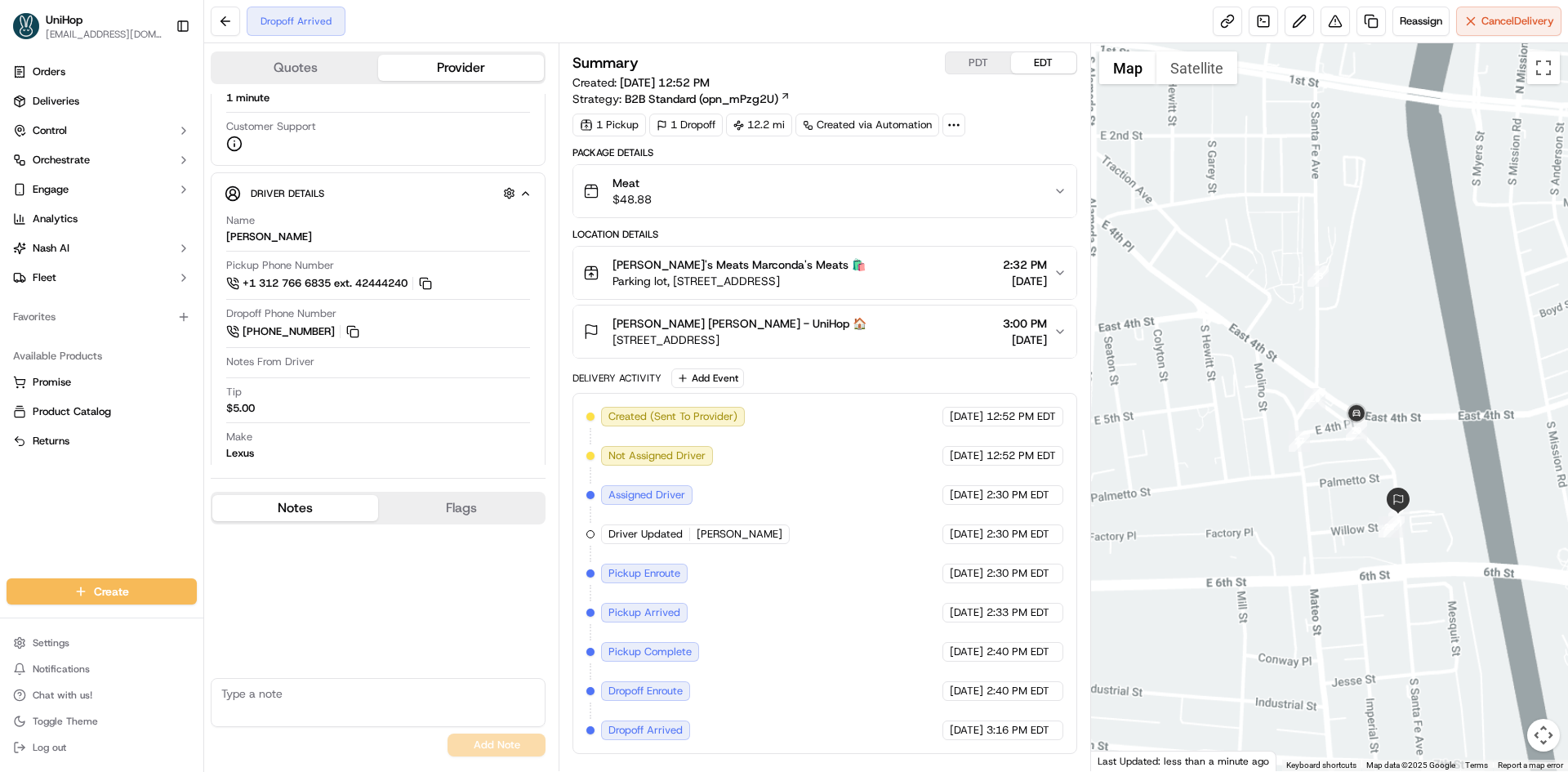
drag, startPoint x: 1357, startPoint y: 554, endPoint x: 1350, endPoint y: 482, distance: 72.3
click at [1353, 484] on div at bounding box center [1330, 407] width 478 height 728
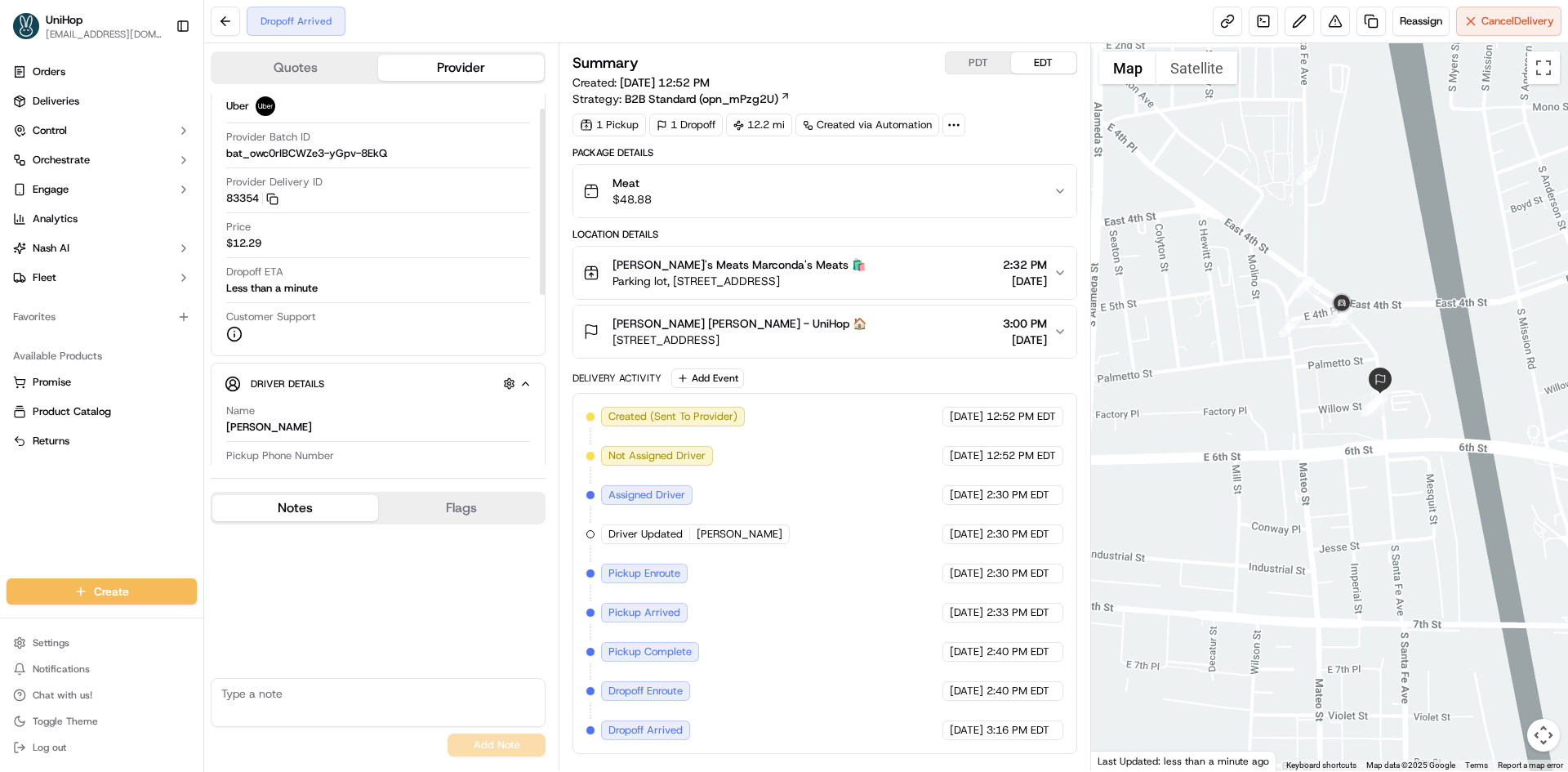
scroll to position [0, 0]
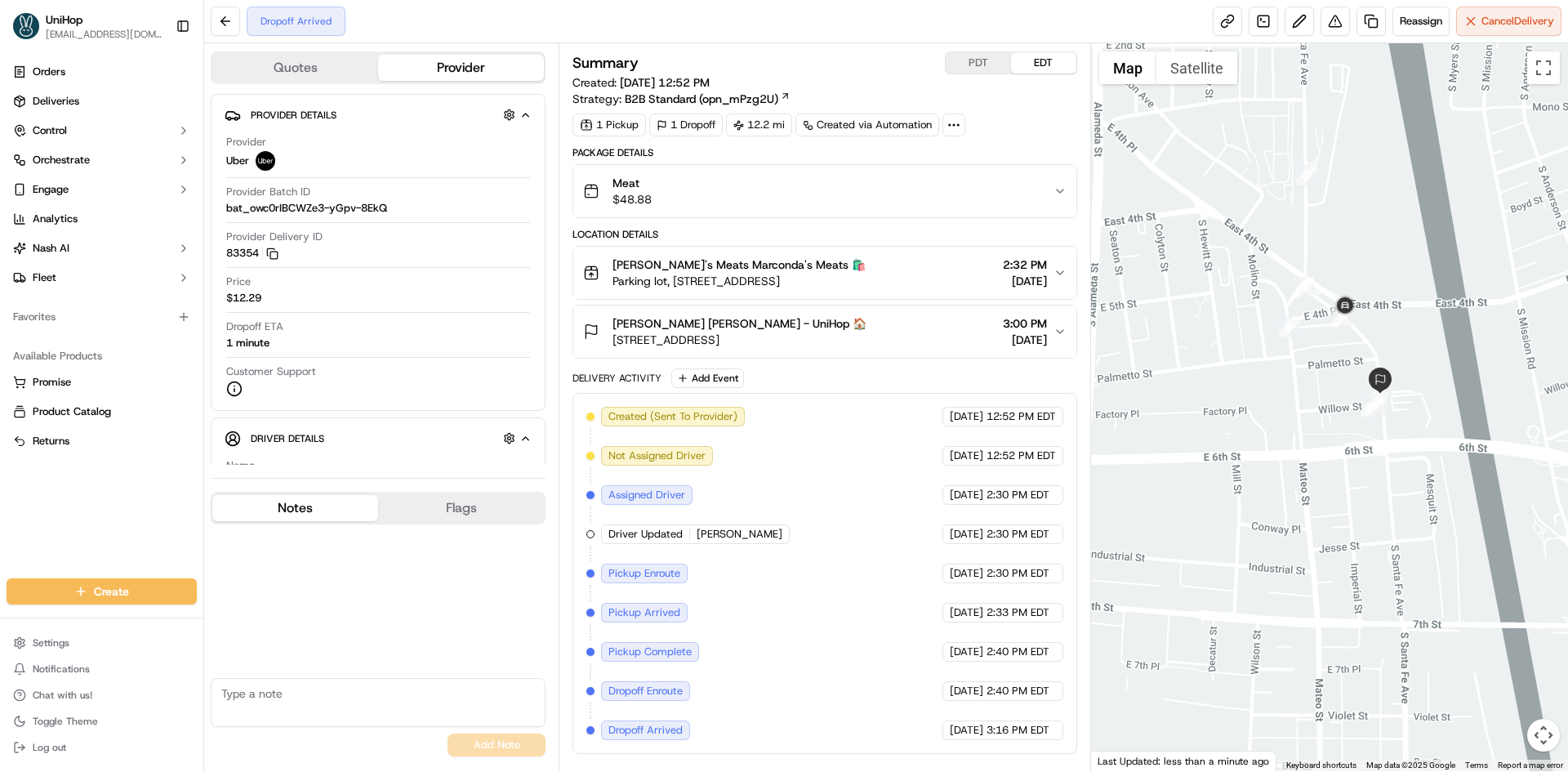
click at [807, 311] on button "[PERSON_NAME] [PERSON_NAME] - UniHop 🏠 [STREET_ADDRESS] 3:00 PM [DATE]" at bounding box center [824, 332] width 502 height 52
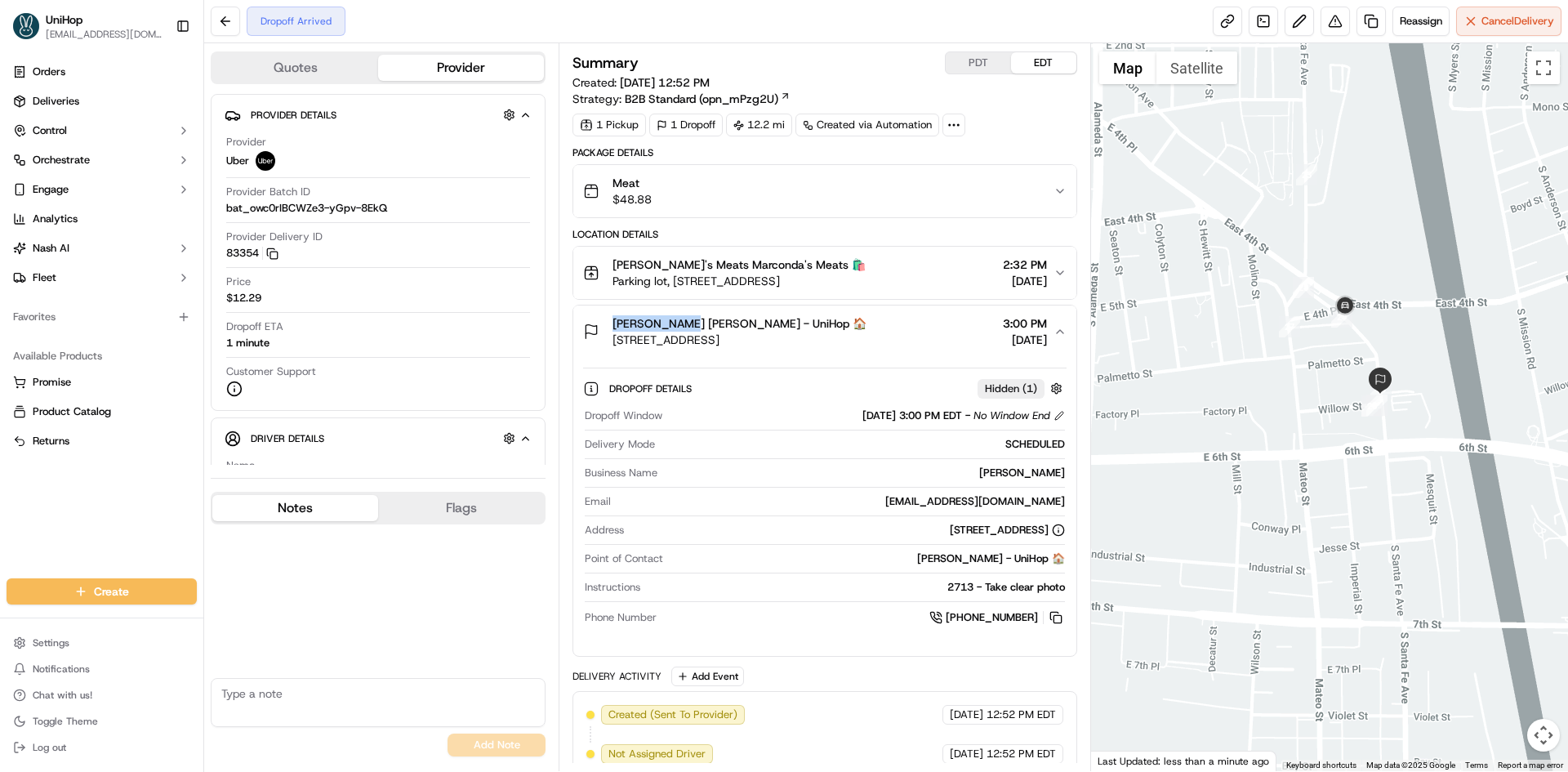
drag, startPoint x: 613, startPoint y: 324, endPoint x: 682, endPoint y: 326, distance: 69.0
click at [682, 326] on span "[PERSON_NAME] [PERSON_NAME] - UniHop 🏠" at bounding box center [739, 323] width 254 height 16
drag, startPoint x: 614, startPoint y: 325, endPoint x: 678, endPoint y: 327, distance: 64.0
click at [678, 327] on span "[PERSON_NAME] [PERSON_NAME] - UniHop 🏠" at bounding box center [739, 323] width 254 height 16
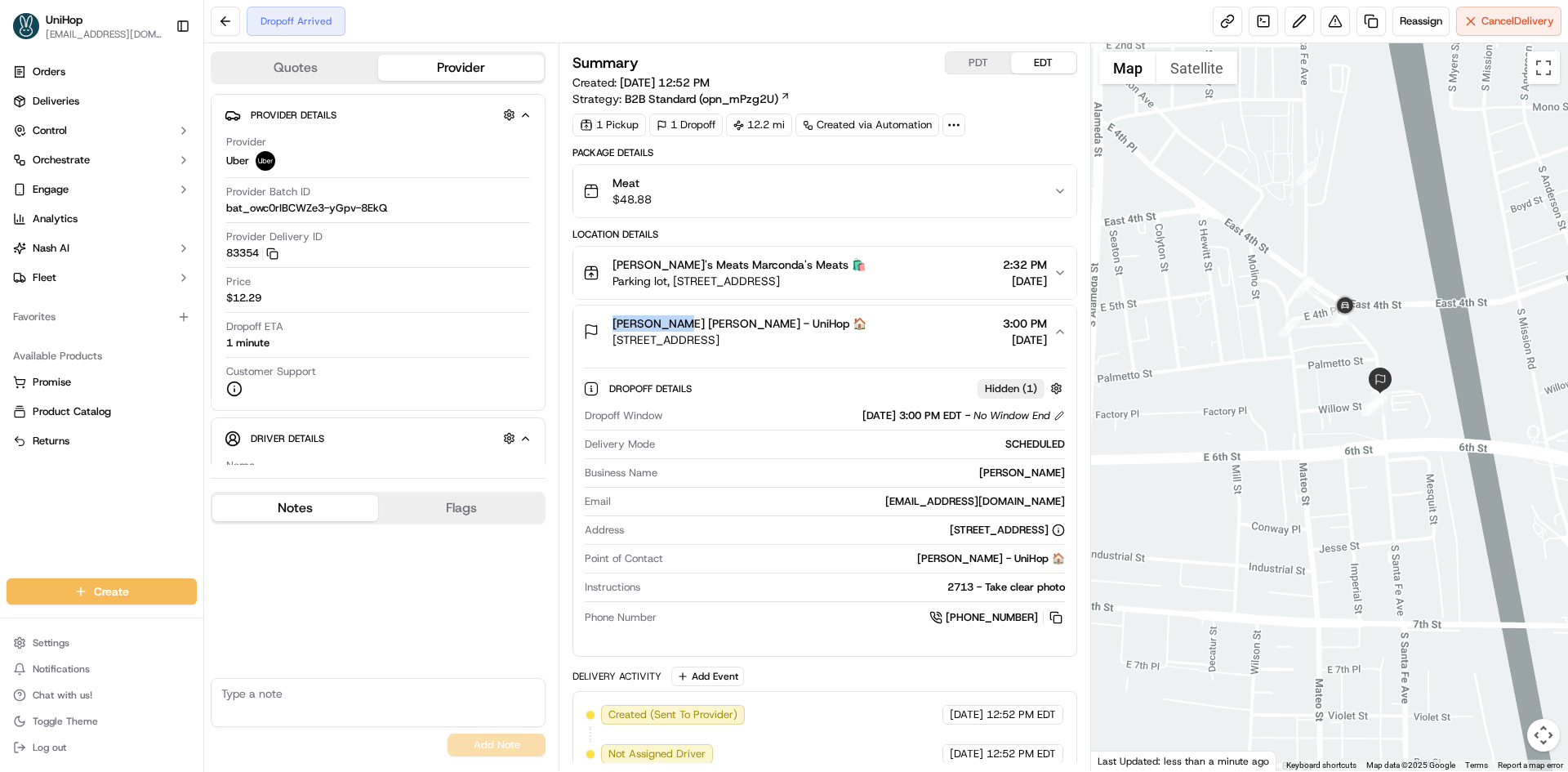
drag, startPoint x: 655, startPoint y: 340, endPoint x: 915, endPoint y: 342, distance: 260.0
click at [867, 342] on div "[PERSON_NAME] [PERSON_NAME] - UniHop 🏠 [STREET_ADDRESS]" at bounding box center [725, 331] width 283 height 33
copy span "[STREET_ADDRESS]"
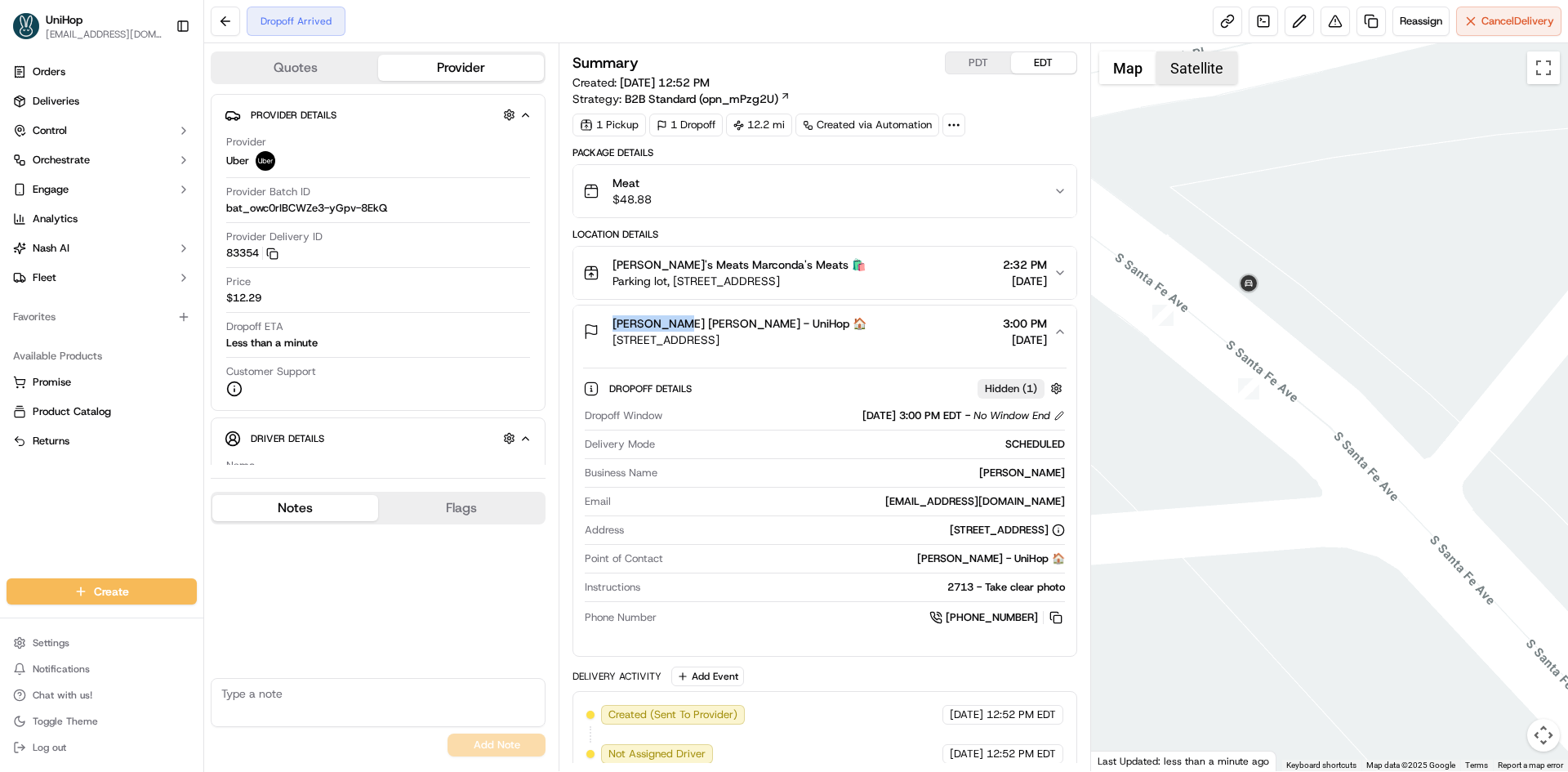
click at [1175, 78] on button "Satellite" at bounding box center [1196, 68] width 81 height 33
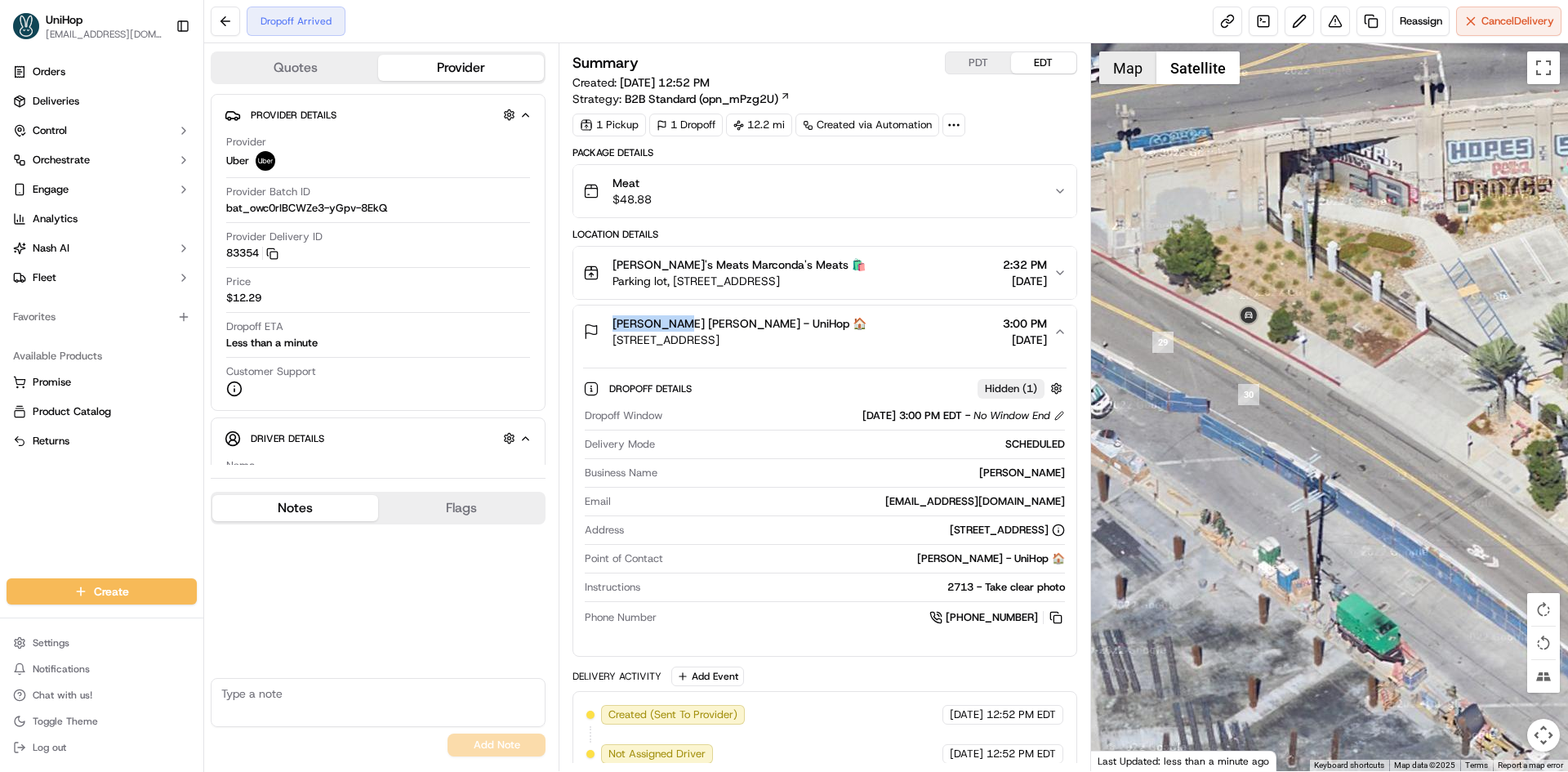
click at [1130, 77] on button "Map" at bounding box center [1127, 68] width 57 height 33
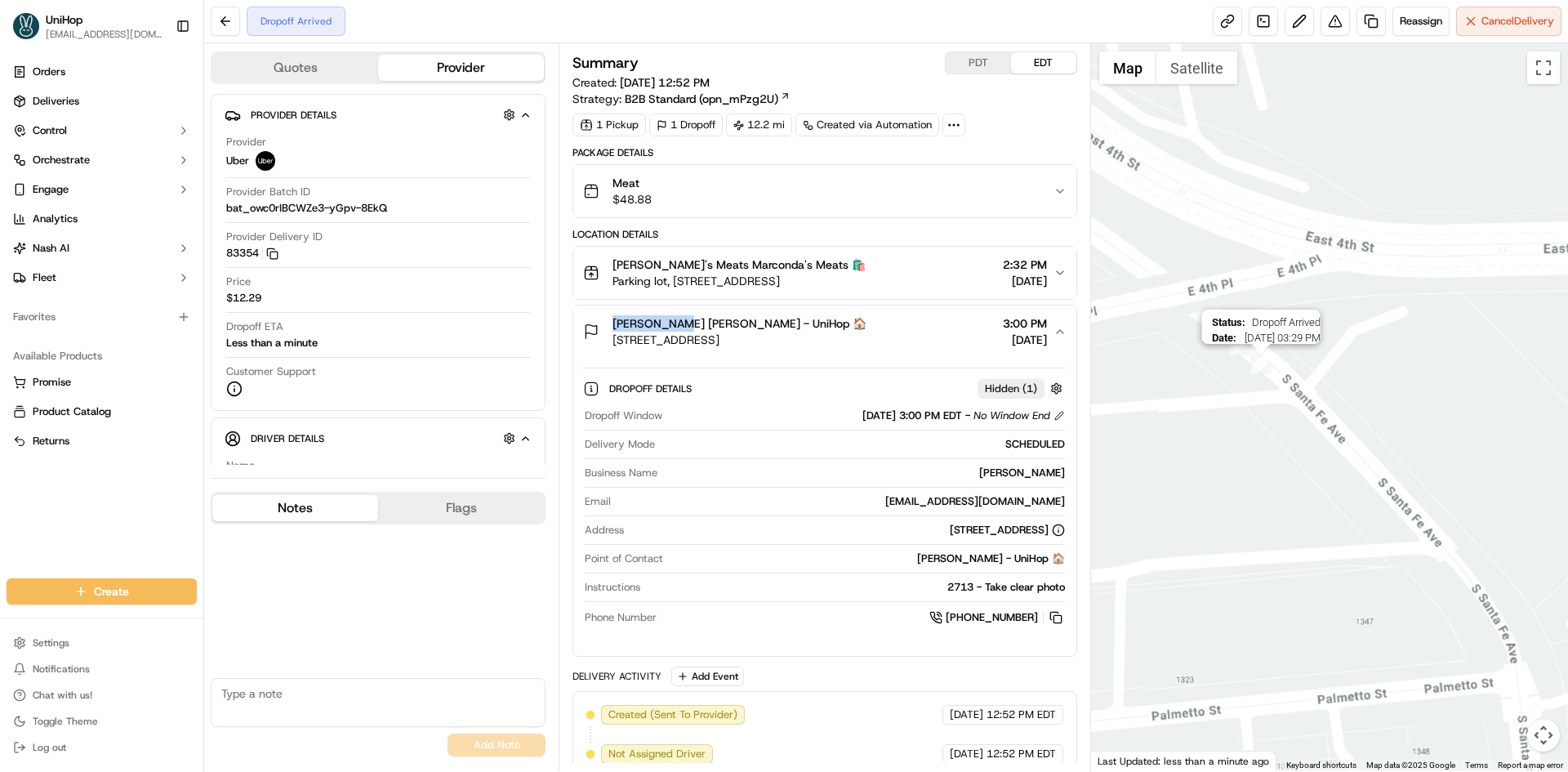
drag, startPoint x: 1267, startPoint y: 373, endPoint x: 1316, endPoint y: 376, distance: 49.1
click at [1271, 374] on img "30" at bounding box center [1260, 363] width 21 height 21
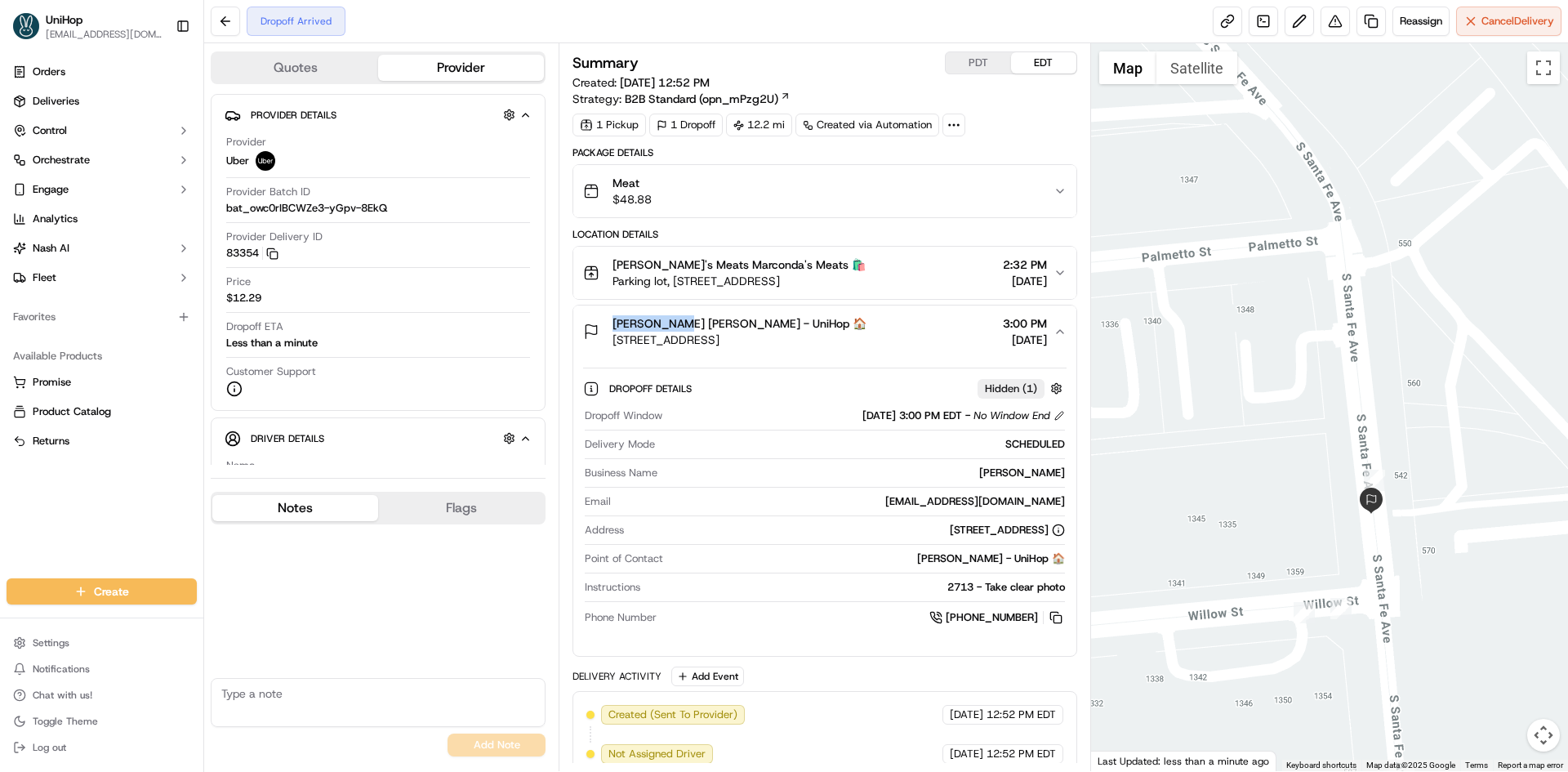
drag, startPoint x: 1337, startPoint y: 534, endPoint x: 1350, endPoint y: 474, distance: 61.4
click at [1350, 474] on div "To navigate, press the arrow keys." at bounding box center [1330, 407] width 478 height 728
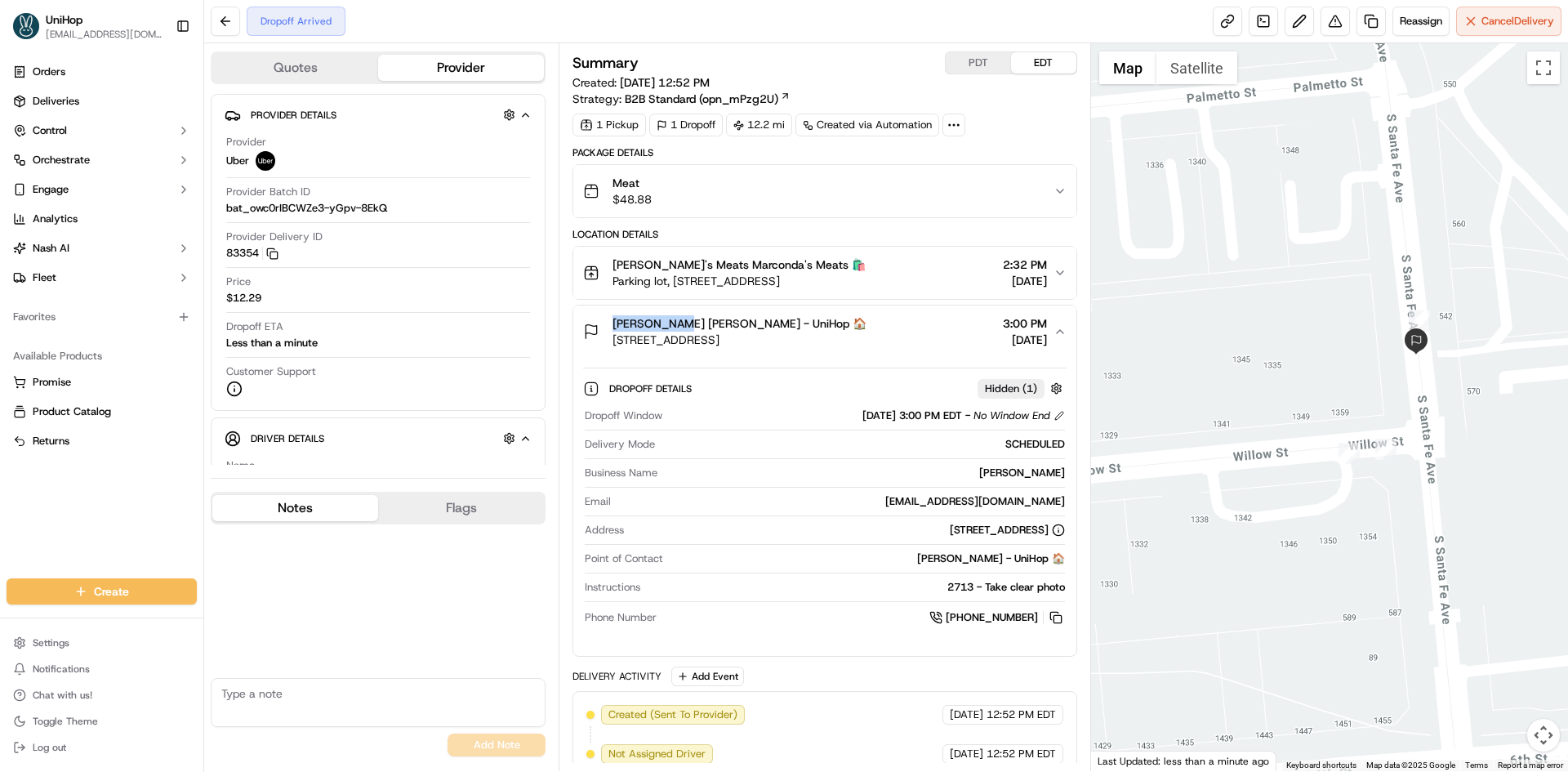
click at [1471, 424] on div at bounding box center [1330, 407] width 478 height 728
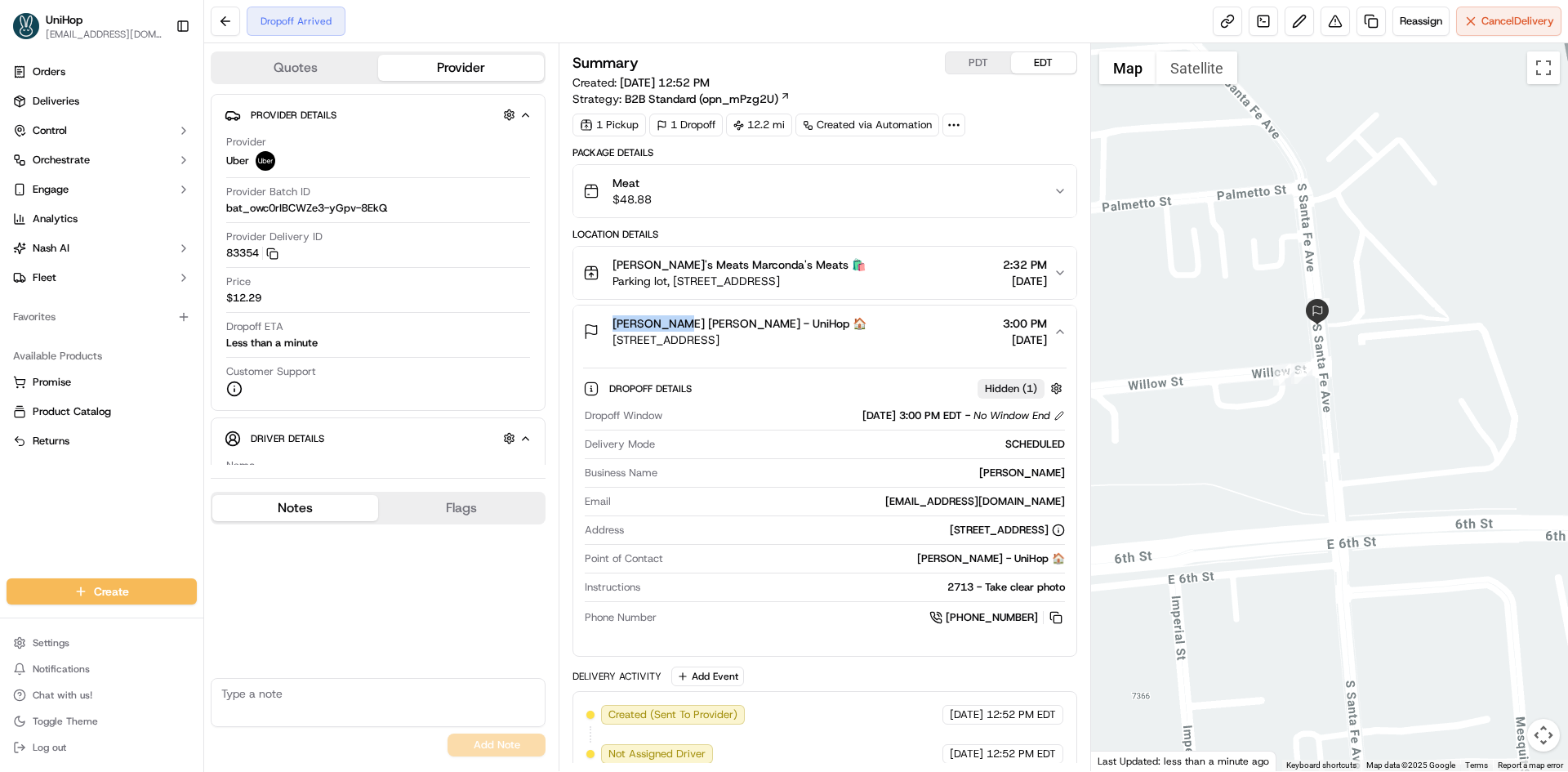
drag, startPoint x: 1296, startPoint y: 341, endPoint x: 1345, endPoint y: 433, distance: 104.2
click at [1345, 433] on div at bounding box center [1330, 407] width 478 height 728
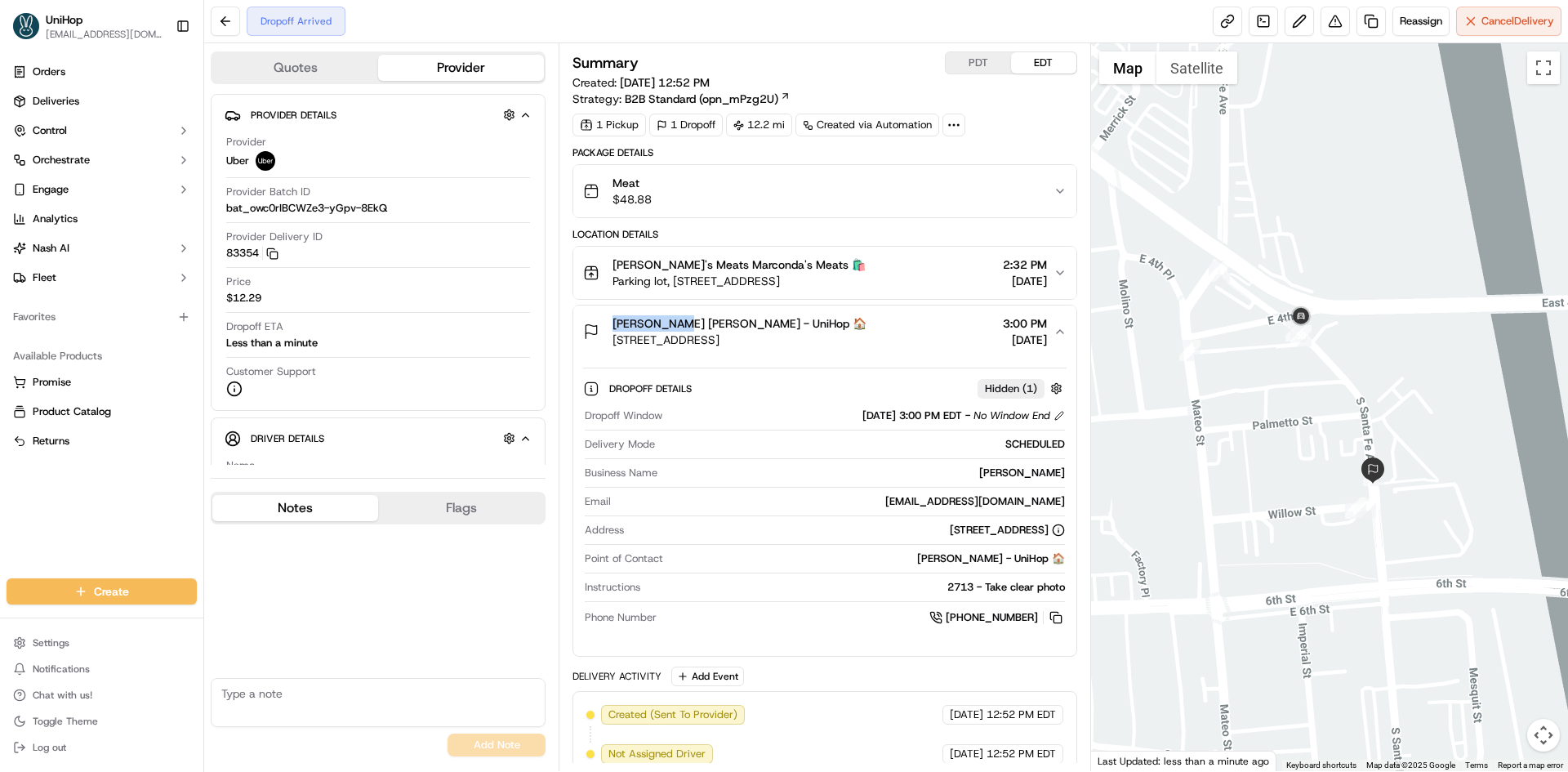
click at [909, 310] on button "[PERSON_NAME] [PERSON_NAME] - UniHop 🏠 [STREET_ADDRESS] 3:00 PM [DATE]" at bounding box center [824, 332] width 502 height 52
click at [934, 327] on div "[PERSON_NAME] [PERSON_NAME] - UniHop 🏠 [STREET_ADDRESS] 3:00 PM [DATE]" at bounding box center [818, 331] width 470 height 33
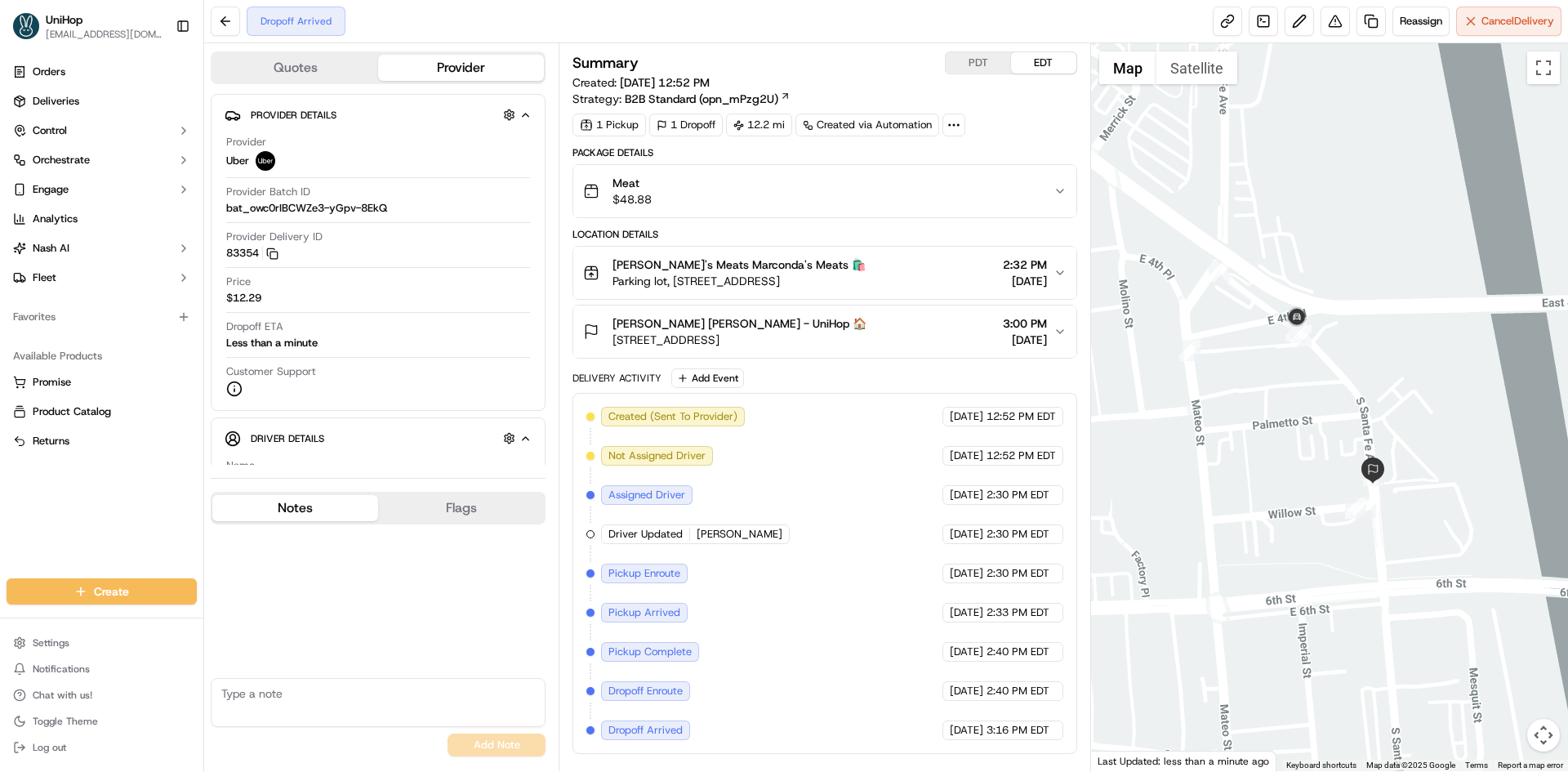
click at [934, 327] on div "[PERSON_NAME] [PERSON_NAME] - UniHop 🏠 [STREET_ADDRESS] 3:00 PM [DATE]" at bounding box center [818, 331] width 470 height 33
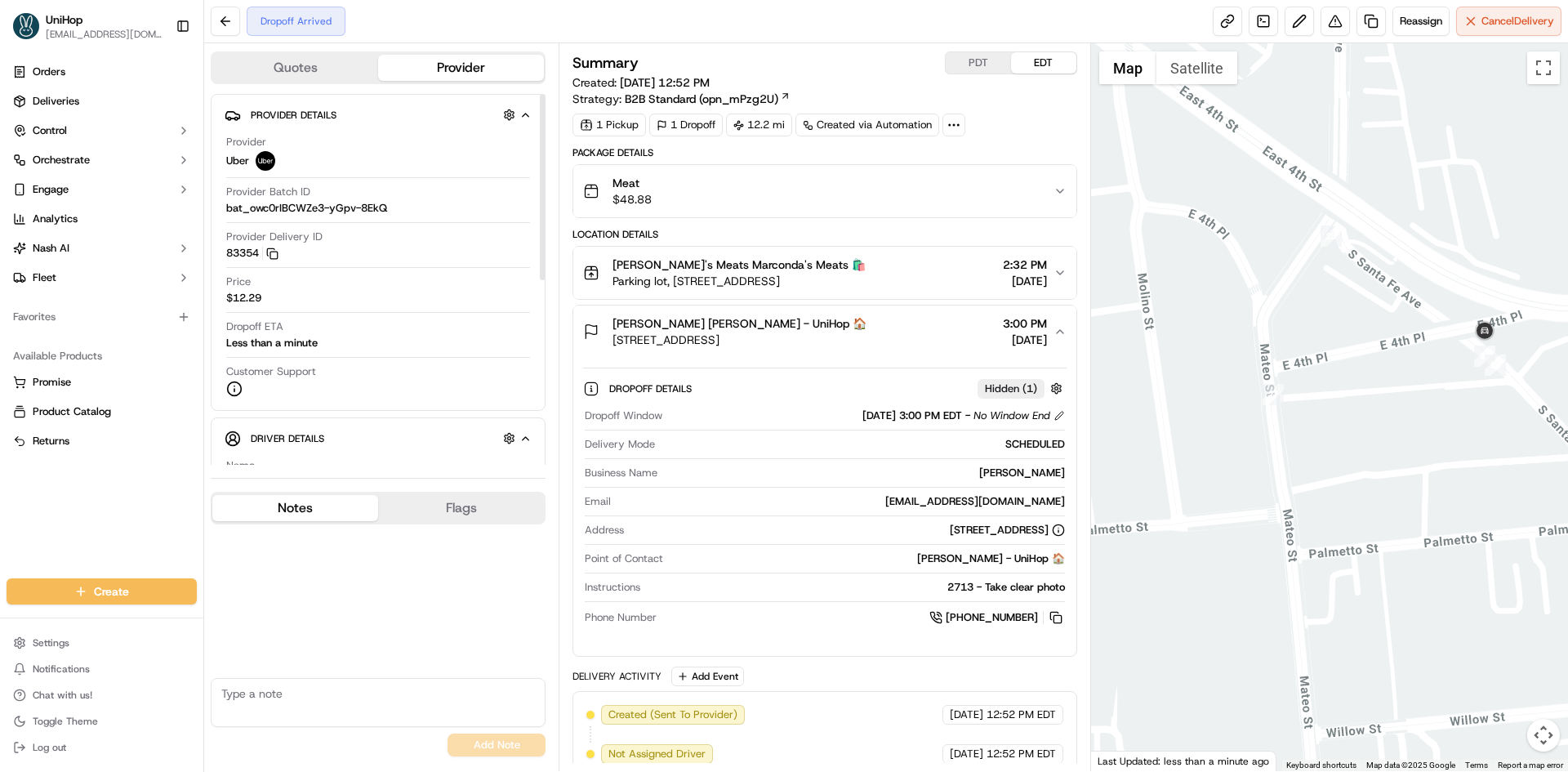
click at [855, 341] on span "[STREET_ADDRESS]" at bounding box center [739, 339] width 254 height 16
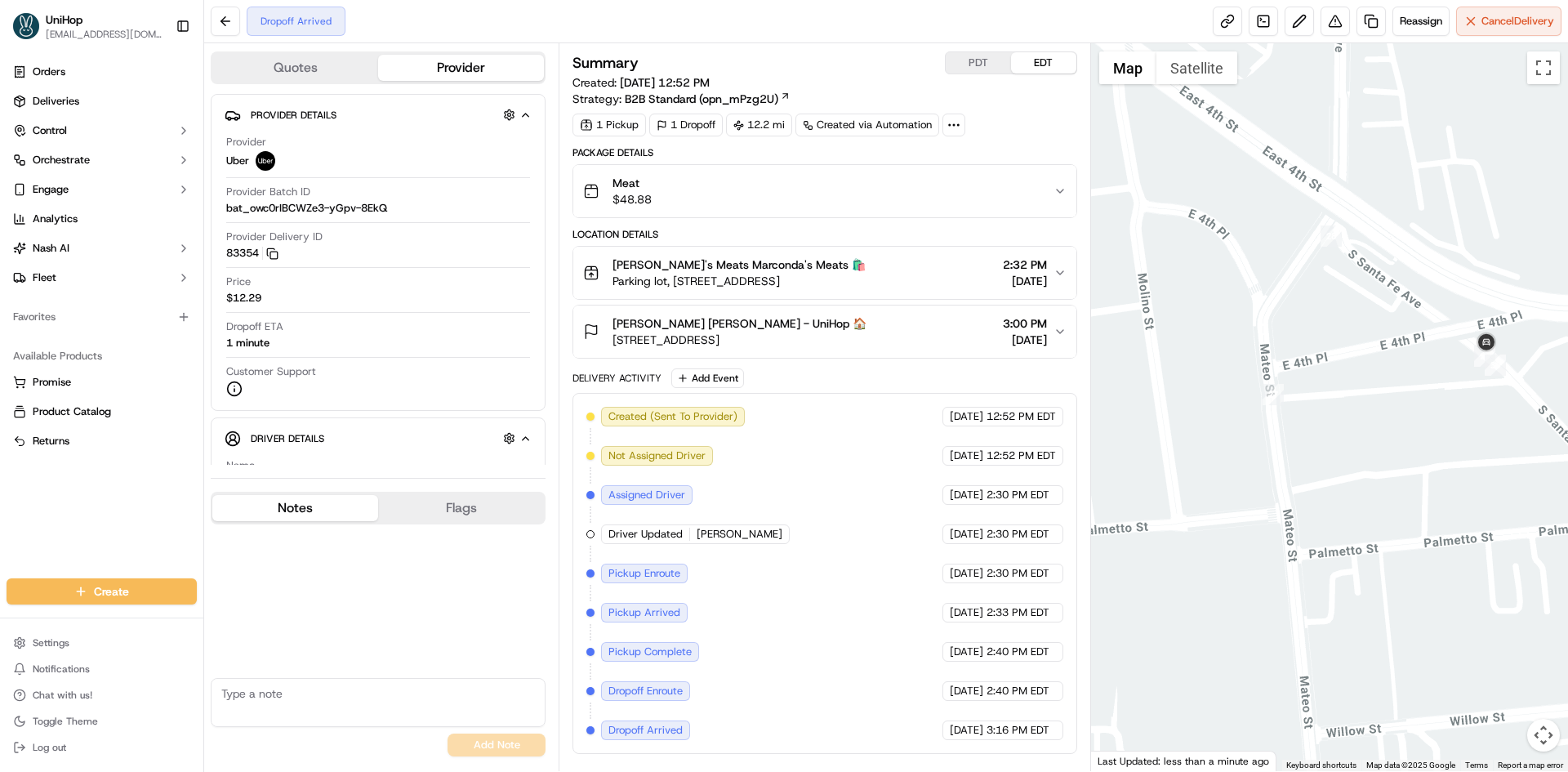
drag, startPoint x: 1397, startPoint y: 440, endPoint x: 1357, endPoint y: 443, distance: 40.1
click at [1357, 443] on div at bounding box center [1330, 407] width 478 height 728
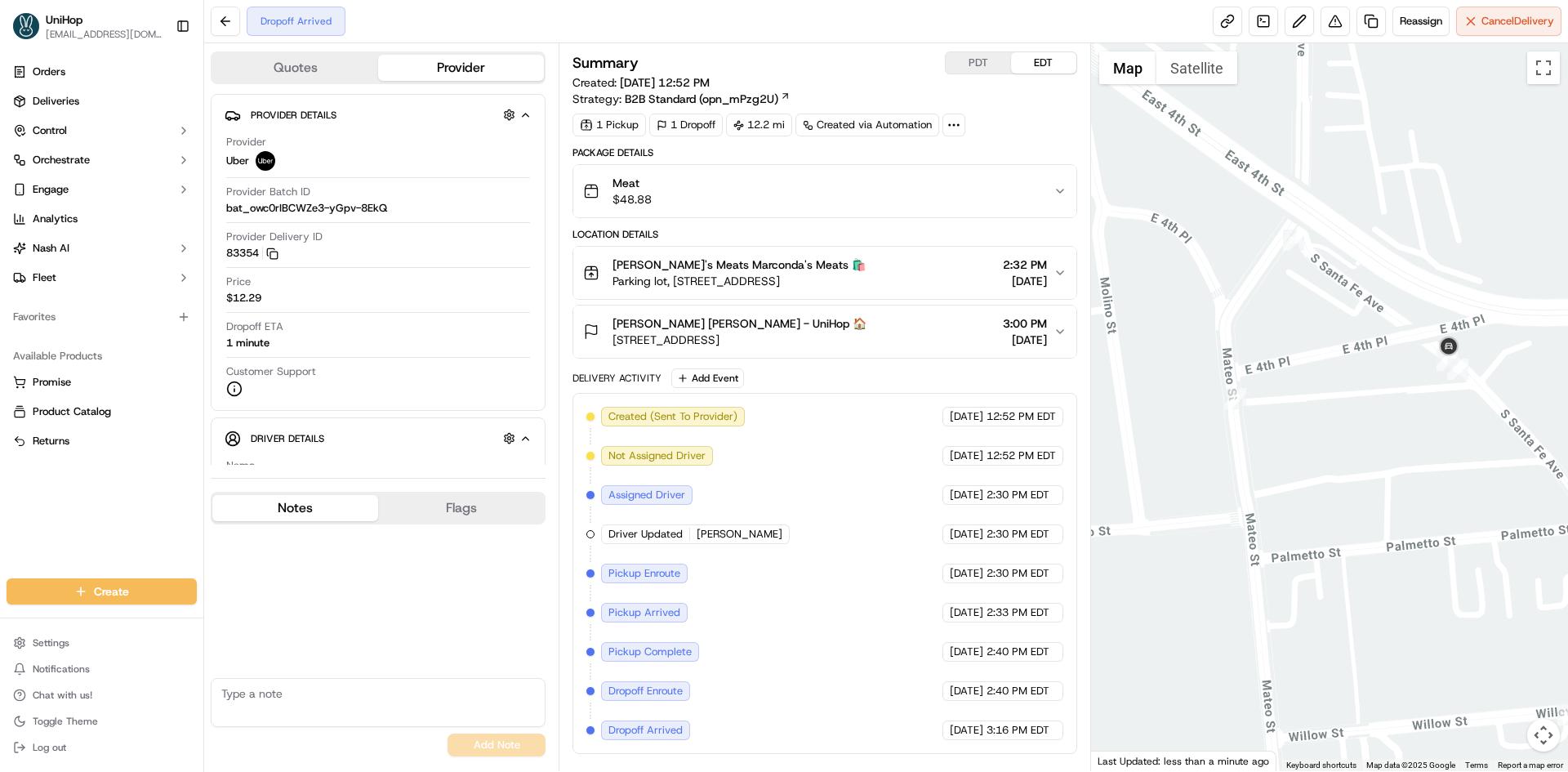
click at [1346, 412] on div at bounding box center [1330, 407] width 478 height 728
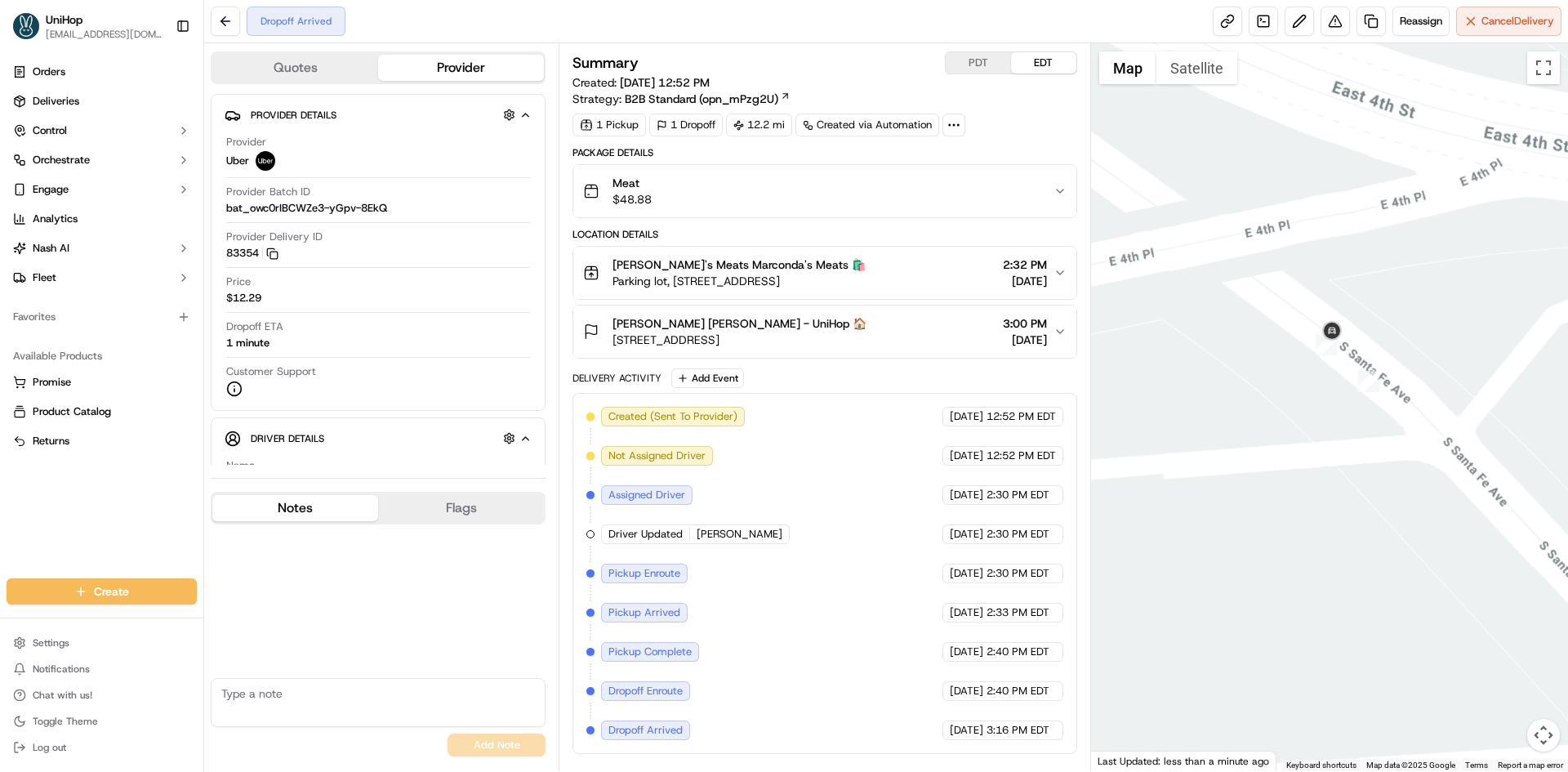
drag, startPoint x: 1307, startPoint y: 401, endPoint x: 1364, endPoint y: 415, distance: 58.7
click at [1364, 415] on div at bounding box center [1330, 407] width 478 height 728
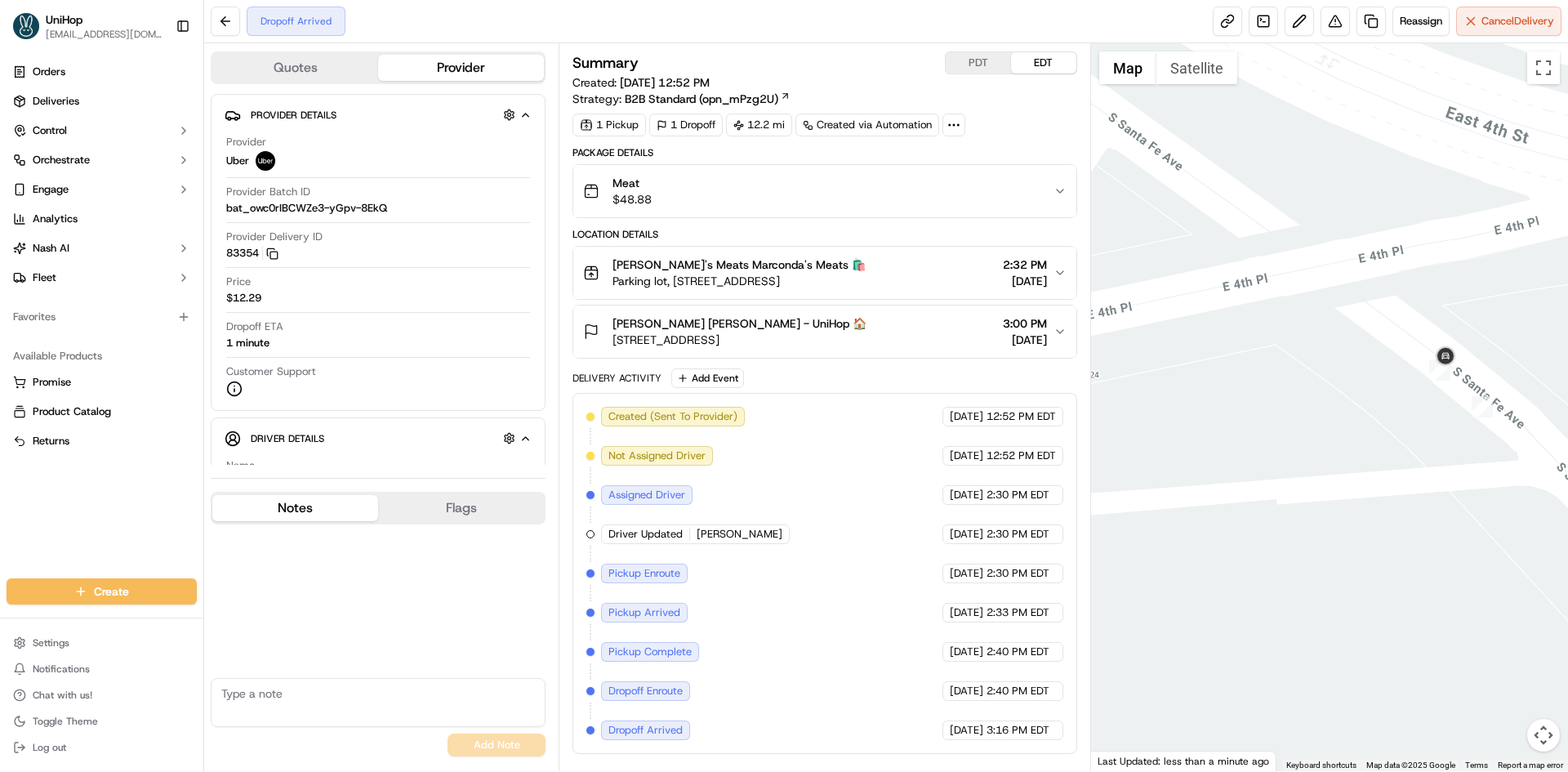
drag, startPoint x: 1431, startPoint y: 464, endPoint x: 1379, endPoint y: 469, distance: 52.2
click at [1402, 468] on div at bounding box center [1330, 407] width 478 height 728
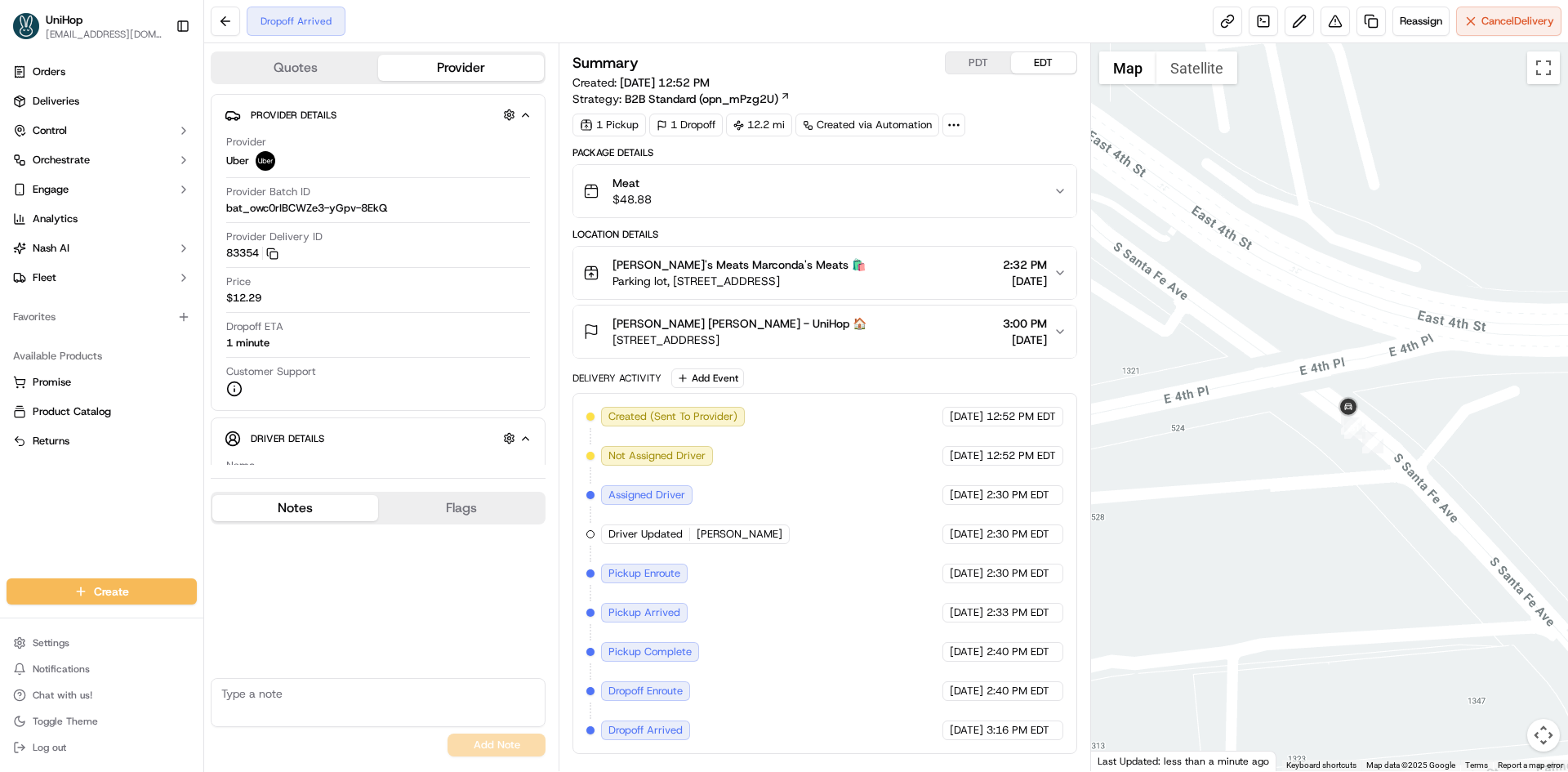
click at [928, 335] on div "James Stagg James Stagg - UniHop 🏠 575 S Santa Fe Ave #2713, Los Angeles, CA 90…" at bounding box center [818, 331] width 470 height 33
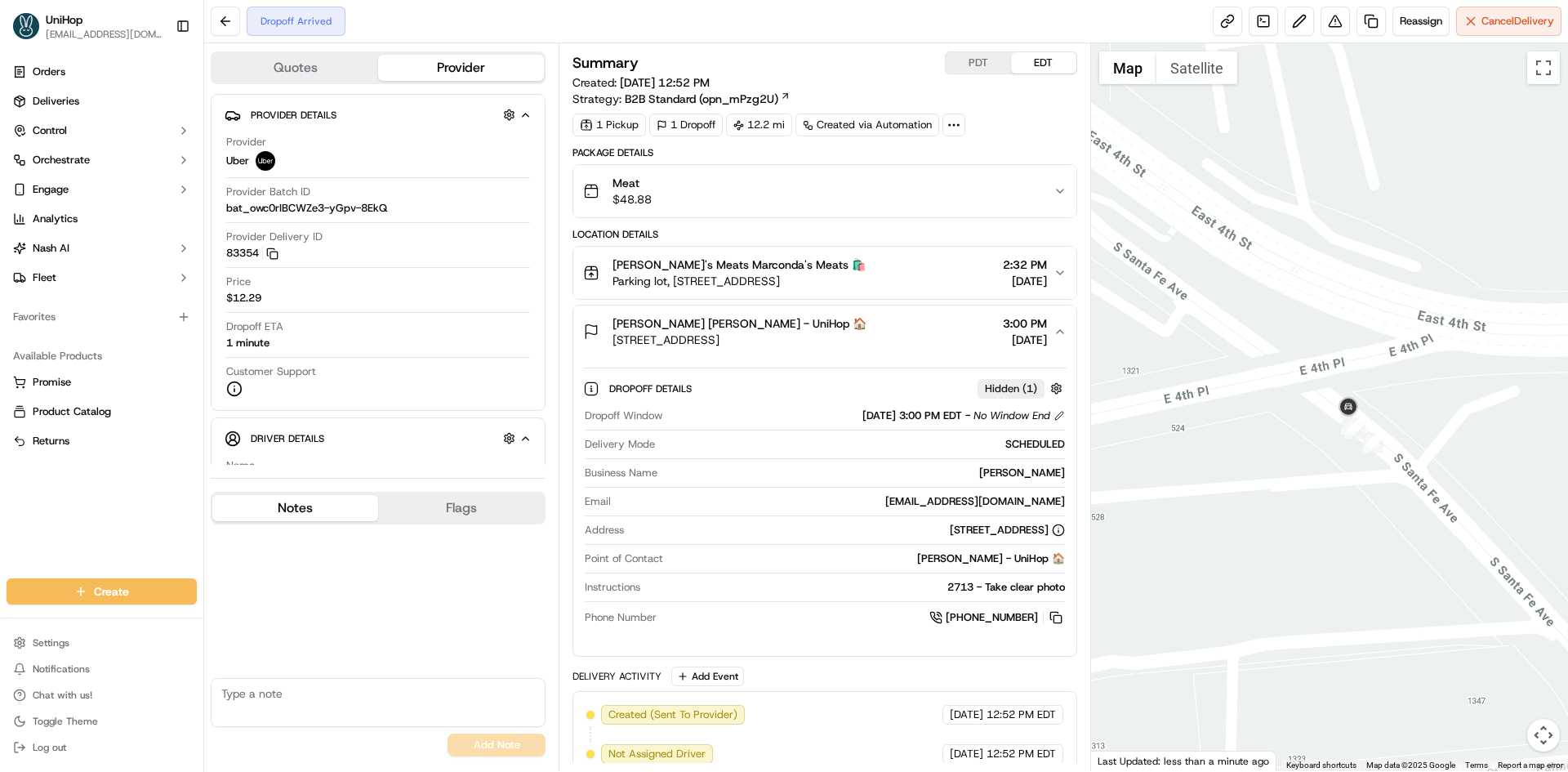
click at [923, 335] on div "James Stagg James Stagg - UniHop 🏠 575 S Santa Fe Ave #2713, Los Angeles, CA 90…" at bounding box center [818, 331] width 470 height 33
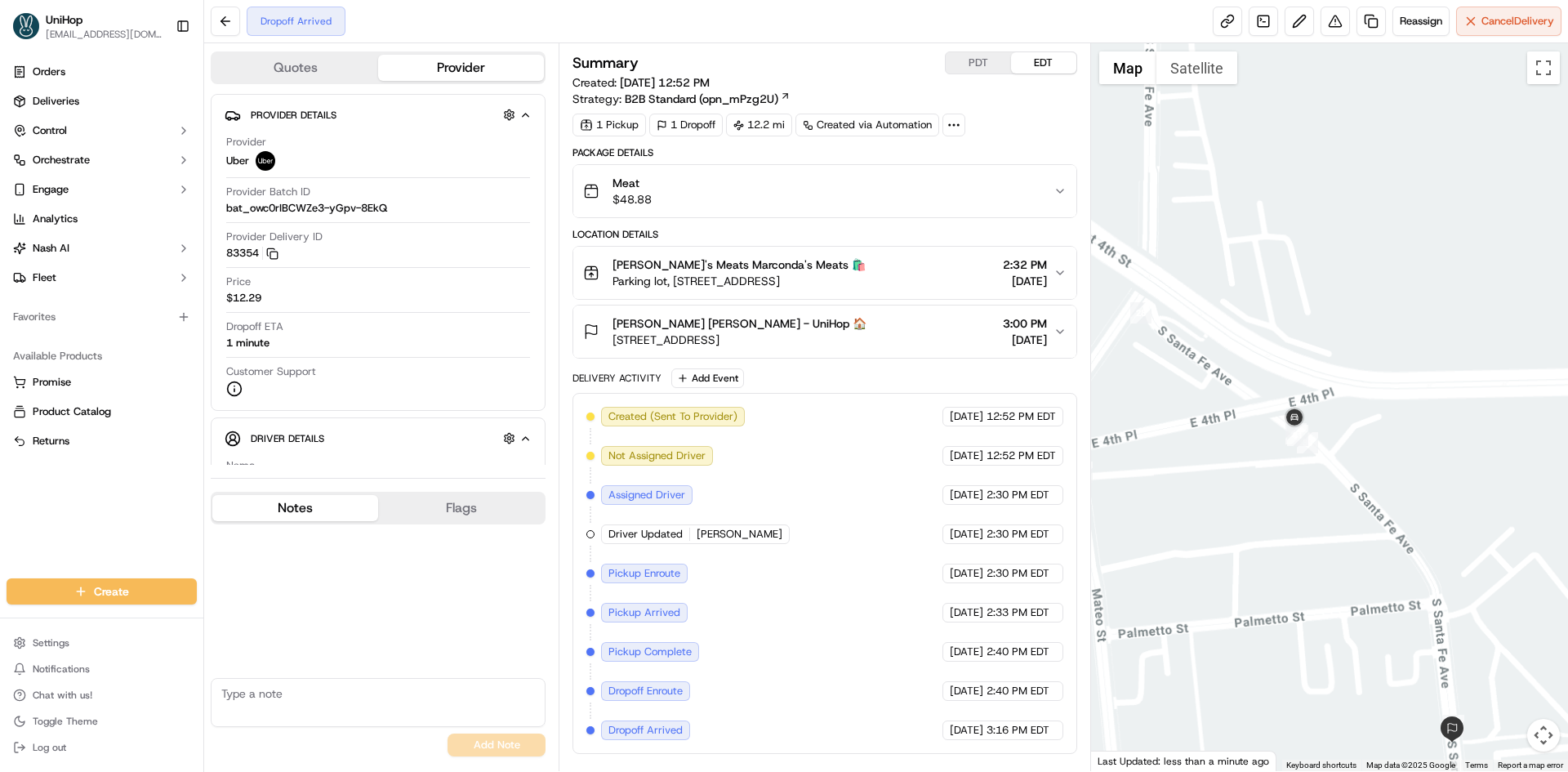
drag, startPoint x: 1424, startPoint y: 467, endPoint x: 1397, endPoint y: 421, distance: 53.3
click at [1402, 433] on div at bounding box center [1330, 407] width 478 height 728
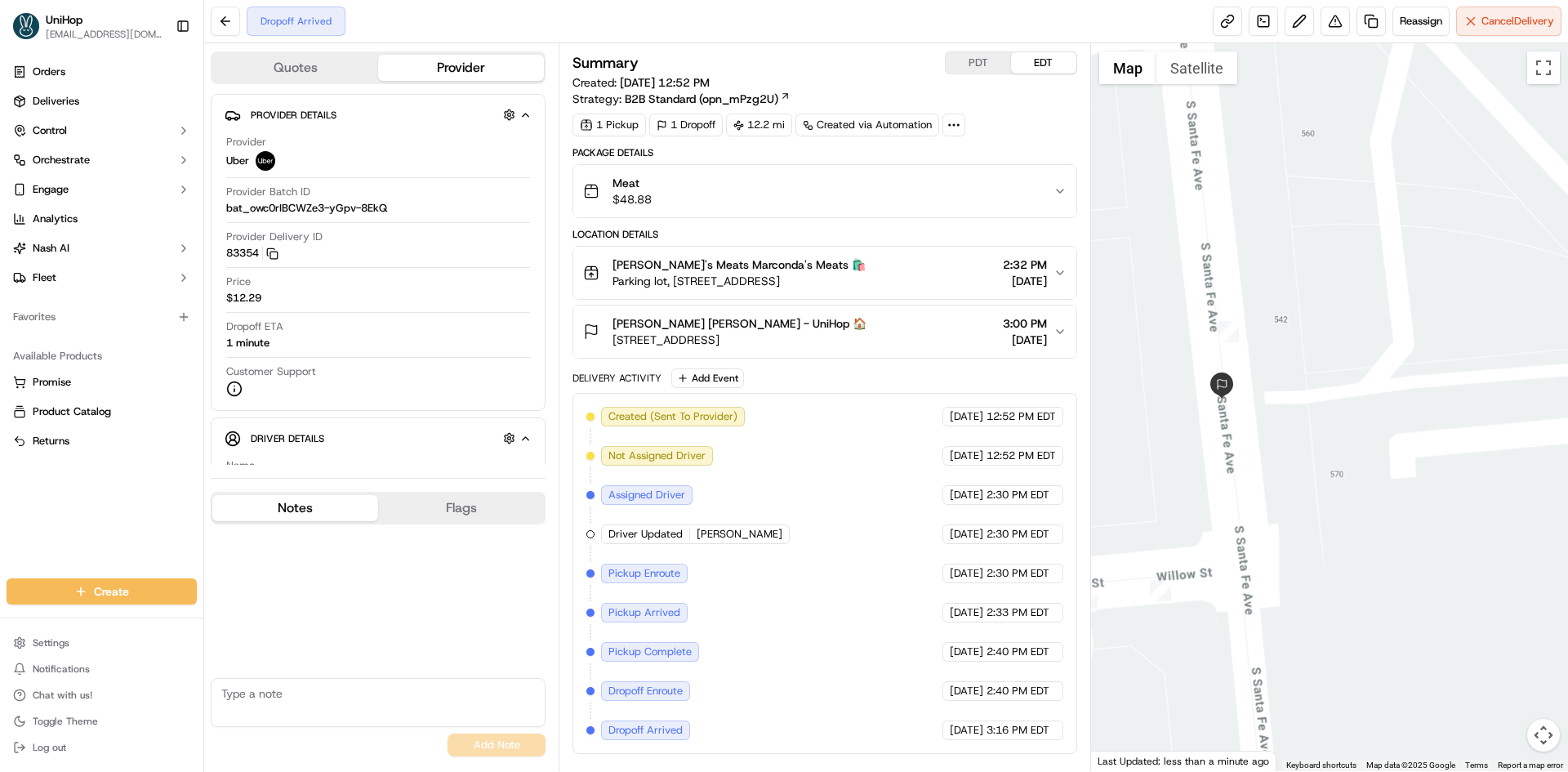
drag, startPoint x: 1197, startPoint y: 414, endPoint x: 1275, endPoint y: 415, distance: 78.0
click at [1263, 419] on div at bounding box center [1330, 407] width 478 height 728
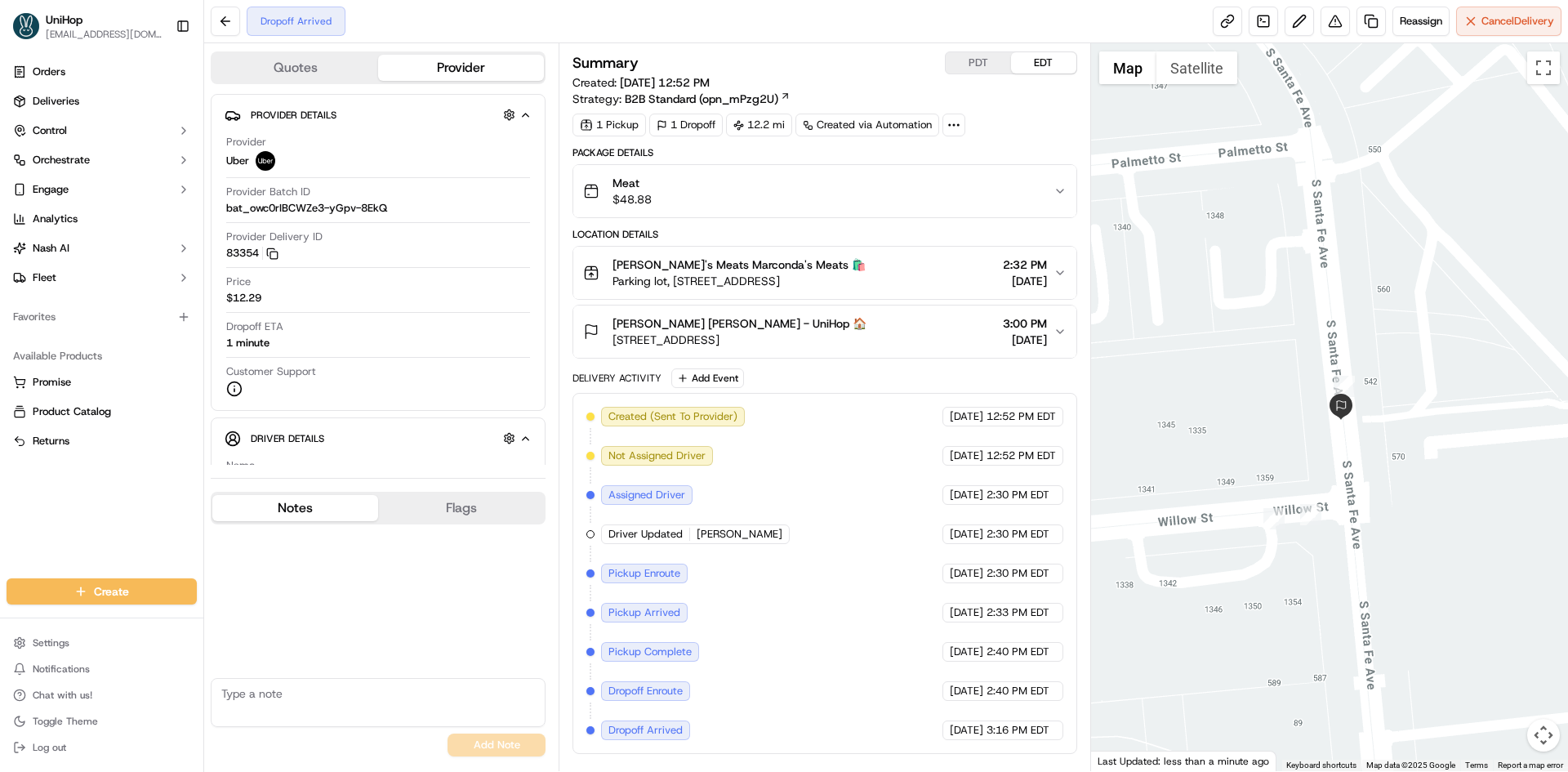
click at [1319, 412] on div at bounding box center [1330, 407] width 478 height 728
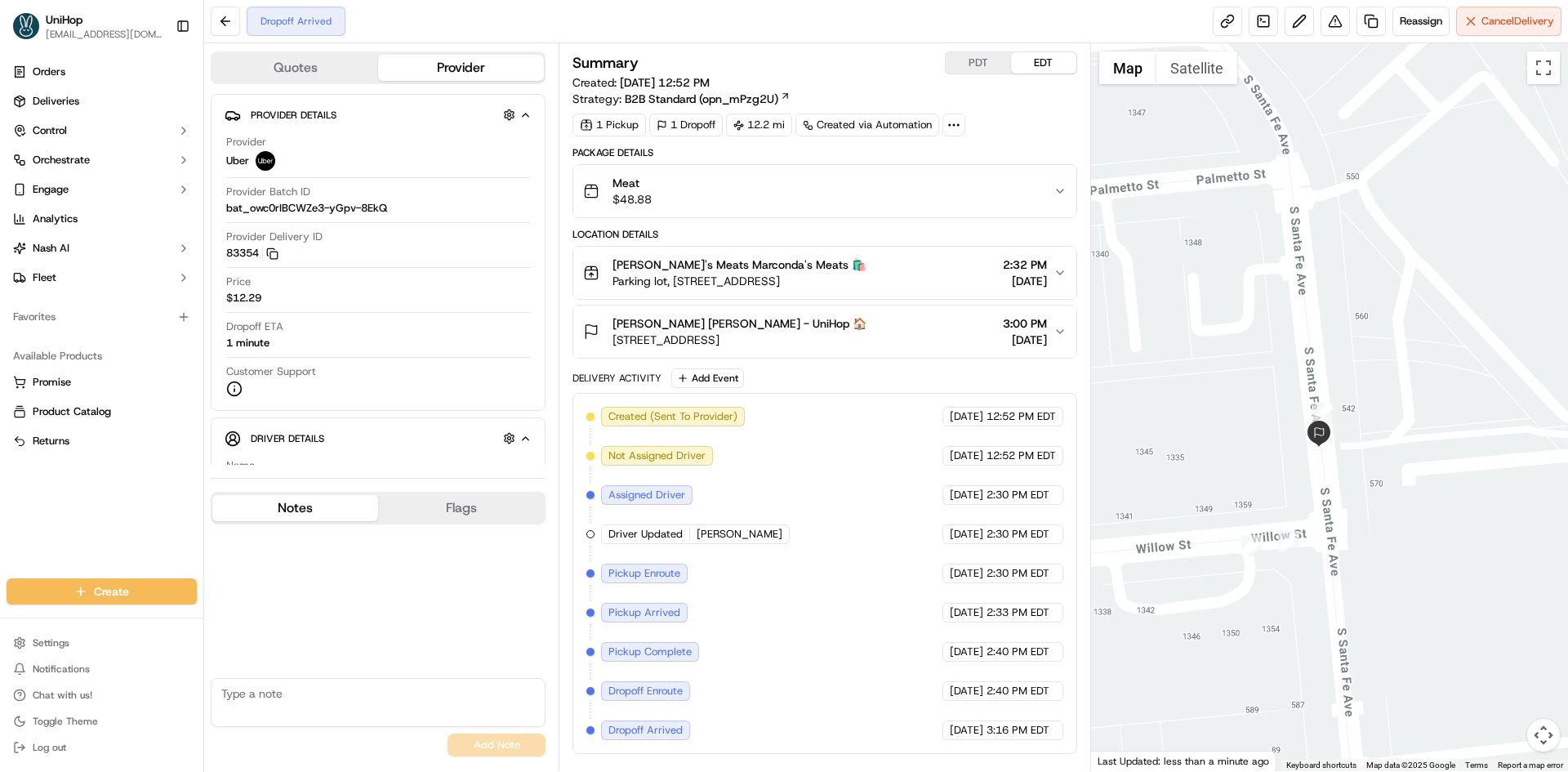
drag, startPoint x: 1227, startPoint y: 397, endPoint x: 1271, endPoint y: 436, distance: 58.8
click at [1269, 436] on div at bounding box center [1330, 407] width 478 height 728
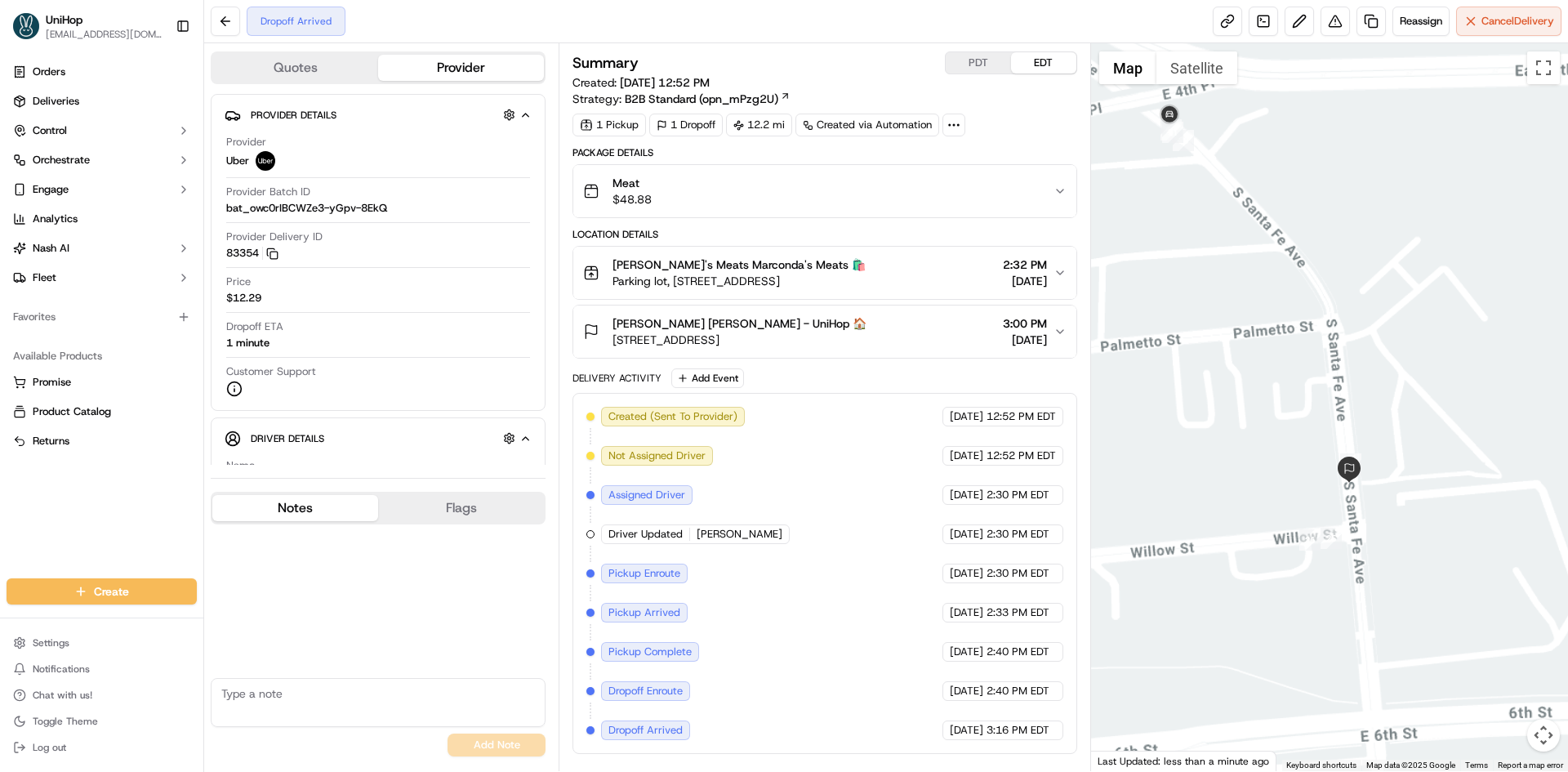
click at [1269, 424] on div at bounding box center [1330, 407] width 478 height 728
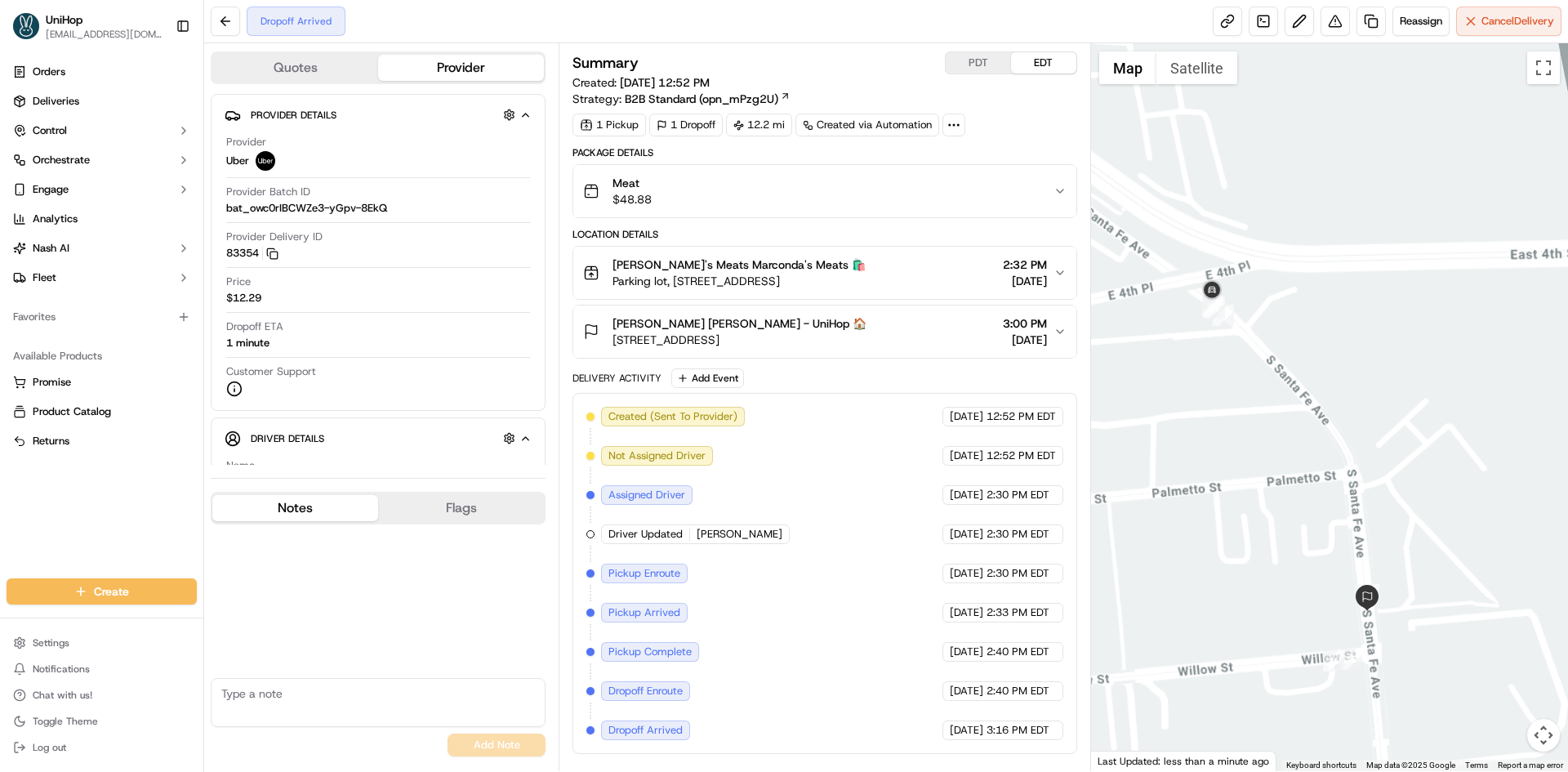
drag, startPoint x: 1244, startPoint y: 347, endPoint x: 1270, endPoint y: 455, distance: 111.1
click at [1269, 470] on div at bounding box center [1330, 407] width 478 height 728
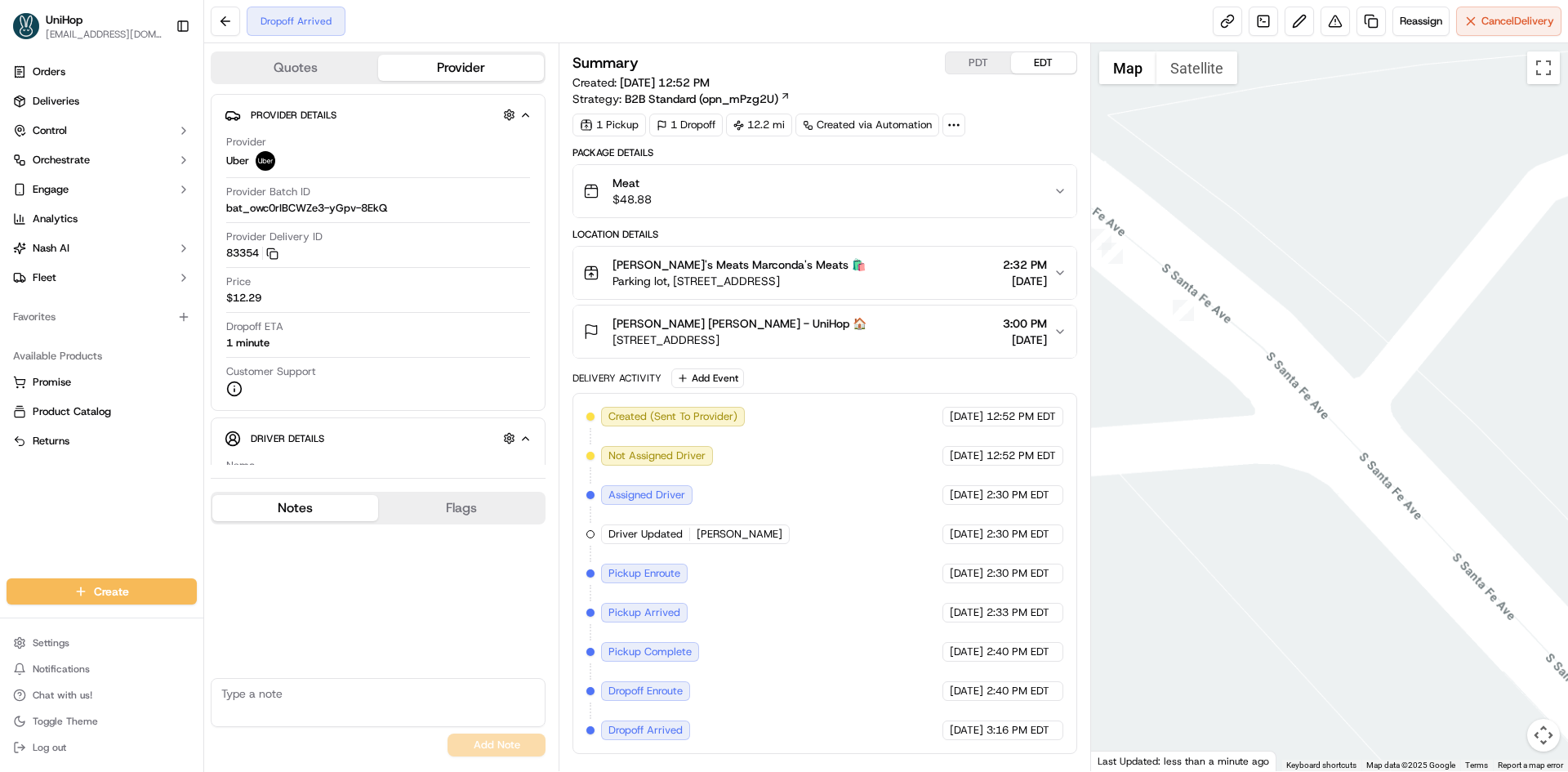
drag, startPoint x: 1239, startPoint y: 282, endPoint x: 1385, endPoint y: 414, distance: 196.8
click at [1385, 414] on div at bounding box center [1330, 407] width 478 height 728
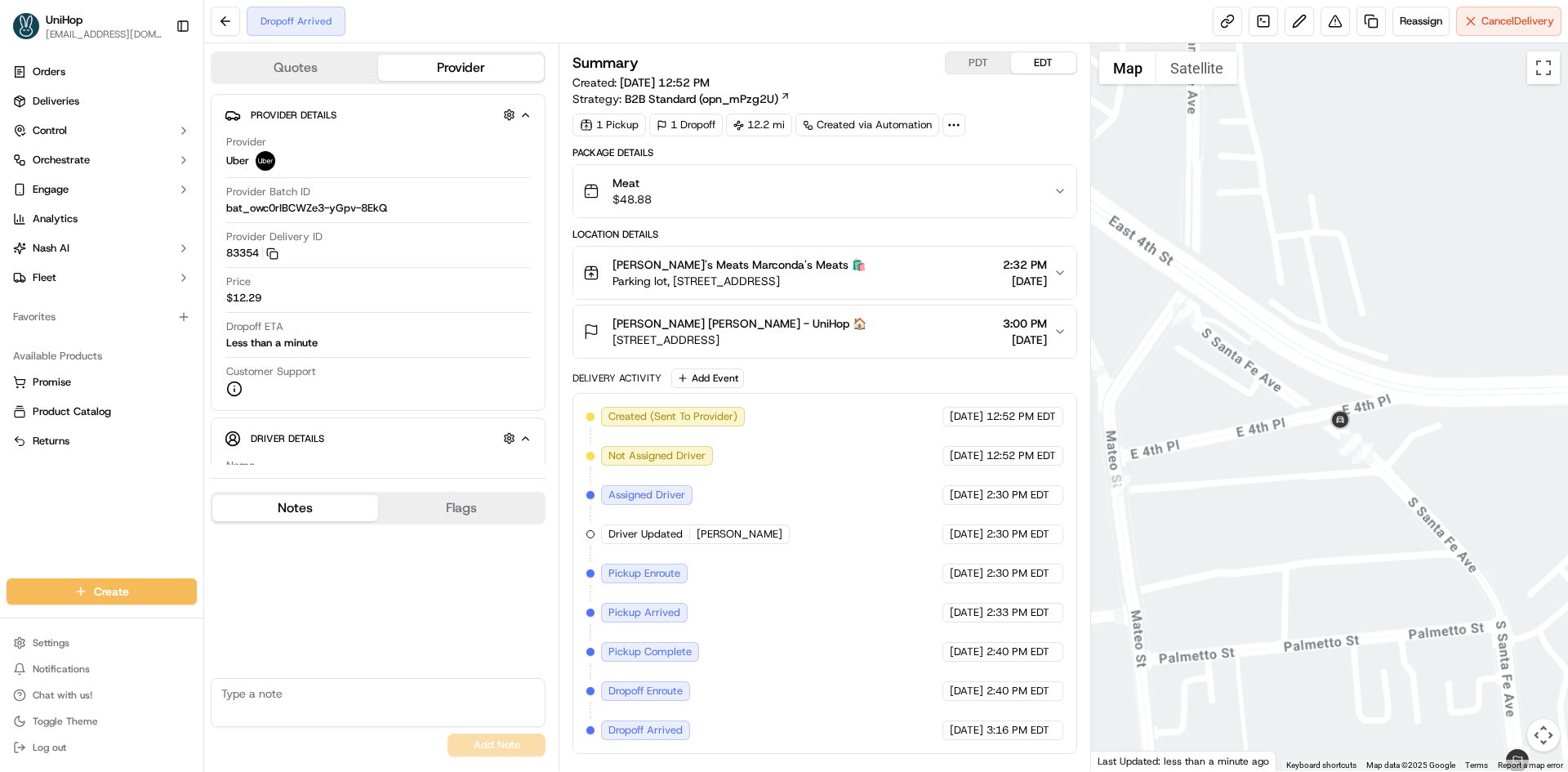
click at [1345, 509] on div at bounding box center [1330, 407] width 478 height 728
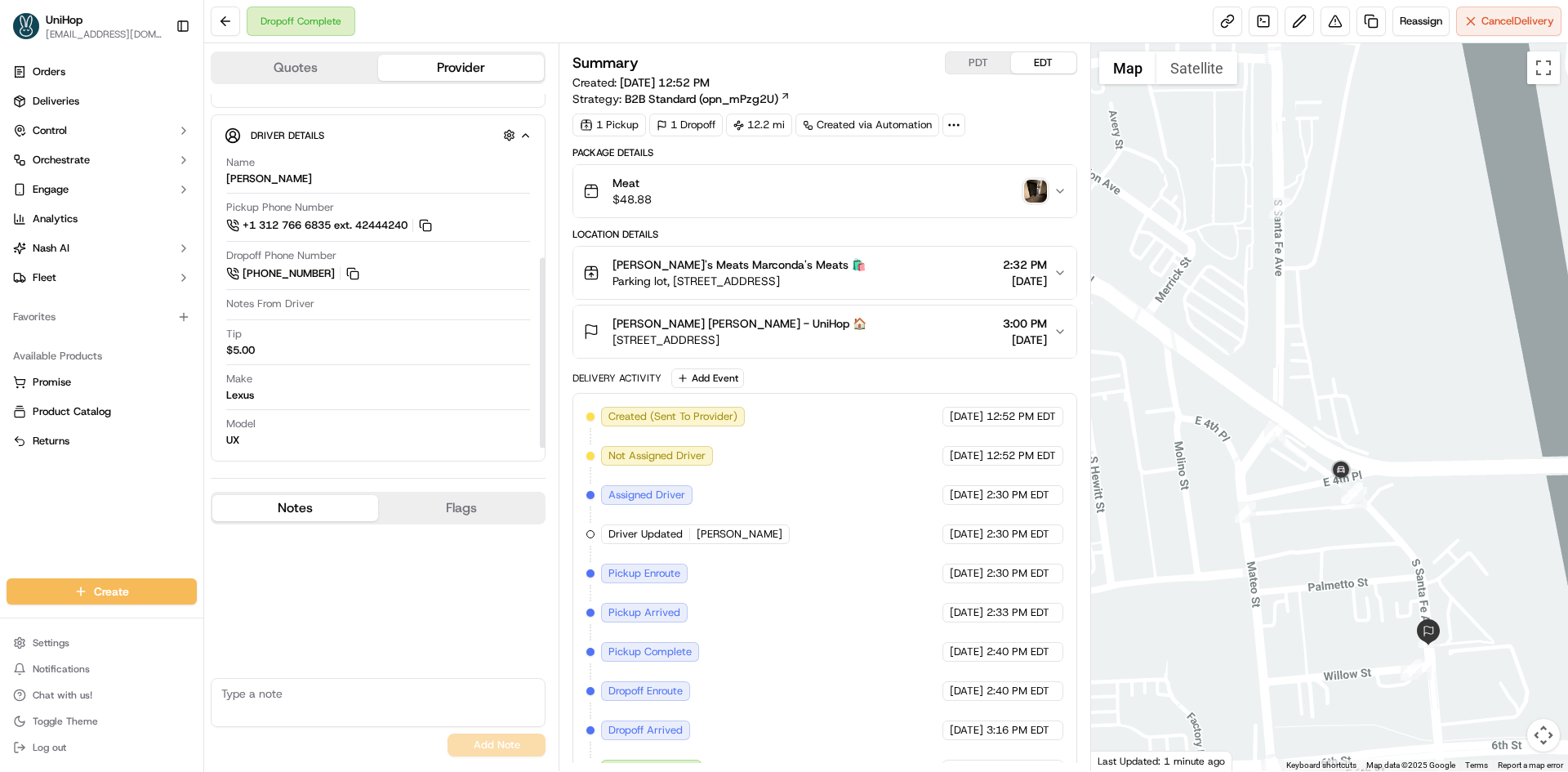
scroll to position [305, 0]
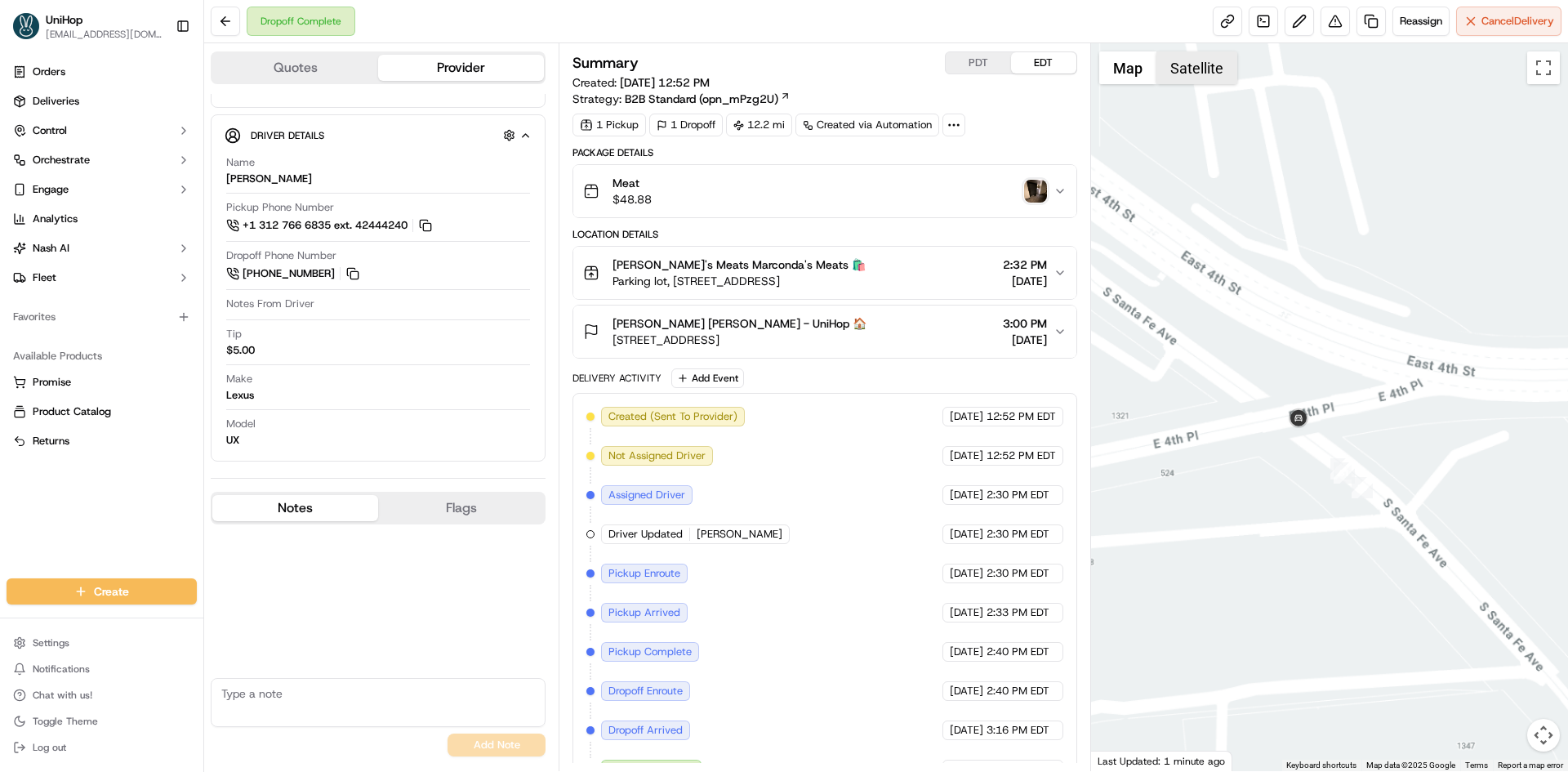
click at [1196, 69] on button "Satellite" at bounding box center [1196, 68] width 81 height 33
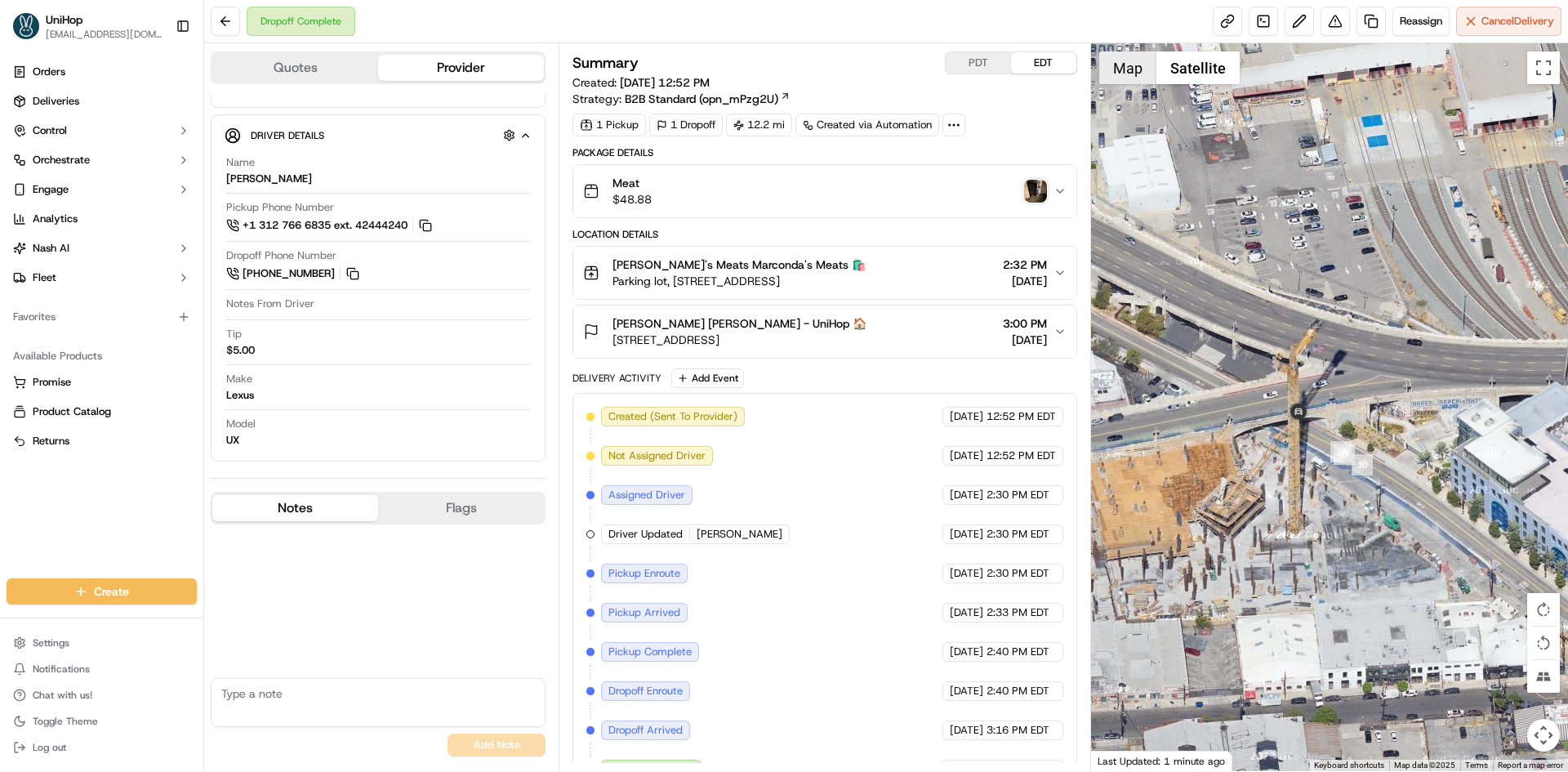
click at [1153, 72] on button "Map" at bounding box center [1127, 68] width 57 height 33
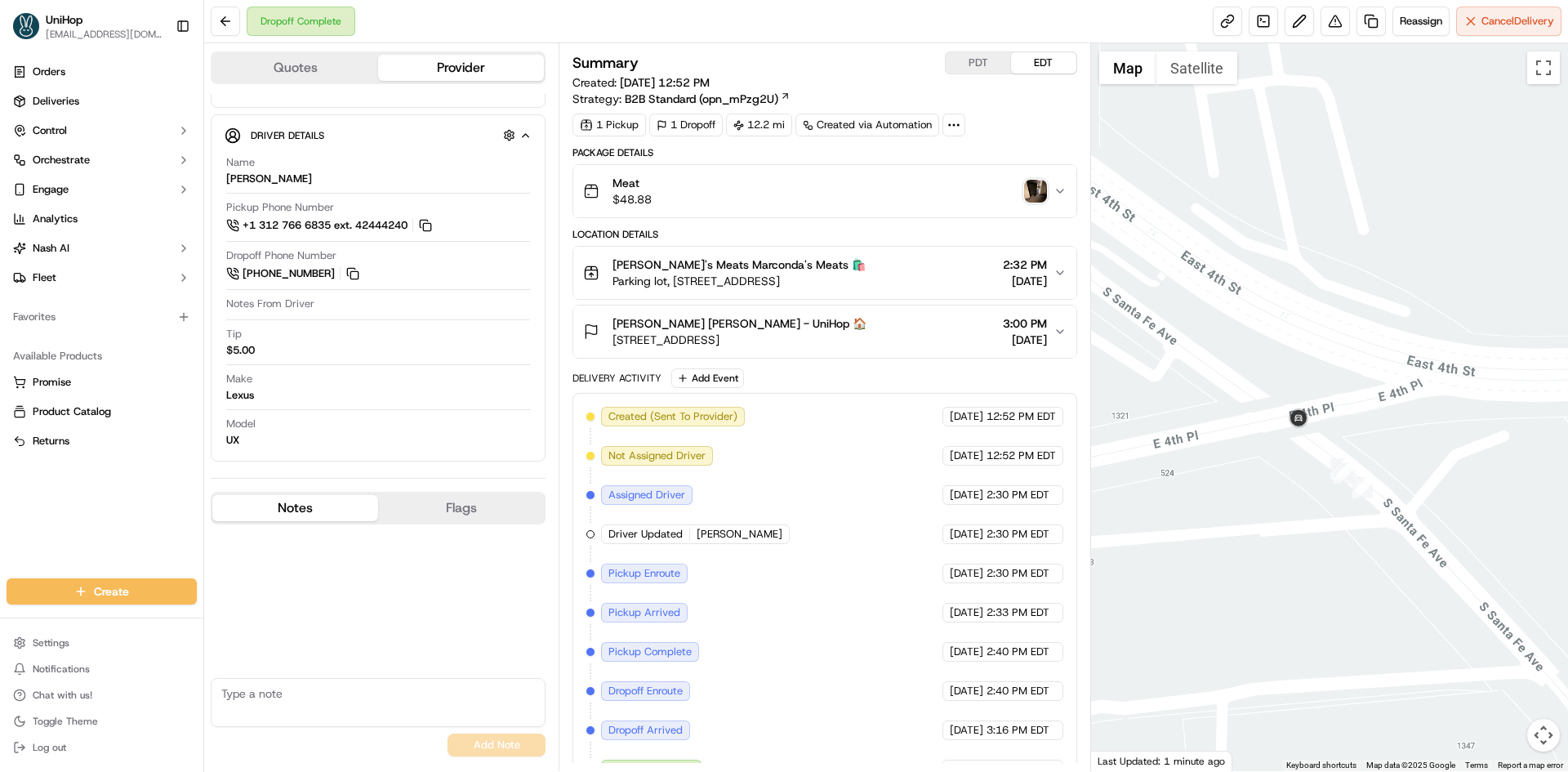
click at [1040, 195] on img "button" at bounding box center [1035, 191] width 23 height 23
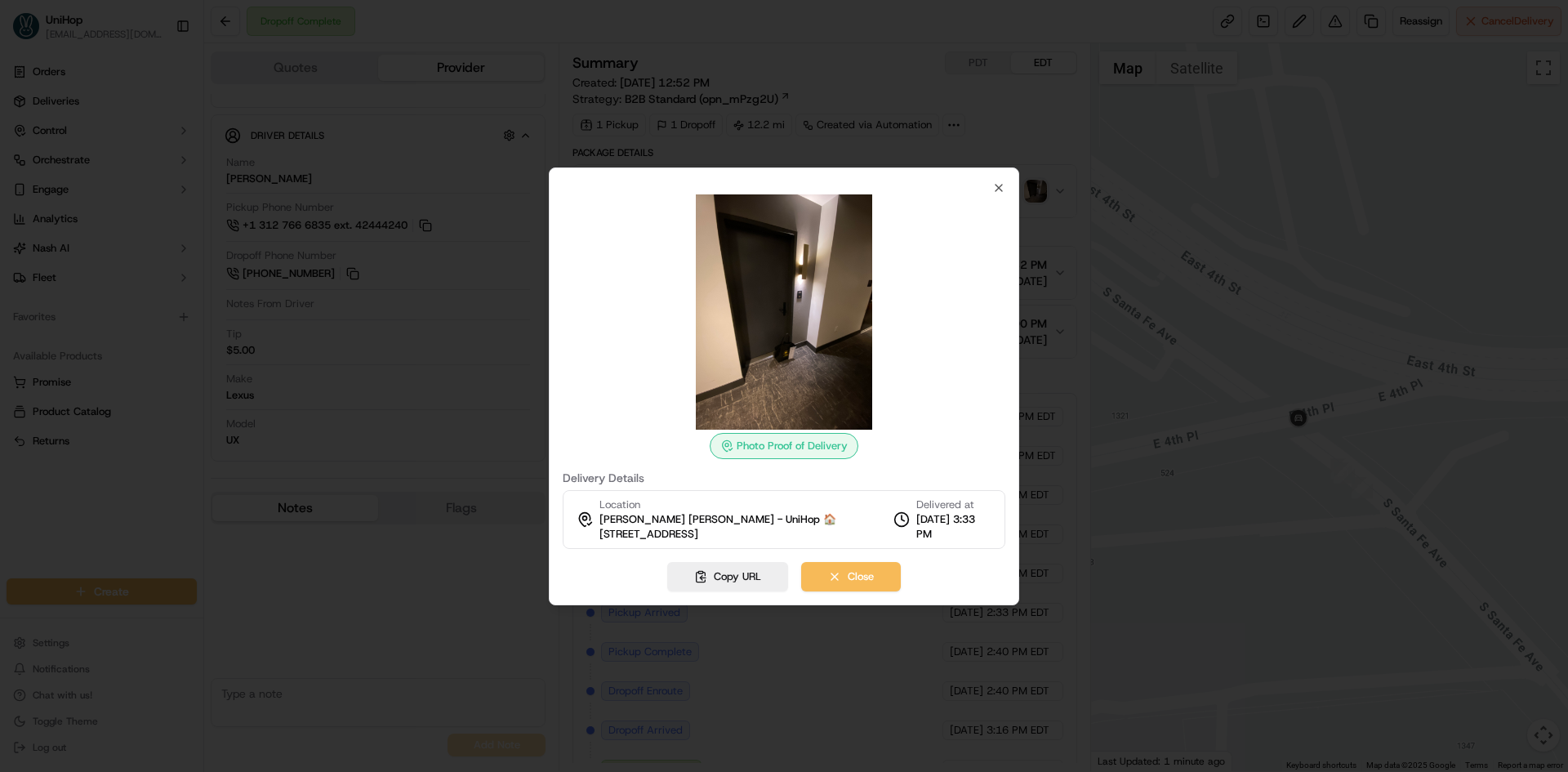
click at [753, 300] on img at bounding box center [784, 312] width 235 height 235
click at [383, 426] on div "Model UX" at bounding box center [378, 432] width 304 height 31
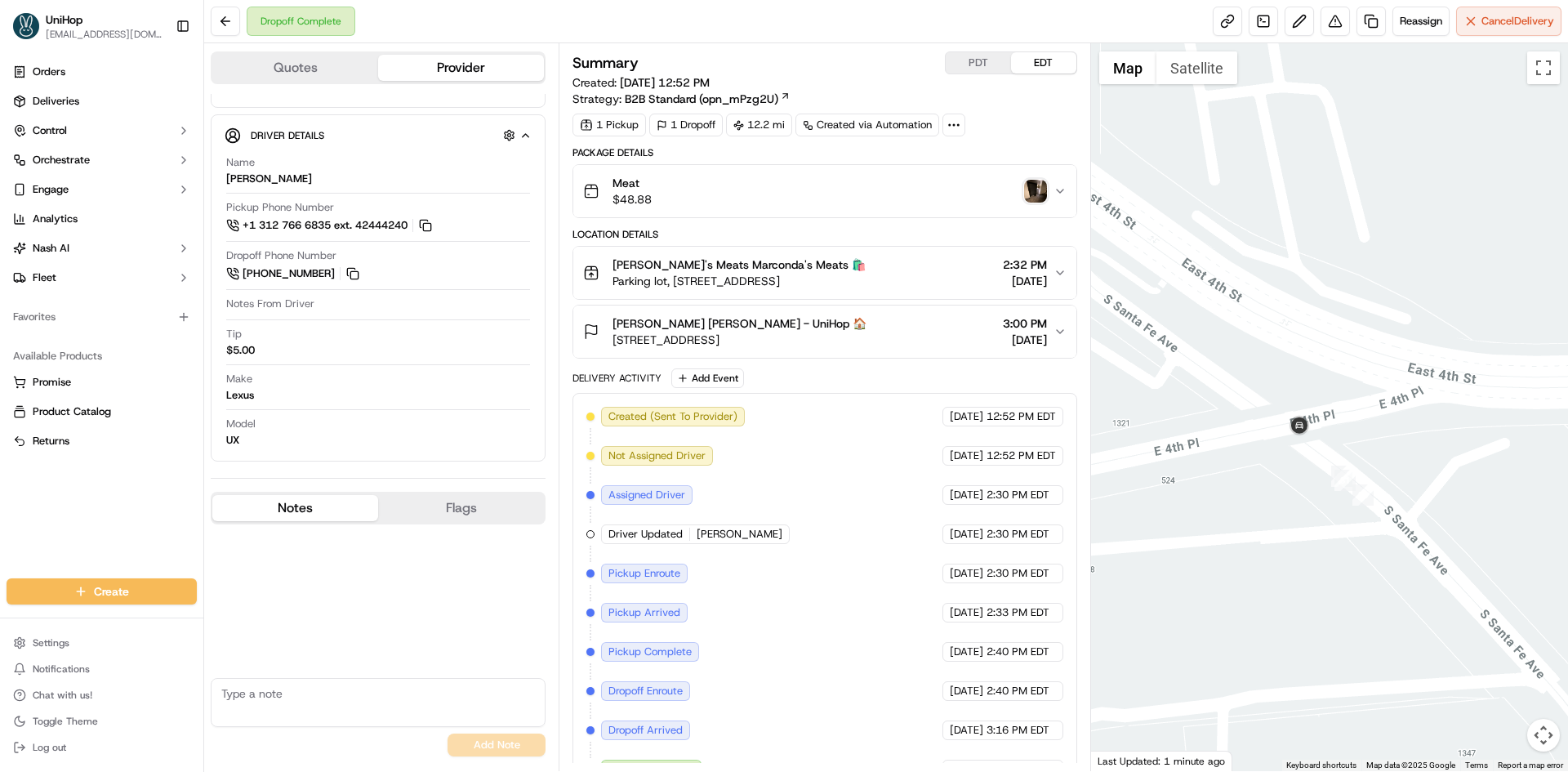
drag, startPoint x: 1256, startPoint y: 410, endPoint x: 1257, endPoint y: 419, distance: 9.1
click at [1257, 419] on div at bounding box center [1330, 407] width 478 height 728
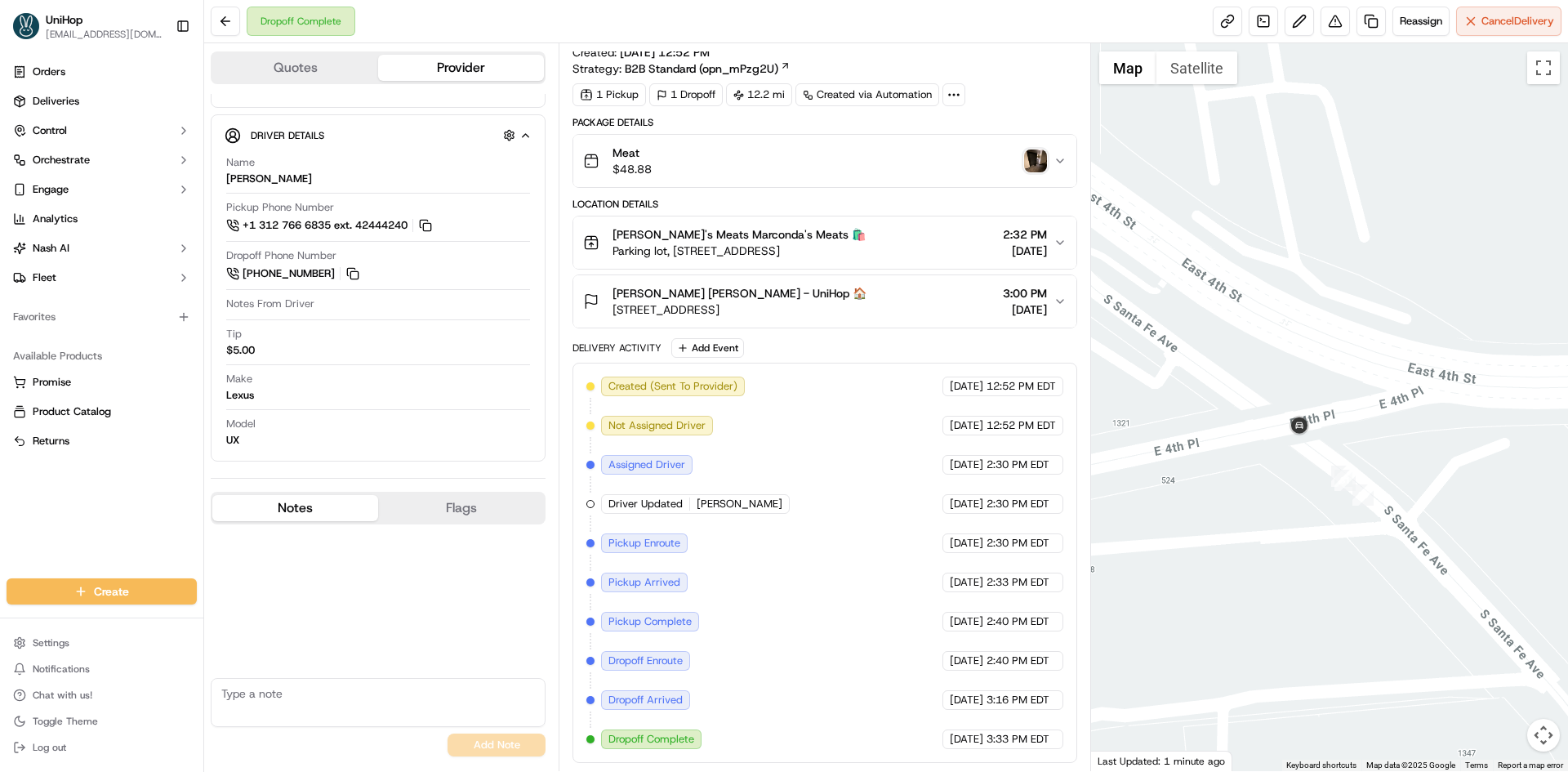
click at [320, 682] on textarea at bounding box center [378, 702] width 335 height 49
drag, startPoint x: 650, startPoint y: 310, endPoint x: 755, endPoint y: 315, distance: 105.1
click at [755, 315] on span "575 S Santa Fe Ave #2713, Los Angeles, CA 90013, USA" at bounding box center [739, 310] width 254 height 16
copy span "Santa Fe Ave #2713"
click at [319, 692] on textarea "525 S" at bounding box center [378, 702] width 335 height 49
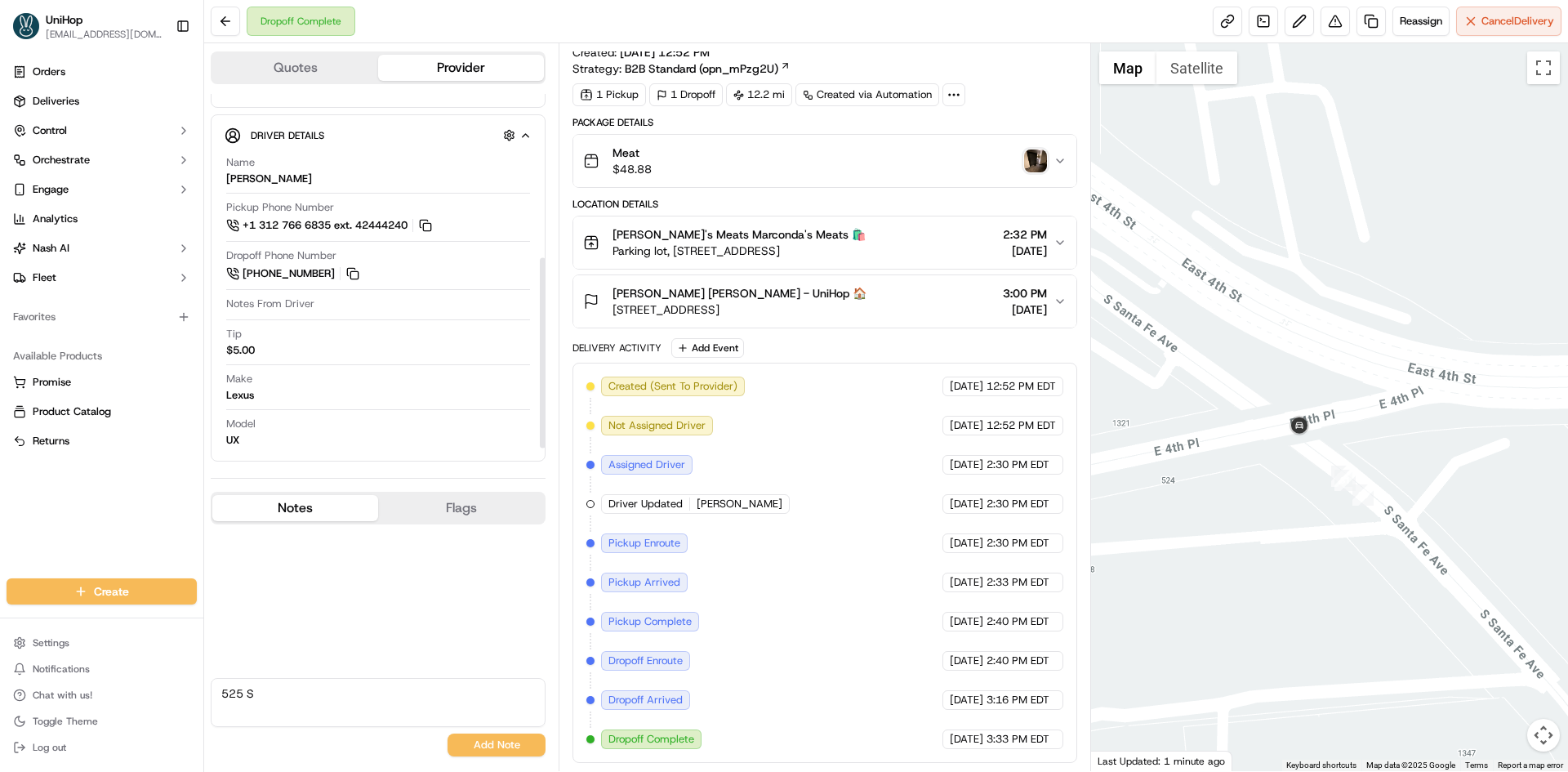
paste textarea "Santa Fe Ave #2713"
click at [221, 692] on textarea "525 S Santa Fe Ave #2713 -" at bounding box center [378, 702] width 335 height 49
click at [393, 691] on textarea "525 S Santa Fe Ave #2713 -" at bounding box center [378, 702] width 335 height 49
click at [0, 508] on div "Orders Deliveries Control Orchestrate Engage Analytics Nash AI Fleet Favorites …" at bounding box center [101, 309] width 204 height 513
click at [221, 693] on textarea "525 S Santa Fe Ave #2713 -" at bounding box center [378, 702] width 335 height 49
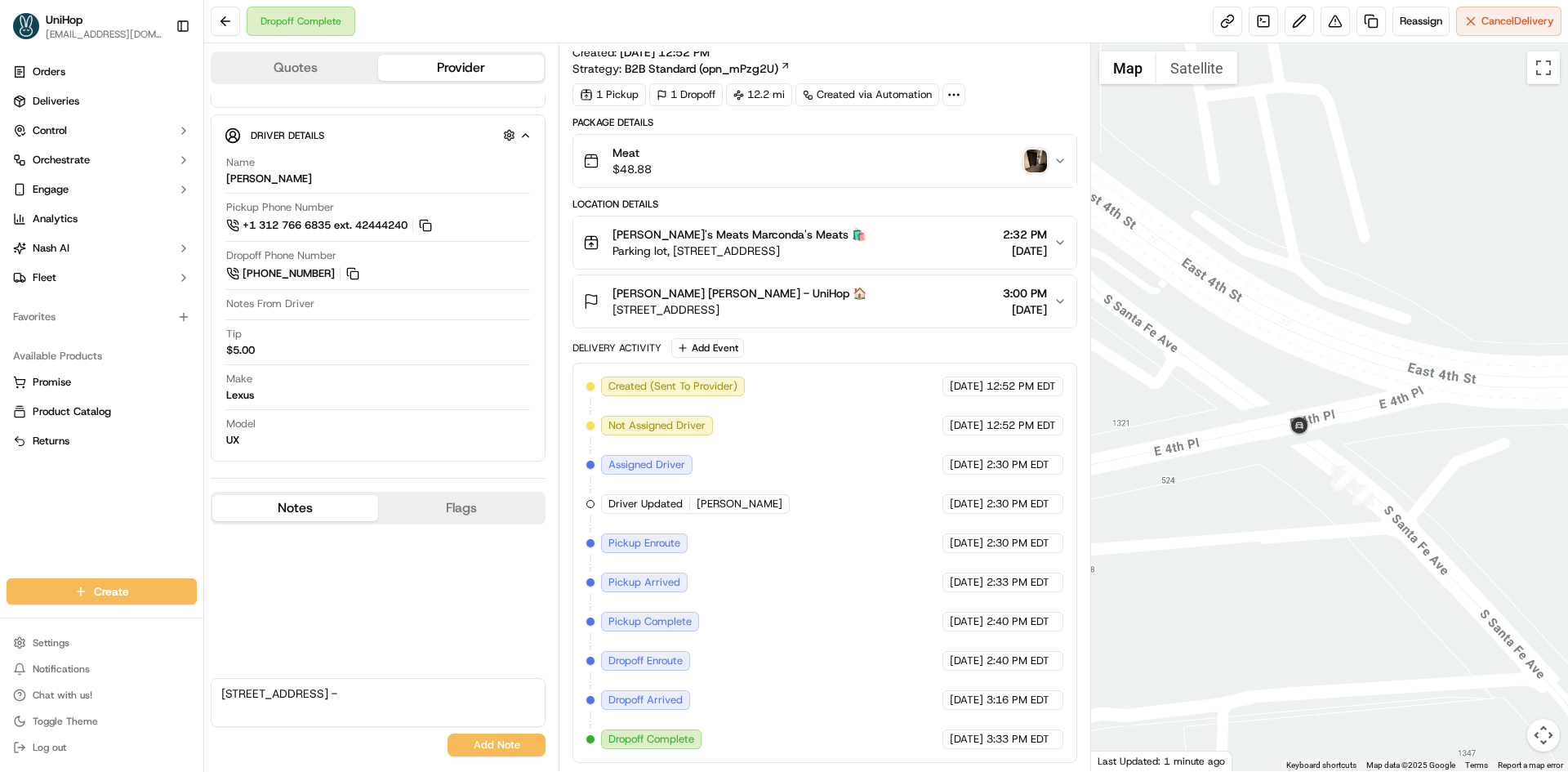
click at [415, 685] on textarea "correct525 S Santa Fe Ave #2713 -" at bounding box center [378, 702] width 335 height 49
paste textarea "support tried to call dd however all calls routed to vm not setup- upon checkin…"
type textarea "support tried to call dd however all calls routed to vm not setup- upon checkin…"
click at [493, 745] on button "Add Note" at bounding box center [497, 745] width 98 height 23
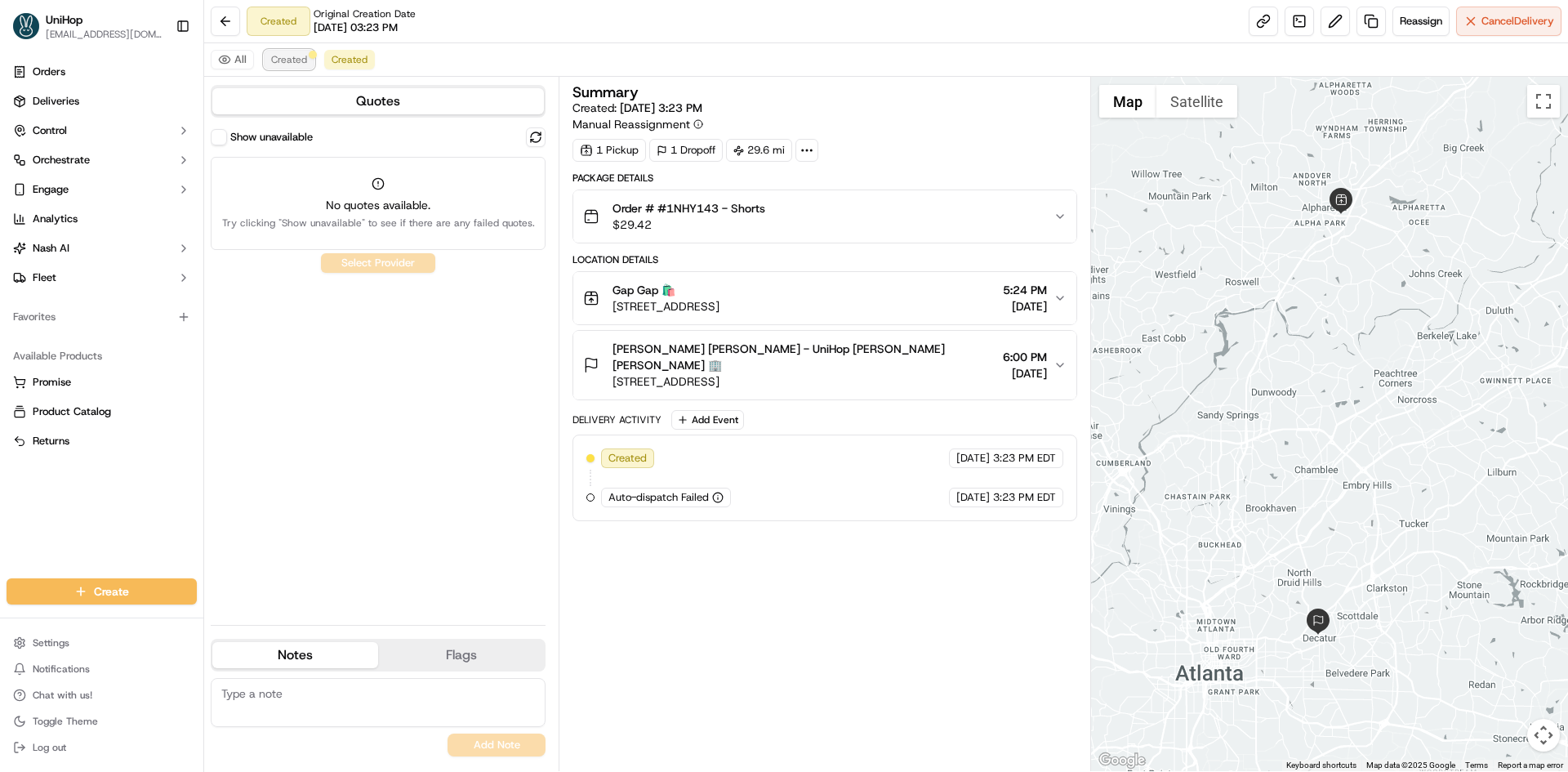
click at [304, 64] on span "Created" at bounding box center [290, 60] width 36 height 13
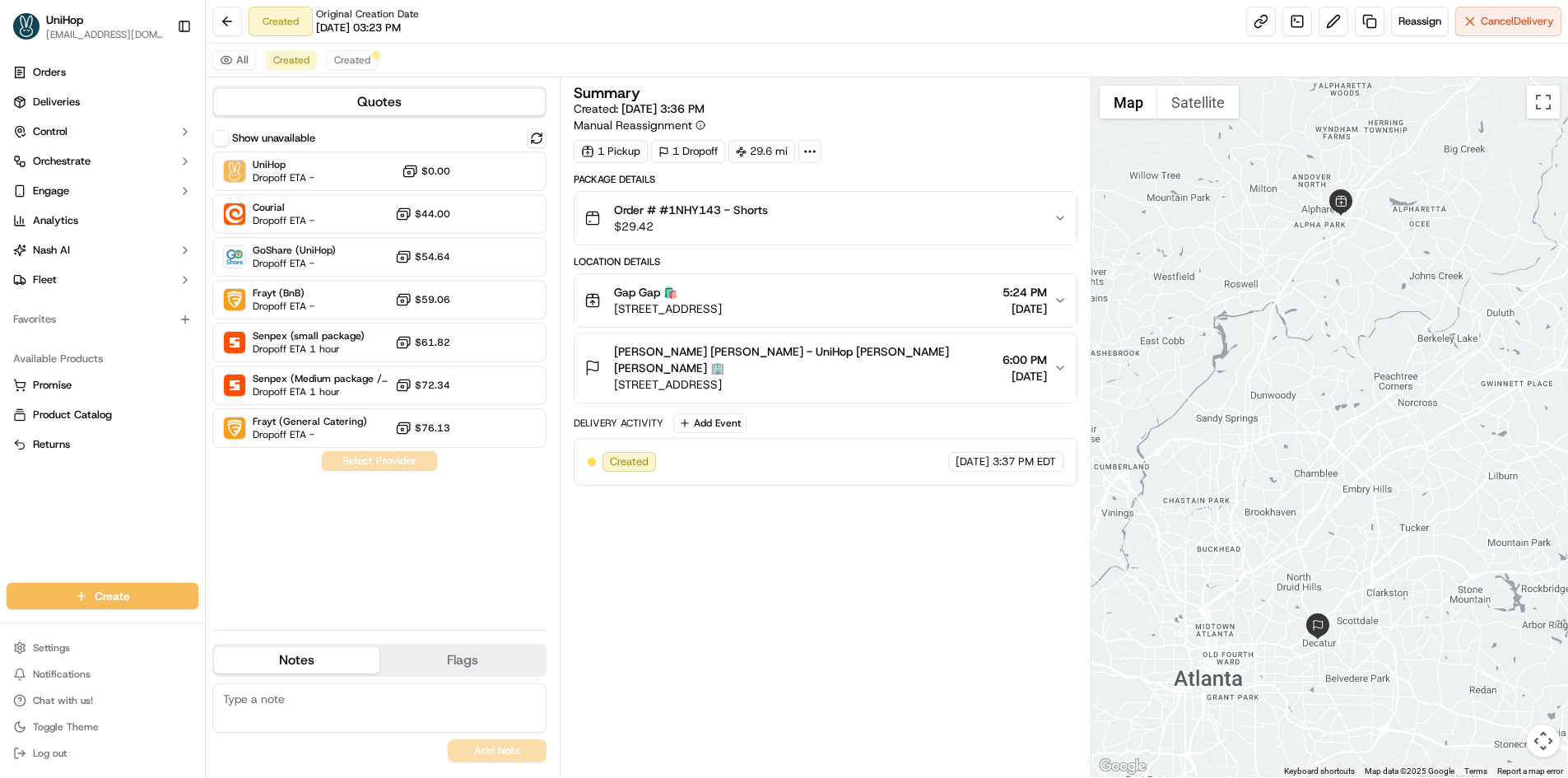
click at [526, 141] on div "Show unavailable" at bounding box center [379, 139] width 334 height 20
click at [533, 140] on button at bounding box center [537, 139] width 20 height 20
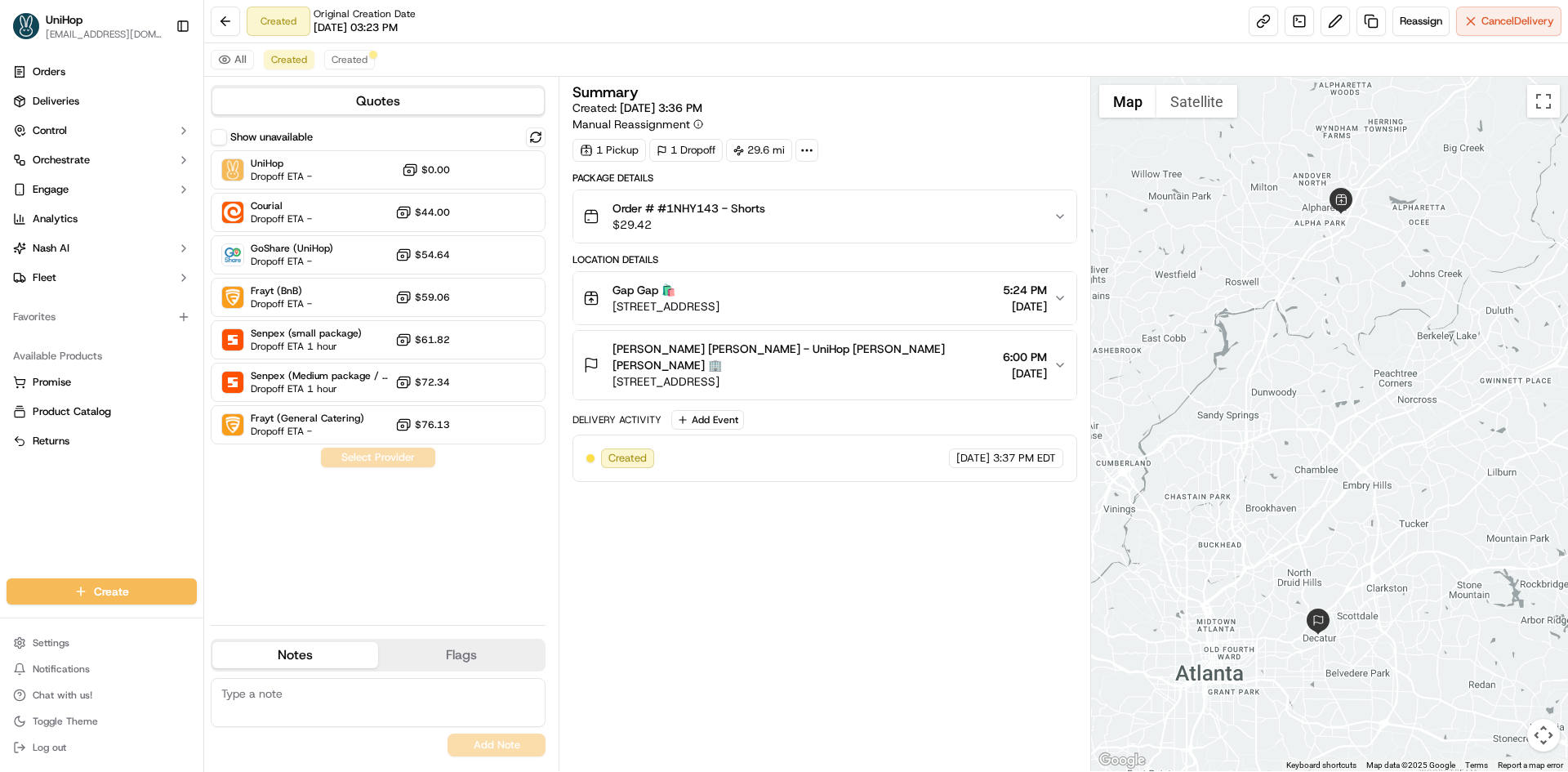
click at [1027, 551] on div "Summary Created: [DATE] 3:36 PM Manual Reassignment 1 Pickup 1 Dropoff 29.6 mi …" at bounding box center [824, 424] width 504 height 678
drag, startPoint x: 33, startPoint y: 475, endPoint x: 69, endPoint y: 362, distance: 118.6
click at [33, 476] on div "Orders Deliveries Control Orchestrate Engage Analytics [PERSON_NAME] Fleet Favo…" at bounding box center [101, 309] width 204 height 513
click at [1406, 30] on button "Reassign" at bounding box center [1421, 21] width 57 height 29
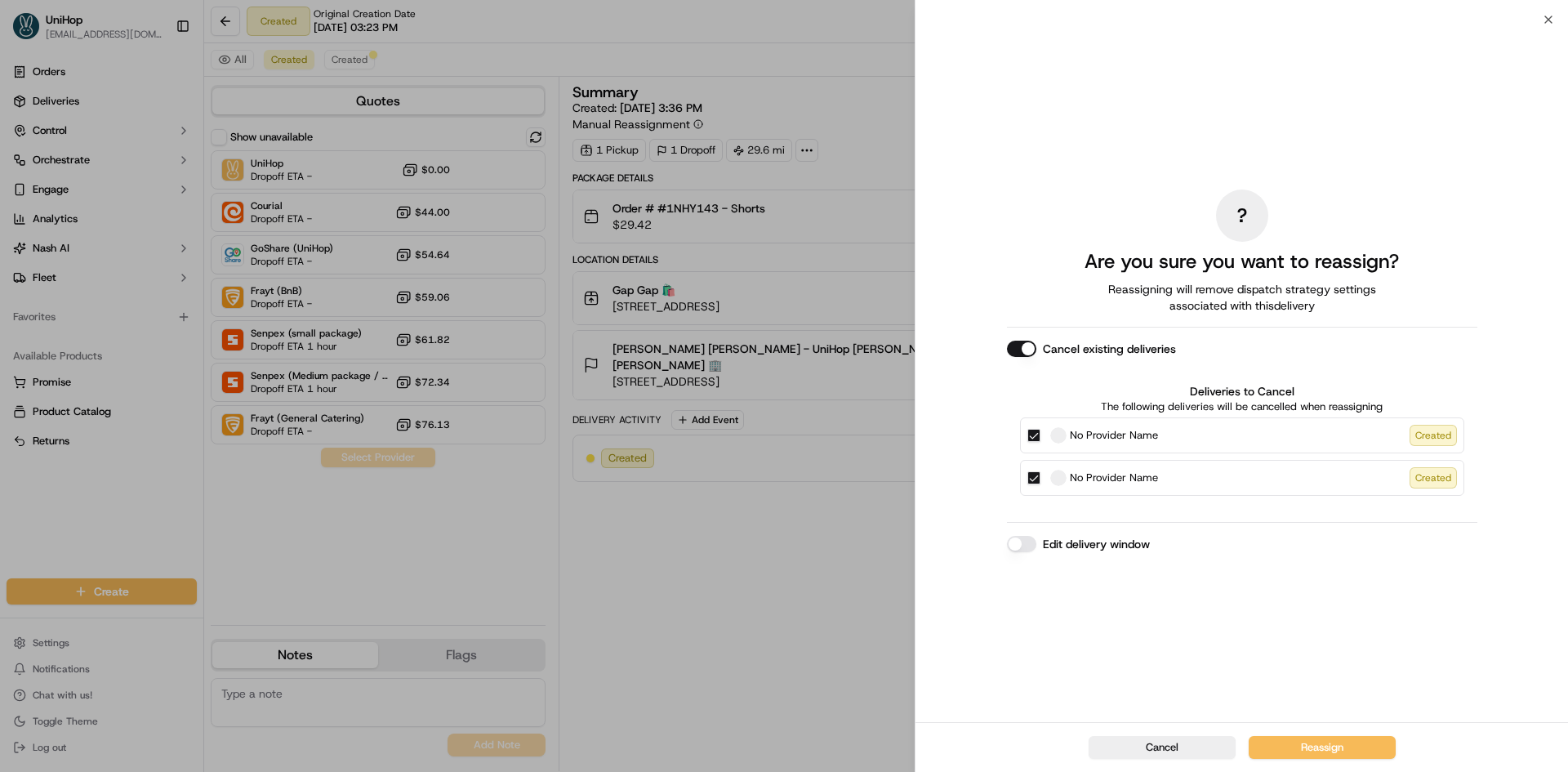
click at [1028, 351] on button "Cancel existing deliveries" at bounding box center [1022, 348] width 29 height 16
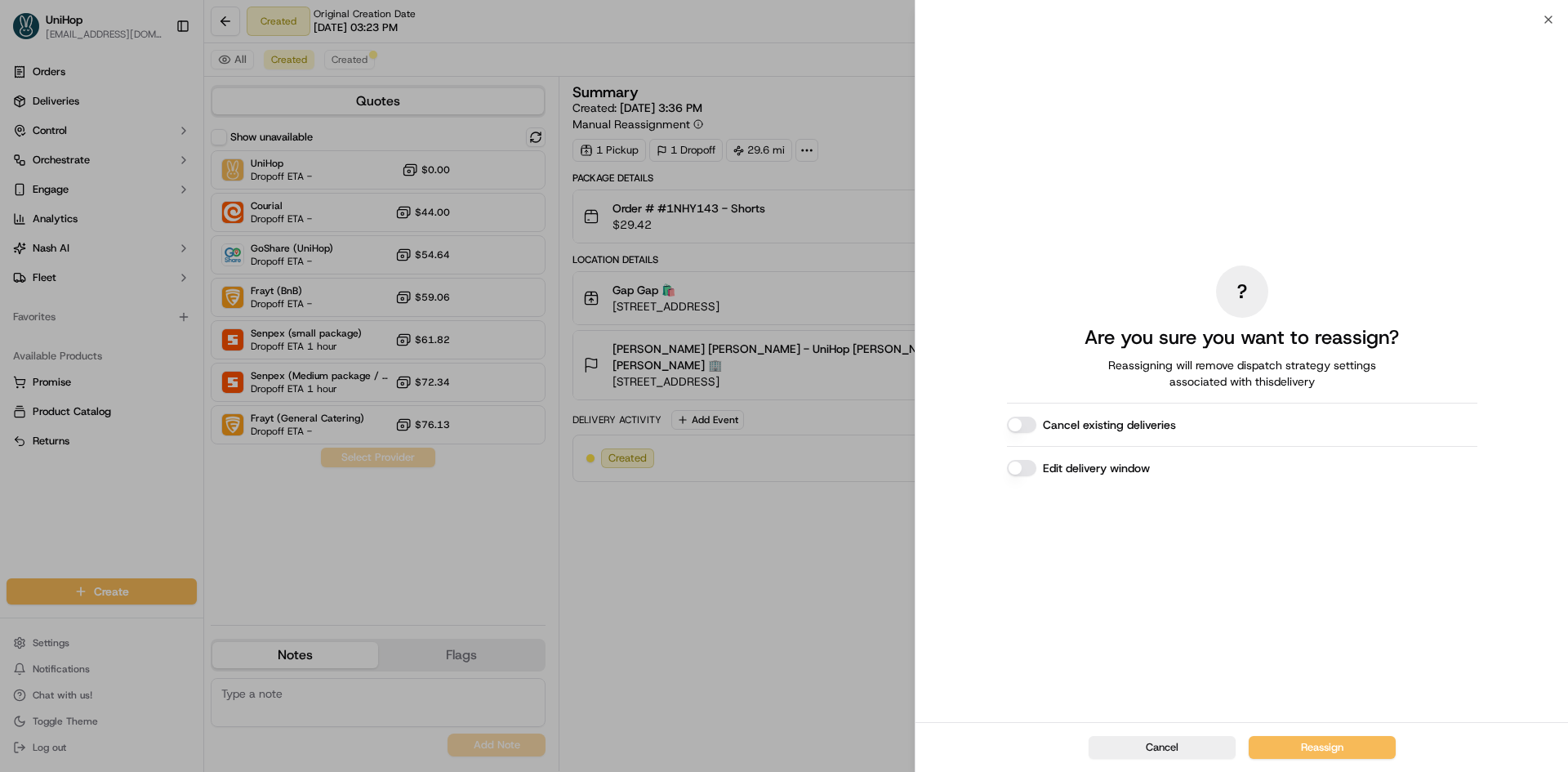
click at [1022, 469] on button "Edit delivery window" at bounding box center [1022, 468] width 29 height 16
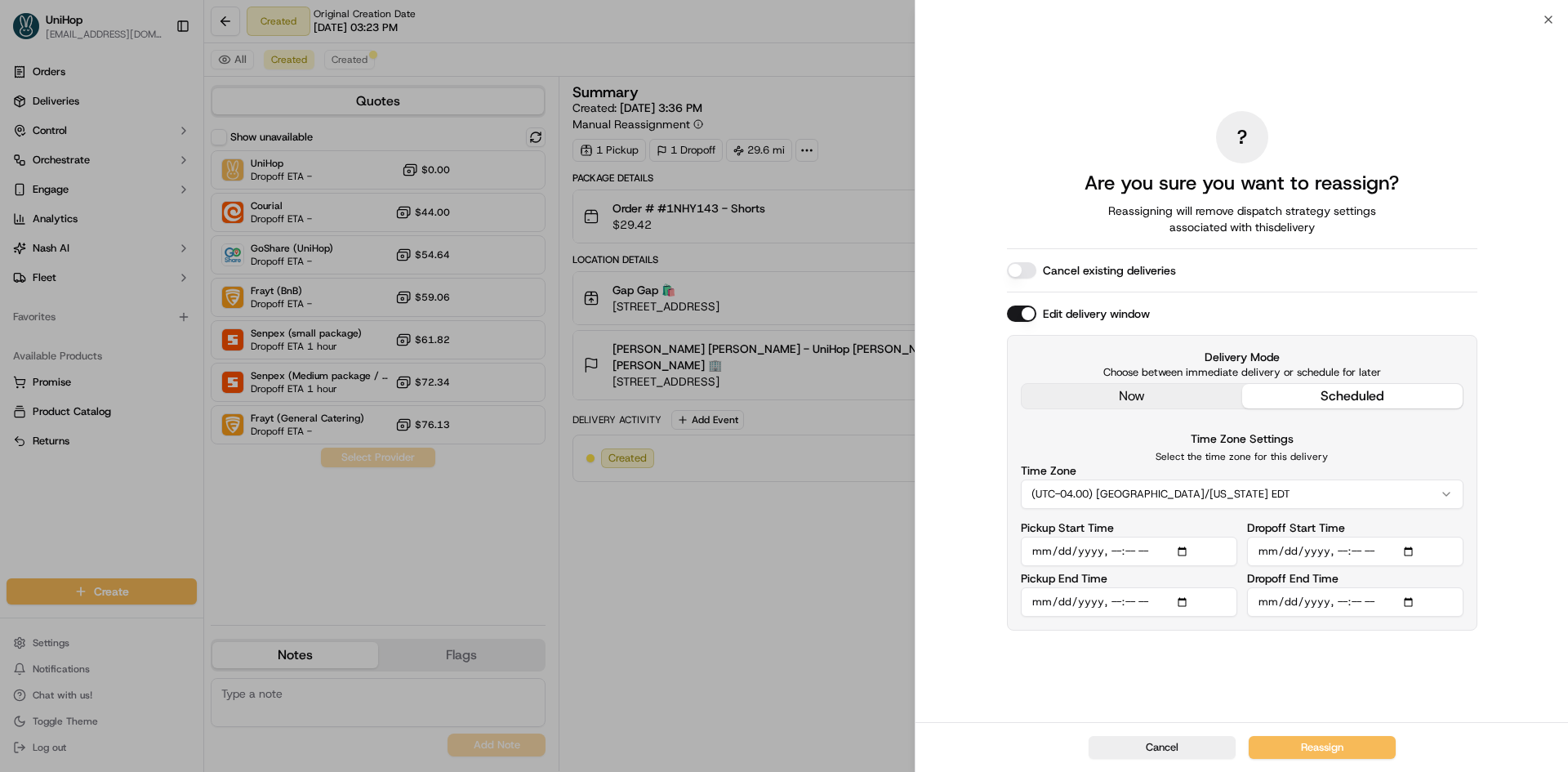
click at [1186, 550] on input "Pickup Start Time" at bounding box center [1128, 551] width 216 height 29
type input "[DATE]T17:59"
click at [1439, 357] on label "Delivery Mode" at bounding box center [1241, 357] width 442 height 16
click at [1414, 550] on input "Dropoff Start Time" at bounding box center [1354, 551] width 216 height 29
type input "[DATE]T20:00"
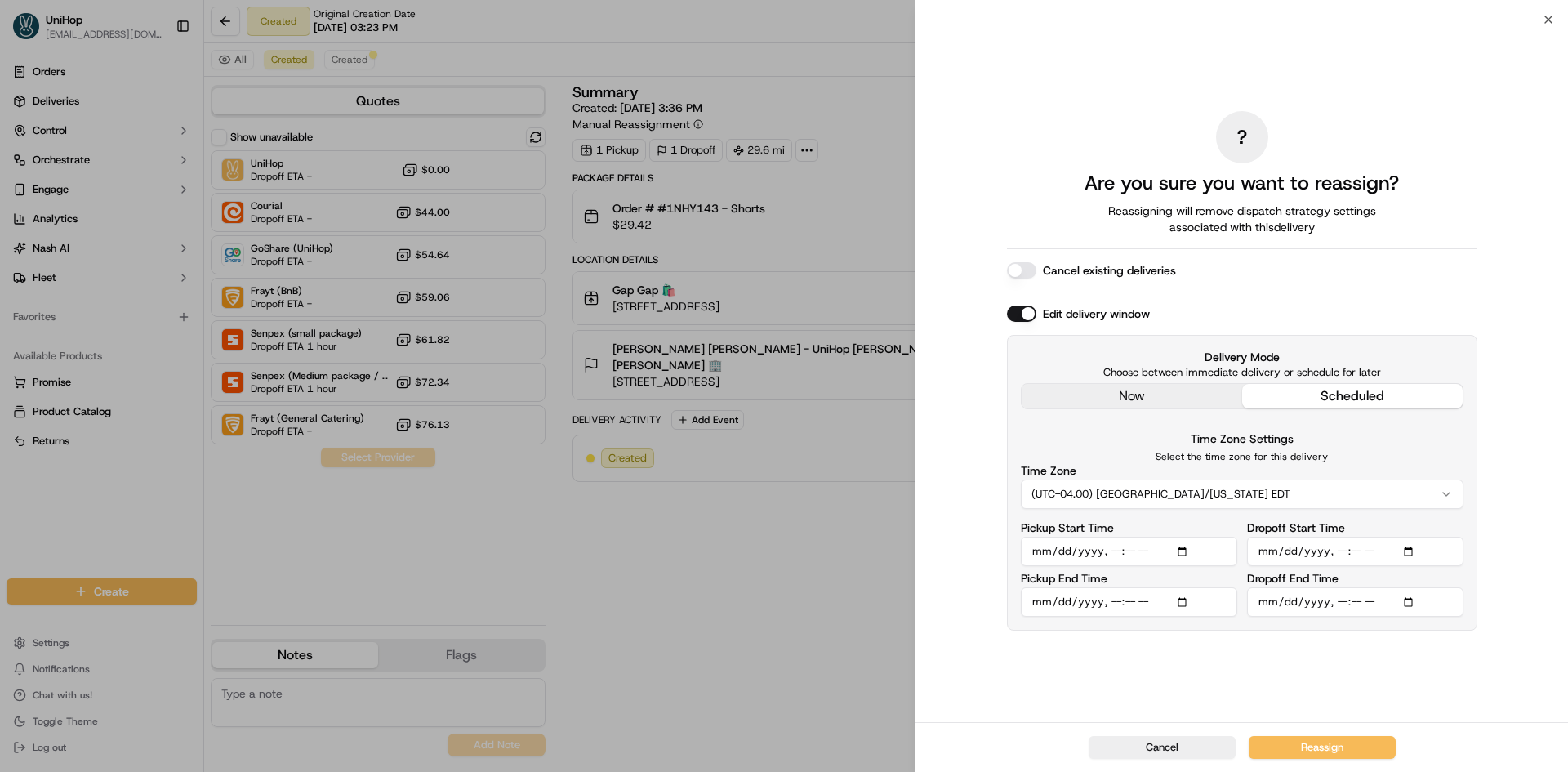
click at [1041, 435] on div "Time Zone Settings Select the time zone for this delivery Time Zone (UTC-04.00)…" at bounding box center [1241, 469] width 442 height 80
click at [1361, 751] on button "Reassign" at bounding box center [1322, 747] width 147 height 23
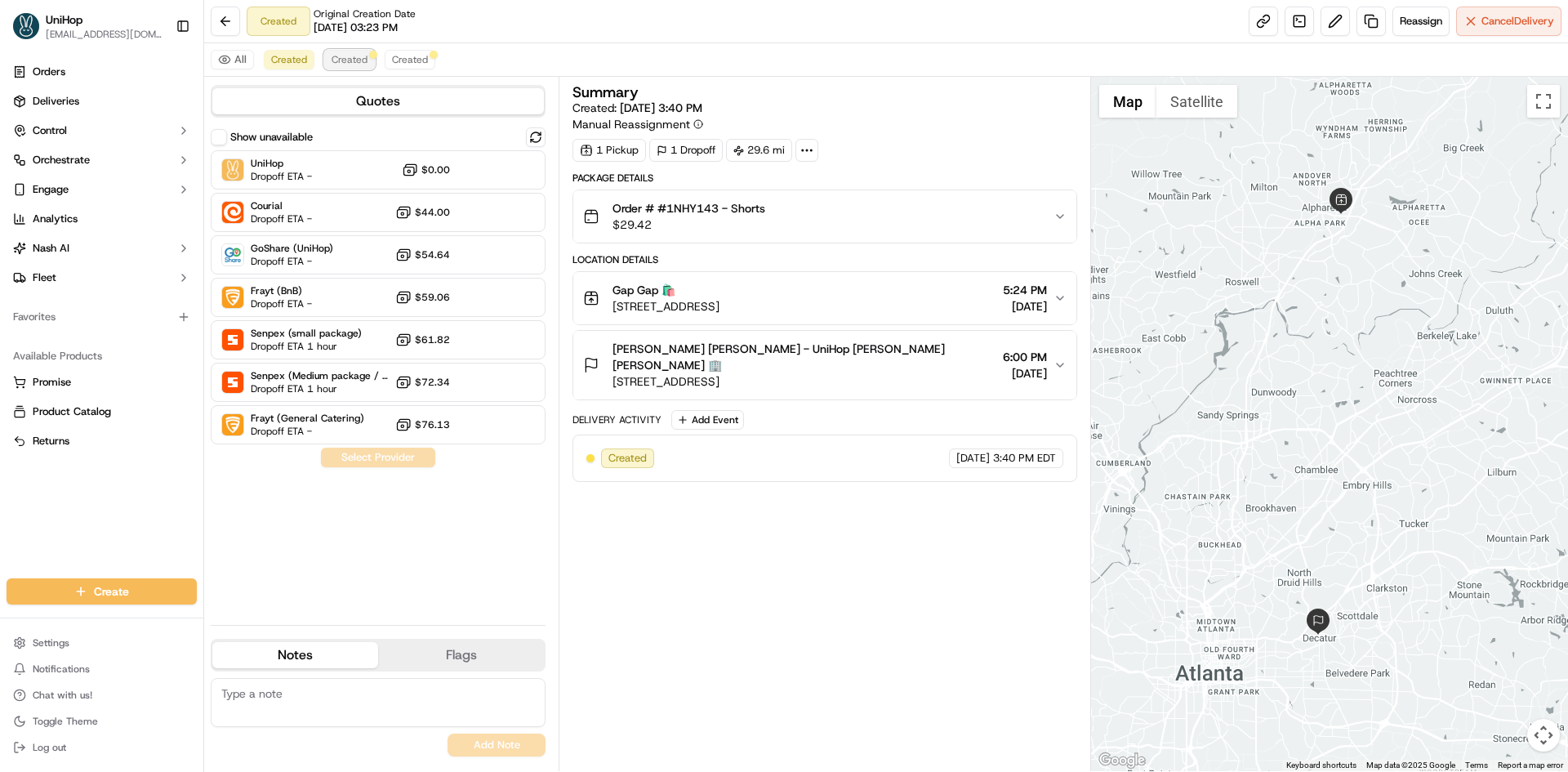
click at [357, 55] on span "Created" at bounding box center [349, 60] width 36 height 13
click at [290, 60] on span "Created" at bounding box center [290, 60] width 36 height 13
click at [353, 51] on button "Created" at bounding box center [349, 60] width 51 height 20
click at [298, 55] on span "Created" at bounding box center [290, 60] width 36 height 13
click at [1416, 25] on span "Reassign" at bounding box center [1421, 21] width 43 height 14
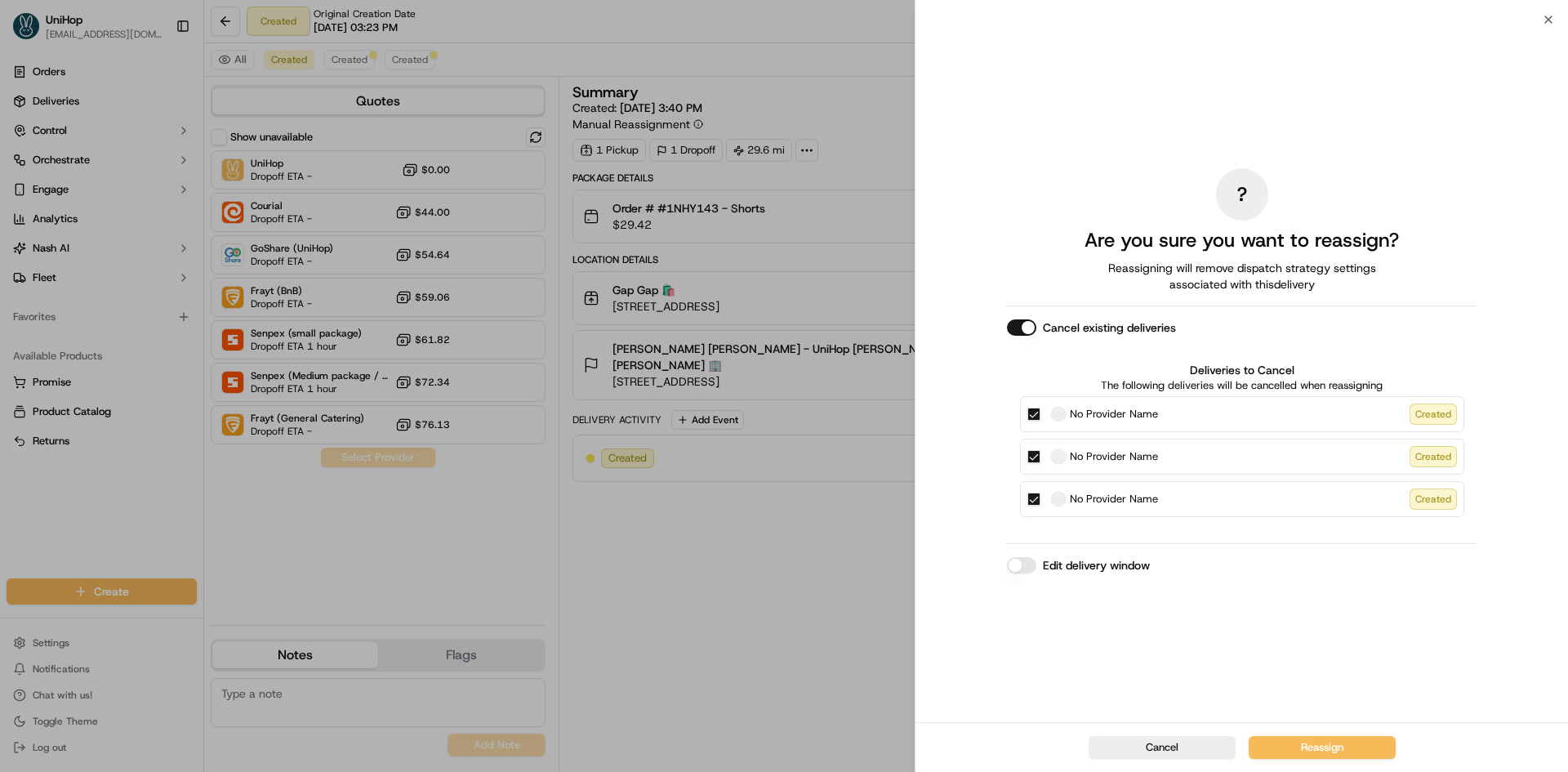
click at [1026, 332] on button "Cancel existing deliveries" at bounding box center [1022, 328] width 29 height 16
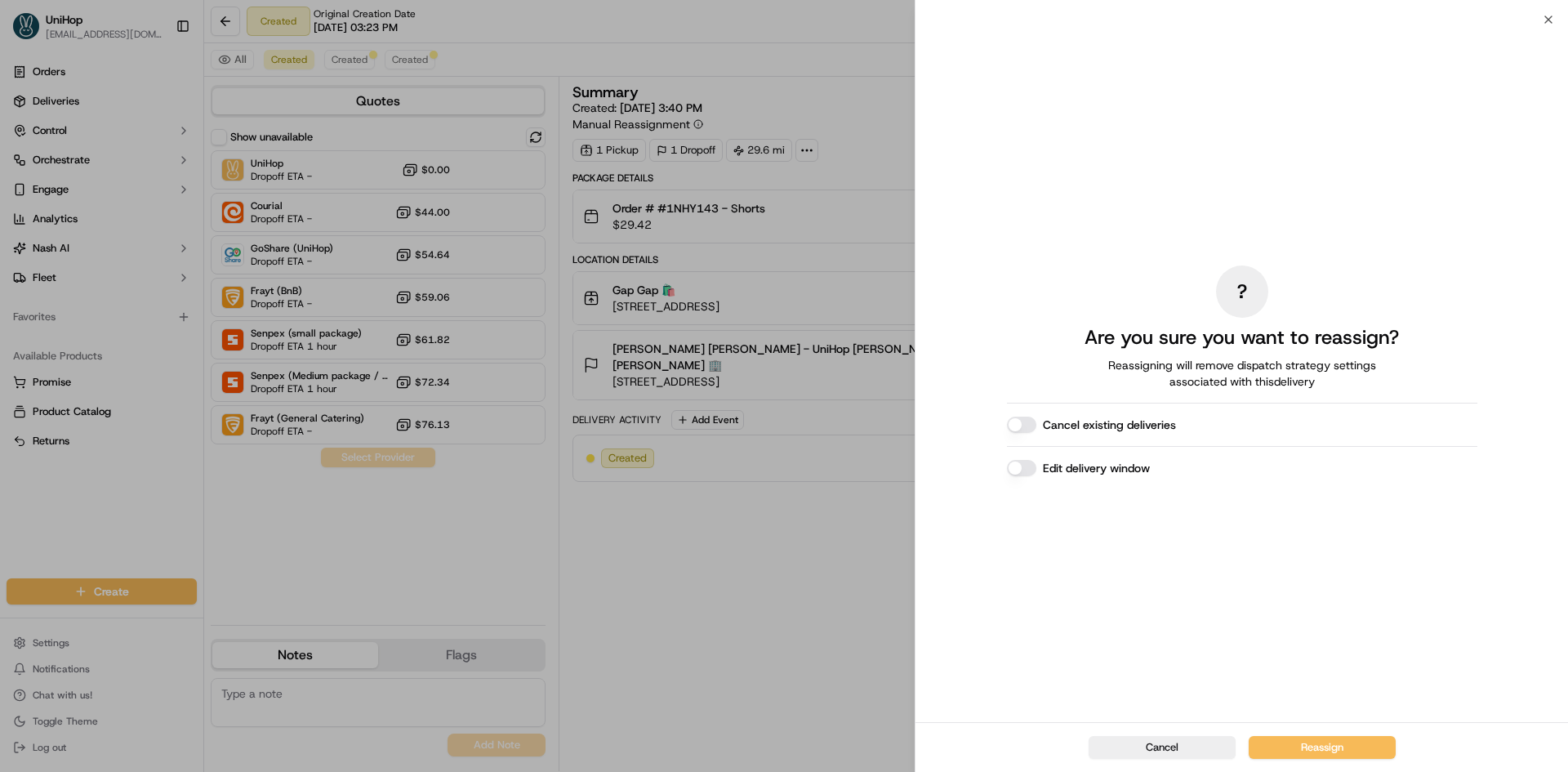
click at [1020, 462] on button "Edit delivery window" at bounding box center [1022, 468] width 29 height 16
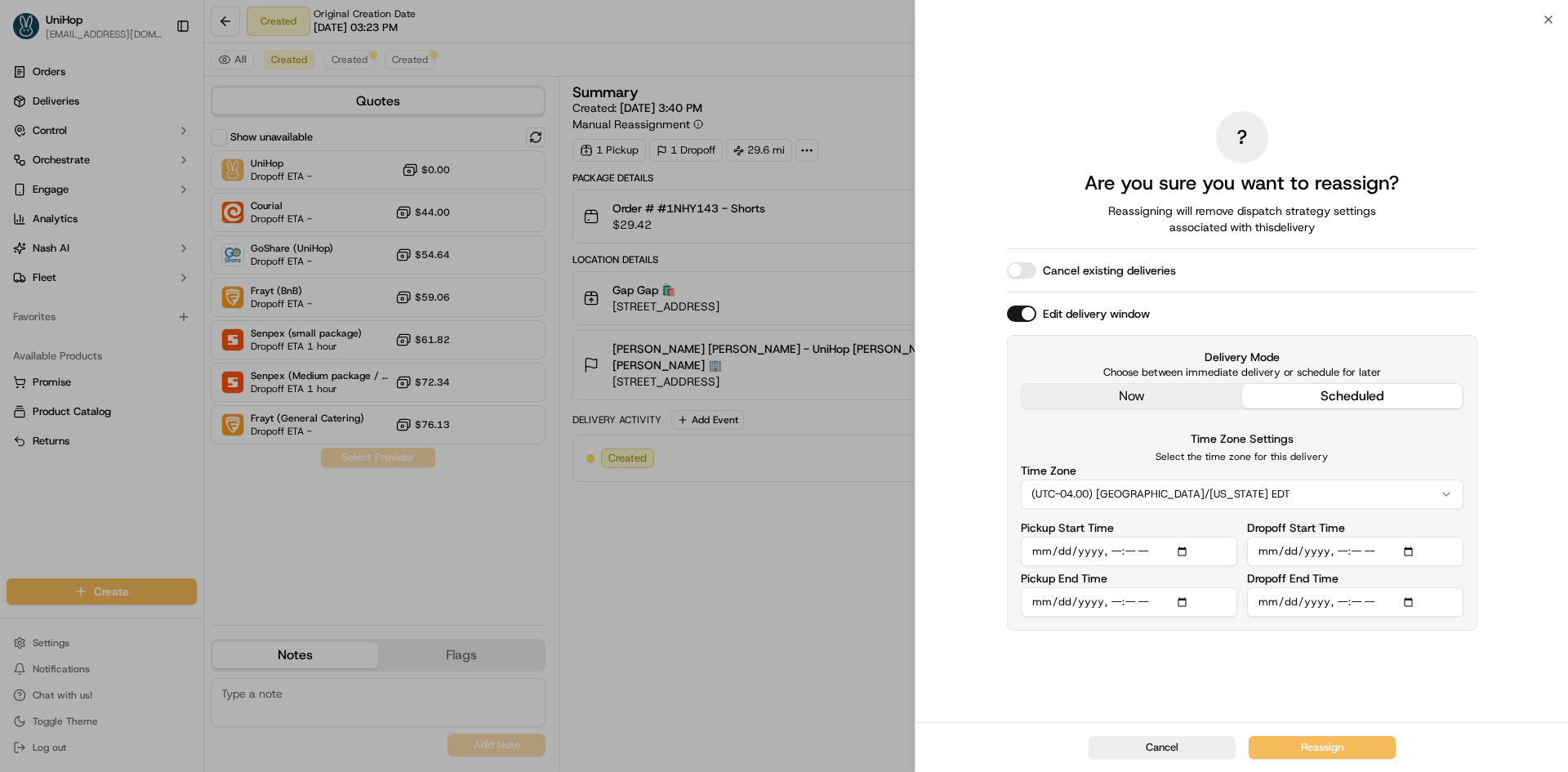
click at [1185, 410] on div "Delivery Mode Choose between immediate delivery or schedule for later now sched…" at bounding box center [1242, 482] width 470 height 296
click at [1169, 403] on div "? Are you sure you want to reassign? Reassigning will remove dispatch strategy …" at bounding box center [1242, 370] width 470 height 696
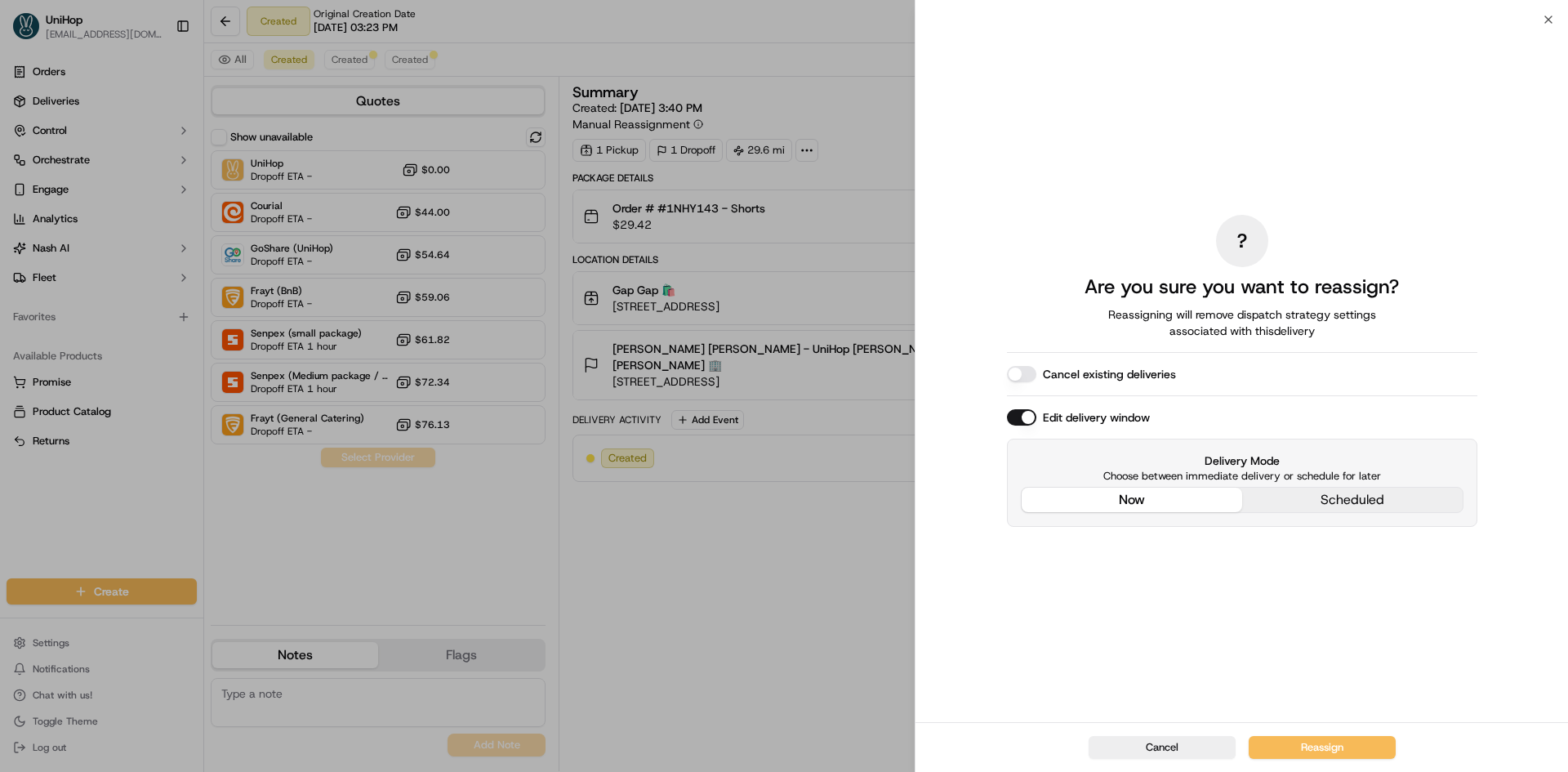
click at [1280, 495] on div "Delivery Mode Choose between immediate delivery or schedule for later now sched…" at bounding box center [1242, 482] width 470 height 88
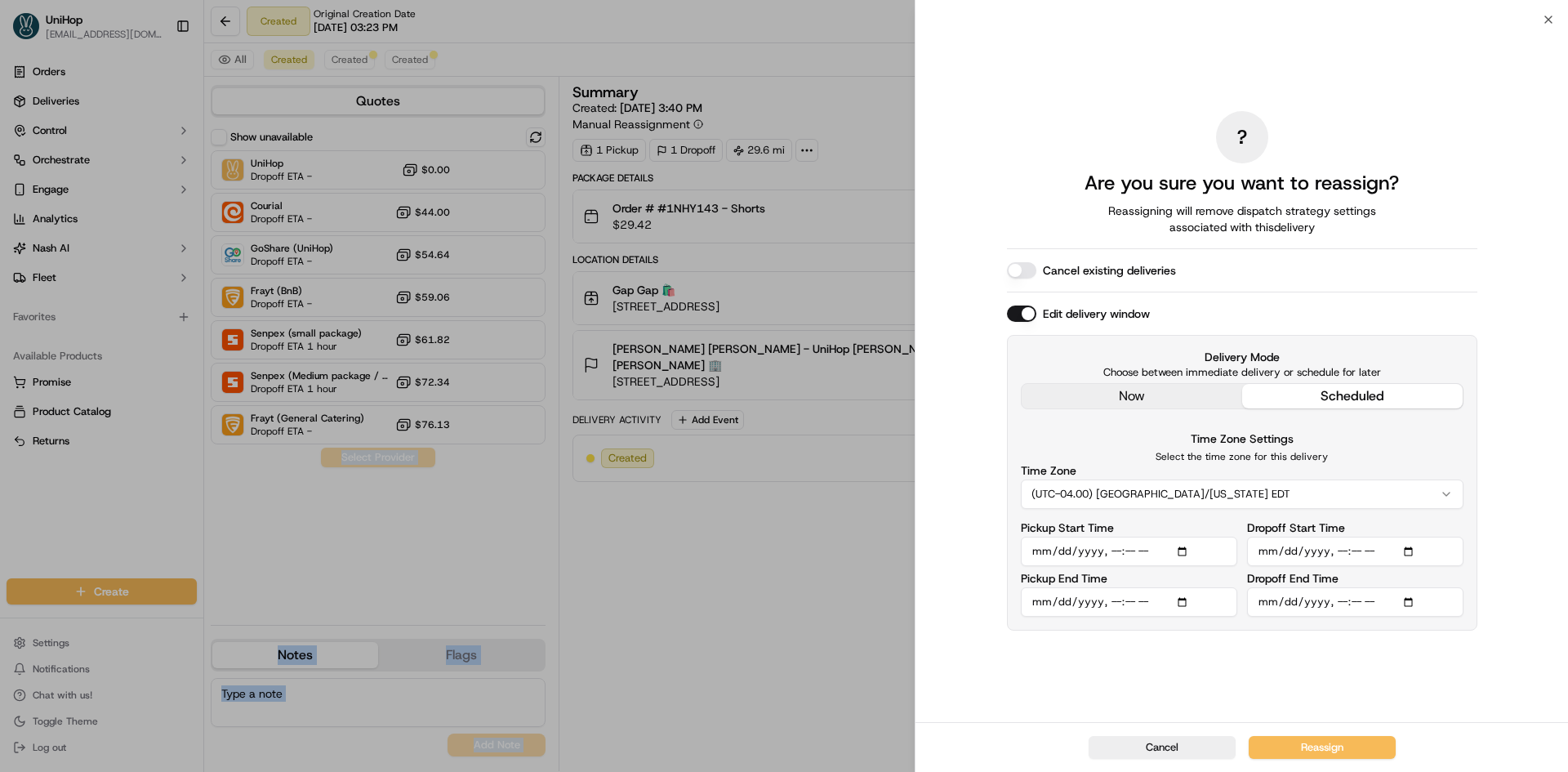
drag, startPoint x: 557, startPoint y: 556, endPoint x: 618, endPoint y: 549, distance: 61.4
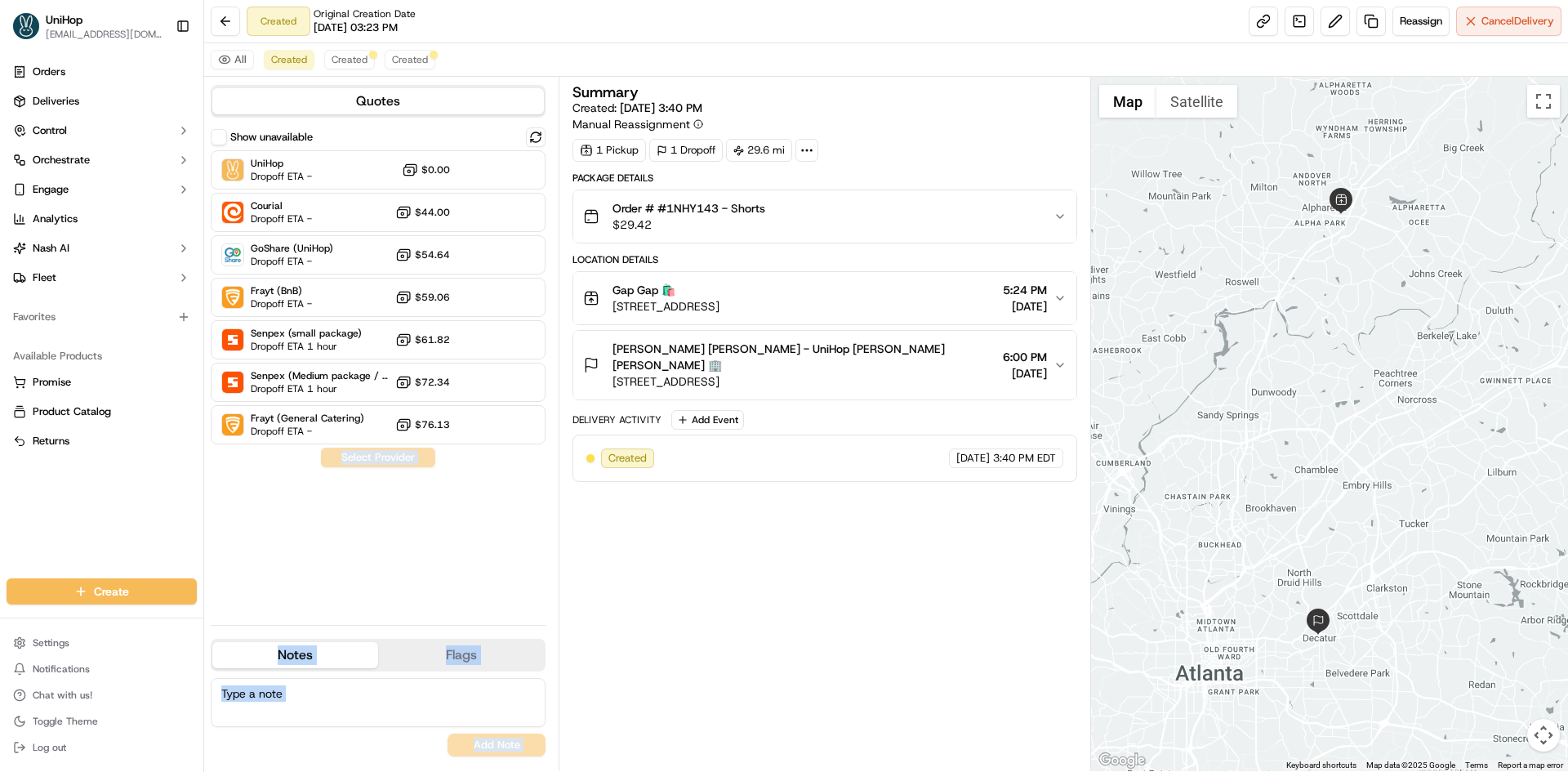
drag, startPoint x: 775, startPoint y: 534, endPoint x: 531, endPoint y: 523, distance: 244.2
click at [774, 533] on div "Summary Created: [DATE] 3:40 PM Manual Reassignment 1 Pickup 1 Dropoff 29.6 mi …" at bounding box center [824, 424] width 504 height 678
drag, startPoint x: 508, startPoint y: 519, endPoint x: 495, endPoint y: 505, distance: 19.1
click at [506, 518] on div "Show unavailable UniHop Dropoff ETA - $0.00 Courial Dropoff ETA - $44.00 GoShar…" at bounding box center [378, 369] width 335 height 484
click at [469, 459] on div "Show unavailable UniHop Dropoff ETA - $0.00 Courial Dropoff ETA - $44.00 GoShar…" at bounding box center [378, 369] width 335 height 484
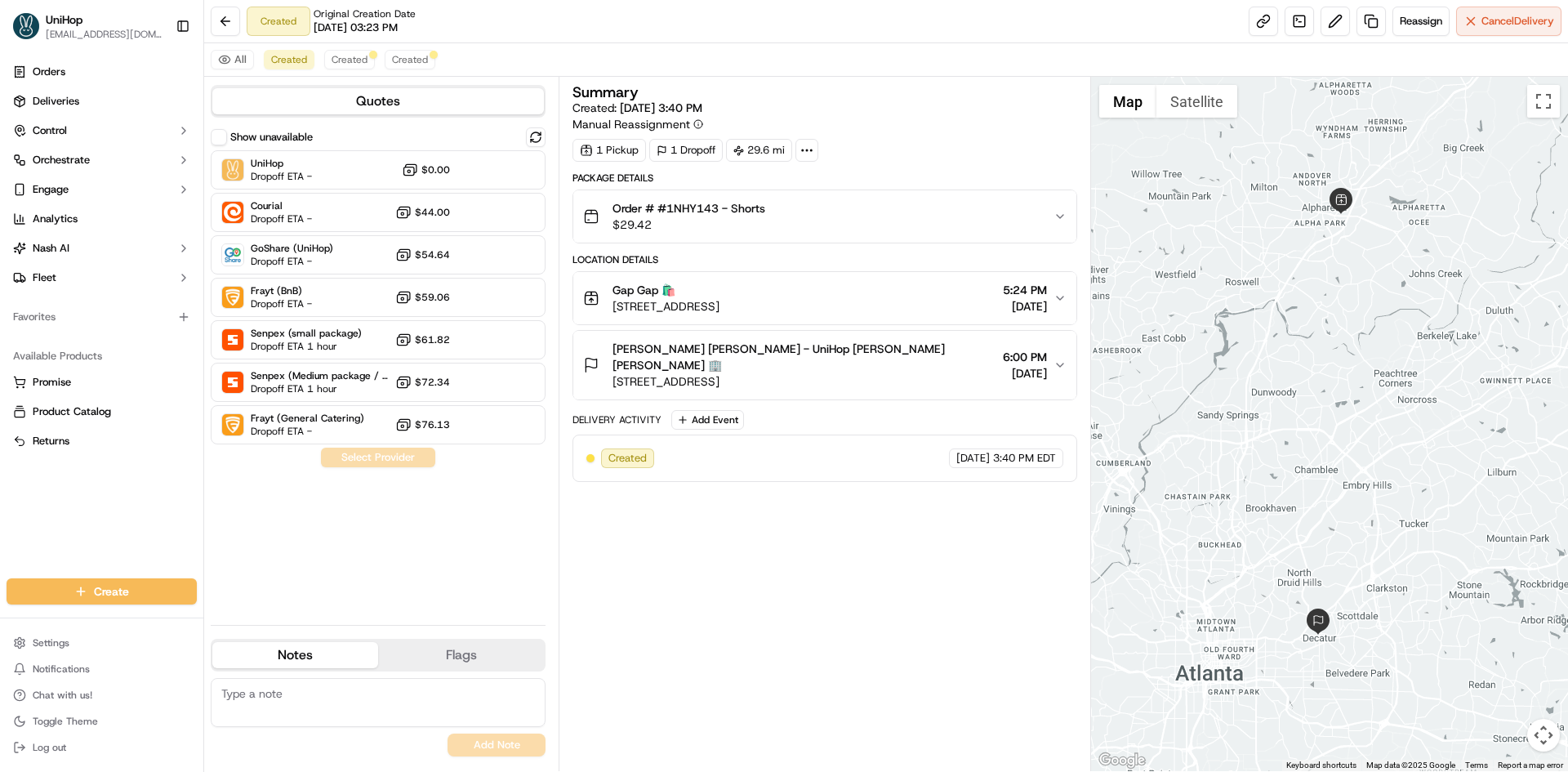
click at [469, 458] on div "Show unavailable UniHop Dropoff ETA - $0.00 Courial Dropoff ETA - $44.00 GoShar…" at bounding box center [378, 369] width 335 height 484
click at [533, 134] on button at bounding box center [536, 138] width 20 height 20
click at [540, 134] on button at bounding box center [536, 138] width 20 height 20
click at [1404, 28] on span "Reassign" at bounding box center [1421, 21] width 43 height 14
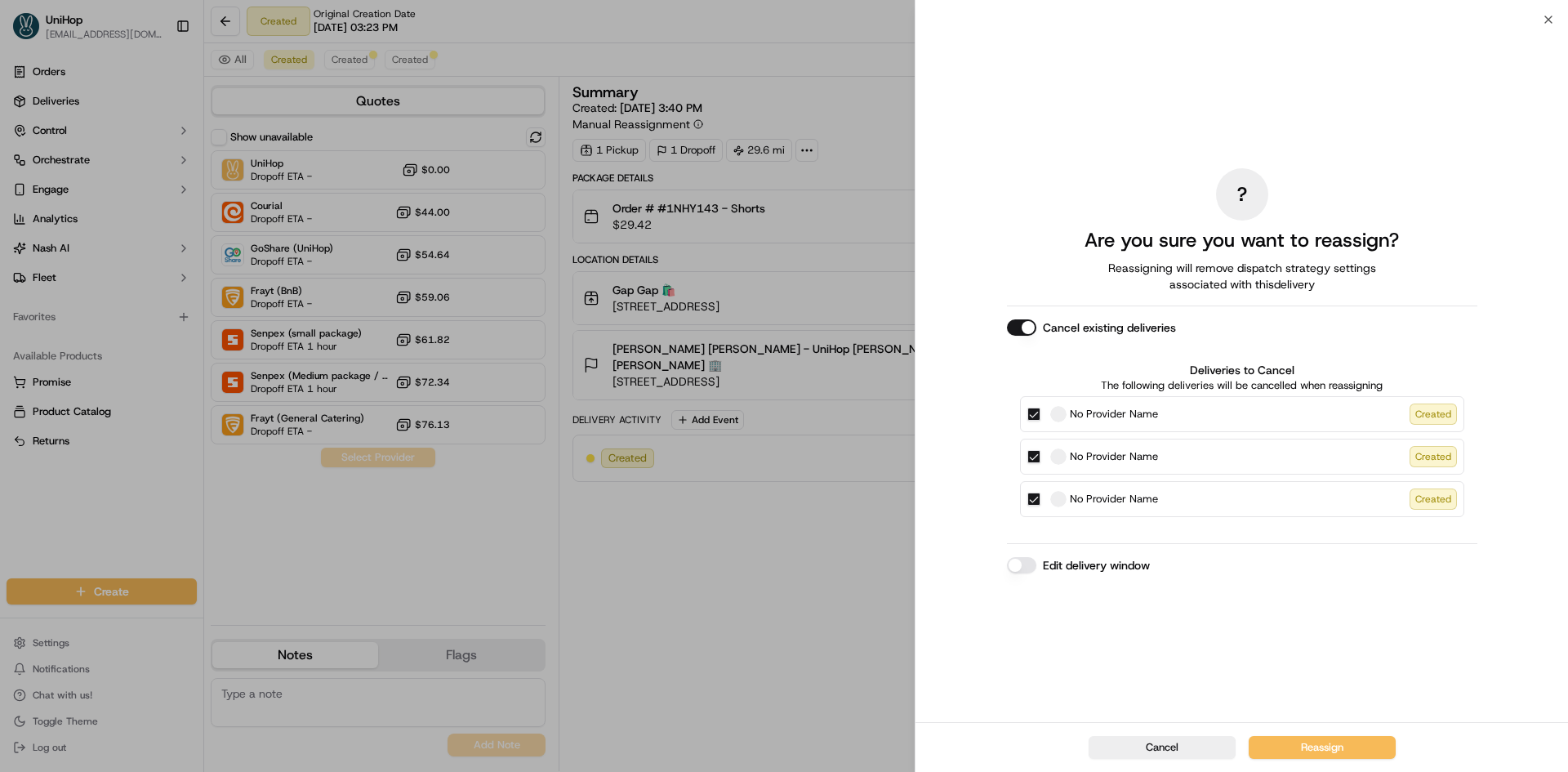
click at [1031, 334] on button "Cancel existing deliveries" at bounding box center [1022, 328] width 29 height 16
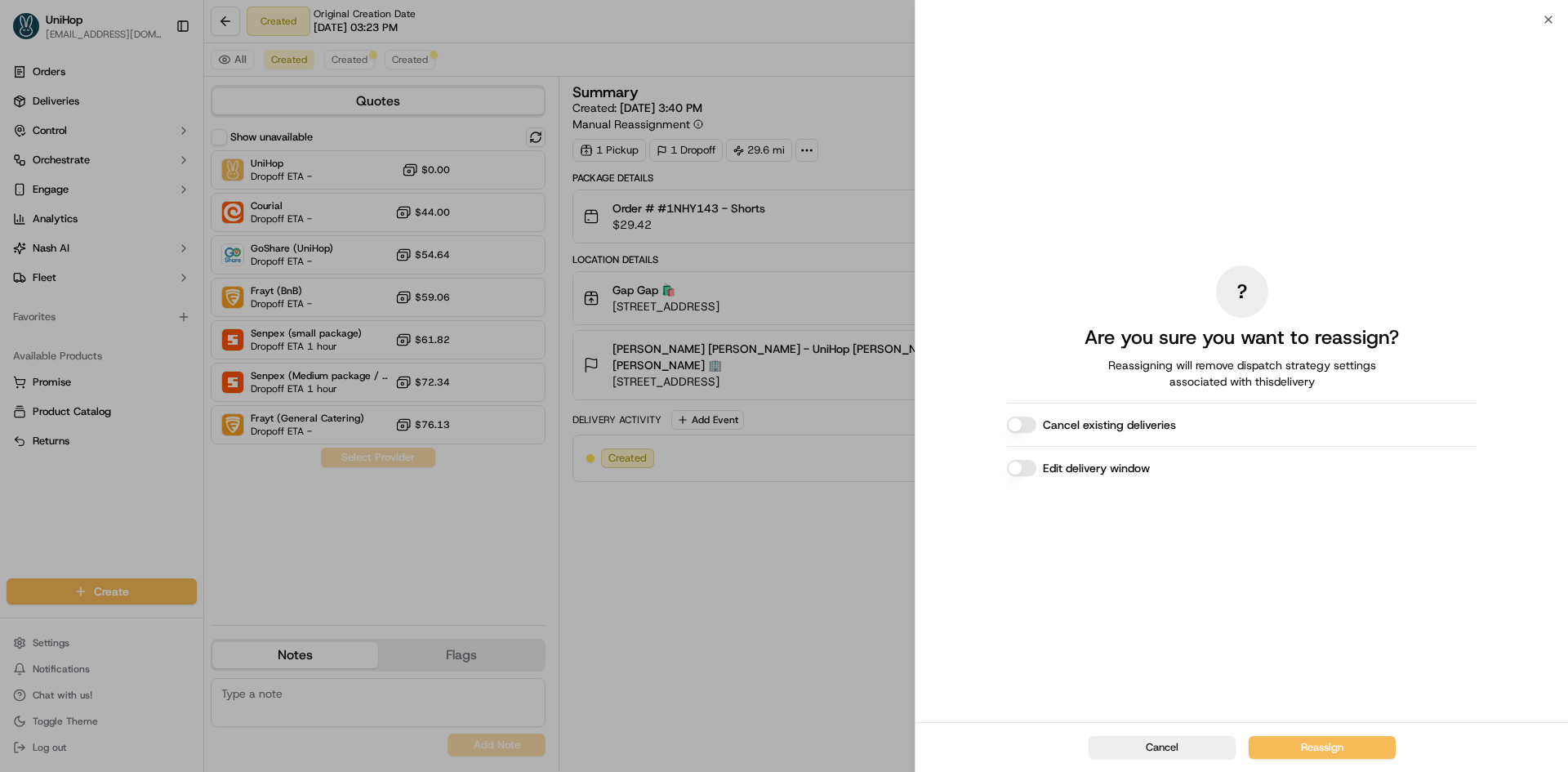
click at [1029, 473] on button "Edit delivery window" at bounding box center [1022, 468] width 29 height 16
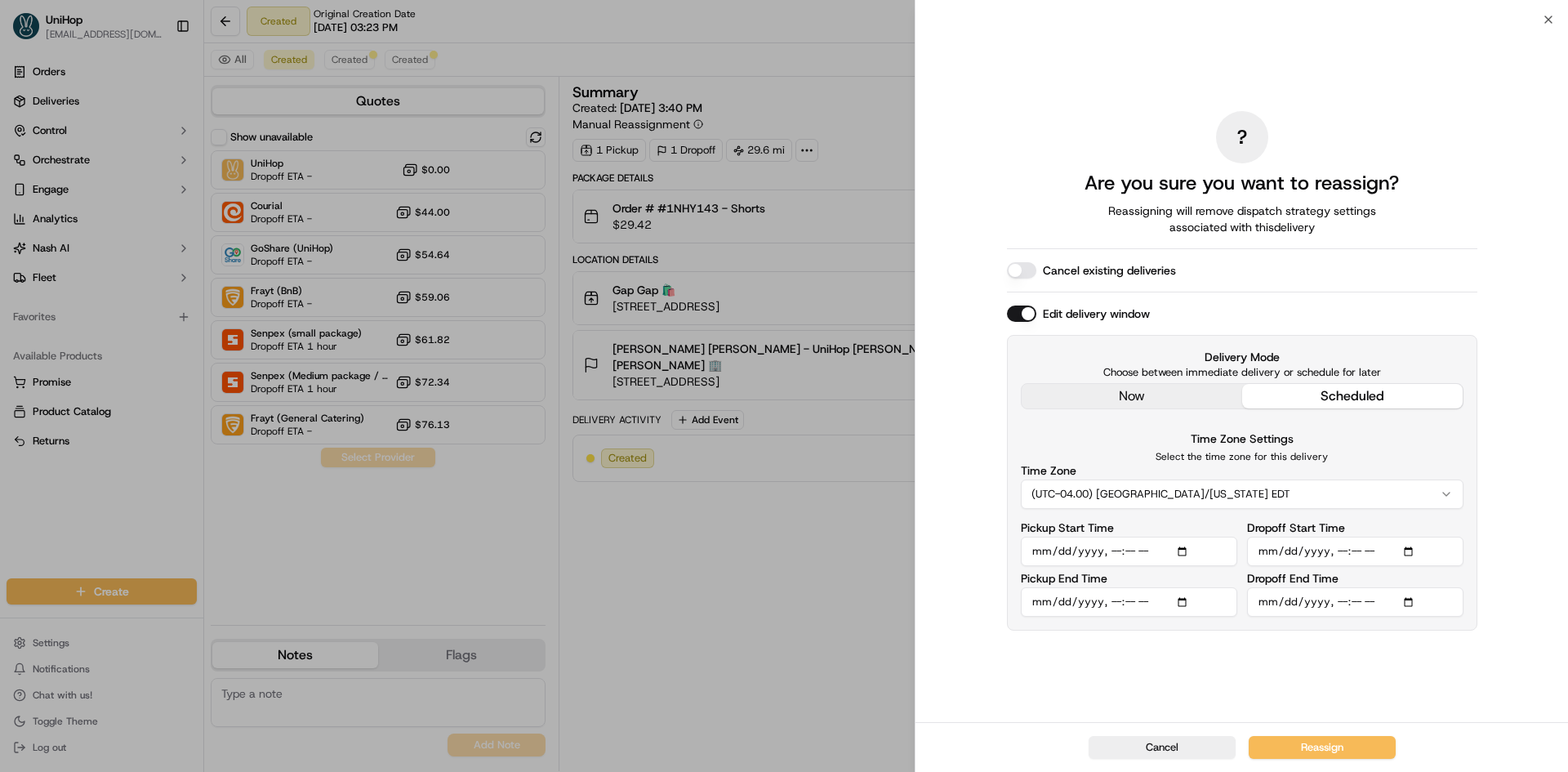
click at [1187, 555] on input "Pickup Start Time" at bounding box center [1128, 551] width 216 height 29
type input "[DATE]T17:00"
click at [1460, 435] on div "Time Zone Settings Select the time zone for this delivery Time Zone (UTC-04.00)…" at bounding box center [1241, 469] width 442 height 80
click at [1373, 745] on button "Reassign" at bounding box center [1322, 747] width 147 height 23
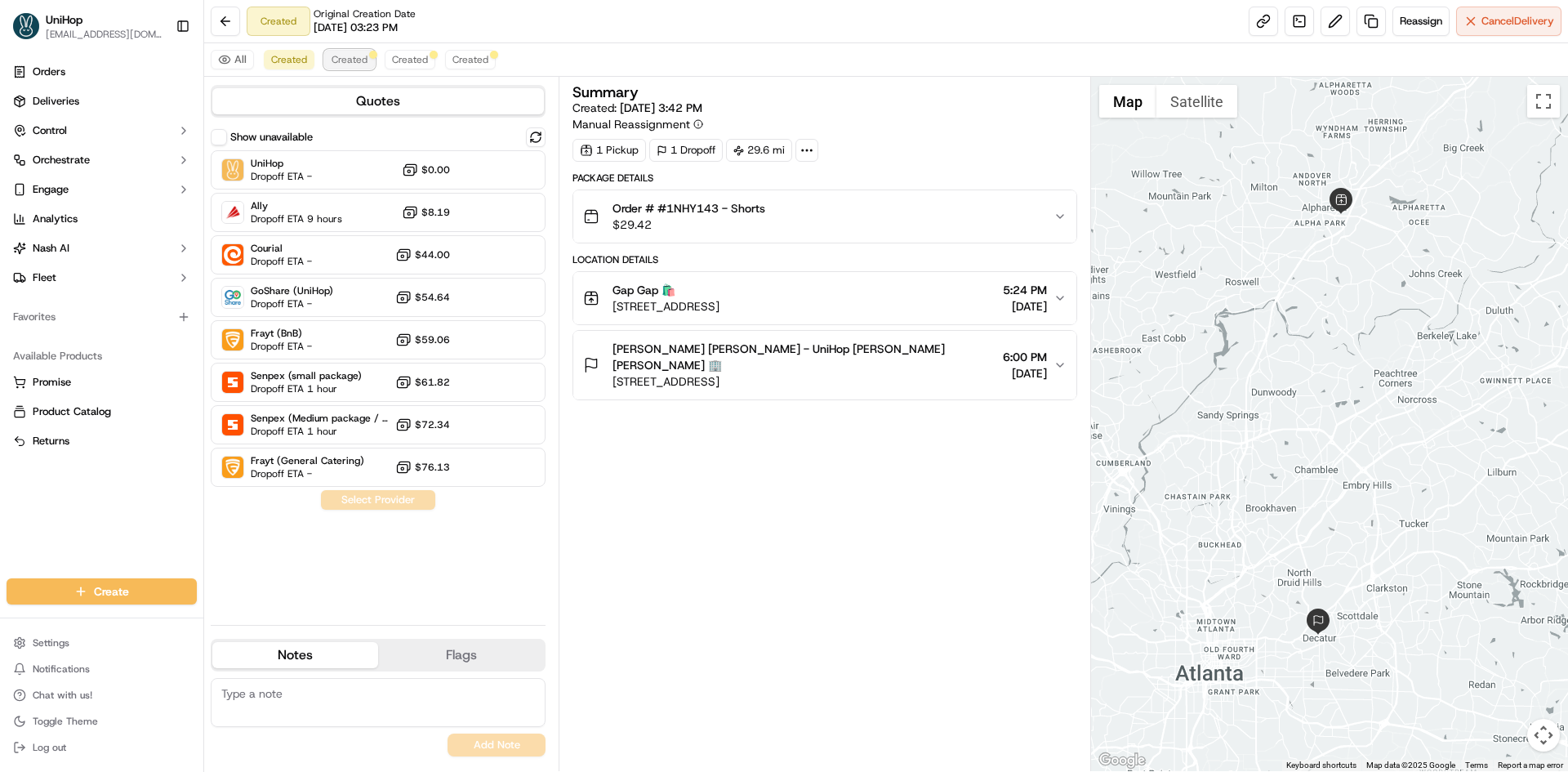
click at [355, 57] on span "Created" at bounding box center [349, 60] width 36 height 13
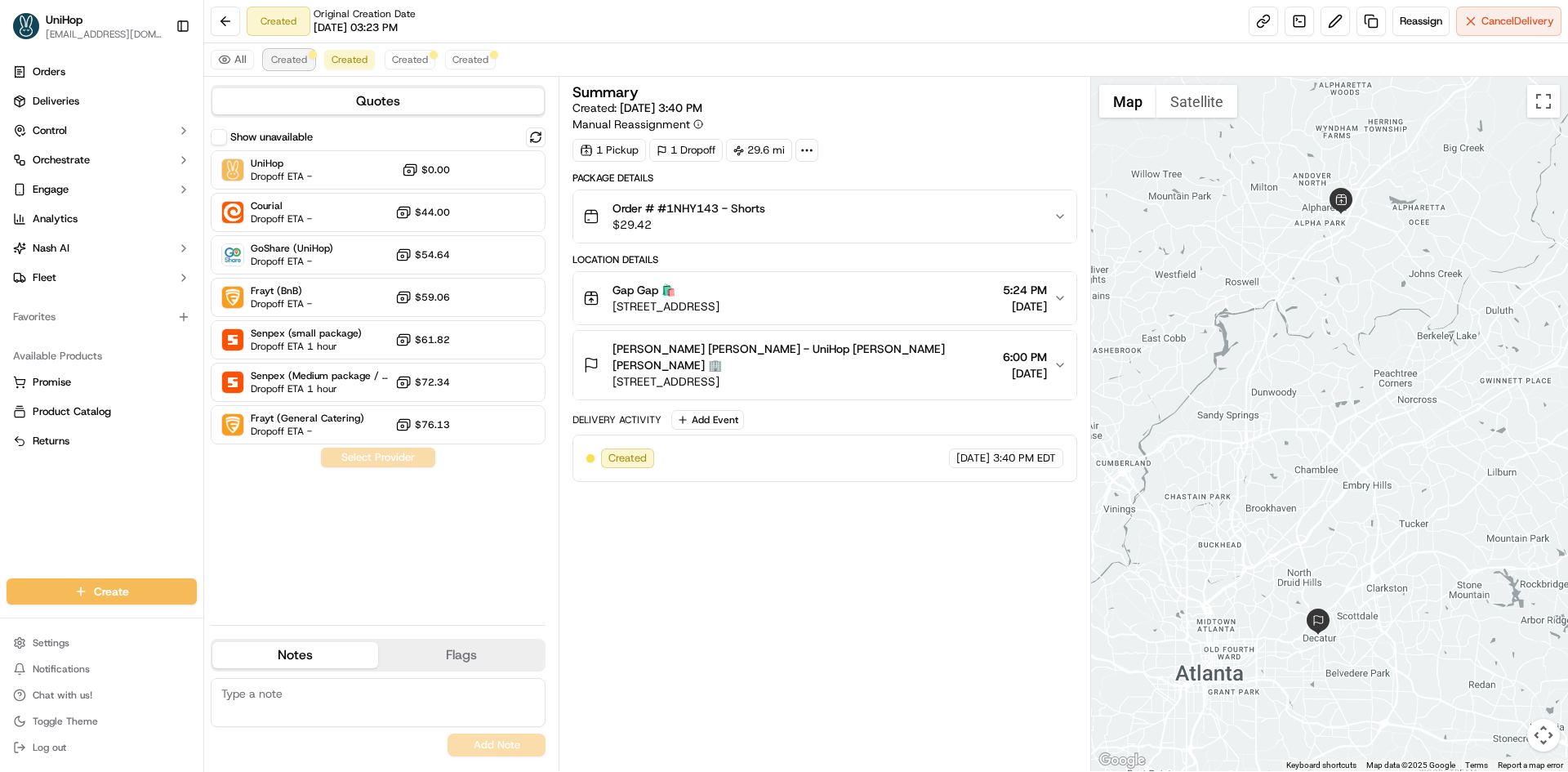
click at [298, 62] on span "Created" at bounding box center [290, 60] width 36 height 13
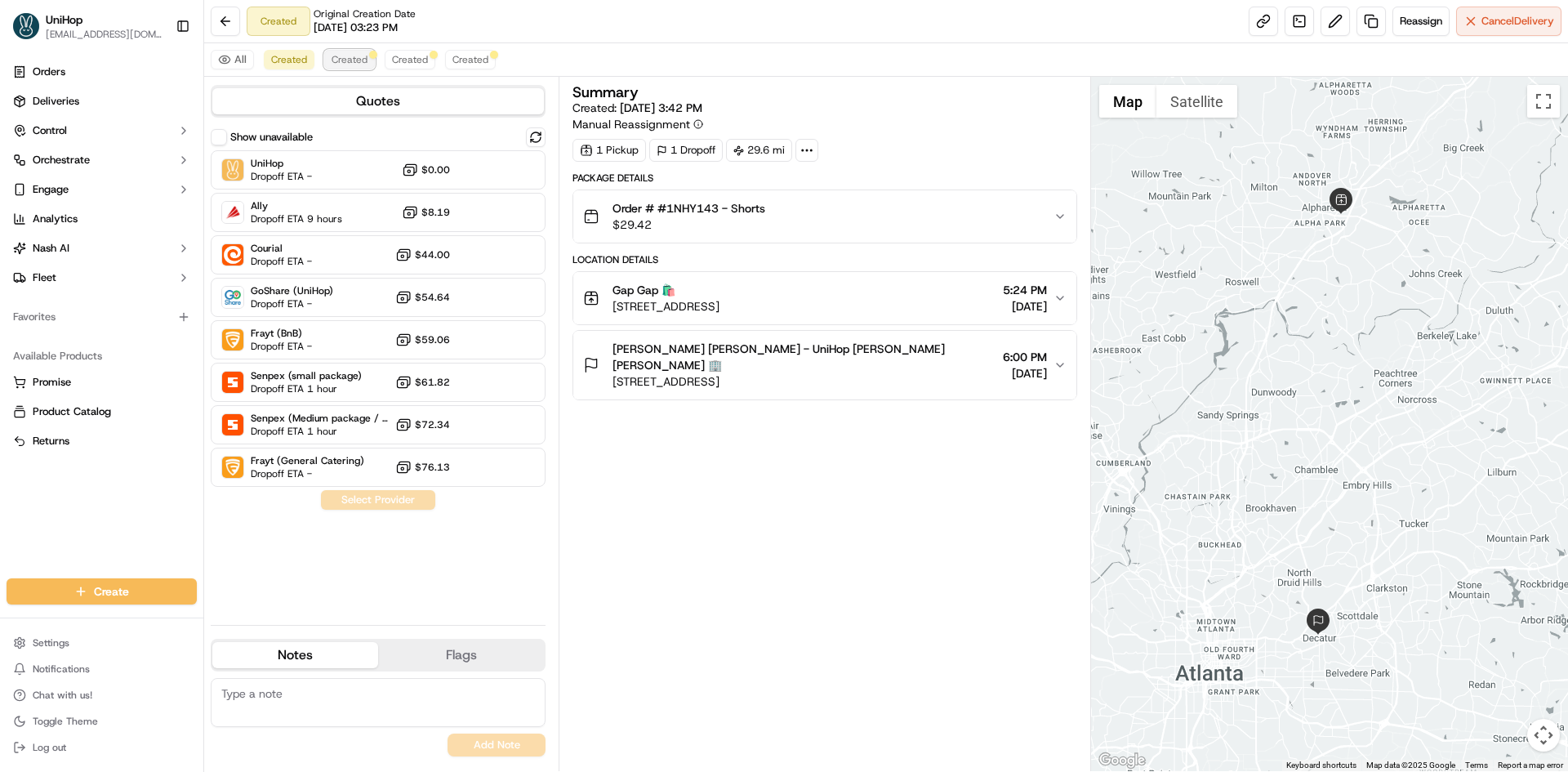
click at [356, 54] on span "Created" at bounding box center [349, 60] width 36 height 13
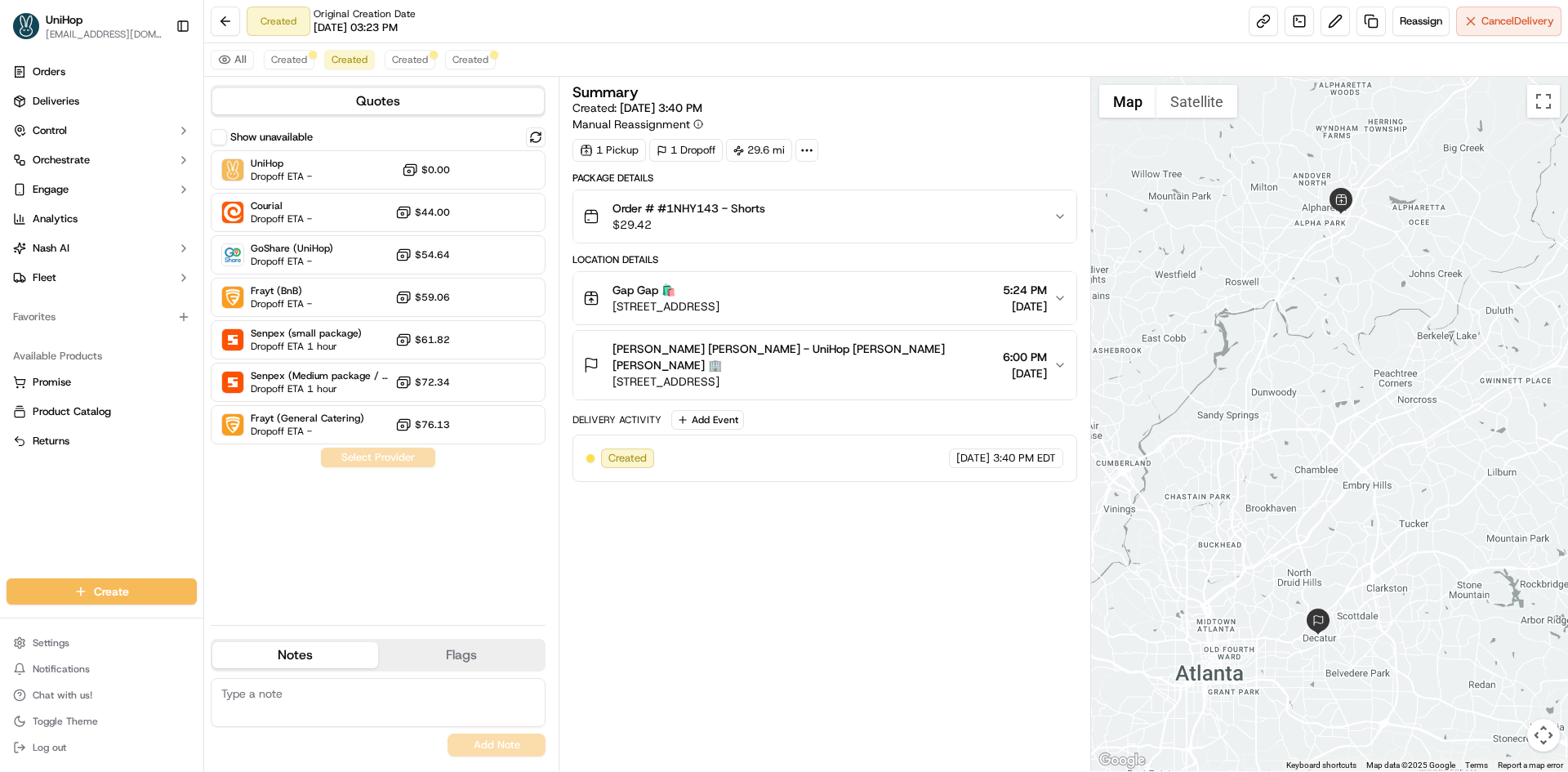
click at [974, 584] on div "Summary Created: [DATE] 3:40 PM Manual Reassignment 1 Pickup 1 Dropoff 29.6 mi …" at bounding box center [824, 424] width 504 height 678
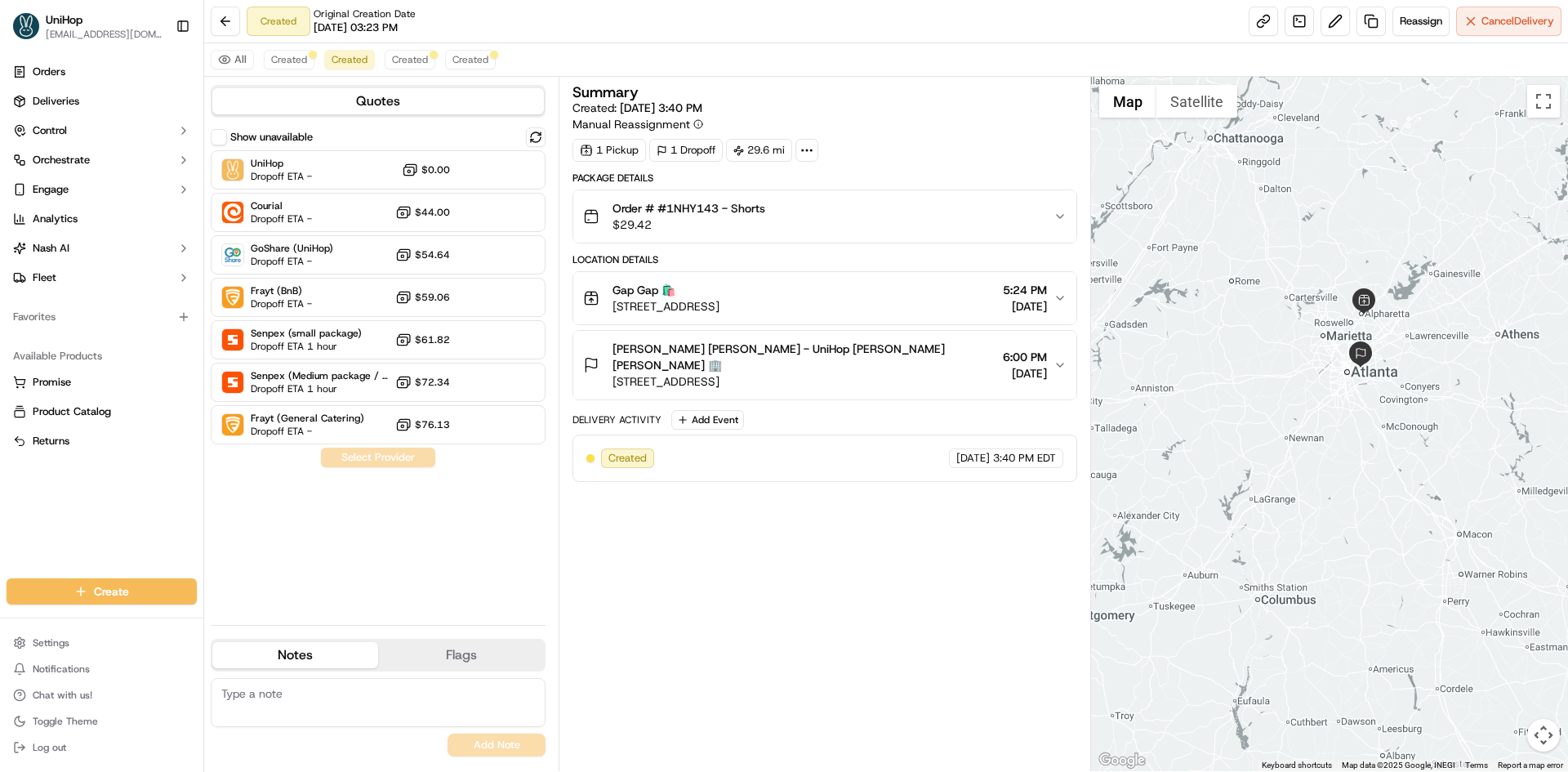
drag, startPoint x: 1330, startPoint y: 300, endPoint x: 1341, endPoint y: 346, distance: 47.3
click at [1336, 348] on div at bounding box center [1330, 424] width 478 height 694
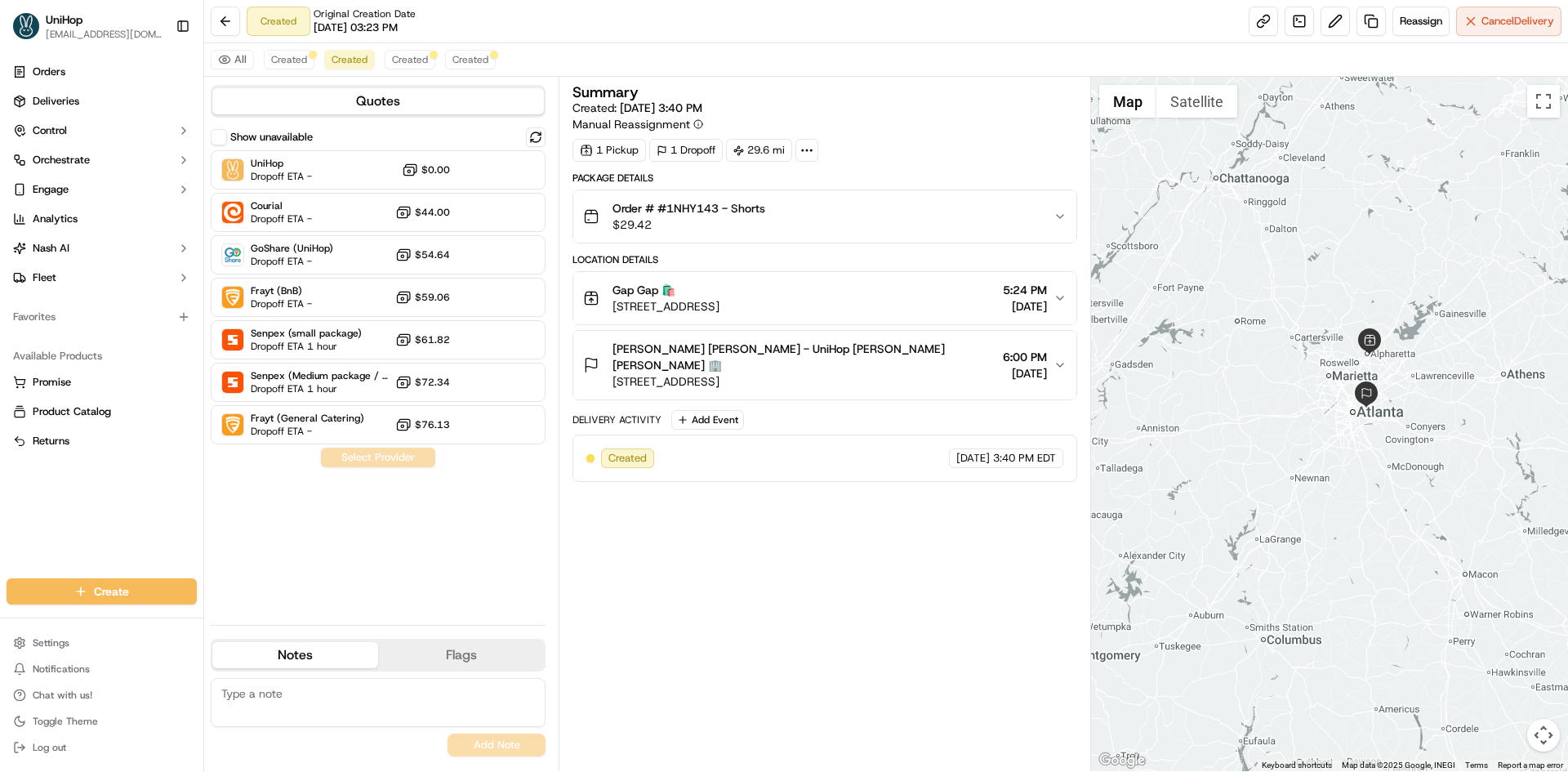
drag, startPoint x: 1079, startPoint y: 553, endPoint x: 1061, endPoint y: 553, distance: 18.0
click at [1076, 553] on div "Summary Created: [DATE] 3:40 PM Manual Reassignment 1 Pickup 1 Dropoff 29.6 mi …" at bounding box center [824, 424] width 532 height 694
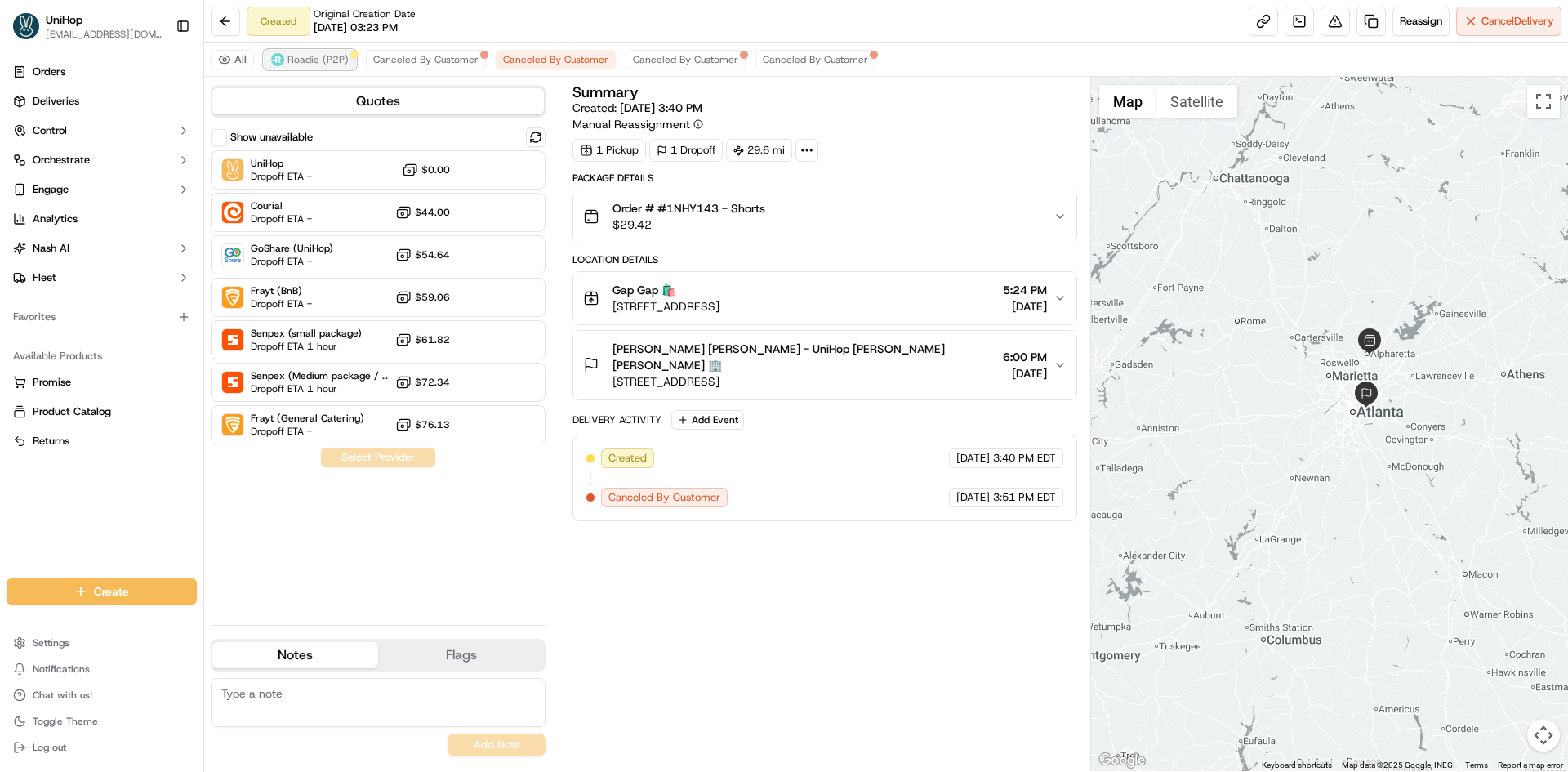
click at [309, 66] on button "Roadie (P2P)" at bounding box center [310, 60] width 92 height 20
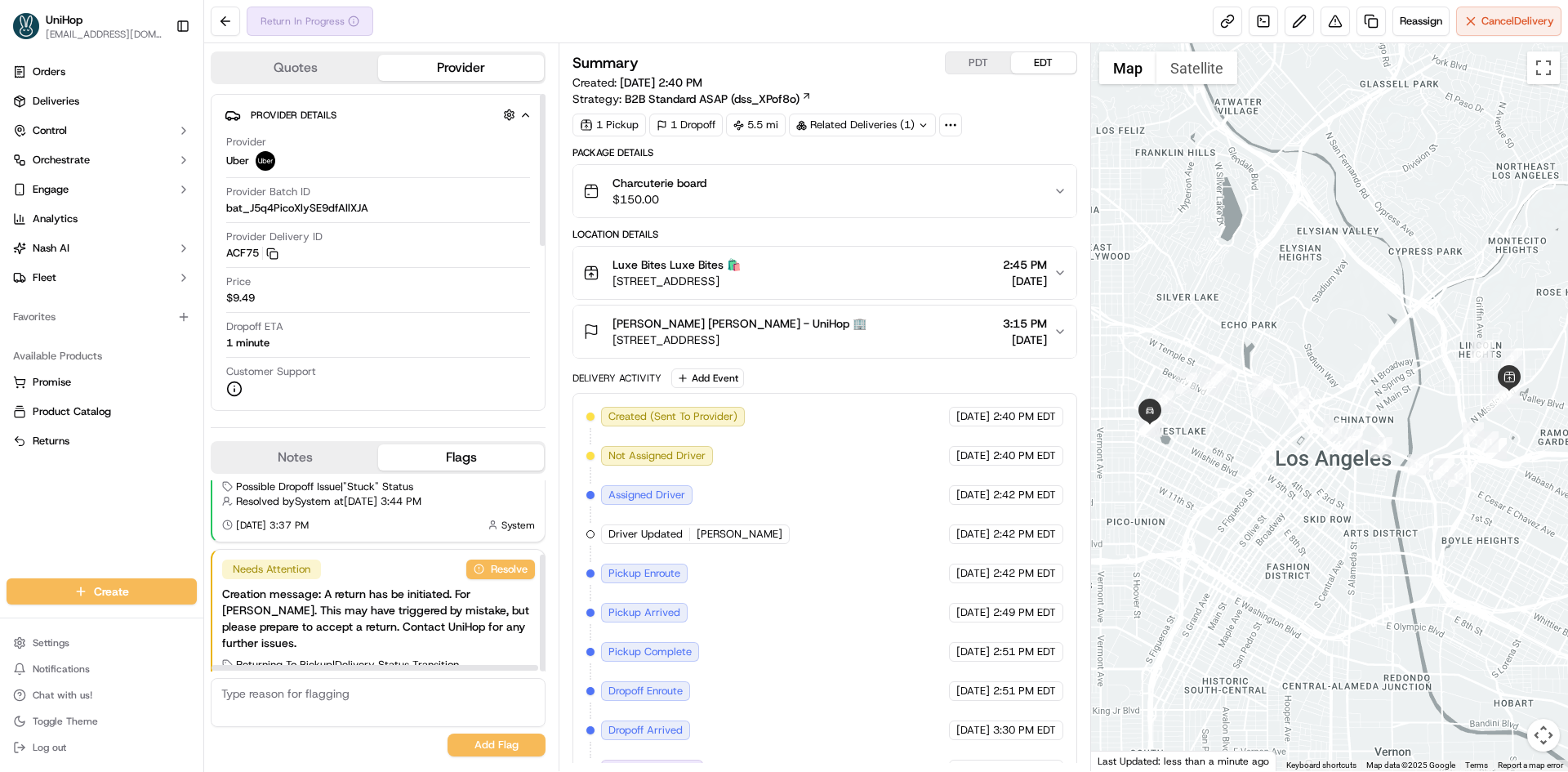
click at [331, 472] on div "Notes Flags" at bounding box center [378, 457] width 335 height 33
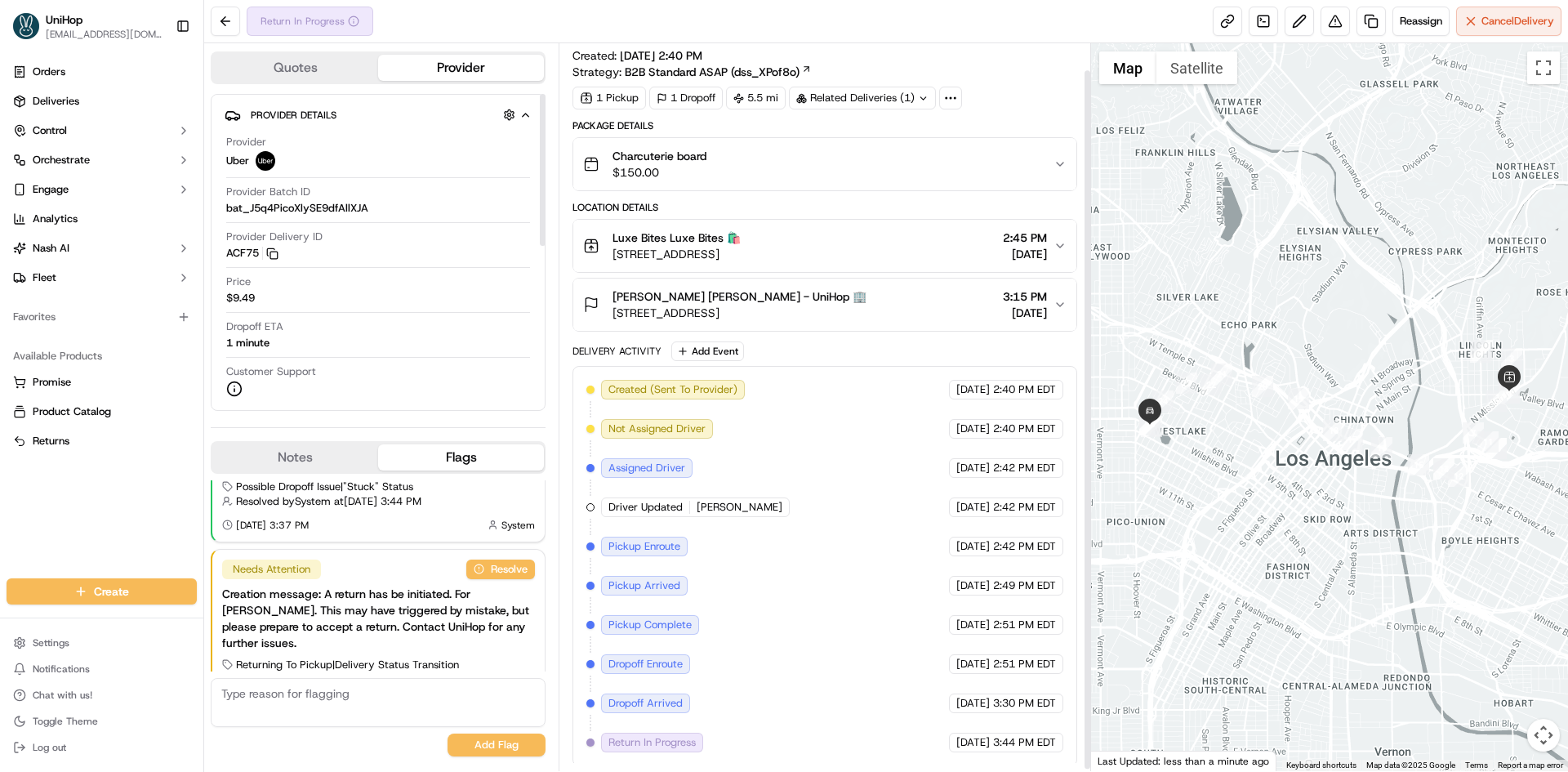
scroll to position [30, 0]
click at [300, 456] on button "Notes" at bounding box center [295, 457] width 166 height 26
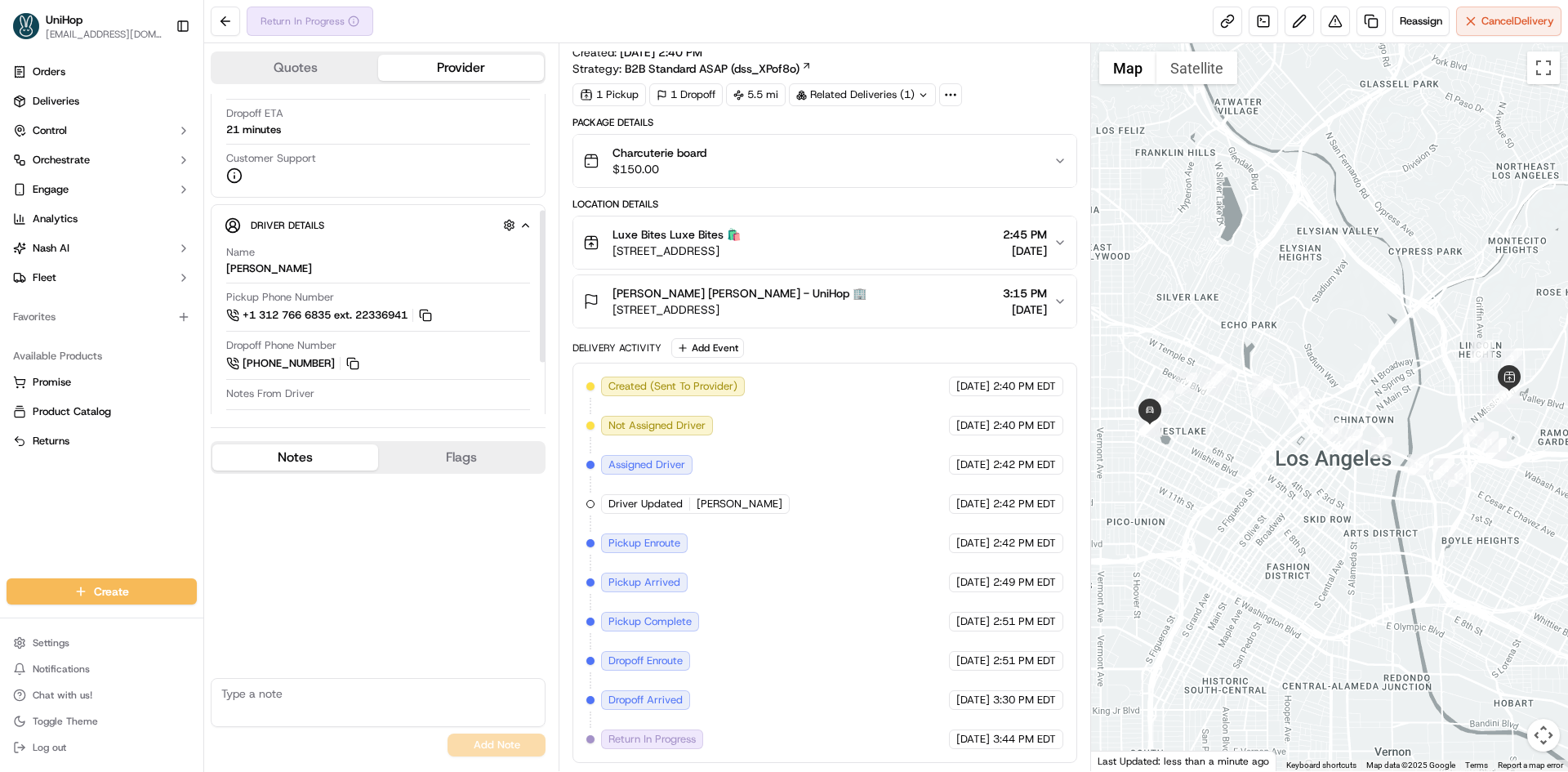
scroll to position [245, 0]
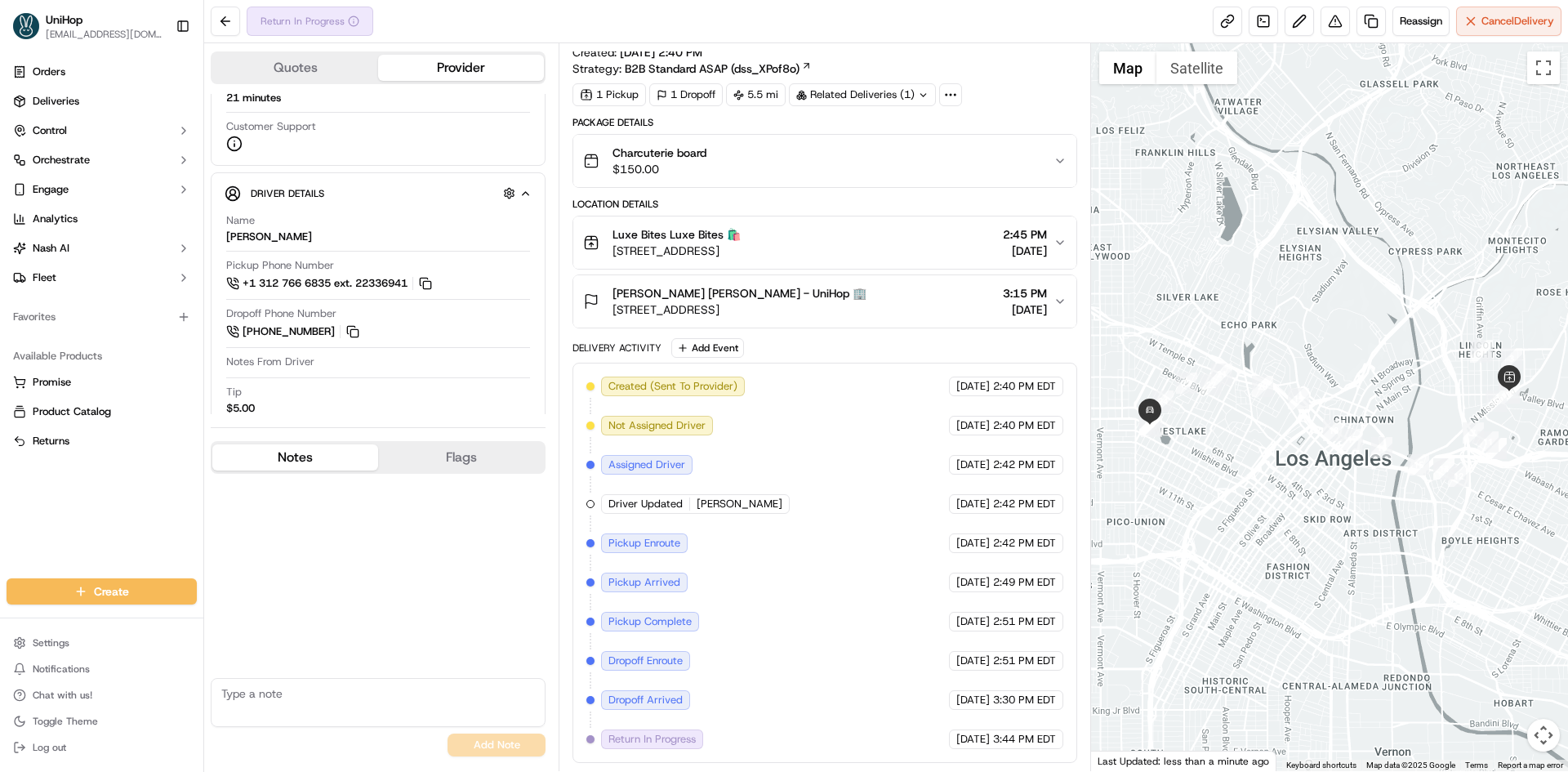
drag, startPoint x: 1181, startPoint y: 390, endPoint x: 1182, endPoint y: 400, distance: 10.0
click at [1186, 395] on div at bounding box center [1330, 407] width 478 height 728
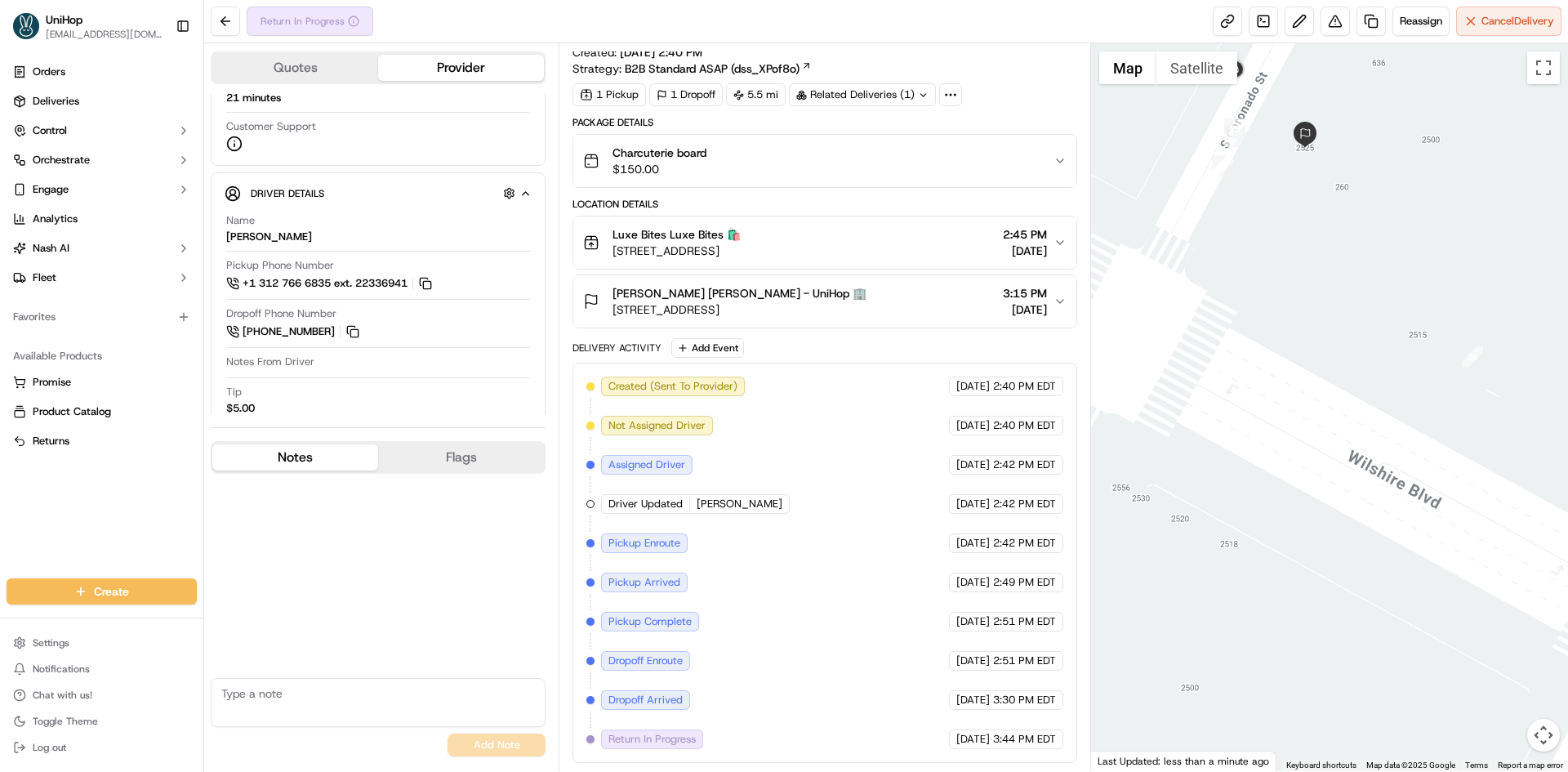
drag, startPoint x: 1274, startPoint y: 234, endPoint x: 1278, endPoint y: 338, distance: 104.1
click at [1278, 338] on div at bounding box center [1330, 407] width 478 height 728
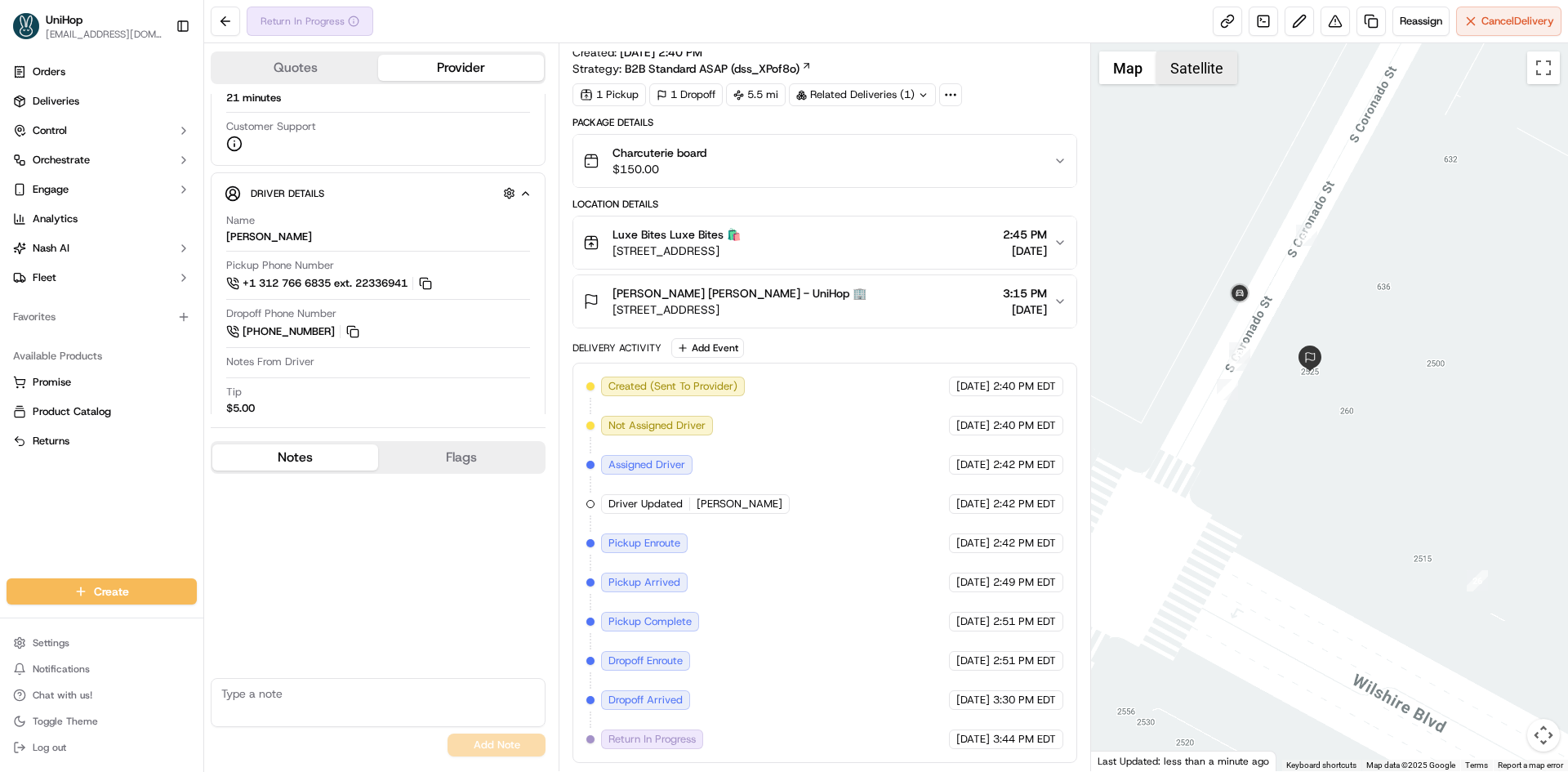
drag, startPoint x: 1206, startPoint y: 74, endPoint x: 1198, endPoint y: 71, distance: 8.5
click at [1205, 74] on button "Satellite" at bounding box center [1196, 68] width 81 height 33
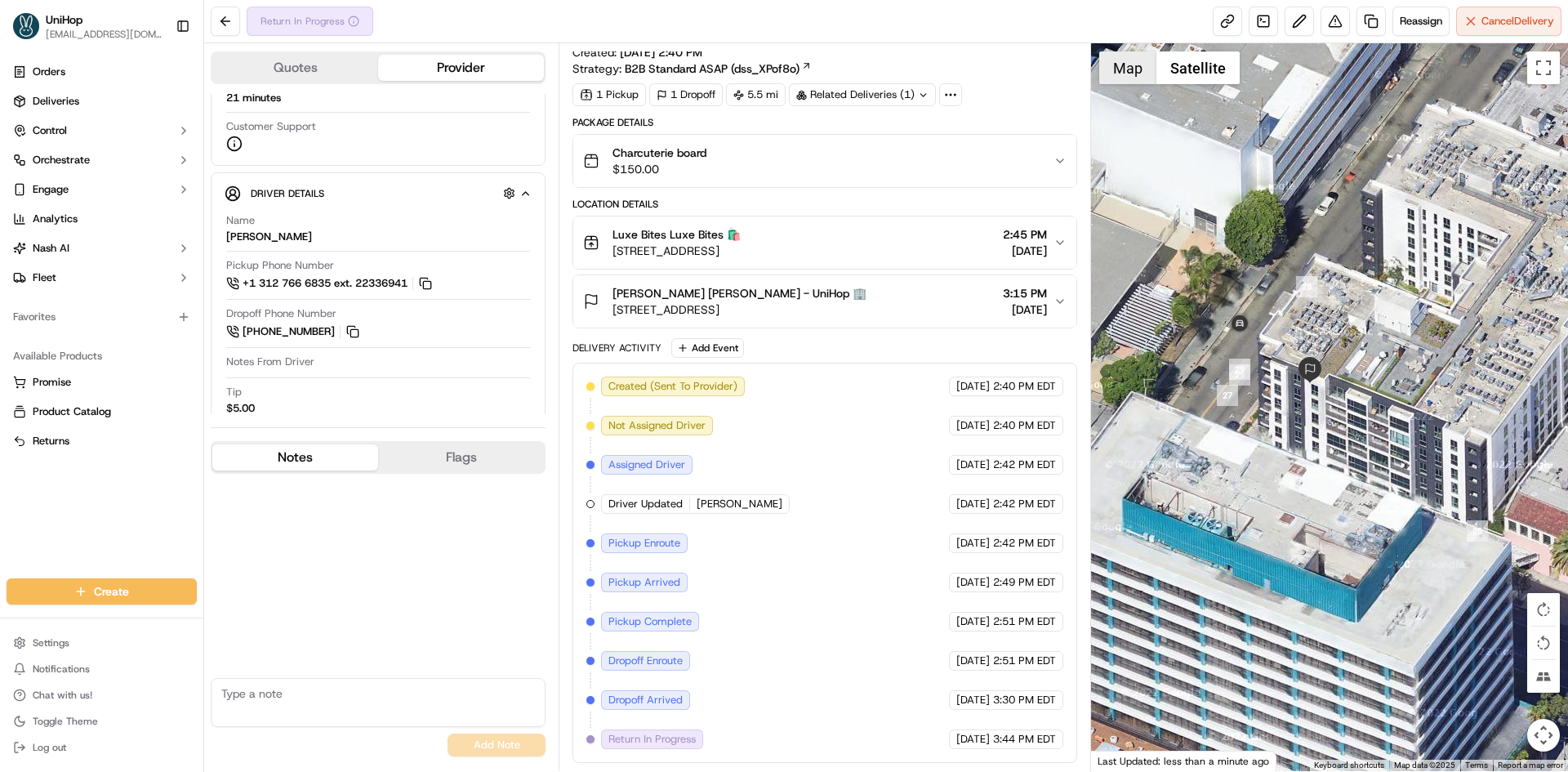
click at [1141, 71] on button "Map" at bounding box center [1127, 68] width 57 height 33
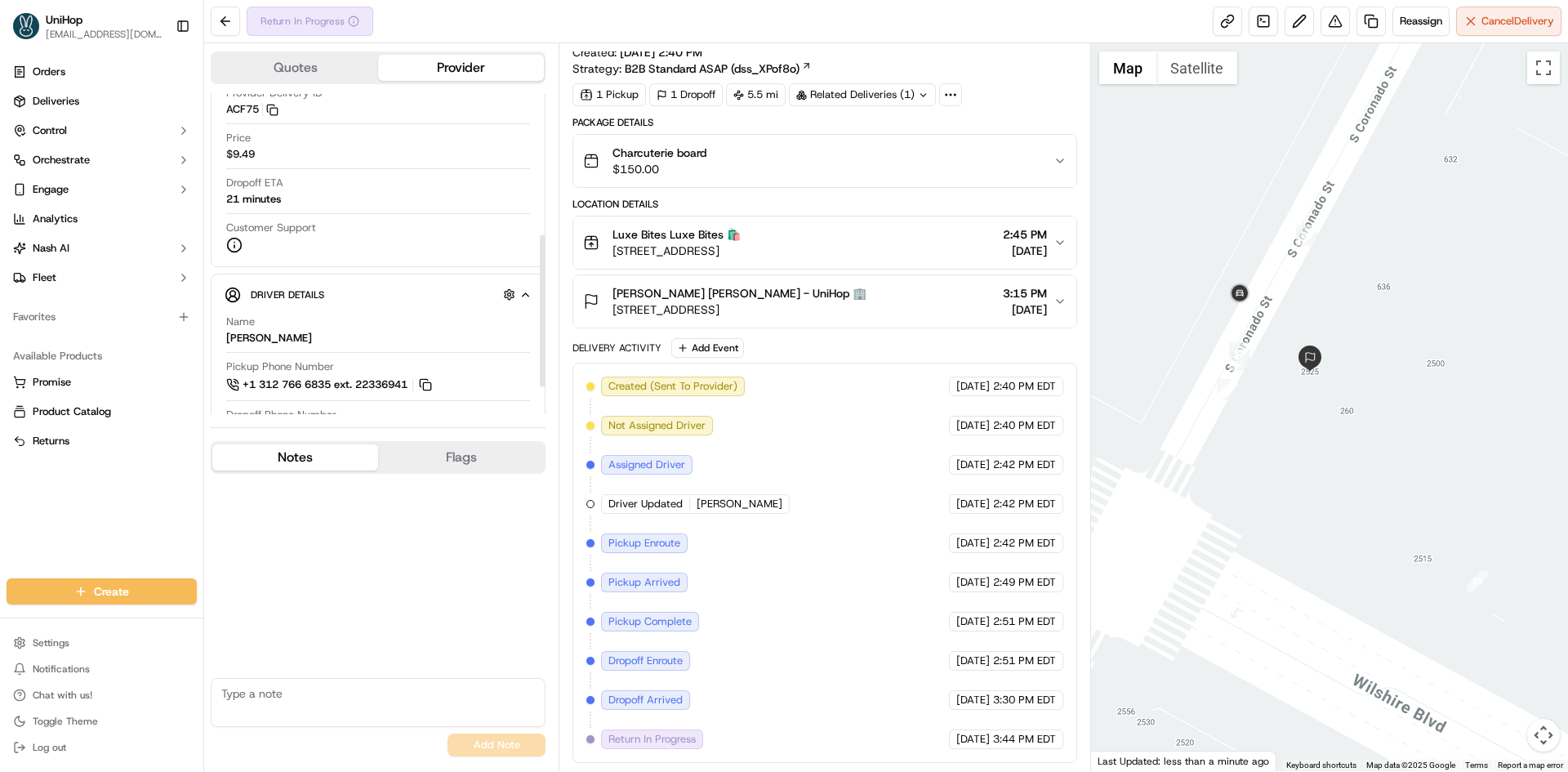
scroll to position [354, 0]
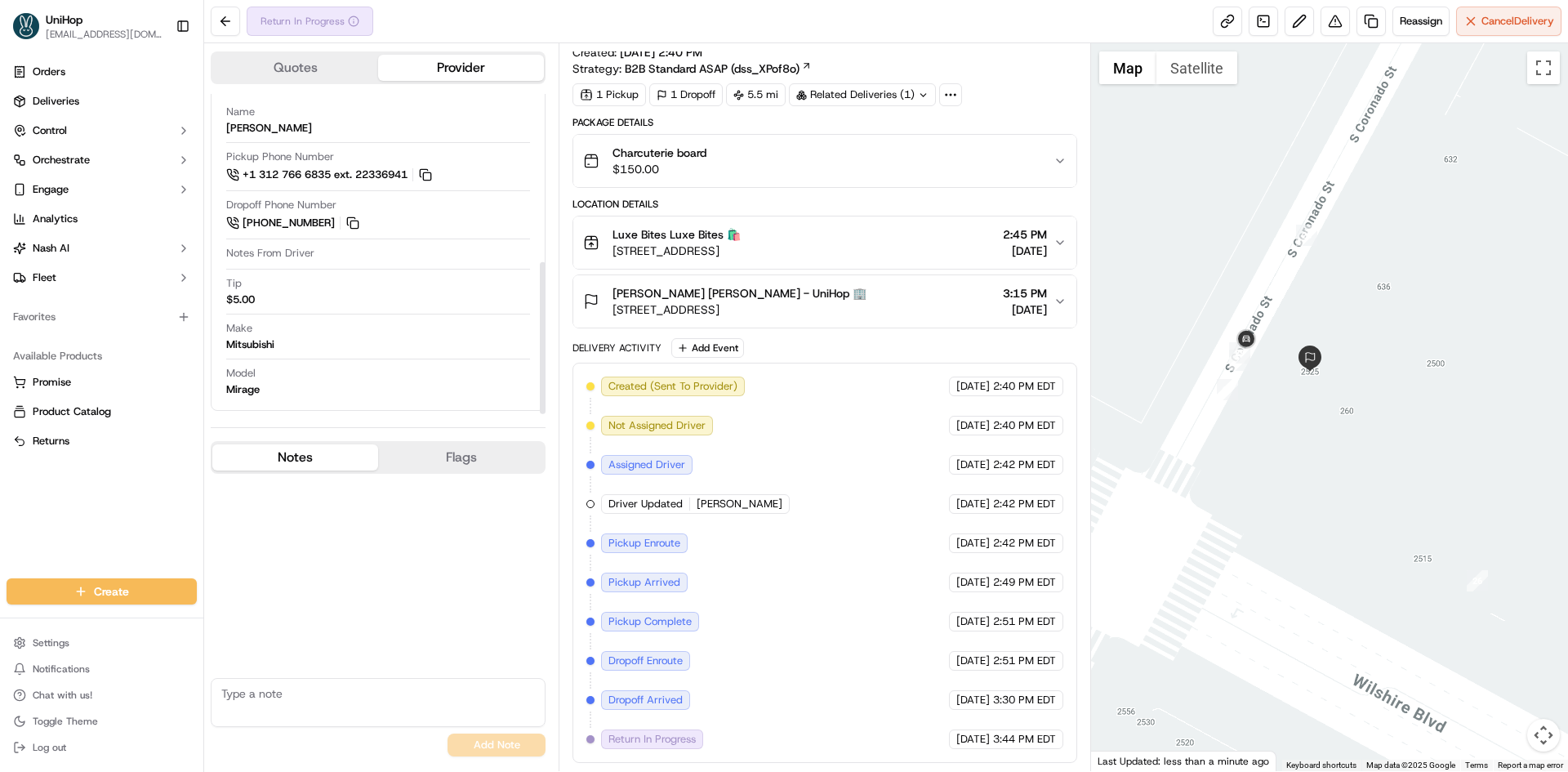
click at [835, 285] on div "[PERSON_NAME] [PERSON_NAME] - UniHop 🏢" at bounding box center [739, 293] width 254 height 16
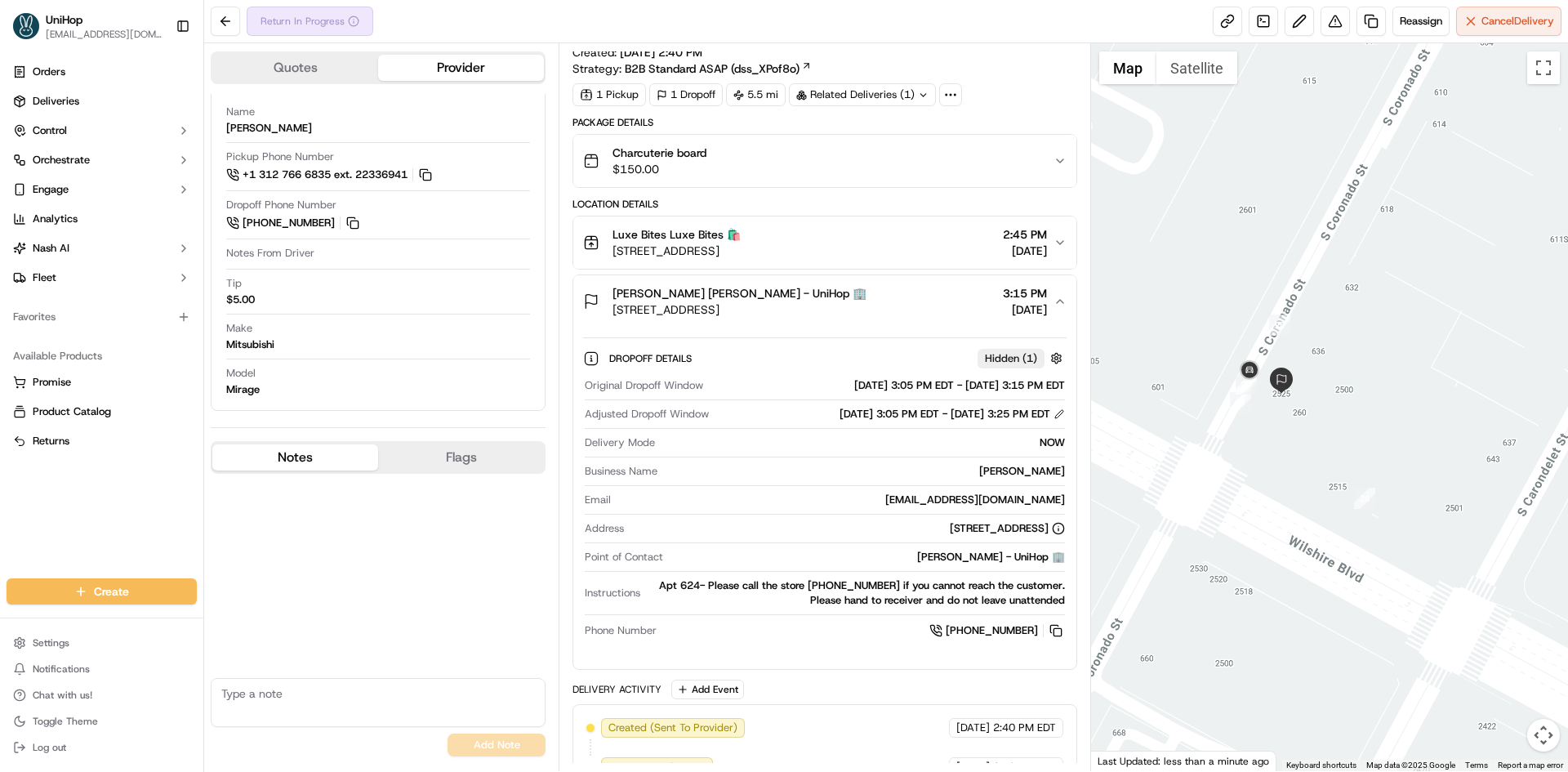
drag, startPoint x: 1232, startPoint y: 471, endPoint x: 1021, endPoint y: 493, distance: 212.1
click at [1235, 472] on div at bounding box center [1330, 407] width 478 height 728
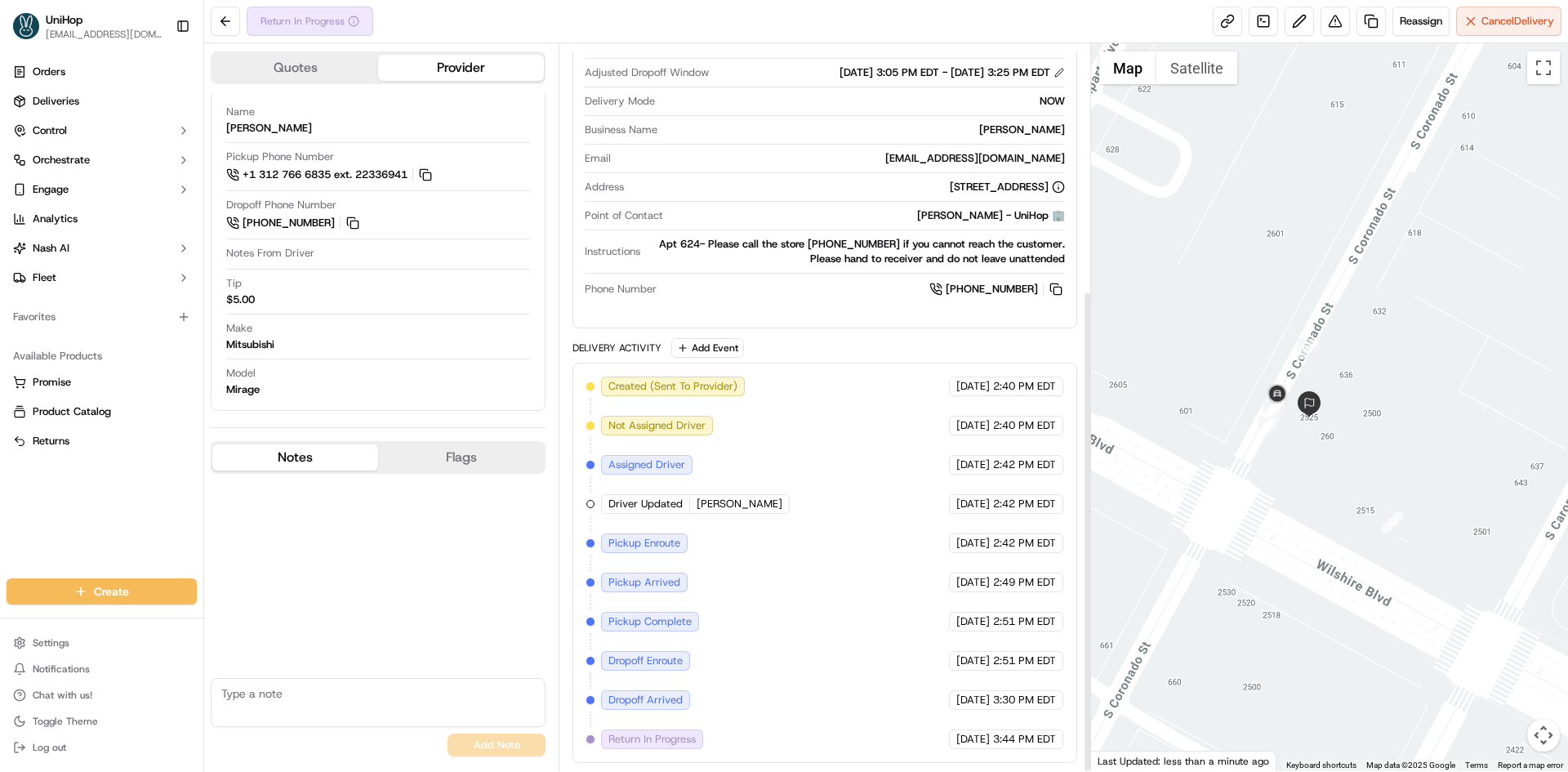
scroll to position [0, 0]
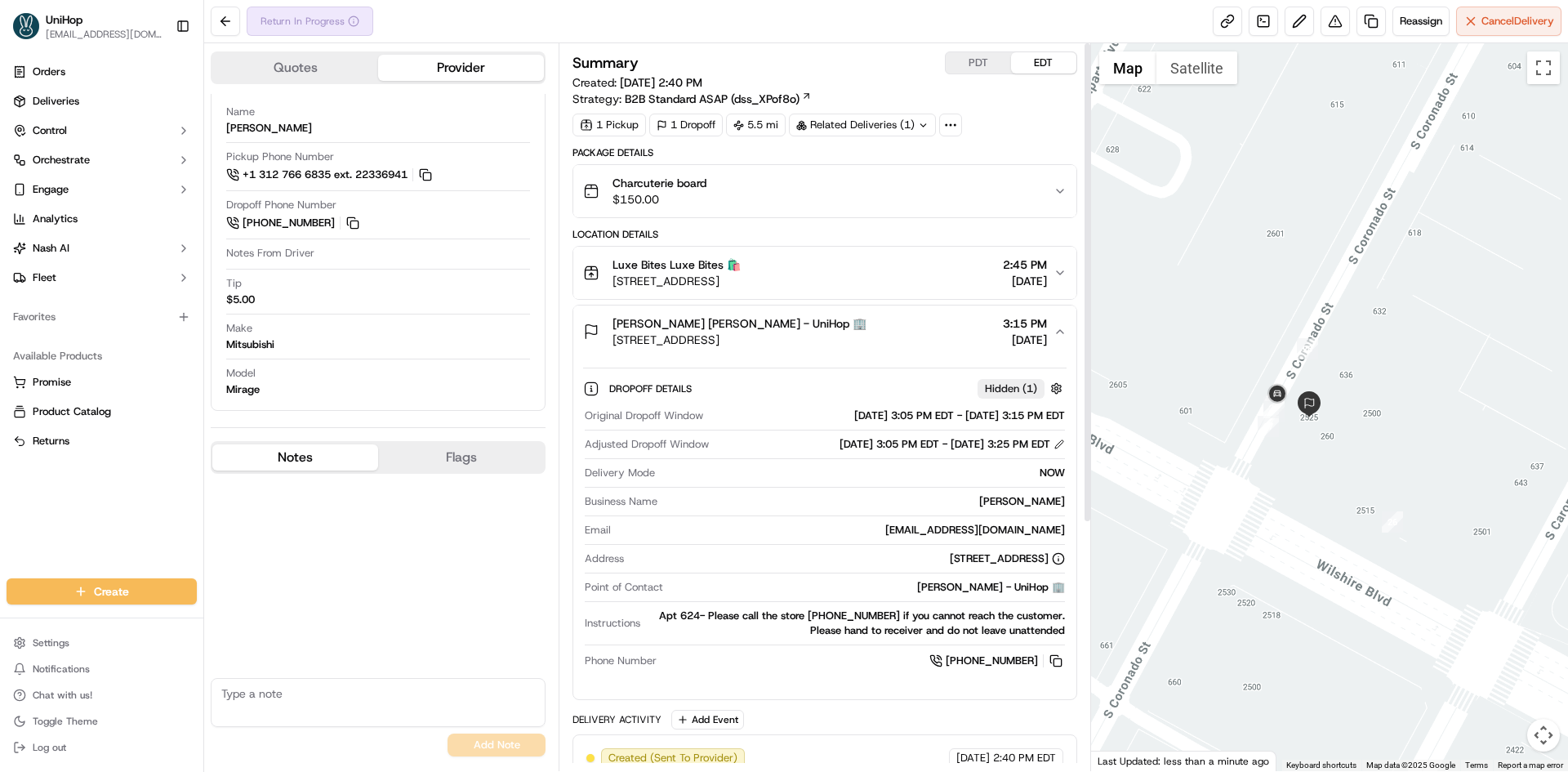
click at [932, 336] on div "Cleo Ruste Cleo Ruste - UniHop 🏢 2525 Wilshire Blvd #624, Los Angeles, CA 90057…" at bounding box center [818, 331] width 470 height 33
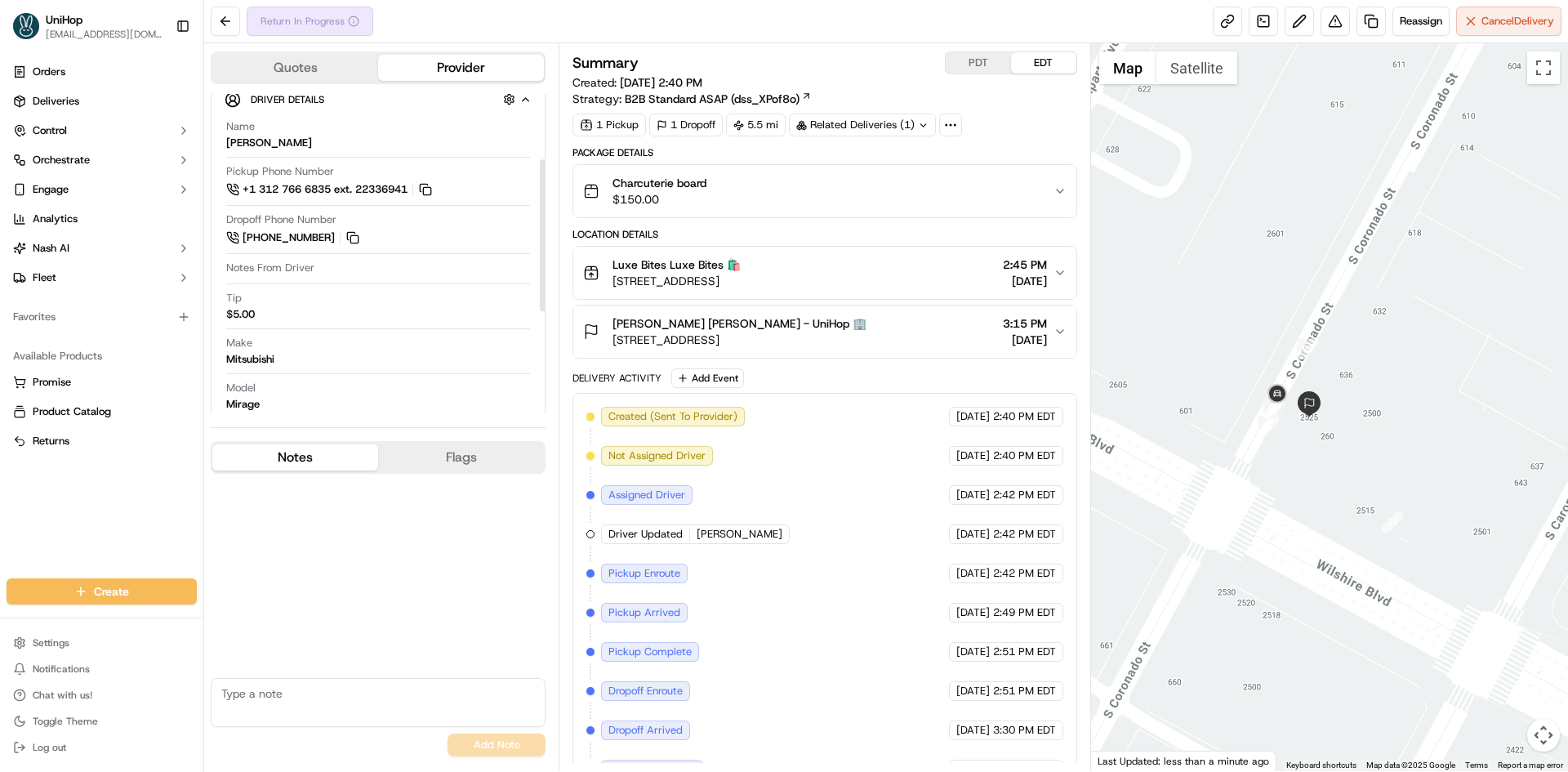
scroll to position [354, 0]
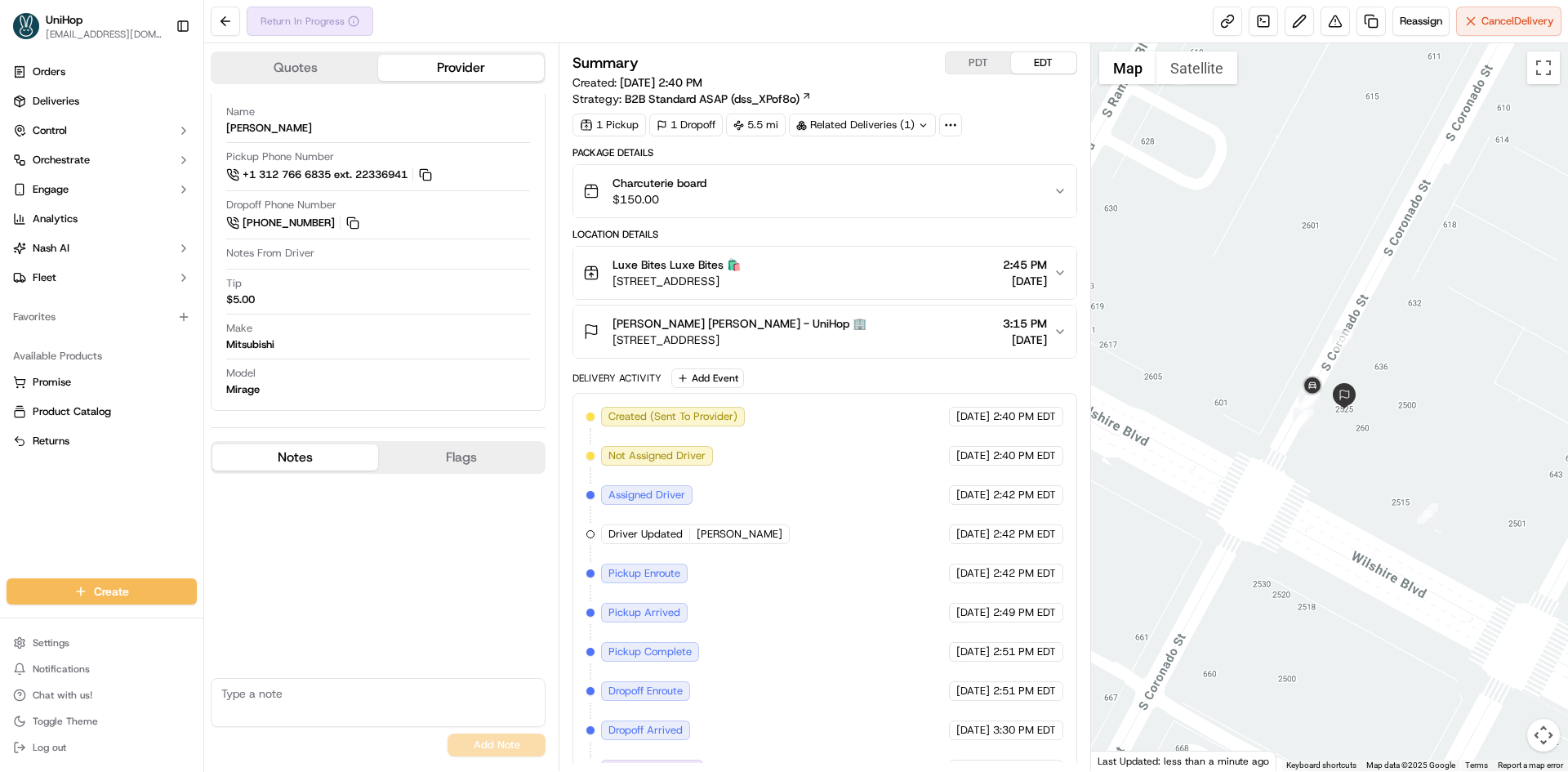
drag, startPoint x: 1109, startPoint y: 517, endPoint x: 1145, endPoint y: 508, distance: 37.1
click at [1145, 508] on div at bounding box center [1330, 407] width 478 height 728
click at [867, 341] on span "[STREET_ADDRESS]" at bounding box center [739, 339] width 254 height 16
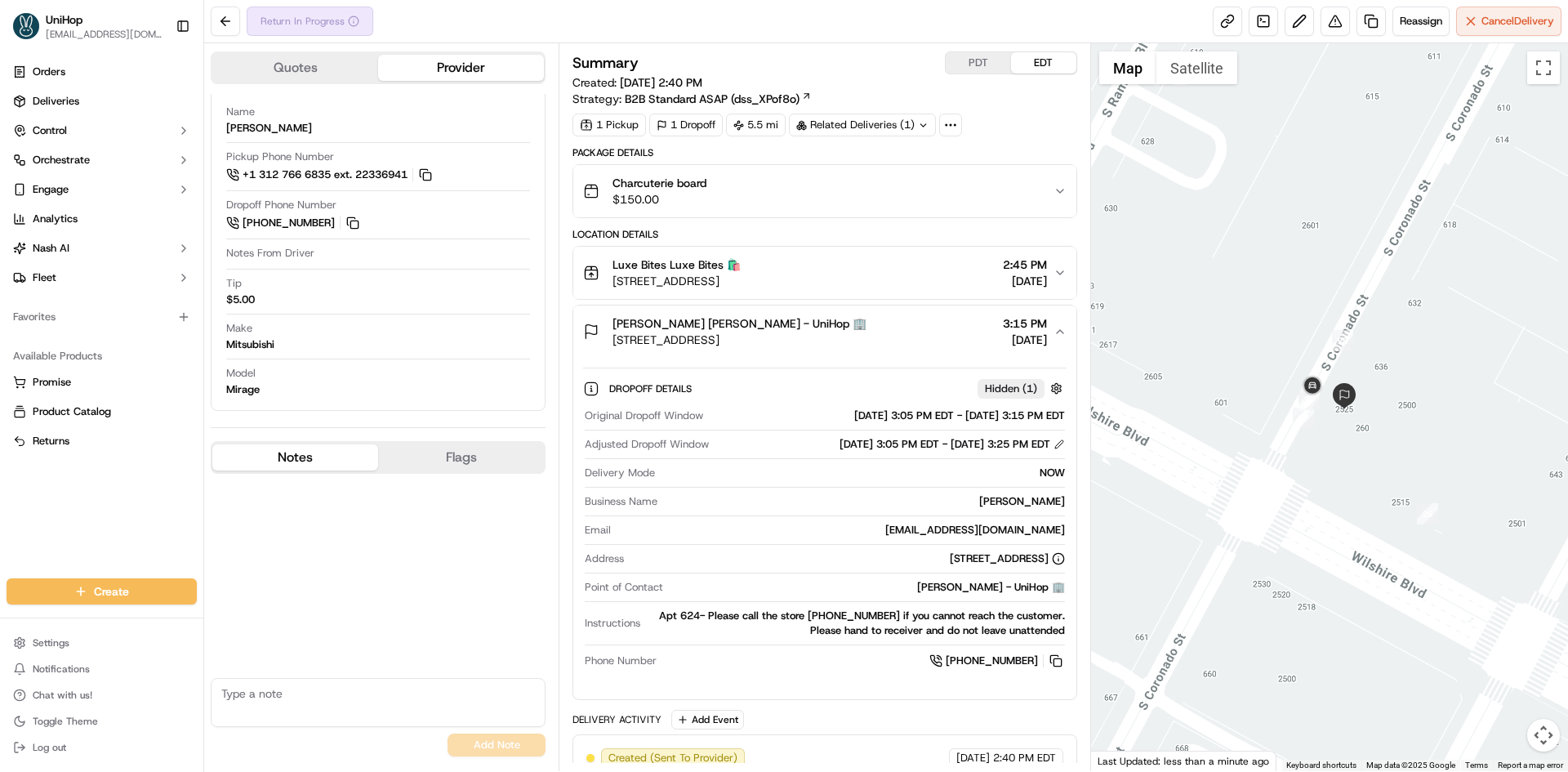
click at [932, 340] on div "Cleo Ruste Cleo Ruste - UniHop 🏢 2525 Wilshire Blvd #624, Los Angeles, CA 90057…" at bounding box center [818, 331] width 470 height 33
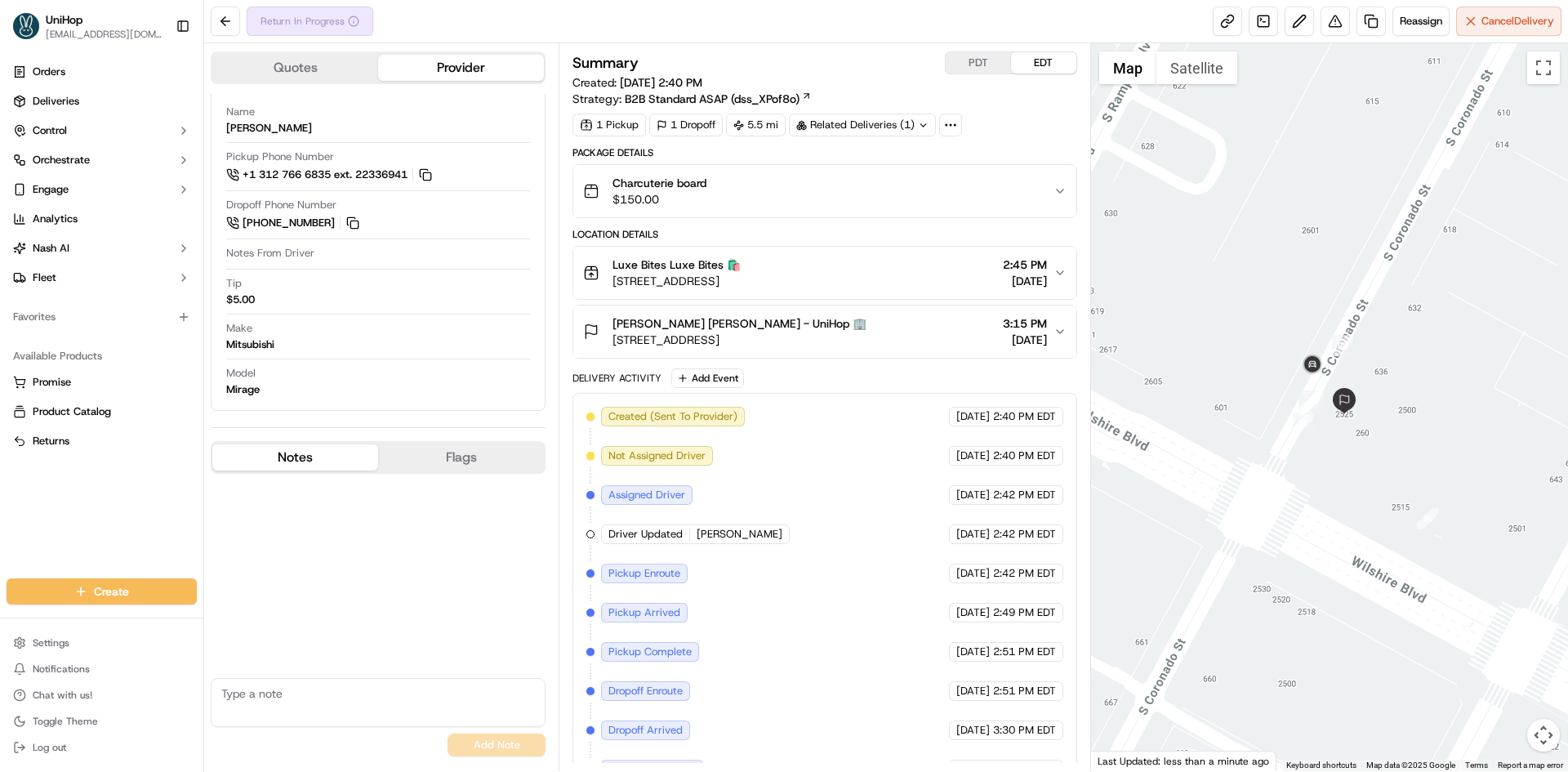
drag, startPoint x: 1338, startPoint y: 322, endPoint x: 1345, endPoint y: 346, distance: 25.0
click at [1345, 346] on div at bounding box center [1330, 407] width 478 height 728
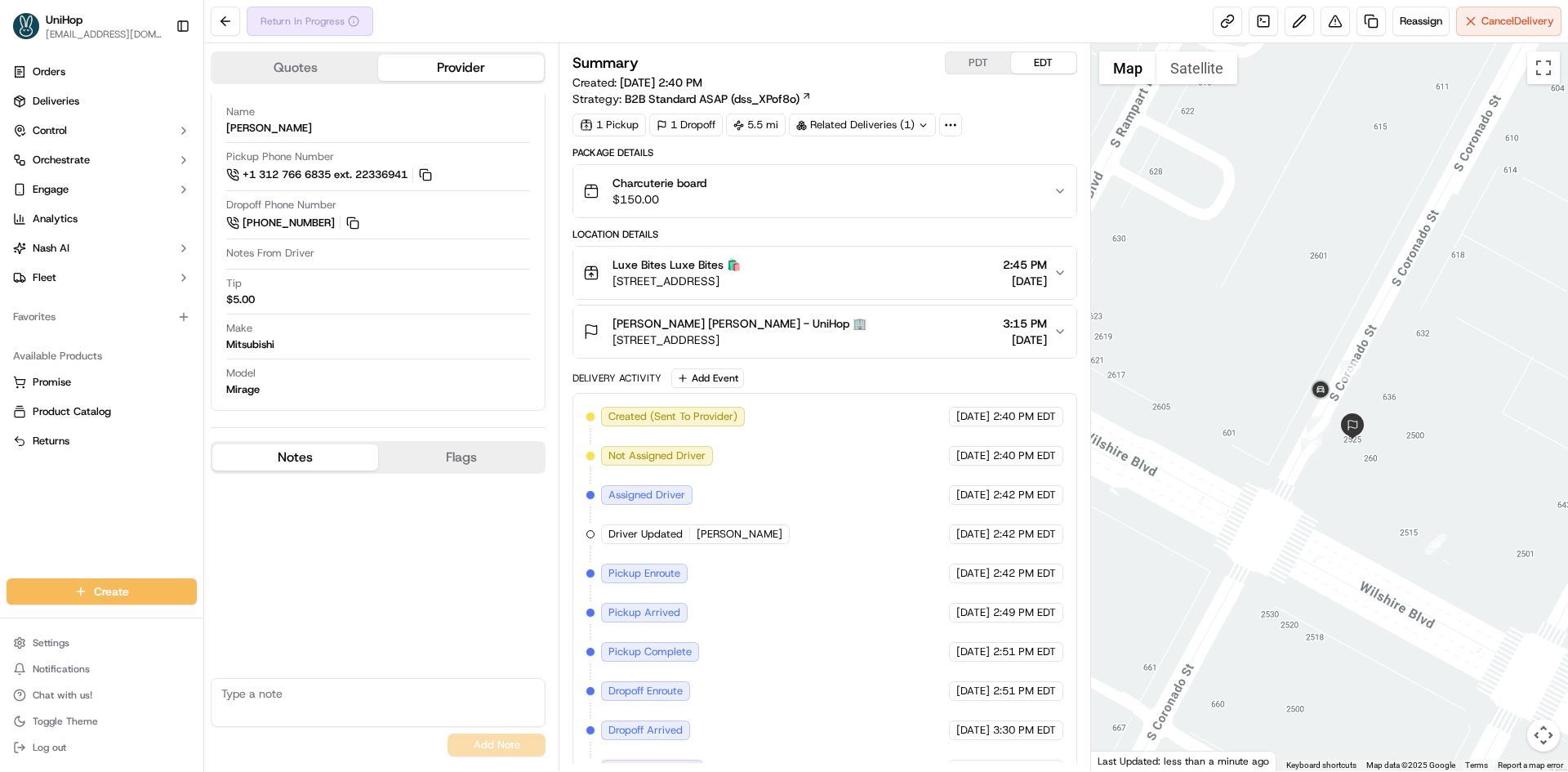
drag, startPoint x: 1313, startPoint y: 274, endPoint x: 1321, endPoint y: 290, distance: 17.9
click at [1321, 290] on div at bounding box center [1330, 407] width 478 height 728
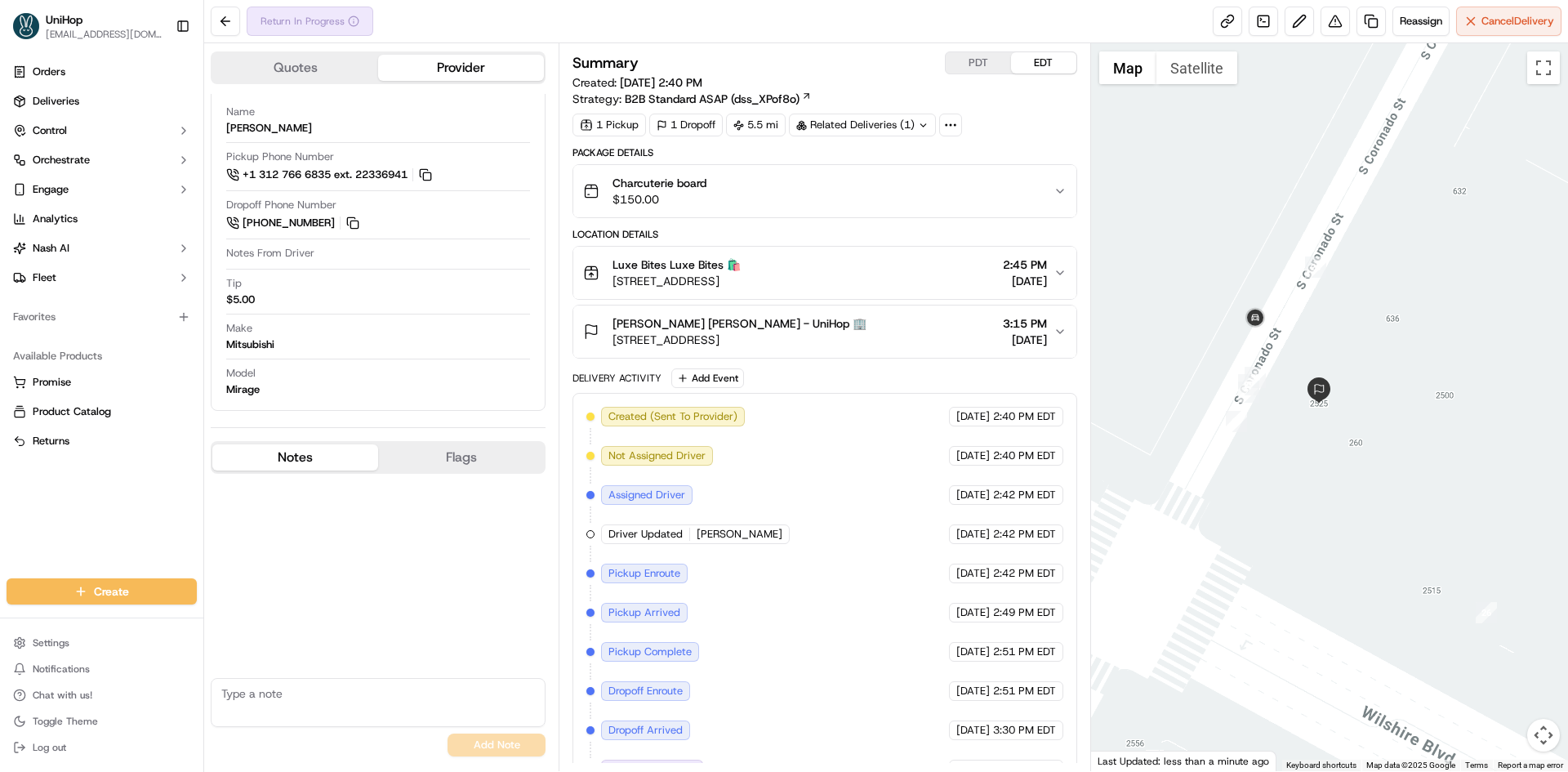
drag, startPoint x: 1310, startPoint y: 341, endPoint x: 1290, endPoint y: 347, distance: 20.9
click at [1290, 347] on div at bounding box center [1330, 407] width 478 height 728
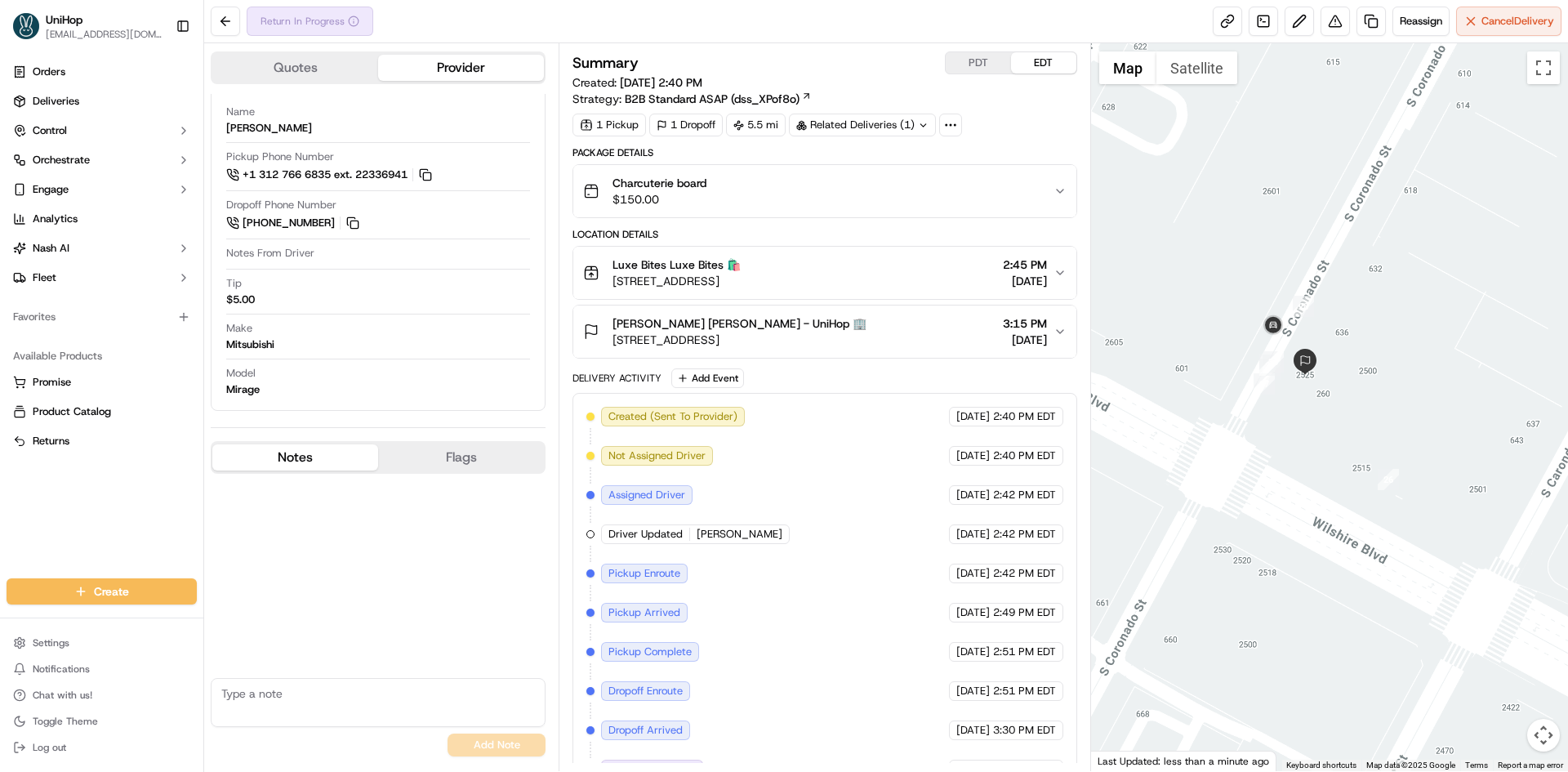
click at [962, 312] on button "Cleo Ruste Cleo Ruste - UniHop 🏢 2525 Wilshire Blvd #624, Los Angeles, CA 90057…" at bounding box center [824, 332] width 502 height 52
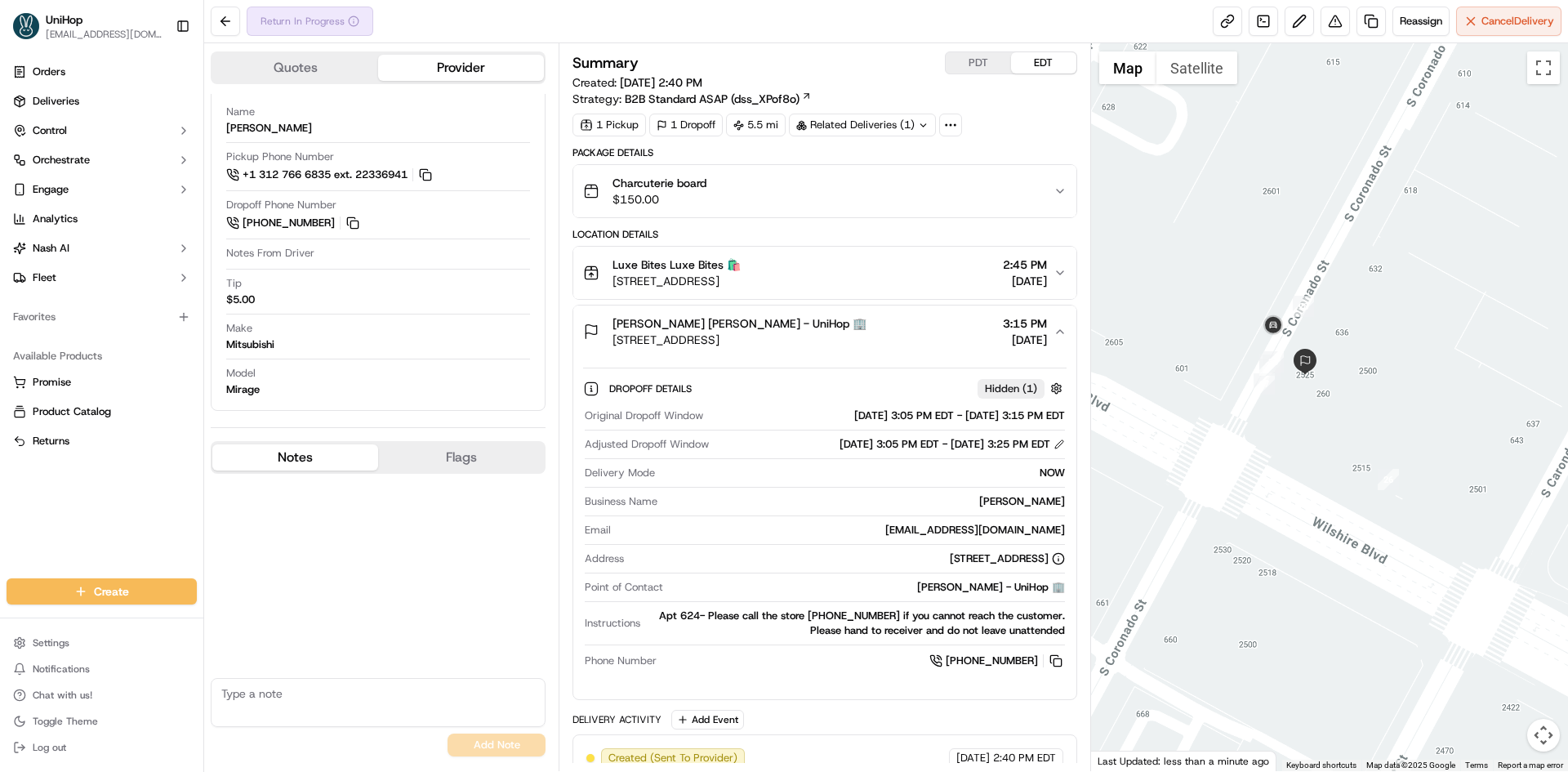
click at [962, 312] on button "Cleo Ruste Cleo Ruste - UniHop 🏢 2525 Wilshire Blvd #624, Los Angeles, CA 90057…" at bounding box center [824, 332] width 502 height 52
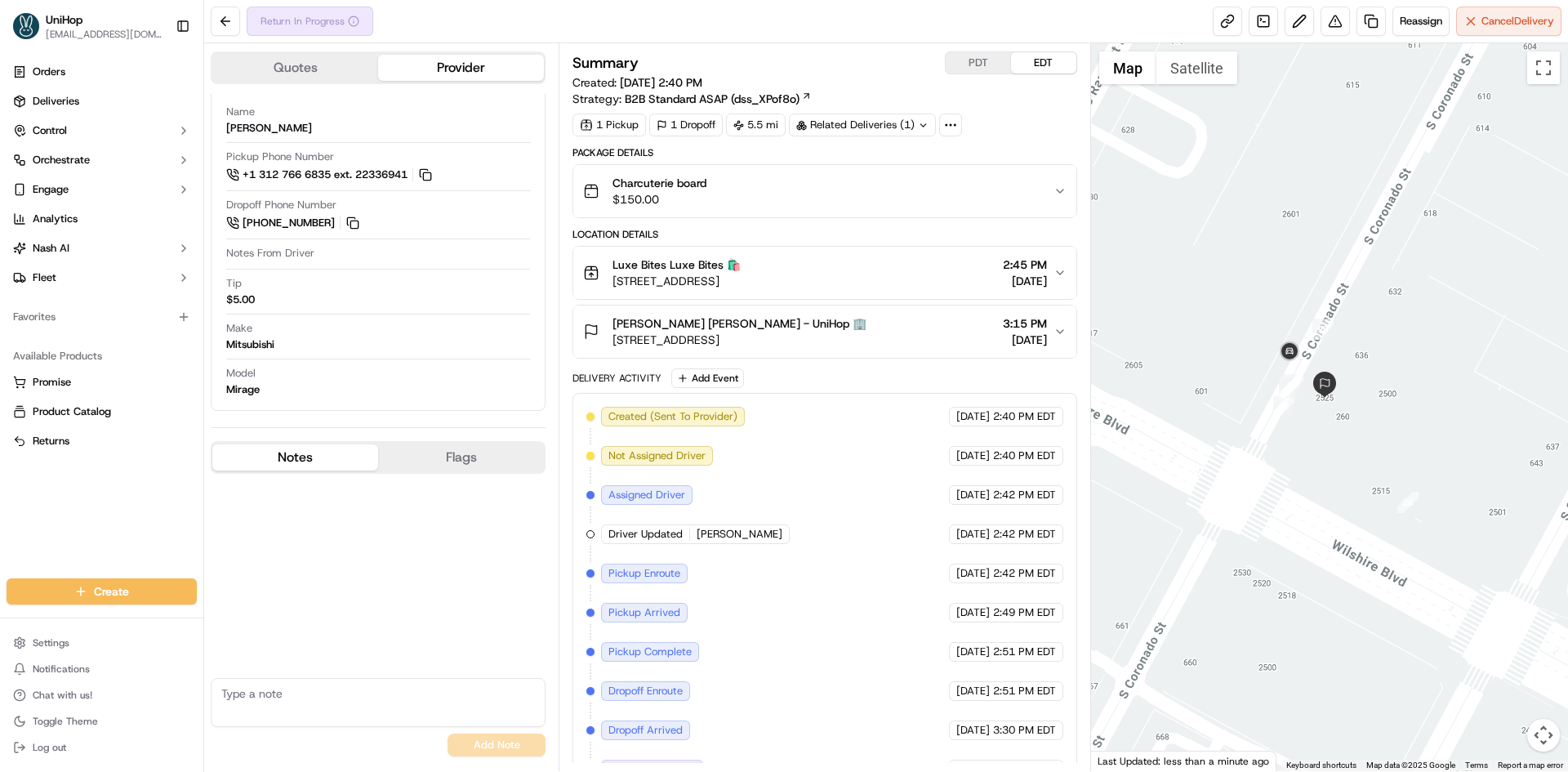
drag, startPoint x: 1205, startPoint y: 304, endPoint x: 1227, endPoint y: 328, distance: 32.6
click at [1227, 328] on div at bounding box center [1330, 407] width 478 height 728
click at [1221, 310] on div at bounding box center [1330, 407] width 478 height 728
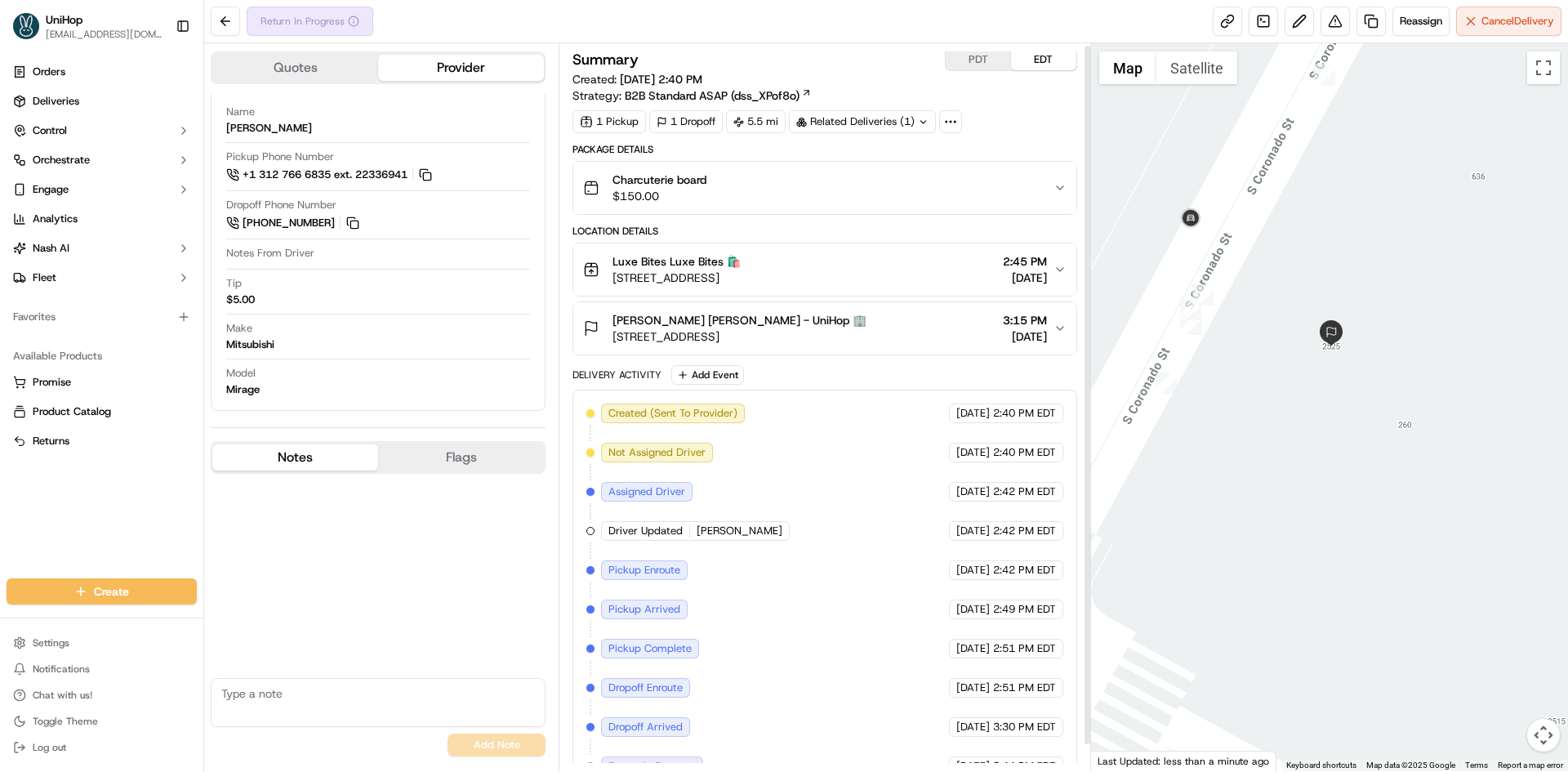
scroll to position [0, 0]
click at [1164, 63] on button "Satellite" at bounding box center [1196, 68] width 81 height 33
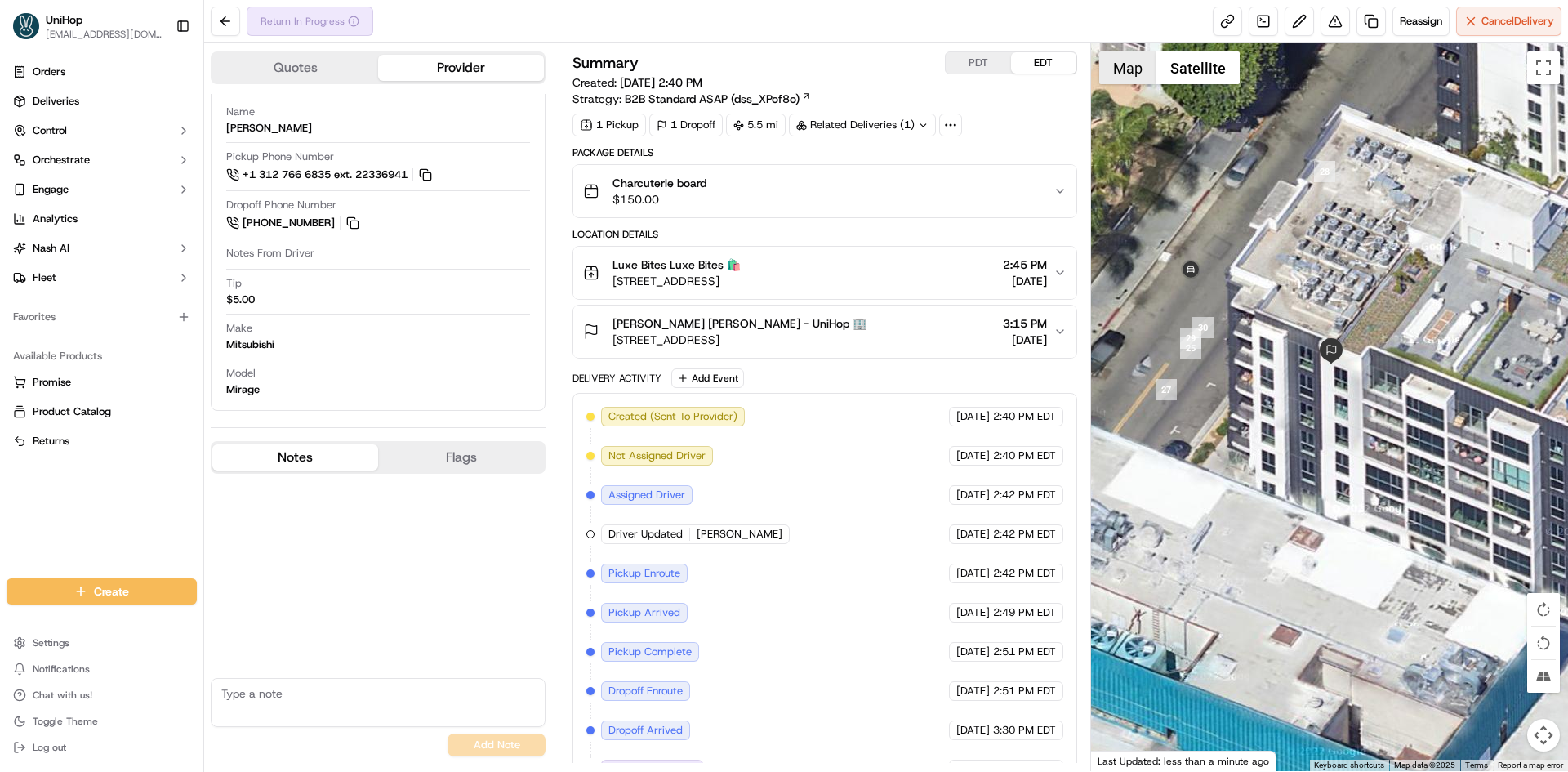
click at [1120, 64] on button "Map" at bounding box center [1127, 68] width 57 height 33
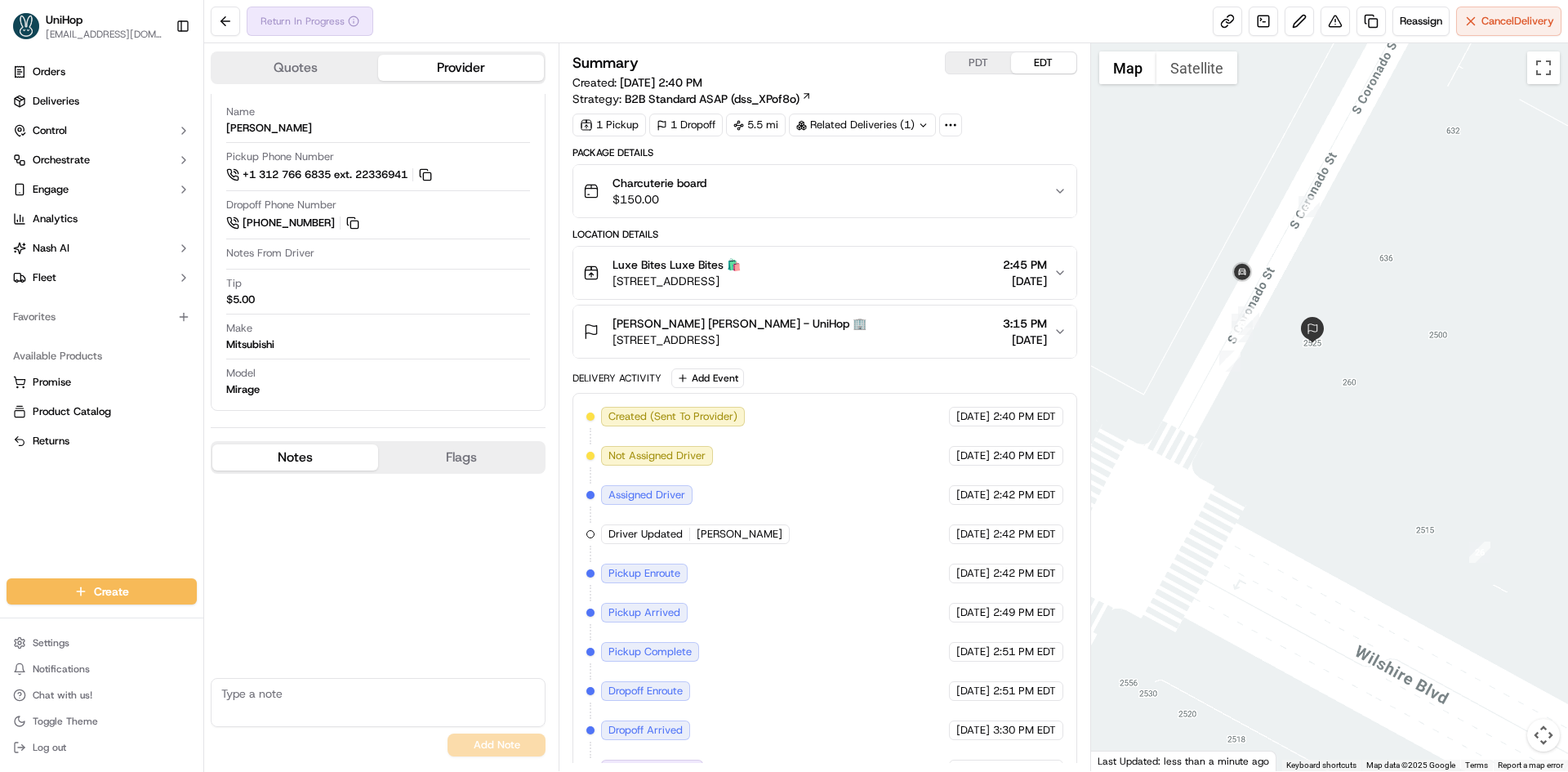
drag, startPoint x: 1260, startPoint y: 256, endPoint x: 1274, endPoint y: 297, distance: 43.3
click at [1274, 297] on div at bounding box center [1330, 407] width 478 height 728
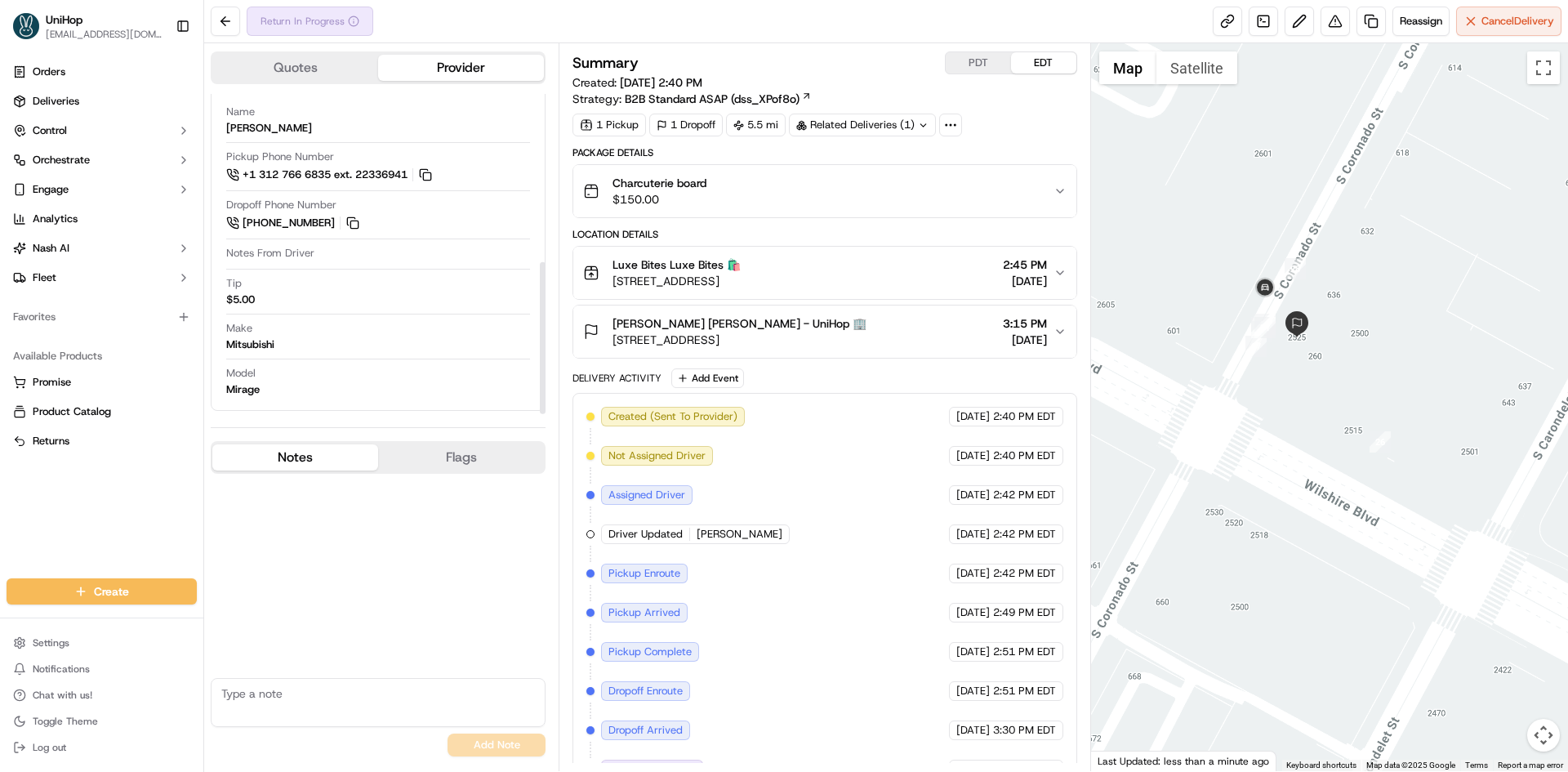
click at [795, 350] on button "Cleo Ruste Cleo Ruste - UniHop 🏢 2525 Wilshire Blvd #624, Los Angeles, CA 90057…" at bounding box center [824, 332] width 502 height 52
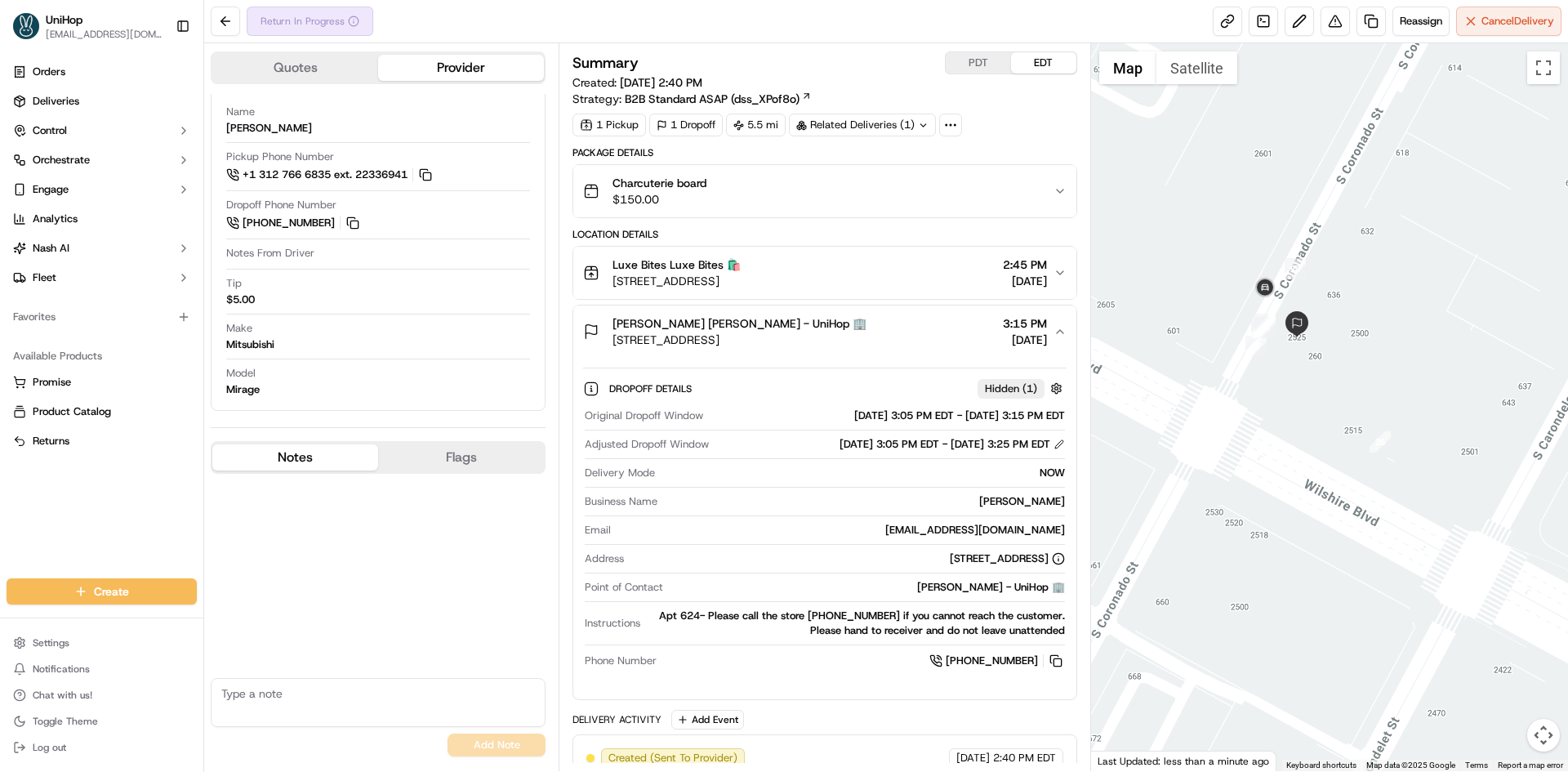
click at [796, 347] on span "2525 Wilshire Blvd #624, Los Angeles, CA 90057, USA" at bounding box center [739, 339] width 254 height 16
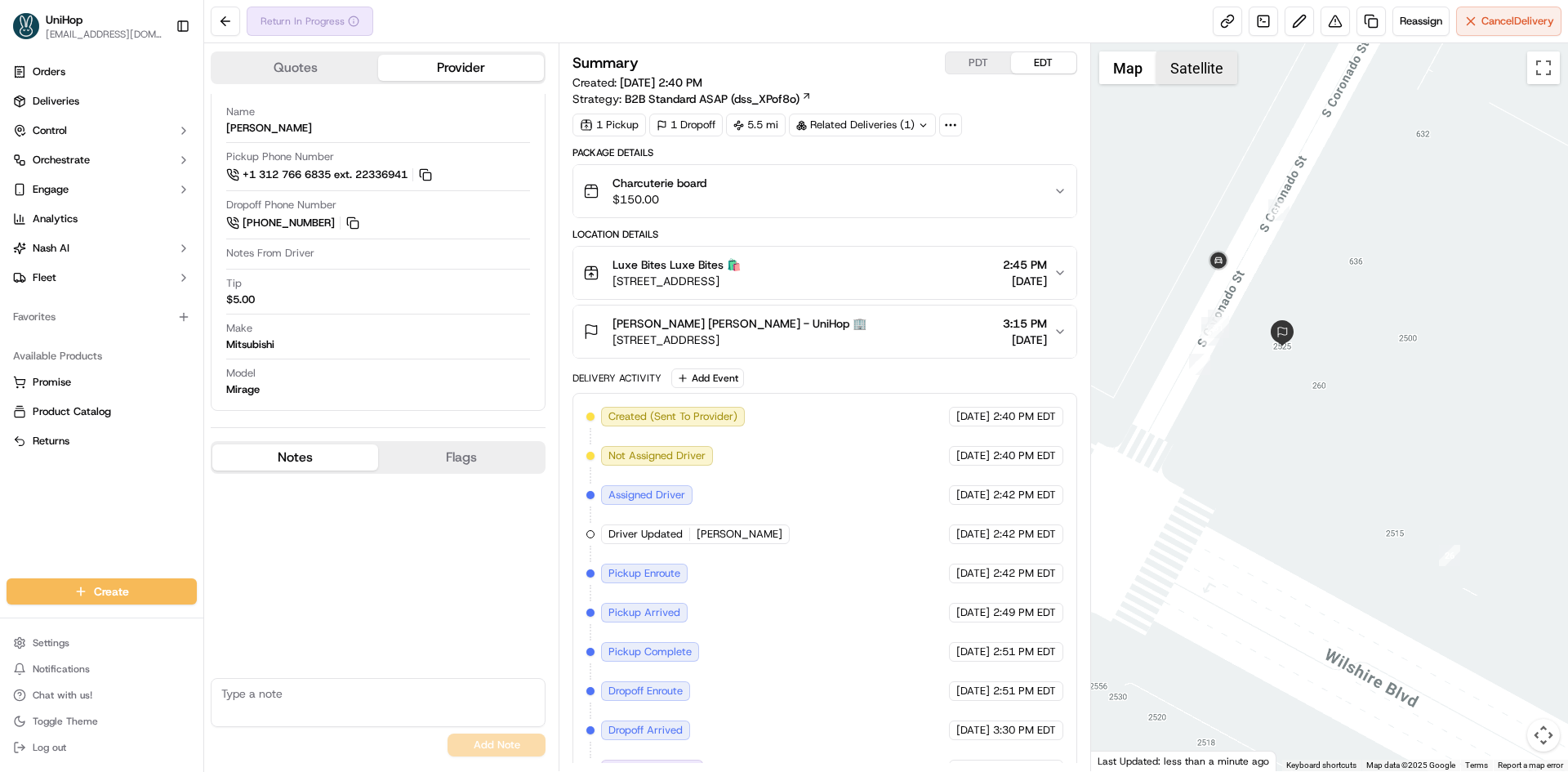
click at [1177, 68] on button "Satellite" at bounding box center [1196, 68] width 81 height 33
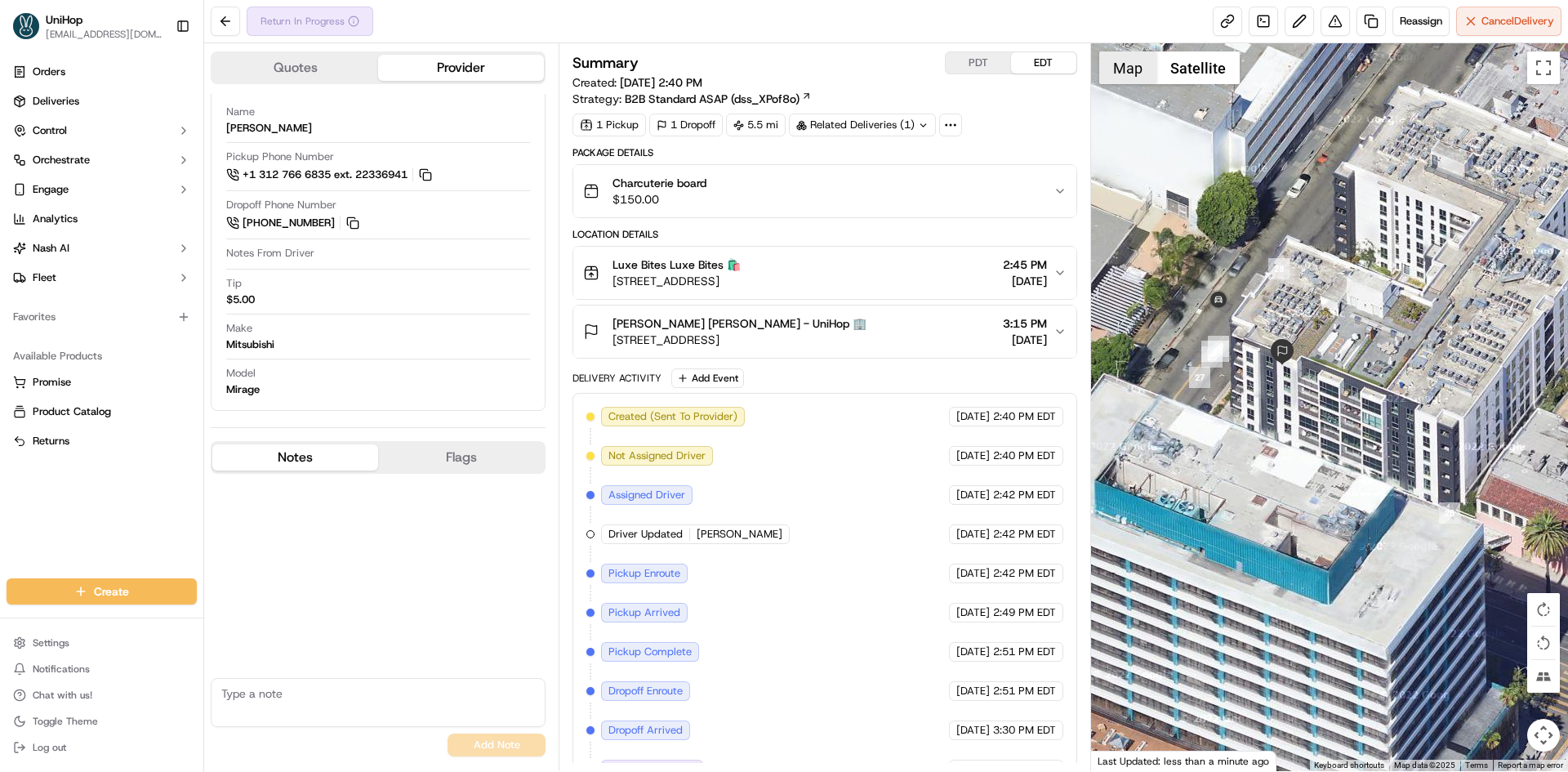
click at [1107, 82] on button "Map" at bounding box center [1127, 68] width 57 height 33
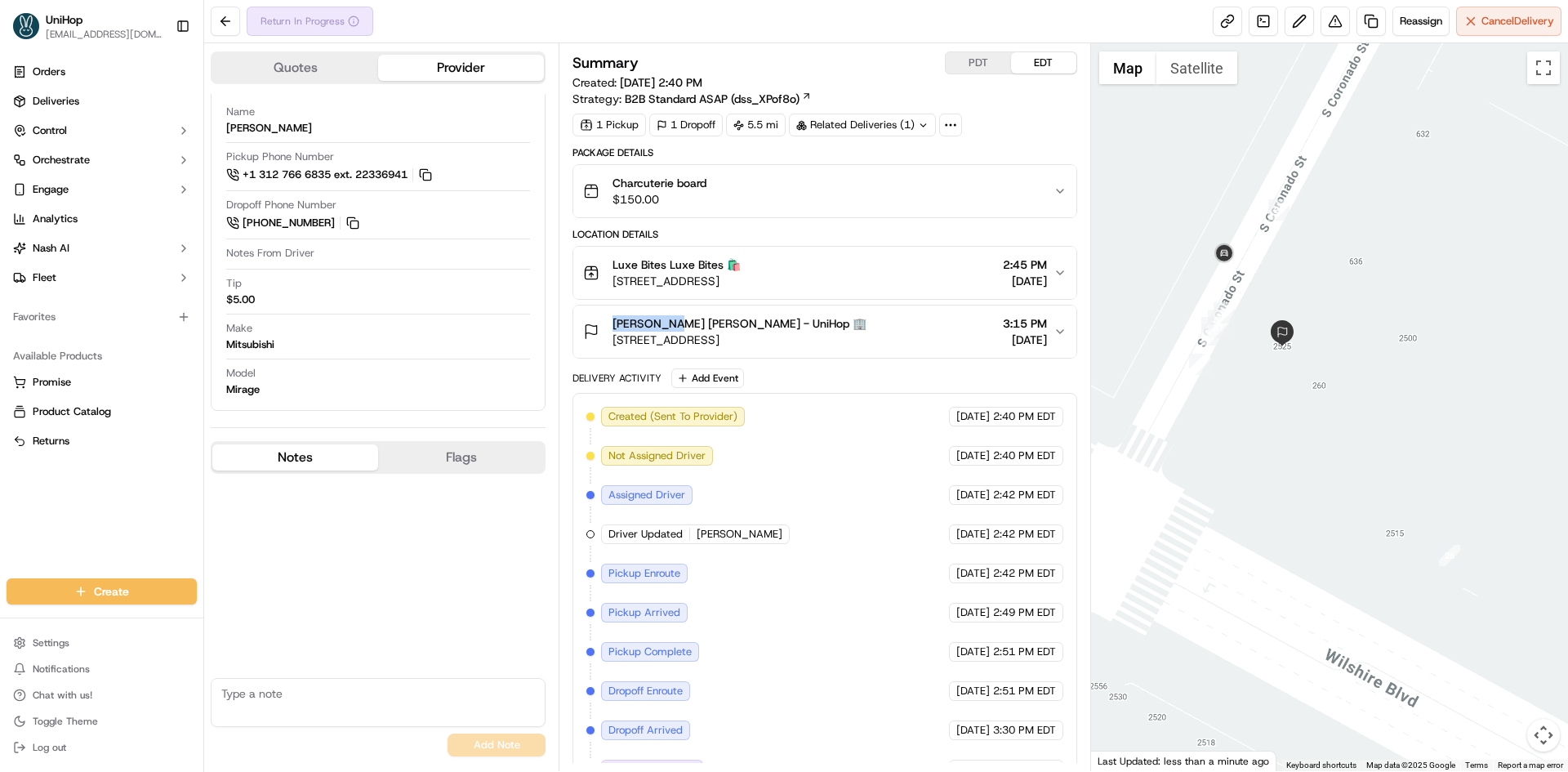
drag, startPoint x: 611, startPoint y: 324, endPoint x: 644, endPoint y: 313, distance: 34.8
click at [663, 323] on div "Cleo Ruste Cleo Ruste - UniHop 🏢 2525 Wilshire Blvd #624, Los Angeles, CA 90057…" at bounding box center [725, 331] width 283 height 33
copy span "Cleo Rust"
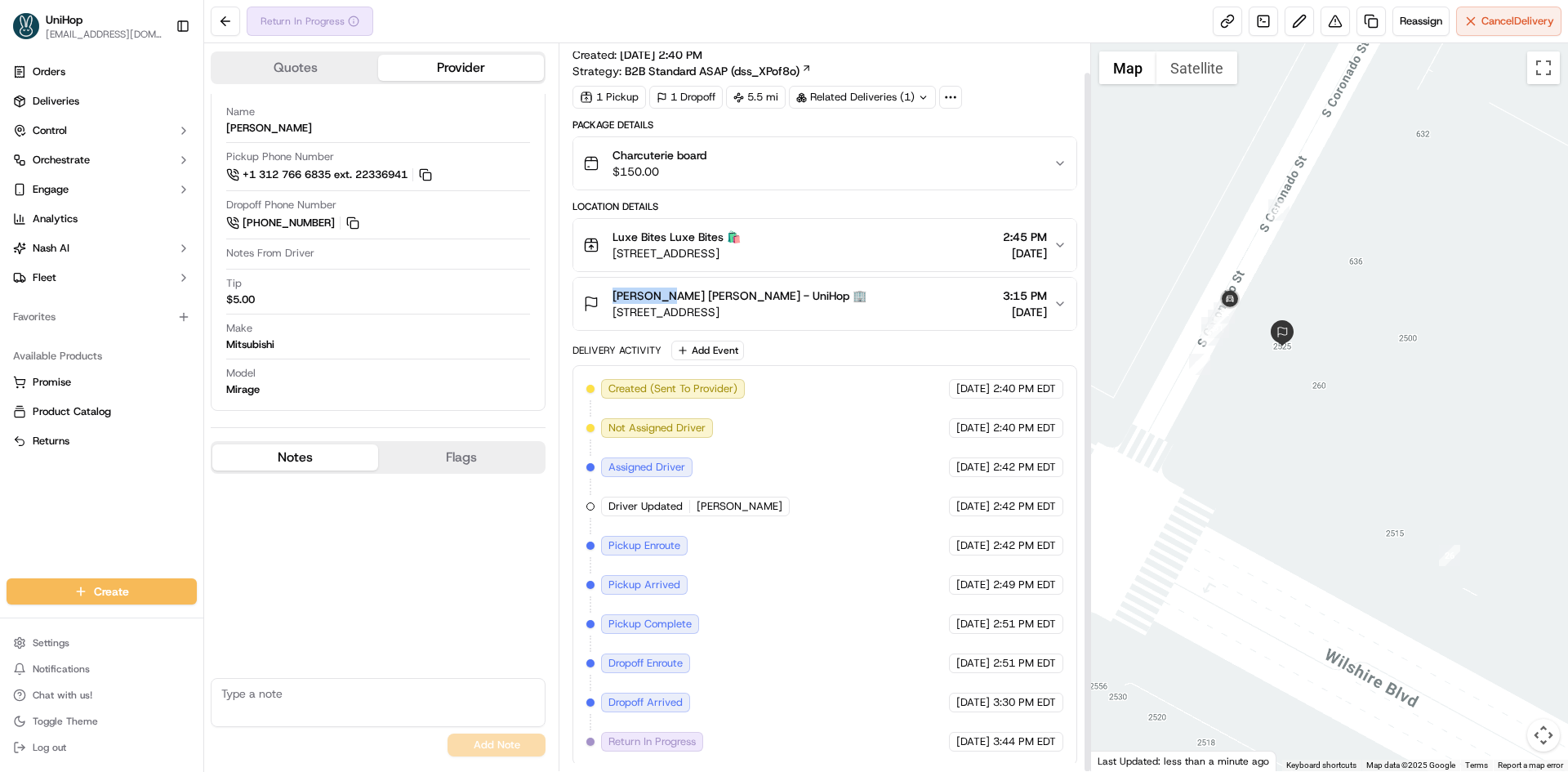
scroll to position [30, 0]
click at [13, 570] on div "Create Settings Notifications Chat with us! Toggle Theme Log out" at bounding box center [101, 669] width 204 height 206
click at [332, 687] on textarea at bounding box center [378, 702] width 335 height 49
type textarea "3235349444"
click at [489, 743] on button "Add Note" at bounding box center [497, 745] width 98 height 23
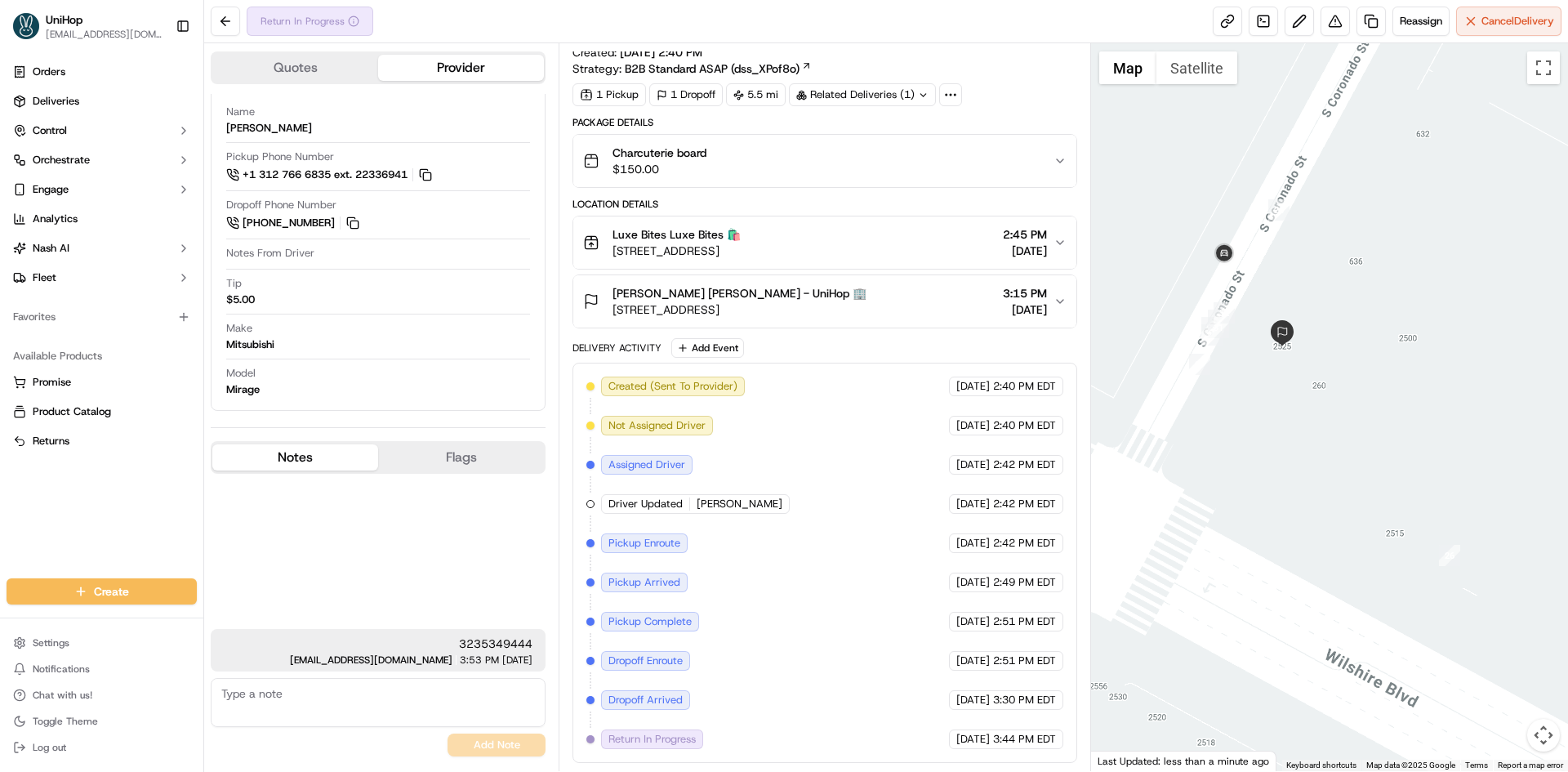
click at [384, 707] on textarea at bounding box center [378, 702] width 335 height 49
type textarea "dd confirmed that order was handed in person to customer at 2525"
click at [528, 751] on button "Add Note" at bounding box center [497, 745] width 98 height 23
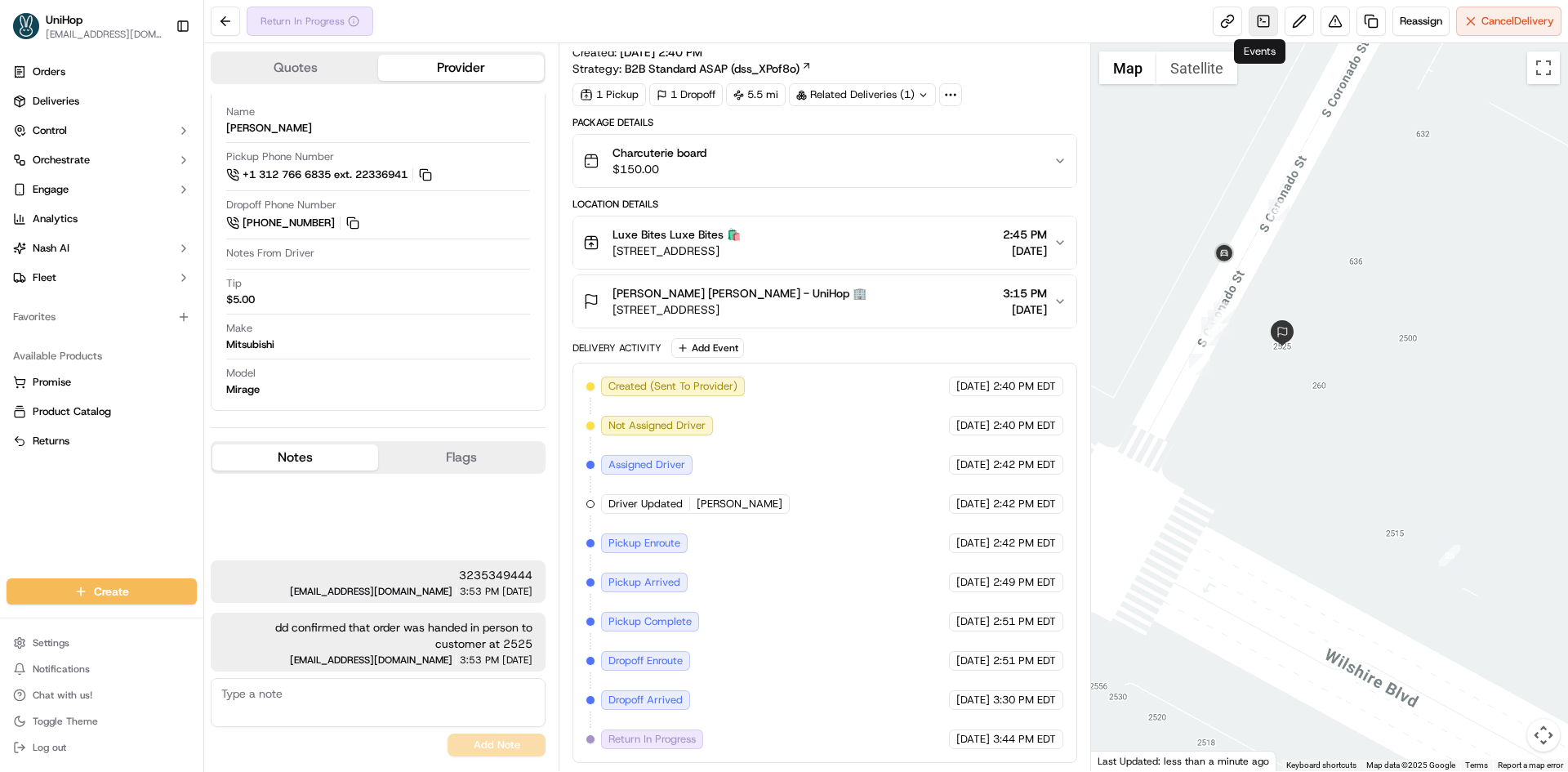
click at [1259, 13] on link at bounding box center [1263, 21] width 29 height 29
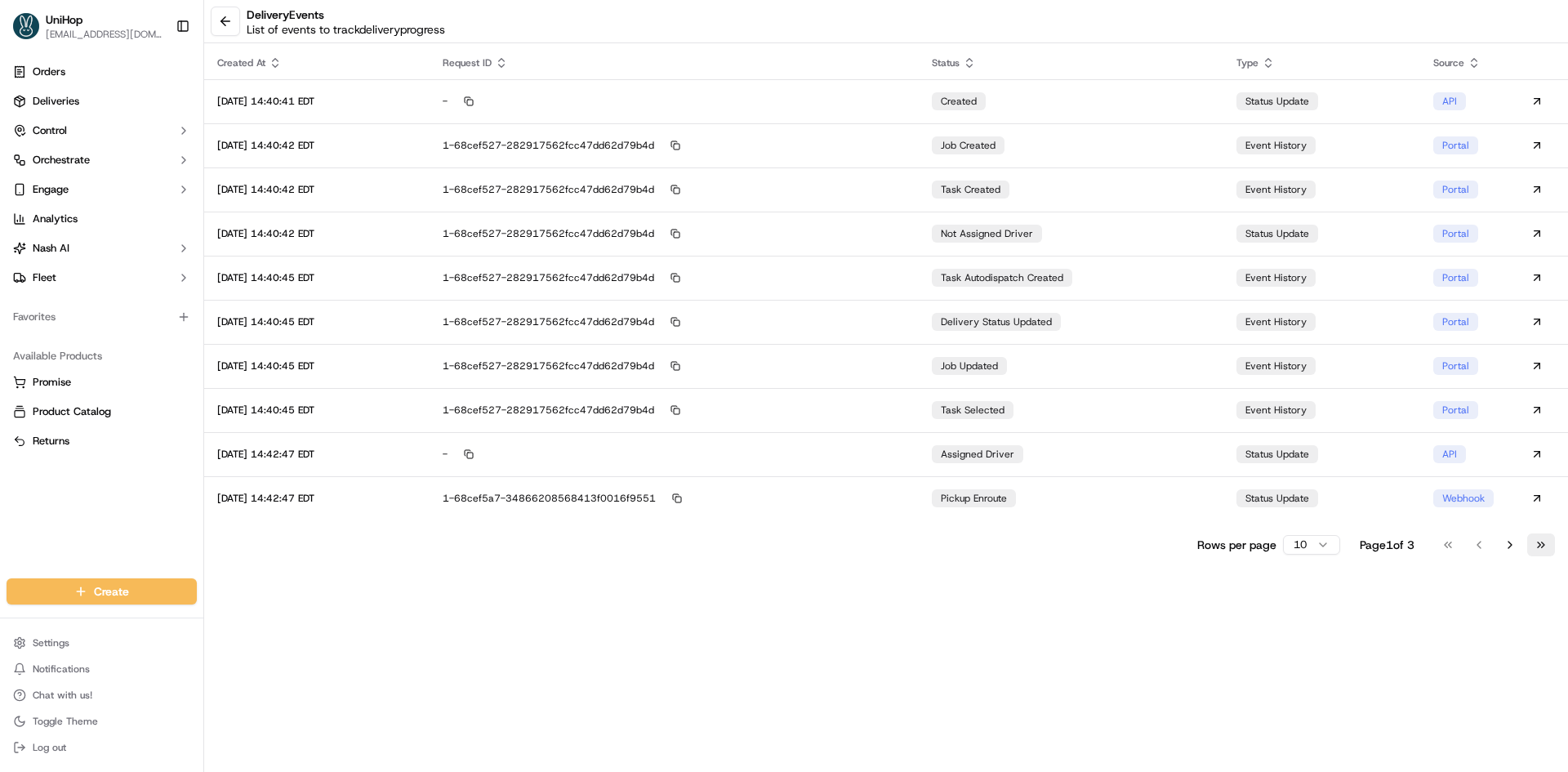
click at [1543, 543] on button "Go to last page" at bounding box center [1541, 544] width 28 height 23
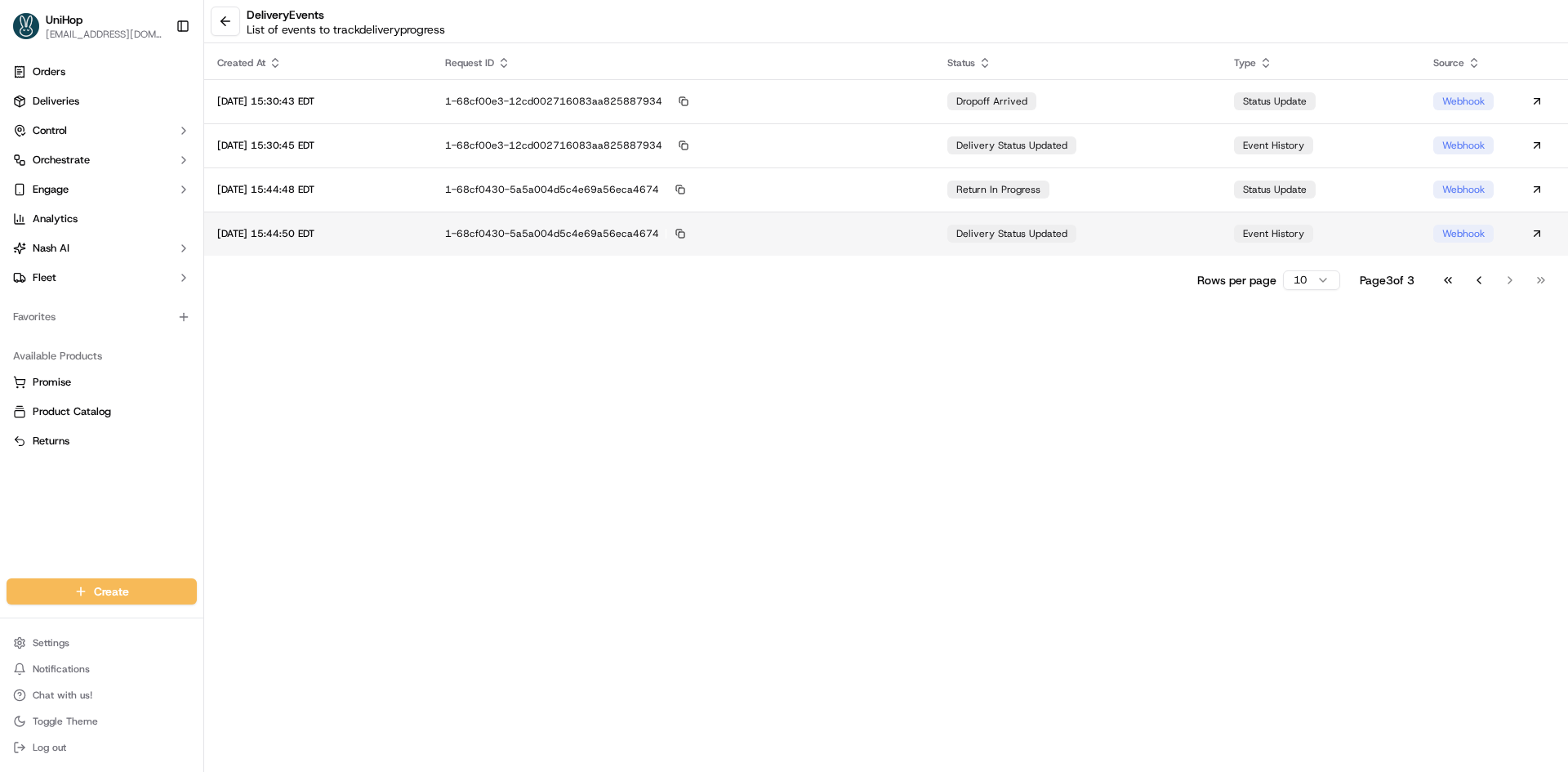
click at [1155, 237] on td "delivery status updated" at bounding box center [1078, 234] width 287 height 44
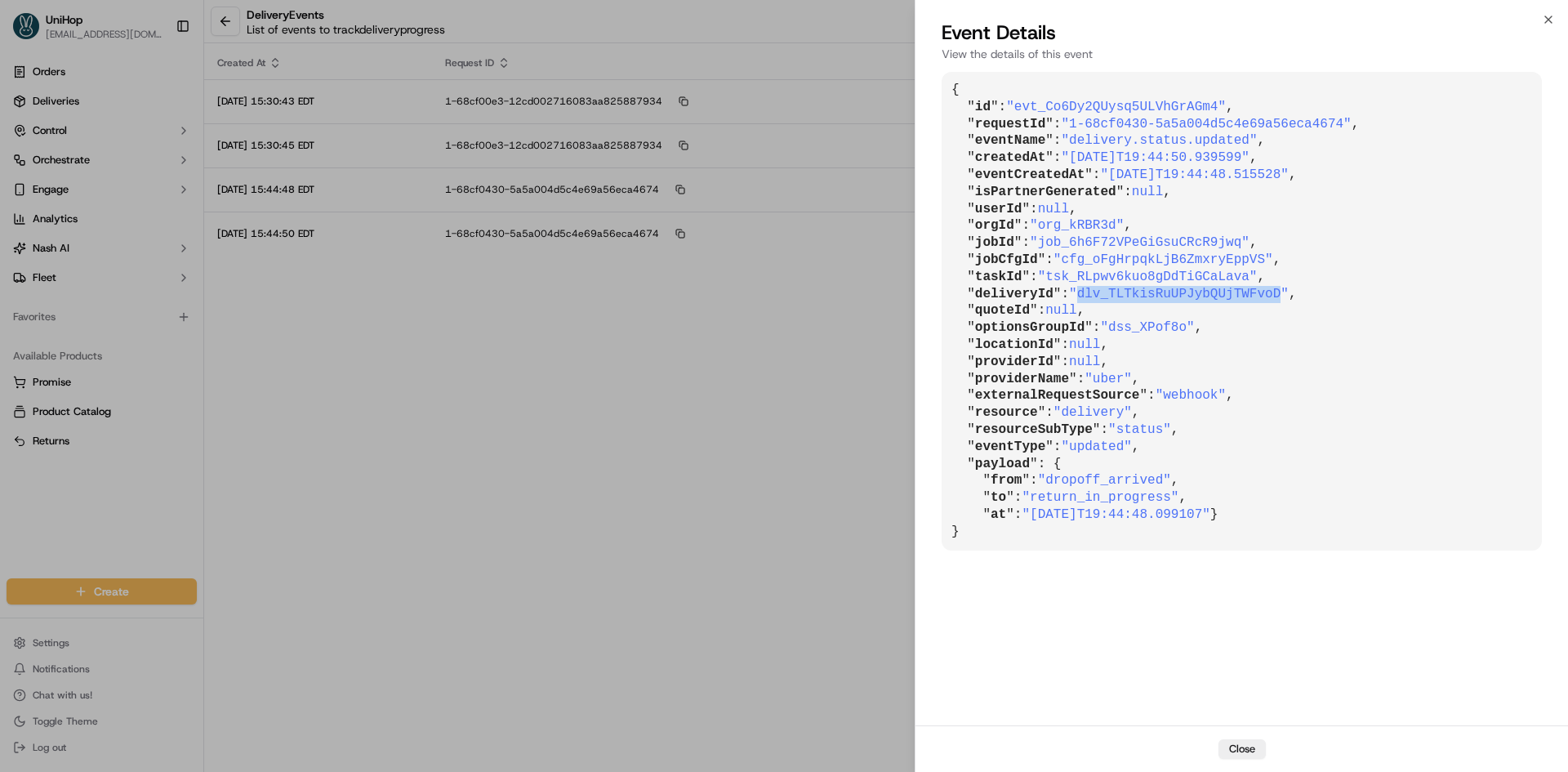
drag, startPoint x: 1076, startPoint y: 296, endPoint x: 1259, endPoint y: 294, distance: 183.0
click at [1259, 294] on span ""dlv_TLTkisRuUPJybQUjTWFvoD"" at bounding box center [1179, 294] width 220 height 14
copy span "dlv_TLTkisRuUPJybQUjTWFvoD"
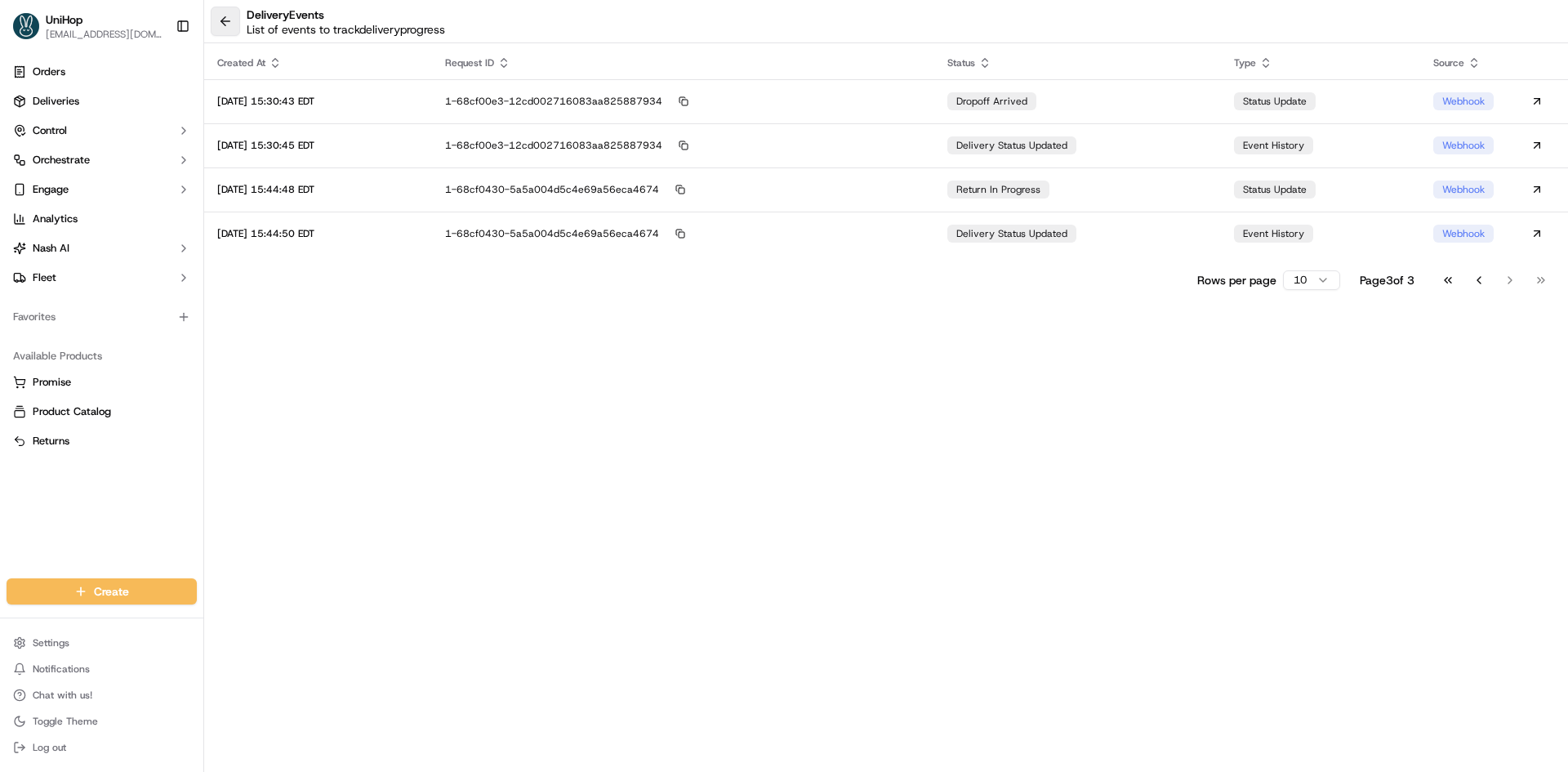
click at [238, 17] on button at bounding box center [225, 21] width 29 height 29
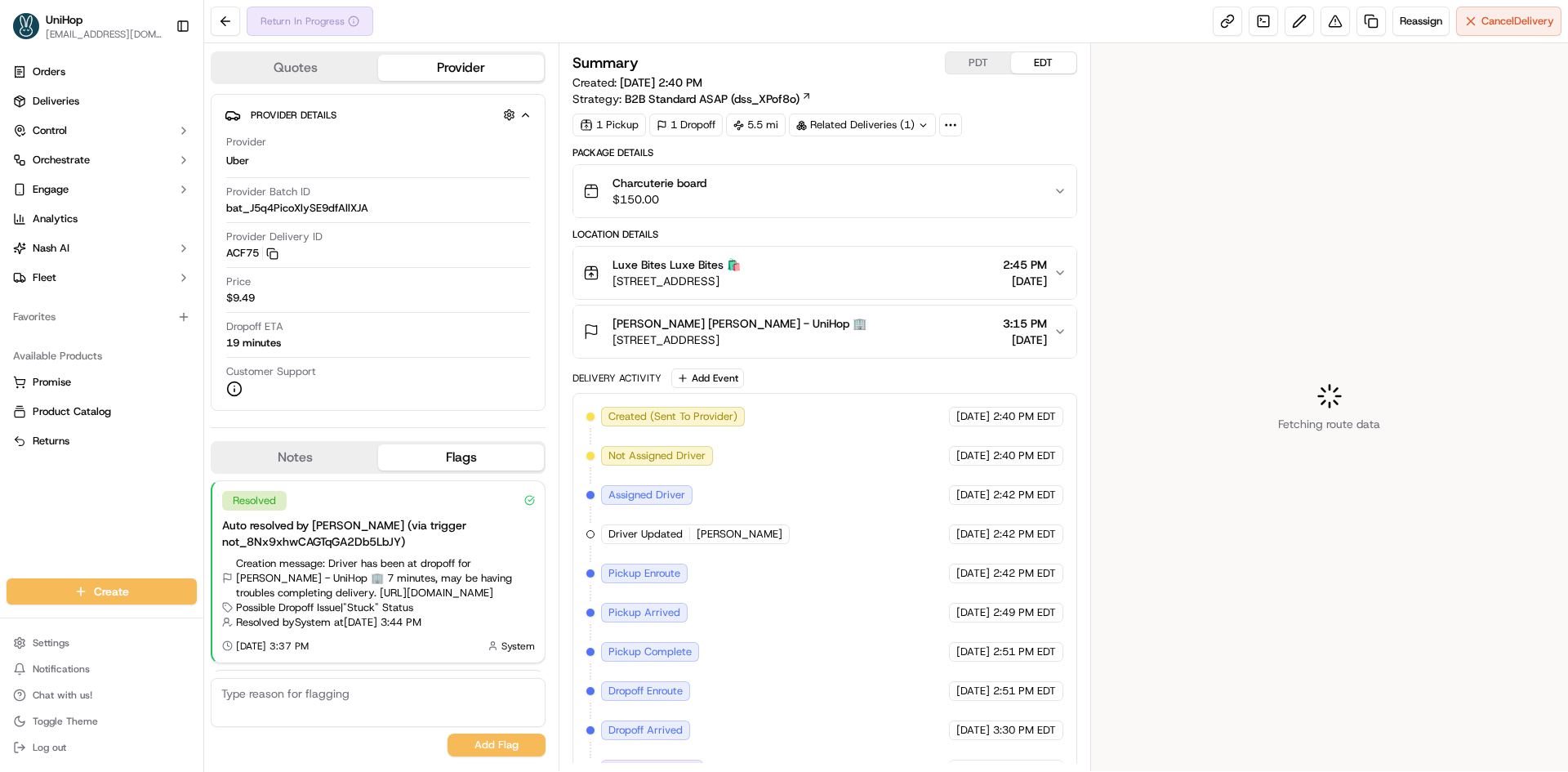
scroll to position [121, 0]
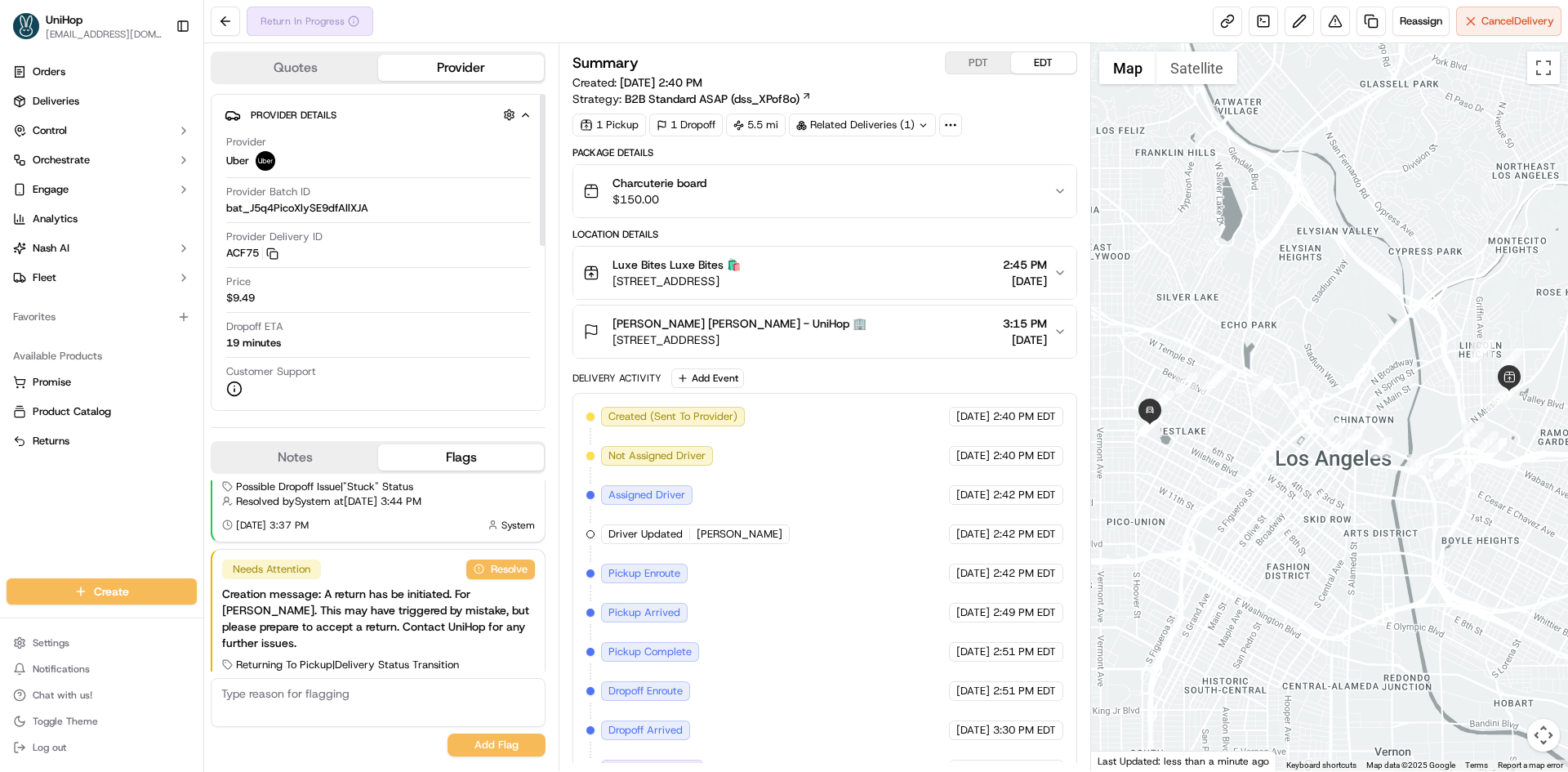
click at [324, 457] on button "Notes" at bounding box center [295, 457] width 166 height 26
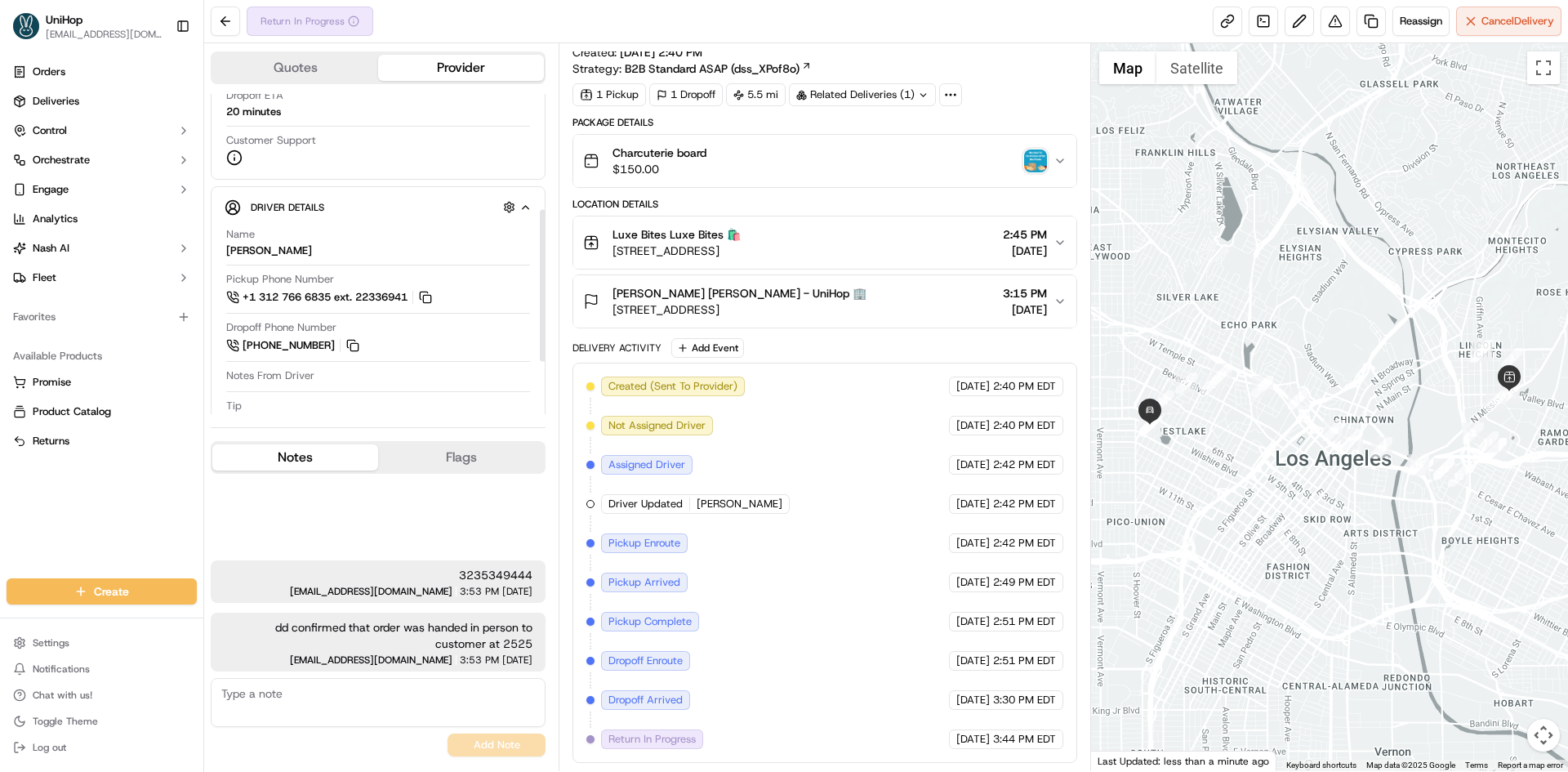
scroll to position [164, 0]
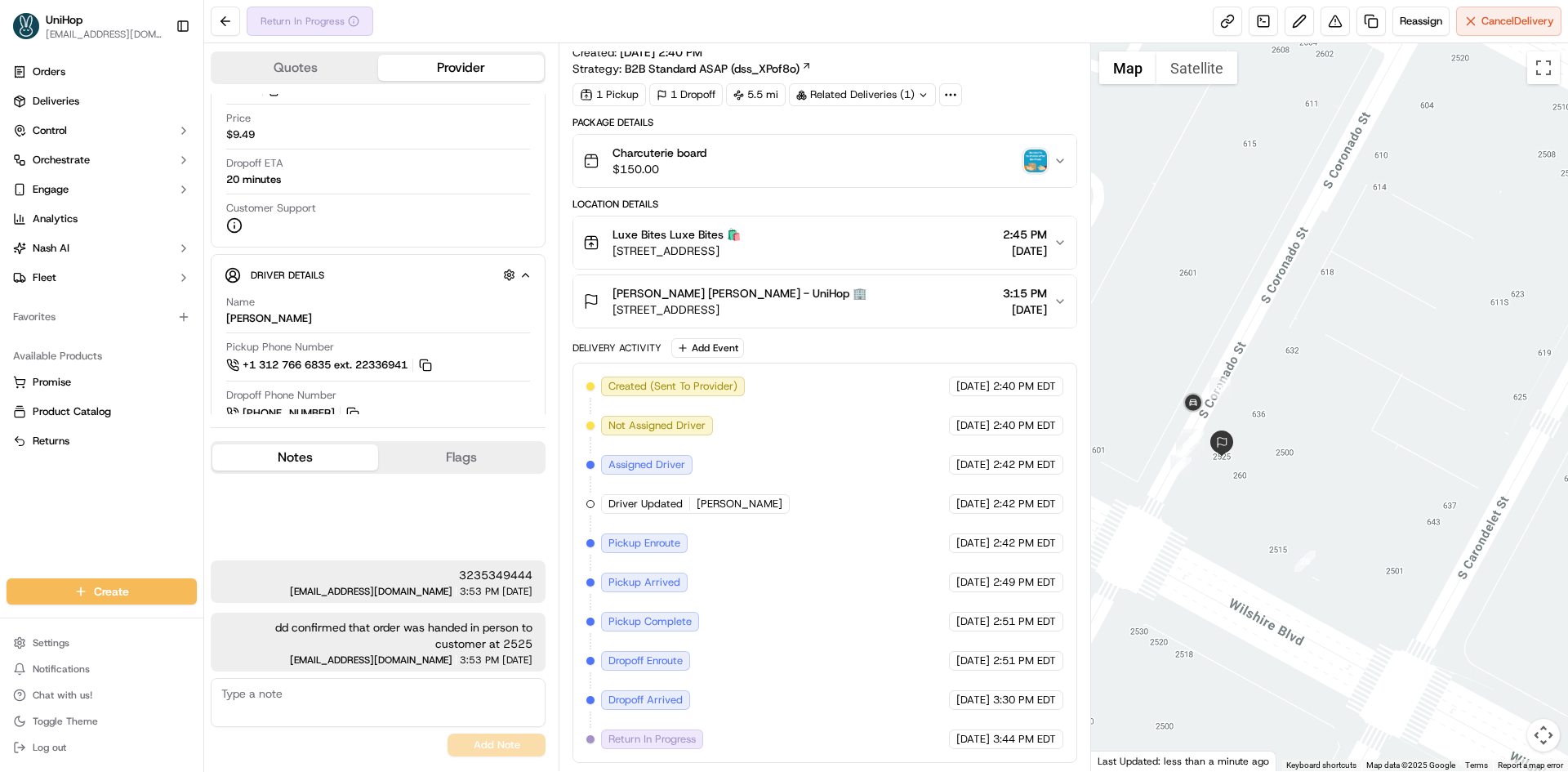
drag, startPoint x: 1231, startPoint y: 417, endPoint x: 1229, endPoint y: 407, distance: 10.2
click at [1229, 407] on div at bounding box center [1330, 407] width 478 height 728
drag, startPoint x: 1226, startPoint y: 396, endPoint x: 1223, endPoint y: 377, distance: 19.2
click at [1225, 391] on div at bounding box center [1330, 407] width 478 height 728
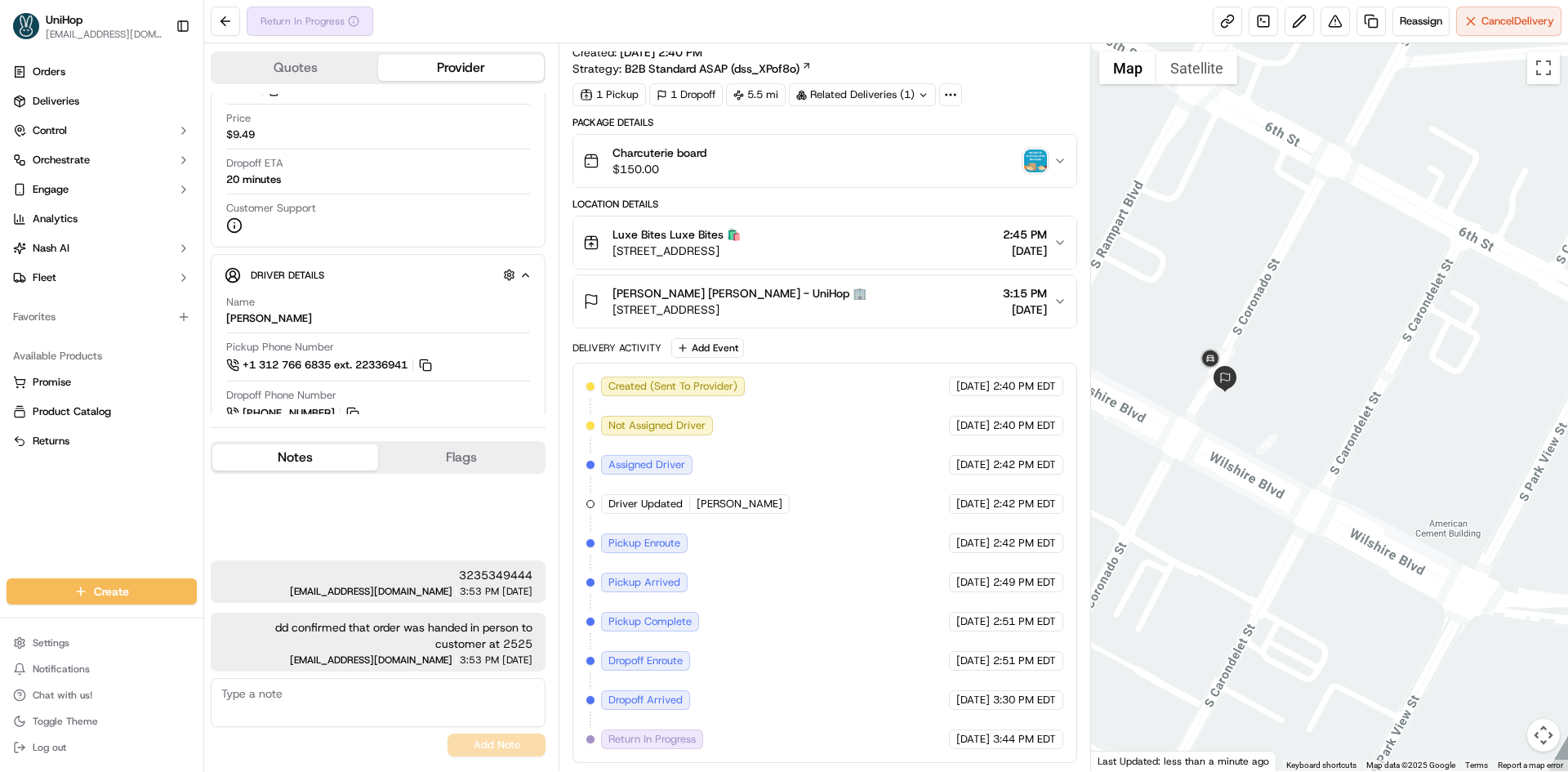
drag, startPoint x: 1244, startPoint y: 370, endPoint x: 1257, endPoint y: 361, distance: 15.8
click at [1257, 361] on div at bounding box center [1330, 407] width 478 height 728
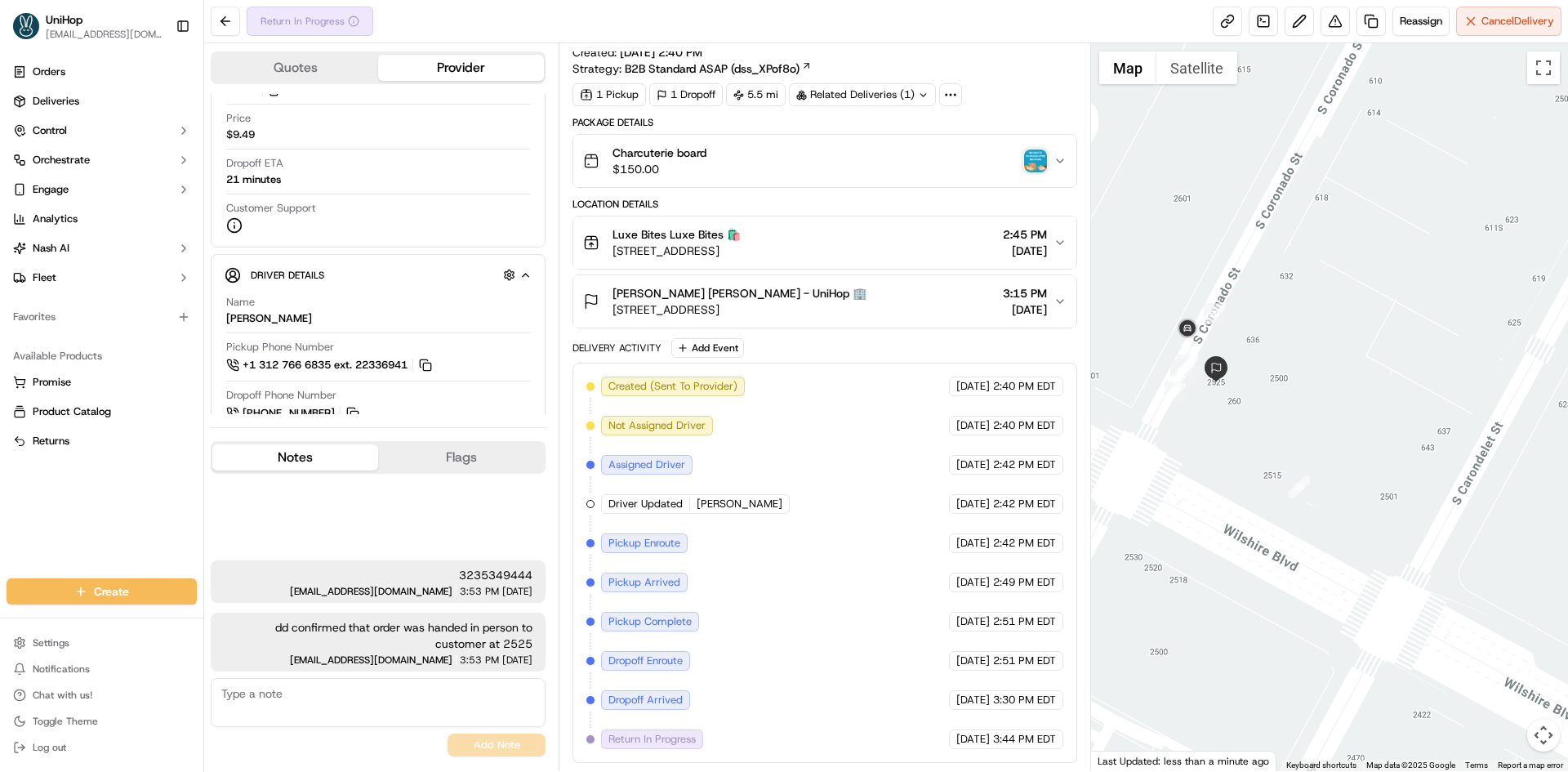
click at [1292, 369] on div at bounding box center [1330, 407] width 478 height 728
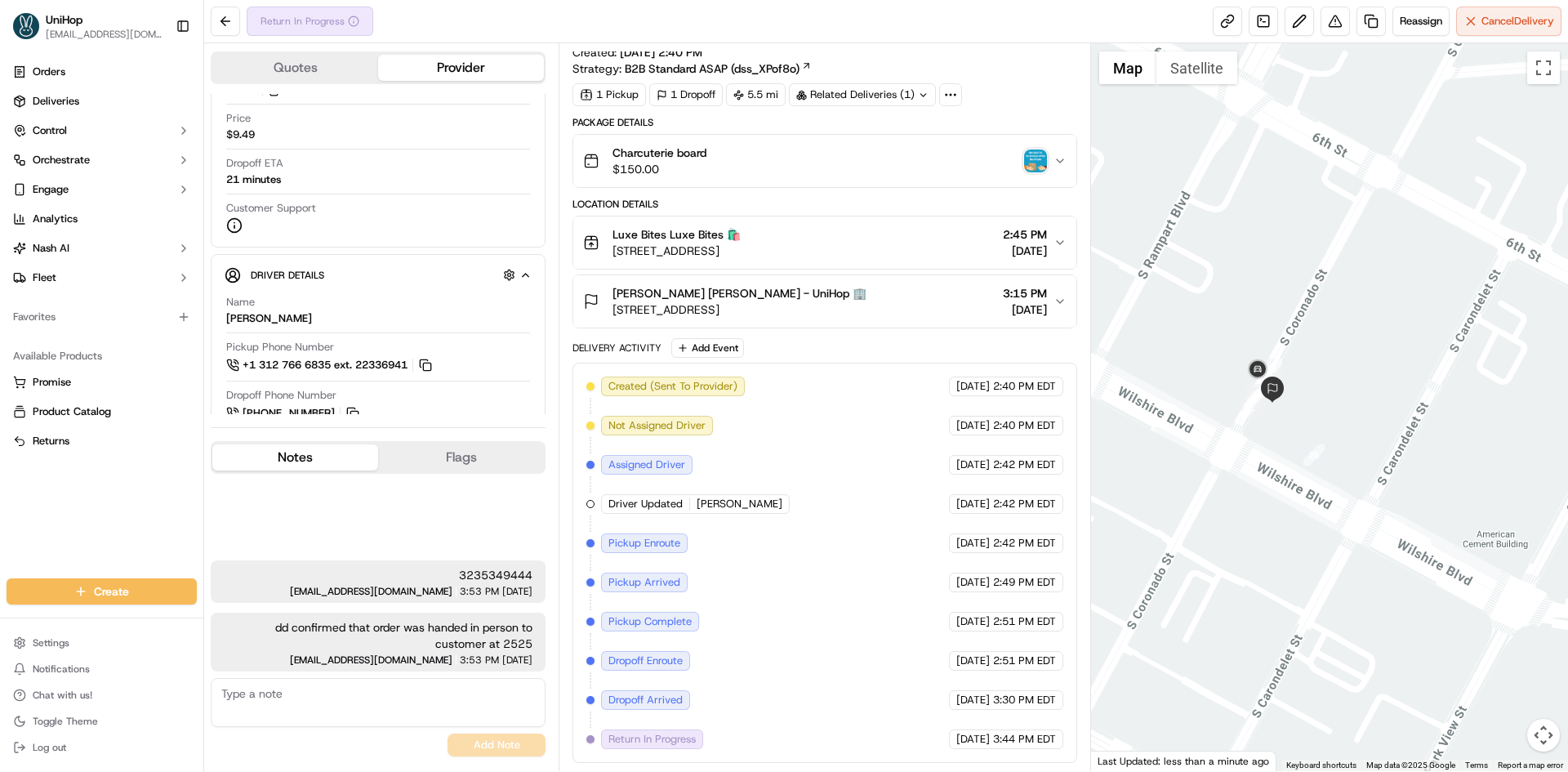
drag, startPoint x: 1252, startPoint y: 415, endPoint x: 1266, endPoint y: 440, distance: 28.7
click at [1266, 440] on div at bounding box center [1330, 407] width 478 height 728
drag, startPoint x: 1276, startPoint y: 396, endPoint x: 1283, endPoint y: 392, distance: 8.1
click at [1283, 392] on div at bounding box center [1330, 407] width 478 height 728
click at [1296, 397] on div at bounding box center [1330, 407] width 478 height 728
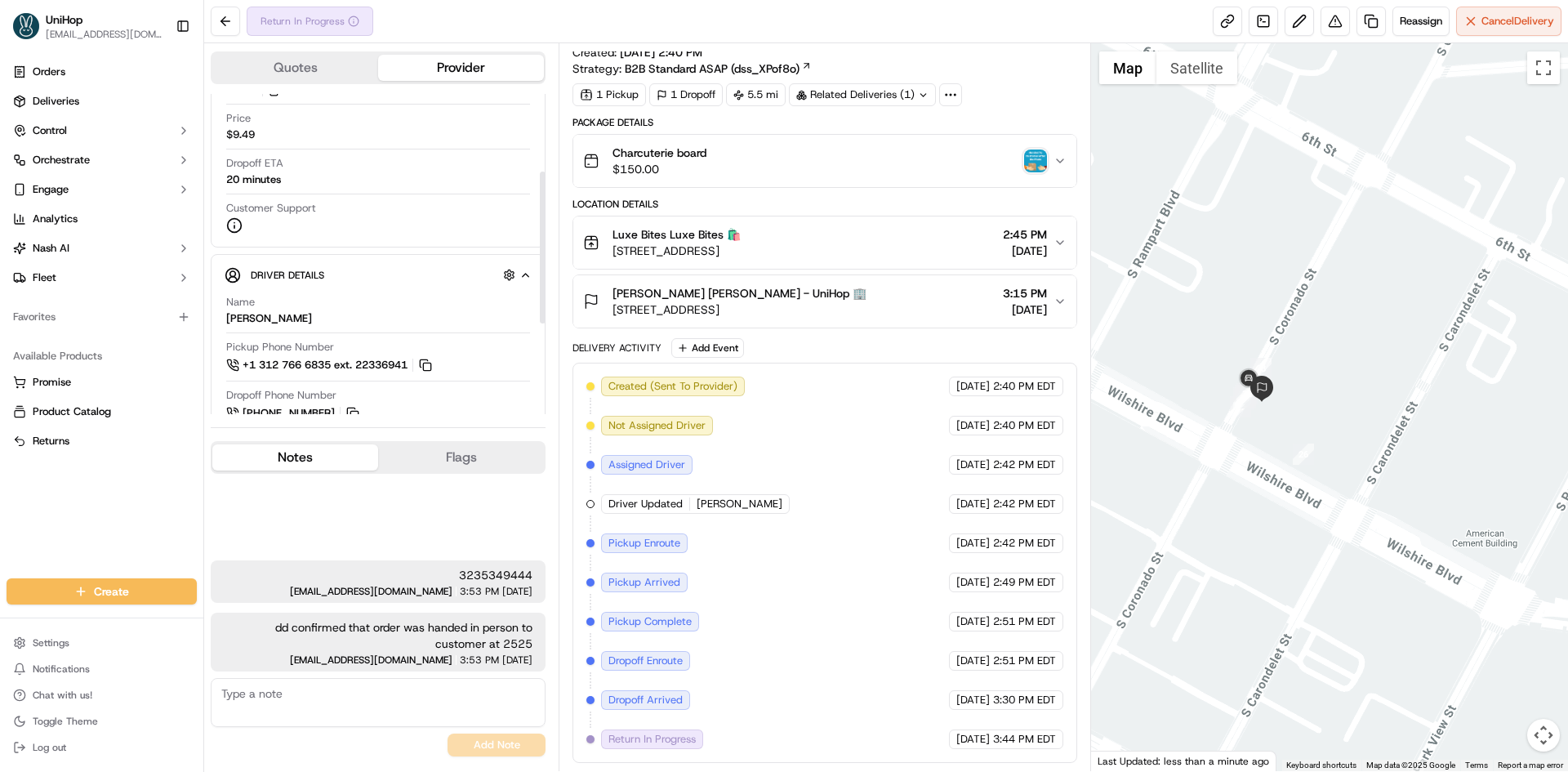
click at [340, 698] on textarea at bounding box center [378, 702] width 335 height 49
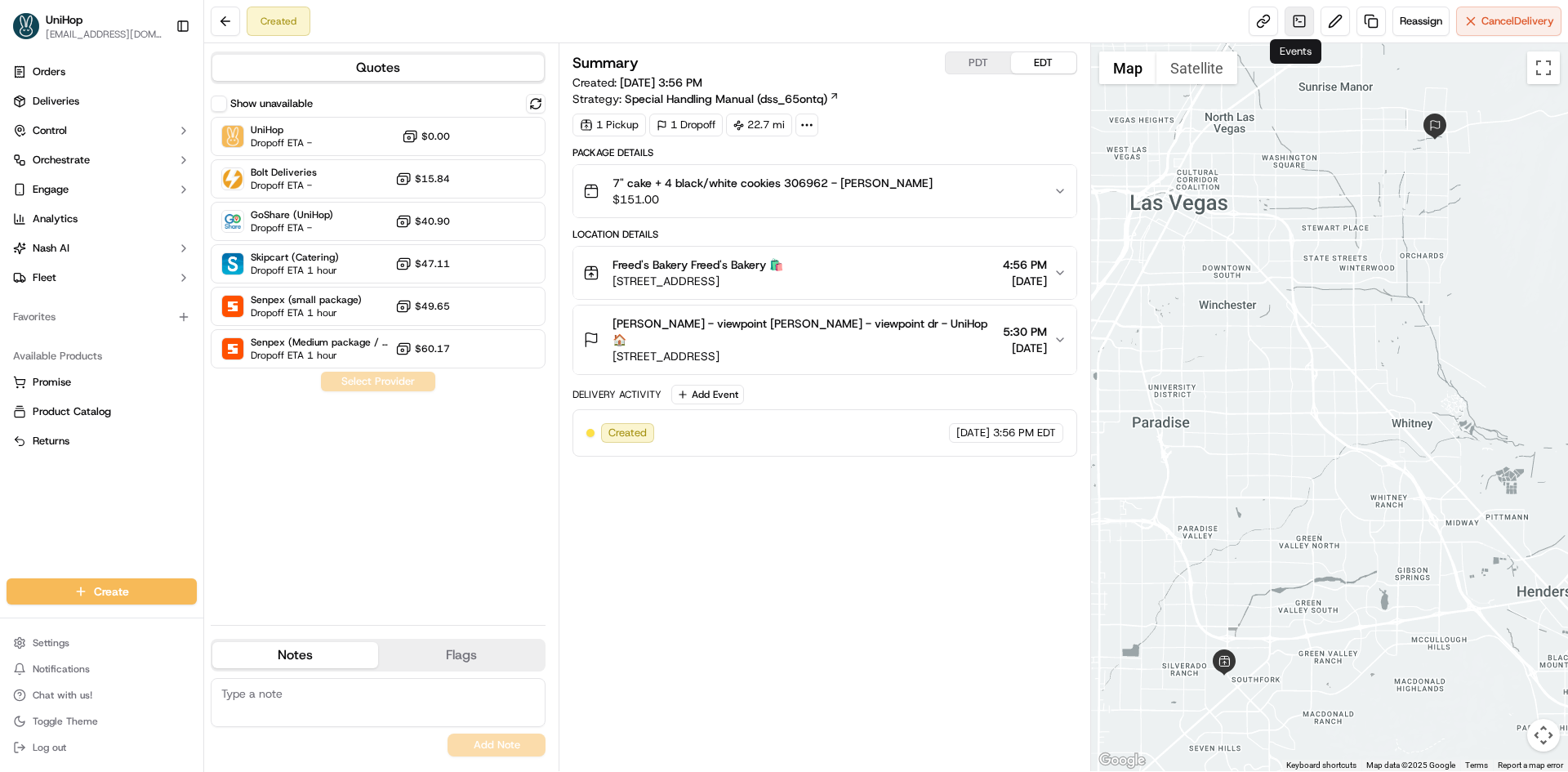
click at [1291, 27] on link at bounding box center [1299, 21] width 29 height 29
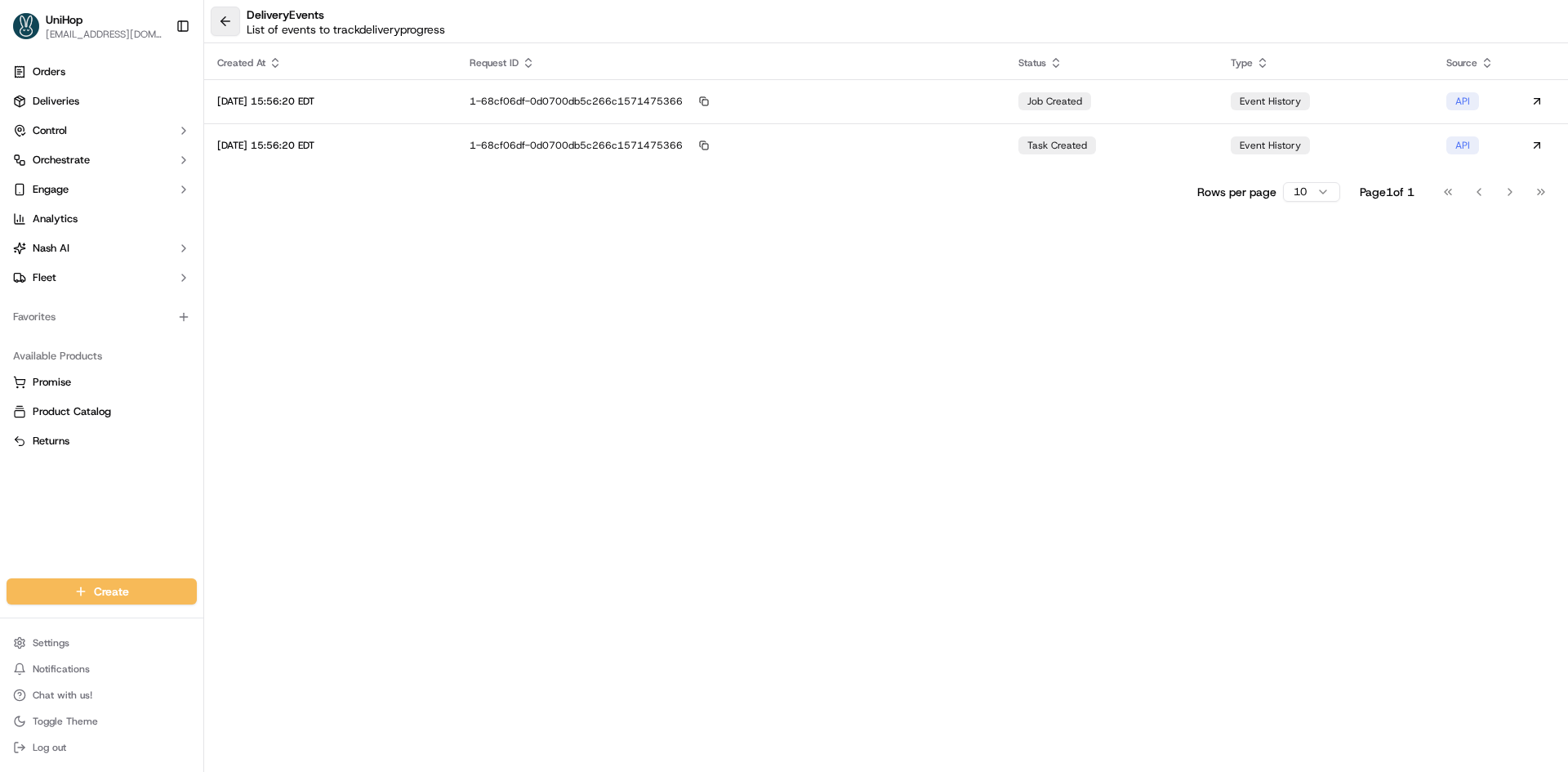
click at [233, 24] on button at bounding box center [225, 21] width 29 height 29
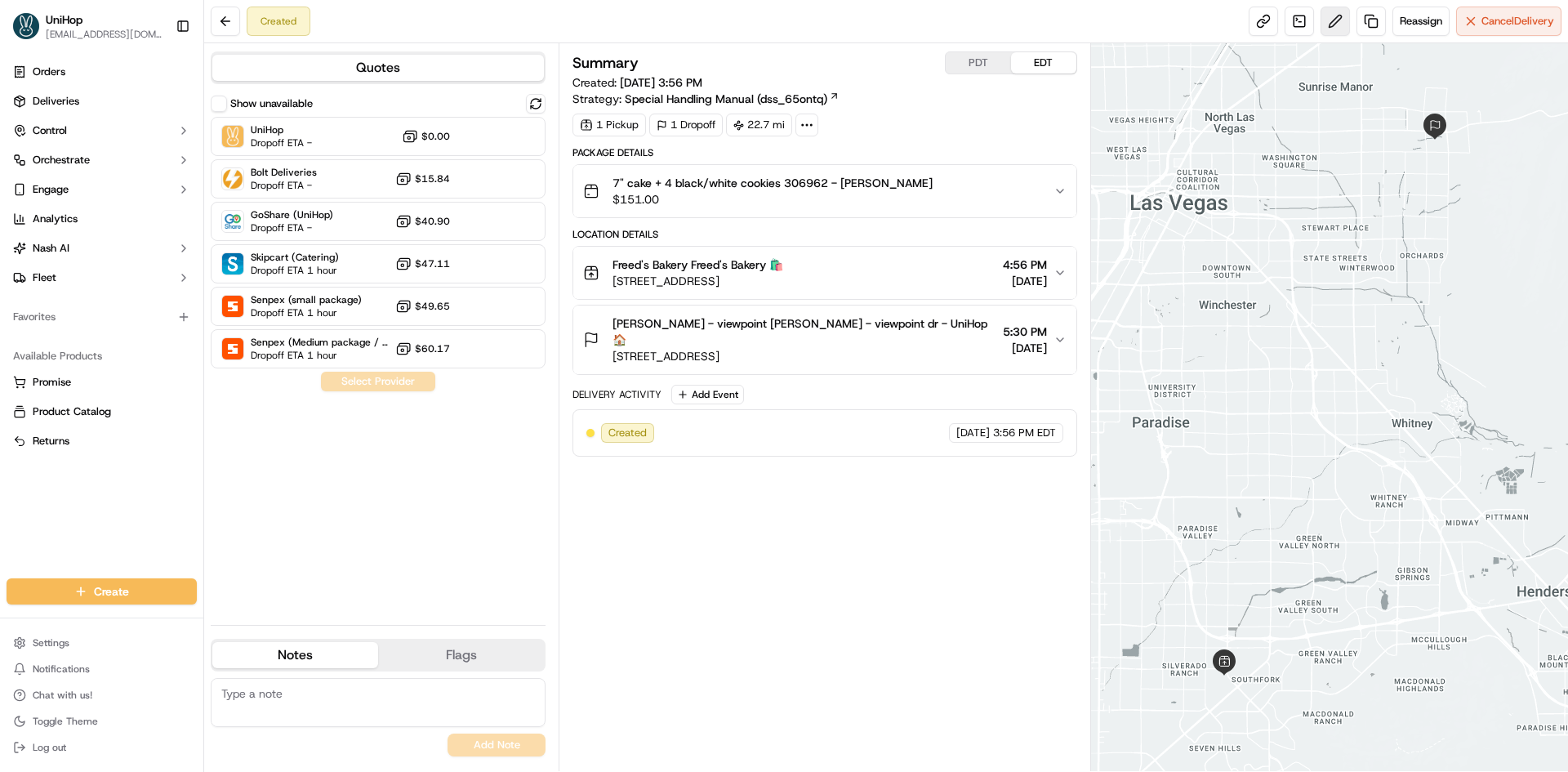
click at [1321, 31] on button at bounding box center [1335, 21] width 29 height 29
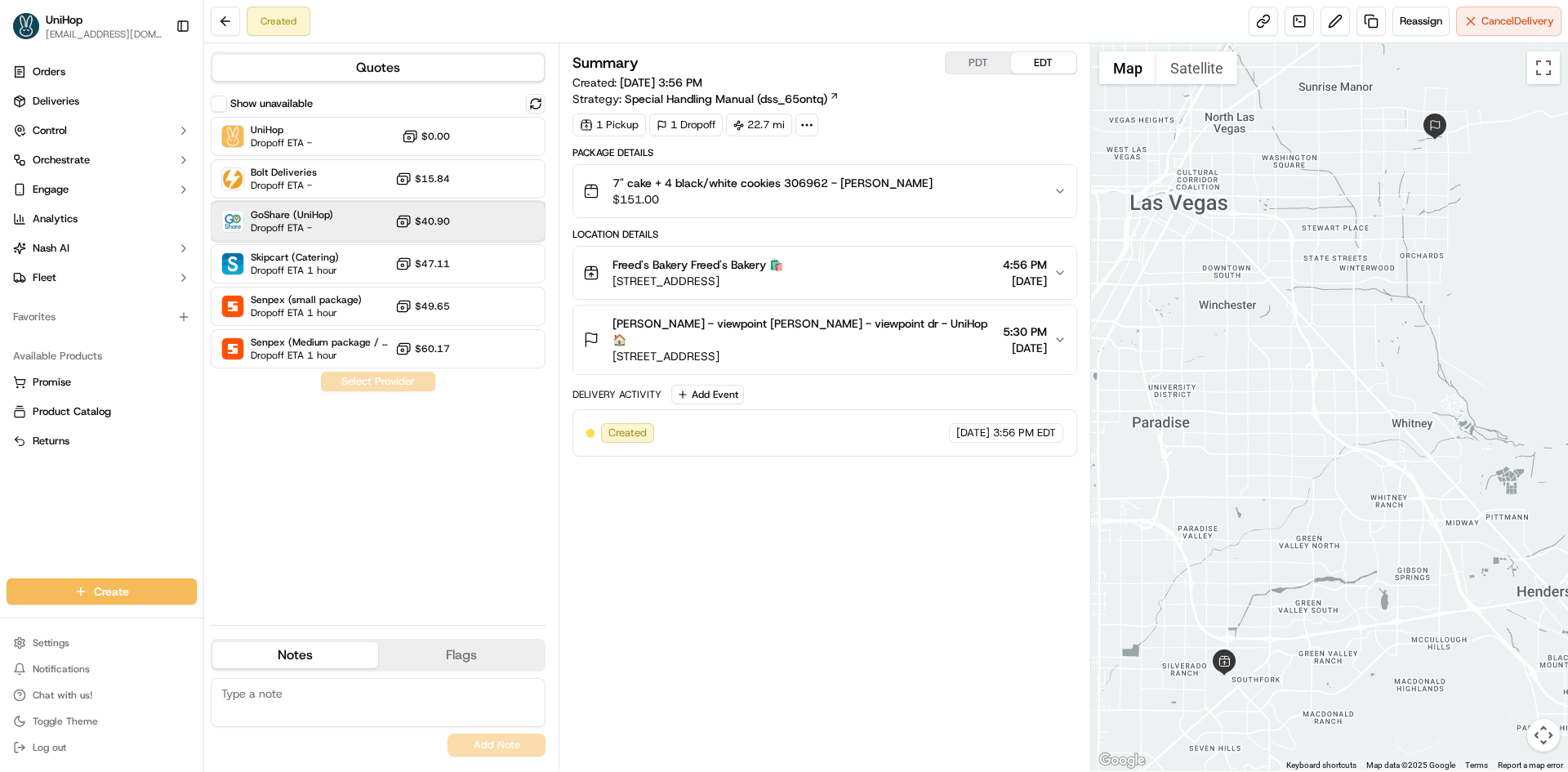
click at [312, 223] on span "Dropoff ETA -" at bounding box center [291, 228] width 82 height 13
click at [377, 376] on button "Assign Provider" at bounding box center [378, 382] width 116 height 20
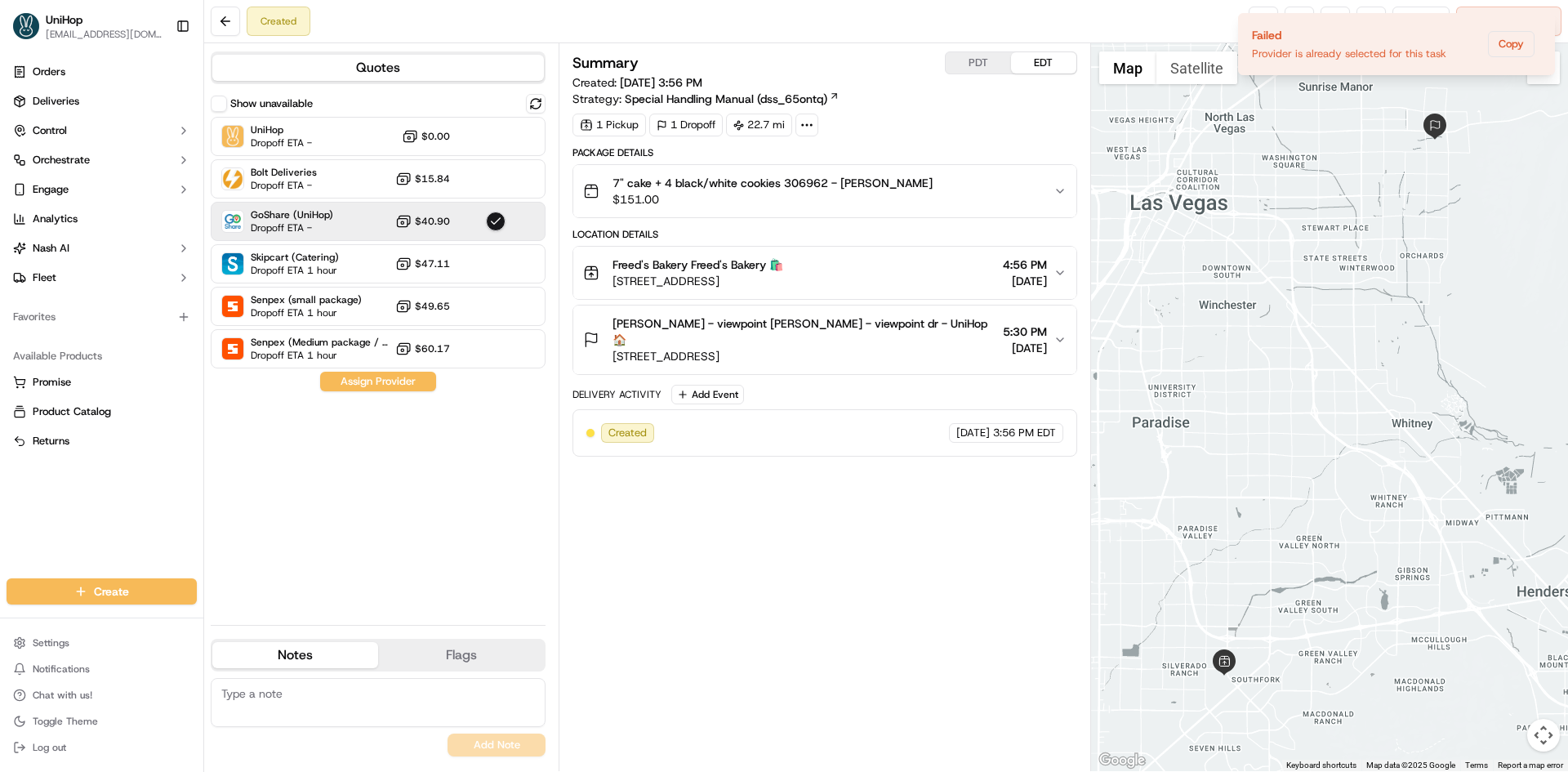
click at [895, 519] on div "Summary PDT EDT Created: Sep 20 2025 3:56 PM Strategy: Special Handling Manual …" at bounding box center [824, 407] width 504 height 711
click at [835, 504] on div "Summary PDT EDT Created: Sep 20 2025 3:56 PM Strategy: Special Handling Manual …" at bounding box center [824, 407] width 504 height 711
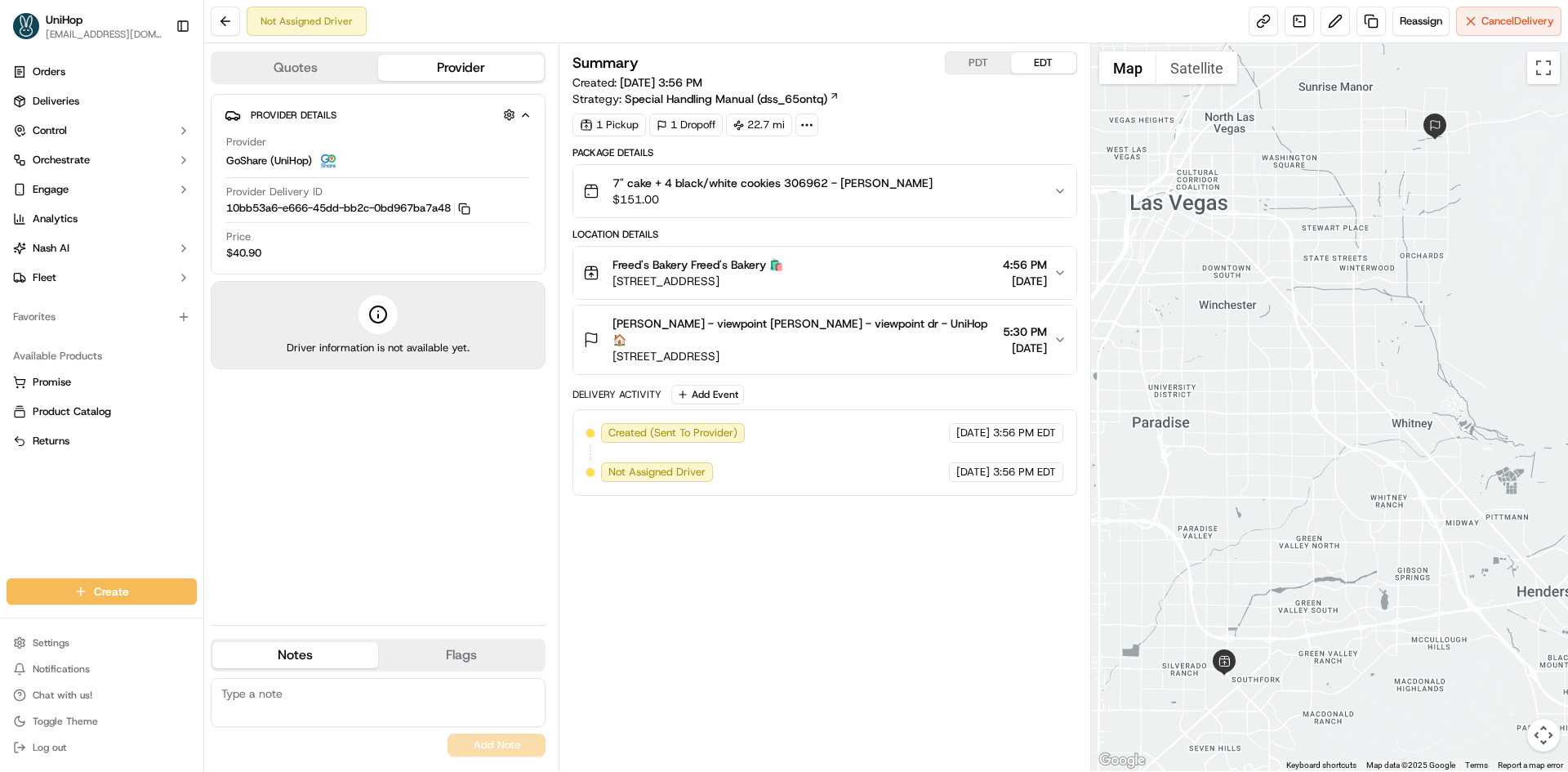
click at [984, 78] on div "Summary PDT EDT Created: [DATE] 3:56 PM Strategy: Special Handling Manual (dss_…" at bounding box center [824, 79] width 504 height 55
click at [984, 71] on button "PDT" at bounding box center [978, 62] width 65 height 21
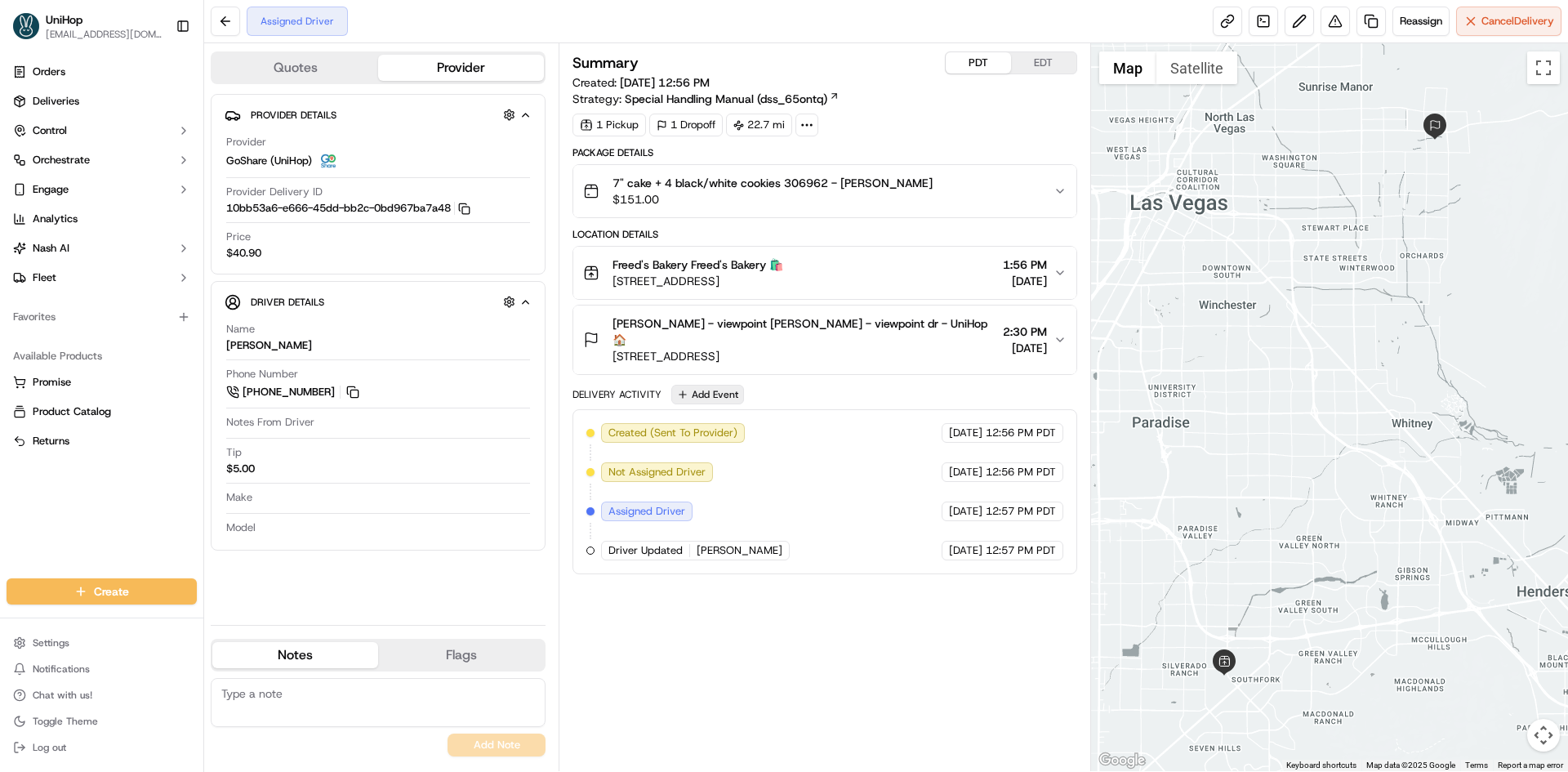
click at [731, 393] on button "Add Event" at bounding box center [708, 395] width 72 height 20
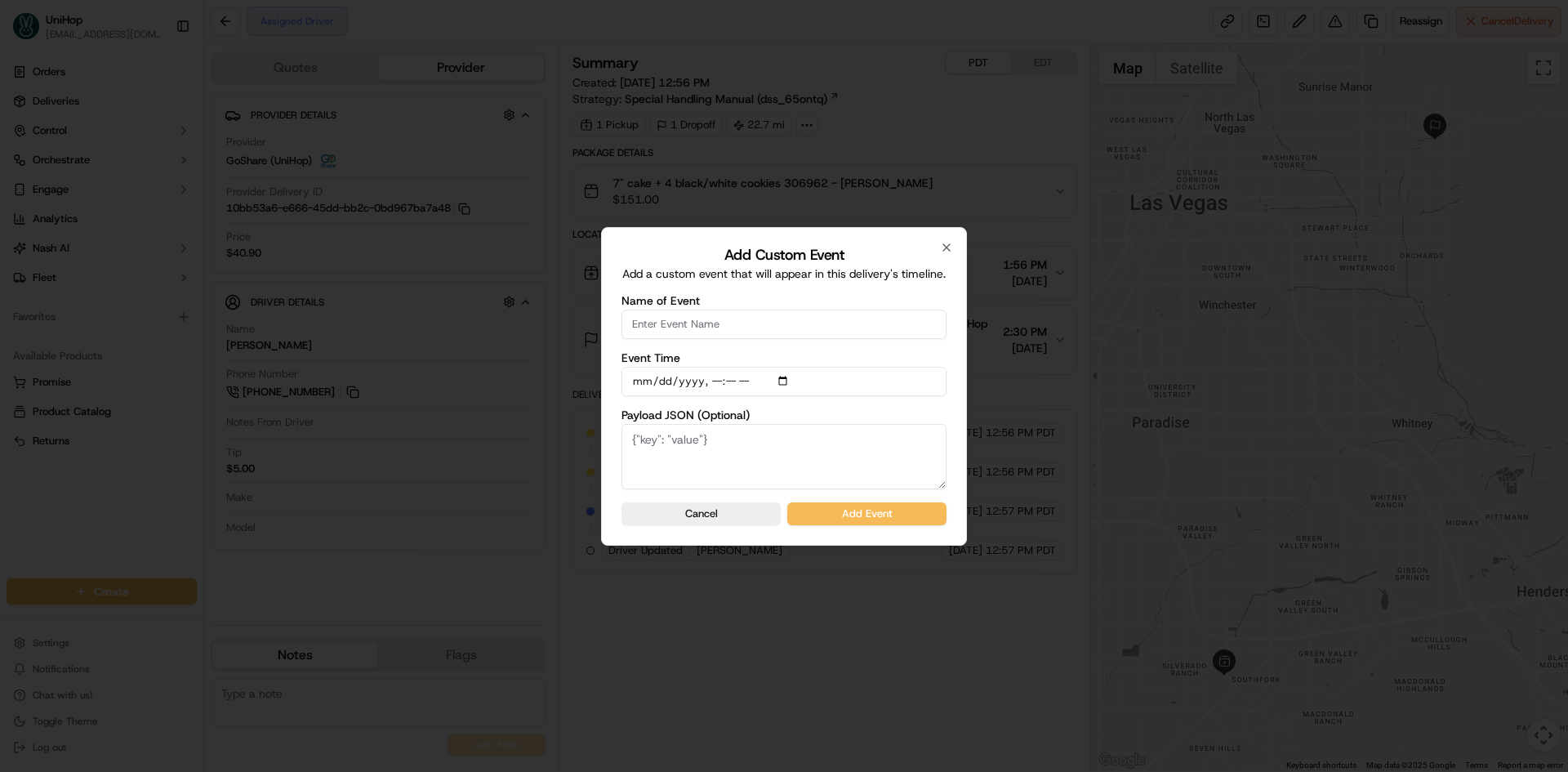
click at [736, 320] on input "Name of Event" at bounding box center [784, 324] width 325 height 29
type input "Driver Confirmed"
click at [785, 384] on input "Event Time" at bounding box center [784, 381] width 325 height 29
type input "2025-09-20T15:59"
click at [947, 414] on div "Add Custom Event Add a custom event that will appear in this delivery's timelin…" at bounding box center [784, 386] width 366 height 319
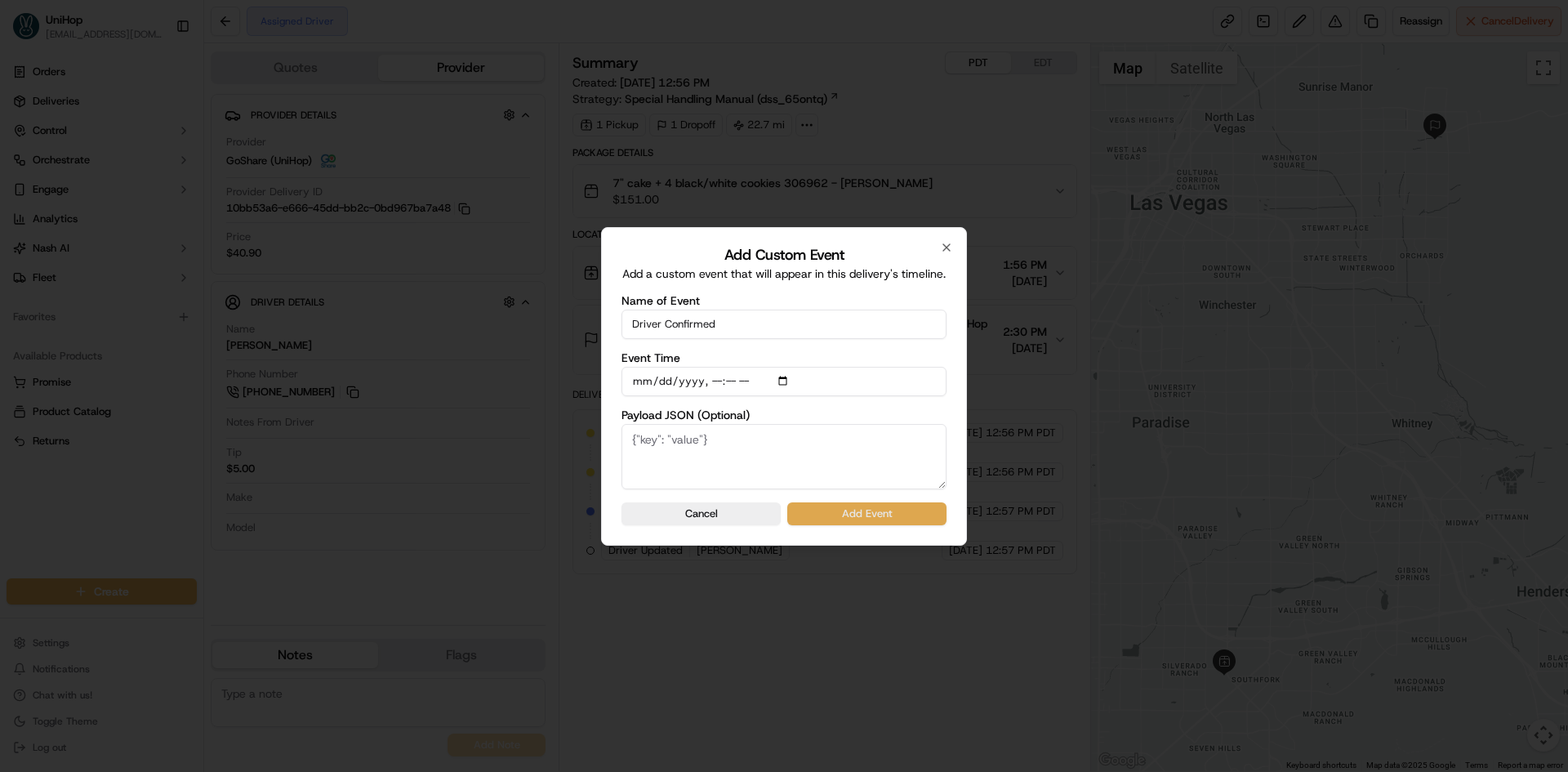
click at [912, 510] on button "Add Event" at bounding box center [867, 513] width 159 height 23
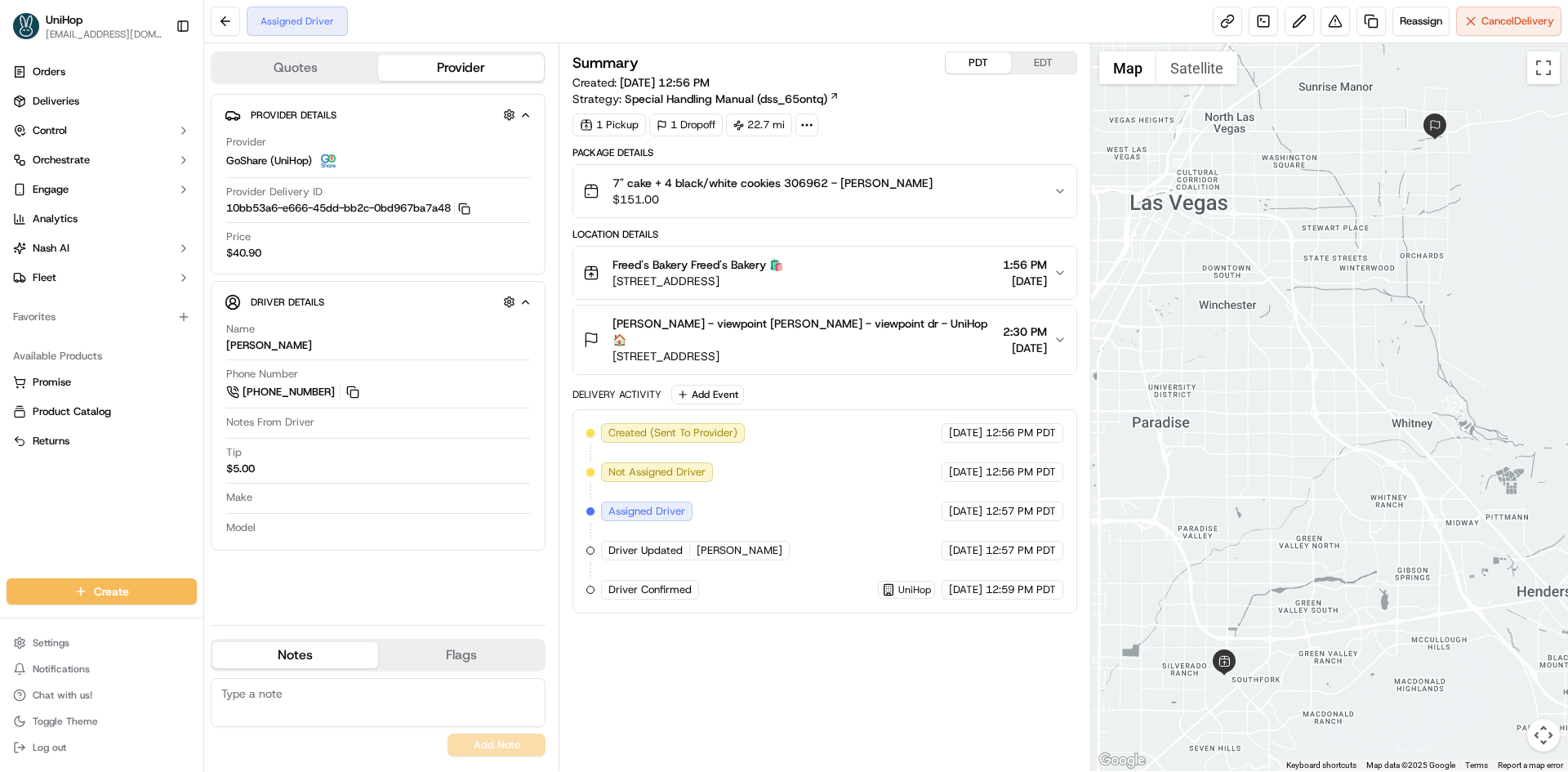
click at [1032, 55] on button "EDT" at bounding box center [1043, 62] width 65 height 21
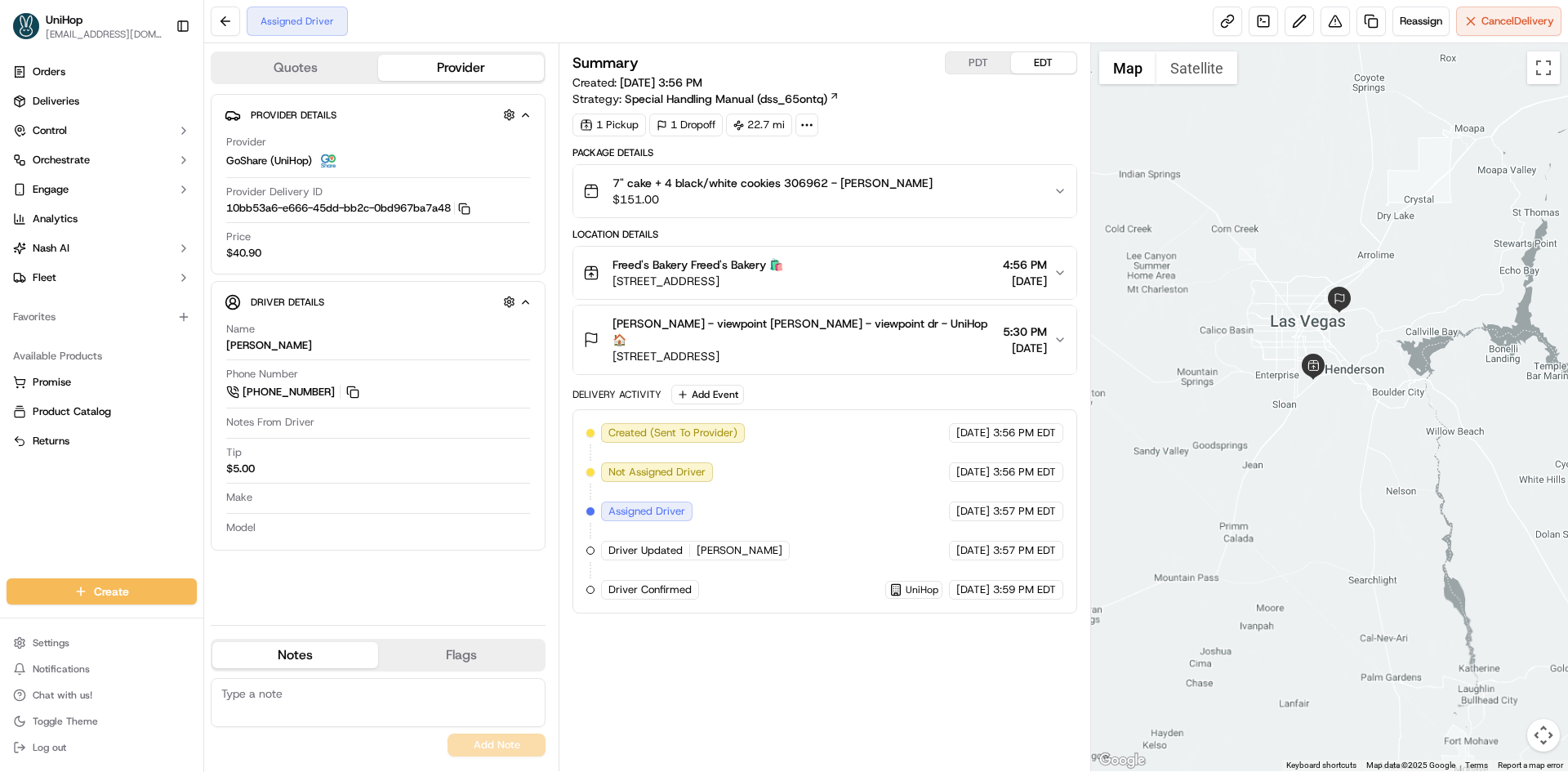
drag, startPoint x: 1278, startPoint y: 250, endPoint x: 1285, endPoint y: 272, distance: 23.1
click at [1285, 272] on div at bounding box center [1330, 407] width 478 height 728
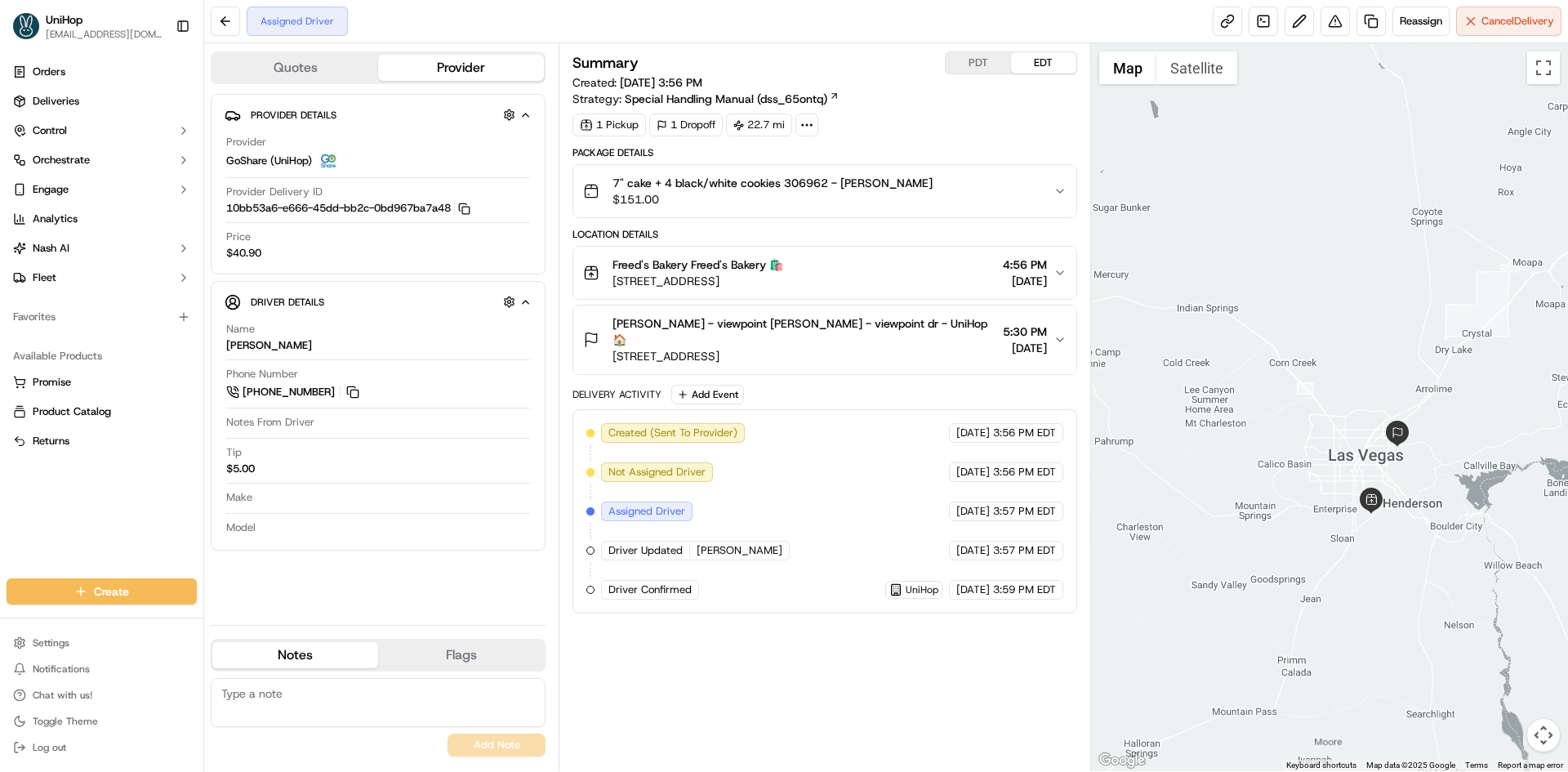
drag, startPoint x: 1236, startPoint y: 356, endPoint x: 1293, endPoint y: 490, distance: 145.6
click at [1293, 490] on div at bounding box center [1330, 407] width 478 height 728
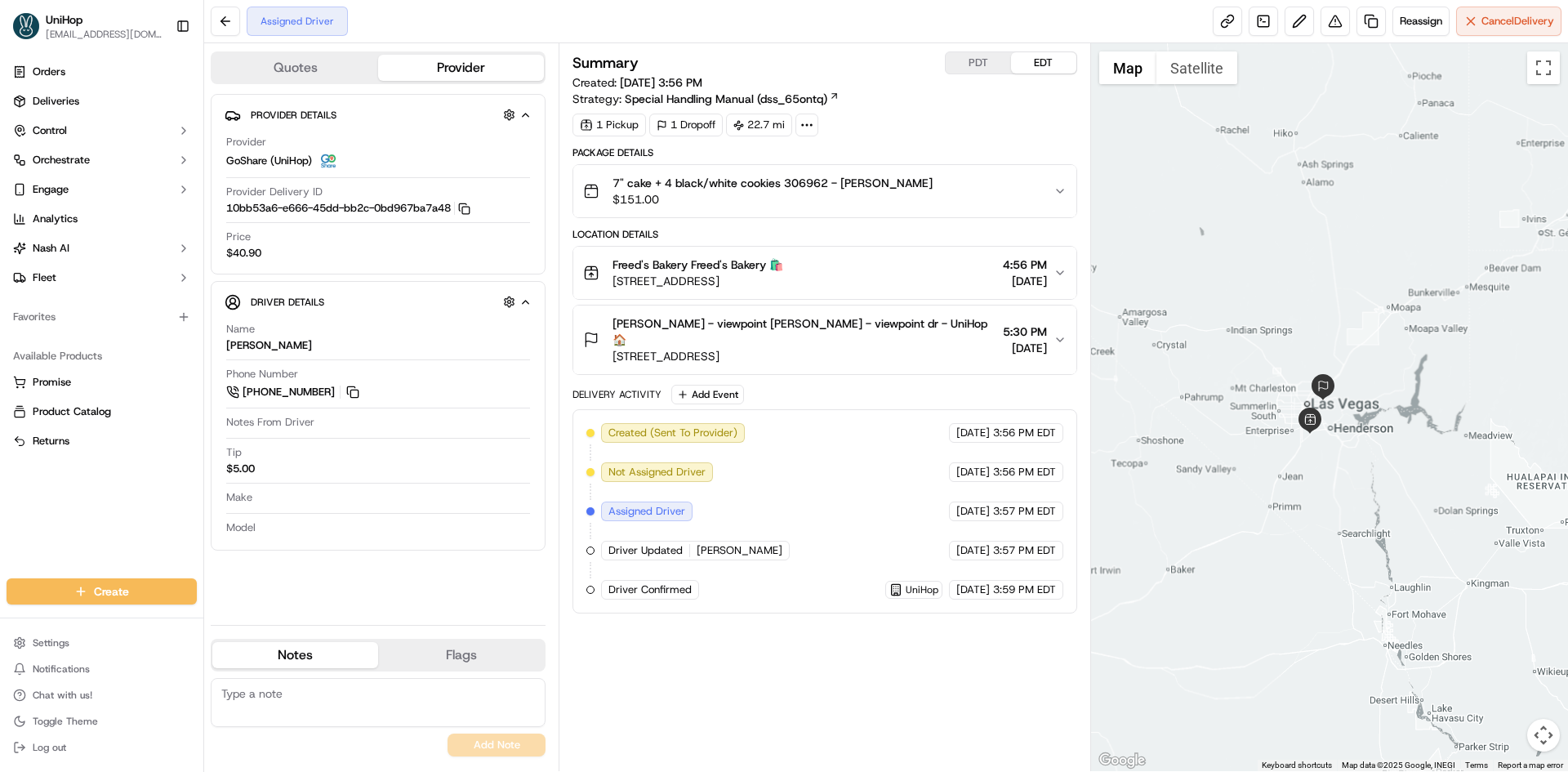
click at [1258, 322] on div at bounding box center [1330, 407] width 478 height 728
drag, startPoint x: 356, startPoint y: 394, endPoint x: 317, endPoint y: 313, distance: 89.9
click at [356, 393] on button at bounding box center [353, 392] width 18 height 18
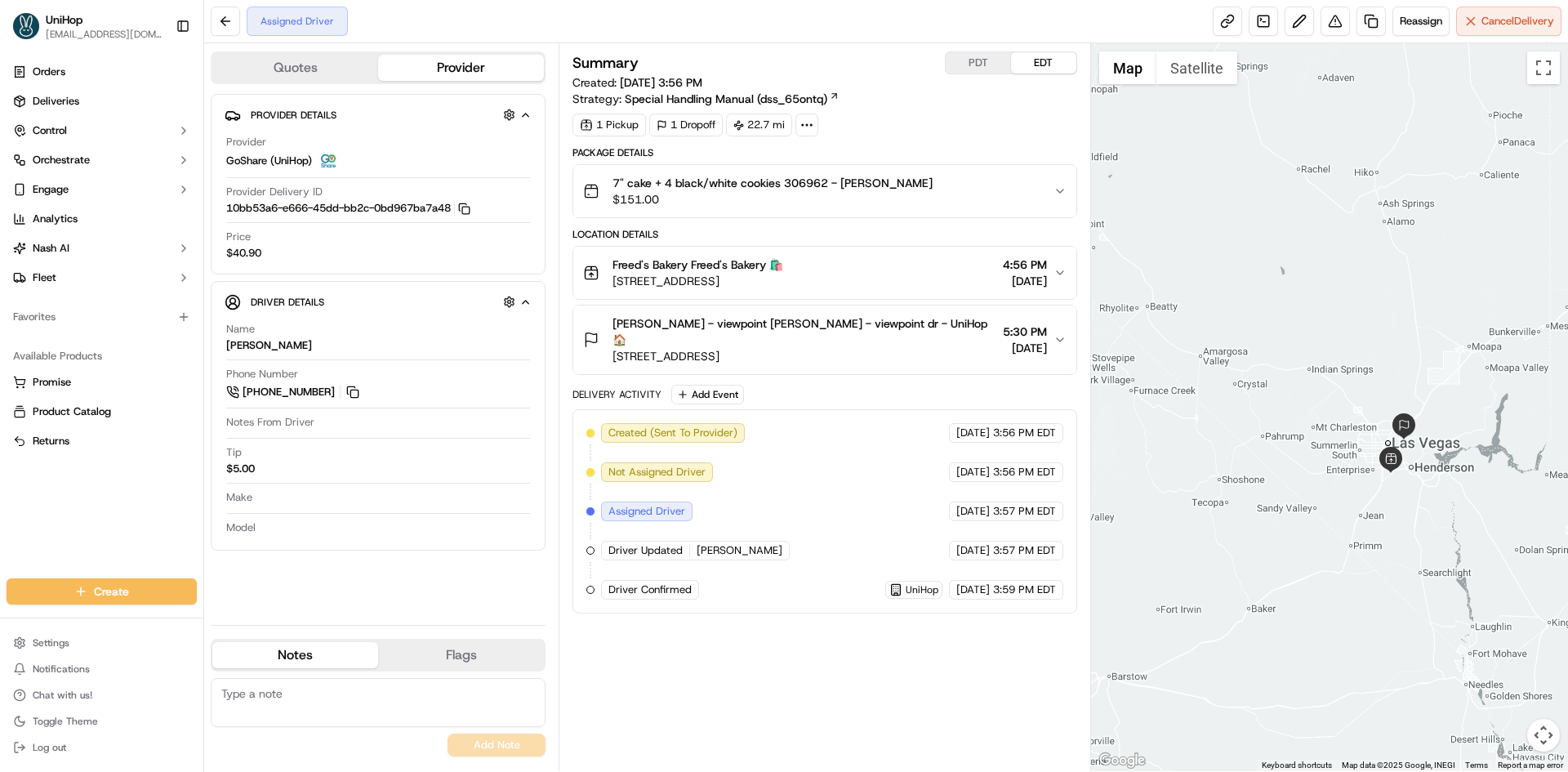
drag, startPoint x: 1277, startPoint y: 313, endPoint x: 1359, endPoint y: 352, distance: 90.8
click at [1359, 352] on div at bounding box center [1330, 407] width 478 height 728
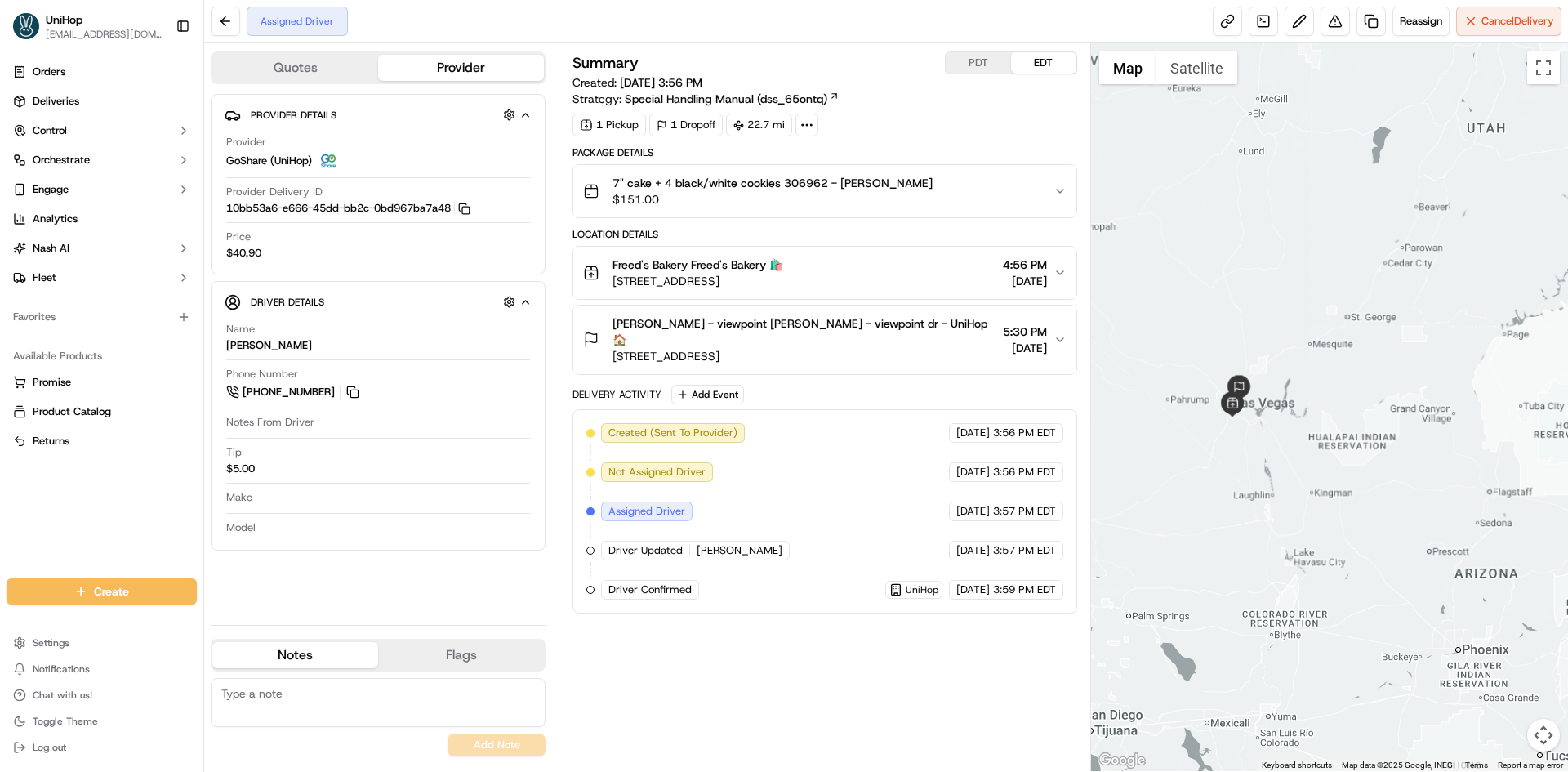
drag, startPoint x: 1354, startPoint y: 263, endPoint x: 1245, endPoint y: 290, distance: 112.3
click at [1245, 290] on div at bounding box center [1330, 407] width 478 height 728
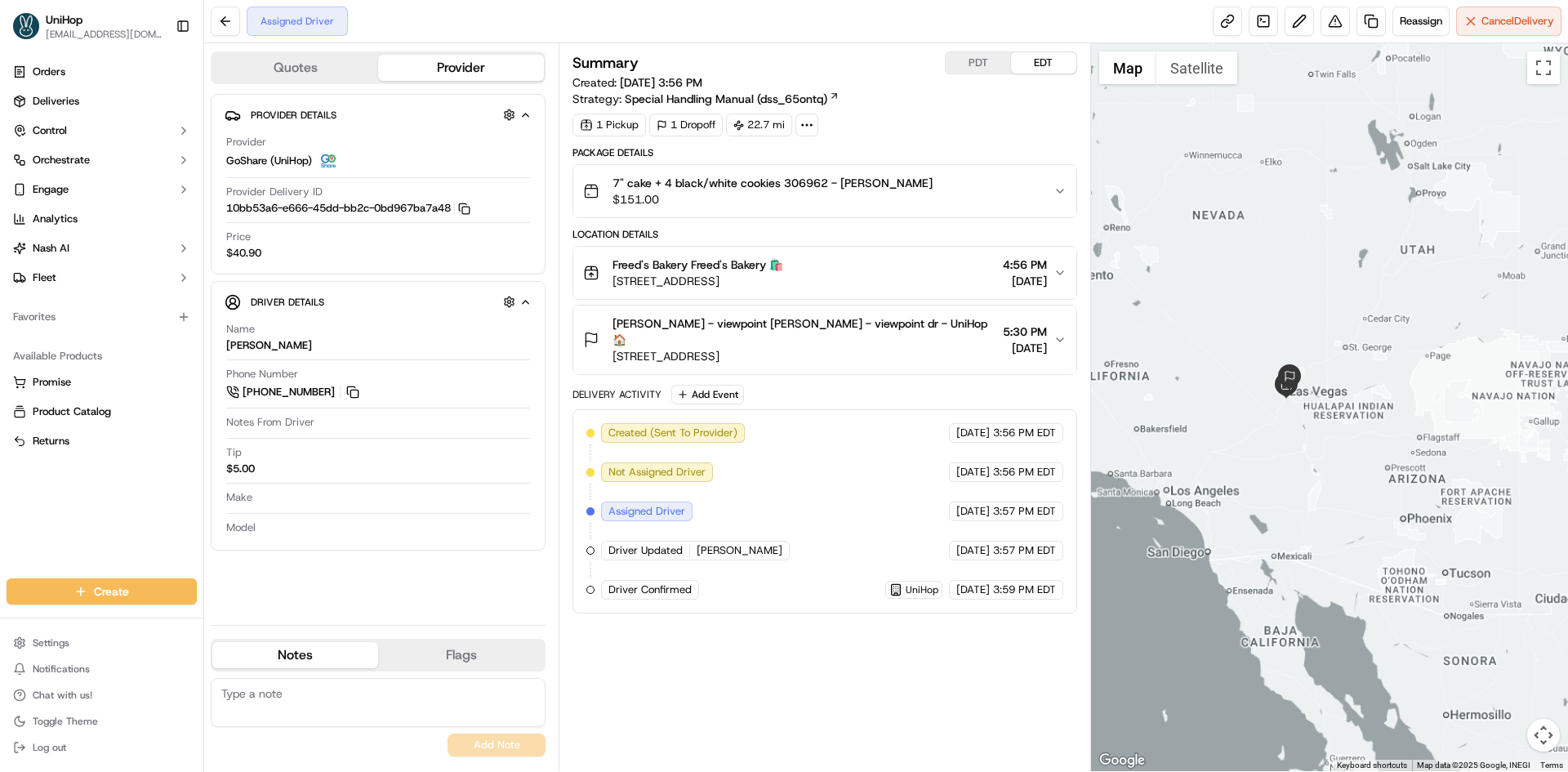
drag, startPoint x: 1213, startPoint y: 297, endPoint x: 1335, endPoint y: 327, distance: 125.6
click at [1335, 327] on div at bounding box center [1330, 407] width 478 height 728
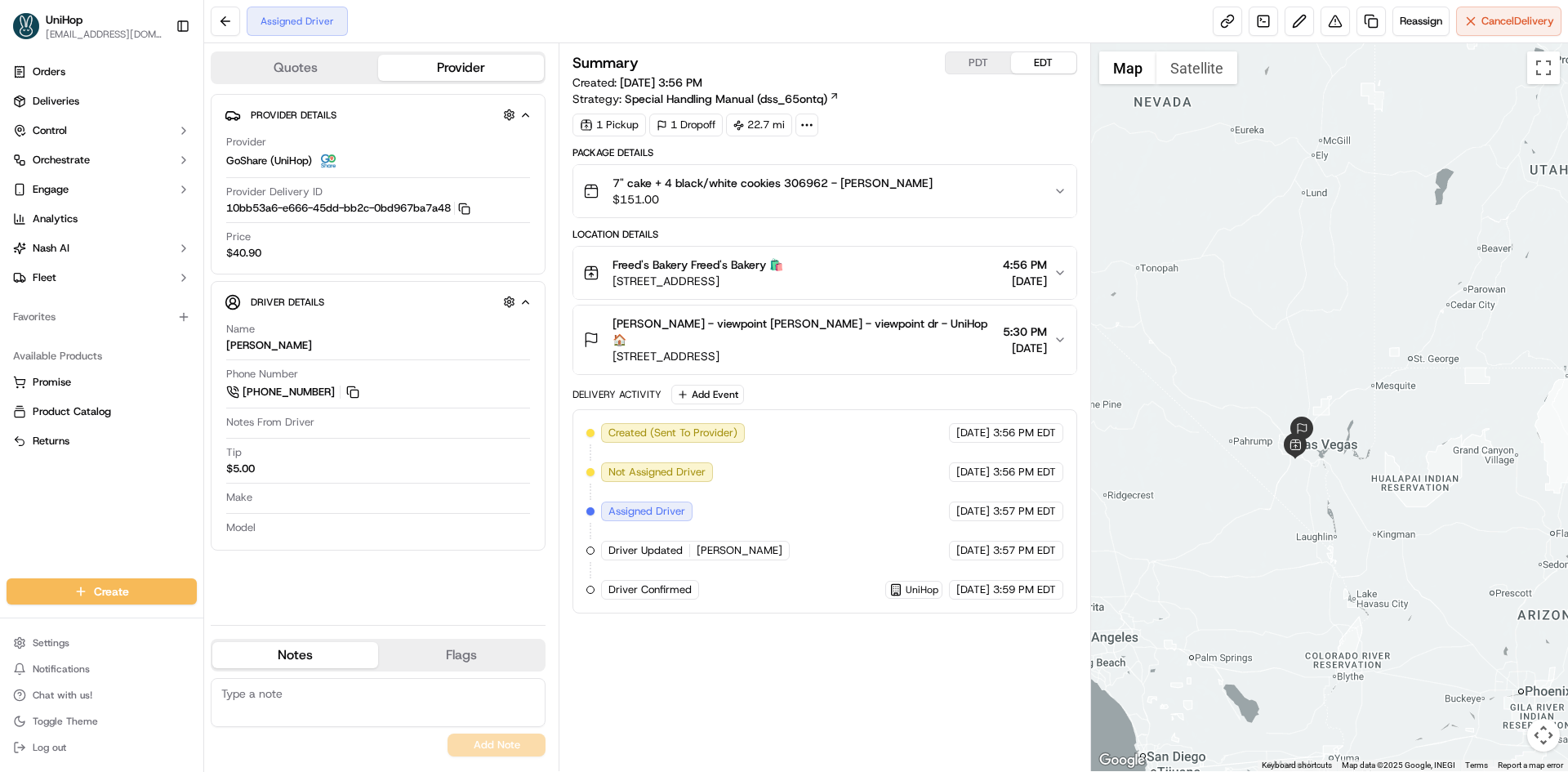
drag, startPoint x: 1330, startPoint y: 329, endPoint x: 1389, endPoint y: 317, distance: 60.2
click at [1389, 317] on div at bounding box center [1330, 407] width 478 height 728
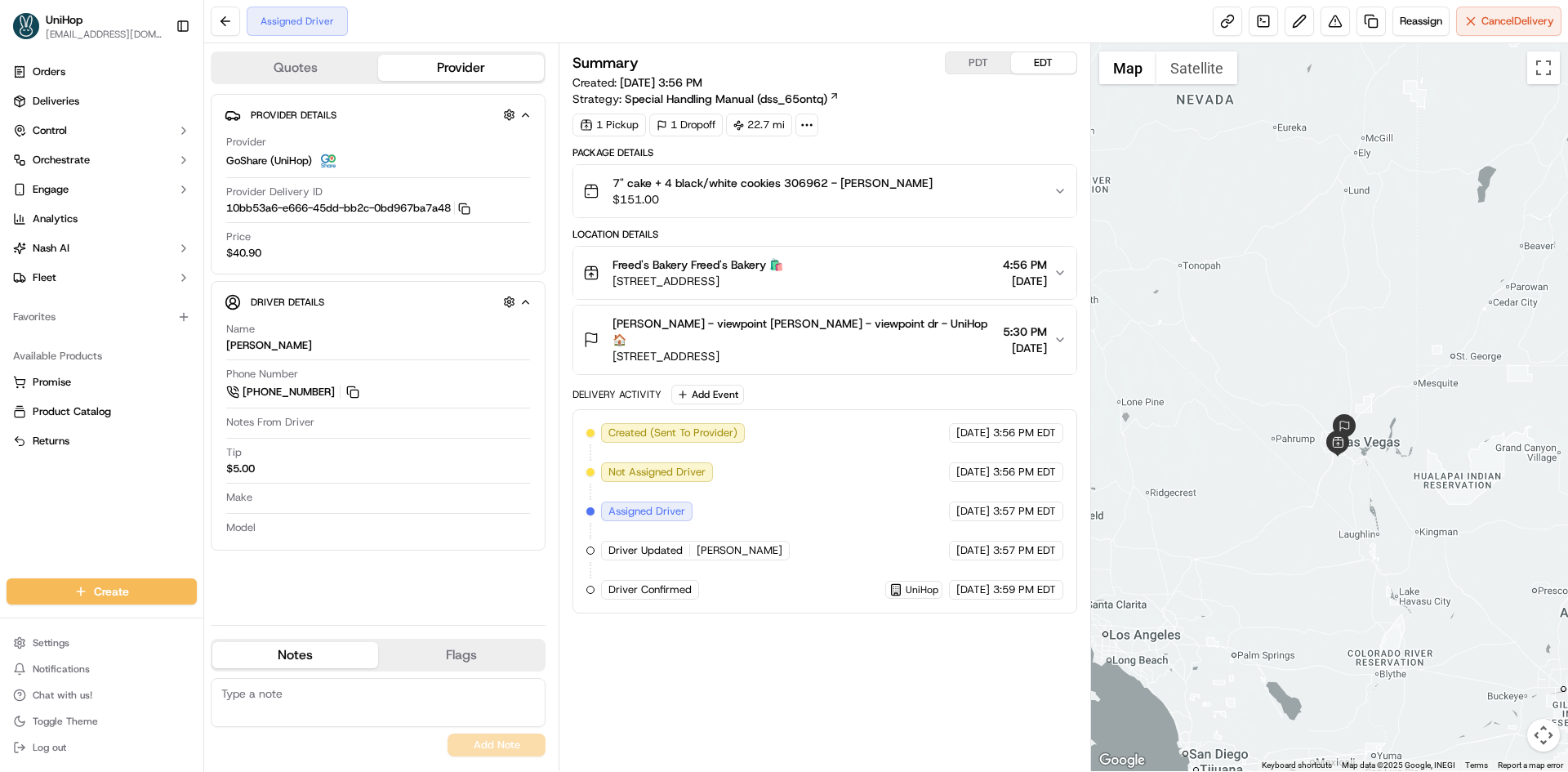
drag, startPoint x: 1374, startPoint y: 319, endPoint x: 1419, endPoint y: 317, distance: 45.0
click at [1419, 317] on div at bounding box center [1330, 407] width 478 height 728
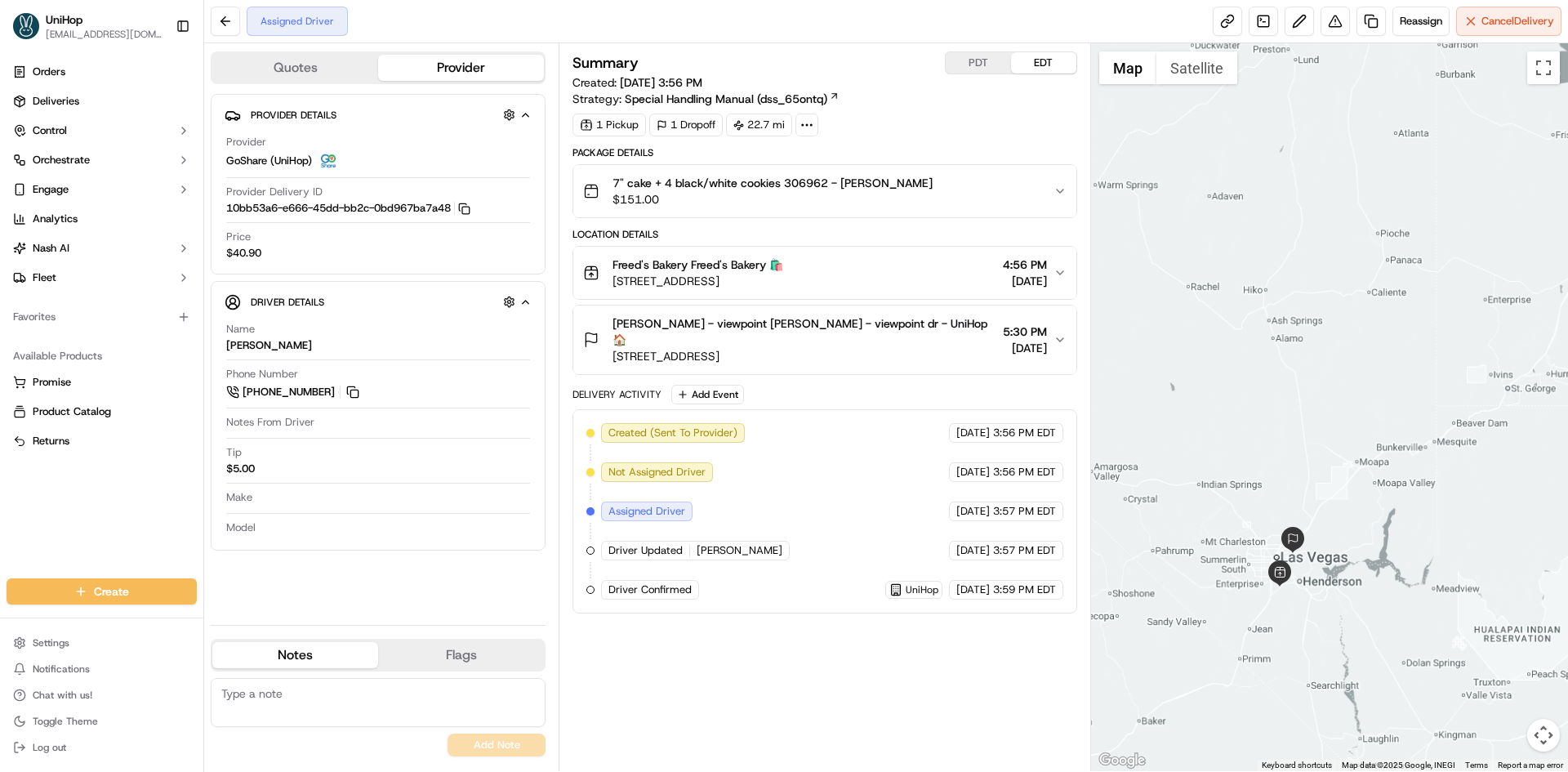
drag, startPoint x: 1396, startPoint y: 323, endPoint x: 1461, endPoint y: 300, distance: 68.9
click at [1460, 301] on div at bounding box center [1330, 407] width 478 height 728
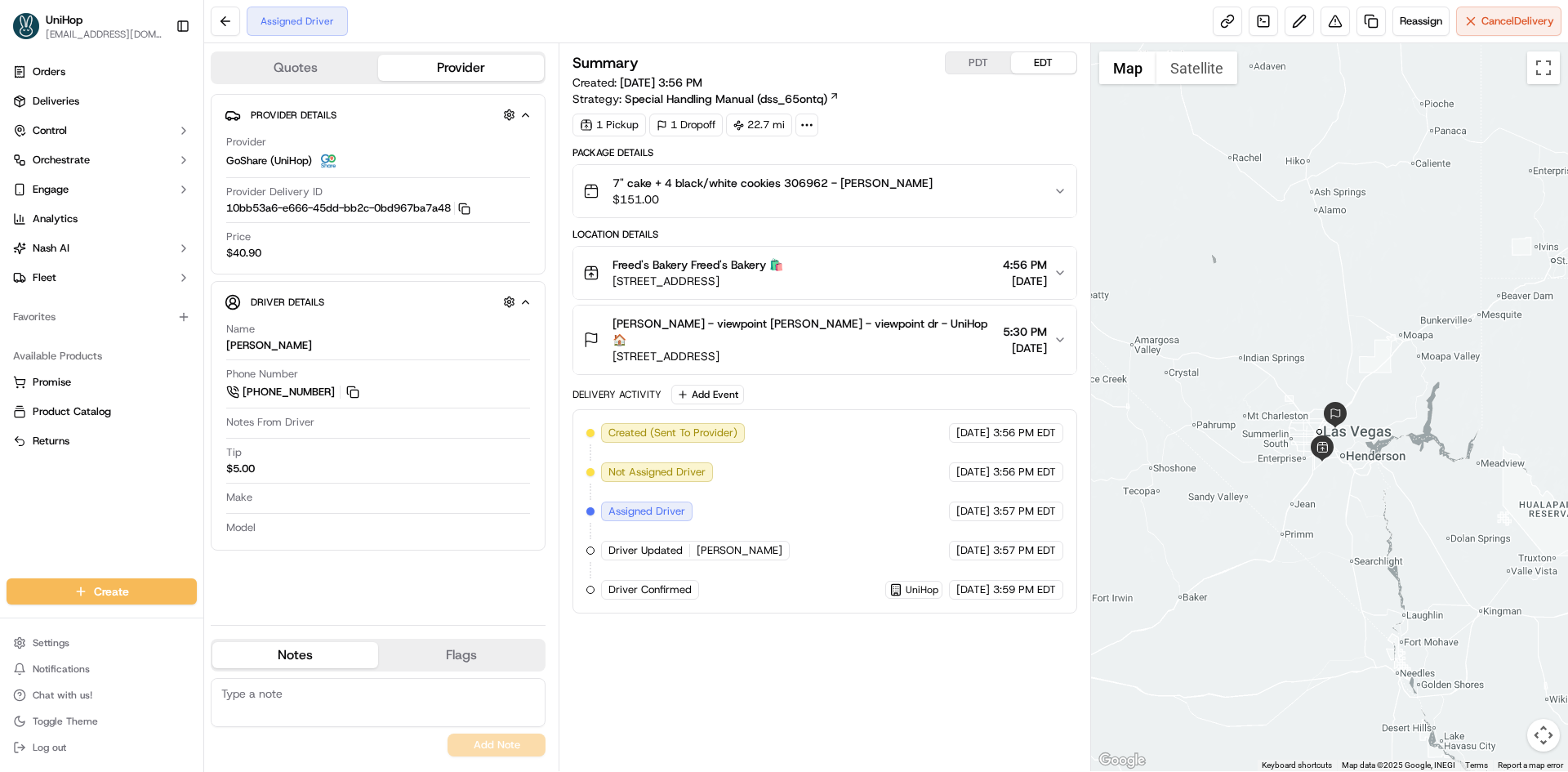
drag, startPoint x: 1279, startPoint y: 365, endPoint x: 1223, endPoint y: 296, distance: 88.9
click at [1223, 296] on div at bounding box center [1330, 407] width 478 height 728
click at [947, 659] on div "Summary PDT EDT Created: Sep 20 2025 3:56 PM Strategy: Special Handling Manual …" at bounding box center [824, 407] width 504 height 711
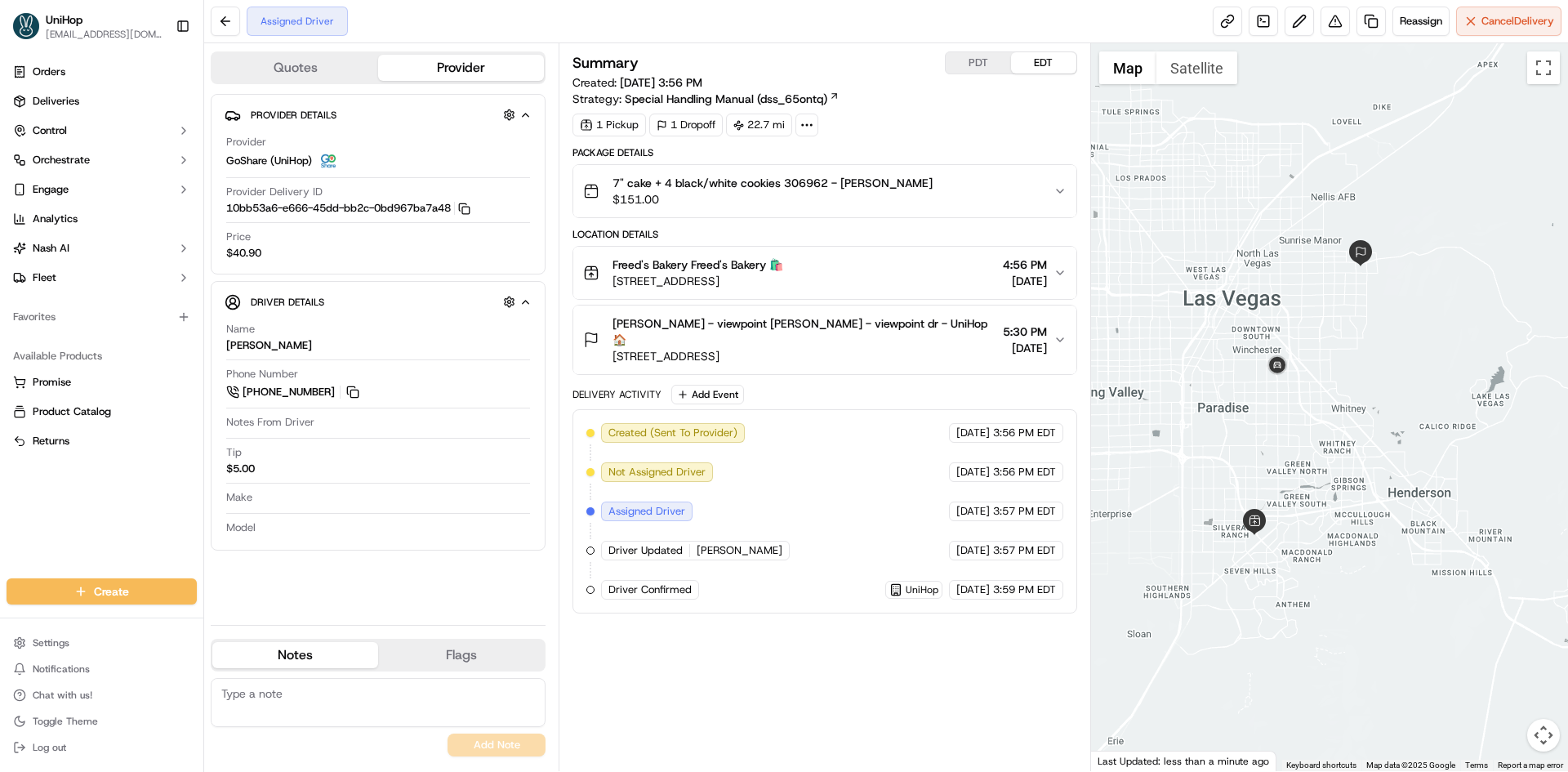
click at [1359, 427] on div at bounding box center [1330, 407] width 478 height 728
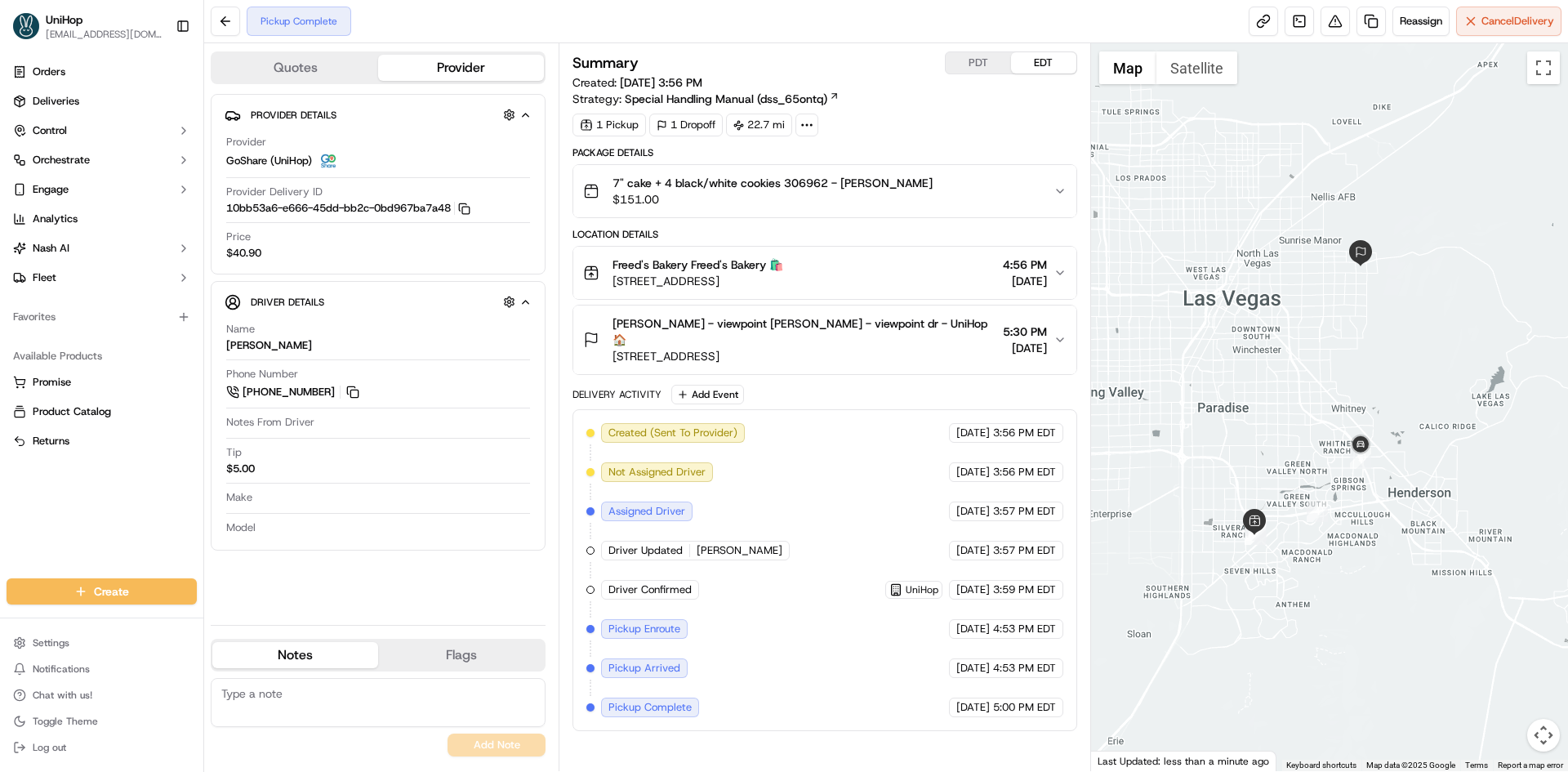
click at [818, 748] on div "Summary PDT EDT Created: Sep 20 2025 3:56 PM Strategy: Special Handling Manual …" at bounding box center [824, 407] width 504 height 711
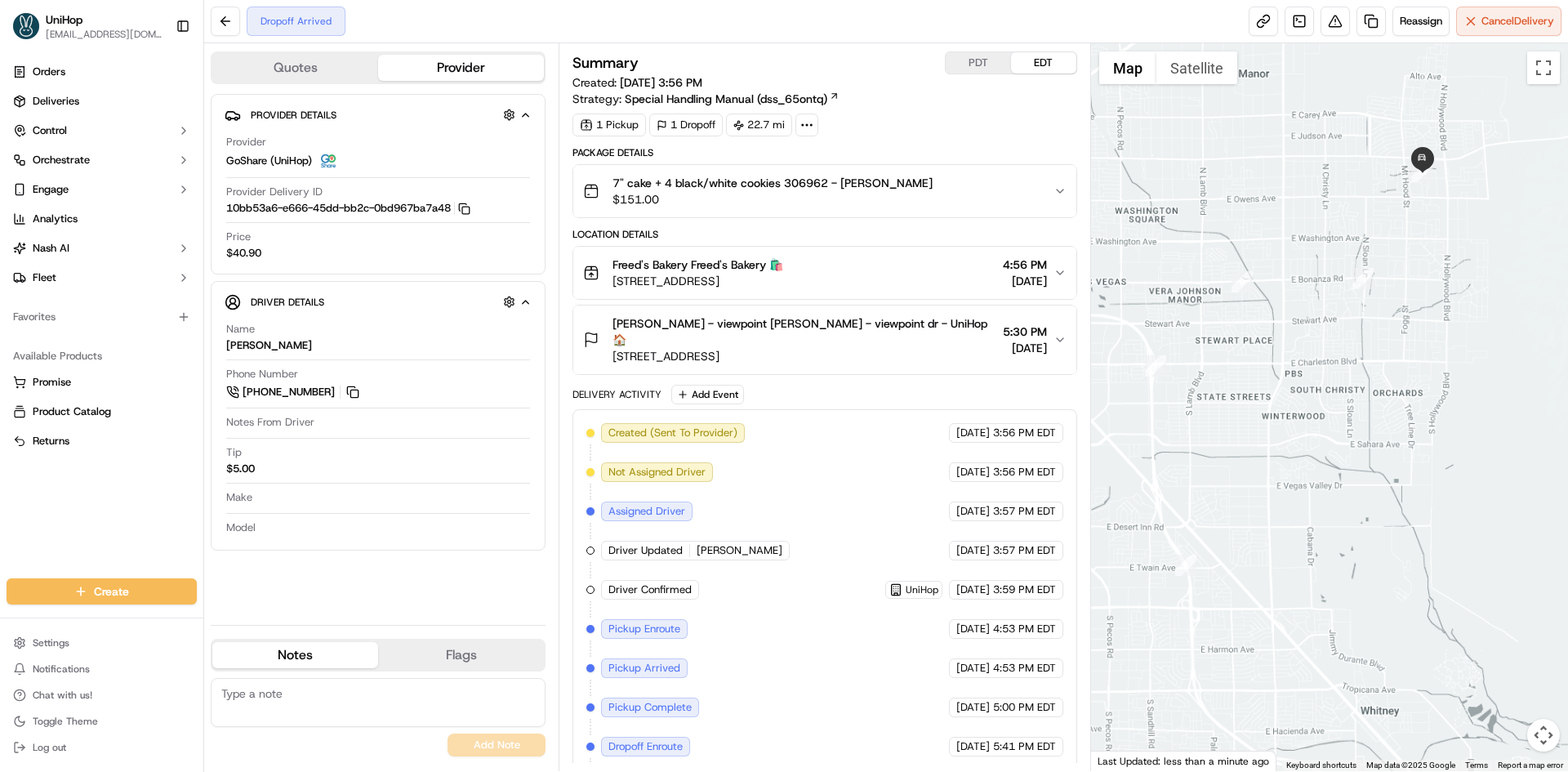
drag, startPoint x: 1489, startPoint y: 194, endPoint x: 1096, endPoint y: 248, distance: 396.7
click at [1418, 257] on div at bounding box center [1330, 407] width 478 height 728
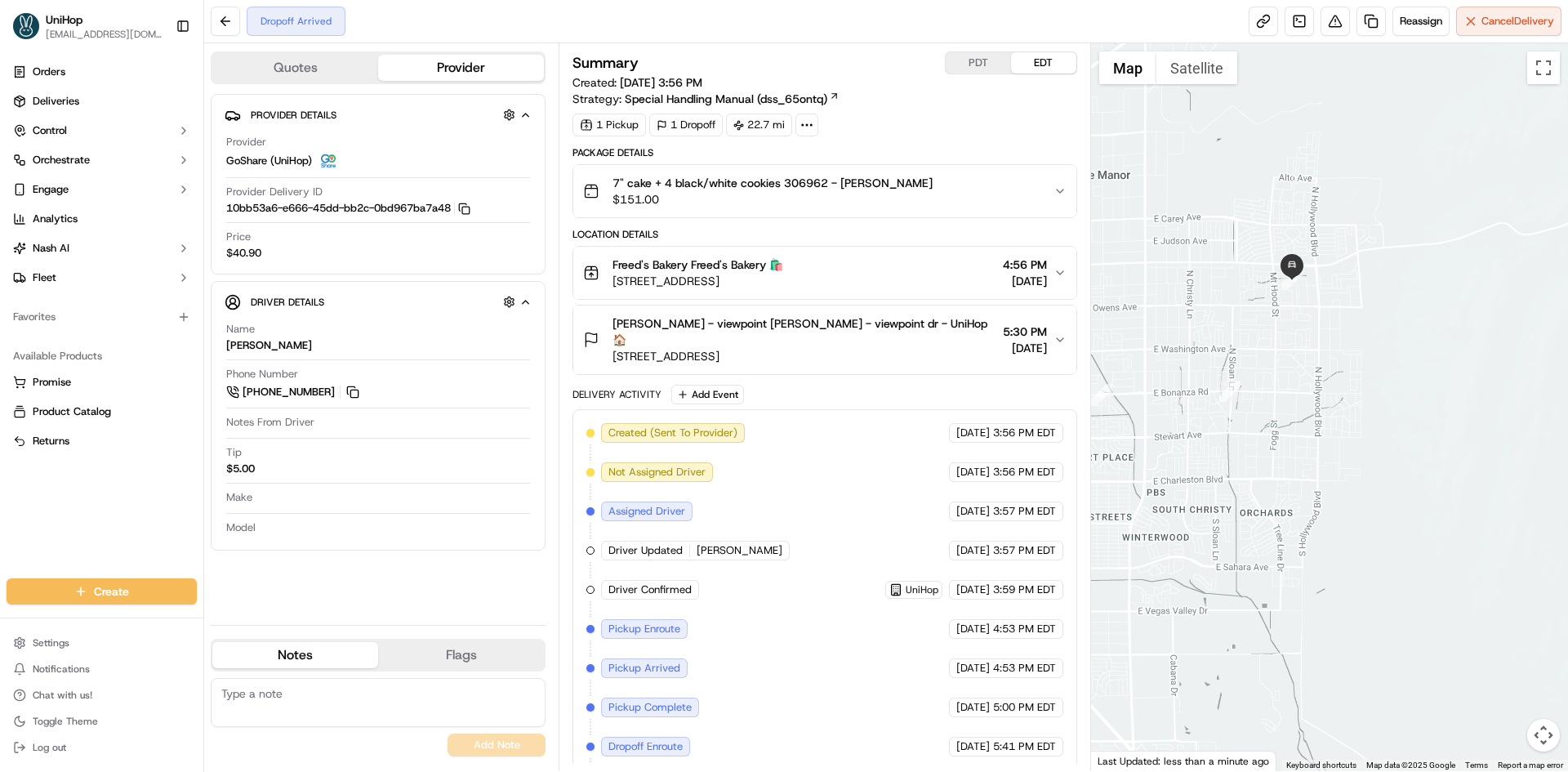
click at [885, 315] on span "Debra Ochoa - viewpoint dr Debra Ochoa - viewpoint dr - UniHop 🏠" at bounding box center [803, 331] width 383 height 33
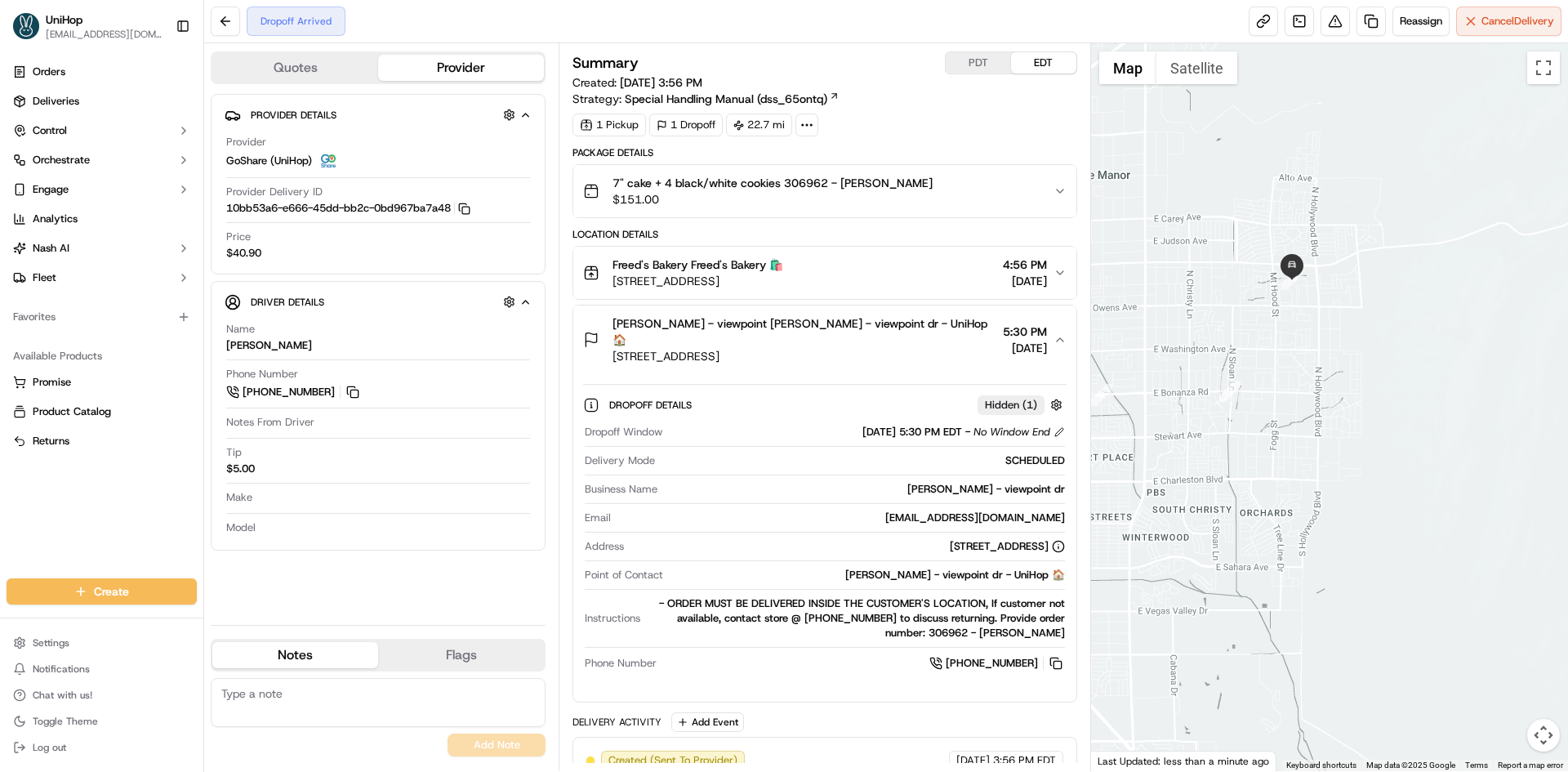
click at [898, 316] on span "Debra Ochoa - viewpoint dr Debra Ochoa - viewpoint dr - UniHop 🏠" at bounding box center [803, 331] width 383 height 33
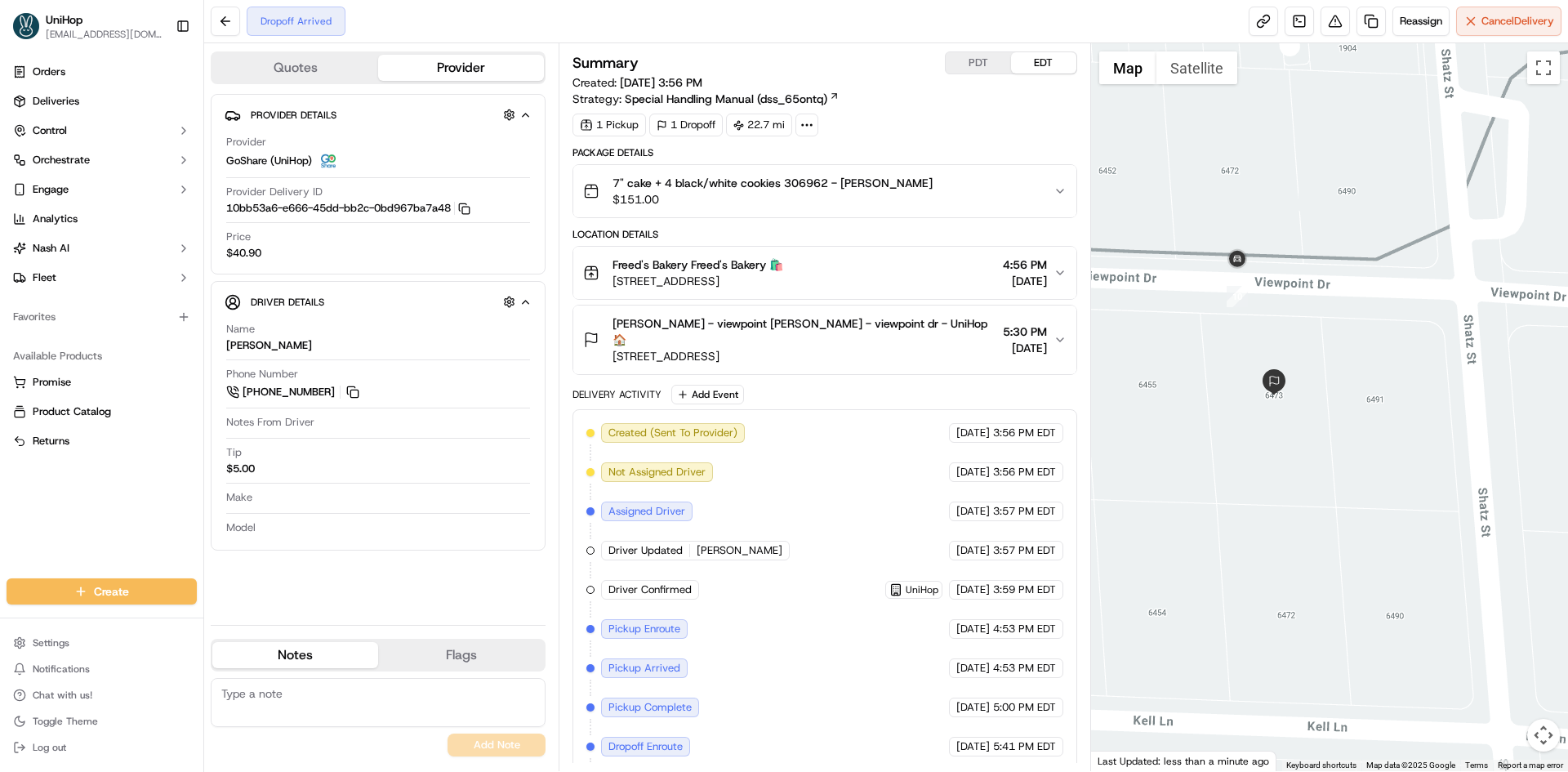
drag, startPoint x: 1156, startPoint y: 46, endPoint x: 1164, endPoint y: 61, distance: 17.0
click at [1157, 47] on div at bounding box center [1330, 407] width 478 height 728
click at [1165, 61] on button "Satellite" at bounding box center [1196, 68] width 81 height 33
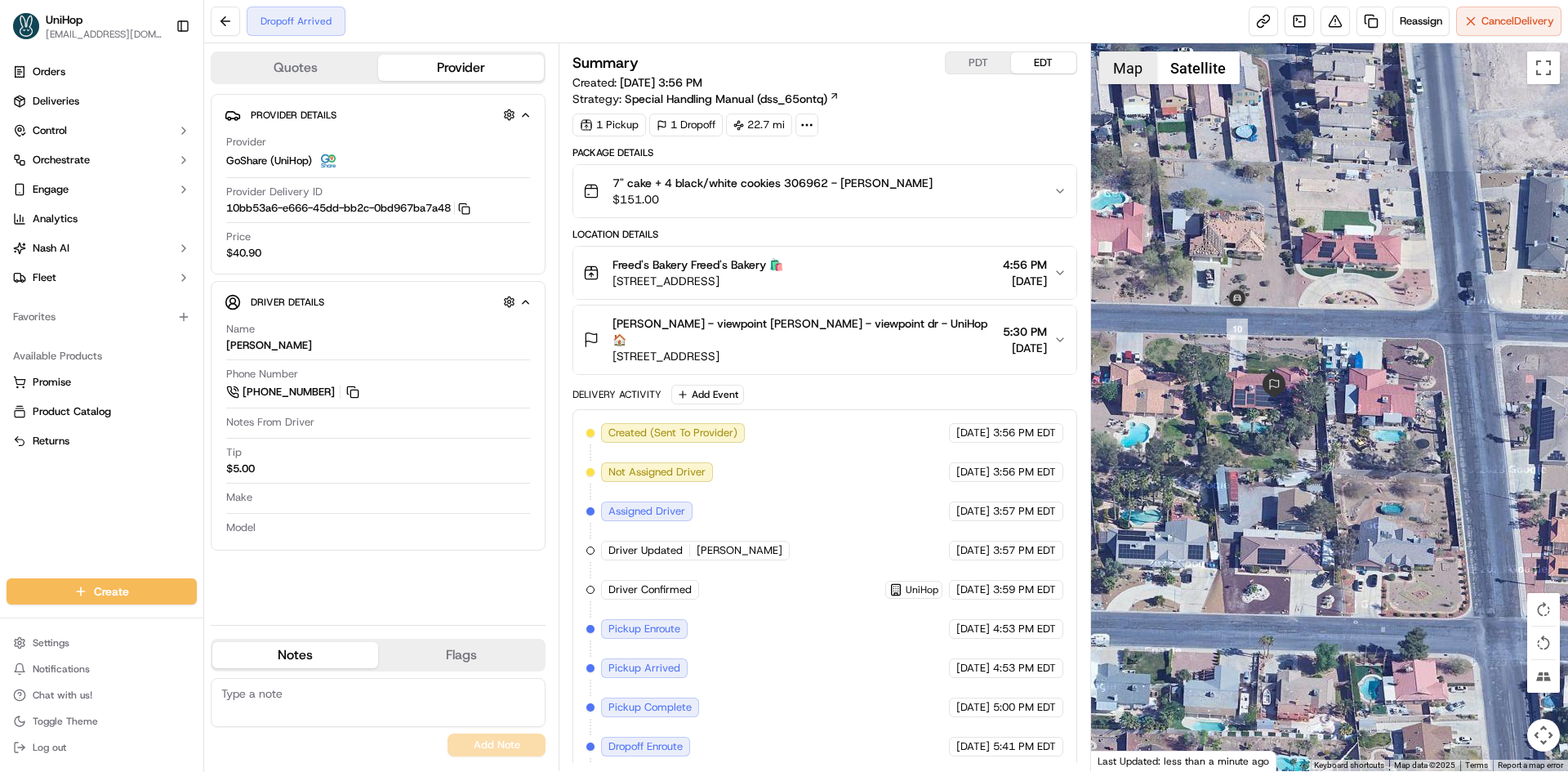
click at [1136, 68] on button "Map" at bounding box center [1127, 68] width 57 height 33
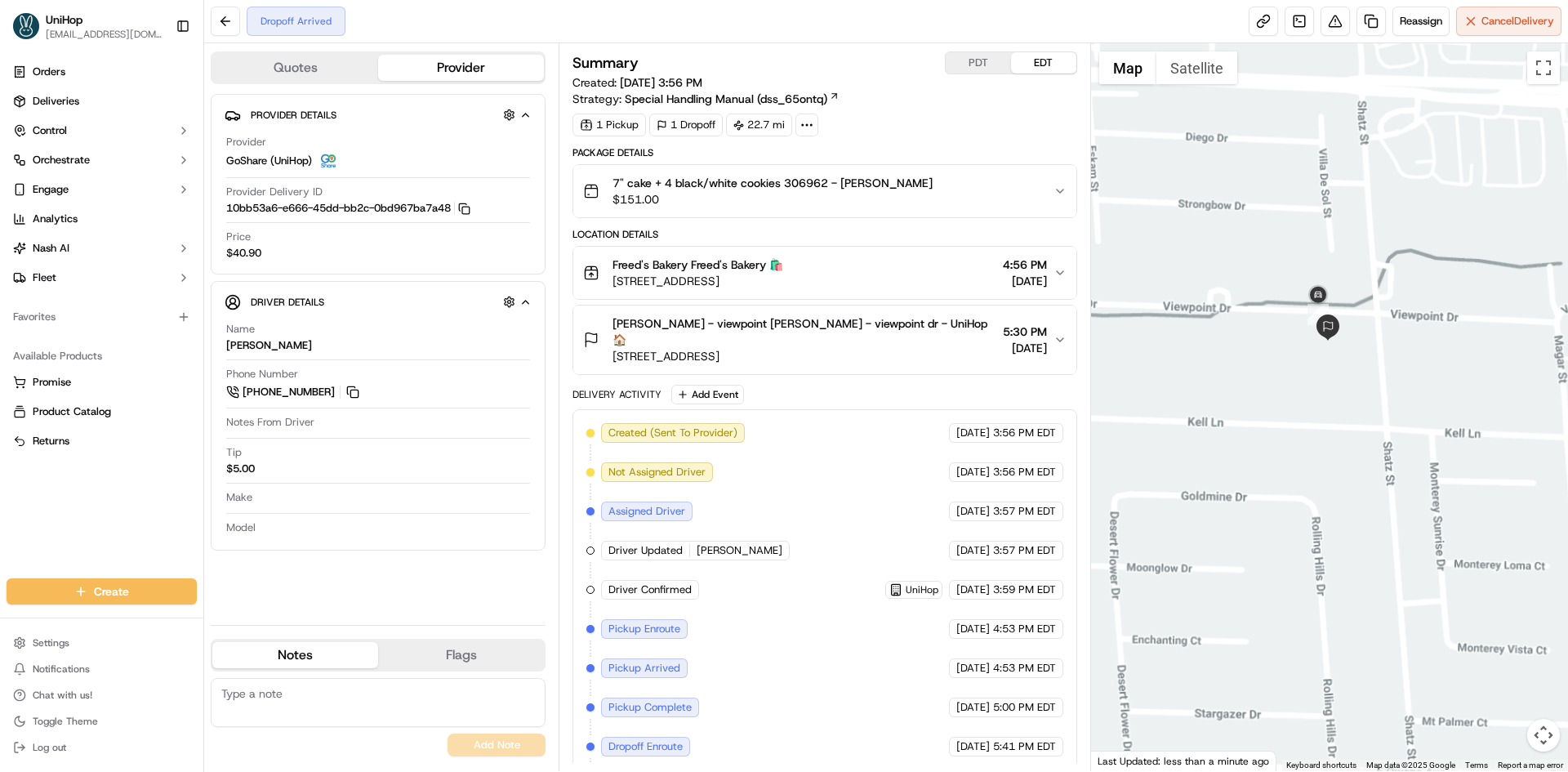
drag, startPoint x: 1312, startPoint y: 228, endPoint x: 1385, endPoint y: 320, distance: 117.4
click at [1385, 320] on div at bounding box center [1330, 407] width 478 height 728
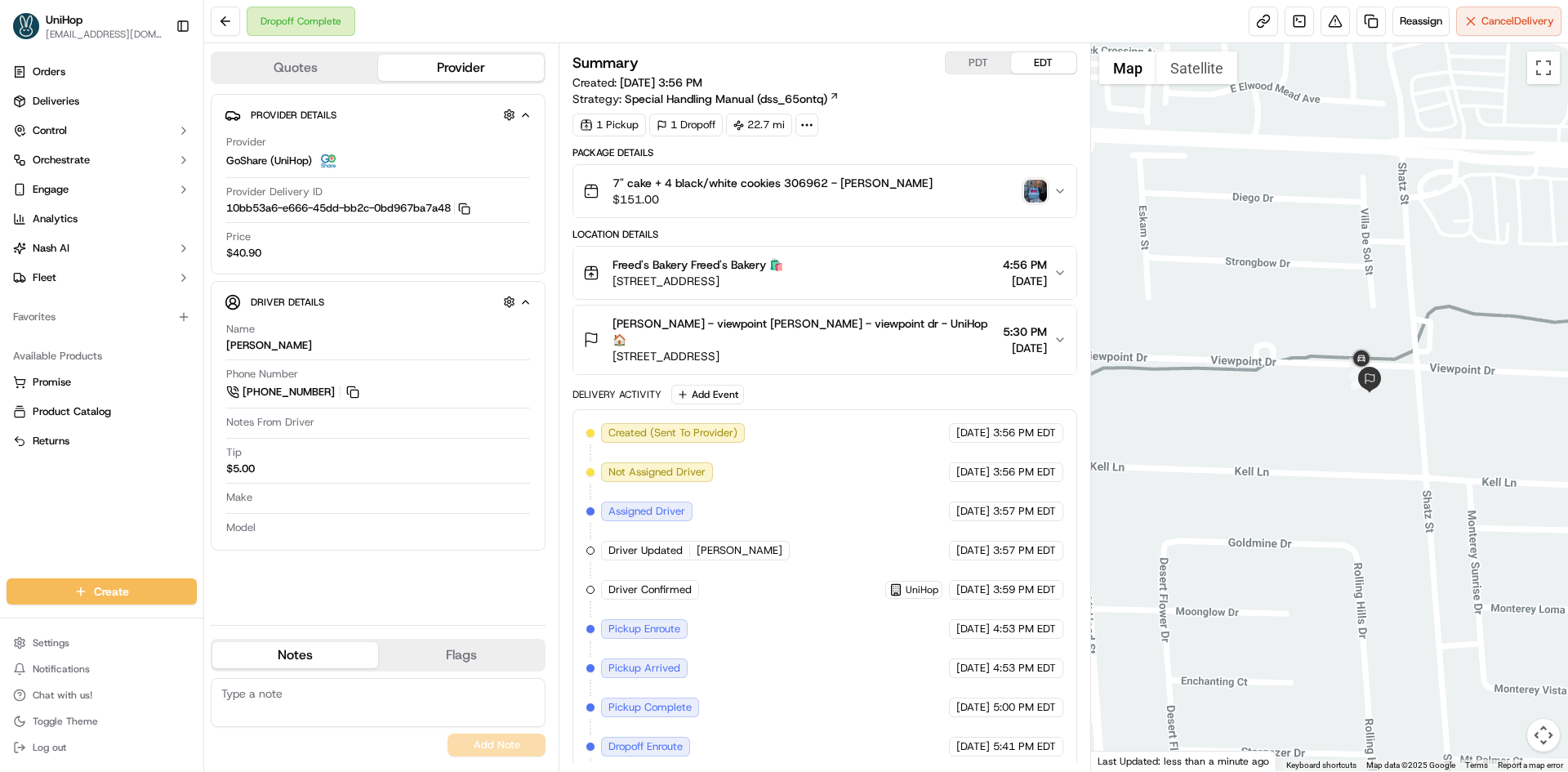
click at [1035, 185] on img "button" at bounding box center [1035, 191] width 23 height 23
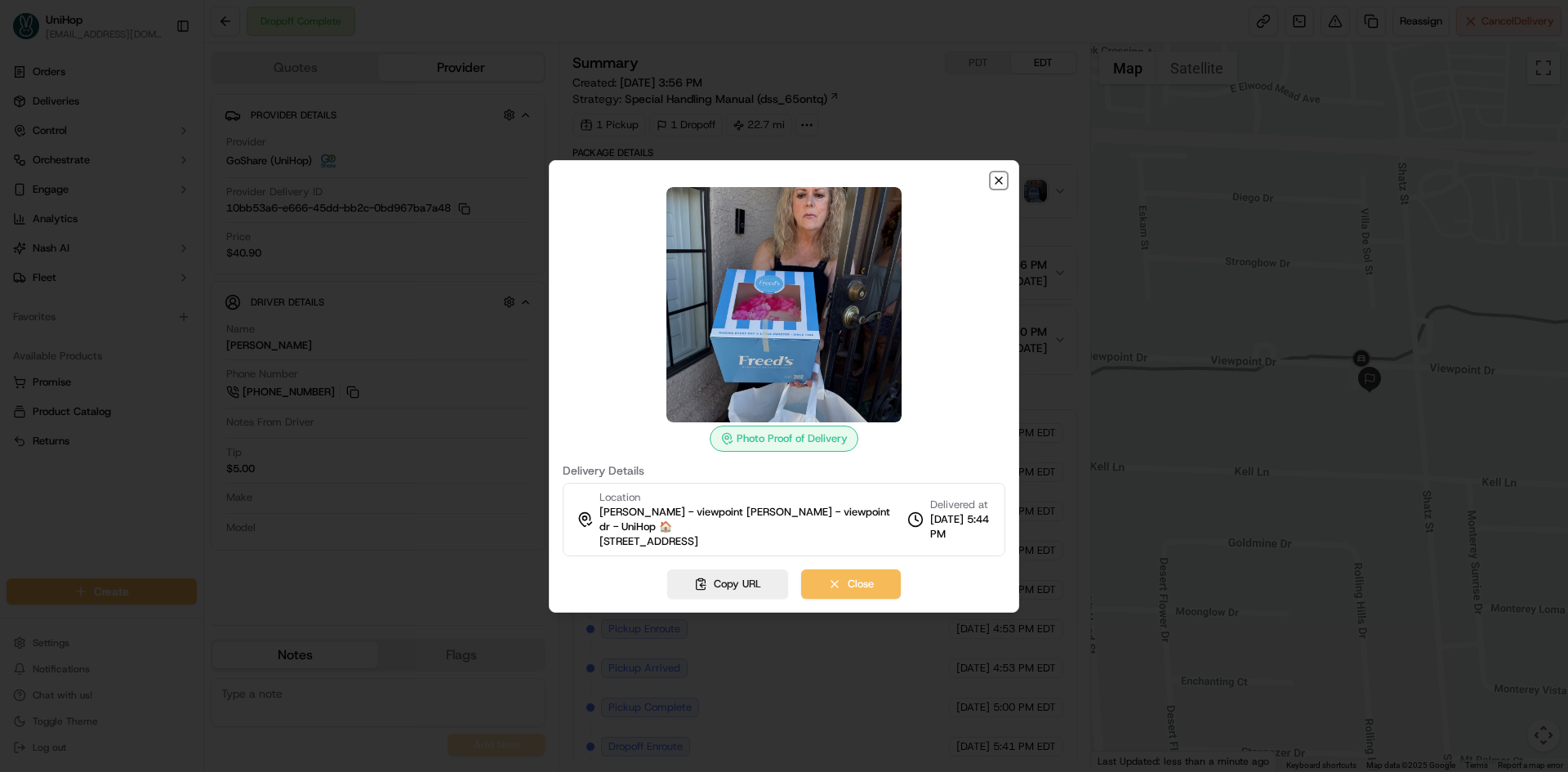
click at [1001, 184] on icon "button" at bounding box center [999, 180] width 13 height 13
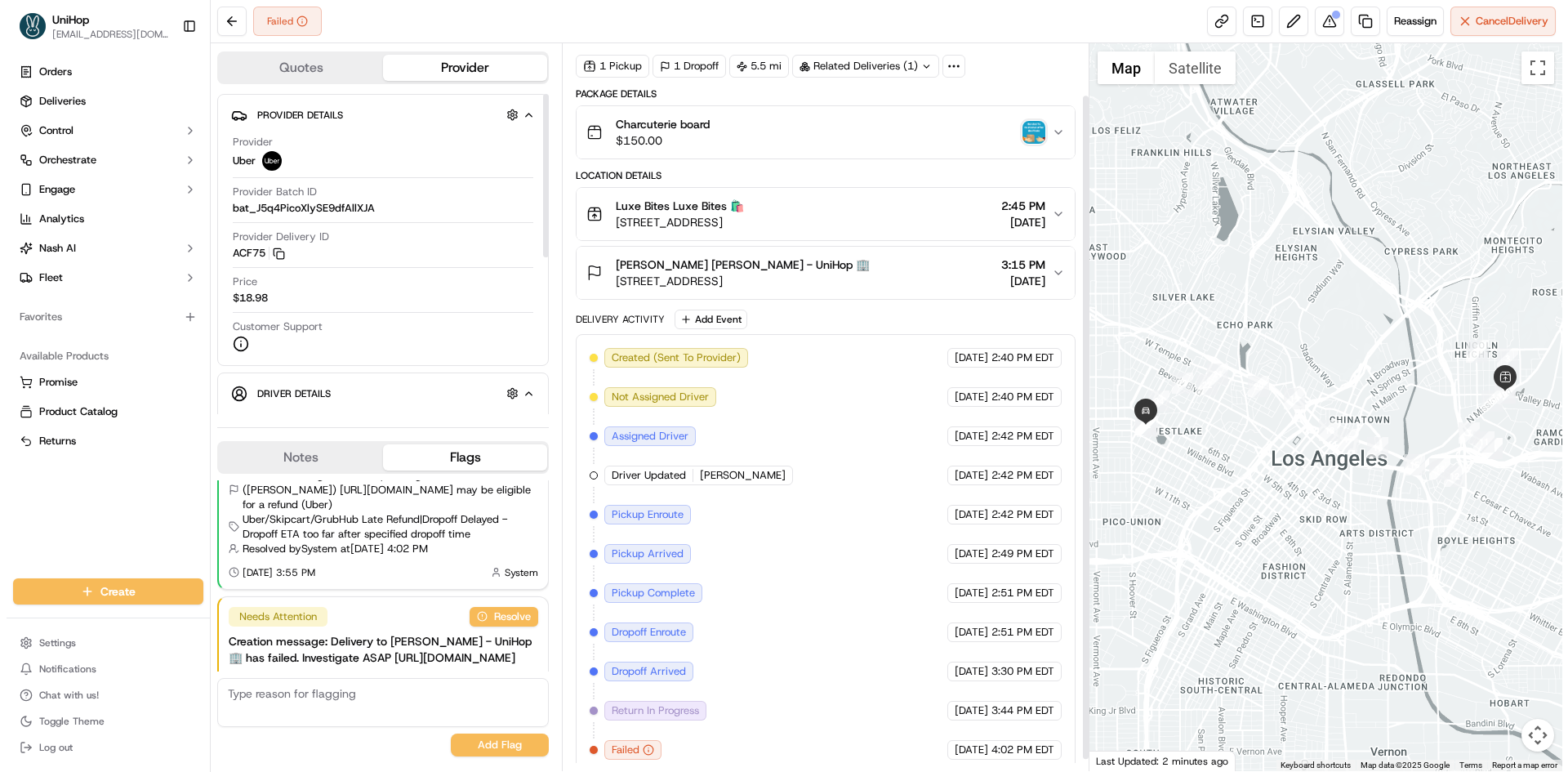
scroll to position [70, 0]
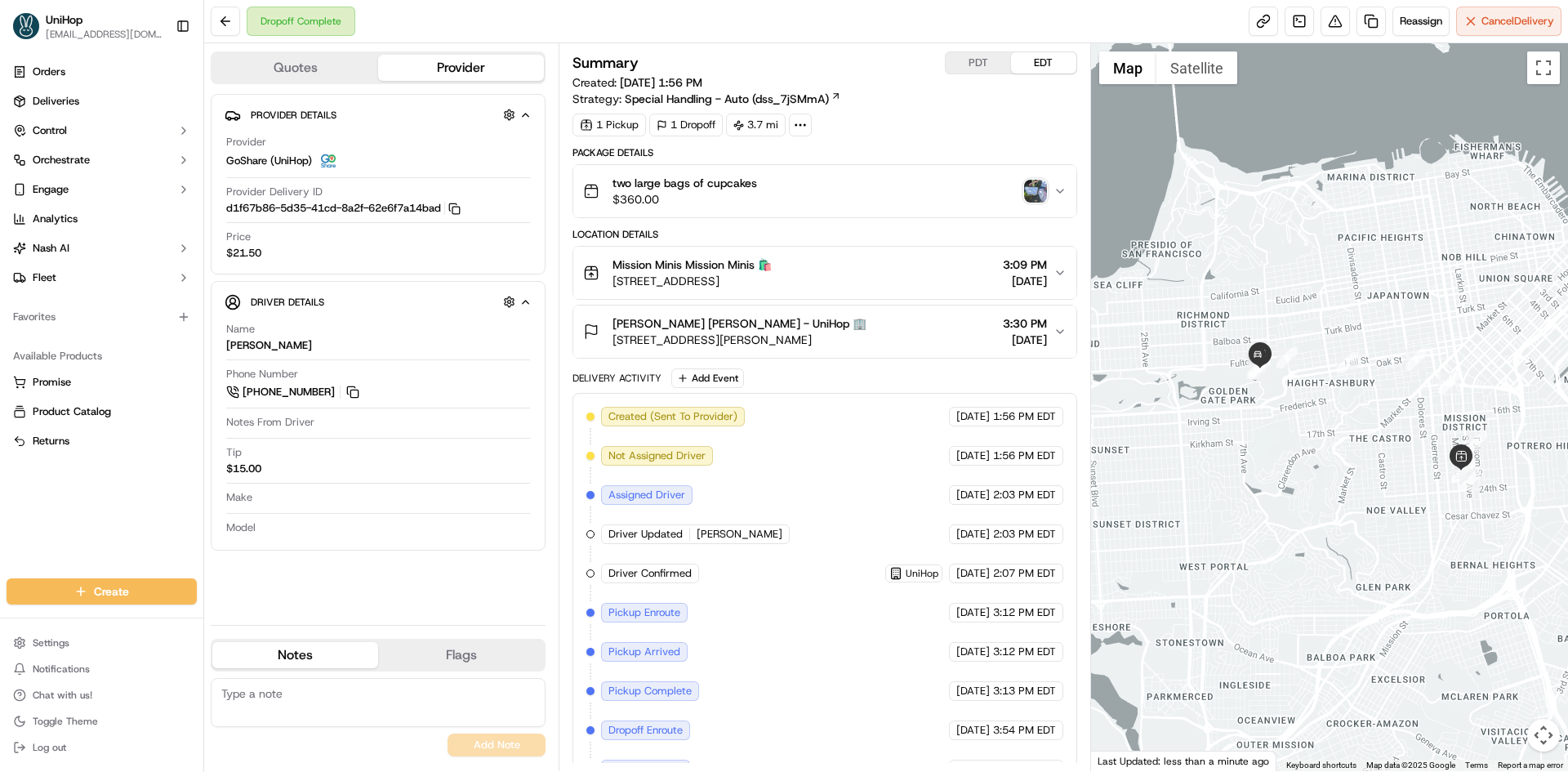
click at [1036, 185] on img "button" at bounding box center [1035, 191] width 23 height 23
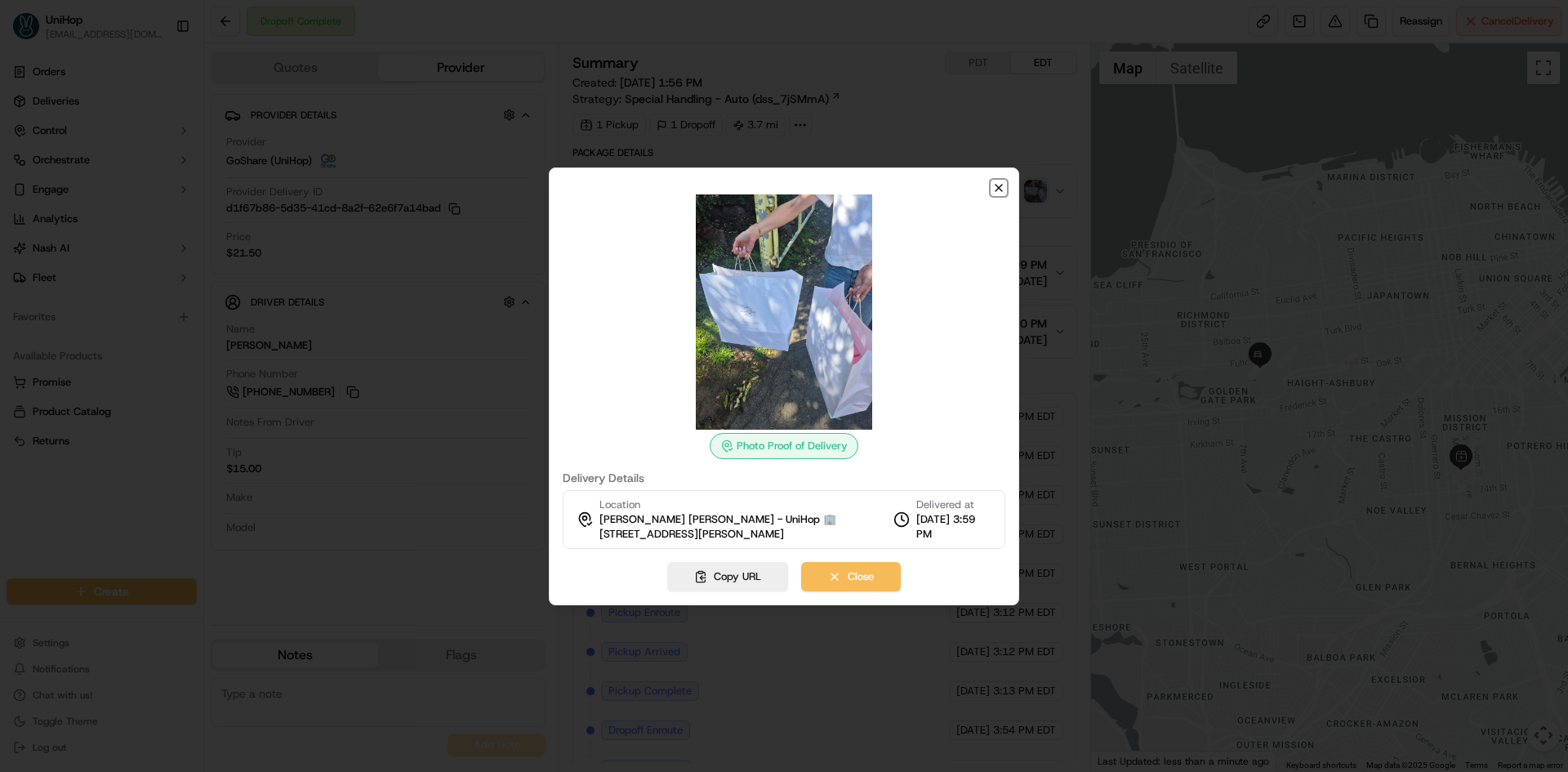
click at [998, 189] on icon "button" at bounding box center [999, 187] width 13 height 13
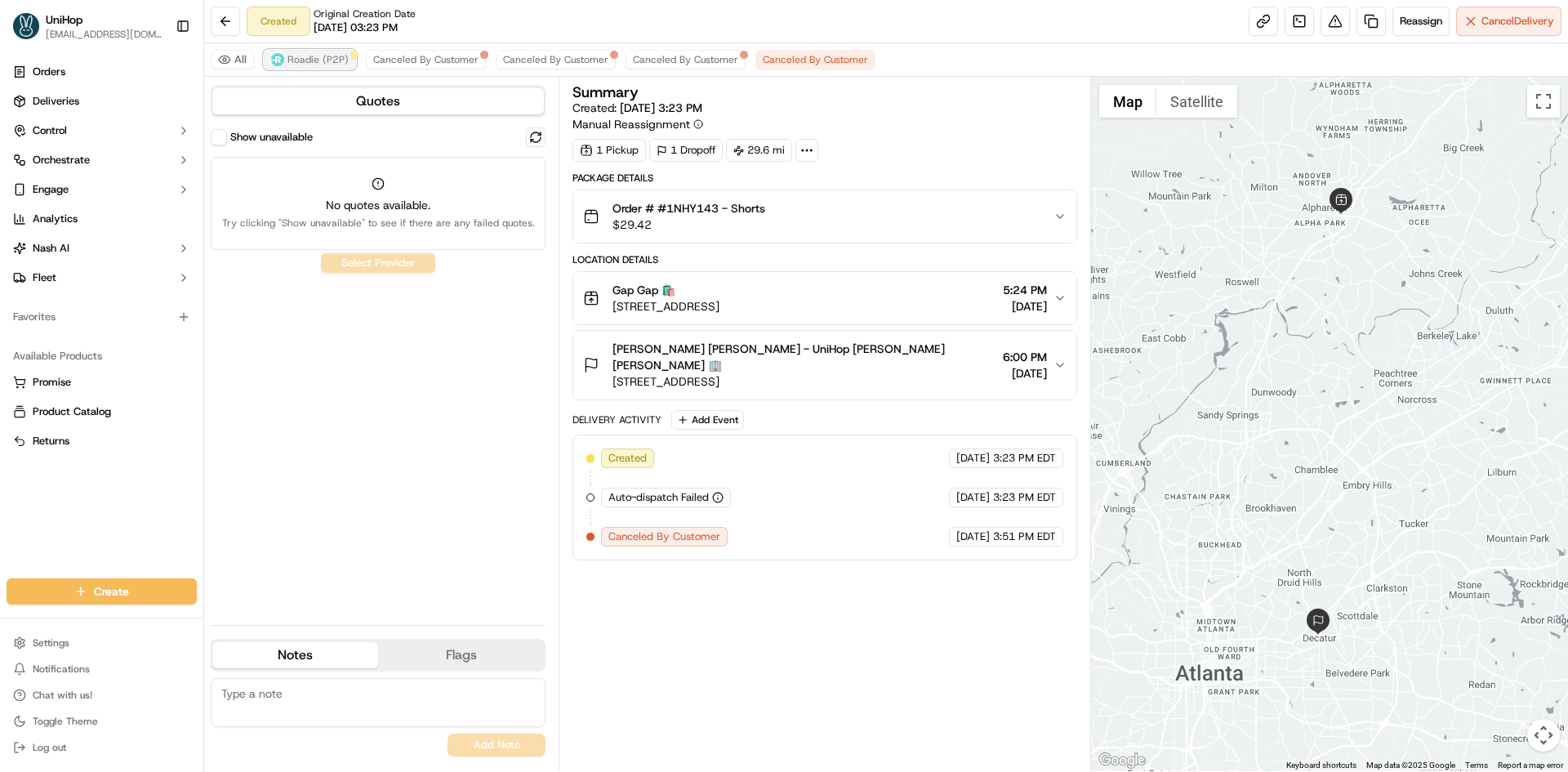
click at [299, 53] on span "Roadie (P2P)" at bounding box center [318, 60] width 62 height 13
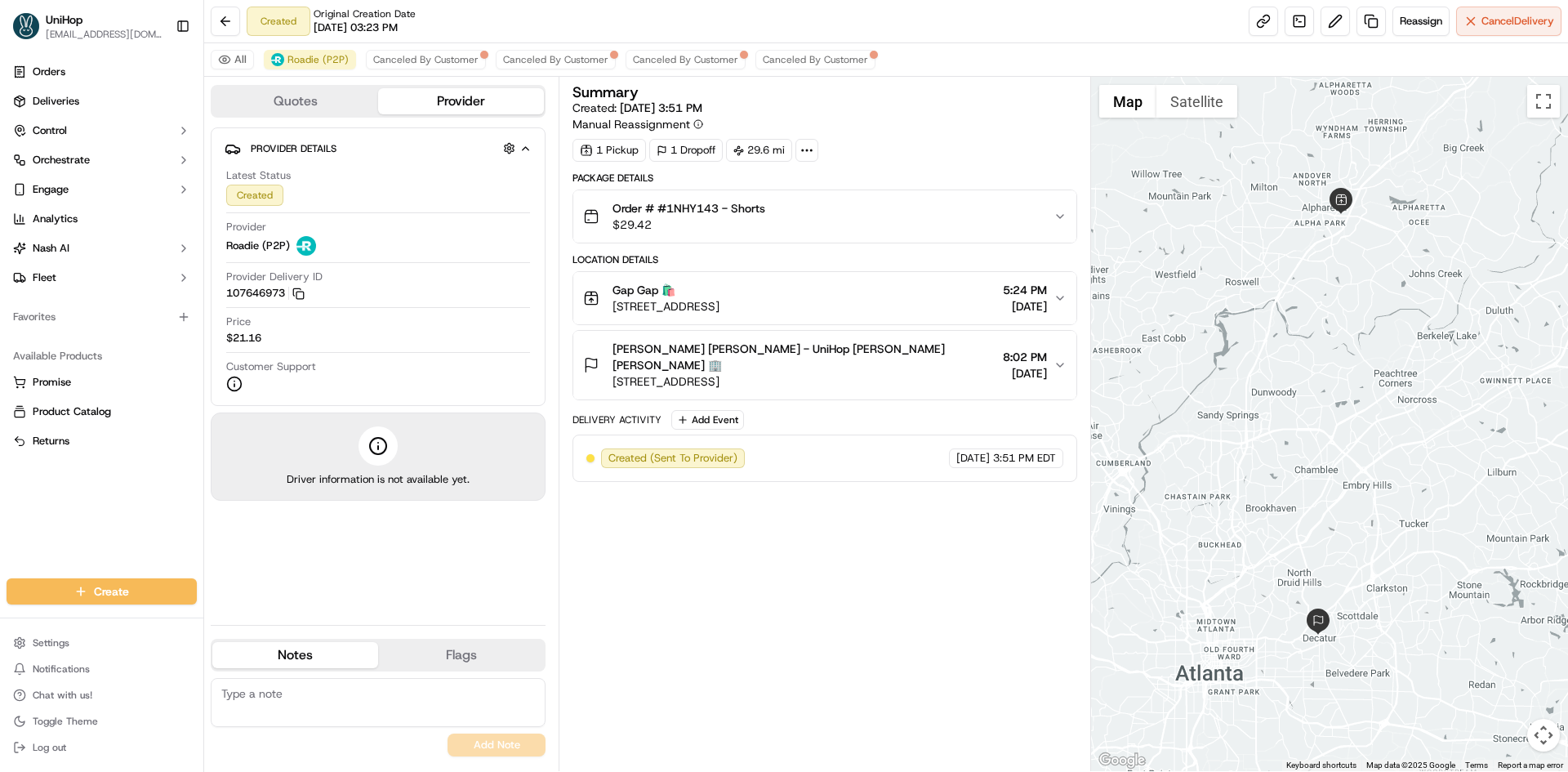
click at [1016, 547] on div "Summary Created: [DATE] 3:51 PM Manual Reassignment 1 Pickup 1 Dropoff 29.6 mi …" at bounding box center [824, 424] width 504 height 678
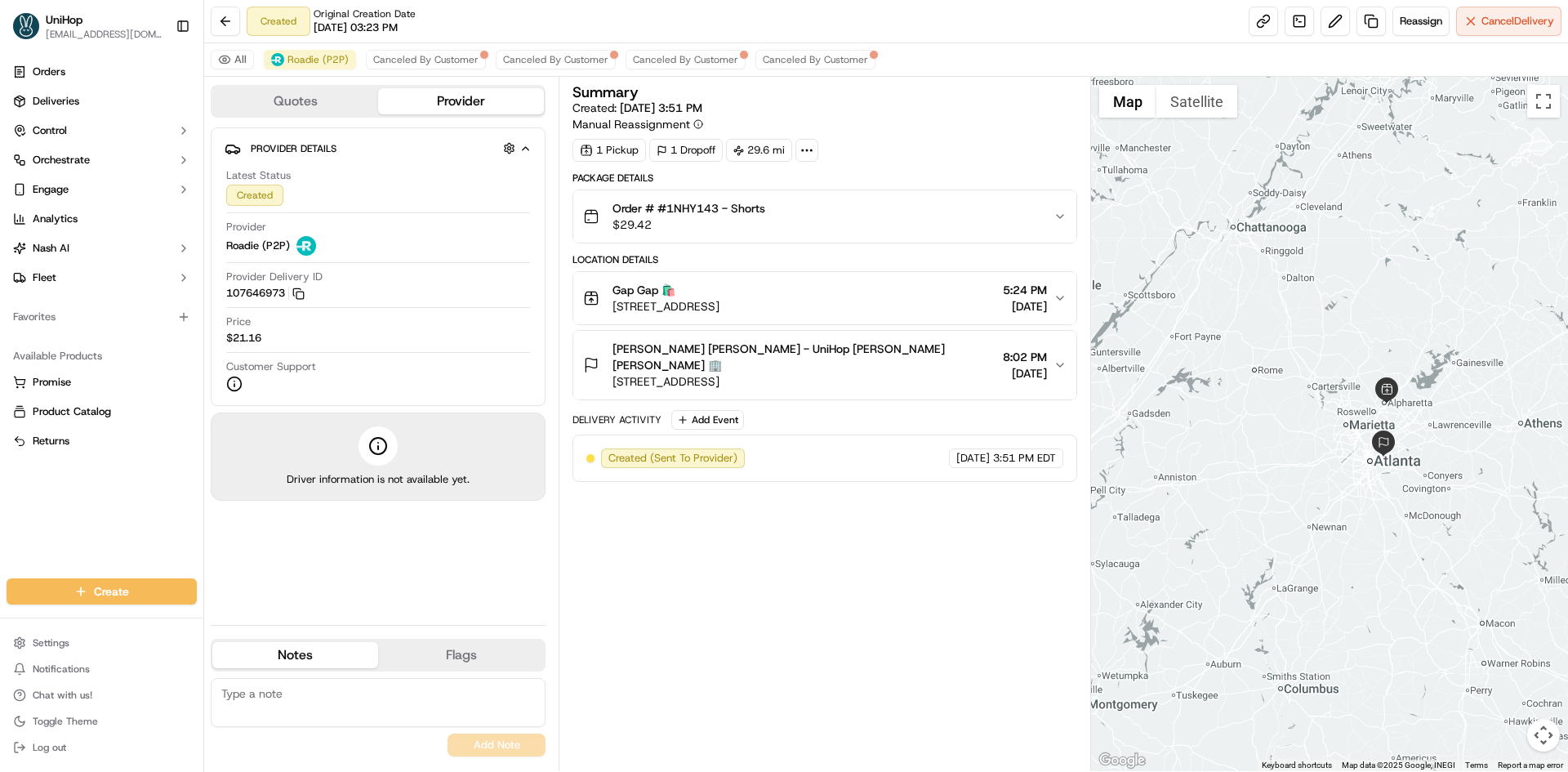
click at [994, 564] on div "Summary Created: [DATE] 3:51 PM Manual Reassignment 1 Pickup 1 Dropoff 29.6 mi …" at bounding box center [824, 424] width 504 height 678
click at [1405, 31] on button "Reassign" at bounding box center [1421, 21] width 57 height 29
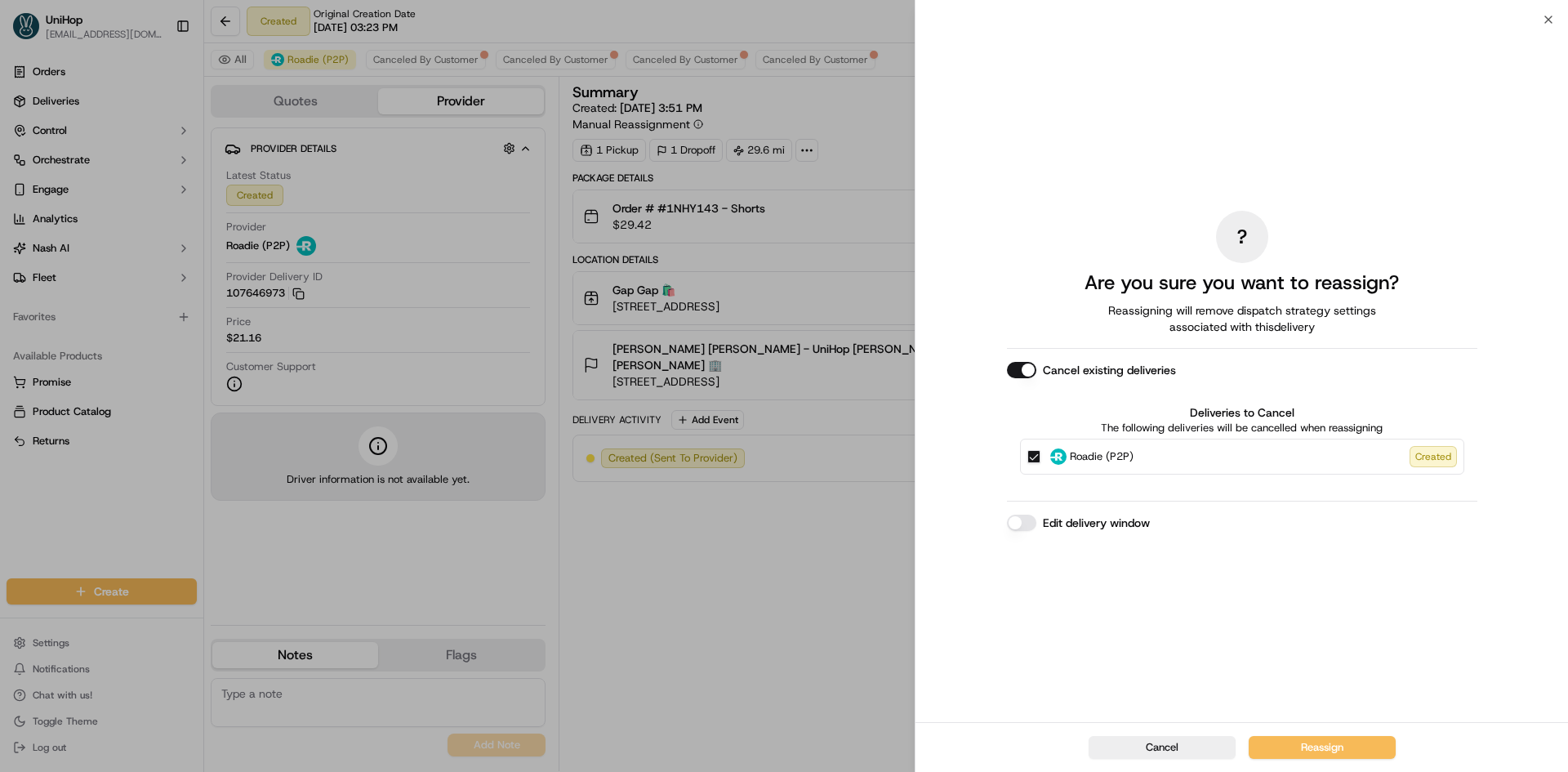
click at [1024, 369] on button "Cancel existing deliveries" at bounding box center [1022, 370] width 29 height 16
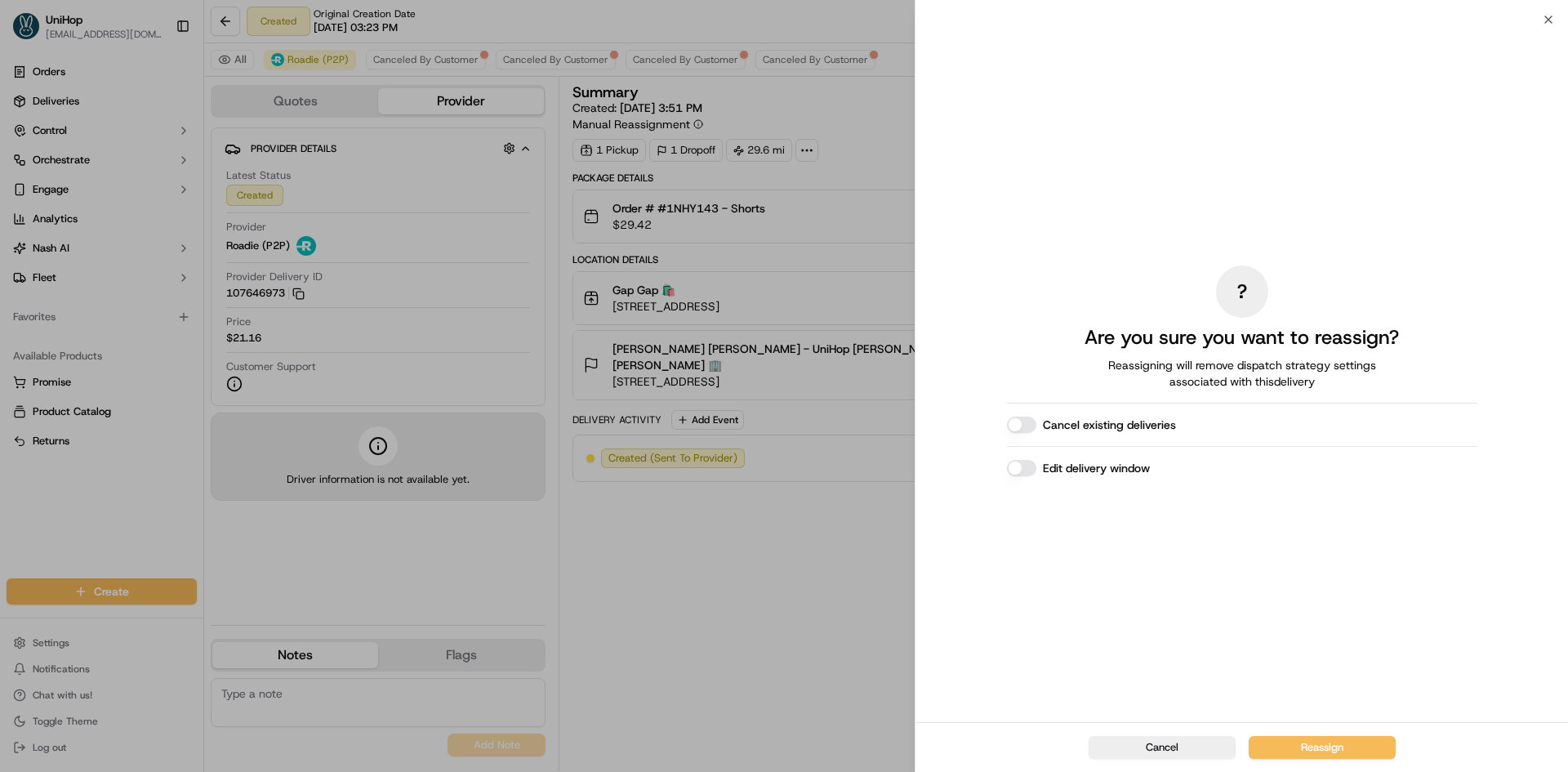
click at [1025, 462] on button "Edit delivery window" at bounding box center [1022, 468] width 29 height 16
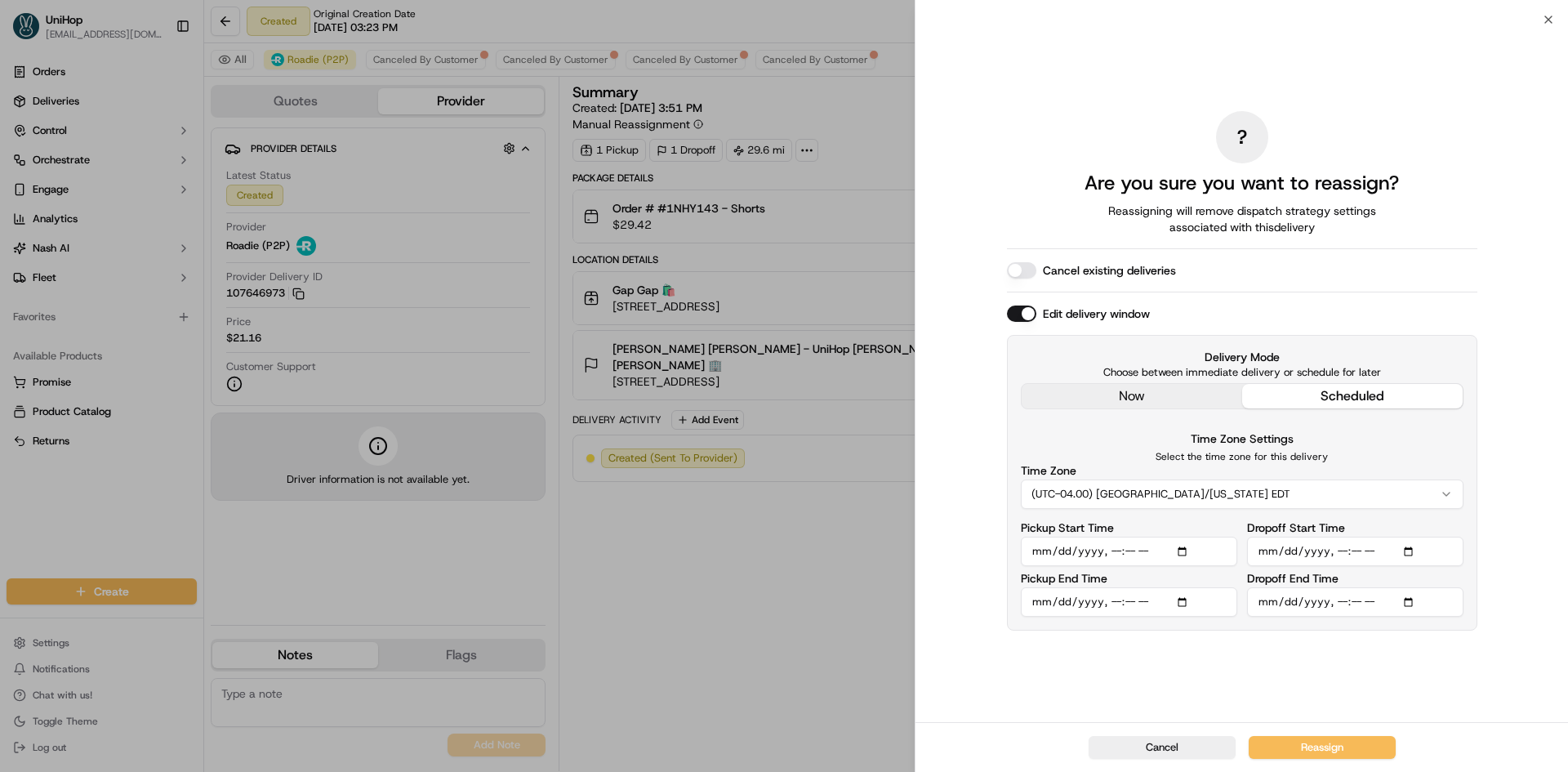
click at [1174, 734] on div "Cancel Reassign" at bounding box center [1241, 747] width 652 height 50
click at [1161, 739] on button "Cancel" at bounding box center [1162, 747] width 147 height 23
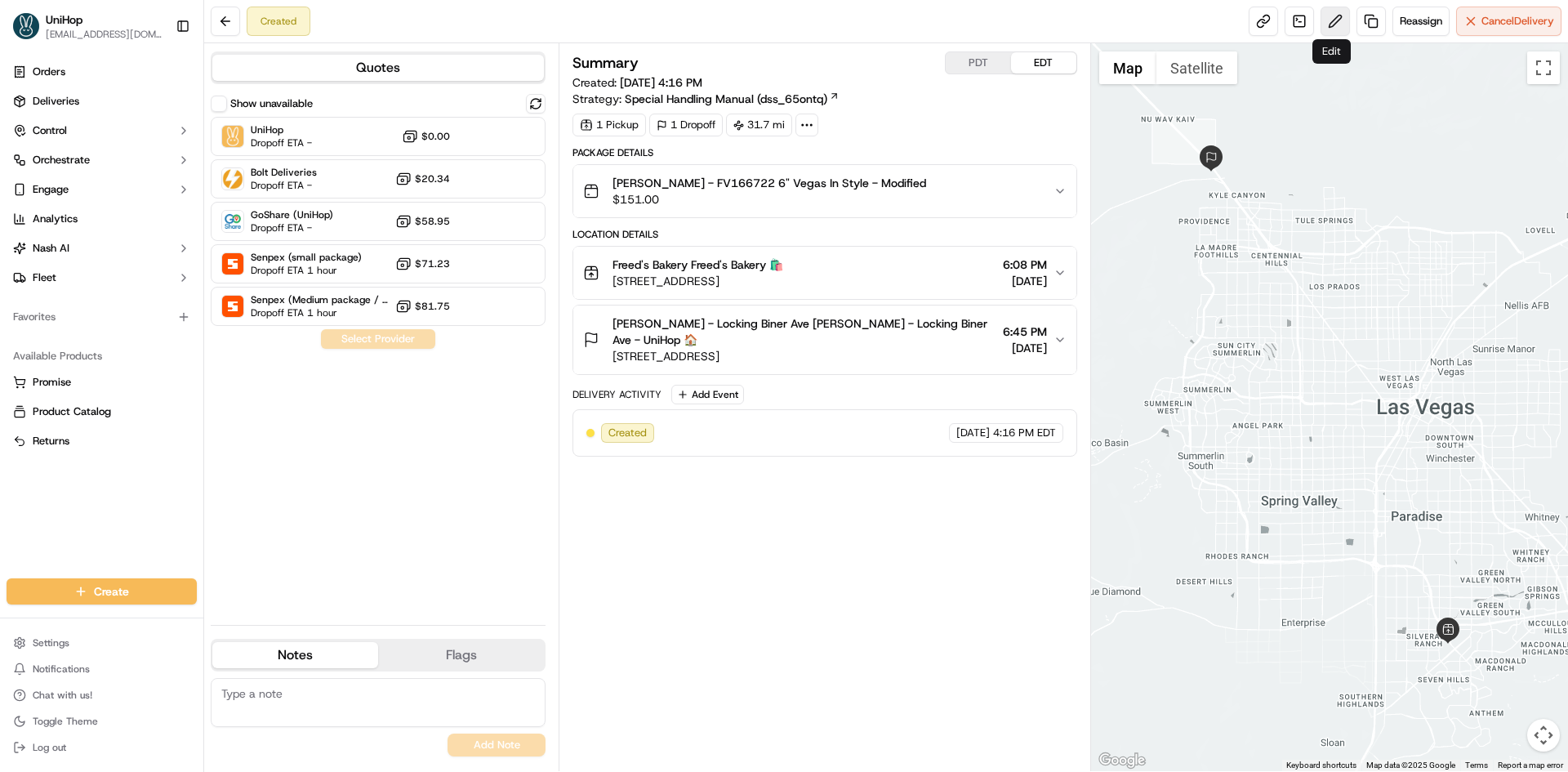
click at [1321, 24] on button at bounding box center [1335, 21] width 29 height 29
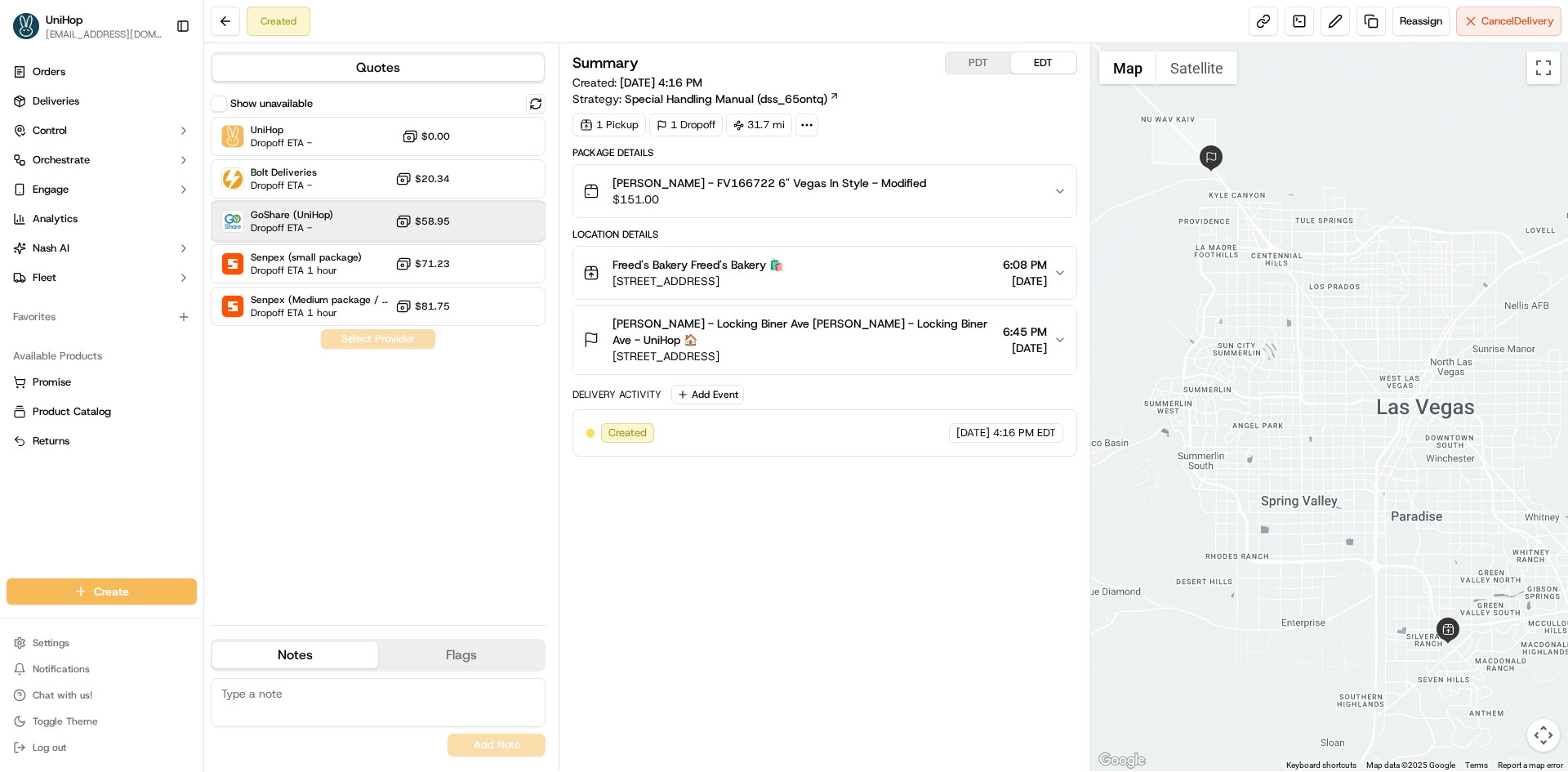
click at [328, 234] on div "GoShare (UniHop) Dropoff ETA - $58.95" at bounding box center [378, 221] width 335 height 39
click at [381, 340] on button "Assign Provider" at bounding box center [378, 339] width 116 height 20
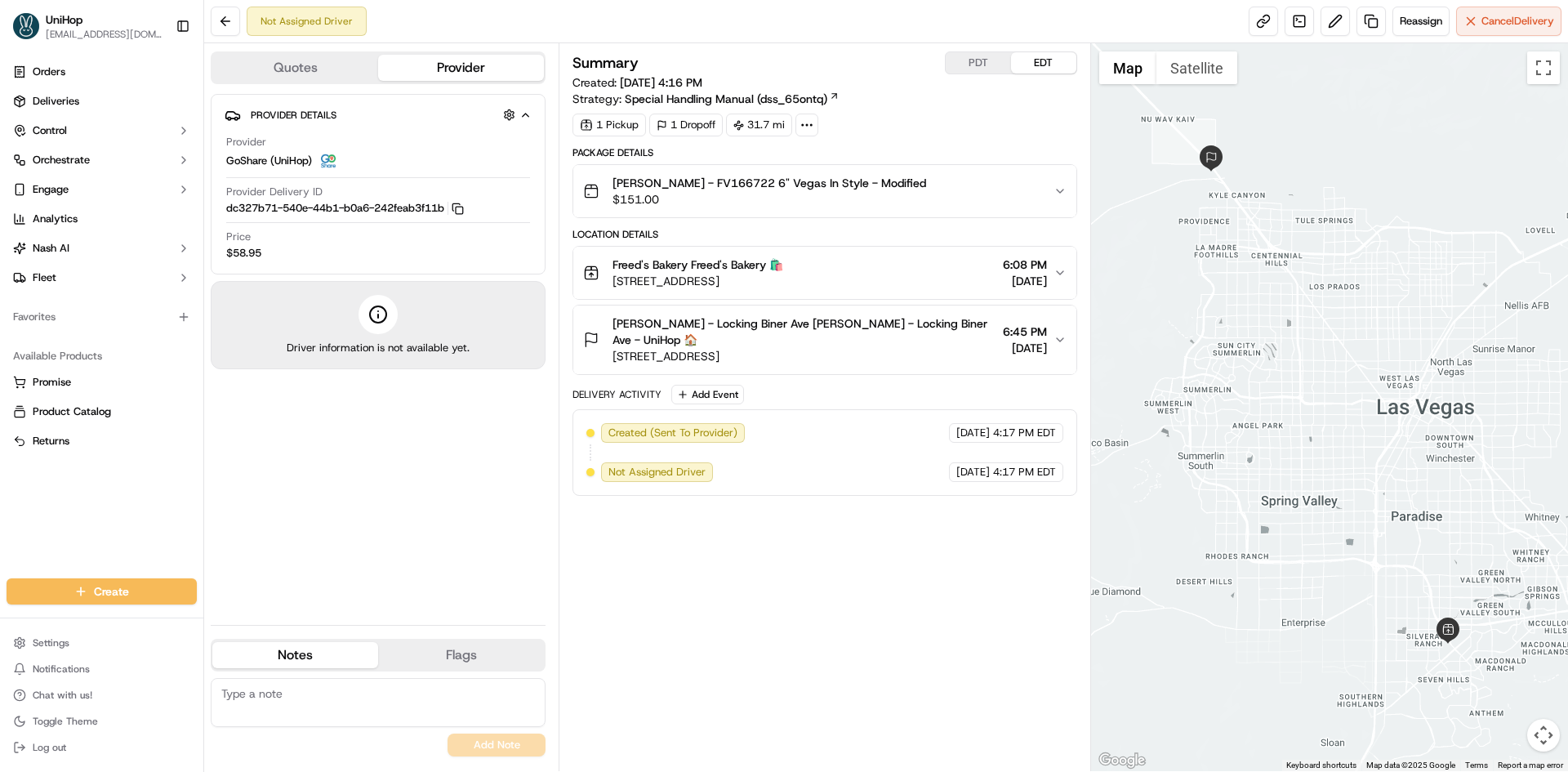
click at [1017, 590] on div "Summary PDT EDT Created: [DATE] 4:16 PM Strategy: Special Handling Manual (dss_…" at bounding box center [824, 407] width 504 height 711
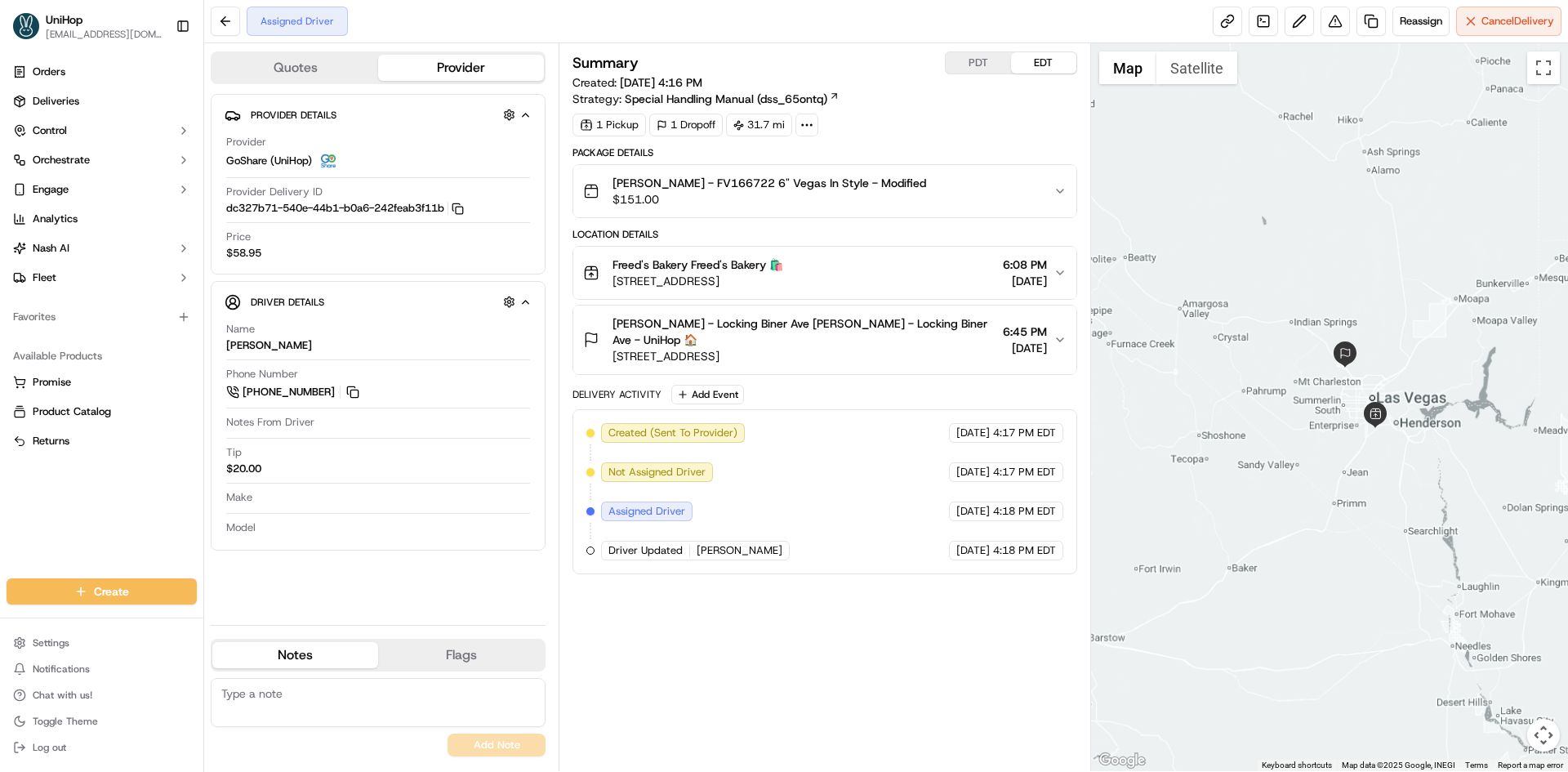
drag, startPoint x: 1414, startPoint y: 256, endPoint x: 1382, endPoint y: 312, distance: 64.5
click at [1382, 312] on div at bounding box center [1330, 407] width 478 height 728
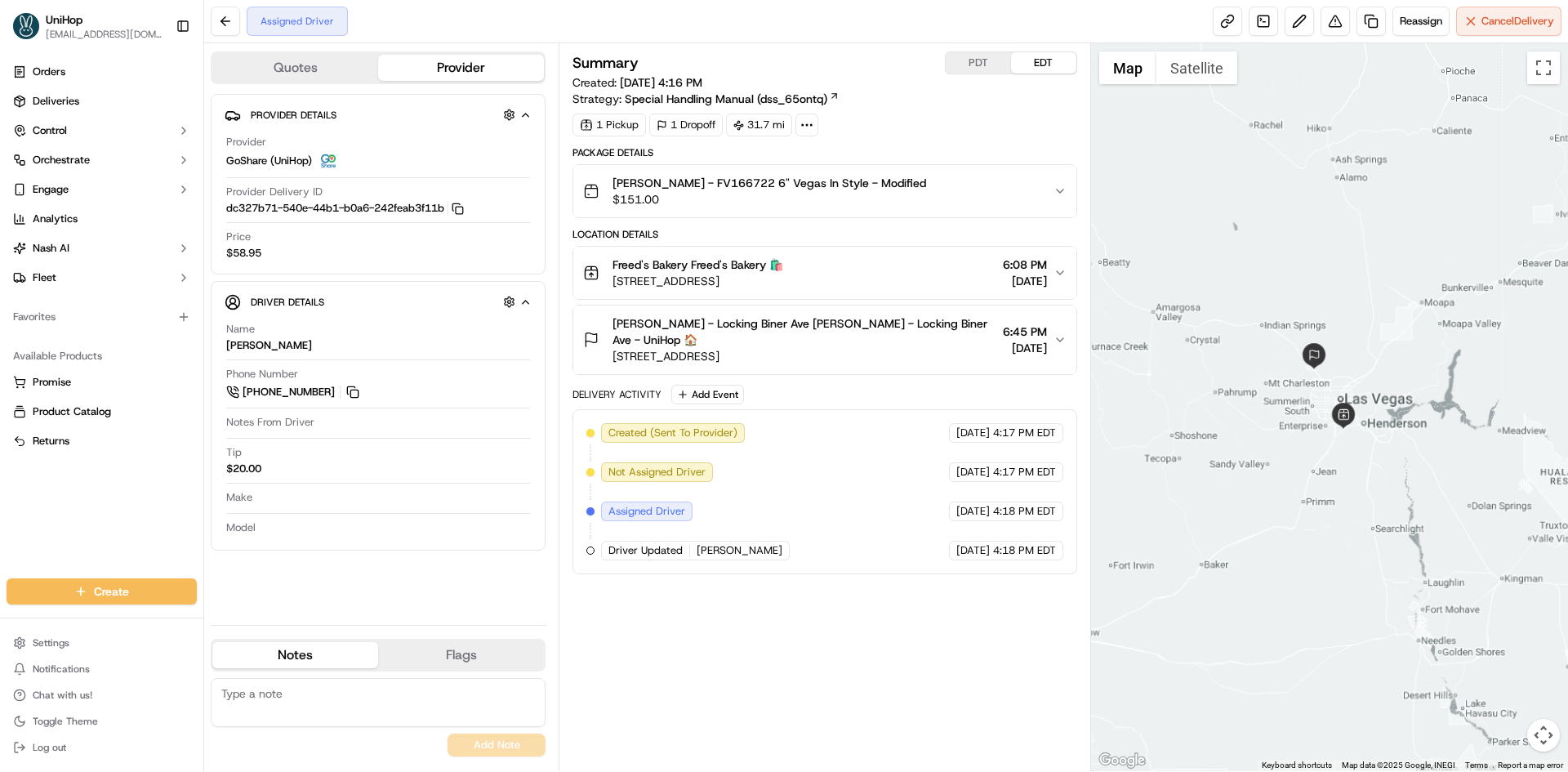
drag, startPoint x: 1414, startPoint y: 263, endPoint x: 1381, endPoint y: 264, distance: 33.0
click at [1381, 264] on div at bounding box center [1330, 407] width 478 height 728
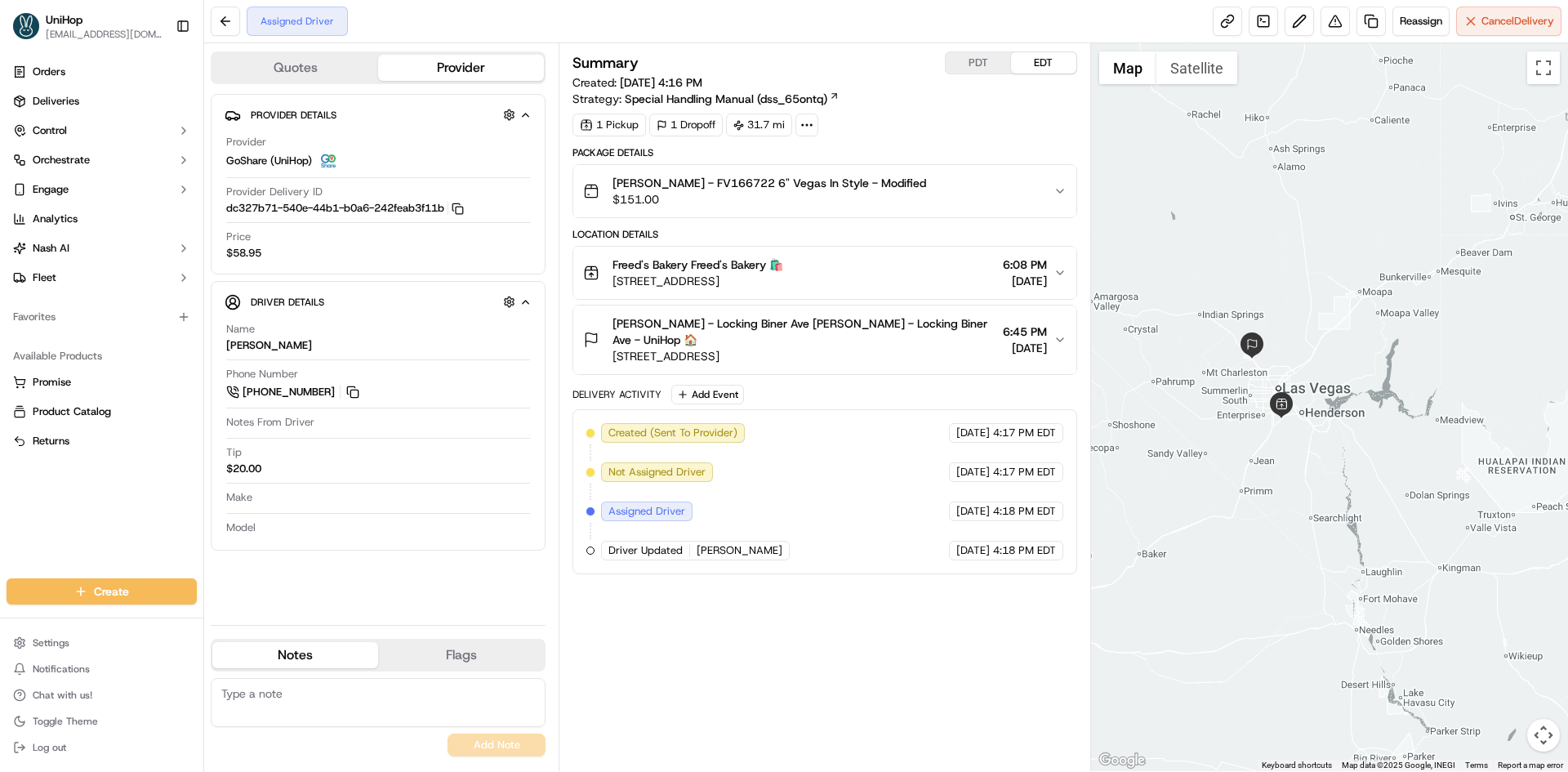
drag, startPoint x: 1186, startPoint y: 234, endPoint x: 1205, endPoint y: 234, distance: 19.0
click at [1205, 234] on div at bounding box center [1330, 407] width 478 height 728
drag, startPoint x: 1003, startPoint y: 615, endPoint x: 698, endPoint y: 589, distance: 306.1
click at [993, 615] on div "Summary PDT EDT Created: [DATE] 4:16 PM Strategy: Special Handling Manual (dss_…" at bounding box center [824, 407] width 504 height 711
drag, startPoint x: 1257, startPoint y: 130, endPoint x: 1336, endPoint y: 176, distance: 91.4
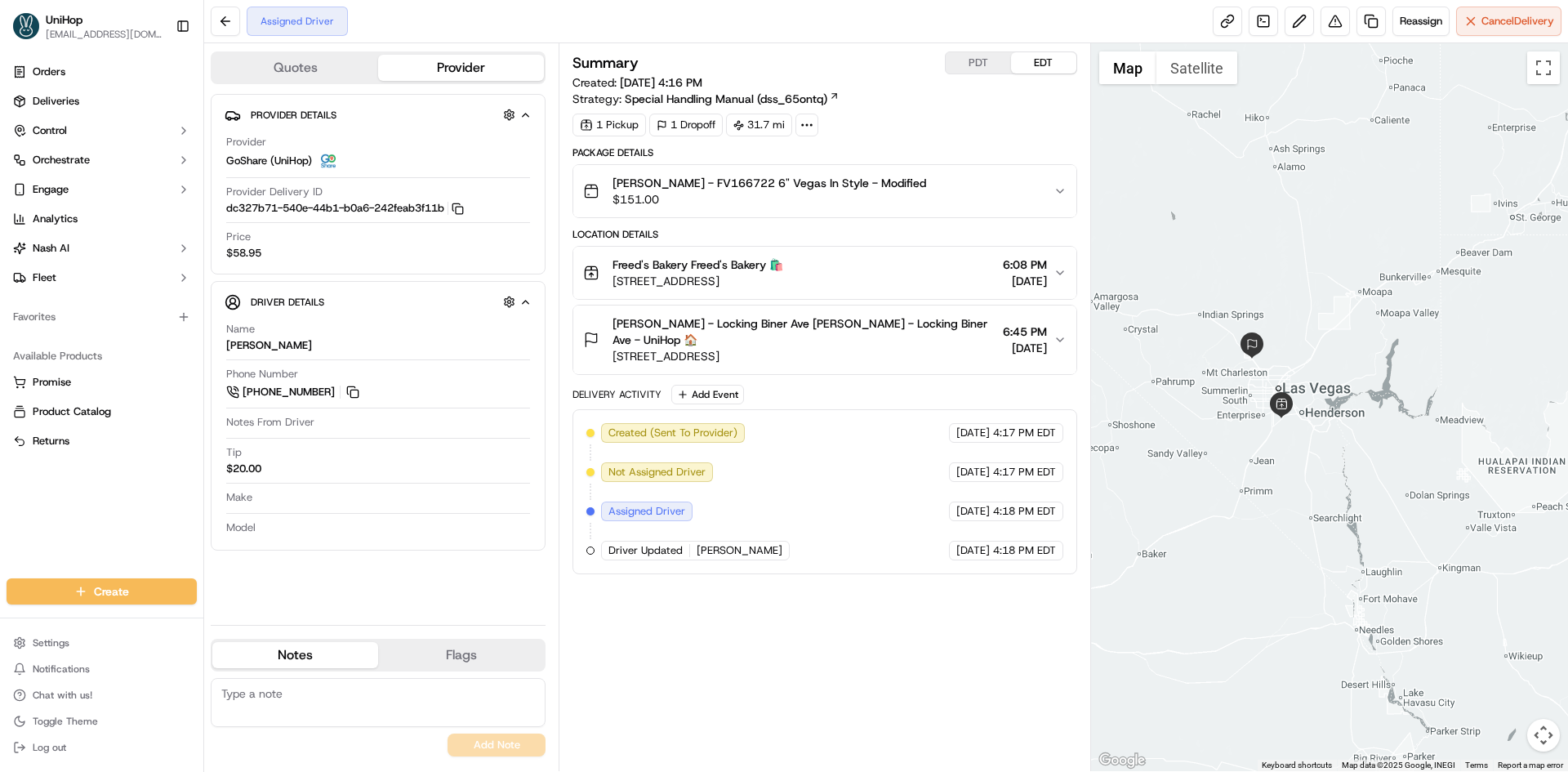
click at [1340, 178] on div at bounding box center [1330, 407] width 478 height 728
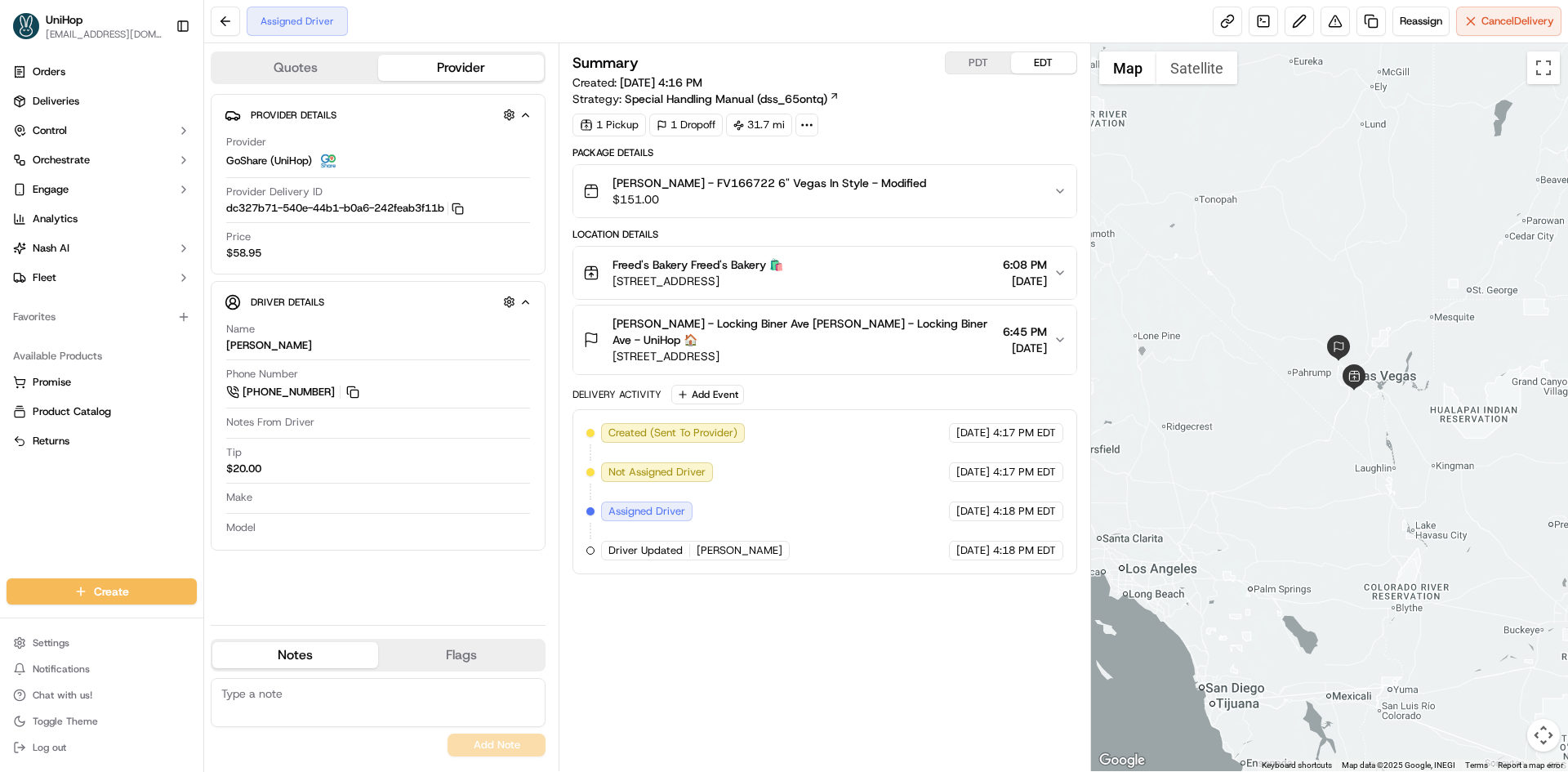
drag, startPoint x: 1280, startPoint y: 223, endPoint x: 1245, endPoint y: 274, distance: 61.9
click at [1245, 274] on div at bounding box center [1330, 407] width 478 height 728
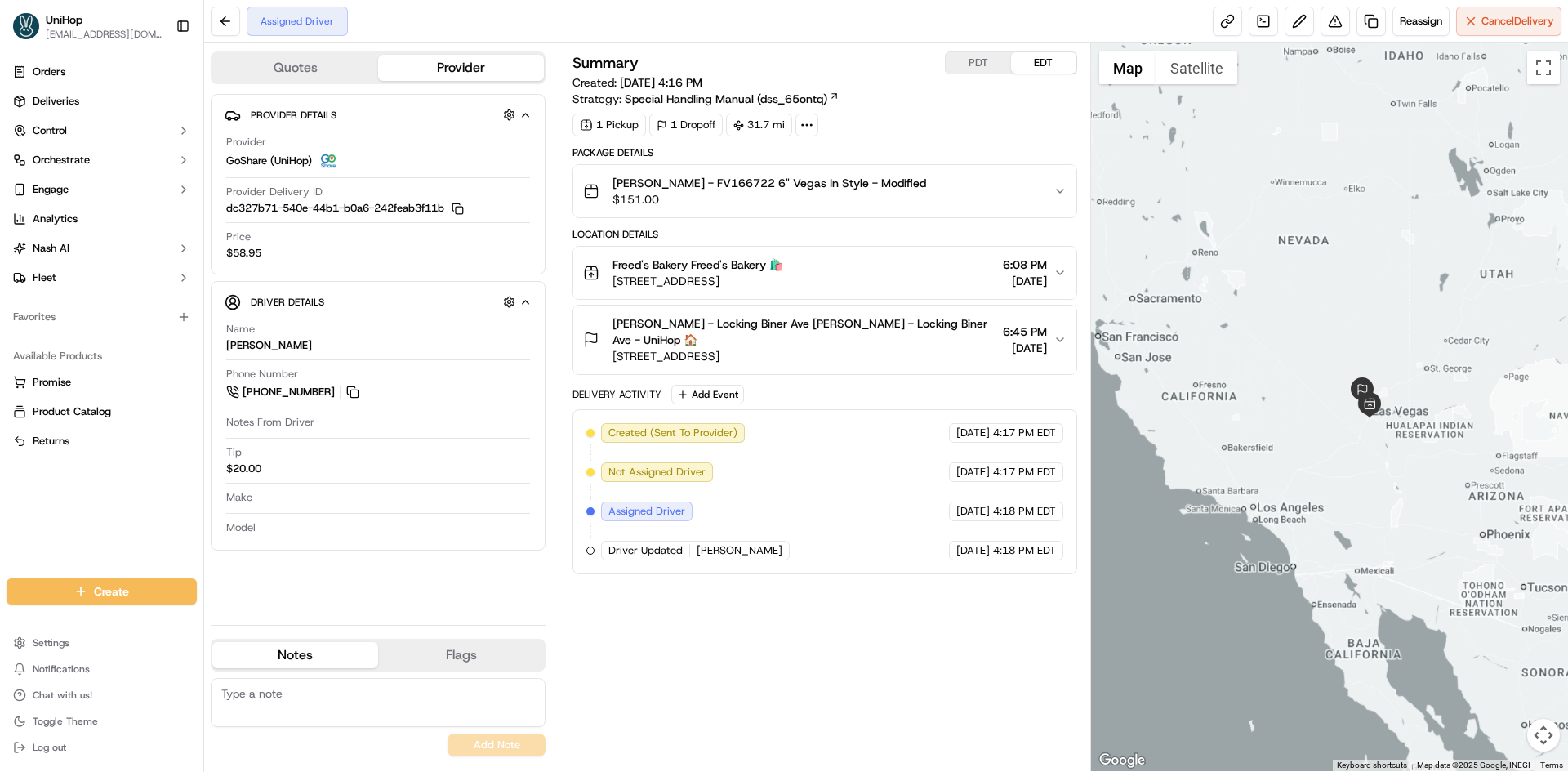
drag, startPoint x: 1256, startPoint y: 323, endPoint x: 1332, endPoint y: 374, distance: 91.5
click at [1332, 374] on div at bounding box center [1330, 407] width 478 height 728
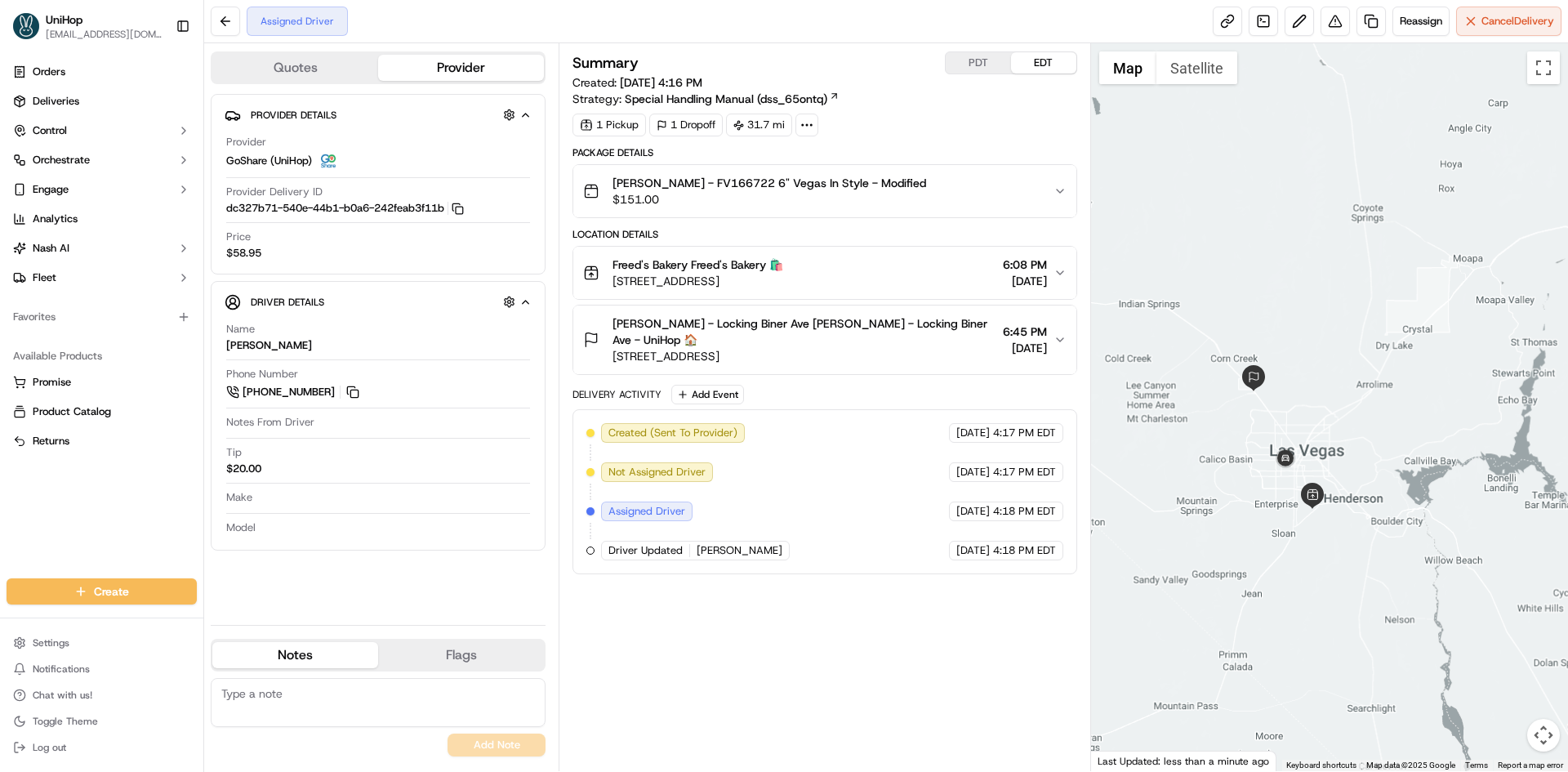
drag, startPoint x: 1346, startPoint y: 430, endPoint x: 1360, endPoint y: 407, distance: 26.9
click at [1360, 407] on div at bounding box center [1330, 407] width 478 height 728
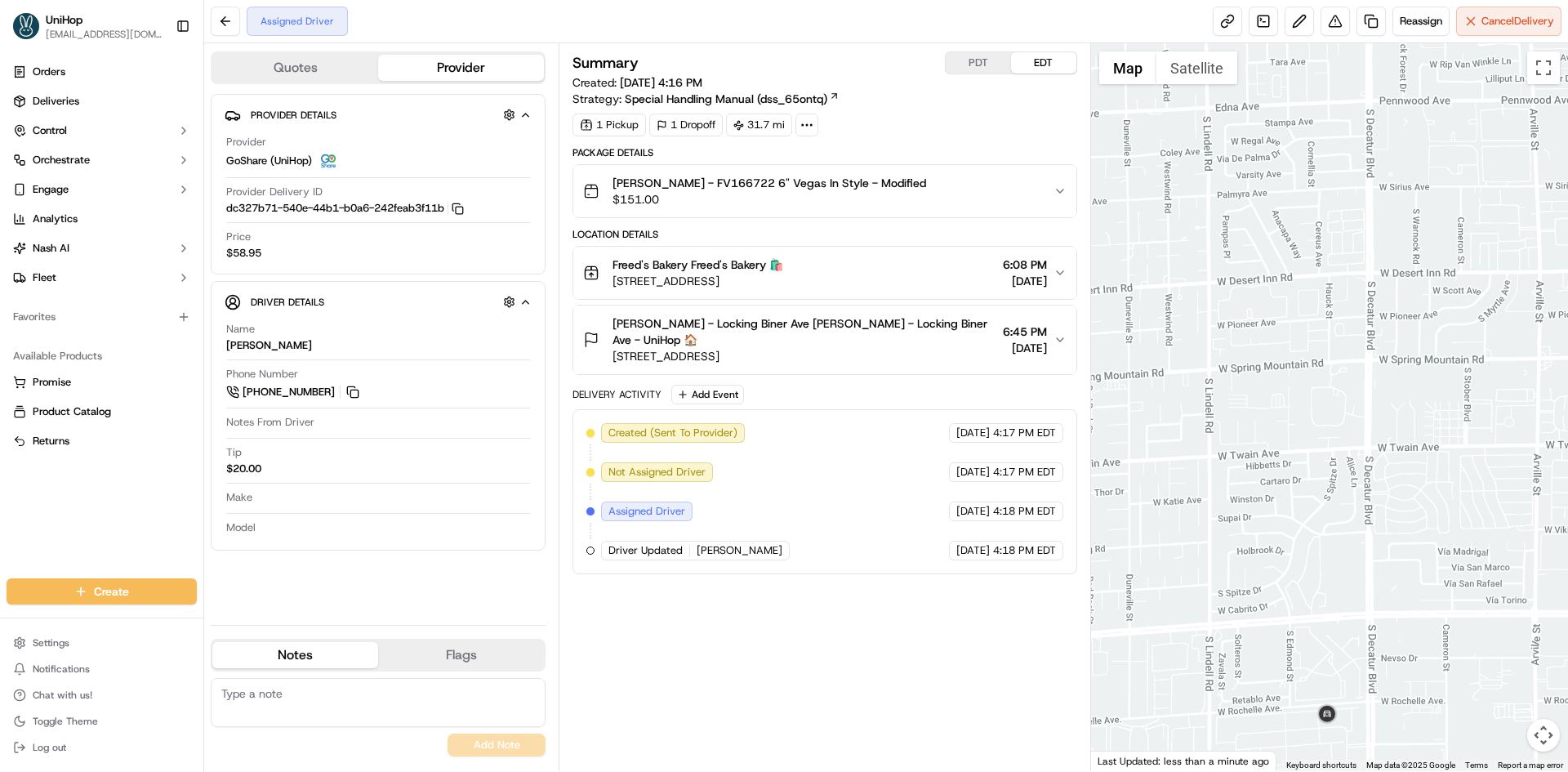
drag, startPoint x: 1344, startPoint y: 676, endPoint x: 1333, endPoint y: 591, distance: 85.7
click at [1333, 591] on div "Date : [DATE] 05:37 PM" at bounding box center [1330, 407] width 478 height 728
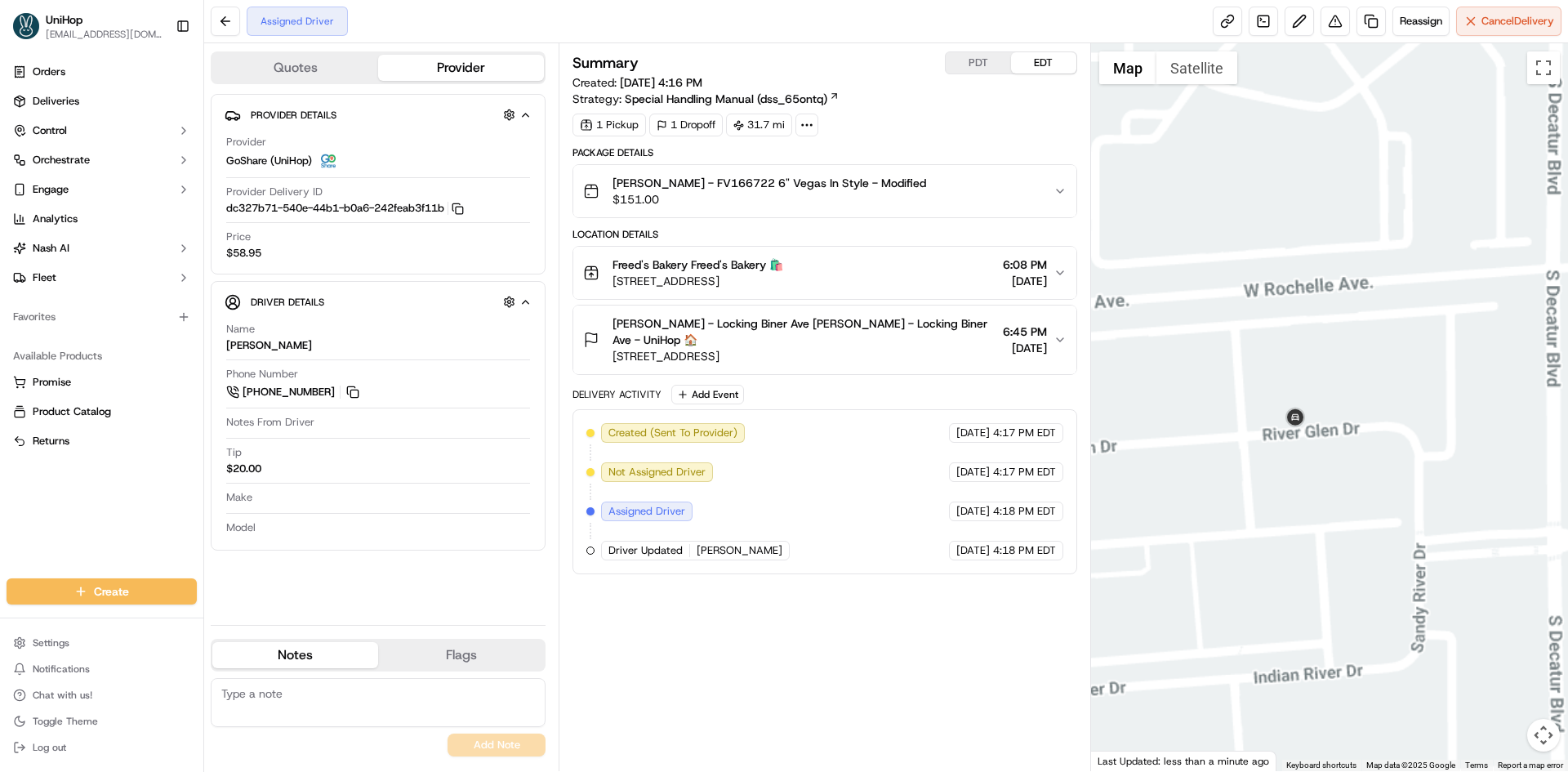
click at [1419, 478] on div at bounding box center [1330, 407] width 478 height 728
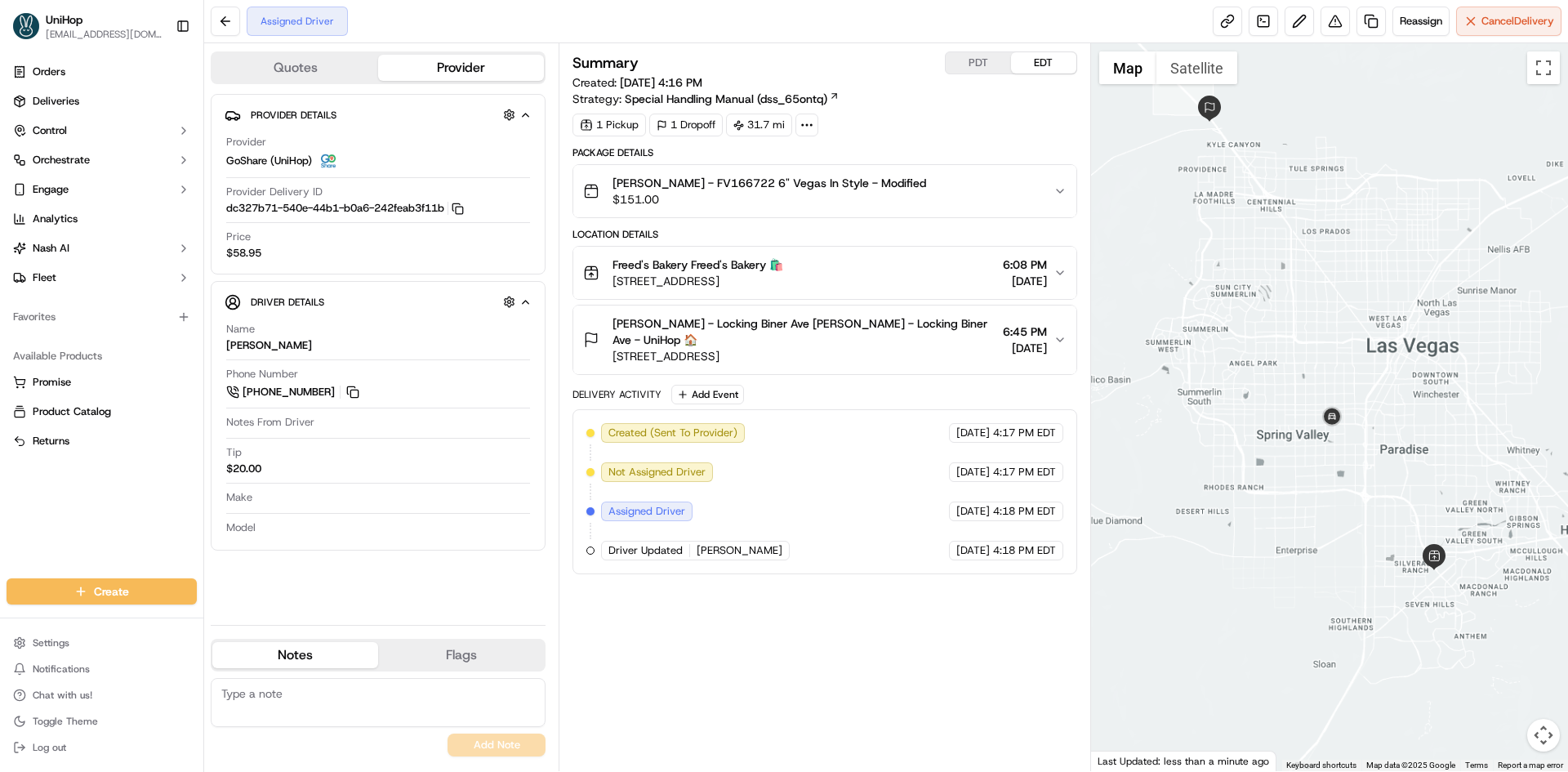
click at [1429, 466] on div at bounding box center [1330, 407] width 478 height 728
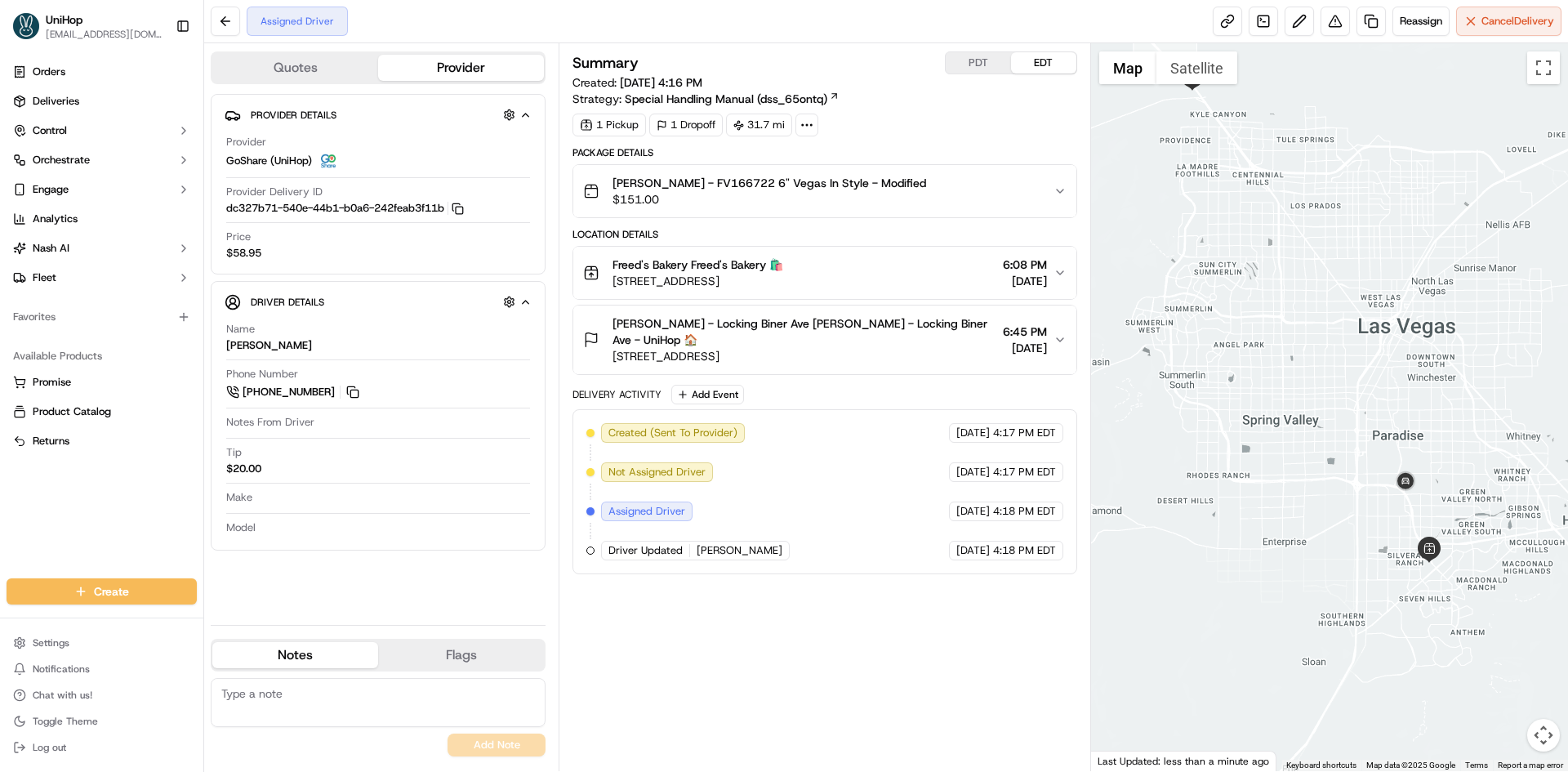
click at [106, 500] on div "Orders Deliveries Control Orchestrate Engage Analytics [PERSON_NAME] Fleet Favo…" at bounding box center [101, 309] width 204 height 513
drag, startPoint x: 1416, startPoint y: 334, endPoint x: 1427, endPoint y: 404, distance: 70.9
click at [1427, 404] on div at bounding box center [1330, 407] width 478 height 728
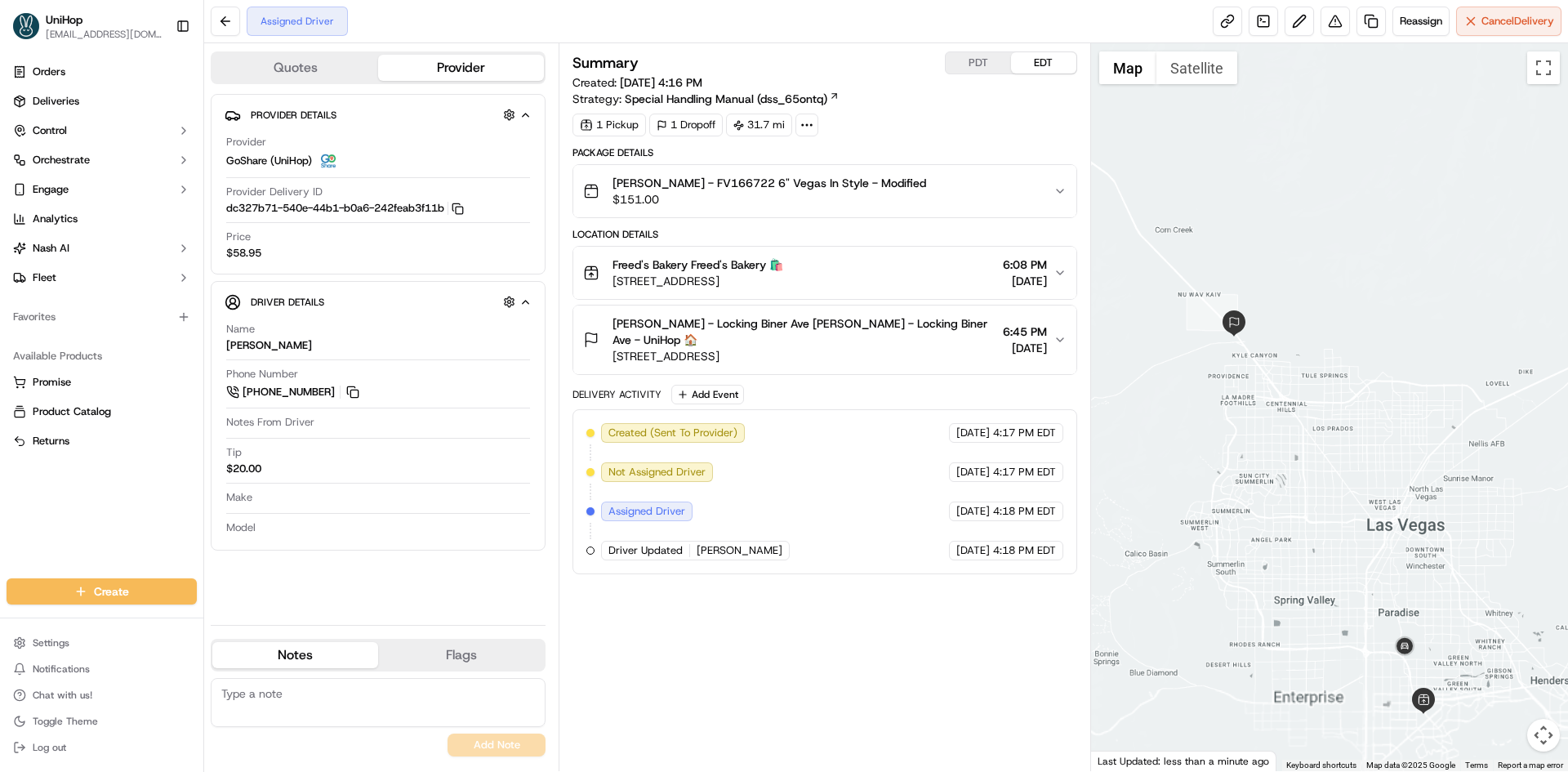
drag, startPoint x: 1397, startPoint y: 319, endPoint x: 1400, endPoint y: 290, distance: 29.2
click at [1400, 290] on div at bounding box center [1330, 407] width 478 height 728
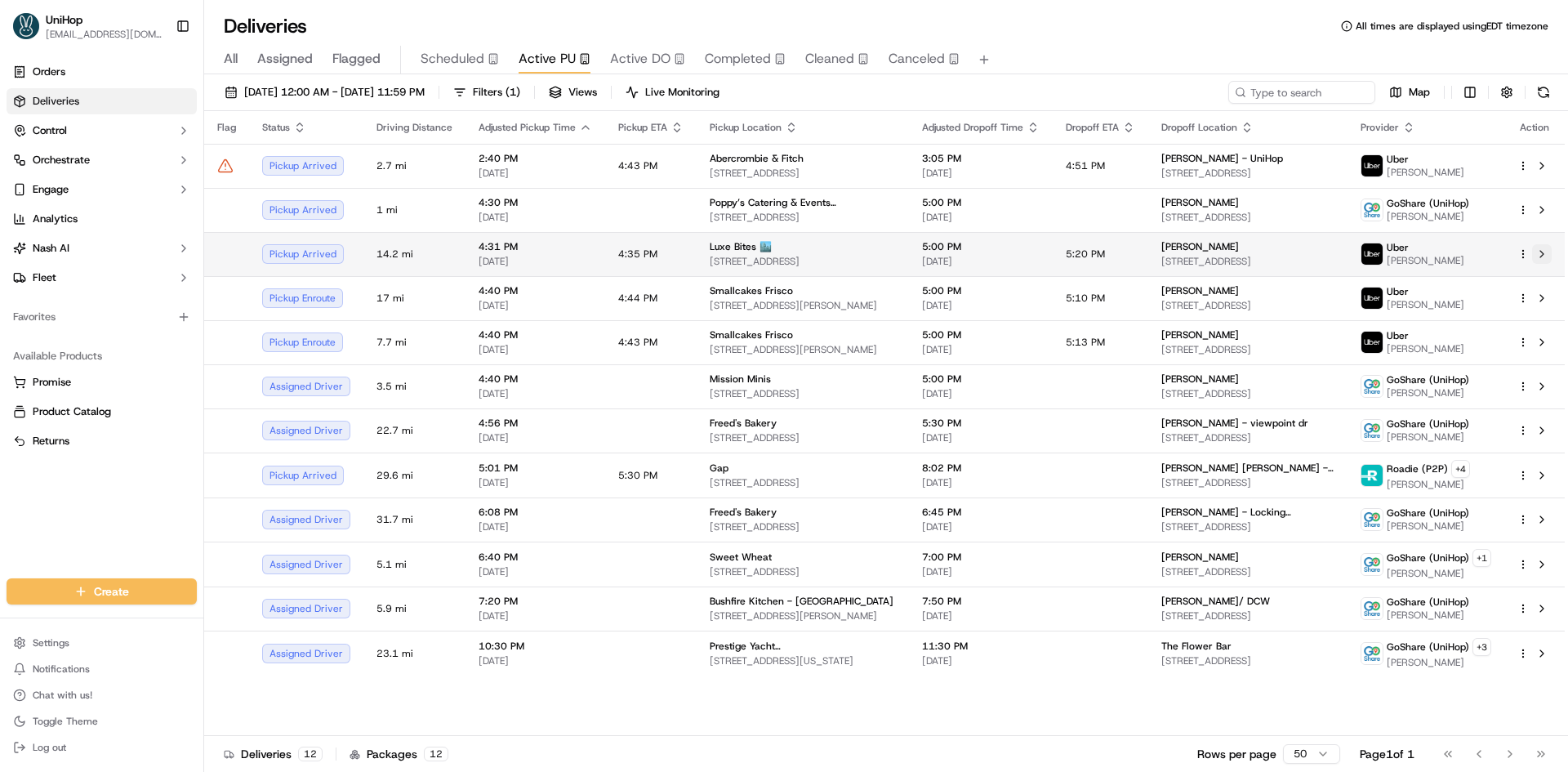
click at [1542, 258] on button at bounding box center [1542, 254] width 20 height 20
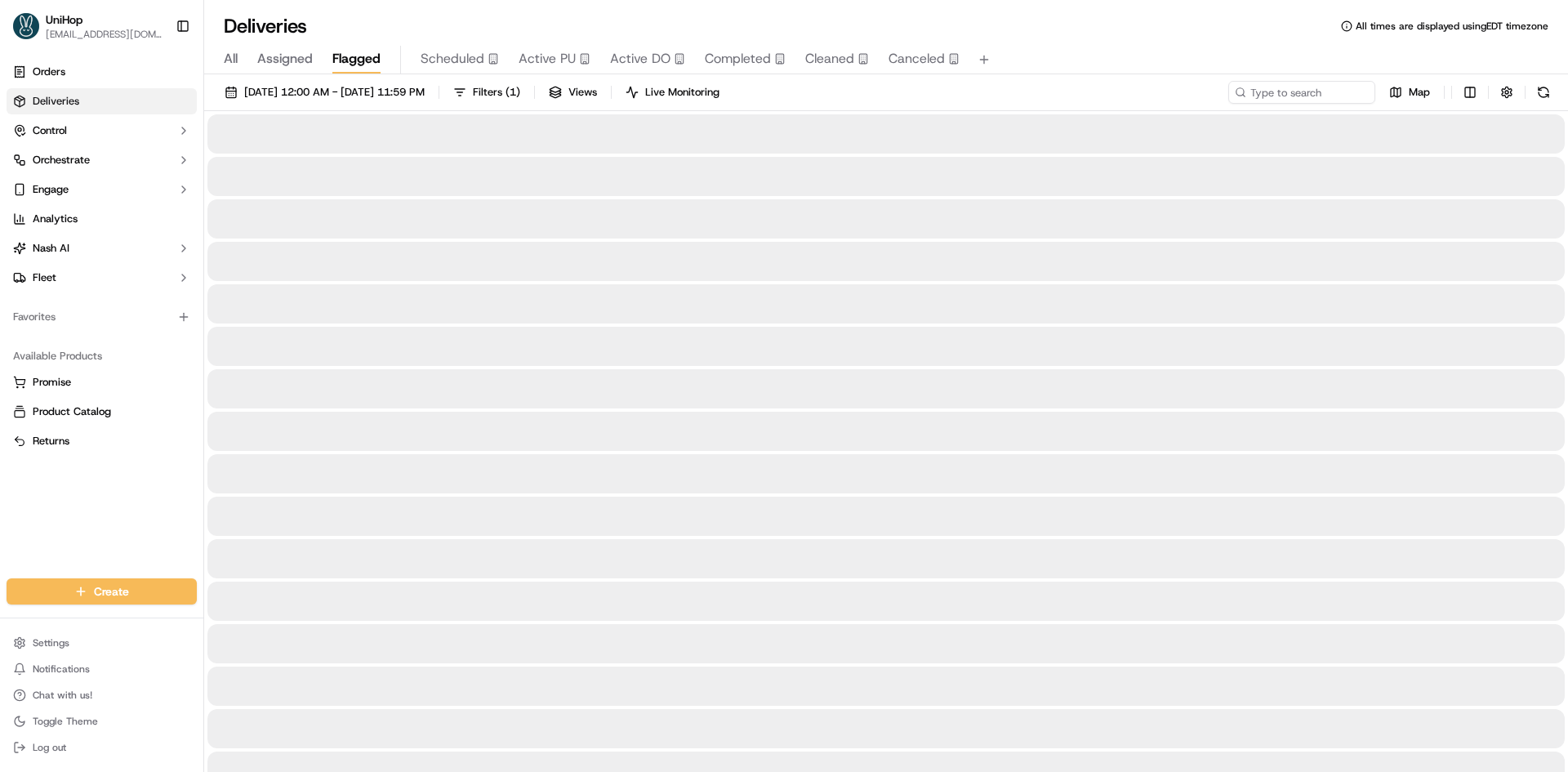
click at [365, 54] on span "Flagged" at bounding box center [356, 59] width 48 height 20
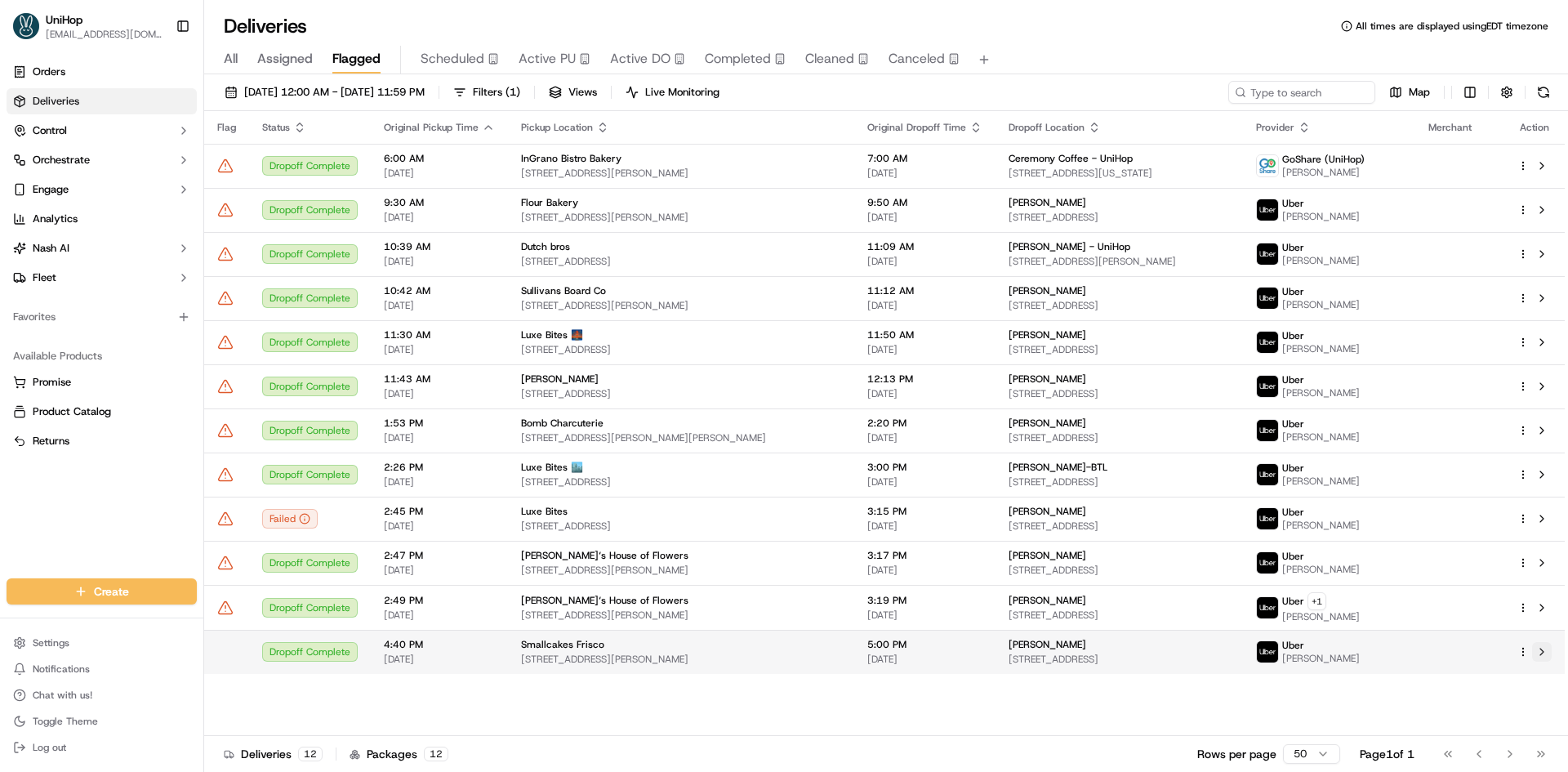
click at [1543, 658] on button at bounding box center [1542, 652] width 20 height 20
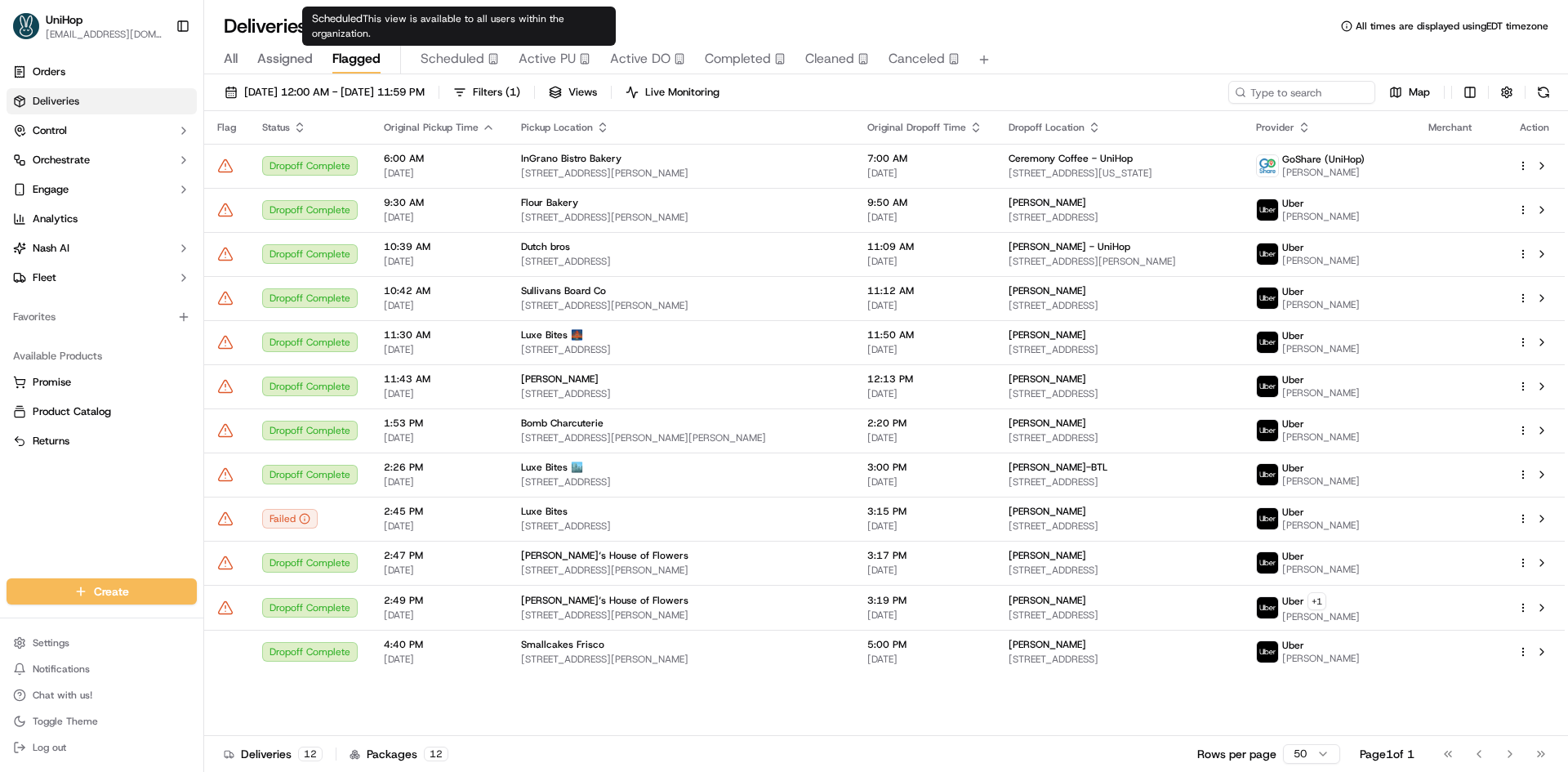
click at [467, 53] on span "Scheduled" at bounding box center [452, 59] width 63 height 20
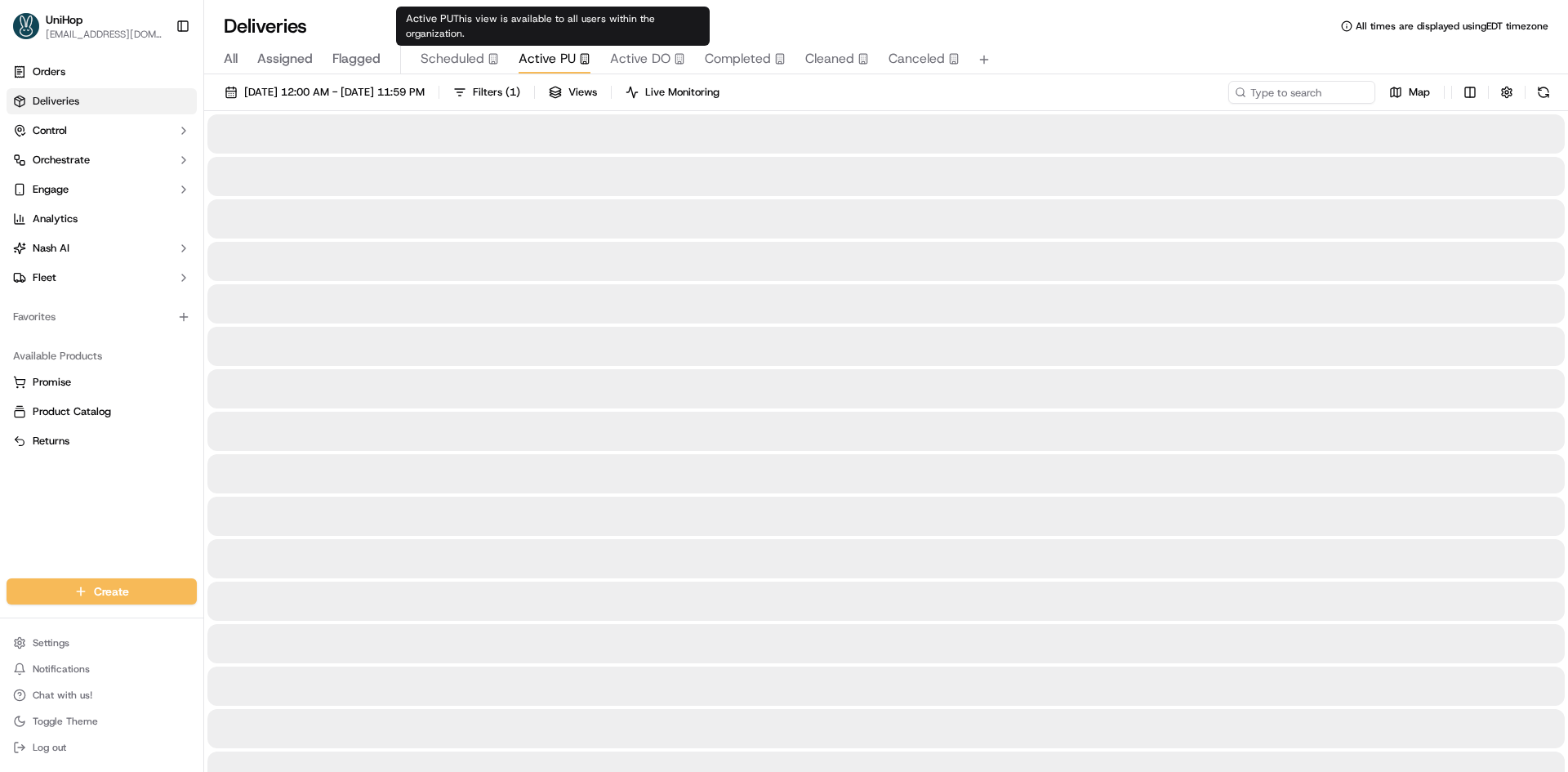
click at [566, 51] on span "Active PU" at bounding box center [546, 59] width 57 height 20
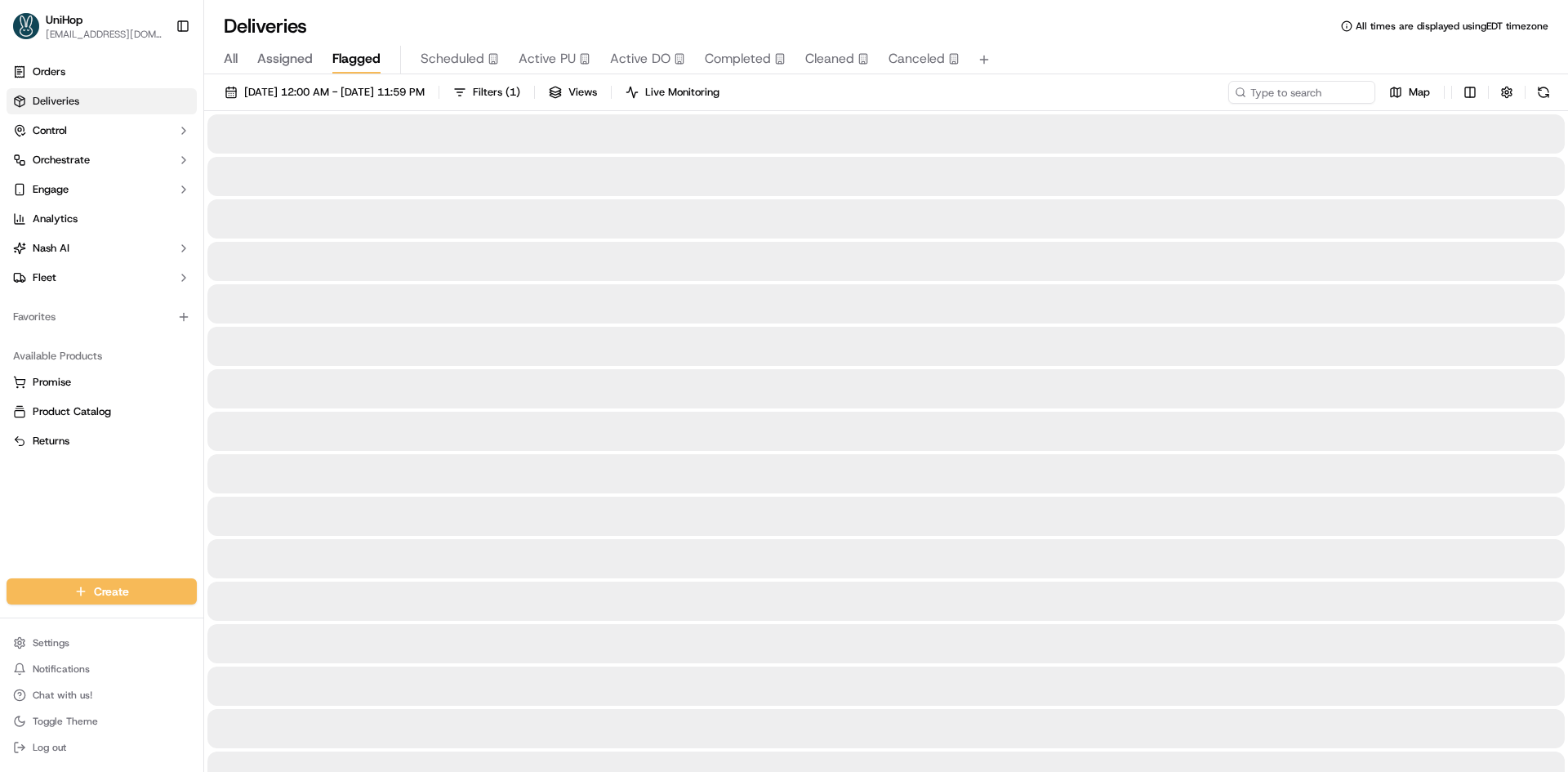
click at [356, 57] on span "Flagged" at bounding box center [356, 59] width 48 height 20
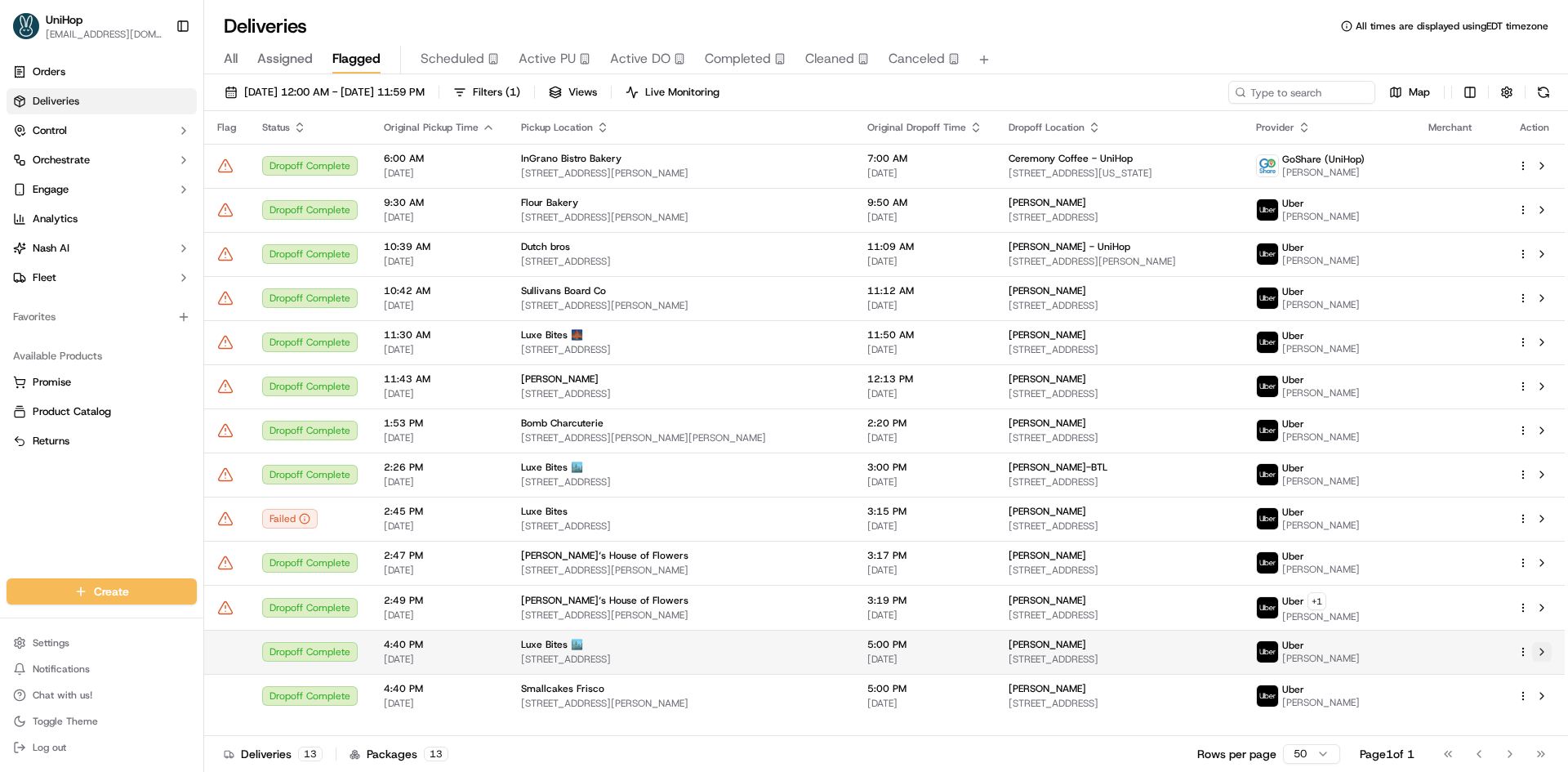
click at [1540, 652] on button at bounding box center [1542, 652] width 20 height 20
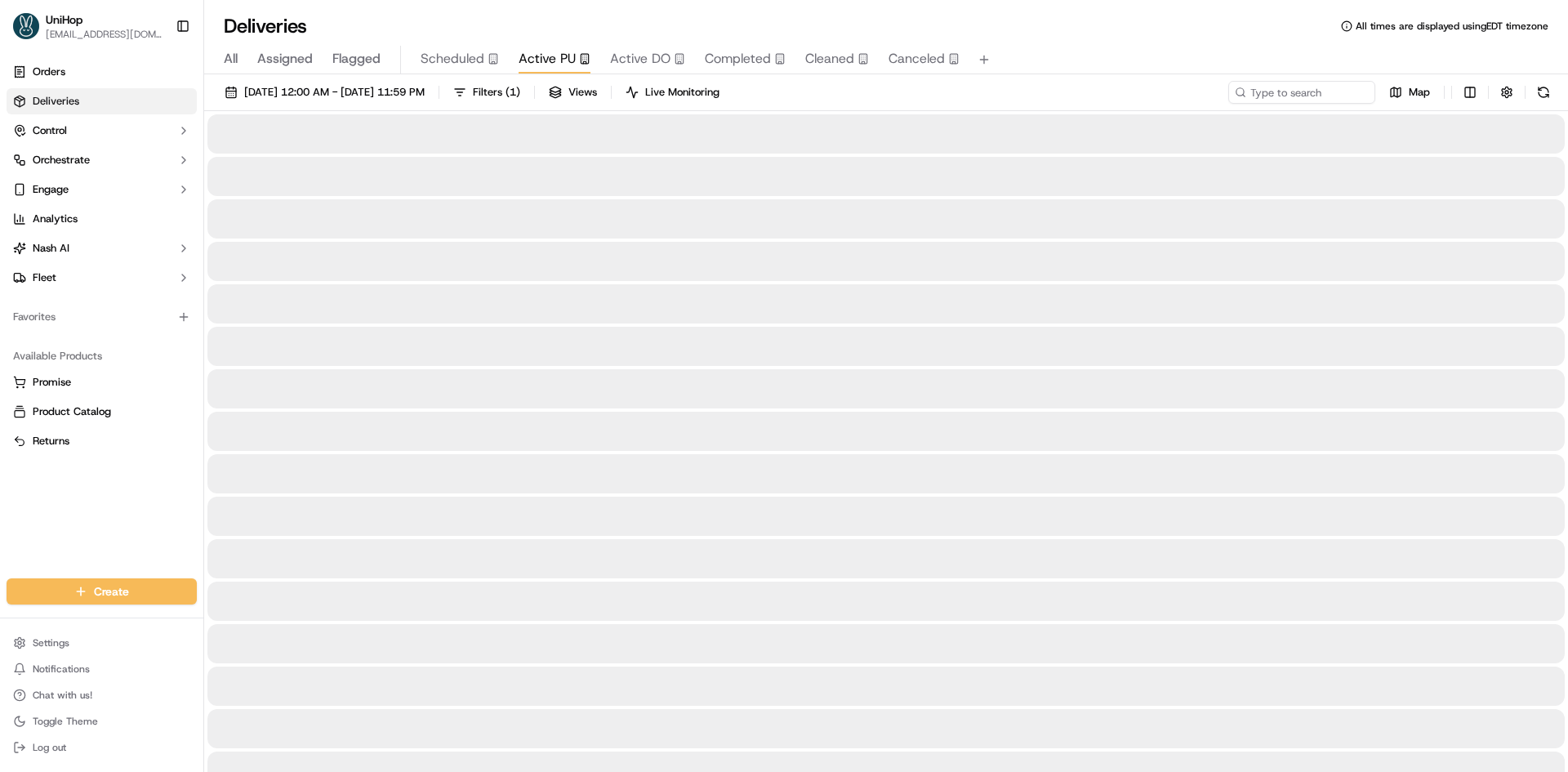
drag, startPoint x: 565, startPoint y: 59, endPoint x: 566, endPoint y: 43, distance: 16.0
click at [565, 57] on span "Active PU" at bounding box center [546, 59] width 57 height 20
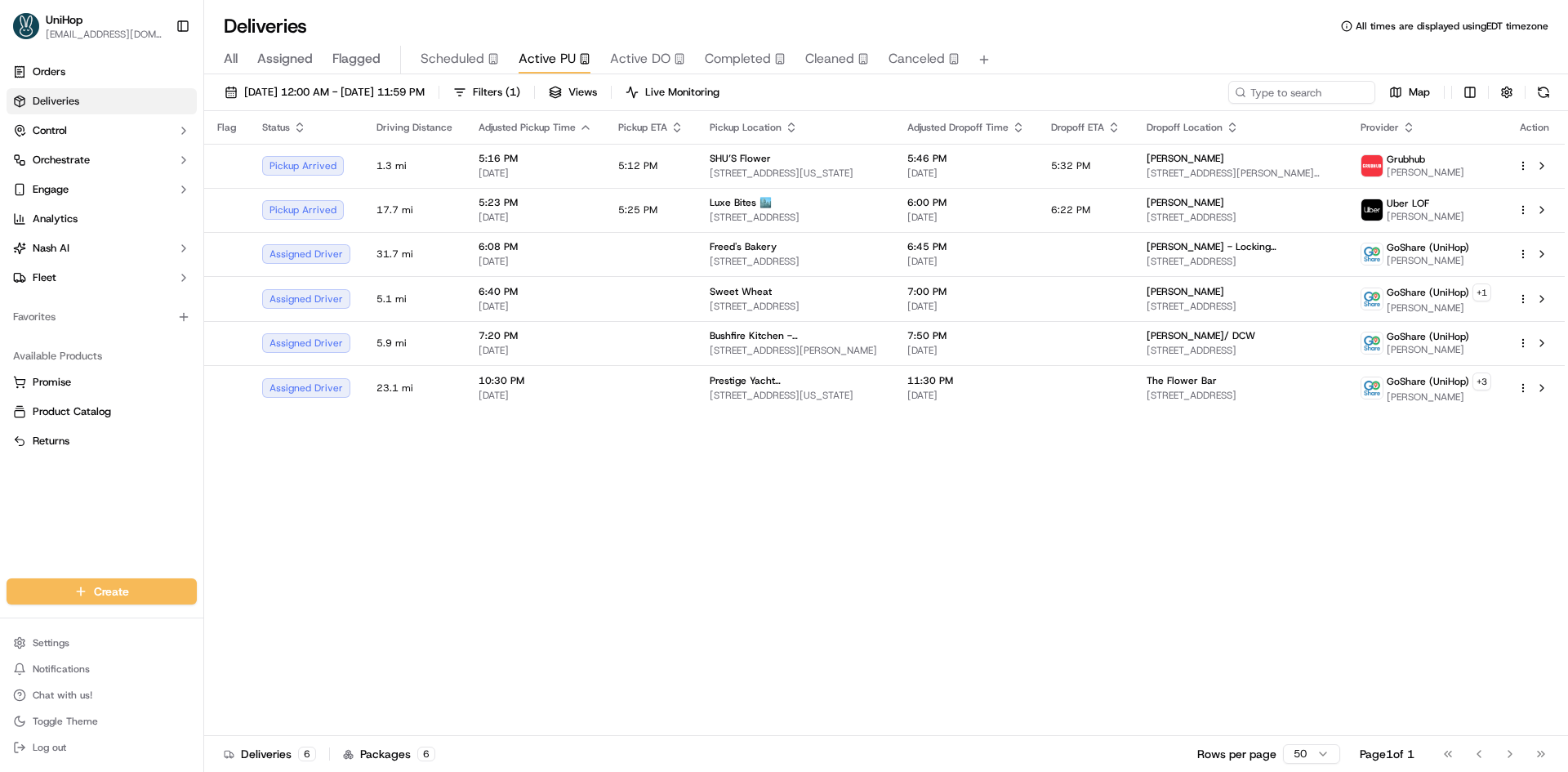
click at [1050, 577] on div "Flag Status Driving Distance Adjusted Pickup Time Pickup ETA Pickup Location Ad…" at bounding box center [885, 424] width 1361 height 625
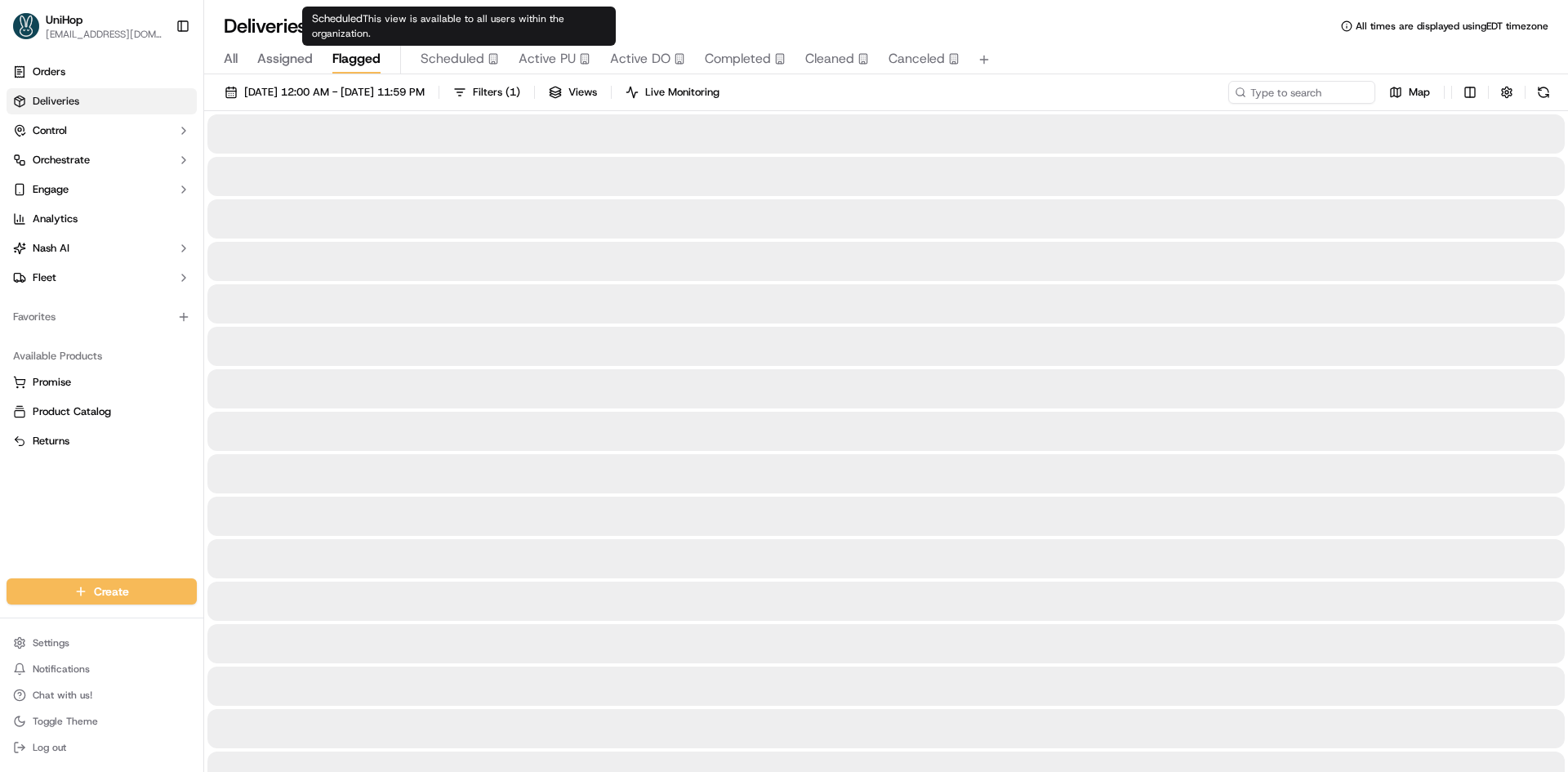
click at [351, 52] on span "Flagged" at bounding box center [356, 59] width 48 height 20
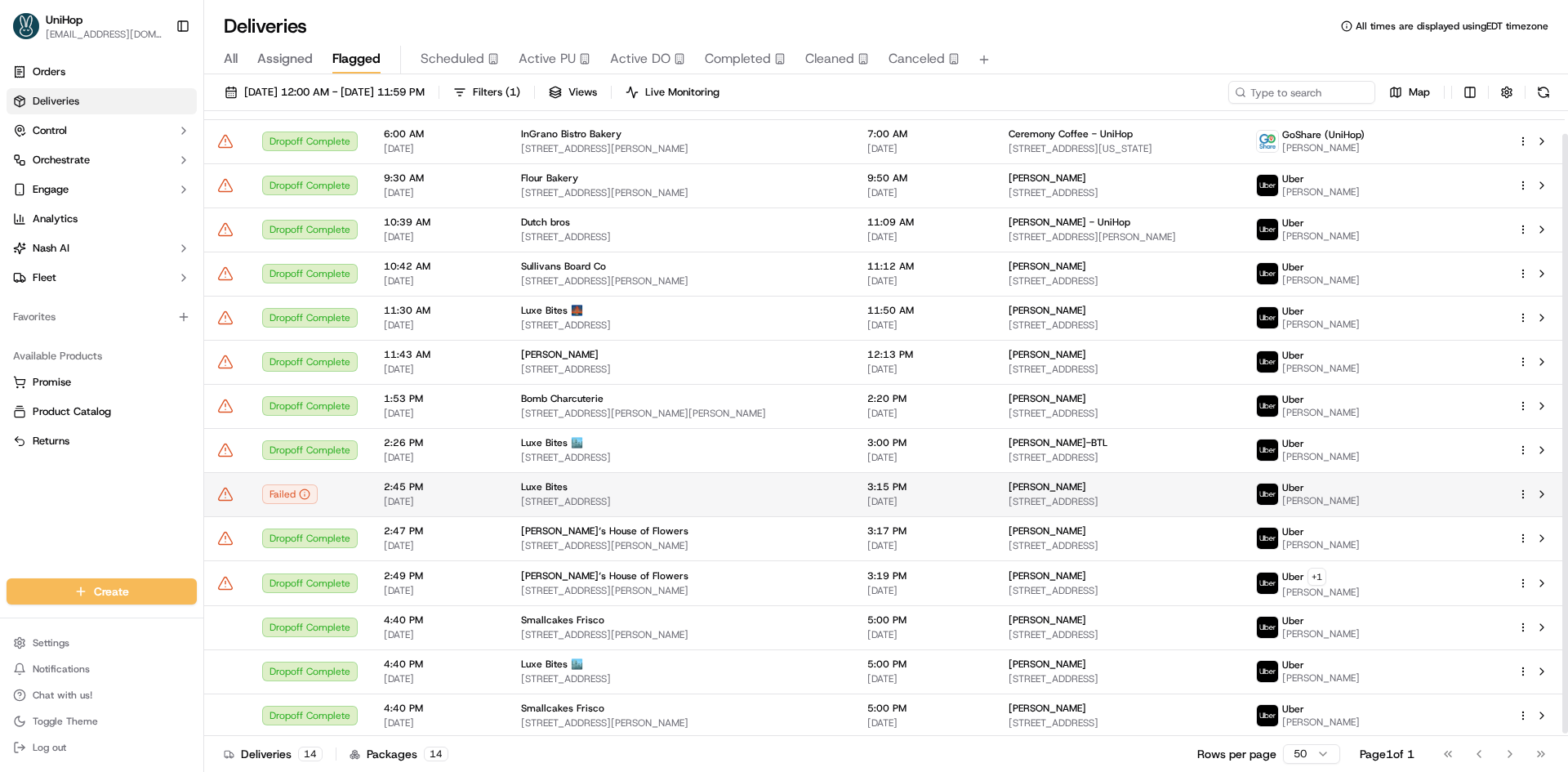
scroll to position [26, 0]
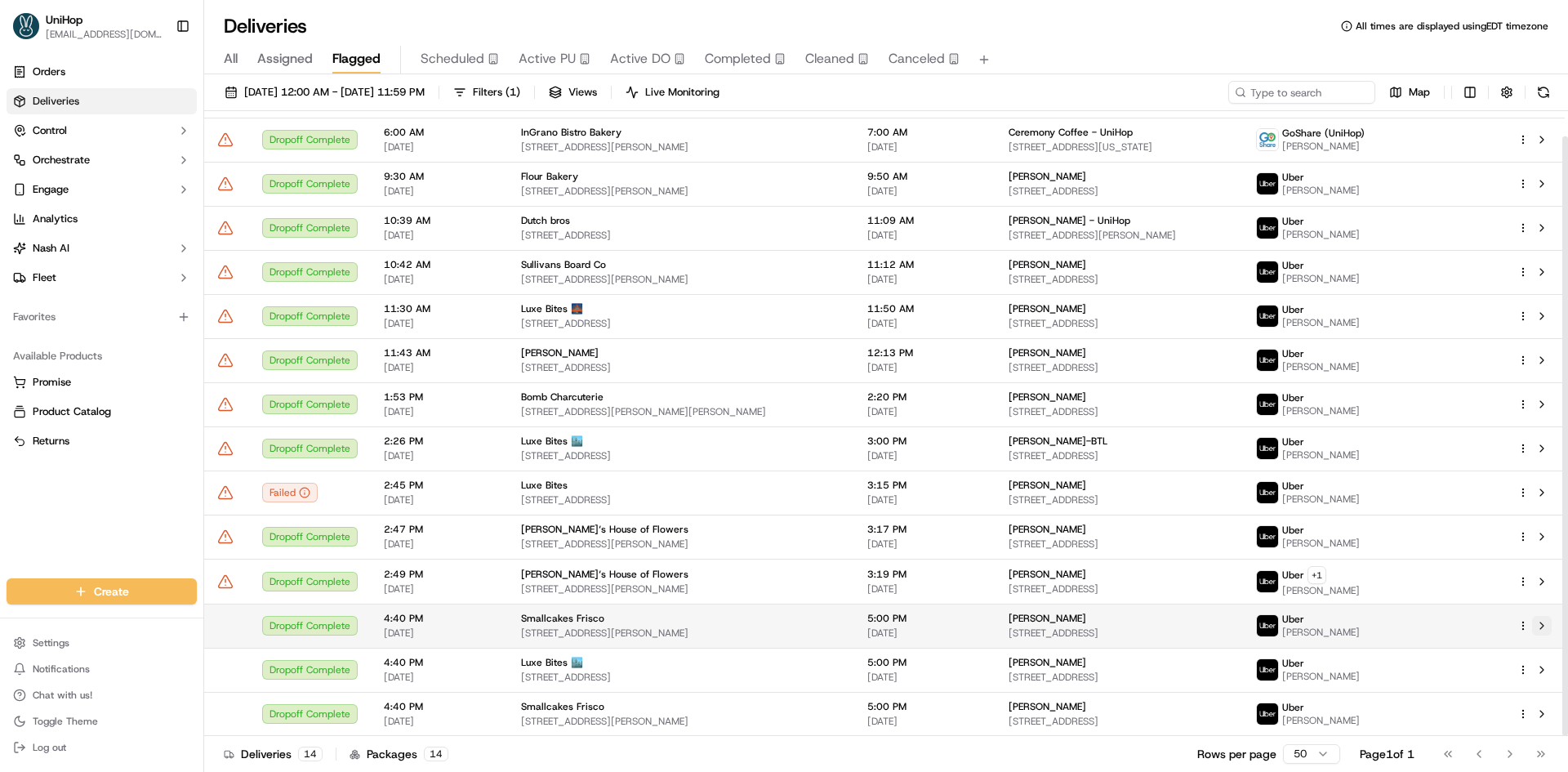
click at [1546, 627] on button at bounding box center [1542, 626] width 20 height 20
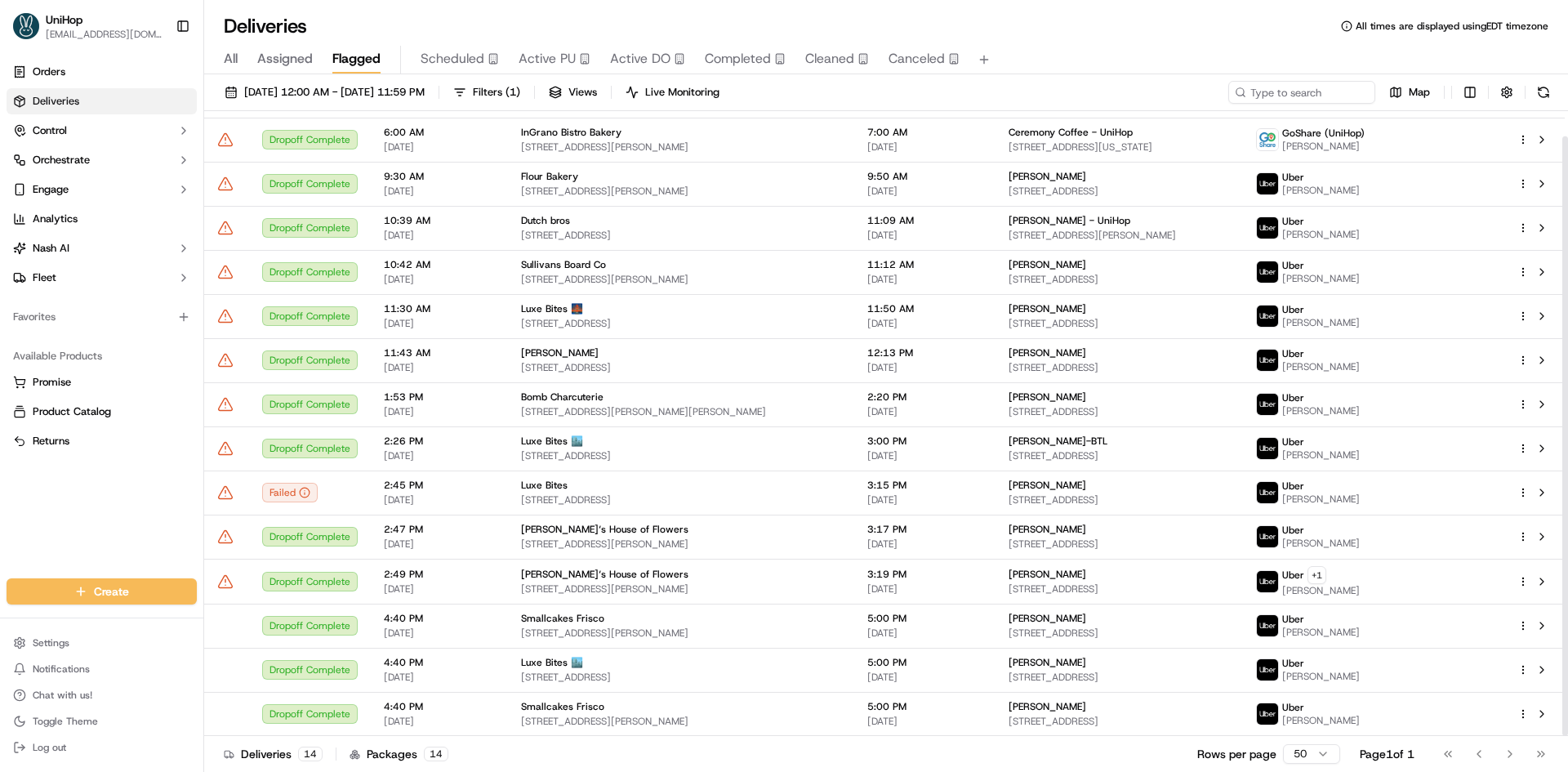
click at [566, 70] on button "Active PU" at bounding box center [554, 60] width 71 height 28
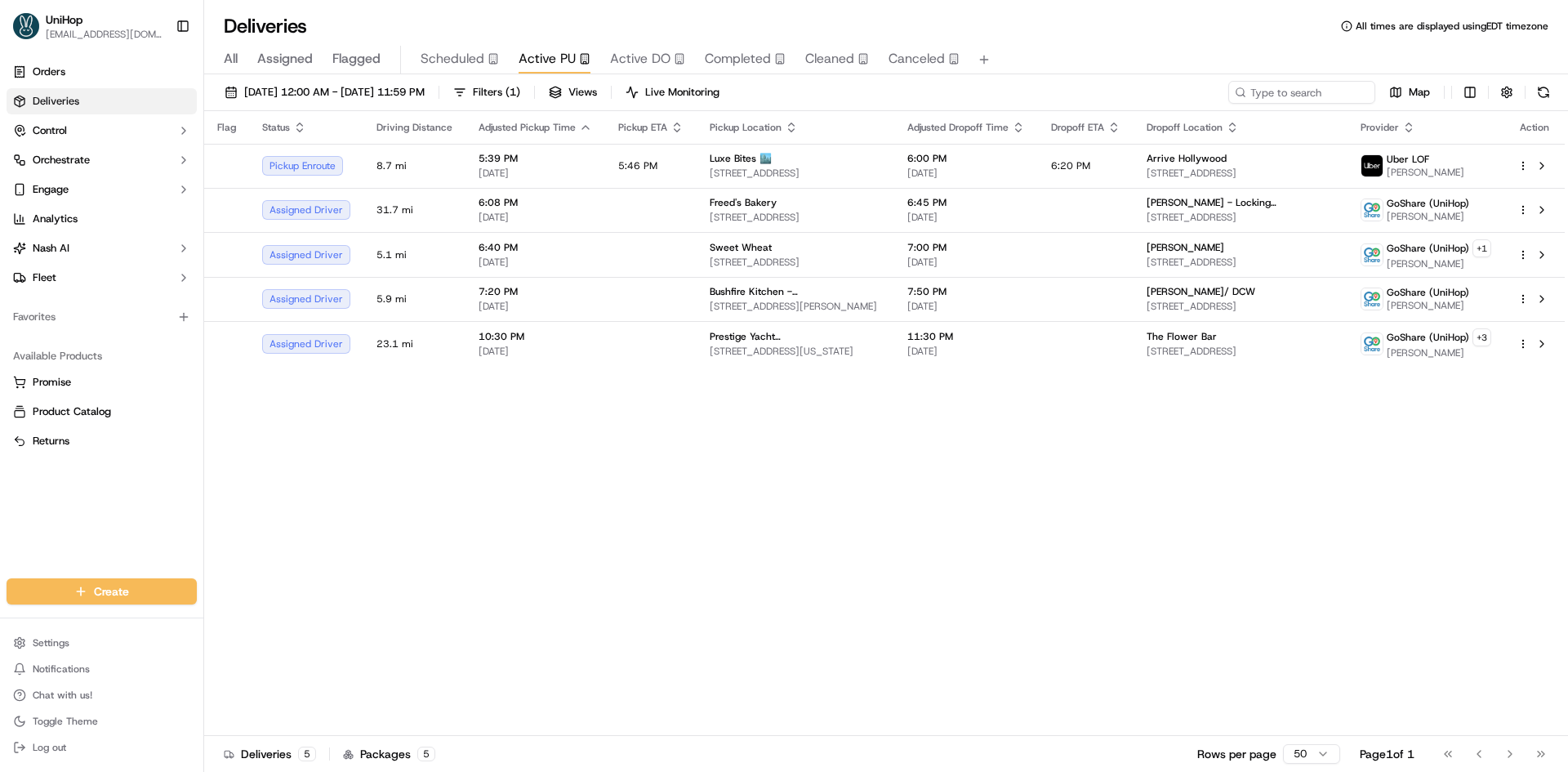
drag, startPoint x: 798, startPoint y: 560, endPoint x: 780, endPoint y: 526, distance: 38.5
click at [795, 553] on div "Flag Status Driving Distance Adjusted Pickup Time Pickup ETA Pickup Location Ad…" at bounding box center [885, 424] width 1361 height 625
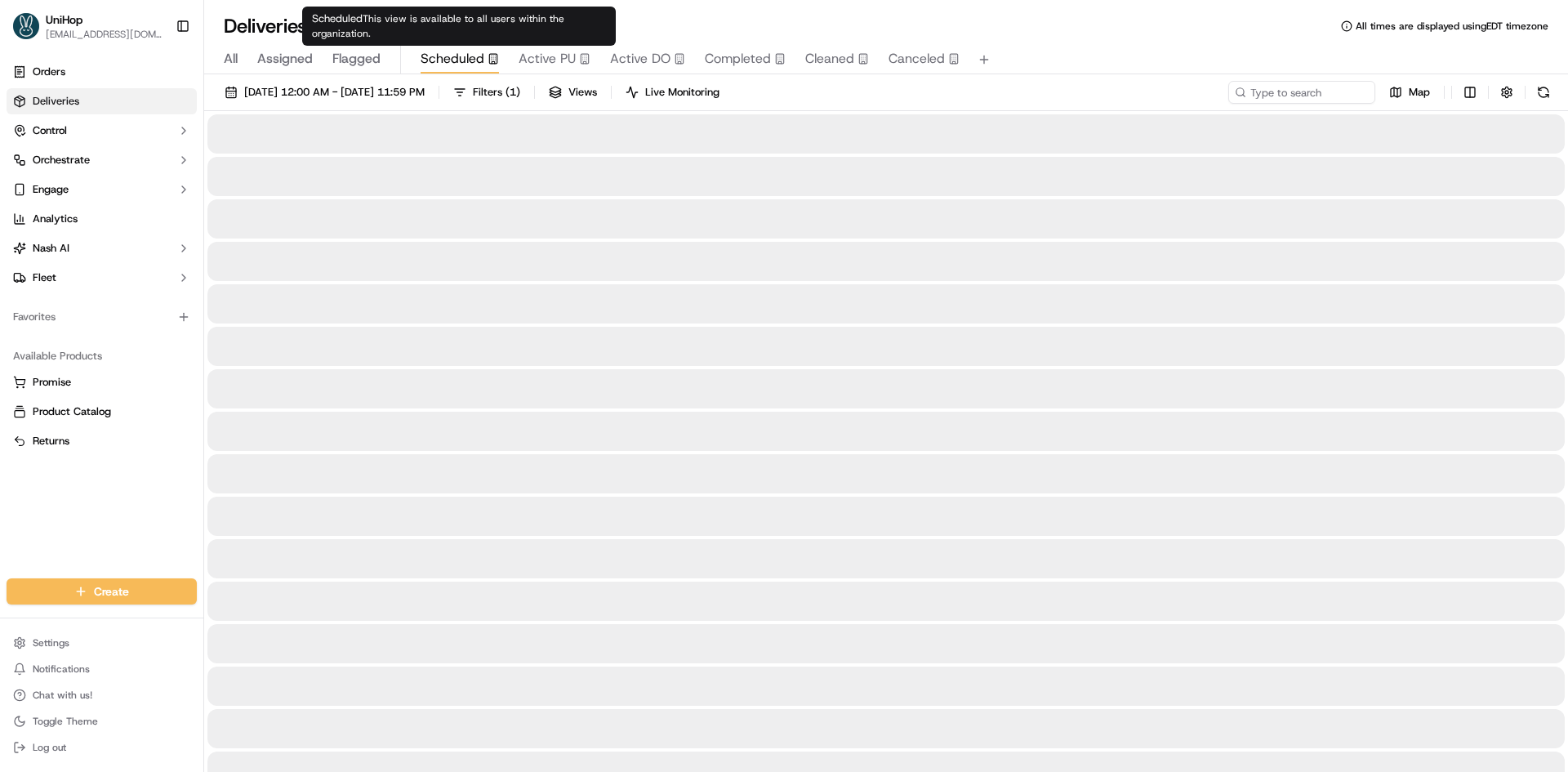
click at [451, 60] on span "Scheduled" at bounding box center [452, 59] width 63 height 20
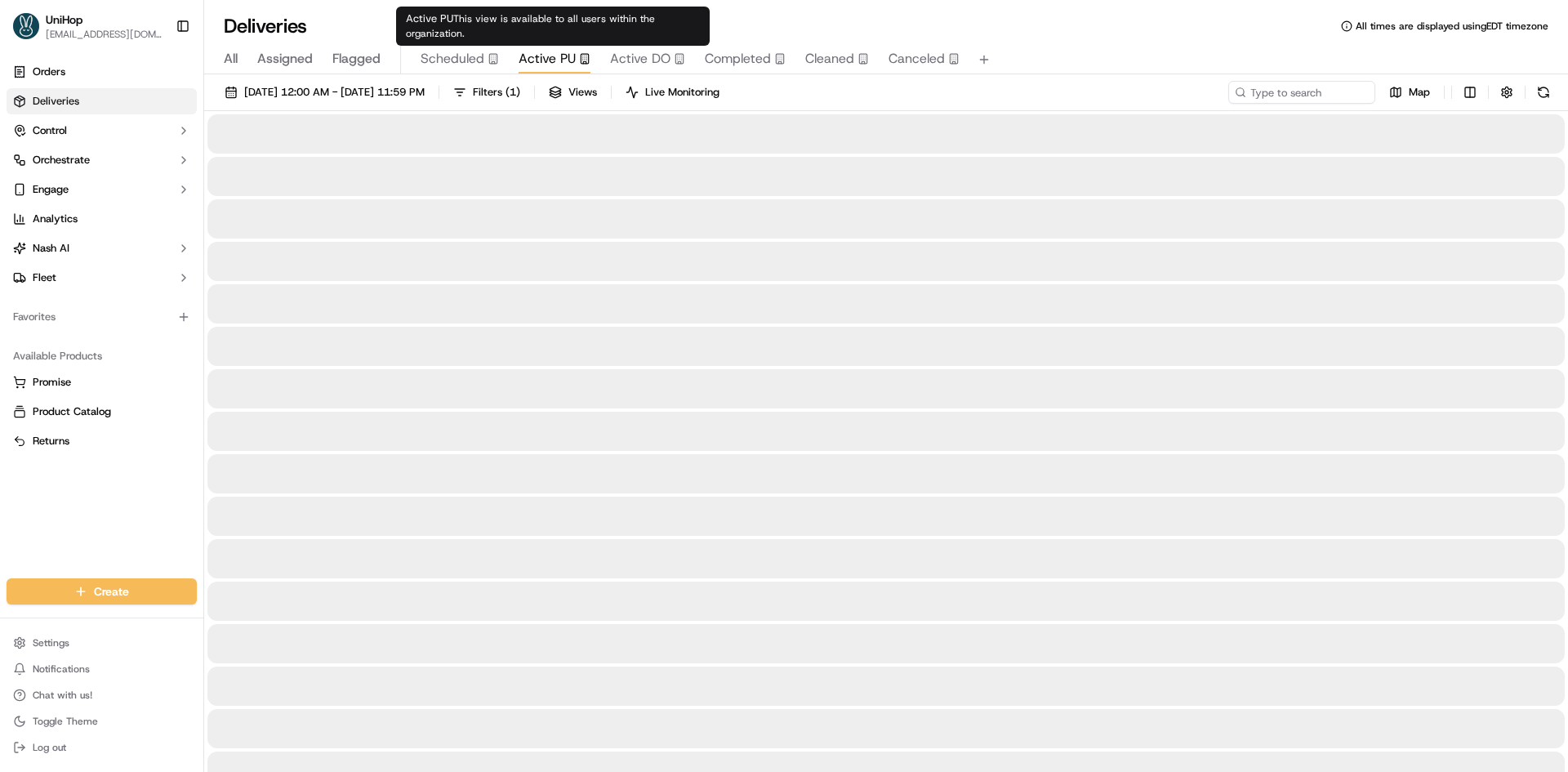
click at [563, 57] on span "Active PU" at bounding box center [546, 59] width 57 height 20
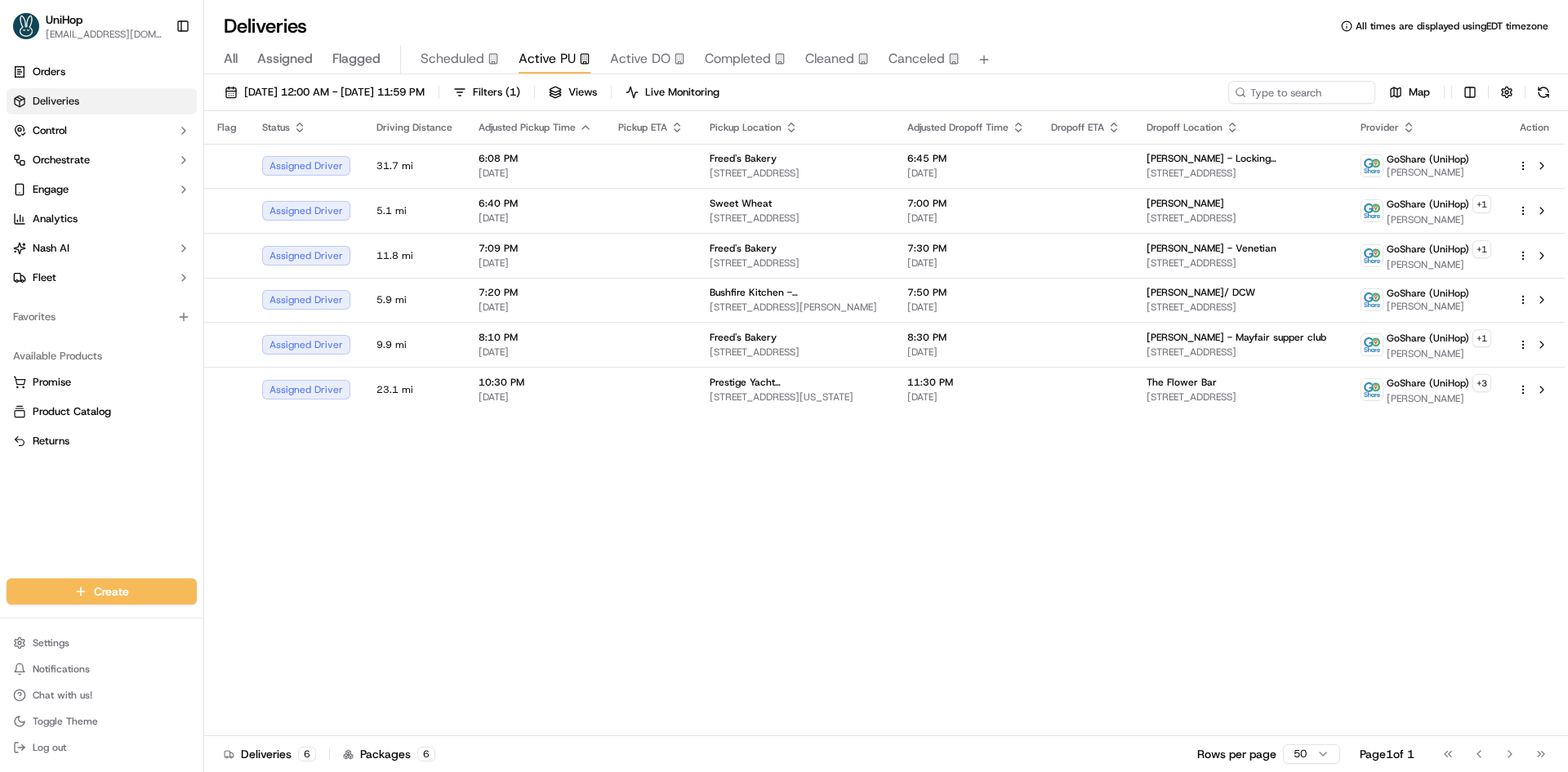
click at [244, 524] on div "Flag Status Driving Distance Adjusted Pickup Time Pickup ETA Pickup Location Ad…" at bounding box center [885, 424] width 1361 height 625
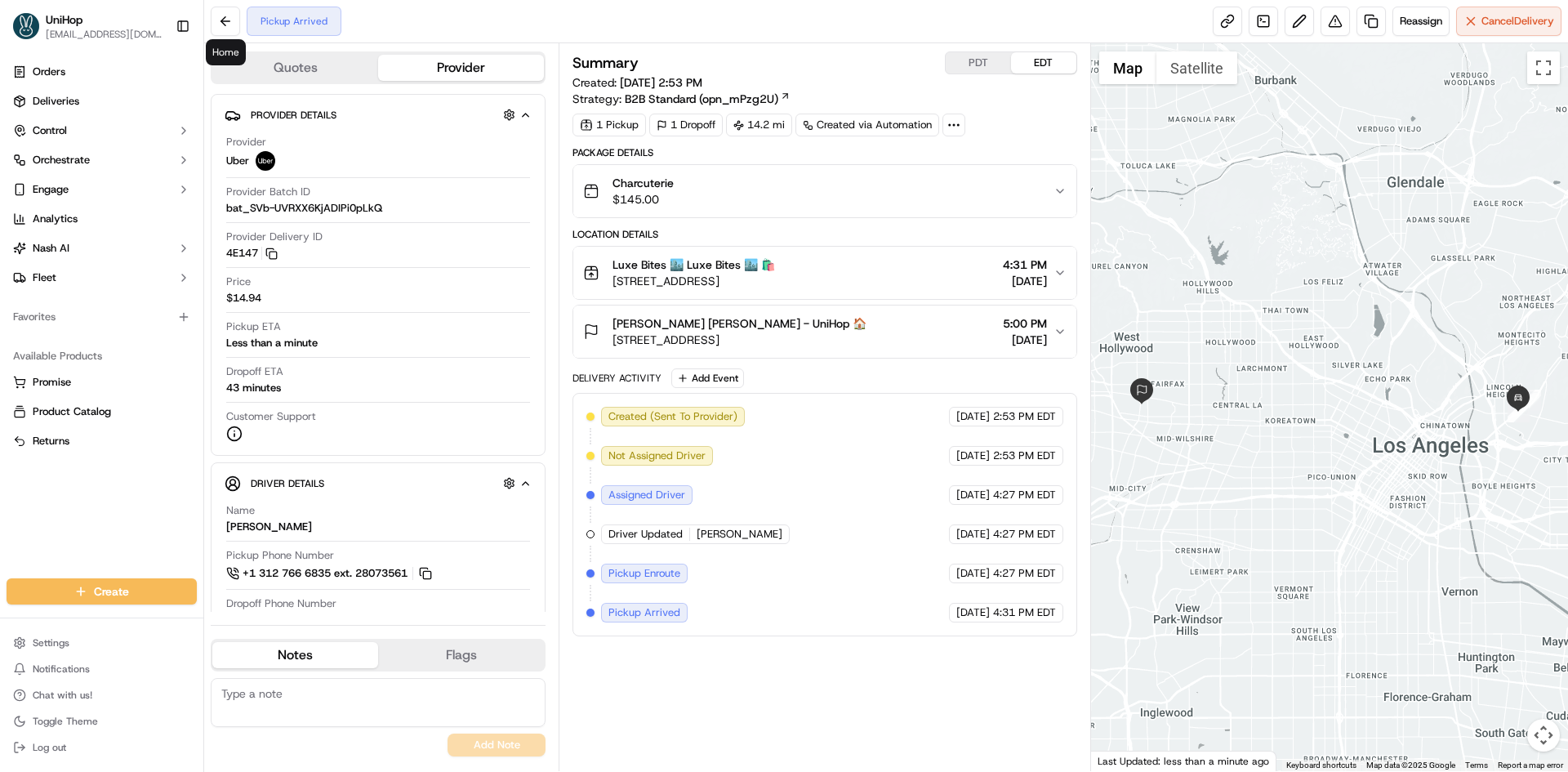
click at [825, 663] on div "Summary PDT EDT Created: [DATE] 2:53 PM Strategy: B2B Standard (opn_mPzg2U) 1 P…" at bounding box center [824, 407] width 504 height 711
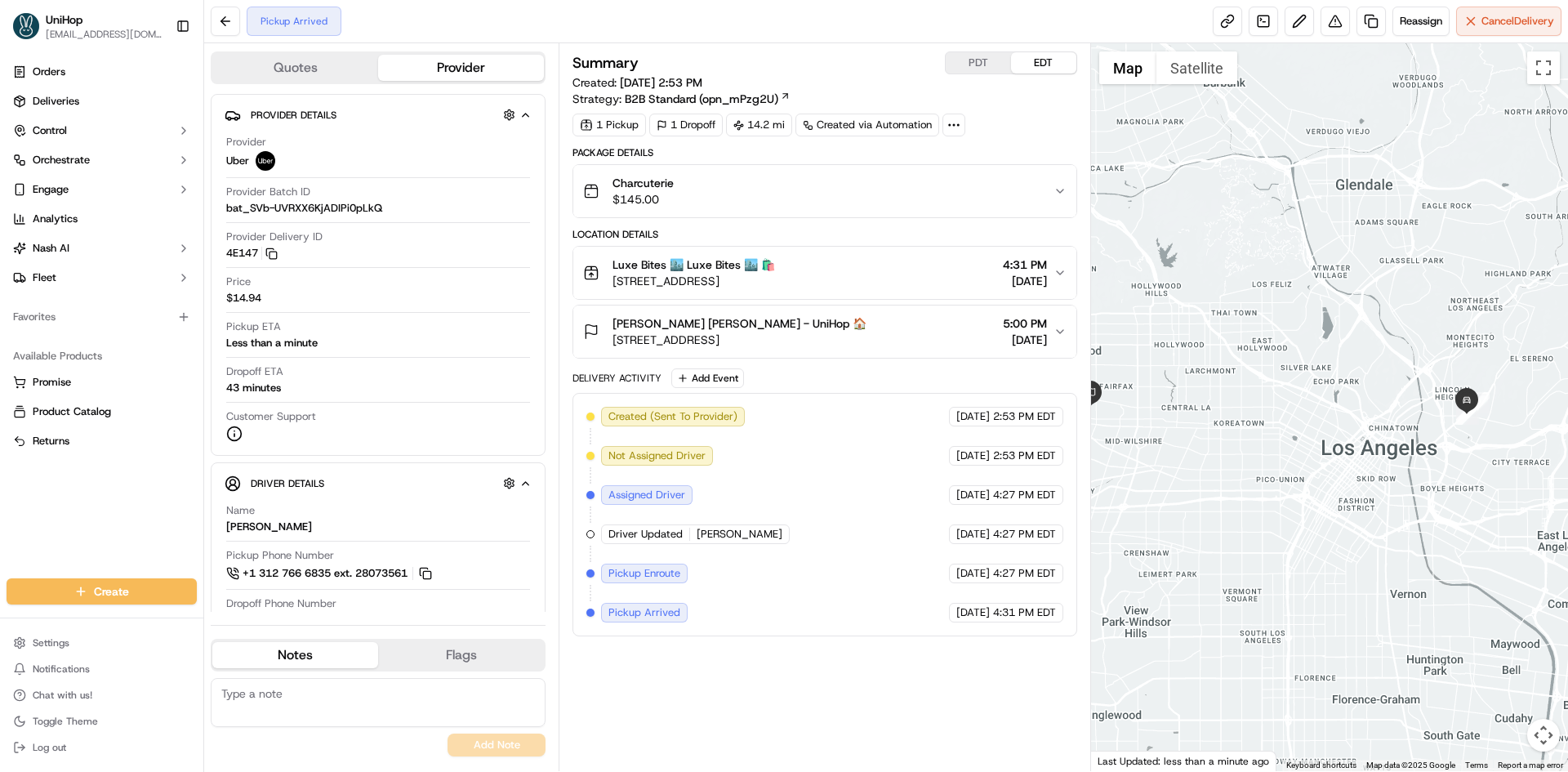
drag, startPoint x: 1243, startPoint y: 341, endPoint x: 1233, endPoint y: 341, distance: 10.0
click at [1233, 341] on div at bounding box center [1330, 407] width 478 height 728
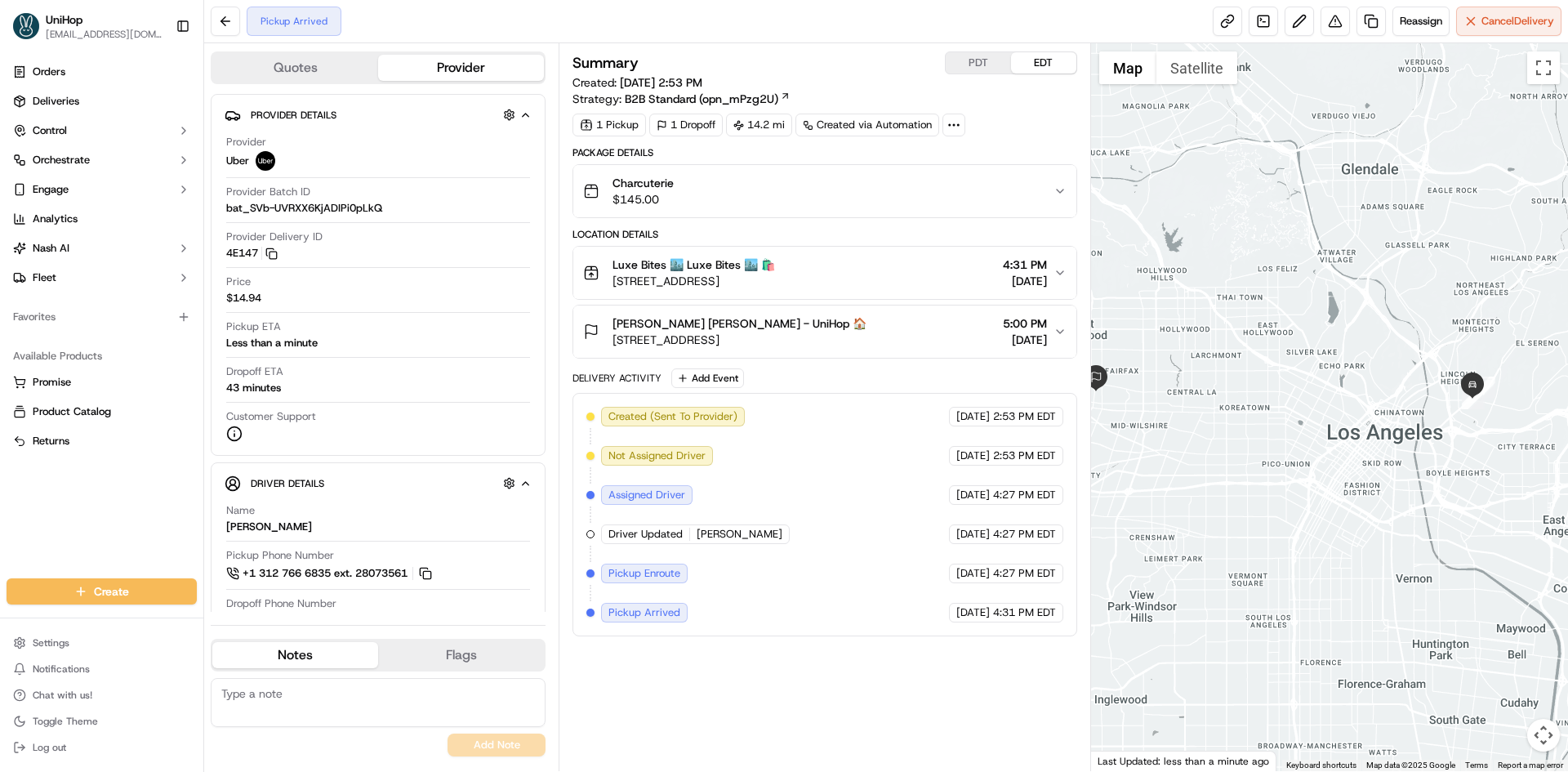
drag, startPoint x: 1254, startPoint y: 325, endPoint x: 1279, endPoint y: 300, distance: 35.4
click at [1279, 301] on div at bounding box center [1330, 407] width 478 height 728
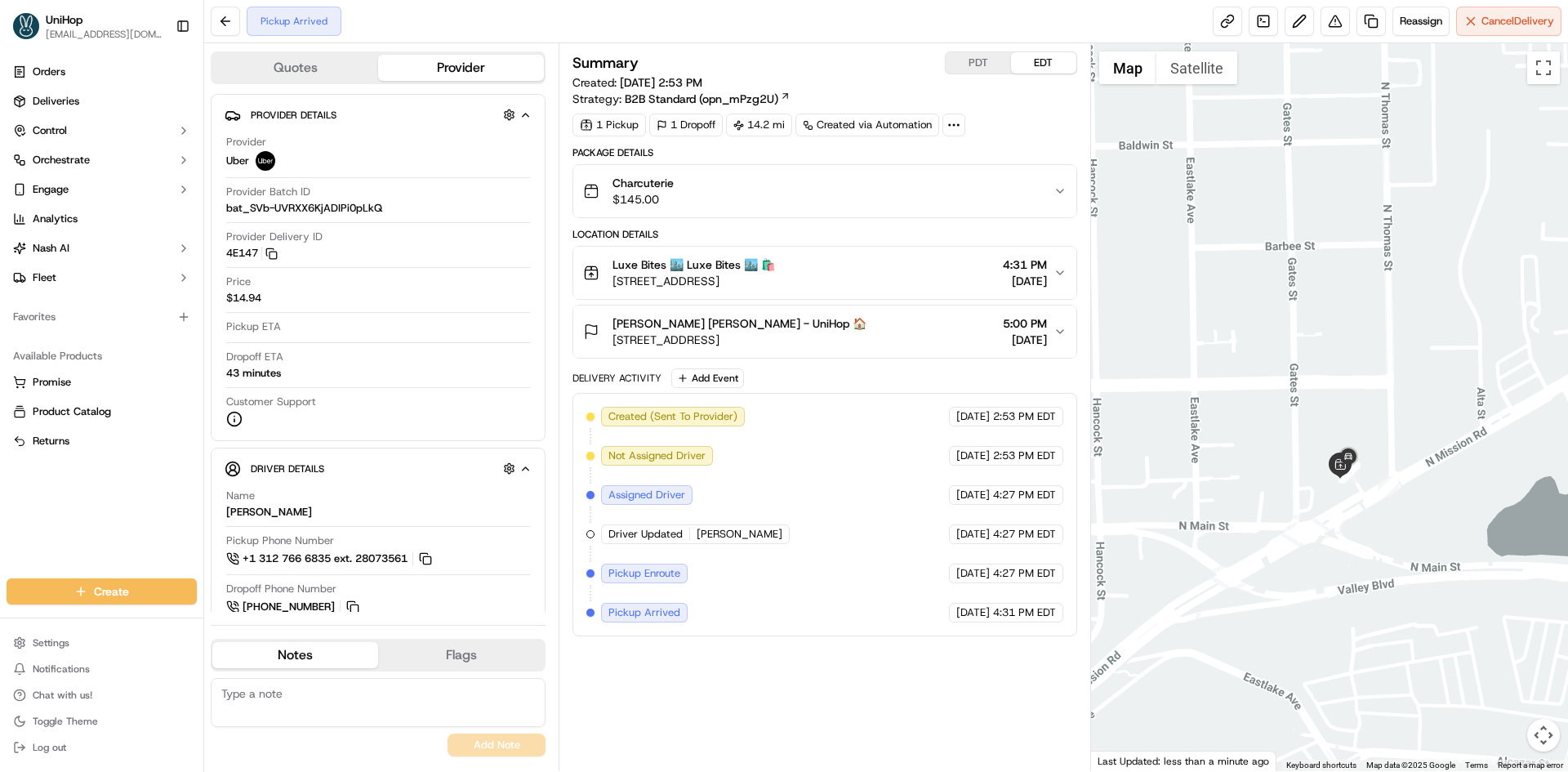
drag, startPoint x: 1366, startPoint y: 310, endPoint x: 1363, endPoint y: 295, distance: 15.3
click at [1363, 298] on div at bounding box center [1330, 407] width 478 height 728
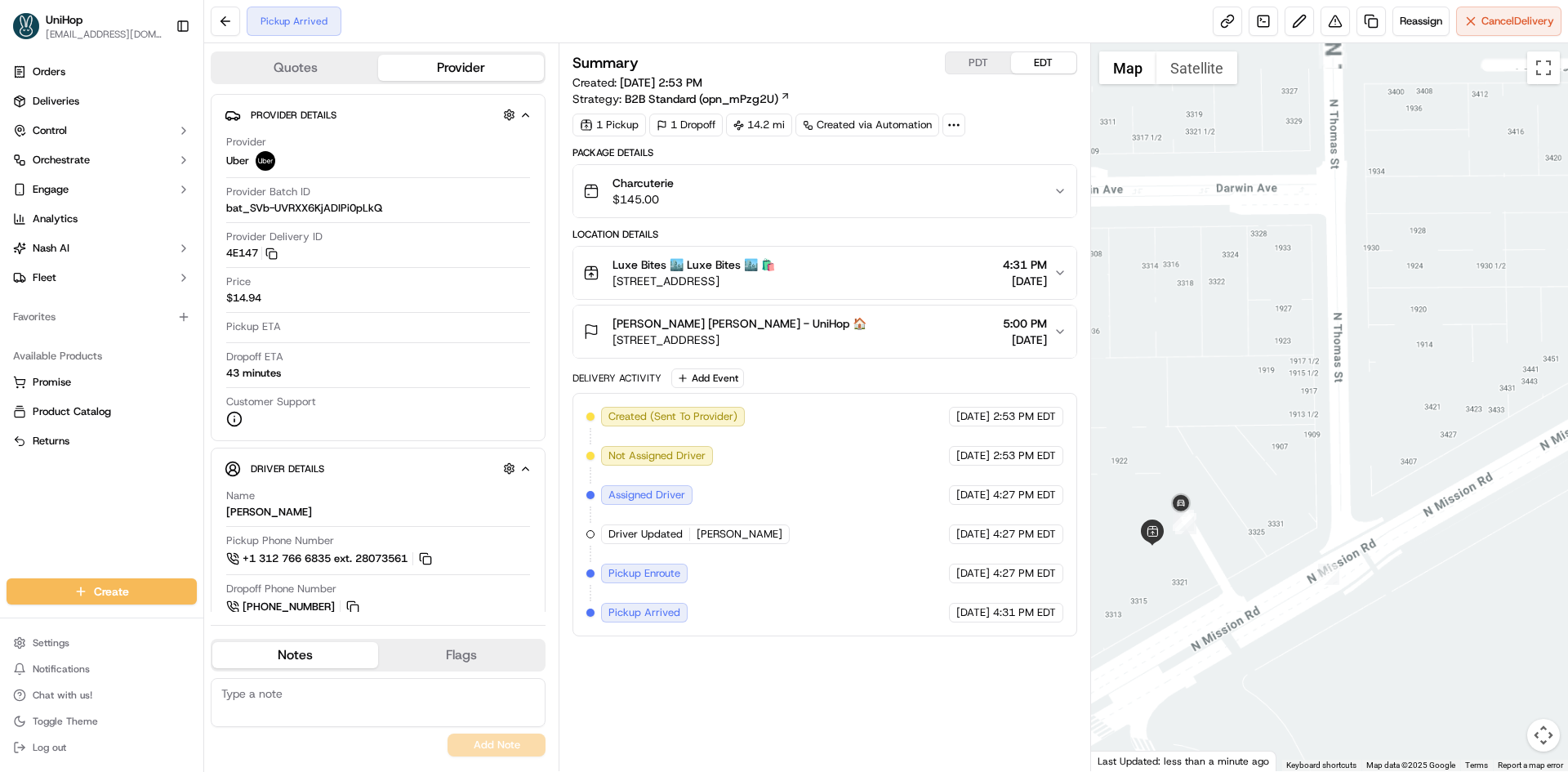
drag, startPoint x: 1237, startPoint y: 450, endPoint x: 1250, endPoint y: 418, distance: 34.5
click at [1250, 421] on div at bounding box center [1330, 407] width 478 height 728
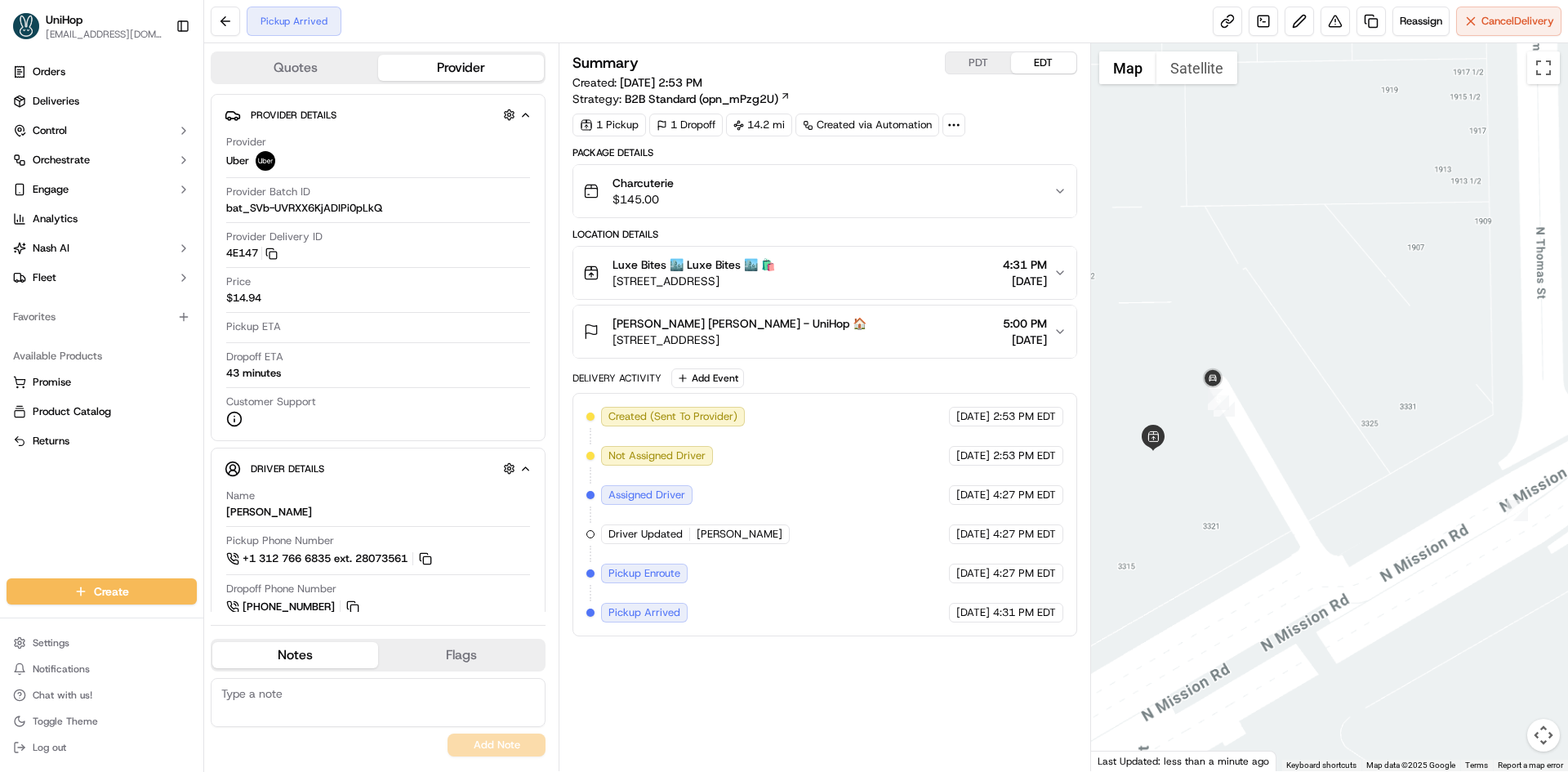
drag, startPoint x: 1199, startPoint y: 501, endPoint x: 1279, endPoint y: 431, distance: 106.3
click at [1278, 433] on div at bounding box center [1330, 407] width 478 height 728
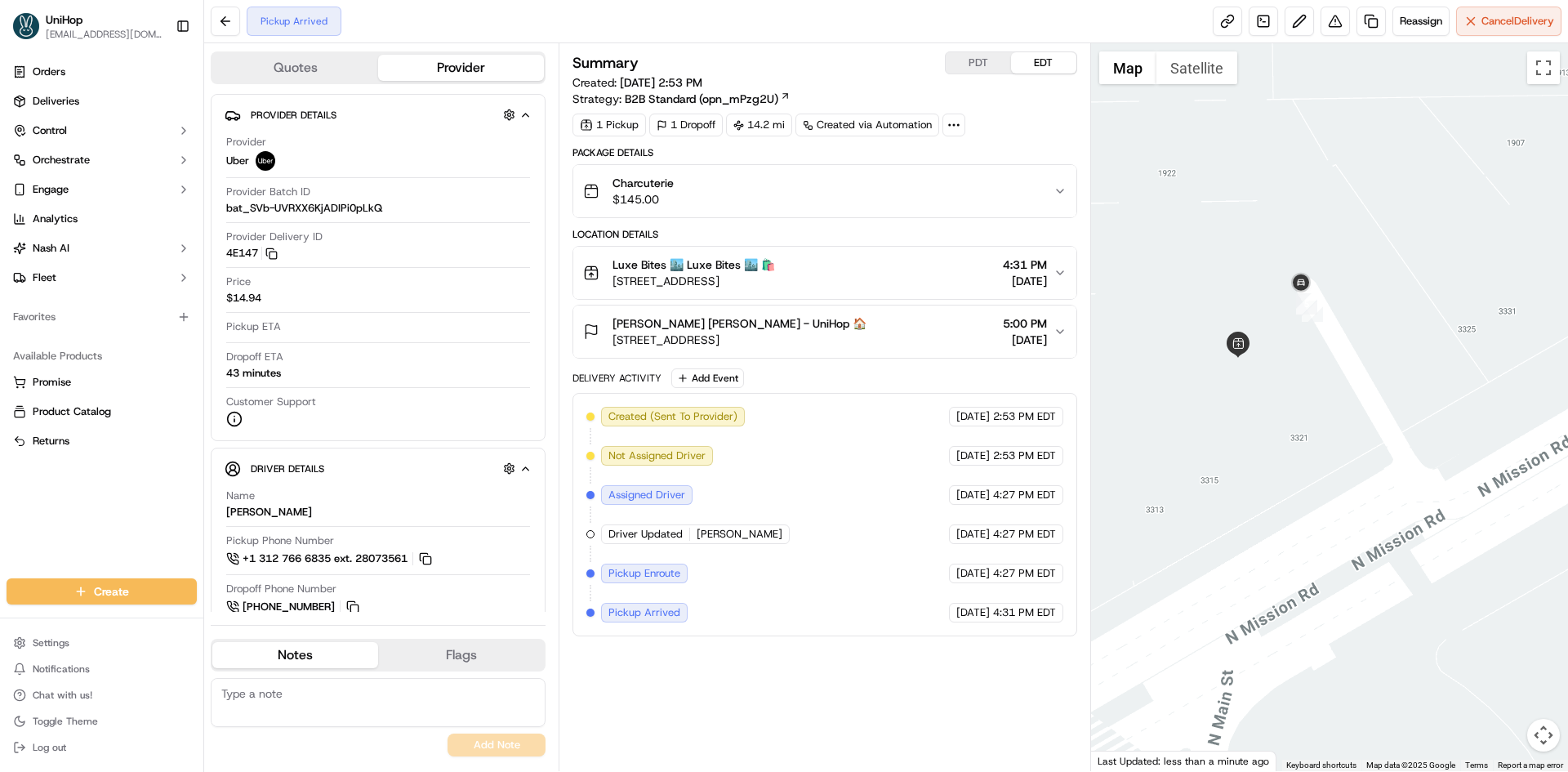
click at [1177, 75] on button "Satellite" at bounding box center [1196, 68] width 81 height 33
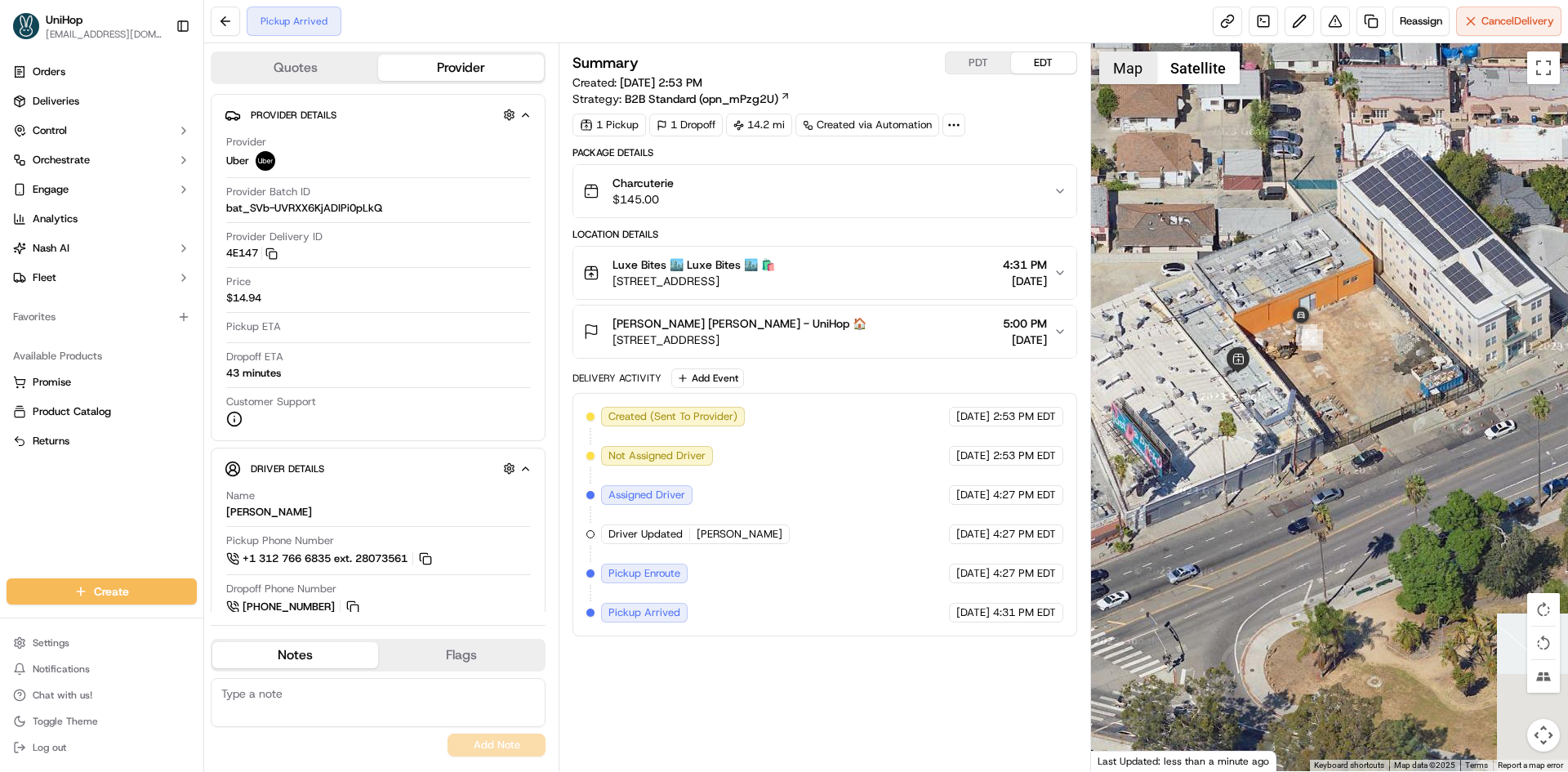
click at [1128, 74] on button "Map" at bounding box center [1127, 68] width 57 height 33
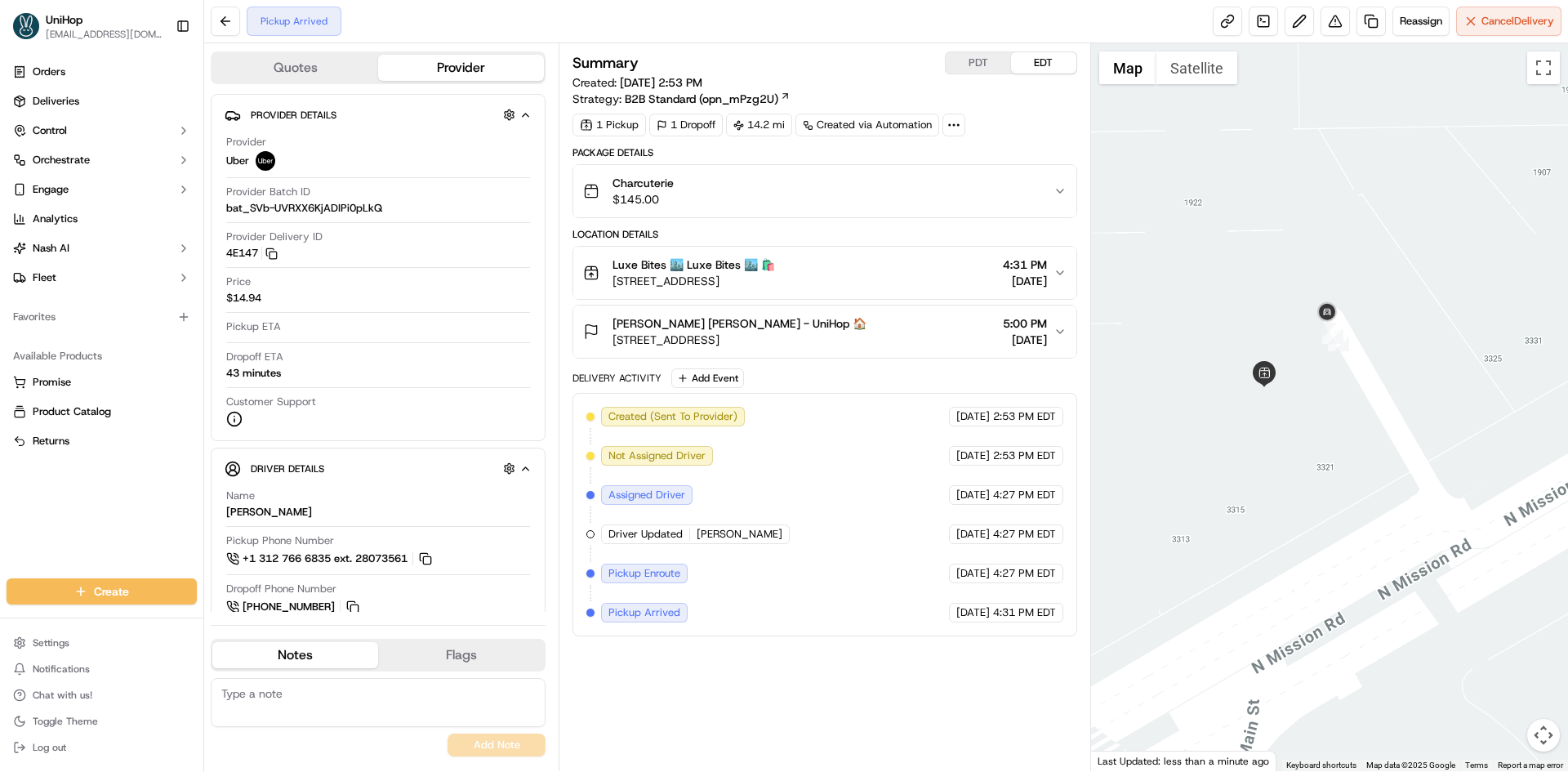
drag, startPoint x: 1218, startPoint y: 186, endPoint x: 1231, endPoint y: 199, distance: 18.4
click at [1231, 199] on div at bounding box center [1330, 407] width 478 height 728
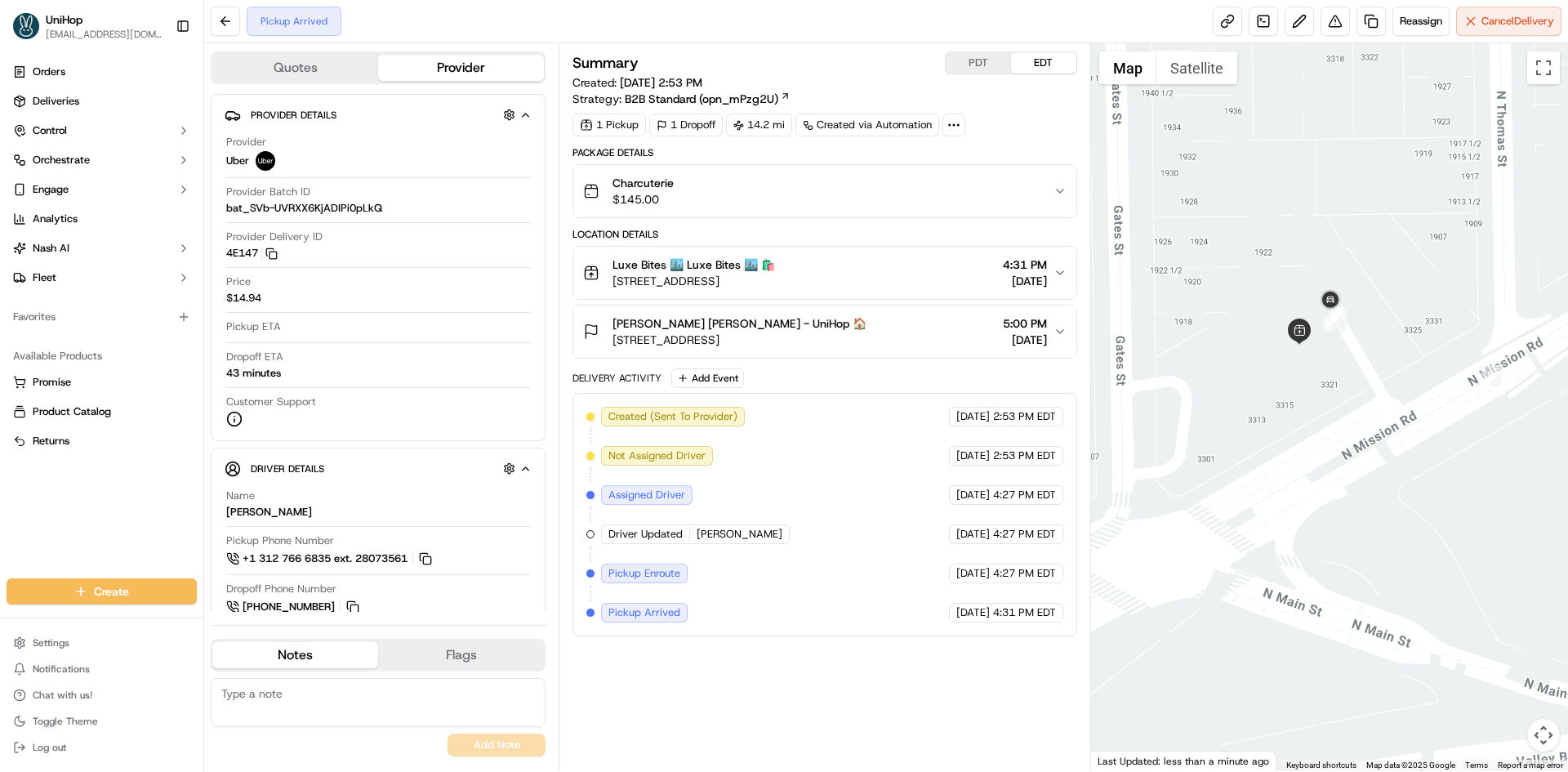
drag, startPoint x: 1225, startPoint y: 228, endPoint x: 1278, endPoint y: 264, distance: 64.1
click at [1278, 264] on div at bounding box center [1330, 407] width 478 height 728
click at [775, 280] on span "3317 North Mission Road K1K1, Los AngelesLos Angeles, CA 90031-3183, USA" at bounding box center [694, 281] width 163 height 16
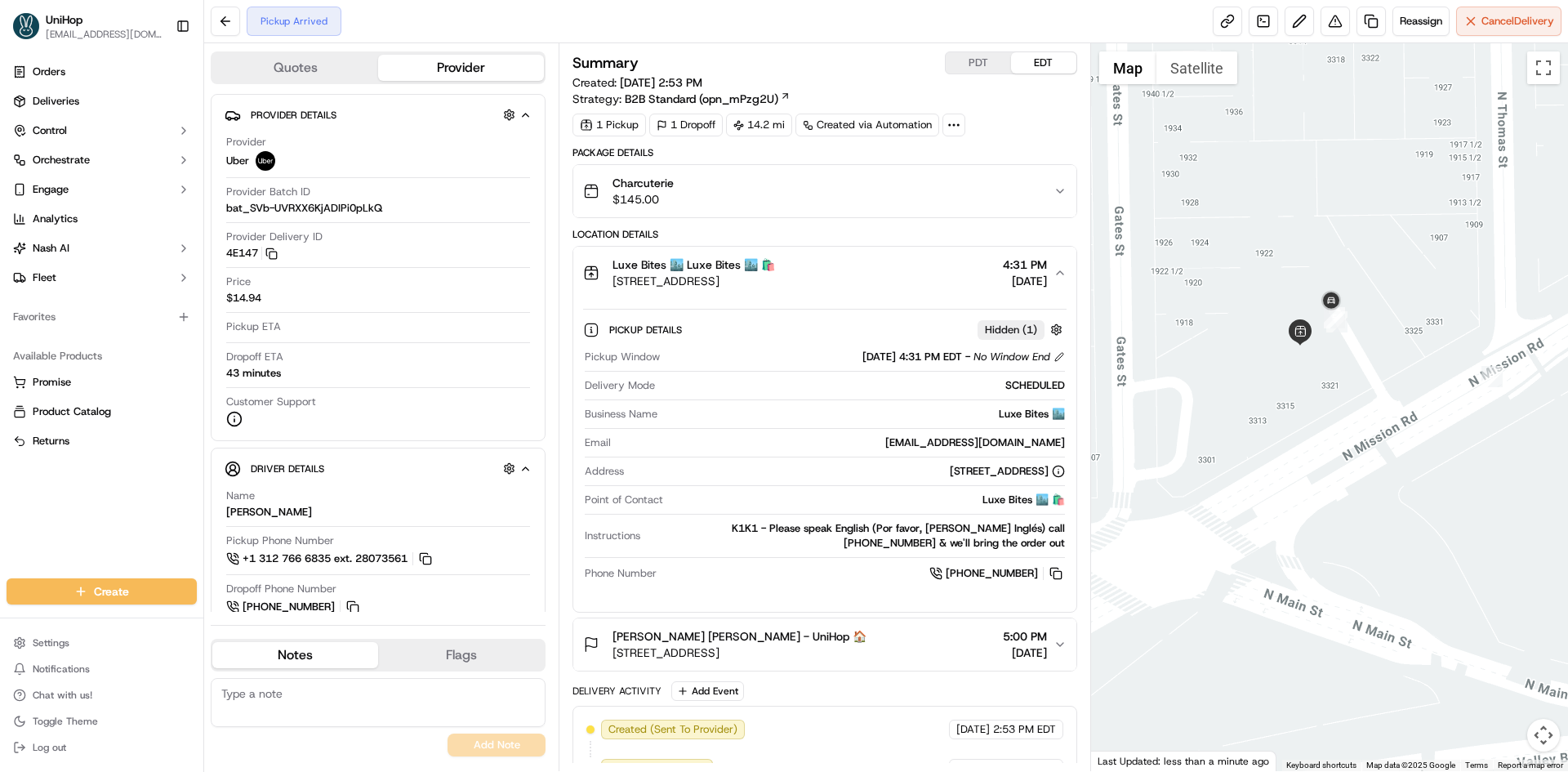
drag, startPoint x: 656, startPoint y: 470, endPoint x: 889, endPoint y: 473, distance: 233.0
click at [950, 473] on div "3317 North Mission Road K1K1, Los AngelesLos Angeles, CA 90031-3183, USA" at bounding box center [1007, 472] width 115 height 14
drag, startPoint x: 612, startPoint y: 280, endPoint x: 768, endPoint y: 286, distance: 156.1
click at [768, 286] on div "Luxe Bites 🏙️ Luxe Bites 🏙️ 🛍️ 3317 North Mission Road K1K1, Los AngelesLos Ang…" at bounding box center [679, 272] width 192 height 33
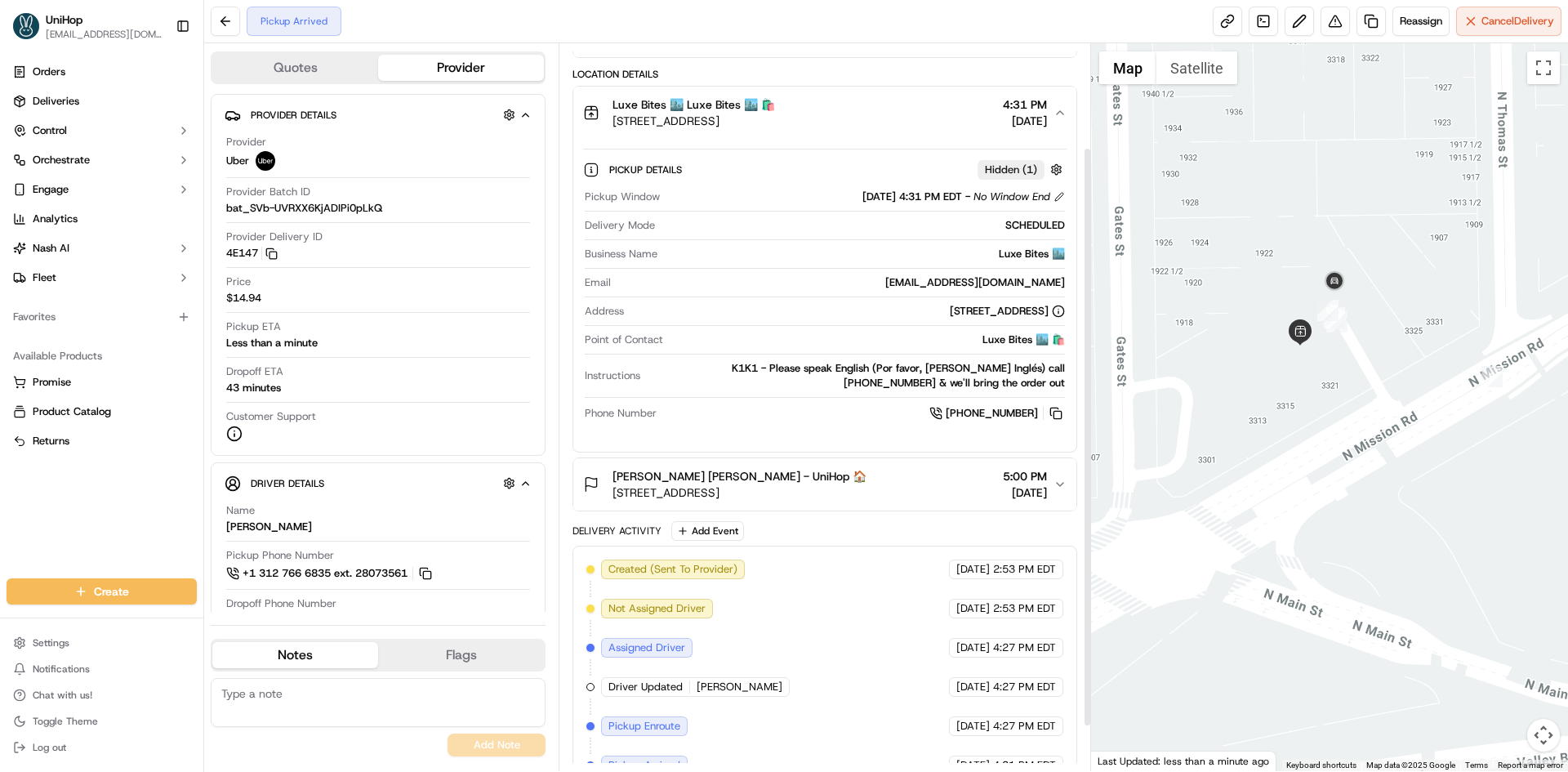
scroll to position [105, 0]
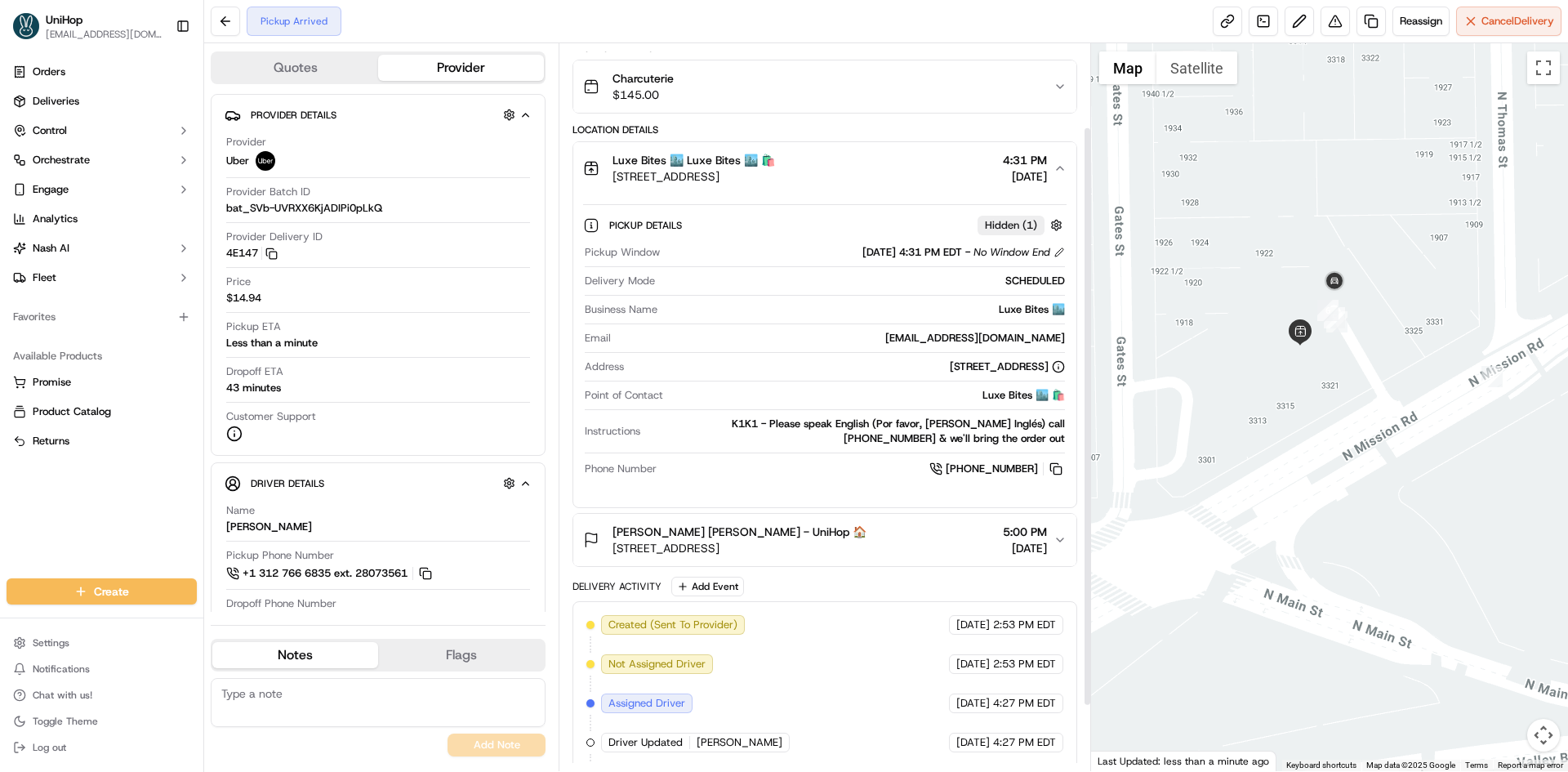
click at [775, 167] on div "Luxe Bites 🏙️ Luxe Bites 🏙️ 🛍️" at bounding box center [694, 160] width 163 height 16
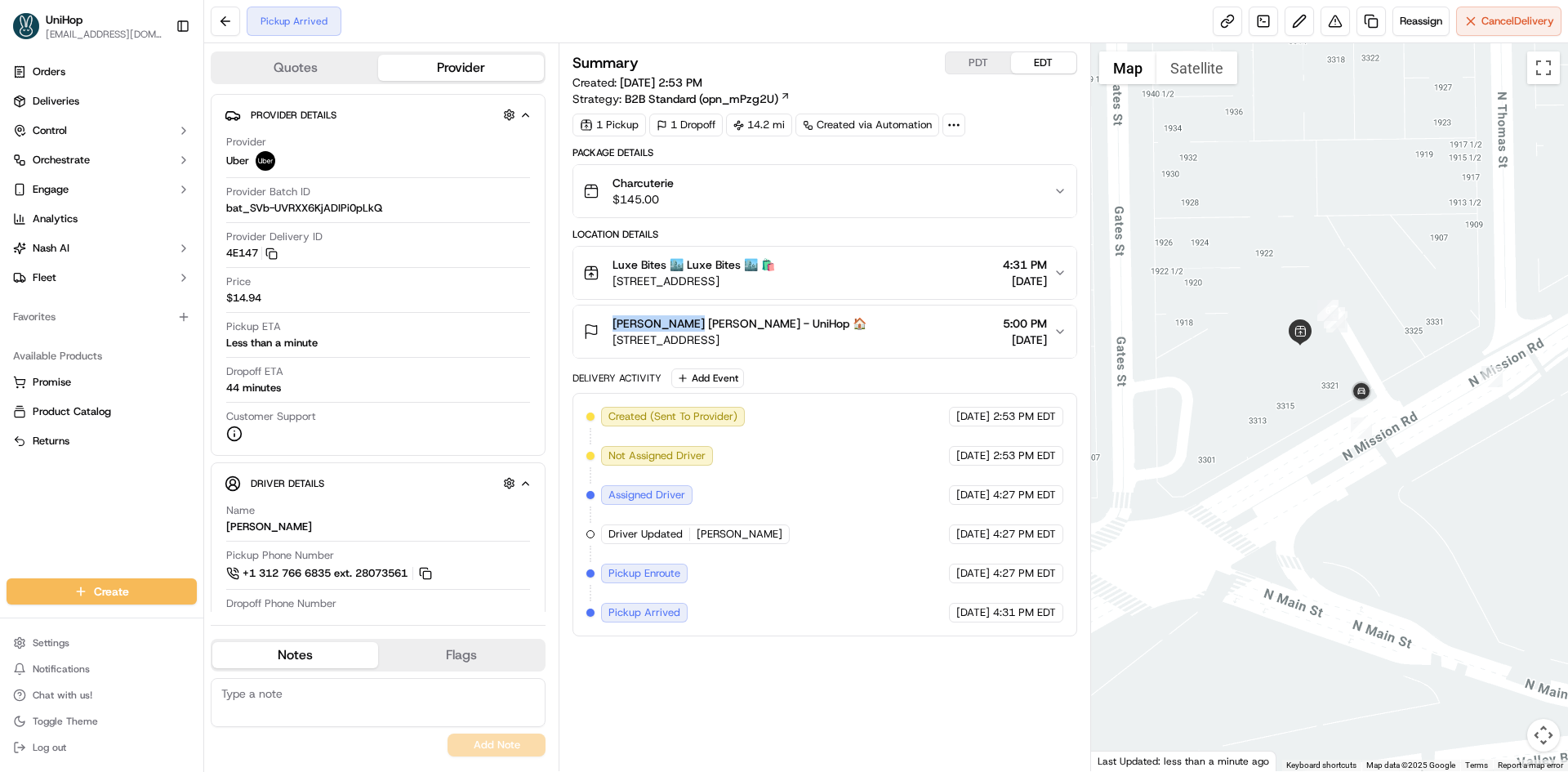
drag, startPoint x: 608, startPoint y: 323, endPoint x: 676, endPoint y: 327, distance: 68.1
click at [676, 327] on div "Danielle Poli Danielle Poli - UniHop 🏠 6372 Colgate Ave, Los Angeles, CA 90048,…" at bounding box center [725, 331] width 283 height 33
copy span "Danielle Poli"
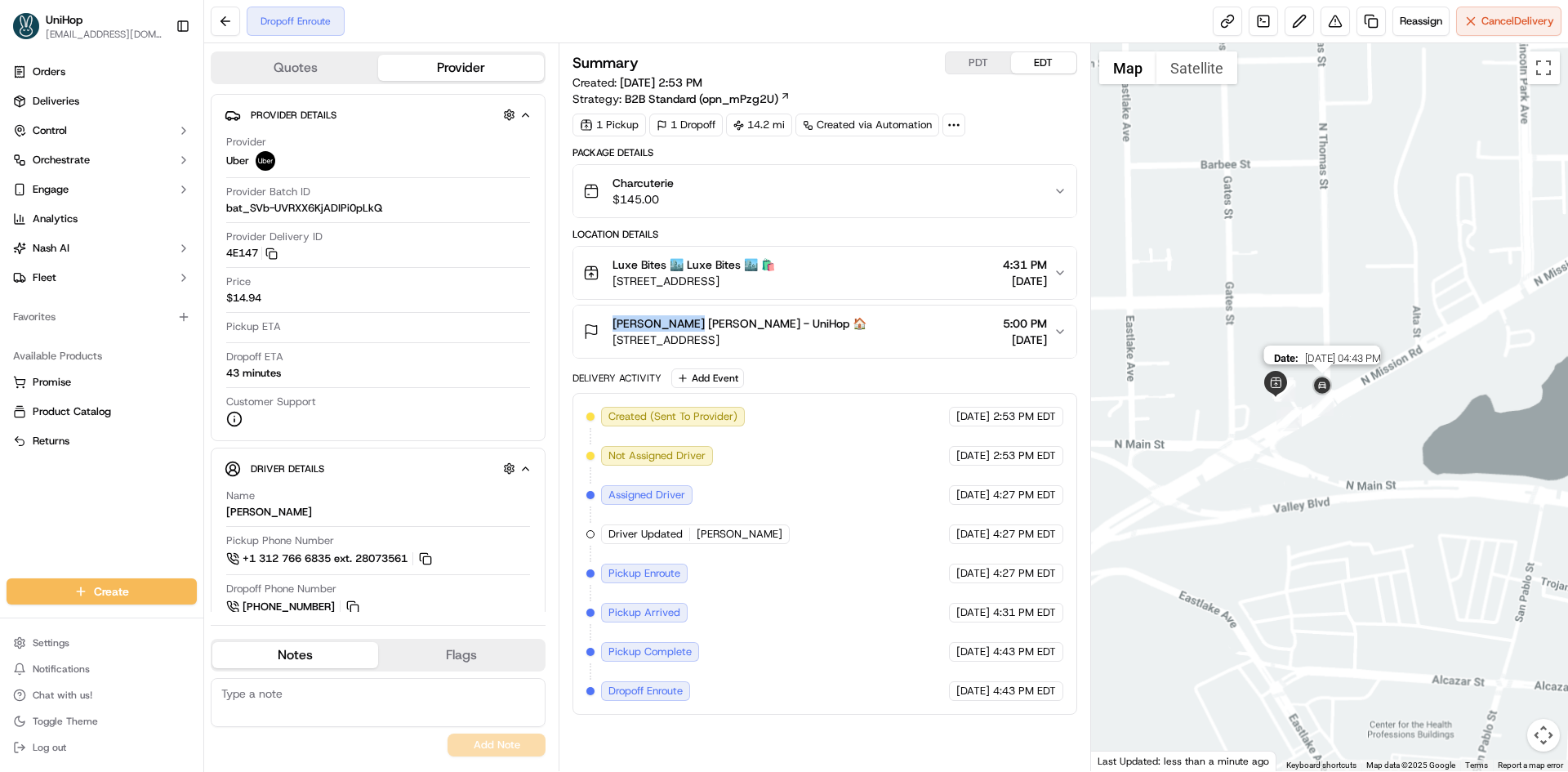
click at [1333, 393] on div "Date : 09/20/2025 04:43 PM" at bounding box center [1330, 407] width 478 height 728
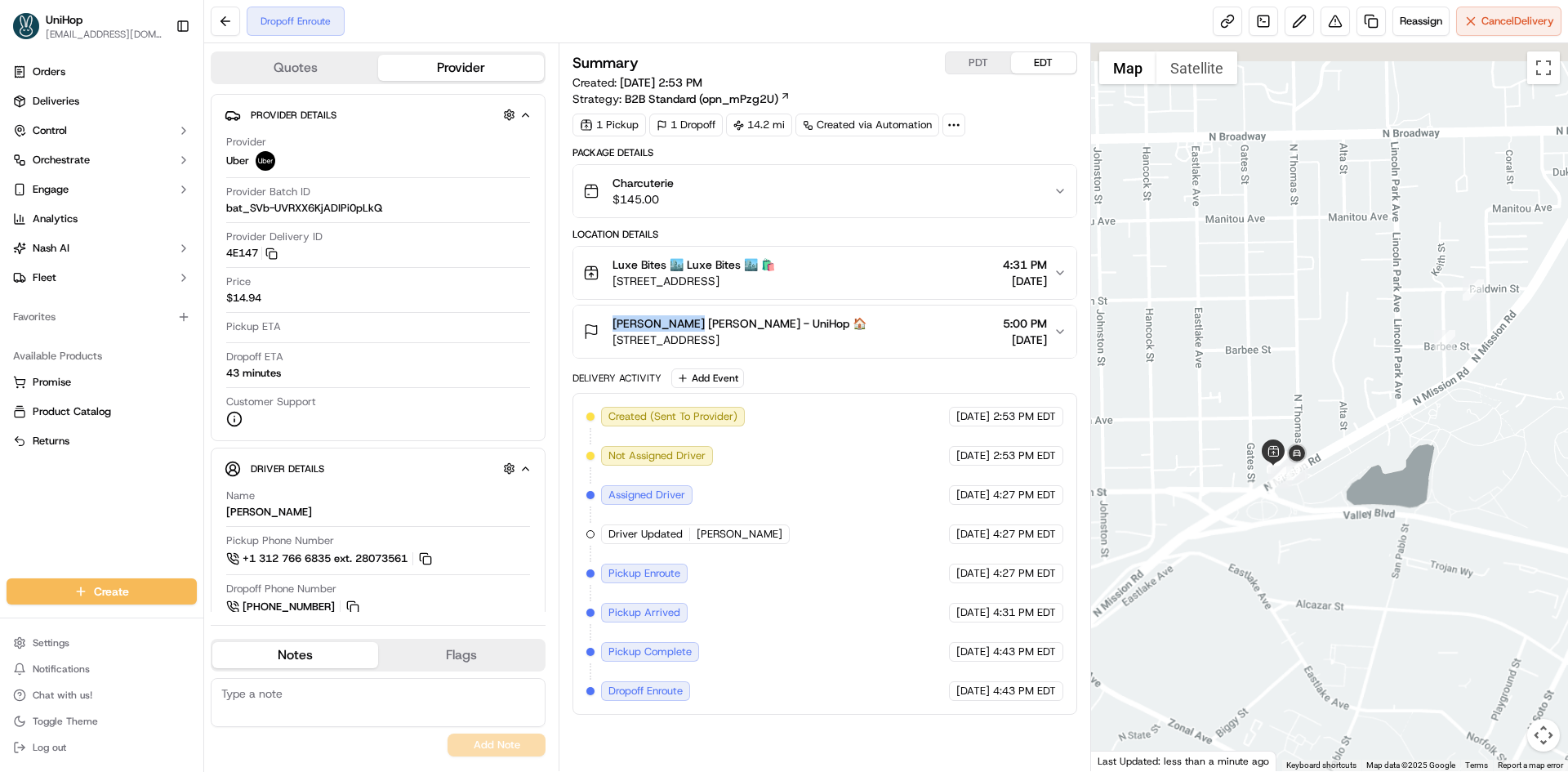
drag, startPoint x: 1305, startPoint y: 333, endPoint x: 1297, endPoint y: 368, distance: 35.9
click at [1298, 368] on div at bounding box center [1330, 407] width 478 height 728
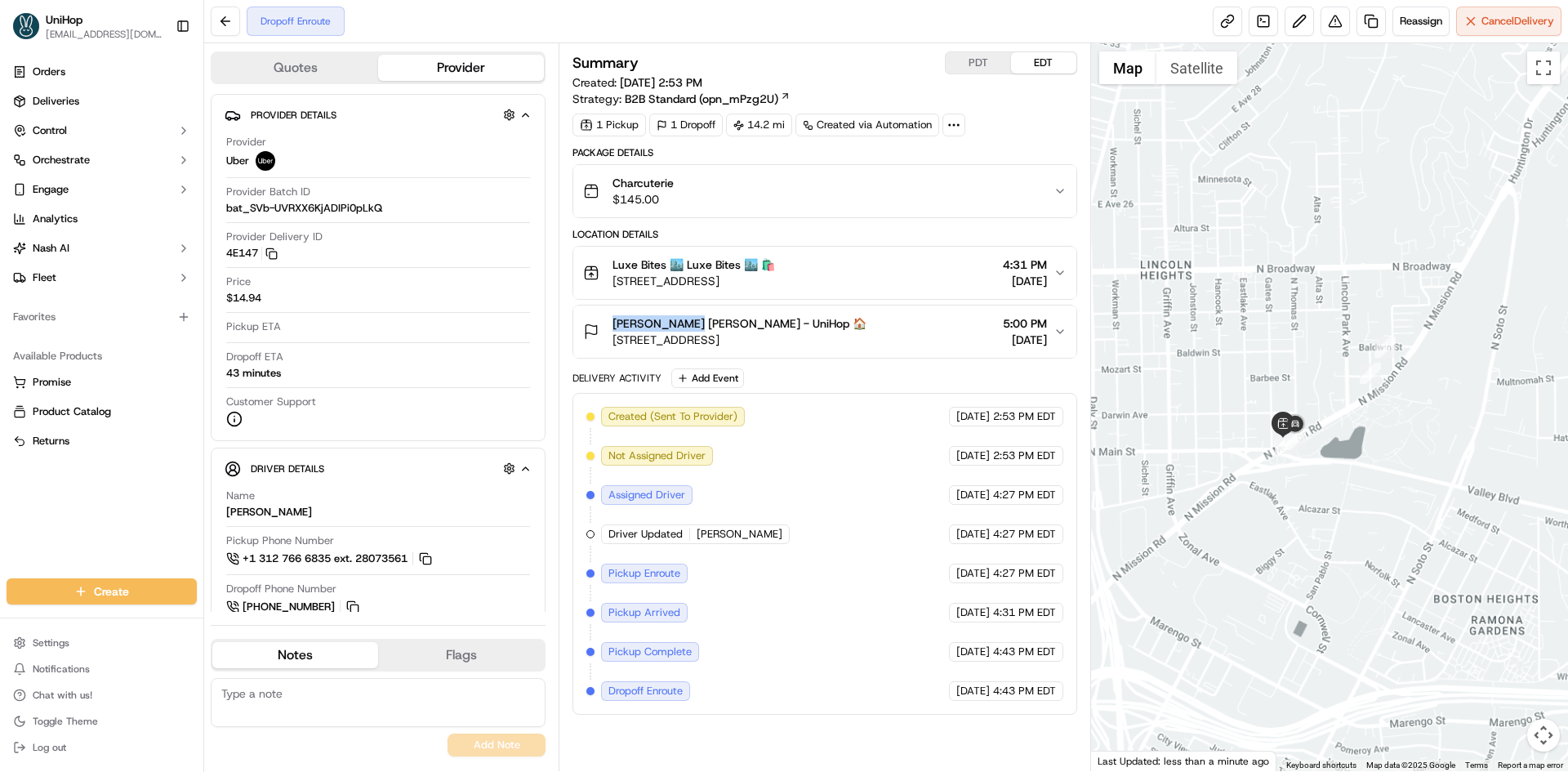
click at [1306, 394] on div at bounding box center [1330, 407] width 478 height 728
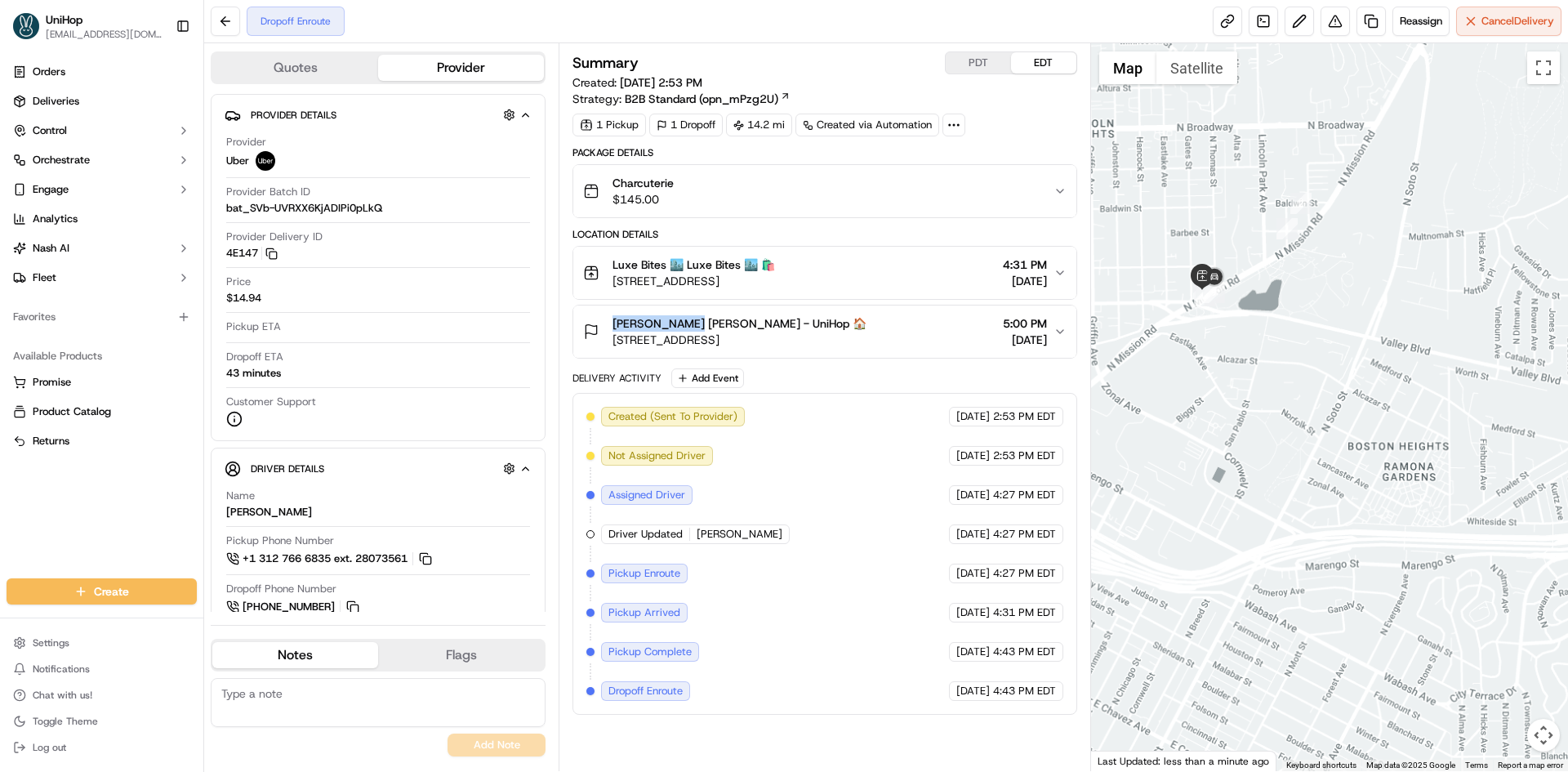
drag, startPoint x: 1288, startPoint y: 277, endPoint x: 1322, endPoint y: 300, distance: 41.0
click at [1318, 300] on div at bounding box center [1330, 407] width 478 height 728
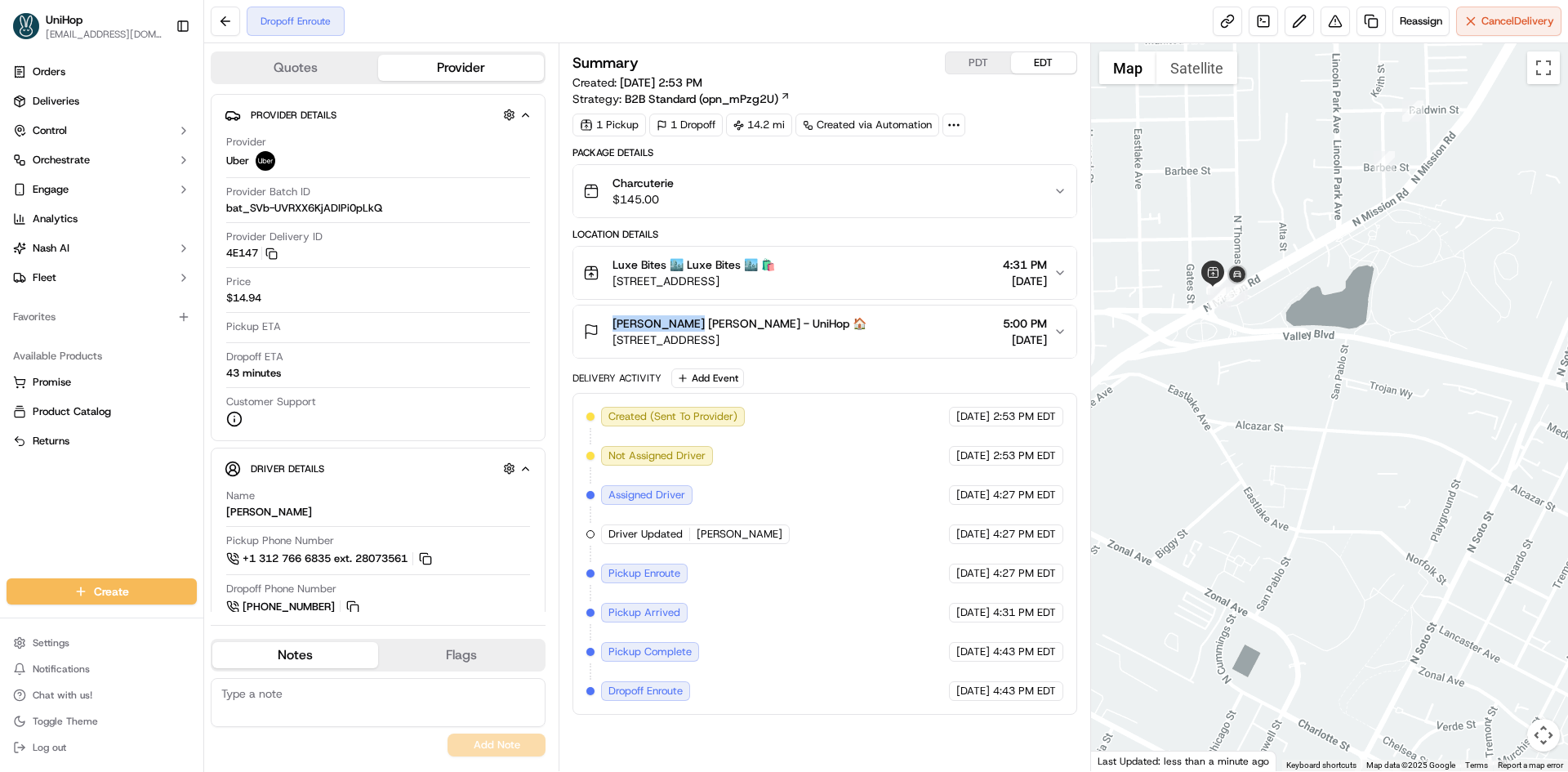
drag, startPoint x: 1214, startPoint y: 331, endPoint x: 1295, endPoint y: 327, distance: 81.1
click at [1296, 328] on div at bounding box center [1330, 407] width 478 height 728
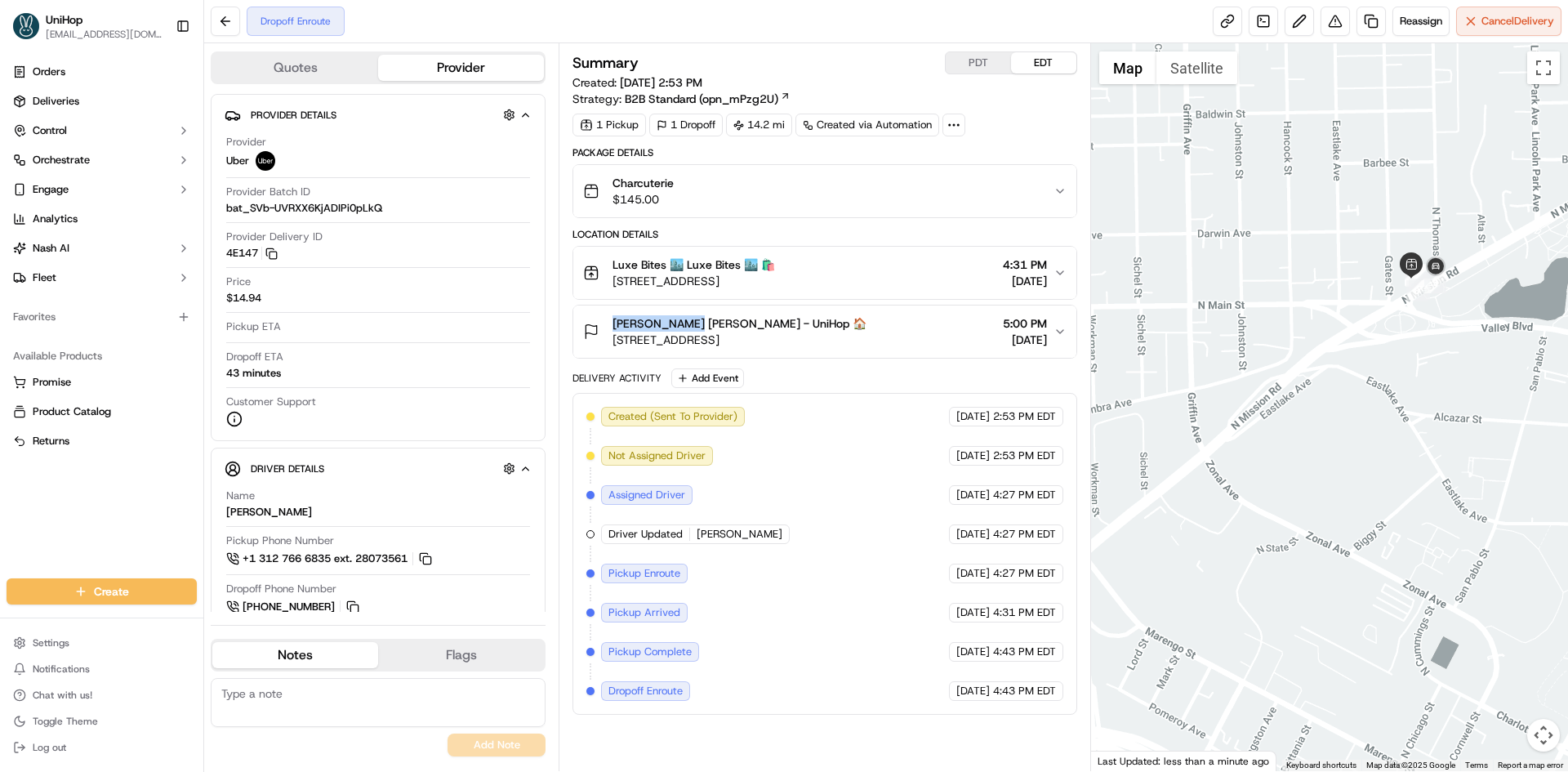
drag, startPoint x: 1243, startPoint y: 319, endPoint x: 1287, endPoint y: 315, distance: 44.2
click at [1321, 323] on div at bounding box center [1330, 407] width 478 height 728
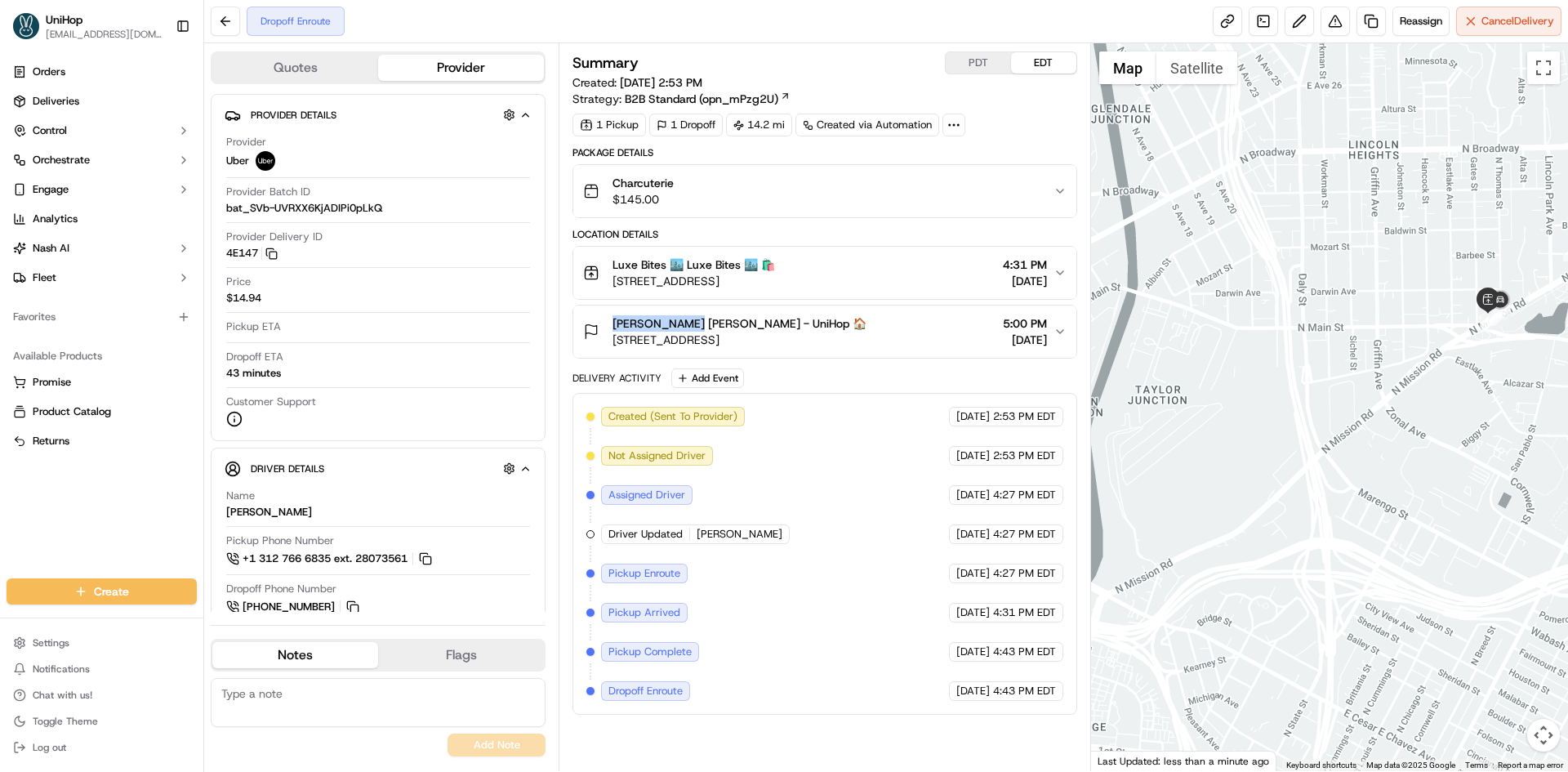
drag, startPoint x: 1199, startPoint y: 256, endPoint x: 1284, endPoint y: 284, distance: 89.5
click at [1284, 284] on div at bounding box center [1330, 407] width 478 height 728
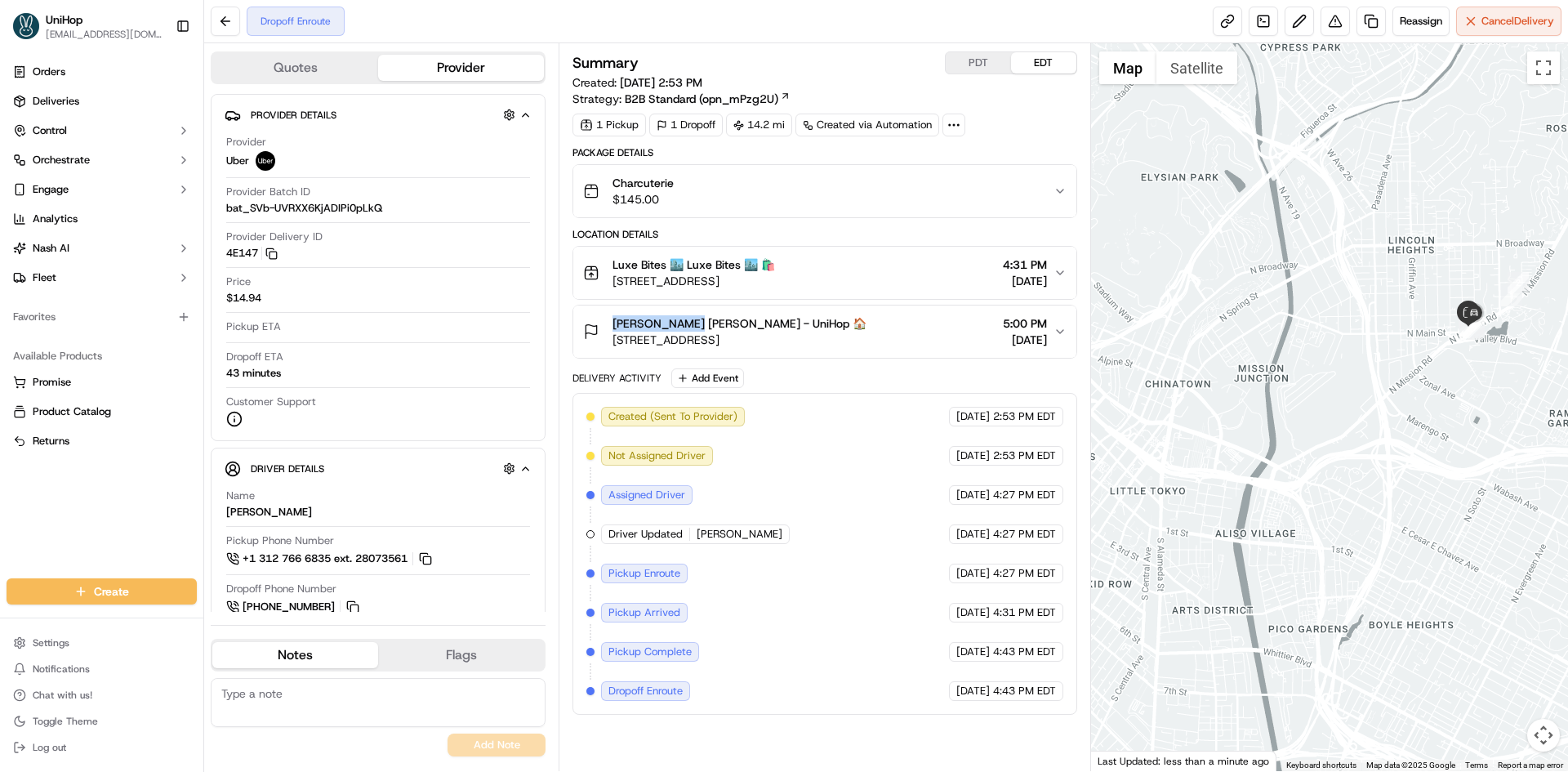
click at [971, 71] on button "PDT" at bounding box center [978, 62] width 65 height 21
click at [1017, 66] on button "EDT" at bounding box center [1043, 62] width 65 height 21
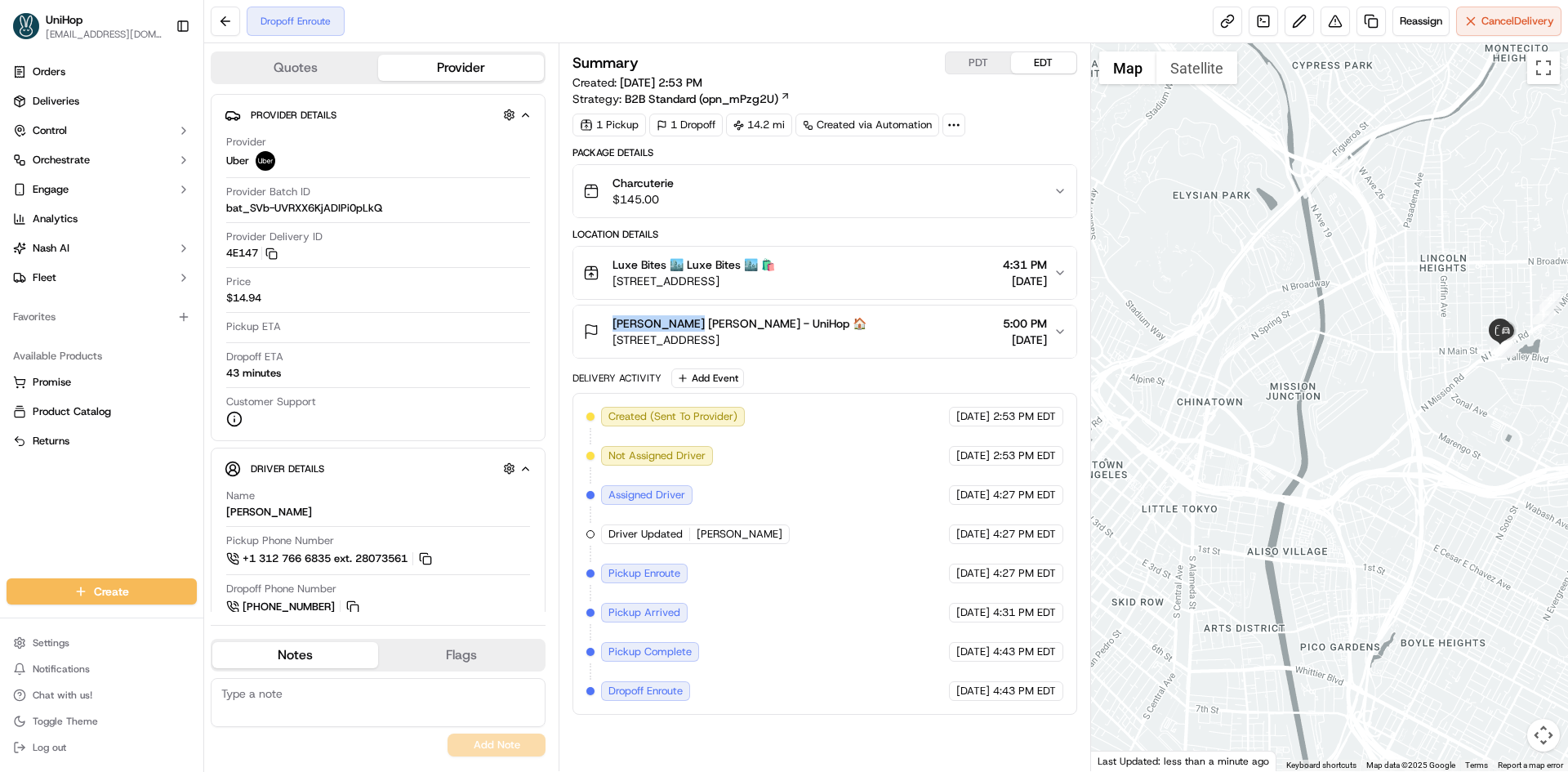
drag, startPoint x: 1164, startPoint y: 146, endPoint x: 1206, endPoint y: 169, distance: 47.9
click at [1206, 169] on div at bounding box center [1330, 407] width 478 height 728
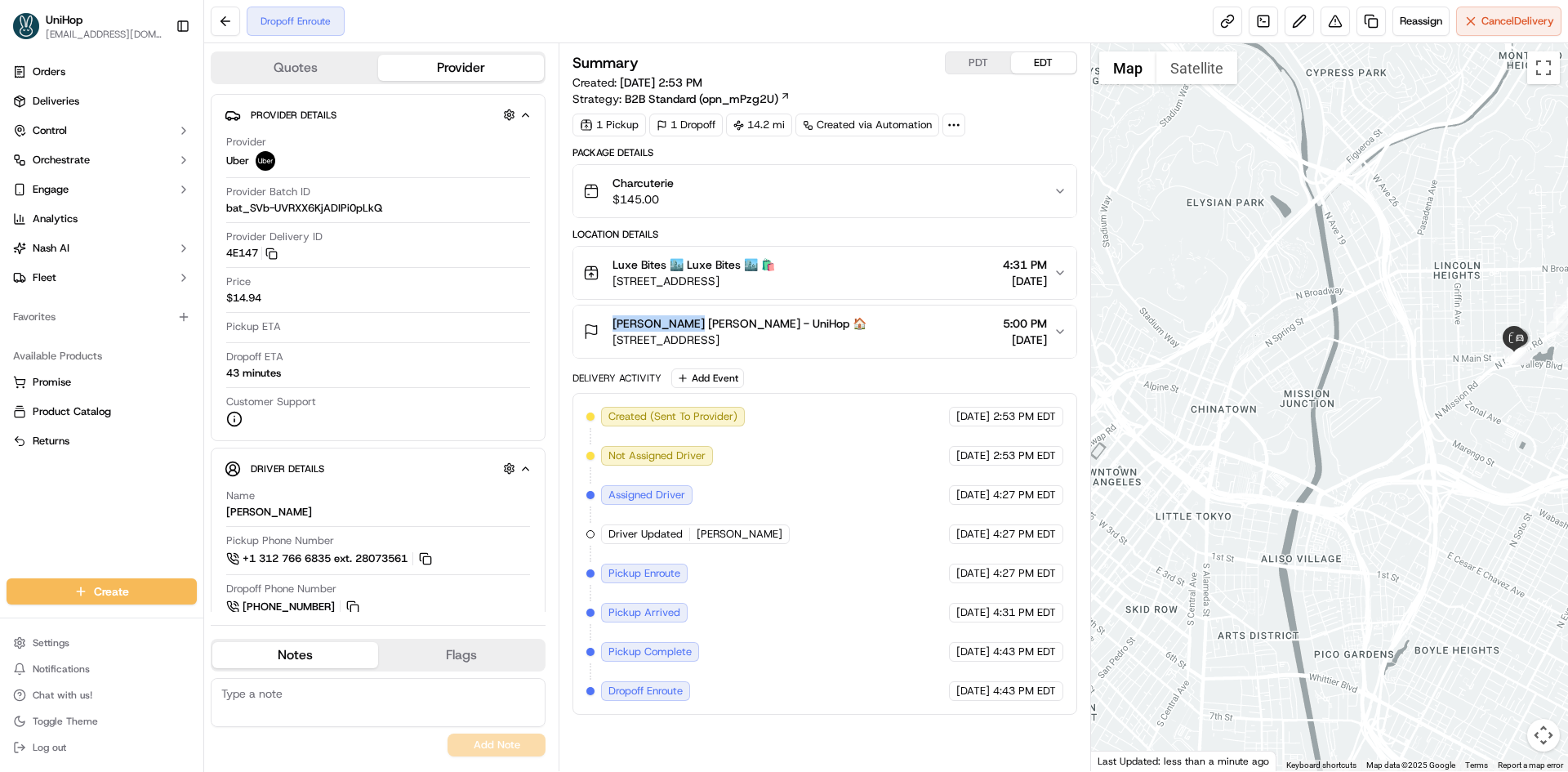
drag, startPoint x: 1195, startPoint y: 186, endPoint x: 1223, endPoint y: 198, distance: 30.5
click at [1223, 198] on div at bounding box center [1330, 407] width 478 height 728
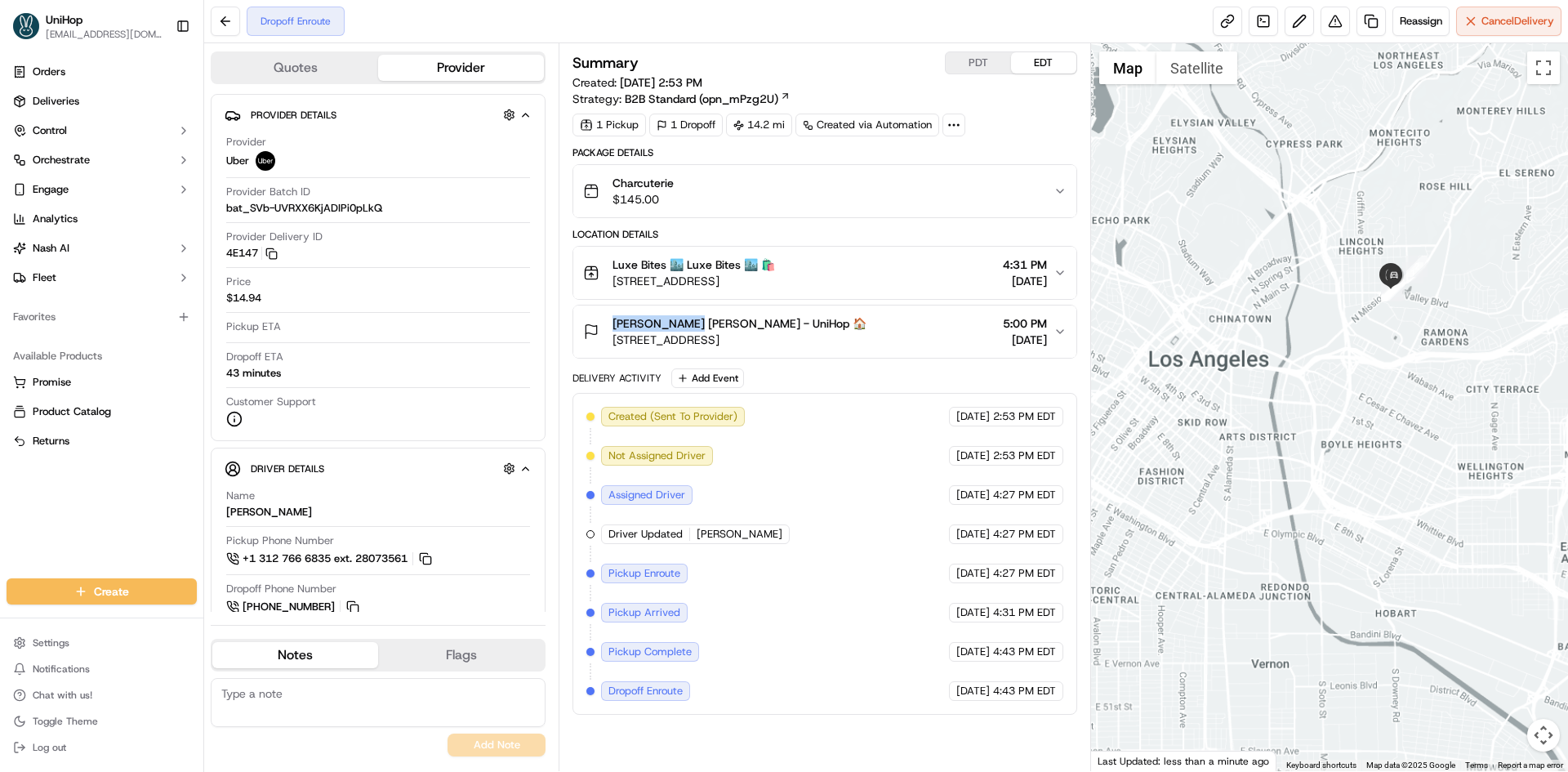
drag, startPoint x: 1201, startPoint y: 209, endPoint x: 1247, endPoint y: 231, distance: 51.0
click at [1247, 231] on div at bounding box center [1330, 407] width 478 height 728
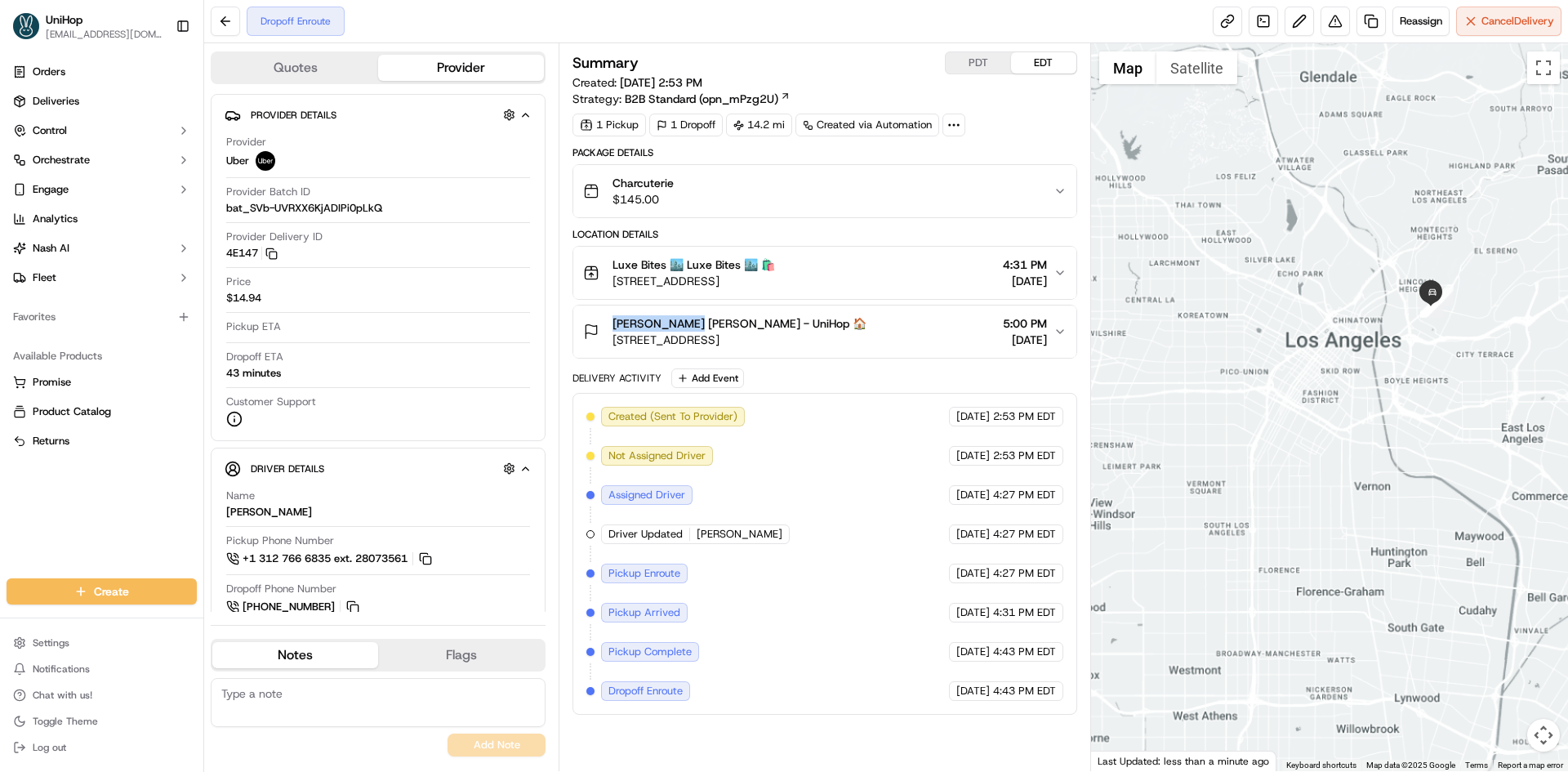
drag, startPoint x: 1212, startPoint y: 234, endPoint x: 1288, endPoint y: 266, distance: 82.5
click at [1288, 266] on div at bounding box center [1330, 407] width 478 height 728
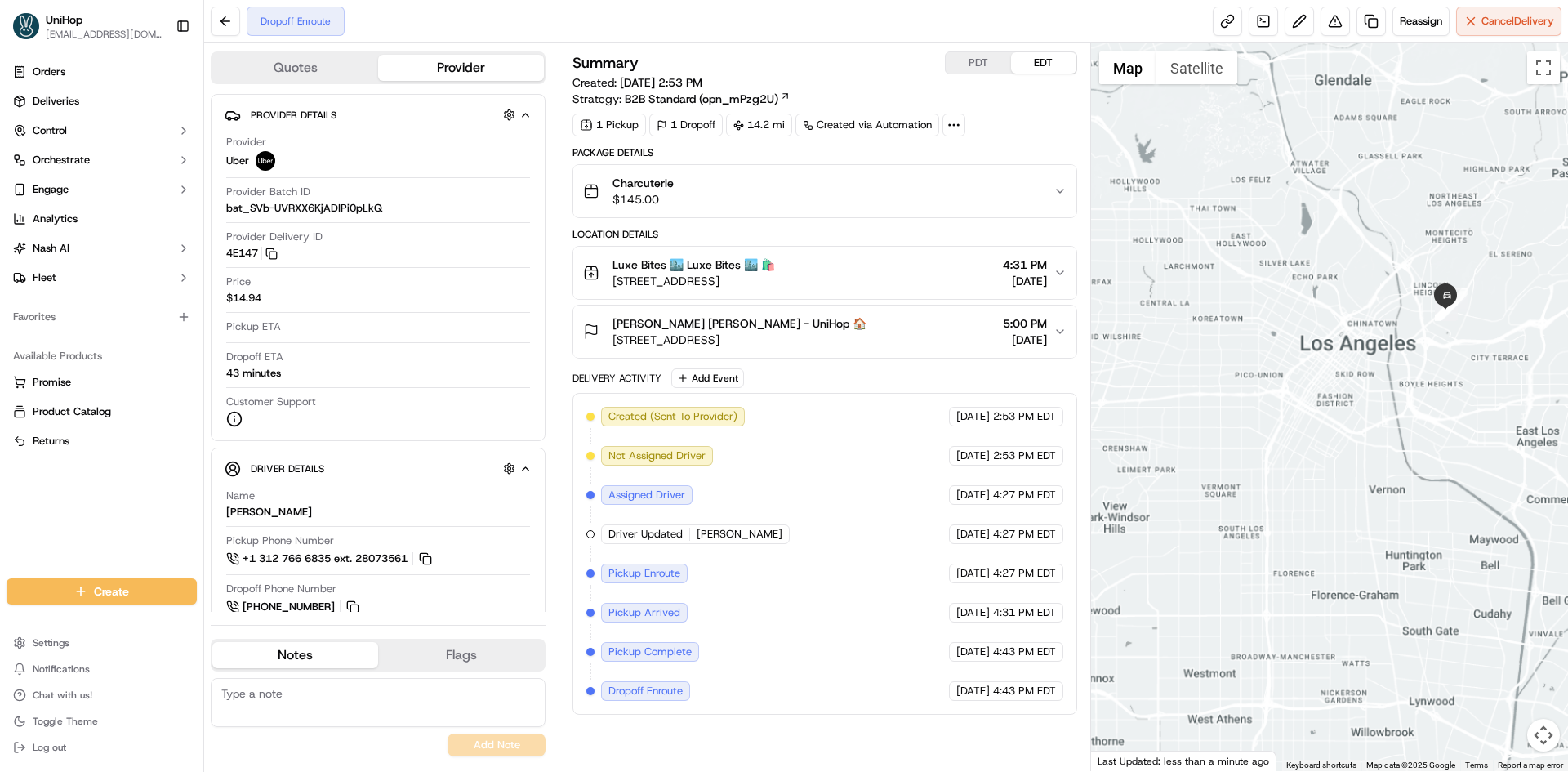
drag, startPoint x: 896, startPoint y: 764, endPoint x: 887, endPoint y: 739, distance: 26.6
click at [896, 763] on div "Summary PDT EDT Created: Sep 20 2025 2:53 PM Strategy: B2B Standard (opn_mPzg2U…" at bounding box center [824, 407] width 532 height 728
drag, startPoint x: 900, startPoint y: 339, endPoint x: 613, endPoint y: 340, distance: 287.0
click at [613, 340] on div "Danielle Poli Danielle Poli - UniHop 🏠 6372 Colgate Ave, Los Angeles, CA 90048,…" at bounding box center [818, 331] width 470 height 33
copy span "6372 Colgate Ave, Los Angeles, CA 90048, USA"
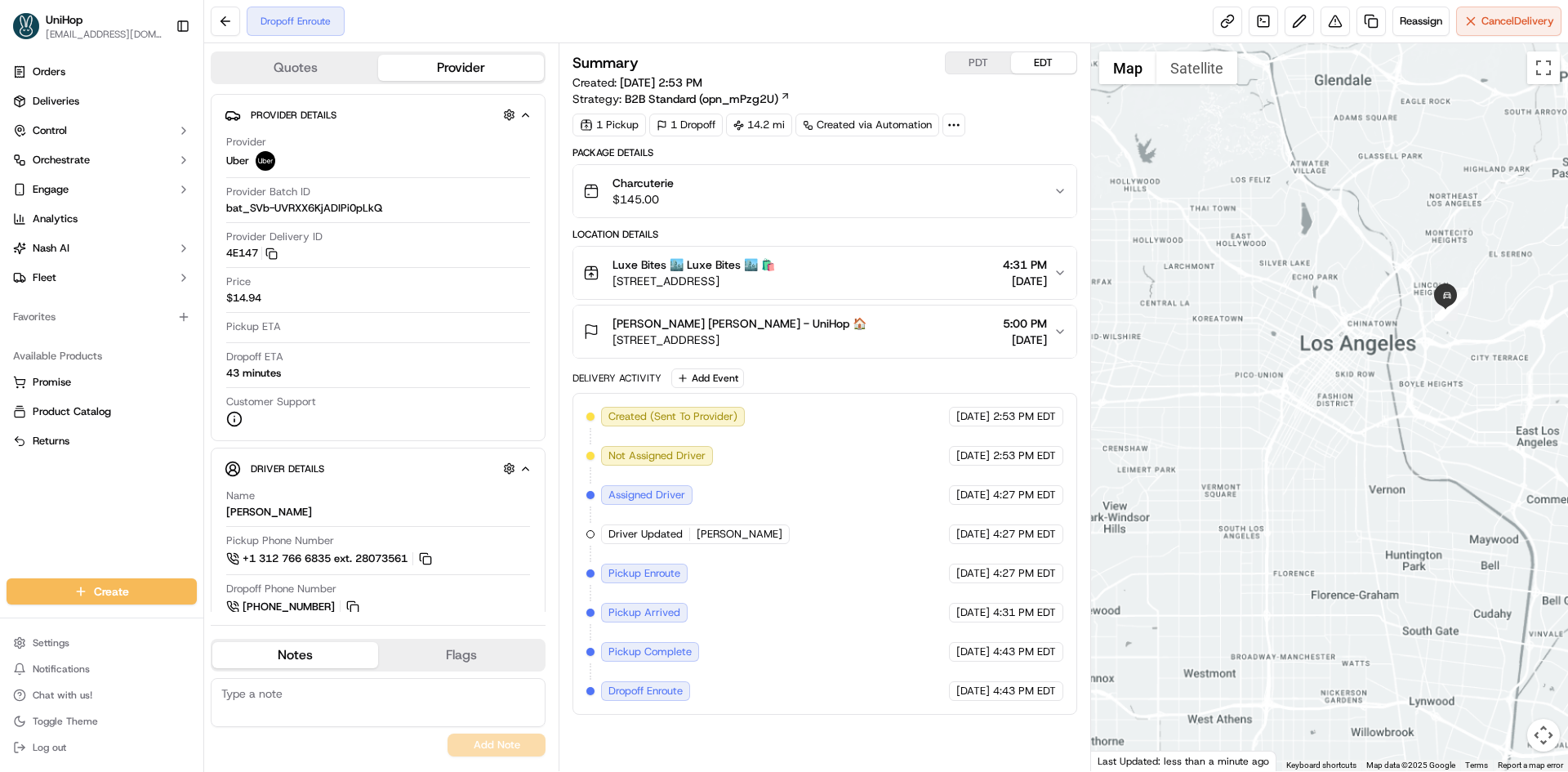
click at [938, 340] on div "Danielle Poli Danielle Poli - UniHop 🏠 6372 Colgate Ave, Los Angeles, CA 90048,…" at bounding box center [818, 331] width 470 height 33
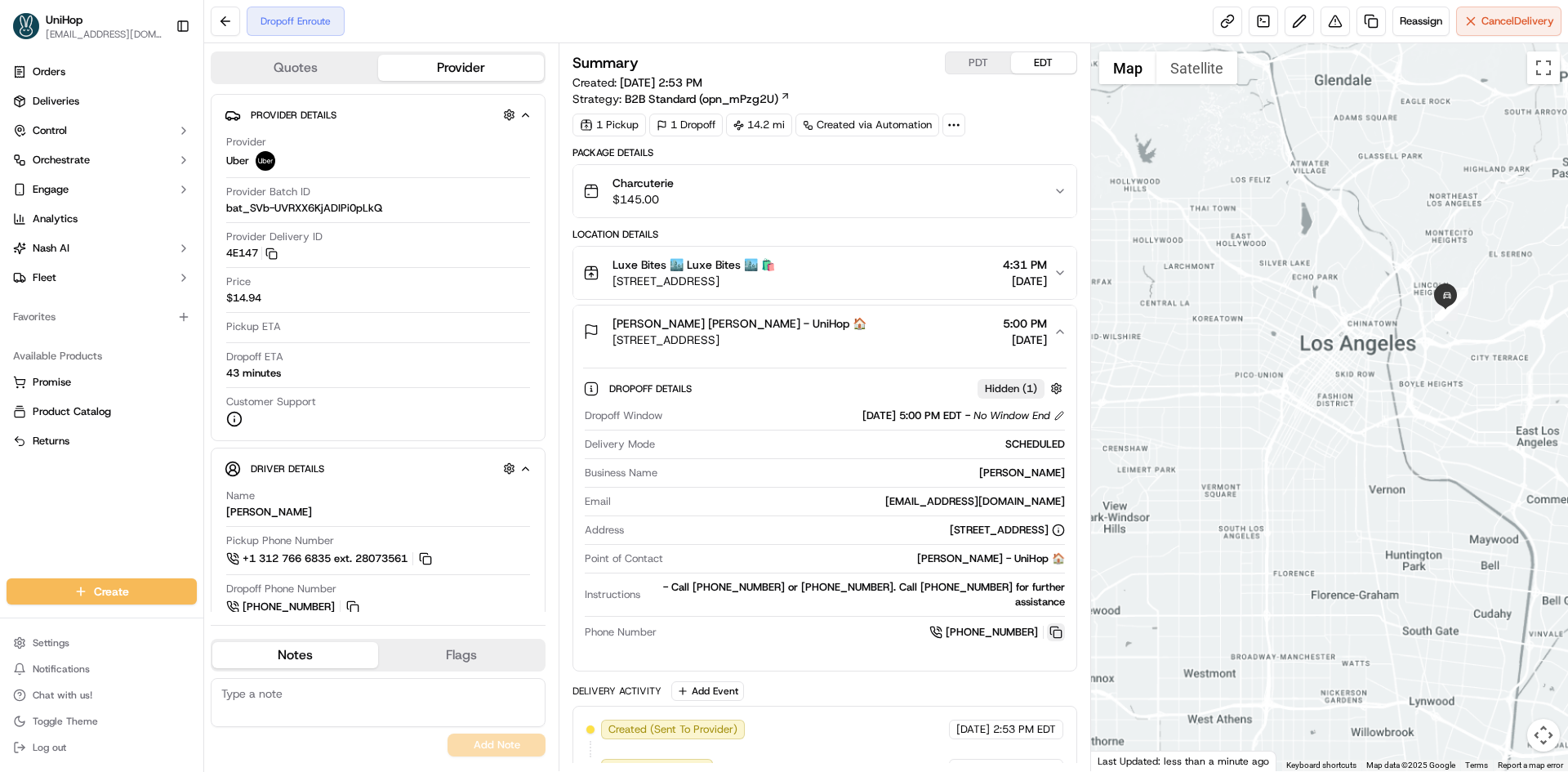
click at [1060, 639] on button at bounding box center [1056, 633] width 18 height 18
click at [802, 317] on span "Danielle Poli Danielle Poli - UniHop 🏠" at bounding box center [739, 323] width 254 height 16
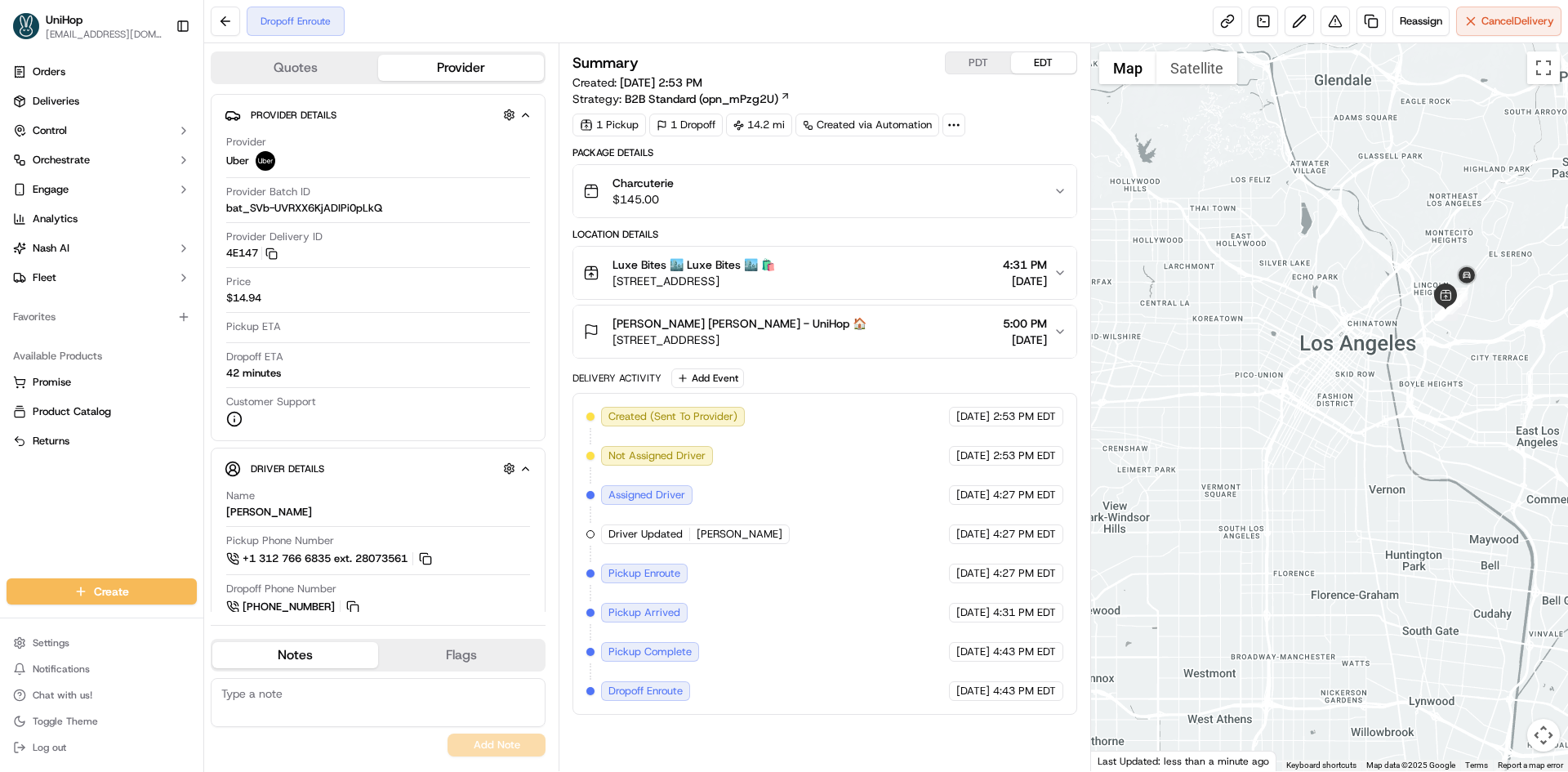
click at [1328, 459] on div at bounding box center [1330, 407] width 478 height 728
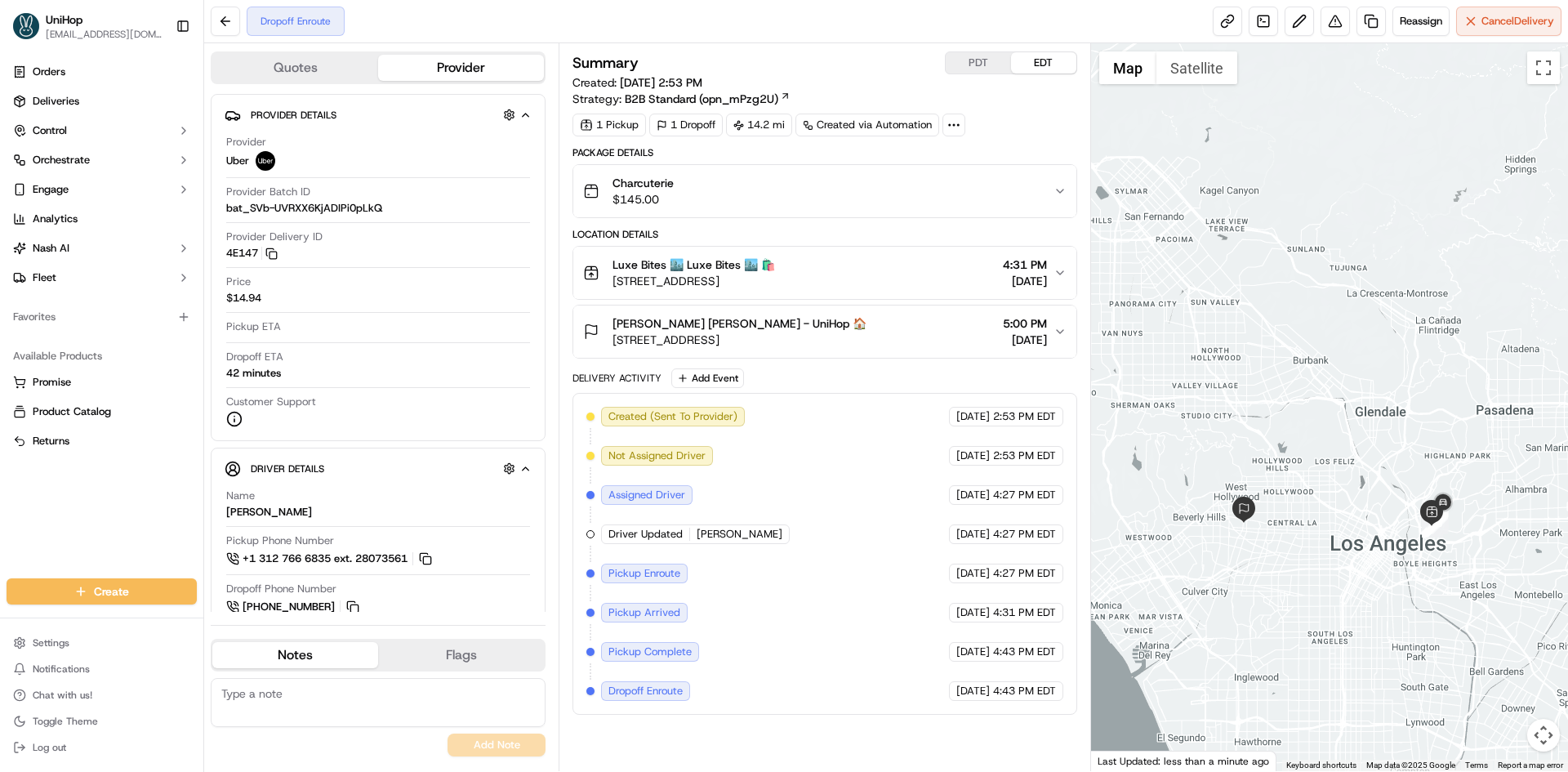
drag, startPoint x: 1249, startPoint y: 402, endPoint x: 1214, endPoint y: 340, distance: 71.2
click at [1217, 342] on div at bounding box center [1330, 407] width 478 height 728
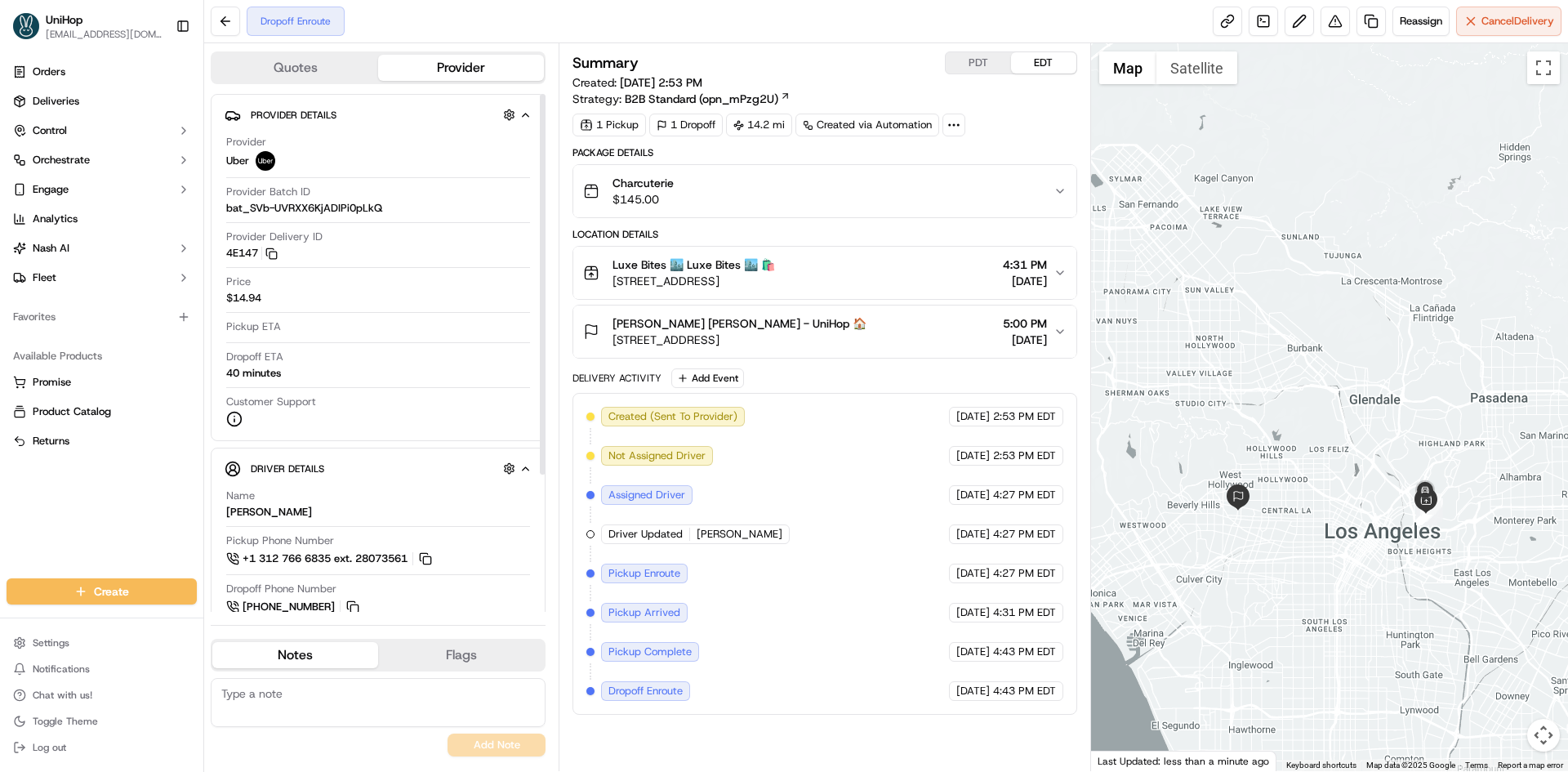
drag, startPoint x: 340, startPoint y: 689, endPoint x: 349, endPoint y: 689, distance: 9.0
click at [340, 689] on textarea at bounding box center [378, 702] width 335 height 49
paste textarea "(323) 827-1952"
type textarea "(323) 827-1952"
click at [491, 737] on button "Add Note" at bounding box center [497, 745] width 98 height 23
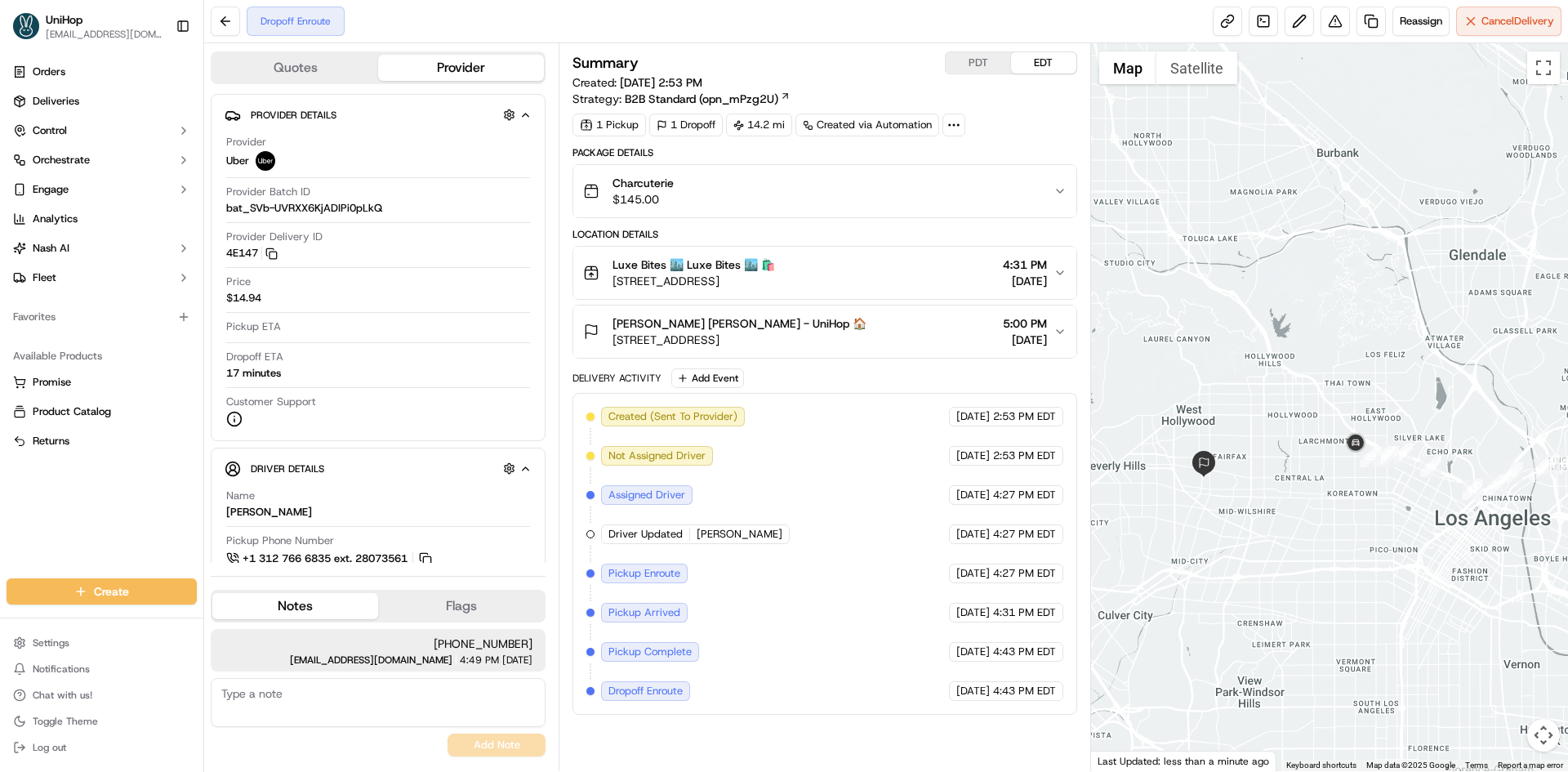
click at [1291, 529] on div at bounding box center [1330, 407] width 478 height 728
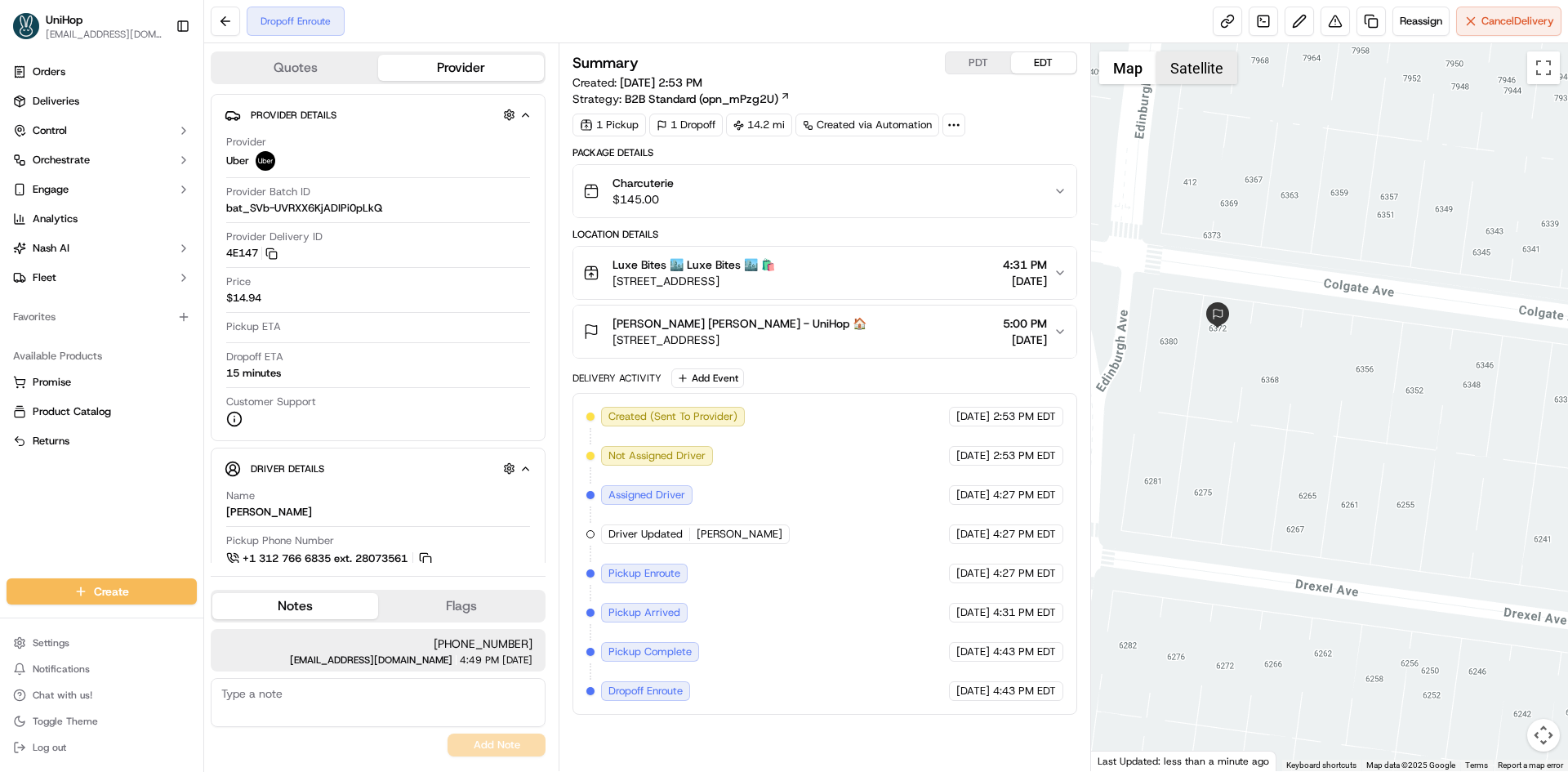
click at [1202, 62] on button "Satellite" at bounding box center [1196, 68] width 81 height 33
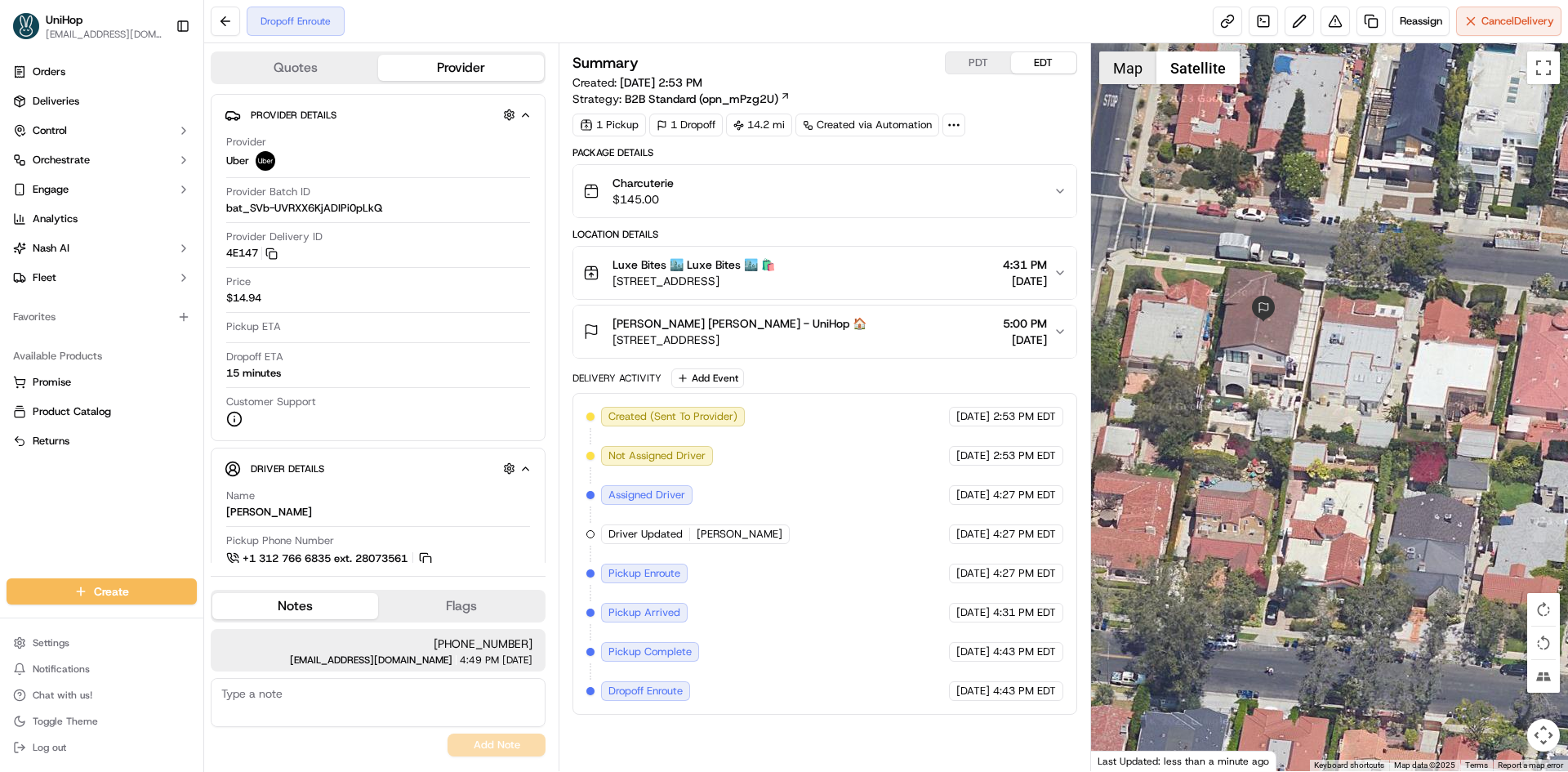
click at [1137, 73] on button "Map" at bounding box center [1127, 68] width 57 height 33
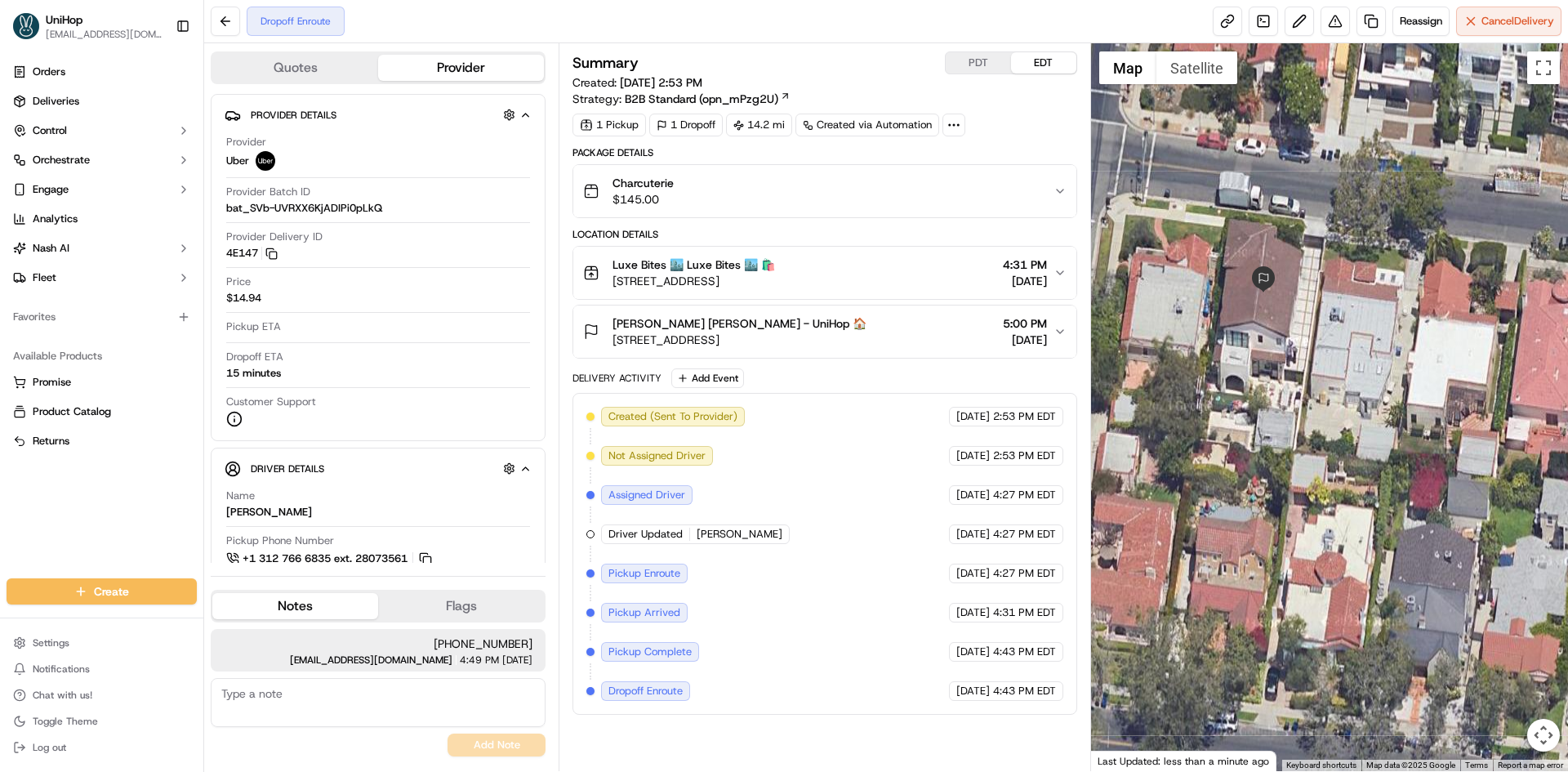
drag, startPoint x: 1350, startPoint y: 285, endPoint x: 1335, endPoint y: 297, distance: 19.2
click at [1344, 286] on div at bounding box center [1330, 407] width 478 height 728
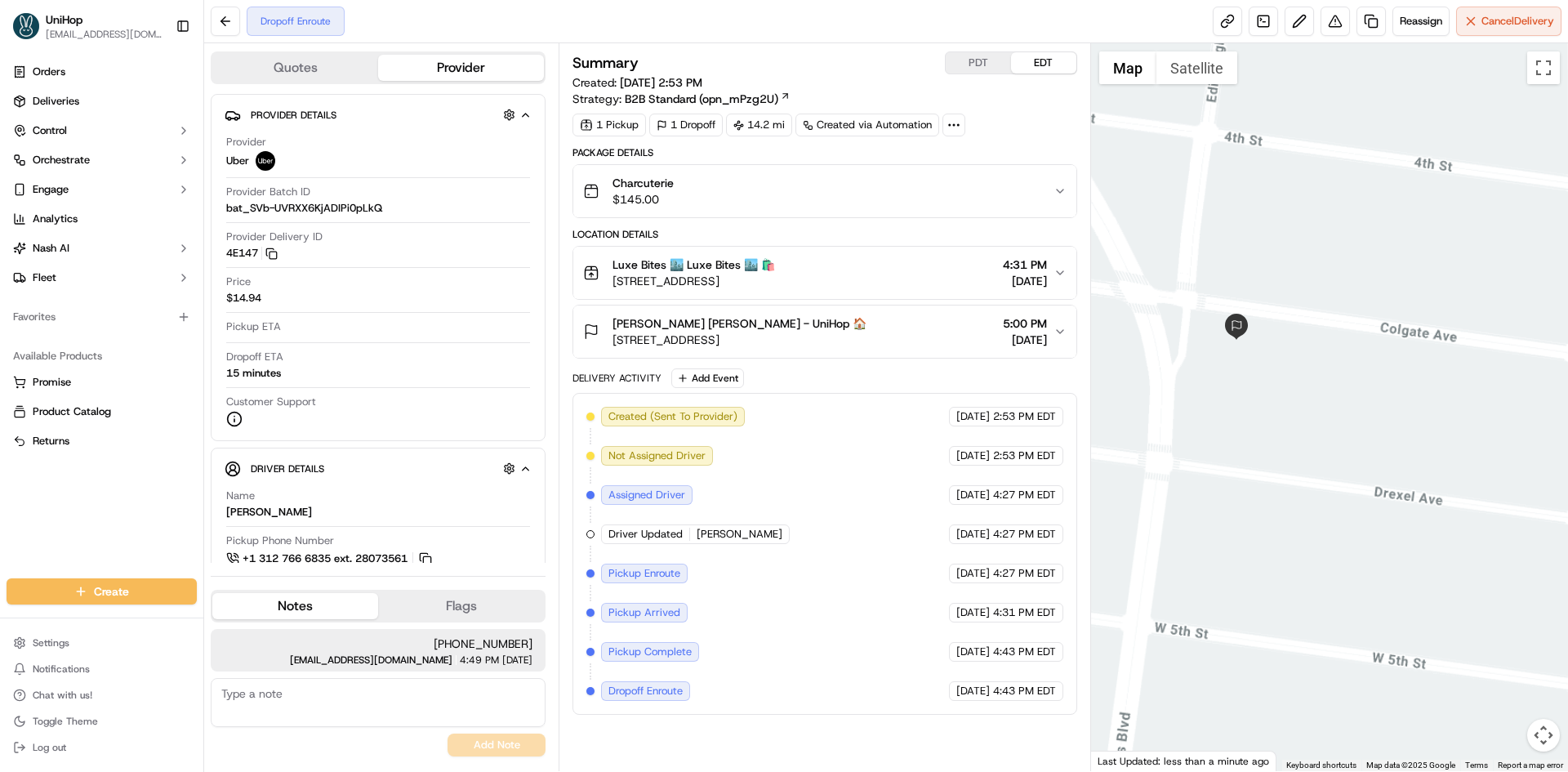
drag, startPoint x: 1310, startPoint y: 357, endPoint x: 1278, endPoint y: 369, distance: 34.2
click at [1288, 364] on div at bounding box center [1330, 407] width 478 height 728
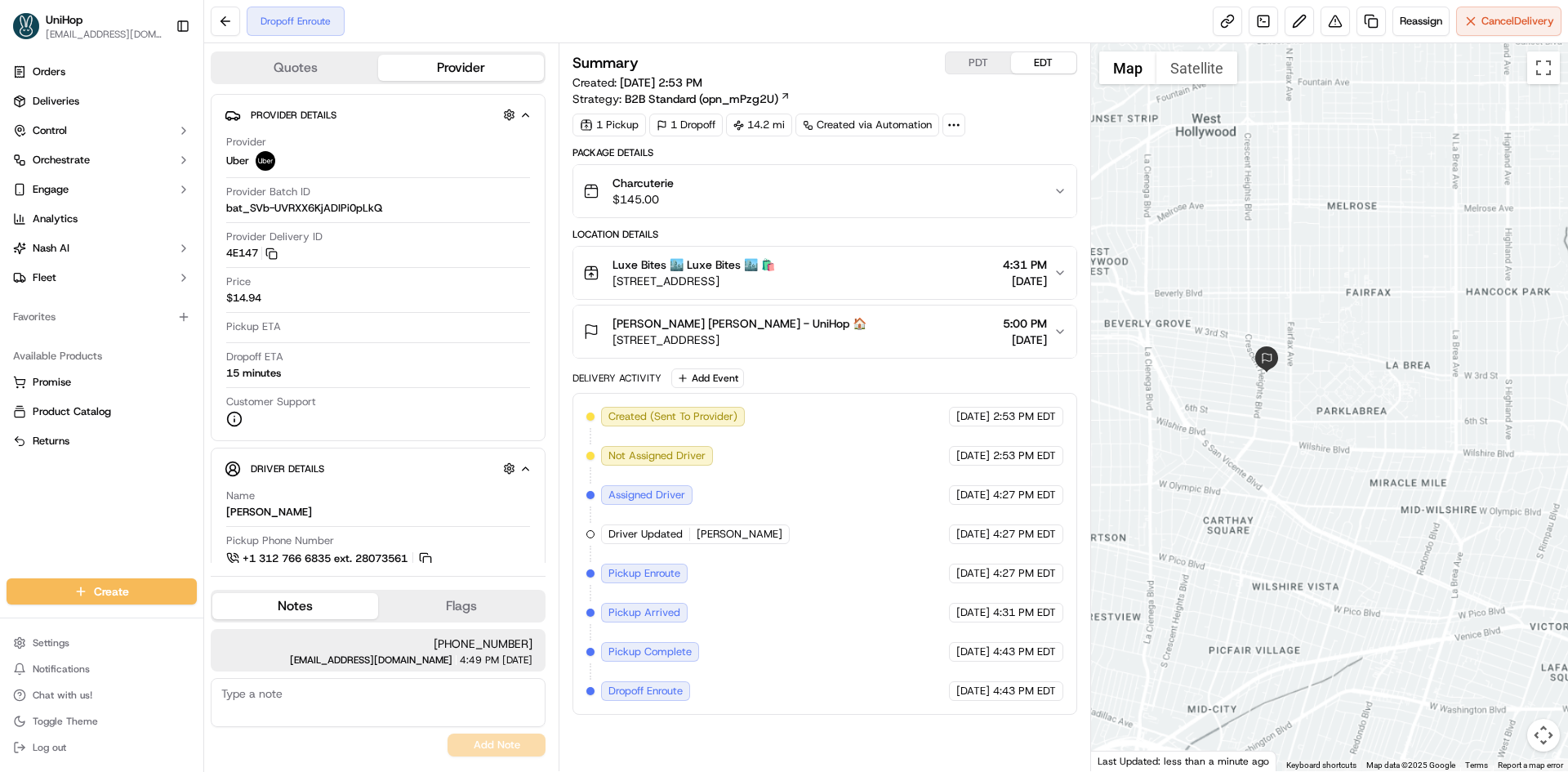
drag, startPoint x: 1376, startPoint y: 365, endPoint x: 1352, endPoint y: 367, distance: 24.1
click at [1353, 367] on div at bounding box center [1330, 407] width 478 height 728
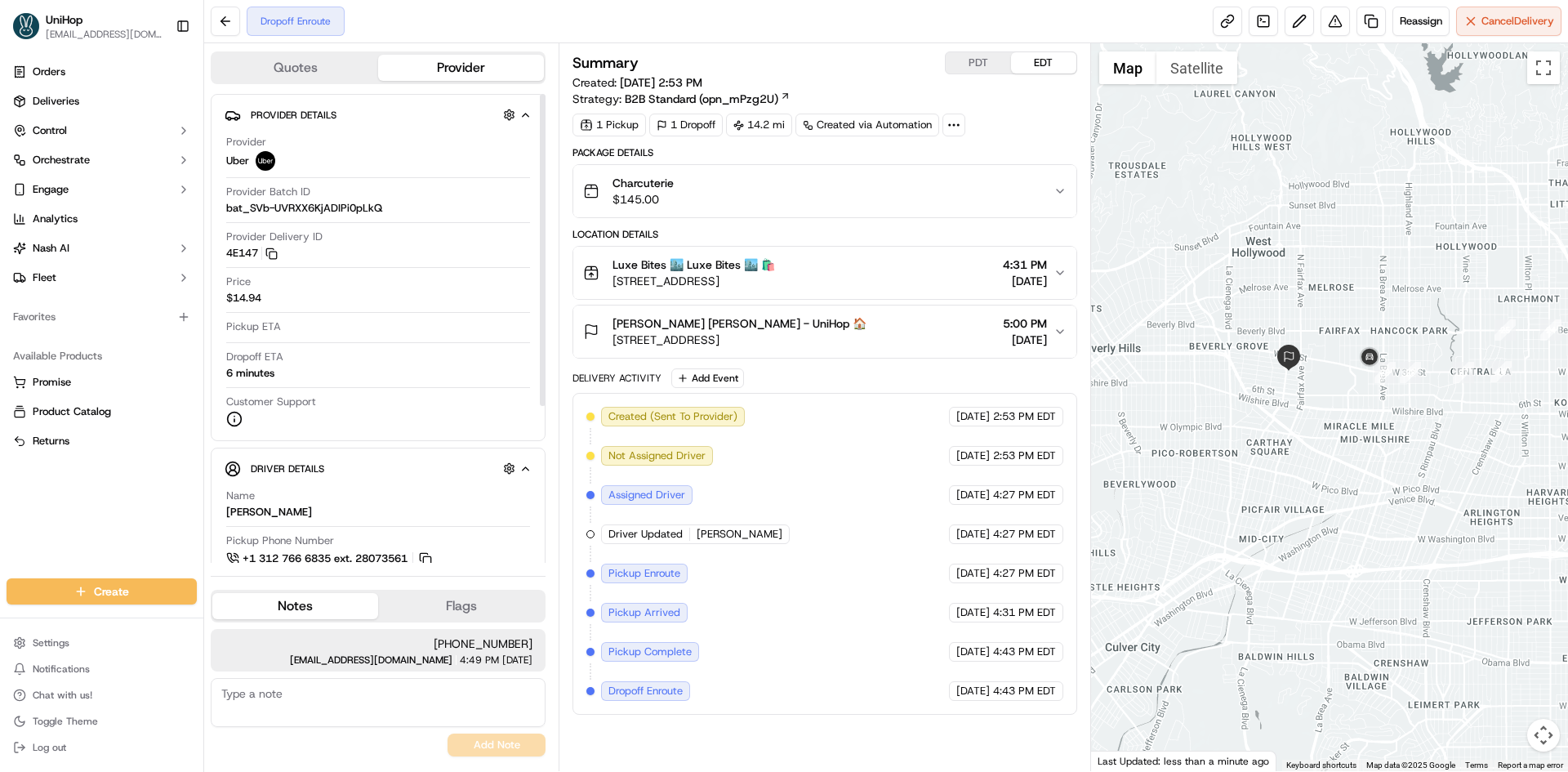
click at [156, 506] on div "Orders Deliveries Control Orchestrate Engage Analytics Nash AI Fleet Favorites …" at bounding box center [101, 309] width 204 height 513
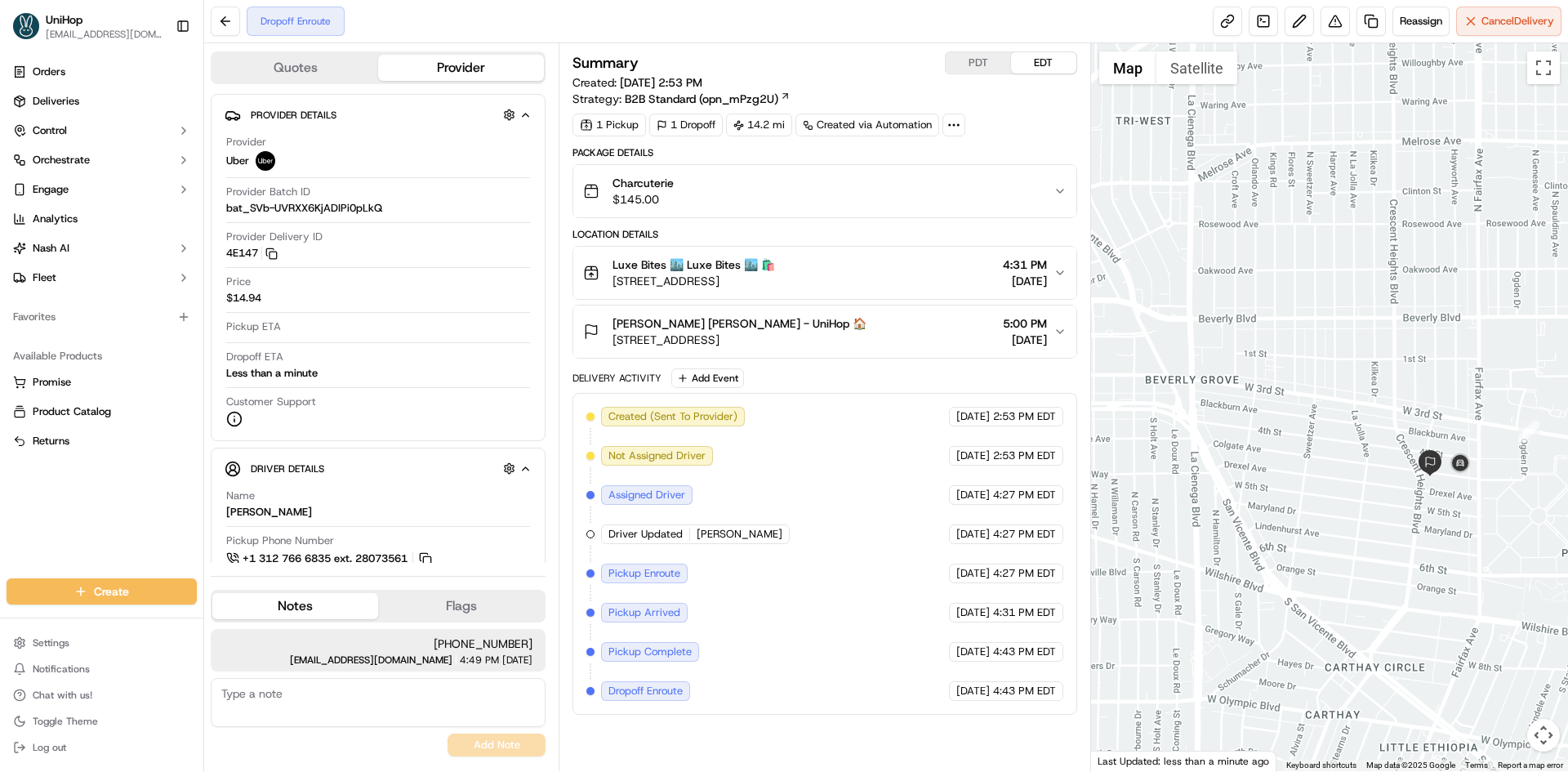
drag, startPoint x: 1373, startPoint y: 441, endPoint x: 1241, endPoint y: 378, distance: 146.3
click at [1222, 378] on div at bounding box center [1330, 407] width 478 height 728
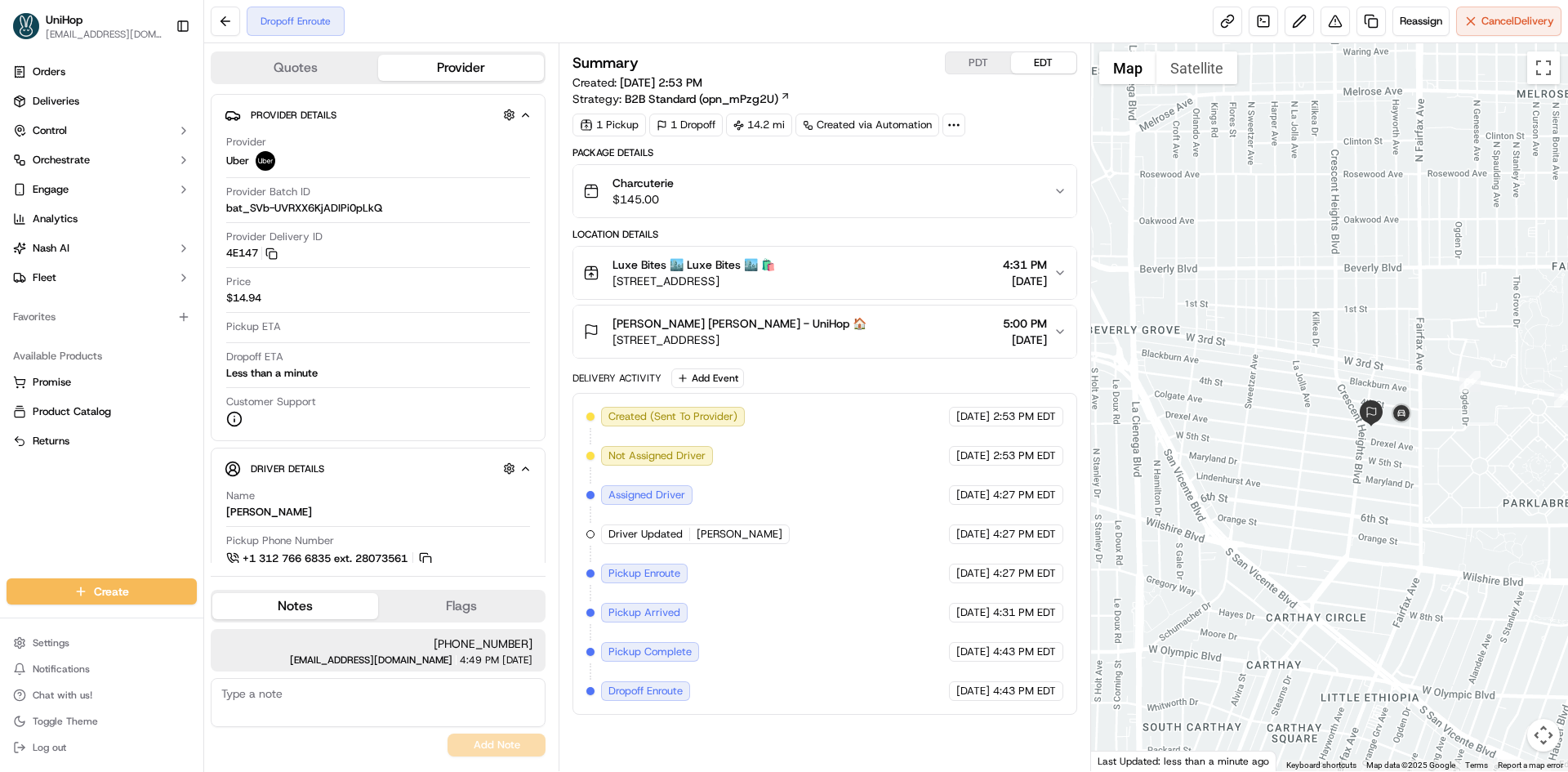
drag, startPoint x: 1355, startPoint y: 440, endPoint x: 1299, endPoint y: 410, distance: 63.5
click at [1299, 410] on div at bounding box center [1330, 407] width 478 height 728
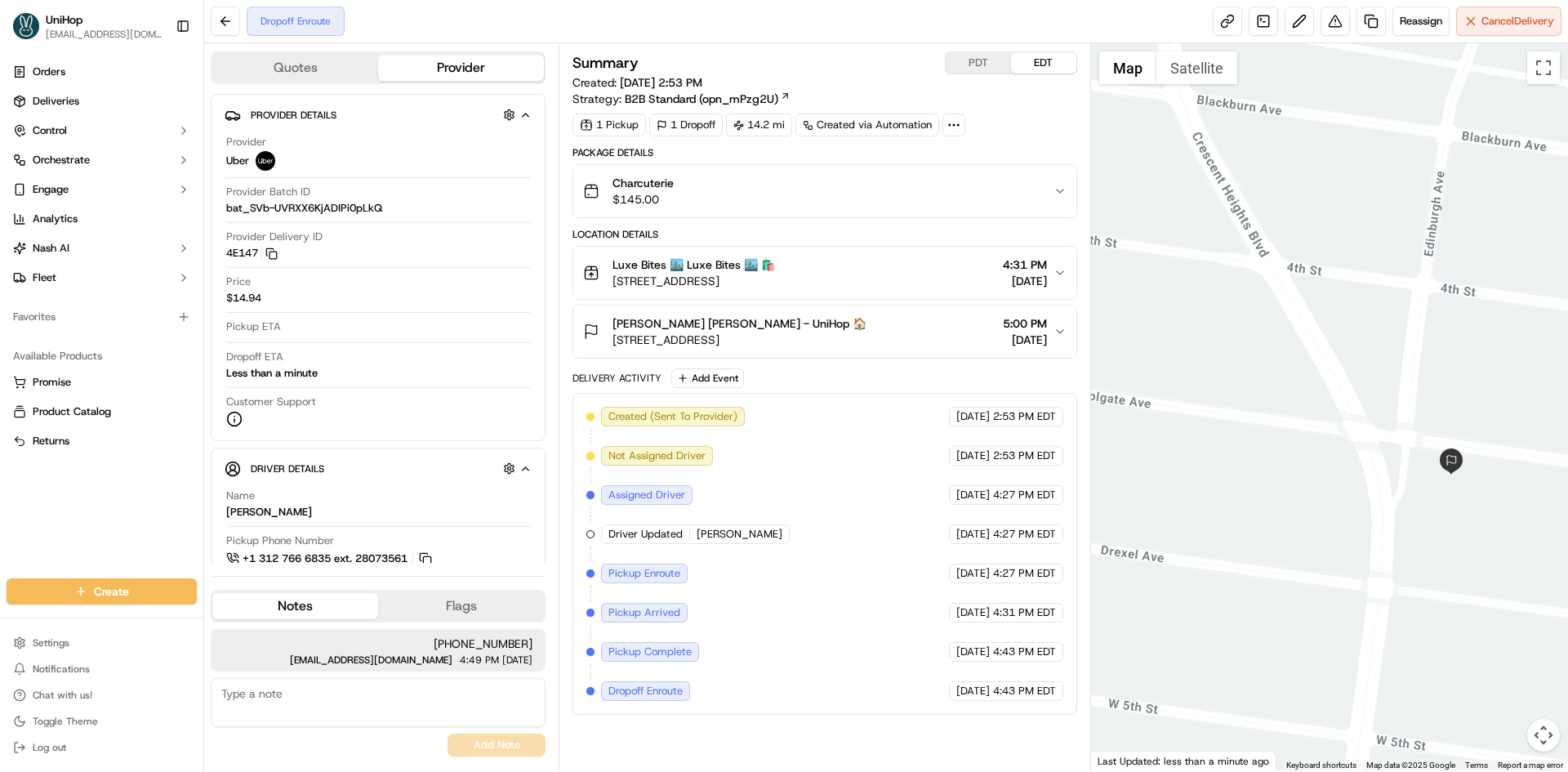
drag, startPoint x: 1489, startPoint y: 443, endPoint x: 1387, endPoint y: 399, distance: 111.1
click at [1387, 399] on div at bounding box center [1330, 407] width 478 height 728
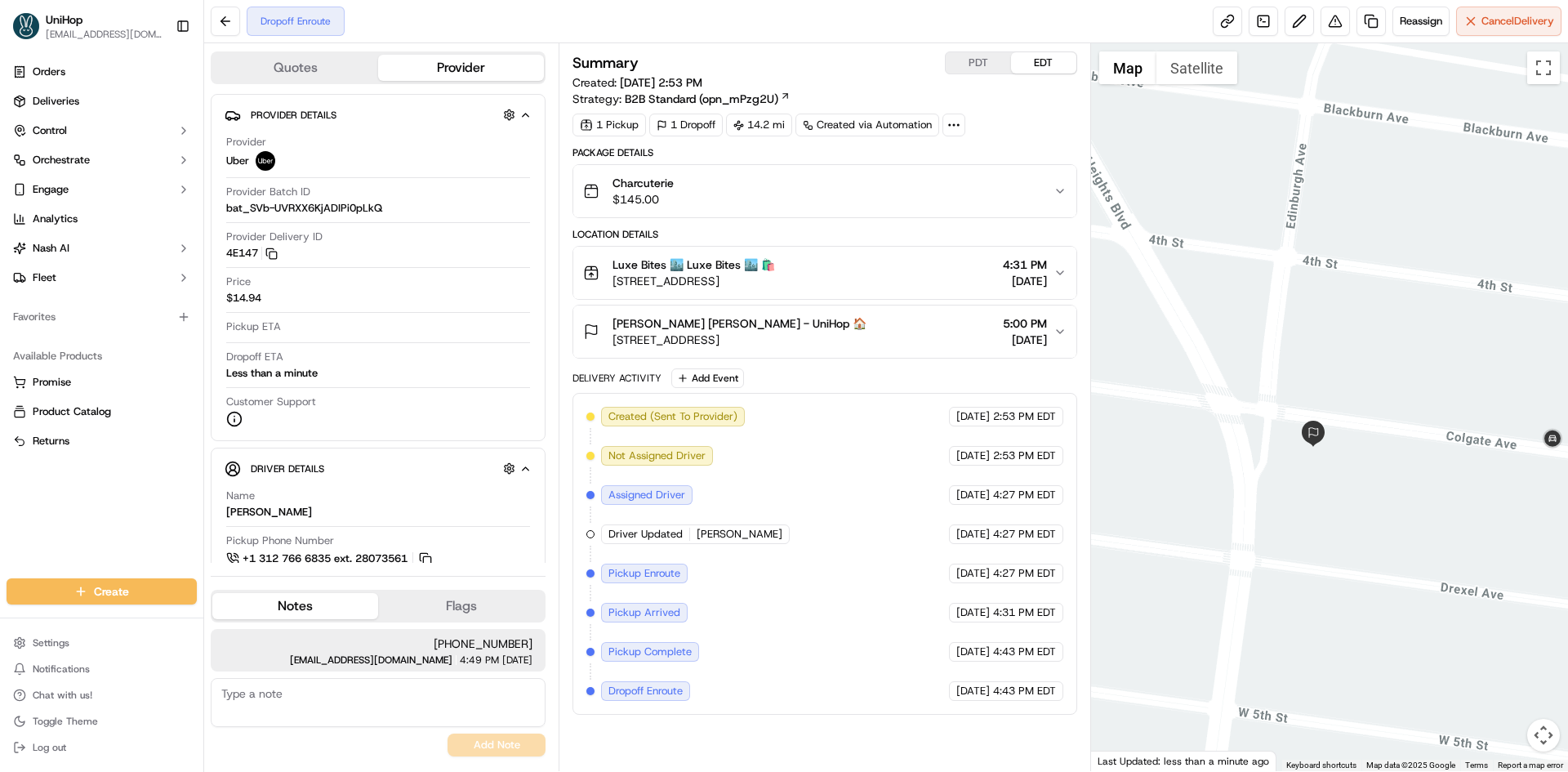
drag, startPoint x: 1380, startPoint y: 382, endPoint x: 1252, endPoint y: 360, distance: 129.9
click at [1252, 360] on div at bounding box center [1330, 407] width 478 height 728
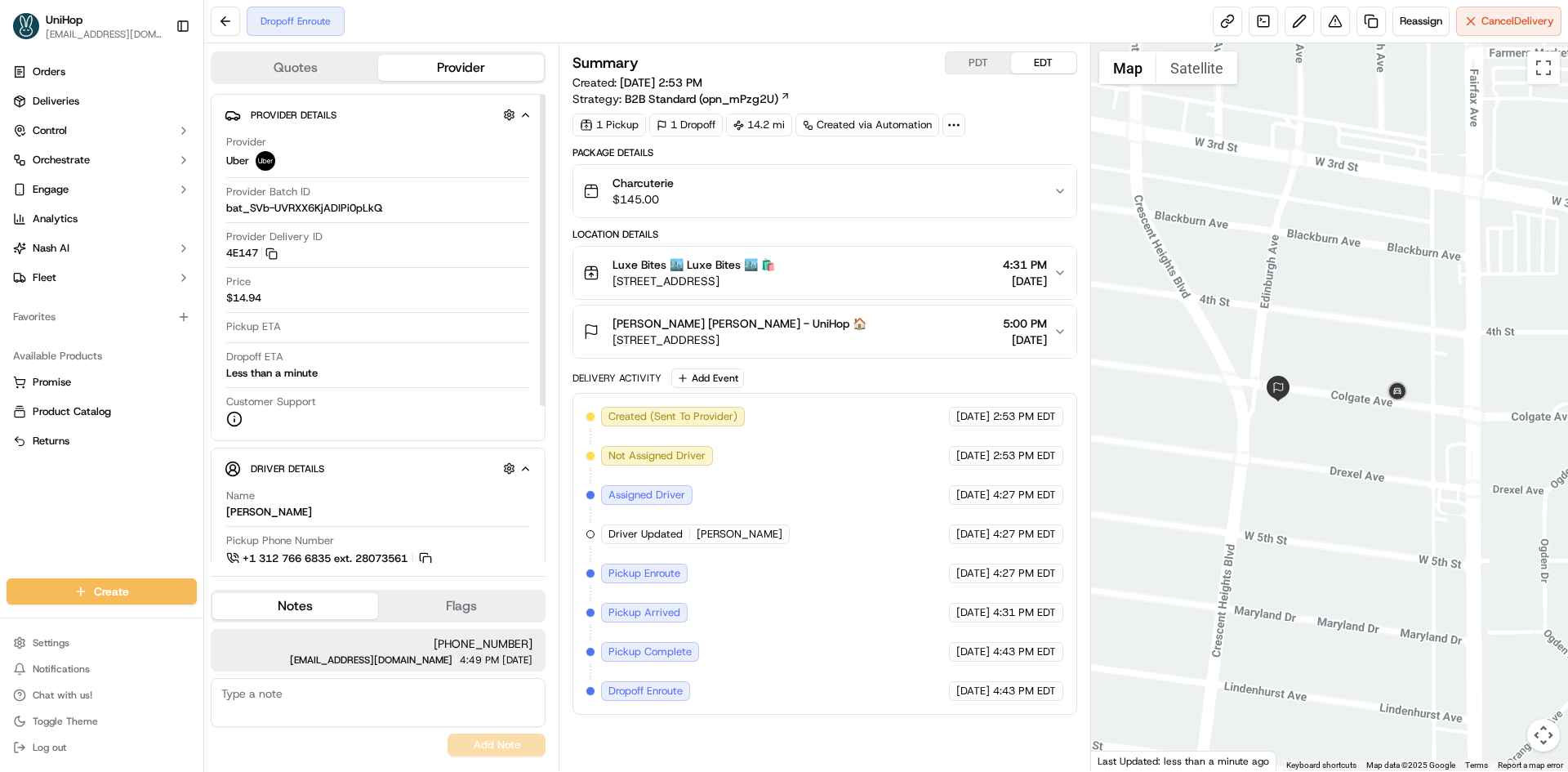
click at [155, 473] on div "Orders Deliveries Control Orchestrate Engage Analytics Nash AI Fleet Favorites …" at bounding box center [101, 309] width 204 height 513
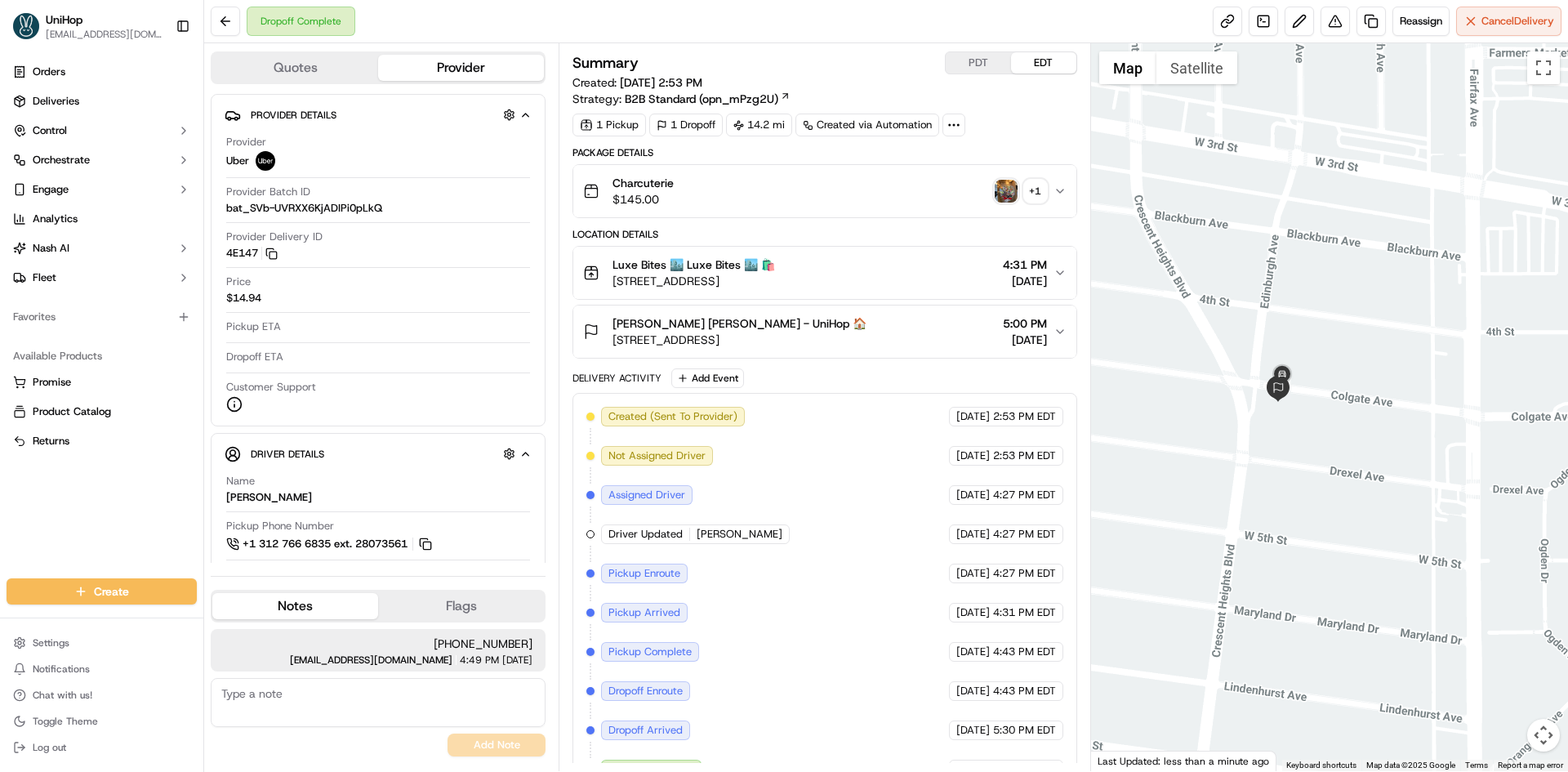
click at [1003, 185] on img "button" at bounding box center [1005, 191] width 23 height 23
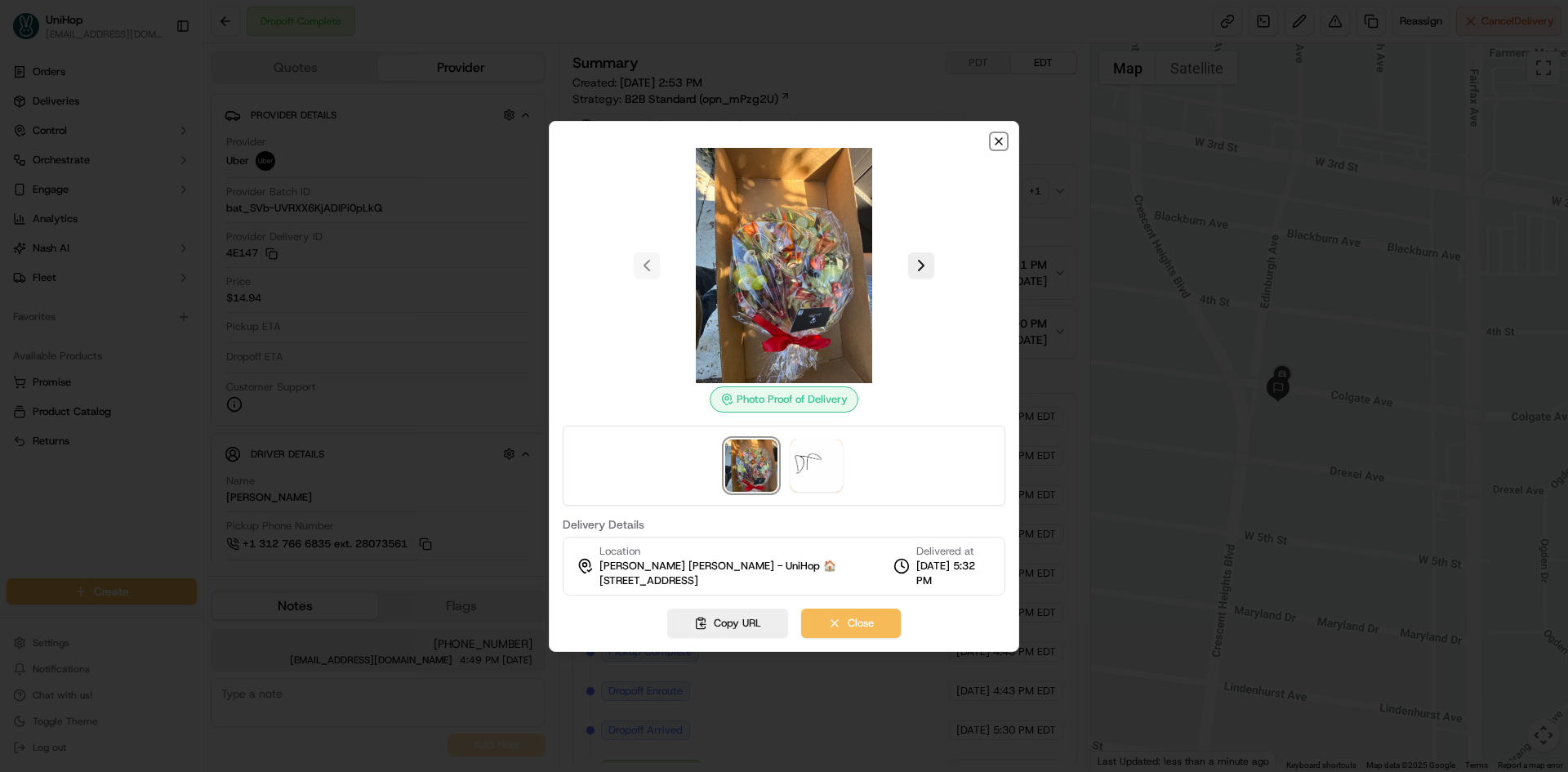
click at [997, 147] on icon "button" at bounding box center [999, 141] width 13 height 13
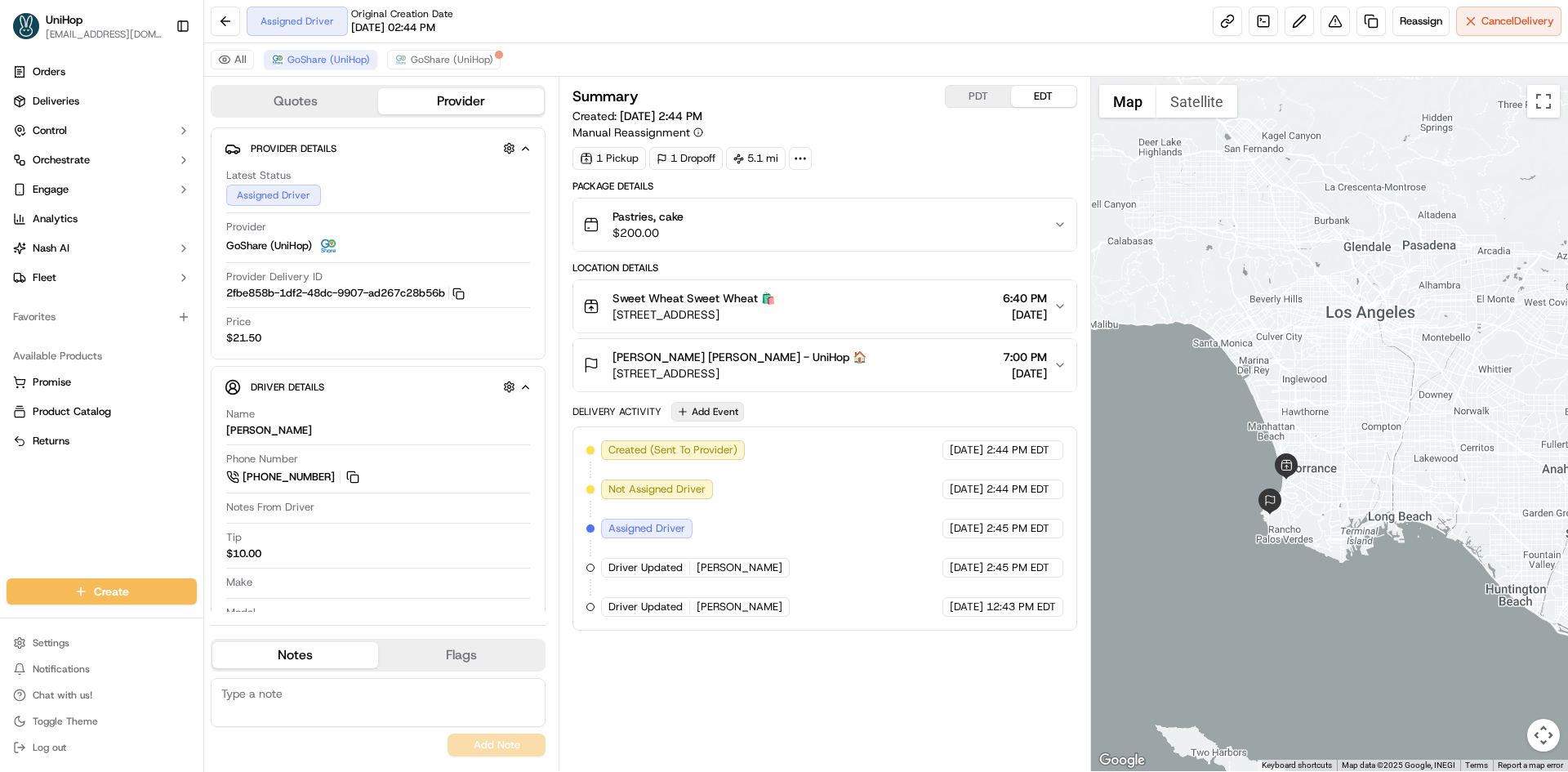
click at [708, 411] on button "Add Event" at bounding box center [708, 412] width 72 height 20
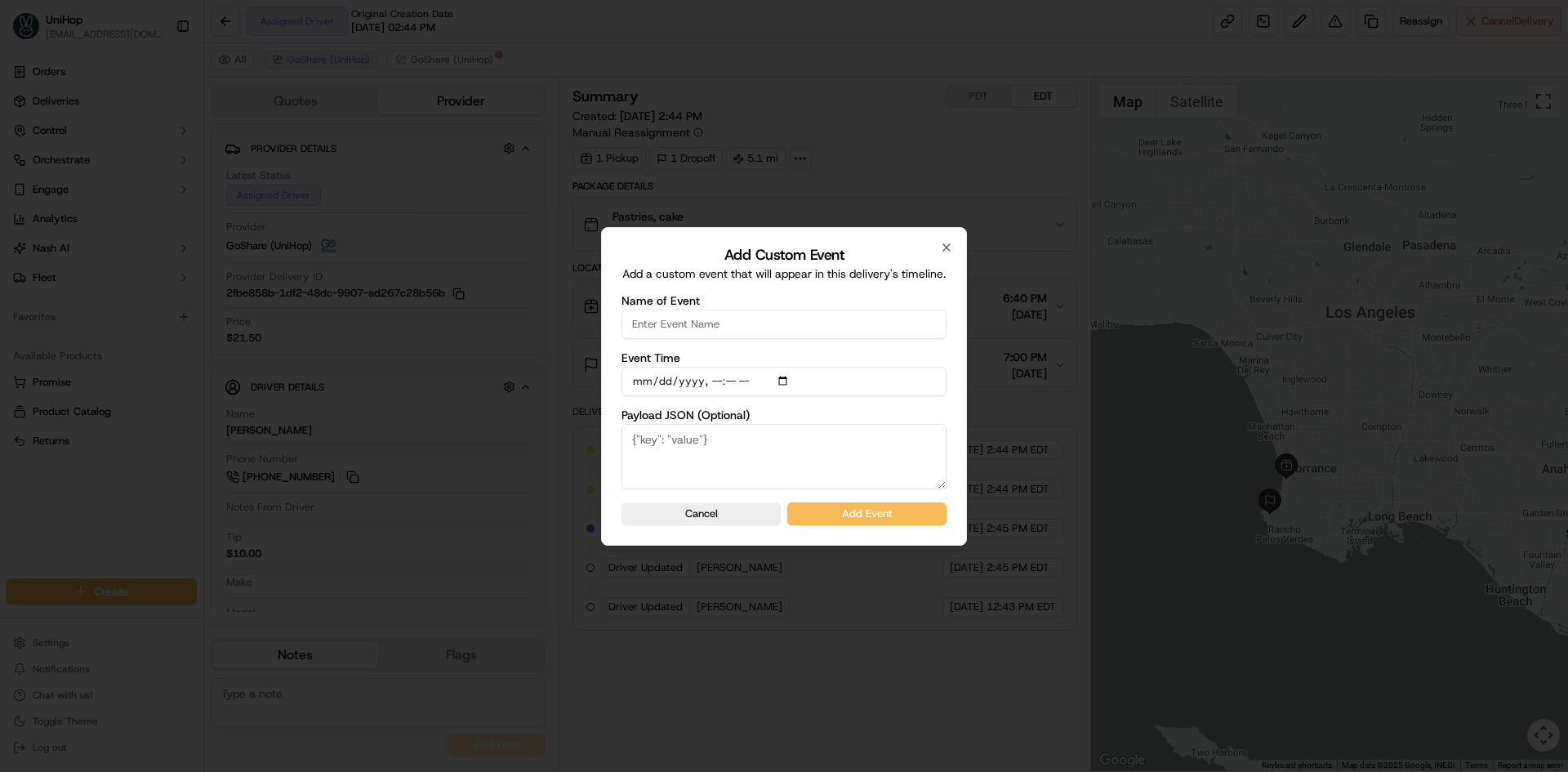
click at [727, 323] on input "Name of Event" at bounding box center [784, 324] width 325 height 29
type input "Driver Confirmed"
click at [784, 374] on input "Event Time" at bounding box center [784, 381] width 325 height 29
type input "[DATE]T16:54"
click at [965, 403] on div "Add Custom Event Add a custom event that will appear in this delivery's timelin…" at bounding box center [784, 386] width 366 height 319
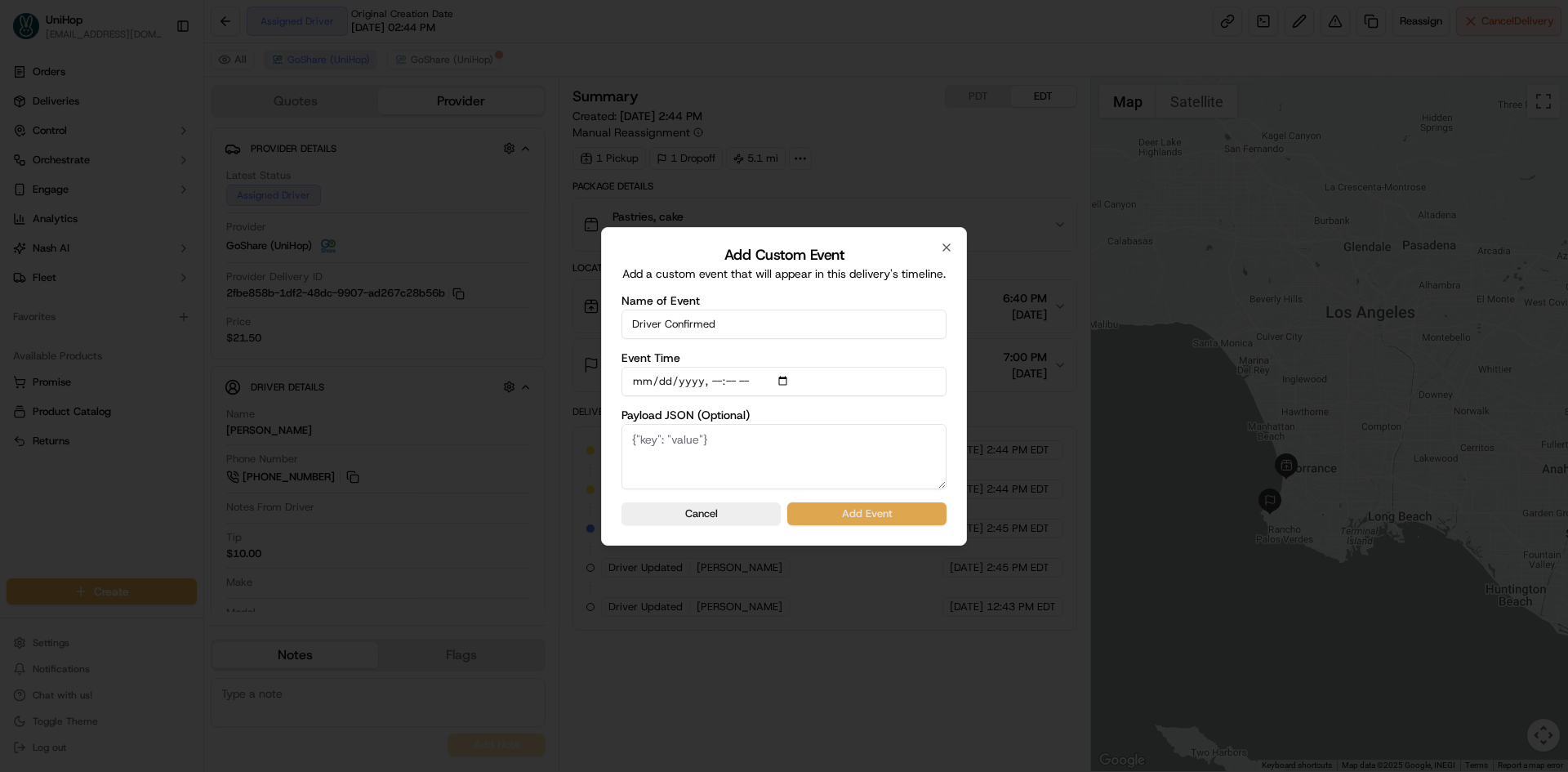
click at [883, 509] on button "Add Event" at bounding box center [867, 513] width 159 height 23
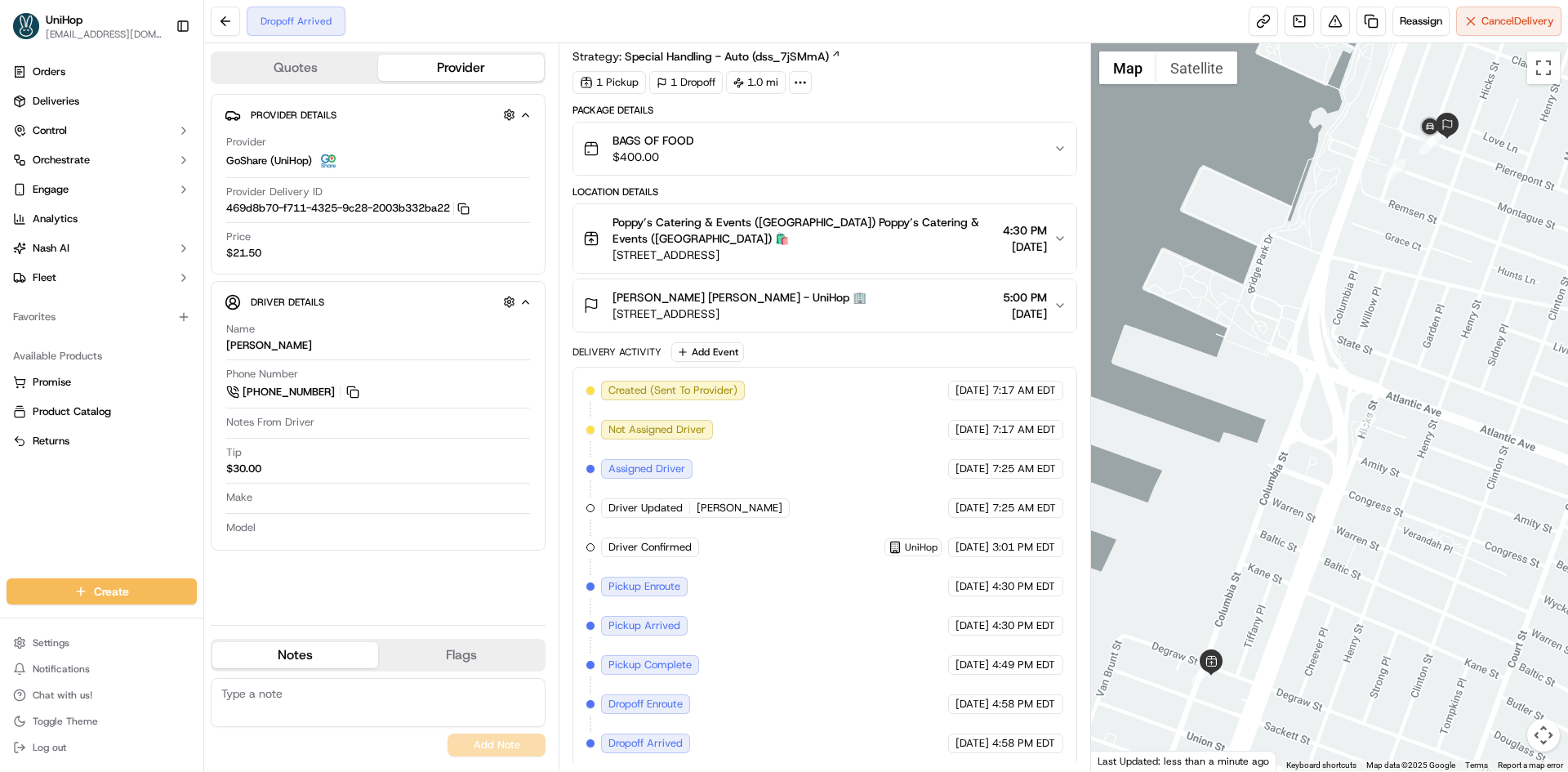
scroll to position [38, 0]
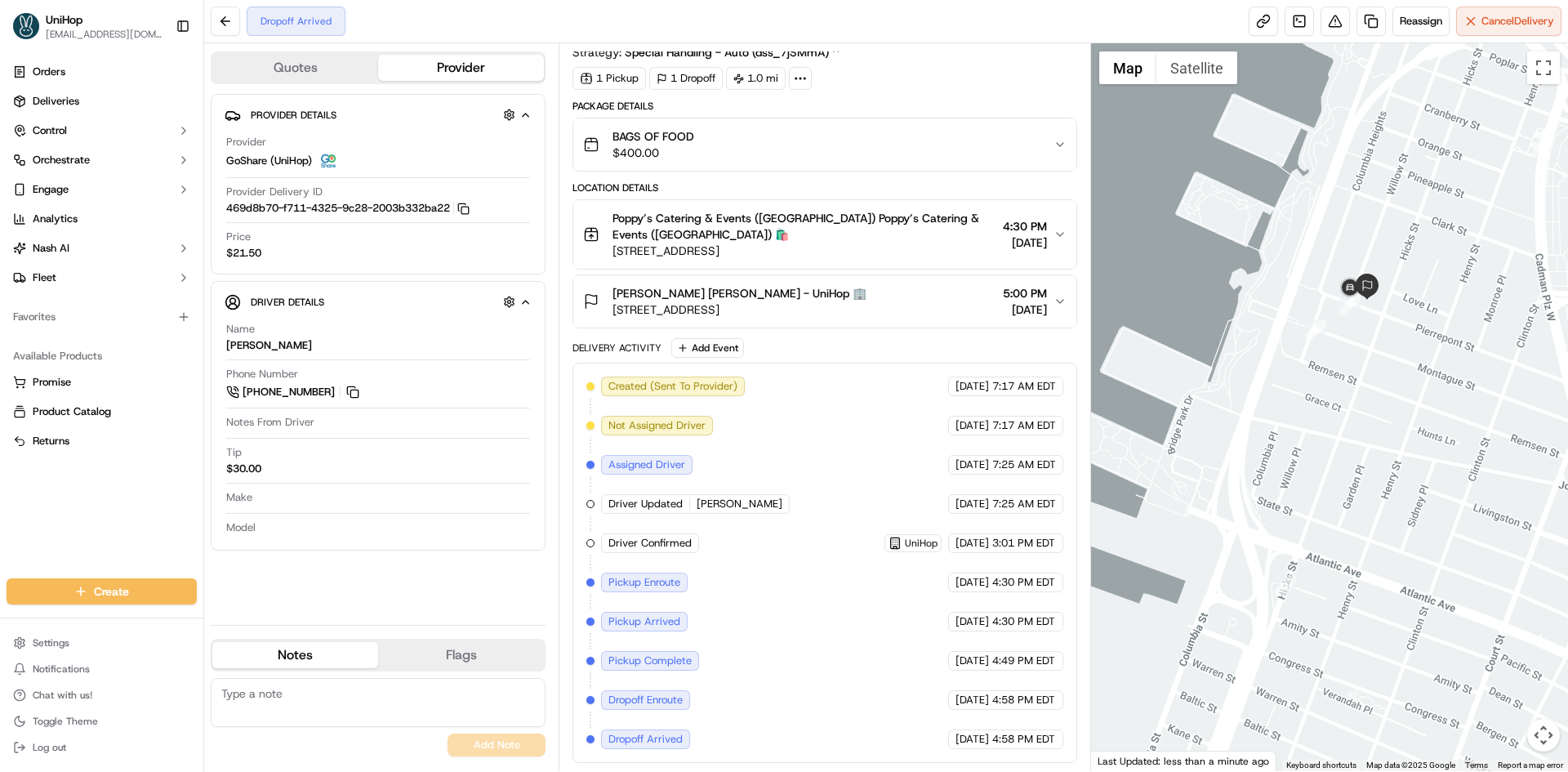
drag, startPoint x: 1382, startPoint y: 216, endPoint x: 1302, endPoint y: 367, distance: 170.9
click at [1302, 367] on div at bounding box center [1330, 407] width 478 height 728
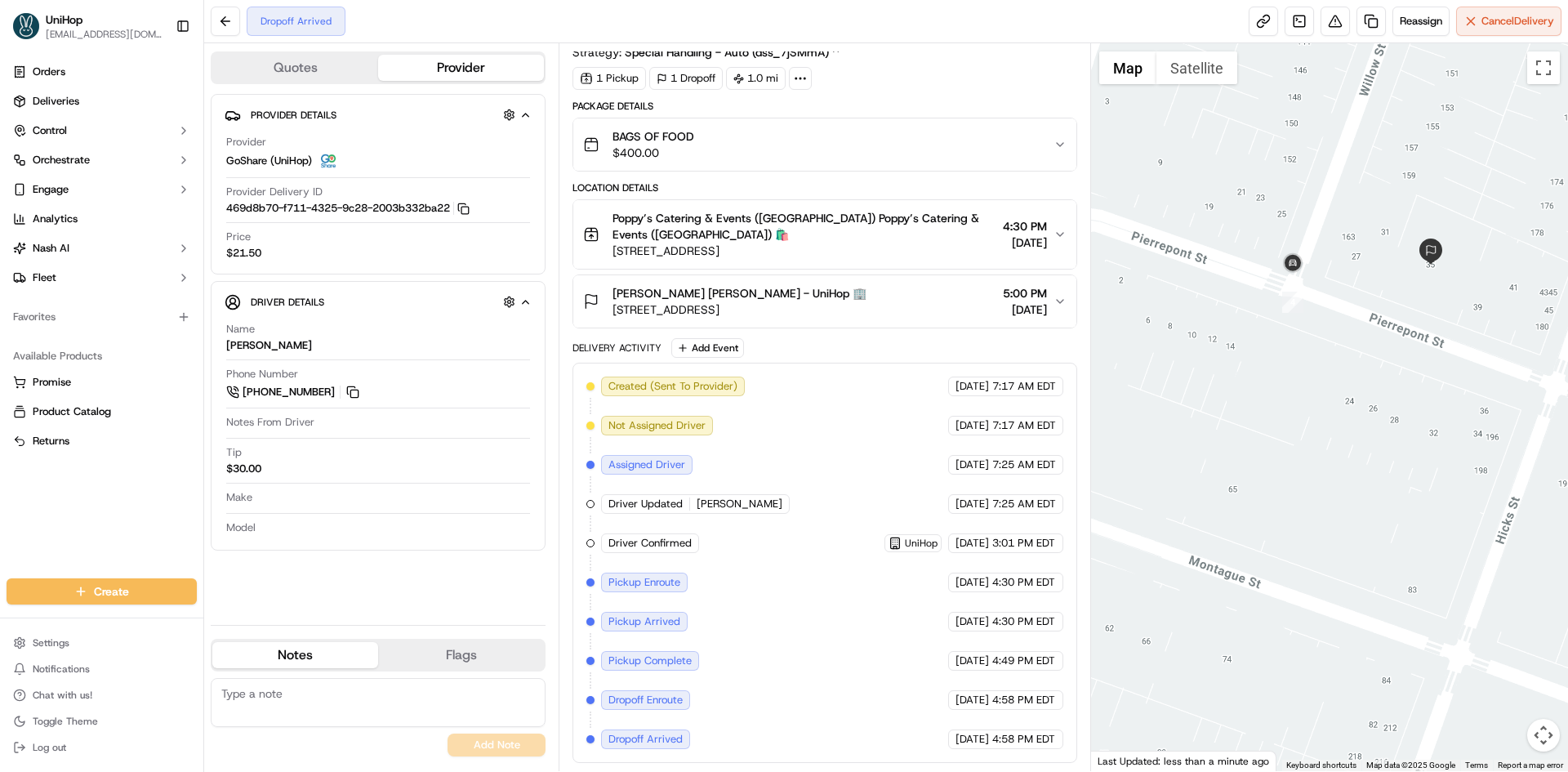
click at [1223, 70] on button "Satellite" at bounding box center [1196, 68] width 81 height 33
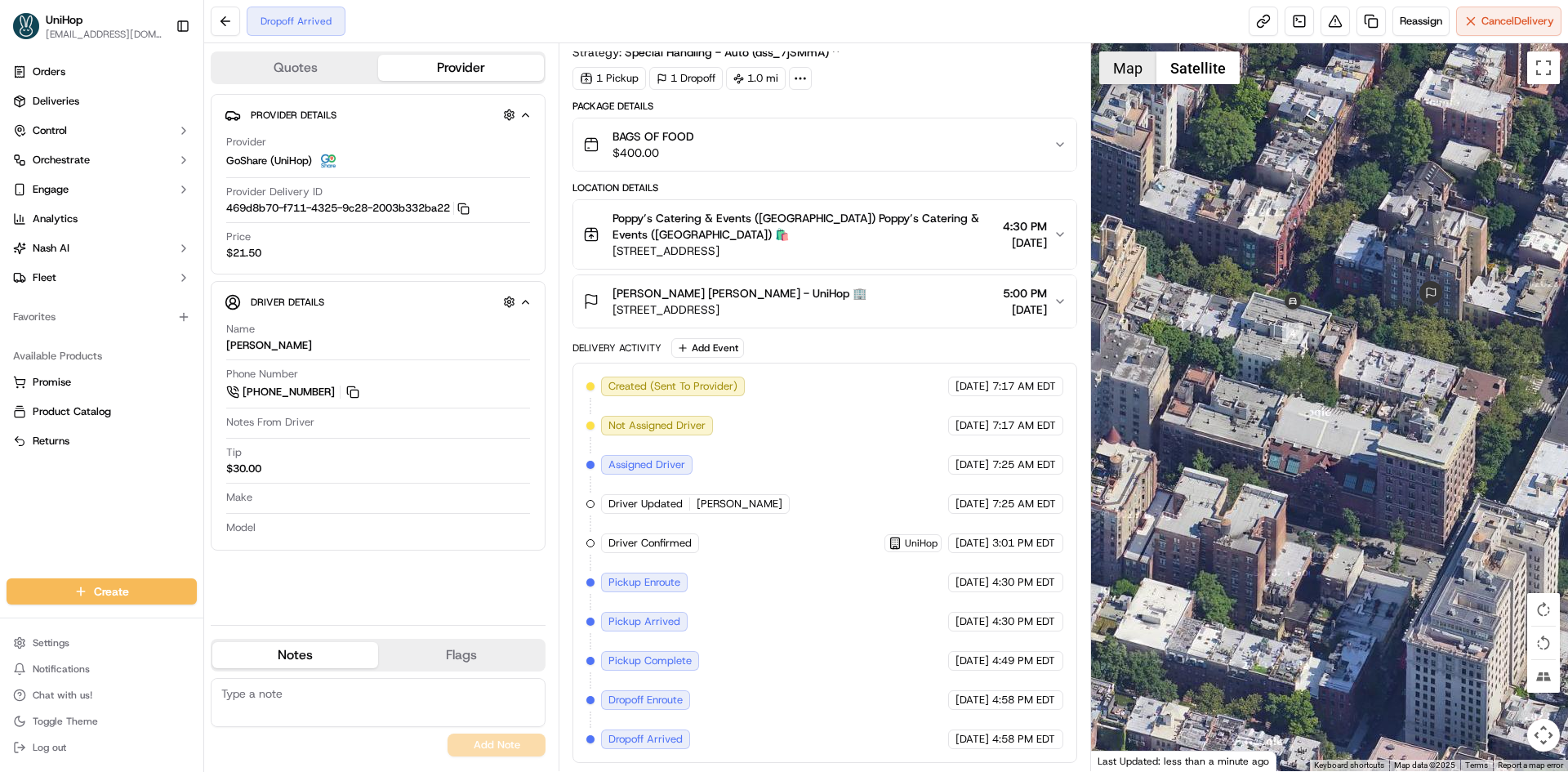
click at [1120, 71] on button "Map" at bounding box center [1127, 68] width 57 height 33
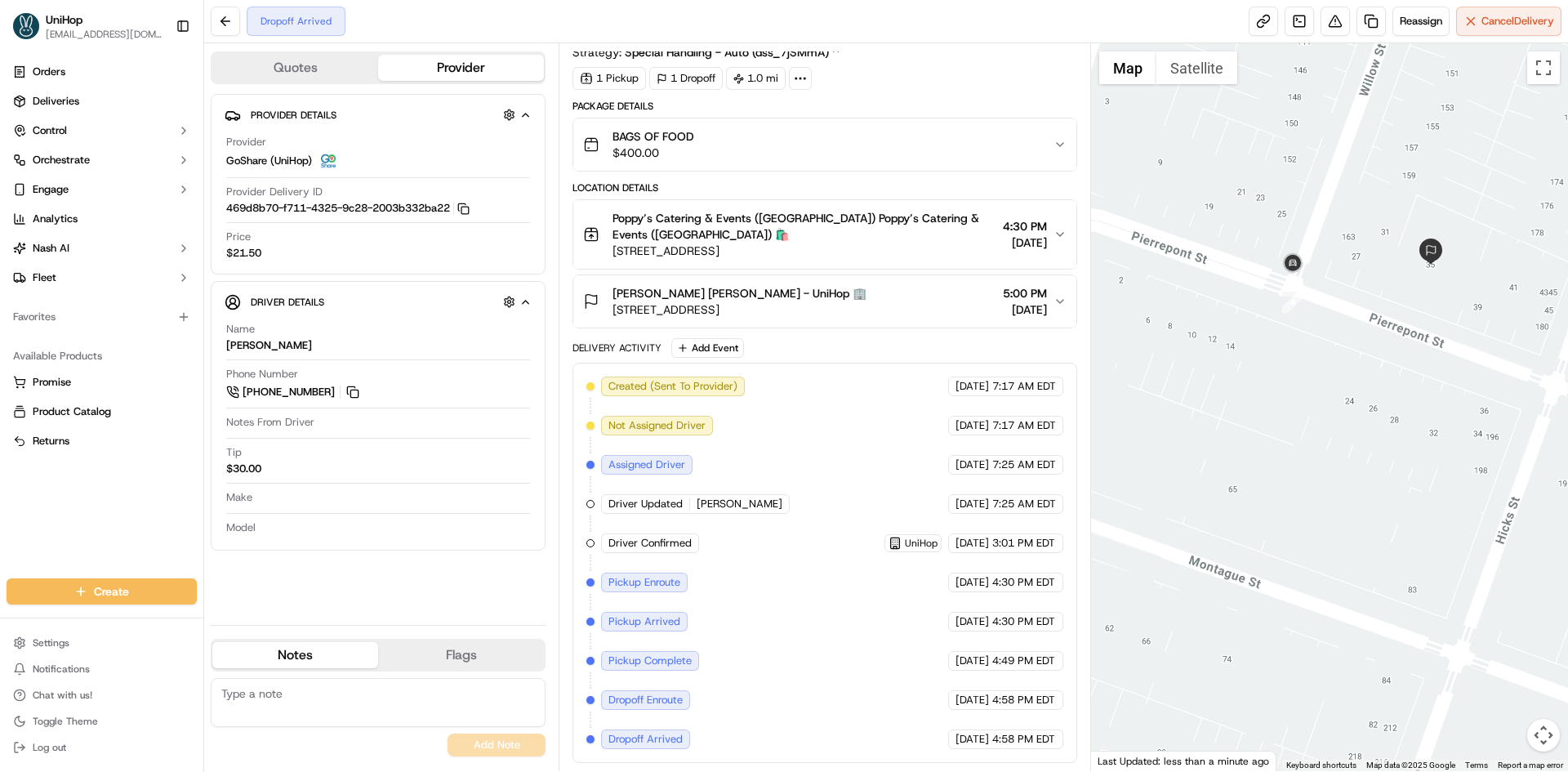
click at [1392, 197] on div at bounding box center [1330, 407] width 478 height 728
drag, startPoint x: 1382, startPoint y: 197, endPoint x: 1375, endPoint y: 207, distance: 12.2
click at [1375, 207] on div at bounding box center [1330, 407] width 478 height 728
click at [1369, 210] on div at bounding box center [1330, 407] width 478 height 728
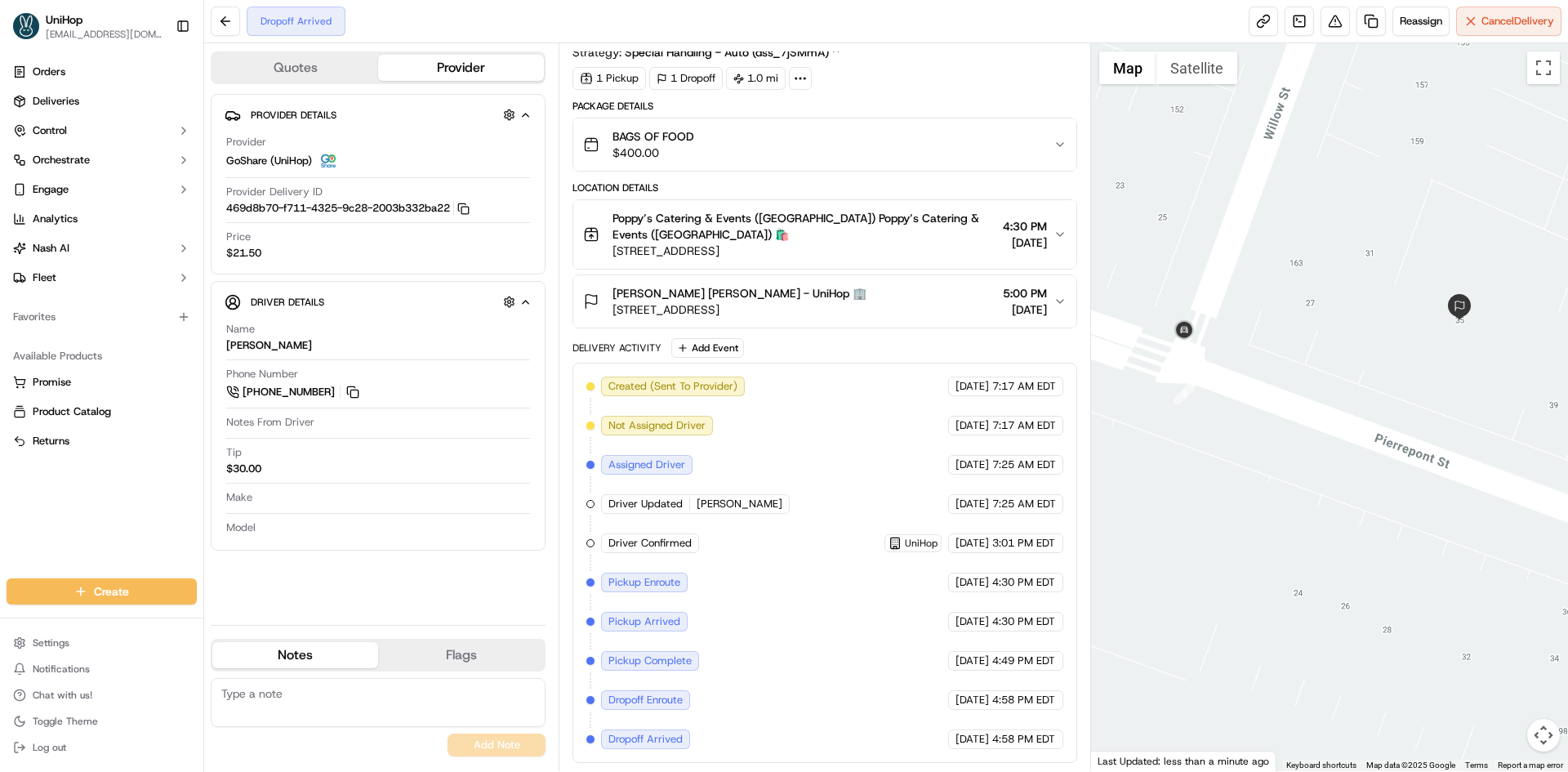
click at [925, 281] on button "[PERSON_NAME] [PERSON_NAME] - UniHop 🏢 [STREET_ADDRESS] 5:00 PM [DATE]" at bounding box center [824, 301] width 502 height 52
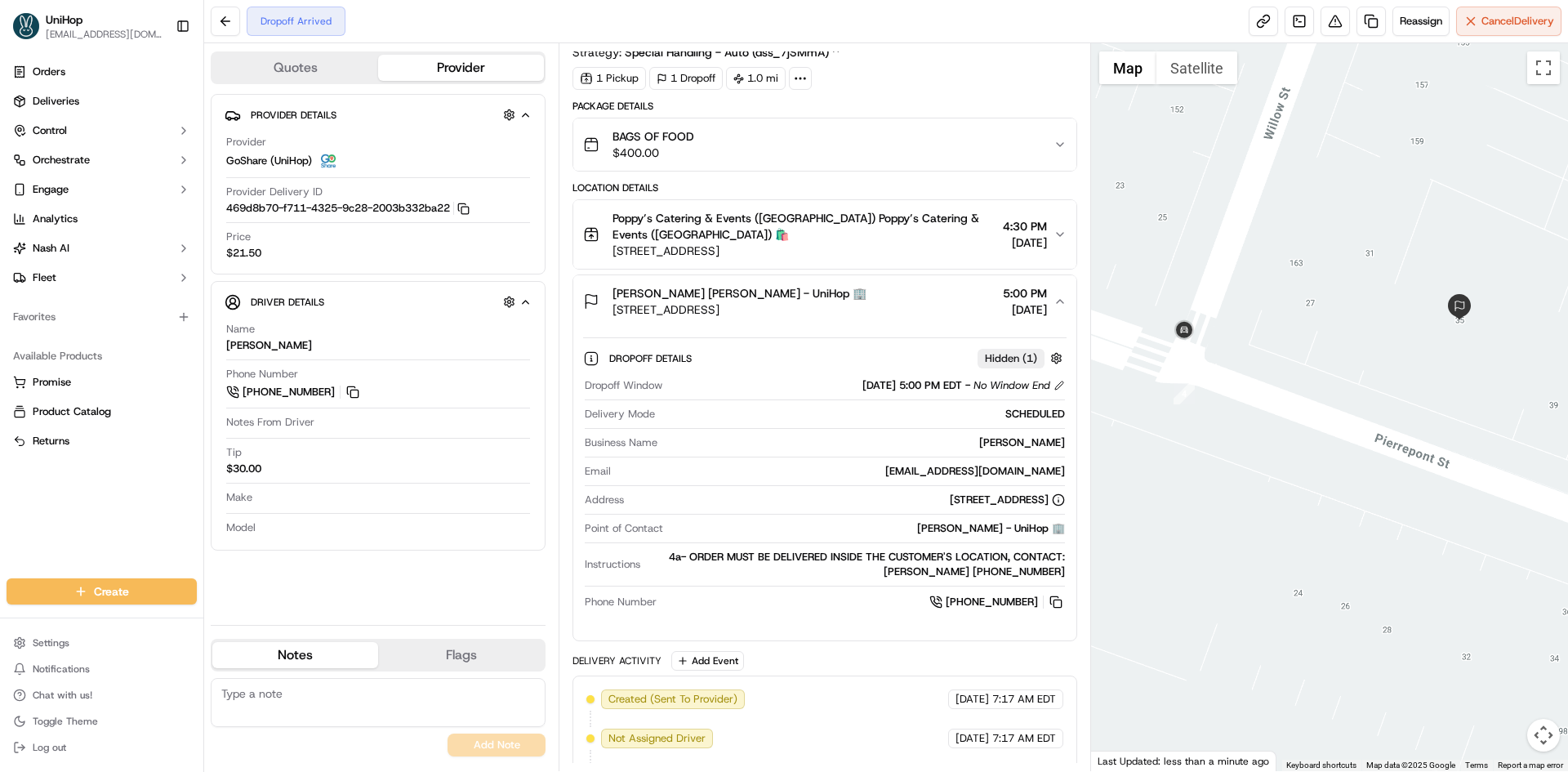
click at [925, 281] on button "[PERSON_NAME] [PERSON_NAME] - UniHop 🏢 [STREET_ADDRESS] 5:00 PM [DATE]" at bounding box center [824, 301] width 502 height 52
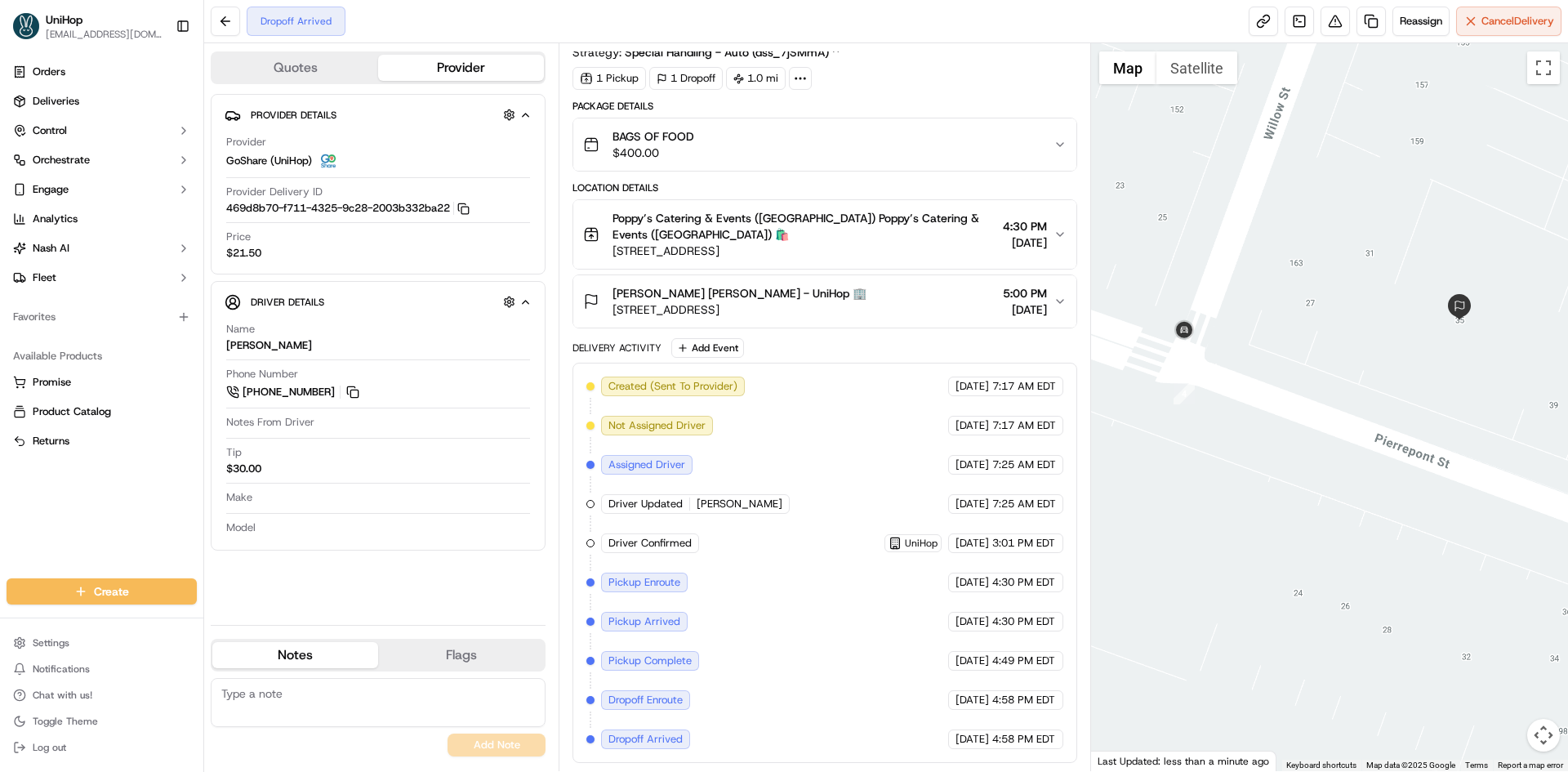
drag, startPoint x: 877, startPoint y: 315, endPoint x: 612, endPoint y: 312, distance: 265.0
click at [612, 312] on div "Elizabeth Giamatti Elizabeth Giamatti - UniHop 🏢 35 Pierrepont St, Brooklyn, NY…" at bounding box center [818, 301] width 470 height 33
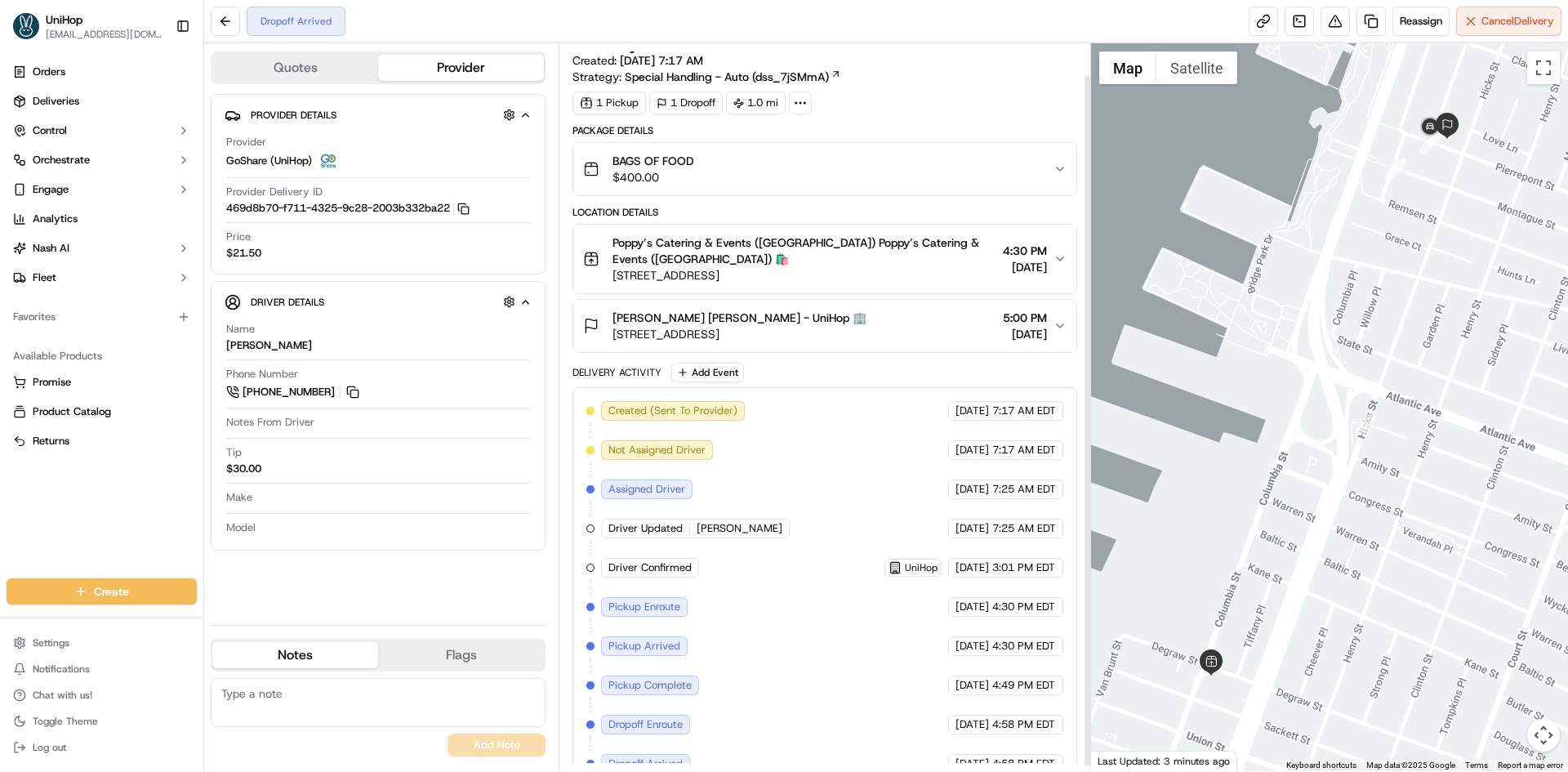
scroll to position [38, 0]
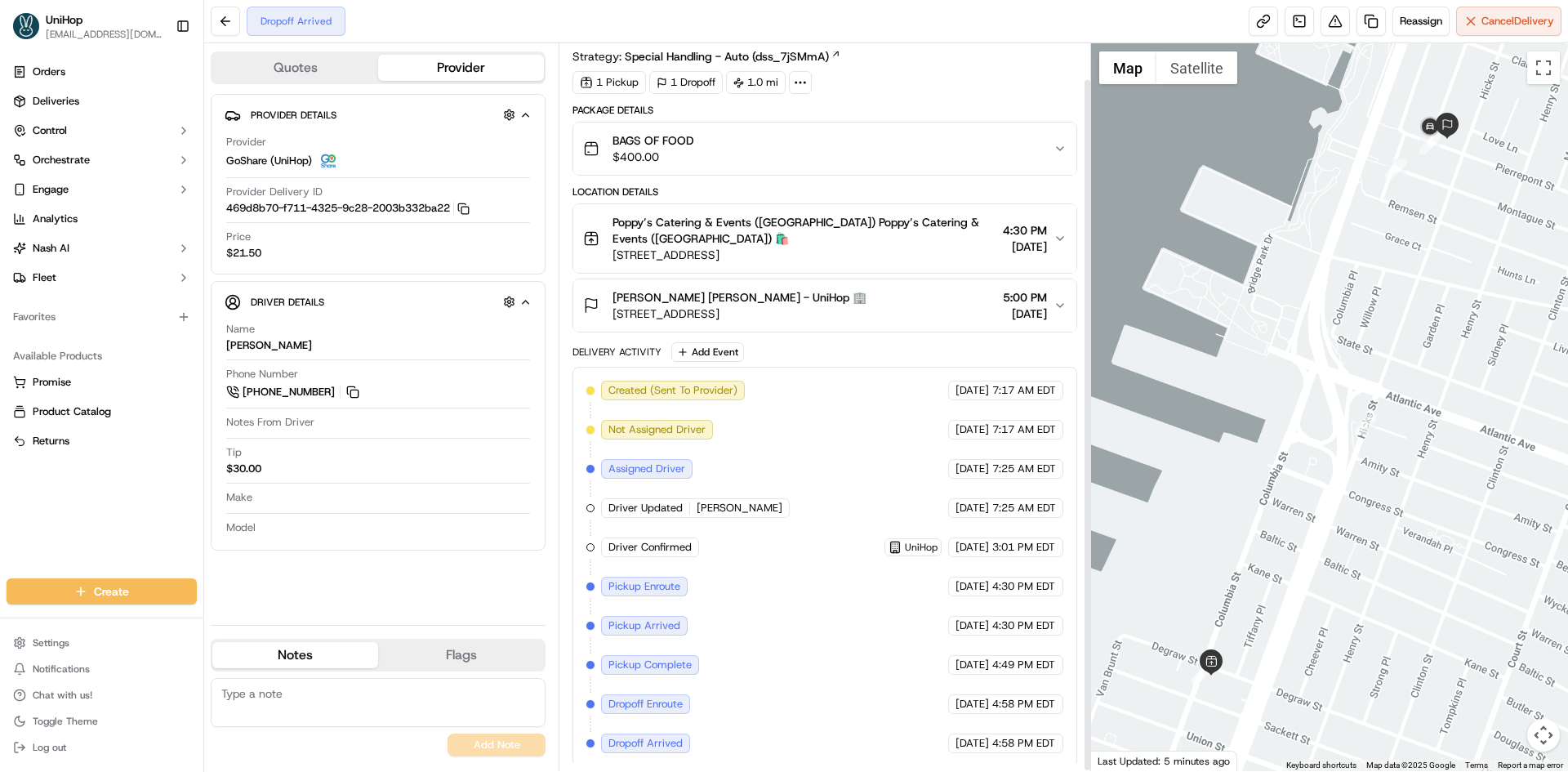
scroll to position [38, 0]
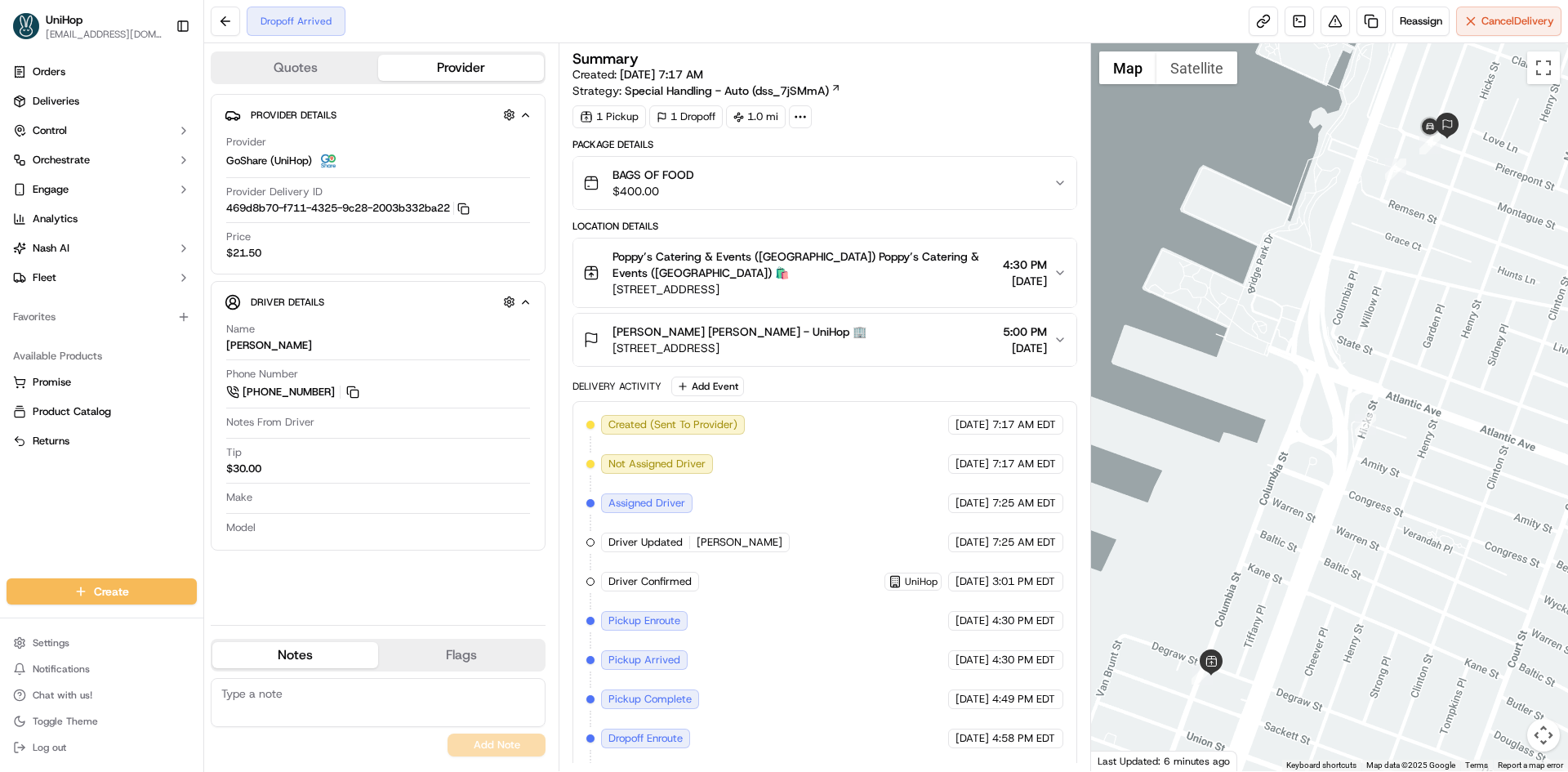
click at [318, 655] on button "Notes" at bounding box center [295, 654] width 166 height 26
click at [798, 352] on span "[STREET_ADDRESS]" at bounding box center [739, 348] width 254 height 16
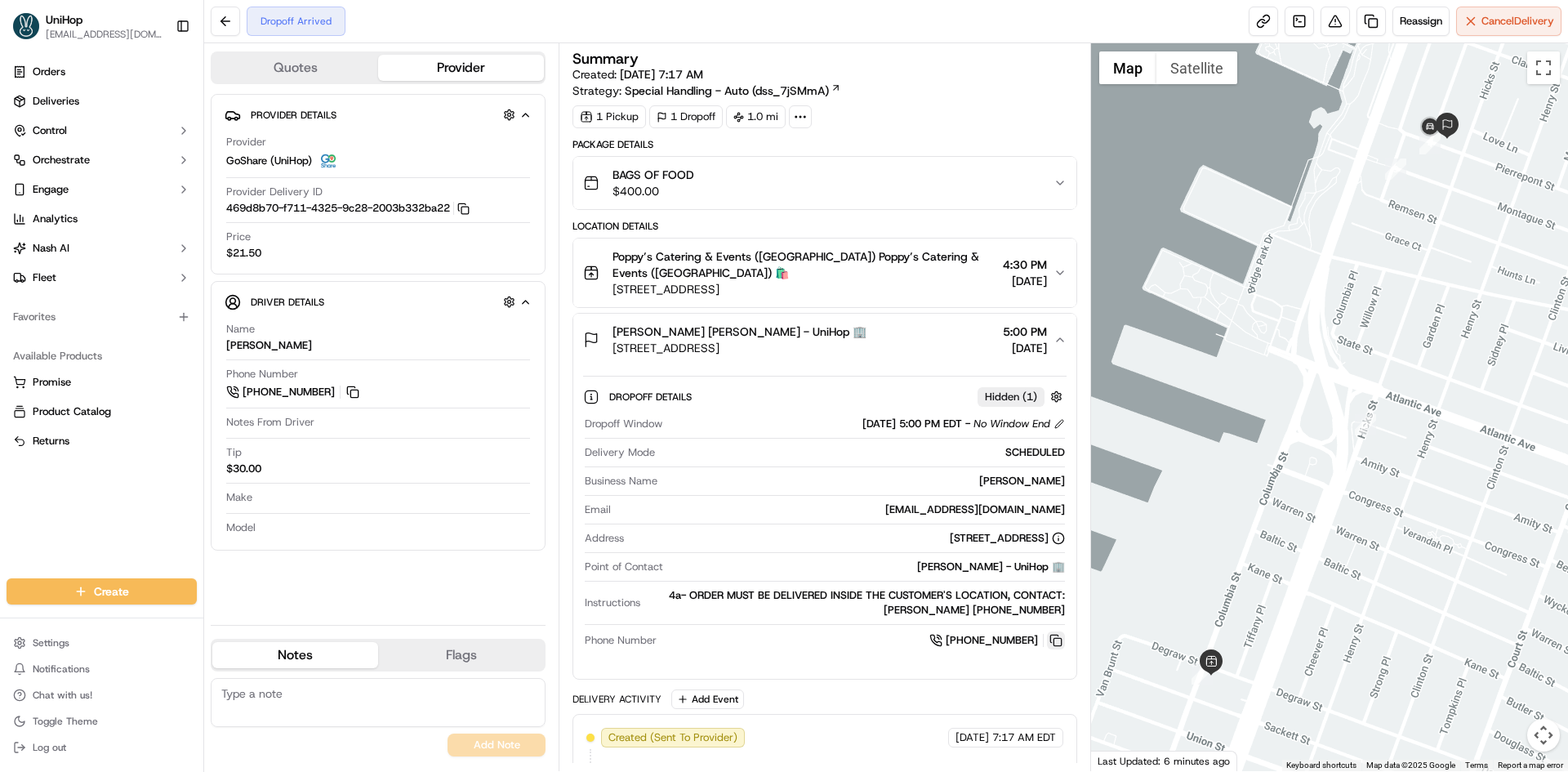
click at [1064, 643] on button at bounding box center [1056, 641] width 18 height 18
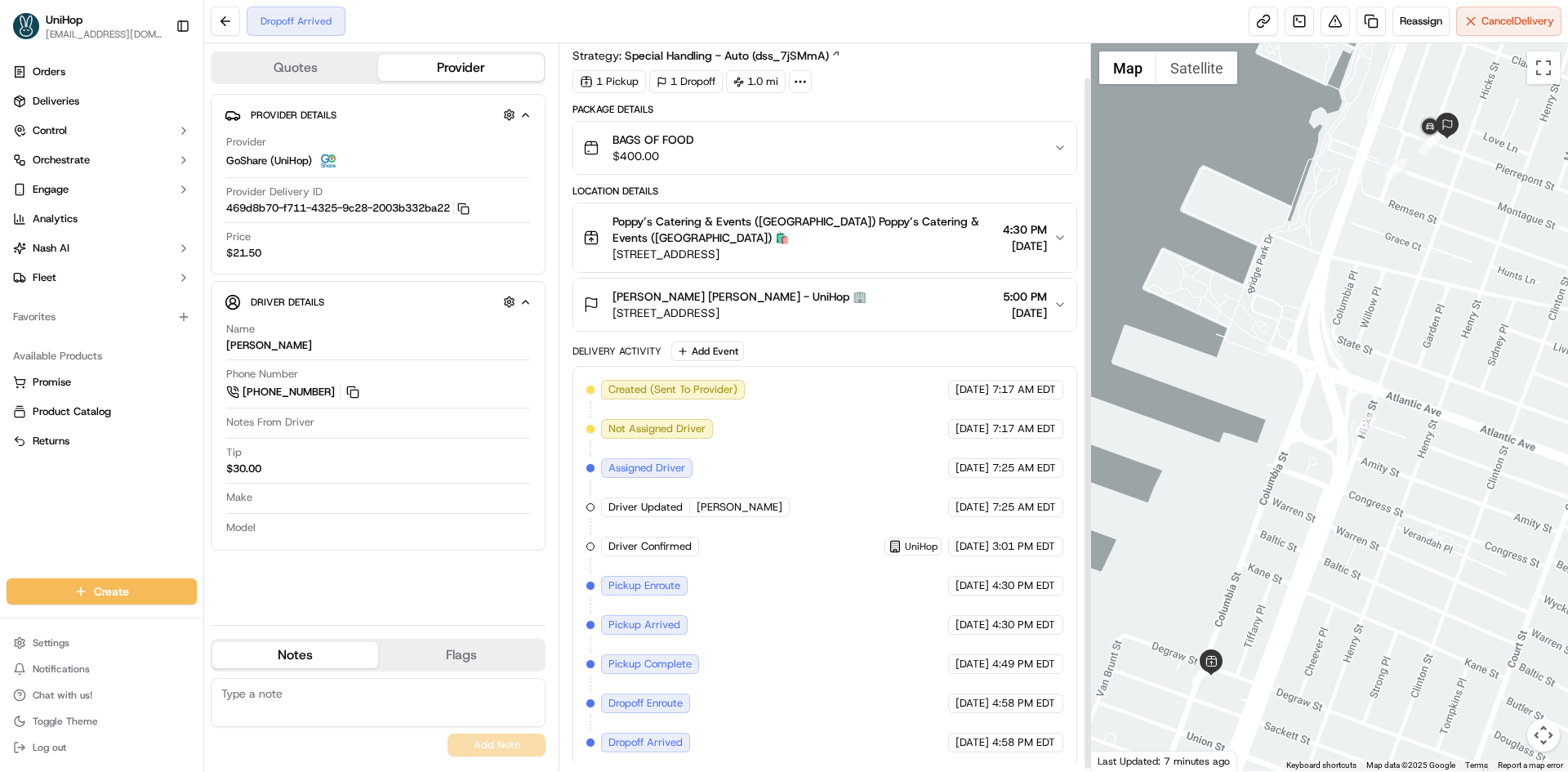
scroll to position [38, 0]
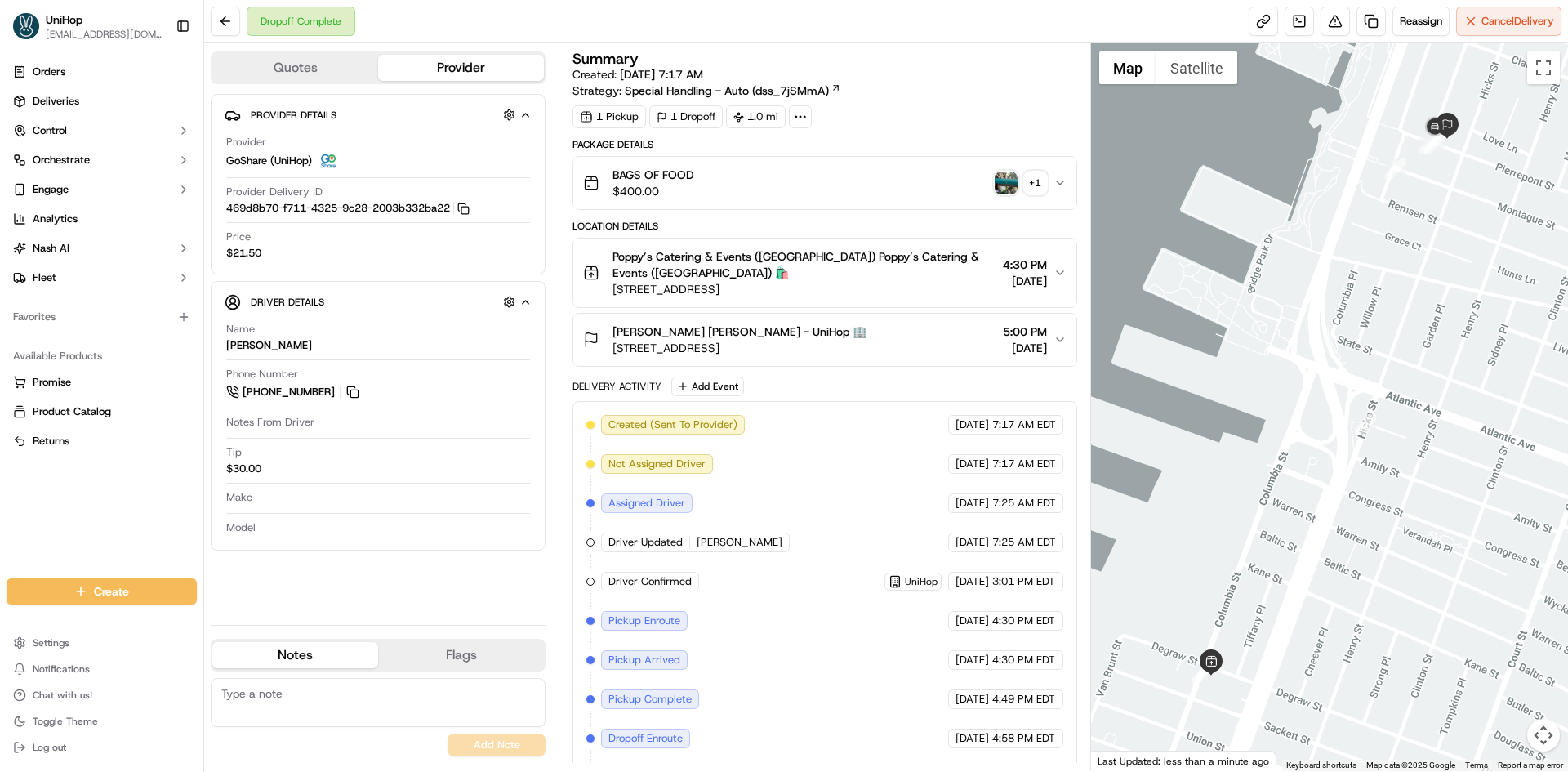
click at [1020, 198] on div "BAGS OF FOOD $400.00 + 1" at bounding box center [818, 183] width 470 height 33
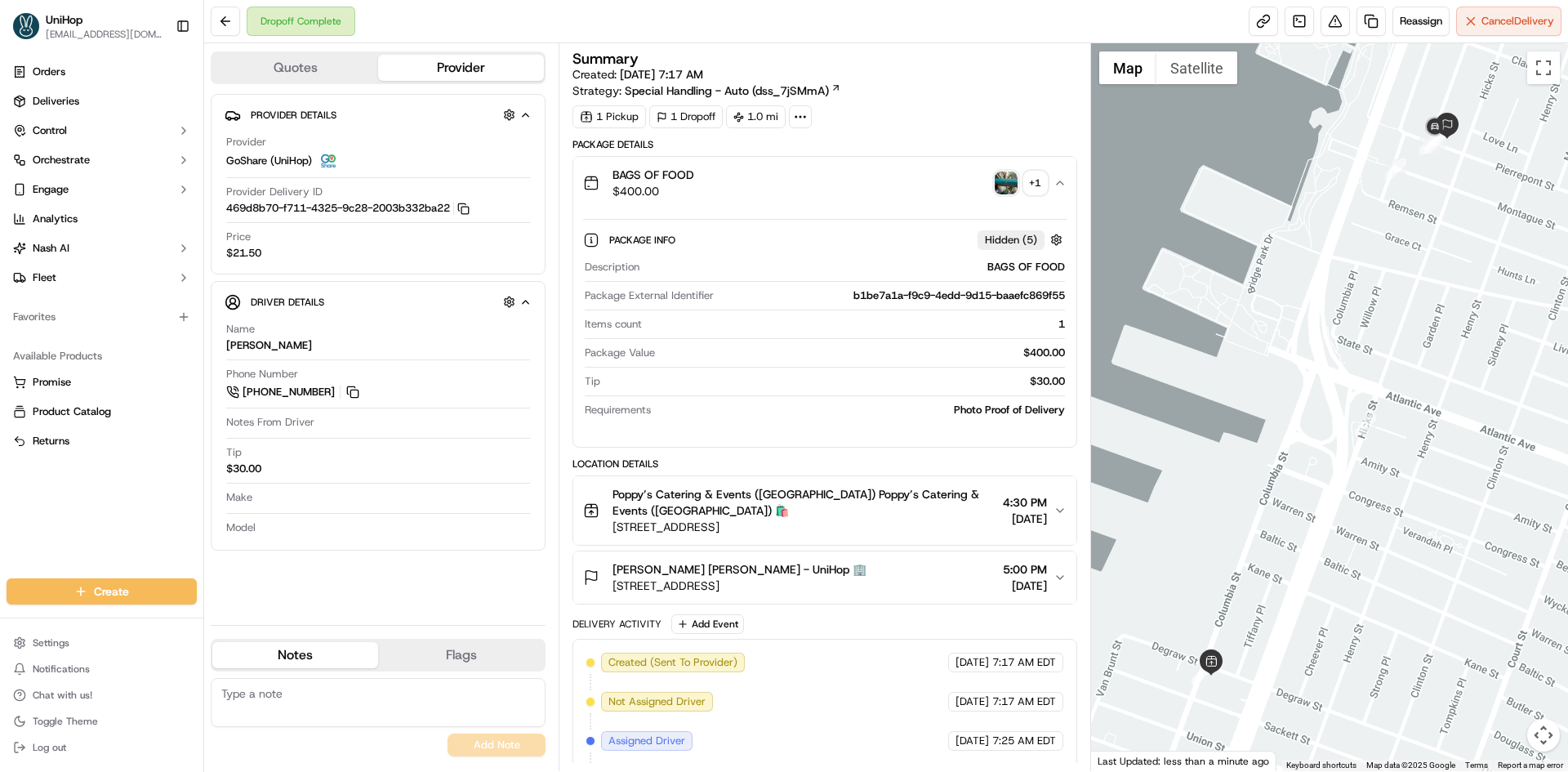
click at [1011, 186] on img "button" at bounding box center [1005, 183] width 23 height 23
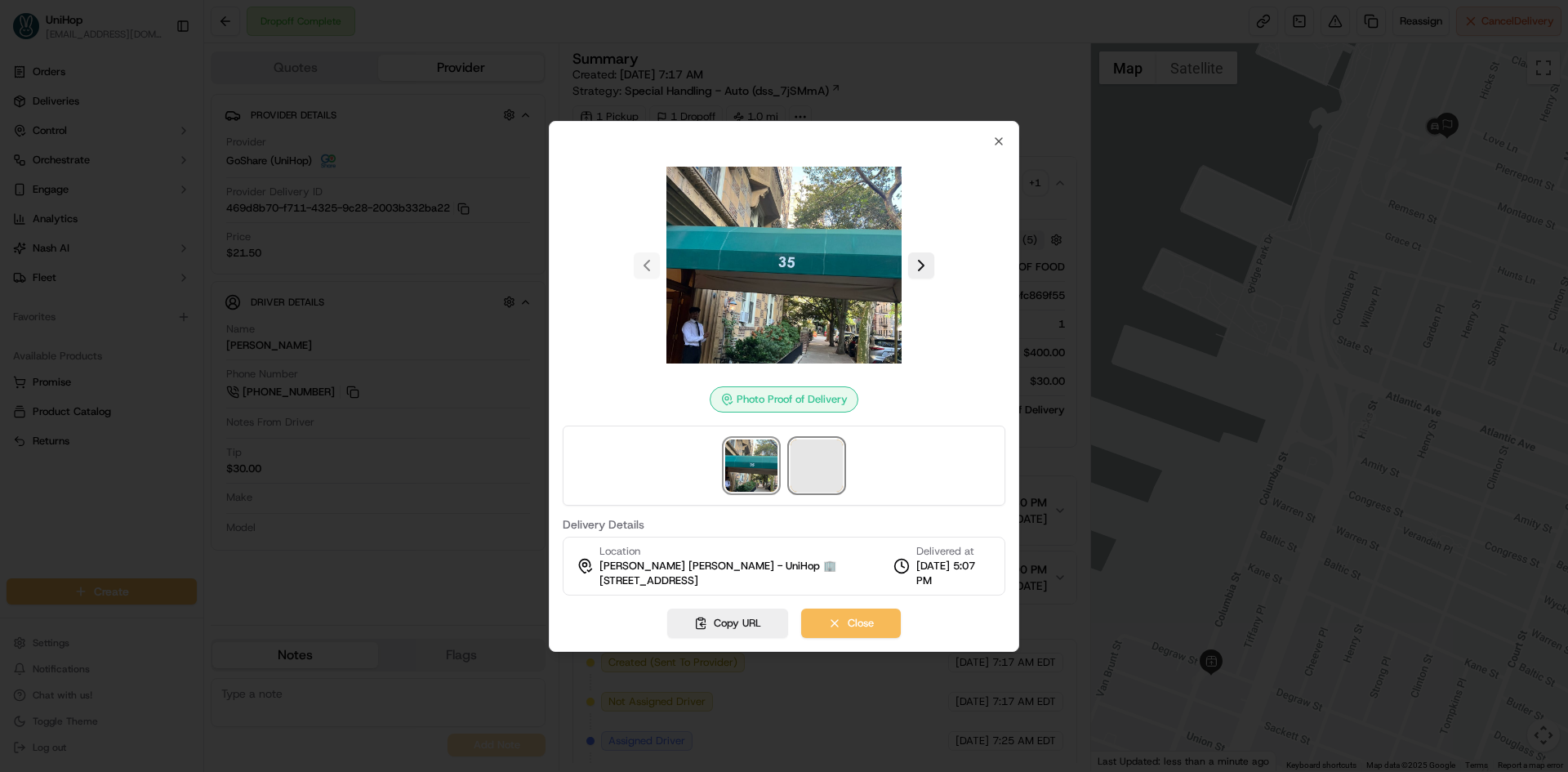
click at [814, 487] on span at bounding box center [817, 466] width 52 height 52
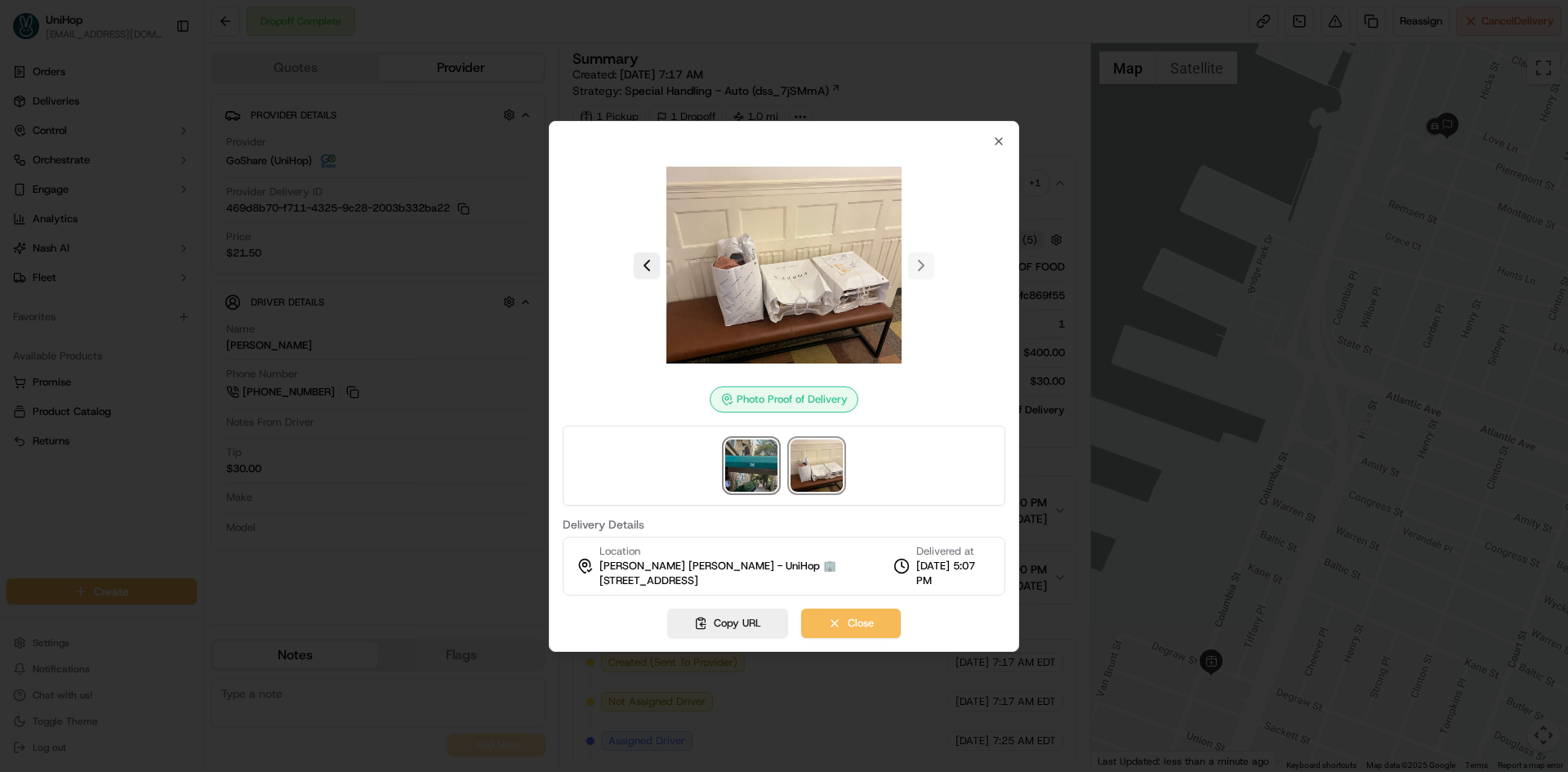
click at [754, 467] on img at bounding box center [752, 466] width 52 height 52
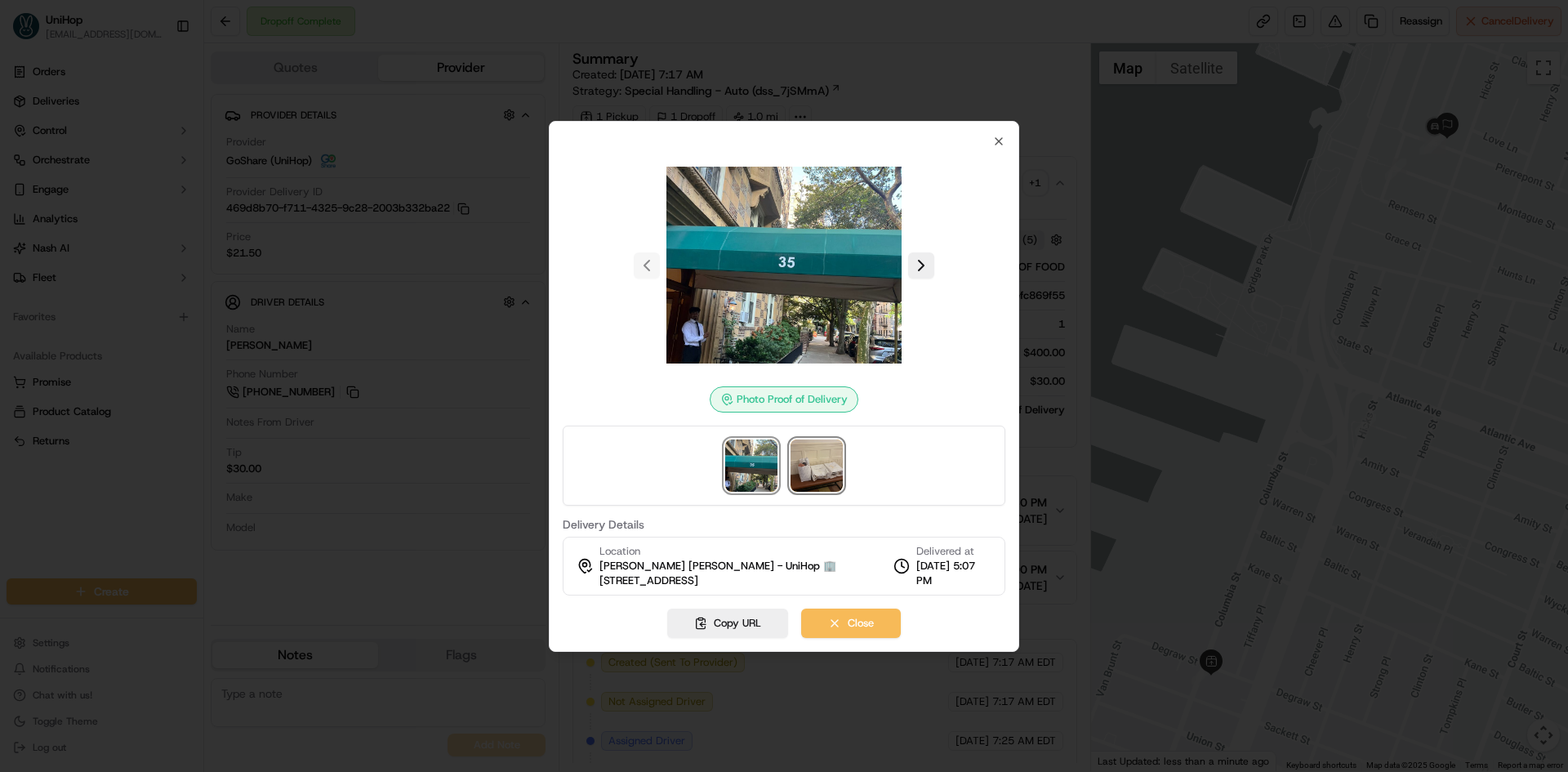
click at [812, 474] on img at bounding box center [817, 466] width 52 height 52
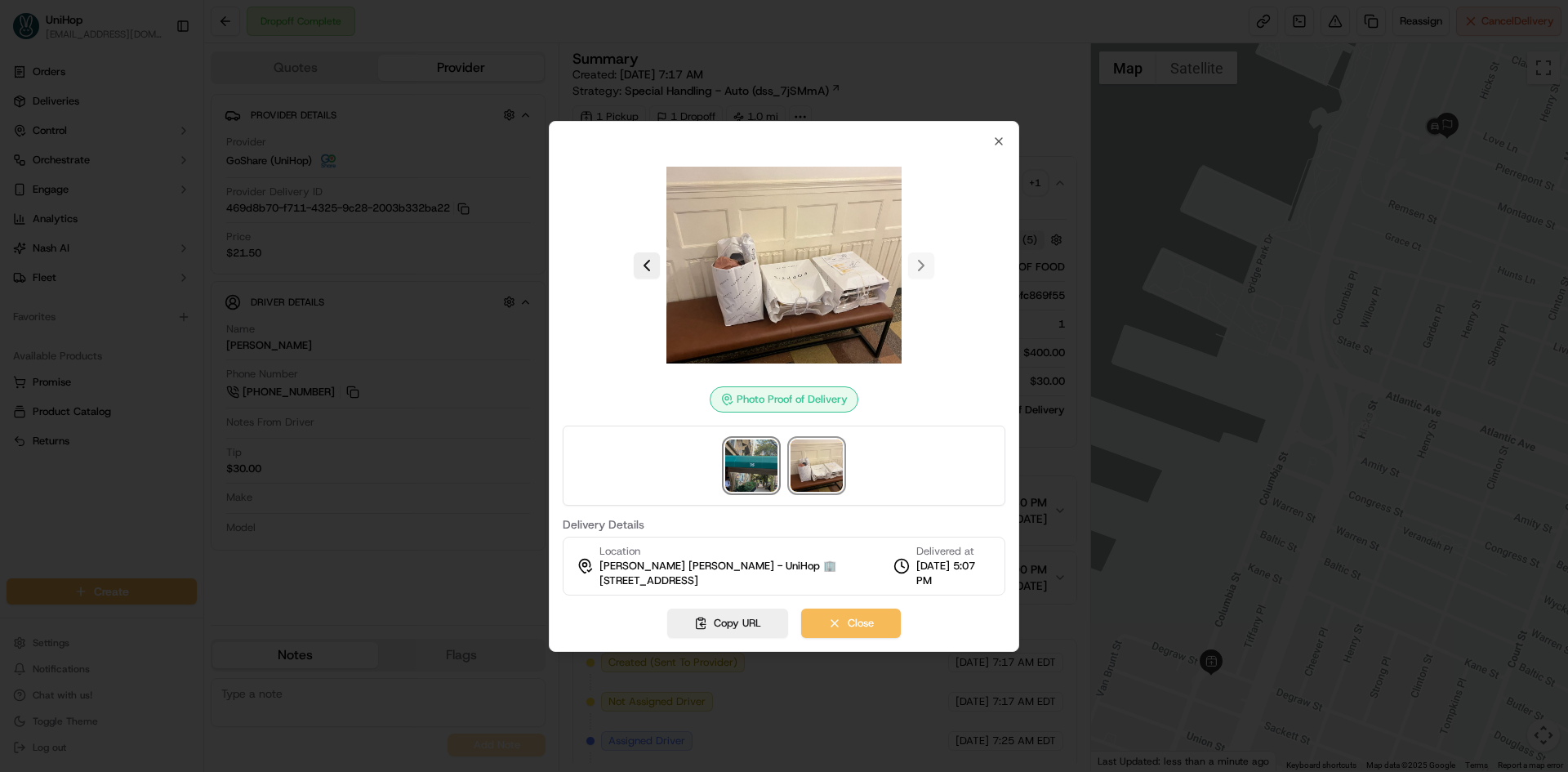
click at [768, 468] on img at bounding box center [752, 466] width 52 height 52
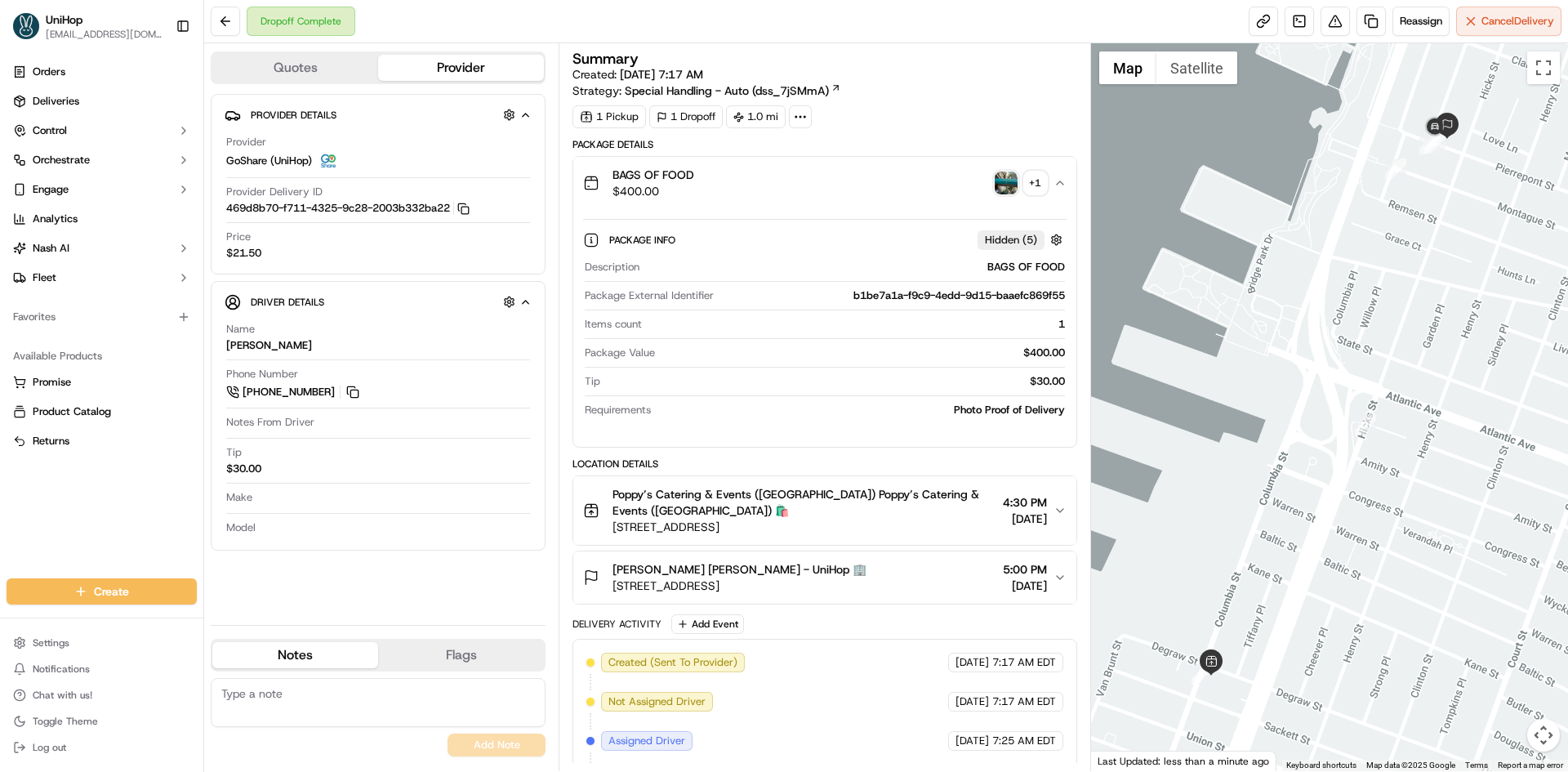
click at [1011, 186] on img "button" at bounding box center [1005, 183] width 23 height 23
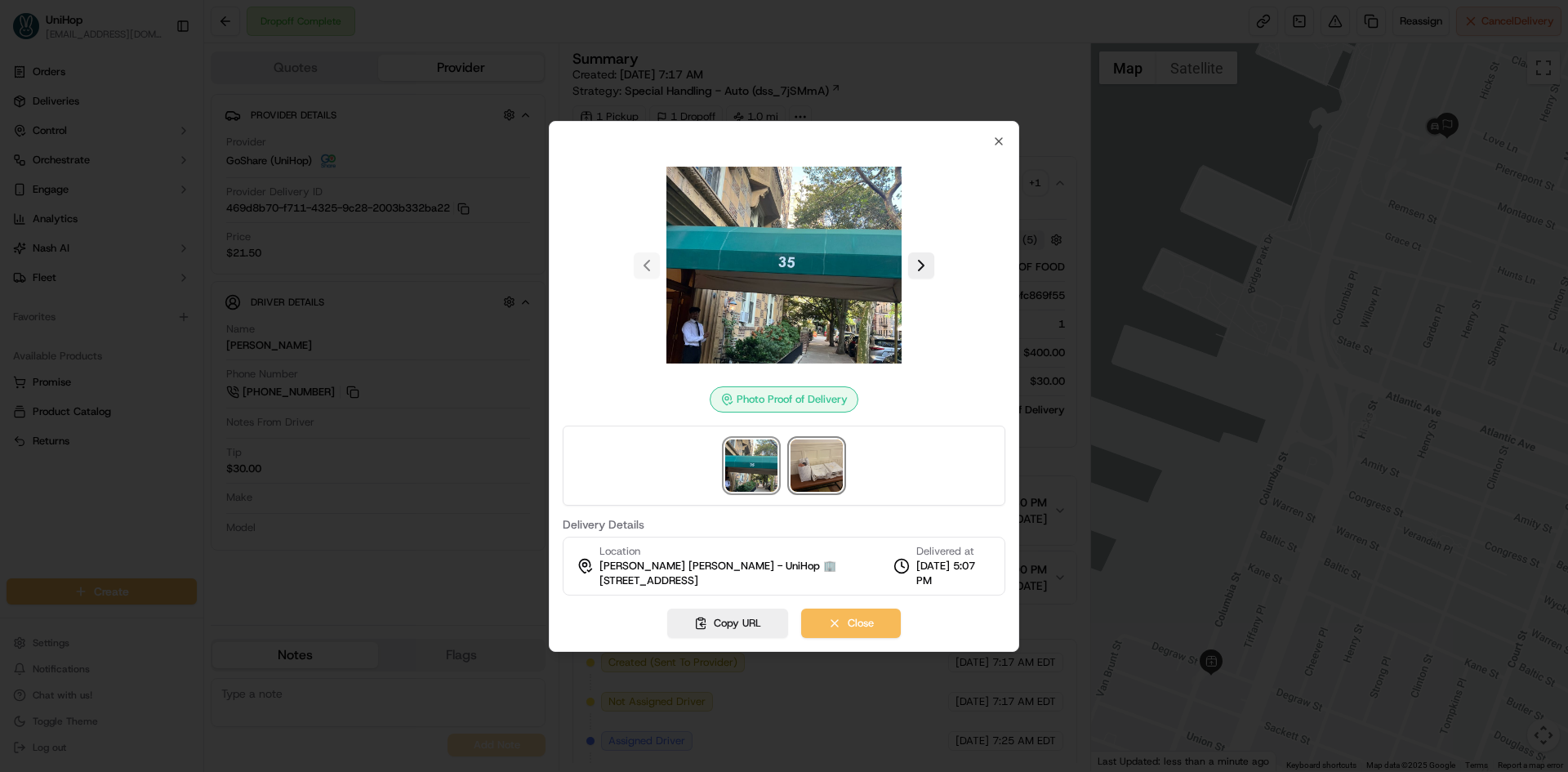
click at [832, 453] on img at bounding box center [817, 466] width 52 height 52
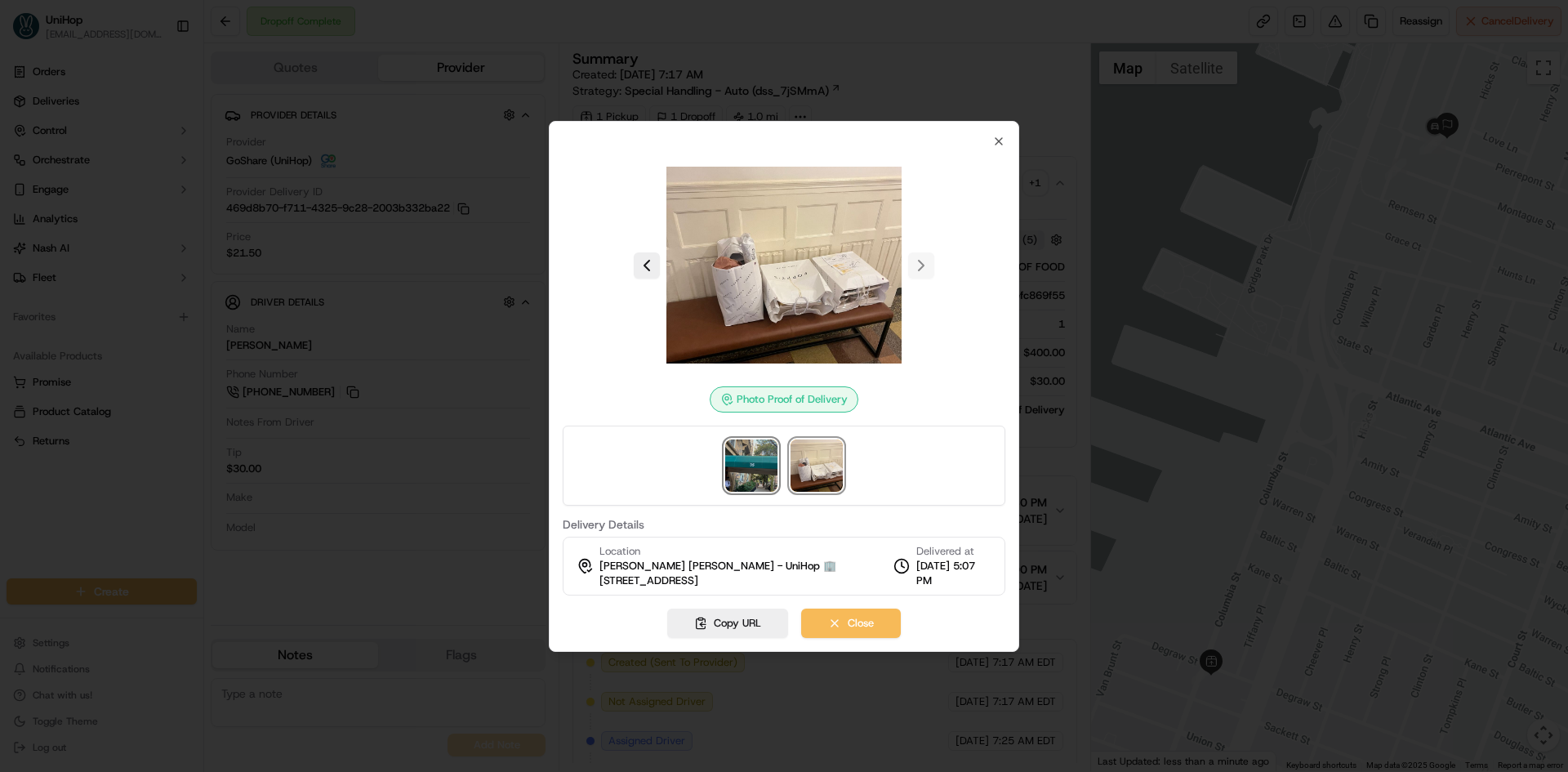
click at [756, 453] on img at bounding box center [752, 466] width 52 height 52
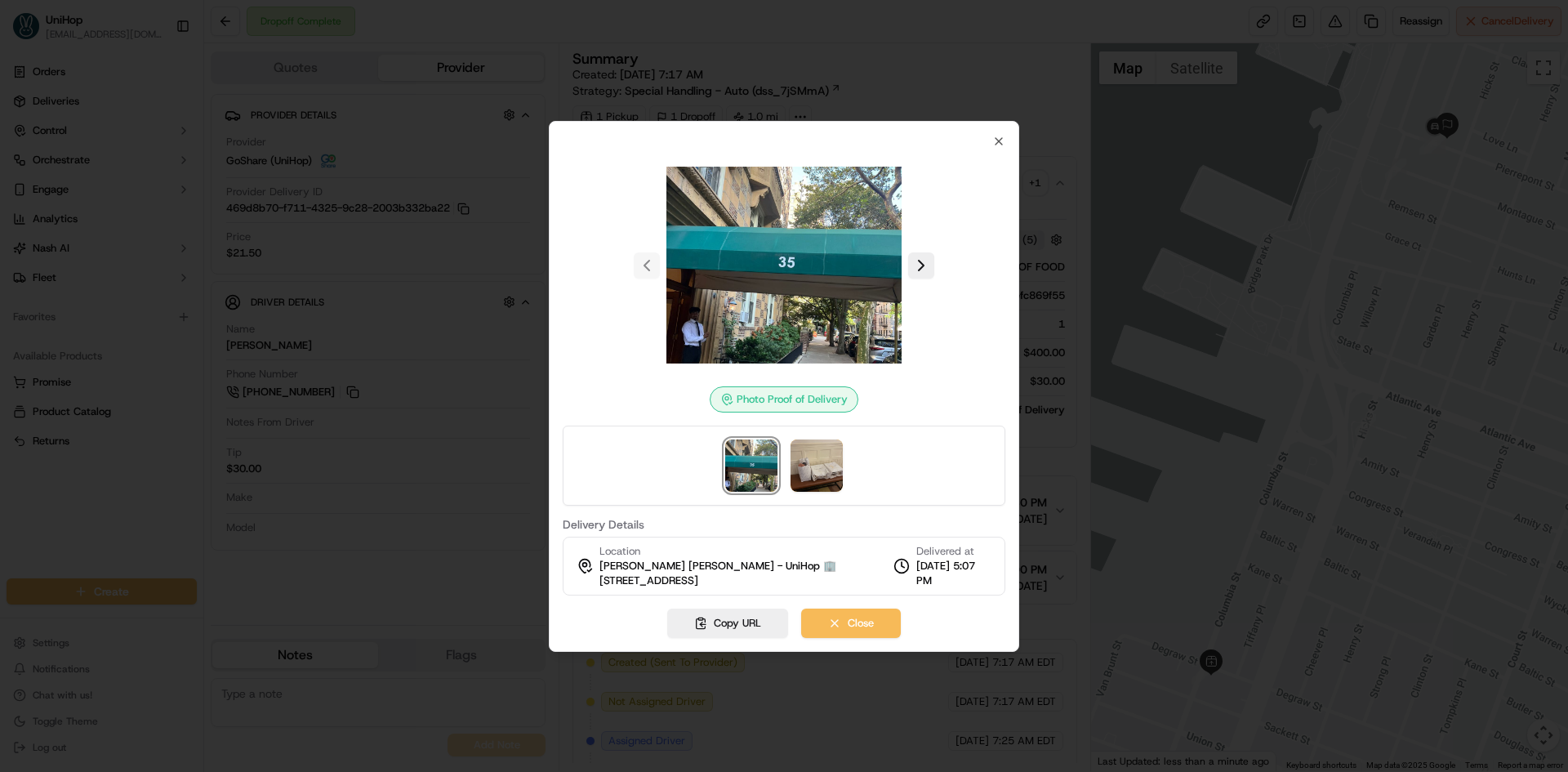
click at [842, 469] on div at bounding box center [784, 465] width 442 height 80
click at [818, 466] on img at bounding box center [817, 466] width 52 height 52
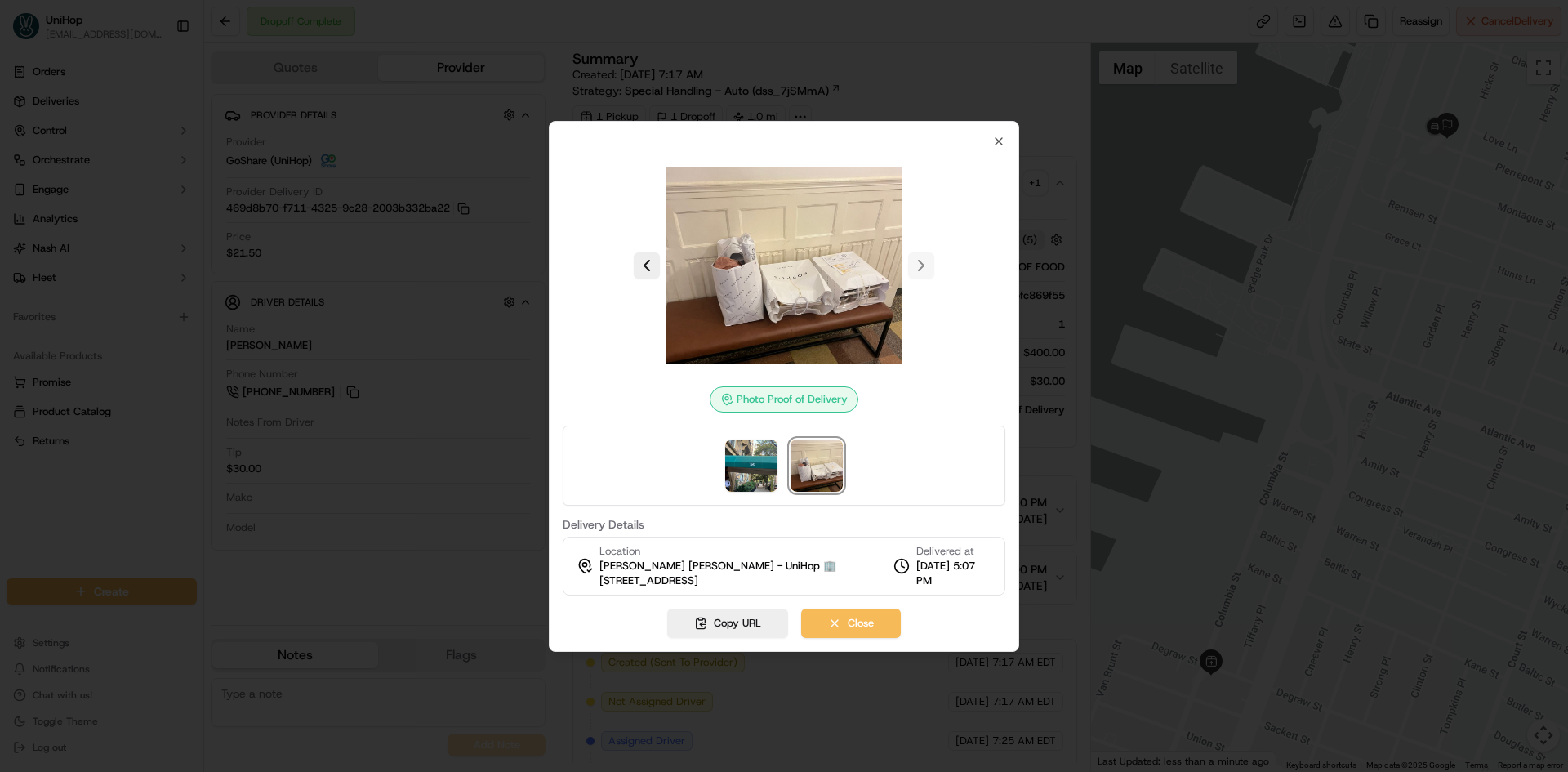
click at [780, 464] on div at bounding box center [784, 465] width 442 height 80
click at [764, 469] on img at bounding box center [752, 466] width 52 height 52
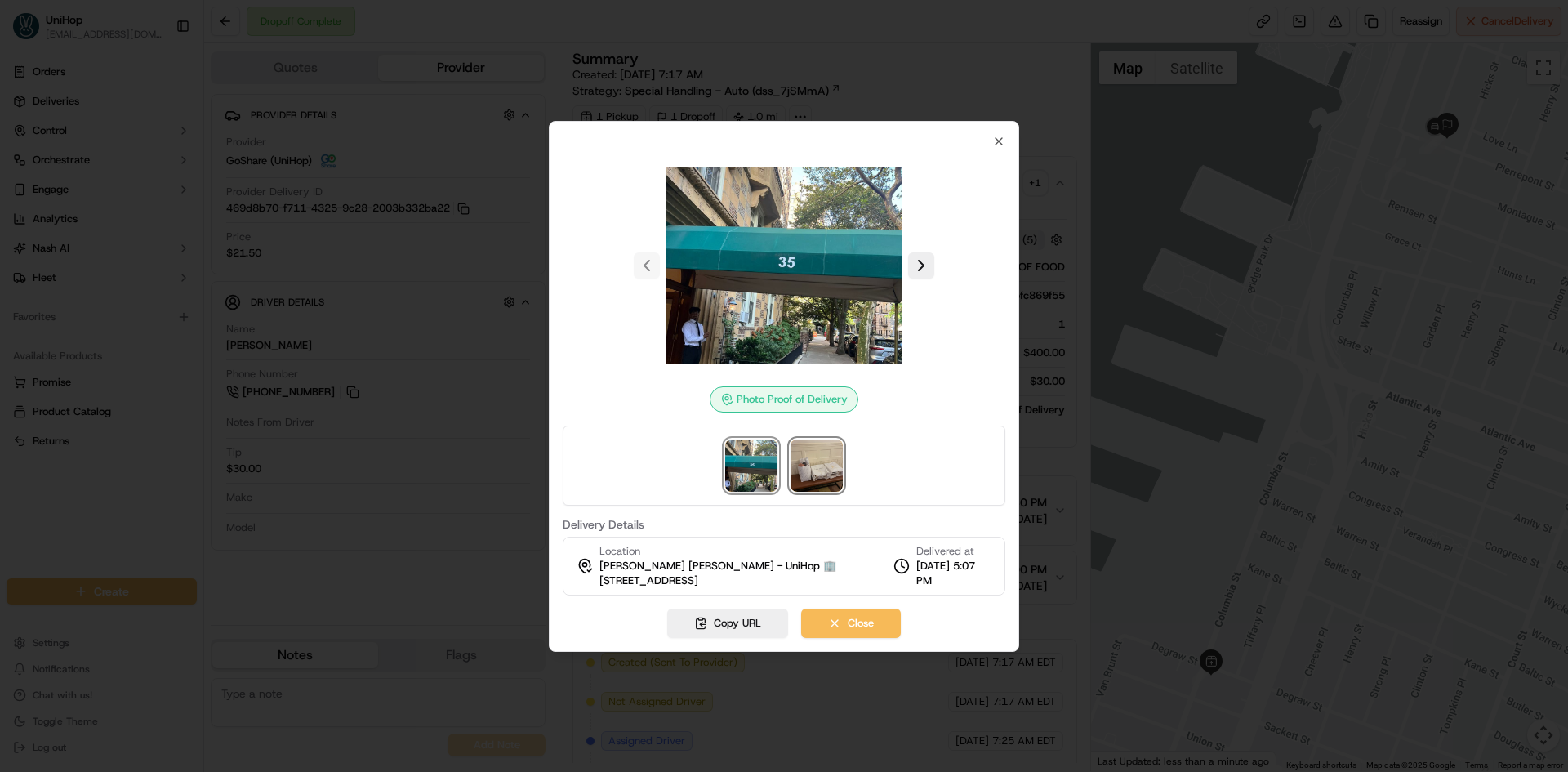
click at [818, 472] on img at bounding box center [817, 466] width 52 height 52
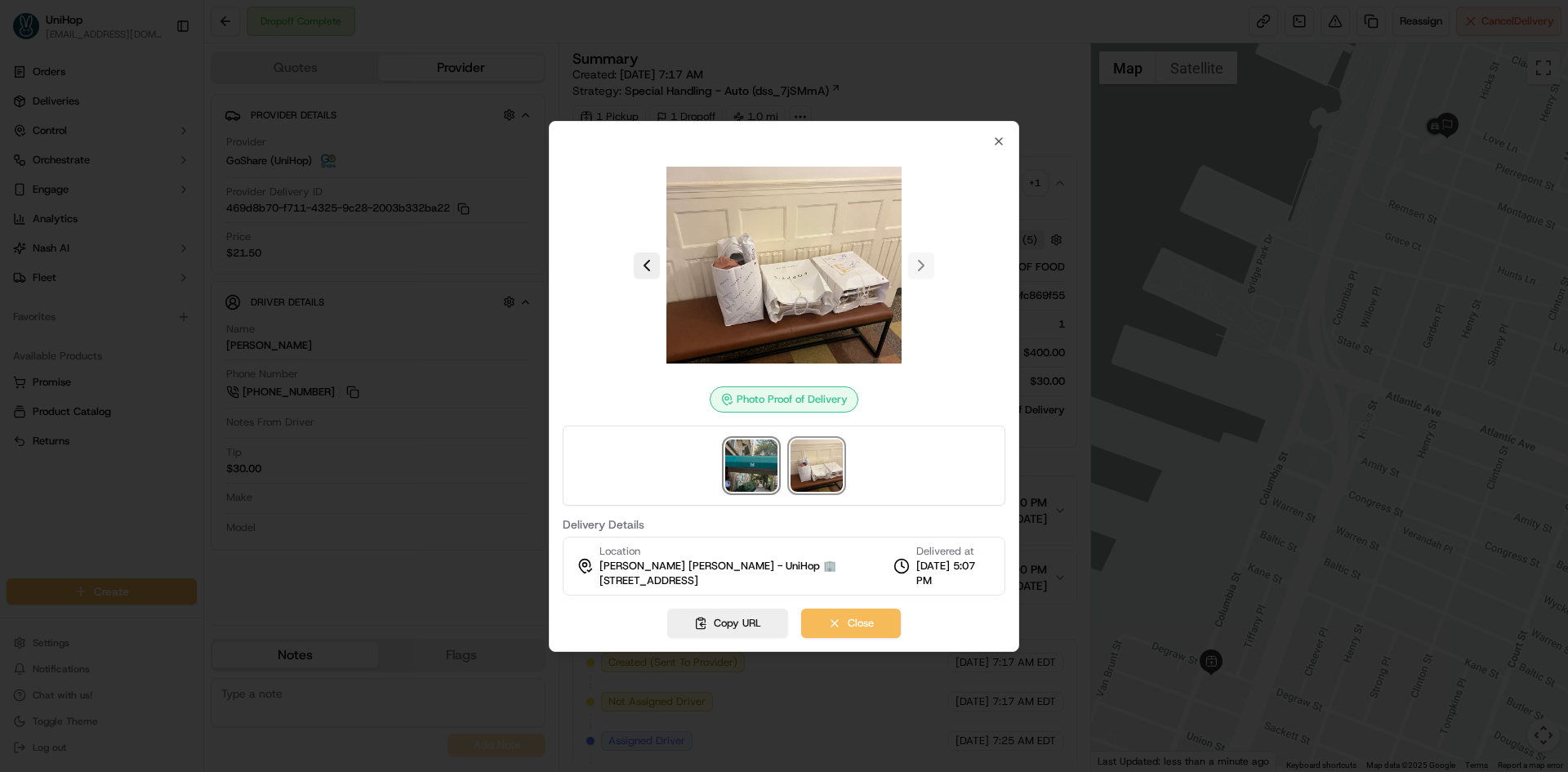
click at [764, 468] on img at bounding box center [752, 466] width 52 height 52
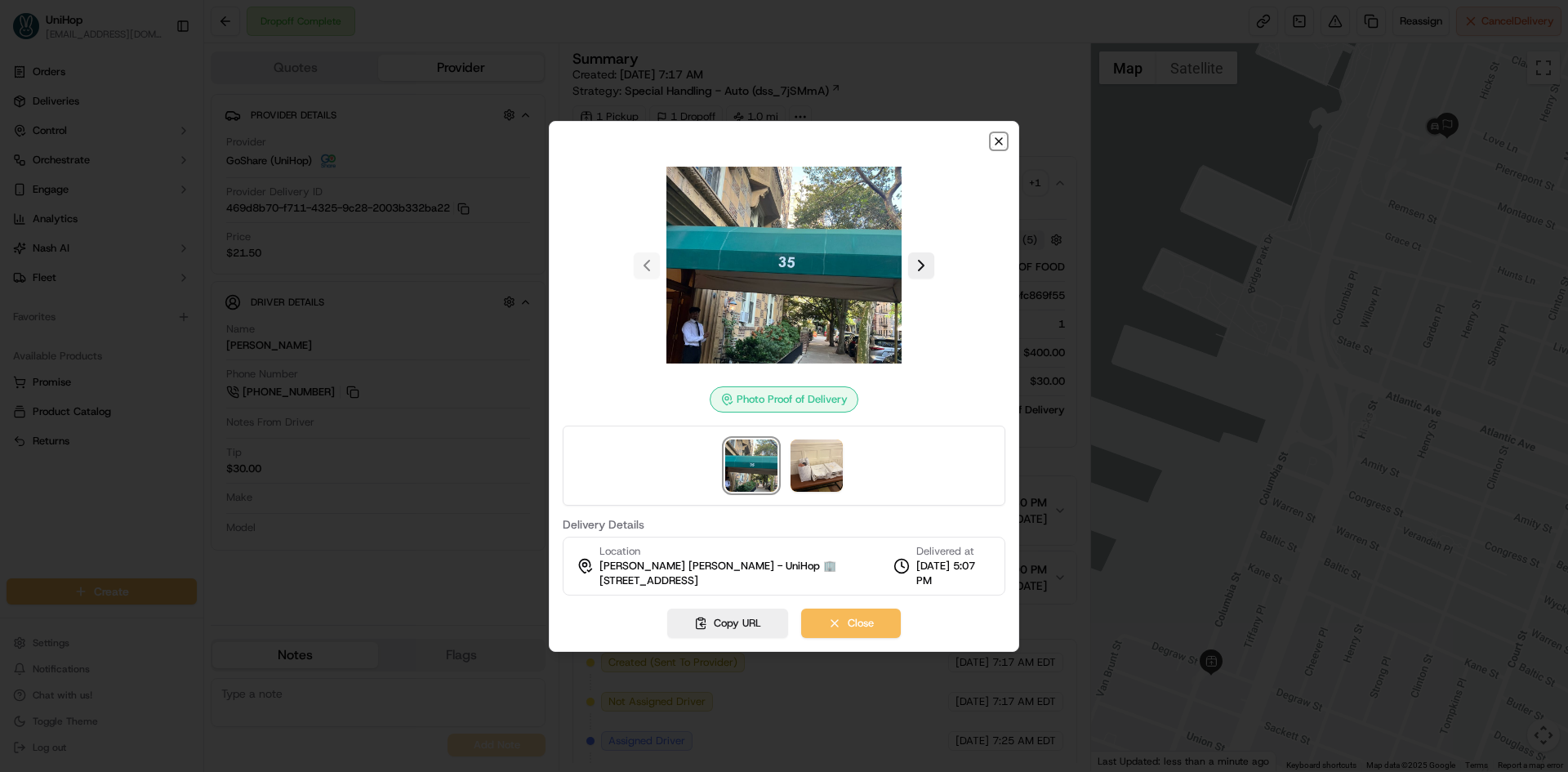
click at [998, 143] on icon "button" at bounding box center [999, 141] width 13 height 13
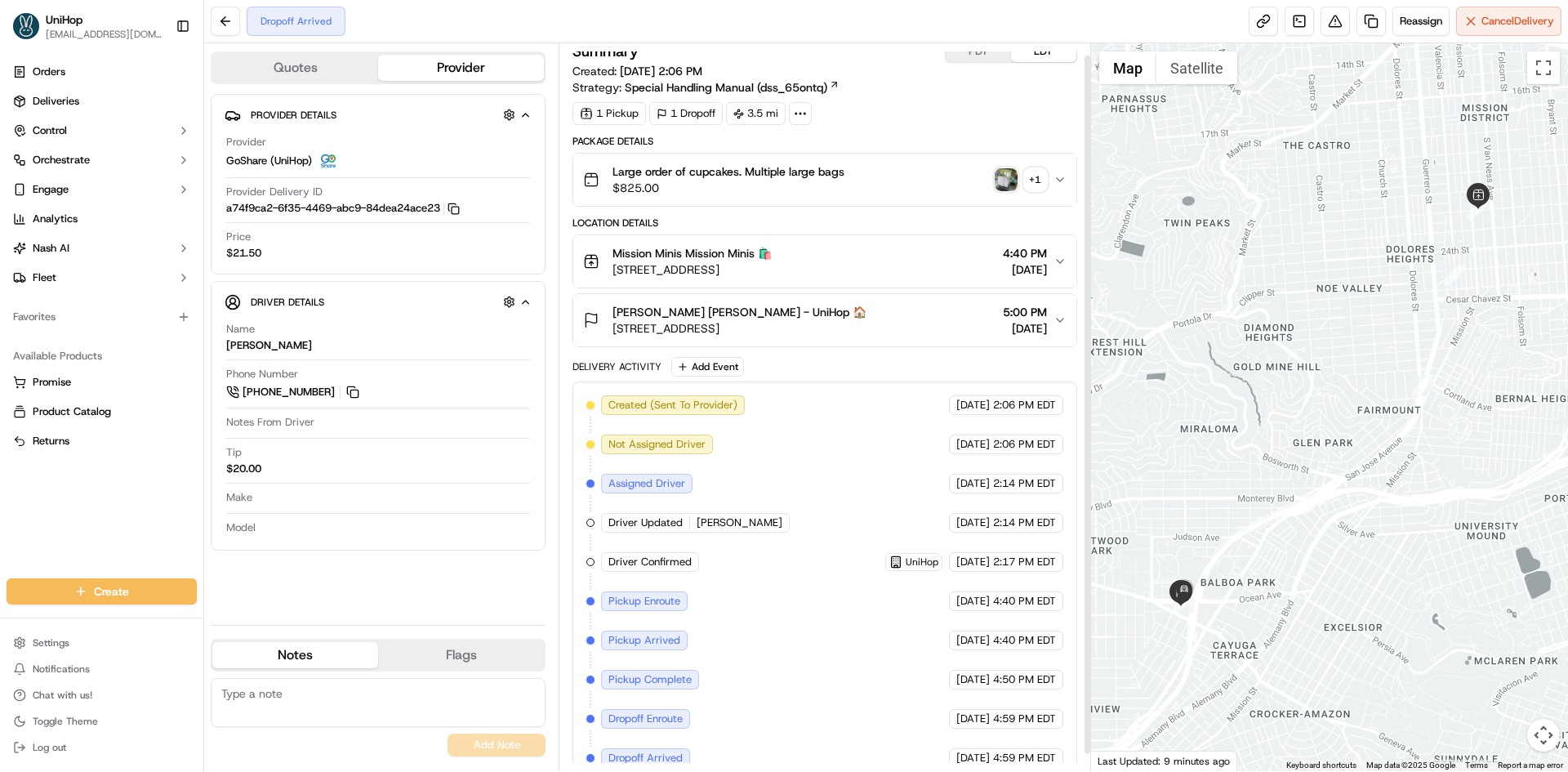
scroll to position [30, 0]
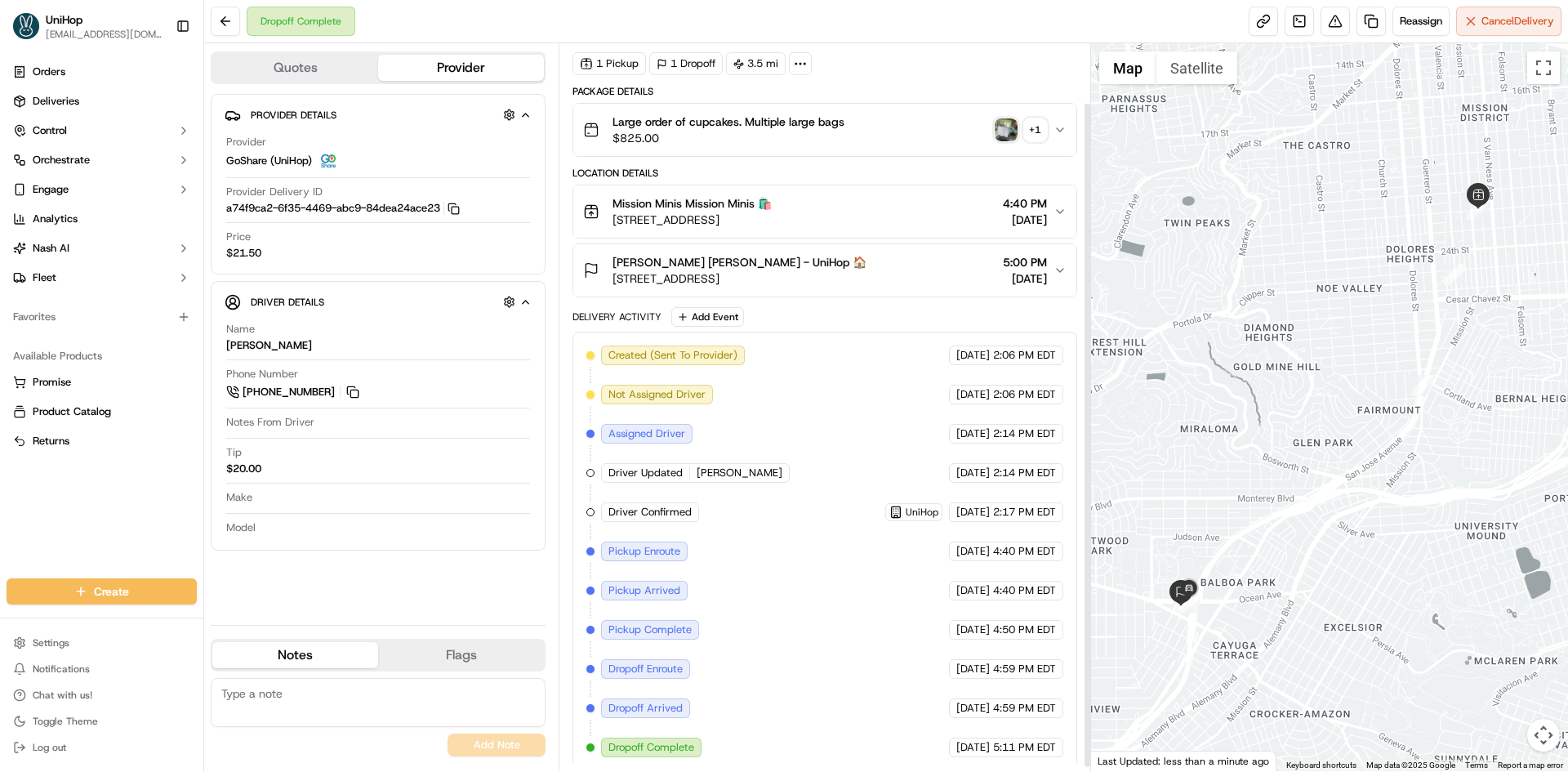
scroll to position [70, 0]
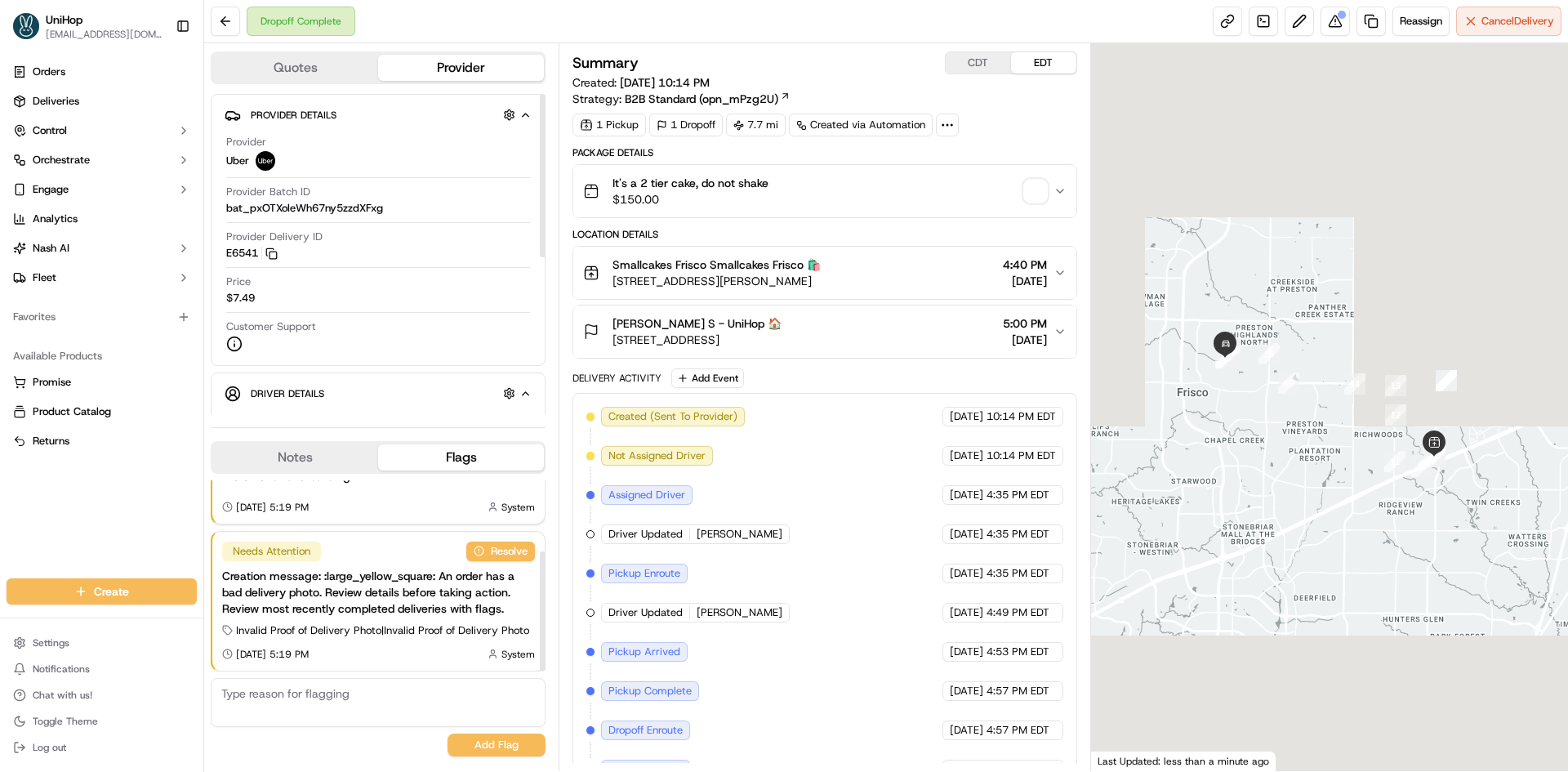
click at [307, 464] on button "Notes" at bounding box center [295, 457] width 166 height 26
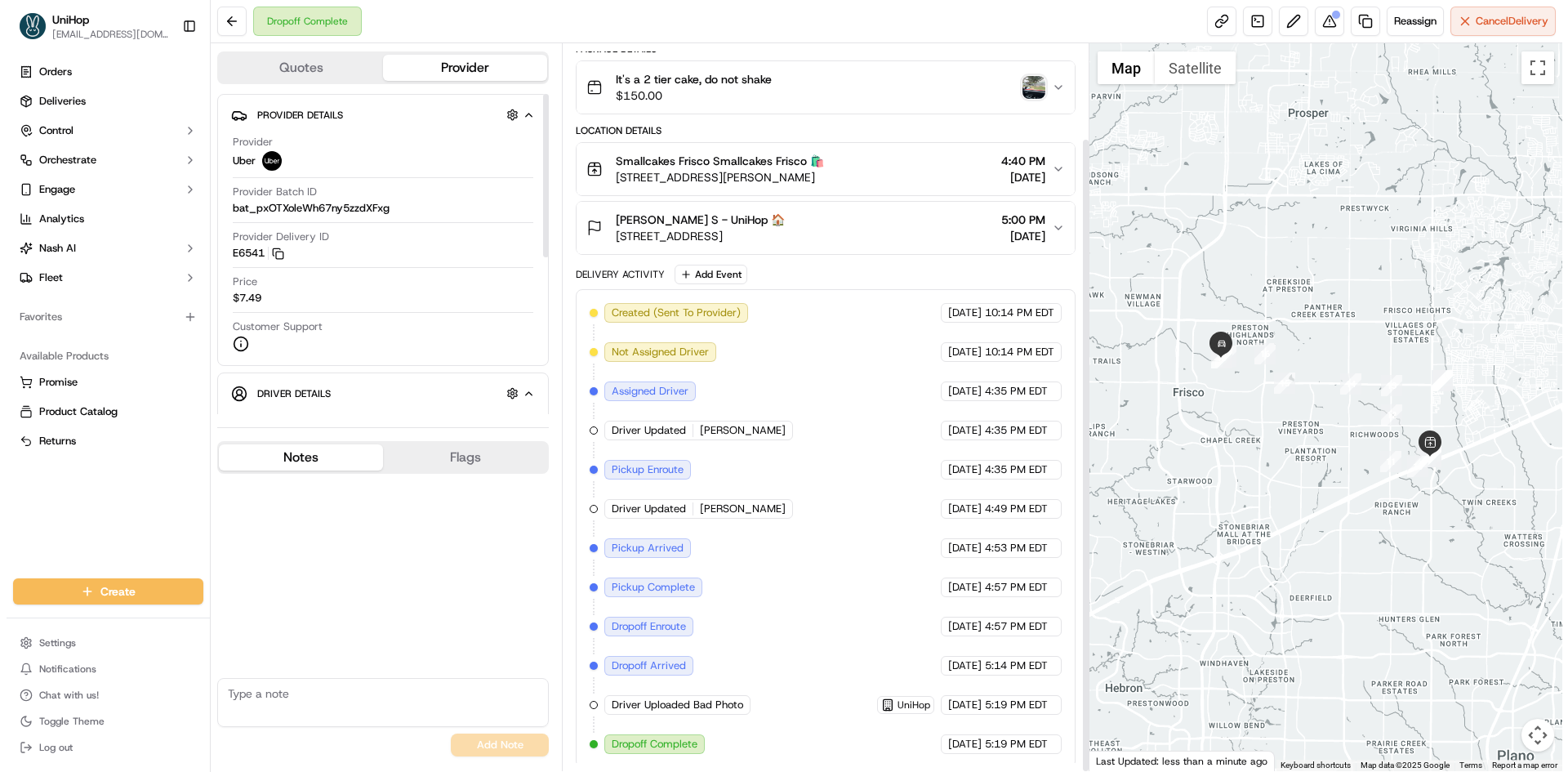
scroll to position [109, 0]
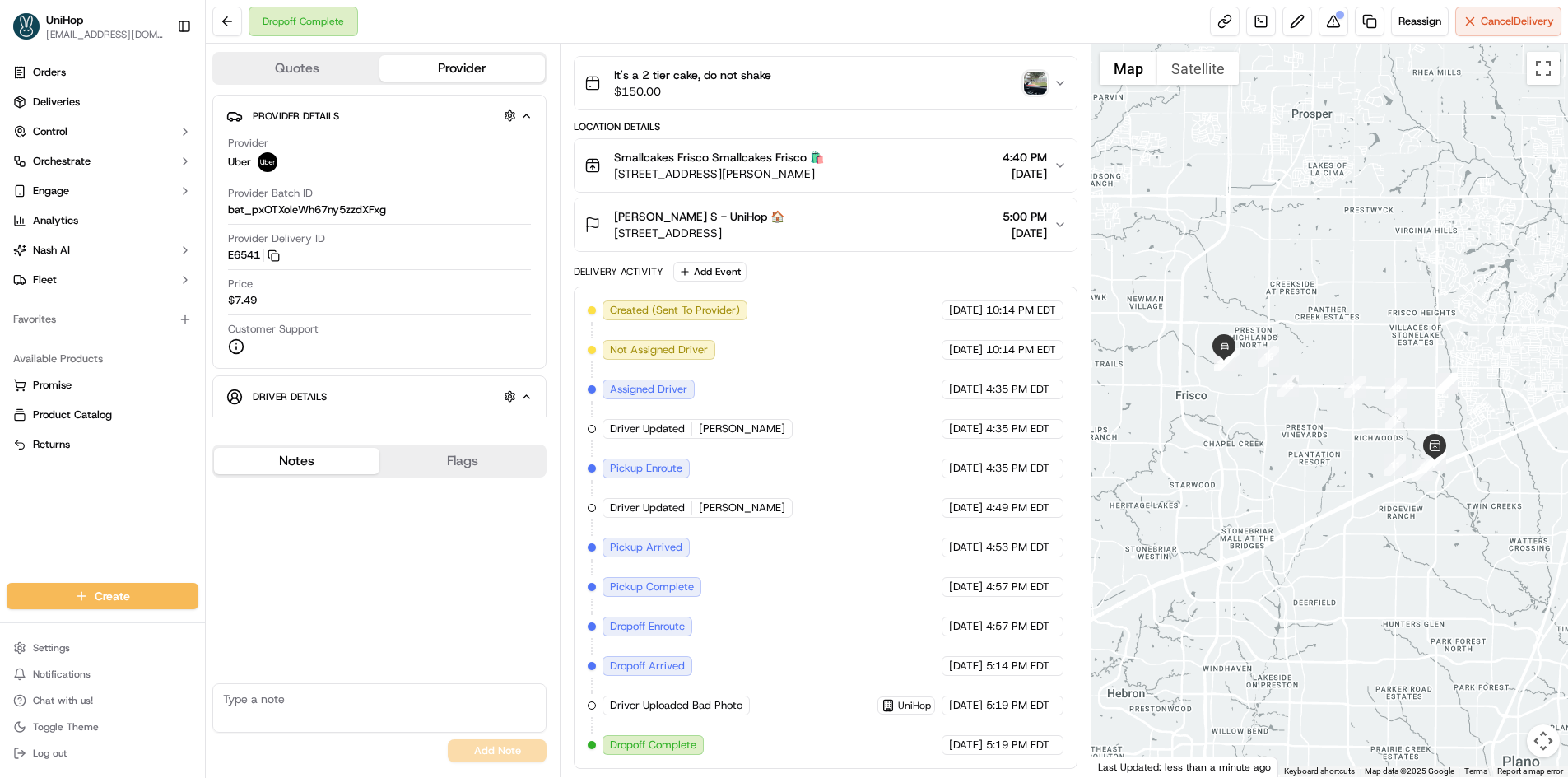
click at [1035, 80] on img "button" at bounding box center [1035, 83] width 23 height 23
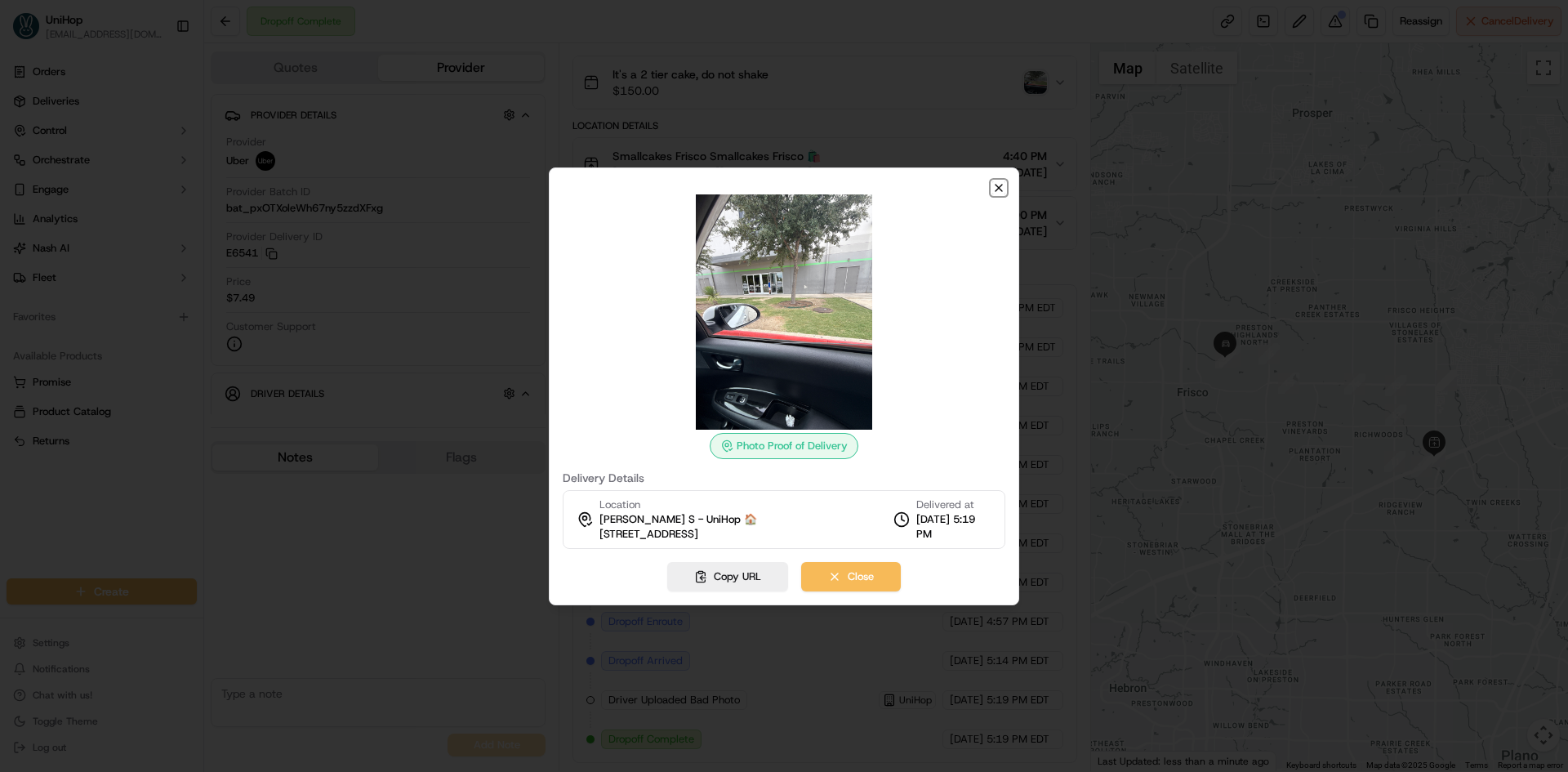
click at [999, 185] on icon "button" at bounding box center [999, 187] width 13 height 13
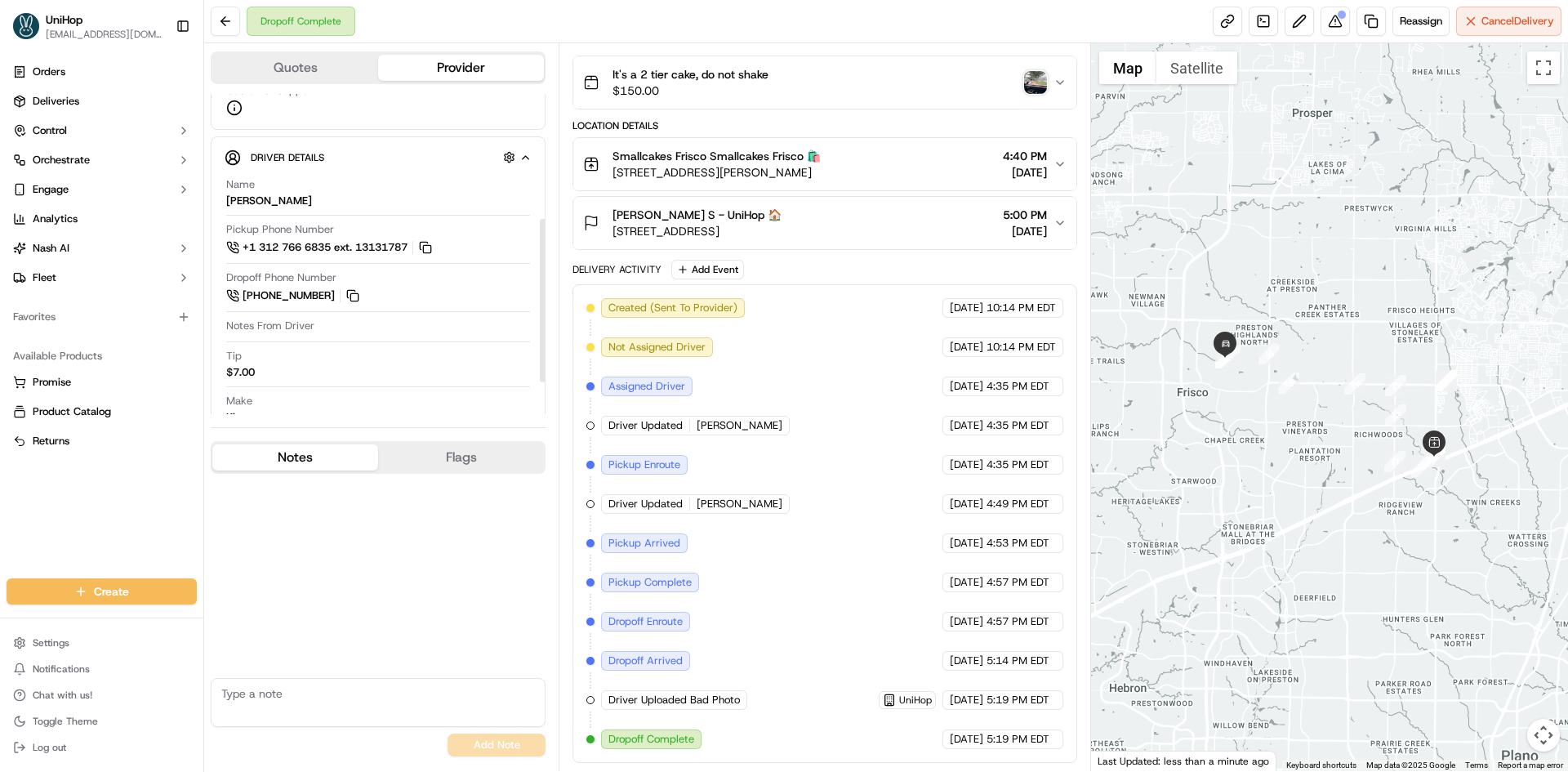
scroll to position [245, 0]
click at [846, 96] on div "It's a 2 tier cake, do not shake $150.00" at bounding box center [818, 82] width 470 height 33
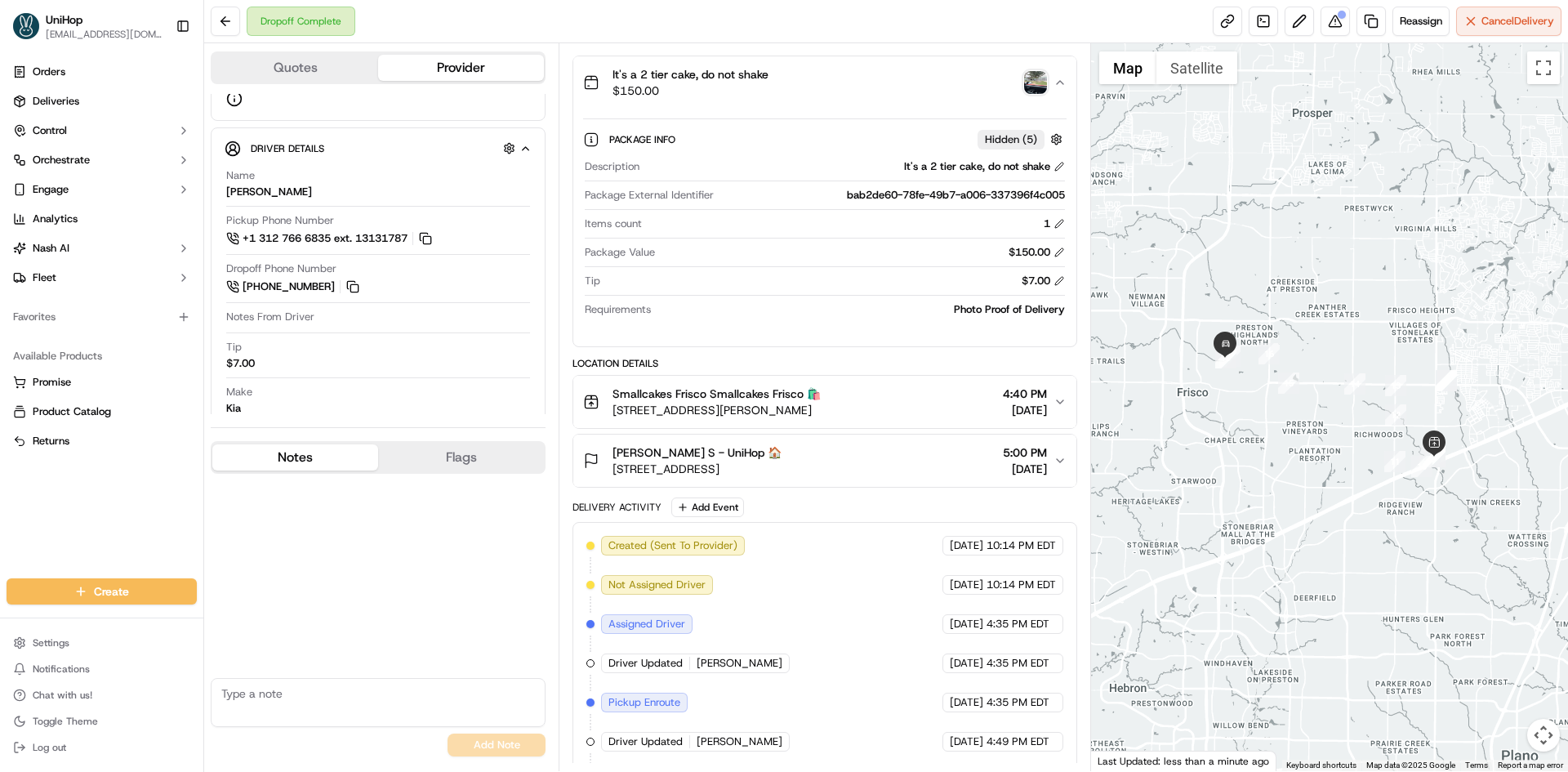
click at [846, 96] on div "It's a 2 tier cake, do not shake $150.00" at bounding box center [818, 82] width 470 height 33
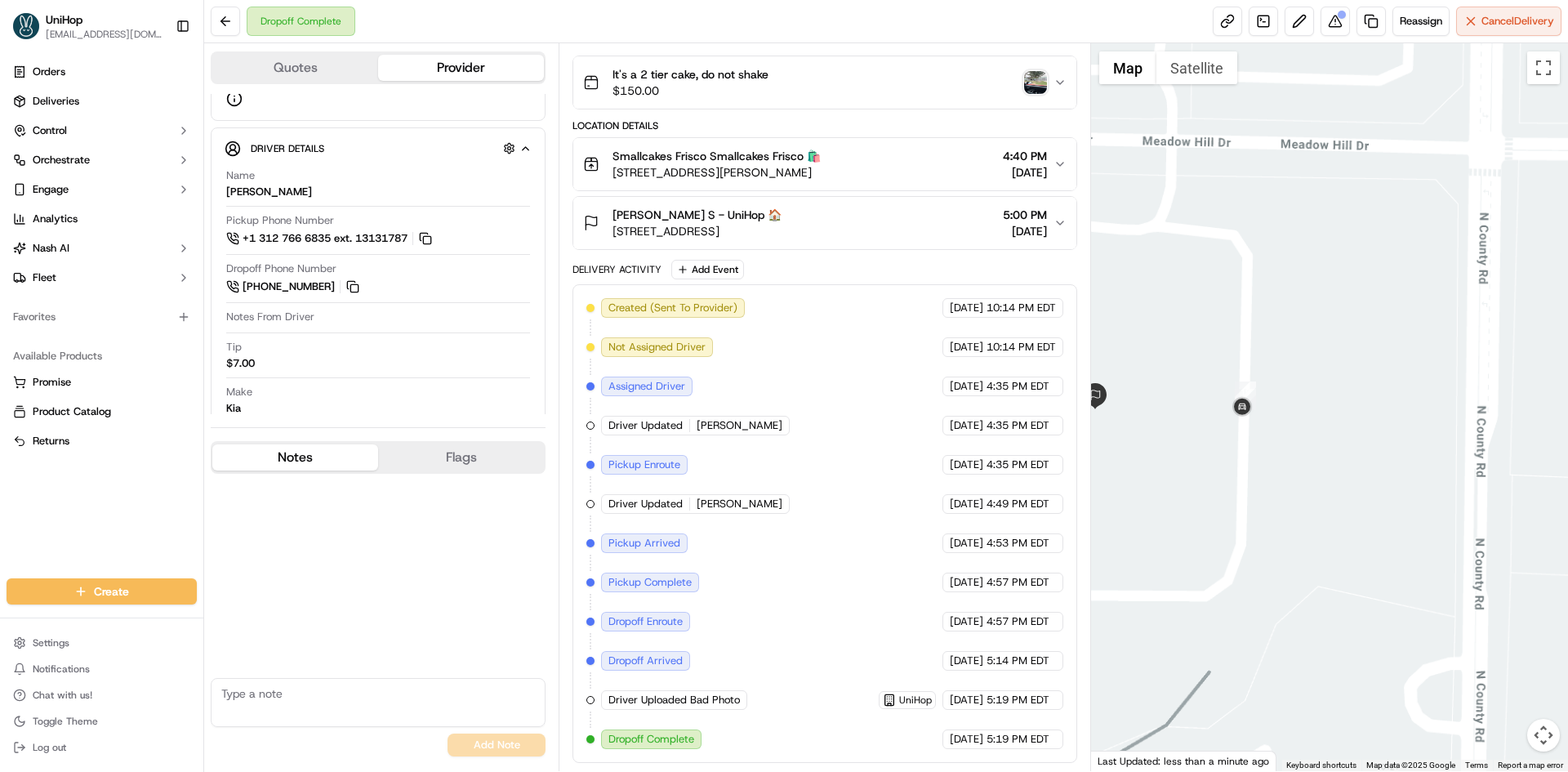
drag, startPoint x: 1154, startPoint y: 452, endPoint x: 1194, endPoint y: 453, distance: 40.0
click at [1180, 453] on div at bounding box center [1330, 407] width 478 height 728
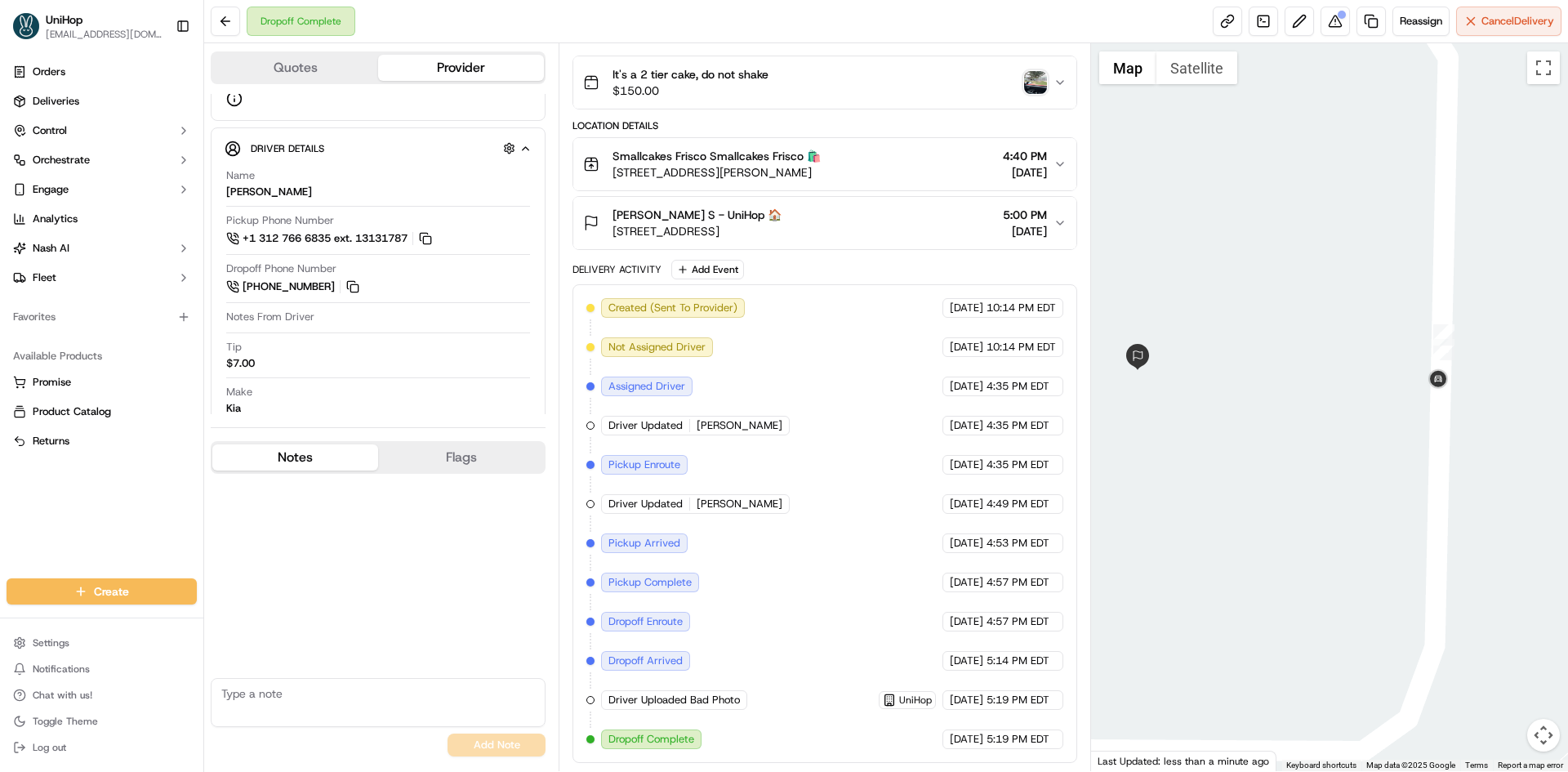
click at [1201, 80] on button "Satellite" at bounding box center [1196, 68] width 81 height 33
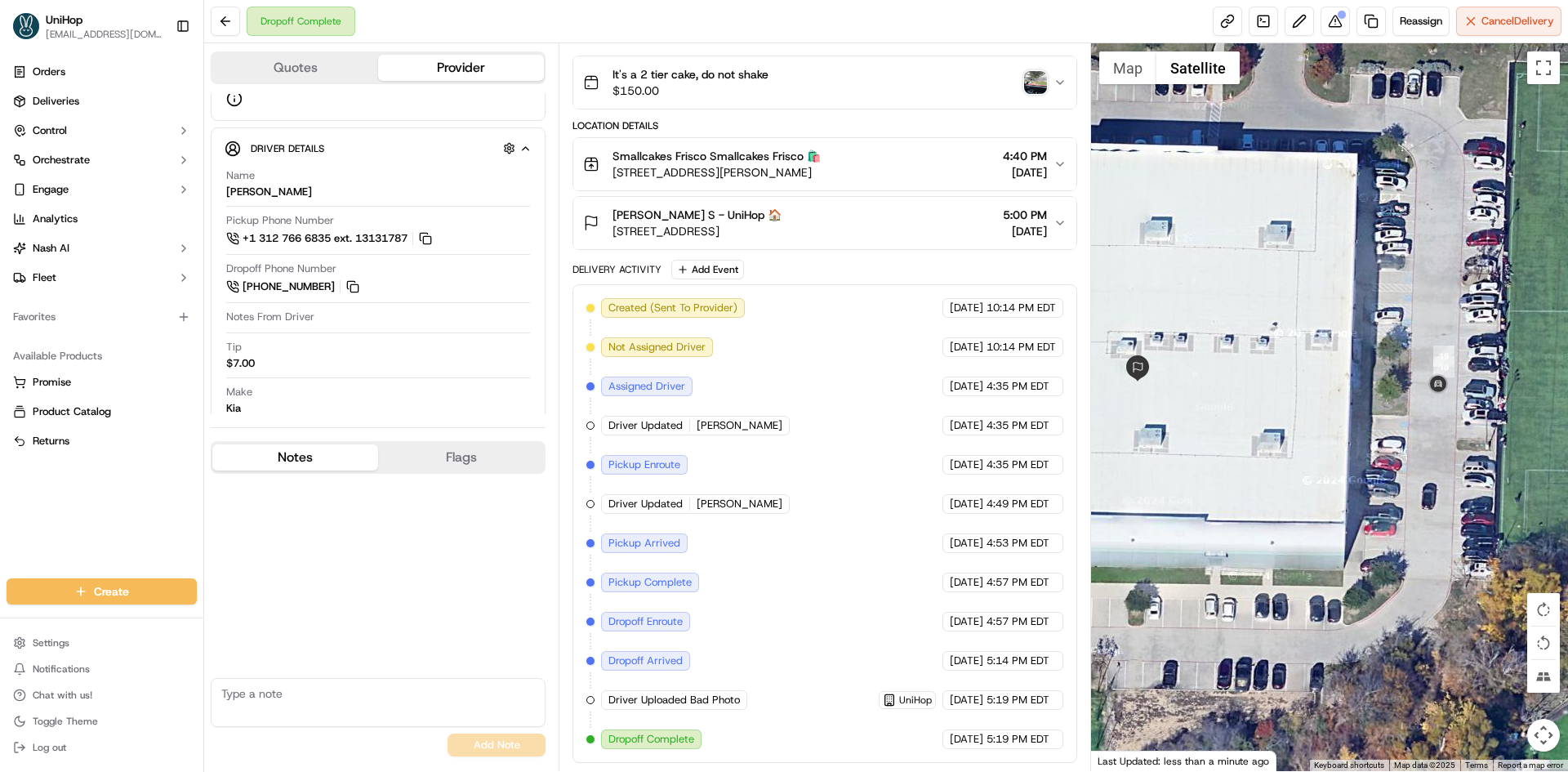
click at [1120, 84] on div at bounding box center [1330, 407] width 478 height 728
click at [1126, 71] on button "Map" at bounding box center [1127, 68] width 57 height 33
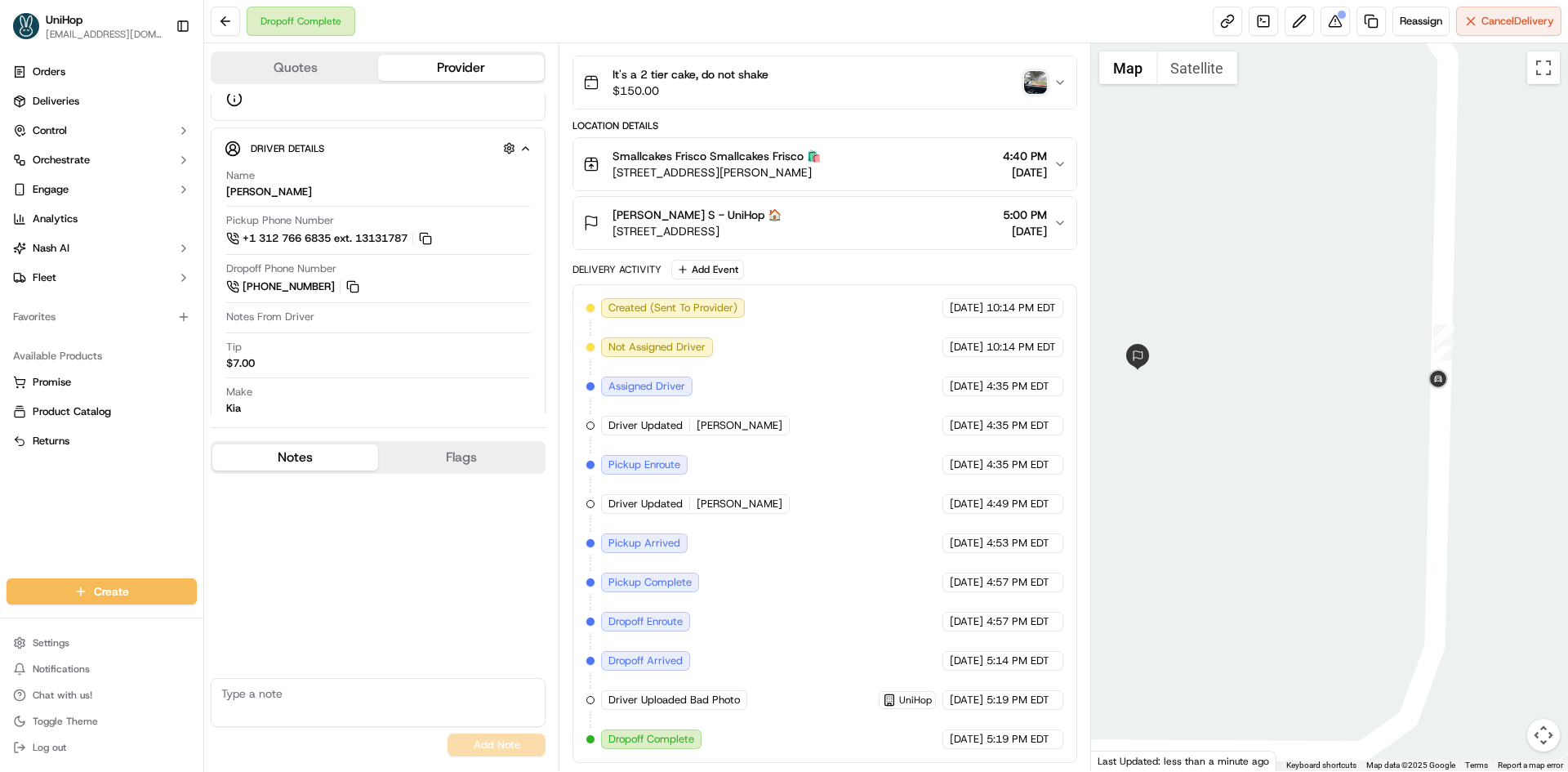
click at [1032, 80] on img "button" at bounding box center [1035, 82] width 23 height 23
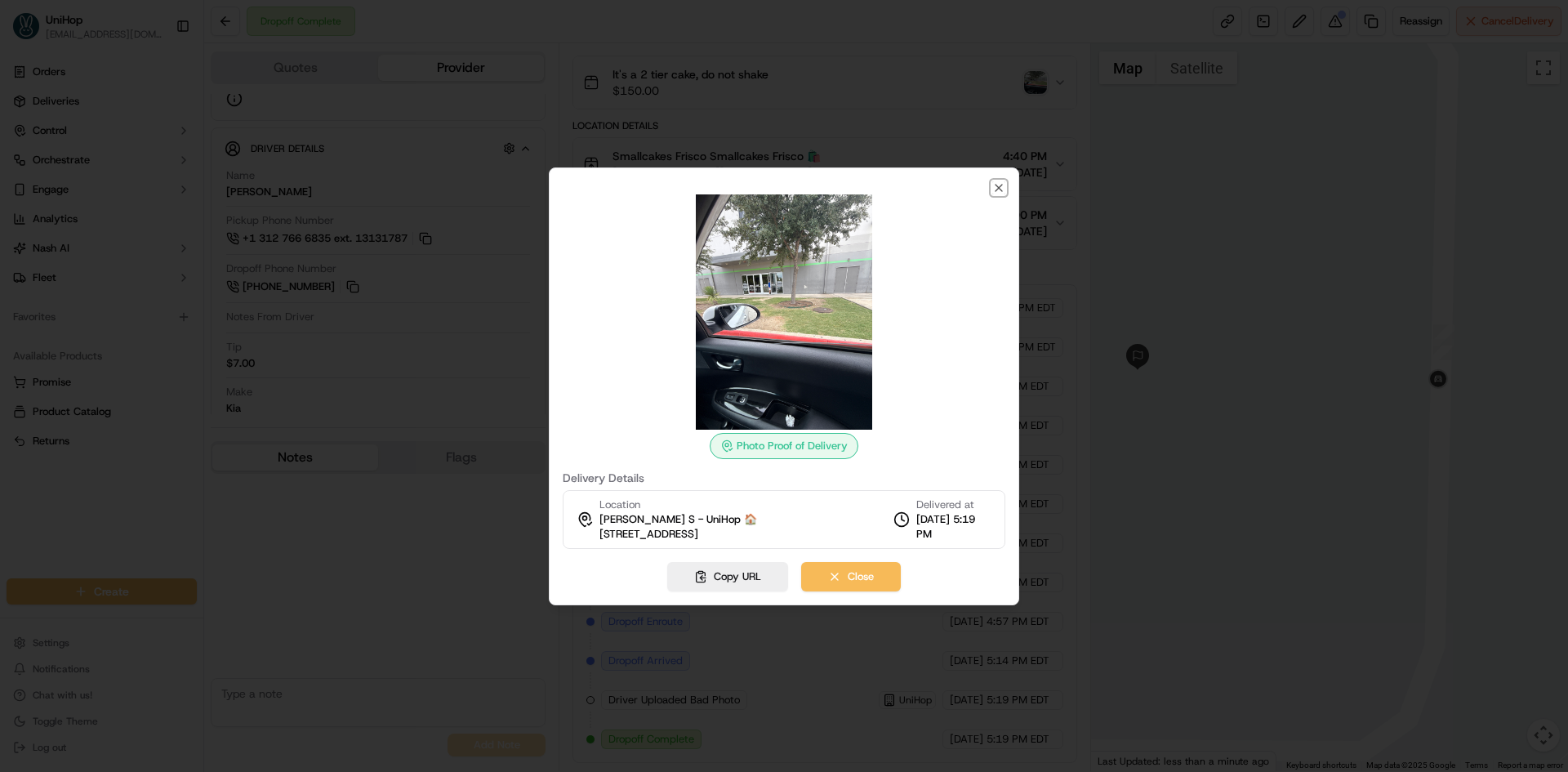
click at [997, 182] on icon "button" at bounding box center [999, 187] width 13 height 13
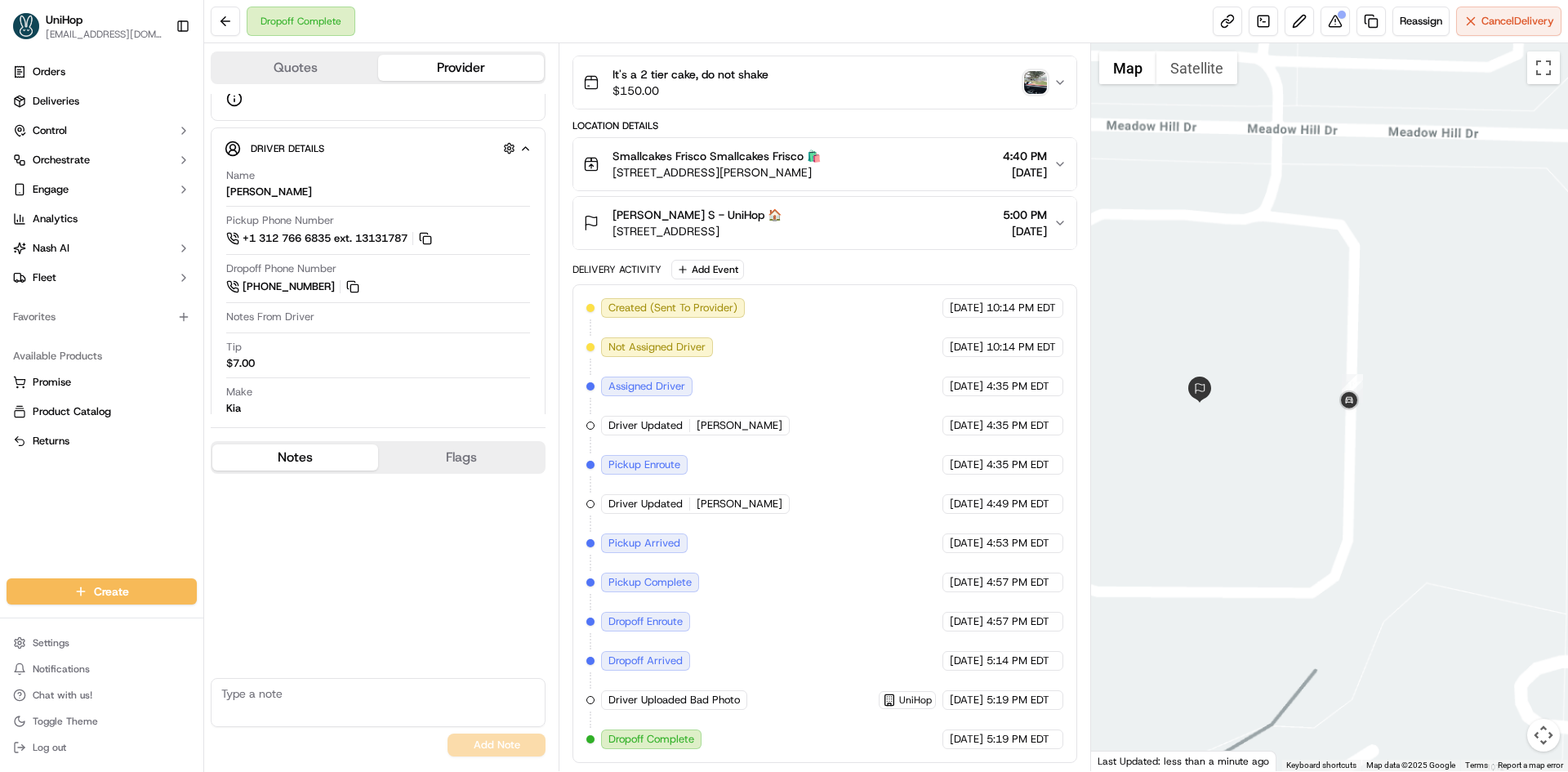
click at [1220, 398] on div at bounding box center [1330, 407] width 478 height 728
drag, startPoint x: 1183, startPoint y: 338, endPoint x: 1193, endPoint y: 343, distance: 11.2
click at [1193, 343] on div at bounding box center [1330, 407] width 478 height 728
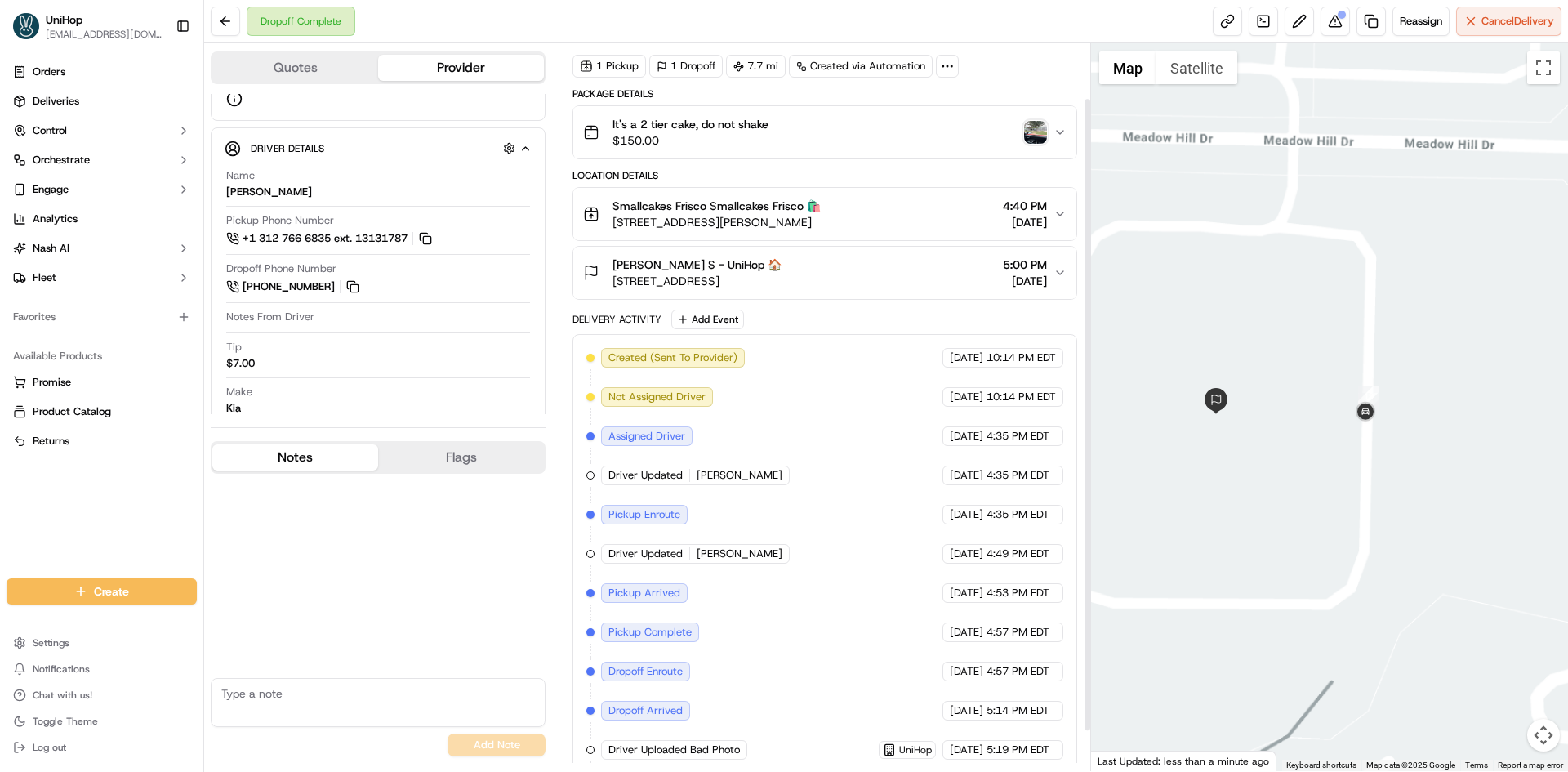
scroll to position [27, 0]
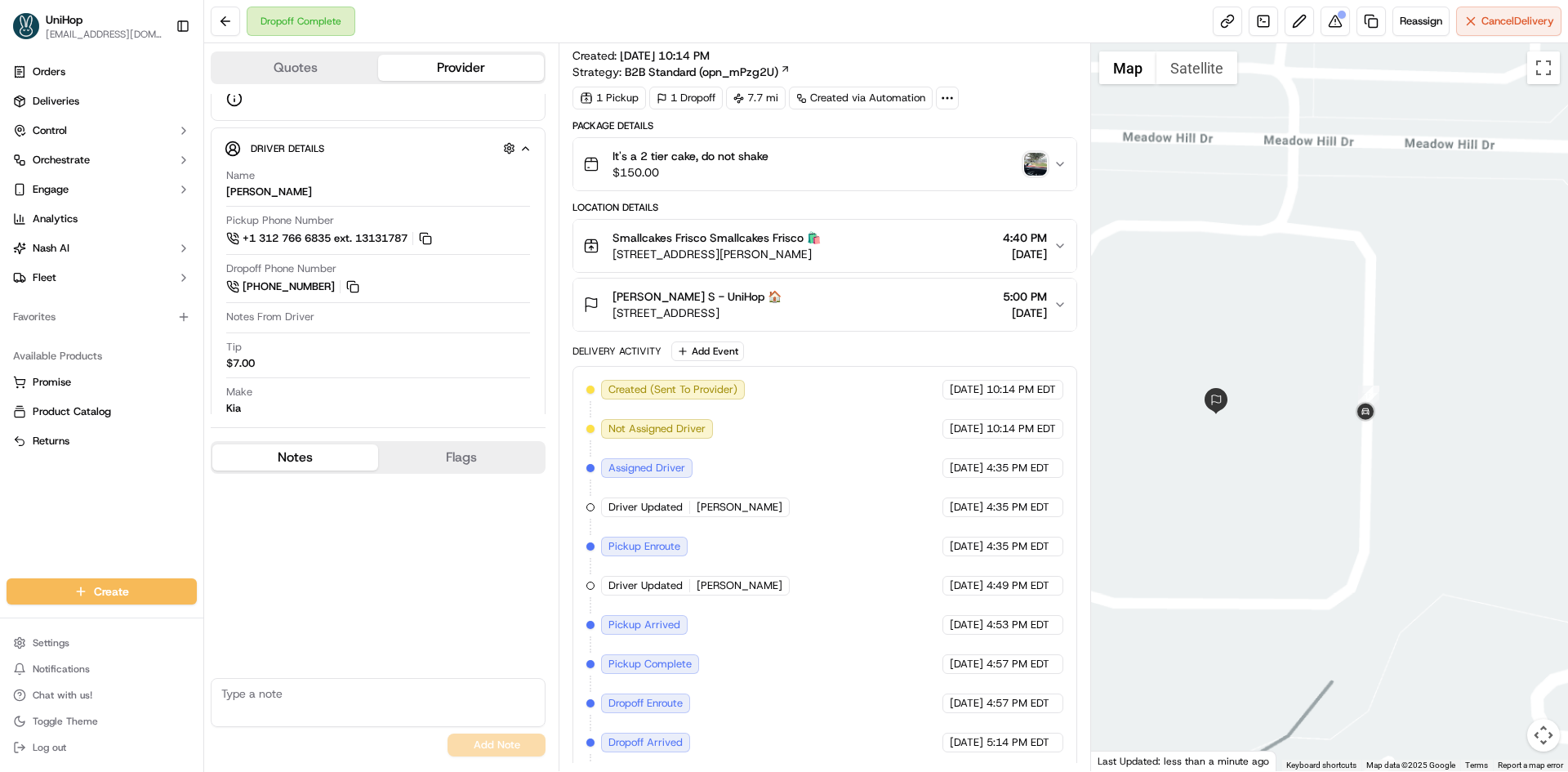
click at [1255, 320] on div at bounding box center [1330, 407] width 478 height 728
click at [1003, 319] on span "[DATE]" at bounding box center [1024, 313] width 44 height 16
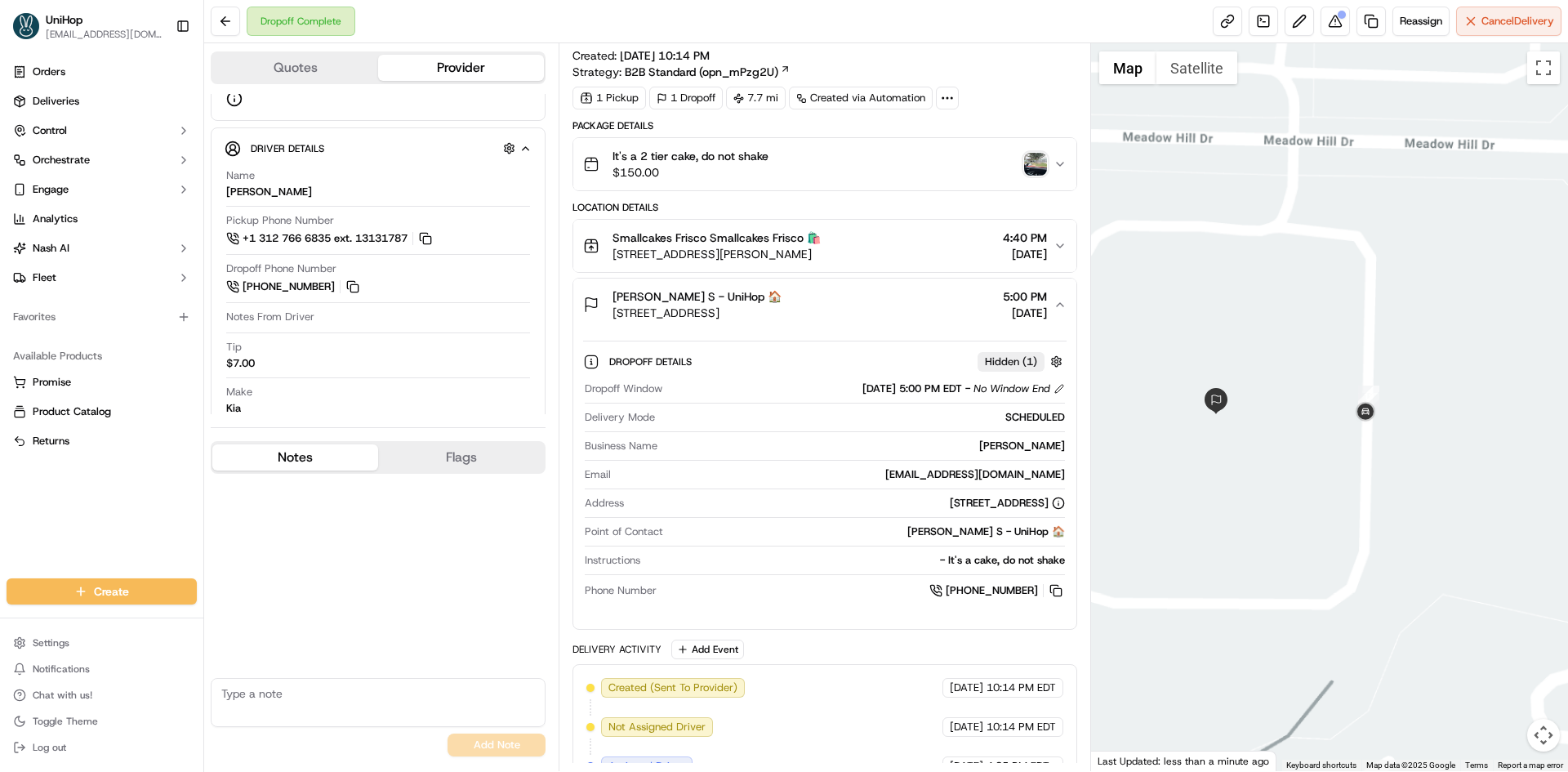
click at [945, 314] on div "Ryan S Ryan S - UniHop 🏠 7255 Meadow Hill Dr, Frisco, TX 75033, USA 5:00 PM Sep…" at bounding box center [818, 305] width 470 height 33
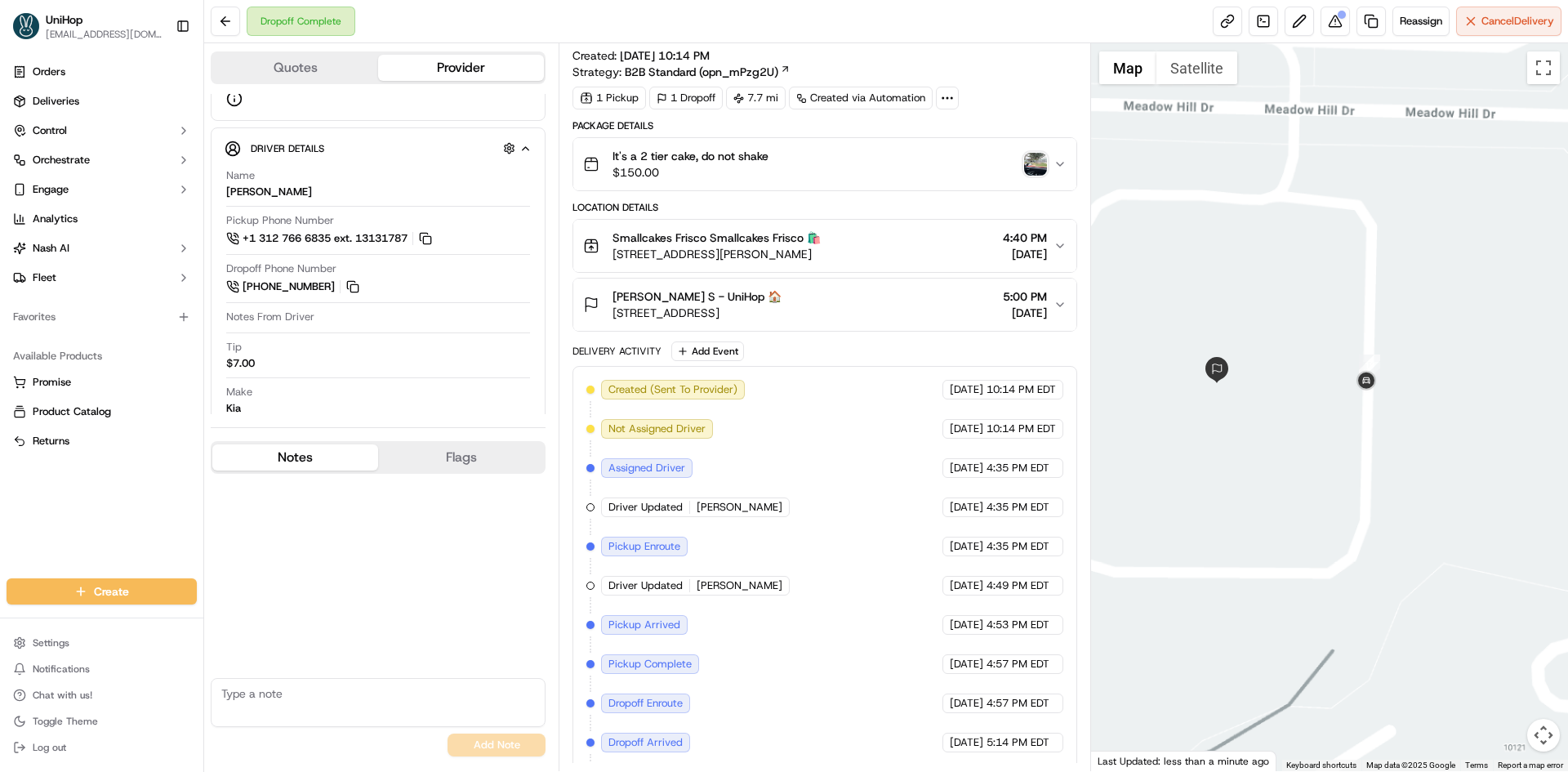
drag, startPoint x: 1235, startPoint y: 446, endPoint x: 1233, endPoint y: 423, distance: 23.1
click at [1233, 423] on div at bounding box center [1330, 407] width 478 height 728
click at [1041, 166] on img "button" at bounding box center [1035, 164] width 23 height 23
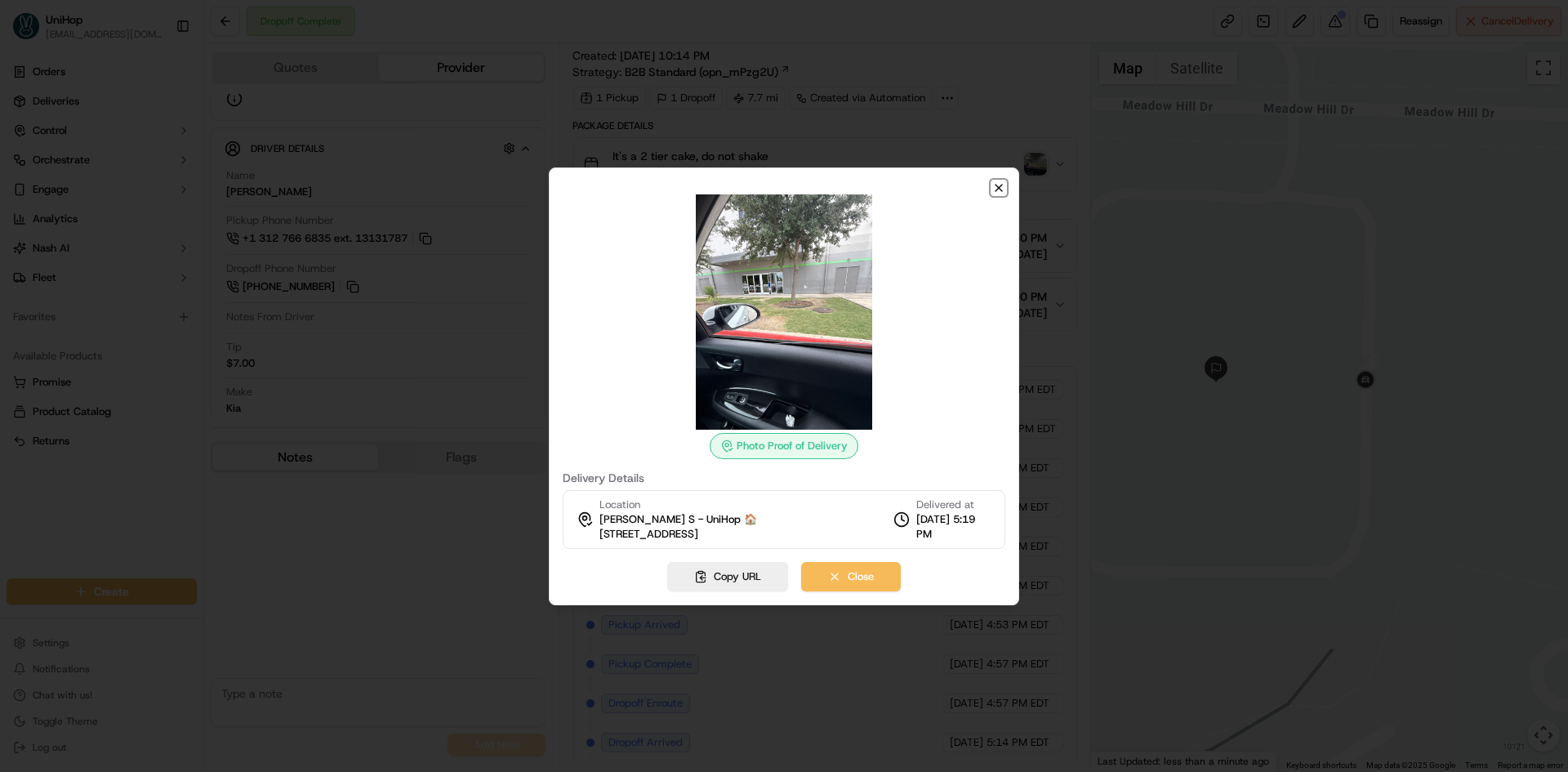
click at [1000, 188] on icon "button" at bounding box center [998, 187] width 6 height 6
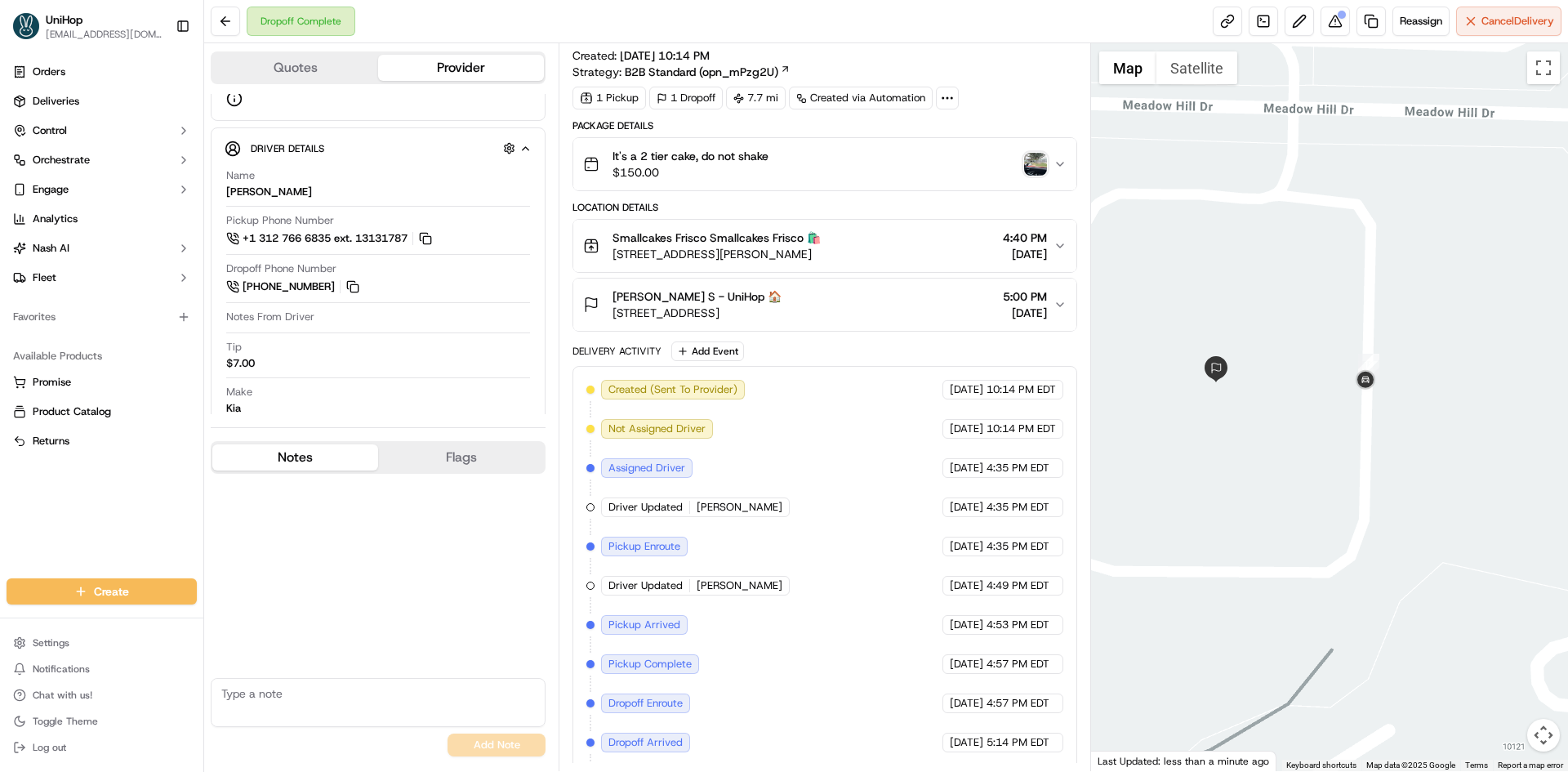
click at [1040, 168] on img "button" at bounding box center [1035, 164] width 23 height 23
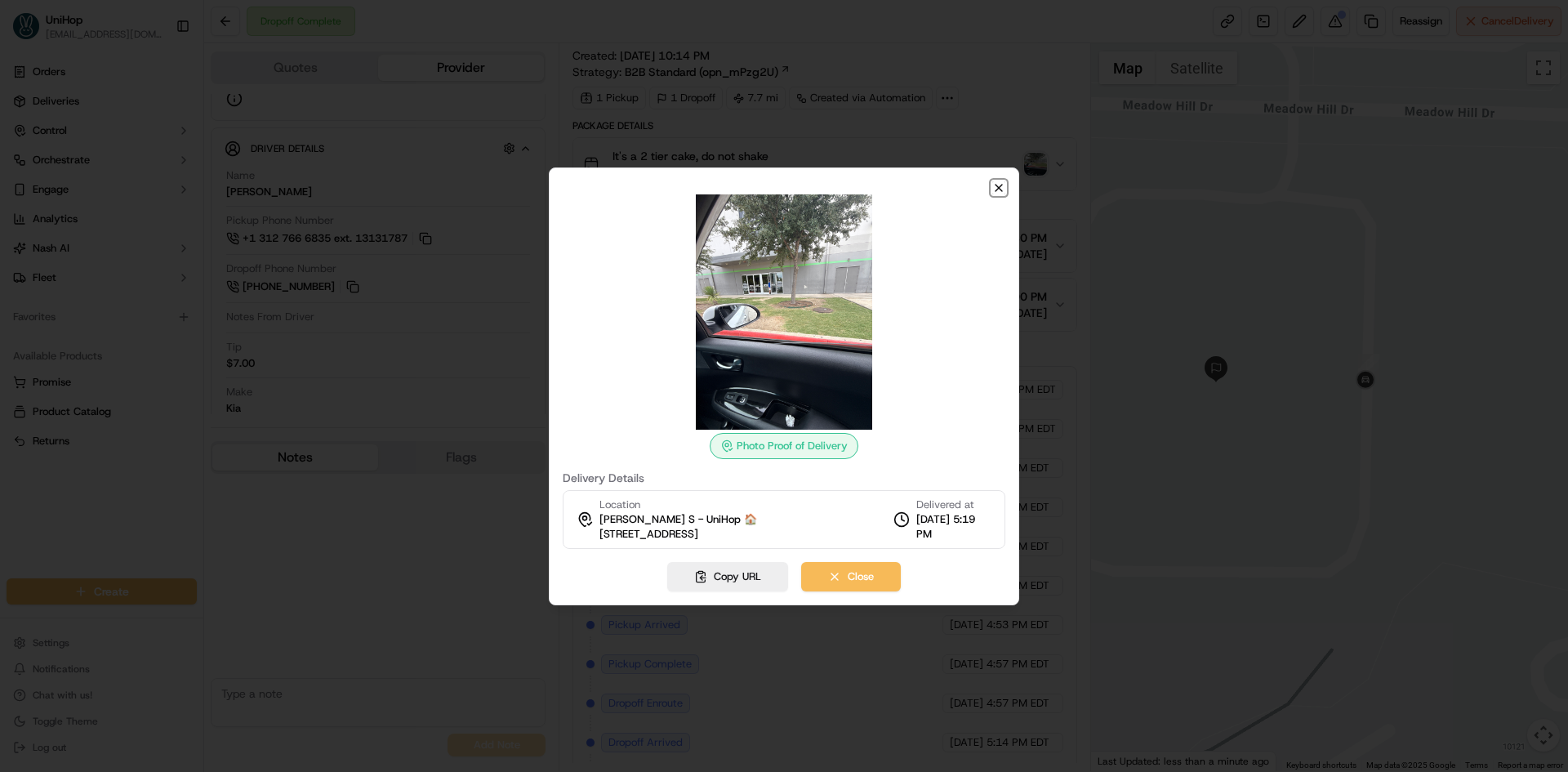
click at [998, 189] on icon "button" at bounding box center [998, 187] width 6 height 6
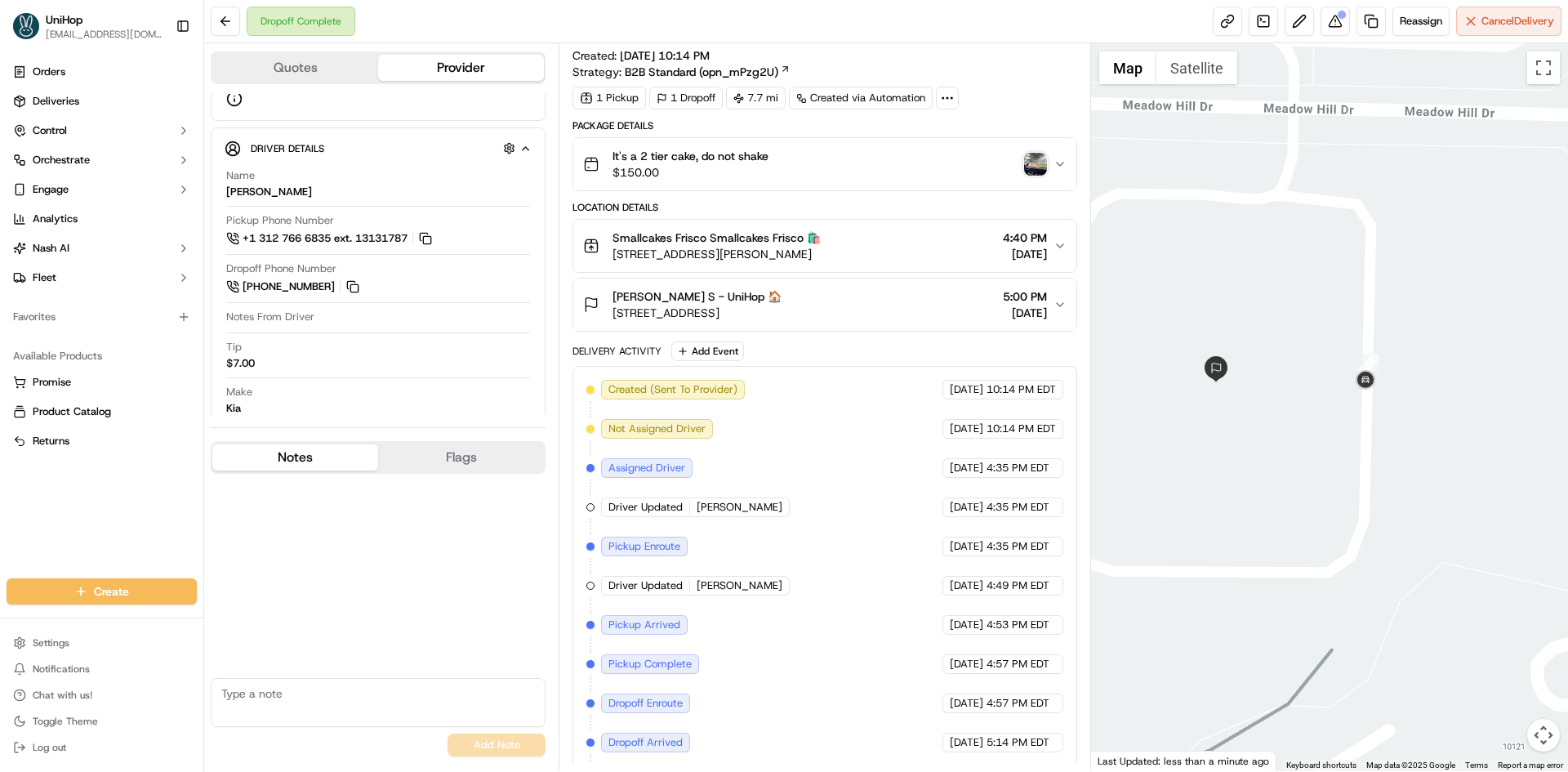
click at [1032, 165] on img "button" at bounding box center [1035, 164] width 23 height 23
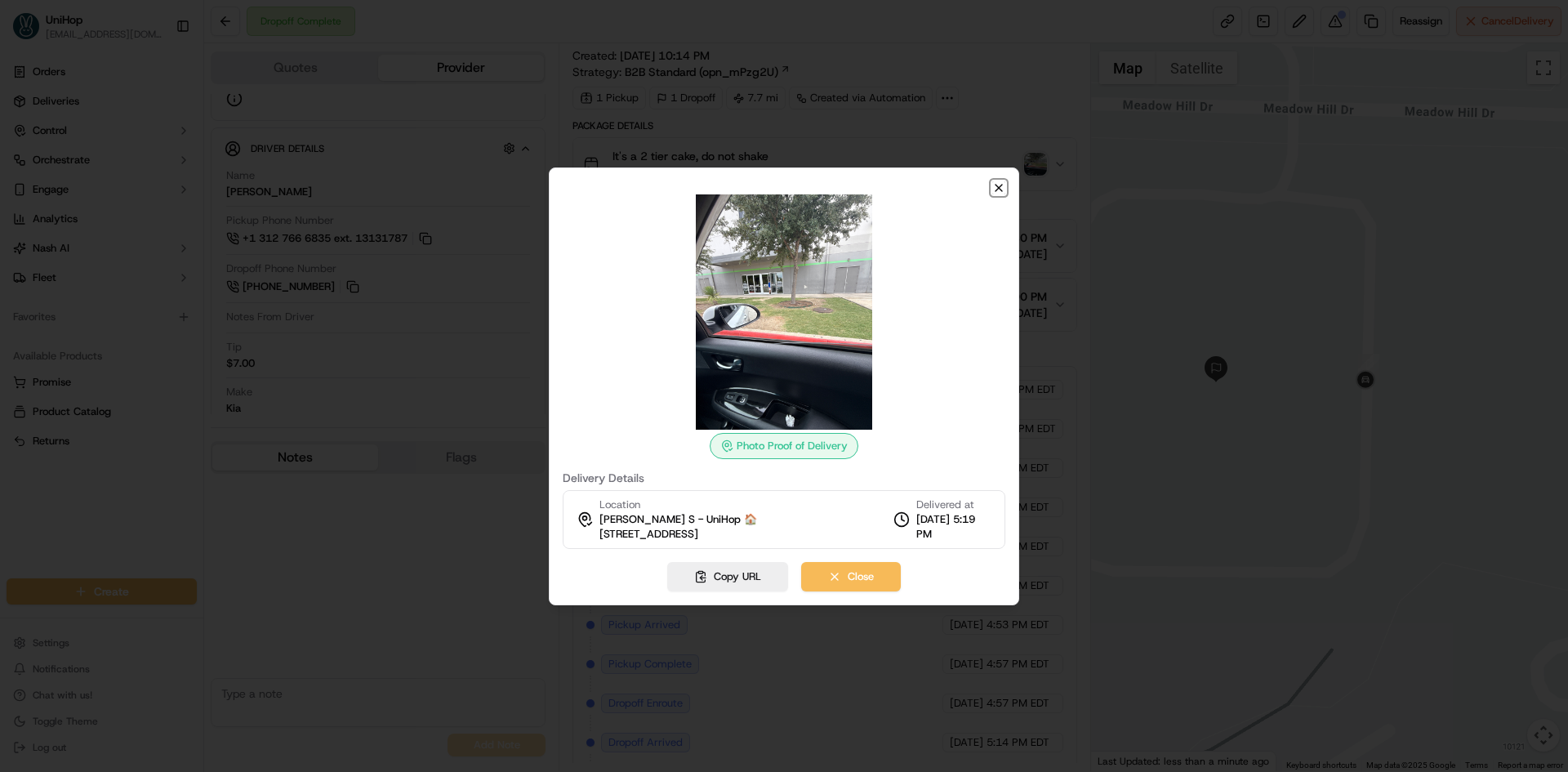
click at [993, 186] on icon "button" at bounding box center [999, 187] width 13 height 13
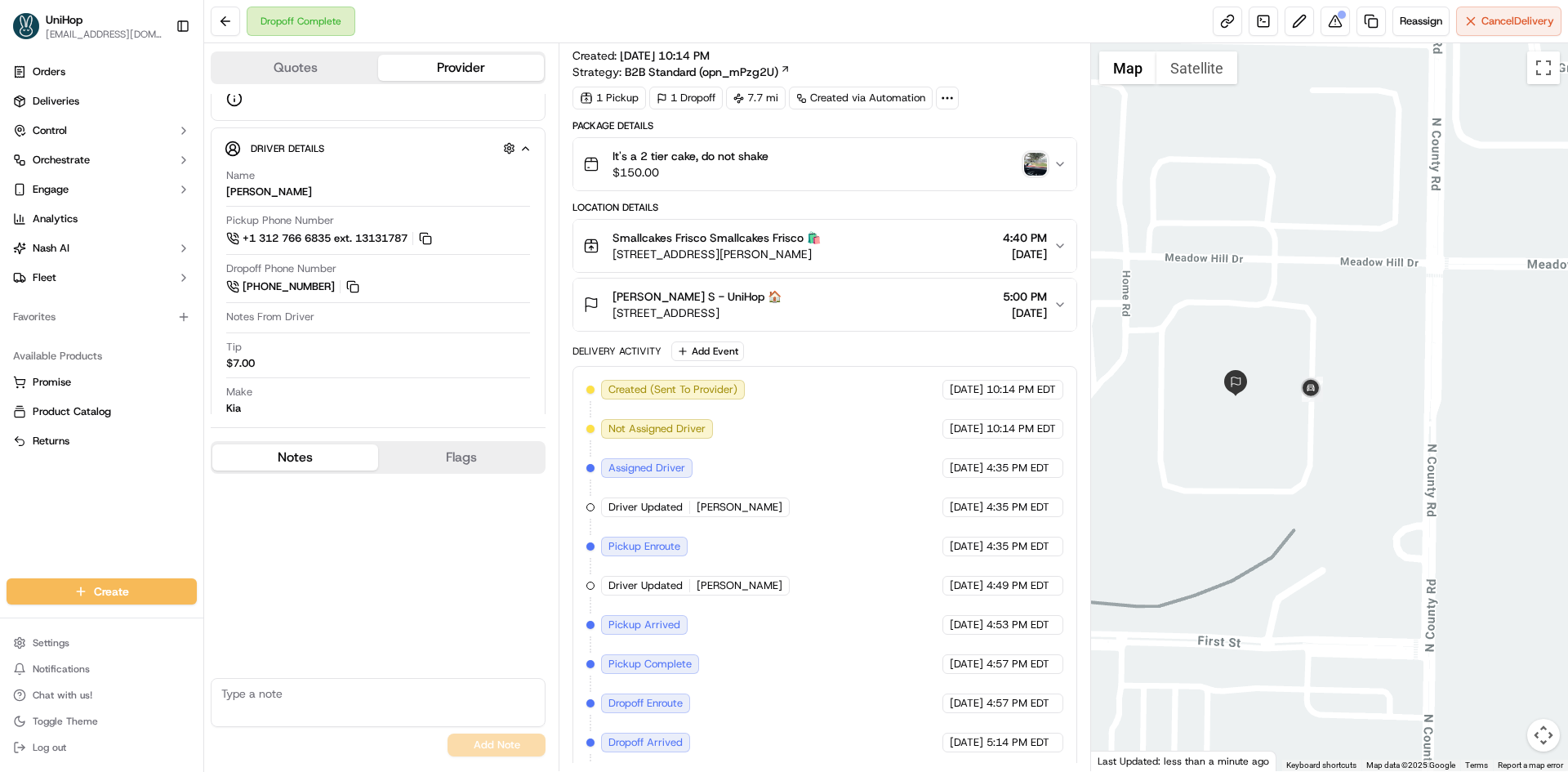
click at [1248, 412] on div at bounding box center [1330, 407] width 478 height 728
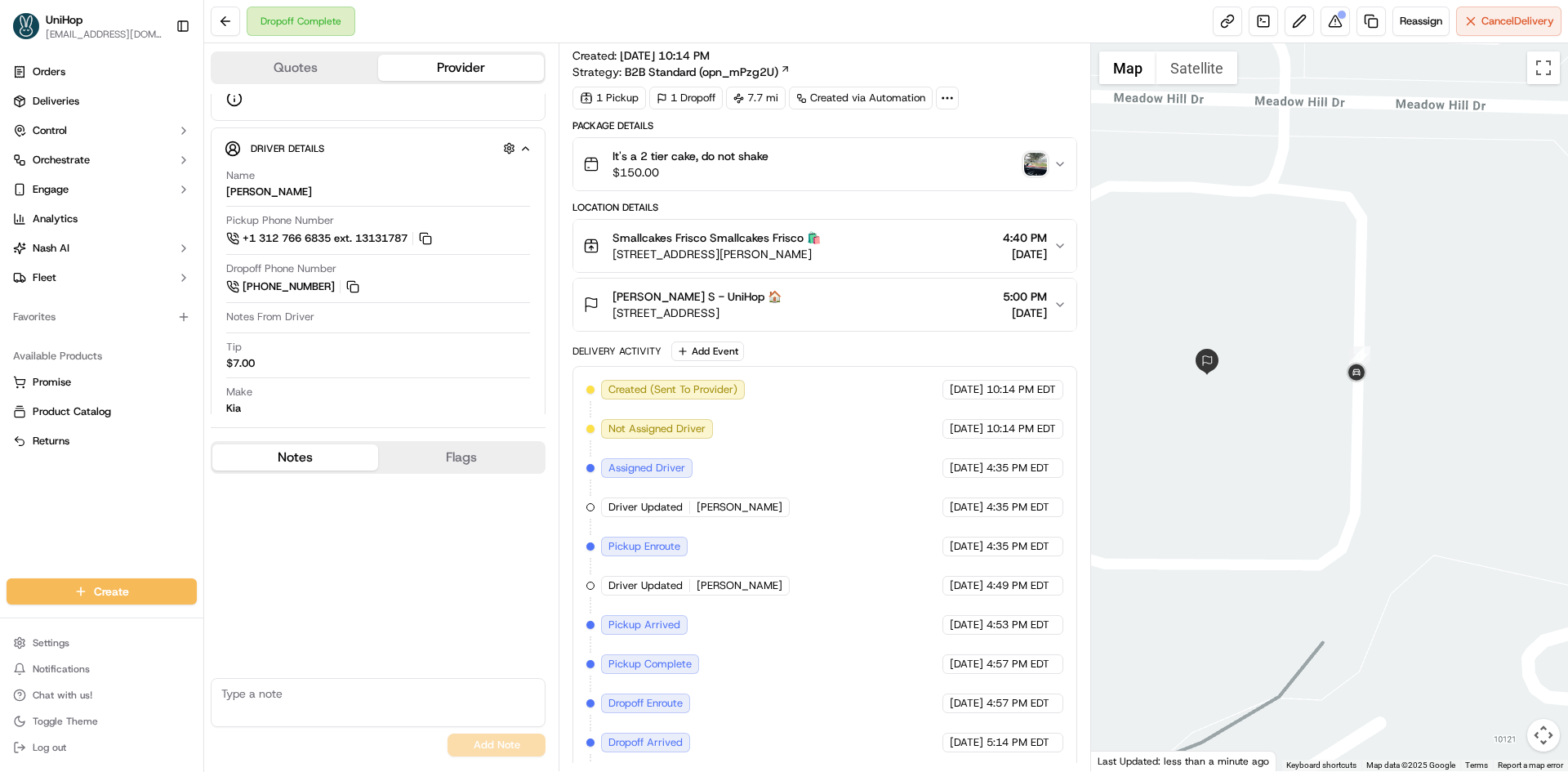
drag, startPoint x: 1267, startPoint y: 419, endPoint x: 1276, endPoint y: 422, distance: 9.5
click at [1276, 422] on div at bounding box center [1330, 407] width 478 height 728
drag, startPoint x: 321, startPoint y: 717, endPoint x: 327, endPoint y: 694, distance: 23.8
click at [321, 717] on textarea at bounding box center [378, 702] width 335 height 49
type textarea "dd confirmed order was handed to customer"
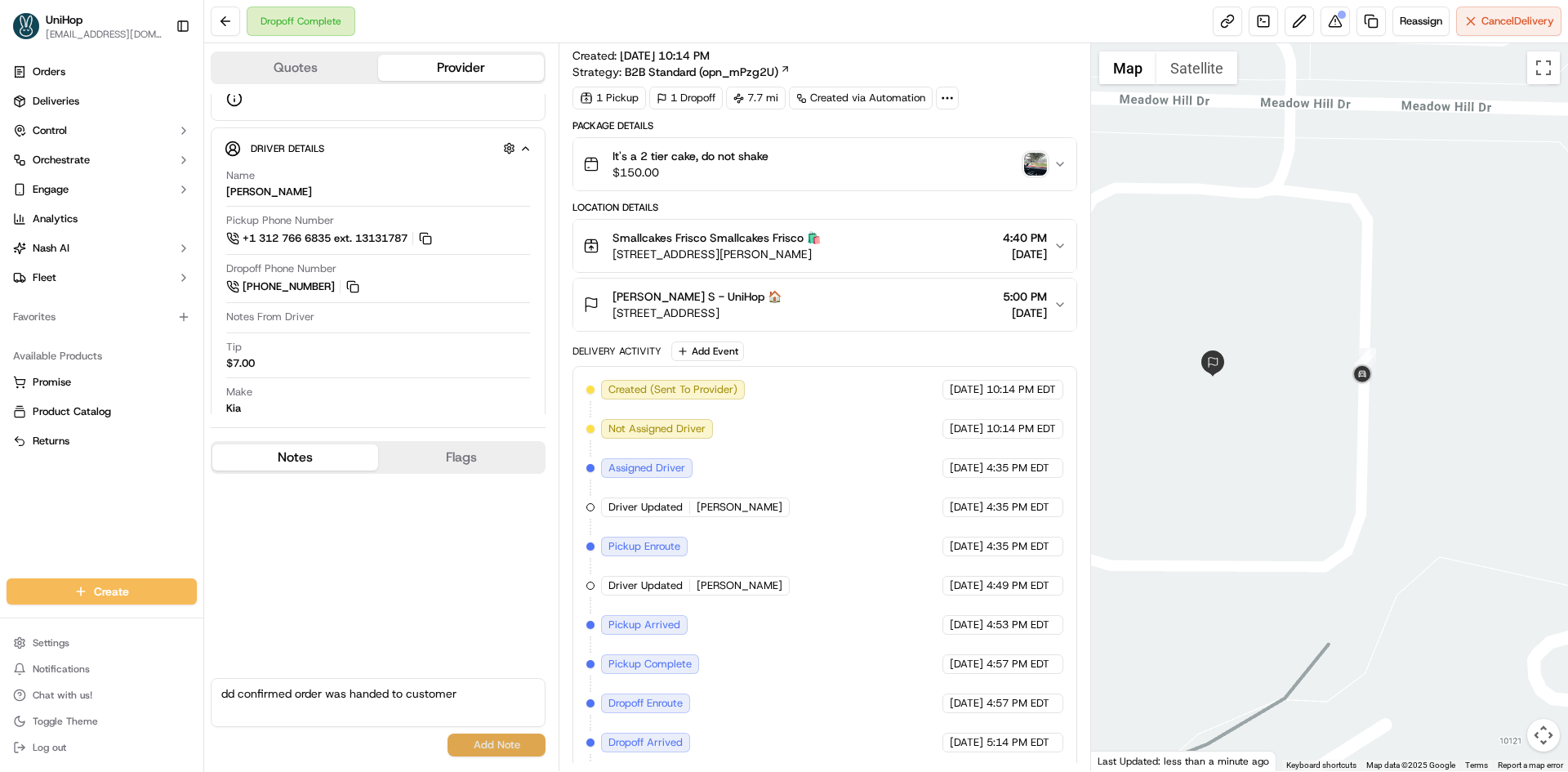
click at [497, 738] on button "Add Note" at bounding box center [497, 745] width 98 height 23
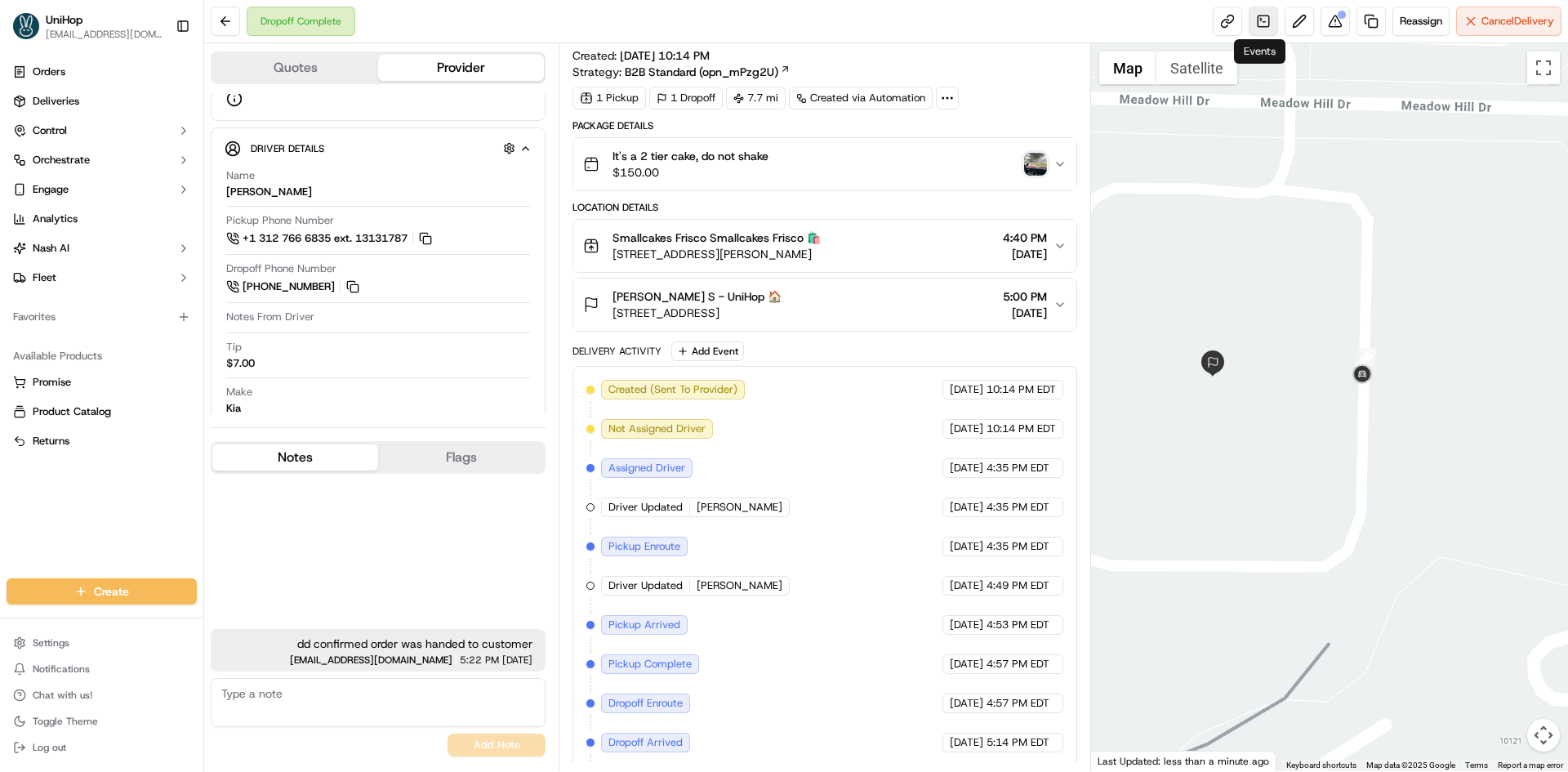
click at [1257, 29] on link at bounding box center [1263, 21] width 29 height 29
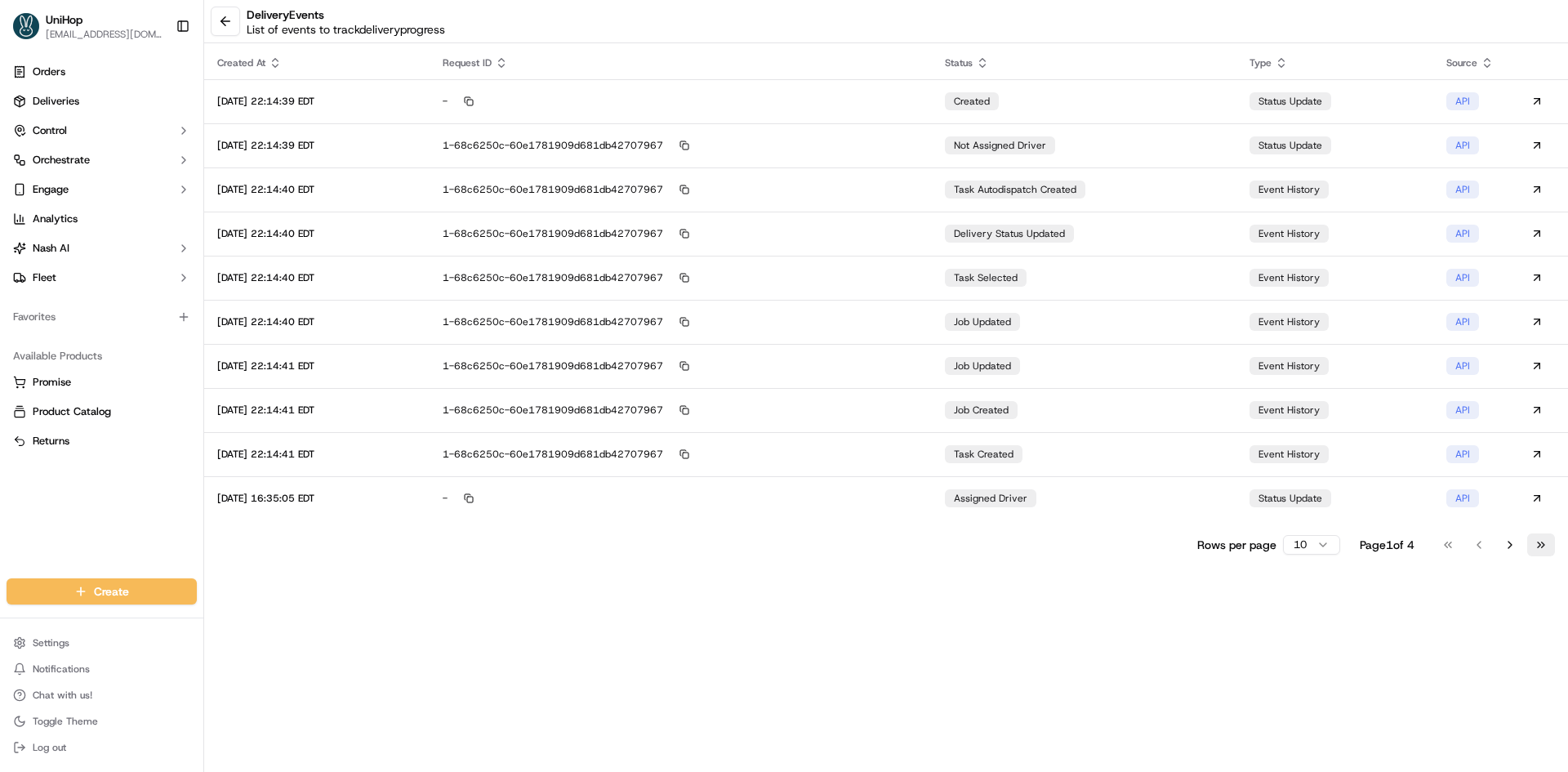
click at [1545, 550] on button "Go to last page" at bounding box center [1541, 544] width 28 height 23
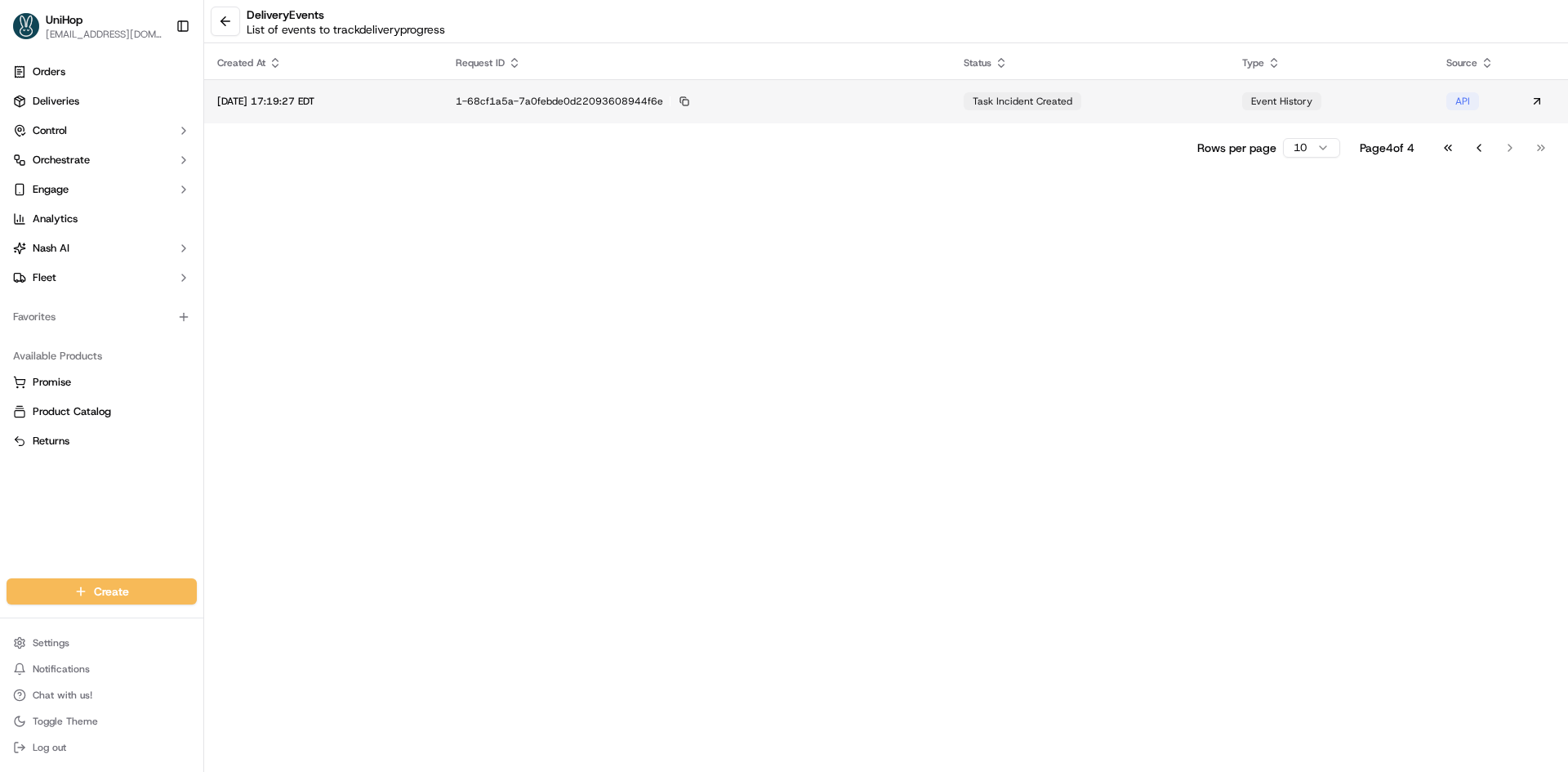
click at [882, 108] on div "1-68cf1a5a-7a0febde0d22093608944f6e" at bounding box center [697, 101] width 482 height 14
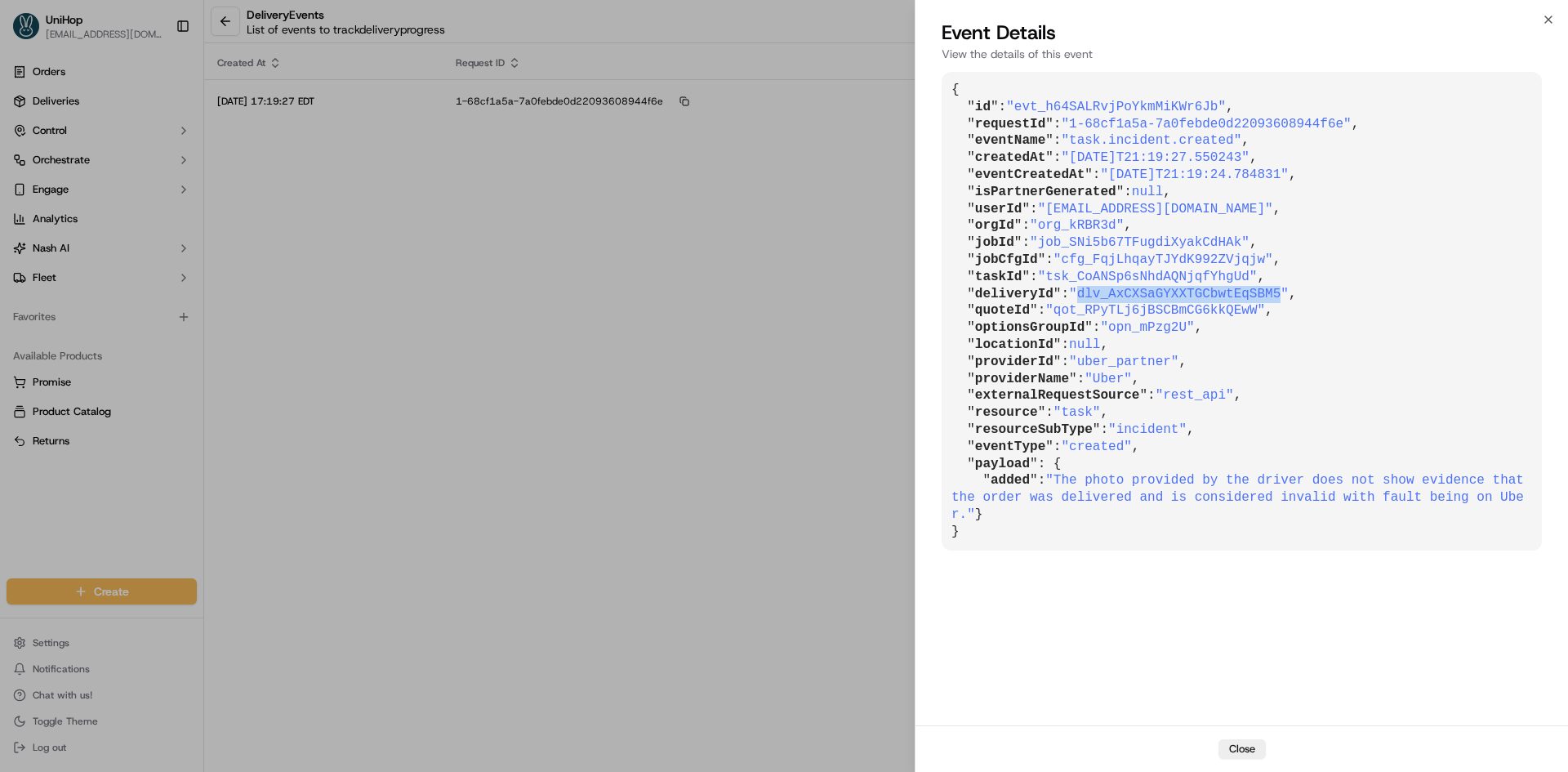
drag, startPoint x: 1076, startPoint y: 298, endPoint x: 1238, endPoint y: 304, distance: 162.1
click at [1259, 296] on span ""dlv_AxCXSaGYXXTGCbwtEqSBM5"" at bounding box center [1179, 294] width 220 height 14
copy span "dlv_AxCXSaGYXXTGCbwtEqSBM5"
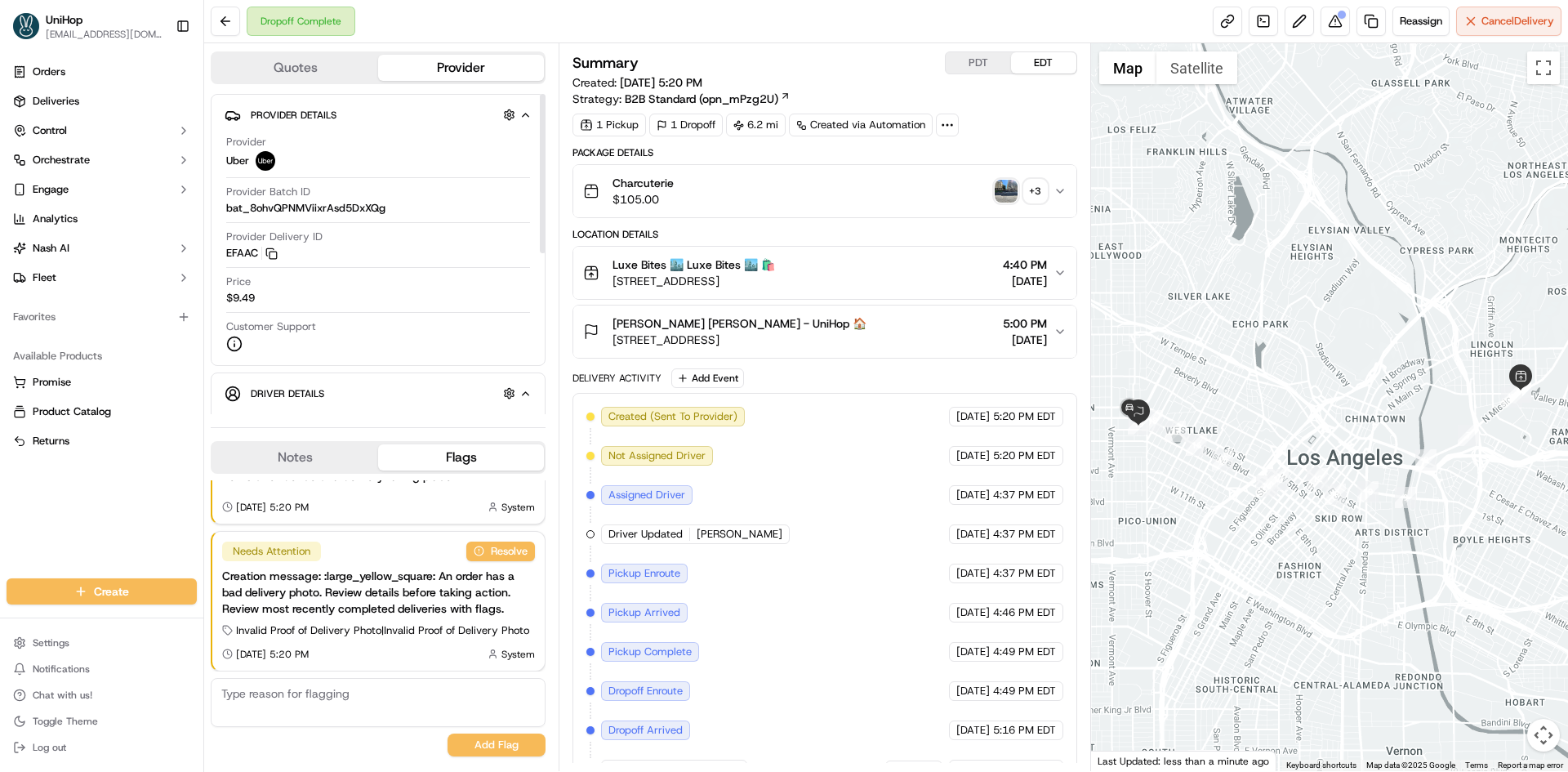
click at [337, 457] on button "Notes" at bounding box center [295, 457] width 166 height 26
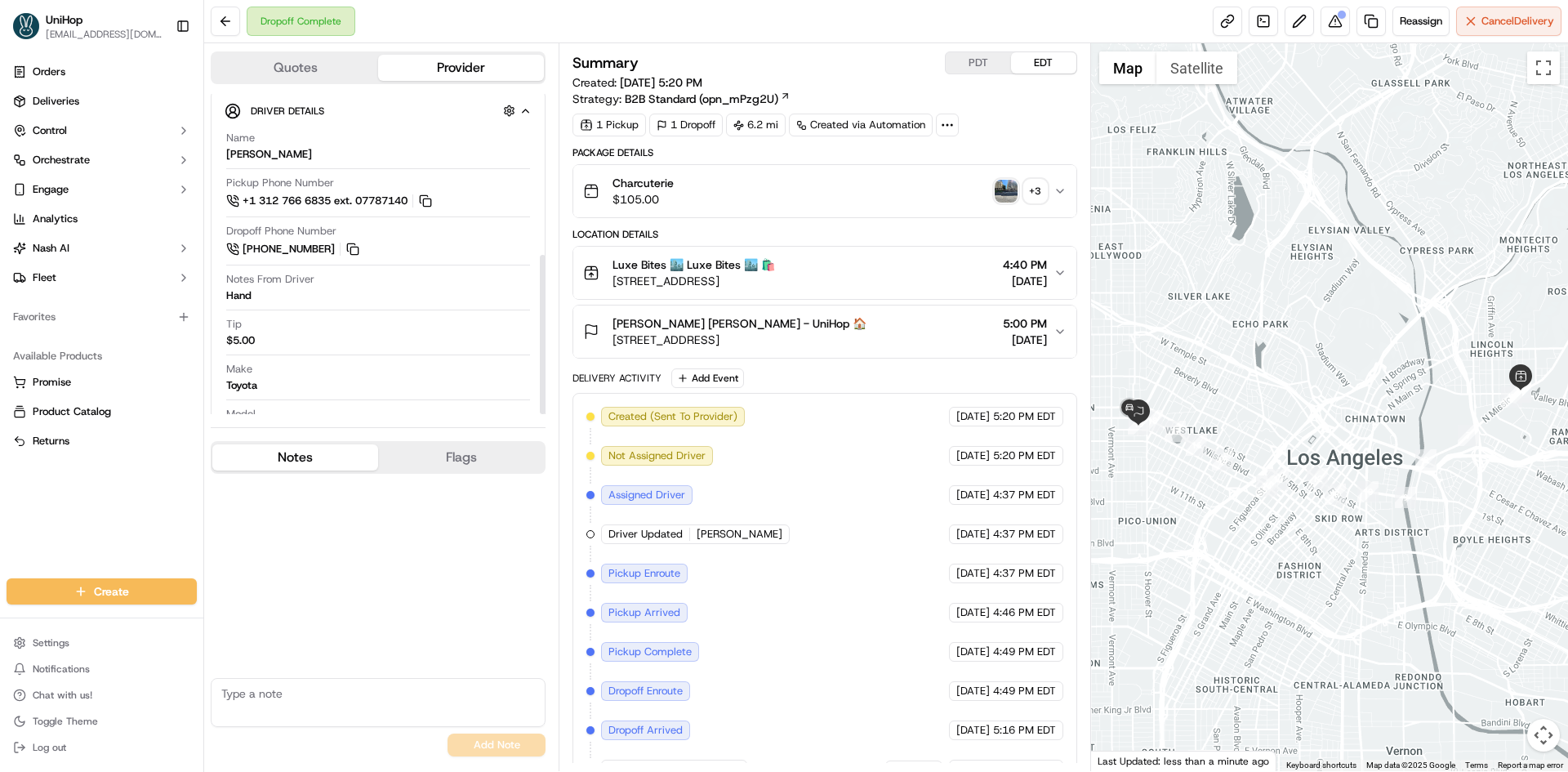
scroll to position [323, 0]
click at [1009, 189] on img "button" at bounding box center [1005, 191] width 23 height 23
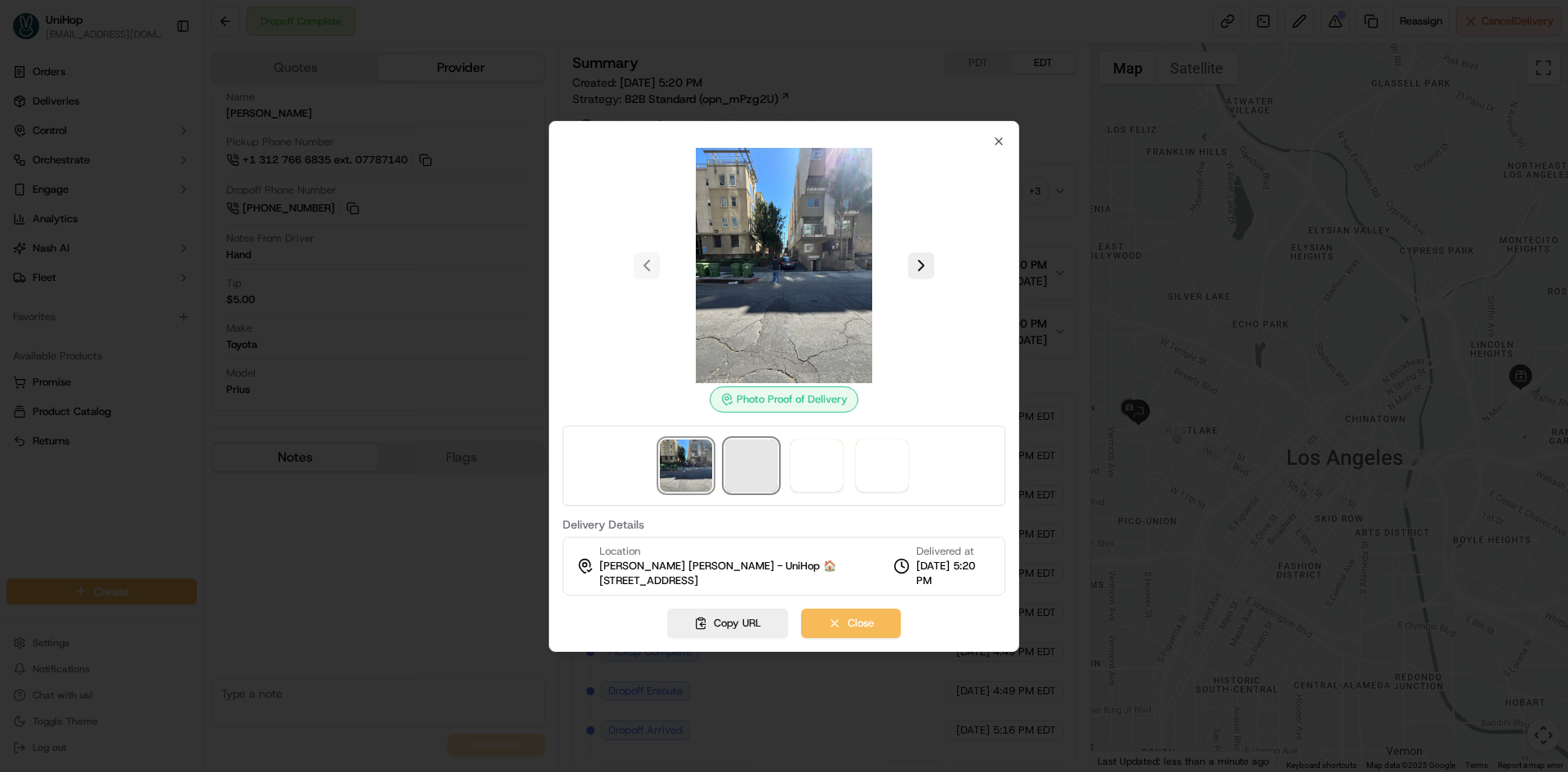
click at [756, 454] on span at bounding box center [752, 466] width 52 height 52
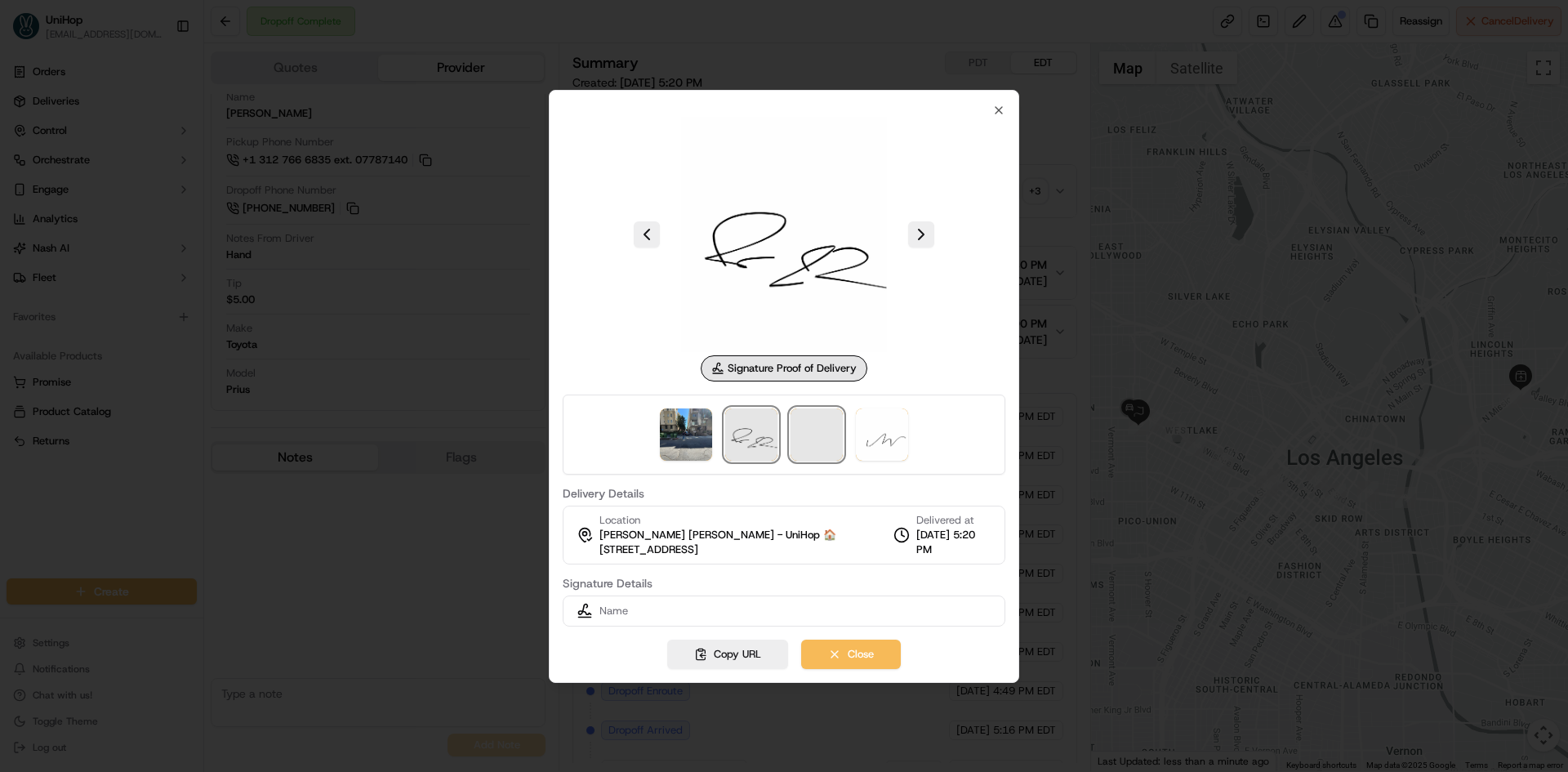
click at [832, 438] on span at bounding box center [817, 434] width 52 height 52
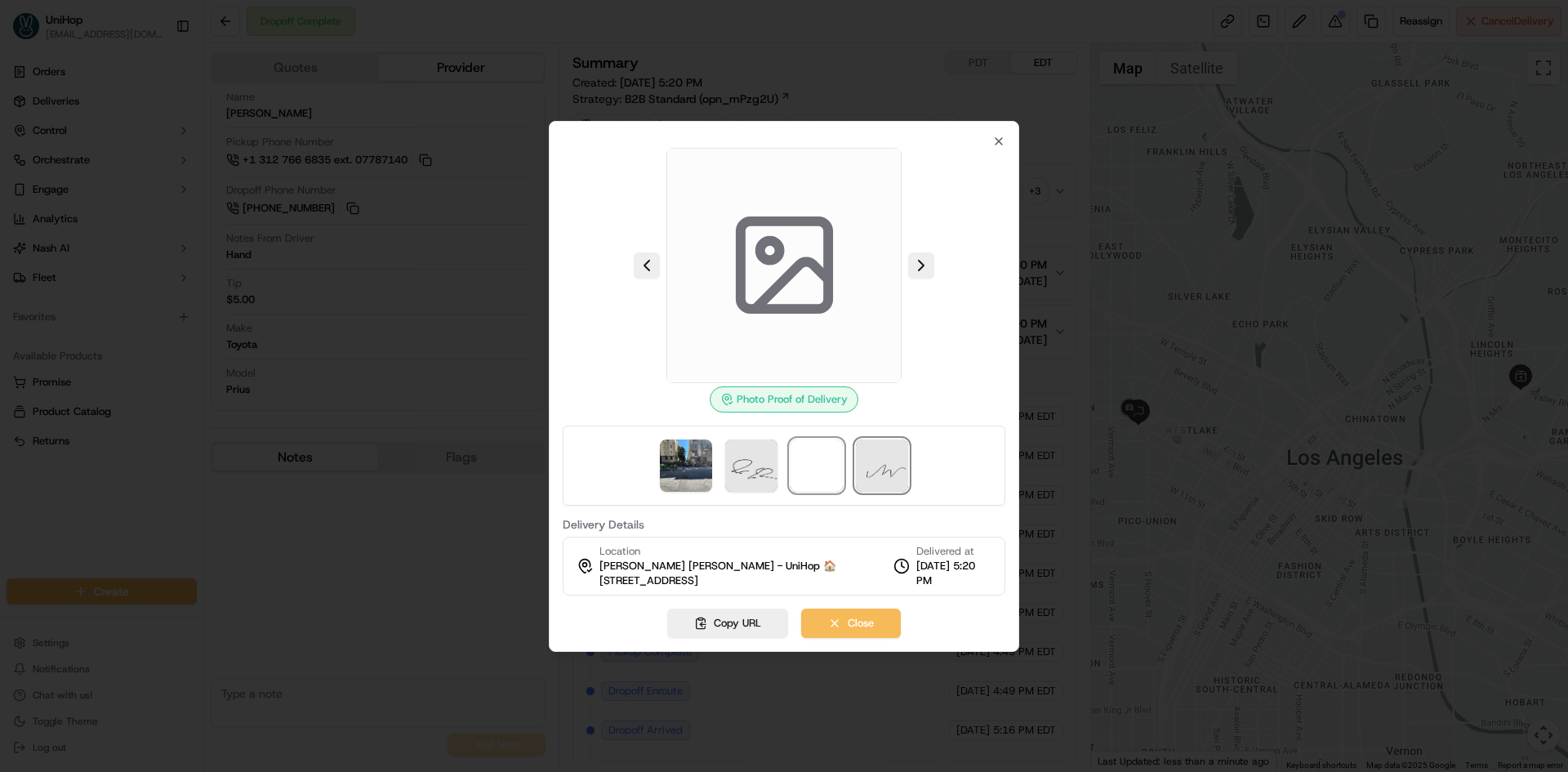
click at [868, 440] on img at bounding box center [882, 466] width 52 height 52
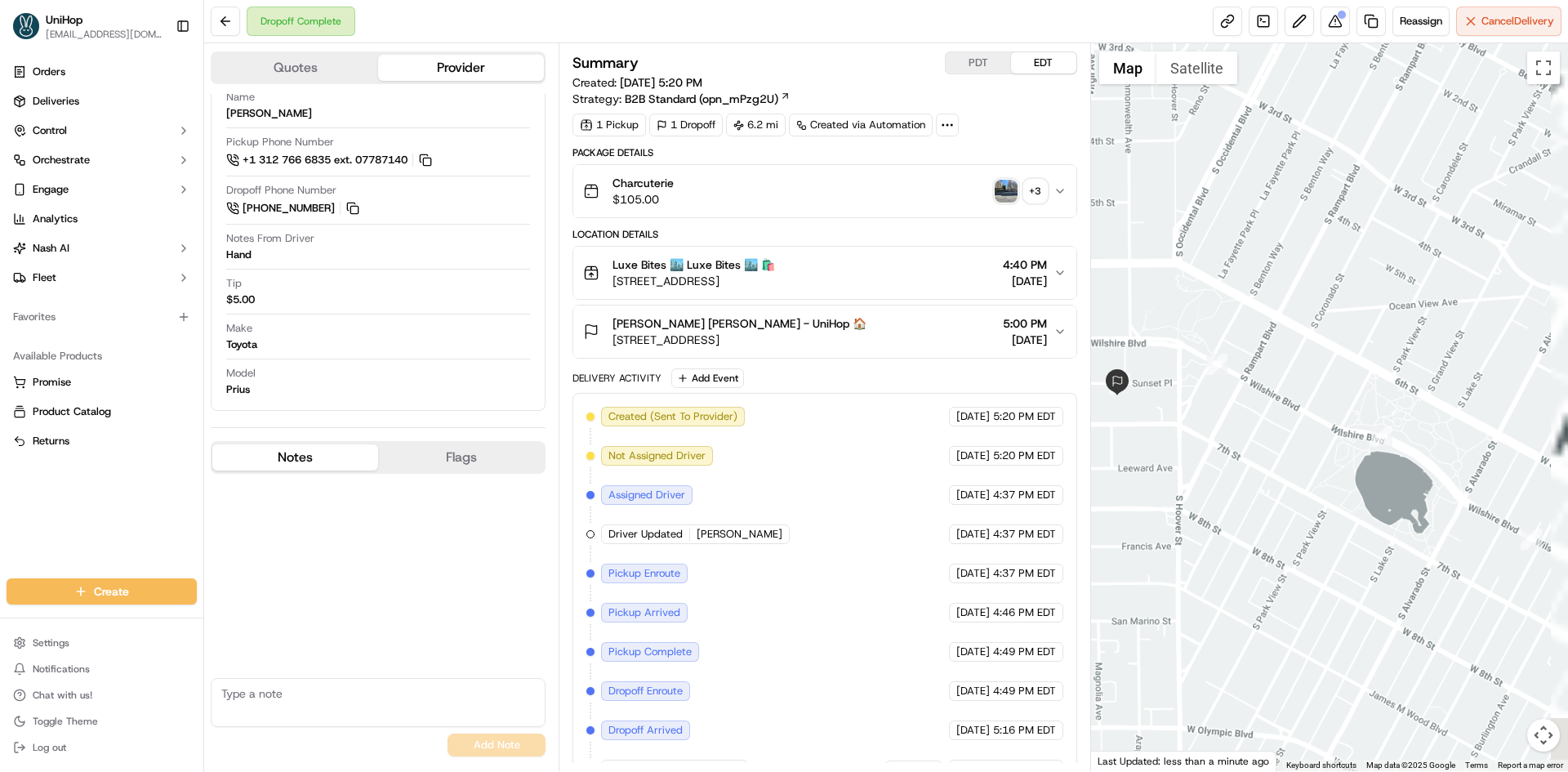
drag, startPoint x: 1145, startPoint y: 418, endPoint x: 1240, endPoint y: 411, distance: 95.3
click at [1240, 411] on div at bounding box center [1330, 407] width 478 height 728
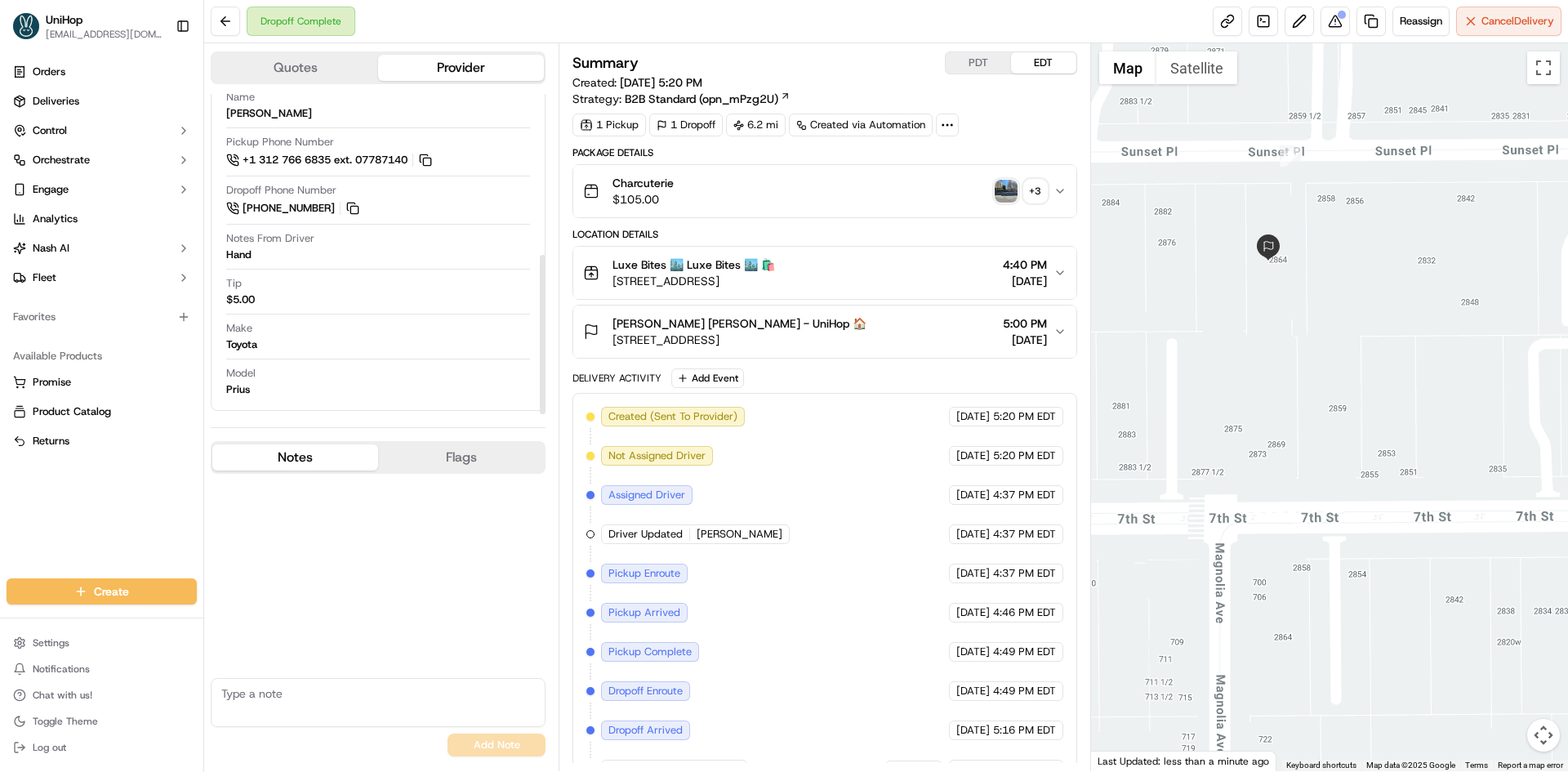
click at [1013, 200] on img "button" at bounding box center [1005, 191] width 23 height 23
click at [771, 46] on div "Summary PDT EDT Created: [DATE] 5:20 PM Strategy: B2B Standard (opn_mPzg2U) 1 P…" at bounding box center [824, 407] width 532 height 728
